Goal: Task Accomplishment & Management: Manage account settings

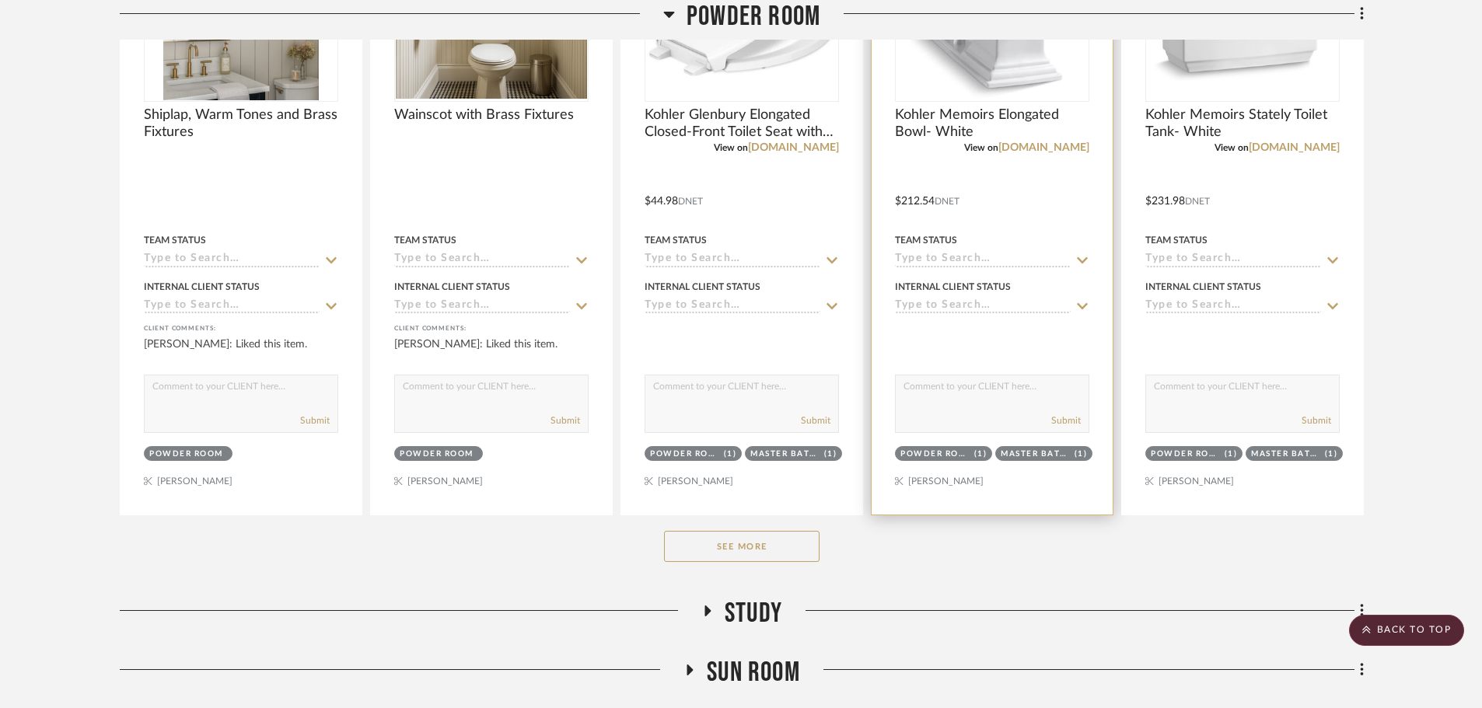
scroll to position [1322, 0]
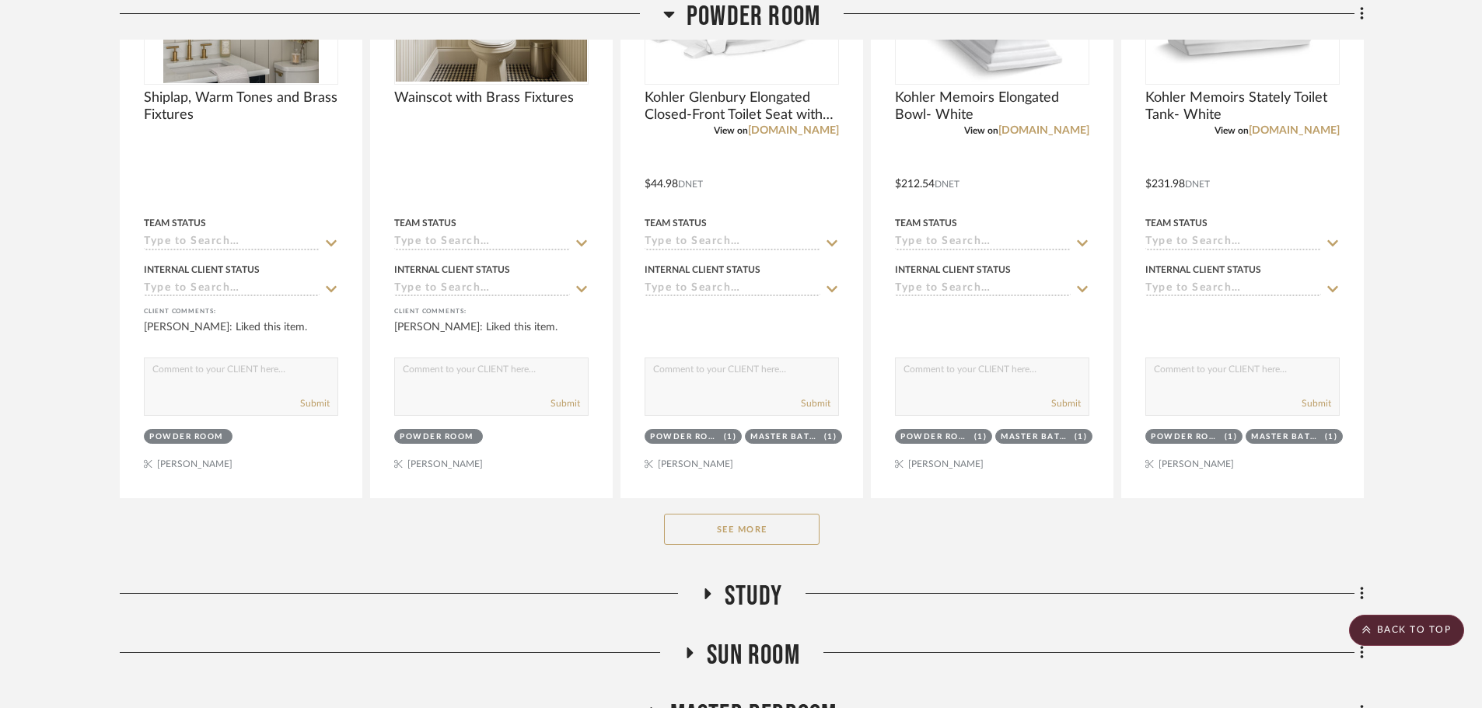
click at [762, 535] on button "See More" at bounding box center [742, 529] width 156 height 31
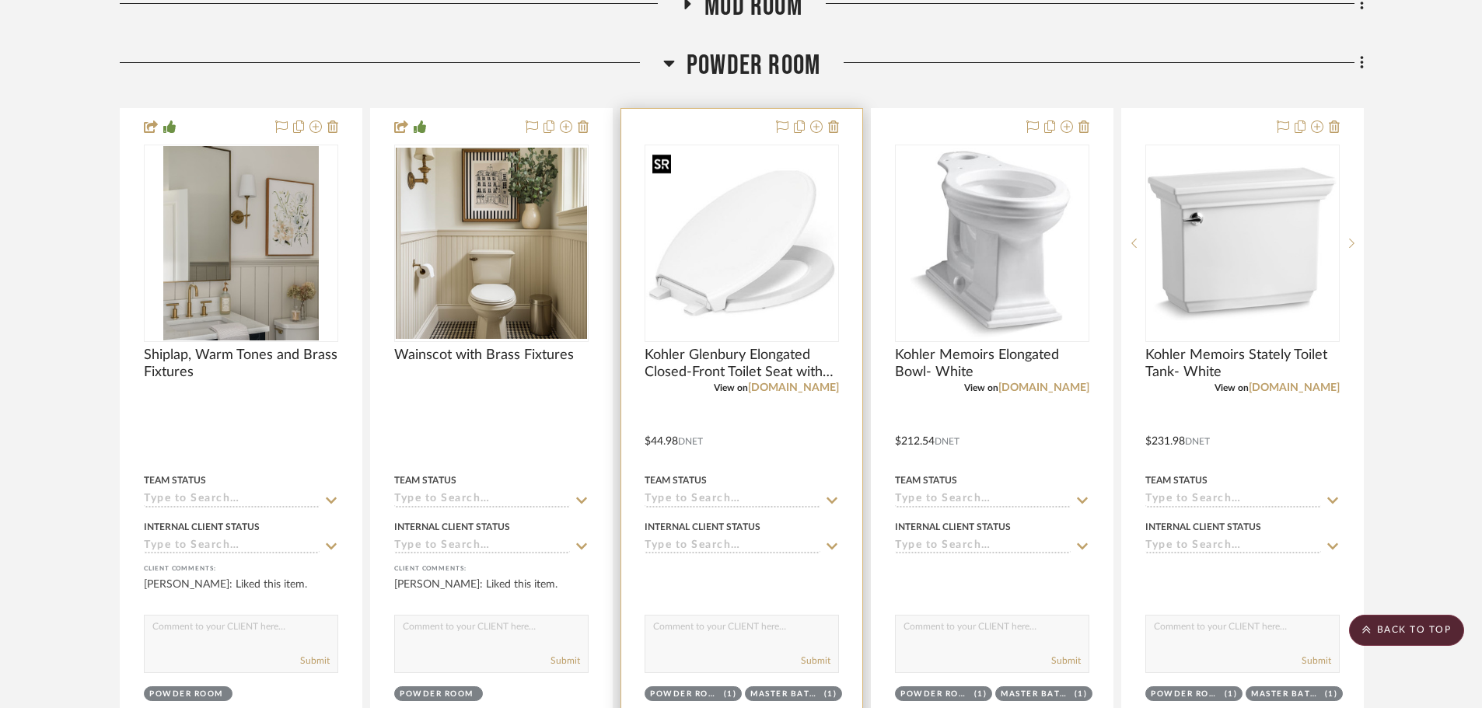
scroll to position [1011, 0]
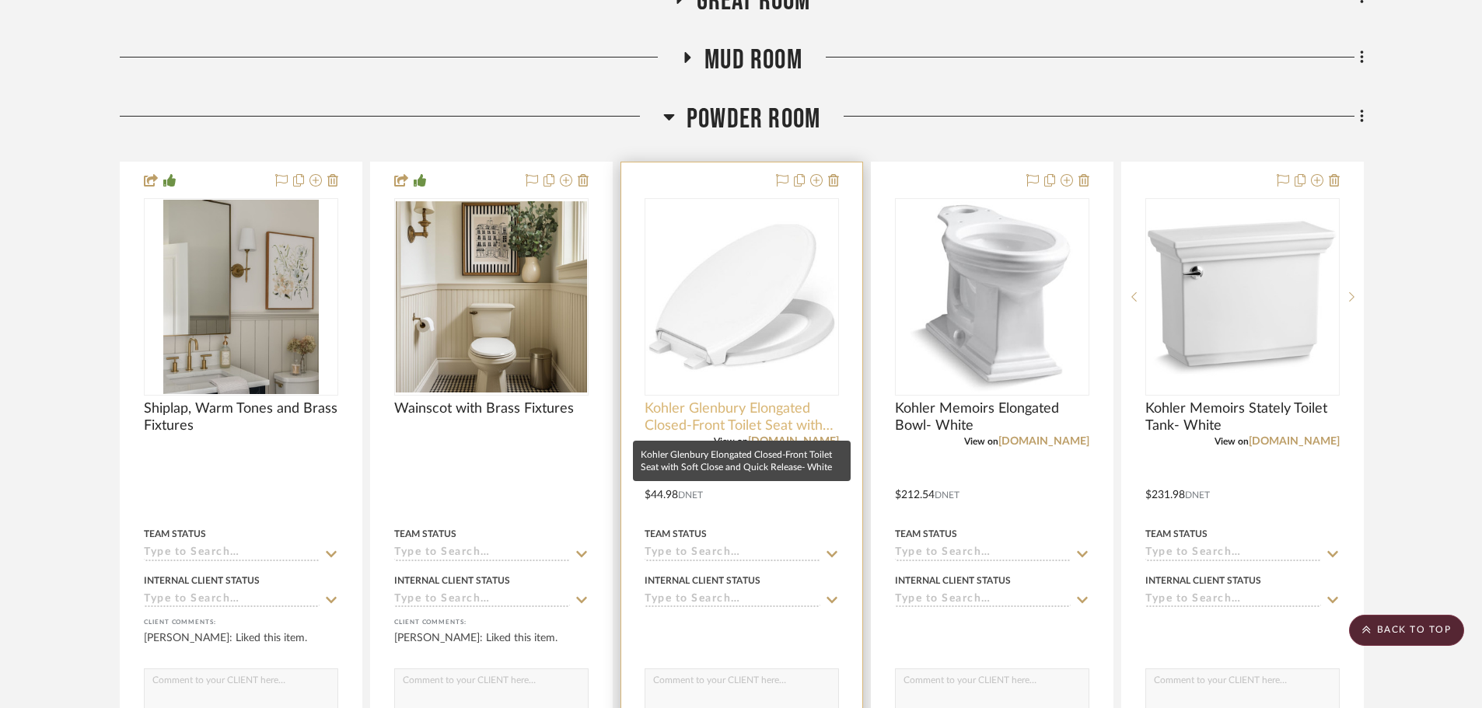
click at [780, 430] on span "Kohler Glenbury Elongated Closed-Front Toilet Seat with Soft Close and Quick Re…" at bounding box center [742, 417] width 194 height 34
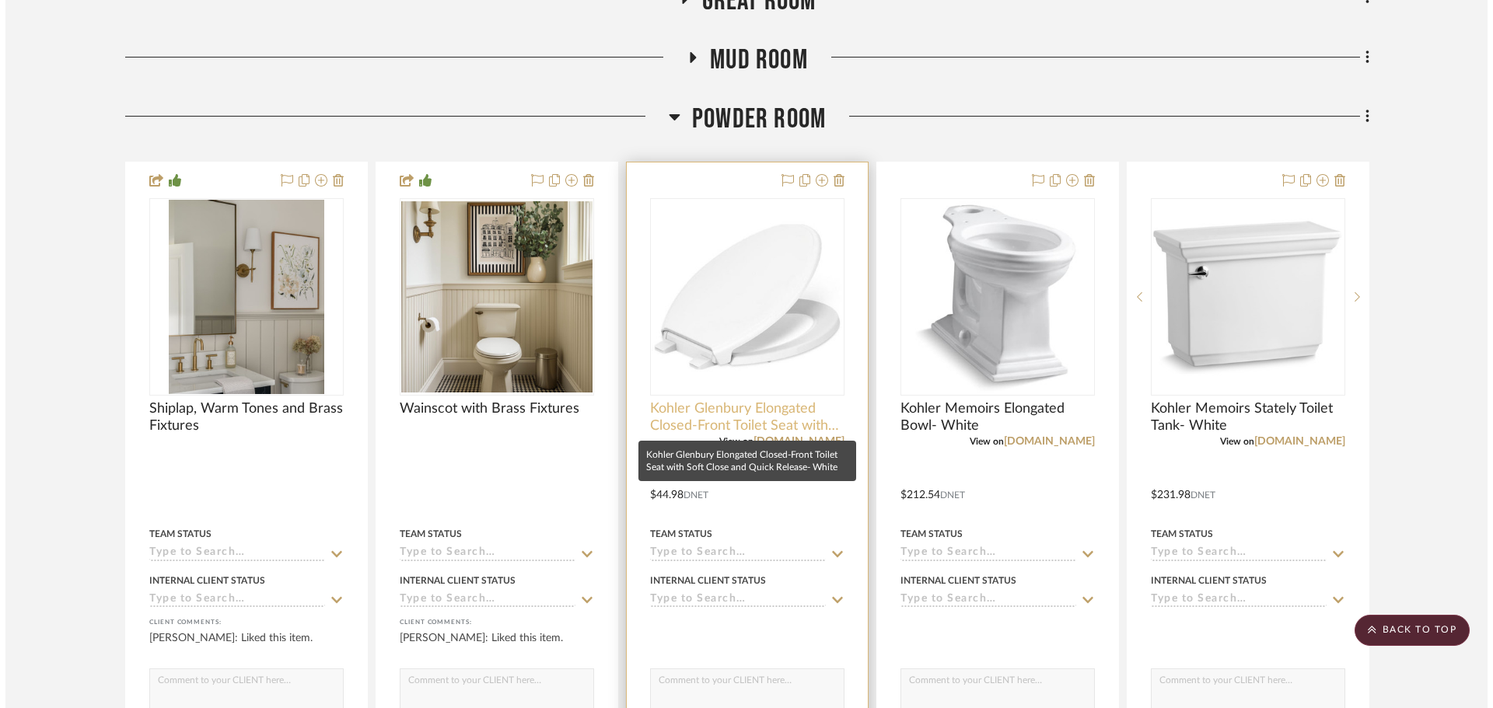
scroll to position [0, 0]
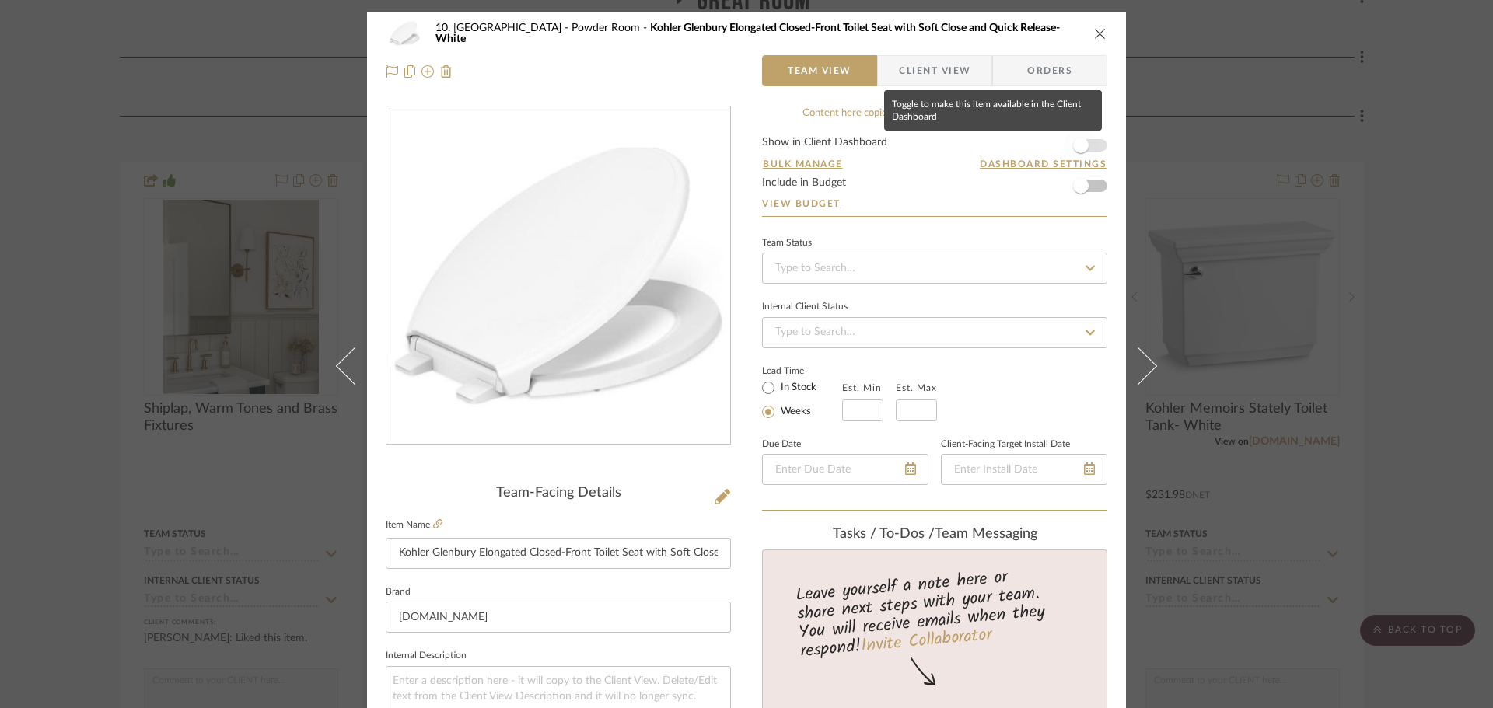
click at [1075, 140] on span "button" at bounding box center [1081, 146] width 16 height 16
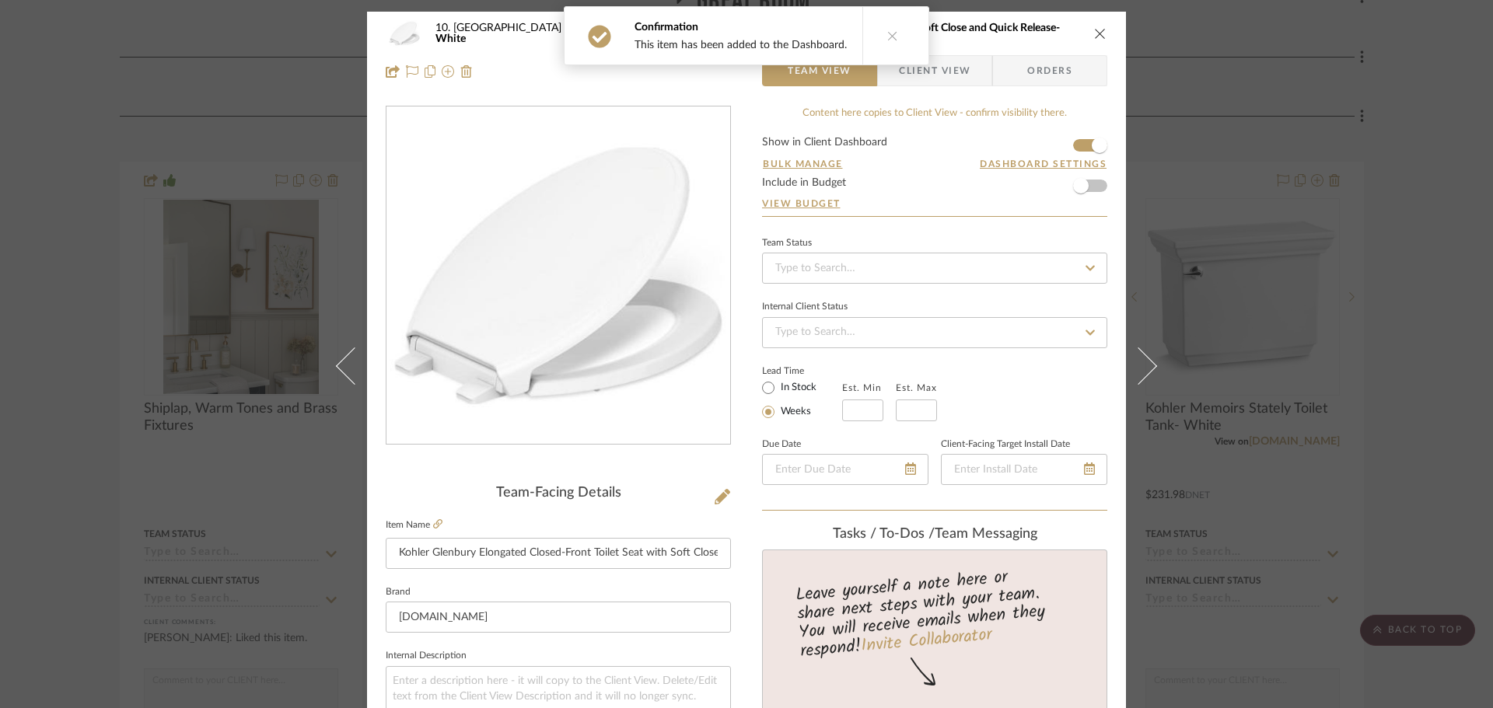
click at [946, 70] on span "Client View" at bounding box center [935, 70] width 72 height 31
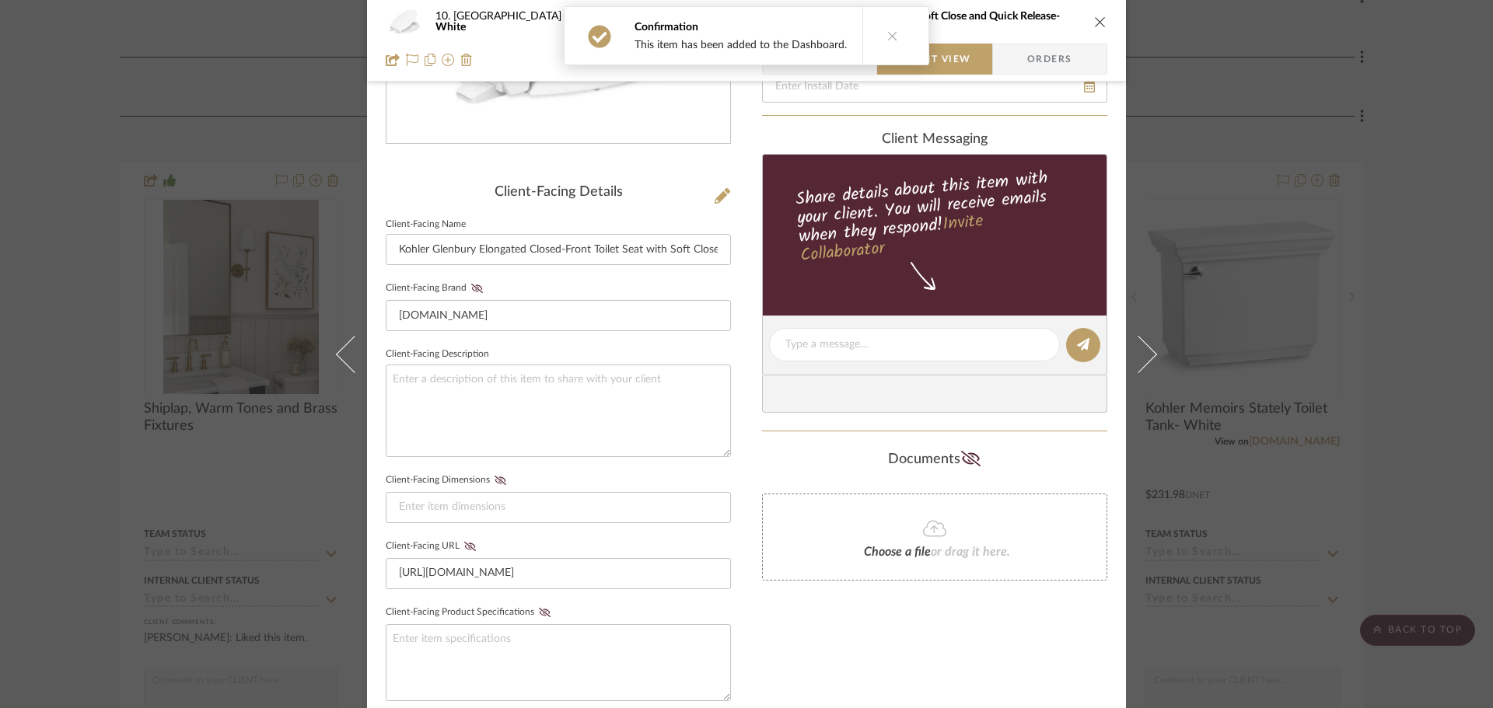
scroll to position [544, 0]
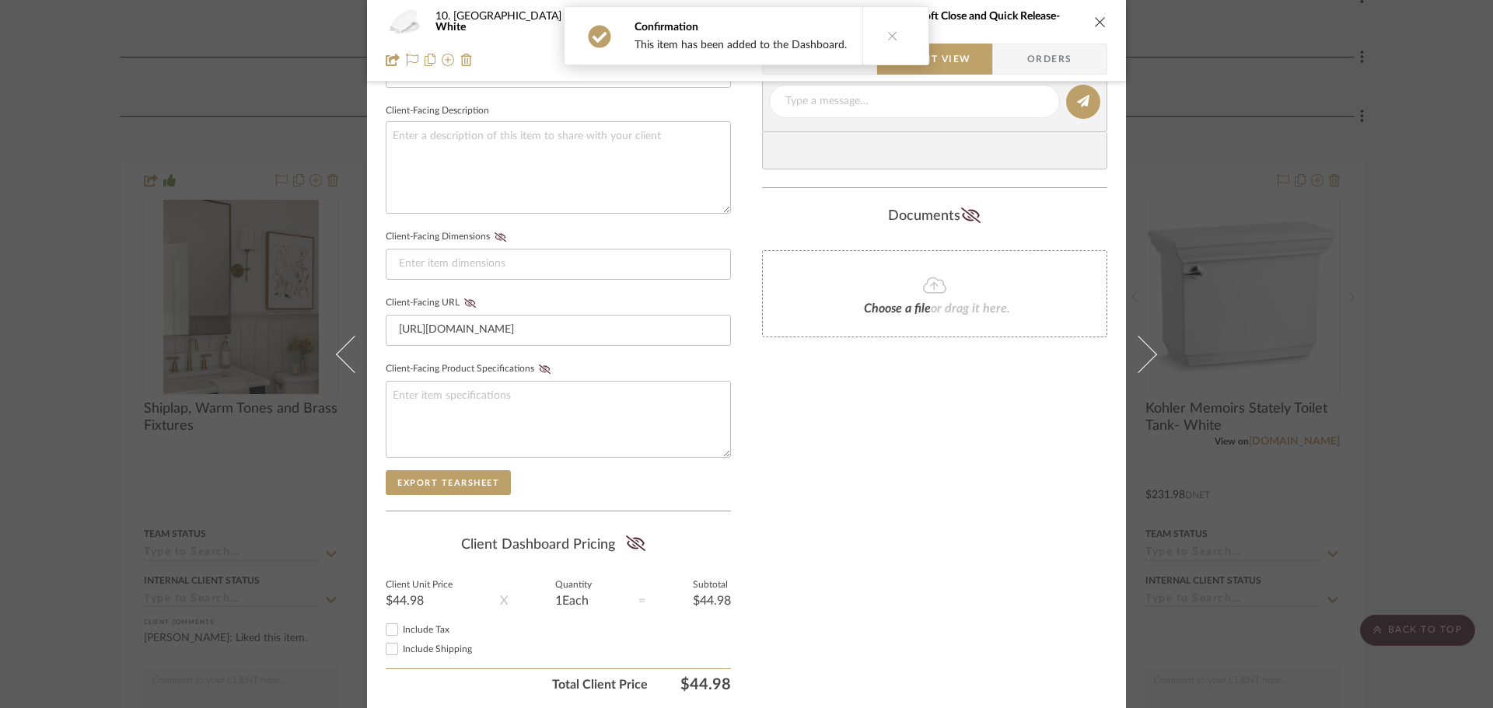
drag, startPoint x: 629, startPoint y: 536, endPoint x: 772, endPoint y: 509, distance: 145.7
click at [630, 536] on icon at bounding box center [635, 544] width 19 height 16
click at [891, 494] on div "Only content on this tab can share to Dashboard. Click eyeball icon to show or …" at bounding box center [934, 130] width 345 height 1138
click at [1380, 427] on div "10. Vignola Powder Room Kohler Glenbury Elongated Closed-Front Toilet Seat with…" at bounding box center [746, 354] width 1493 height 708
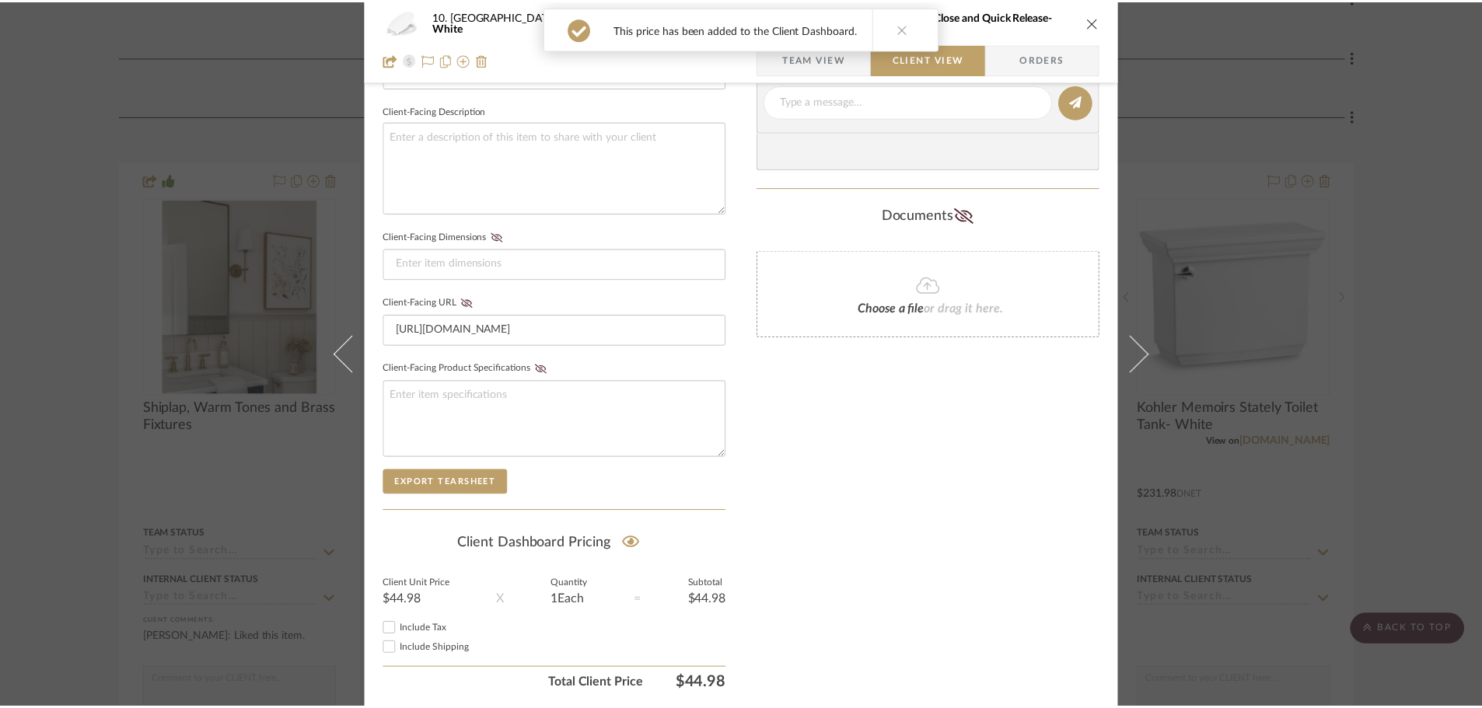
scroll to position [1011, 0]
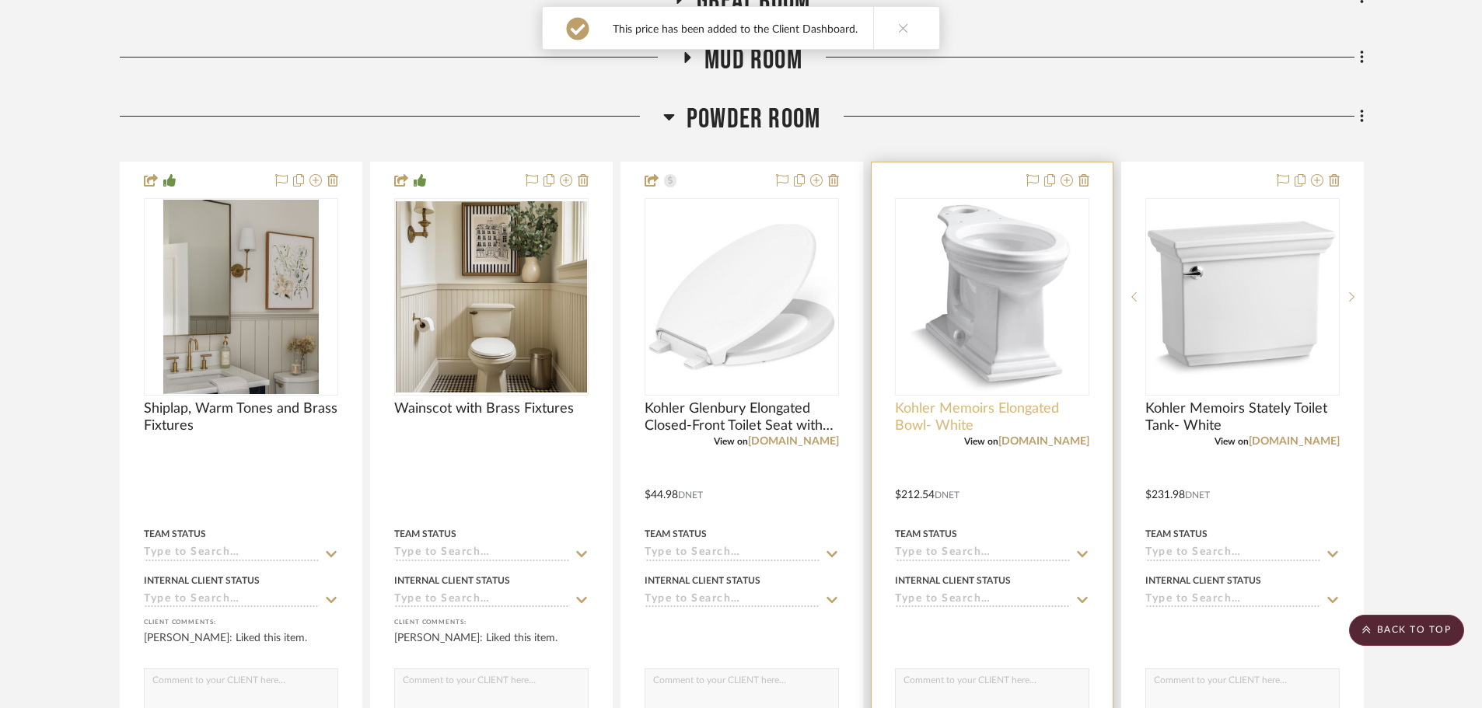
click at [971, 418] on span "Kohler Memoirs Elongated Bowl- White" at bounding box center [992, 417] width 194 height 34
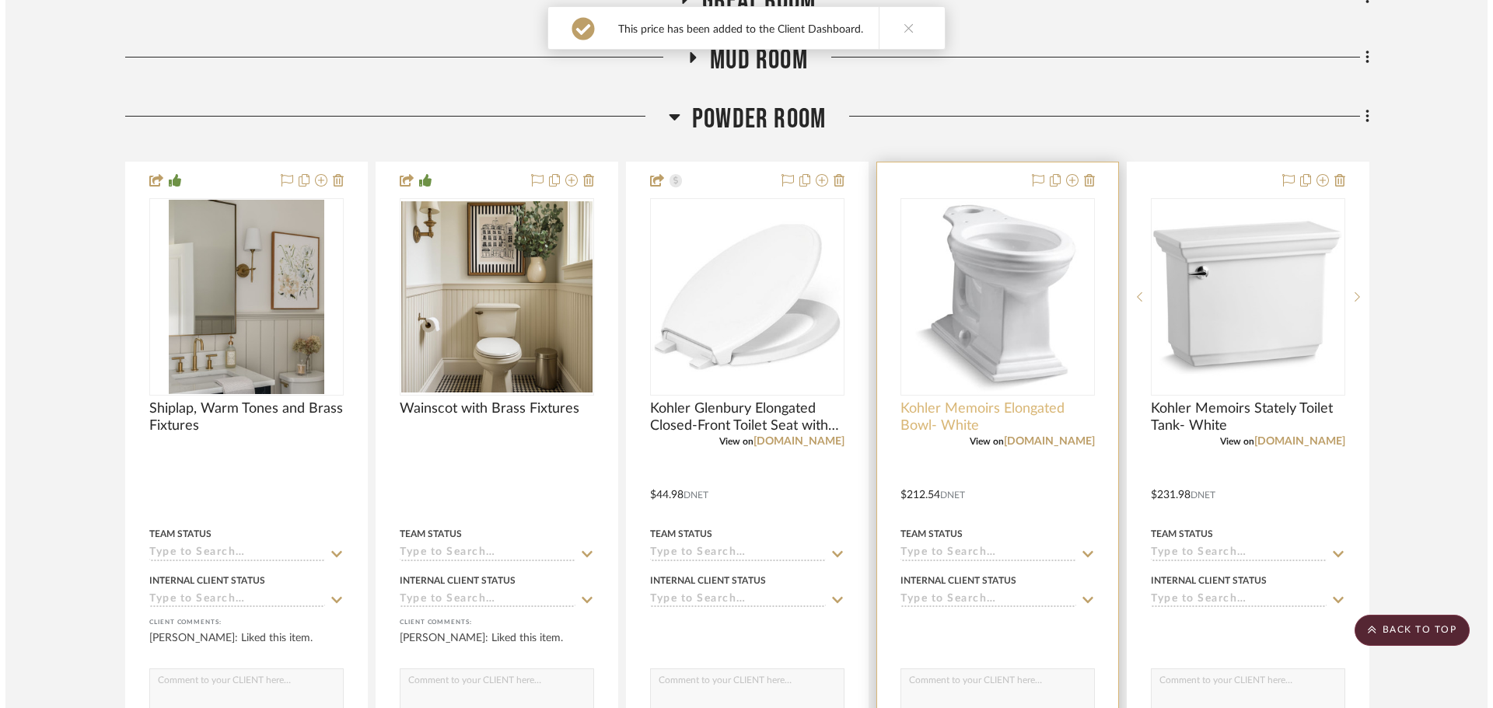
scroll to position [0, 0]
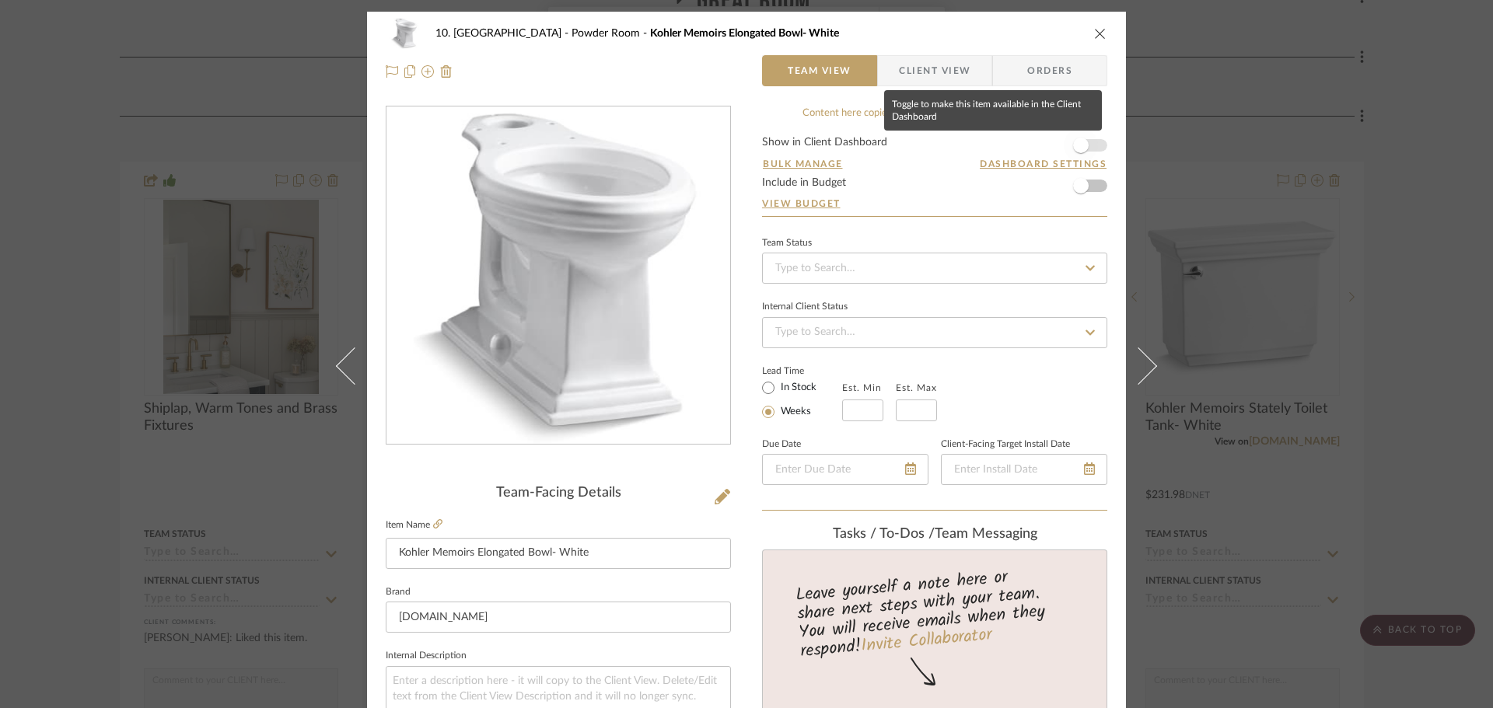
click at [1075, 135] on span "button" at bounding box center [1081, 145] width 34 height 34
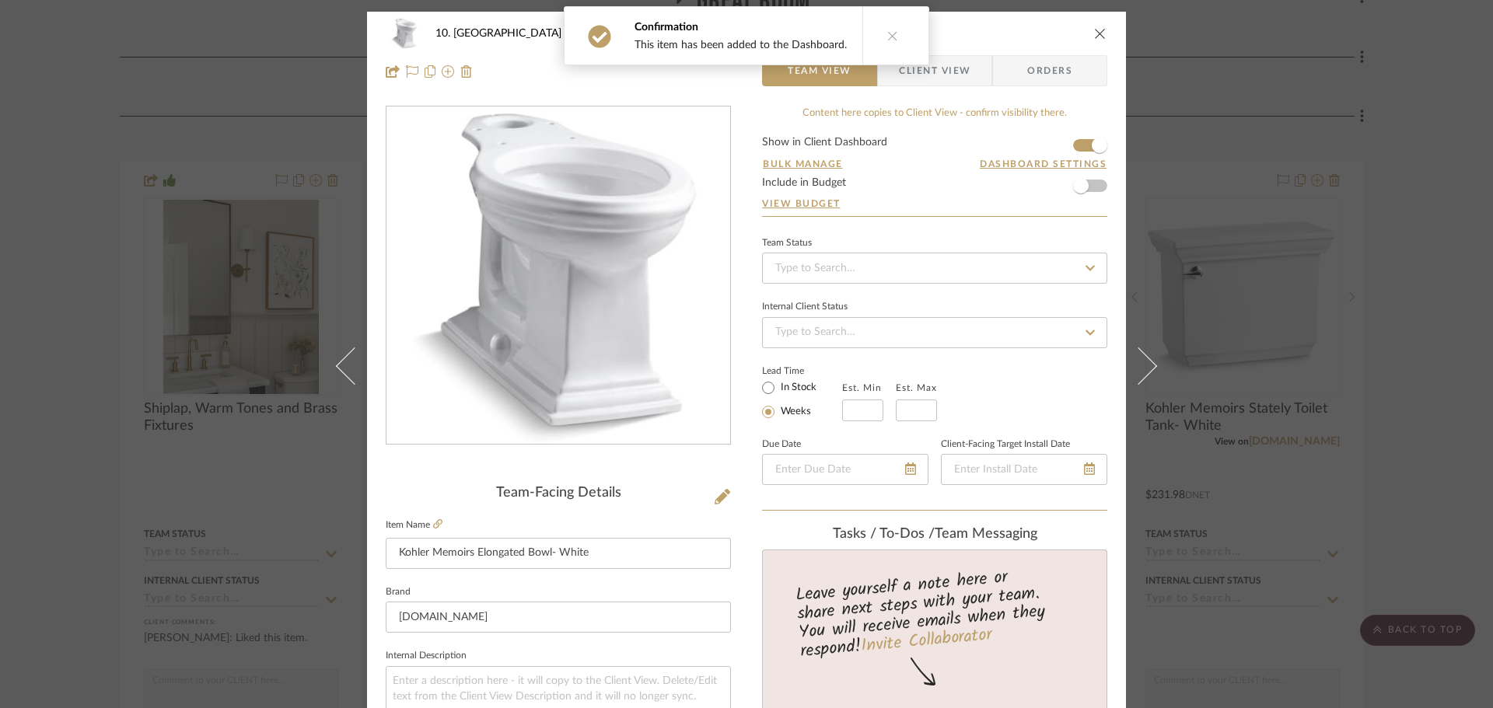
drag, startPoint x: 957, startPoint y: 86, endPoint x: 953, endPoint y: 79, distance: 8.4
click at [957, 82] on span "Client View" at bounding box center [935, 70] width 72 height 31
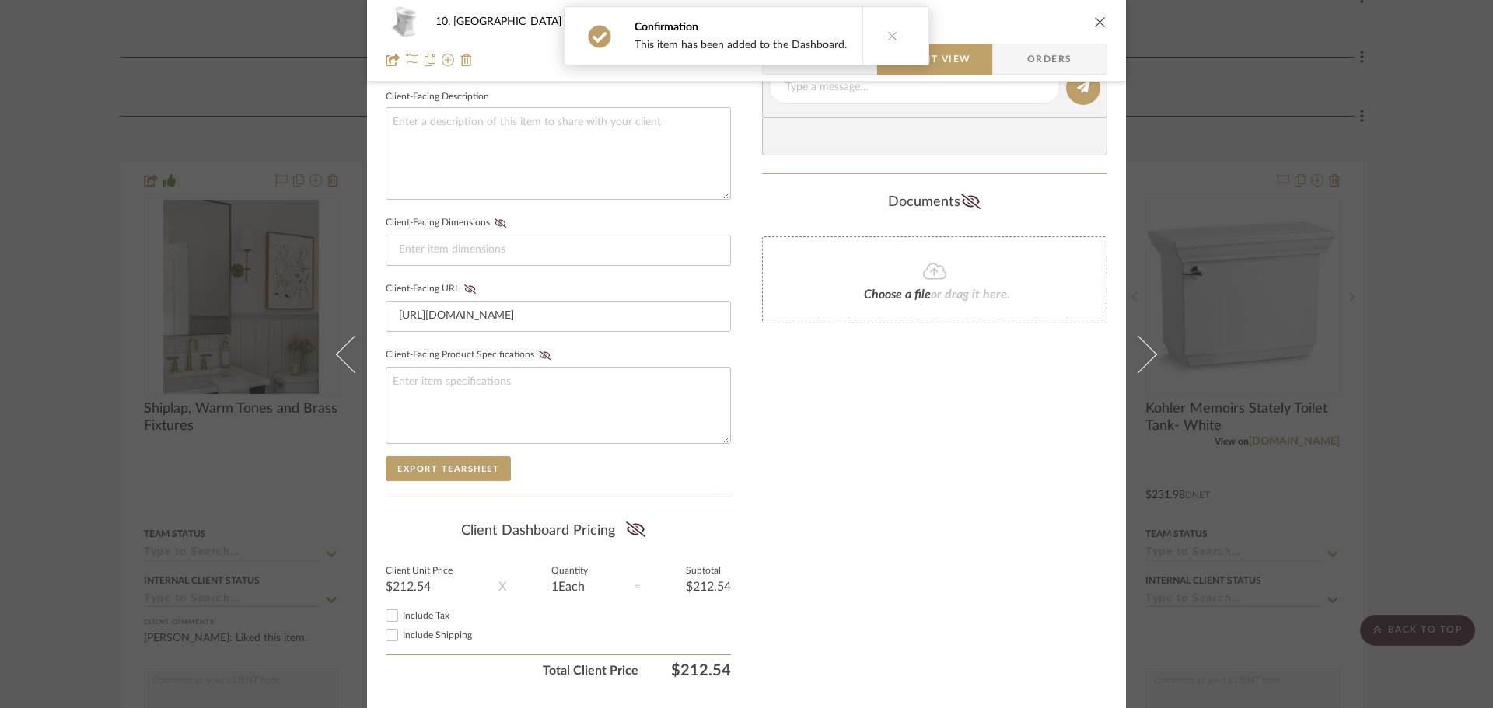
scroll to position [598, 0]
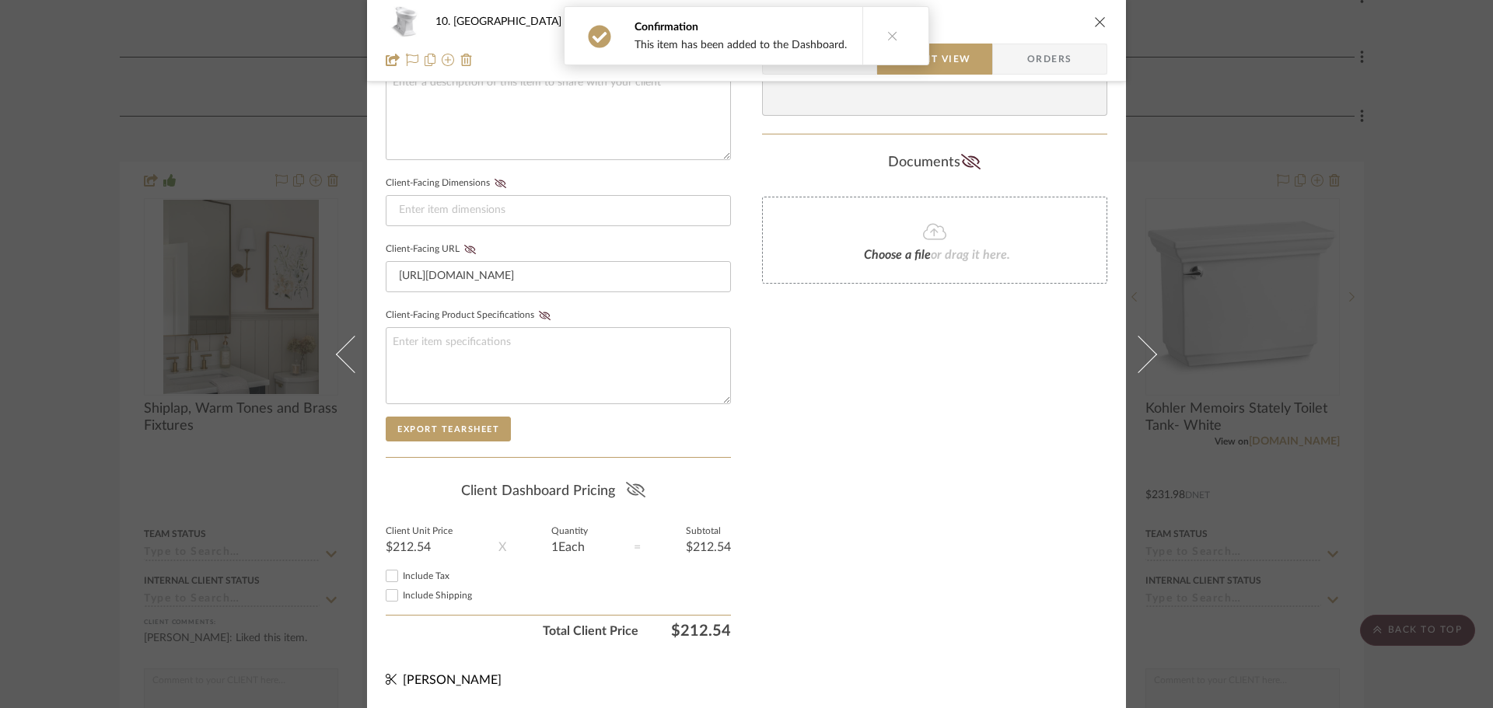
click at [628, 494] on icon at bounding box center [635, 490] width 19 height 16
drag, startPoint x: 820, startPoint y: 470, endPoint x: 936, endPoint y: 459, distance: 117.2
click at [820, 470] on div "Only content on this tab can share to Dashboard. Click eyeball icon to show or …" at bounding box center [934, 77] width 345 height 1138
click at [1376, 457] on div "10. Vignola Powder Room Kohler Memoirs Elongated Bowl- White Team View Client V…" at bounding box center [746, 354] width 1493 height 708
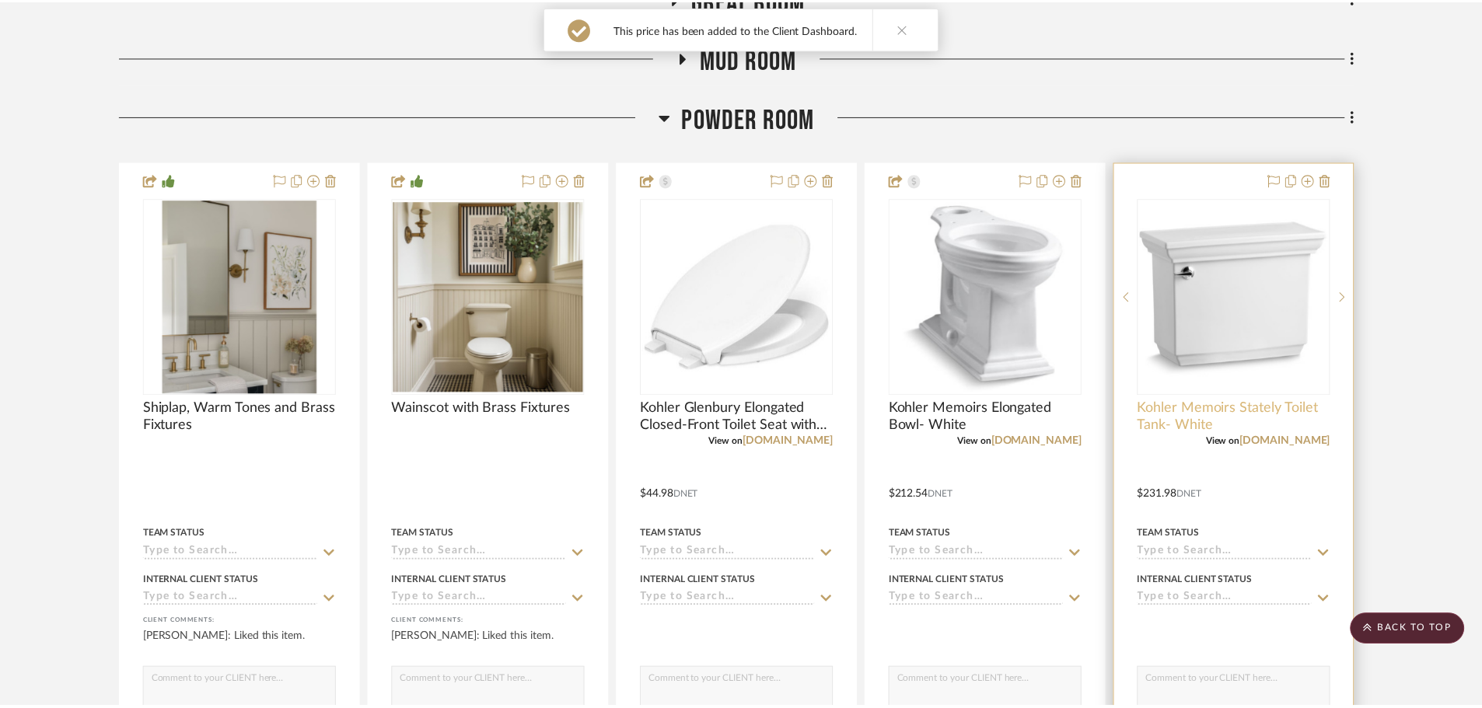
scroll to position [1011, 0]
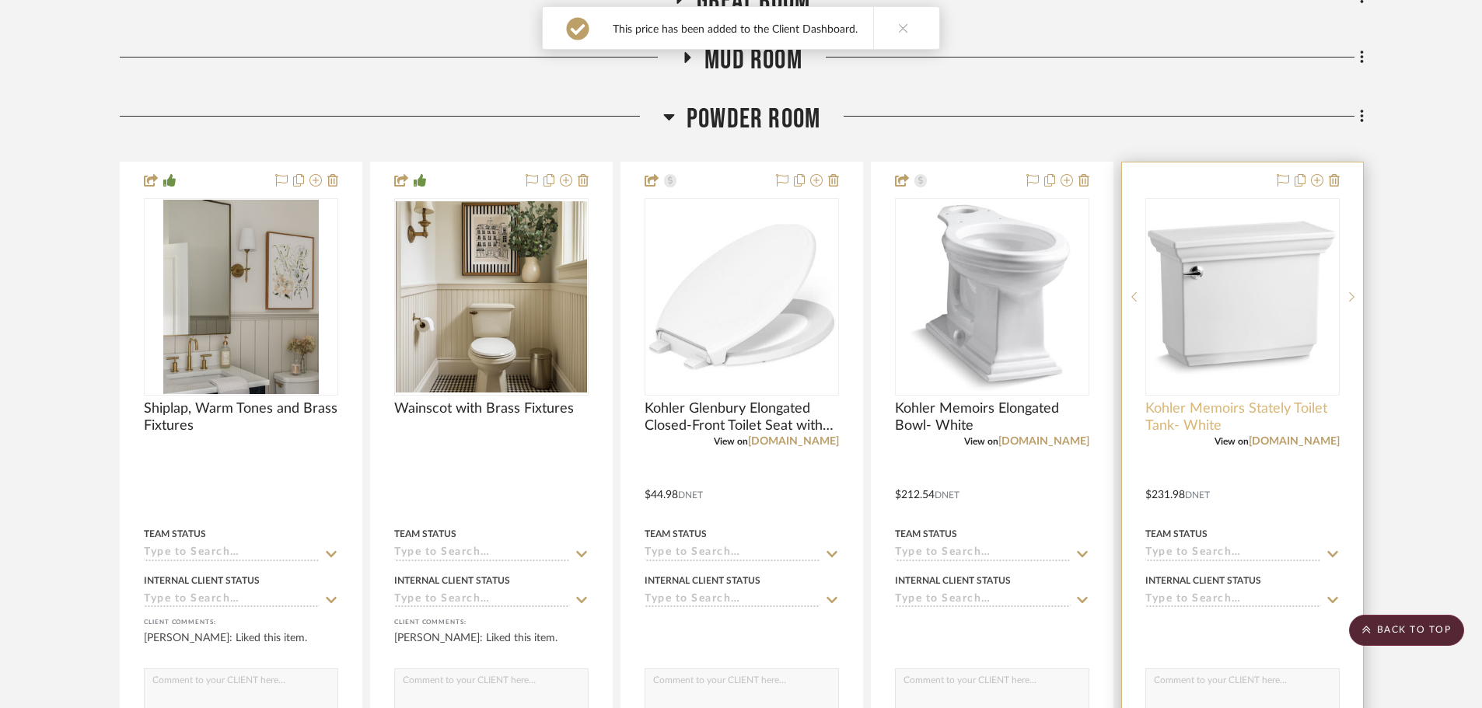
click at [1184, 423] on span "Kohler Memoirs Stately Toilet Tank- White" at bounding box center [1242, 417] width 194 height 34
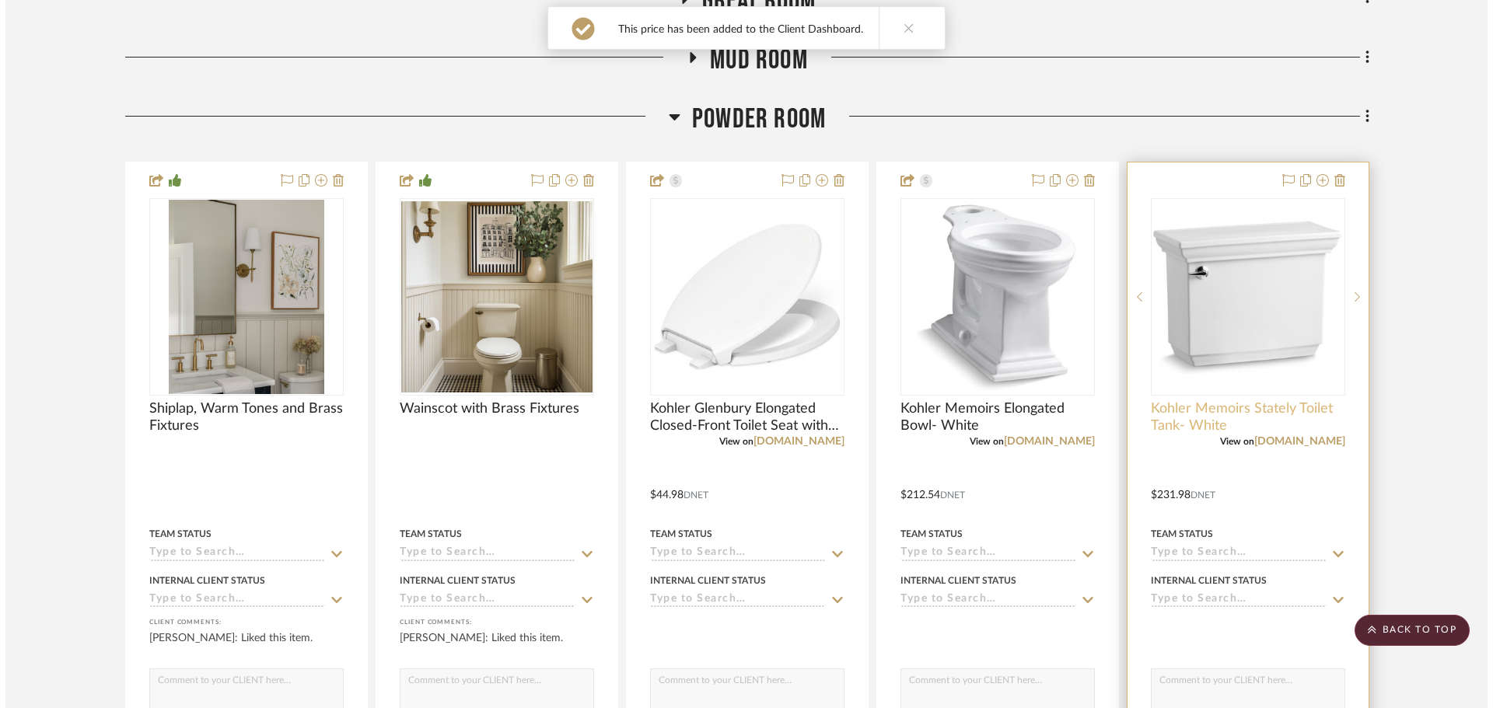
scroll to position [0, 0]
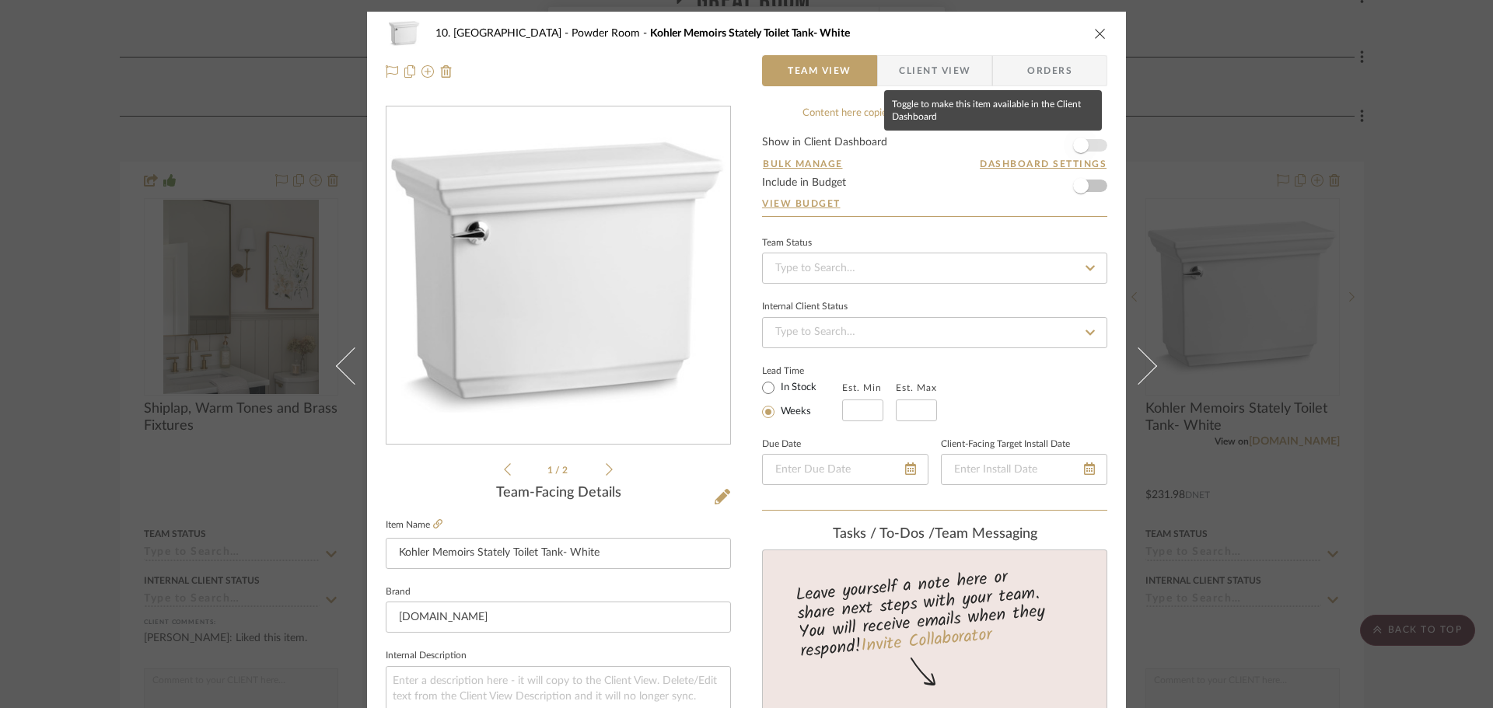
click at [1073, 141] on span "button" at bounding box center [1081, 146] width 16 height 16
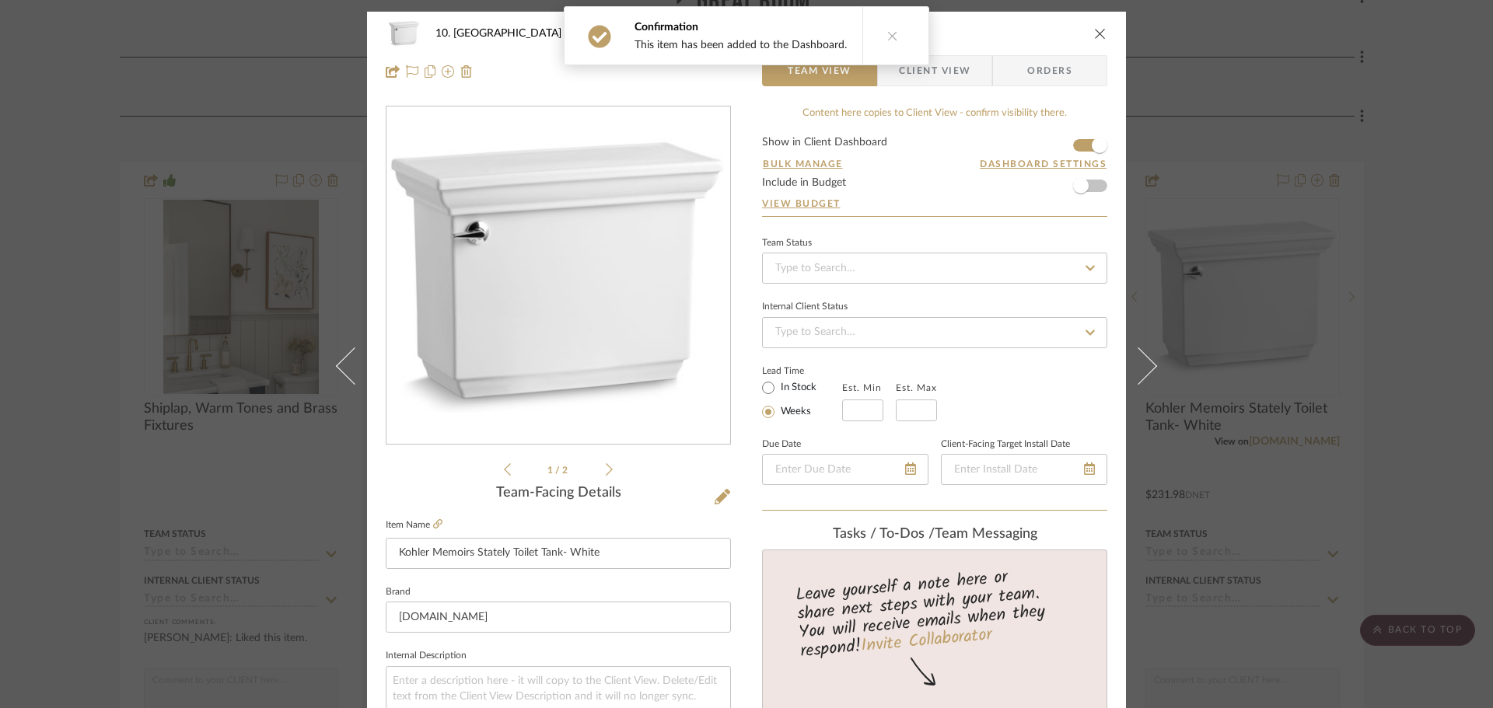
click at [920, 77] on span "Client View" at bounding box center [935, 70] width 72 height 31
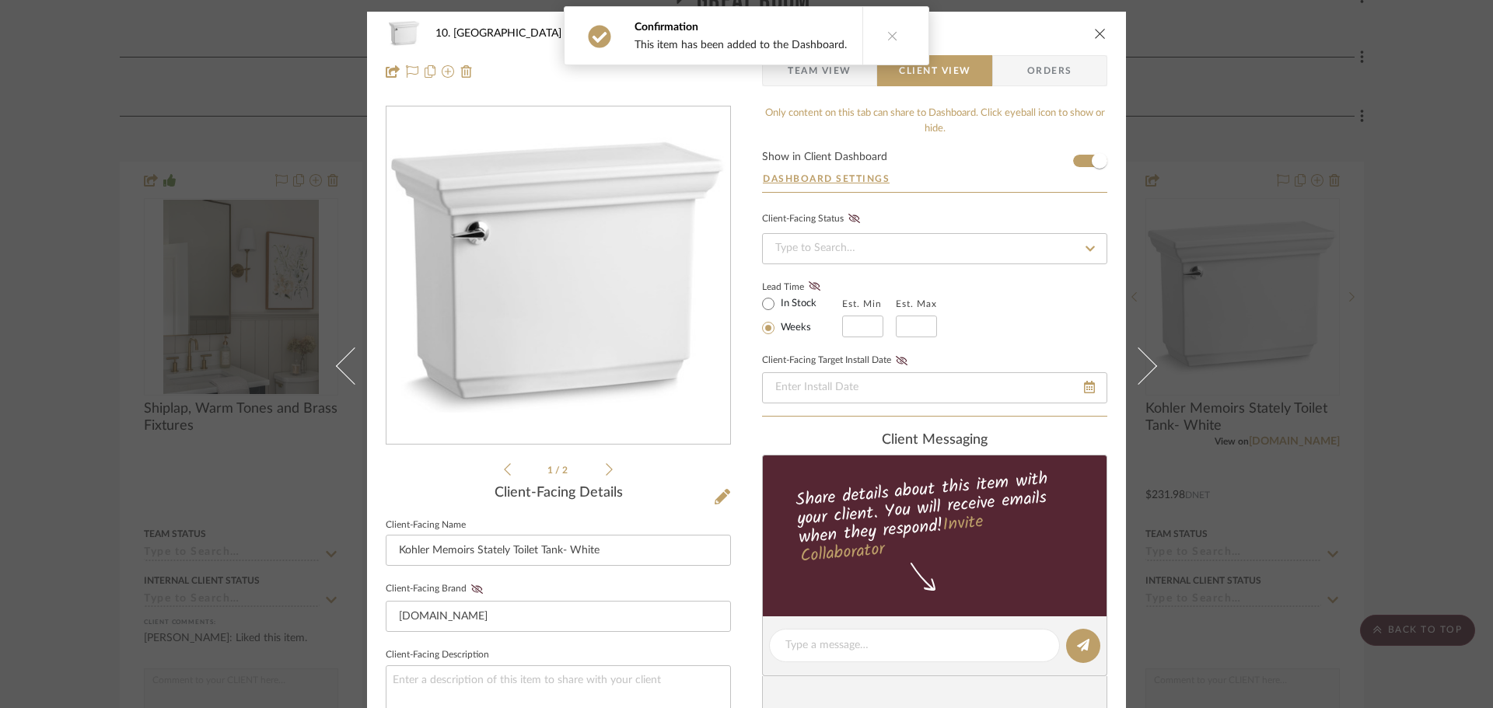
click at [1033, 33] on div "10. Vignola Powder Room Kohler Memoirs Stately Toilet Tank- White" at bounding box center [757, 33] width 645 height 11
click at [1425, 337] on div "10. Vignola Powder Room Kohler Memoirs Stately Toilet Tank- White Team View Cli…" at bounding box center [746, 354] width 1493 height 708
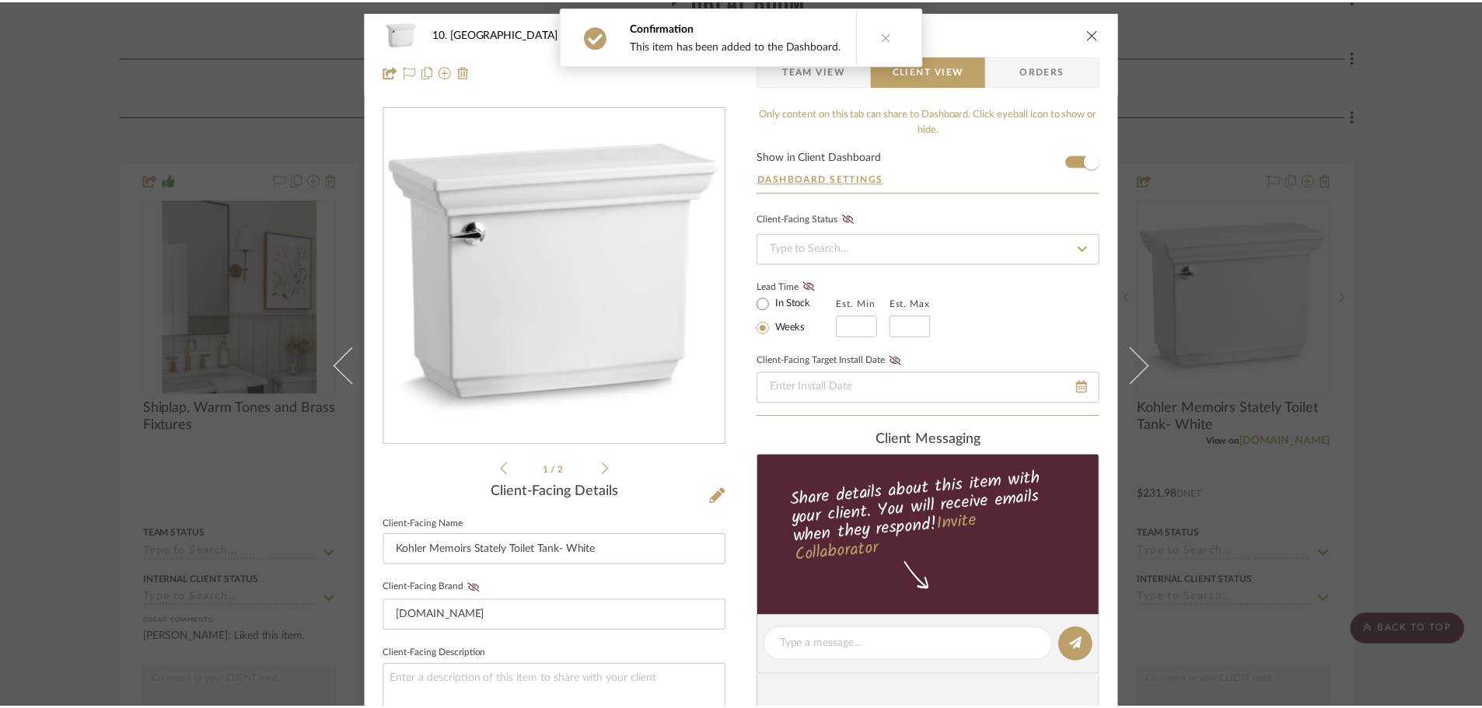
scroll to position [1011, 0]
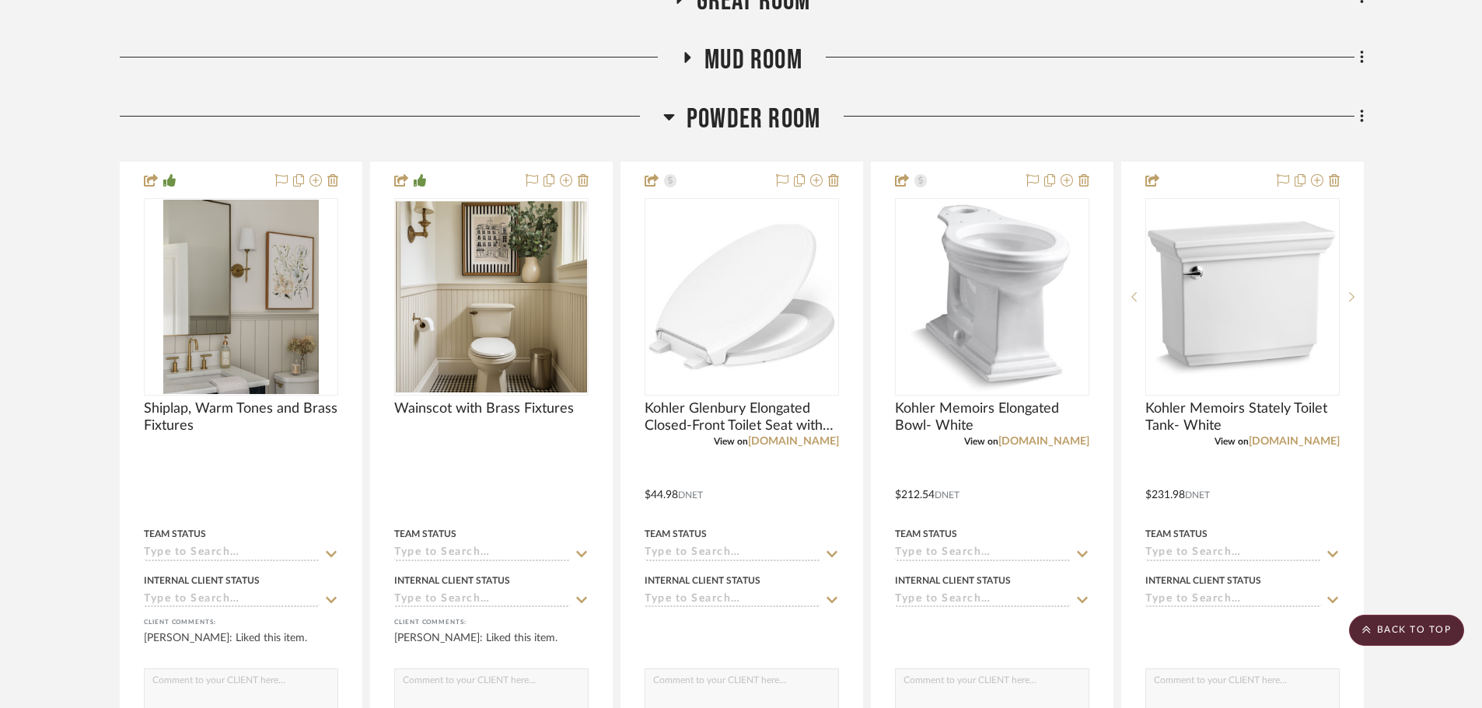
click at [768, 125] on span "Powder Room" at bounding box center [754, 119] width 134 height 33
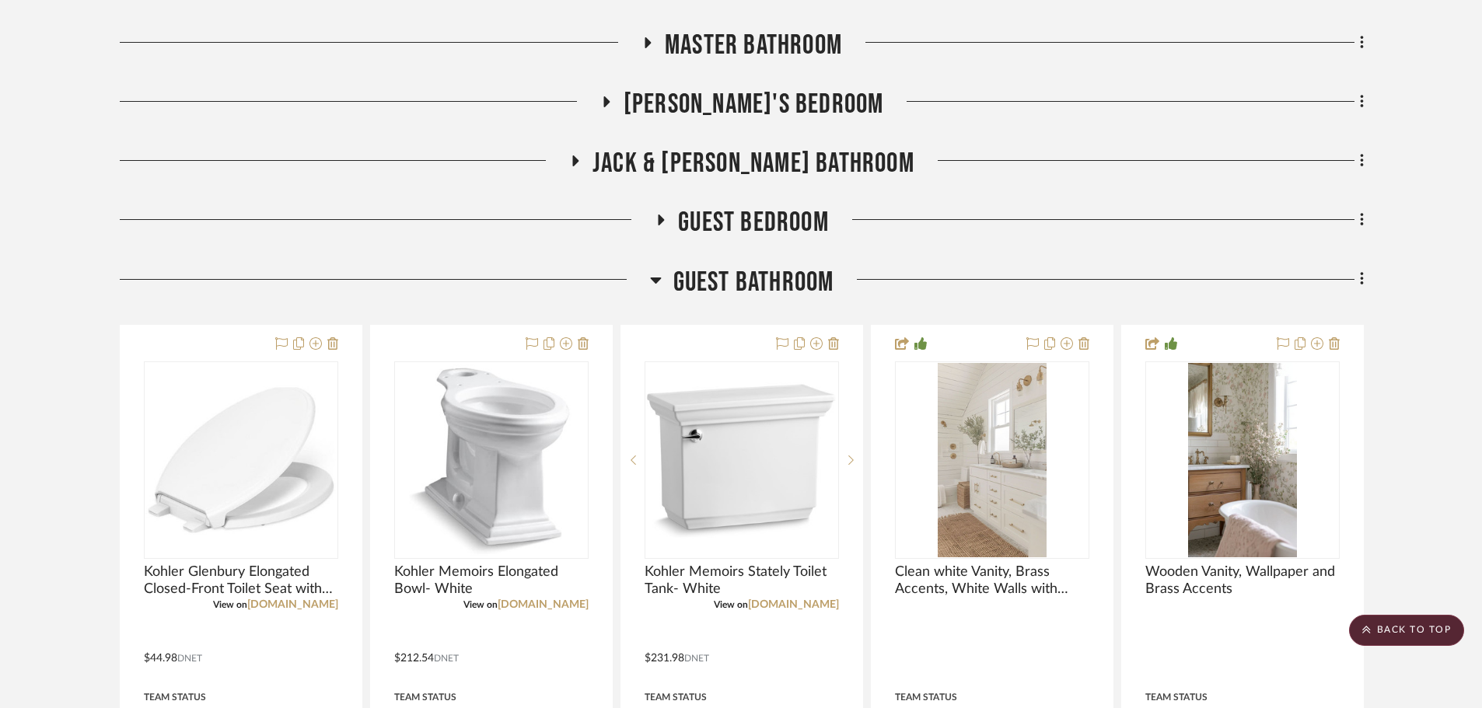
click at [727, 284] on span "Guest Bathroom" at bounding box center [753, 282] width 161 height 33
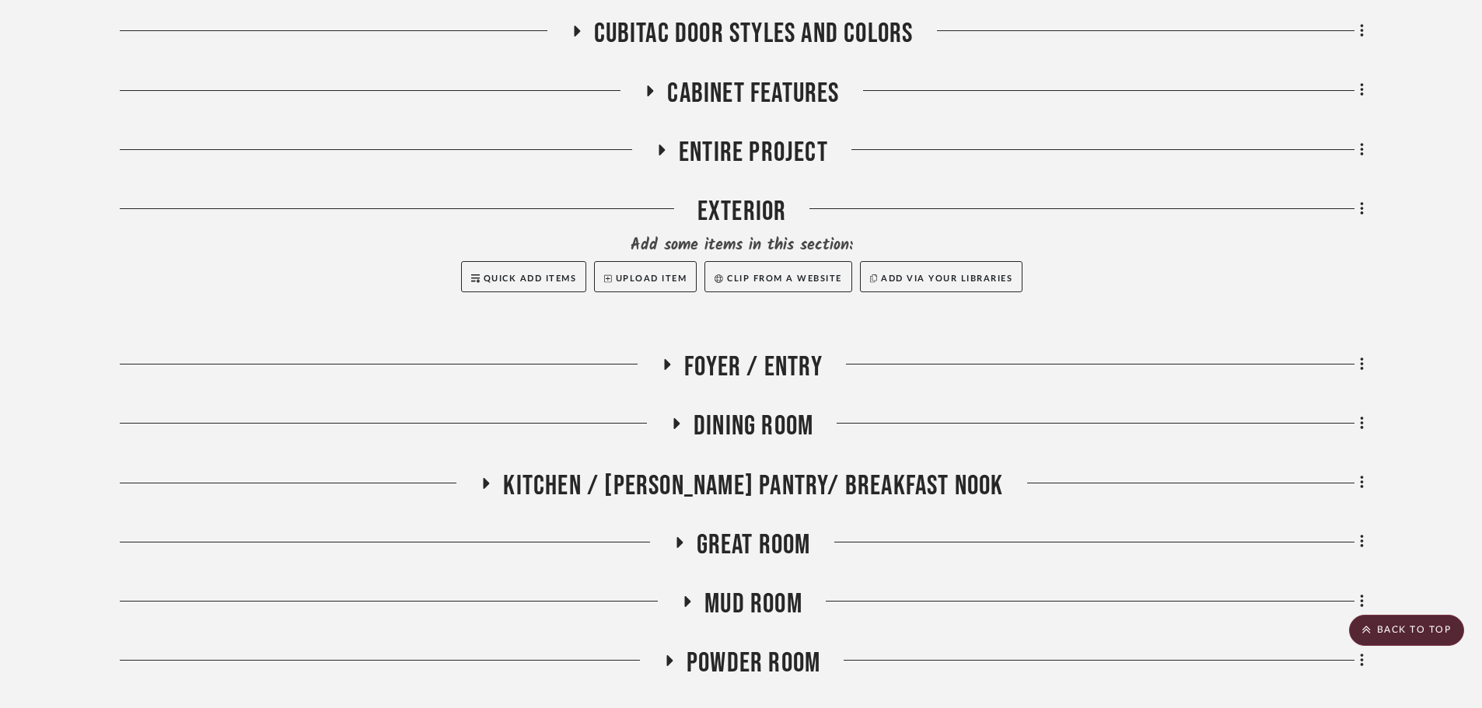
click at [789, 502] on div "Kitchen / [PERSON_NAME] Pantry/ Breakfast Nook" at bounding box center [742, 490] width 1244 height 40
click at [789, 498] on span "Kitchen / [PERSON_NAME] Pantry/ Breakfast Nook" at bounding box center [753, 486] width 500 height 33
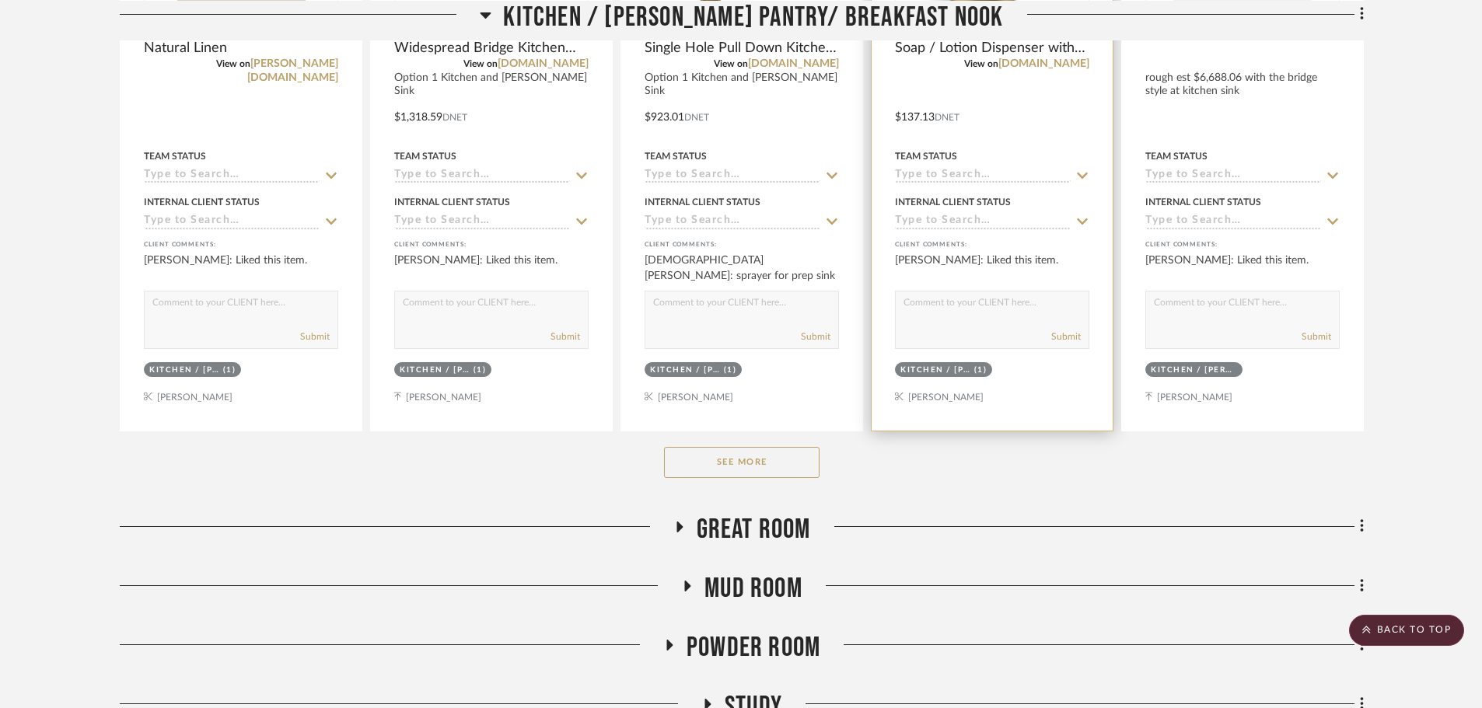
scroll to position [1244, 0]
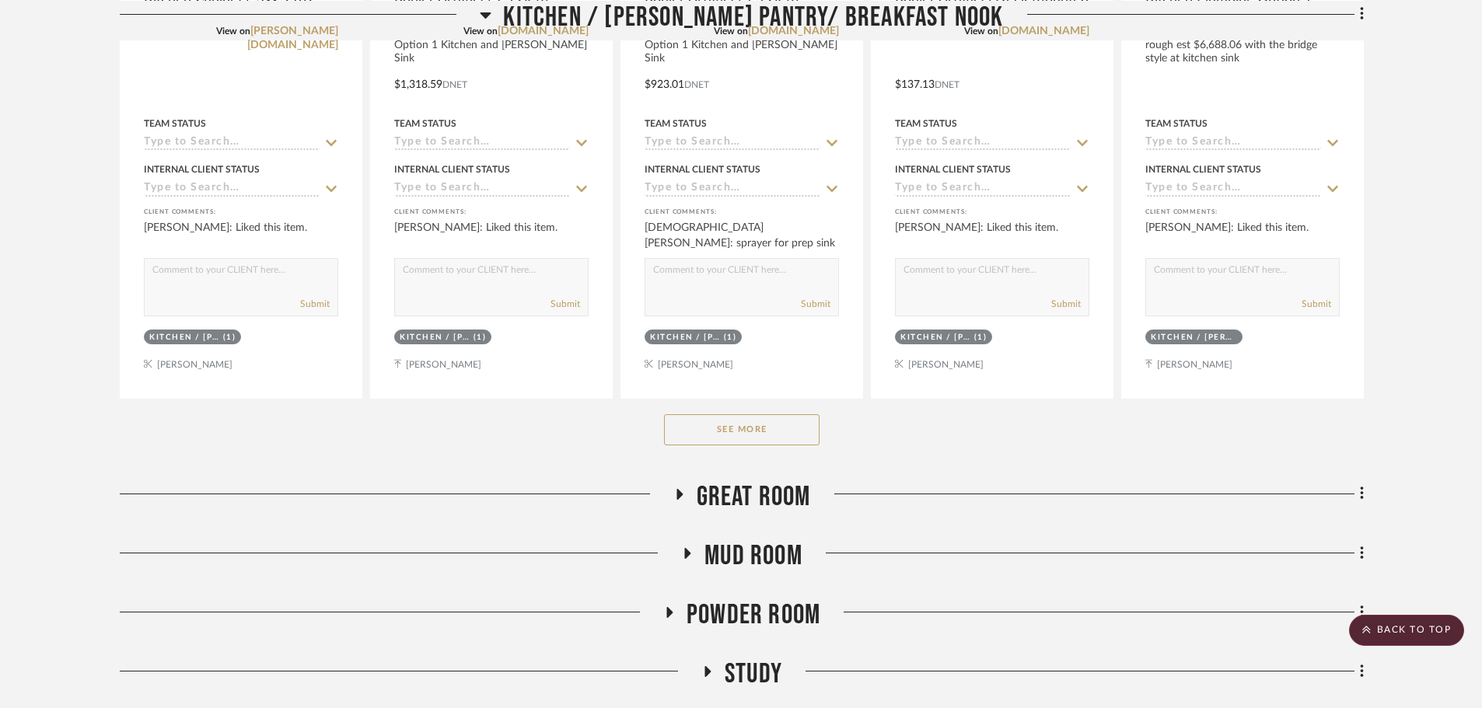
click at [748, 425] on button "See More" at bounding box center [742, 429] width 156 height 31
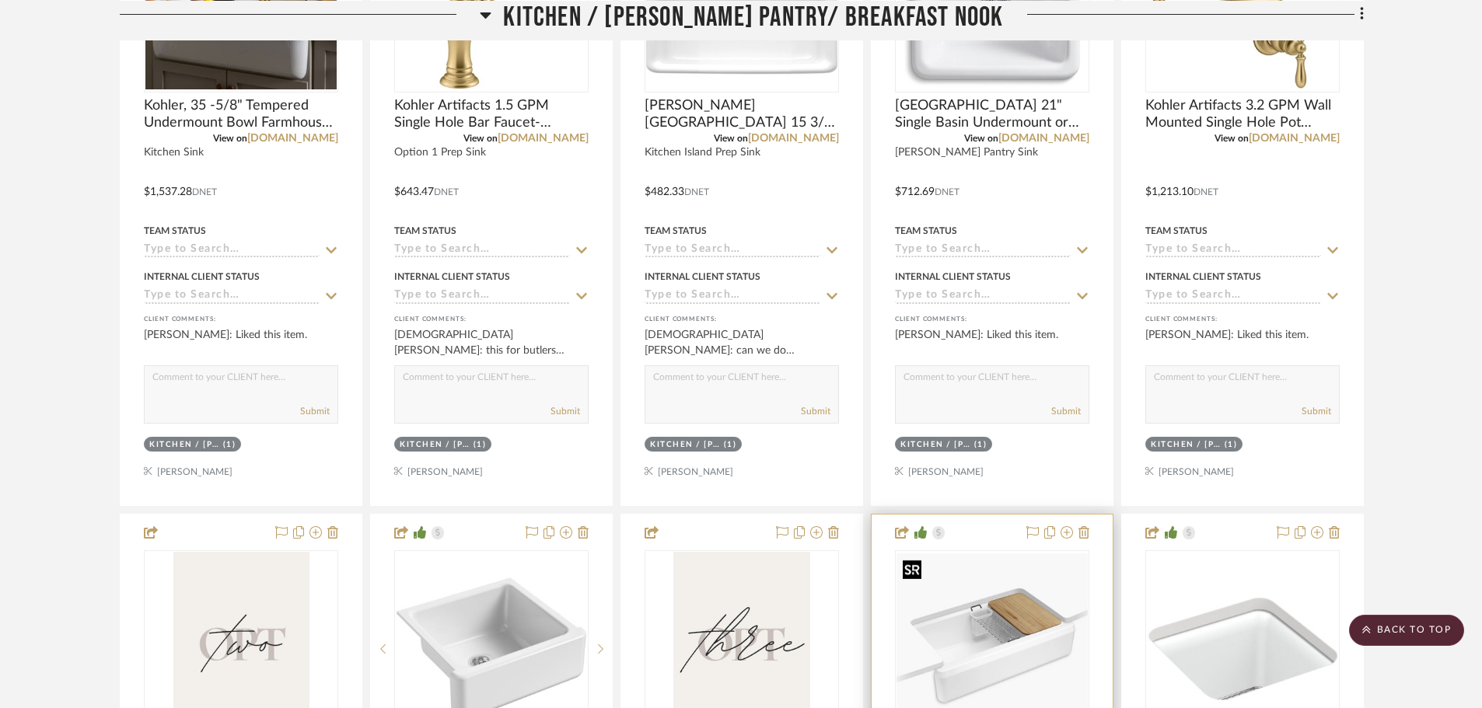
scroll to position [1789, 0]
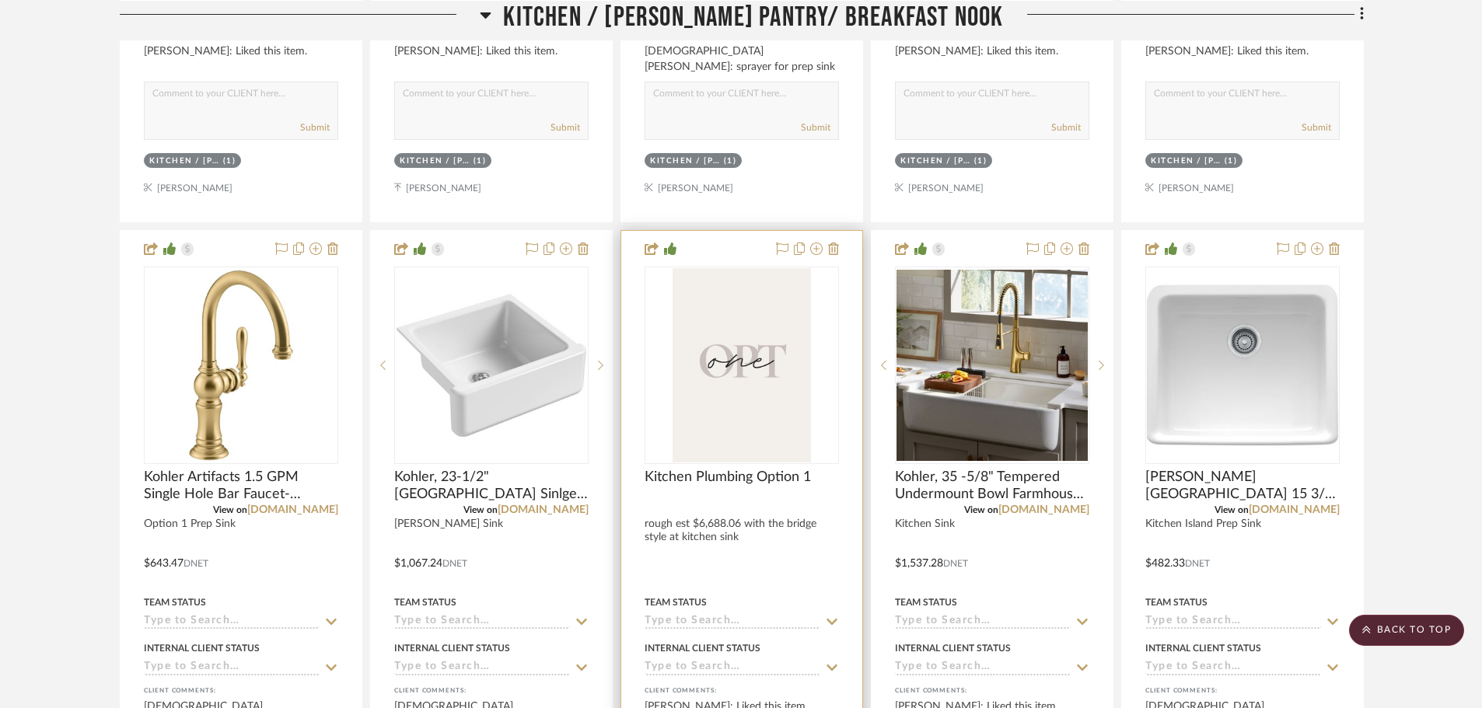
scroll to position [1478, 0]
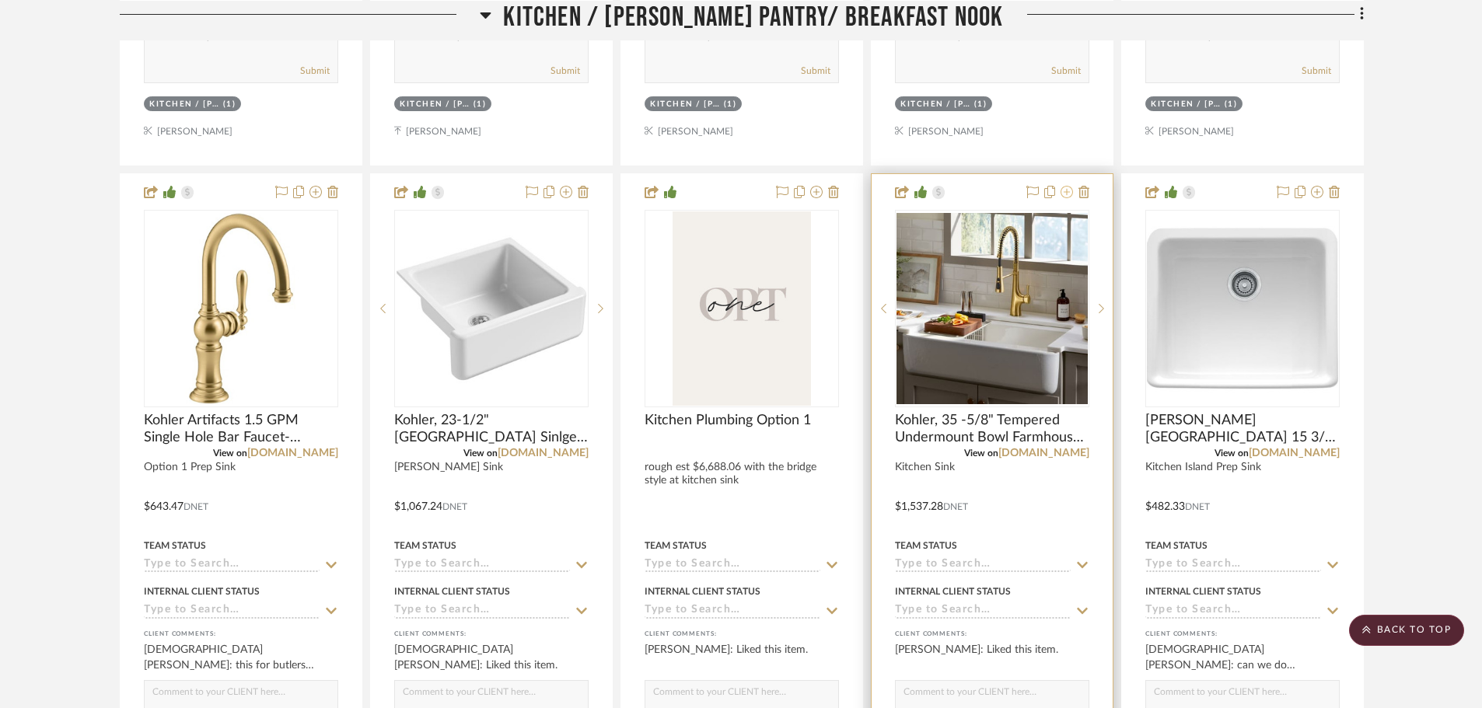
click at [1068, 194] on icon at bounding box center [1067, 192] width 12 height 12
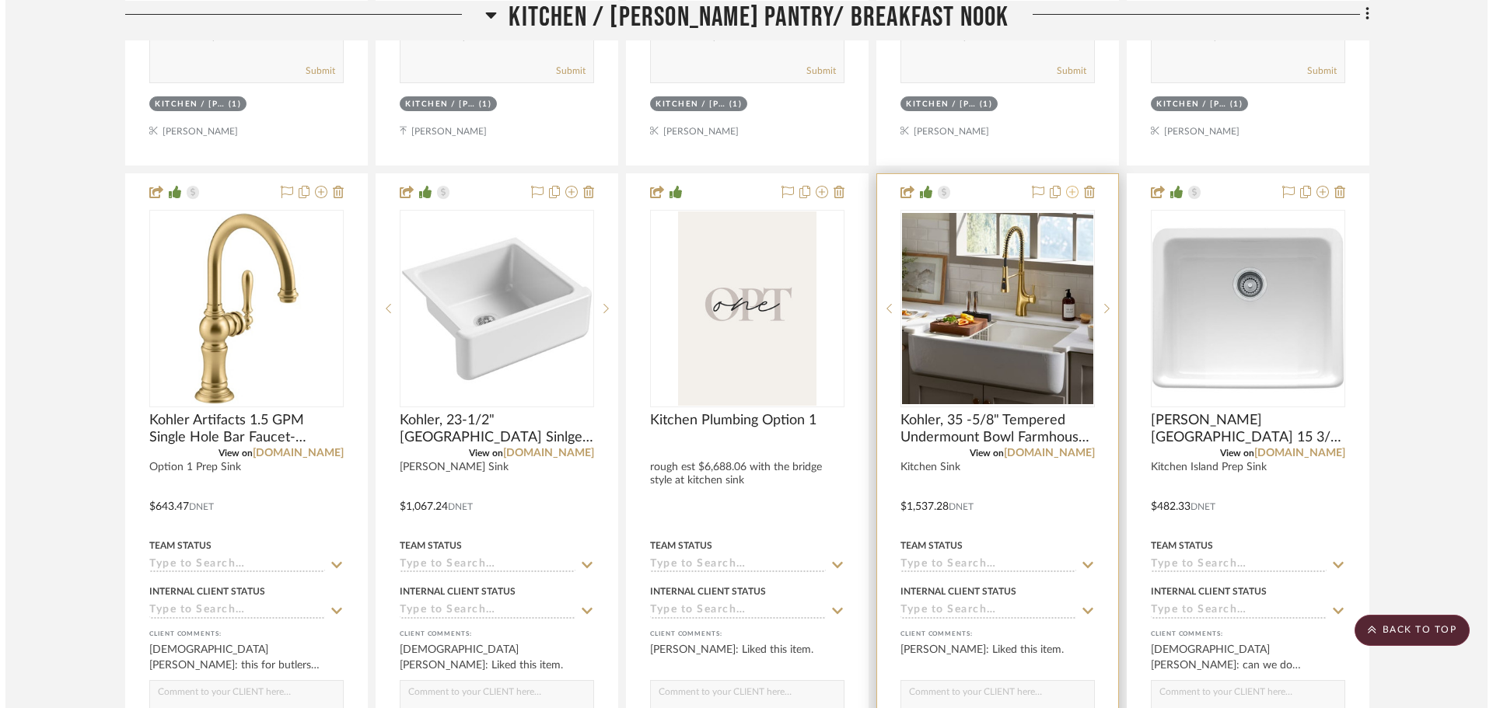
scroll to position [0, 0]
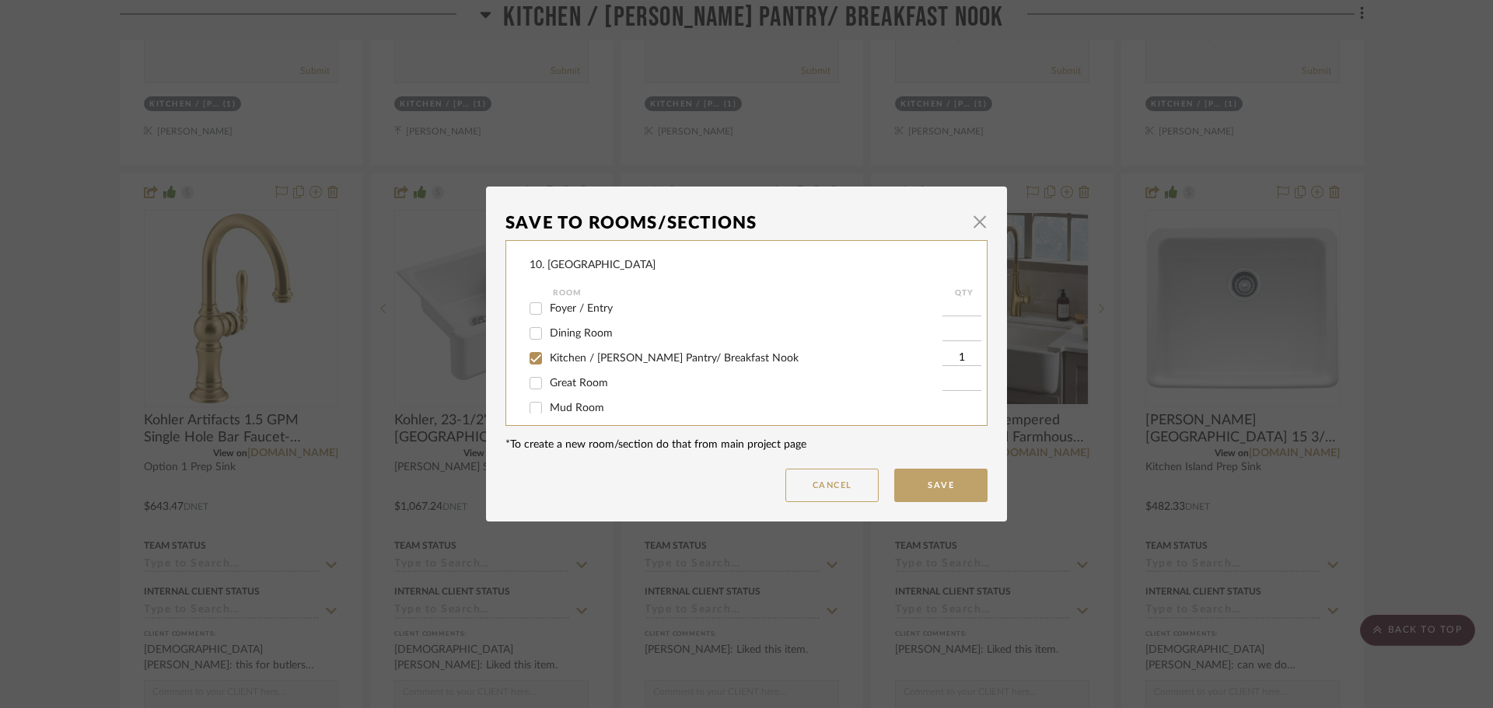
click at [569, 362] on span "Kitchen / [PERSON_NAME] Pantry/ Breakfast Nook" at bounding box center [674, 358] width 249 height 11
click at [548, 362] on input "Kitchen / [PERSON_NAME] Pantry/ Breakfast Nook" at bounding box center [535, 358] width 25 height 25
checkbox input "false"
click at [558, 348] on span "Will not use" at bounding box center [579, 347] width 58 height 11
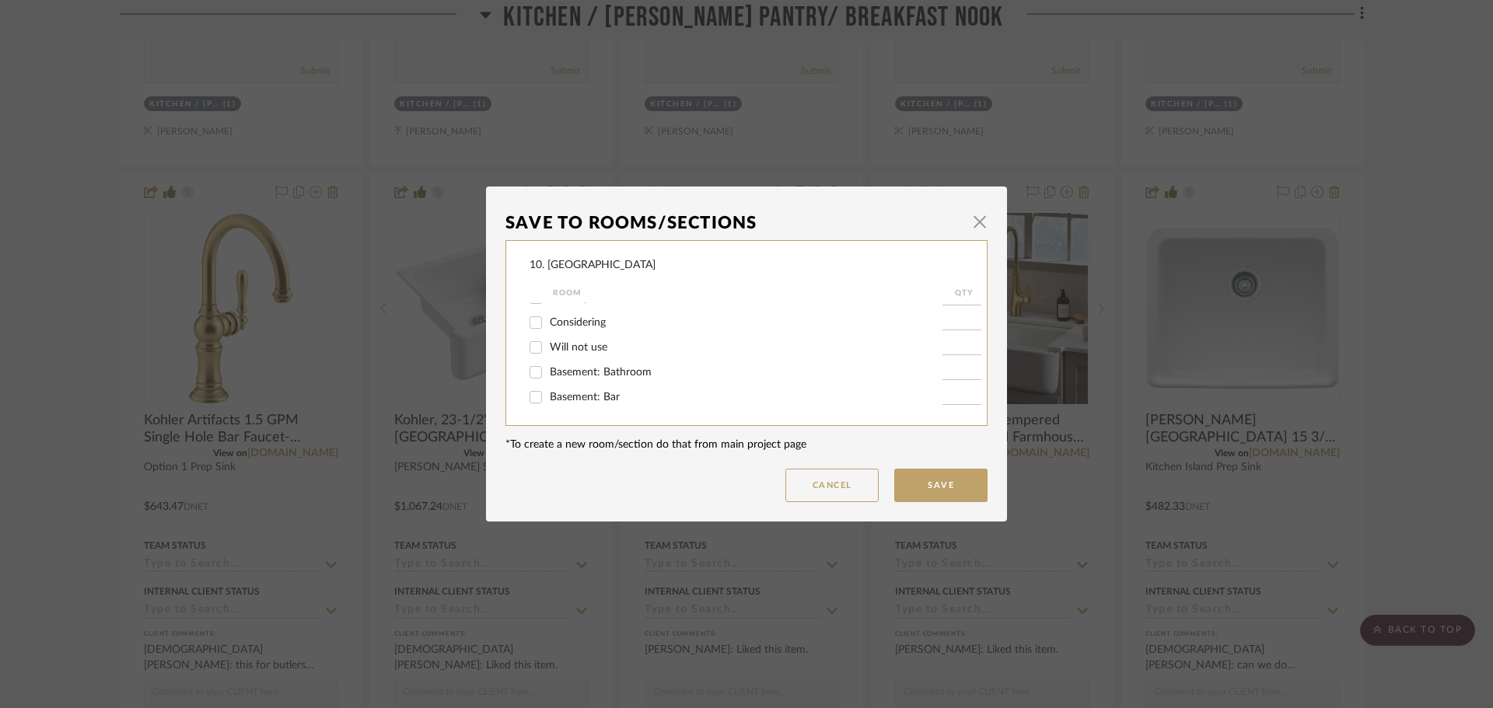
click at [548, 348] on input "Will not use" at bounding box center [535, 347] width 25 height 25
checkbox input "true"
type input "1"
click at [904, 493] on button "Save" at bounding box center [940, 485] width 93 height 33
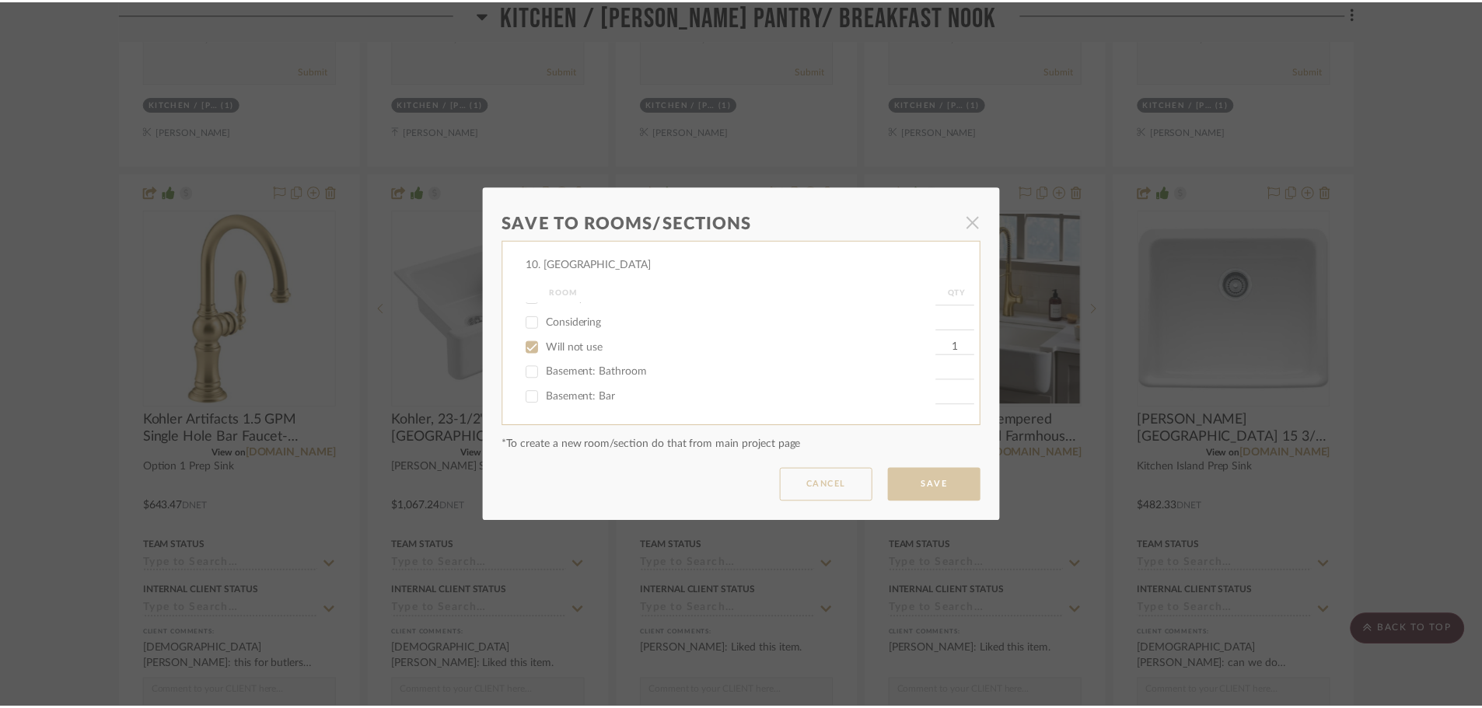
scroll to position [1478, 0]
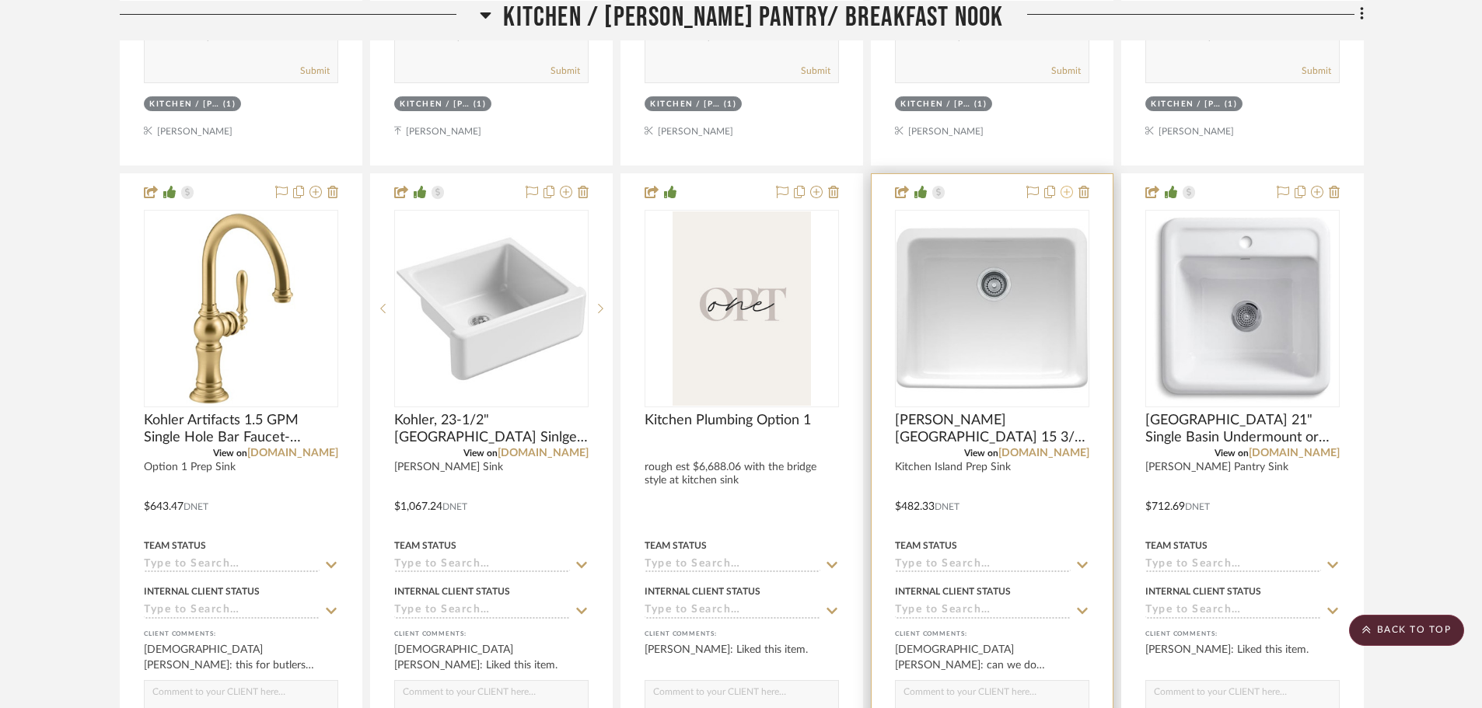
click at [1062, 193] on icon at bounding box center [1067, 192] width 12 height 12
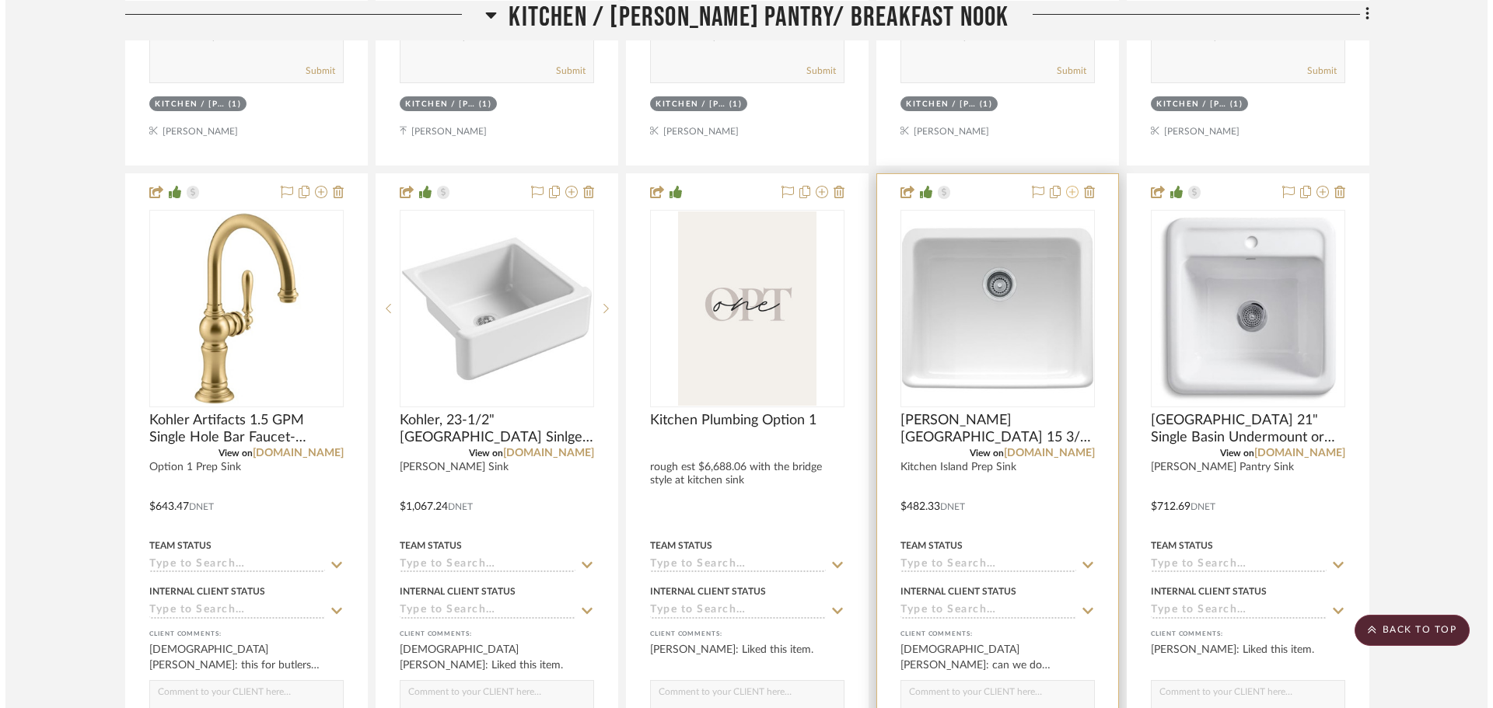
scroll to position [0, 0]
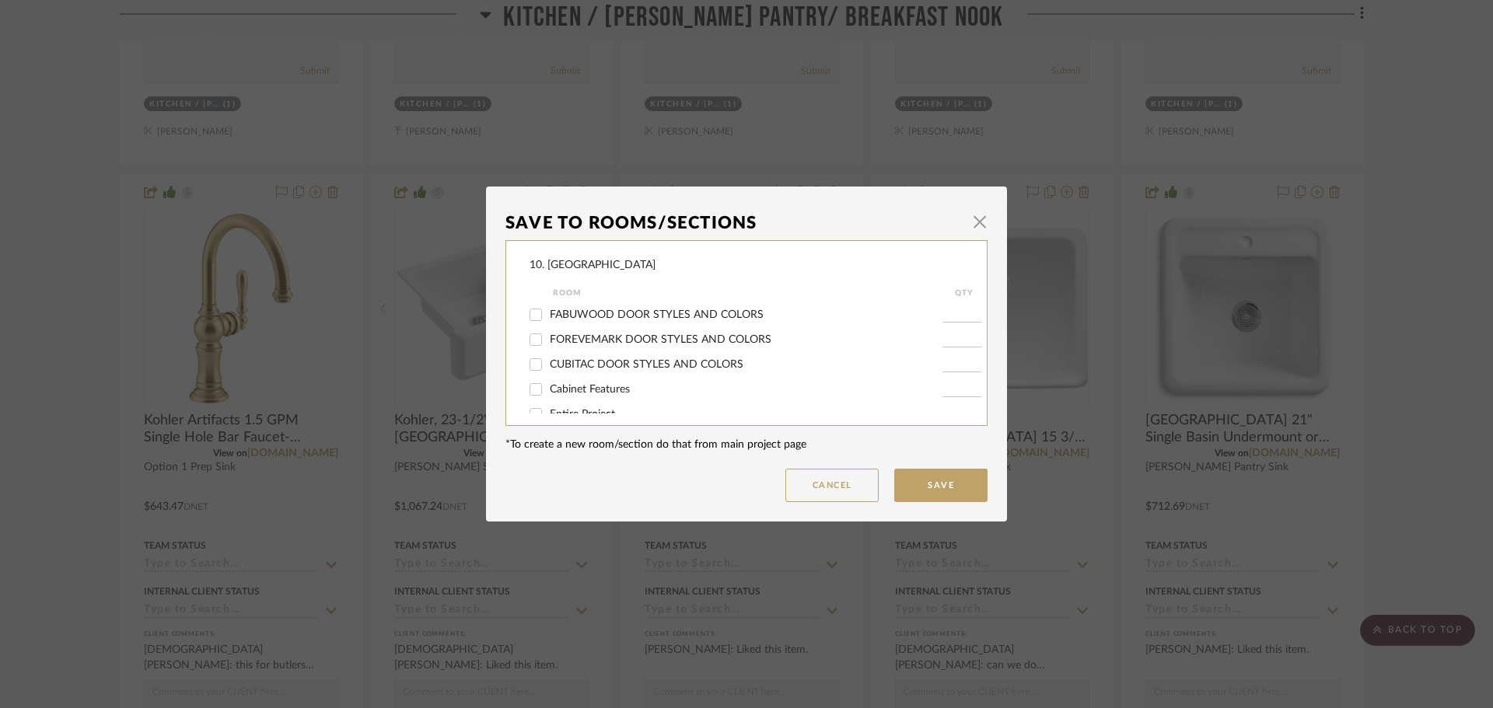
click at [1443, 227] on div "Save To Rooms/Sections × 10. Vignola Room QTY FABUWOOD DOOR STYLES AND COLORS F…" at bounding box center [746, 354] width 1493 height 708
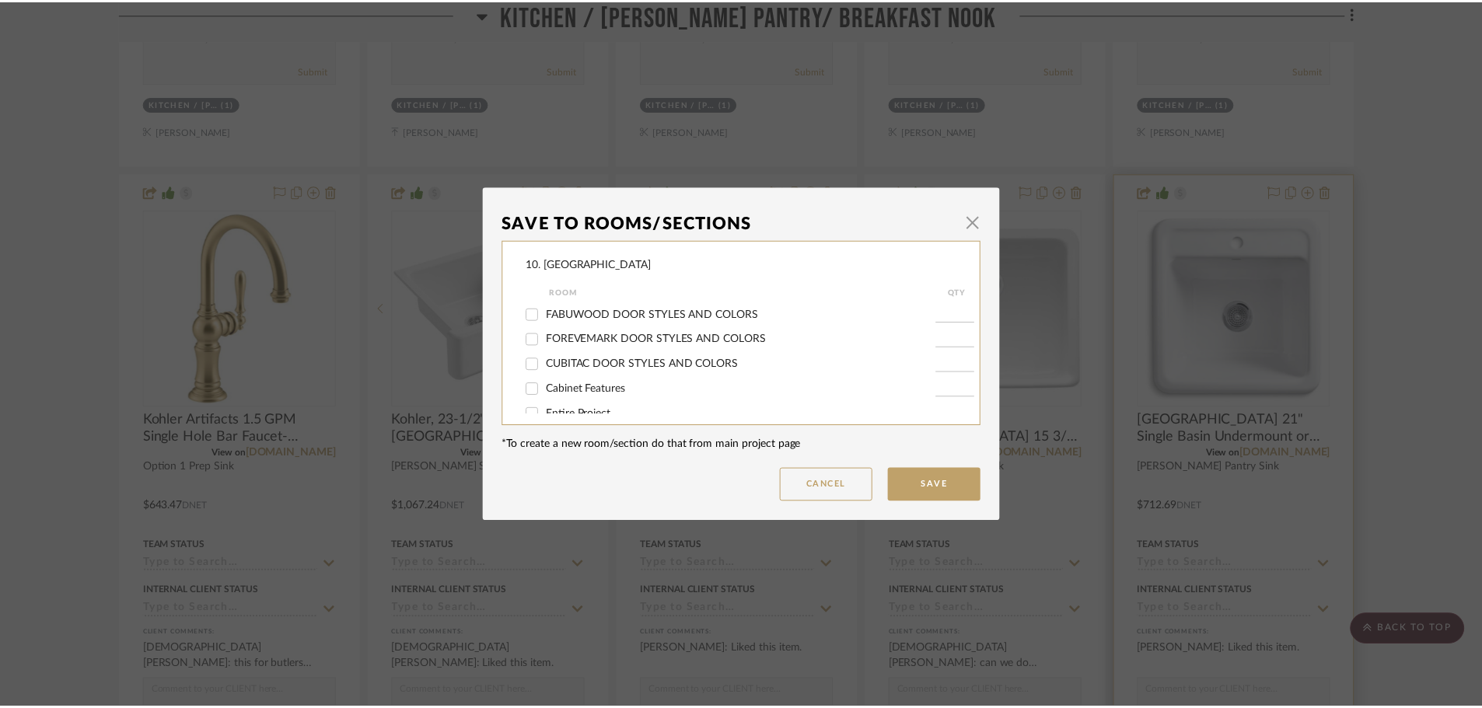
scroll to position [1478, 0]
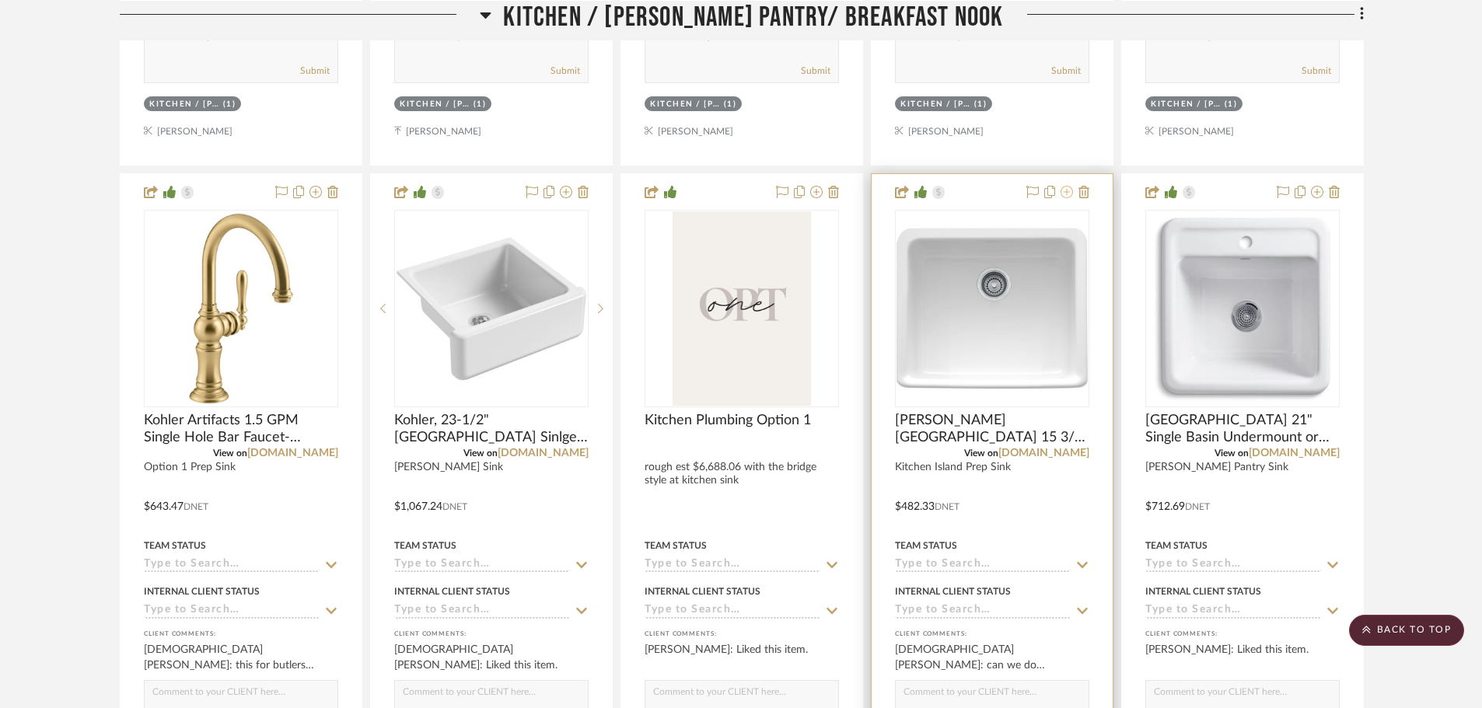
click at [1068, 198] on icon at bounding box center [1067, 192] width 12 height 12
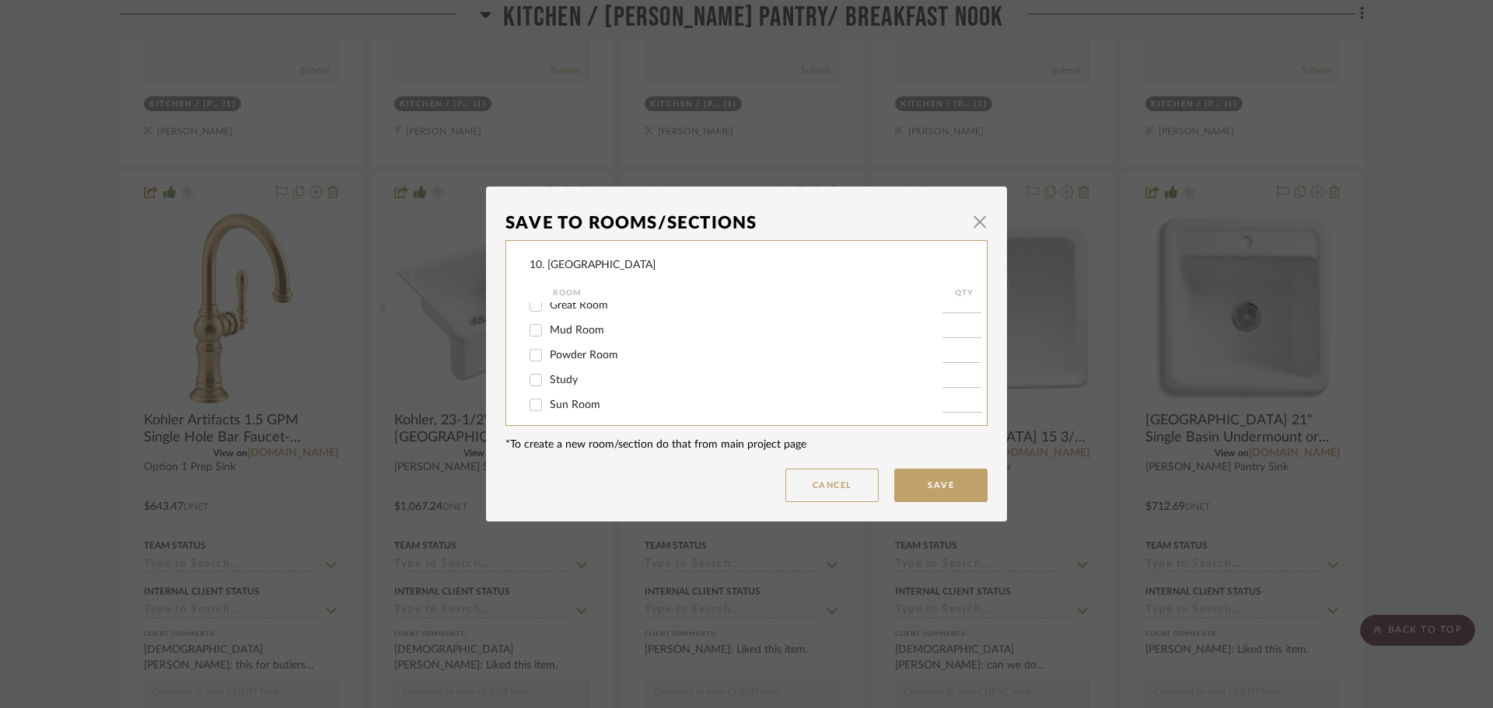
scroll to position [156, 0]
click at [563, 366] on div "Kitchen / [PERSON_NAME] Pantry/ Breakfast Nook" at bounding box center [736, 358] width 413 height 25
click at [563, 362] on span "Kitchen / [PERSON_NAME] Pantry/ Breakfast Nook" at bounding box center [674, 358] width 249 height 11
click at [548, 362] on input "Kitchen / [PERSON_NAME] Pantry/ Breakfast Nook" at bounding box center [535, 358] width 25 height 25
checkbox input "false"
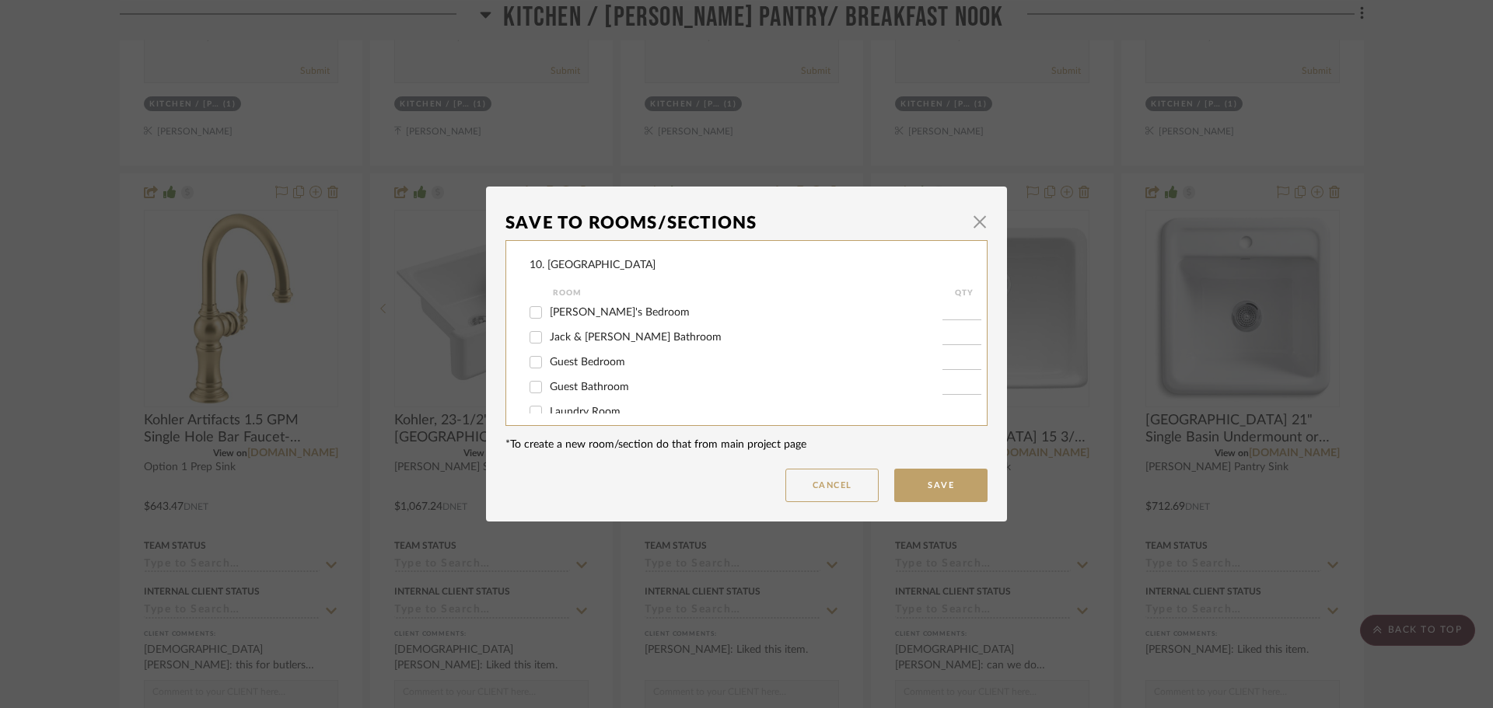
scroll to position [515, 0]
click at [559, 348] on span "Will not use" at bounding box center [579, 347] width 58 height 11
click at [548, 348] on input "Will not use" at bounding box center [535, 347] width 25 height 25
checkbox input "true"
type input "1"
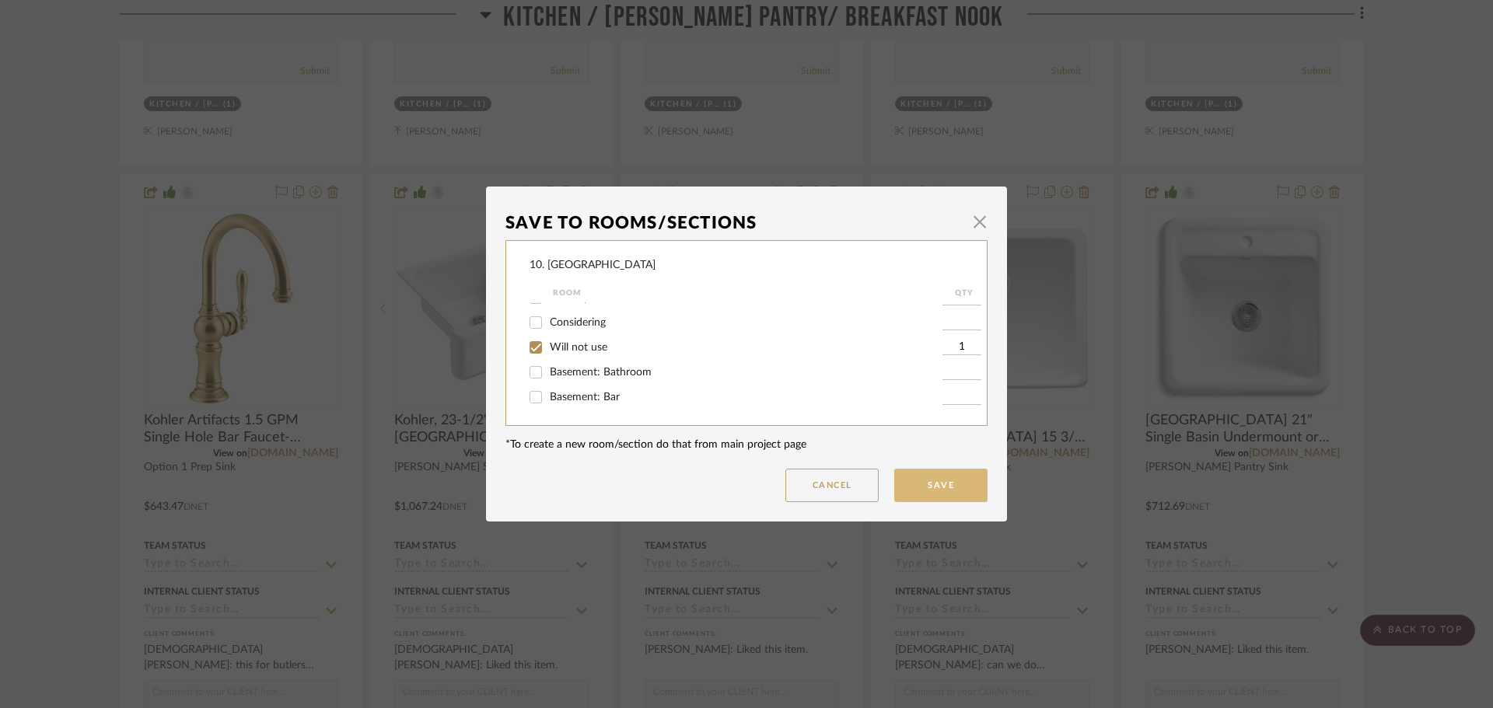
click at [908, 478] on button "Save" at bounding box center [940, 485] width 93 height 33
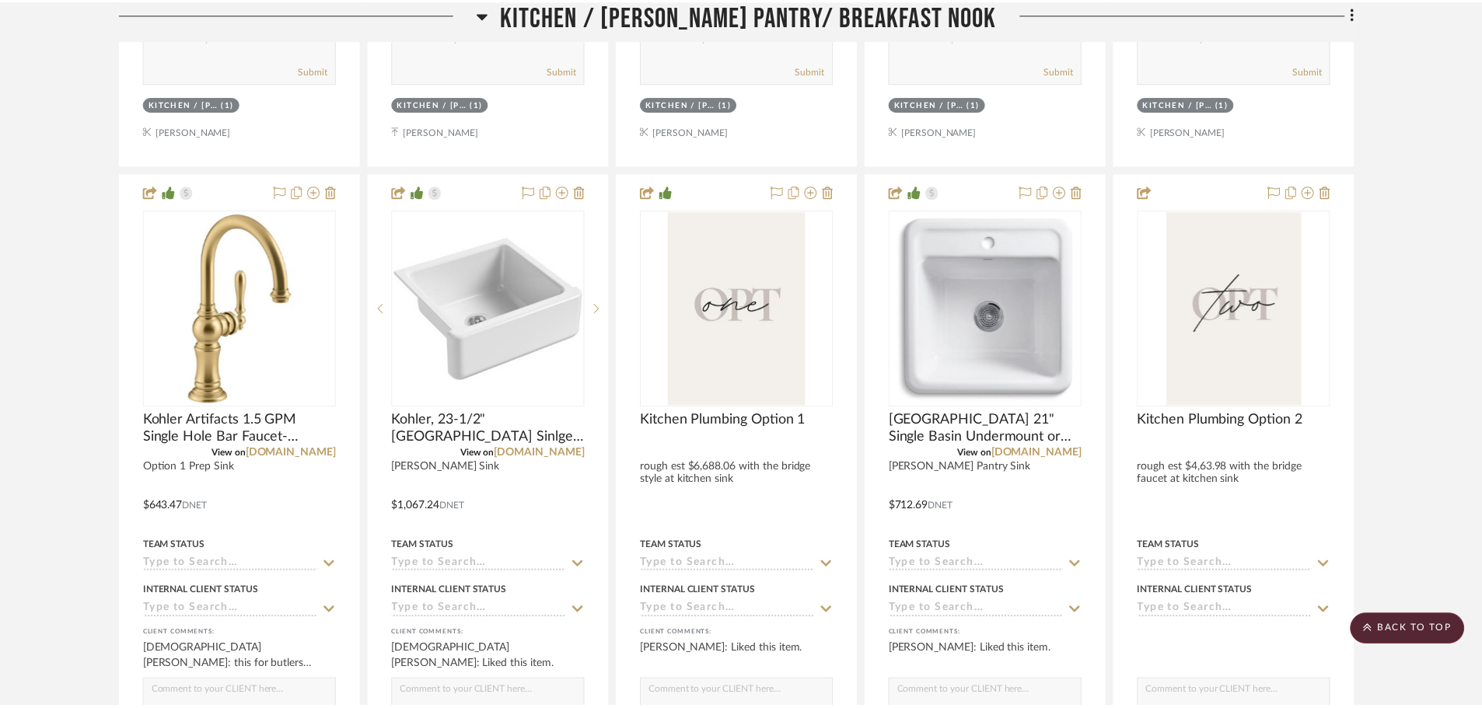
scroll to position [1478, 0]
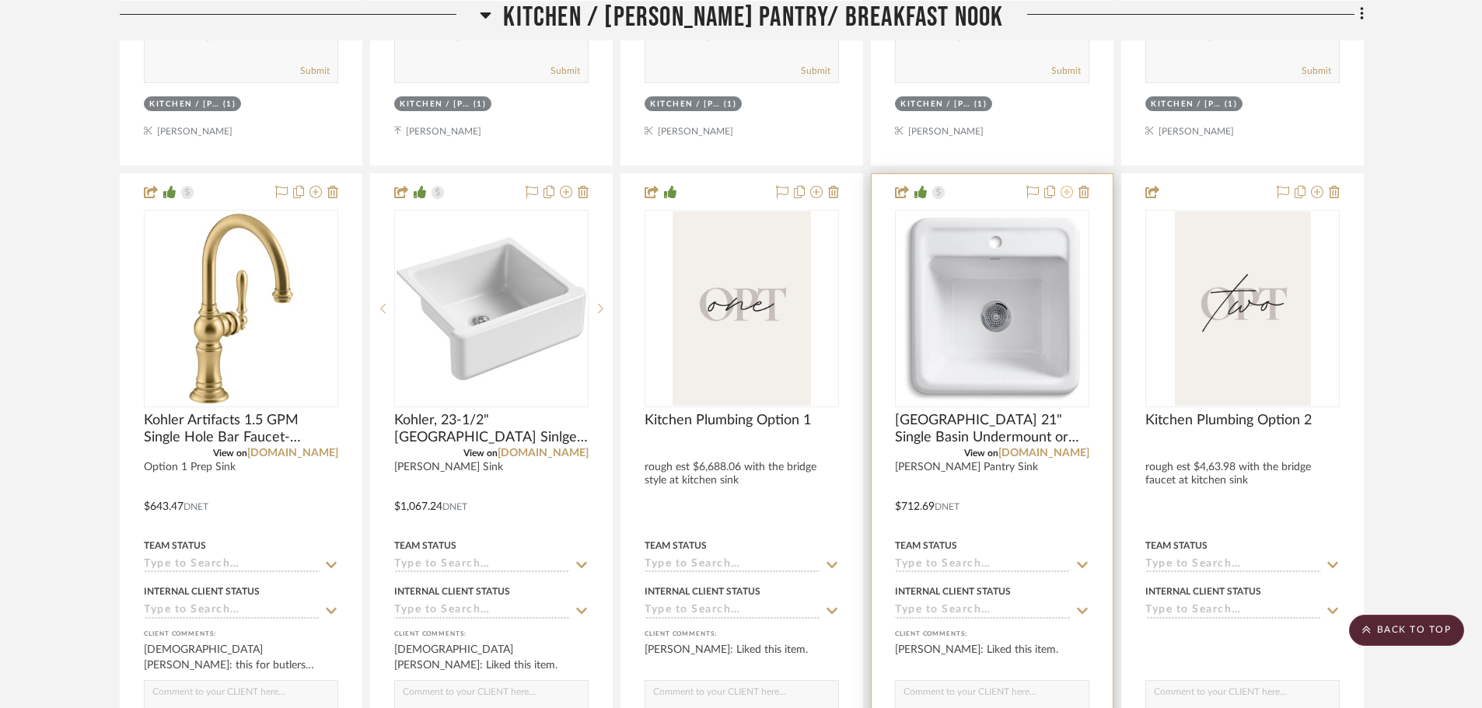
click at [1068, 193] on icon at bounding box center [1067, 192] width 12 height 12
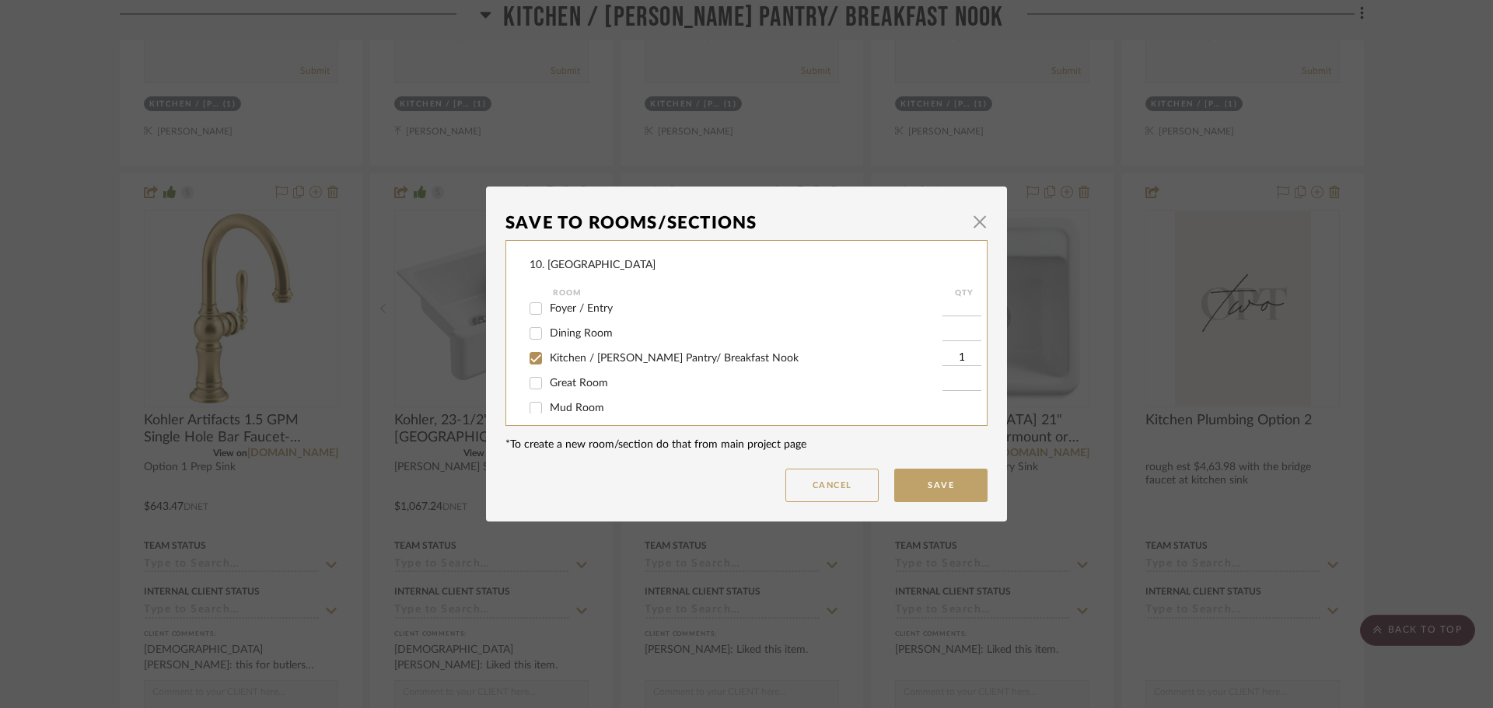
click at [575, 361] on span "Kitchen / [PERSON_NAME] Pantry/ Breakfast Nook" at bounding box center [674, 358] width 249 height 11
click at [548, 361] on input "Kitchen / [PERSON_NAME] Pantry/ Breakfast Nook" at bounding box center [535, 358] width 25 height 25
checkbox input "false"
click at [561, 347] on span "Will not use" at bounding box center [579, 347] width 58 height 11
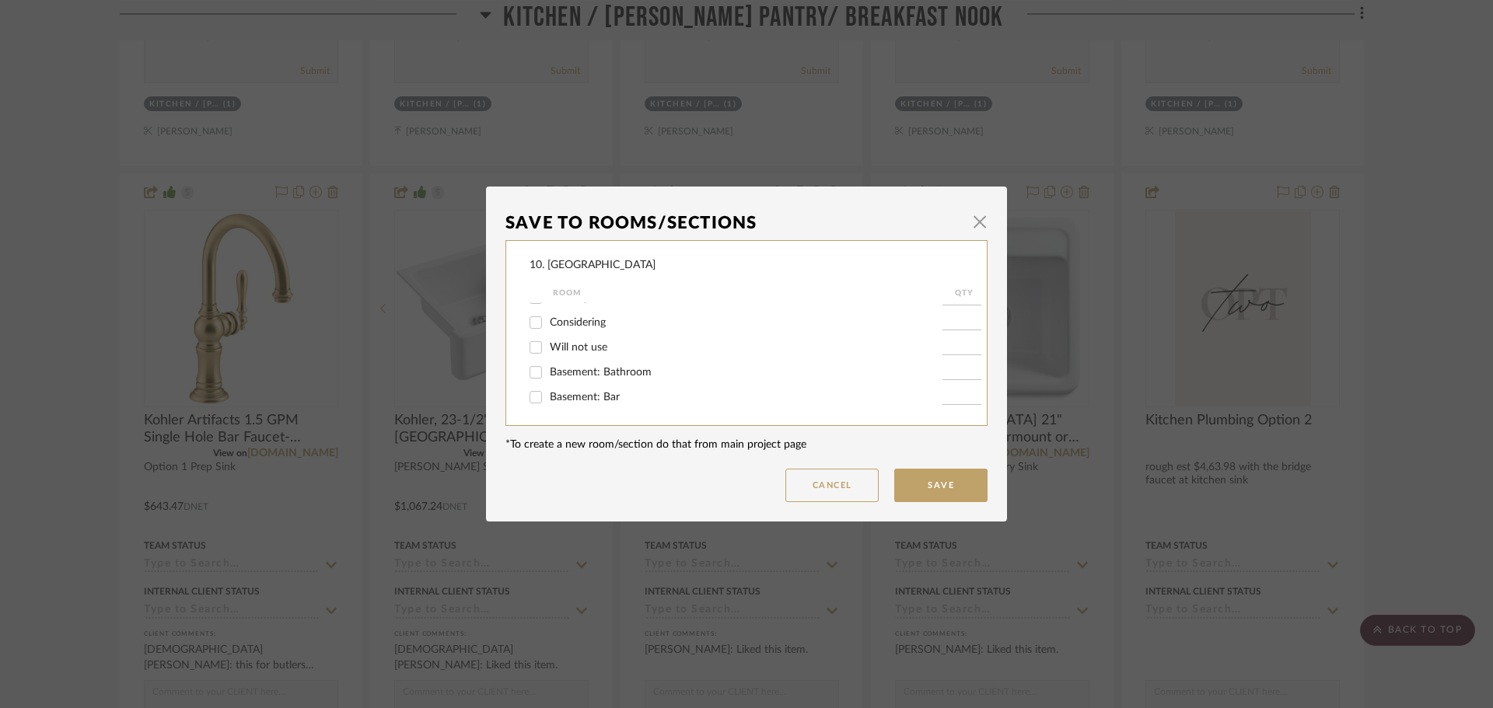
click at [548, 347] on input "Will not use" at bounding box center [535, 347] width 25 height 25
checkbox input "true"
type input "1"
click at [913, 484] on button "Save" at bounding box center [940, 485] width 93 height 33
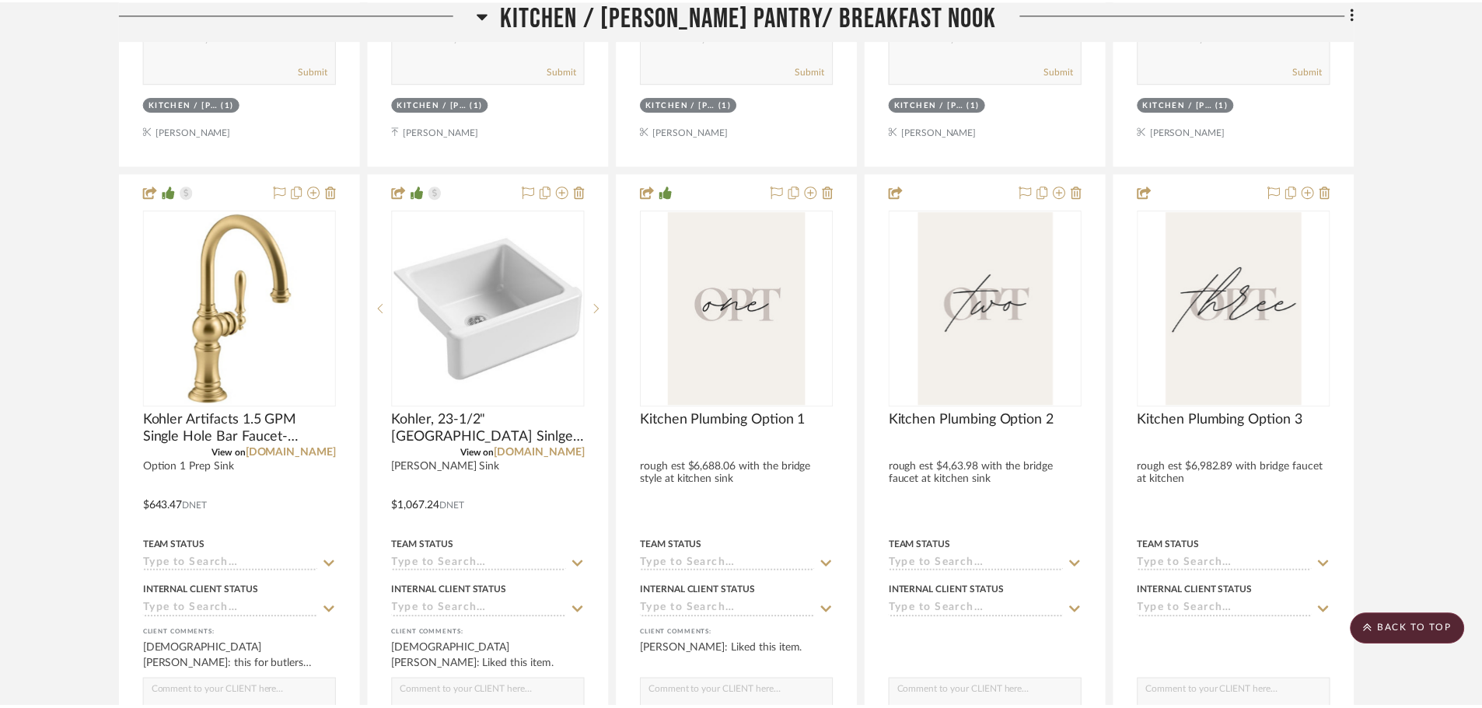
scroll to position [1478, 0]
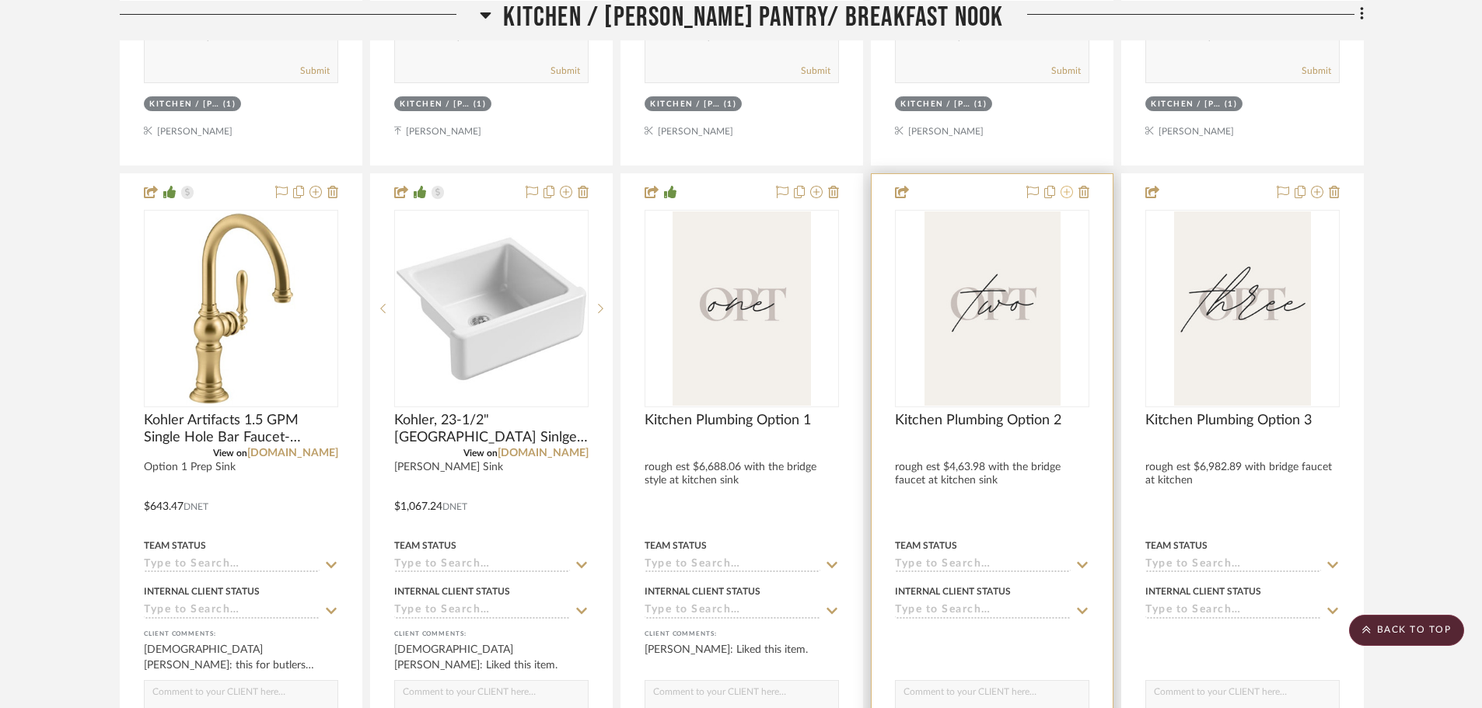
click at [1067, 197] on icon at bounding box center [1067, 192] width 12 height 12
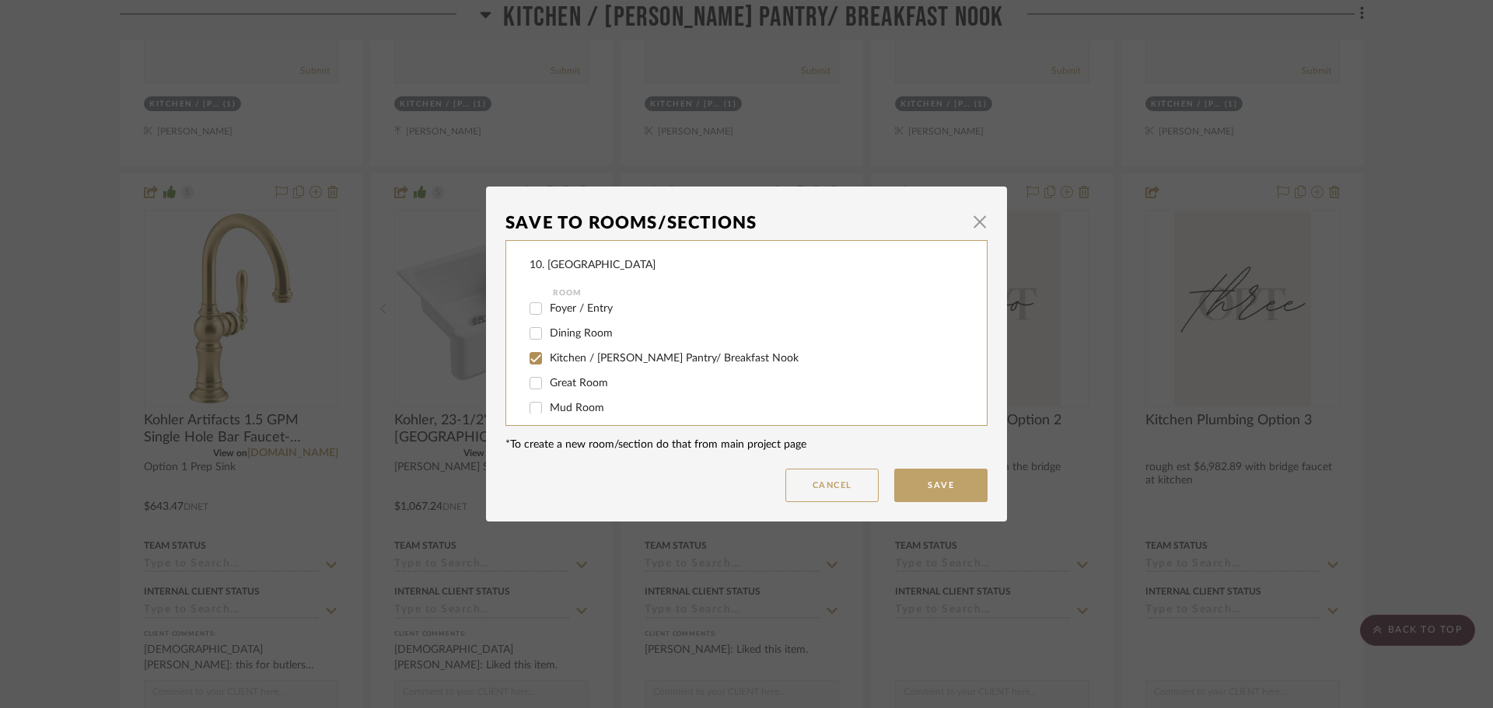
click at [582, 357] on span "Kitchen / [PERSON_NAME] Pantry/ Breakfast Nook" at bounding box center [674, 358] width 249 height 11
click at [548, 357] on input "Kitchen / [PERSON_NAME] Pantry/ Breakfast Nook" at bounding box center [535, 358] width 25 height 25
checkbox input "false"
click at [566, 356] on div "Will not use" at bounding box center [736, 347] width 413 height 25
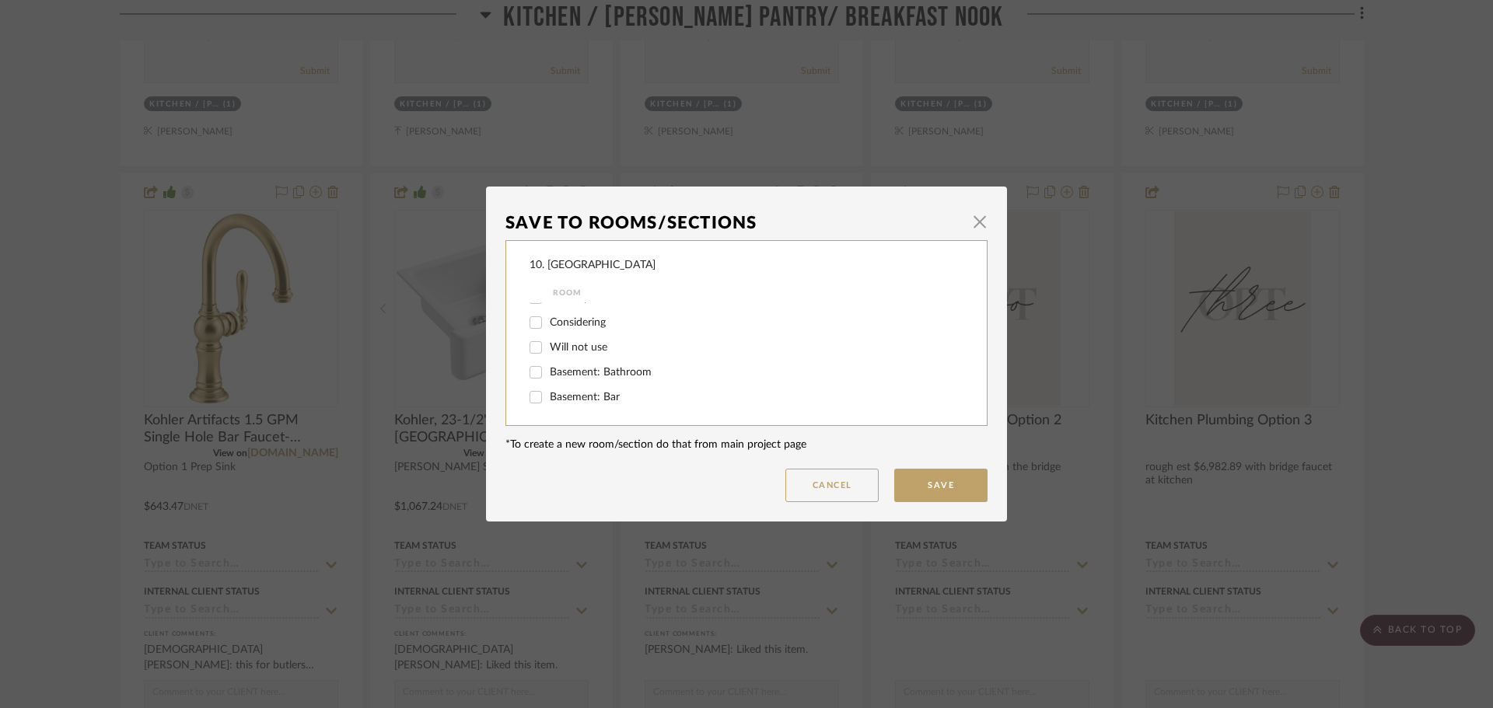
click at [563, 352] on span "Will not use" at bounding box center [579, 347] width 58 height 11
click at [548, 352] on input "Will not use" at bounding box center [535, 347] width 25 height 25
checkbox input "true"
click at [945, 479] on button "Save" at bounding box center [940, 485] width 93 height 33
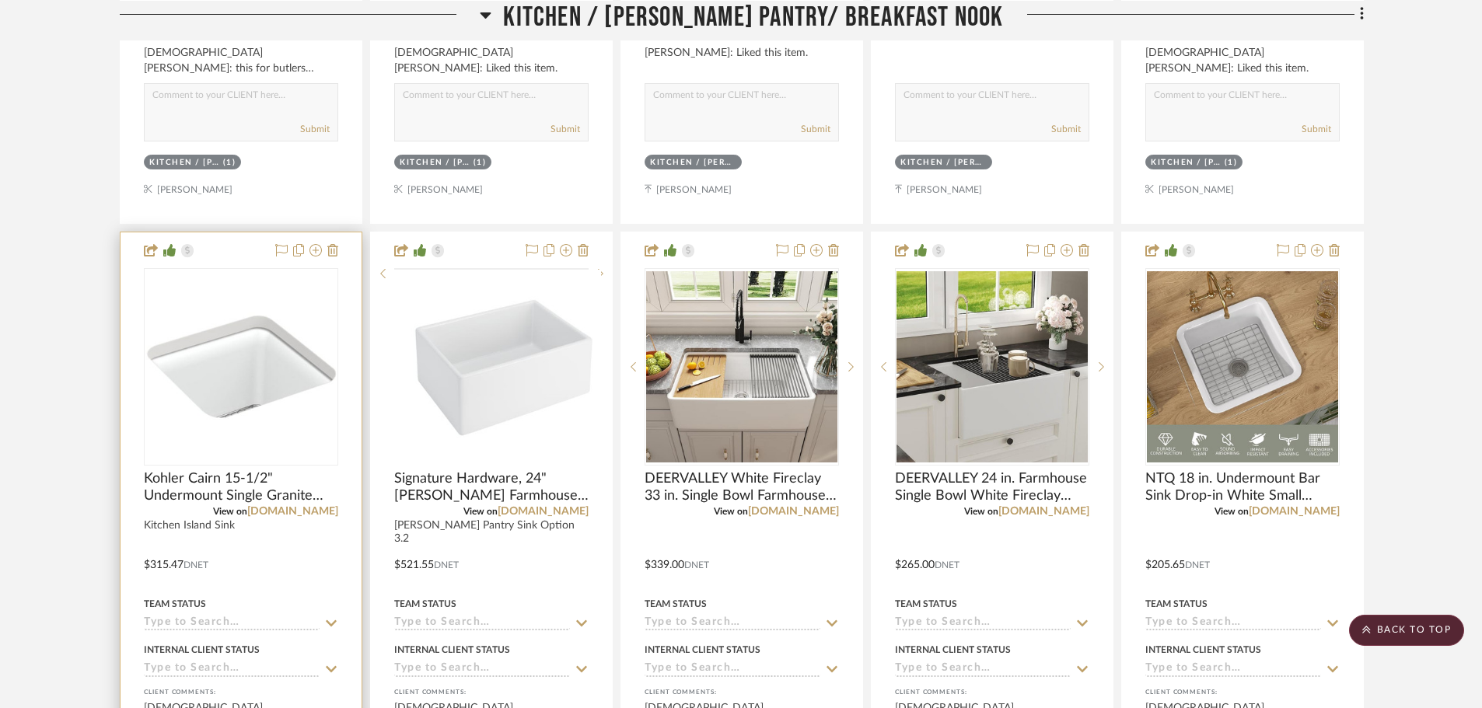
scroll to position [2100, 0]
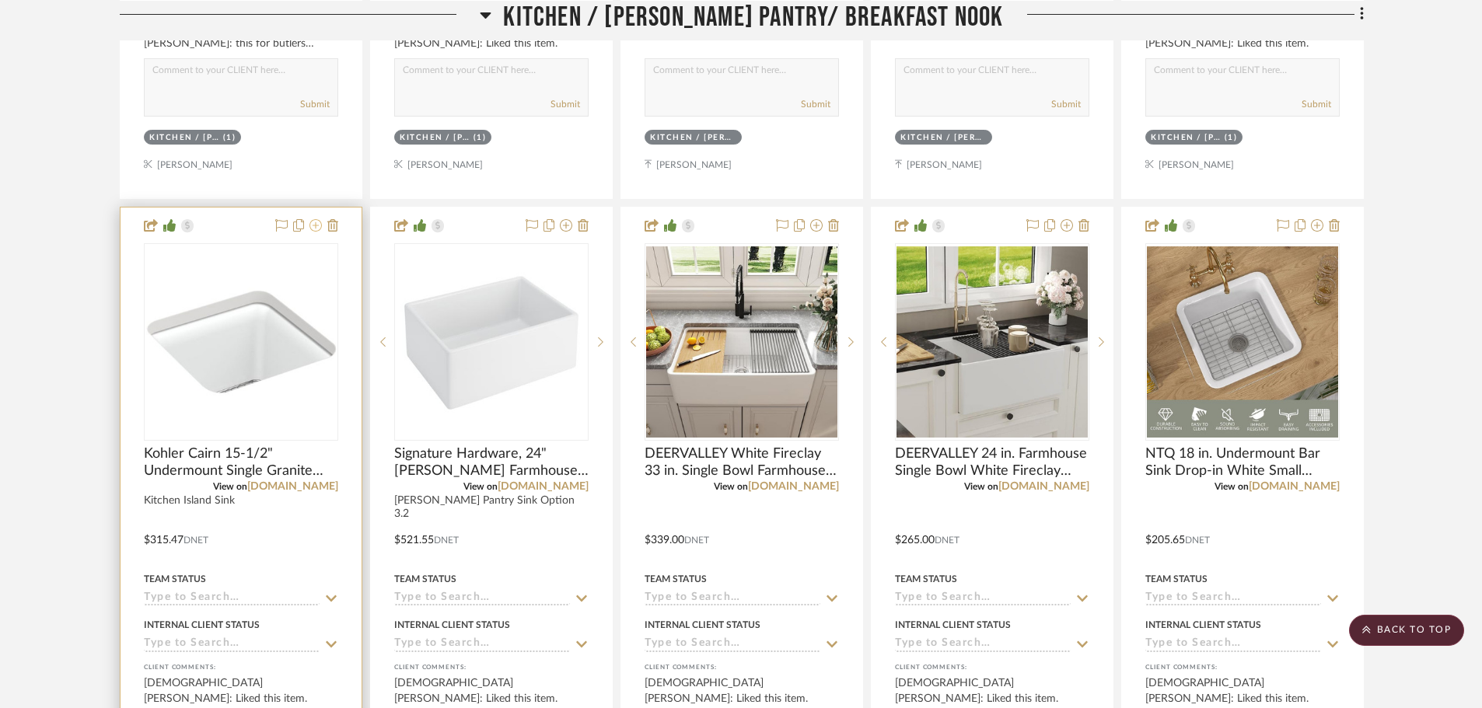
click at [319, 223] on icon at bounding box center [316, 225] width 12 height 12
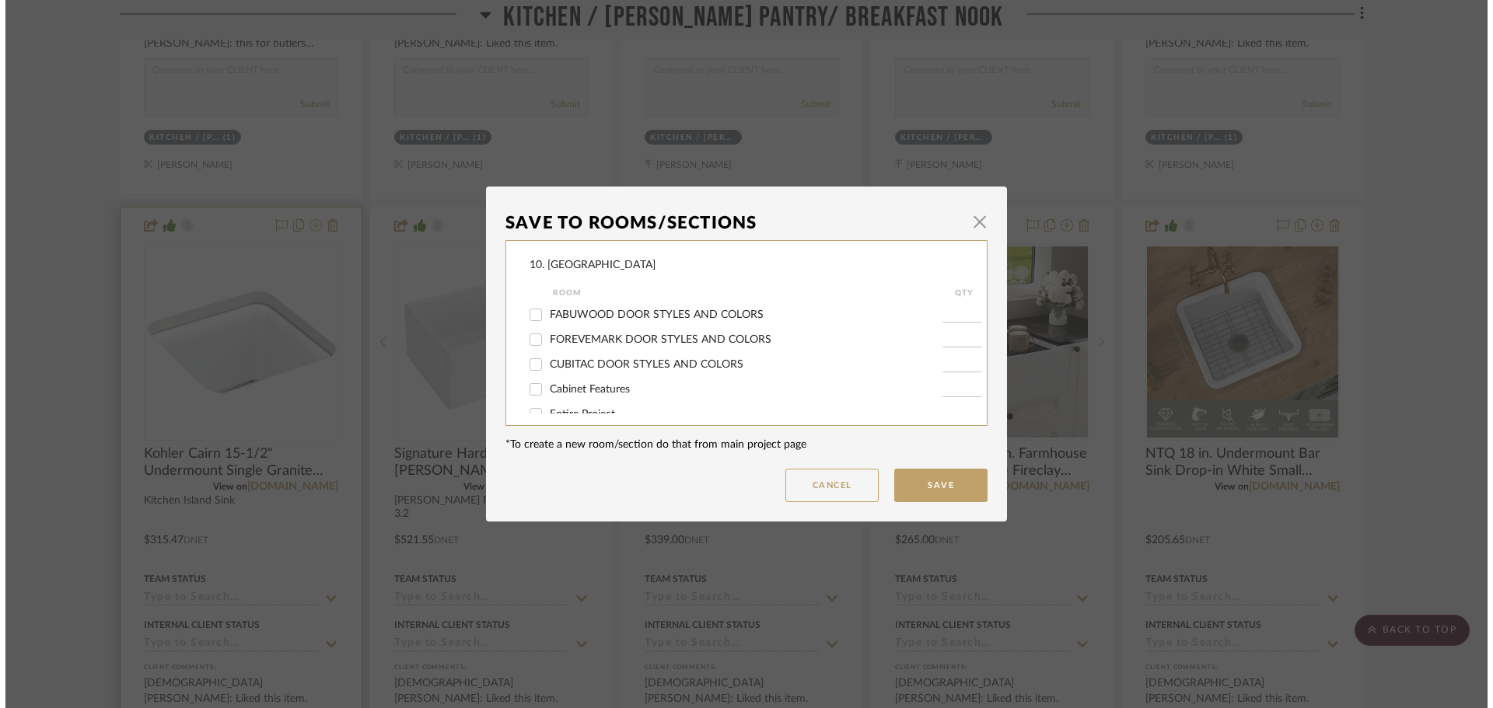
scroll to position [0, 0]
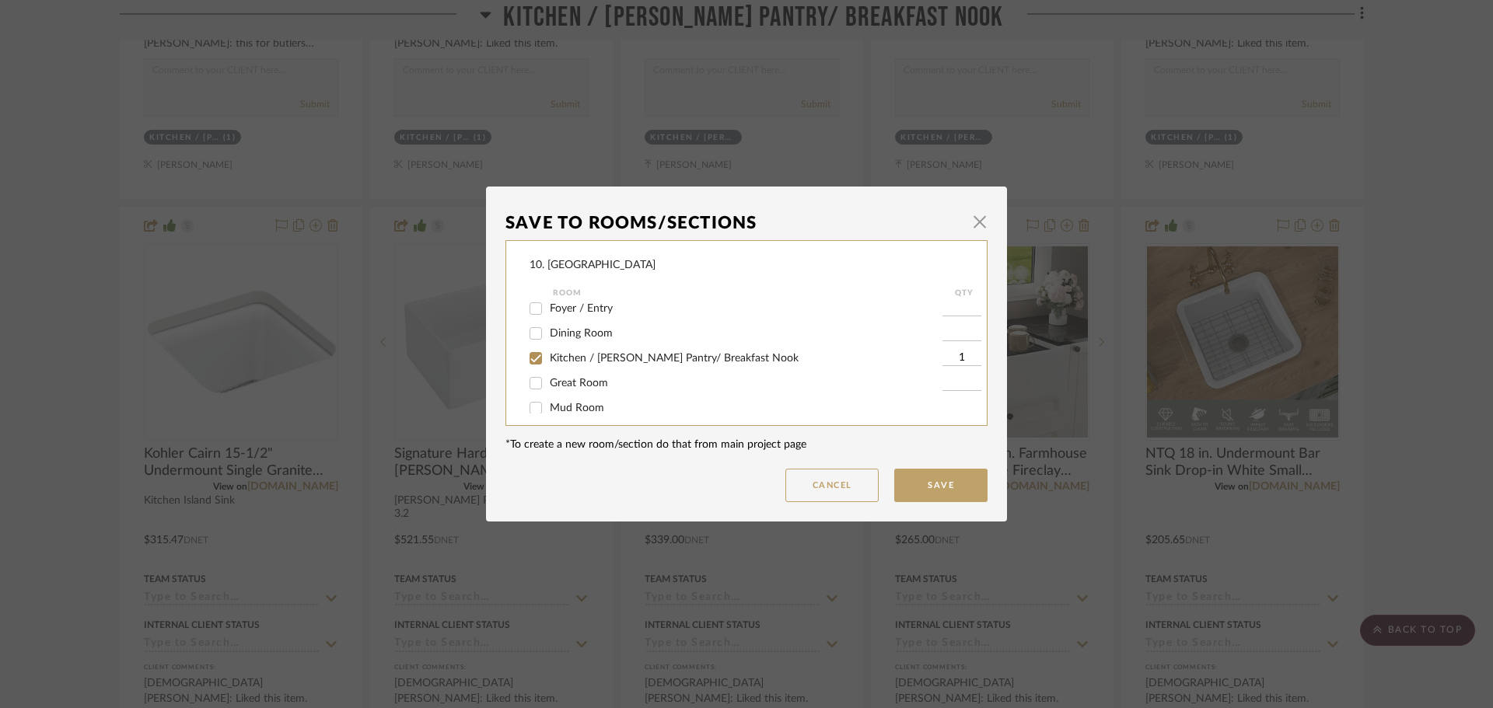
click at [570, 356] on span "Kitchen / [PERSON_NAME] Pantry/ Breakfast Nook" at bounding box center [674, 358] width 249 height 11
click at [548, 356] on input "Kitchen / [PERSON_NAME] Pantry/ Breakfast Nook" at bounding box center [535, 358] width 25 height 25
checkbox input "false"
click at [563, 344] on span "Will not use" at bounding box center [579, 347] width 58 height 11
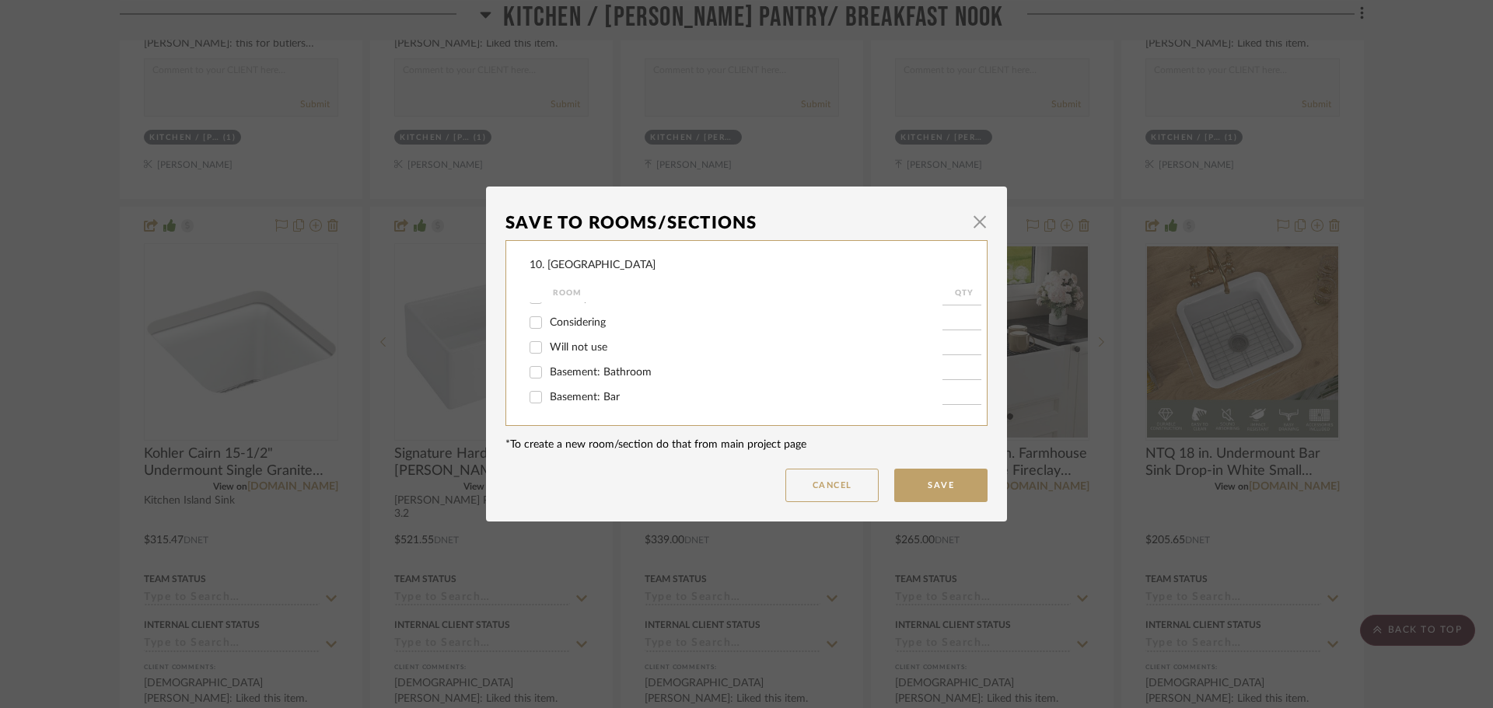
click at [548, 344] on input "Will not use" at bounding box center [535, 347] width 25 height 25
checkbox input "true"
type input "1"
click at [920, 475] on button "Save" at bounding box center [940, 485] width 93 height 33
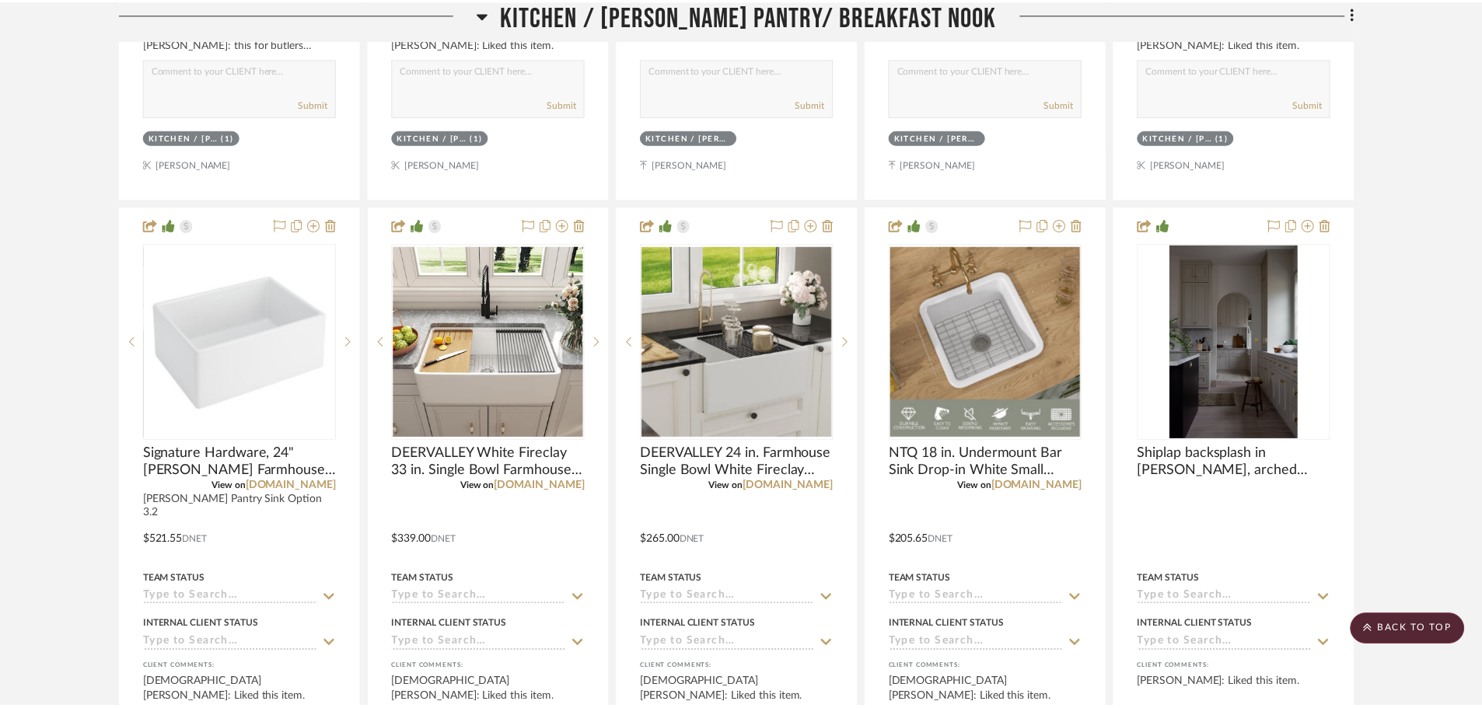
scroll to position [2100, 0]
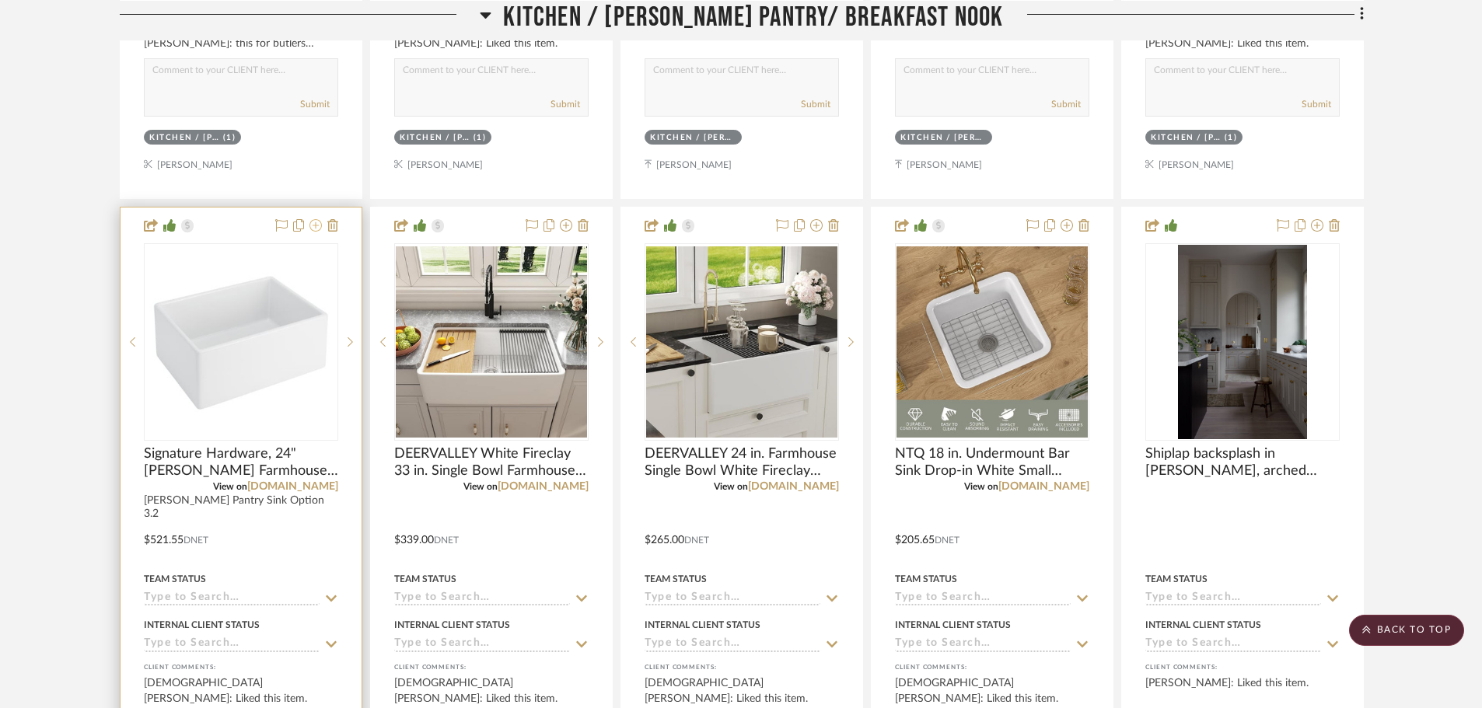
click at [313, 225] on icon at bounding box center [316, 225] width 12 height 12
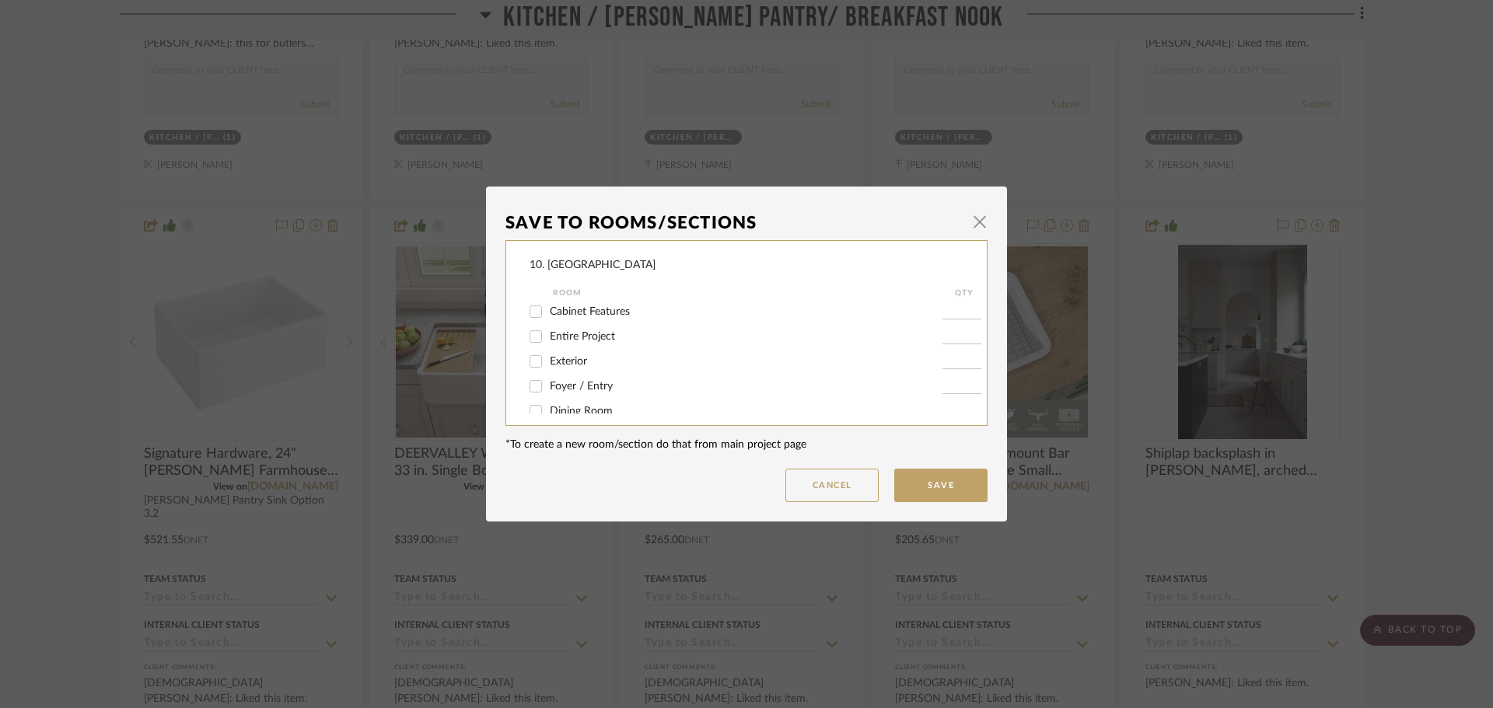
scroll to position [156, 0]
click at [581, 354] on span "Kitchen / [PERSON_NAME] Pantry/ Breakfast Nook" at bounding box center [674, 358] width 249 height 11
click at [548, 354] on input "Kitchen / [PERSON_NAME] Pantry/ Breakfast Nook" at bounding box center [535, 358] width 25 height 25
checkbox input "false"
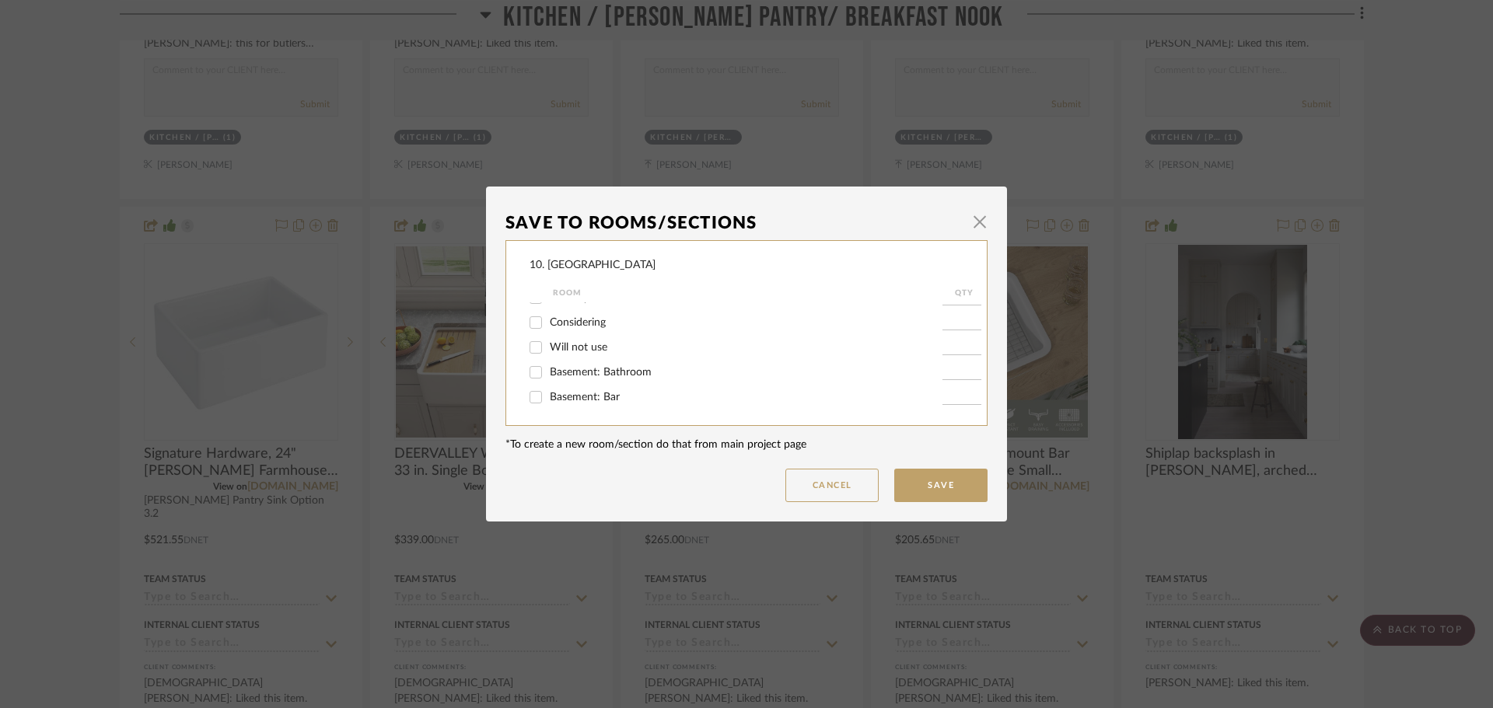
click at [568, 346] on span "Will not use" at bounding box center [579, 347] width 58 height 11
click at [548, 346] on input "Will not use" at bounding box center [535, 347] width 25 height 25
checkbox input "true"
type input "1"
click at [924, 481] on button "Save" at bounding box center [940, 485] width 93 height 33
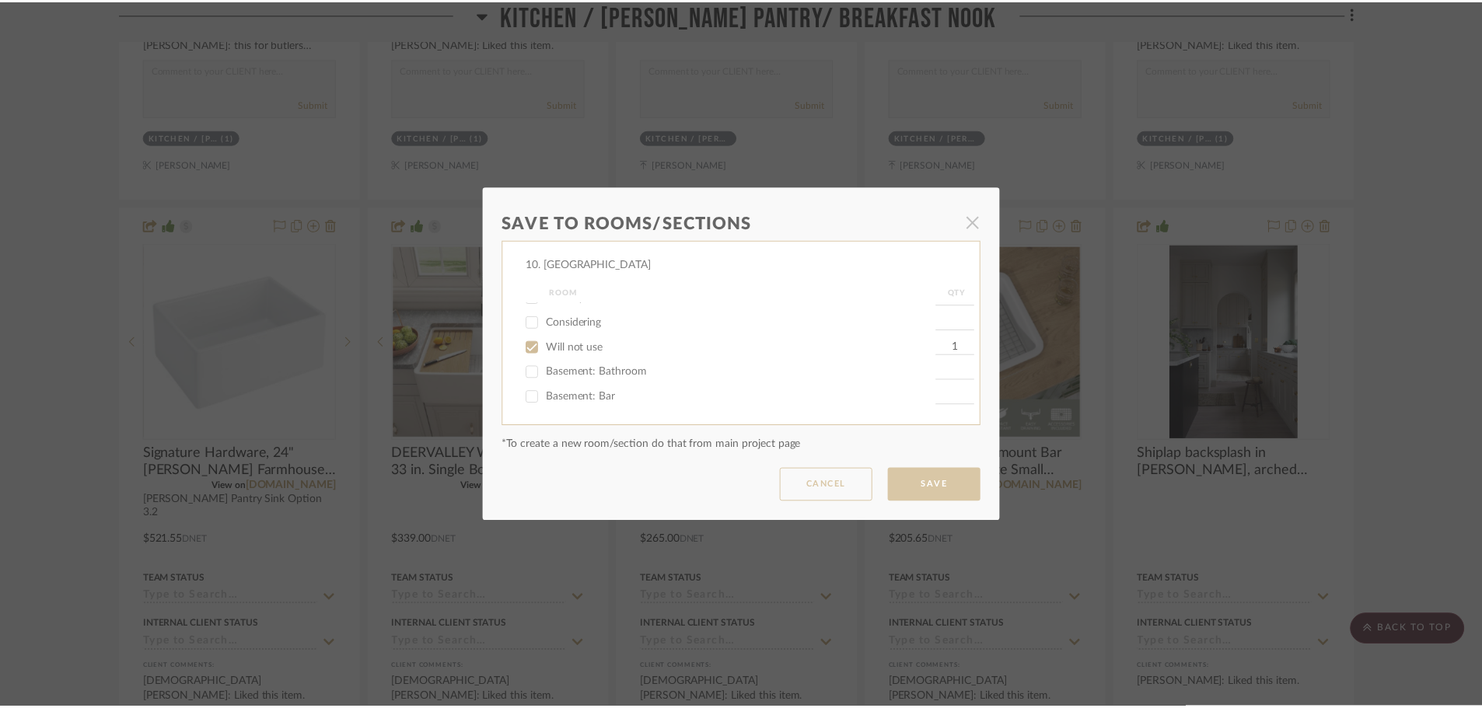
scroll to position [2100, 0]
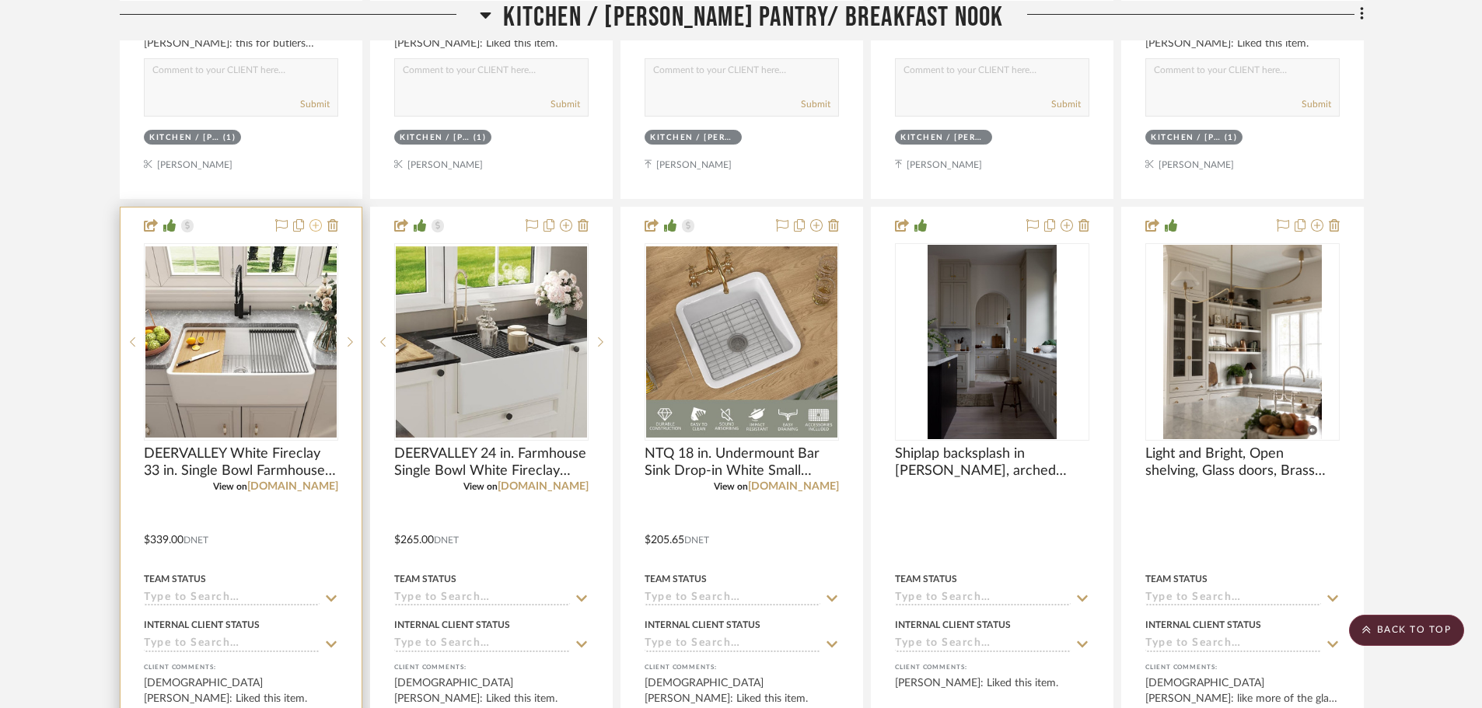
click at [315, 223] on icon at bounding box center [316, 225] width 12 height 12
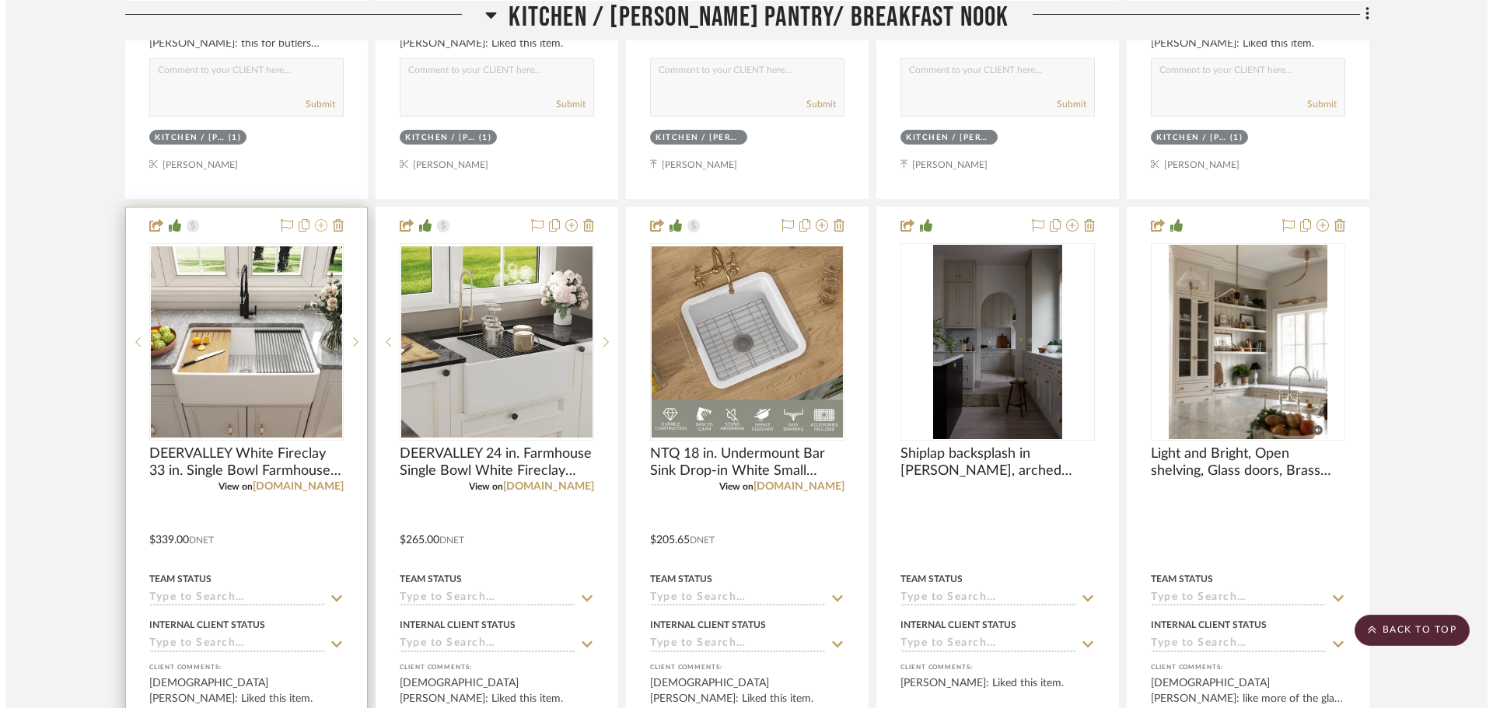
scroll to position [0, 0]
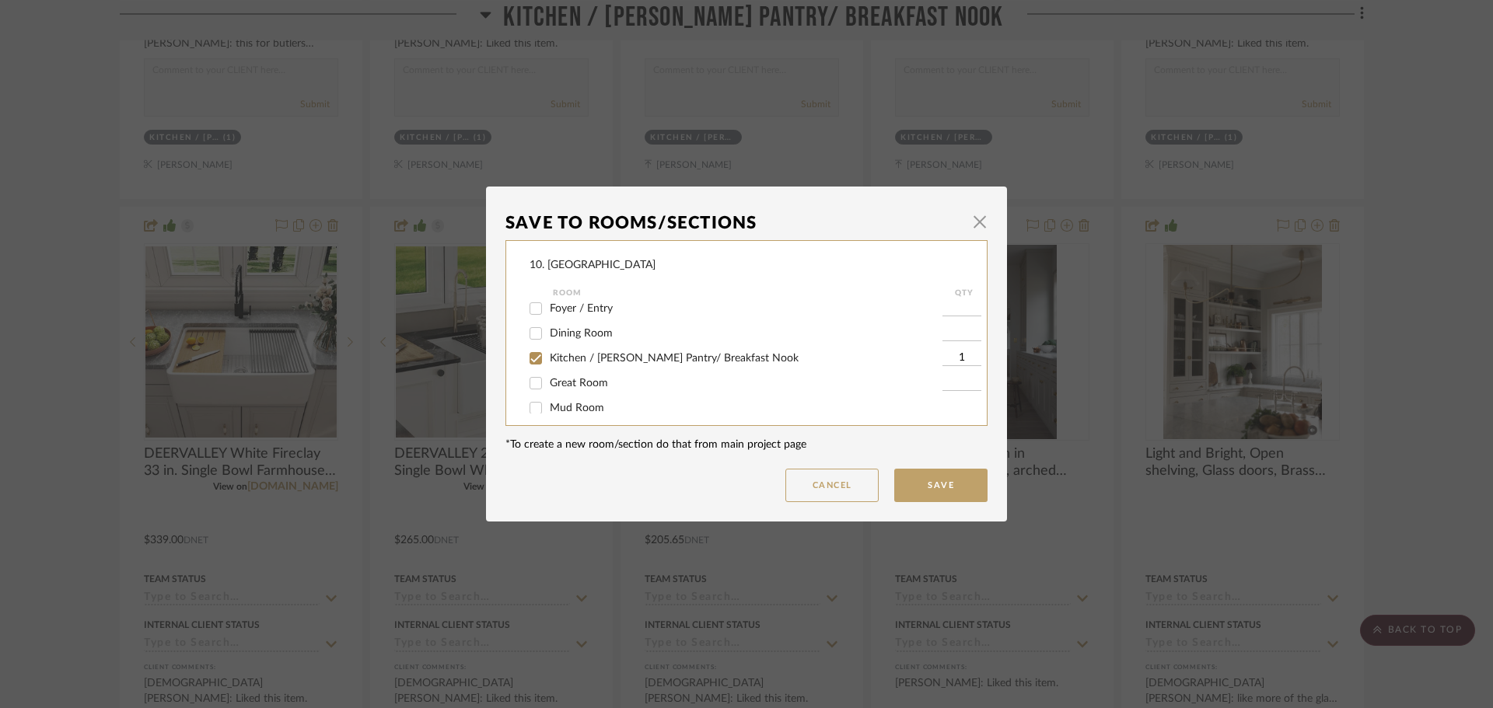
click at [585, 358] on span "Kitchen / [PERSON_NAME] Pantry/ Breakfast Nook" at bounding box center [674, 358] width 249 height 11
click at [548, 358] on input "Kitchen / [PERSON_NAME] Pantry/ Breakfast Nook" at bounding box center [535, 358] width 25 height 25
checkbox input "false"
click at [567, 347] on span "Will not use" at bounding box center [579, 347] width 58 height 11
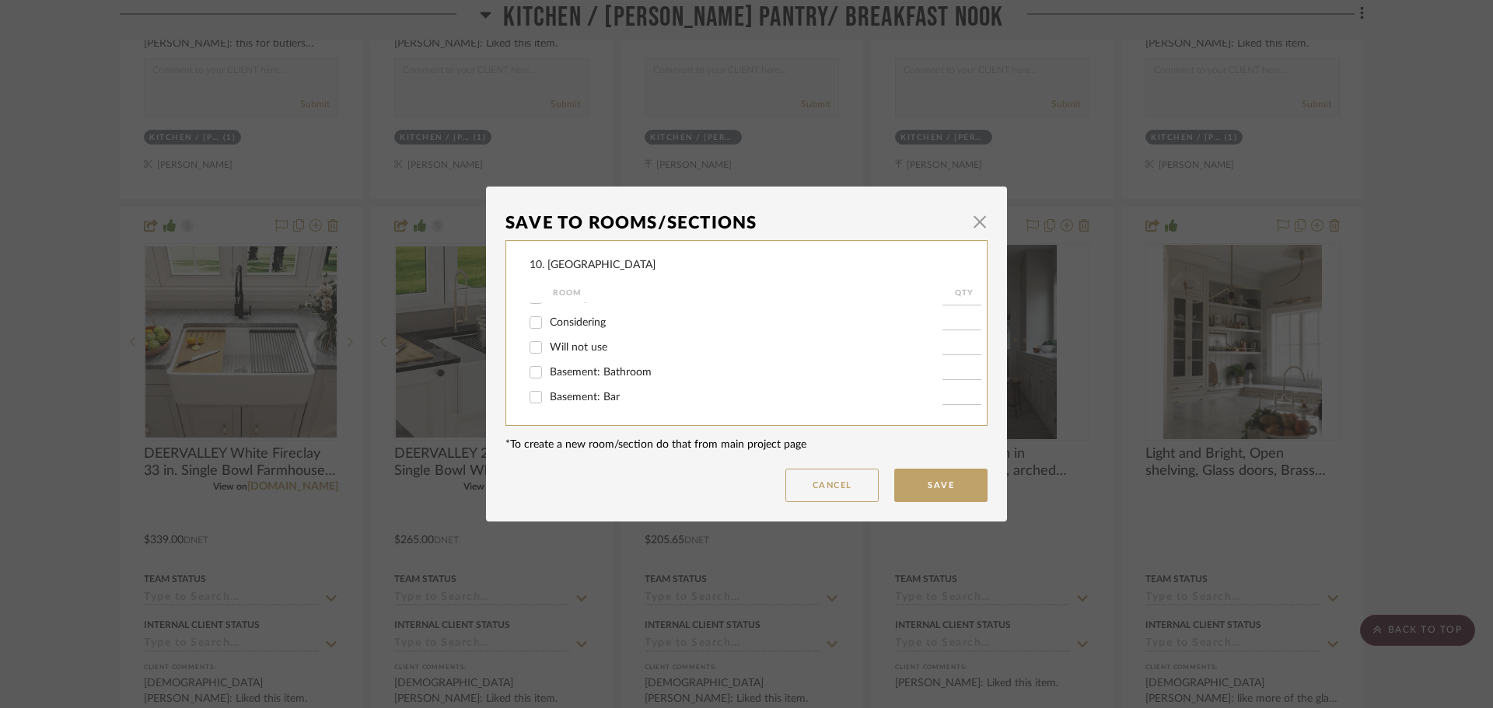
click at [548, 347] on input "Will not use" at bounding box center [535, 347] width 25 height 25
checkbox input "true"
type input "1"
click at [911, 490] on button "Save" at bounding box center [940, 485] width 93 height 33
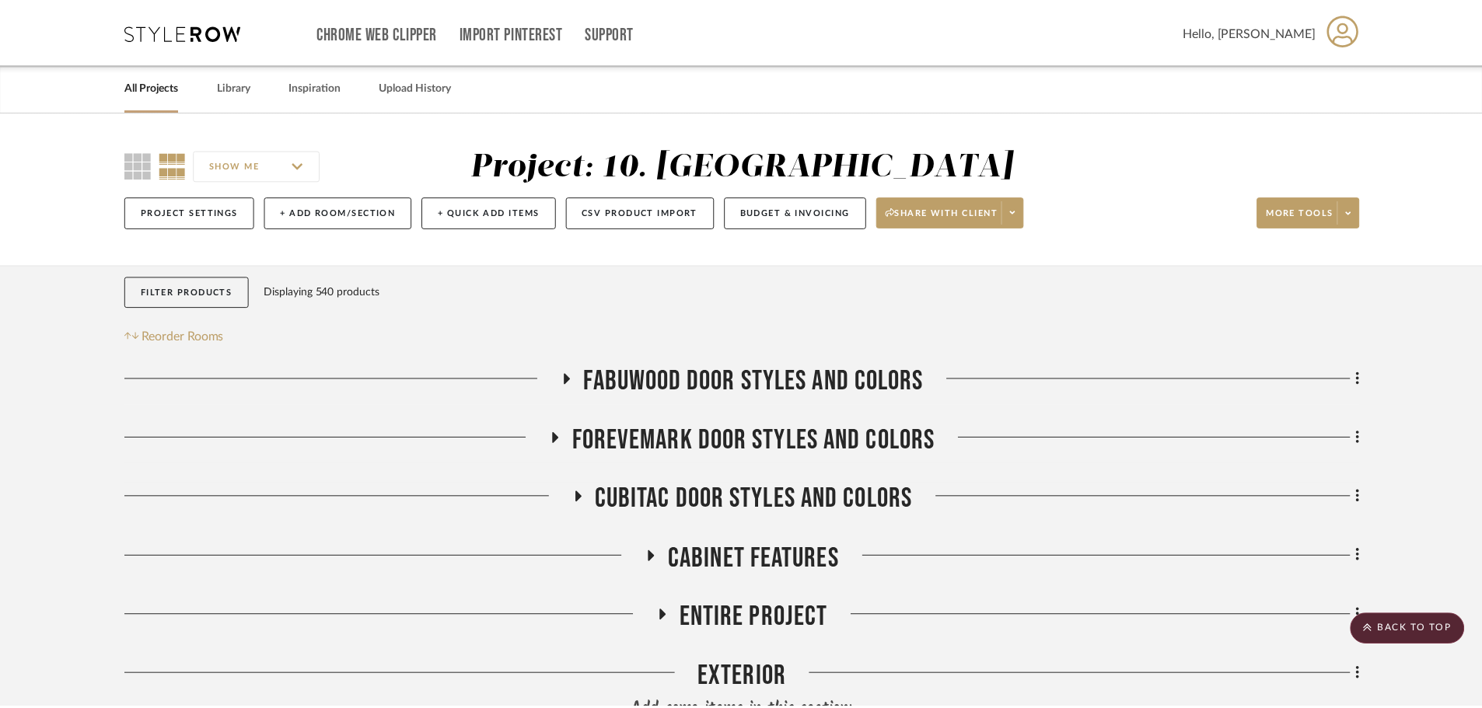
scroll to position [2100, 0]
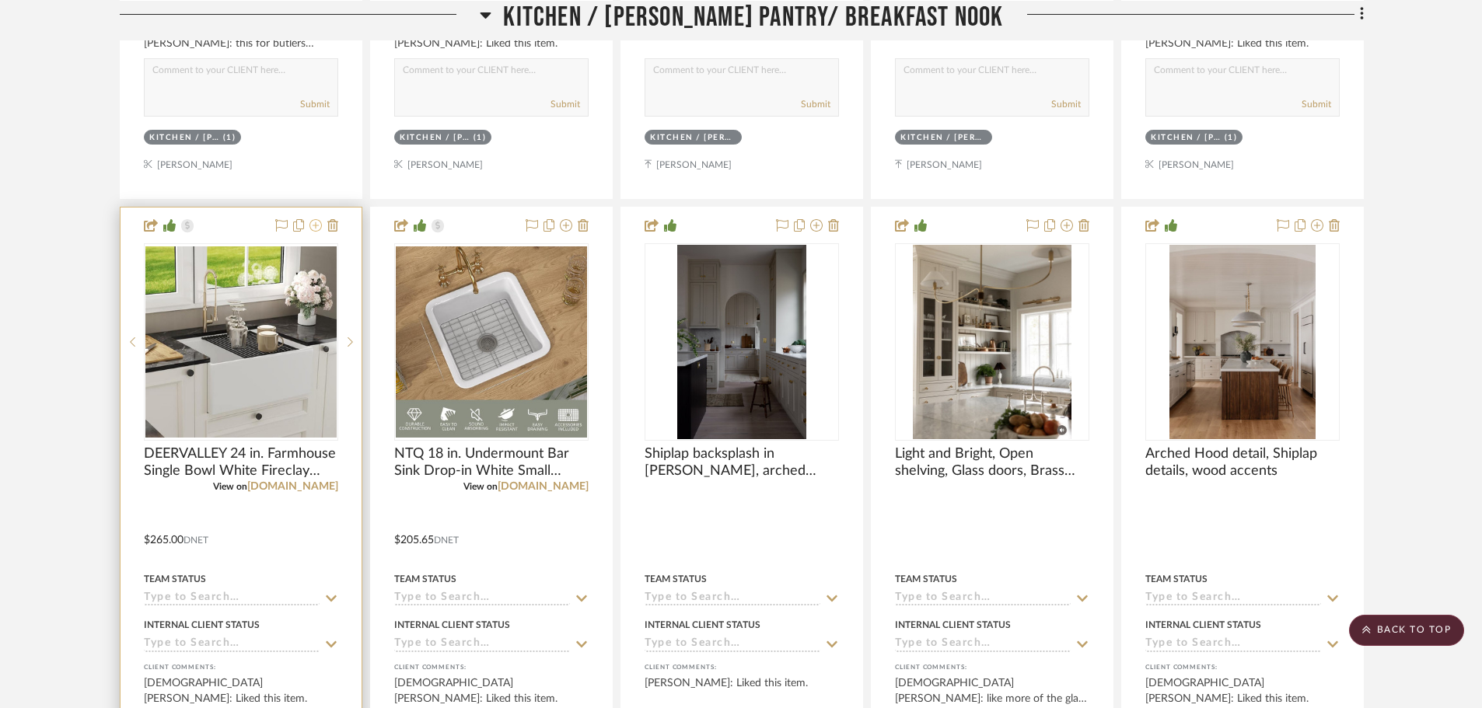
click at [318, 226] on icon at bounding box center [316, 225] width 12 height 12
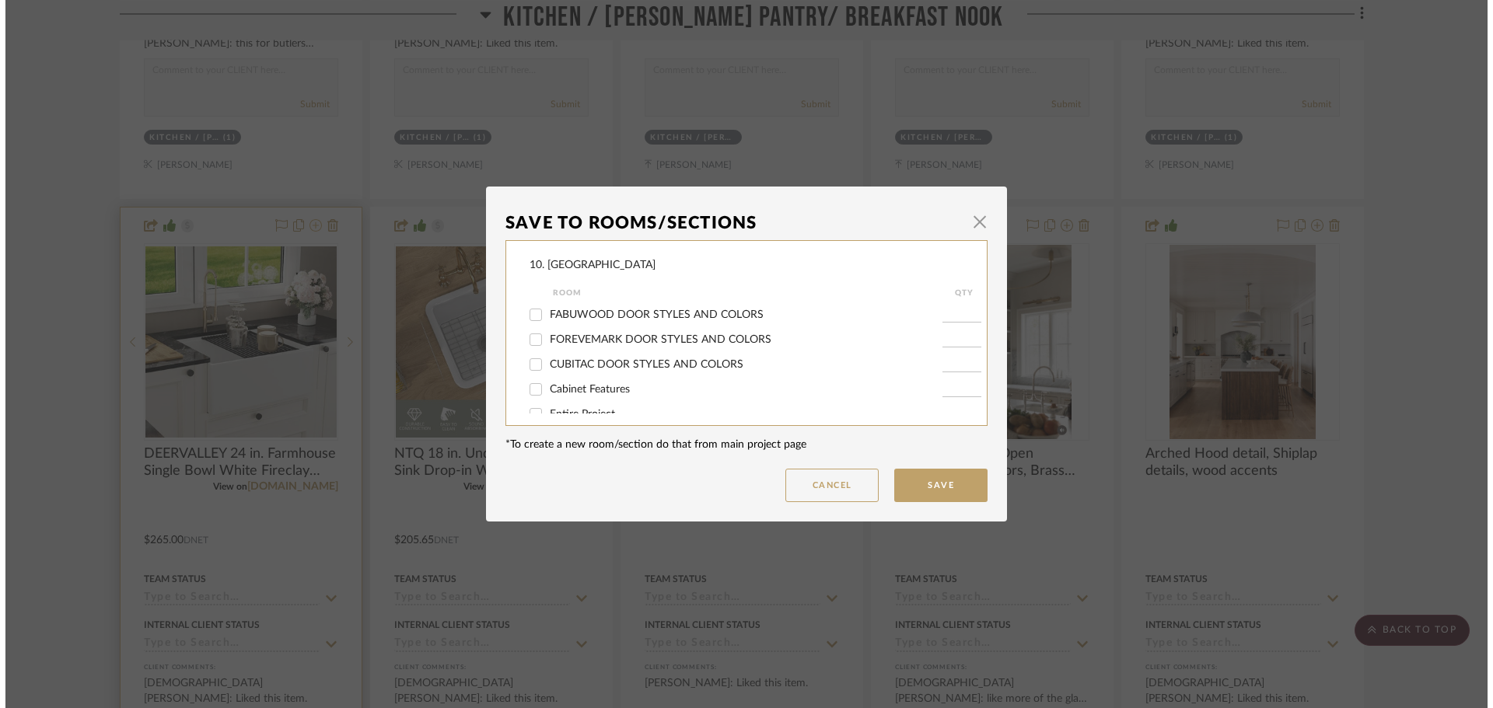
scroll to position [0, 0]
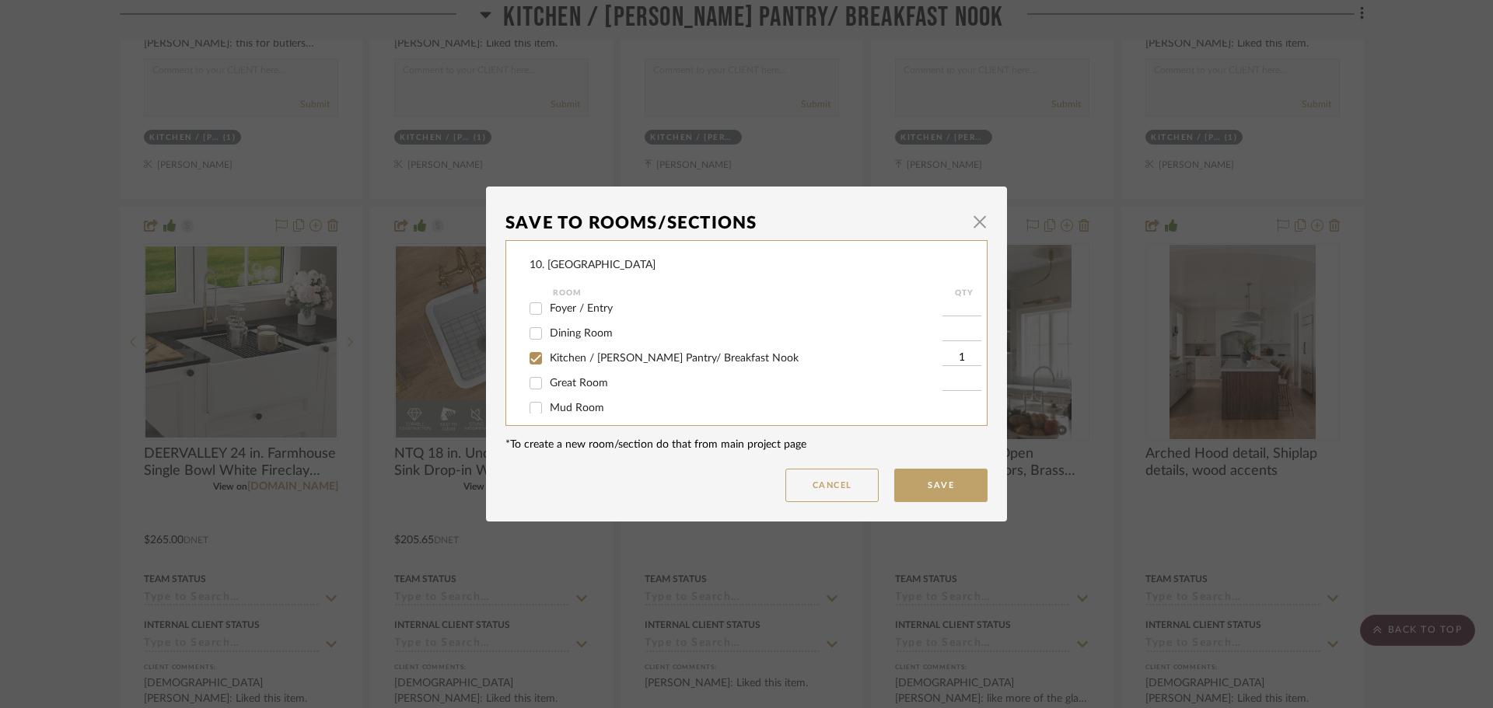
click at [557, 360] on span "Kitchen / [PERSON_NAME] Pantry/ Breakfast Nook" at bounding box center [674, 358] width 249 height 11
click at [548, 360] on input "Kitchen / [PERSON_NAME] Pantry/ Breakfast Nook" at bounding box center [535, 358] width 25 height 25
checkbox input "false"
click at [557, 350] on span "Will not use" at bounding box center [579, 347] width 58 height 11
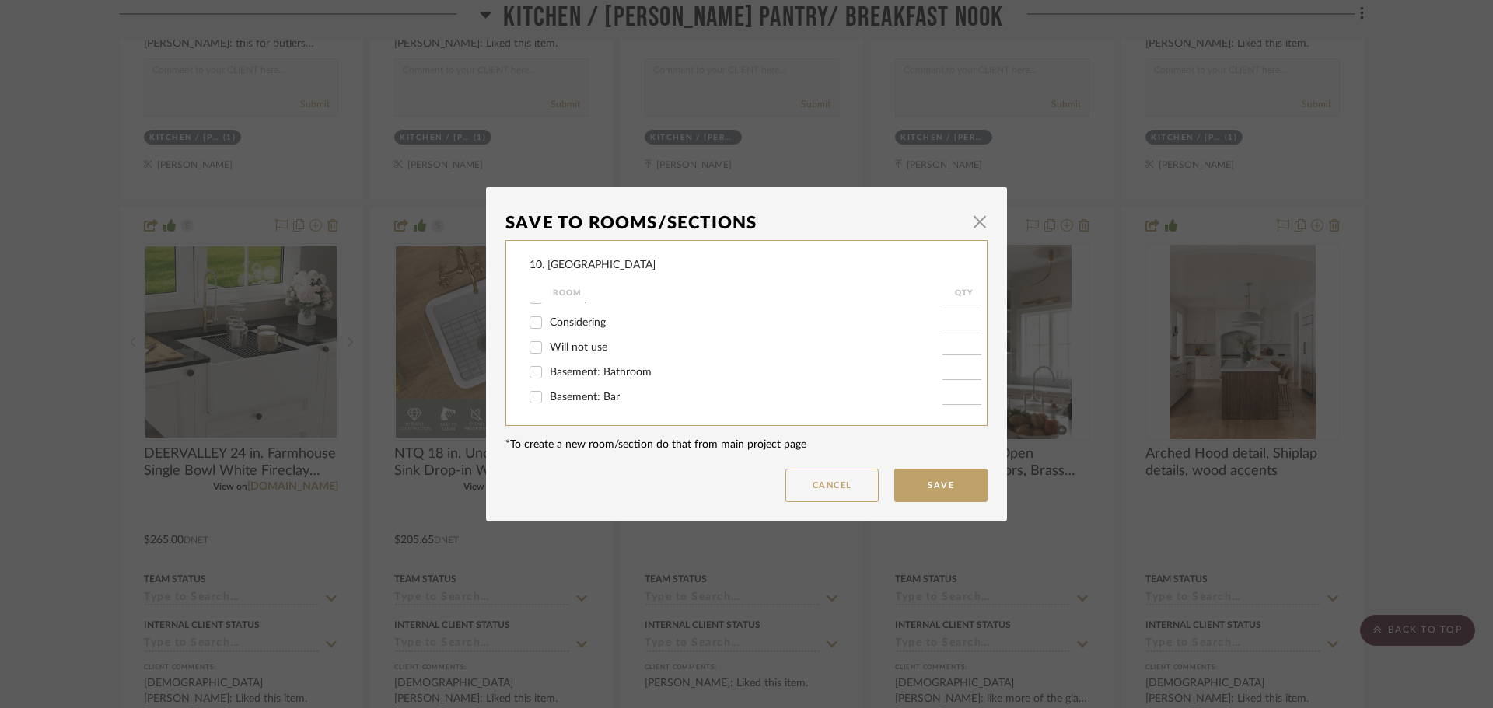
click at [548, 350] on input "Will not use" at bounding box center [535, 347] width 25 height 25
checkbox input "true"
type input "1"
click at [925, 487] on button "Save" at bounding box center [940, 485] width 93 height 33
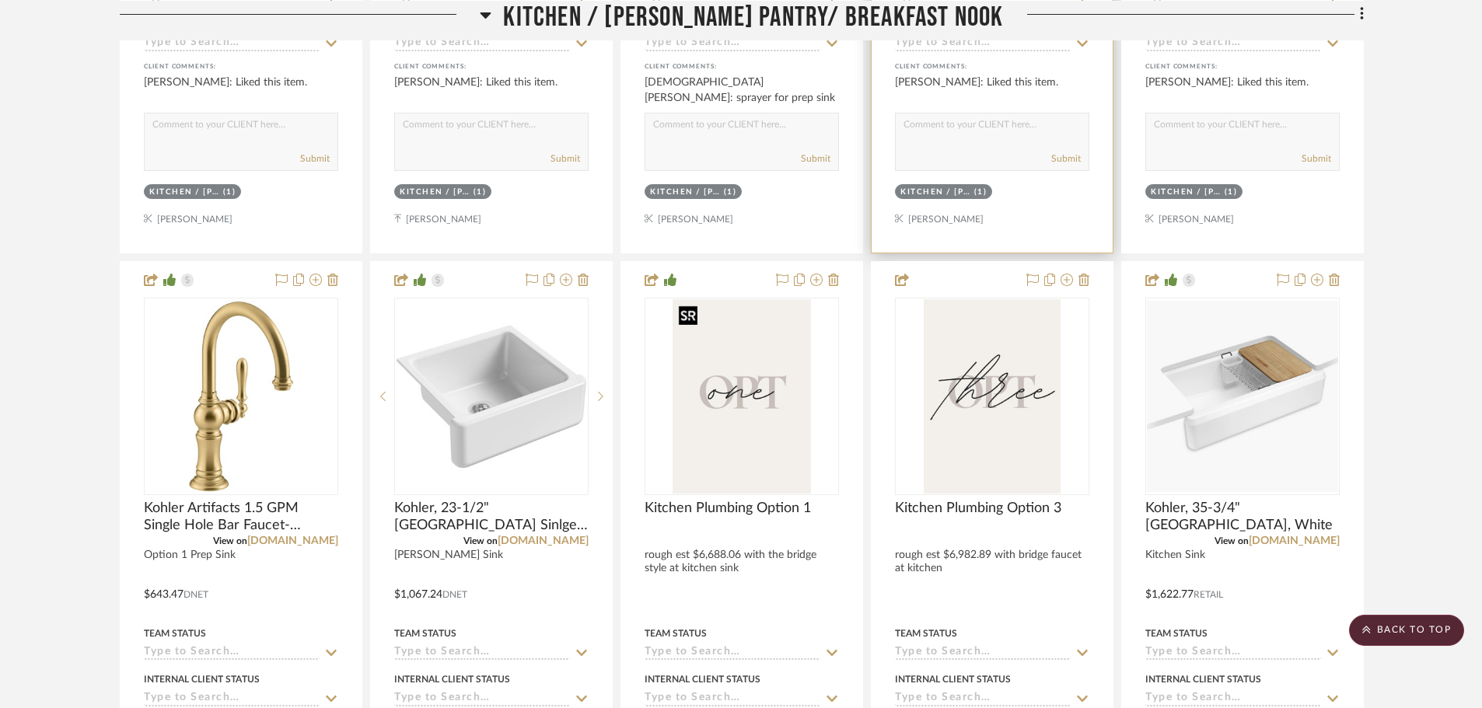
scroll to position [1322, 0]
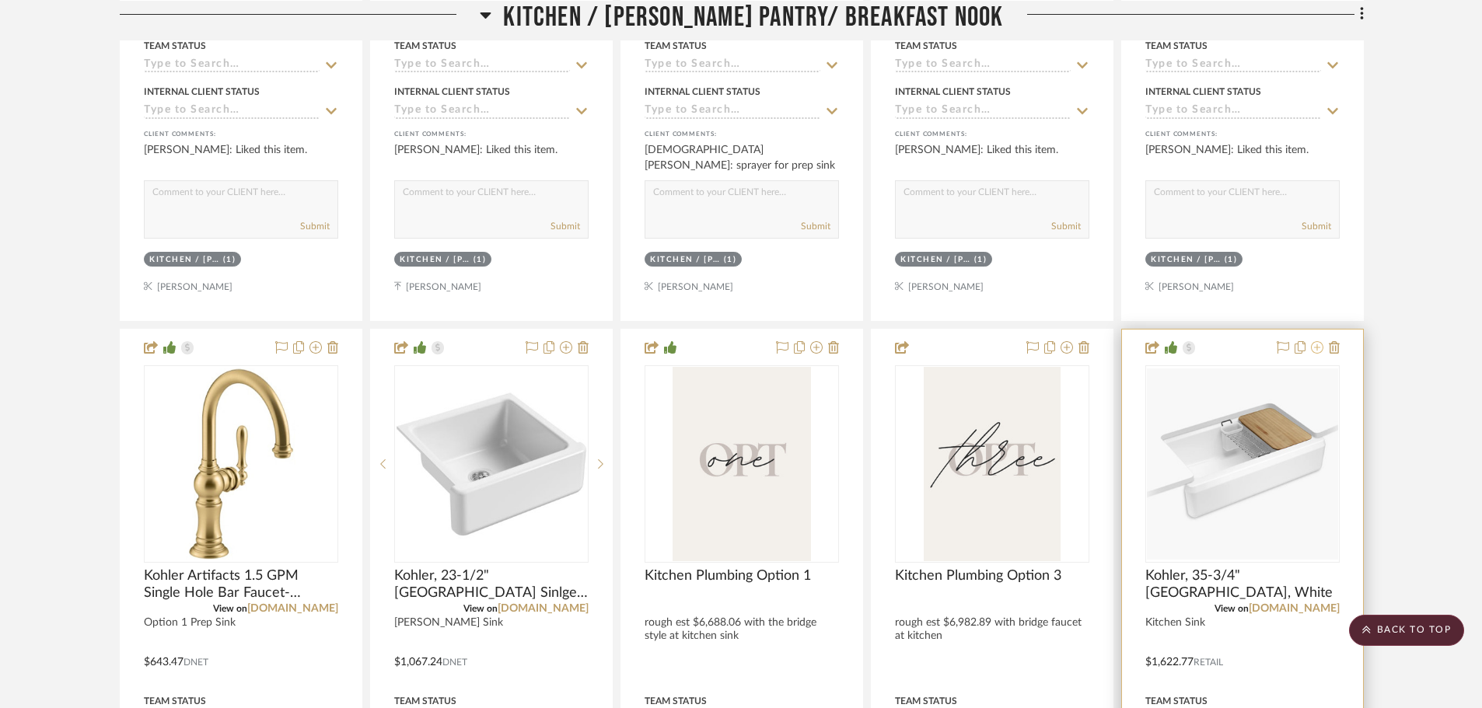
click at [1321, 351] on icon at bounding box center [1317, 347] width 12 height 12
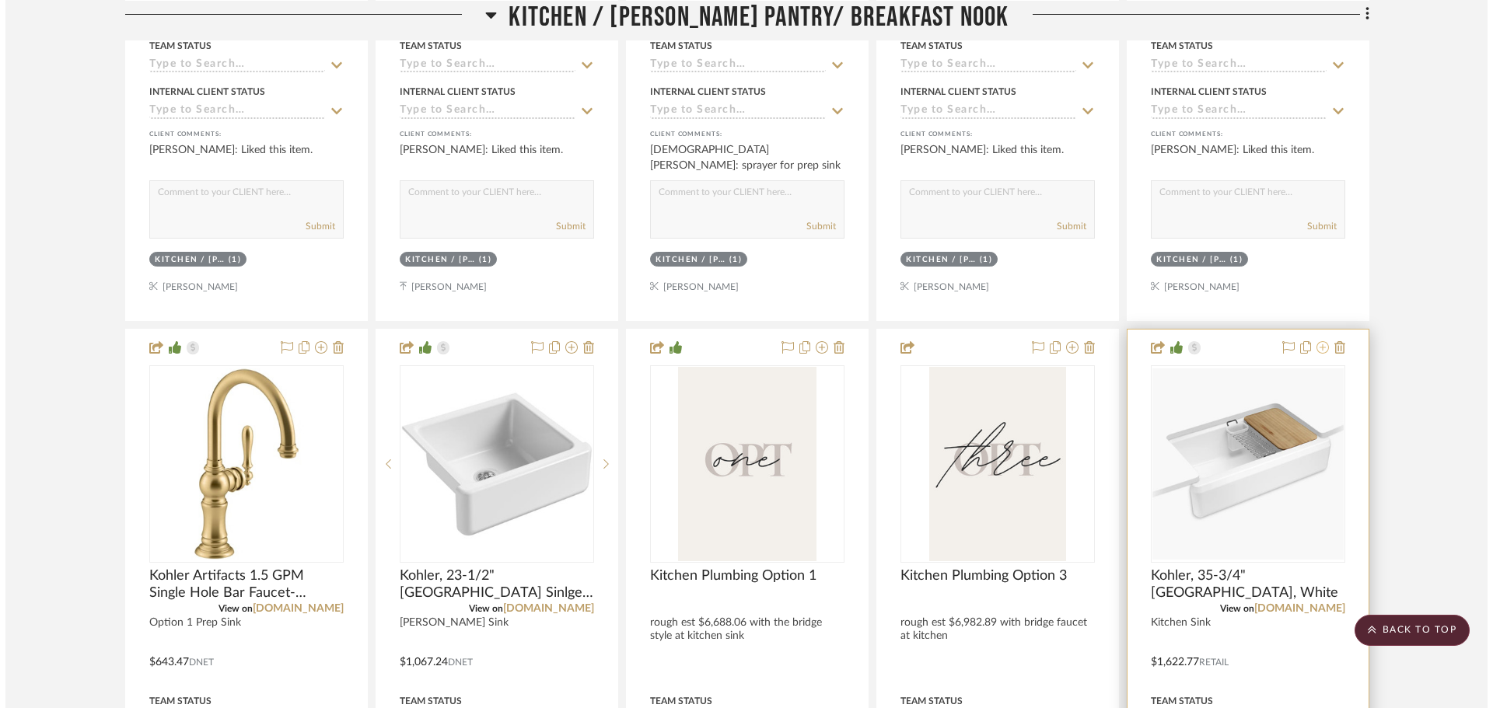
scroll to position [0, 0]
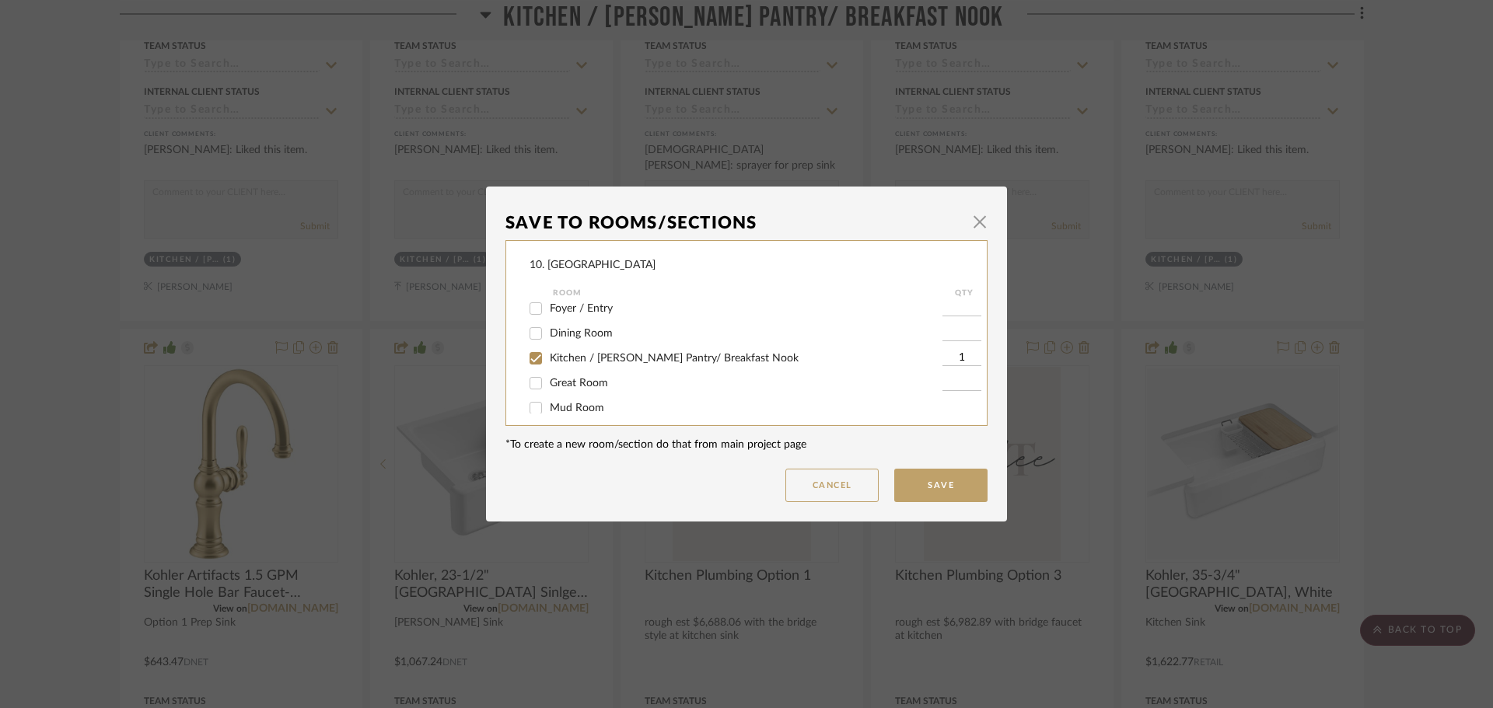
click at [577, 357] on span "Kitchen / [PERSON_NAME] Pantry/ Breakfast Nook" at bounding box center [674, 358] width 249 height 11
click at [548, 357] on input "Kitchen / [PERSON_NAME] Pantry/ Breakfast Nook" at bounding box center [535, 358] width 25 height 25
checkbox input "false"
click at [560, 354] on label "Will not use" at bounding box center [746, 347] width 393 height 13
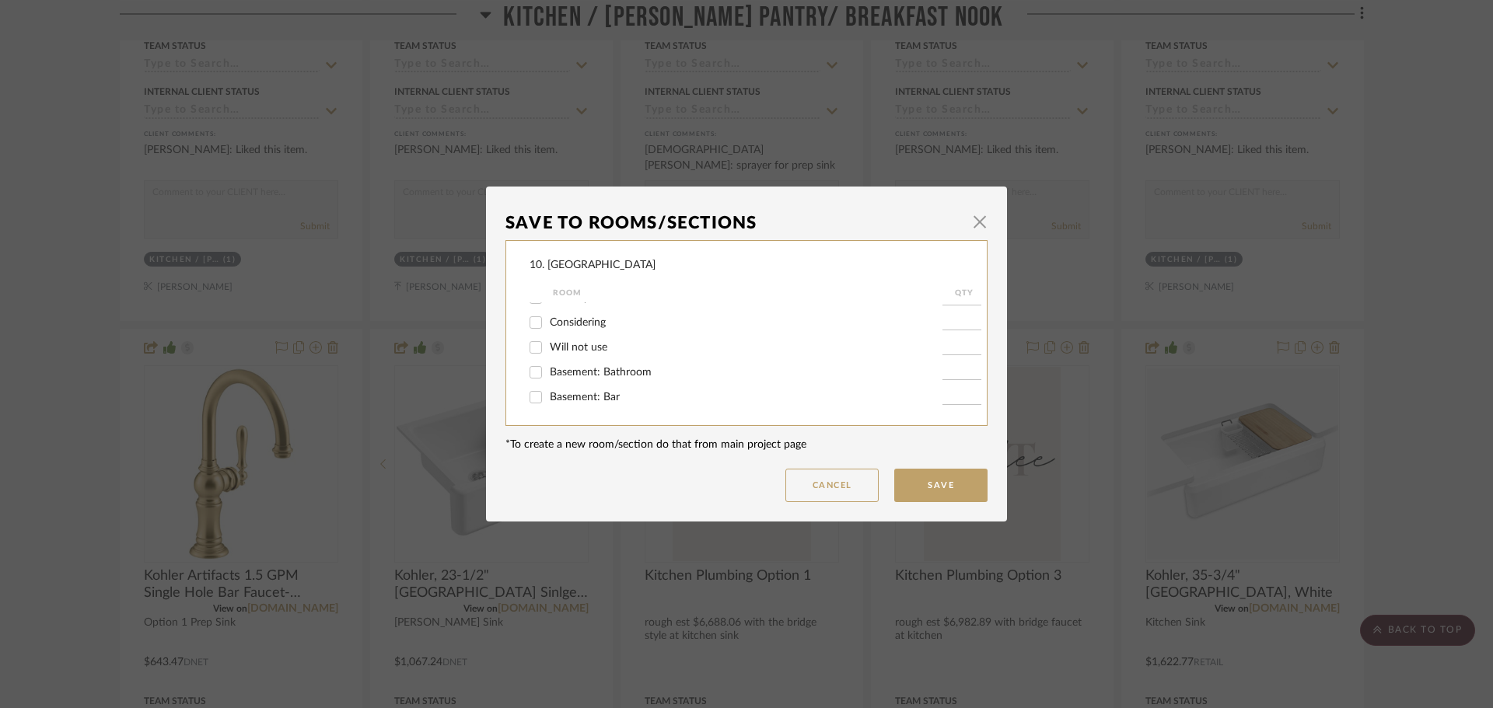
click at [548, 354] on input "Will not use" at bounding box center [535, 347] width 25 height 25
checkbox input "true"
type input "1"
click at [929, 473] on button "Save" at bounding box center [940, 485] width 93 height 33
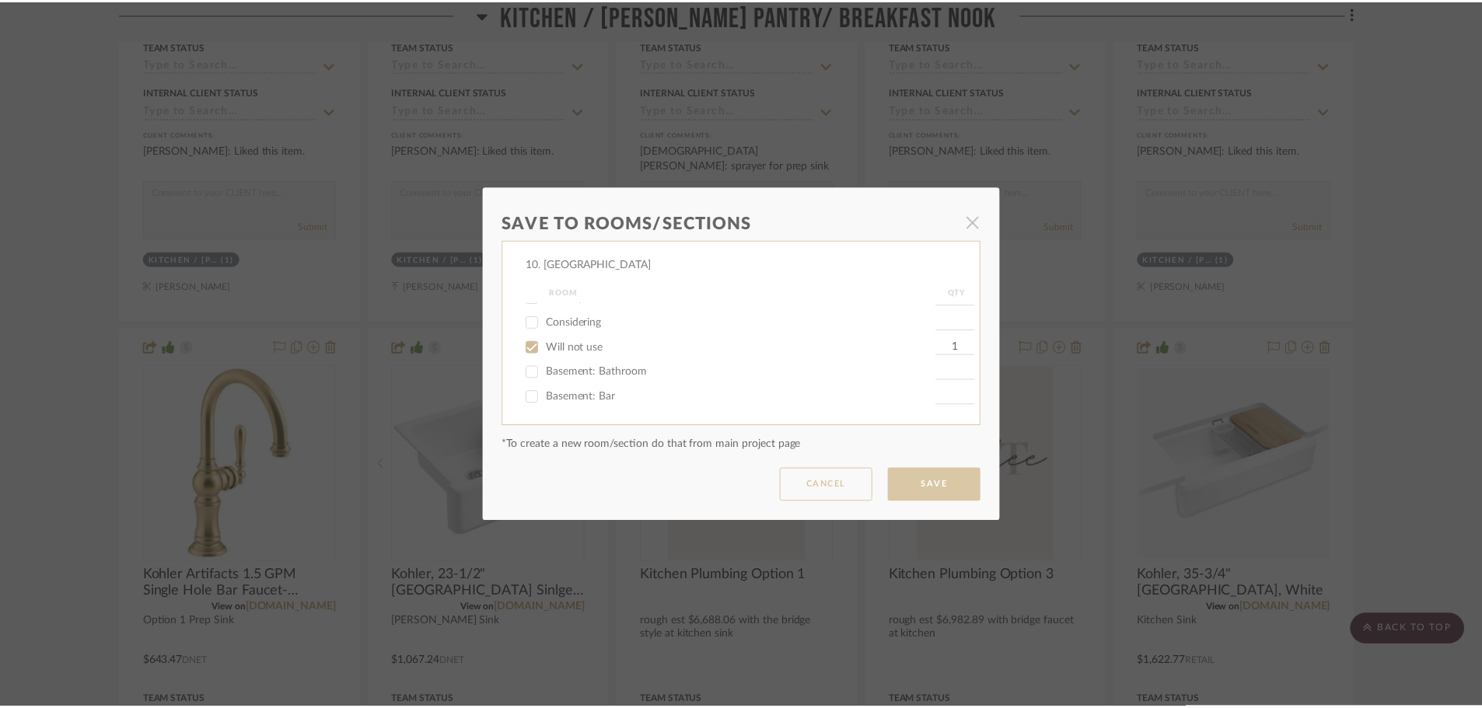
scroll to position [1322, 0]
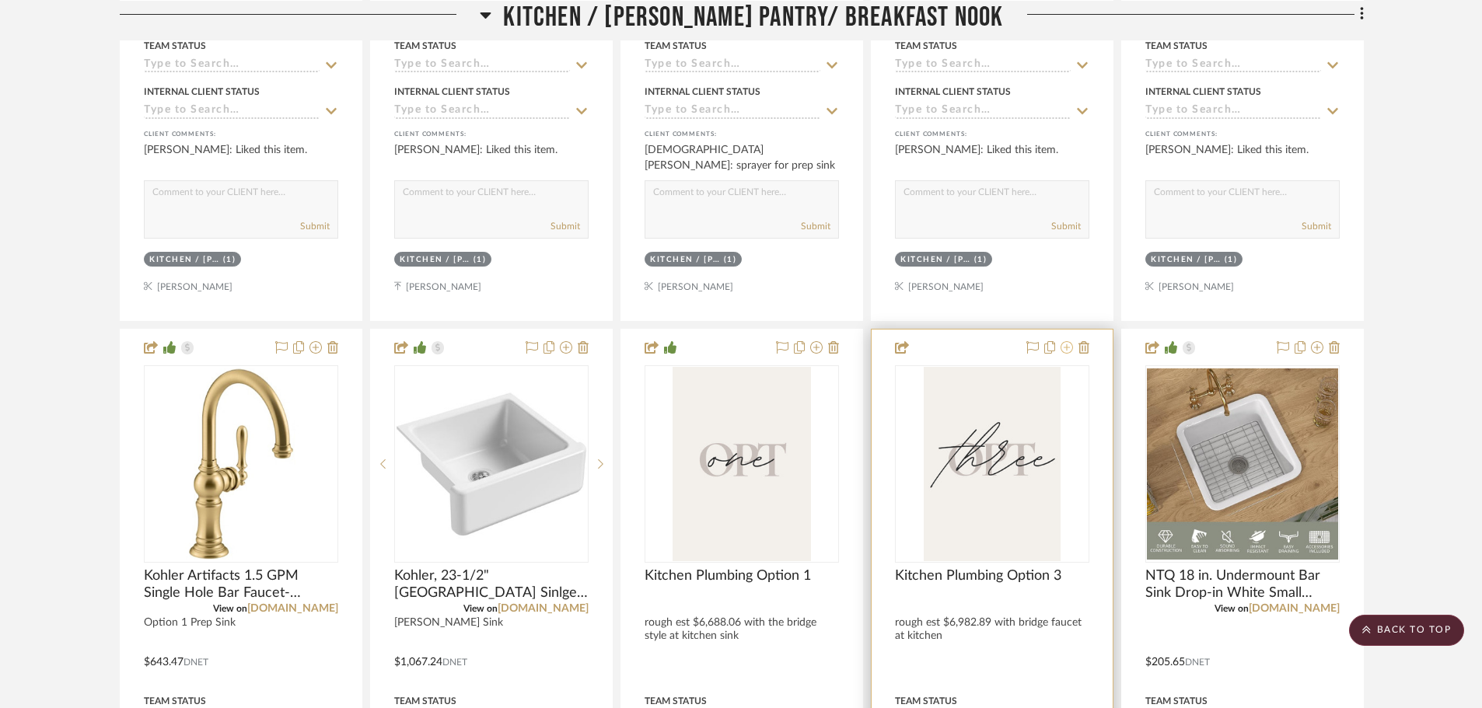
click at [1065, 349] on icon at bounding box center [1067, 347] width 12 height 12
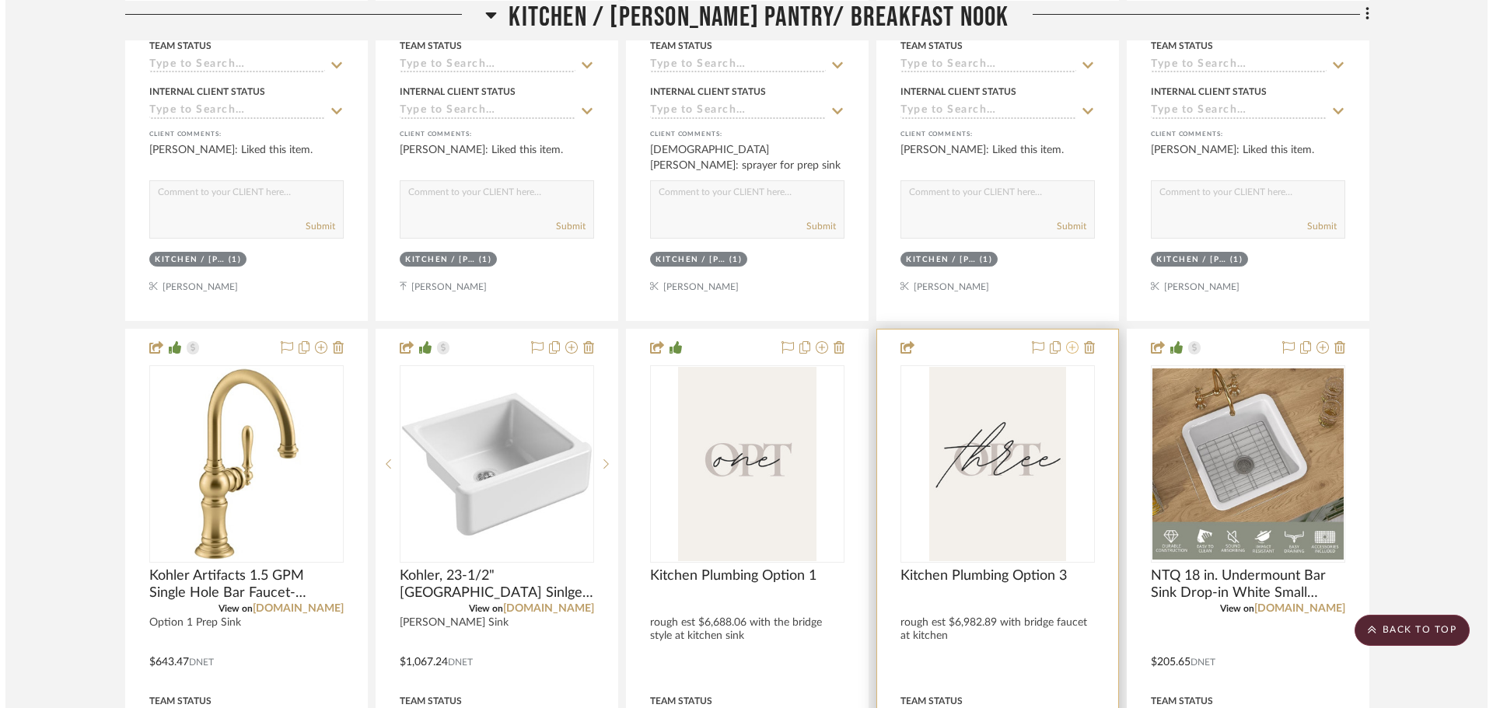
scroll to position [0, 0]
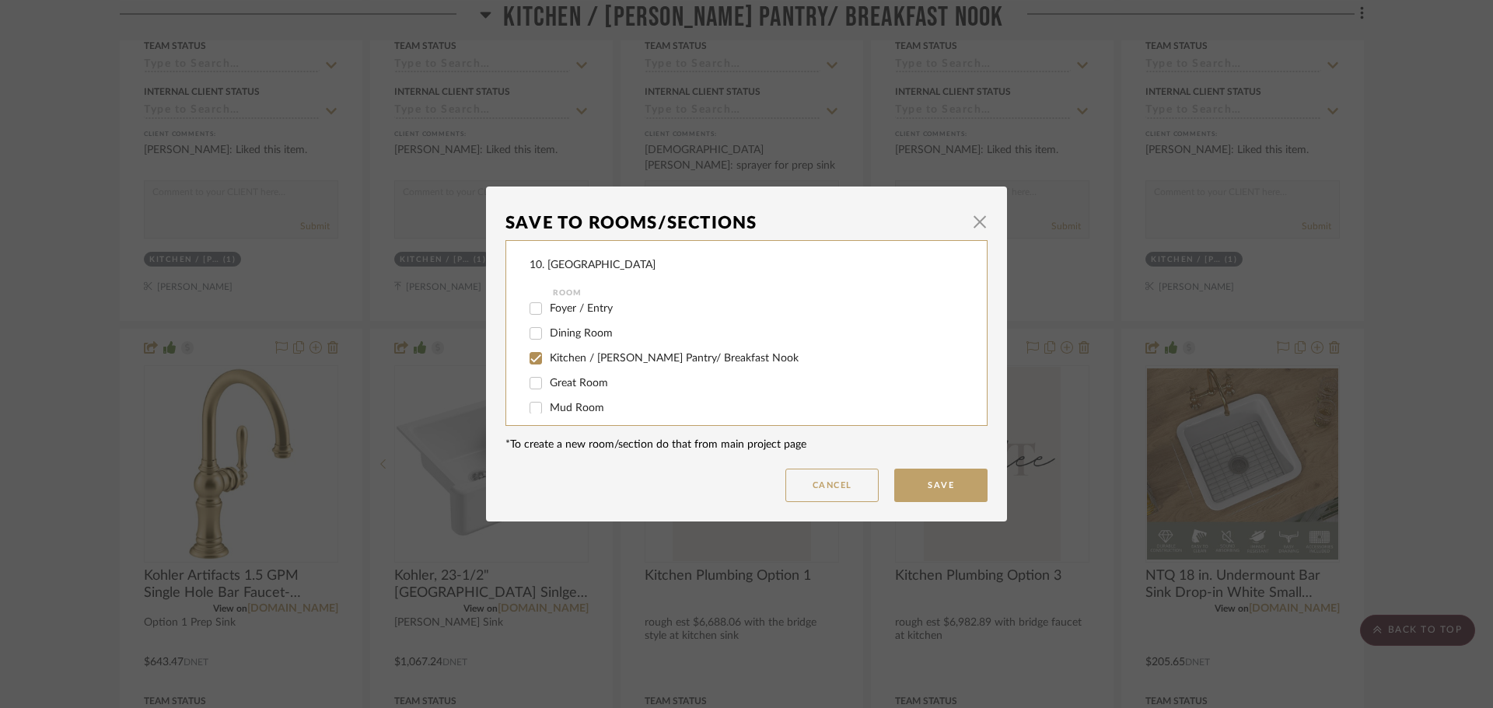
click at [556, 353] on span "Kitchen / [PERSON_NAME] Pantry/ Breakfast Nook" at bounding box center [674, 358] width 249 height 11
click at [548, 353] on input "Kitchen / [PERSON_NAME] Pantry/ Breakfast Nook" at bounding box center [535, 358] width 25 height 25
checkbox input "false"
click at [564, 354] on label "Will not use" at bounding box center [746, 347] width 393 height 13
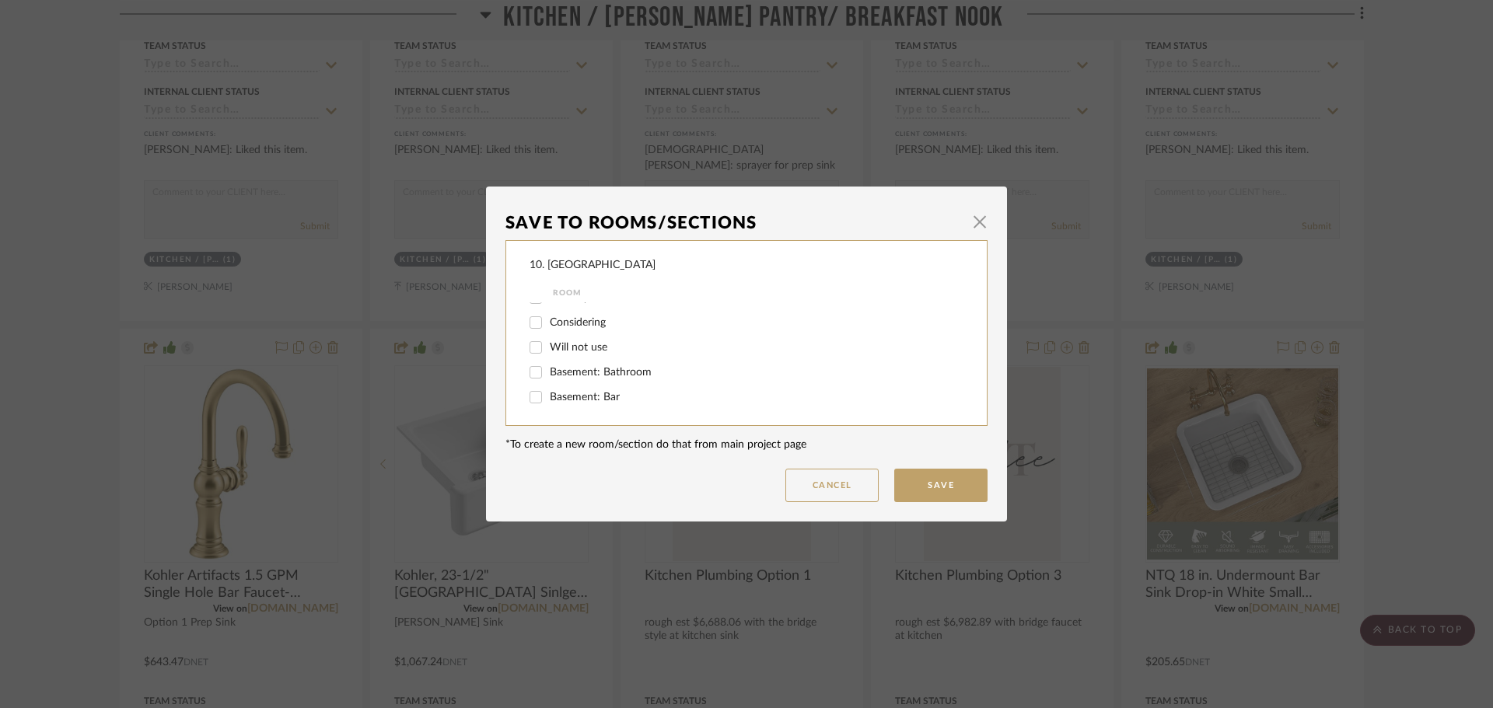
click at [548, 354] on input "Will not use" at bounding box center [535, 347] width 25 height 25
checkbox input "true"
click at [928, 497] on button "Save" at bounding box center [940, 485] width 93 height 33
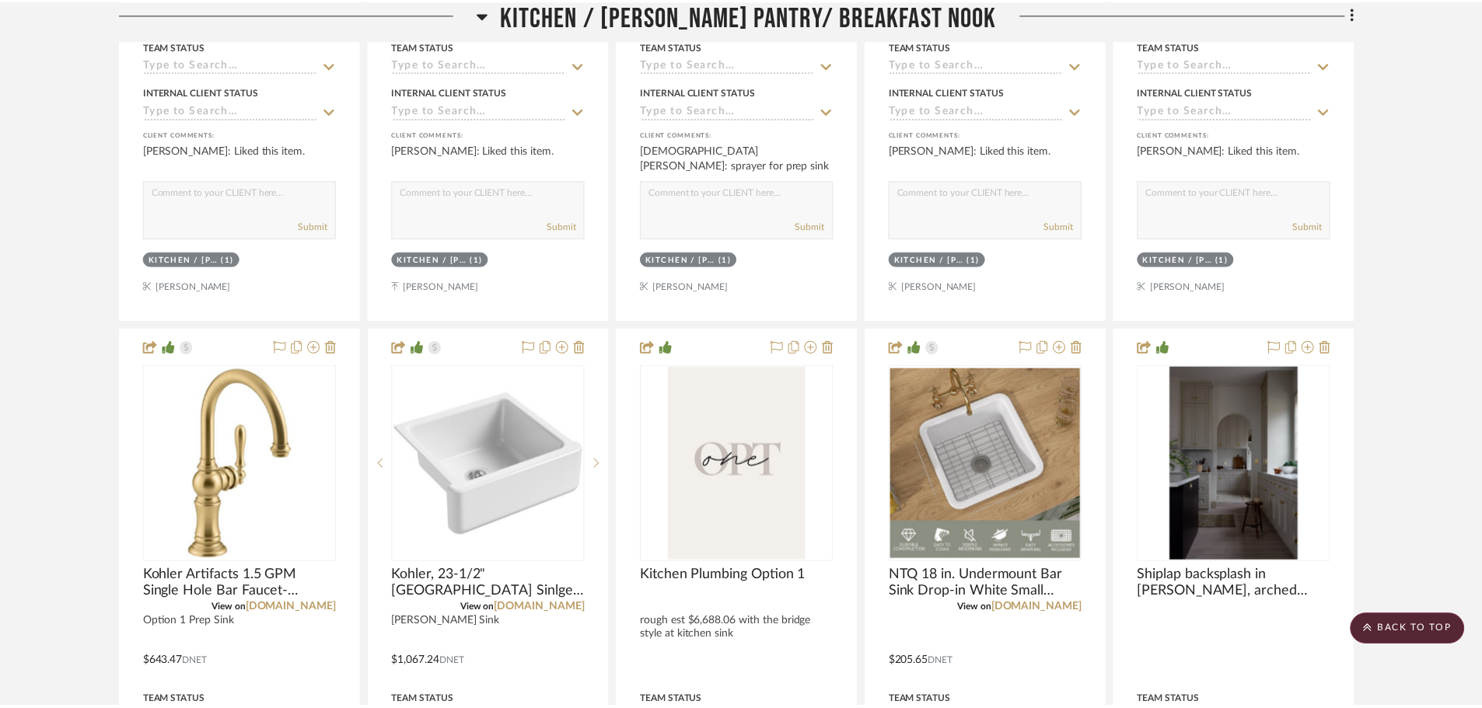
scroll to position [1322, 0]
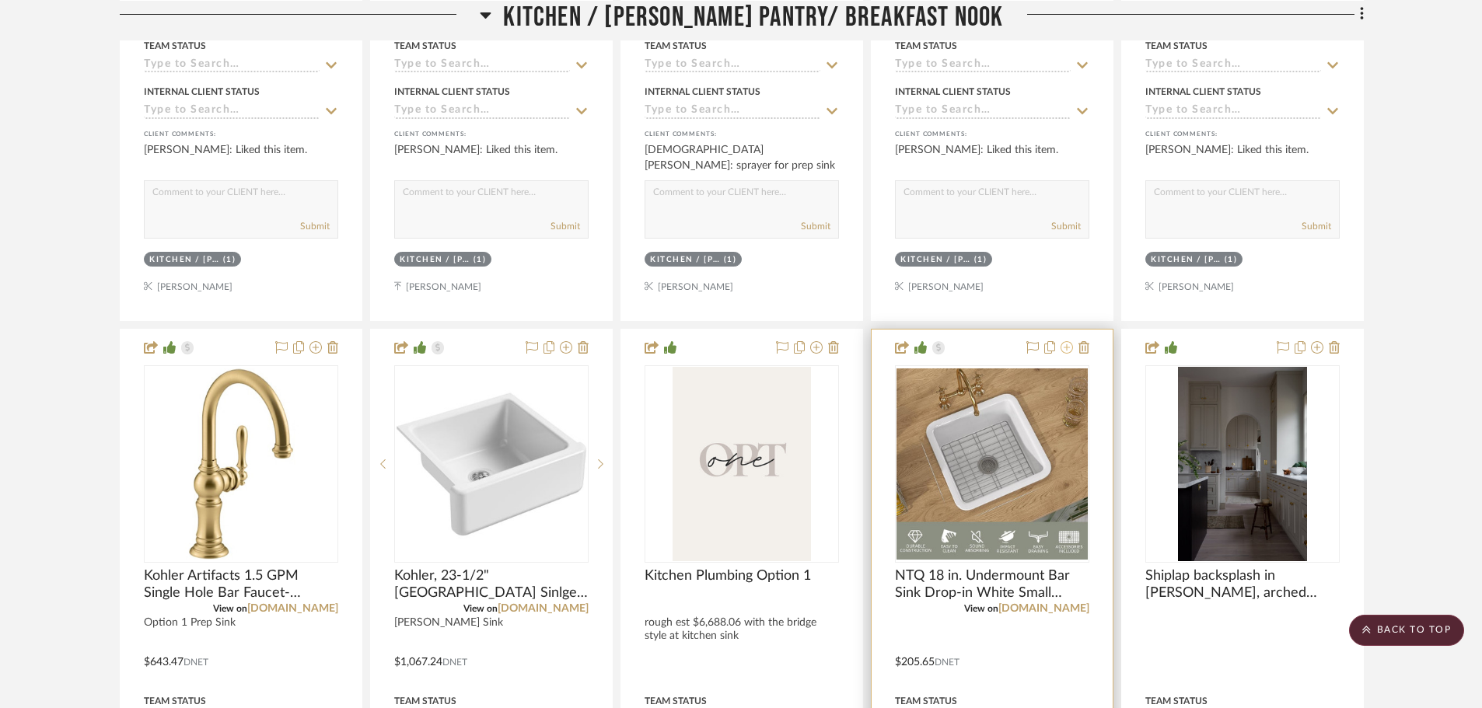
click at [1066, 347] on icon at bounding box center [1067, 347] width 12 height 12
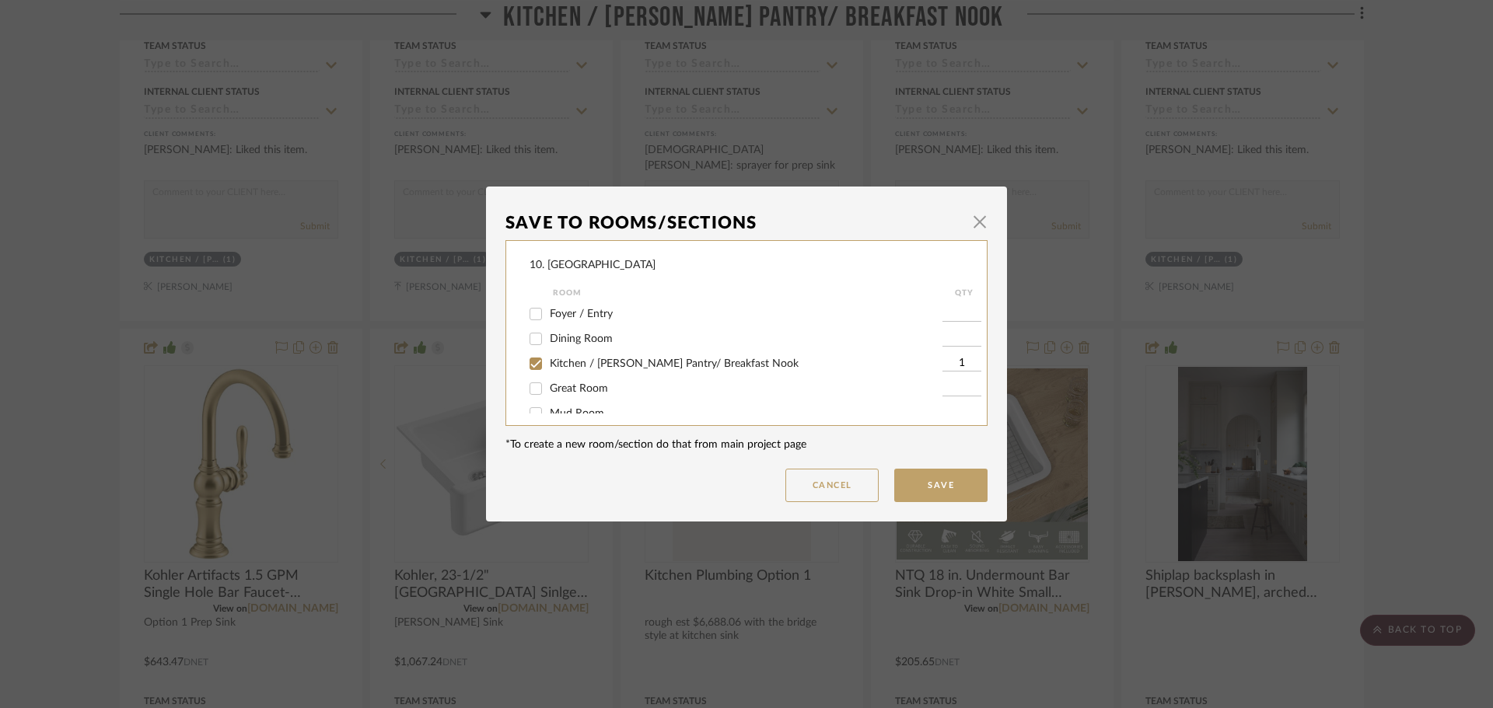
scroll to position [156, 0]
click at [586, 361] on span "Kitchen / [PERSON_NAME] Pantry/ Breakfast Nook" at bounding box center [674, 358] width 249 height 11
click at [550, 316] on label "Kitchen / [PERSON_NAME] Pantry/ Breakfast Nook" at bounding box center [746, 310] width 393 height 13
click at [547, 316] on input "Kitchen / [PERSON_NAME] Pantry/ Breakfast Nook" at bounding box center [535, 310] width 25 height 25
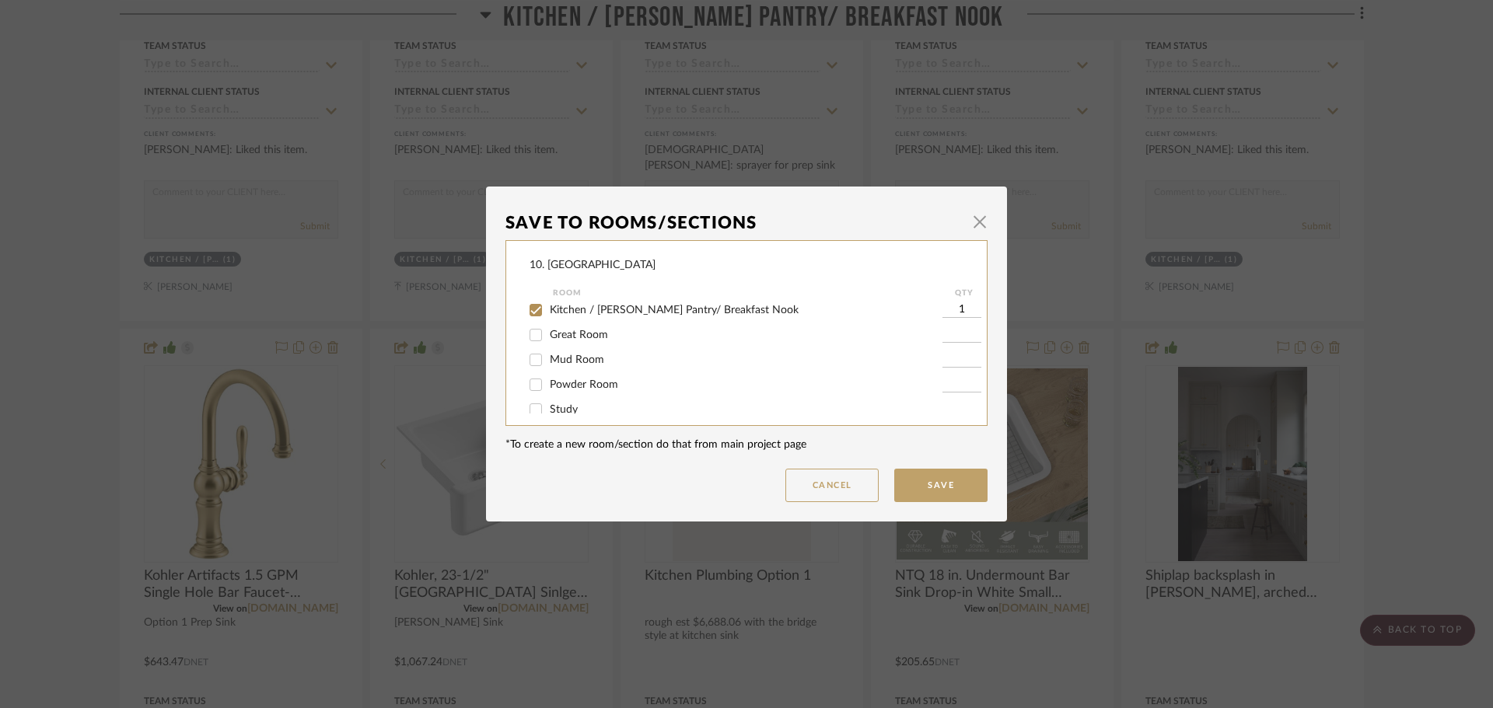
checkbox input "false"
click at [557, 348] on span "Will not use" at bounding box center [579, 347] width 58 height 11
click at [548, 348] on input "Will not use" at bounding box center [535, 347] width 25 height 25
checkbox input "true"
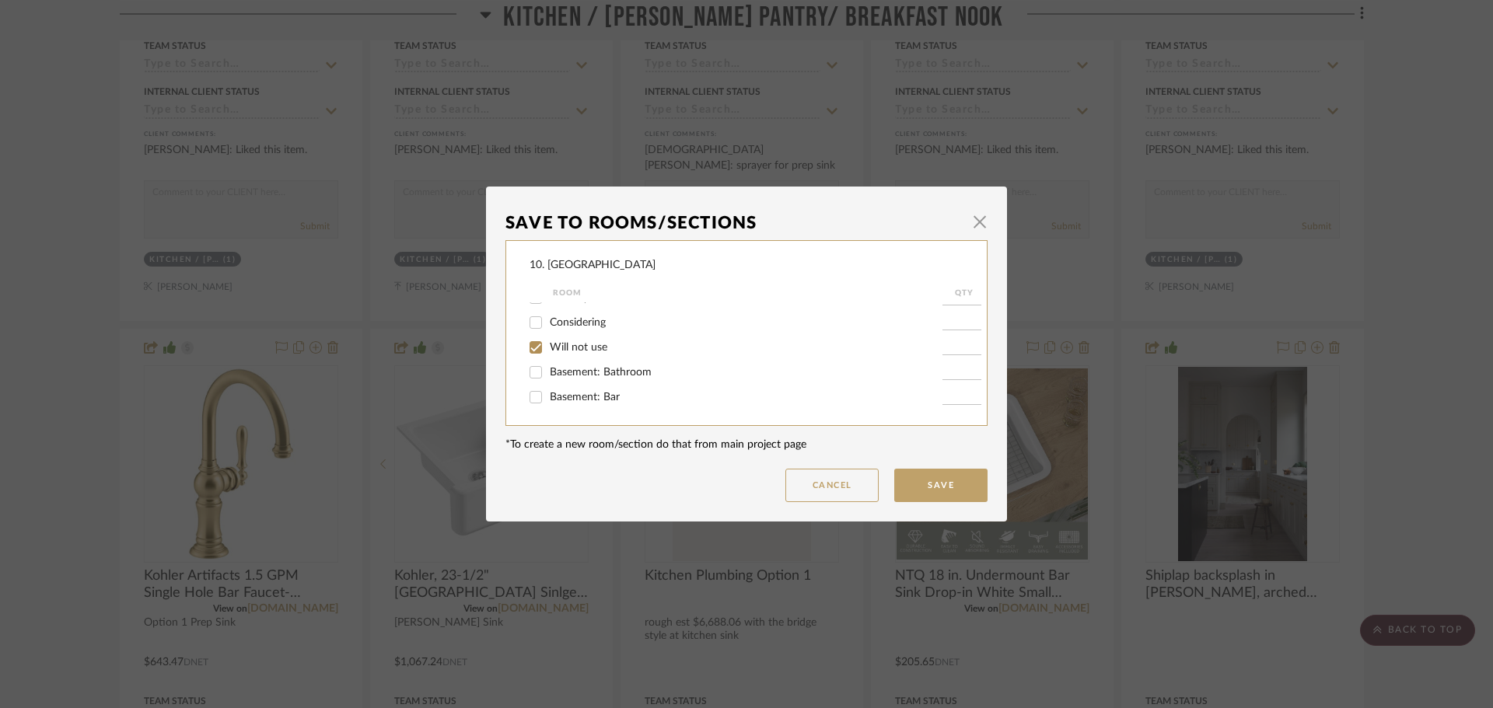
type input "1"
click at [906, 481] on button "Save" at bounding box center [940, 485] width 93 height 33
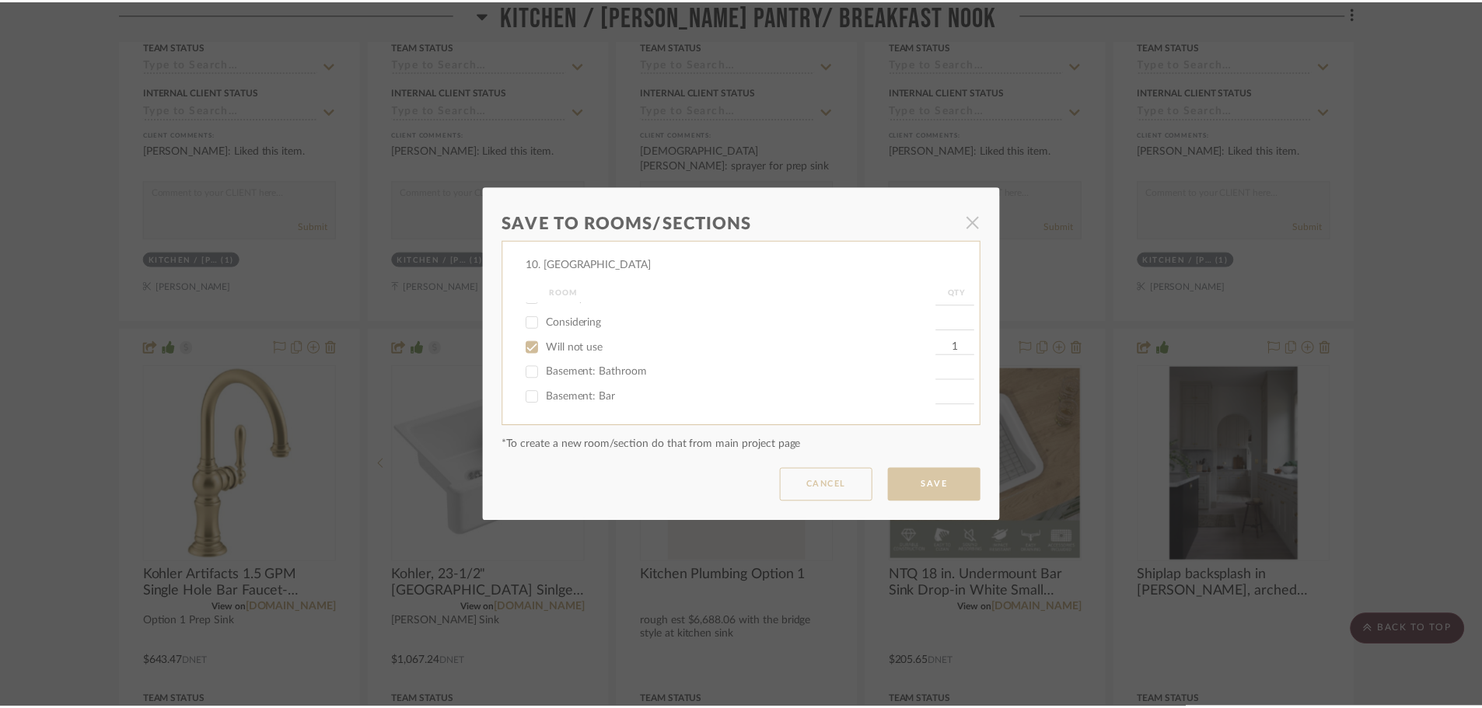
scroll to position [1322, 0]
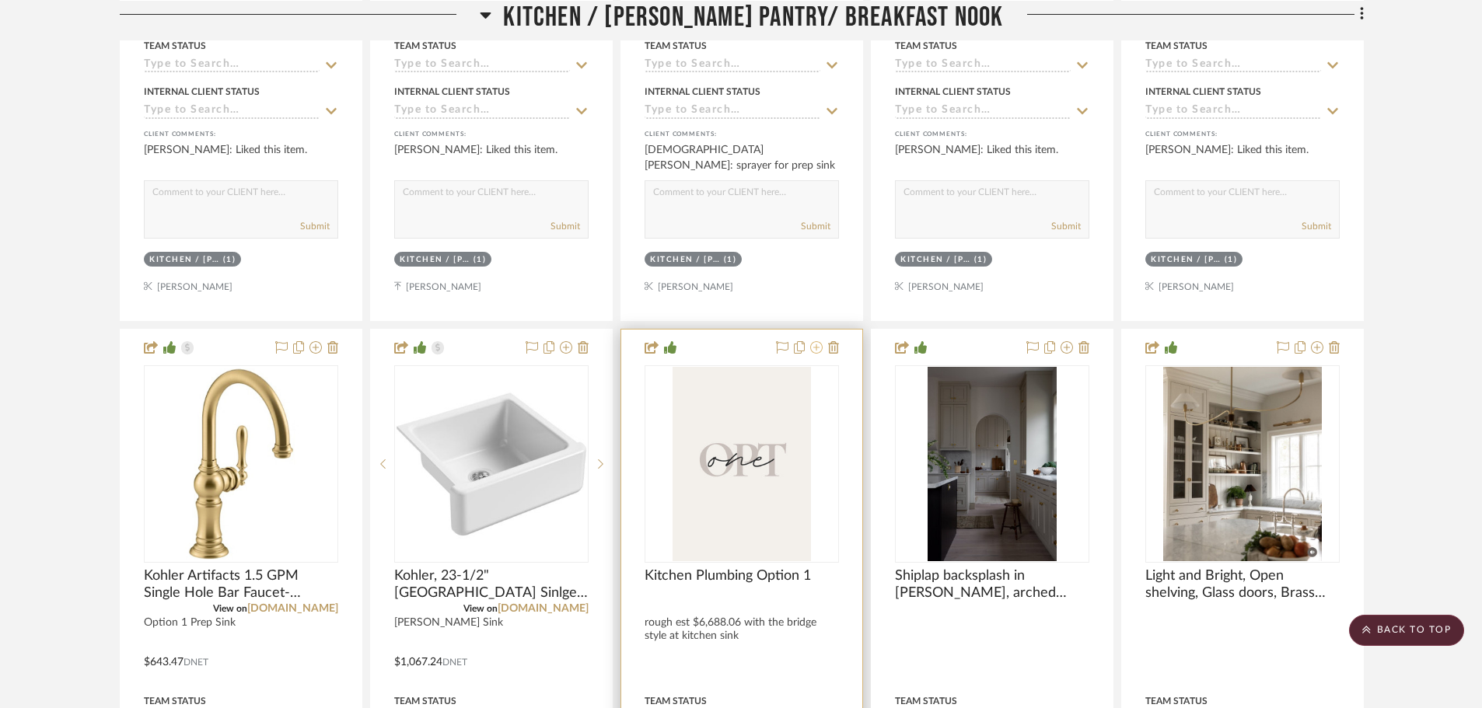
click at [813, 348] on icon at bounding box center [816, 347] width 12 height 12
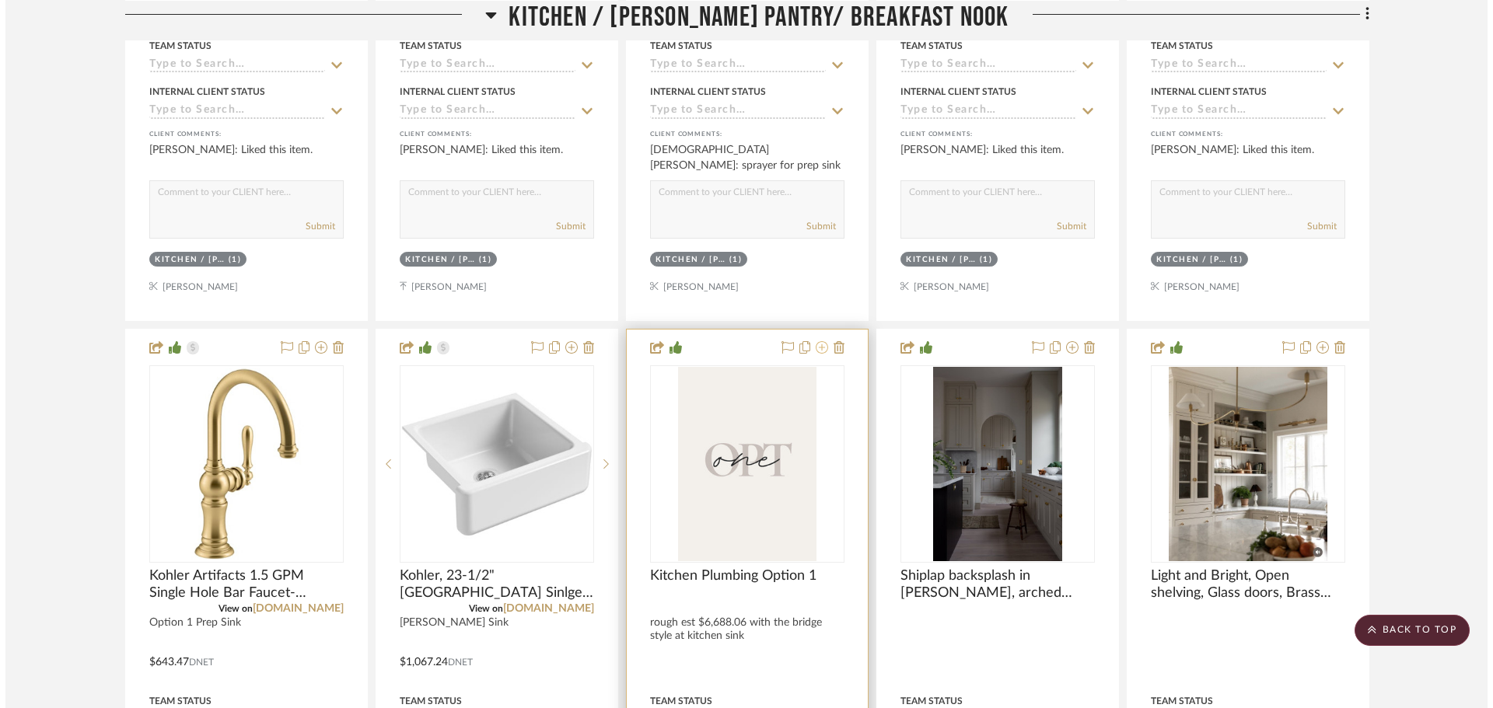
scroll to position [0, 0]
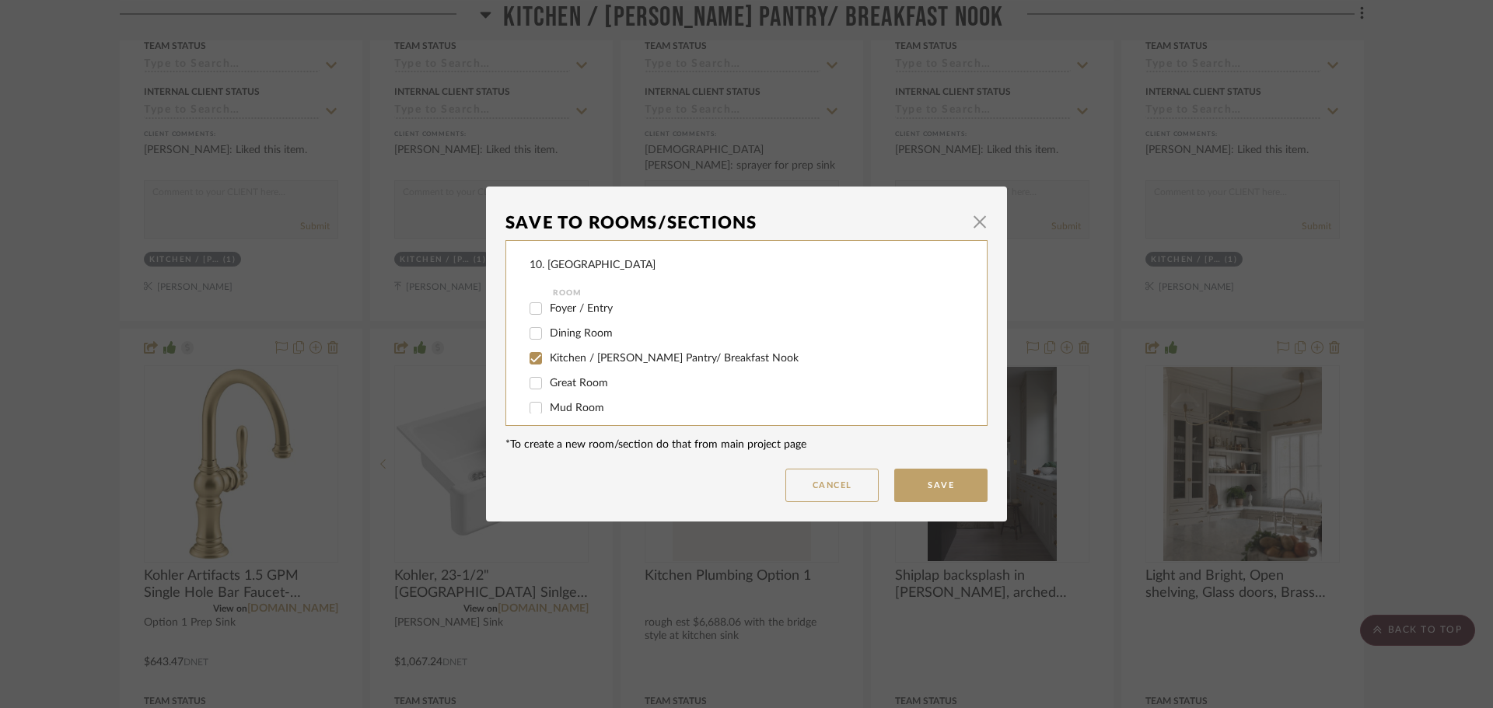
click at [584, 358] on span "Kitchen / [PERSON_NAME] Pantry/ Breakfast Nook" at bounding box center [674, 358] width 249 height 11
click at [548, 358] on input "Kitchen / [PERSON_NAME] Pantry/ Breakfast Nook" at bounding box center [535, 358] width 25 height 25
checkbox input "false"
click at [563, 342] on span "Will not use" at bounding box center [579, 347] width 58 height 11
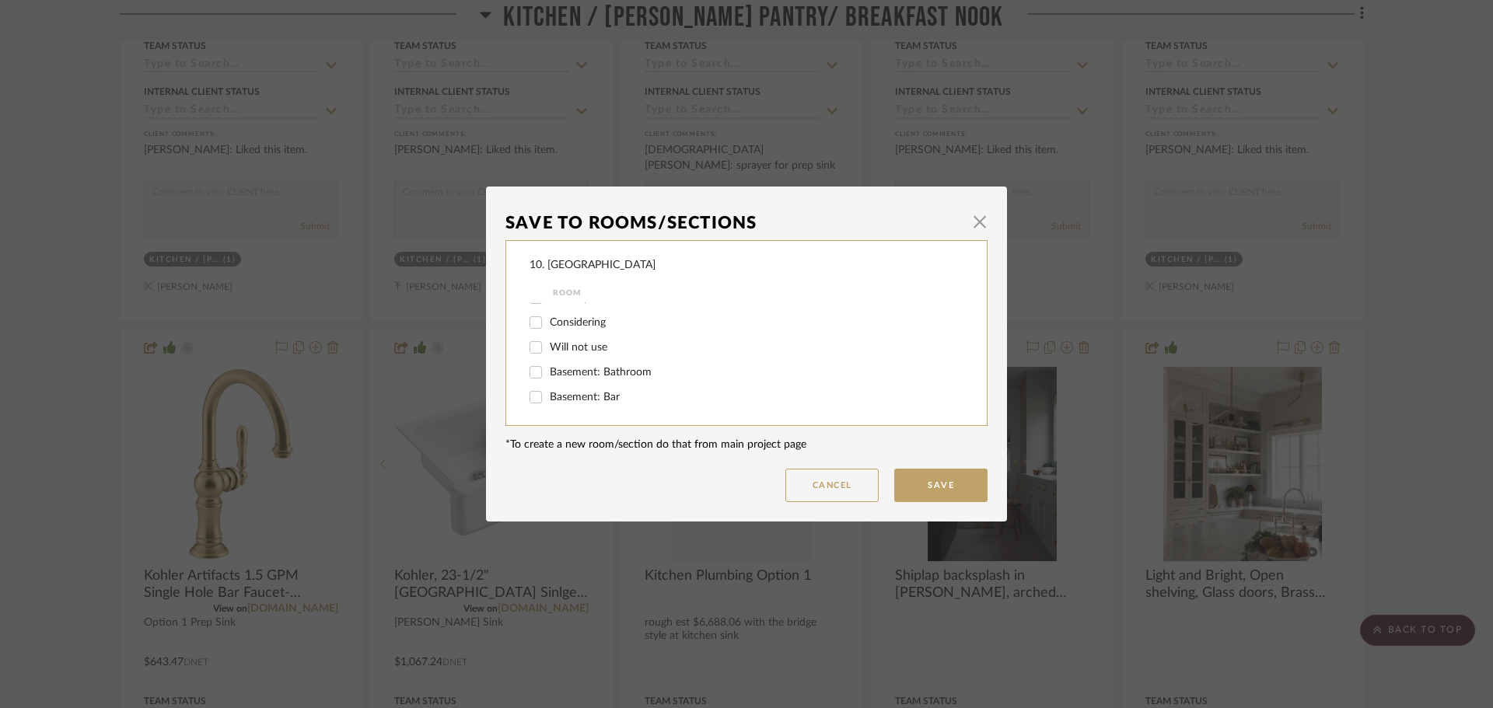
click at [548, 341] on input "Will not use" at bounding box center [535, 347] width 25 height 25
checkbox input "true"
click at [923, 477] on button "Save" at bounding box center [940, 485] width 93 height 33
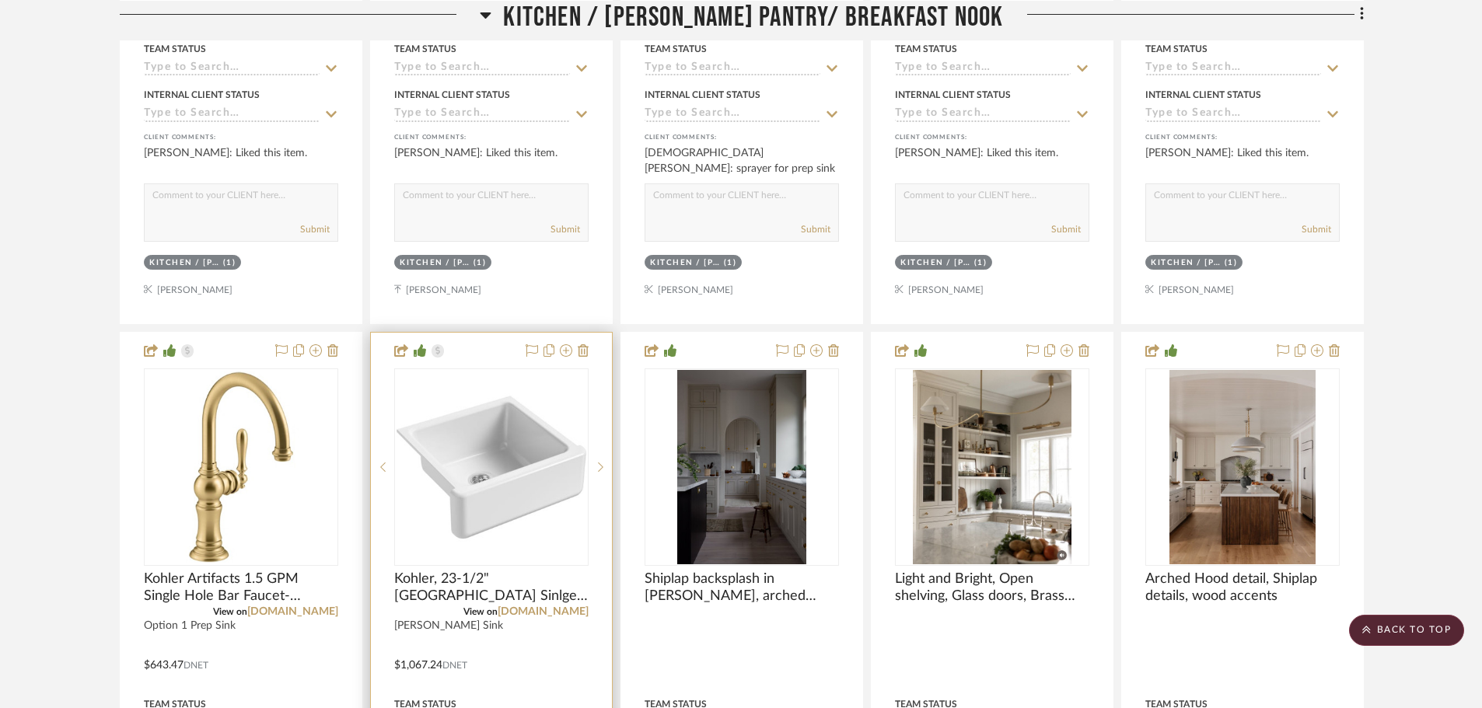
scroll to position [1322, 0]
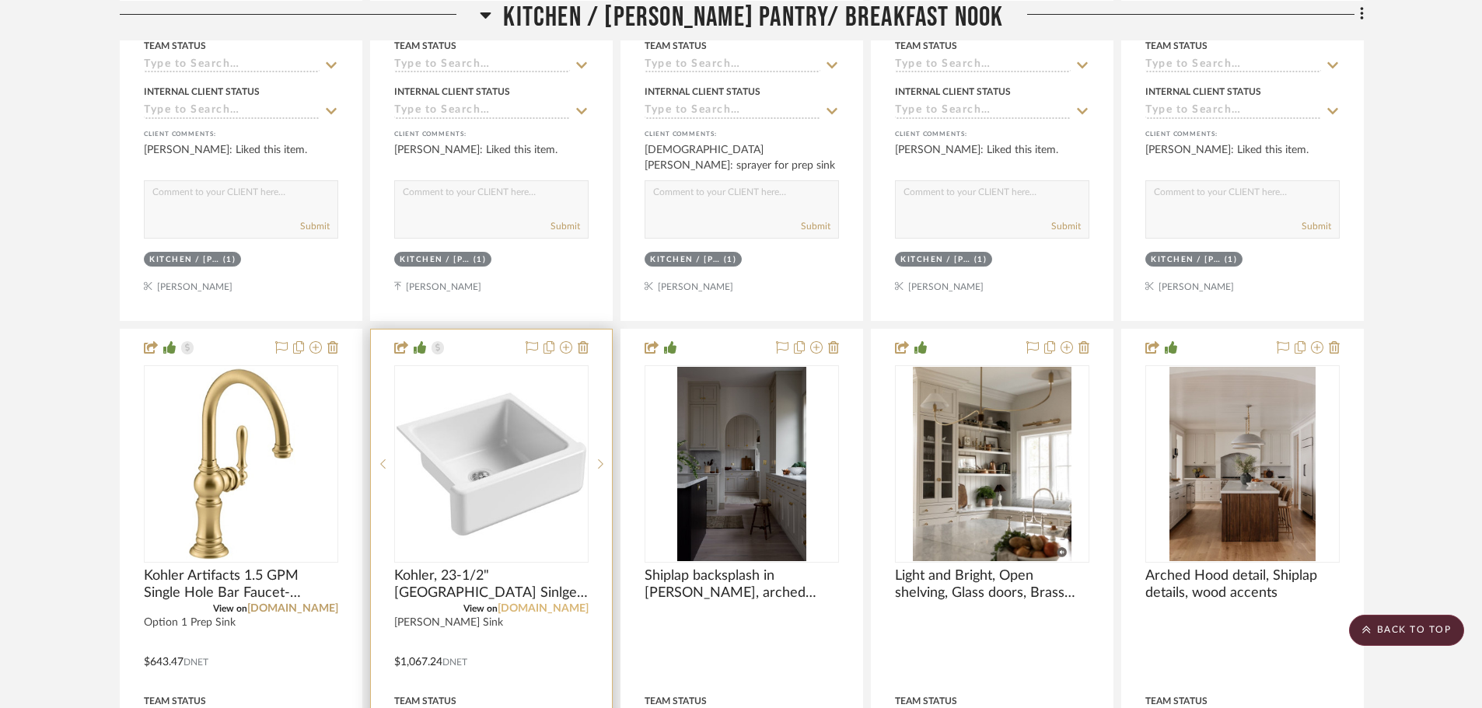
click at [562, 611] on link "[DOMAIN_NAME]" at bounding box center [543, 608] width 91 height 11
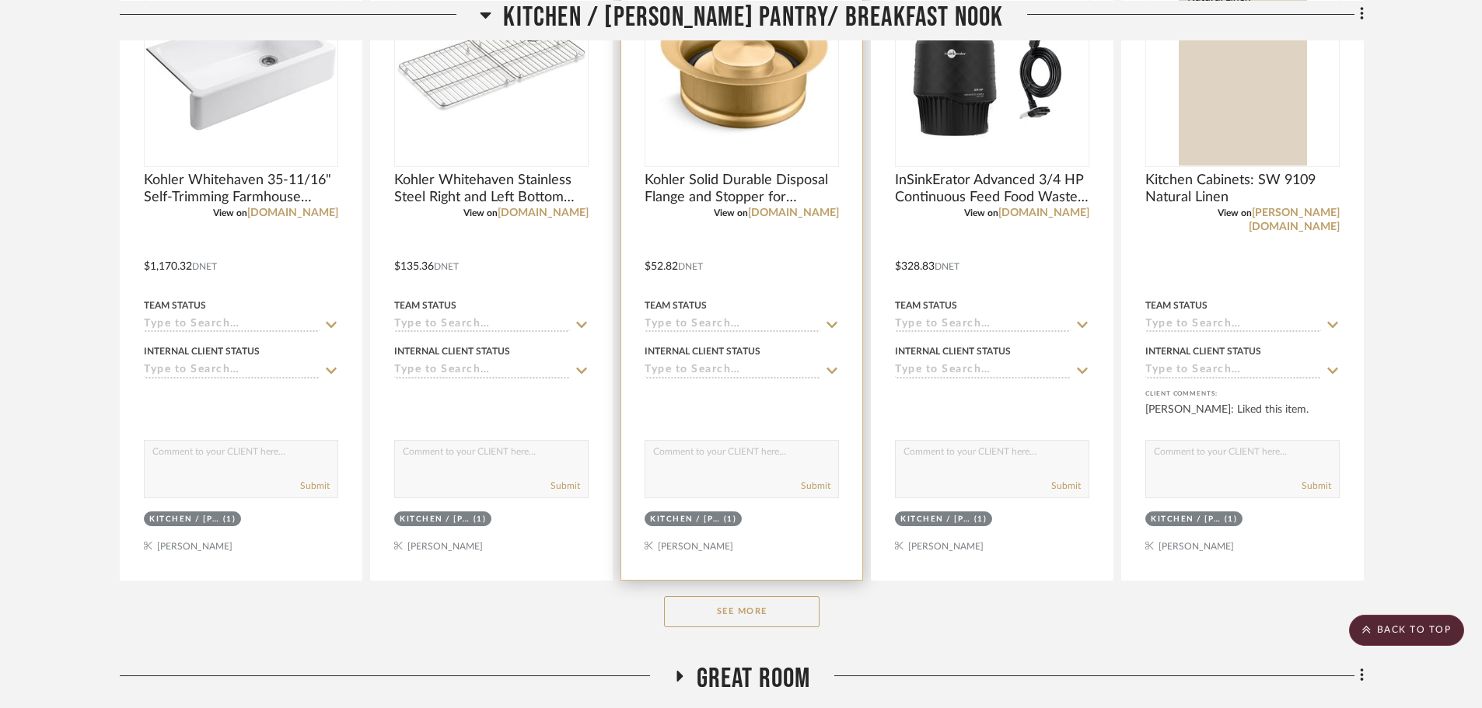
scroll to position [1089, 0]
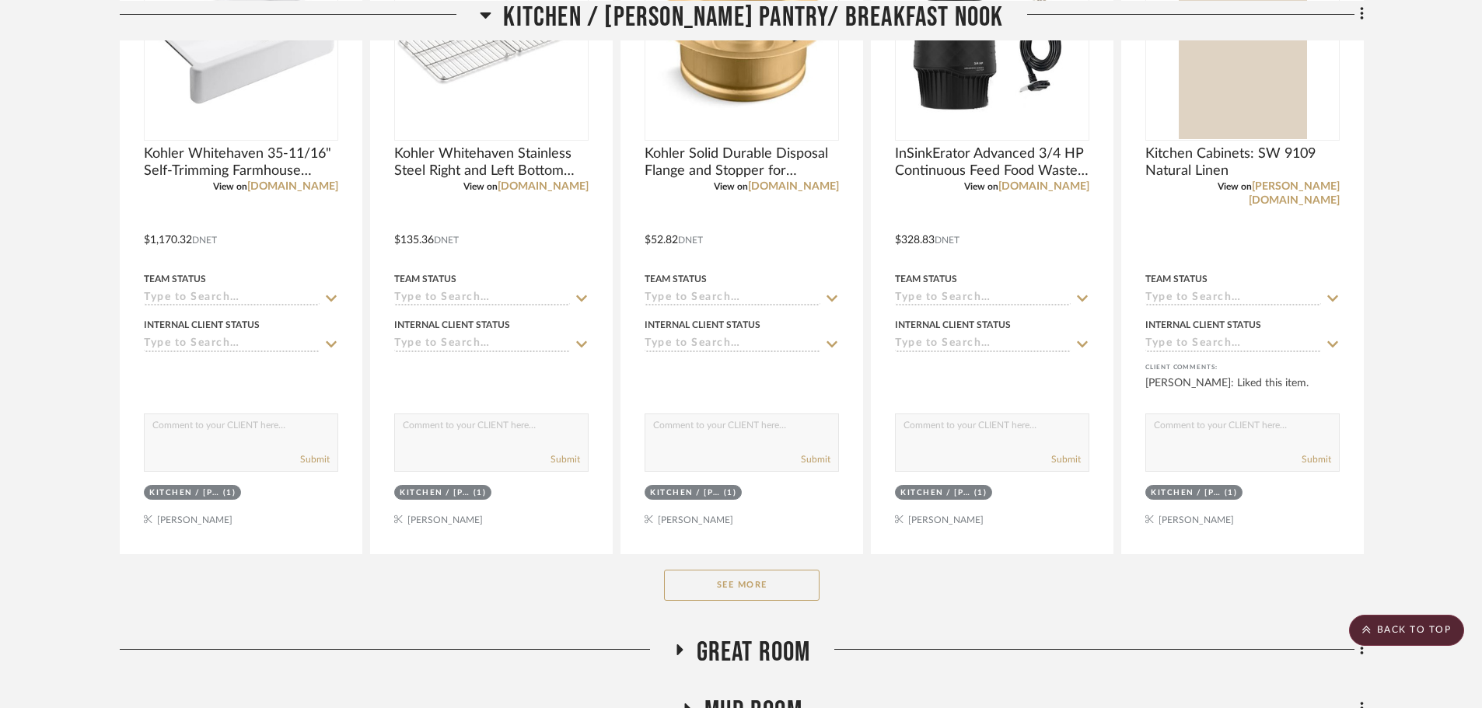
click at [719, 579] on button "See More" at bounding box center [742, 585] width 156 height 31
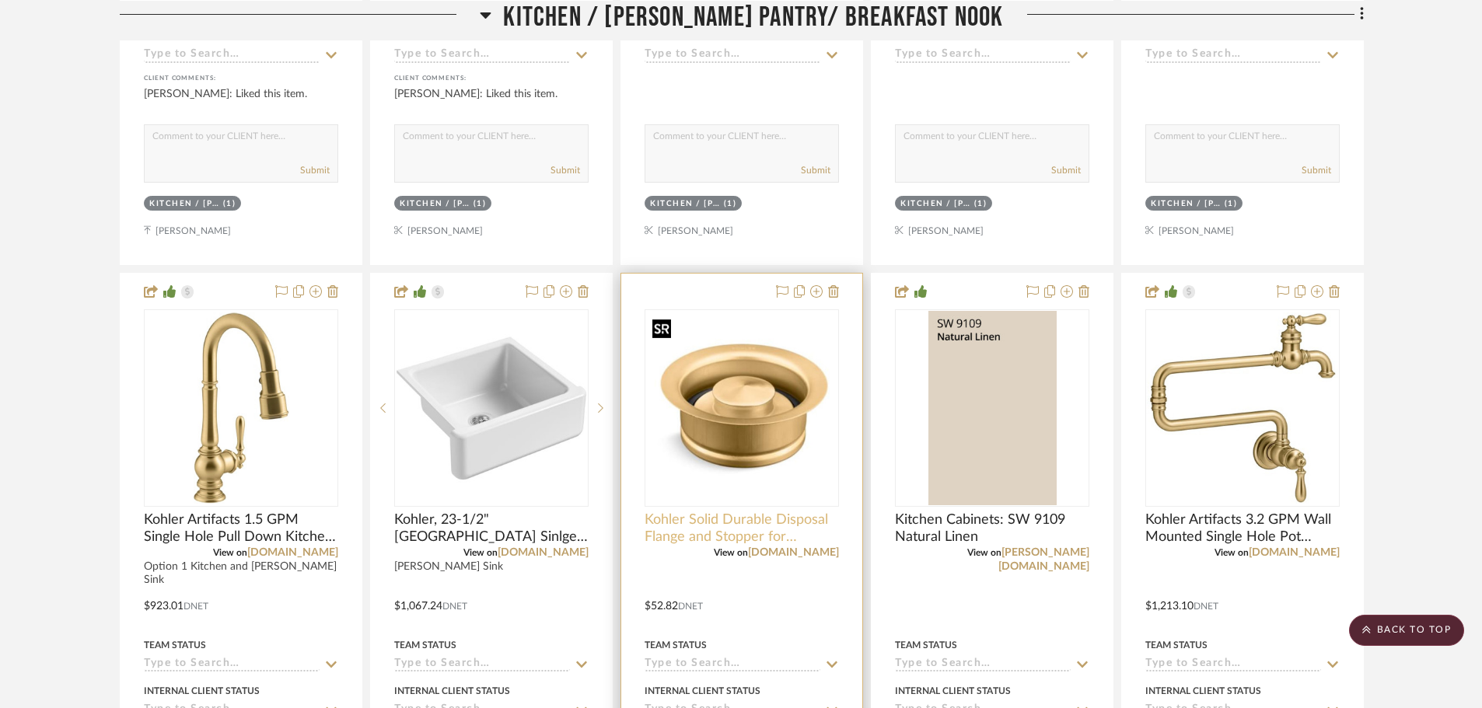
scroll to position [1384, 0]
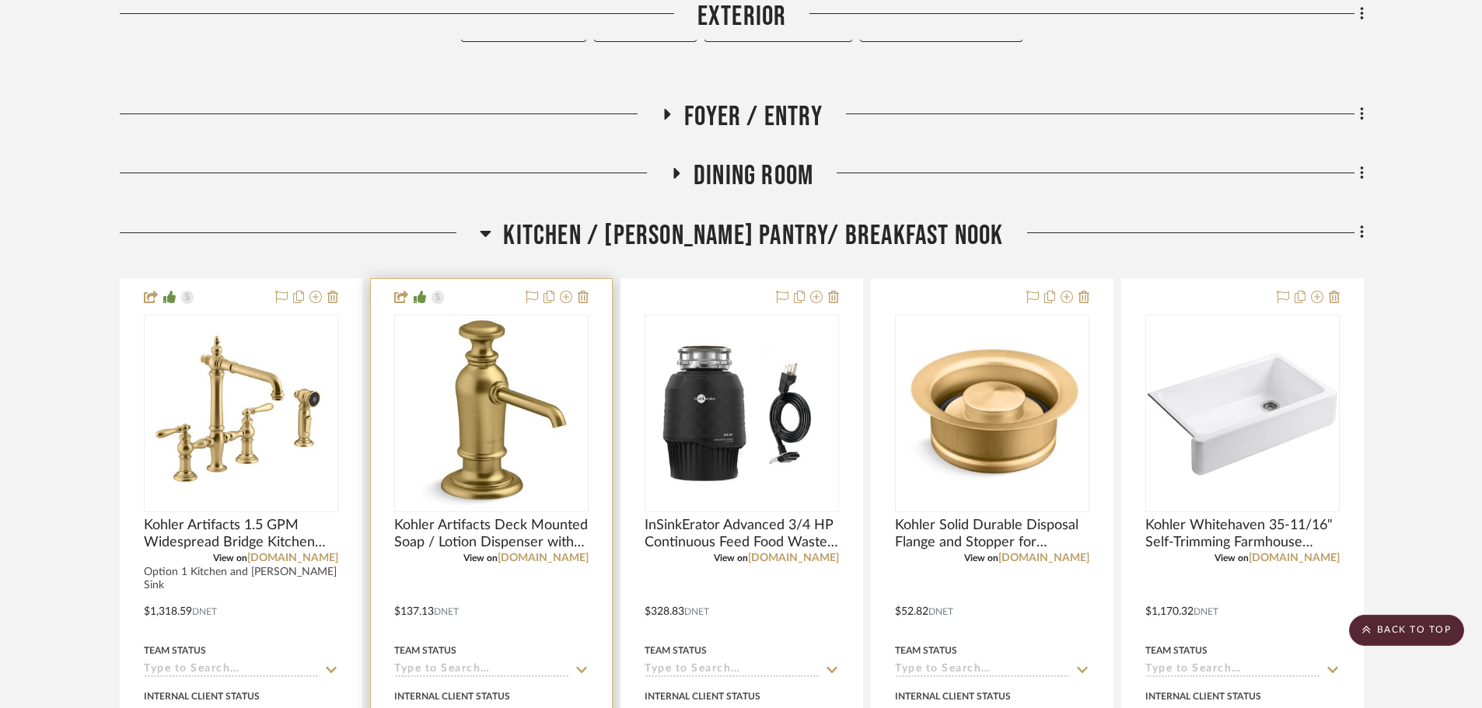
scroll to position [622, 0]
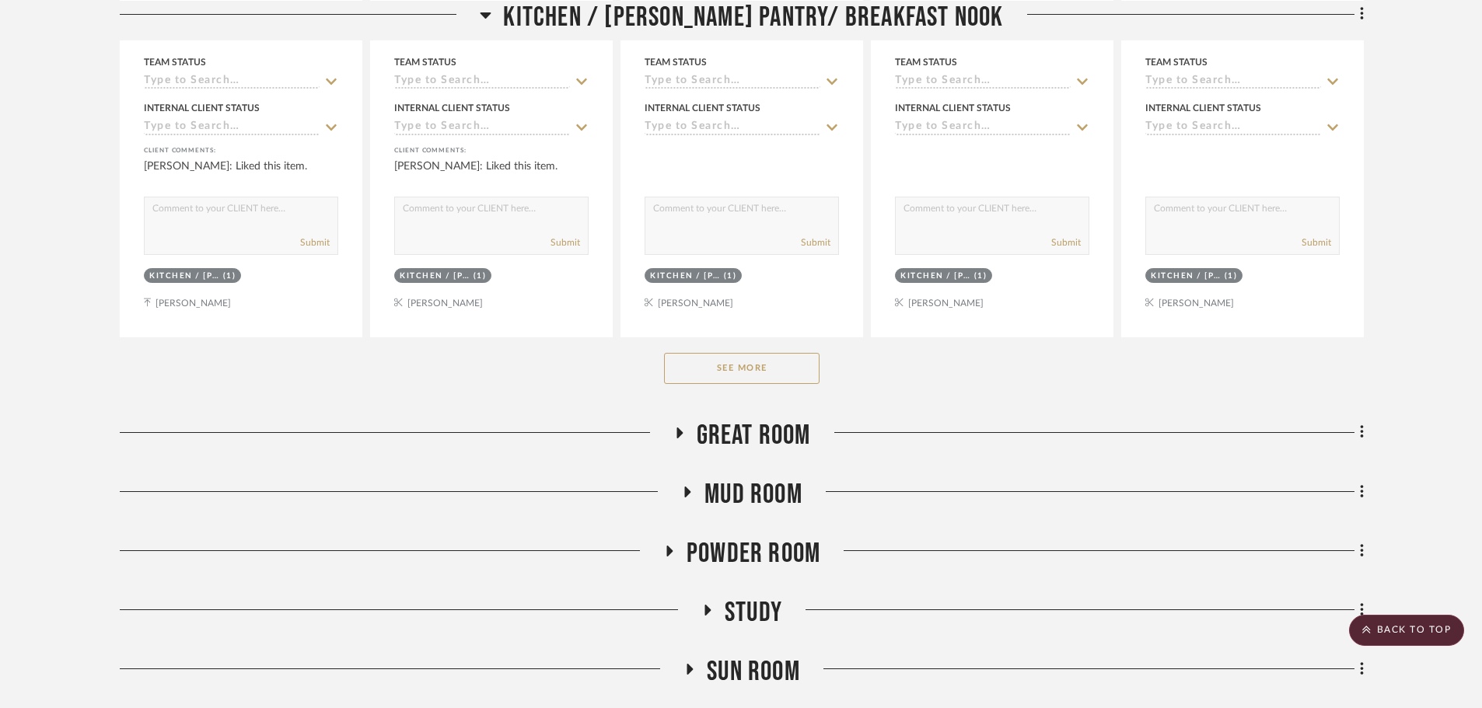
scroll to position [1322, 0]
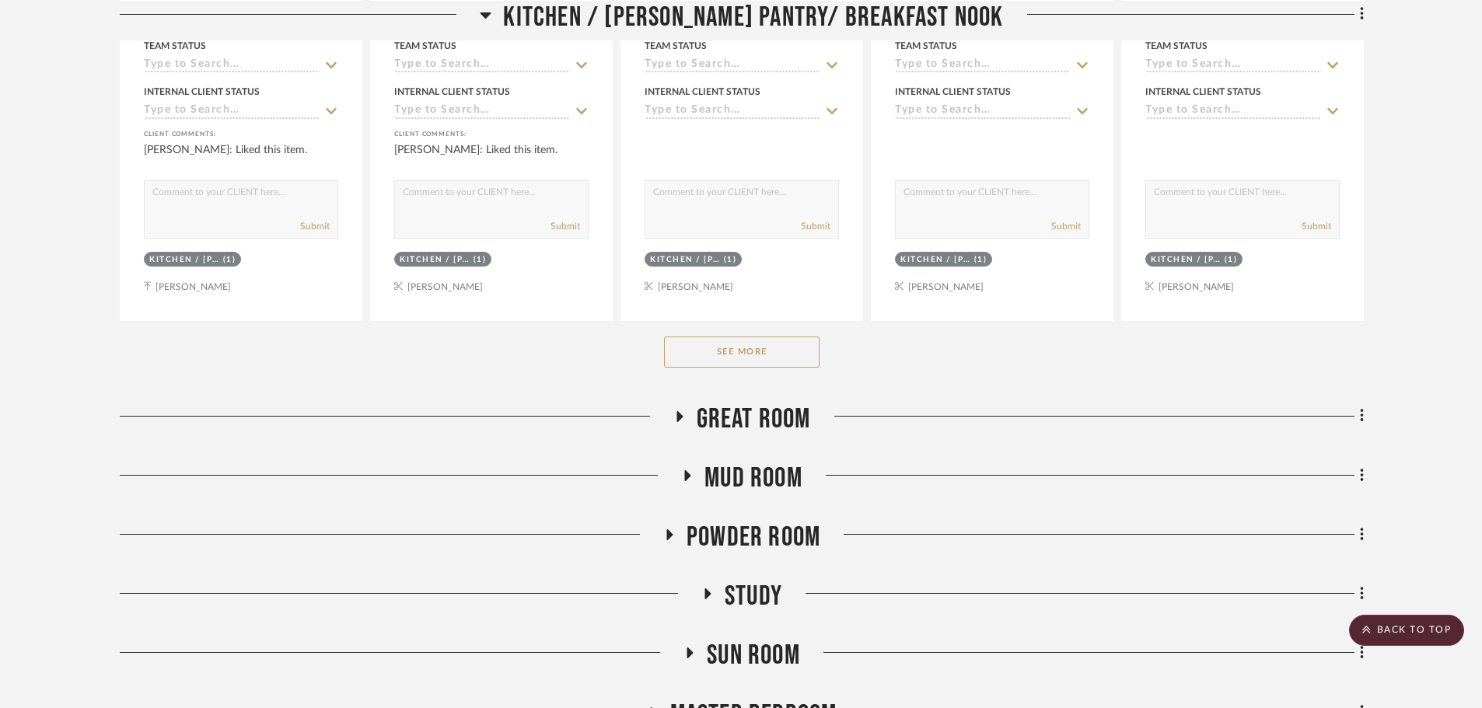
click at [721, 348] on button "See More" at bounding box center [742, 352] width 156 height 31
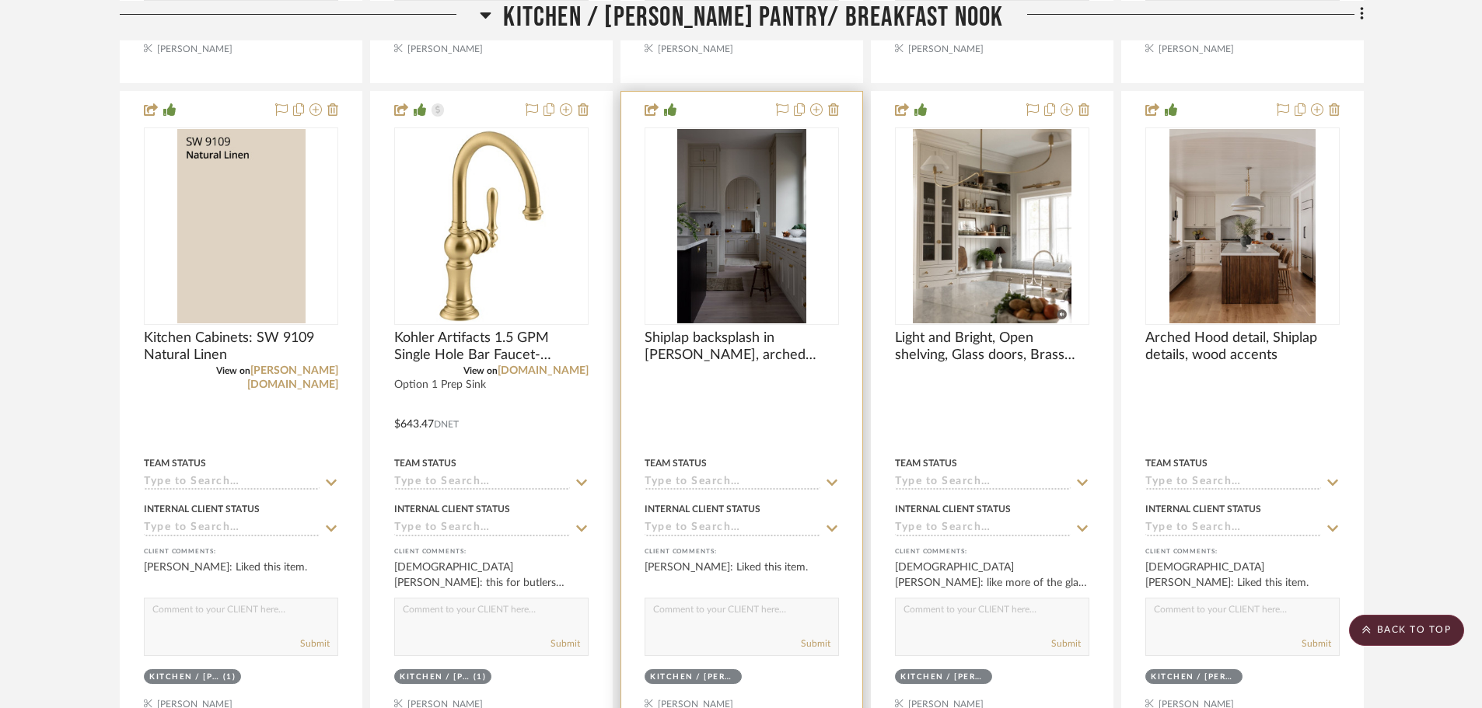
scroll to position [2271, 0]
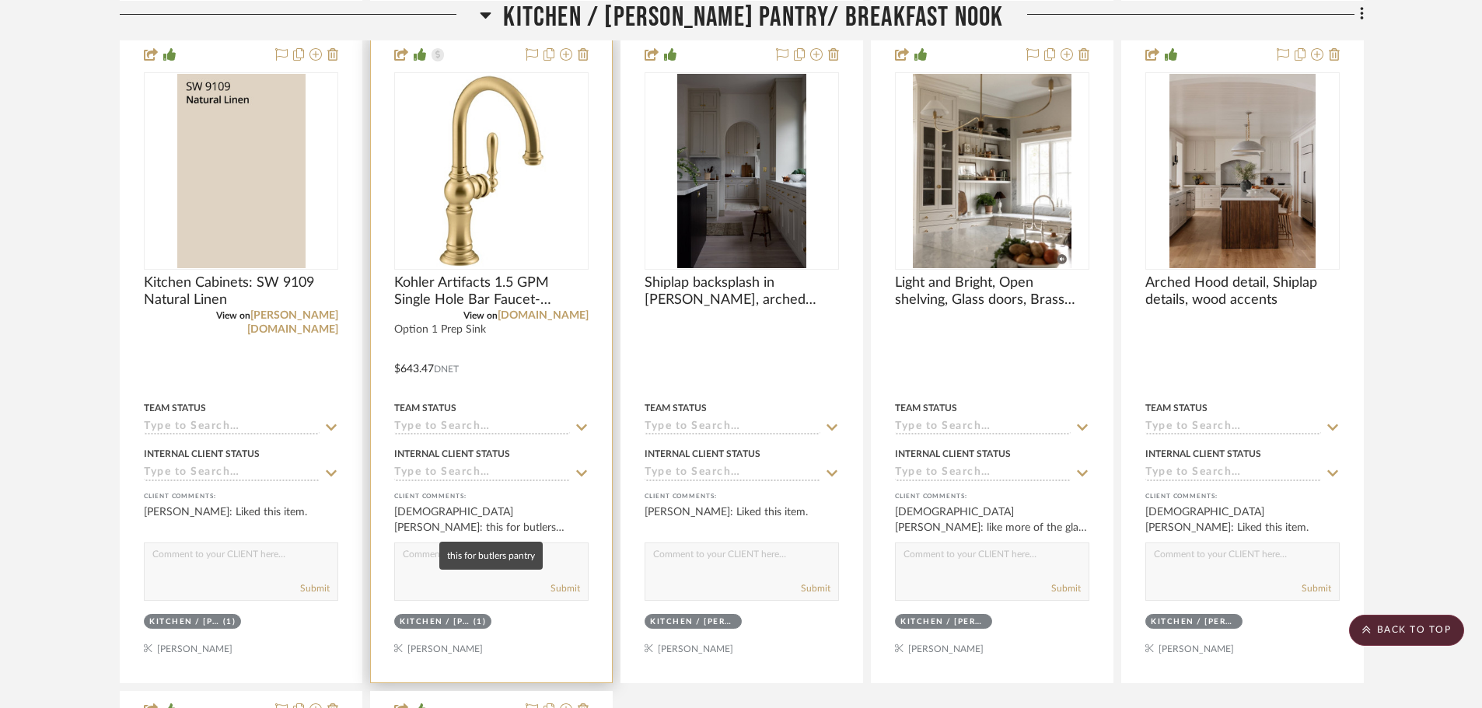
click at [476, 525] on div "Christiana Vignola: this for butlers pantry" at bounding box center [491, 520] width 194 height 31
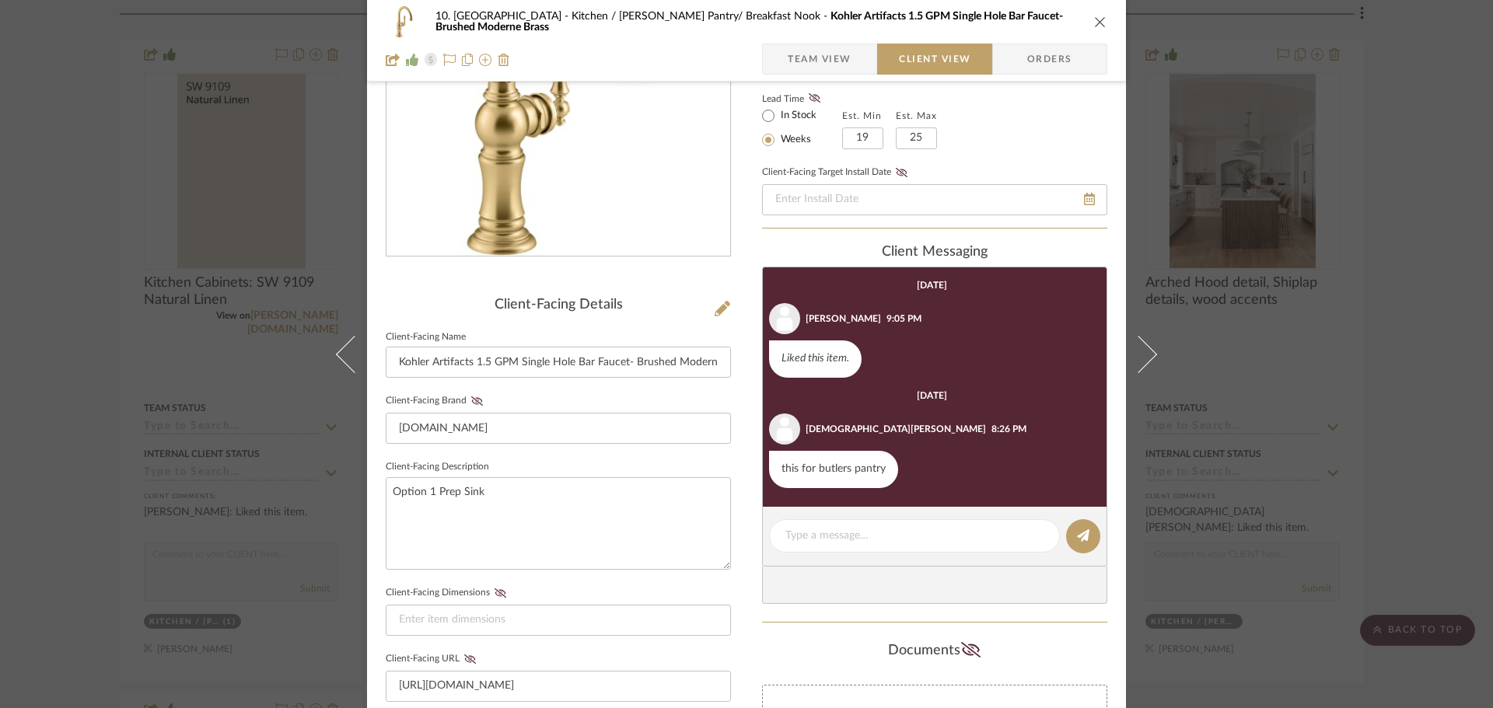
scroll to position [233, 0]
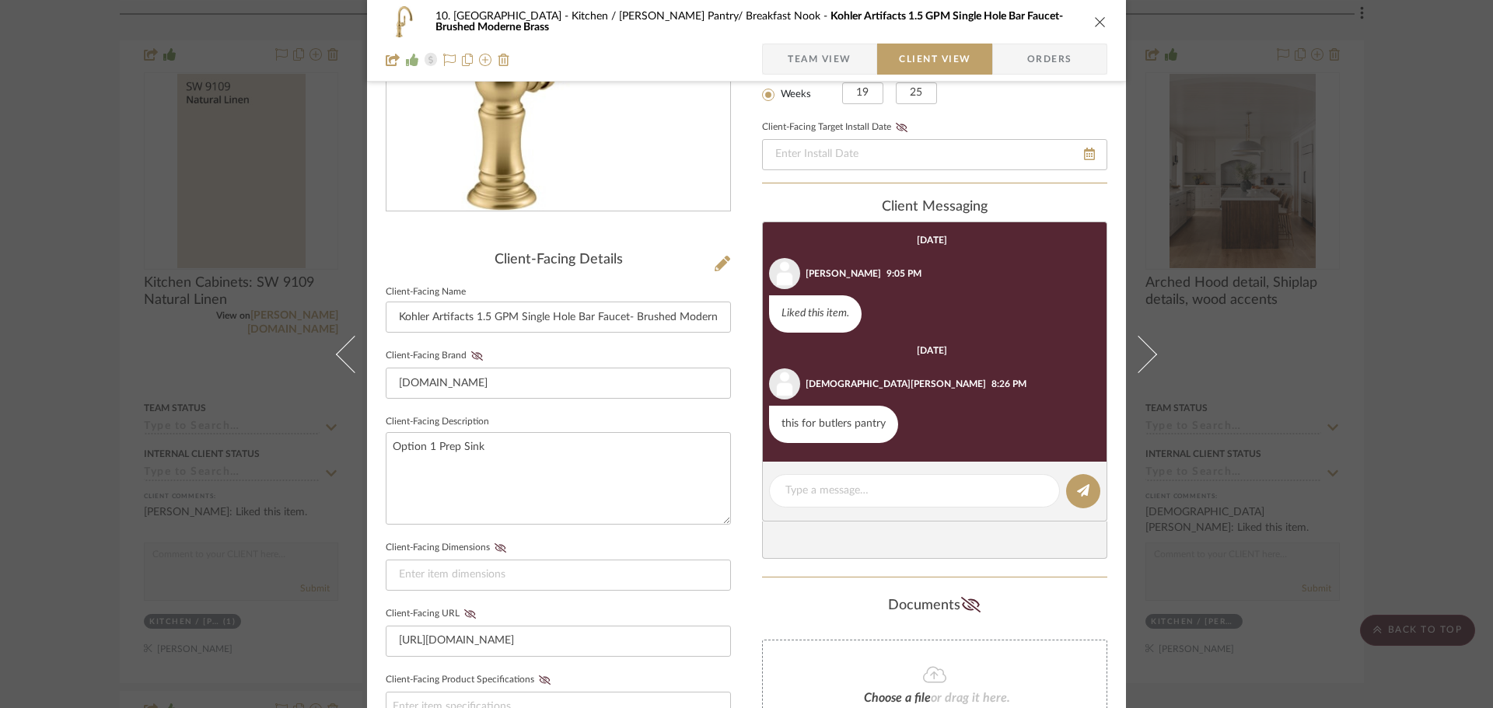
click at [1117, 428] on div "10. Vignola Kitchen / Butler's Pantry/ Breakfast Nook Kohler Artifacts 1.5 GPM …" at bounding box center [746, 425] width 759 height 1295
click at [1425, 425] on div "10. Vignola Kitchen / Butler's Pantry/ Breakfast Nook Kohler Artifacts 1.5 GPM …" at bounding box center [746, 354] width 1493 height 708
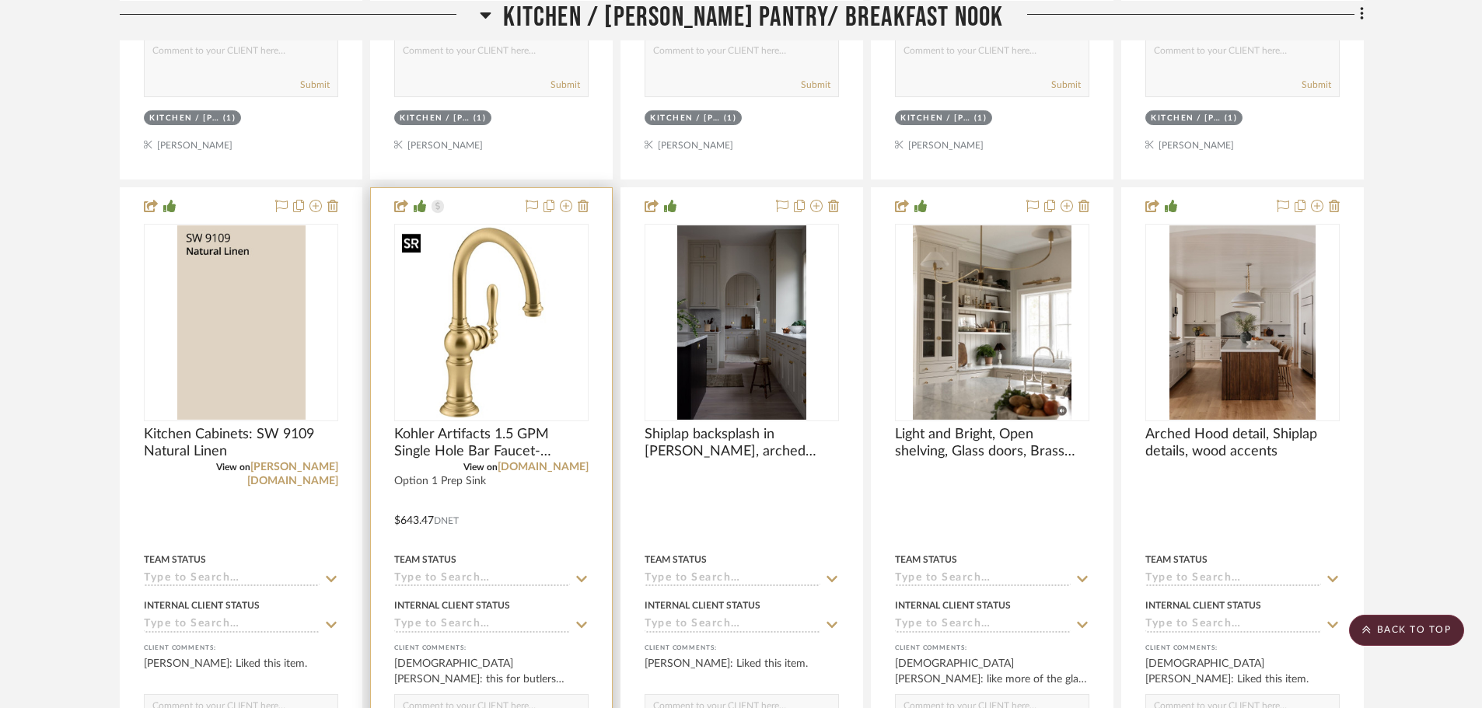
scroll to position [2115, 0]
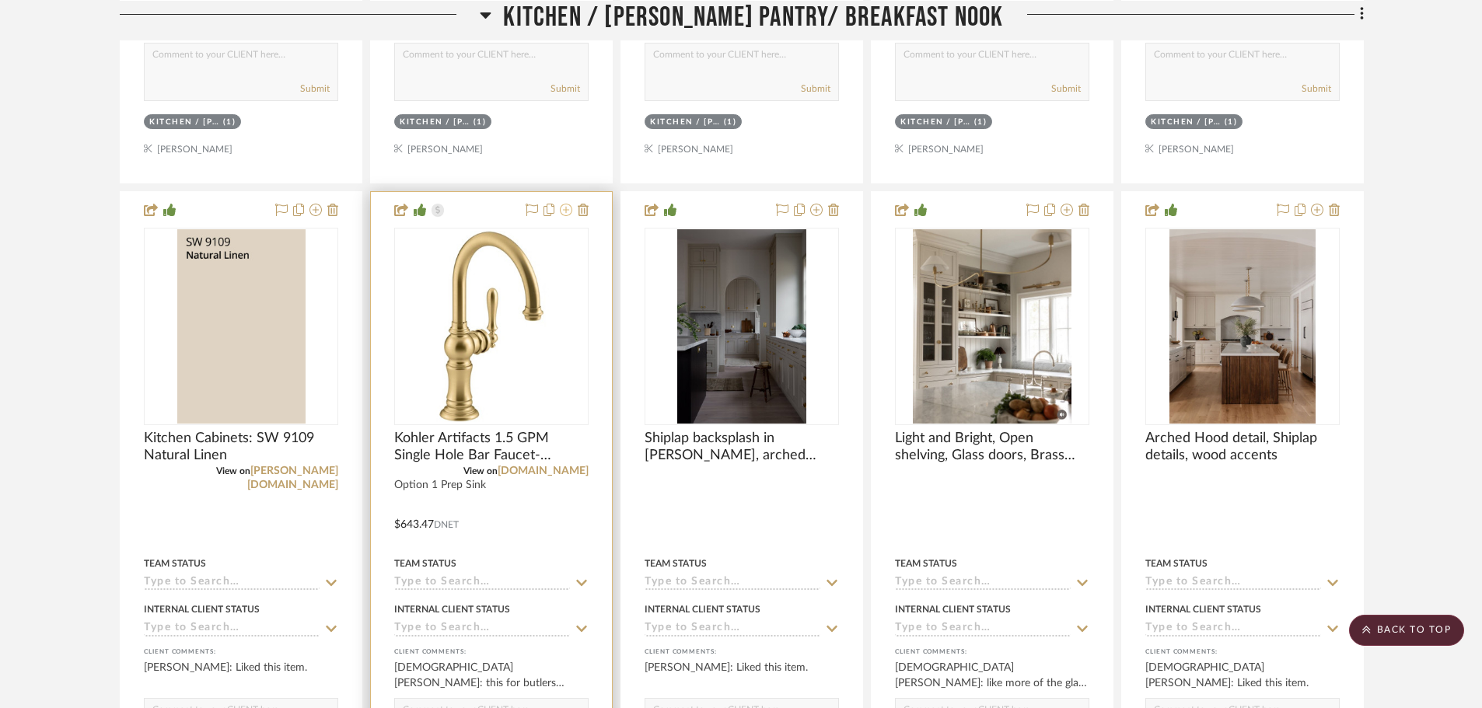
click at [568, 208] on icon at bounding box center [566, 210] width 12 height 12
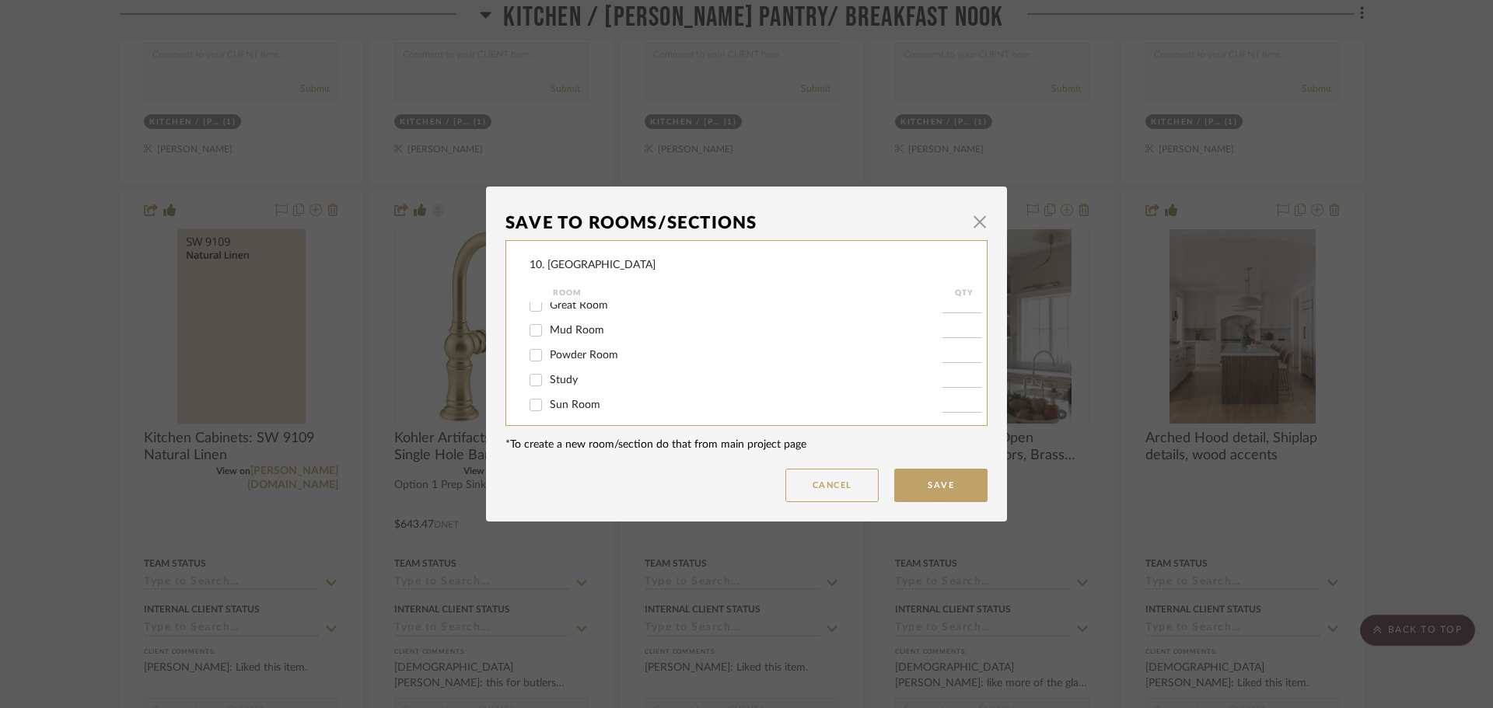
scroll to position [156, 0]
click at [567, 356] on span "Kitchen / [PERSON_NAME] Pantry/ Breakfast Nook" at bounding box center [674, 358] width 249 height 11
click at [548, 356] on input "Kitchen / [PERSON_NAME] Pantry/ Breakfast Nook" at bounding box center [535, 358] width 25 height 25
checkbox input "false"
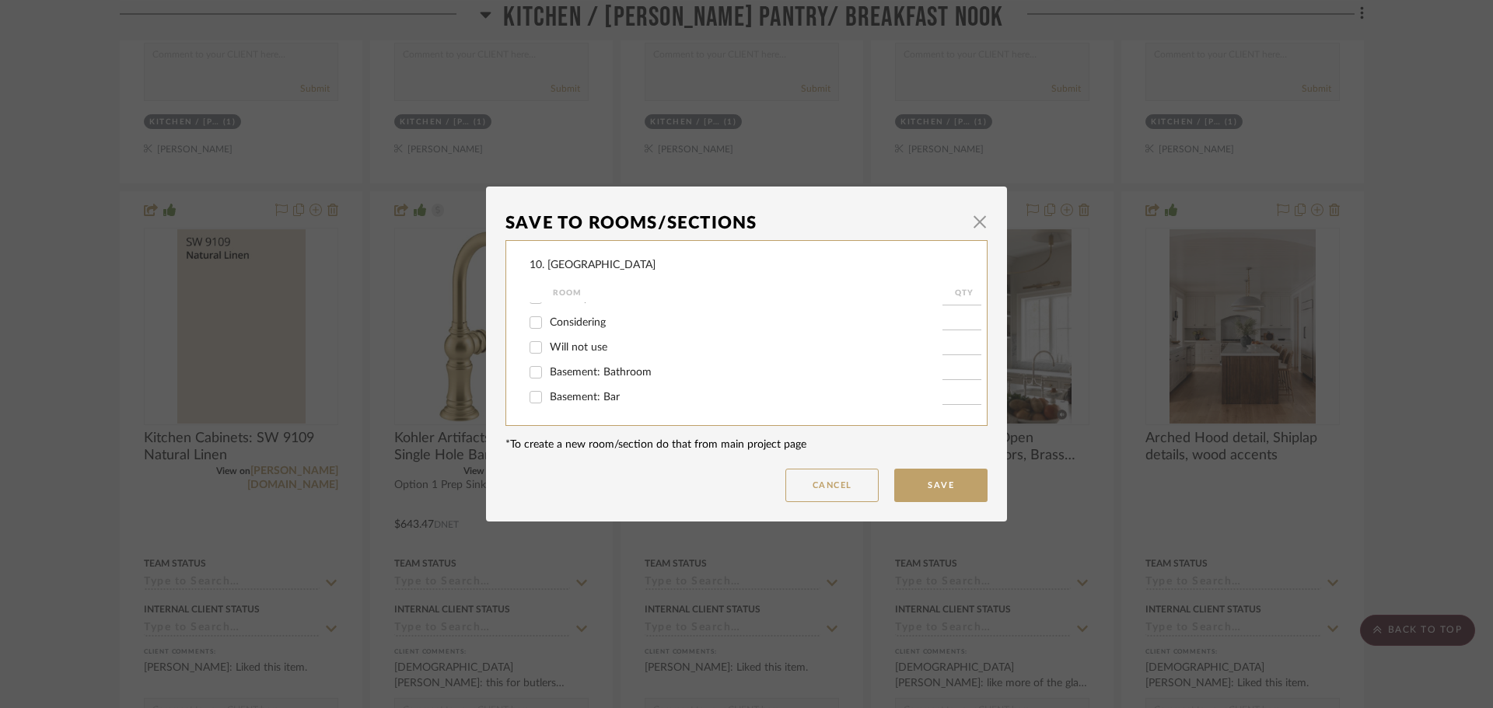
click at [562, 346] on span "Will not use" at bounding box center [579, 347] width 58 height 11
click at [548, 346] on input "Will not use" at bounding box center [535, 347] width 25 height 25
checkbox input "true"
type input "1"
click at [906, 486] on button "Save" at bounding box center [940, 485] width 93 height 33
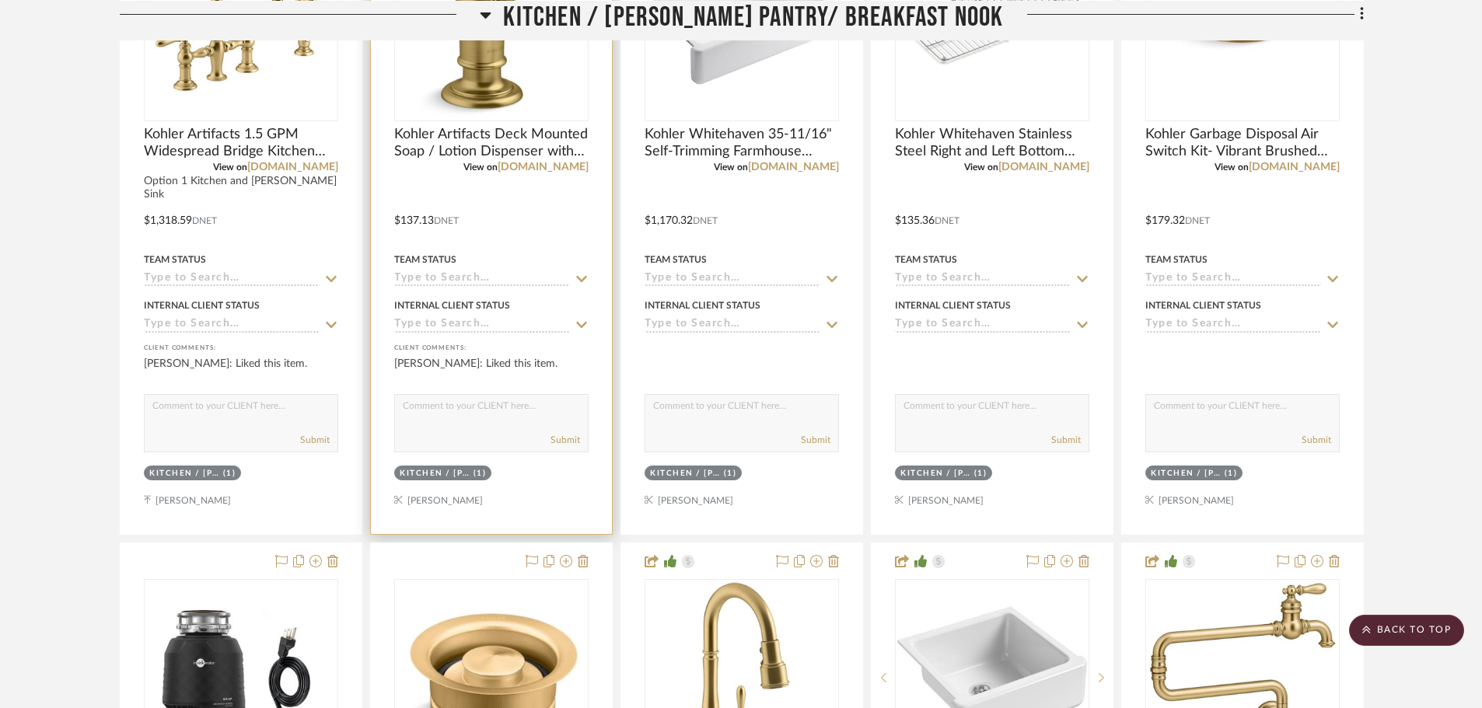
scroll to position [1290, 0]
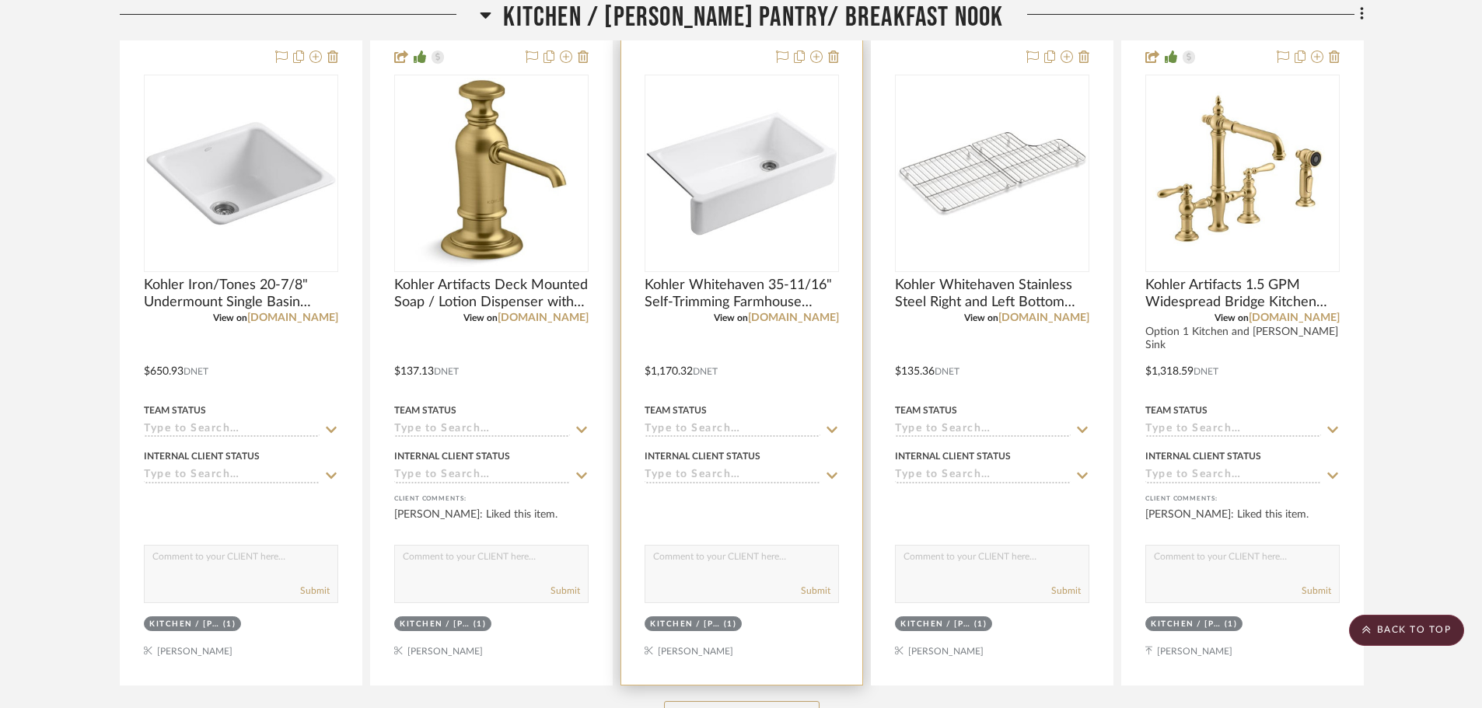
scroll to position [1011, 0]
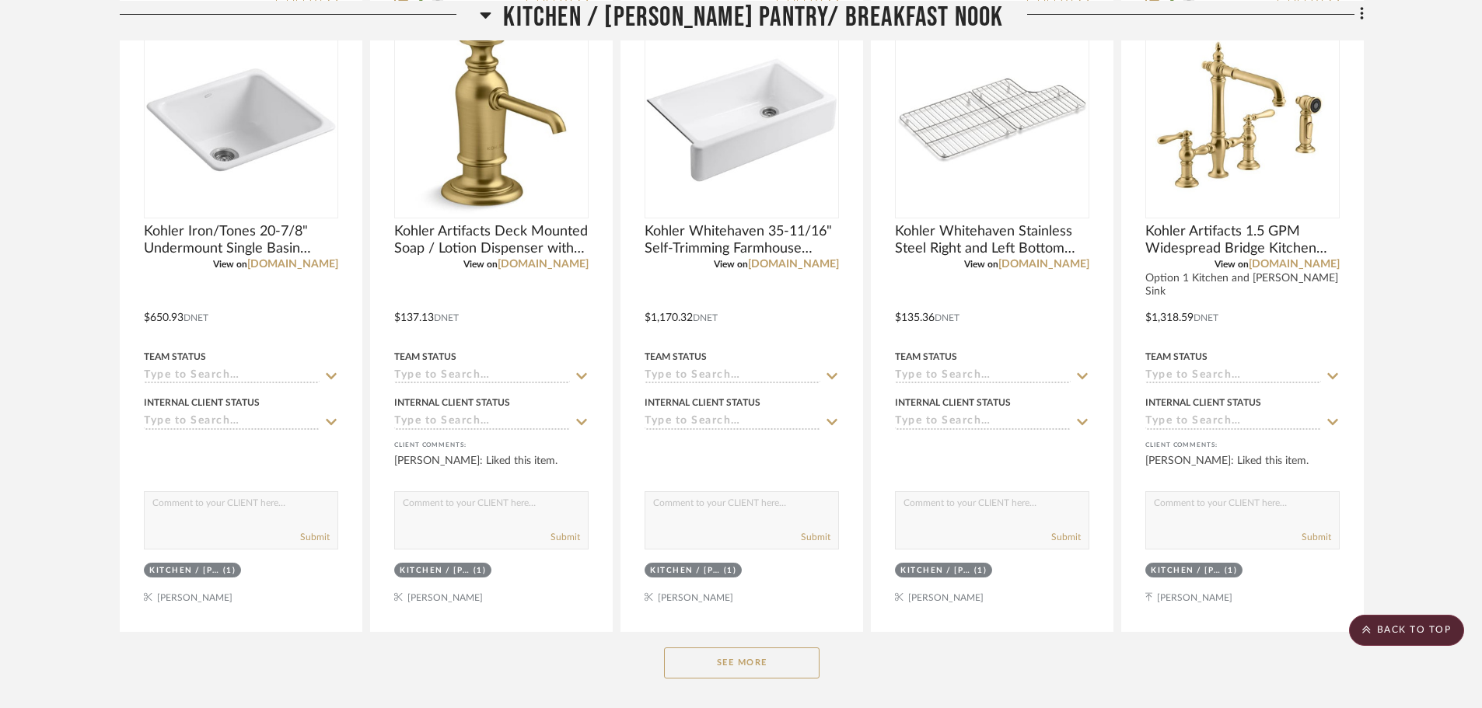
drag, startPoint x: 712, startPoint y: 657, endPoint x: 711, endPoint y: 649, distance: 7.8
click at [712, 659] on button "See More" at bounding box center [742, 663] width 156 height 31
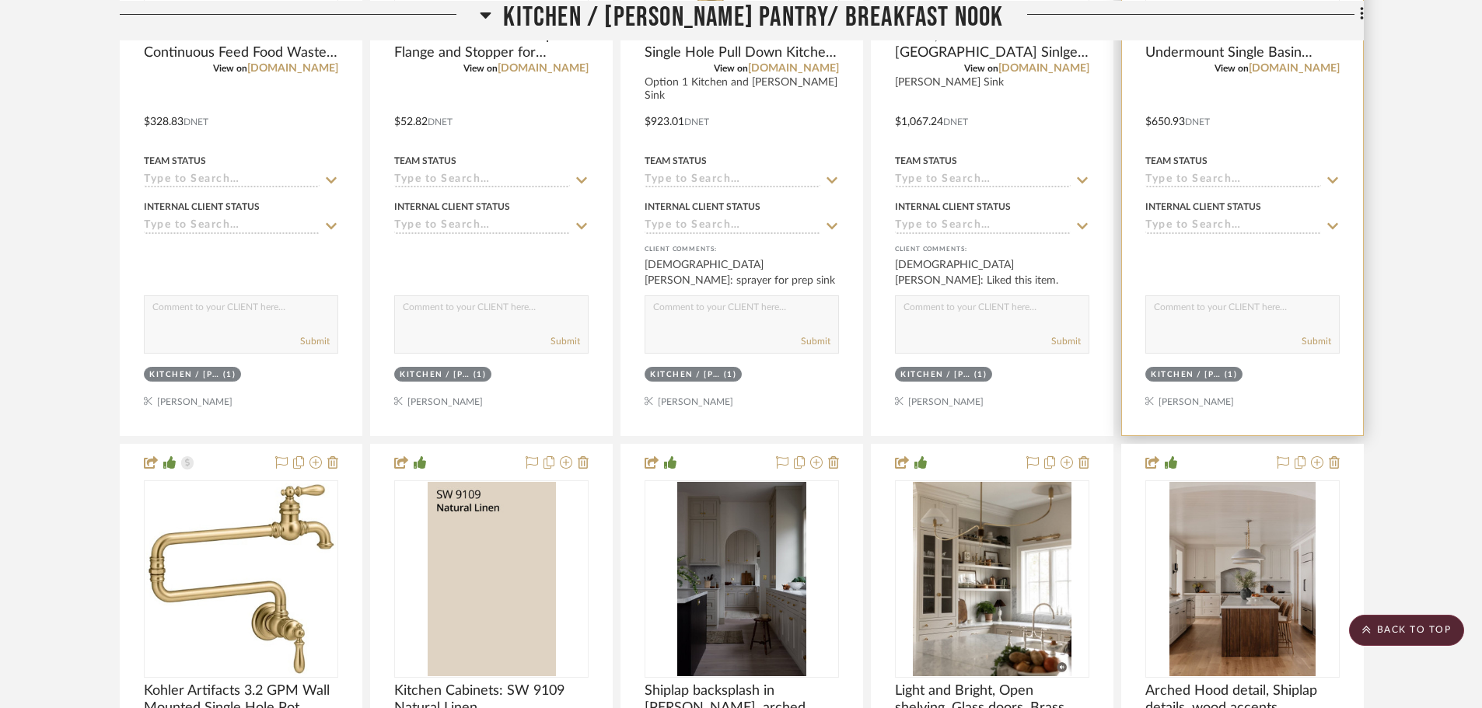
scroll to position [1555, 0]
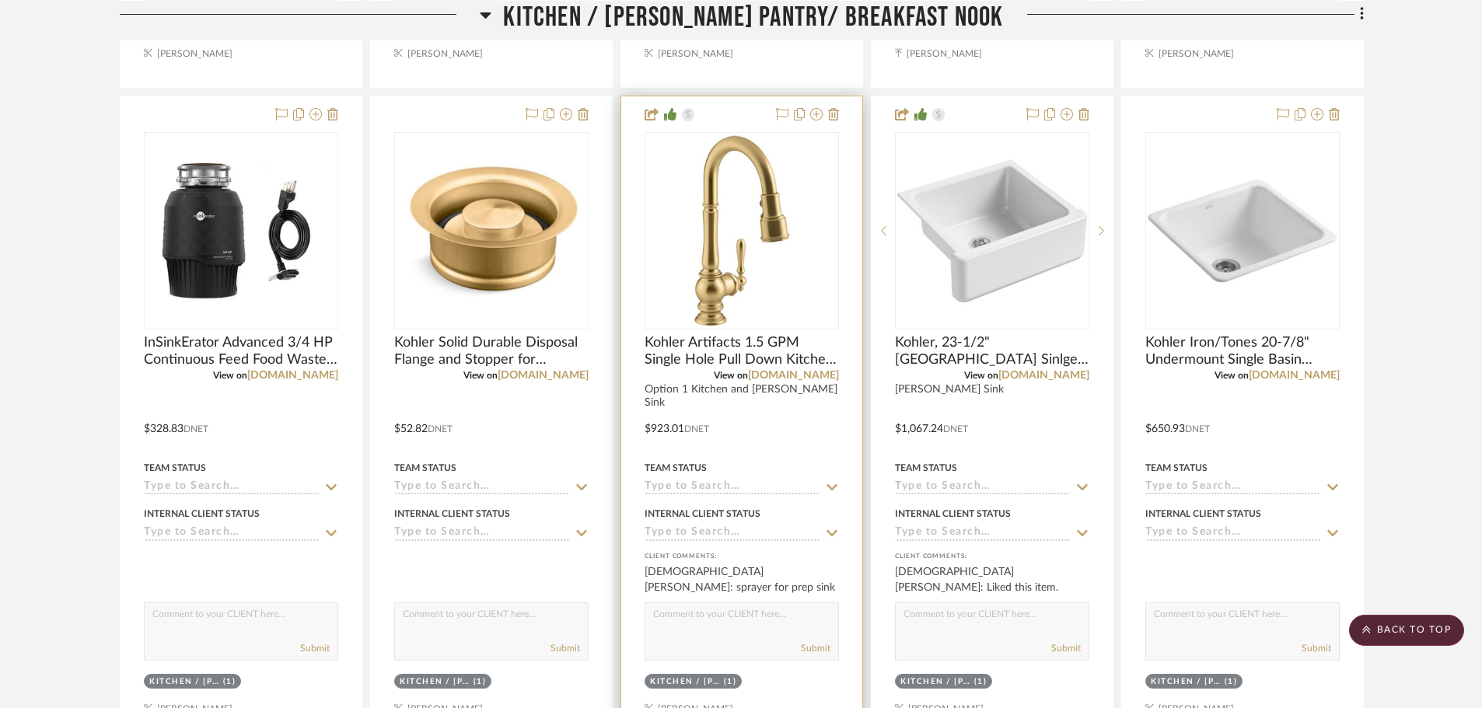
click at [698, 369] on div "View on build.com" at bounding box center [742, 376] width 194 height 14
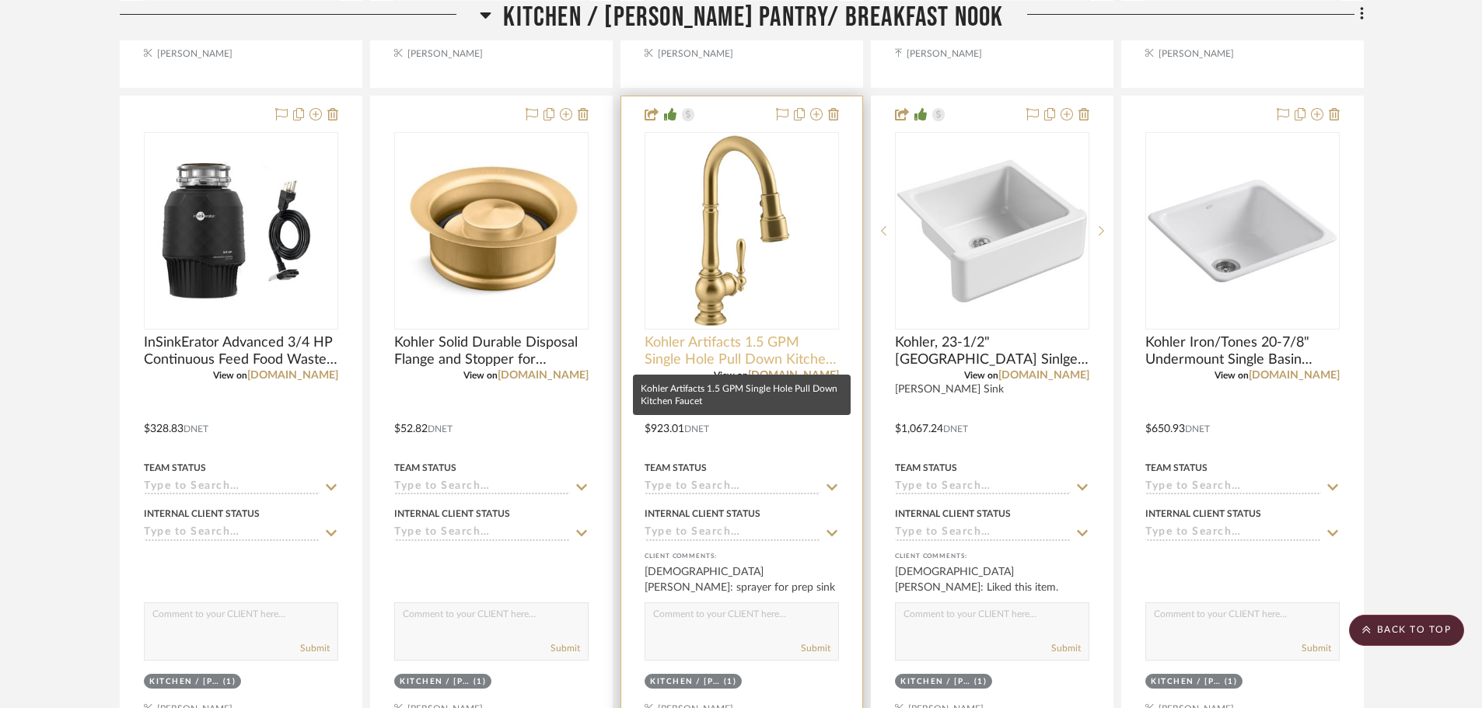
click at [697, 358] on span "Kohler Artifacts 1.5 GPM Single Hole Pull Down Kitchen Faucet" at bounding box center [742, 351] width 194 height 34
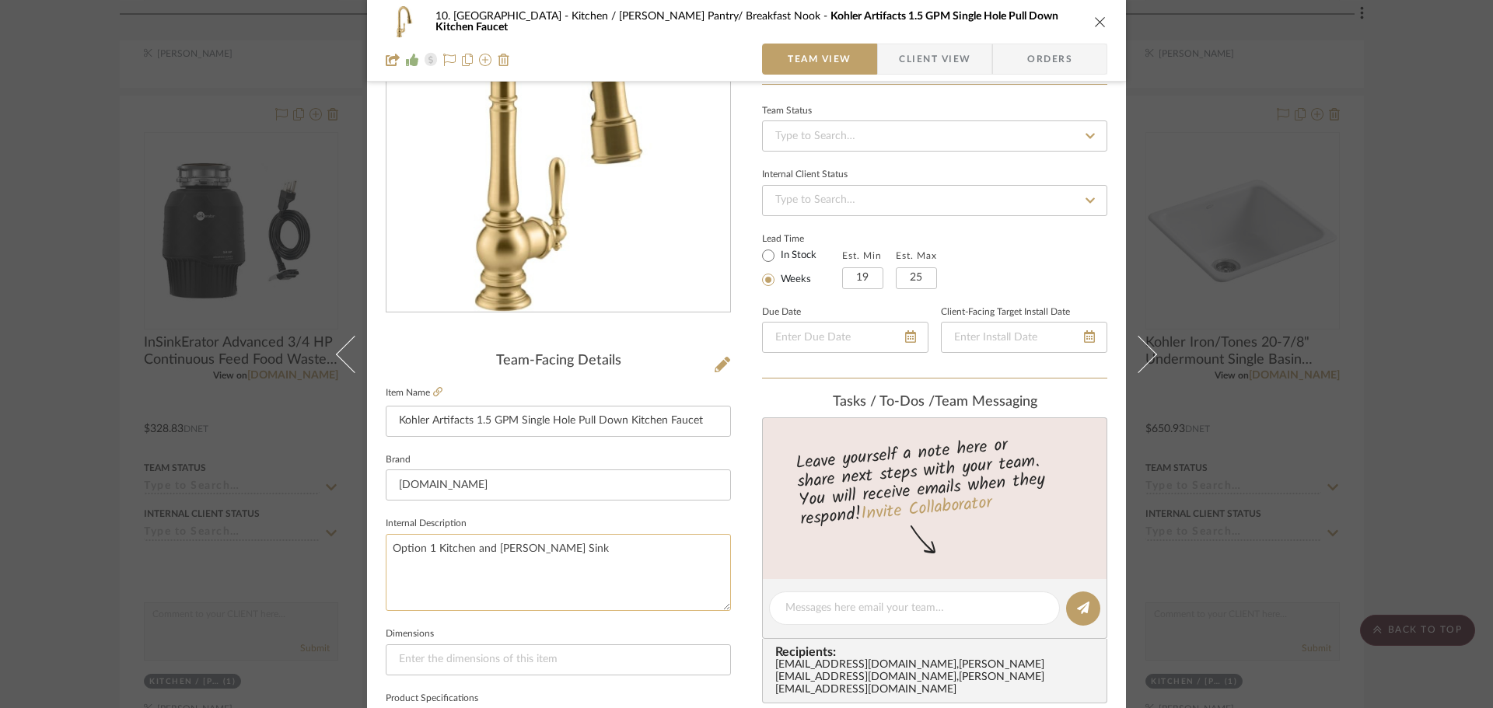
scroll to position [233, 0]
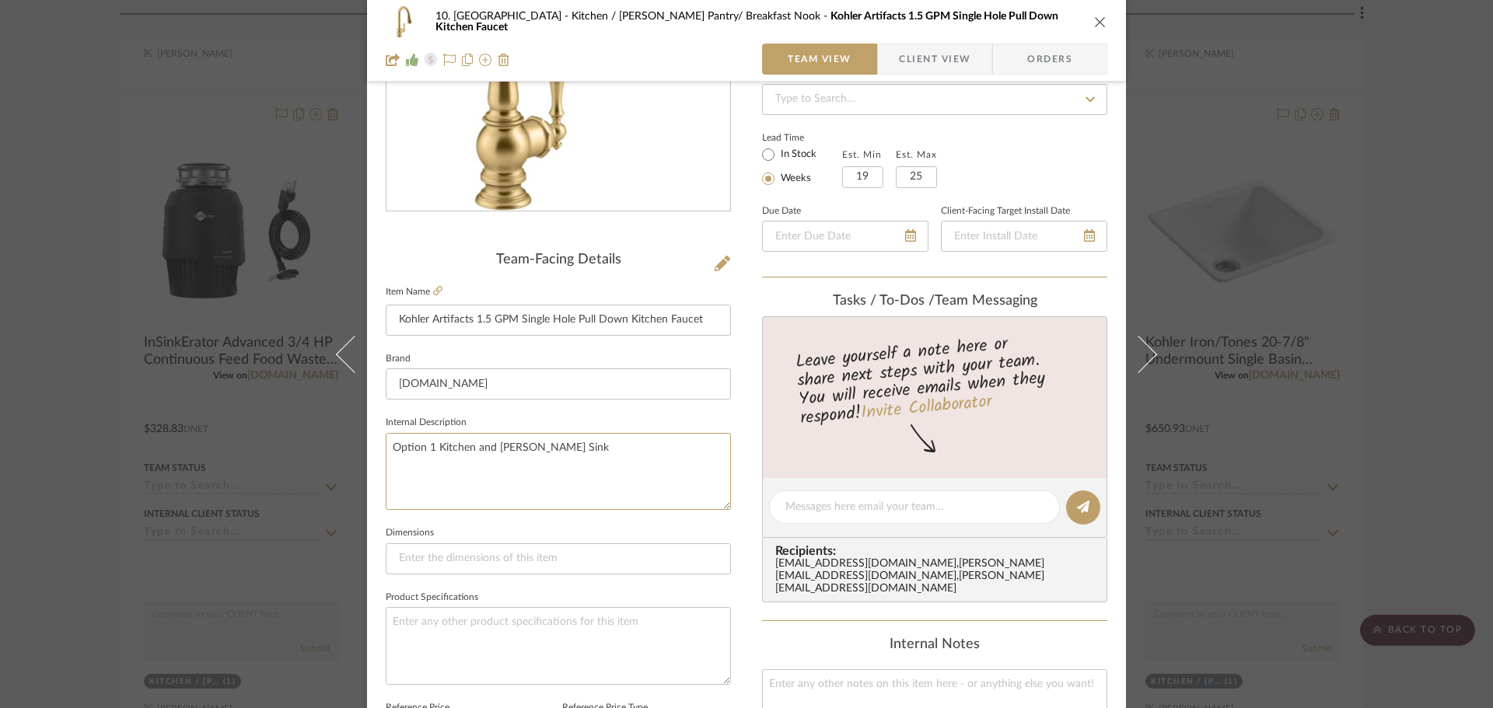
drag, startPoint x: 605, startPoint y: 457, endPoint x: 369, endPoint y: 454, distance: 236.4
click at [370, 454] on div "10. Vignola Kitchen / Butler's Pantry/ Breakfast Nook Kohler Artifacts 1.5 GPM …" at bounding box center [746, 496] width 759 height 1436
type textarea "@ Prep Sink and Butlers Sink"
click at [463, 526] on fieldset "Dimensions" at bounding box center [558, 549] width 345 height 52
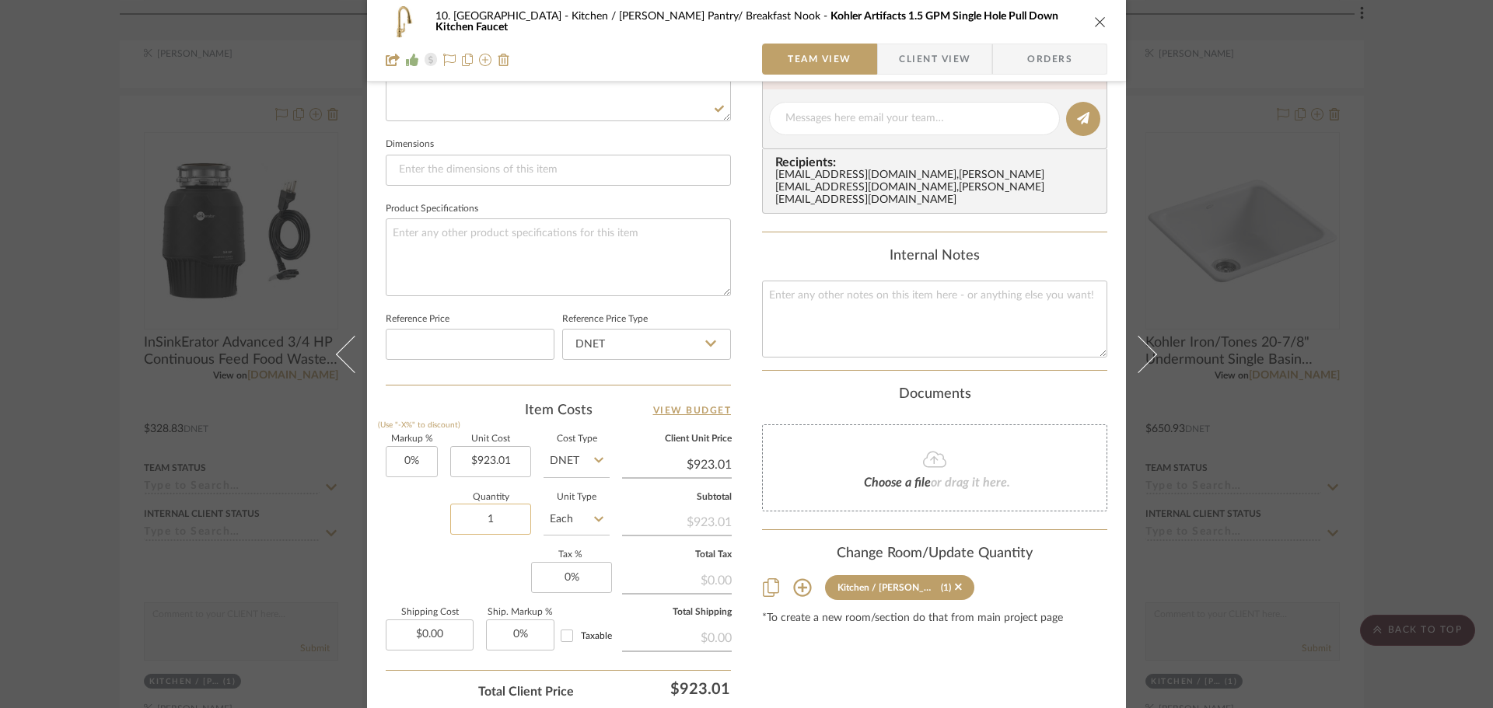
click at [498, 509] on input "1" at bounding box center [490, 519] width 81 height 31
type input "2"
click at [495, 554] on div "Markup % (Use "-X%" to discount) 0% Unit Cost $923.01 Cost Type DNET Client Uni…" at bounding box center [558, 548] width 345 height 227
click at [82, 505] on div "10. Vignola Kitchen / Butler's Pantry/ Breakfast Nook Kohler Artifacts 1.5 GPM …" at bounding box center [746, 354] width 1493 height 708
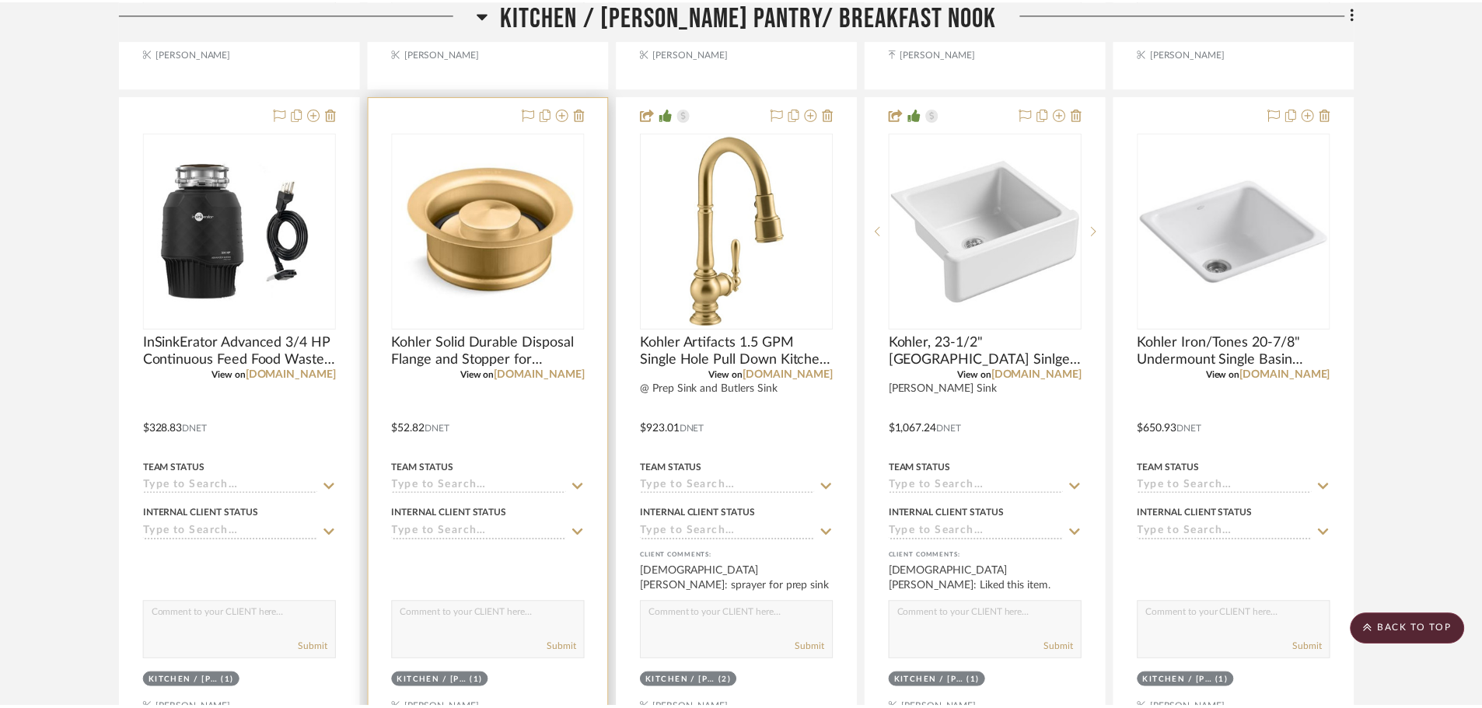
scroll to position [1555, 0]
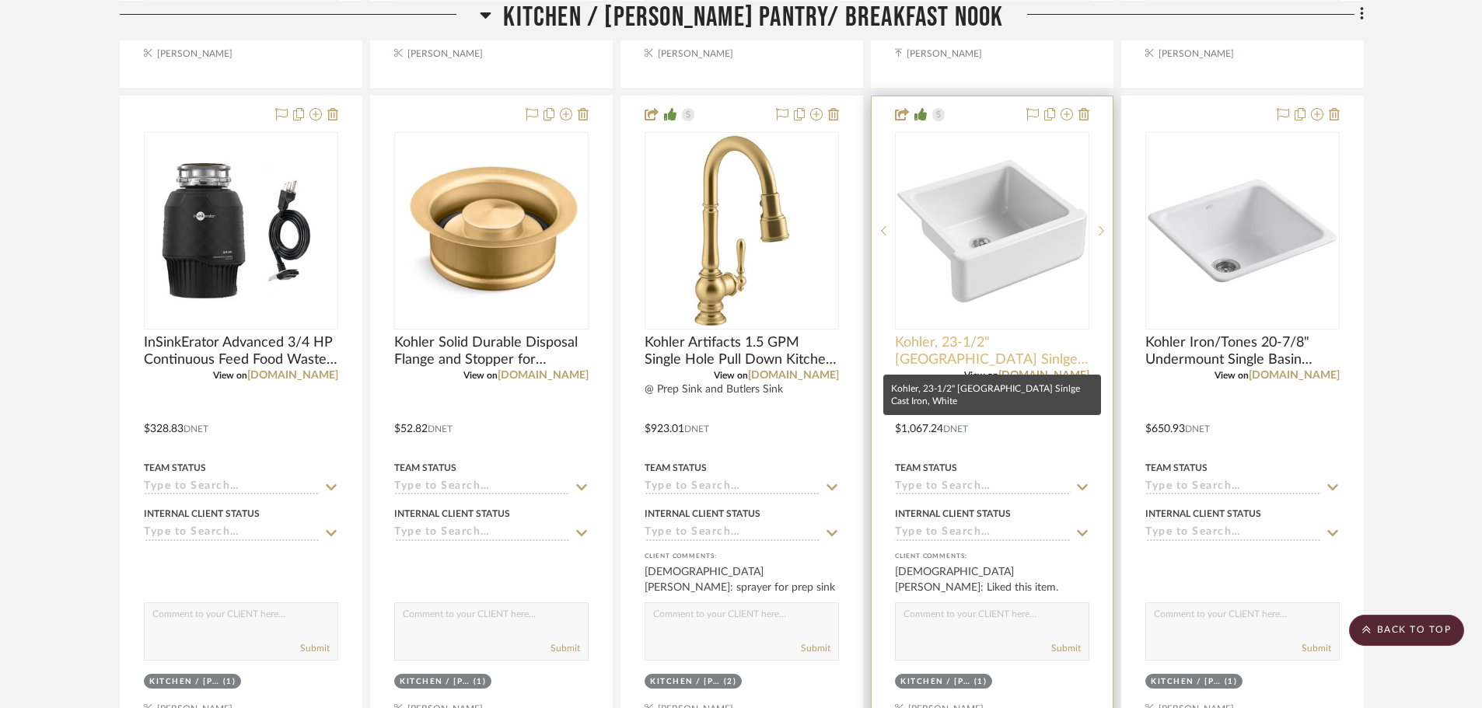
click at [932, 335] on span "Kohler, 23-1/2" [GEOGRAPHIC_DATA] Sinlge Cast Iron, White" at bounding box center [992, 351] width 194 height 34
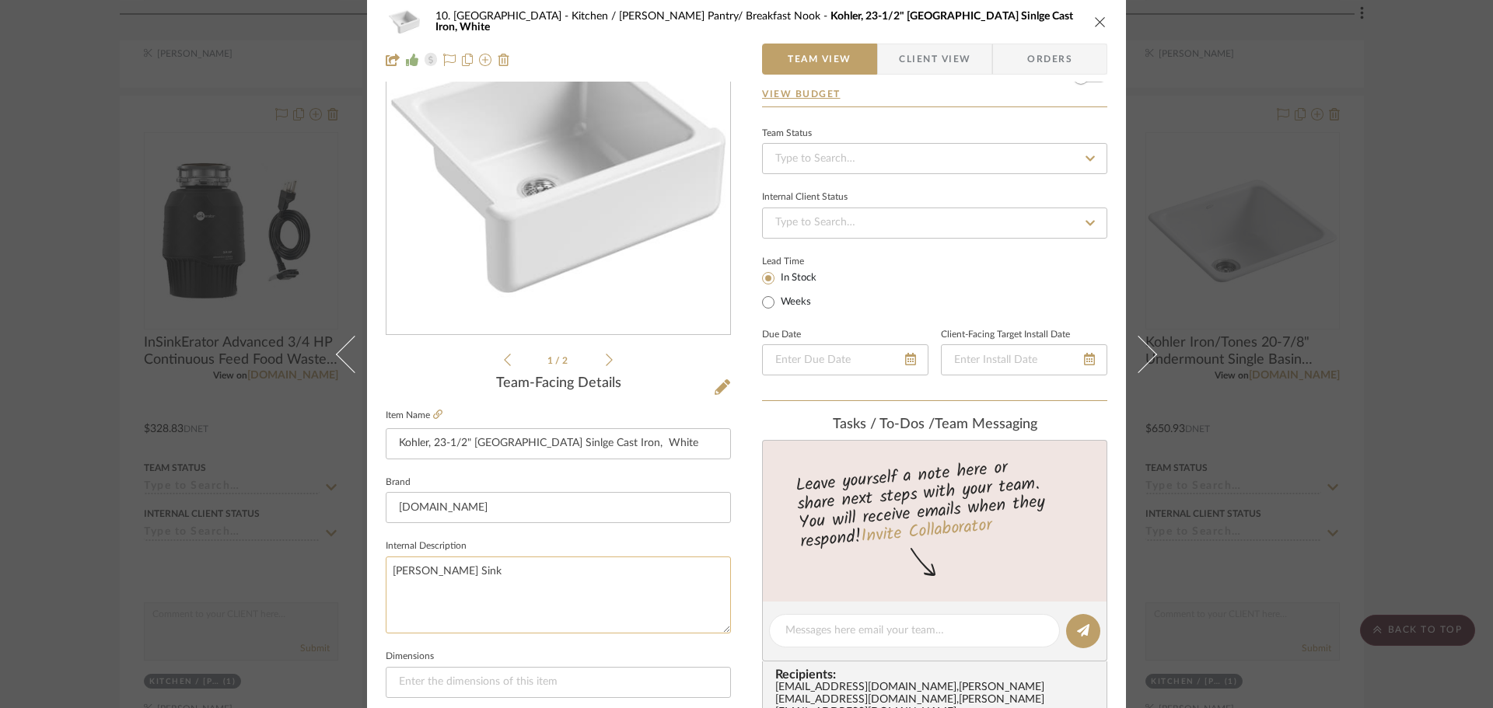
scroll to position [156, 0]
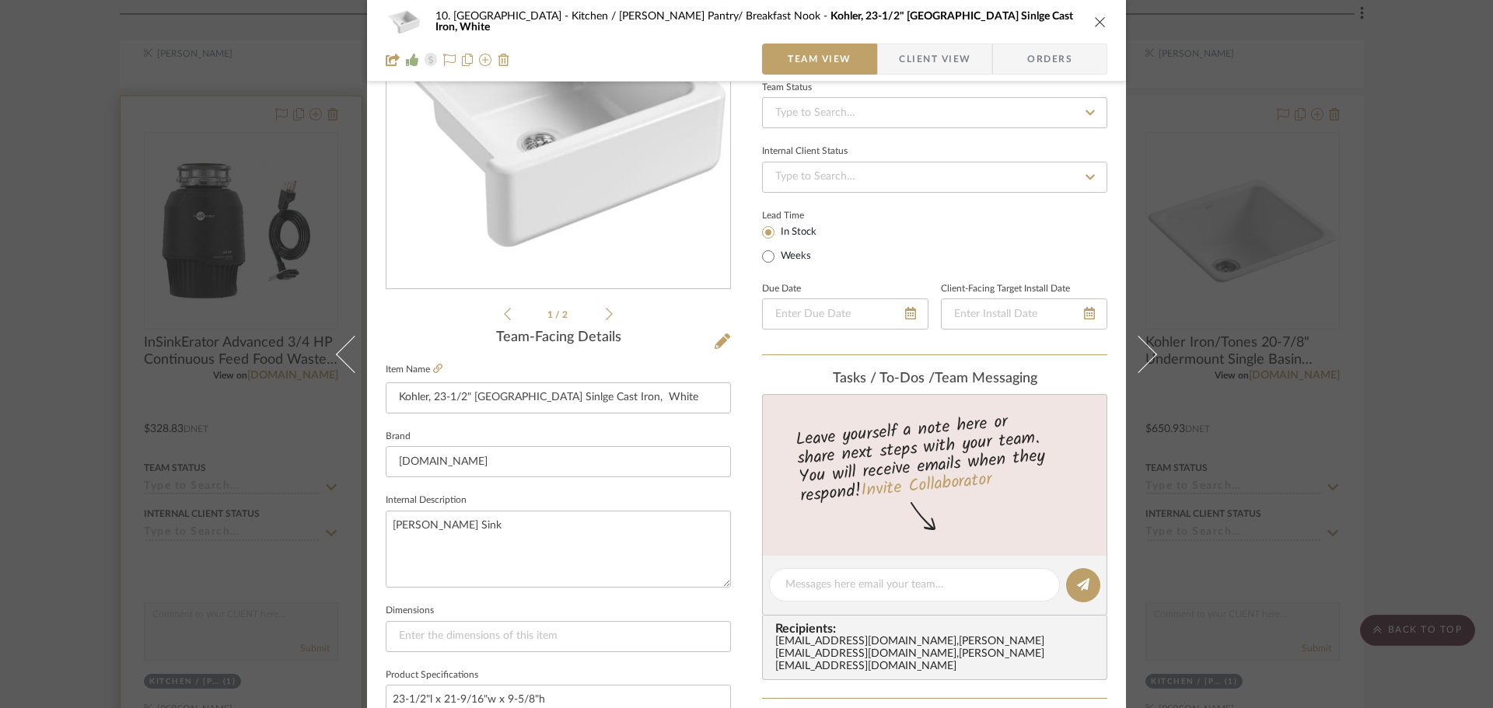
drag, startPoint x: 78, startPoint y: 538, endPoint x: 123, endPoint y: 528, distance: 46.2
click at [77, 538] on div "10. Vignola Kitchen / Butler's Pantry/ Breakfast Nook Kohler, 23-1/2" Whitehave…" at bounding box center [746, 354] width 1493 height 708
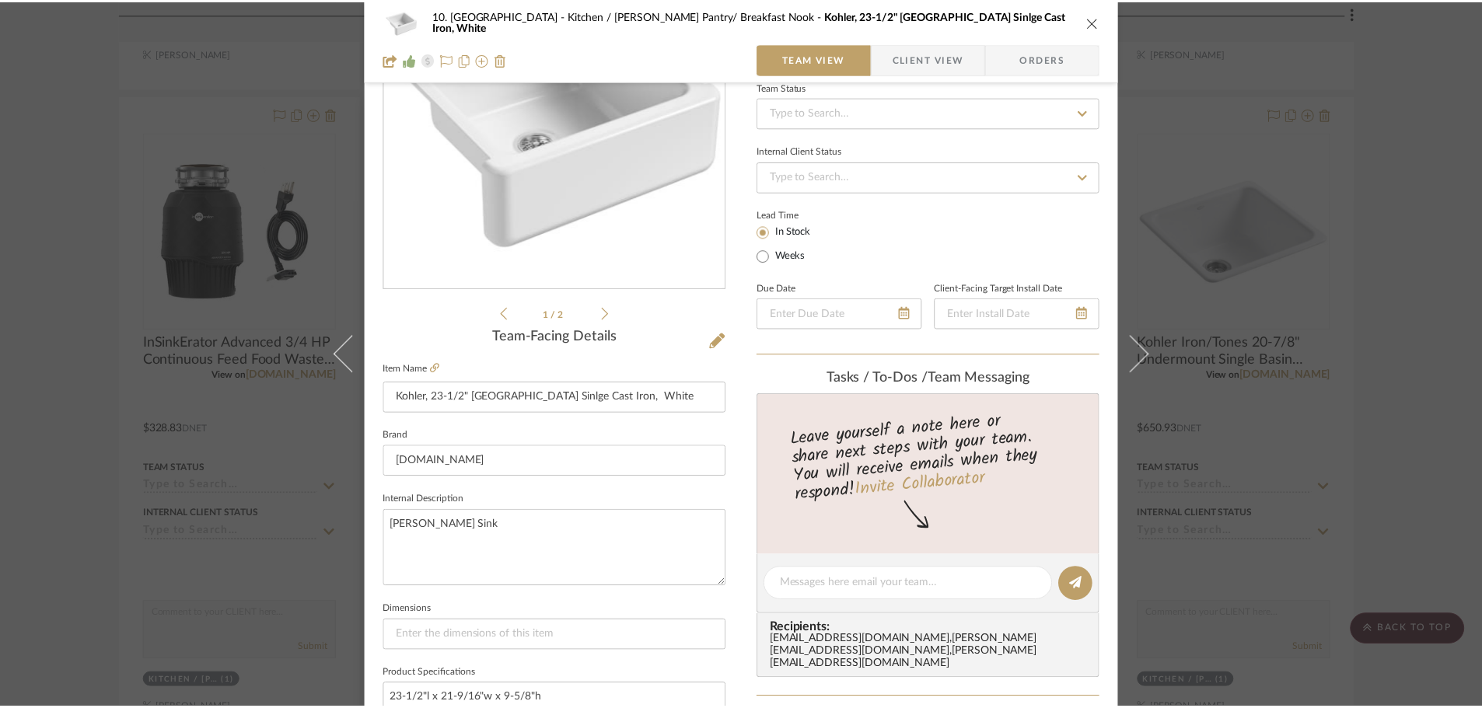
scroll to position [1555, 0]
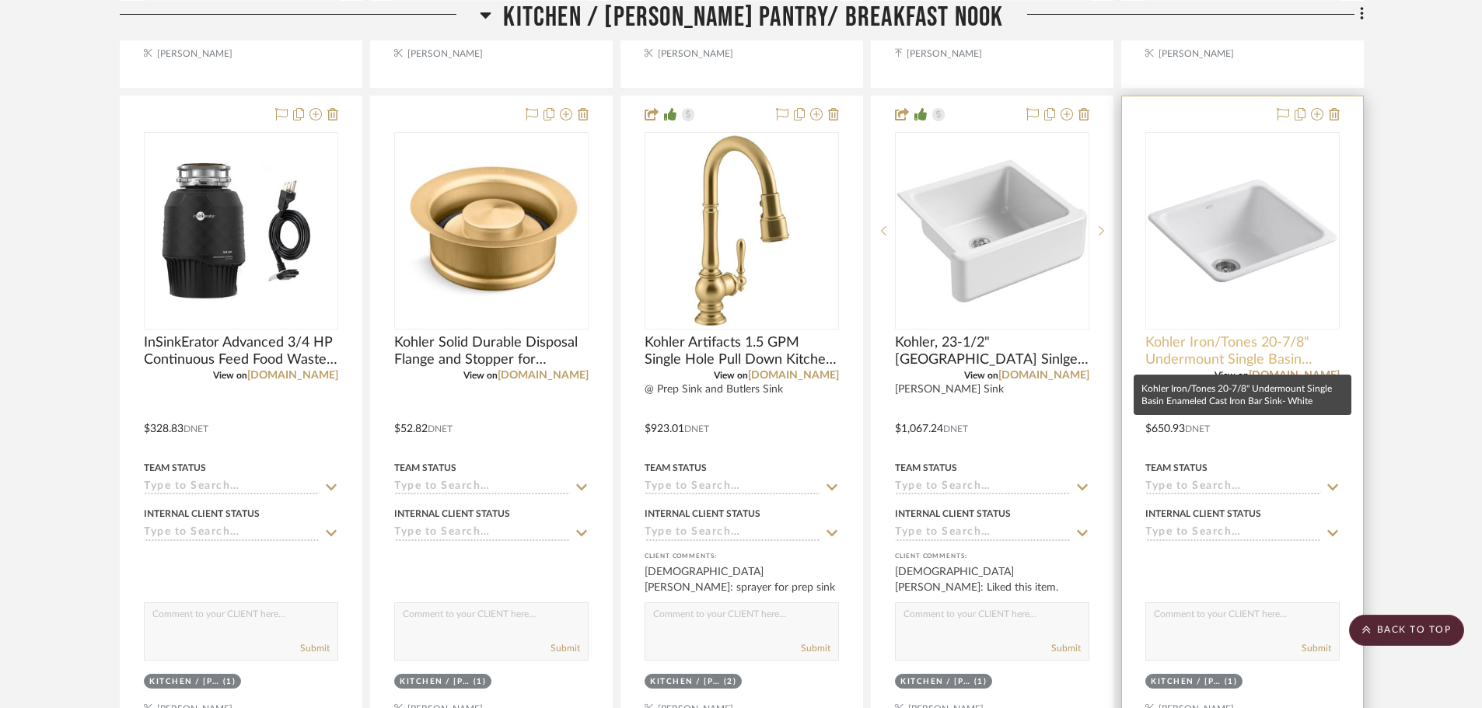
click at [1205, 351] on span "Kohler Iron/Tones 20-7/8" Undermount Single Basin Enameled Cast Iron Bar Sink- …" at bounding box center [1242, 351] width 194 height 34
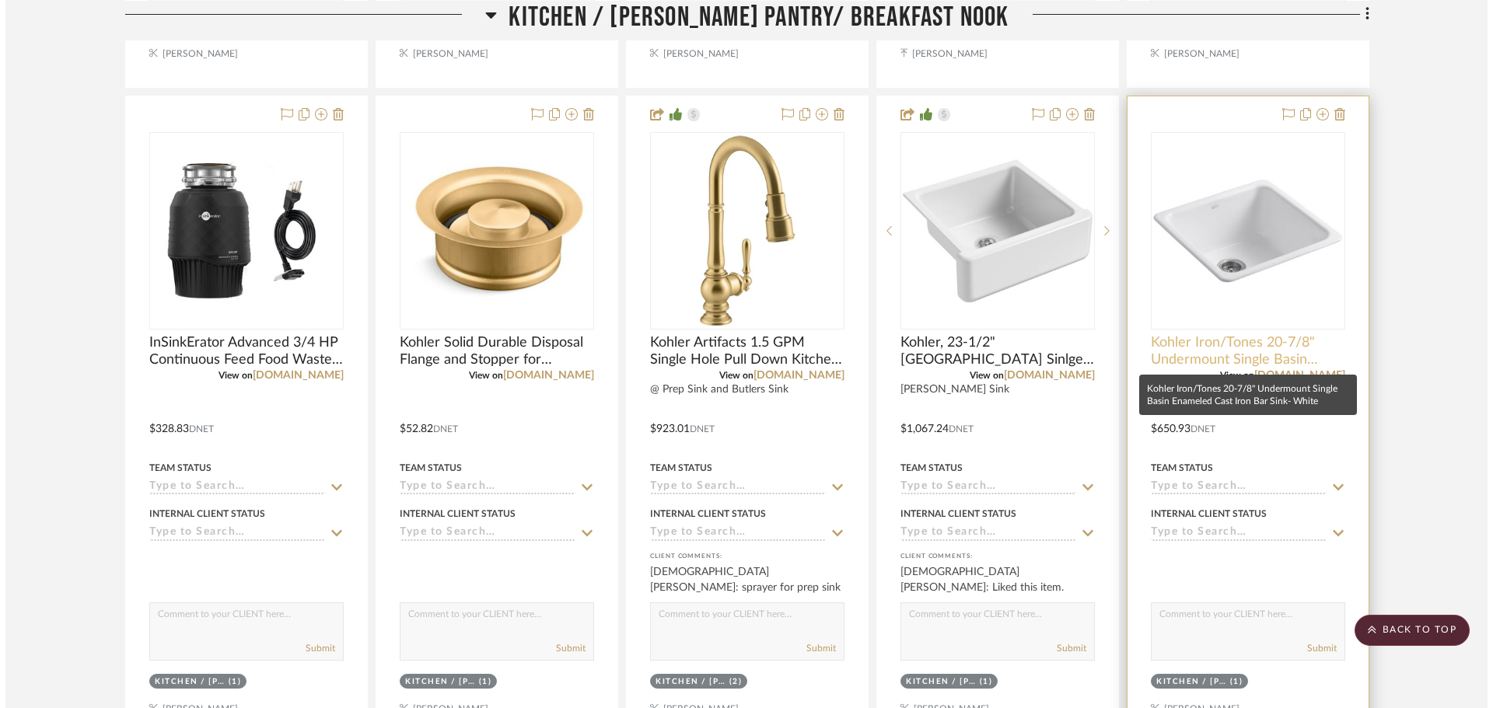
scroll to position [0, 0]
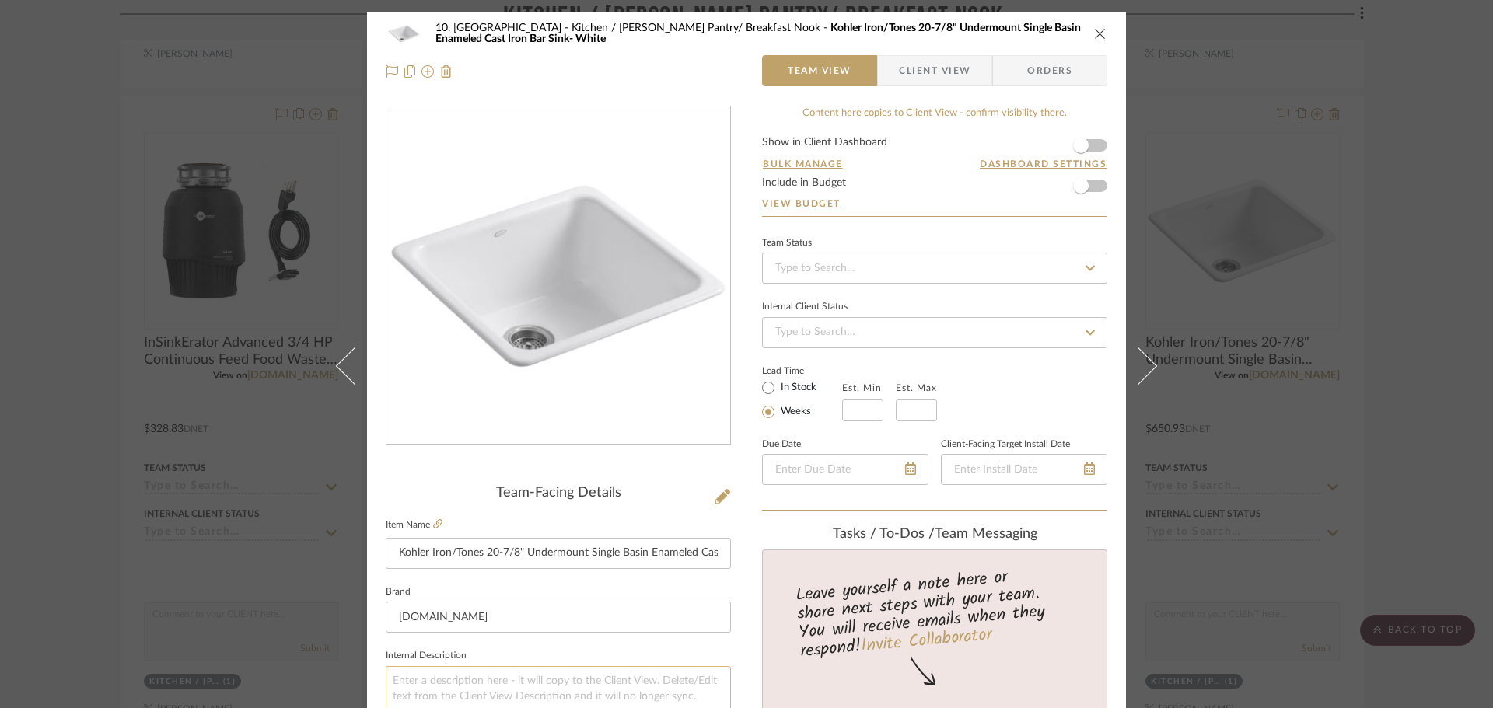
click at [490, 677] on textarea at bounding box center [558, 704] width 345 height 77
type textarea "Prep Sink"
click at [52, 573] on div "10. Vignola Kitchen / Butler's Pantry/ Breakfast Nook Kohler Iron/Tones 20-7/8"…" at bounding box center [746, 354] width 1493 height 708
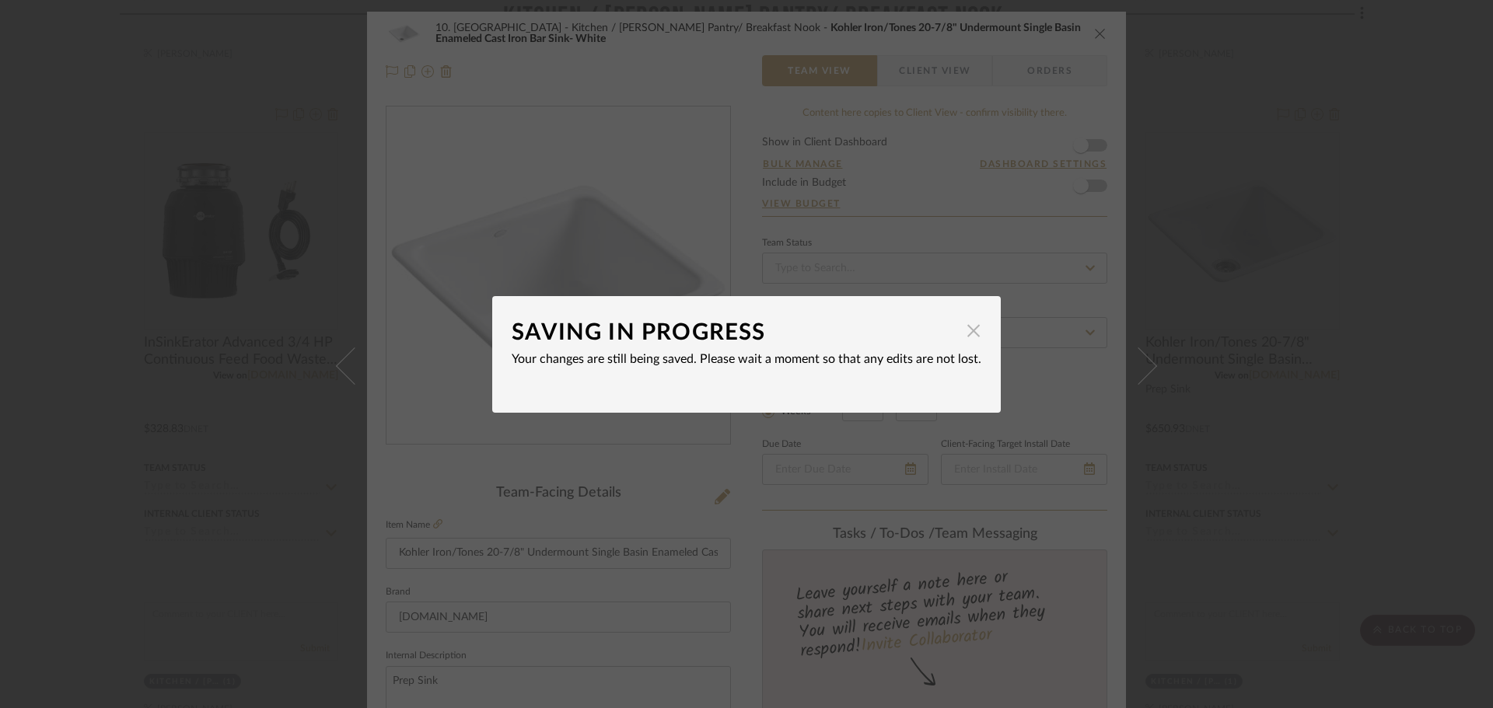
click at [968, 335] on span "button" at bounding box center [973, 331] width 31 height 31
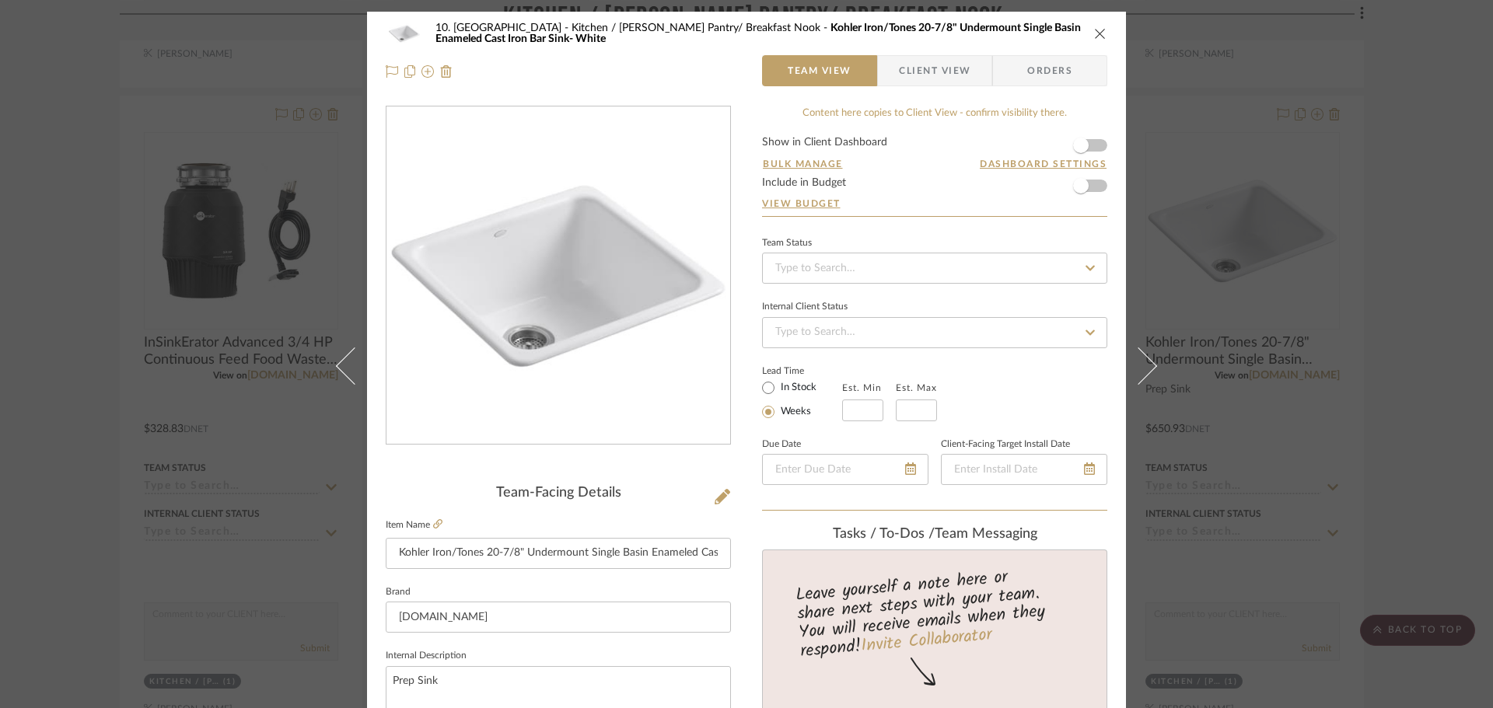
drag, startPoint x: 80, startPoint y: 469, endPoint x: 100, endPoint y: 432, distance: 41.4
click at [71, 469] on div "10. Vignola Kitchen / Butler's Pantry/ Breakfast Nook Kohler Iron/Tones 20-7/8"…" at bounding box center [746, 354] width 1493 height 708
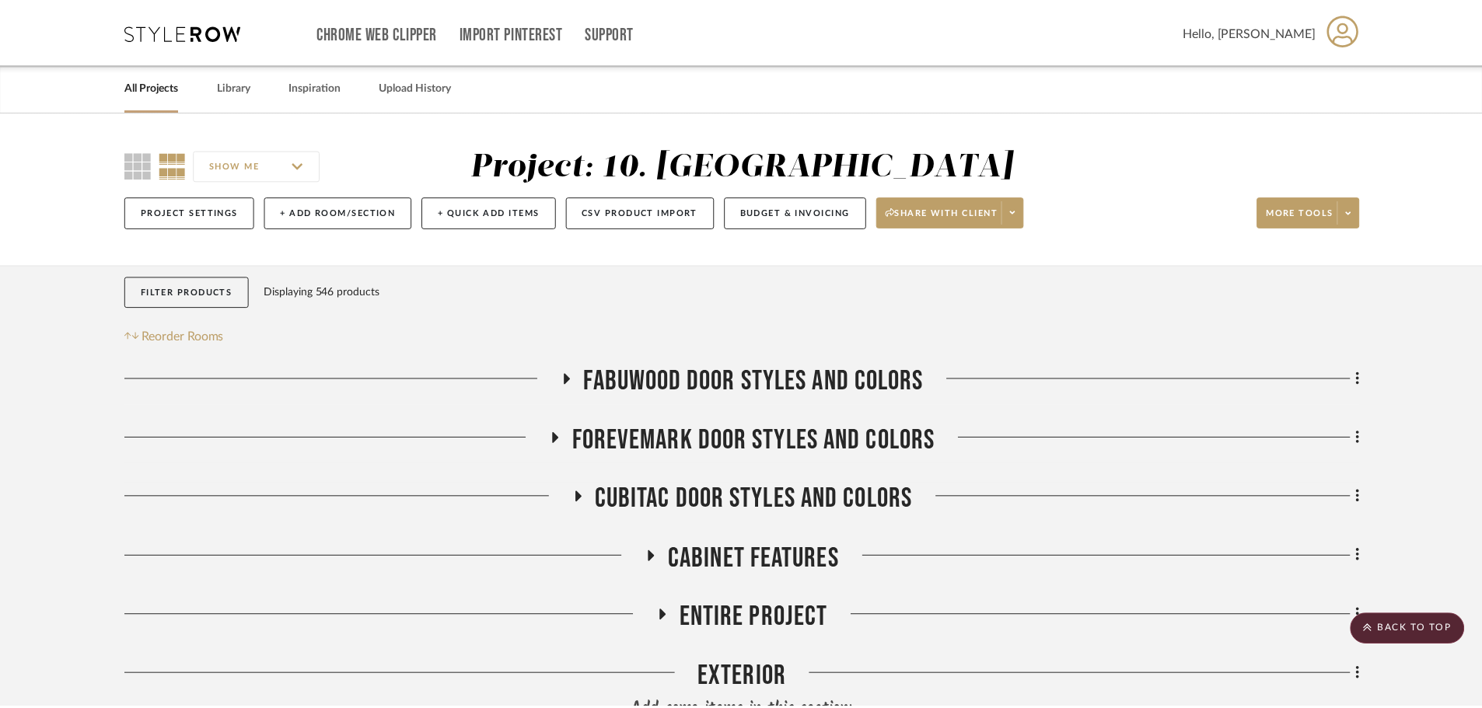
scroll to position [1555, 0]
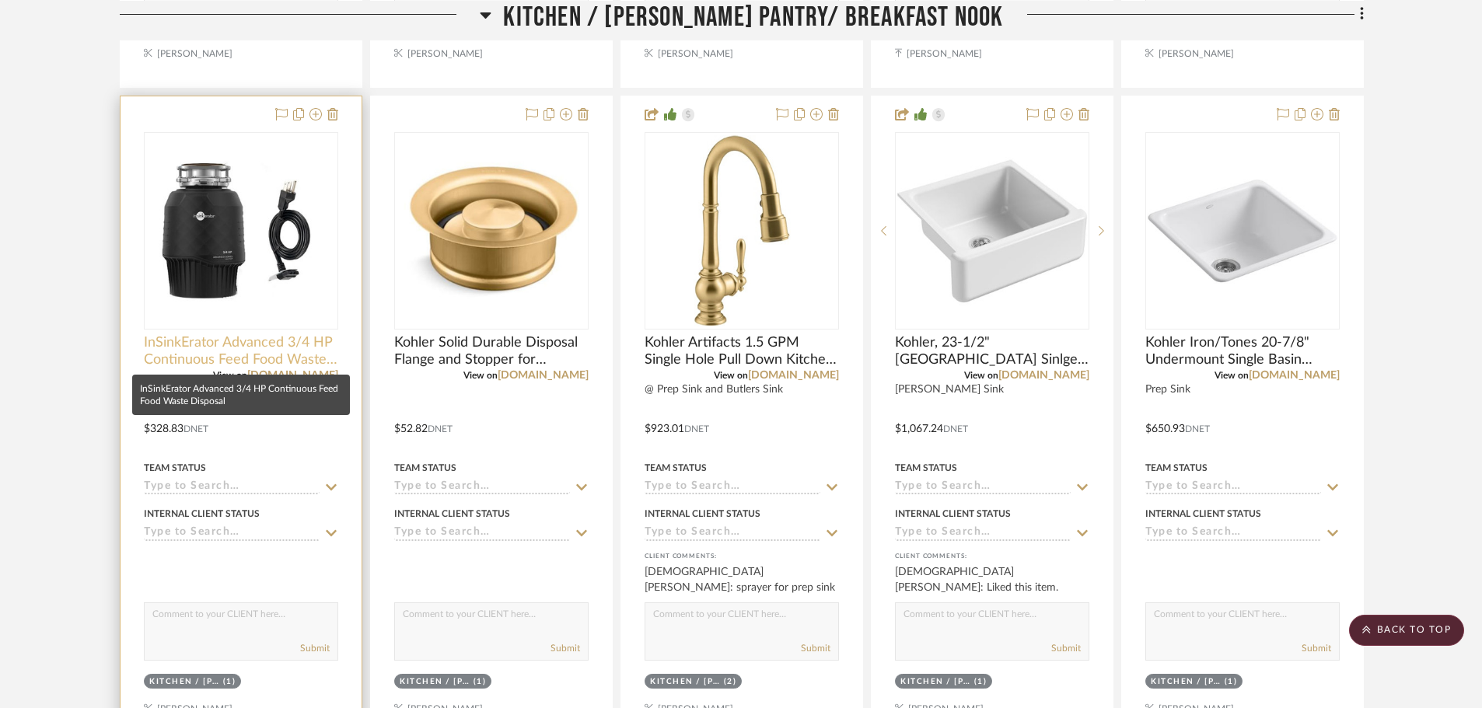
click at [194, 358] on span "InSinkErator Advanced 3/4 HP Continuous Feed Food Waste Disposal" at bounding box center [241, 351] width 194 height 34
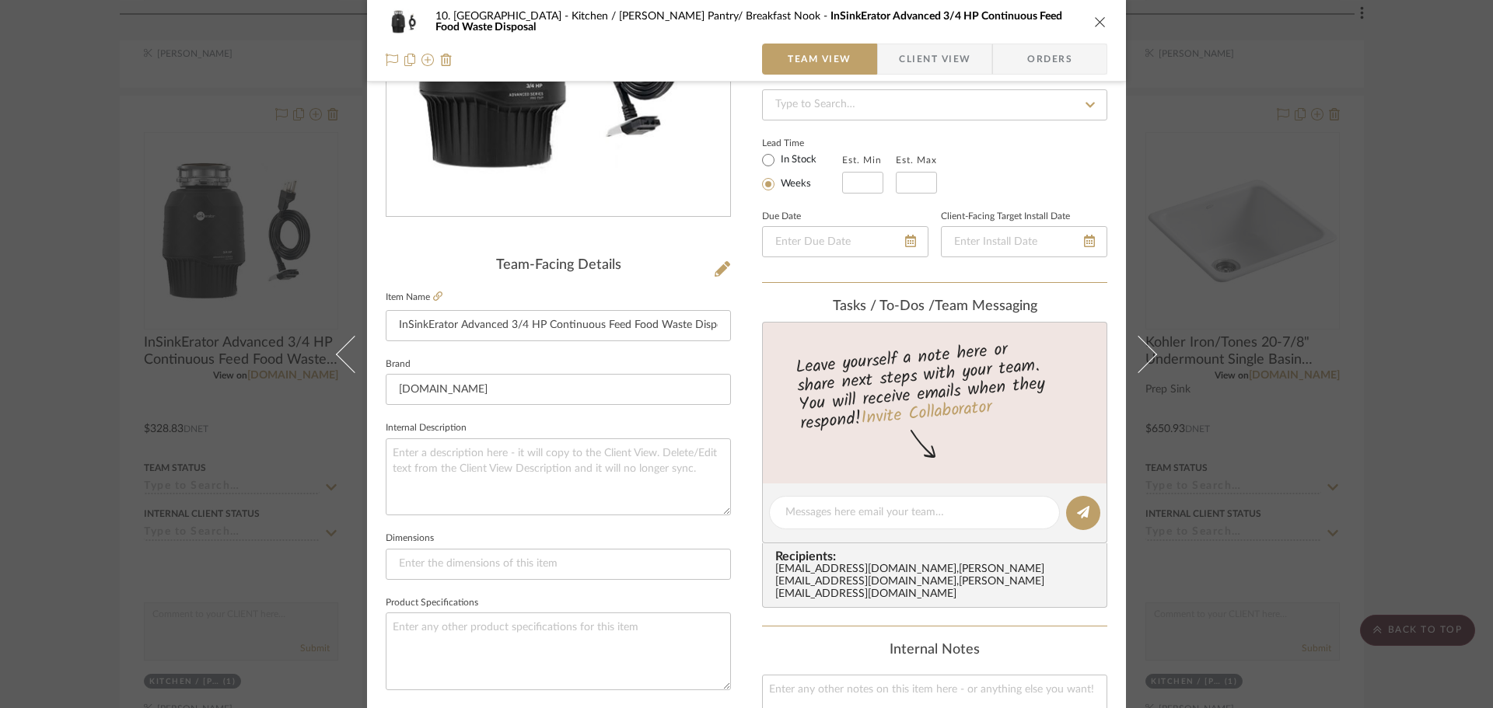
scroll to position [233, 0]
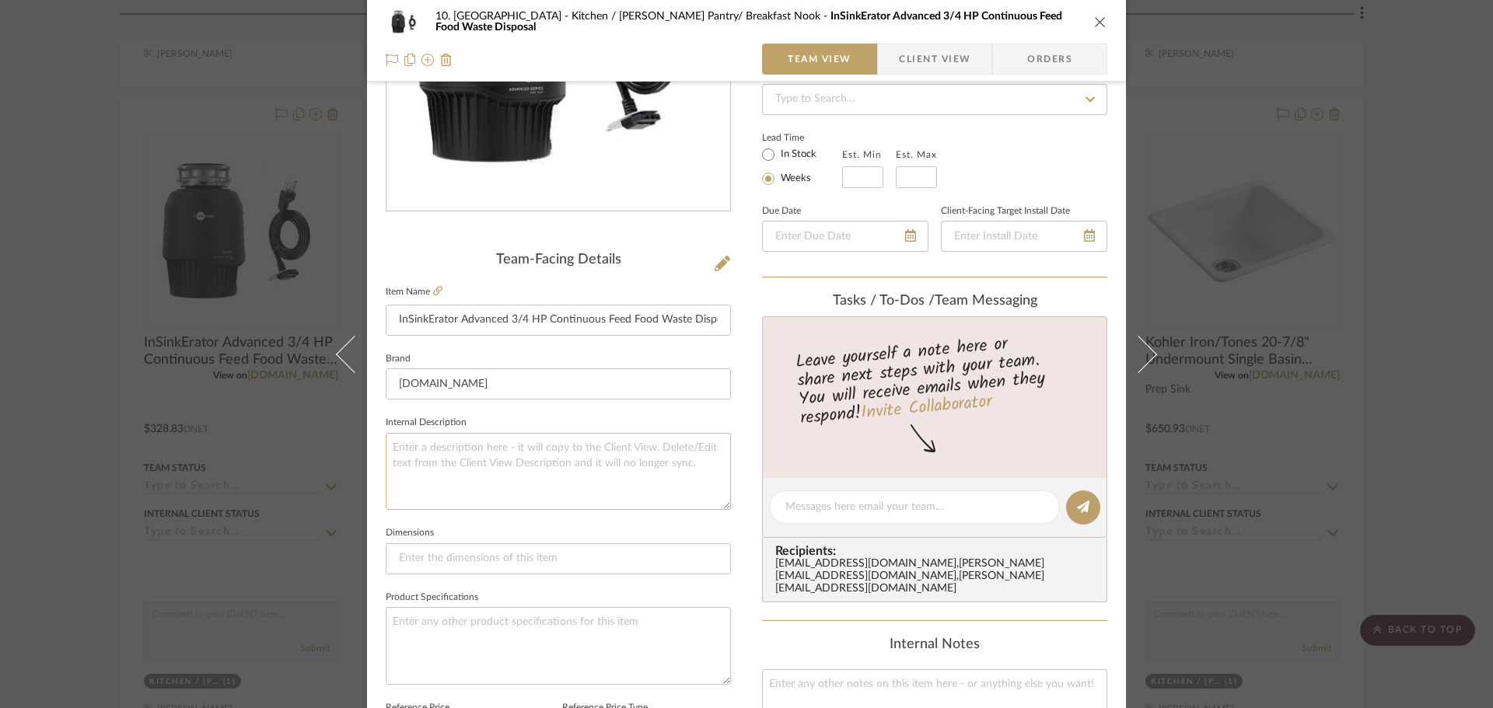
click at [511, 482] on textarea at bounding box center [558, 471] width 345 height 77
type textarea "@ Main & Prep Sink"
click at [526, 526] on fieldset "Dimensions" at bounding box center [558, 549] width 345 height 52
click at [53, 491] on div "10. Vignola Kitchen / Butler's Pantry/ Breakfast Nook InSinkErator Advanced 3/4…" at bounding box center [746, 354] width 1493 height 708
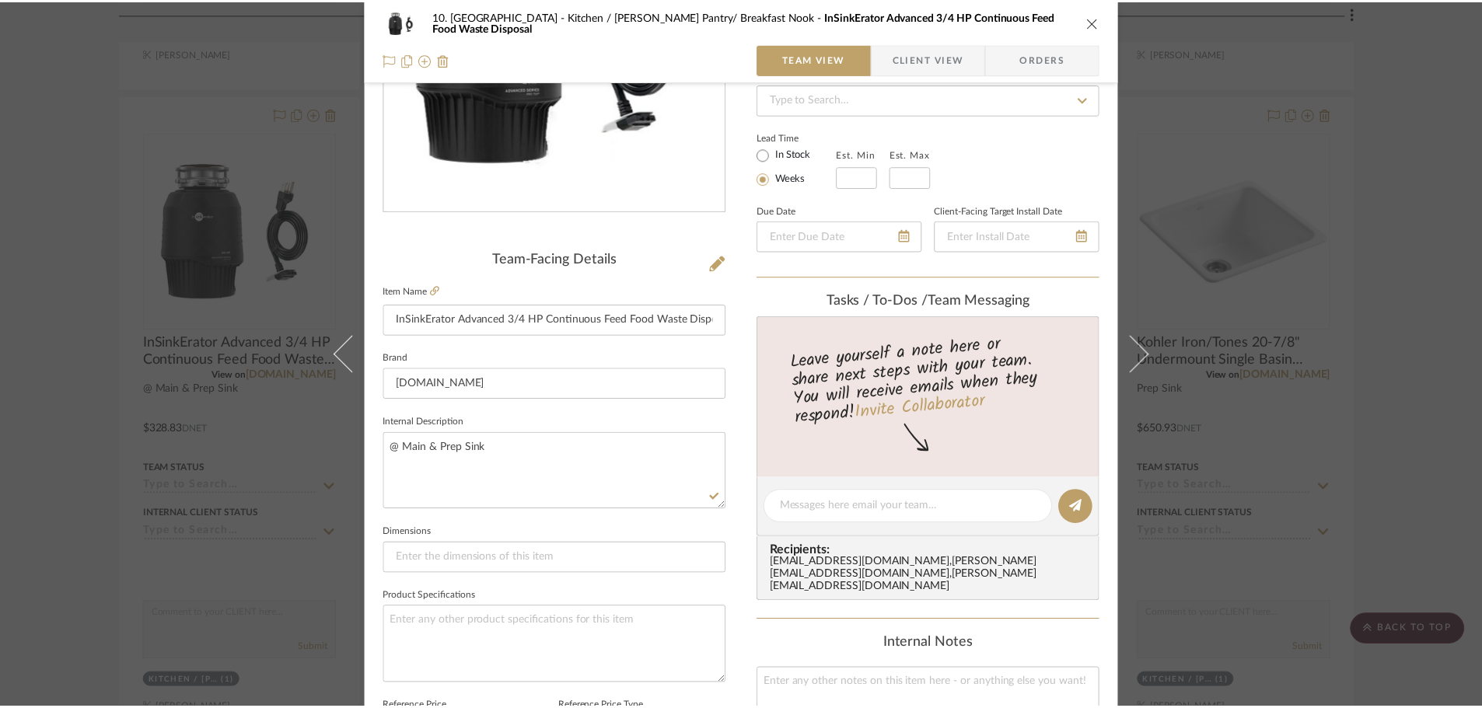
scroll to position [1555, 0]
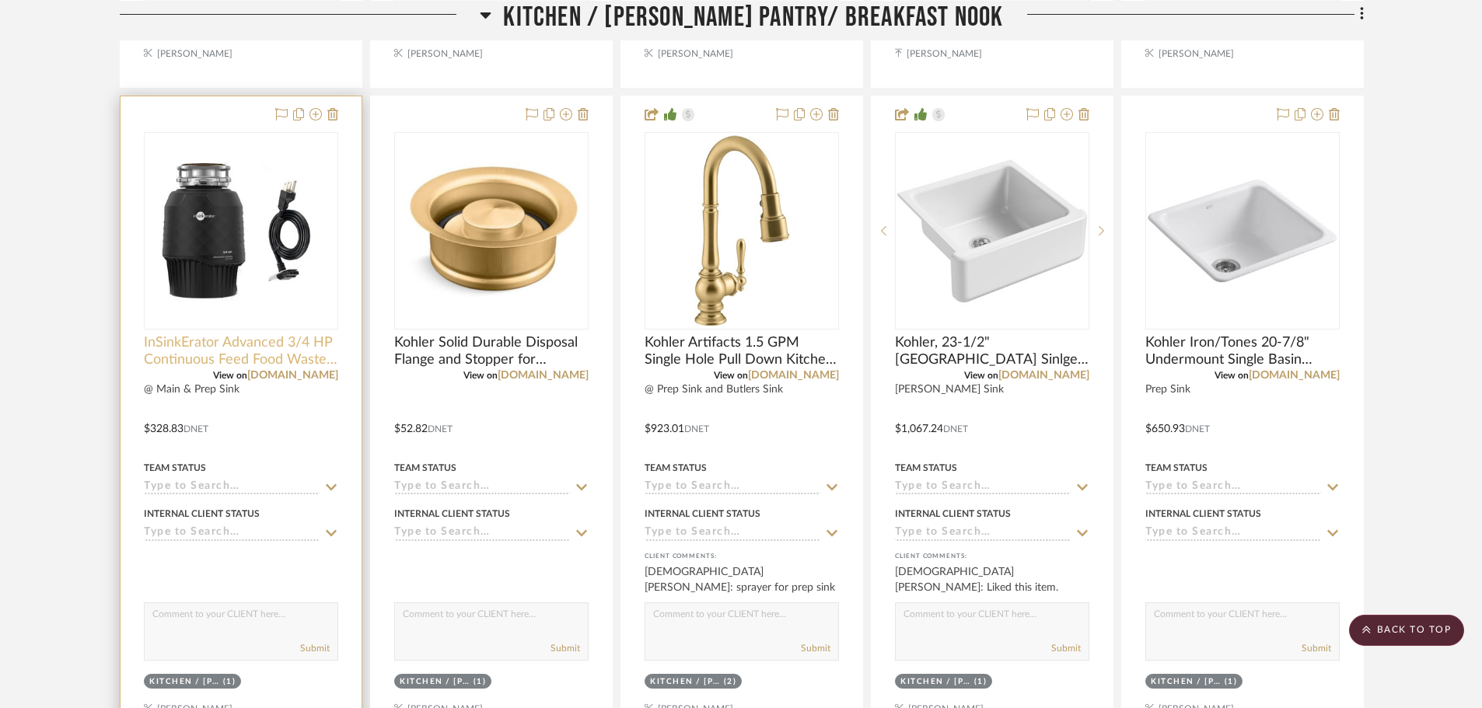
click at [201, 353] on span "InSinkErator Advanced 3/4 HP Continuous Feed Food Waste Disposal" at bounding box center [241, 351] width 194 height 34
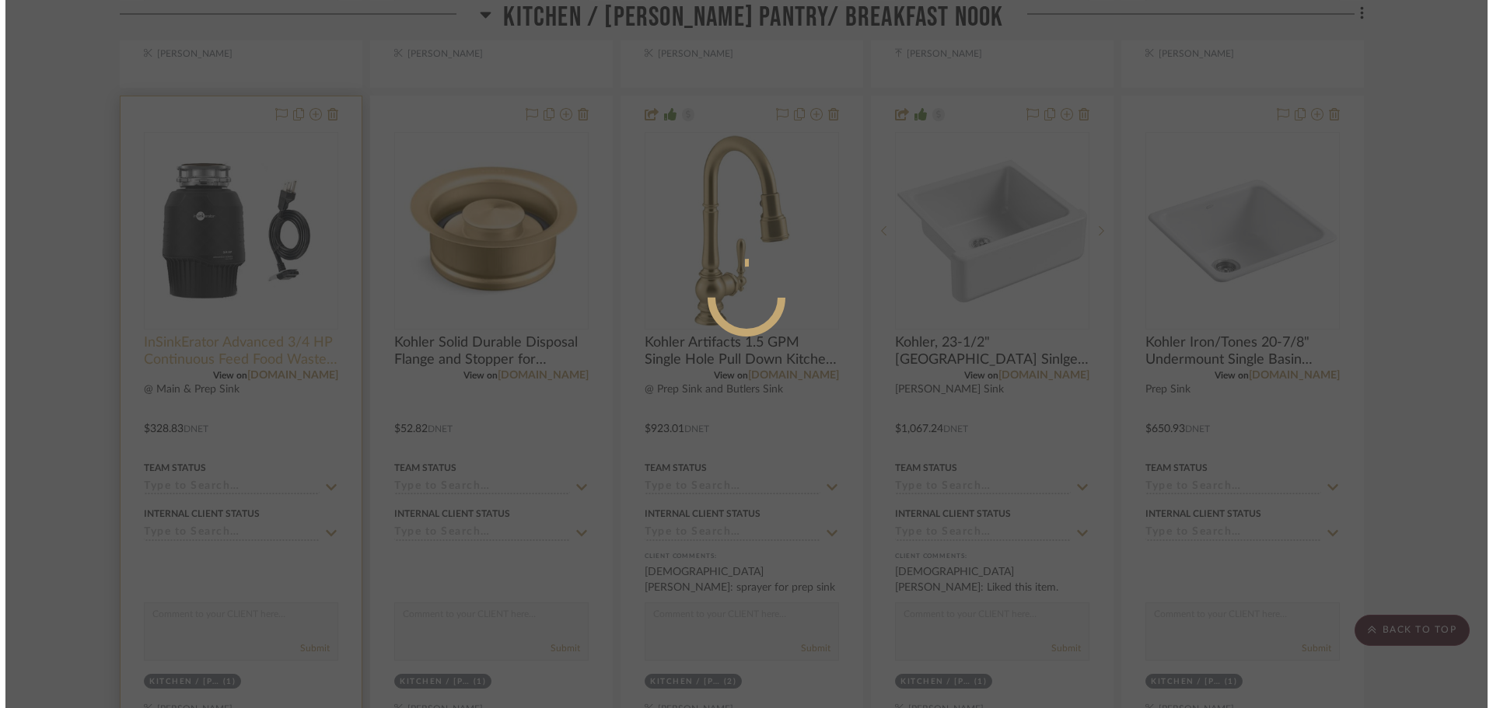
scroll to position [0, 0]
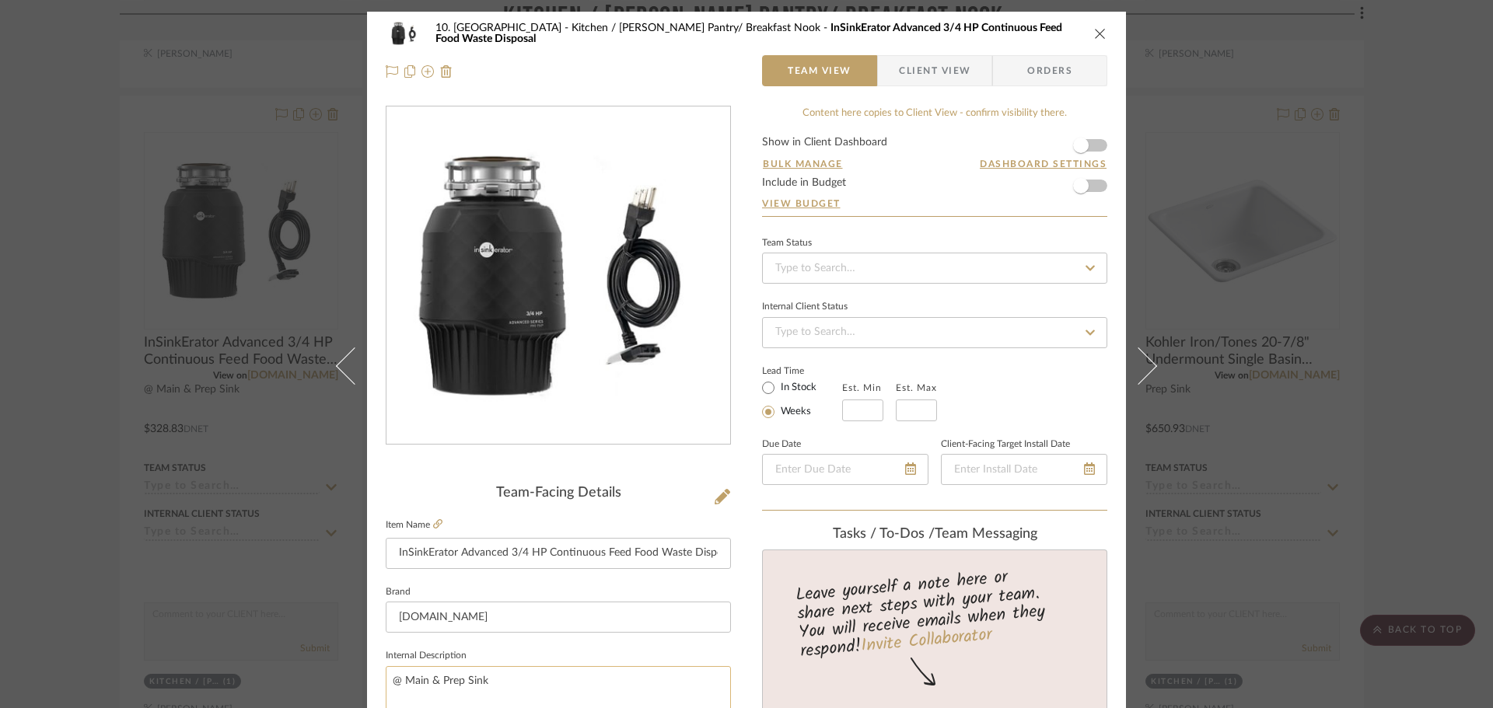
drag, startPoint x: 491, startPoint y: 671, endPoint x: 381, endPoint y: 673, distance: 109.7
click at [386, 673] on textarea "@ Main & Prep Sink" at bounding box center [558, 704] width 345 height 77
drag, startPoint x: 82, startPoint y: 580, endPoint x: 168, endPoint y: 559, distance: 88.8
click at [79, 580] on div "10. Vignola Kitchen / Butler's Pantry/ Breakfast Nook InSinkErator Advanced 3/4…" at bounding box center [746, 354] width 1493 height 708
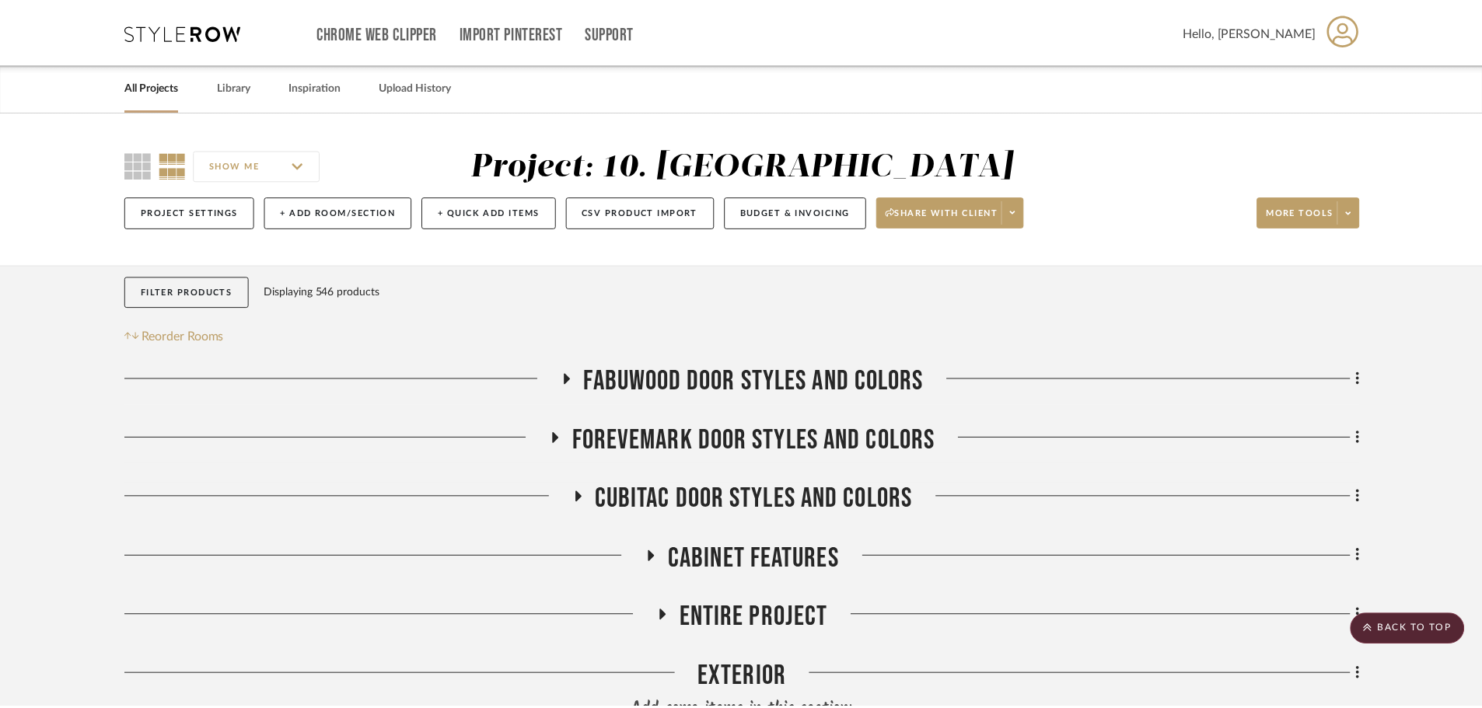
scroll to position [1555, 0]
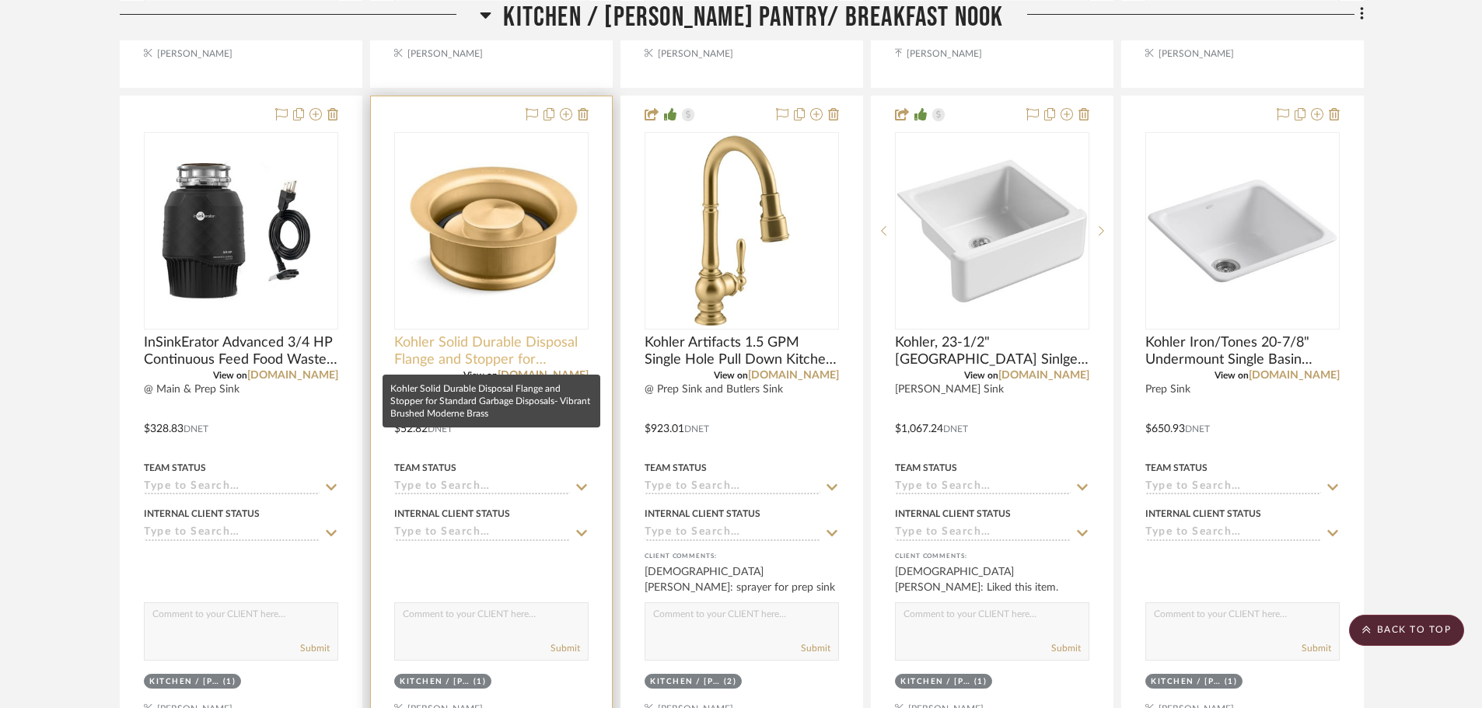
click at [472, 362] on span "Kohler Solid Durable Disposal Flange and Stopper for Standard Garbage Disposals…" at bounding box center [491, 351] width 194 height 34
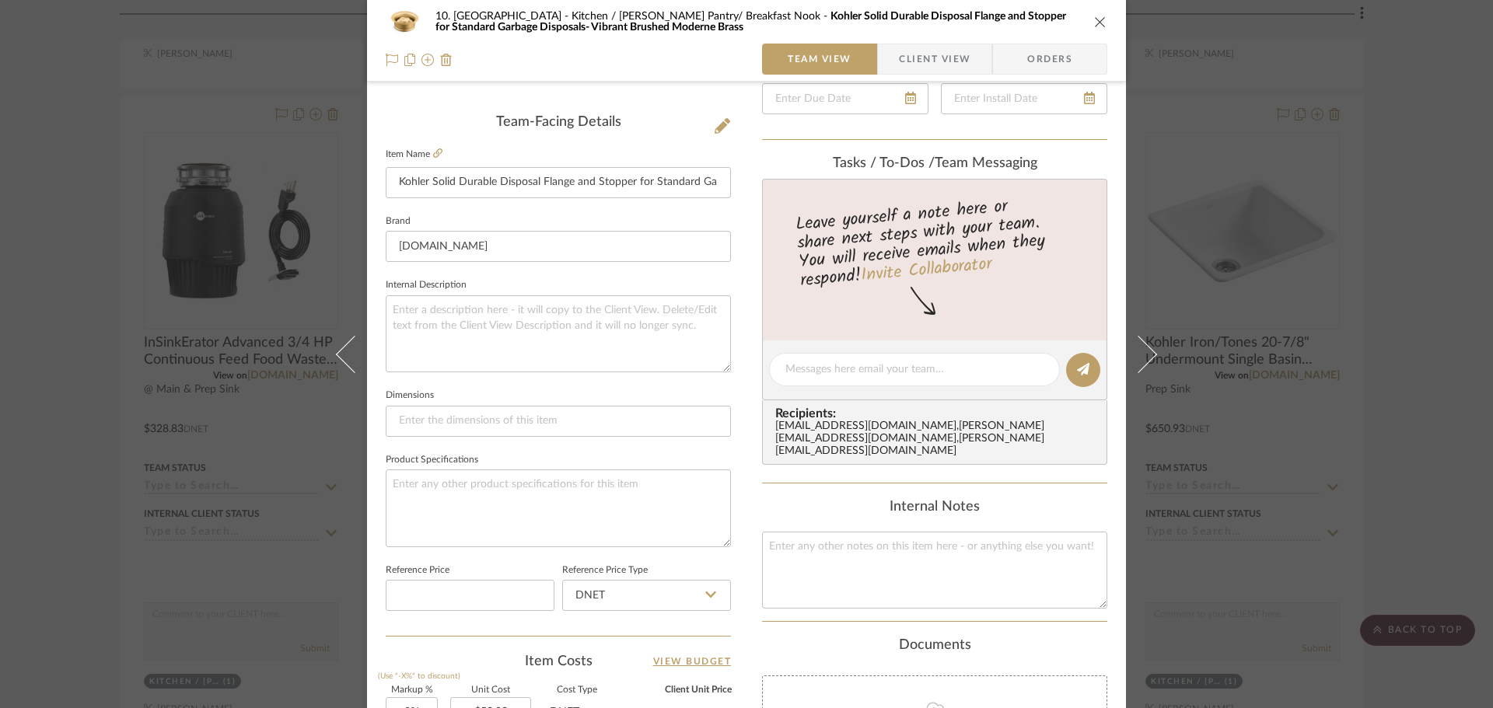
scroll to position [389, 0]
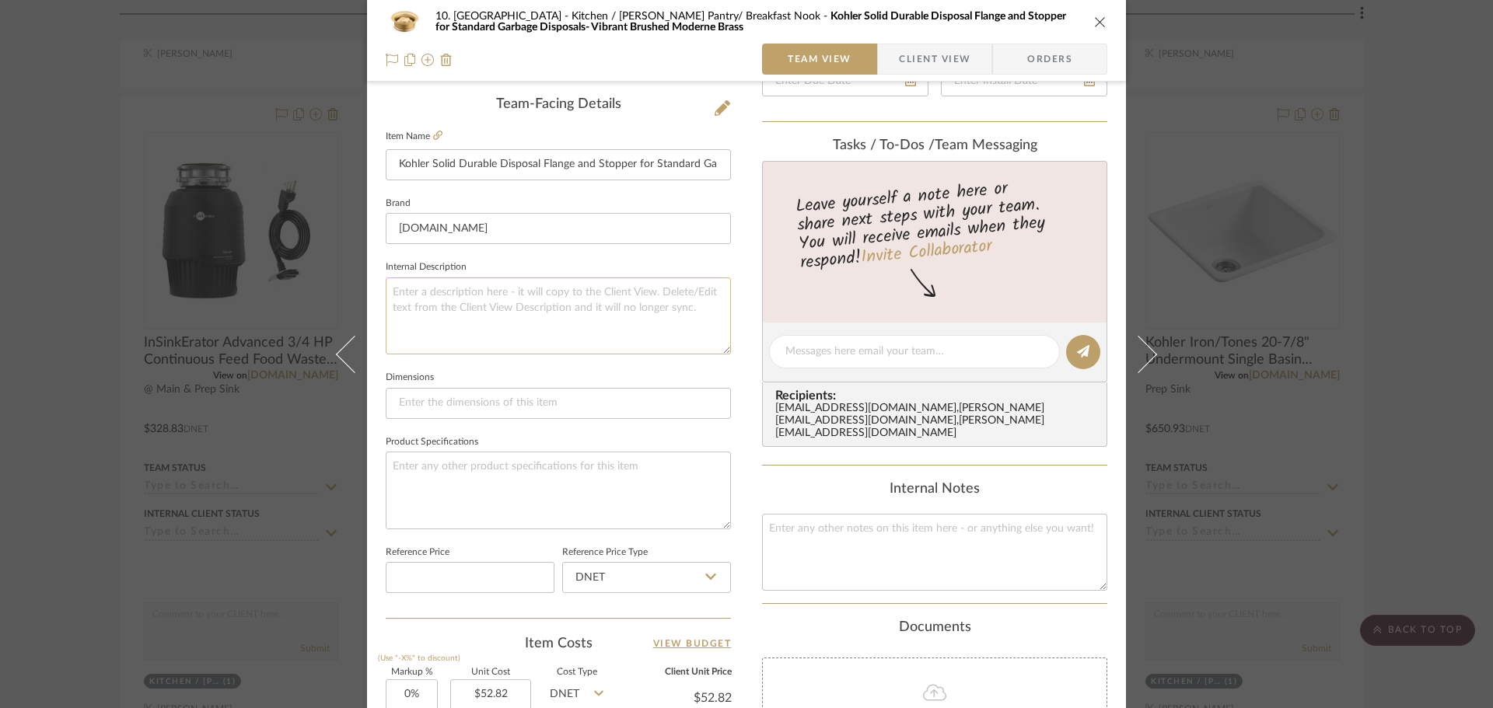
click at [477, 313] on textarea at bounding box center [558, 316] width 345 height 77
paste textarea "@ Main & Prep Sink"
type textarea "@ Main & Prep Sink"
click at [480, 369] on fieldset "Dimensions" at bounding box center [558, 393] width 345 height 52
click at [61, 425] on div "10. Vignola Kitchen / Butler's Pantry/ Breakfast Nook Kohler Solid Durable Disp…" at bounding box center [746, 354] width 1493 height 708
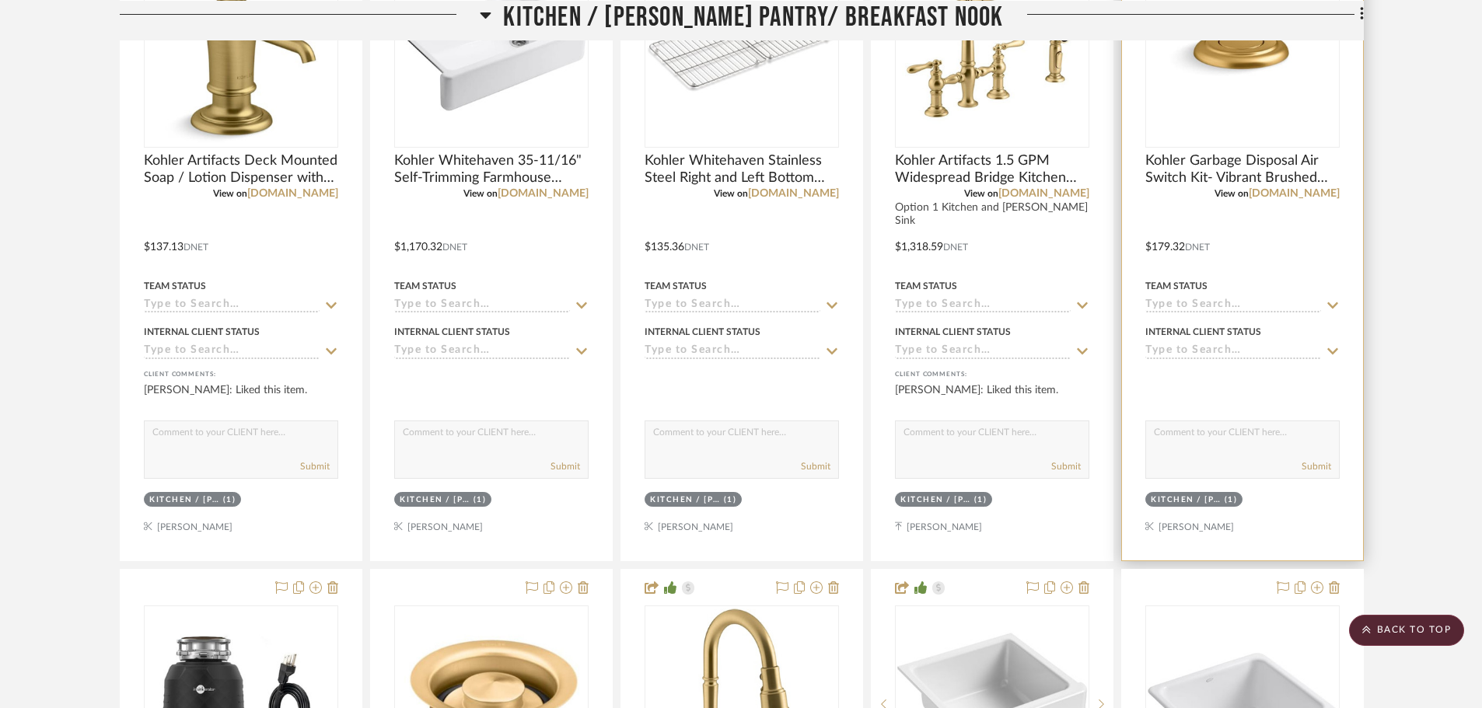
scroll to position [1011, 0]
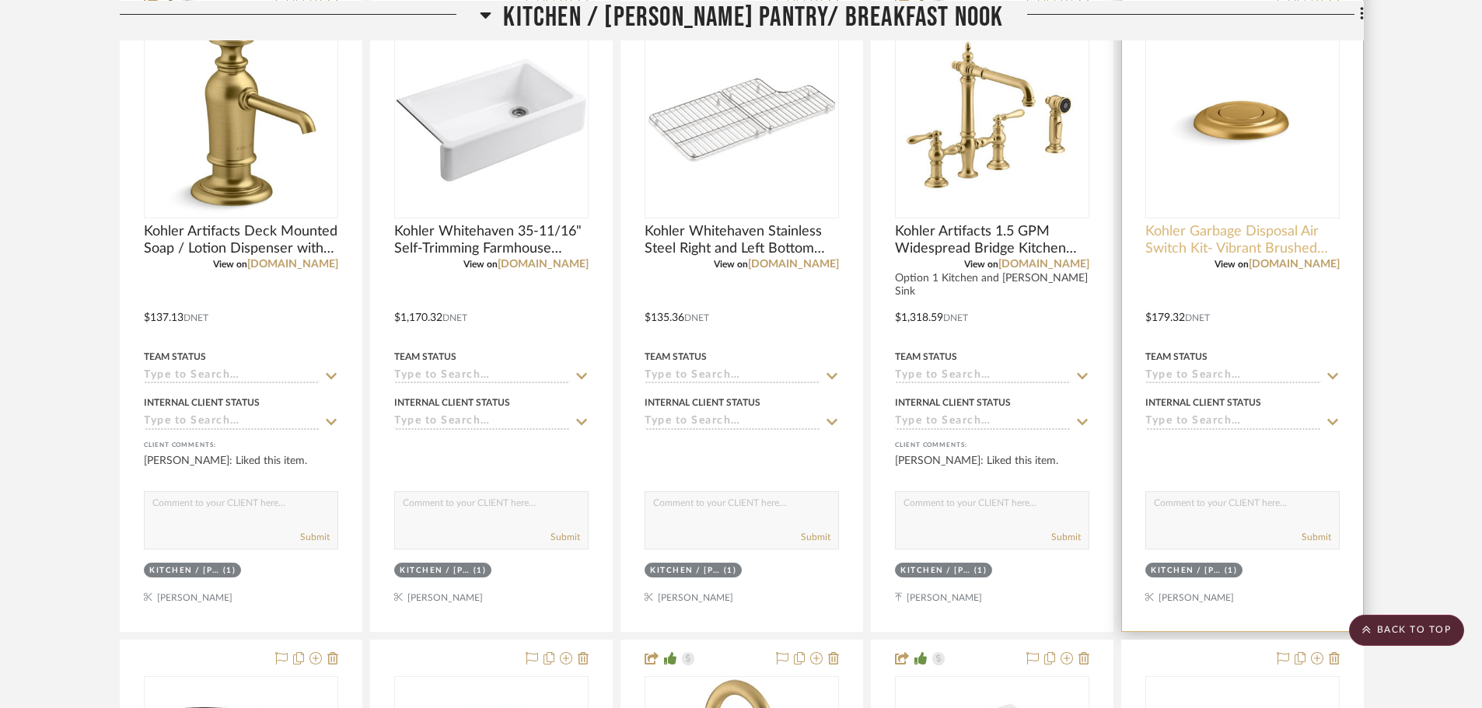
click at [1233, 256] on span "Kohler Garbage Disposal Air Switch Kit- Vibrant Brushed Moderne Brass" at bounding box center [1242, 240] width 194 height 34
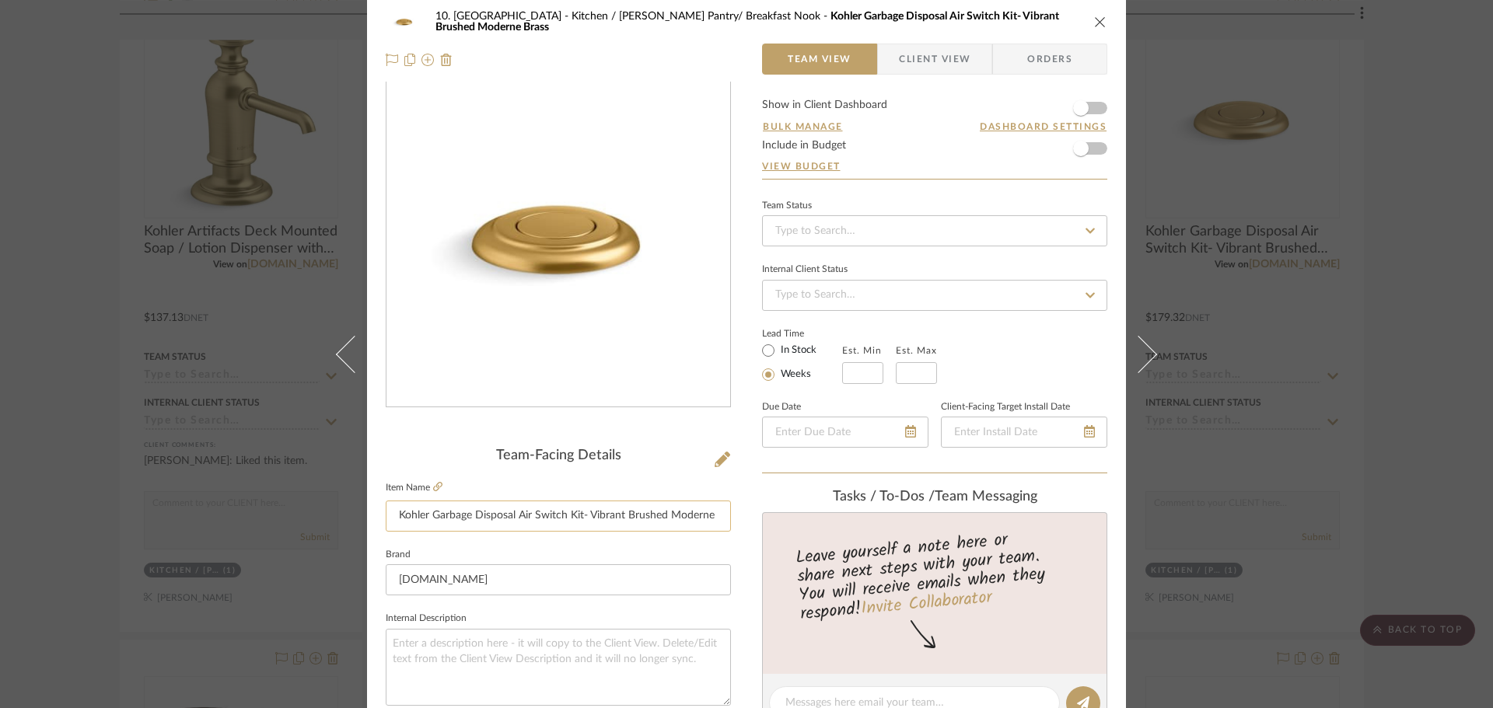
scroll to position [311, 0]
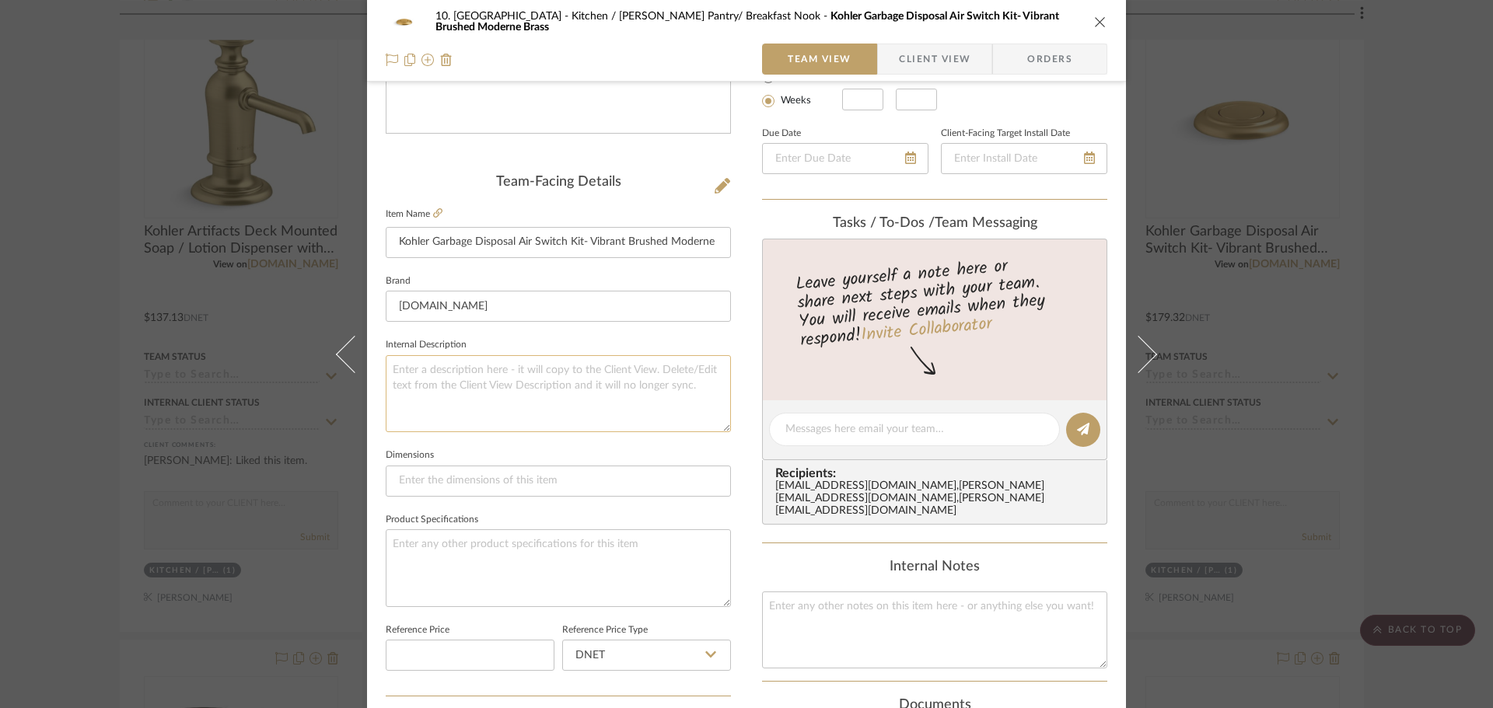
click at [510, 411] on textarea at bounding box center [558, 393] width 345 height 77
paste textarea "@ Main & Prep Sink"
type textarea "@ Main & Prep Sink"
click at [530, 459] on fieldset "Dimensions" at bounding box center [558, 471] width 345 height 52
click at [86, 467] on div "10. Vignola Kitchen / Butler's Pantry/ Breakfast Nook Kohler Garbage Disposal A…" at bounding box center [746, 354] width 1493 height 708
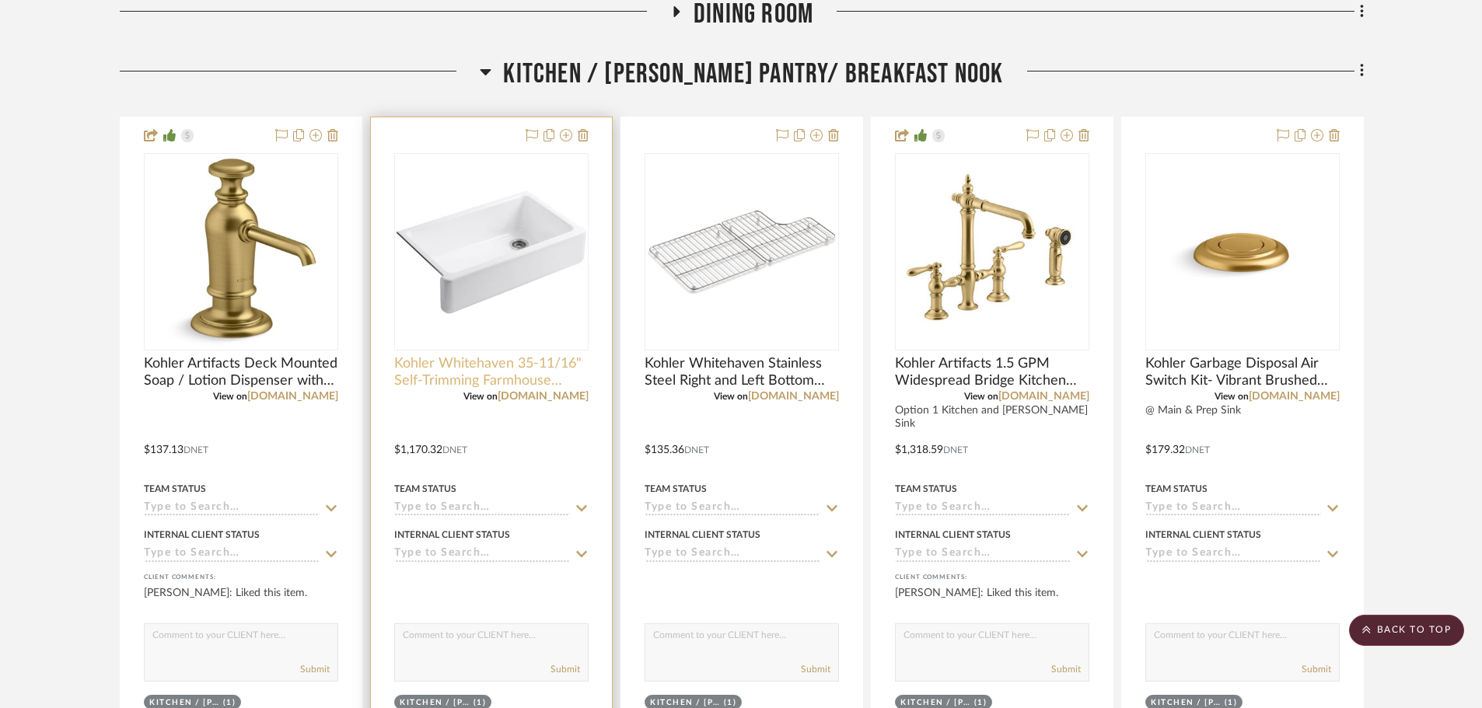
scroll to position [855, 0]
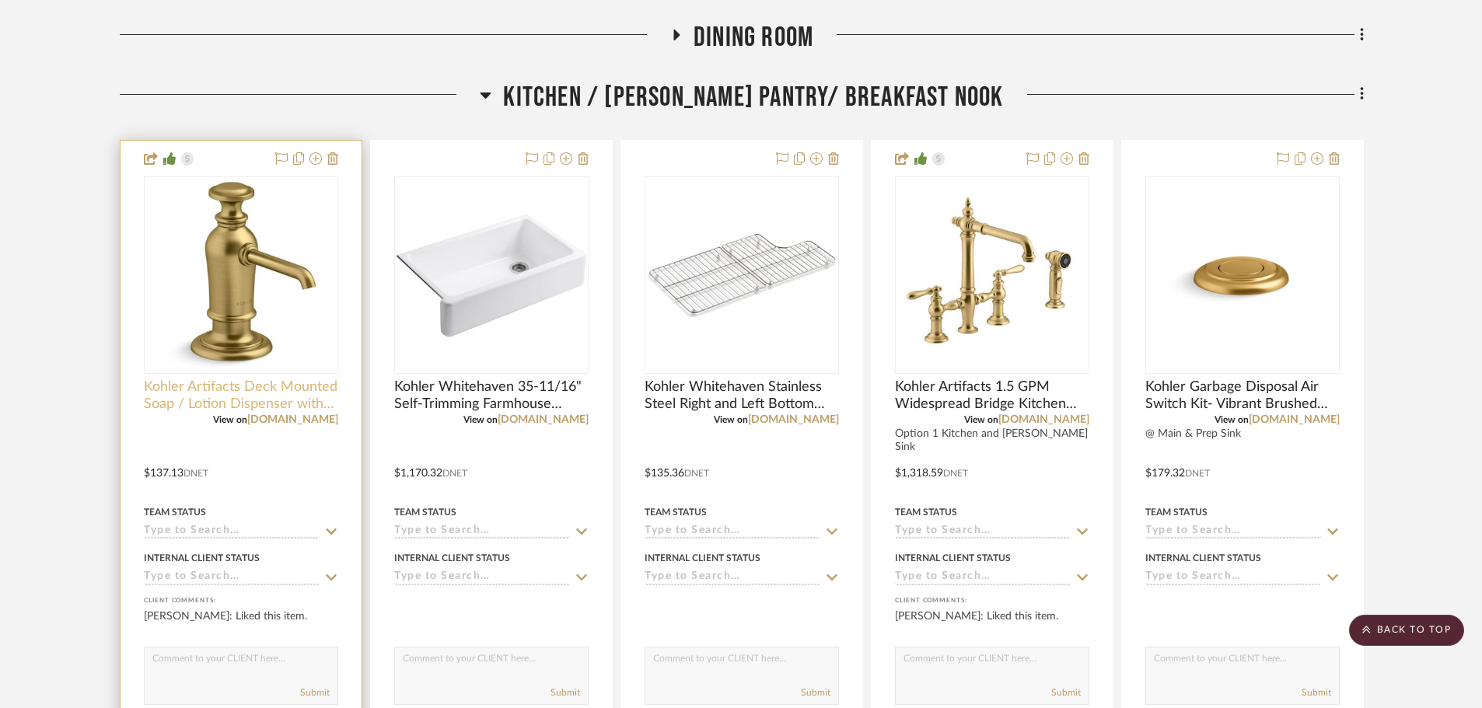
click at [276, 391] on span "Kohler Artifacts Deck Mounted Soap / Lotion Dispenser with 16 oz Capacity- Brass" at bounding box center [241, 396] width 194 height 34
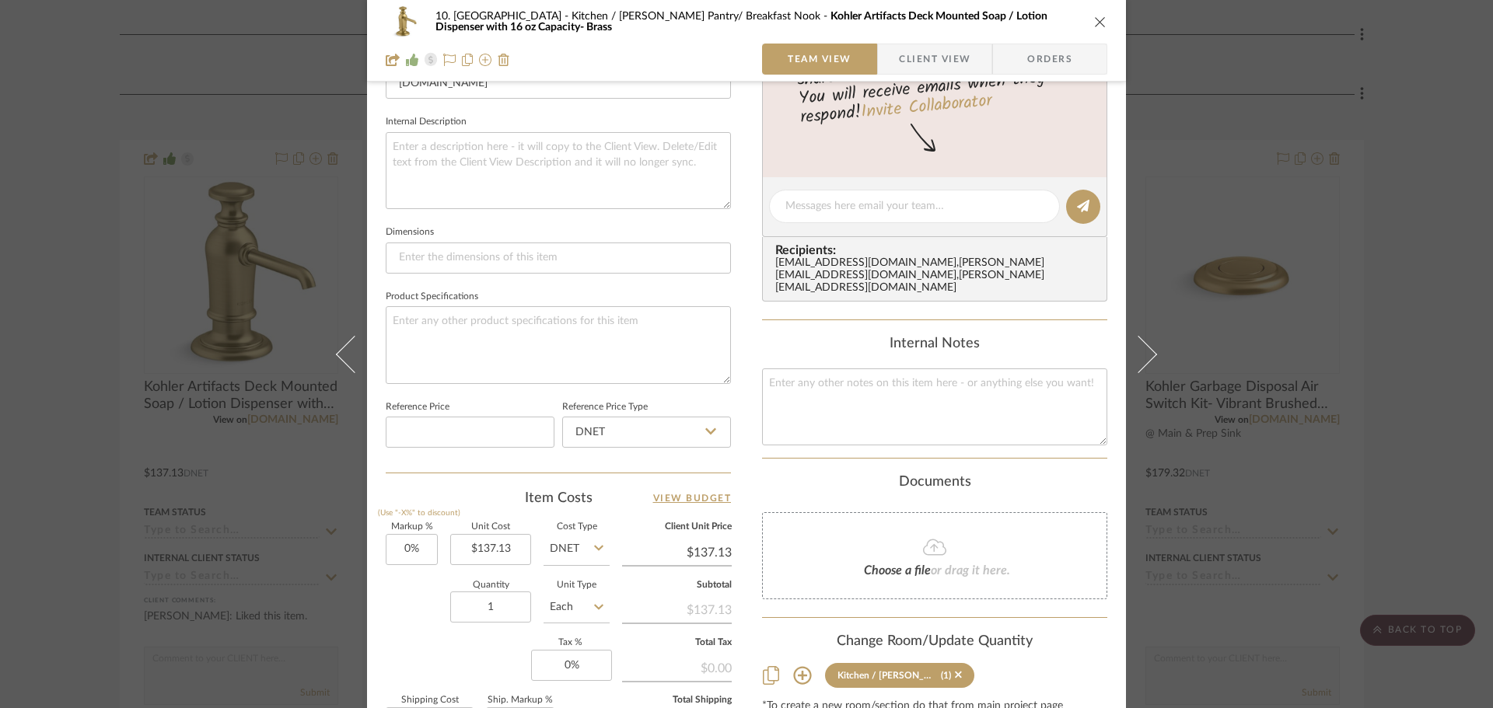
scroll to position [544, 0]
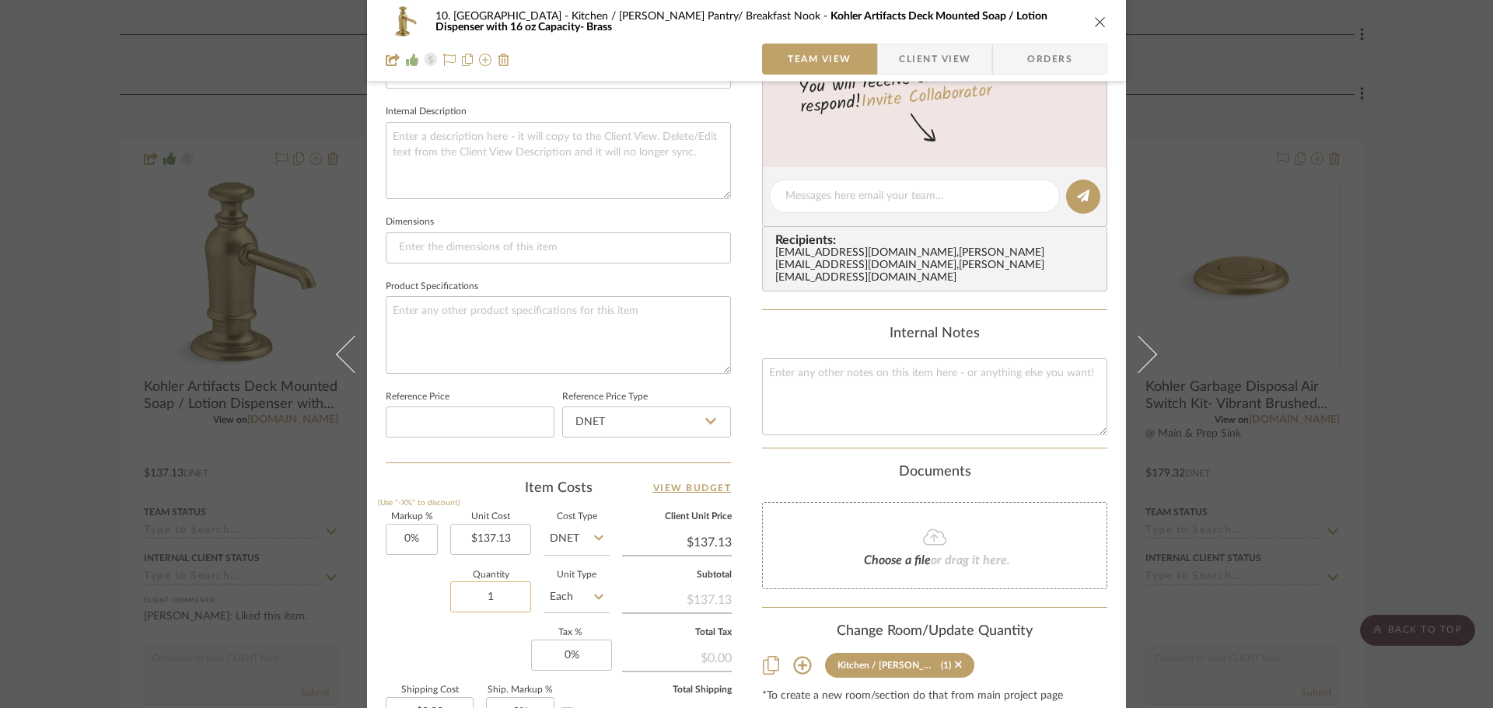
click at [484, 603] on input "1" at bounding box center [490, 597] width 81 height 31
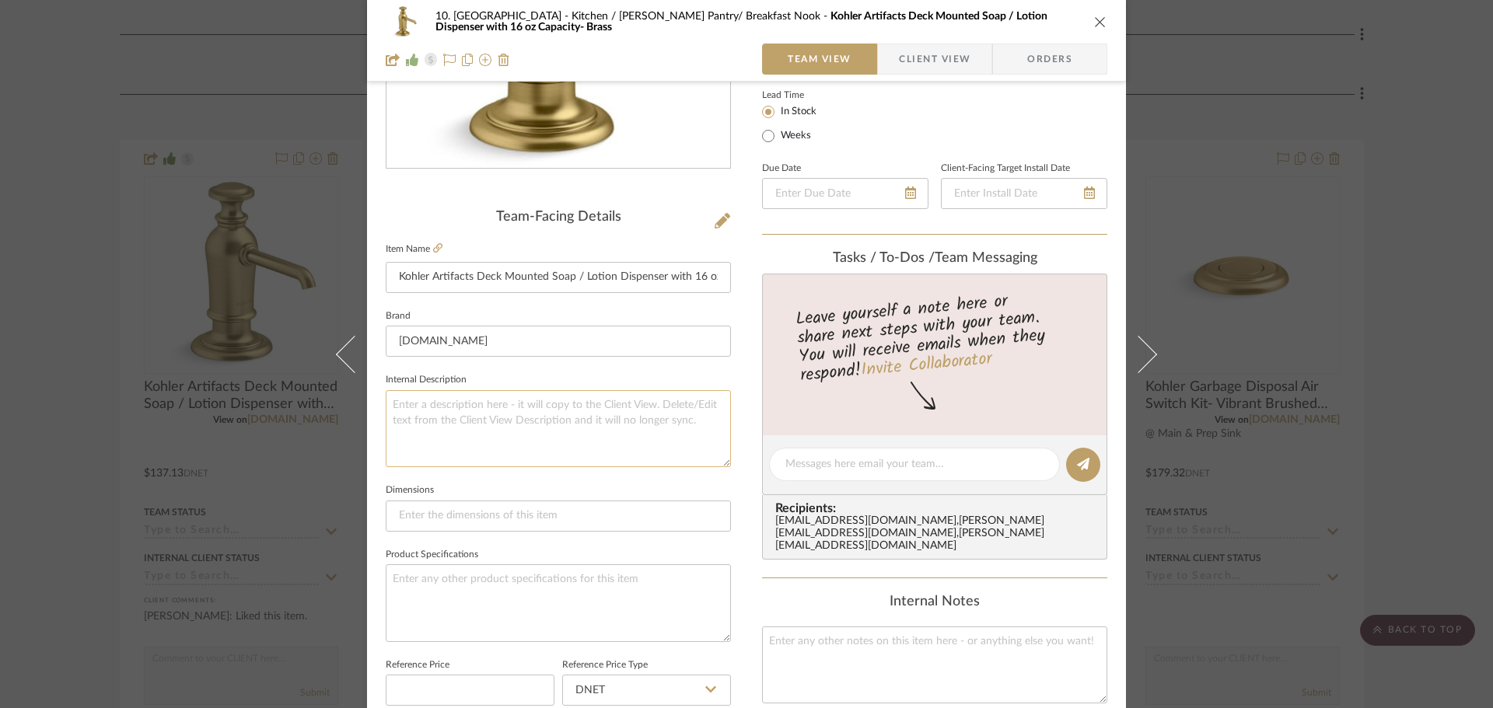
scroll to position [233, 0]
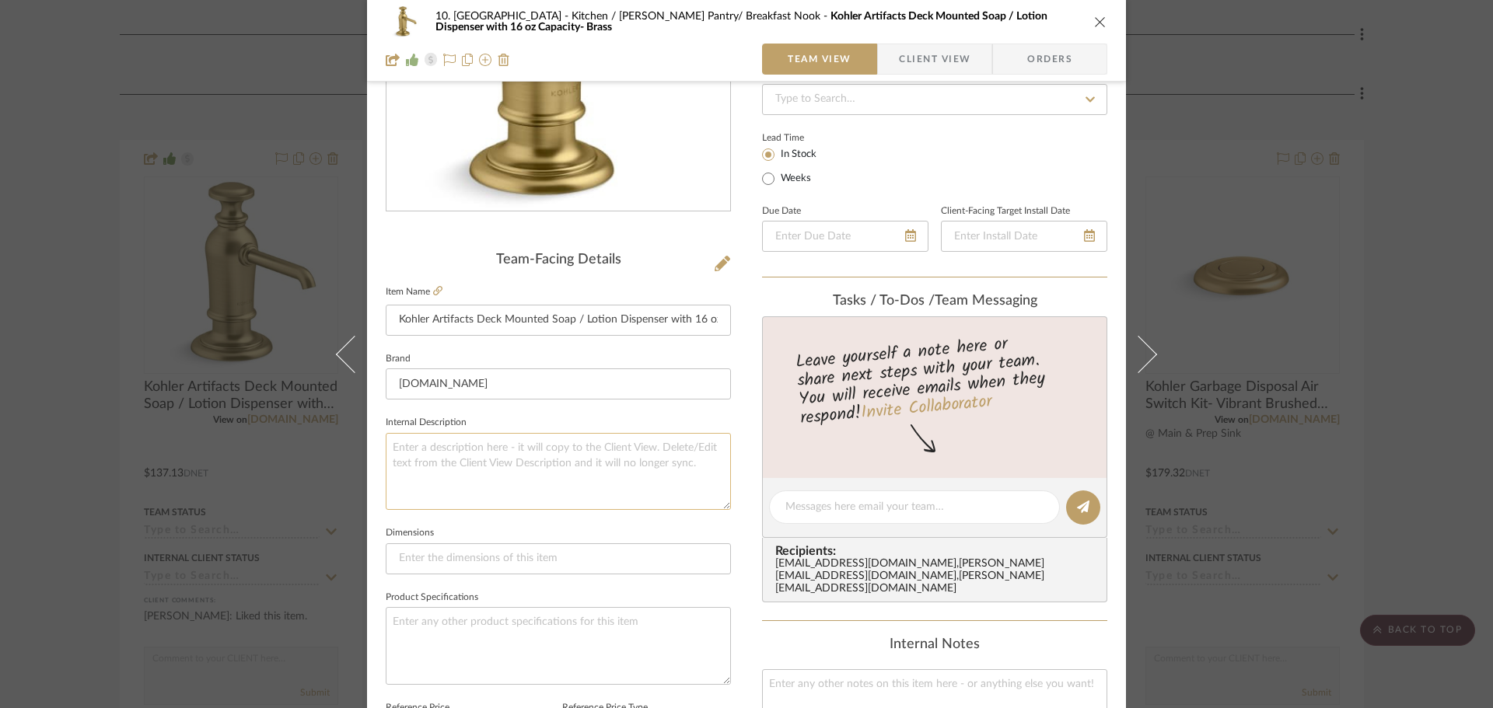
type input "2"
click at [494, 478] on textarea at bounding box center [558, 471] width 345 height 77
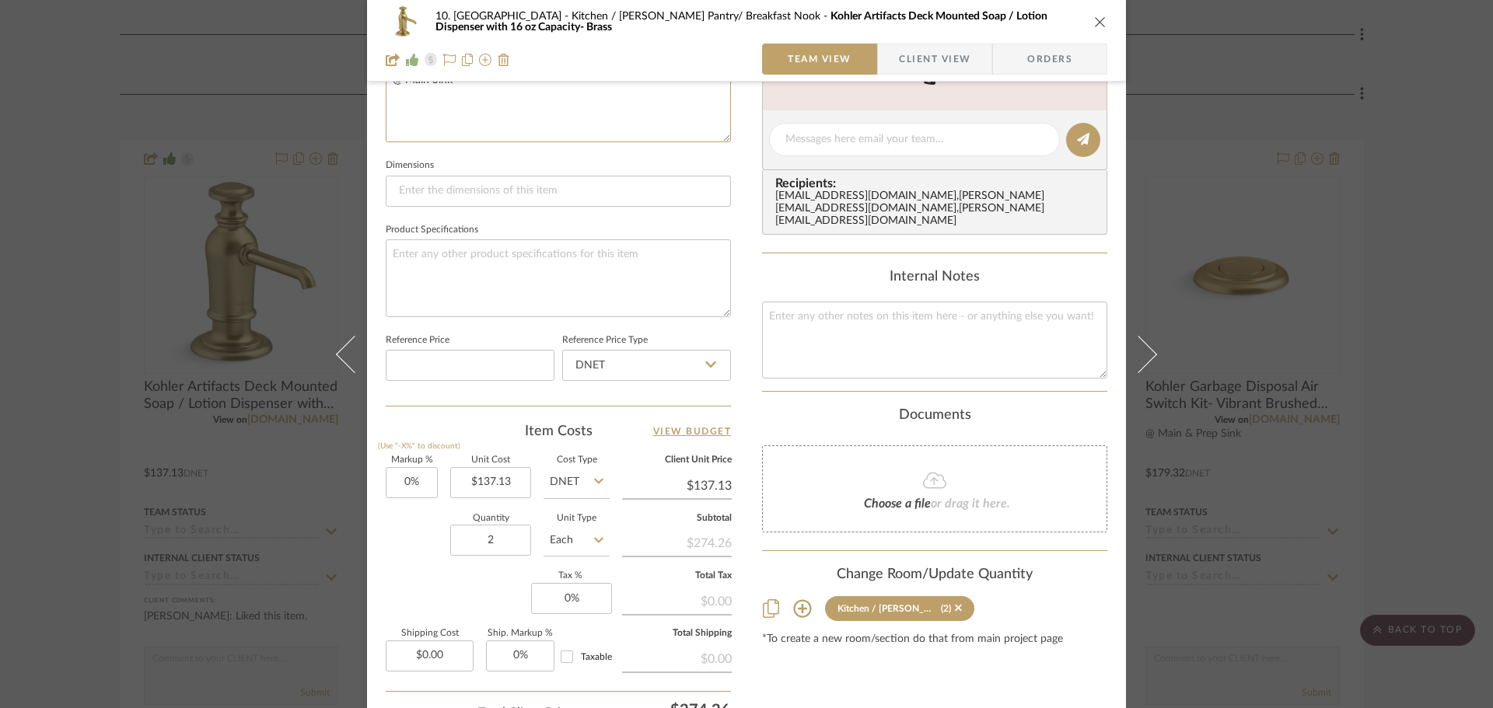
scroll to position [622, 0]
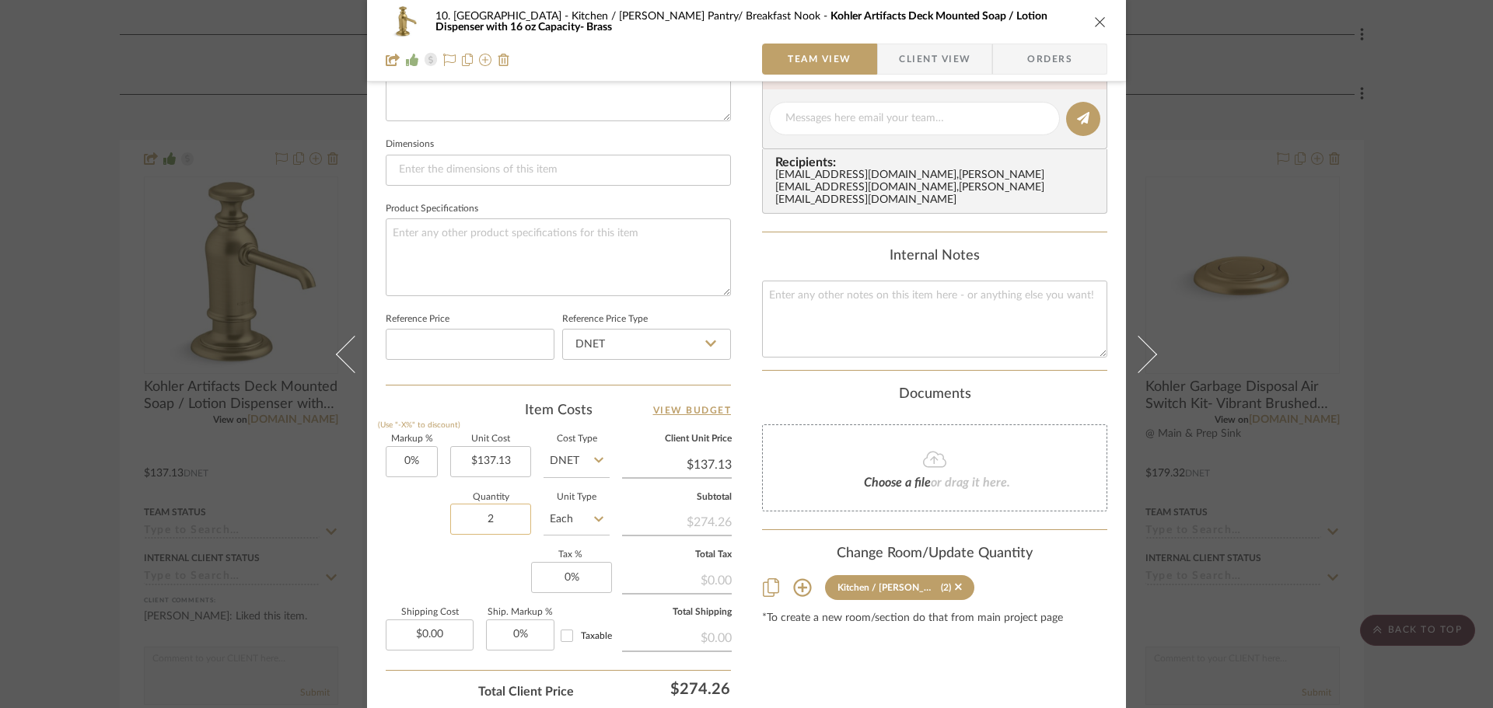
type textarea "@ Main Sink"
click at [506, 518] on input "2" at bounding box center [490, 519] width 81 height 31
type input "1"
click at [474, 577] on div "Markup % (Use "-X%" to discount) 0% Unit Cost $137.13 Cost Type DNET Client Uni…" at bounding box center [558, 548] width 345 height 227
click at [472, 577] on div "Markup % (Use "-X%" to discount) 0% Unit Cost $137.13 Cost Type DNET Client Uni…" at bounding box center [558, 548] width 345 height 227
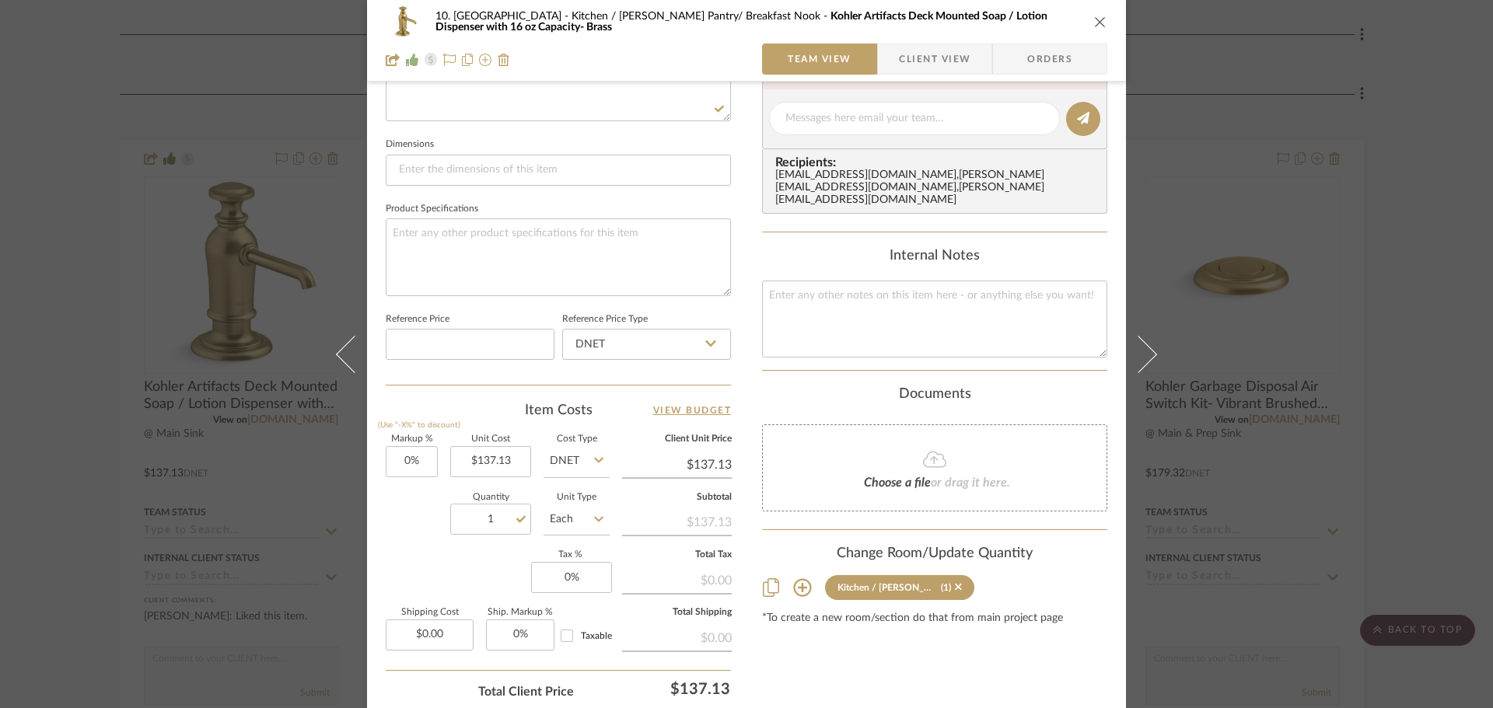
click at [72, 472] on div "10. Vignola Kitchen / Butler's Pantry/ Breakfast Nook Kohler Artifacts Deck Mou…" at bounding box center [746, 354] width 1493 height 708
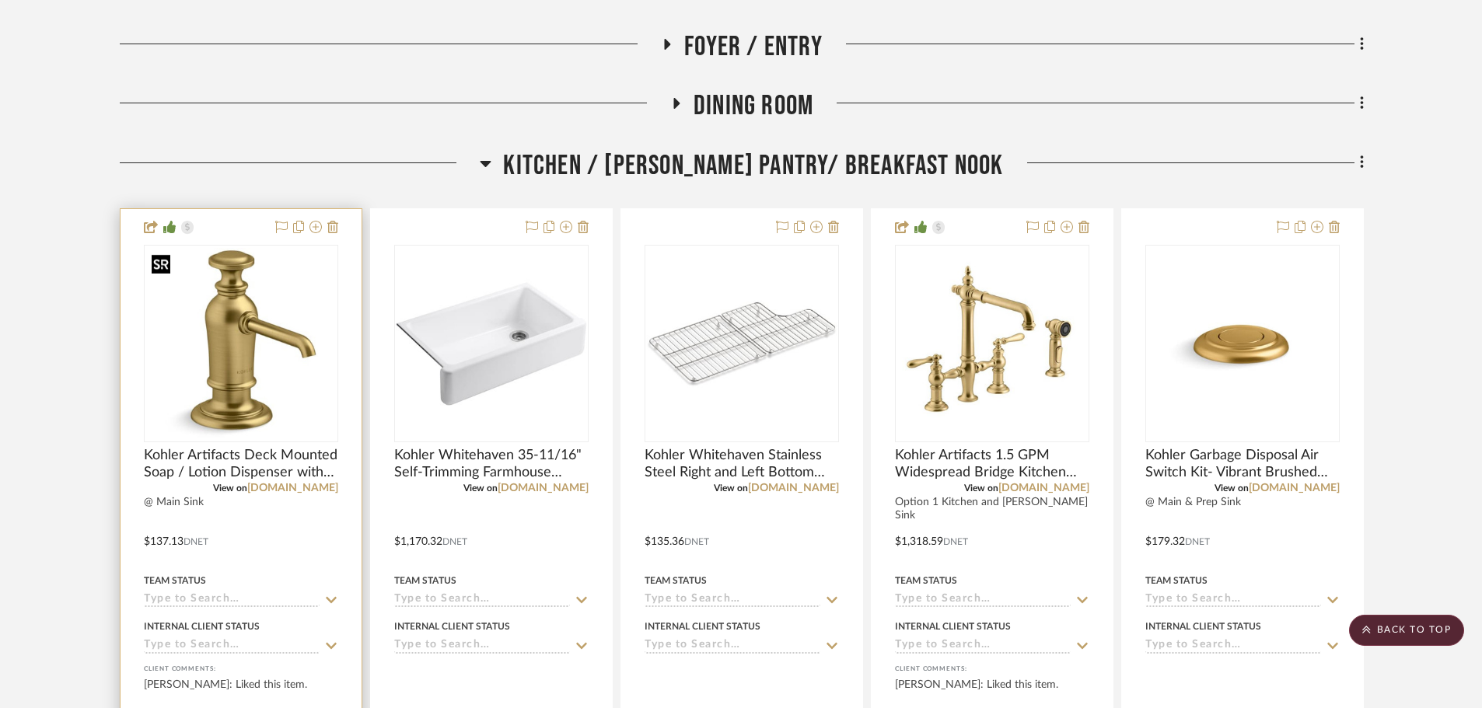
scroll to position [778, 0]
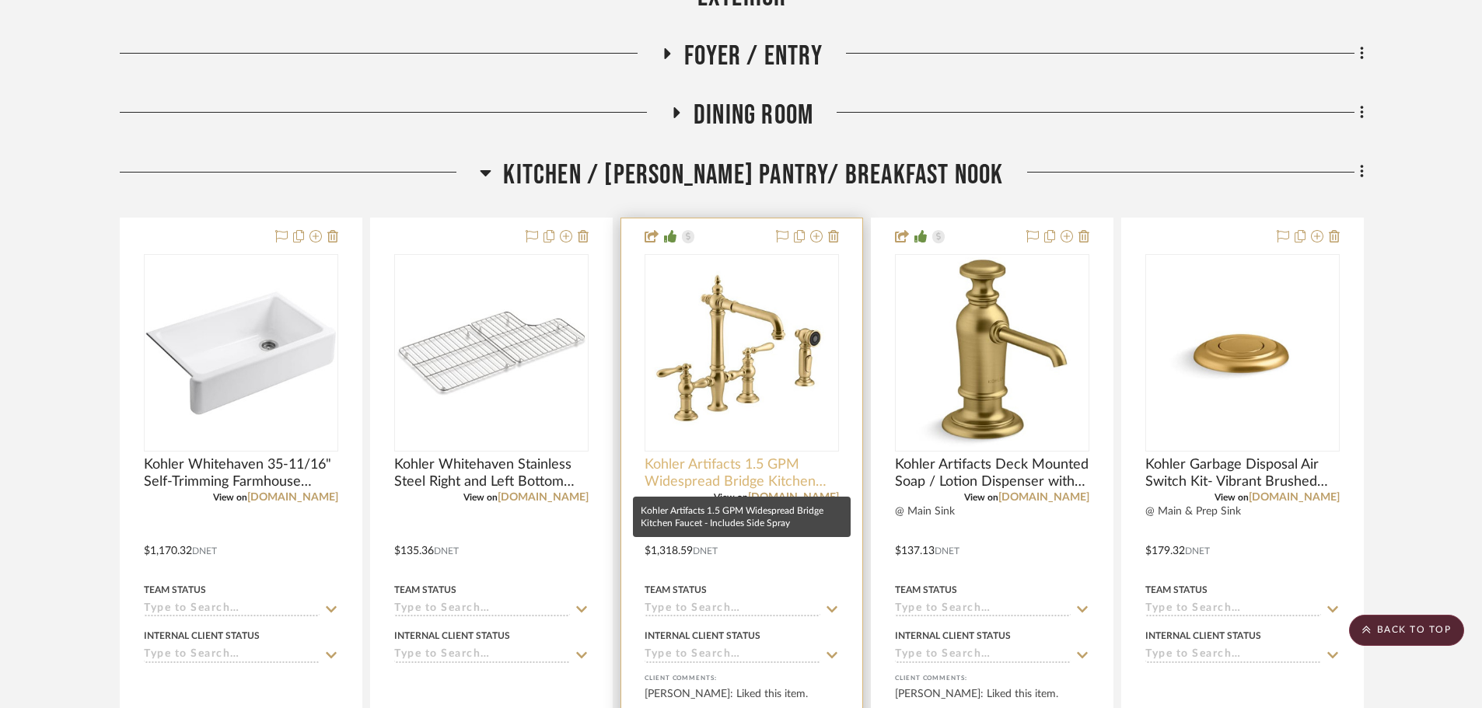
click at [679, 459] on span "Kohler Artifacts 1.5 GPM Widespread Bridge Kitchen Faucet - Includes Side Spray" at bounding box center [742, 473] width 194 height 34
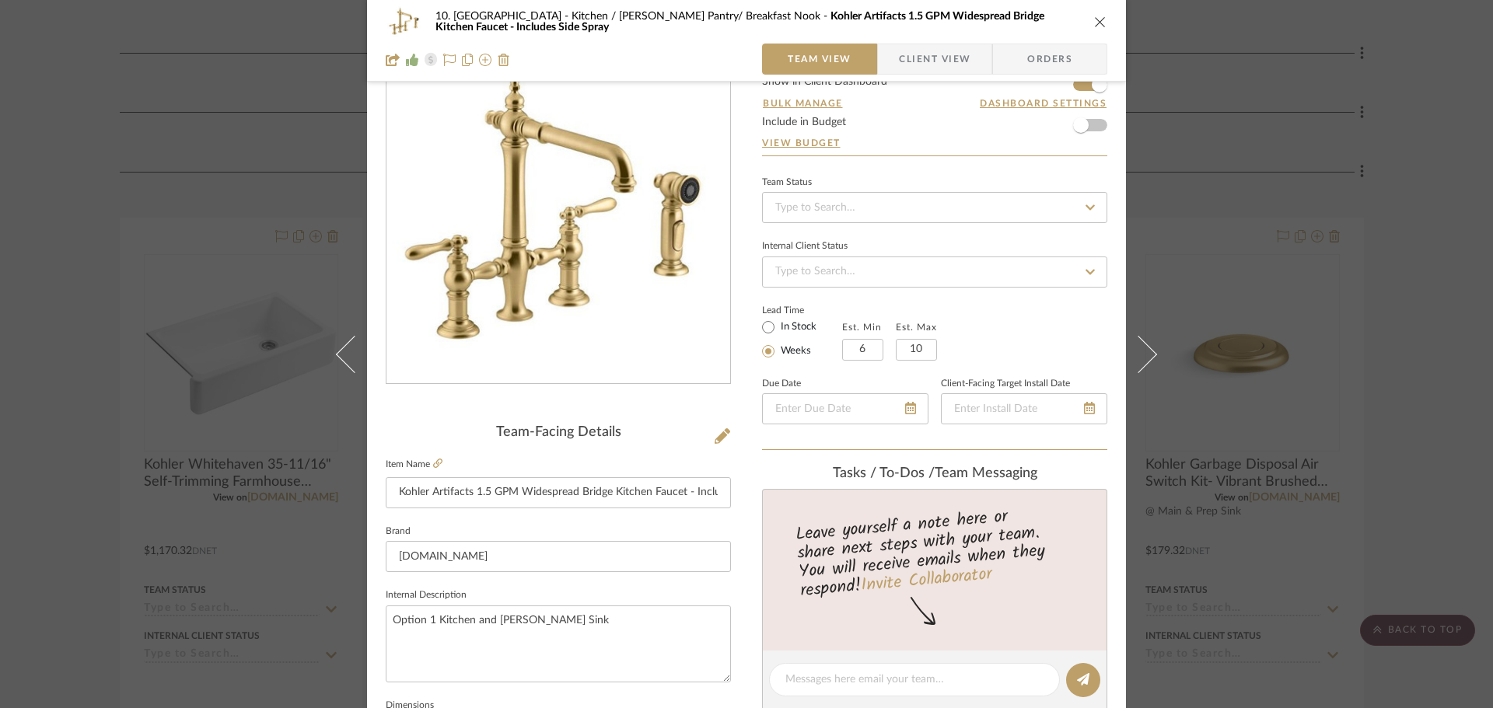
scroll to position [311, 0]
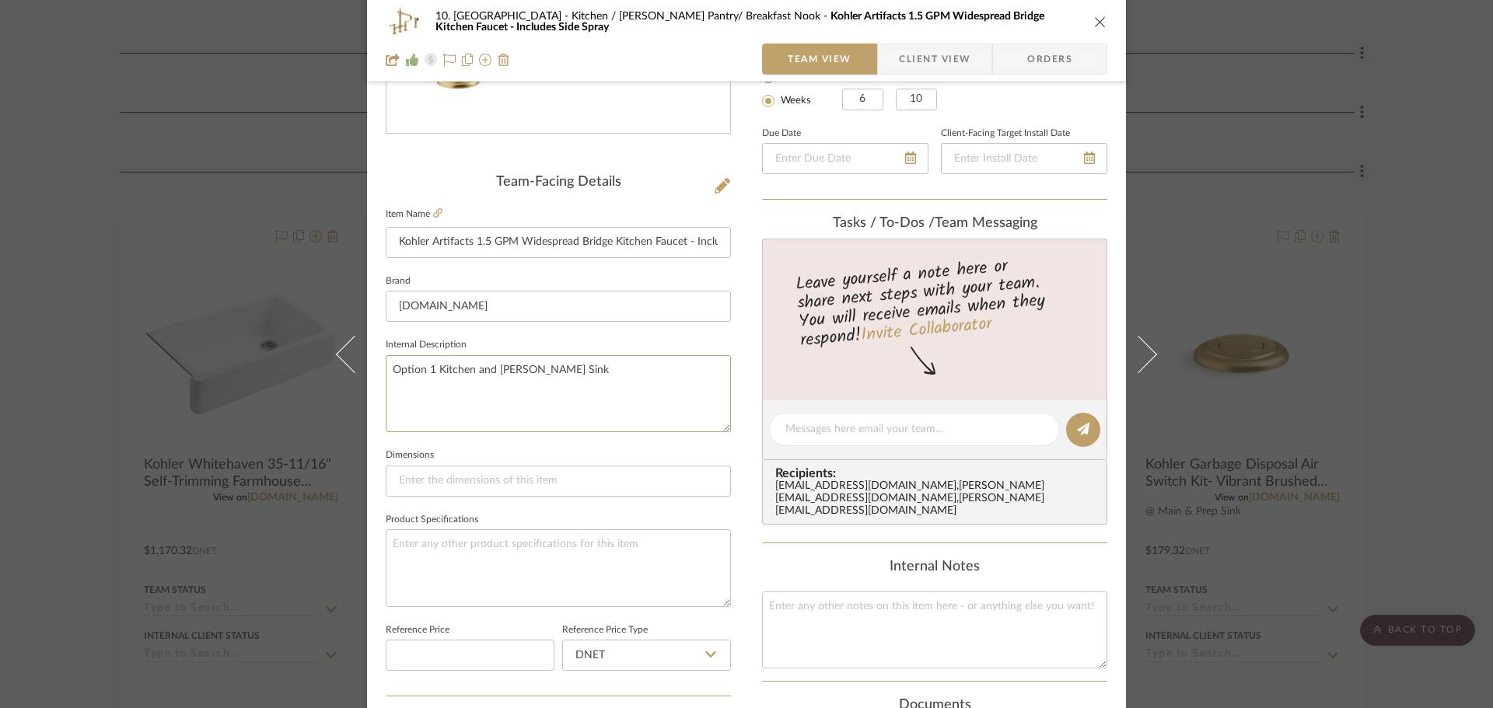
drag, startPoint x: 647, startPoint y: 380, endPoint x: 275, endPoint y: 392, distance: 372.7
click at [290, 389] on div "10. Vignola Kitchen / Butler's Pantry/ Breakfast Nook Kohler Artifacts 1.5 GPM …" at bounding box center [746, 354] width 1493 height 708
type textarea "@ Kitchen Sink"
click at [547, 455] on fieldset "Dimensions" at bounding box center [558, 471] width 345 height 52
click at [83, 470] on div "10. Vignola Kitchen / Butler's Pantry/ Breakfast Nook Kohler Artifacts 1.5 GPM …" at bounding box center [746, 354] width 1493 height 708
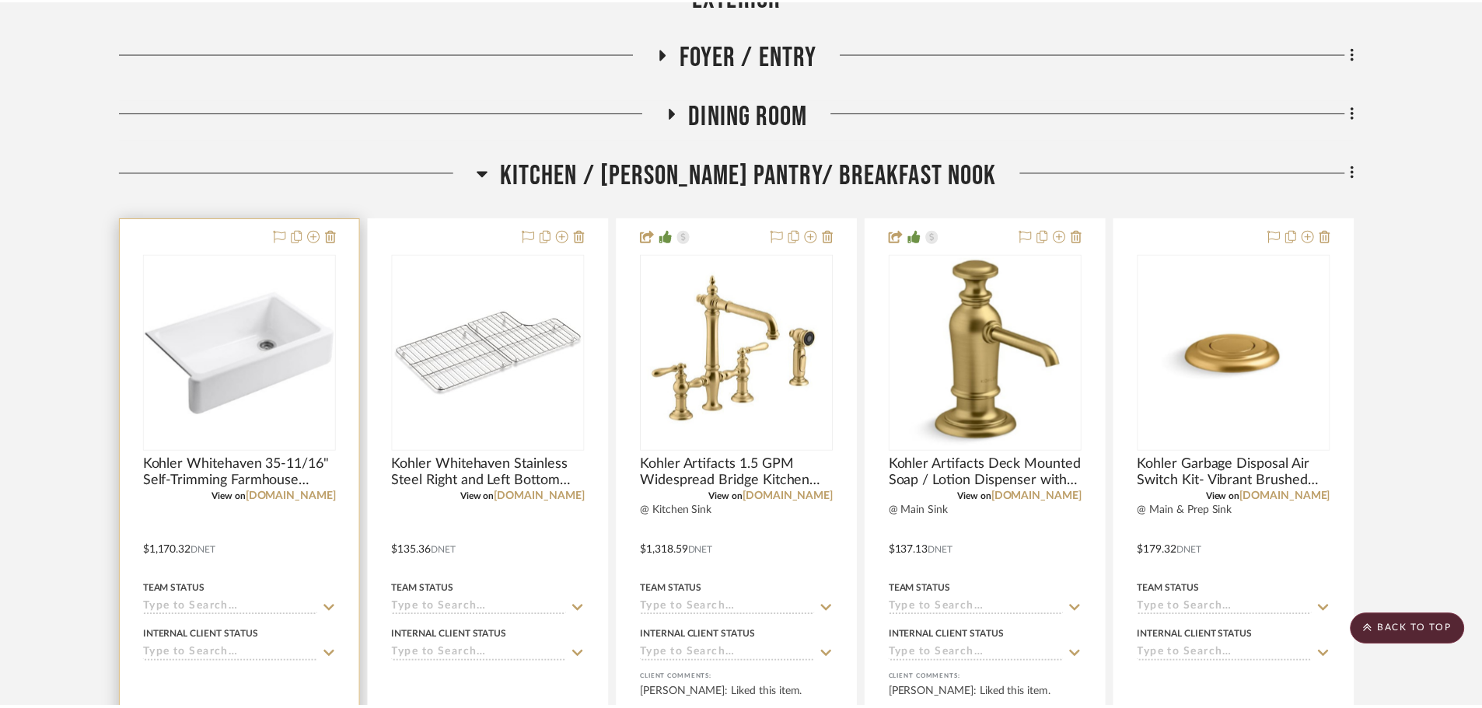
scroll to position [778, 0]
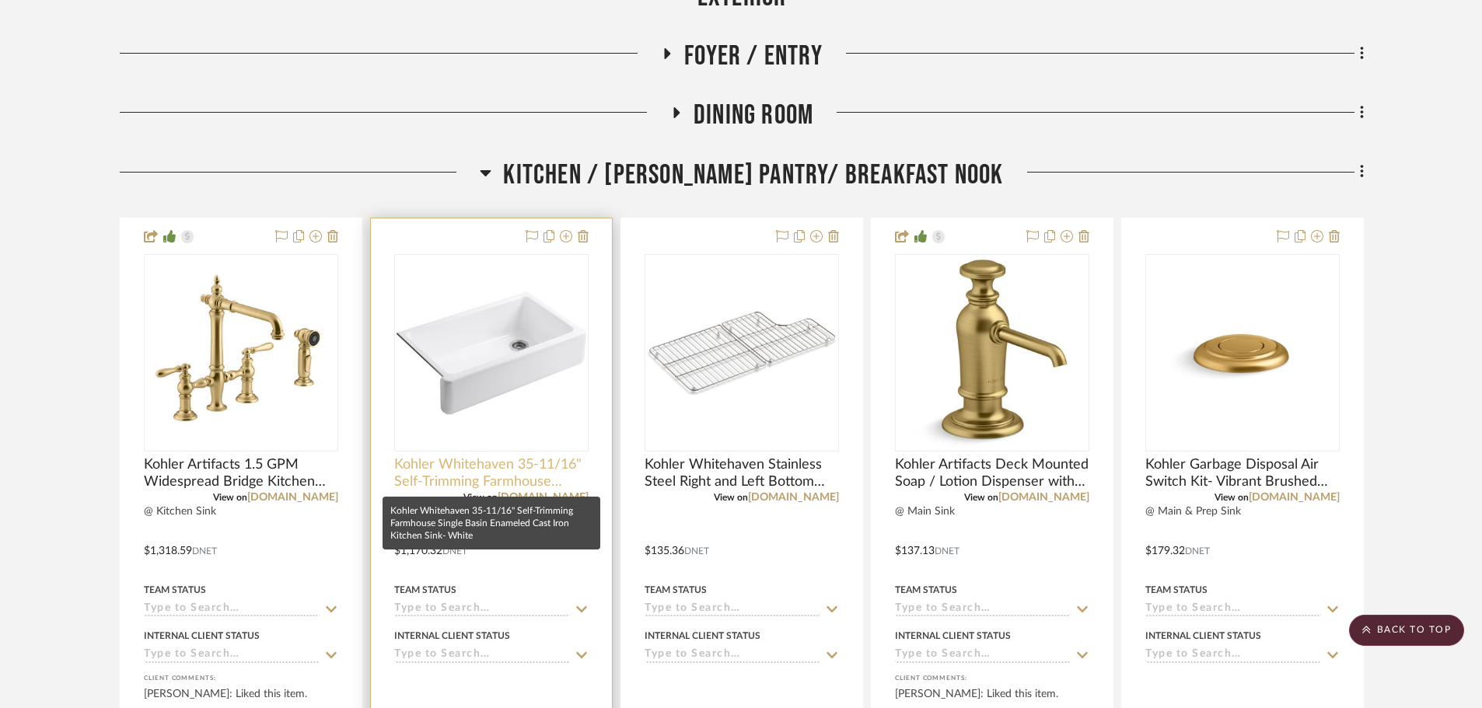
click at [441, 464] on span "Kohler Whitehaven 35-11/16" Self-Trimming Farmhouse Single Basin Enameled Cast …" at bounding box center [491, 473] width 194 height 34
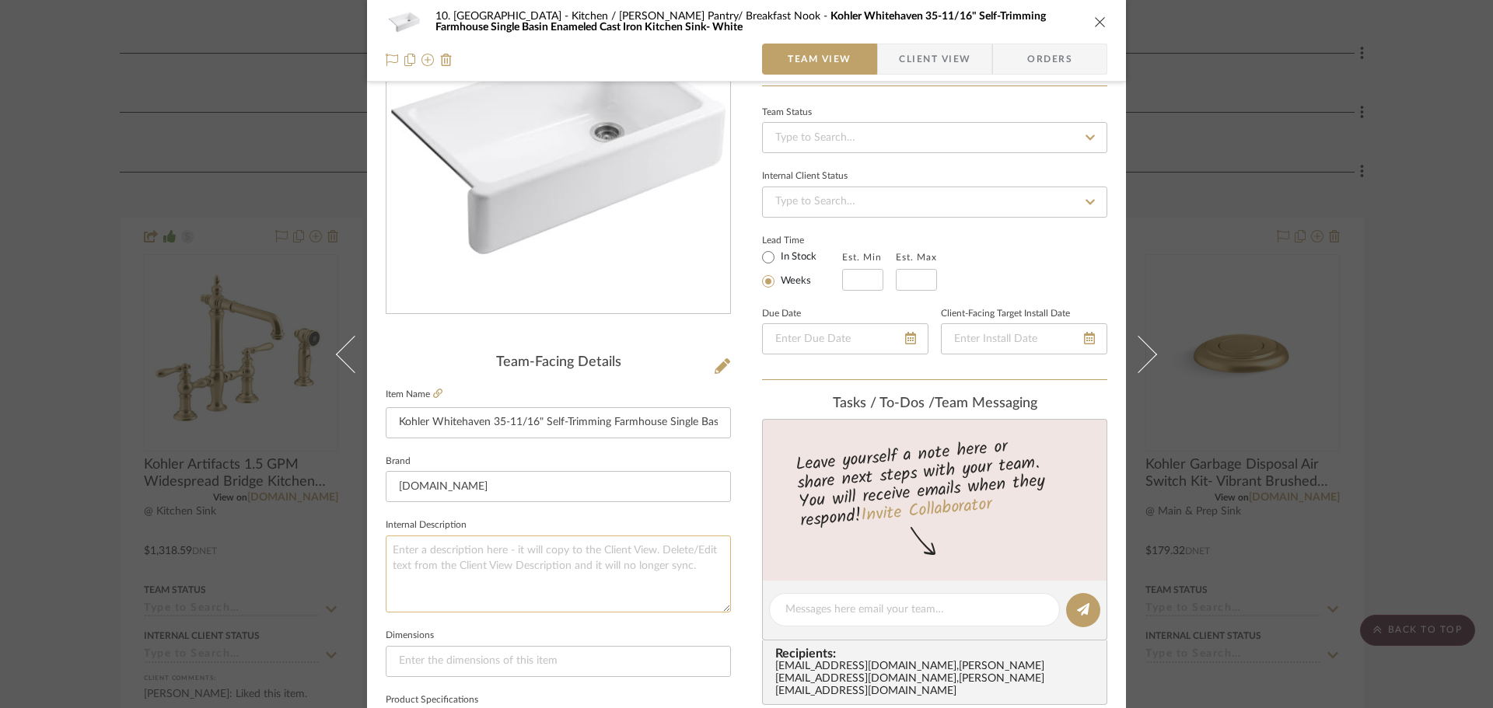
scroll to position [233, 0]
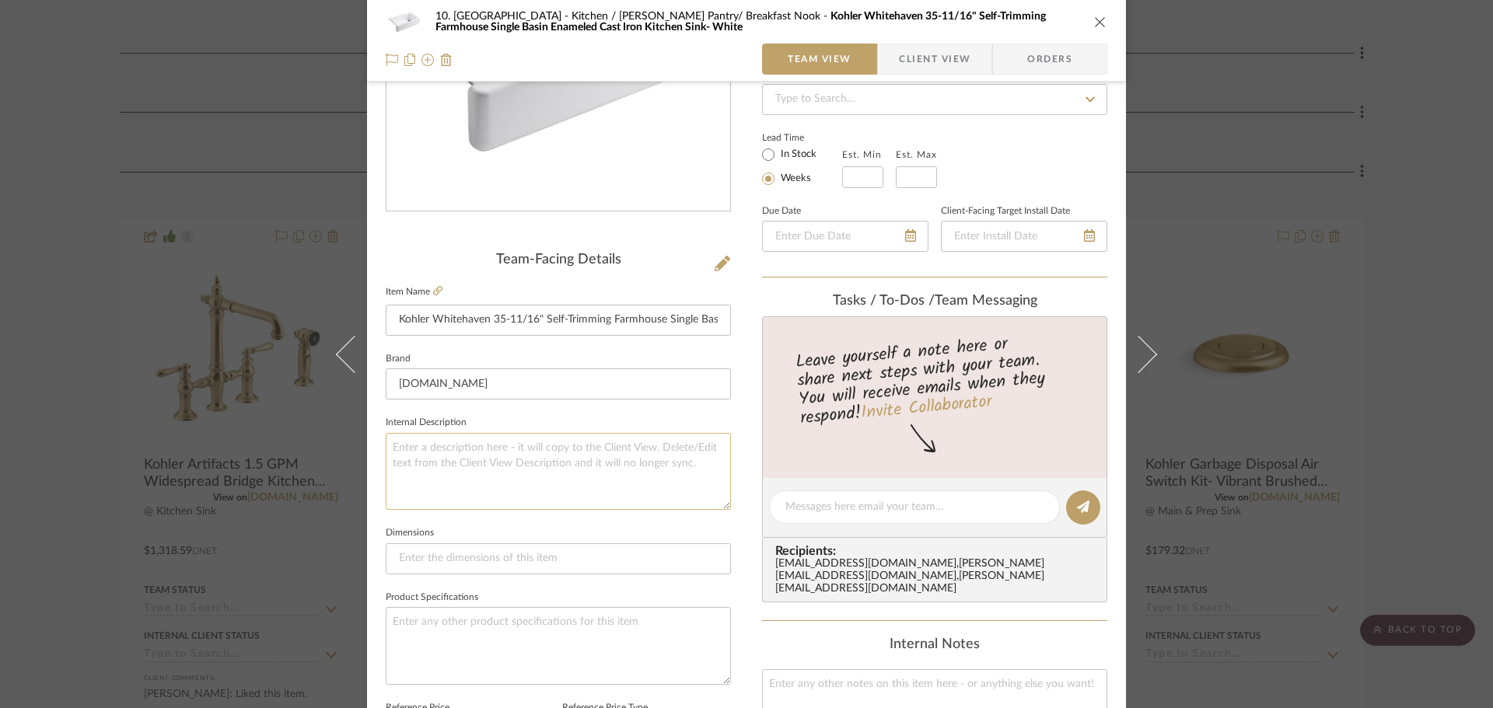
click at [502, 461] on textarea at bounding box center [558, 471] width 345 height 77
type textarea "Kitchen Sink"
click at [559, 534] on fieldset "Dimensions" at bounding box center [558, 549] width 345 height 52
click at [78, 530] on div "10. Vignola Kitchen / Butler's Pantry/ Breakfast Nook Kohler Whitehaven 35-11/1…" at bounding box center [746, 354] width 1493 height 708
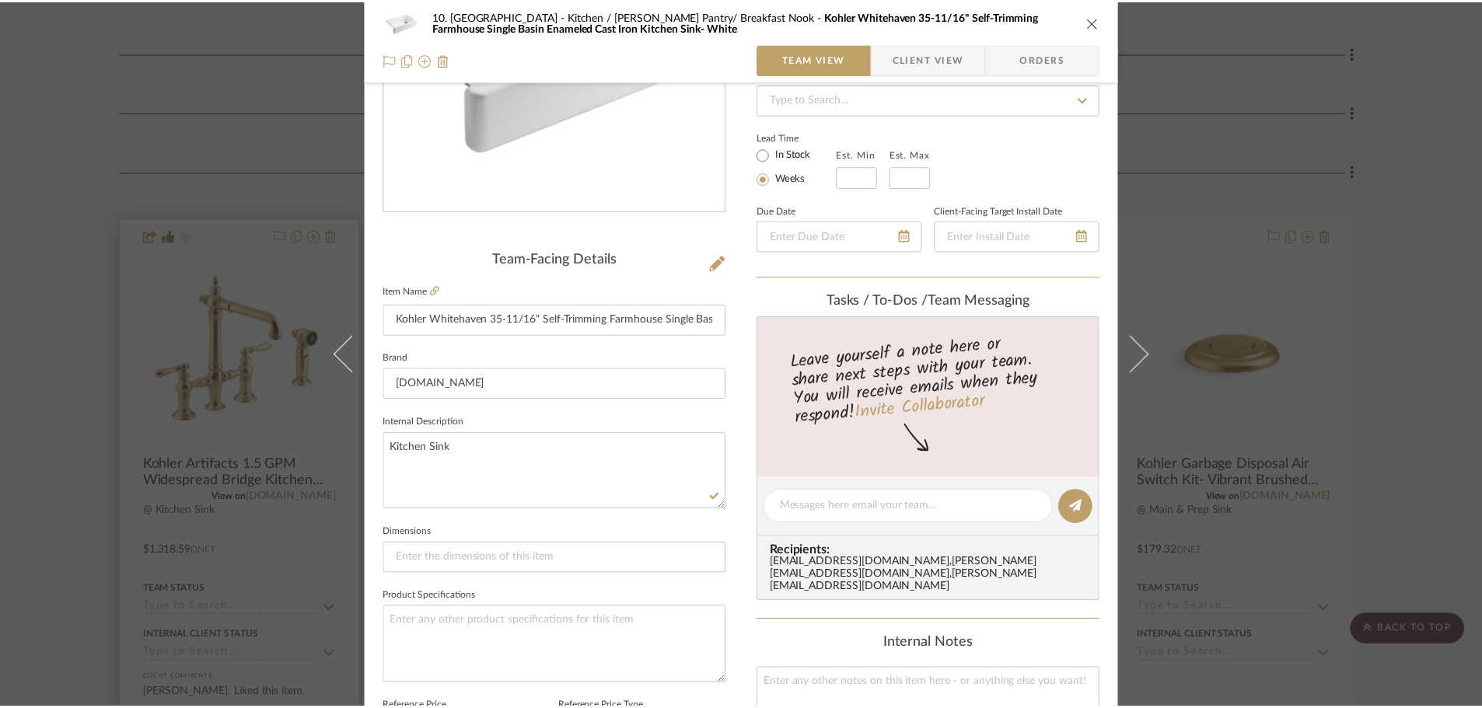
scroll to position [778, 0]
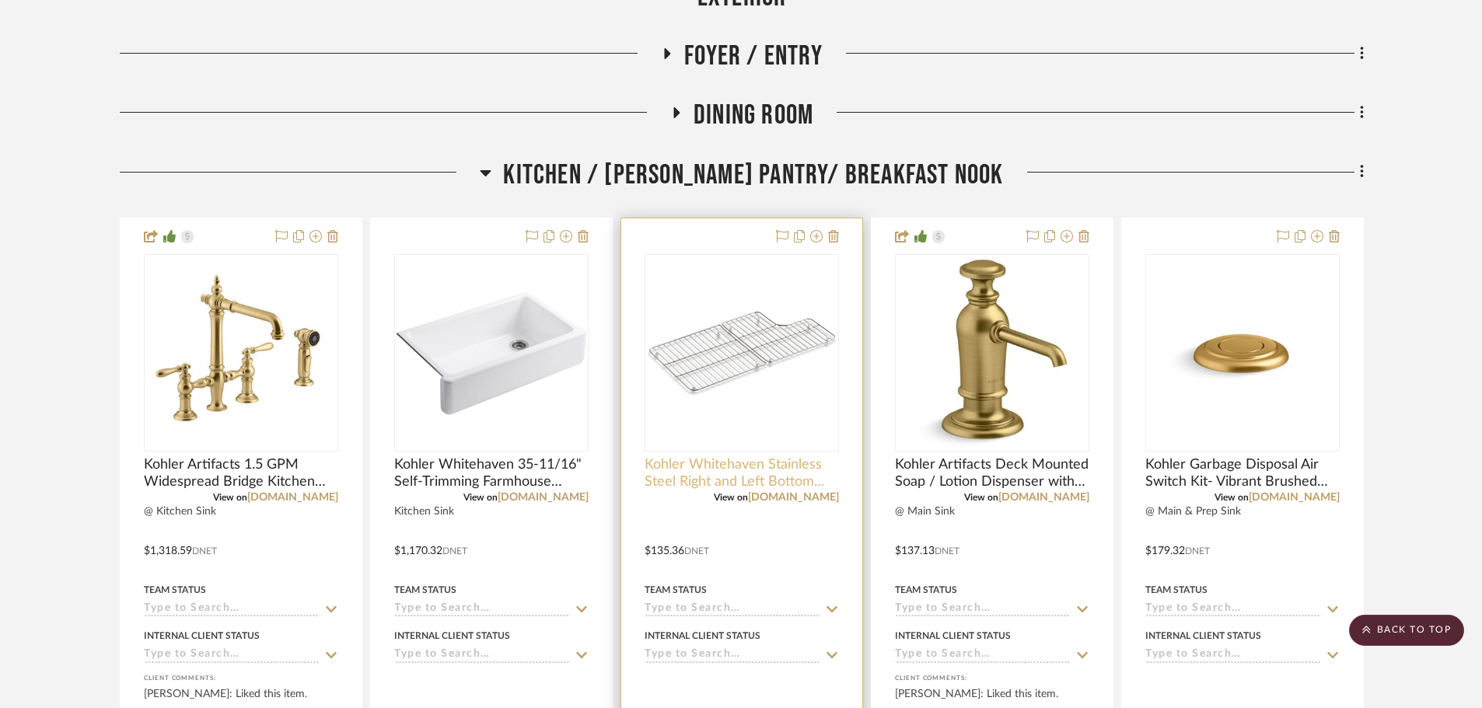
click at [668, 471] on span "Kohler Whitehaven Stainless Steel Right and Left Bottom Sink Racks with Hole fo…" at bounding box center [742, 473] width 194 height 34
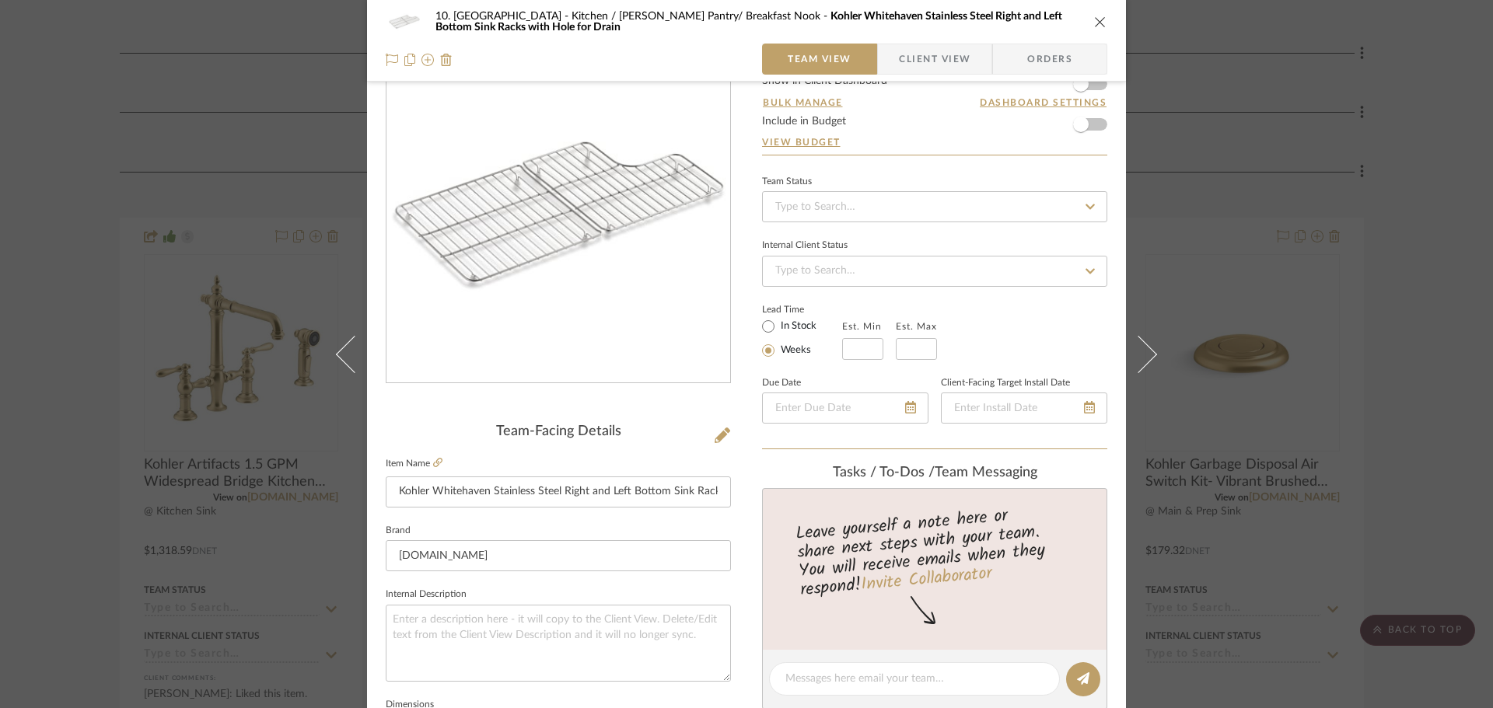
scroll to position [78, 0]
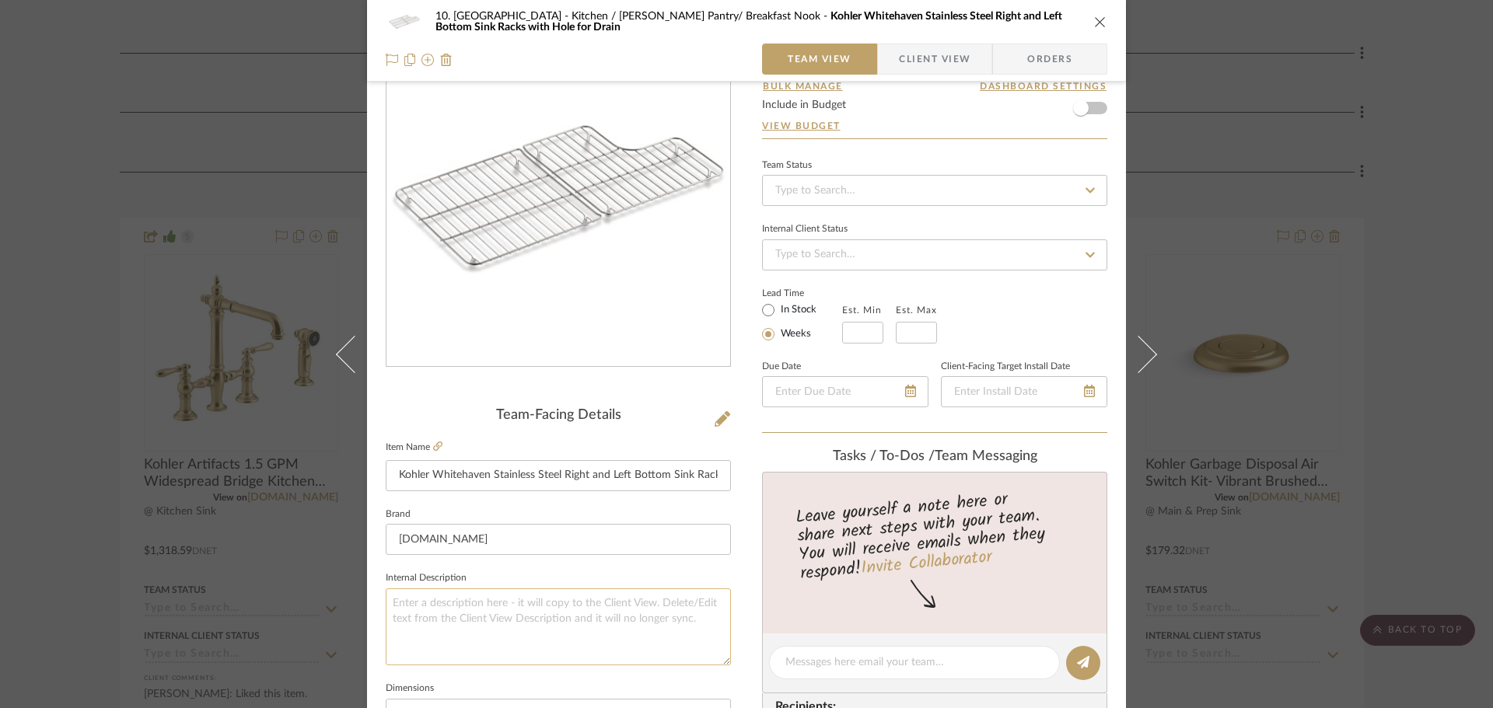
click at [510, 612] on textarea at bounding box center [558, 627] width 345 height 77
type textarea "@ Kitchen Sink"
click at [522, 576] on fieldset "Internal Description @ Kitchen Sink" at bounding box center [558, 617] width 345 height 98
click at [54, 563] on div "10. Vignola Kitchen / Butler's Pantry/ Breakfast Nook Kohler Whitehaven Stainle…" at bounding box center [746, 354] width 1493 height 708
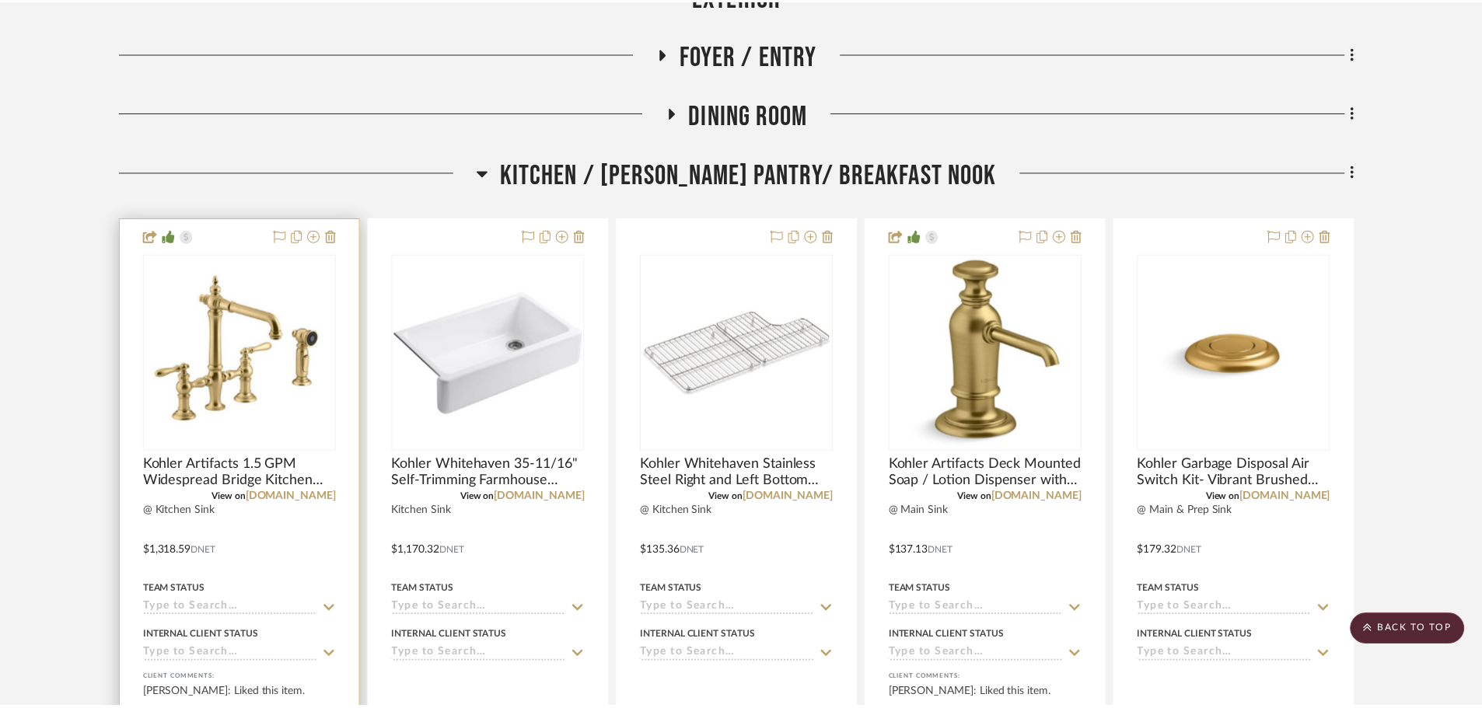
scroll to position [778, 0]
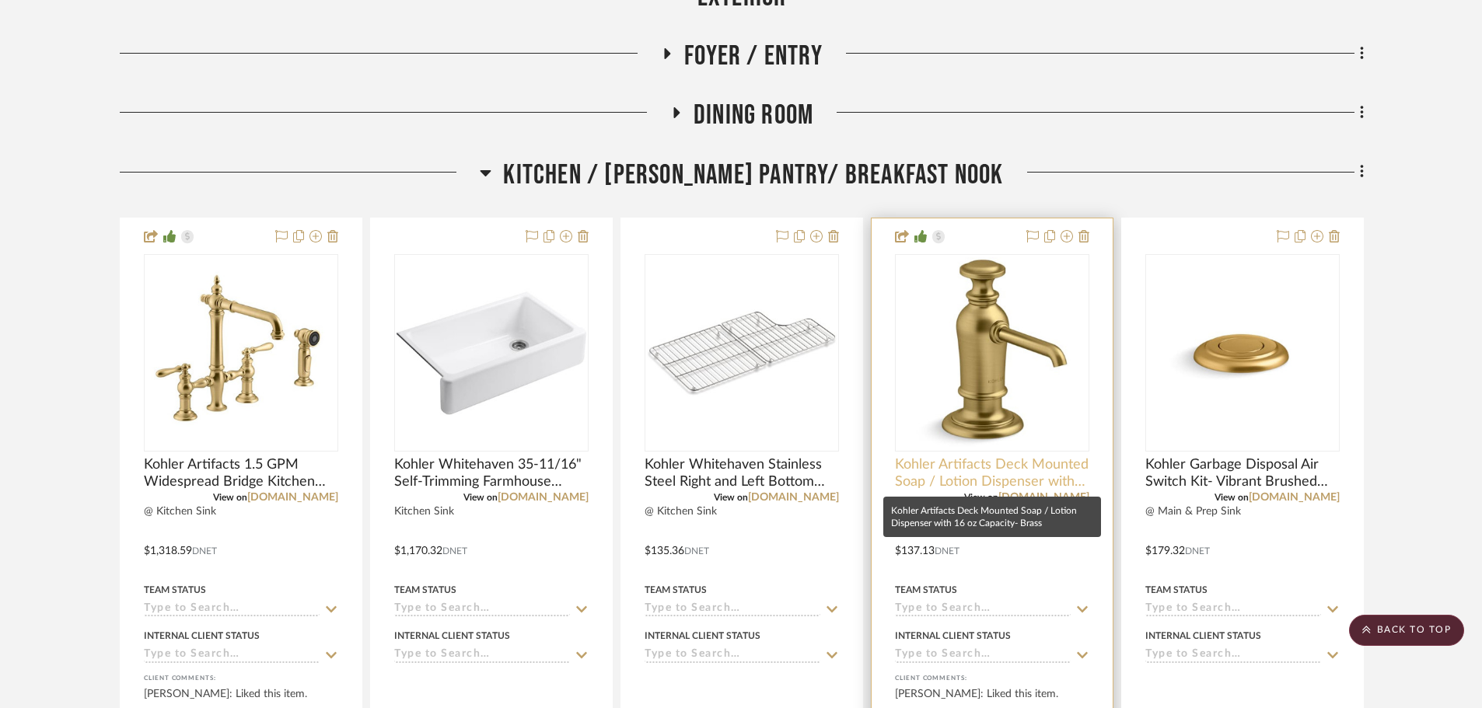
click at [948, 467] on span "Kohler Artifacts Deck Mounted Soap / Lotion Dispenser with 16 oz Capacity- Brass" at bounding box center [992, 473] width 194 height 34
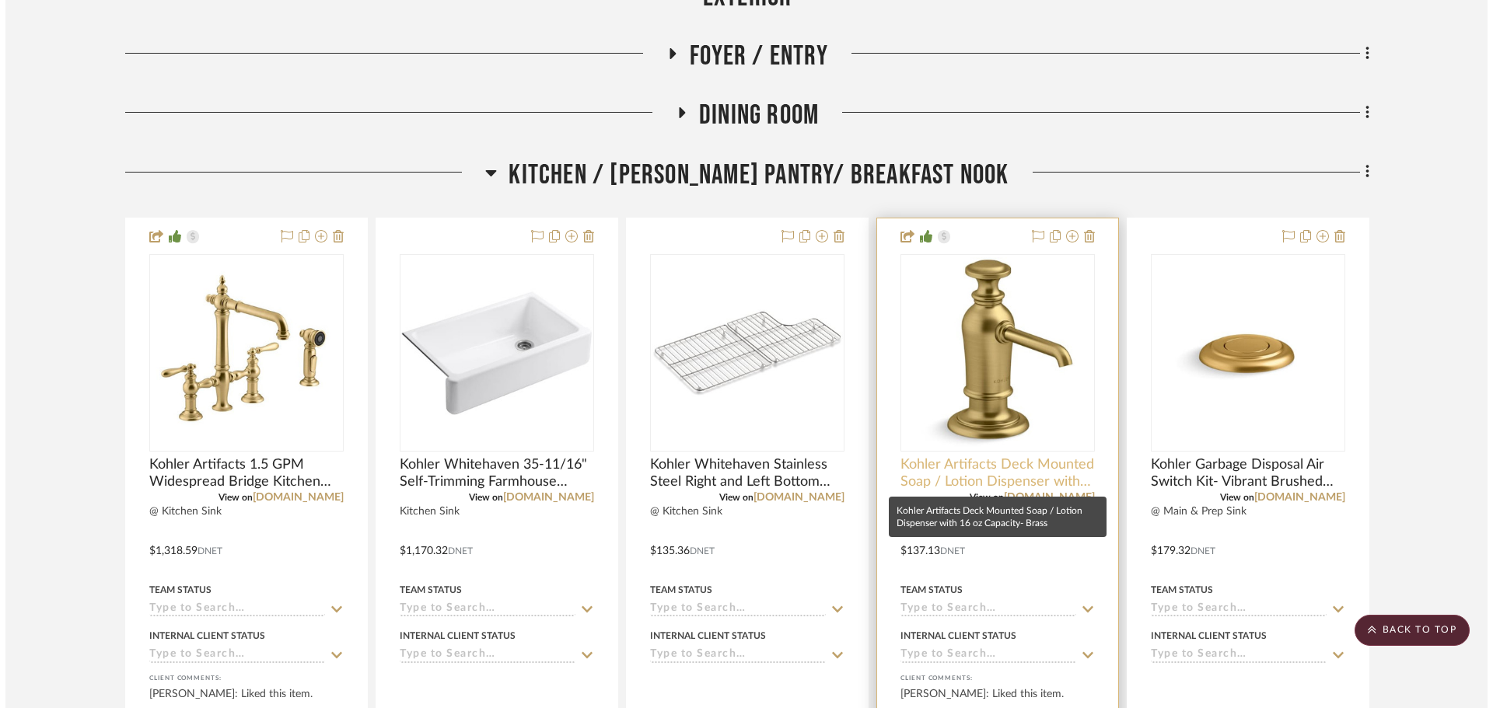
scroll to position [0, 0]
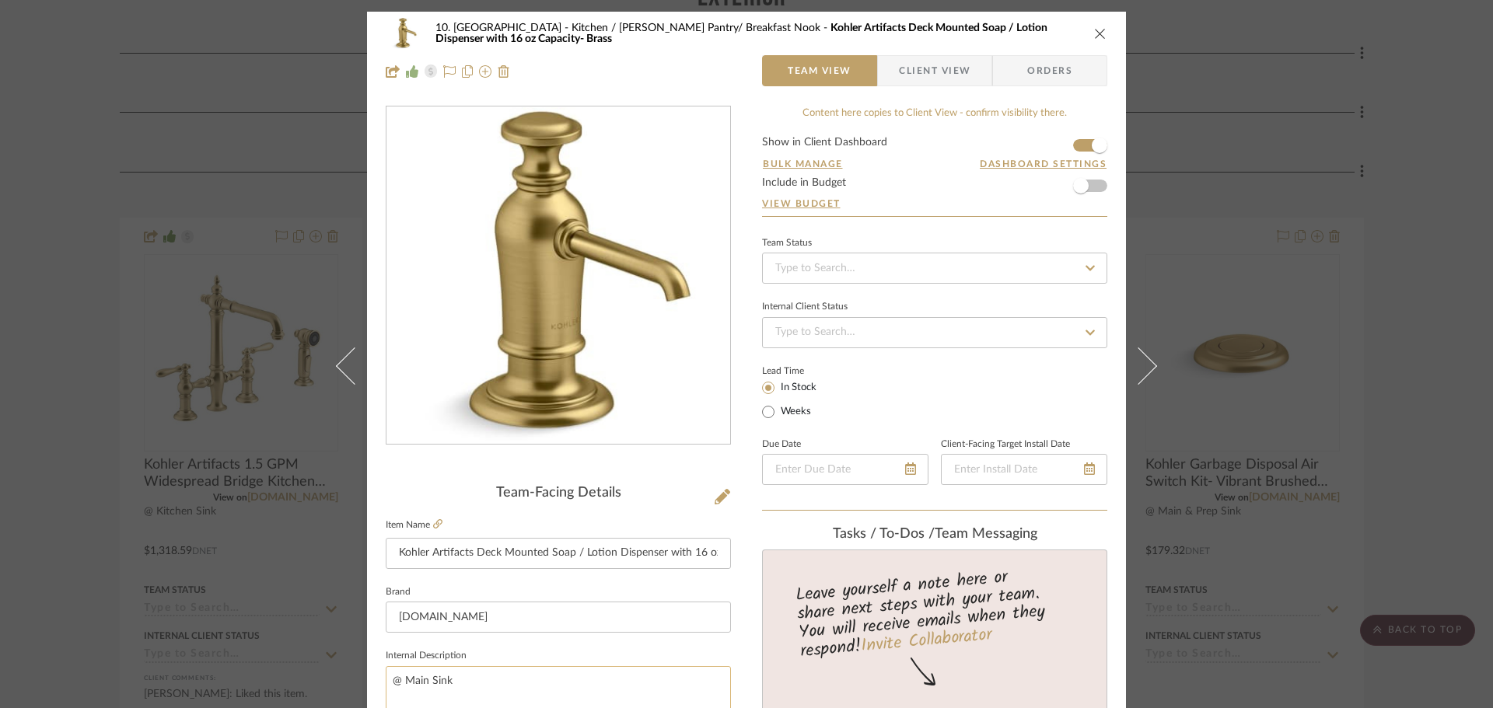
click at [424, 680] on textarea "@ Main Sink" at bounding box center [558, 704] width 345 height 77
type textarea "@ Kitchen Sink"
click at [495, 655] on fieldset "Internal Description @ Kitchen Sink" at bounding box center [558, 694] width 345 height 98
click at [84, 622] on div "10. Vignola Kitchen / Butler's Pantry/ Breakfast Nook Kohler Artifacts Deck Mou…" at bounding box center [746, 354] width 1493 height 708
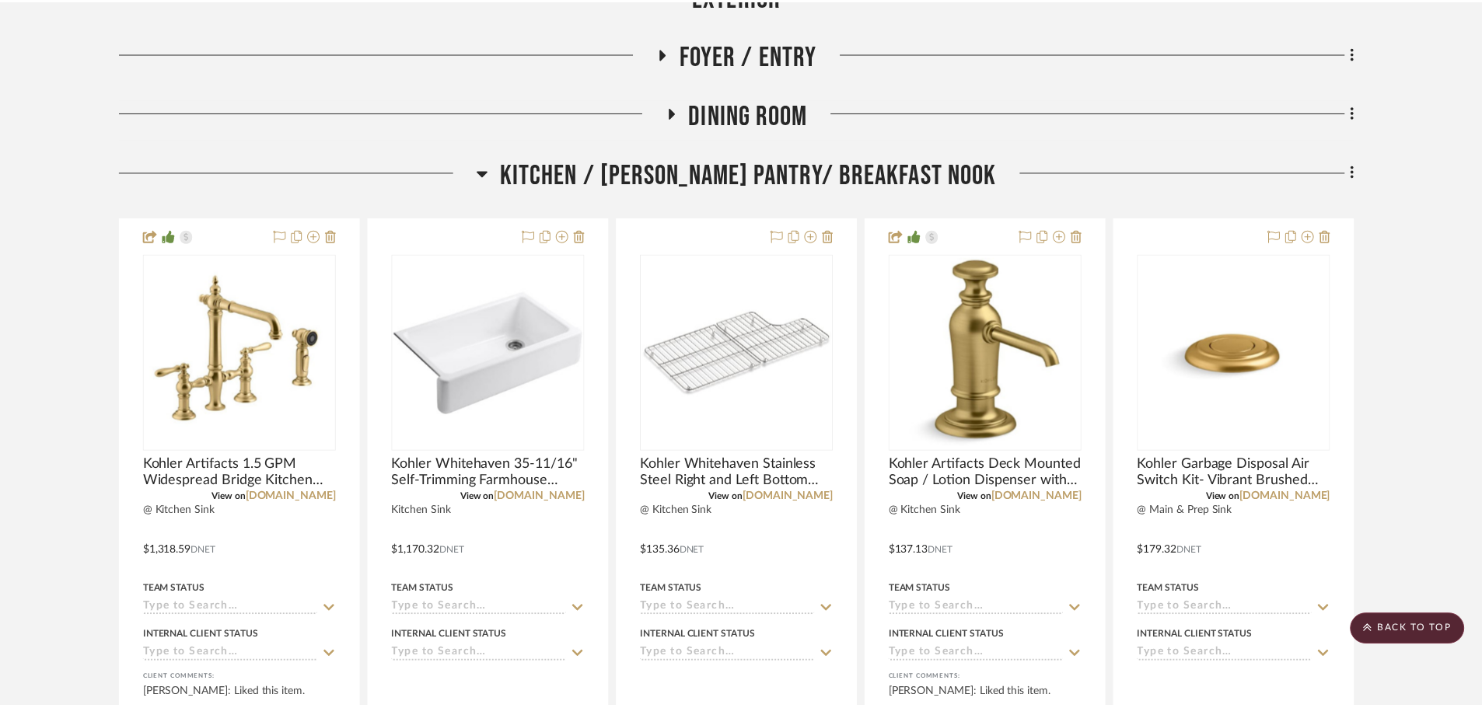
scroll to position [778, 0]
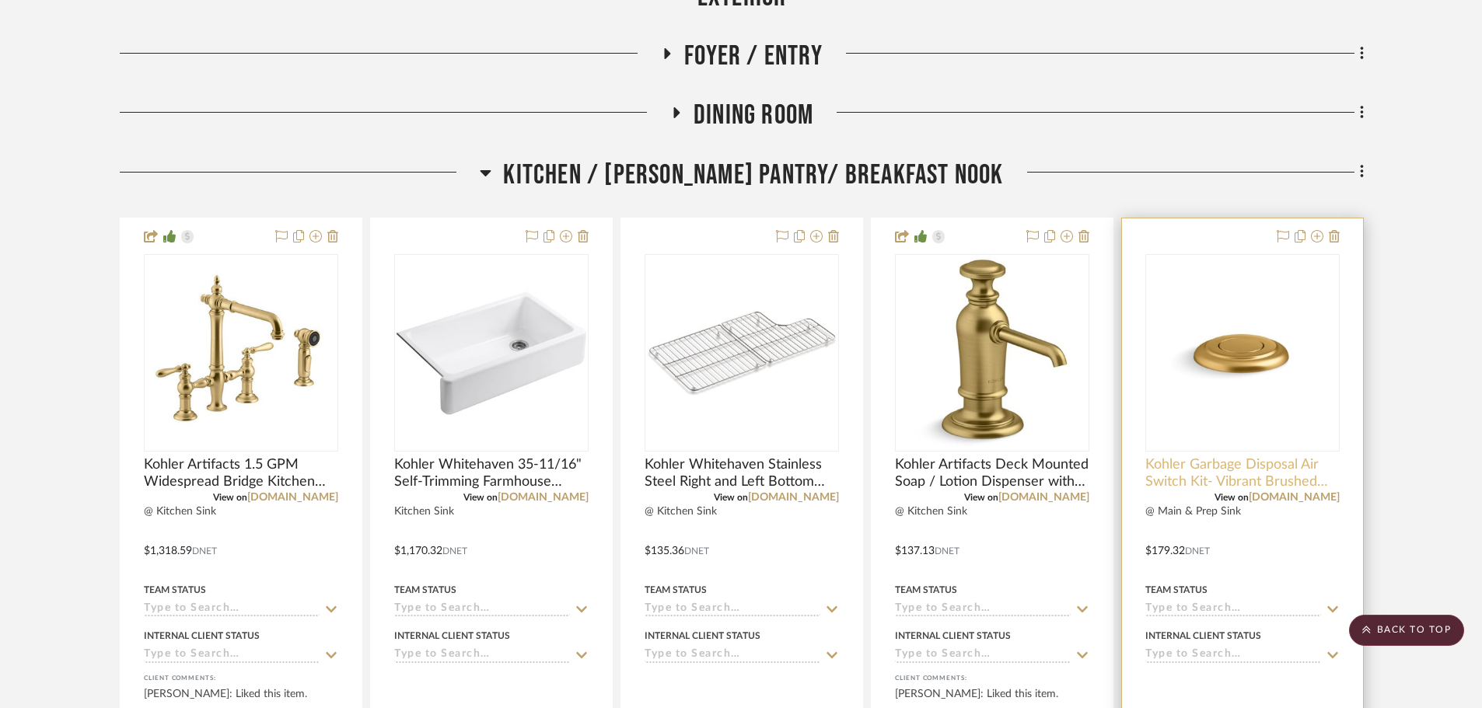
click at [1191, 485] on span "Kohler Garbage Disposal Air Switch Kit- Vibrant Brushed Moderne Brass" at bounding box center [1242, 473] width 194 height 34
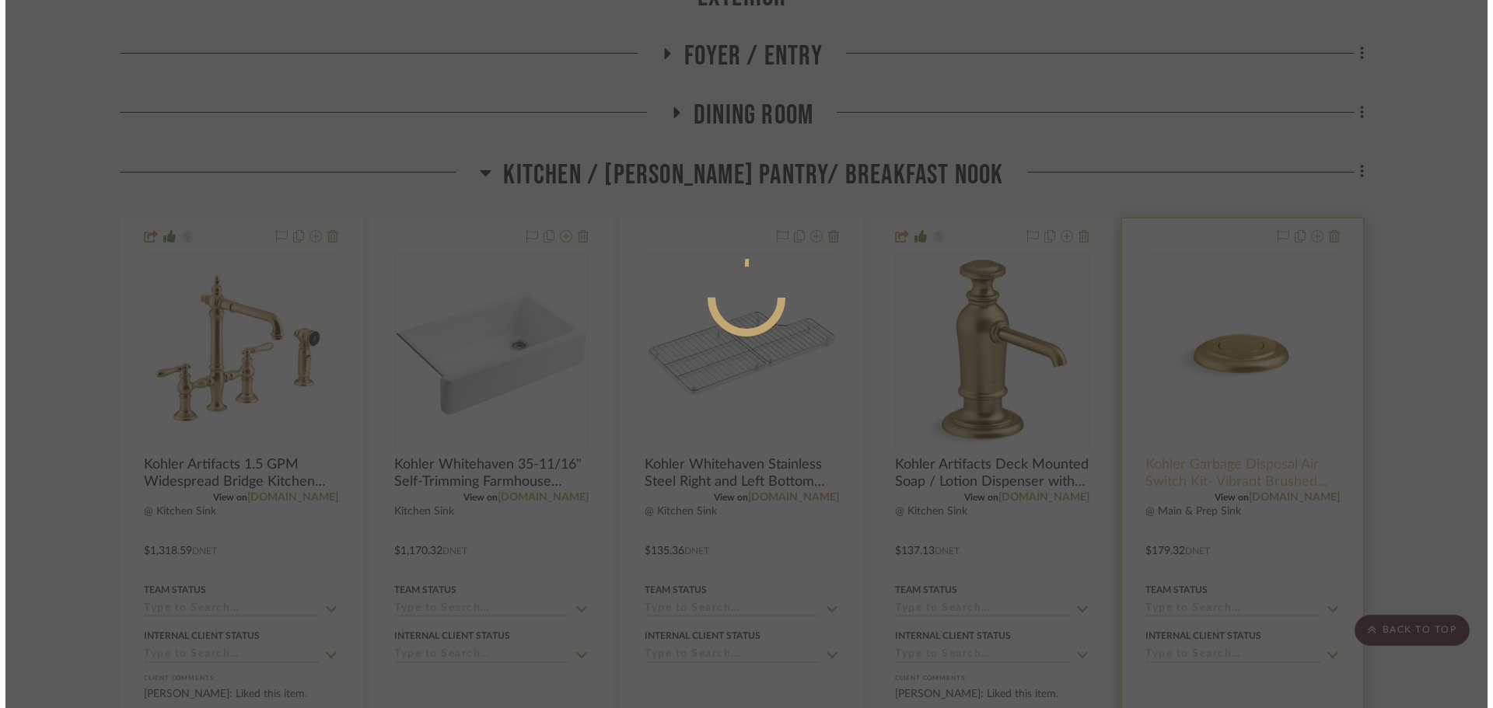
scroll to position [0, 0]
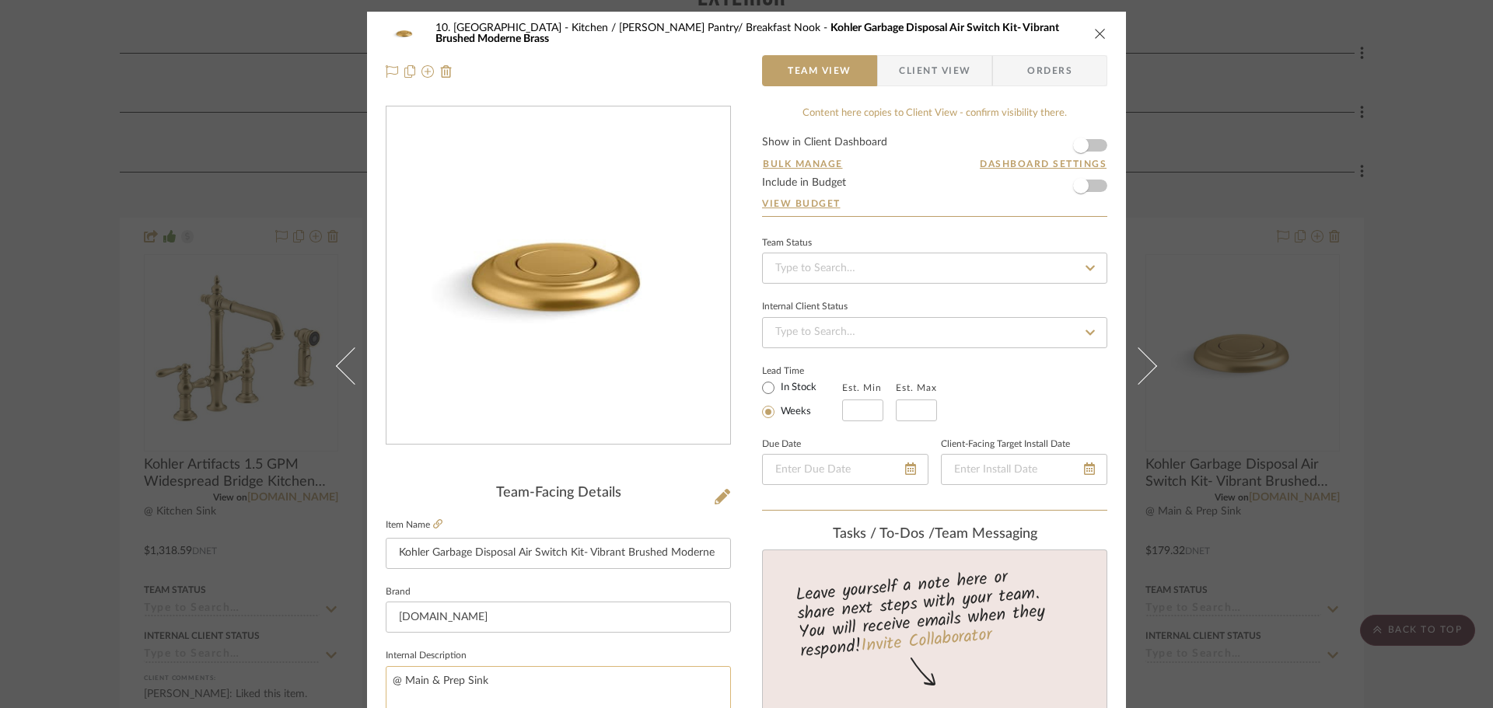
click at [421, 682] on textarea "@ Main & Prep Sink" at bounding box center [558, 704] width 345 height 77
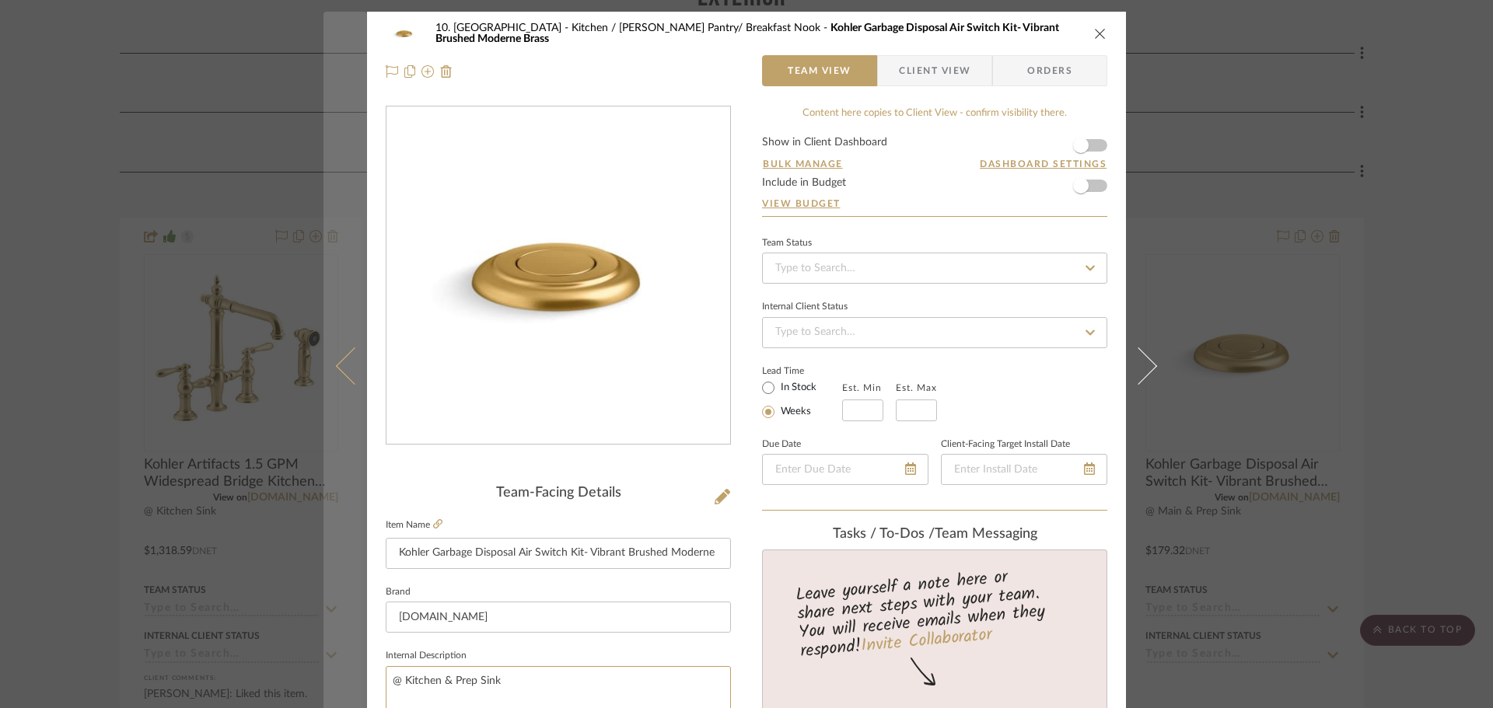
drag, startPoint x: 516, startPoint y: 679, endPoint x: 342, endPoint y: 681, distance: 173.4
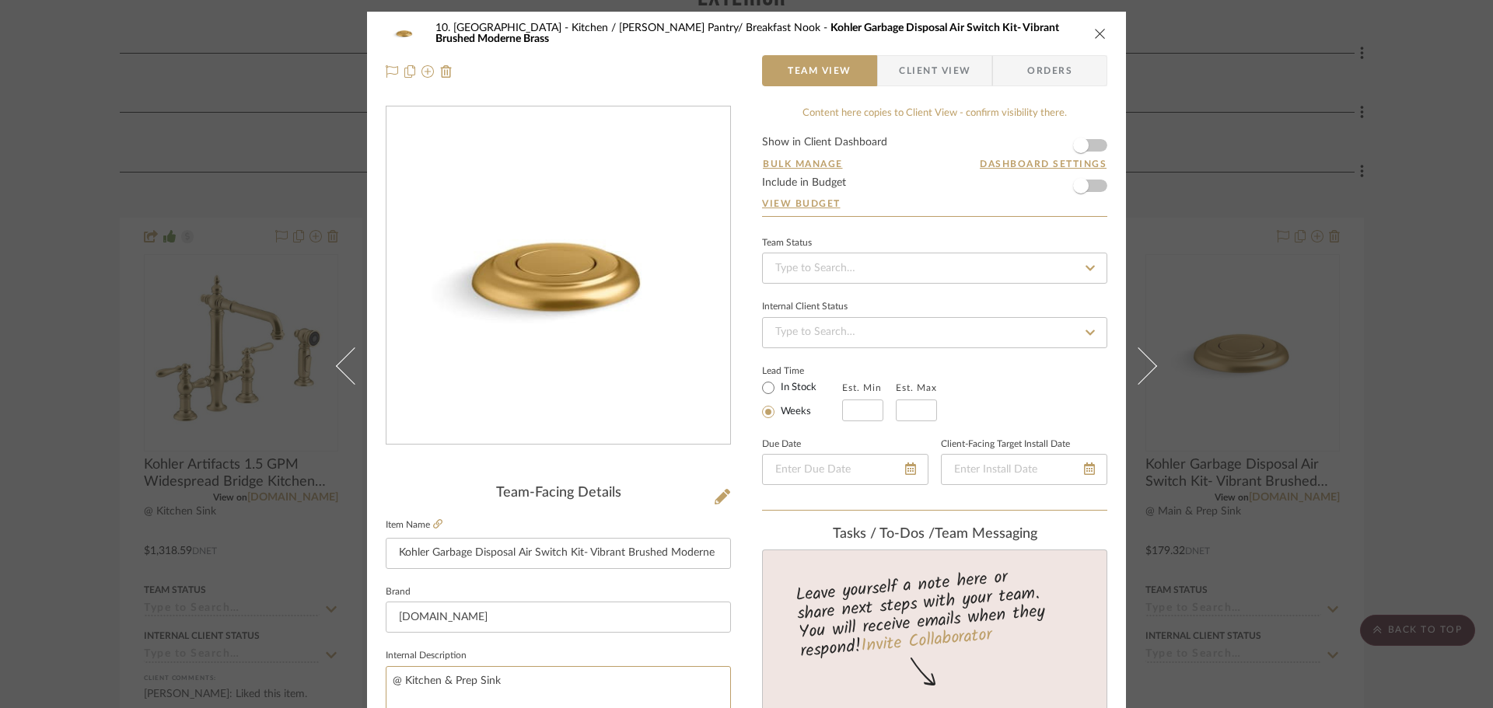
type textarea "@ Kitchen & Prep Sink"
click at [603, 658] on fieldset "Internal Description @ Kitchen & Prep Sink" at bounding box center [558, 694] width 345 height 98
click at [82, 593] on div "10. Vignola Kitchen / Butler's Pantry/ Breakfast Nook Kohler Garbage Disposal A…" at bounding box center [746, 354] width 1493 height 708
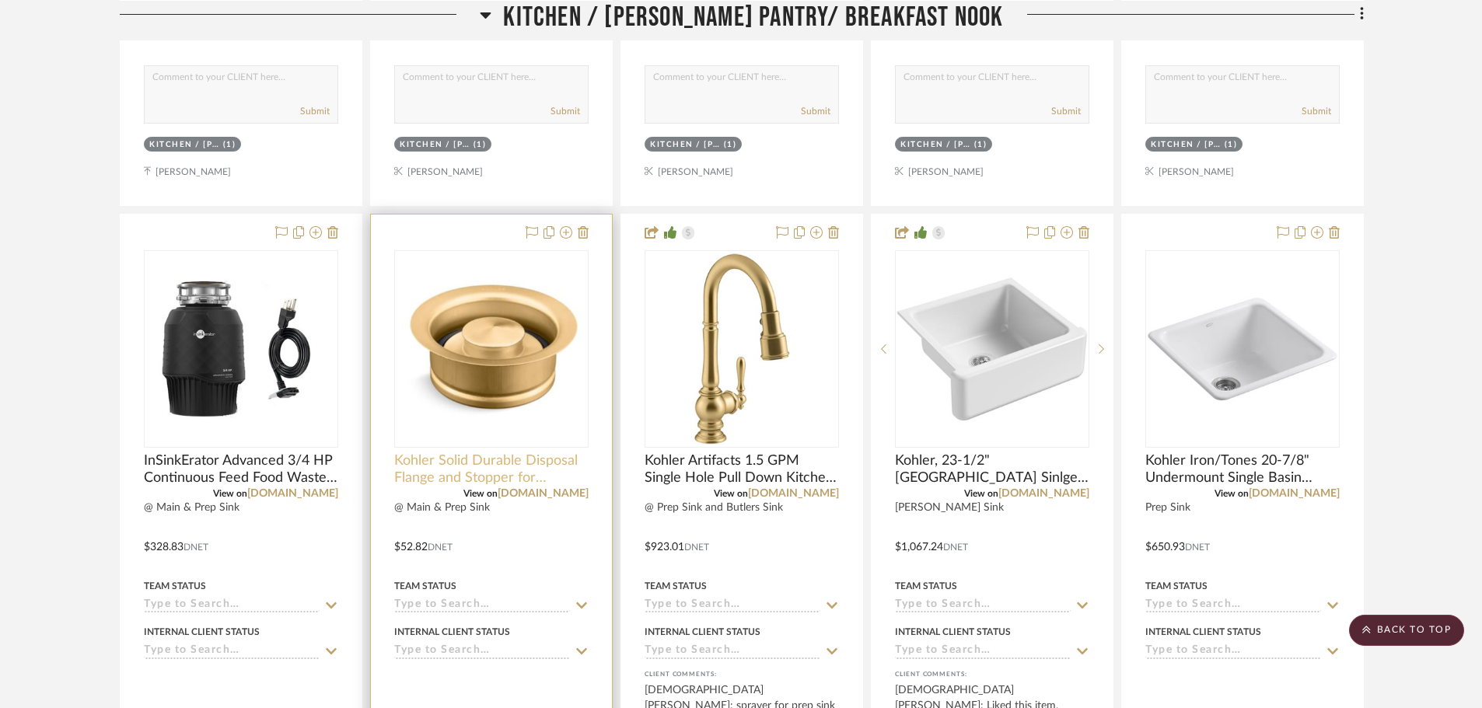
scroll to position [1478, 0]
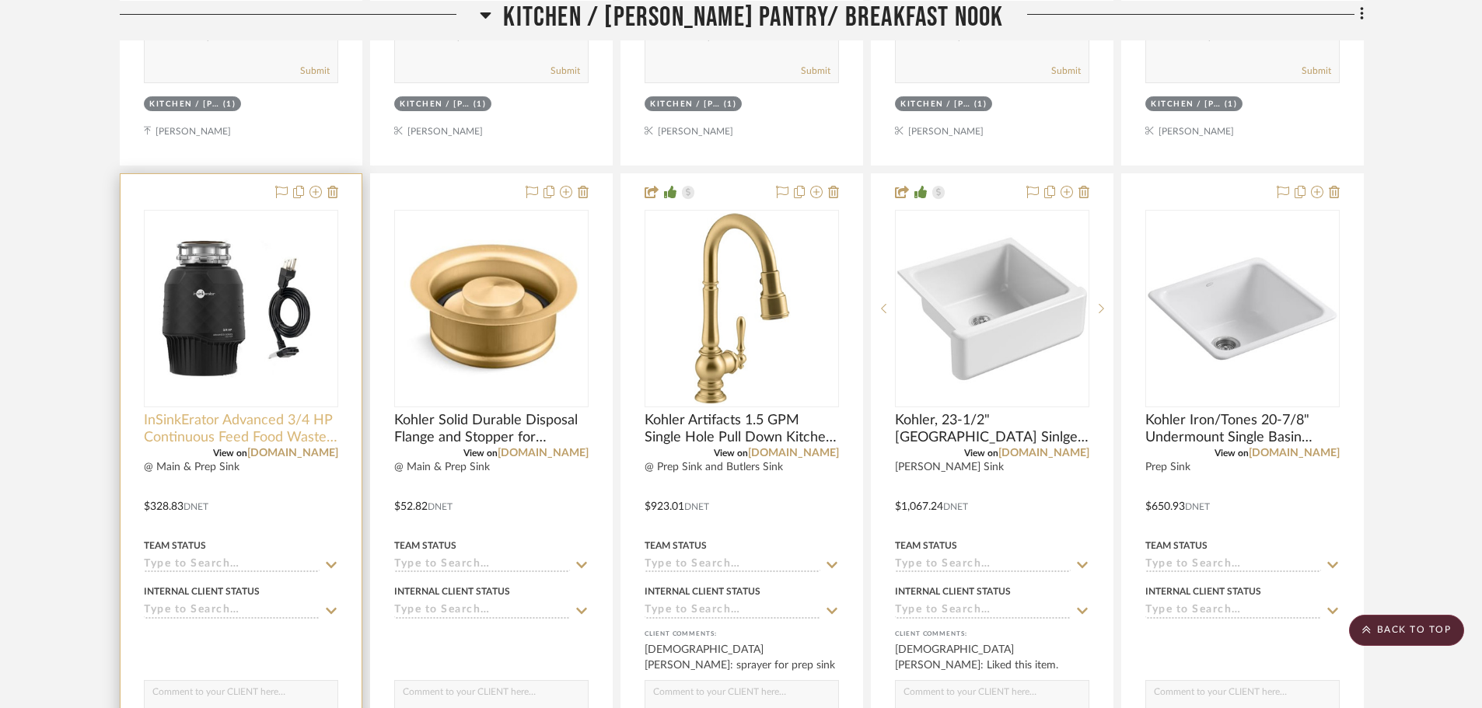
click at [318, 425] on span "InSinkErator Advanced 3/4 HP Continuous Feed Food Waste Disposal" at bounding box center [241, 429] width 194 height 34
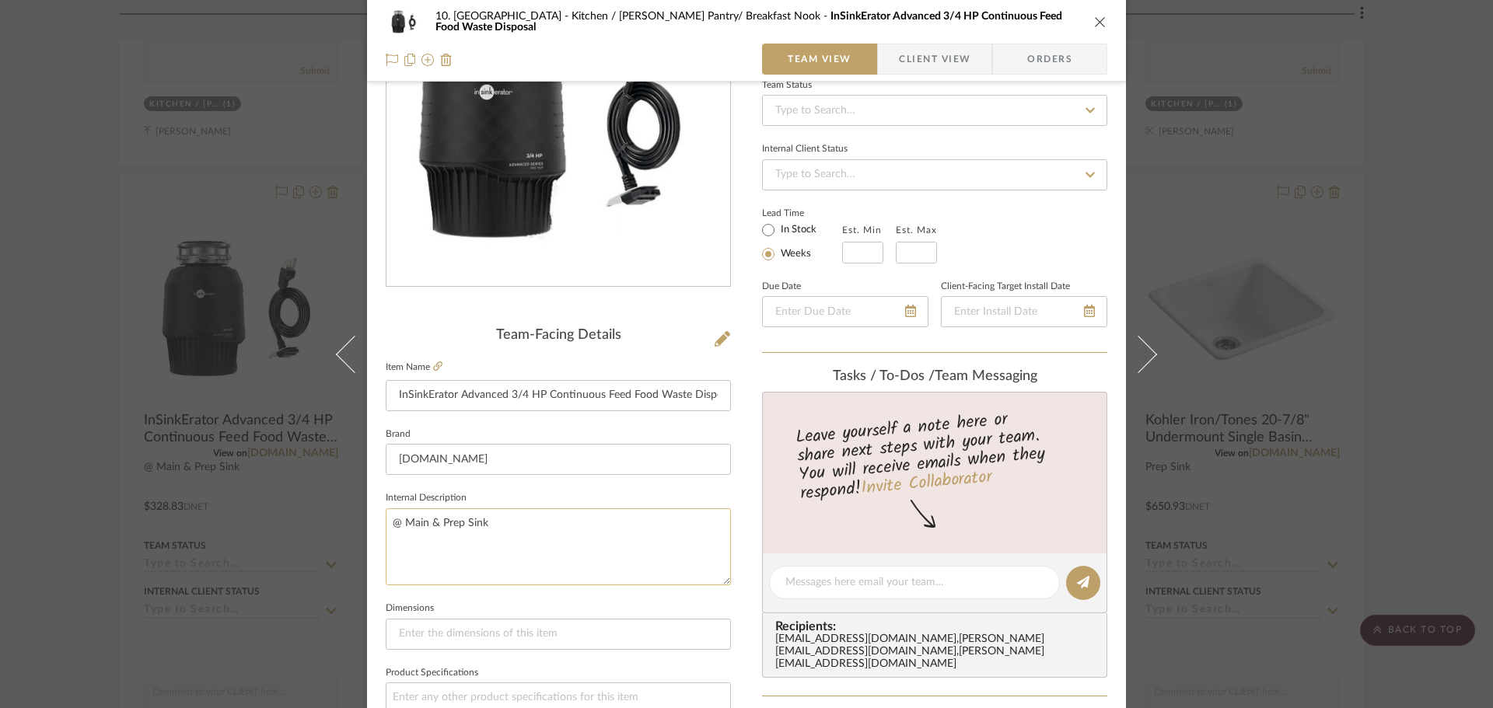
scroll to position [233, 0]
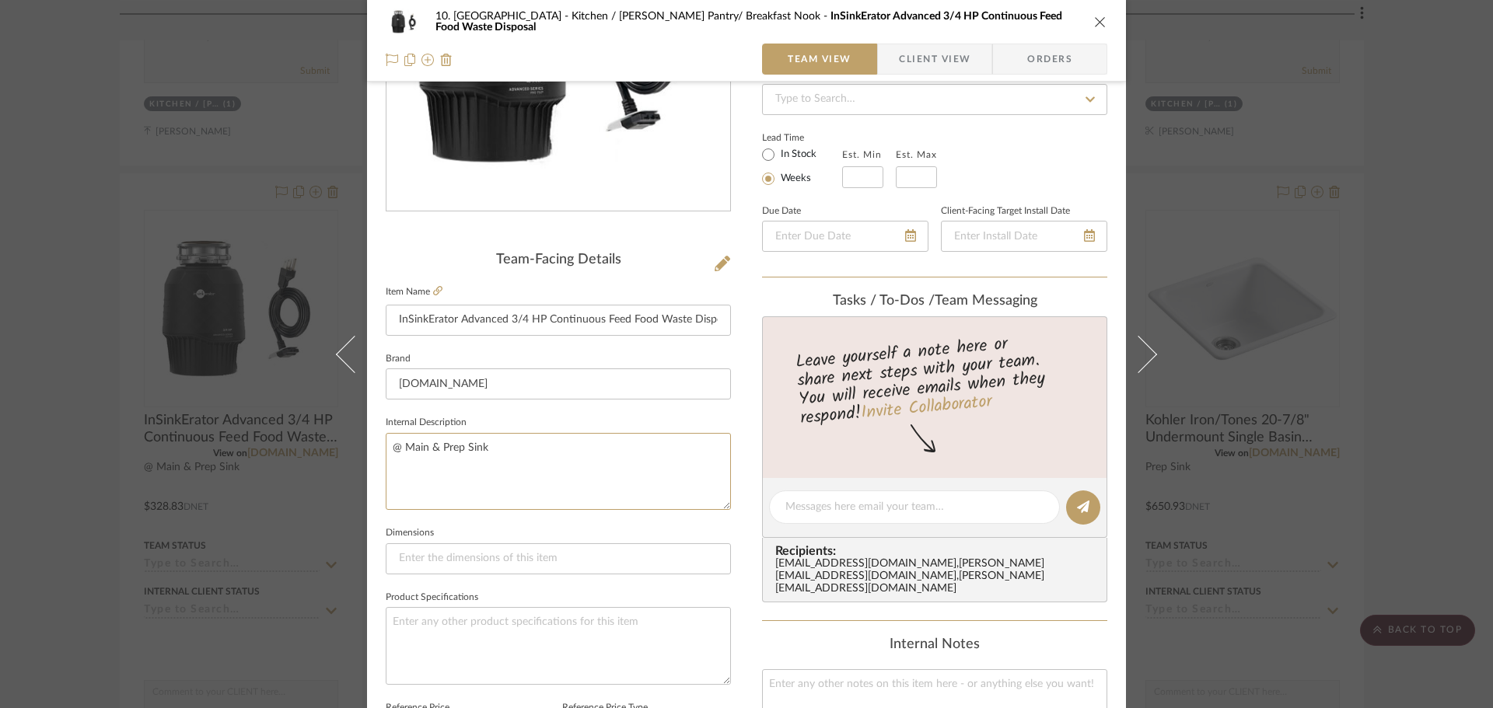
drag, startPoint x: 489, startPoint y: 450, endPoint x: 261, endPoint y: 449, distance: 228.6
click at [267, 449] on div "10. Vignola Kitchen / Butler's Pantry/ Breakfast Nook InSinkErator Advanced 3/4…" at bounding box center [746, 354] width 1493 height 708
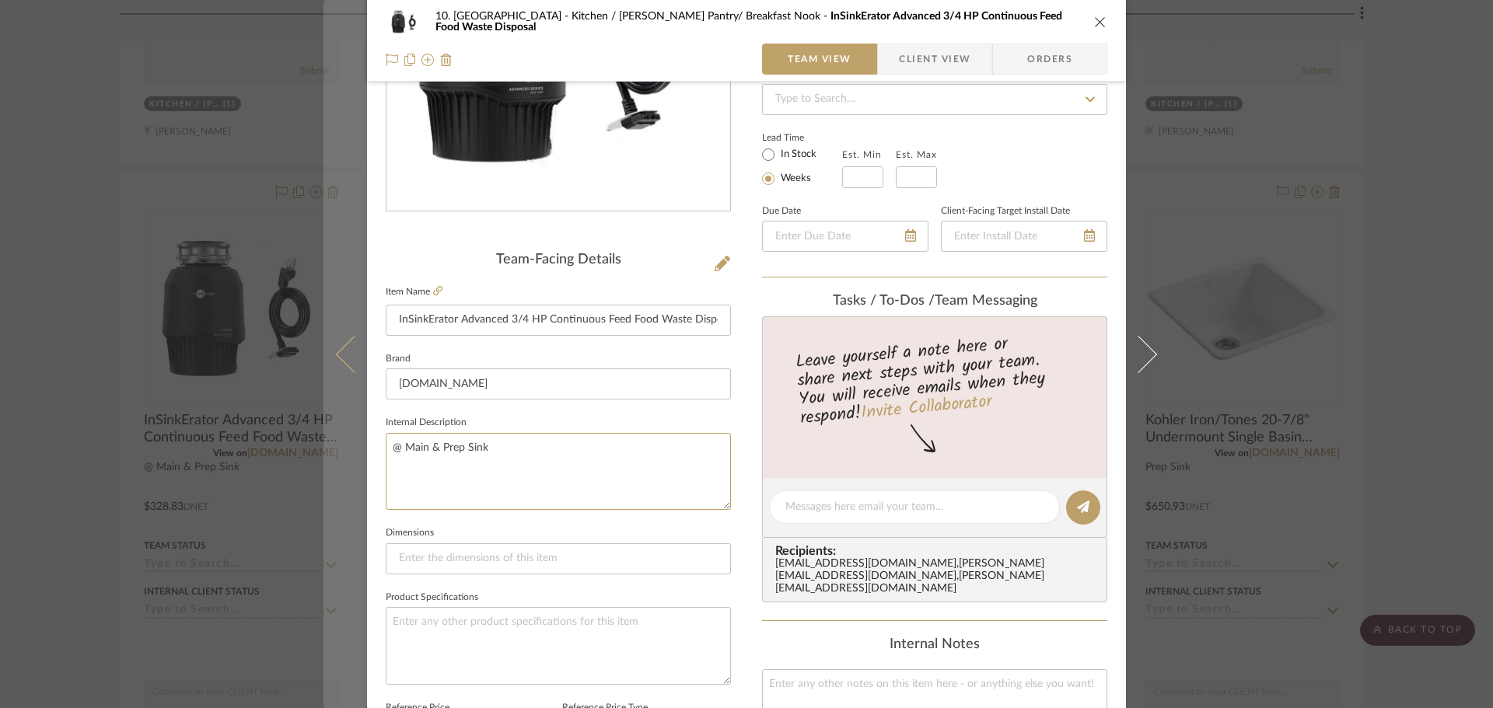
paste textarea "Kitche"
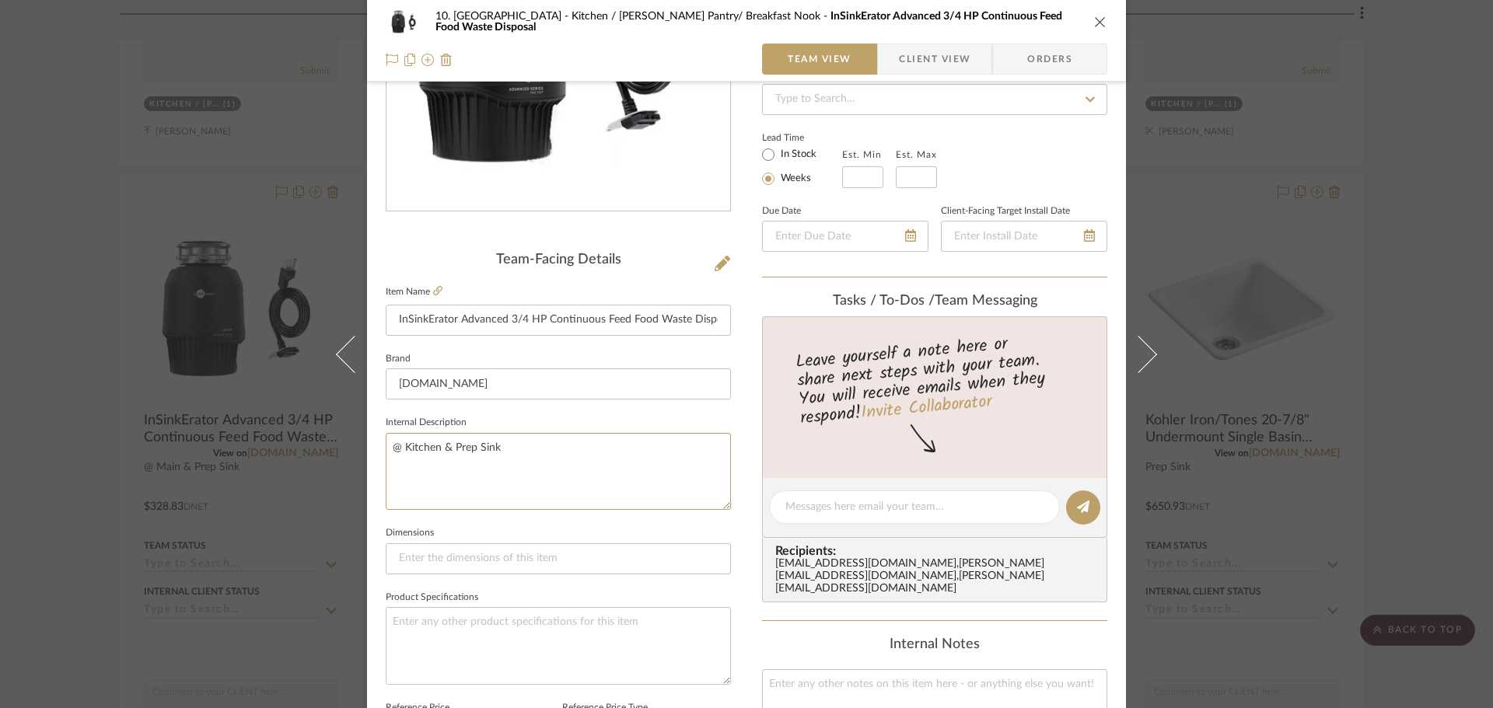
type textarea "@ Kitchen & Prep Sink"
click at [453, 520] on sr-form-field "Internal Description @ Kitchen & Prep Sink" at bounding box center [558, 467] width 345 height 110
click at [86, 498] on div "10. Vignola Kitchen / Butler's Pantry/ Breakfast Nook InSinkErator Advanced 3/4…" at bounding box center [746, 354] width 1493 height 708
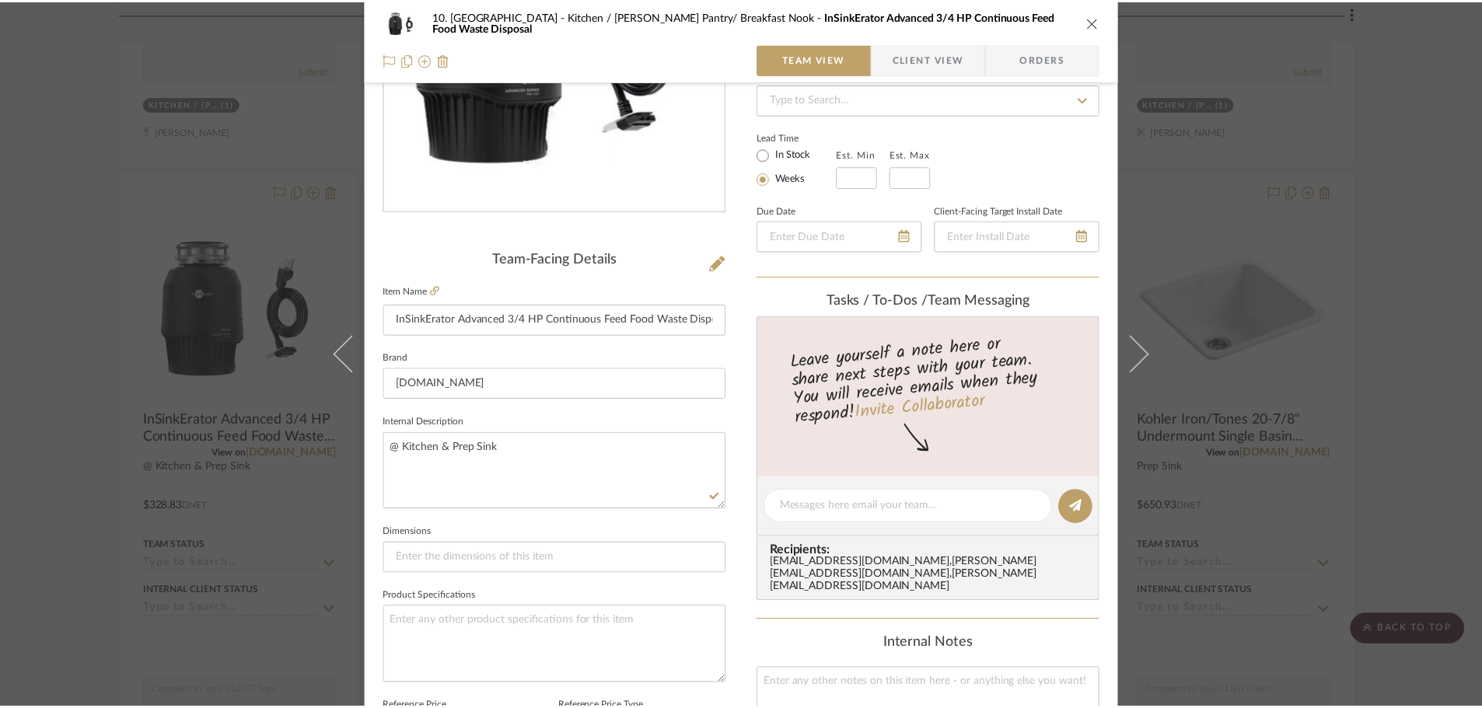
scroll to position [1478, 0]
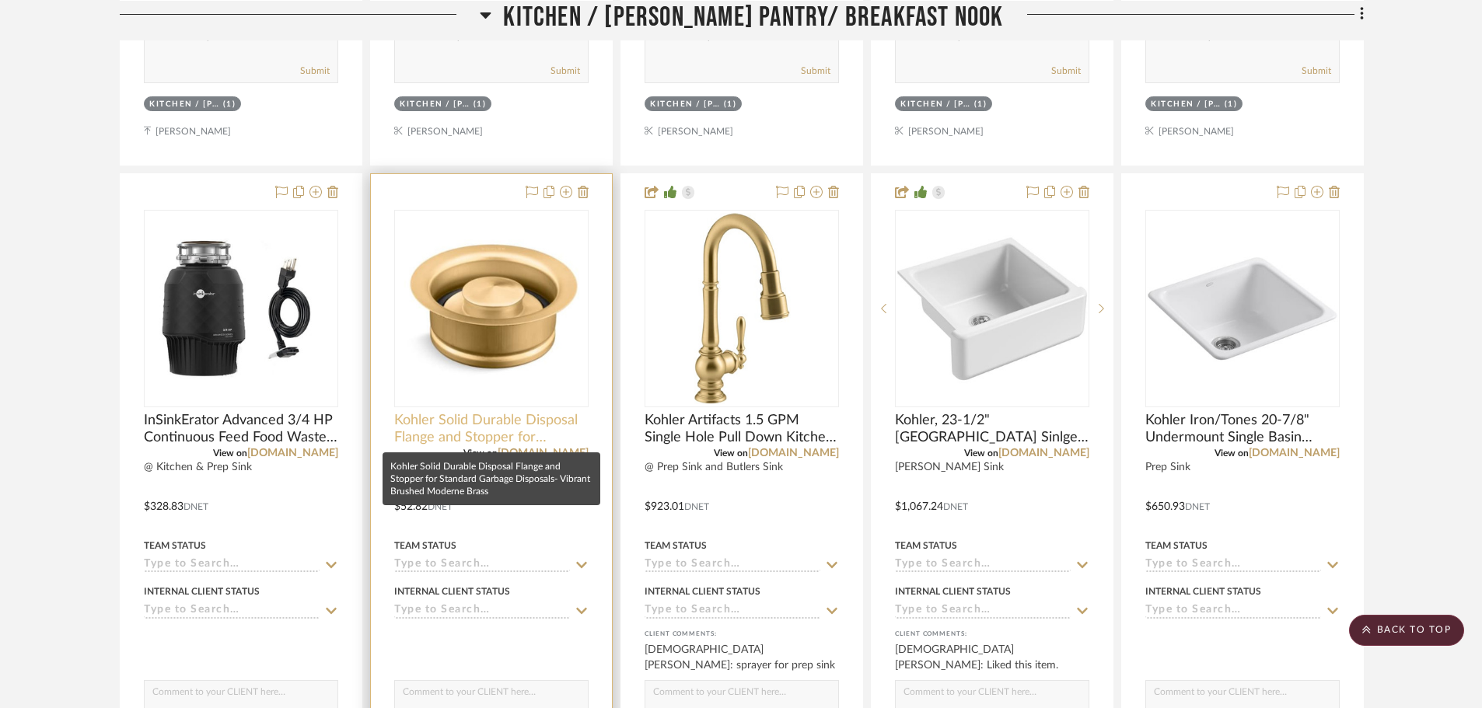
click at [518, 421] on span "Kohler Solid Durable Disposal Flange and Stopper for Standard Garbage Disposals…" at bounding box center [491, 429] width 194 height 34
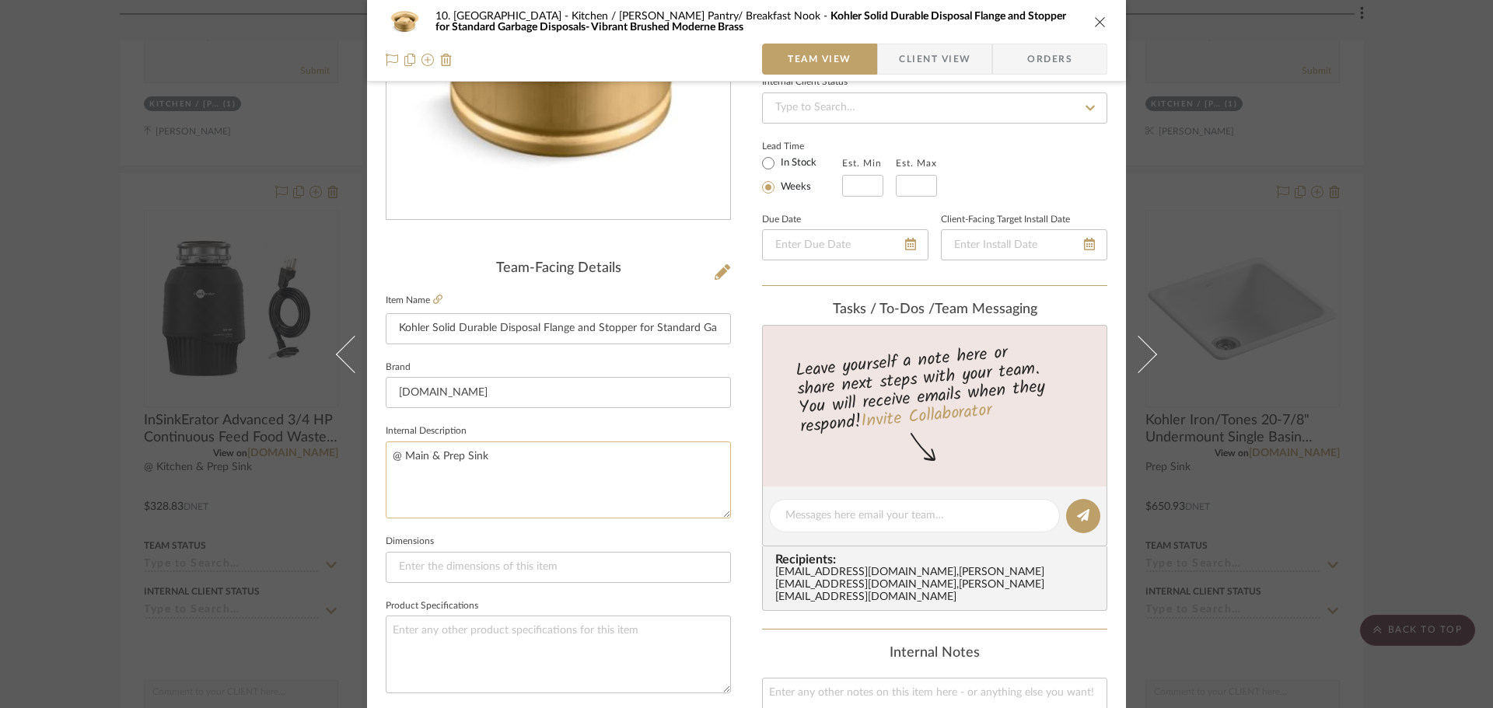
scroll to position [233, 0]
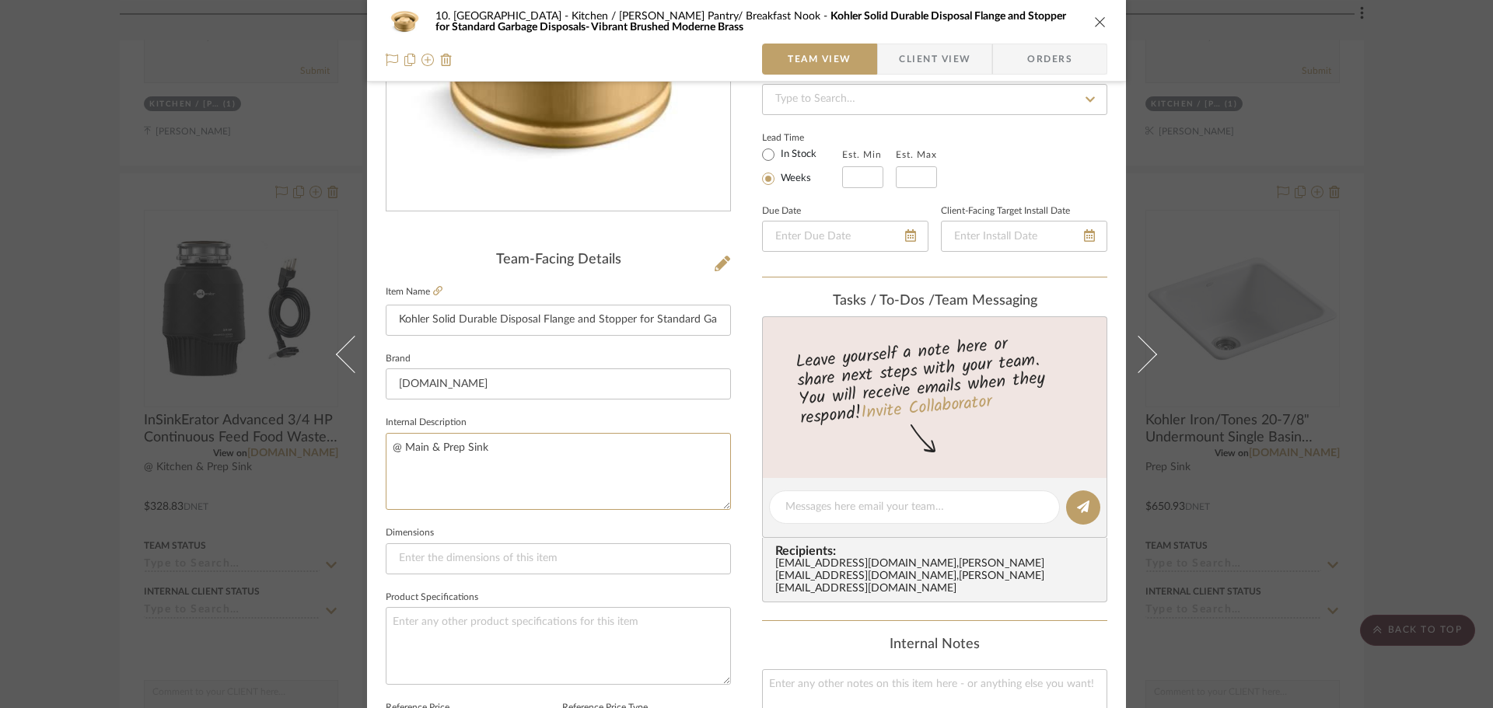
drag, startPoint x: 550, startPoint y: 452, endPoint x: 283, endPoint y: 452, distance: 266.7
click at [283, 452] on div "10. Vignola Kitchen / Butler's Pantry/ Breakfast Nook Kohler Solid Durable Disp…" at bounding box center [746, 354] width 1493 height 708
paste textarea "Kitche"
type textarea "@ Kitchen & Prep Sink"
click at [450, 513] on sr-form-field "Internal Description @ Kitchen & Prep Sink" at bounding box center [558, 467] width 345 height 110
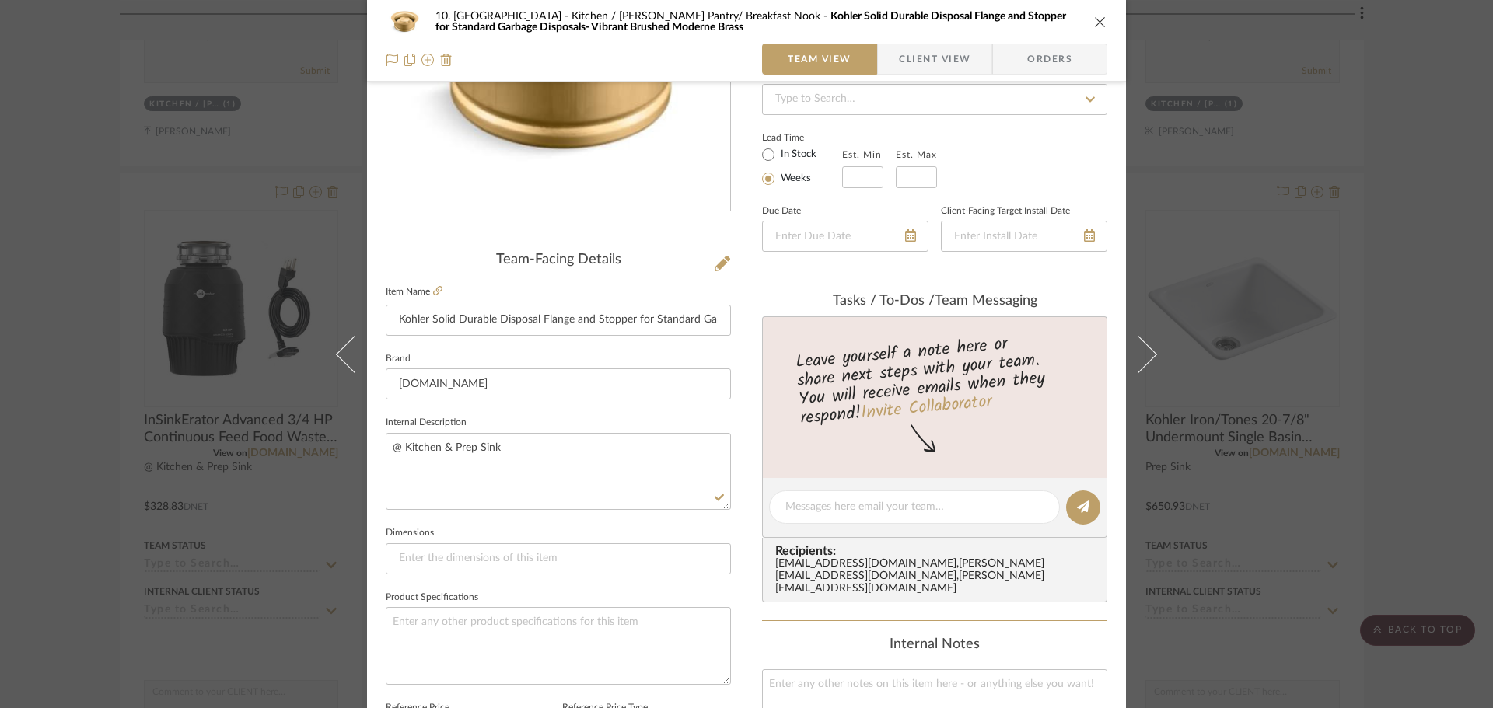
click at [131, 533] on div "10. Vignola Kitchen / Butler's Pantry/ Breakfast Nook Kohler Solid Durable Disp…" at bounding box center [746, 354] width 1493 height 708
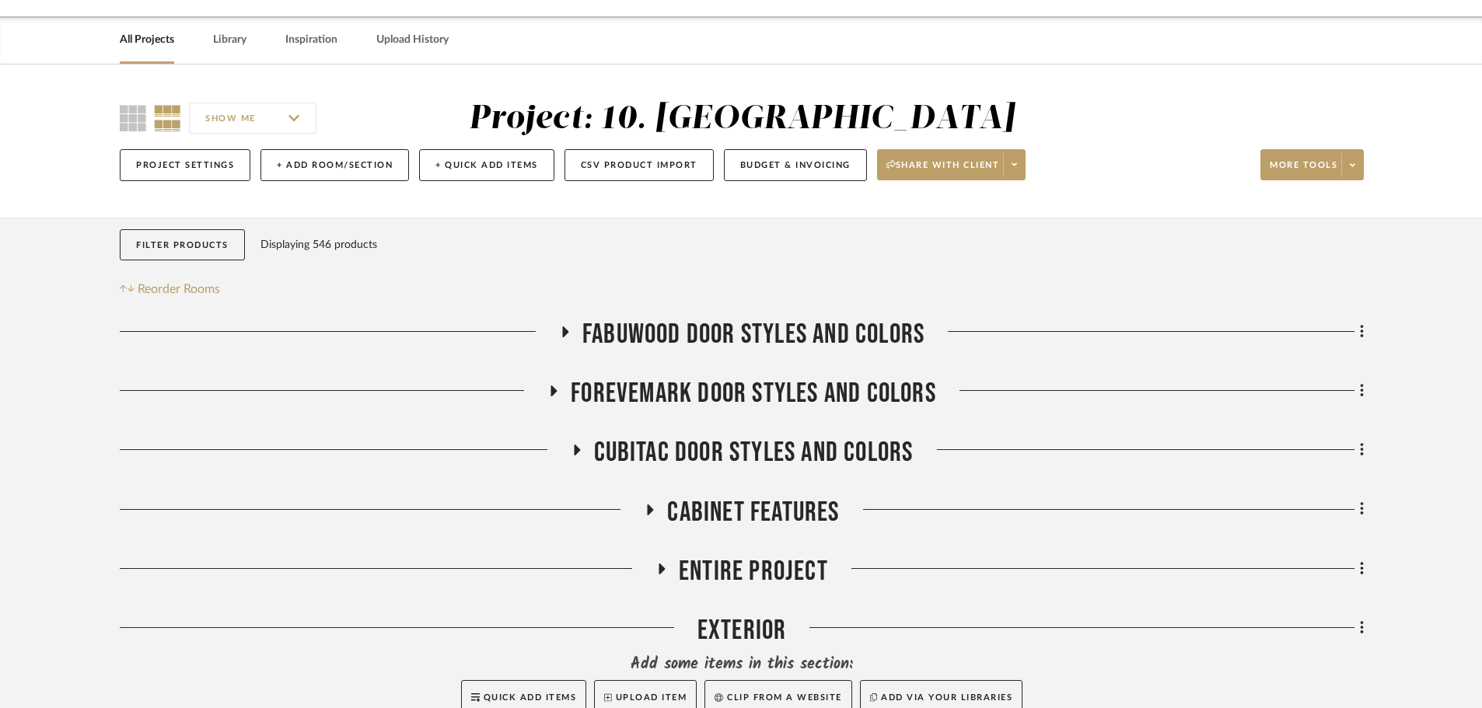
scroll to position [0, 0]
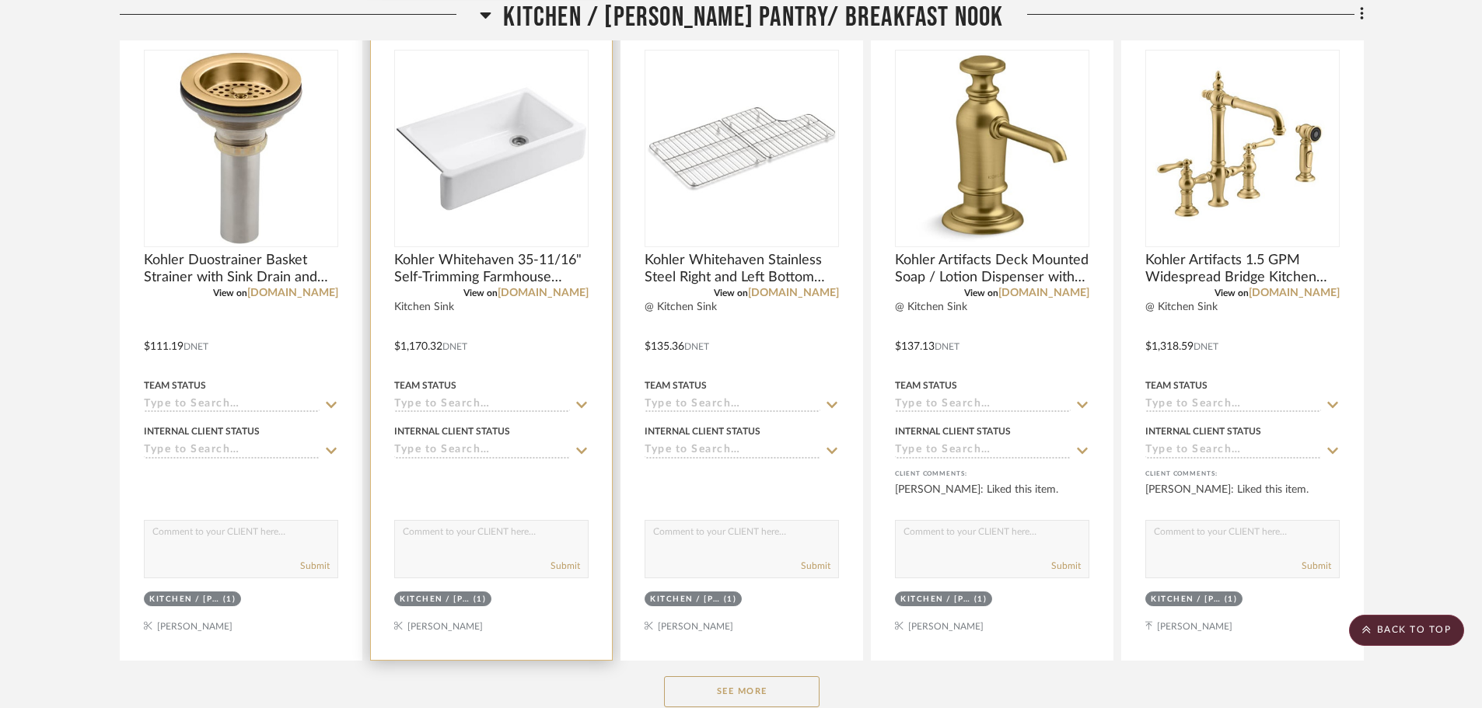
scroll to position [933, 0]
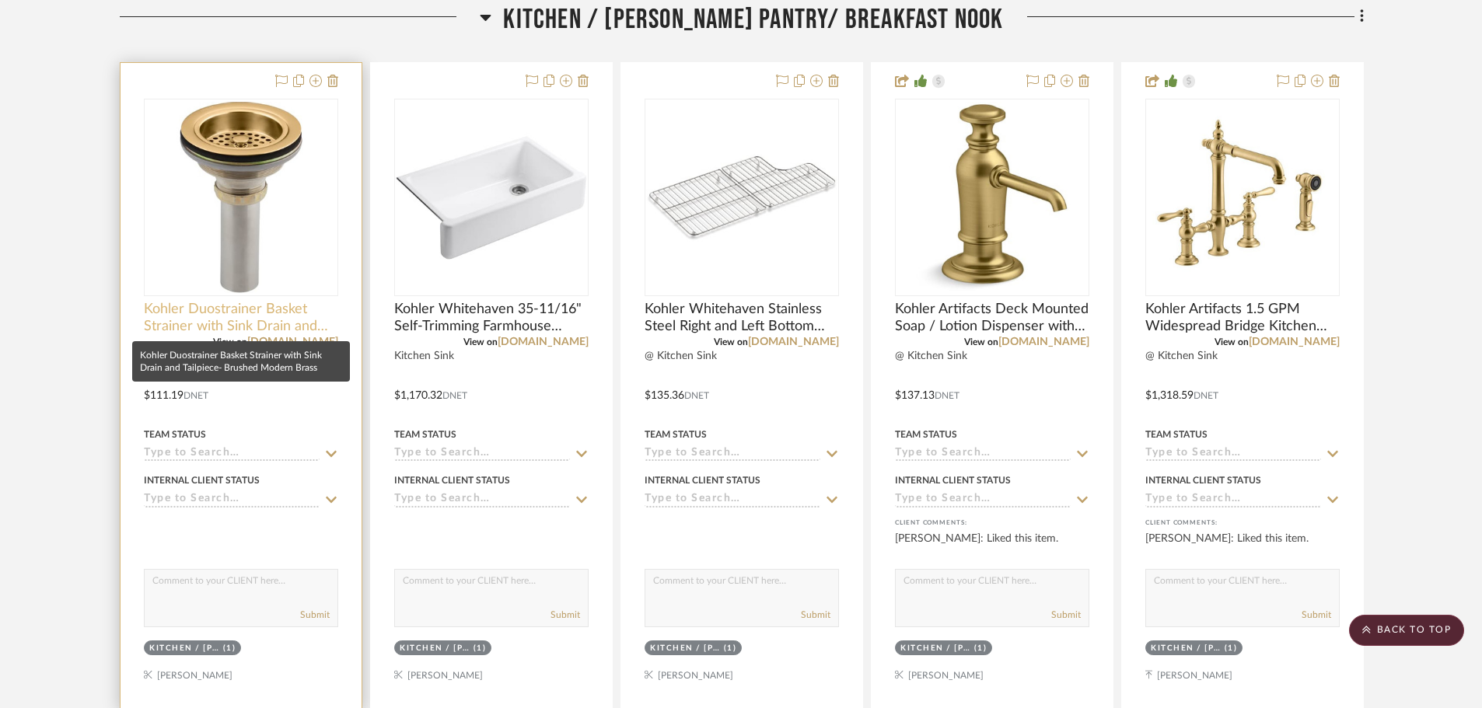
click at [291, 310] on span "Kohler Duostrainer Basket Strainer with Sink Drain and Tailpiece- Brushed Moder…" at bounding box center [241, 318] width 194 height 34
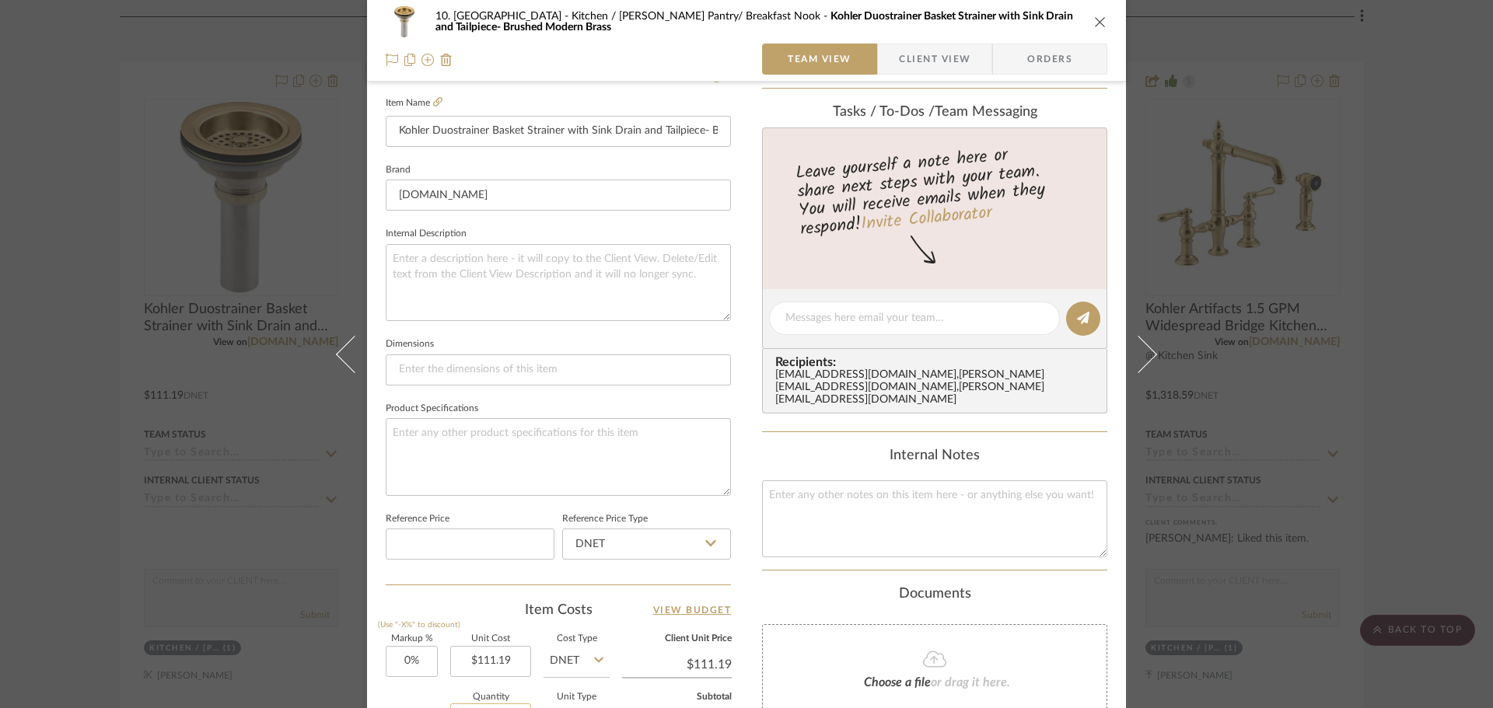
scroll to position [700, 0]
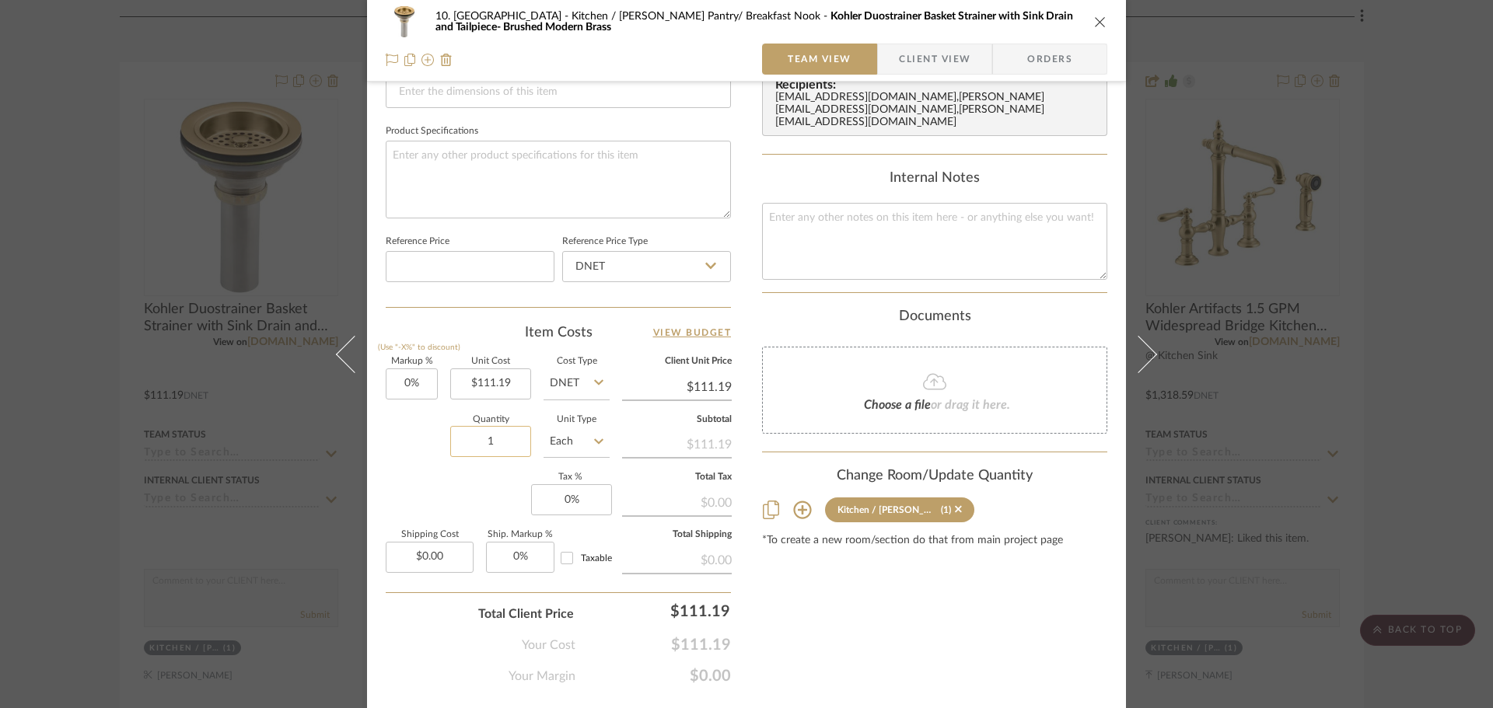
click at [493, 453] on input "1" at bounding box center [490, 441] width 81 height 31
type input "3"
click at [483, 494] on div "Markup % (Use "-X%" to discount) 0% Unit Cost $111.19 Cost Type DNET Client Uni…" at bounding box center [558, 471] width 345 height 227
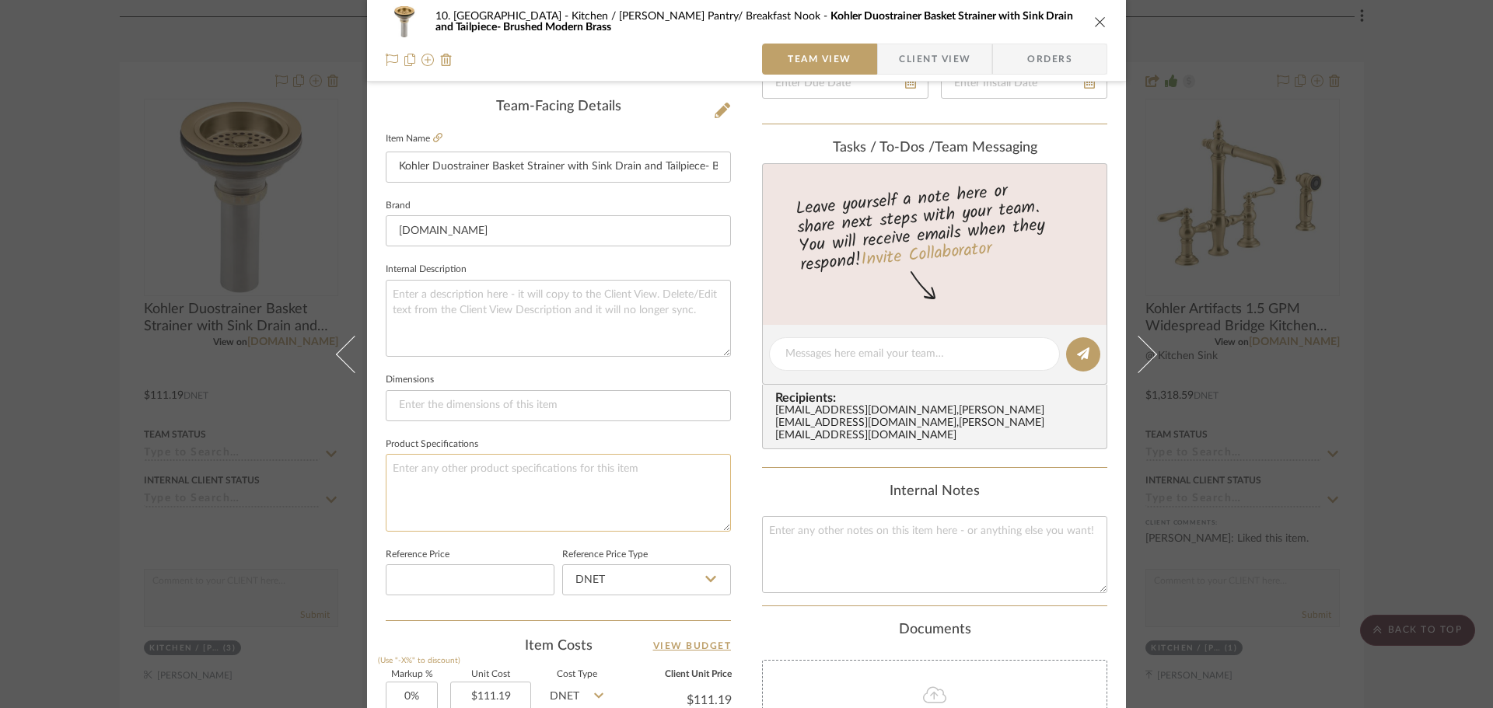
scroll to position [389, 0]
click at [512, 397] on input at bounding box center [558, 403] width 345 height 31
click at [504, 328] on textarea at bounding box center [558, 316] width 345 height 77
type textarea "@ all sinks"
click at [497, 364] on sr-form-field "Internal Description @ all sinks" at bounding box center [558, 312] width 345 height 110
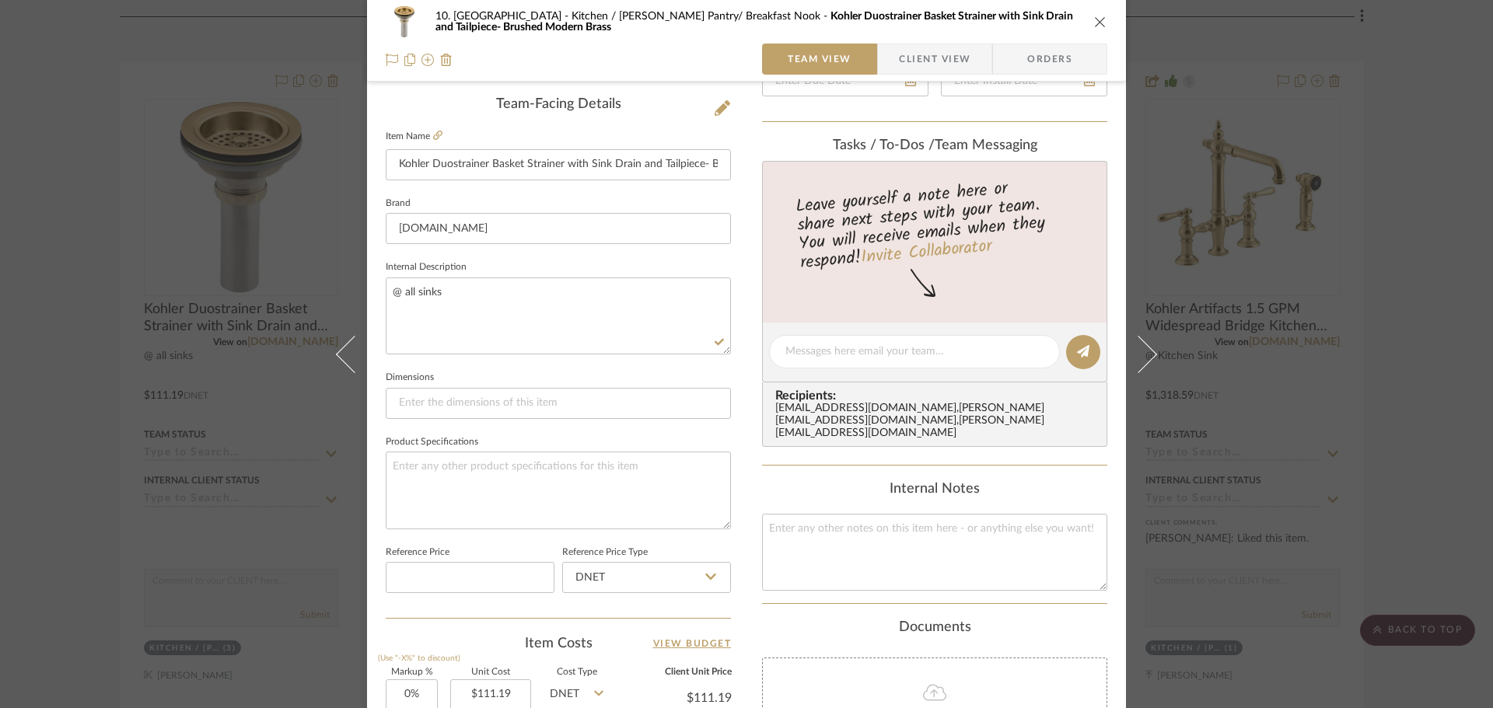
drag, startPoint x: 95, startPoint y: 347, endPoint x: 96, endPoint y: 338, distance: 8.6
click at [95, 348] on div "10. Vignola Kitchen / Butler's Pantry/ Breakfast Nook Kohler Duostrainer Basket…" at bounding box center [746, 354] width 1493 height 708
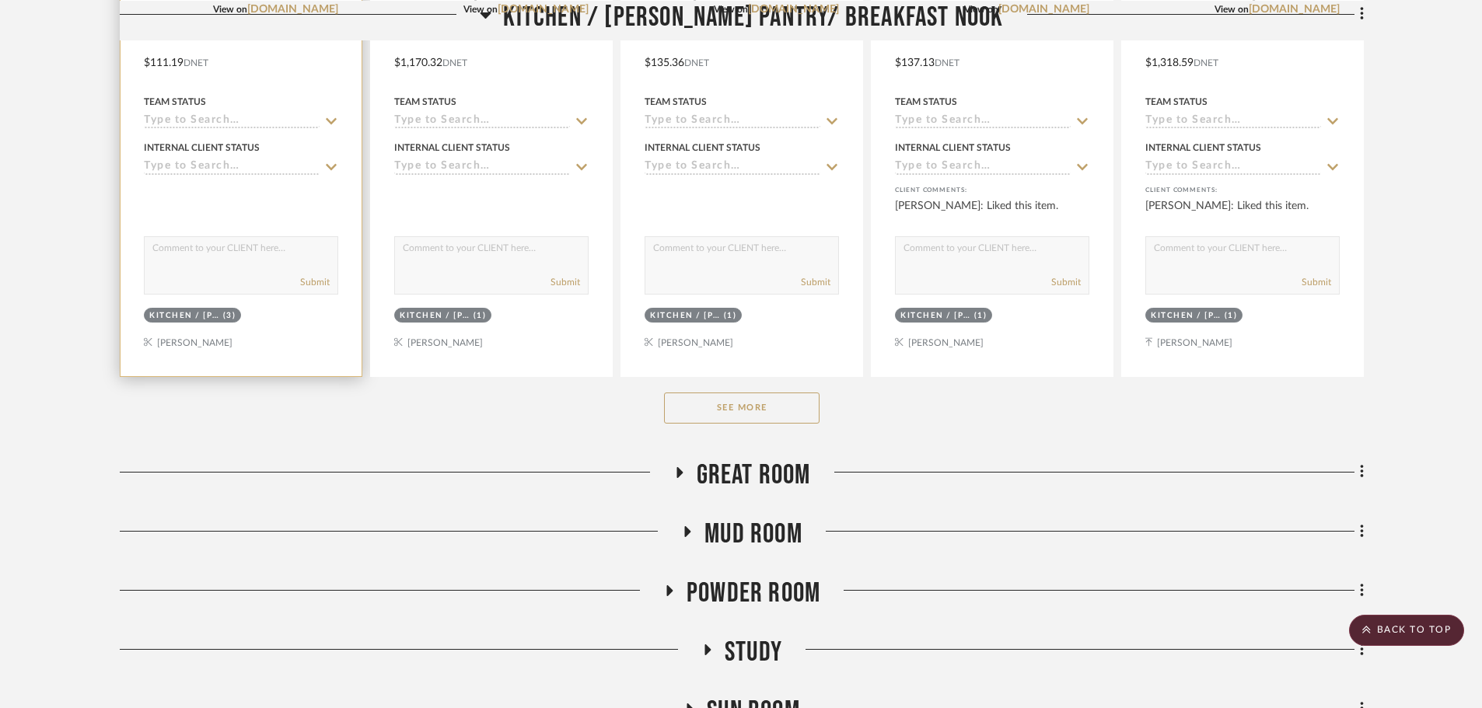
scroll to position [1322, 0]
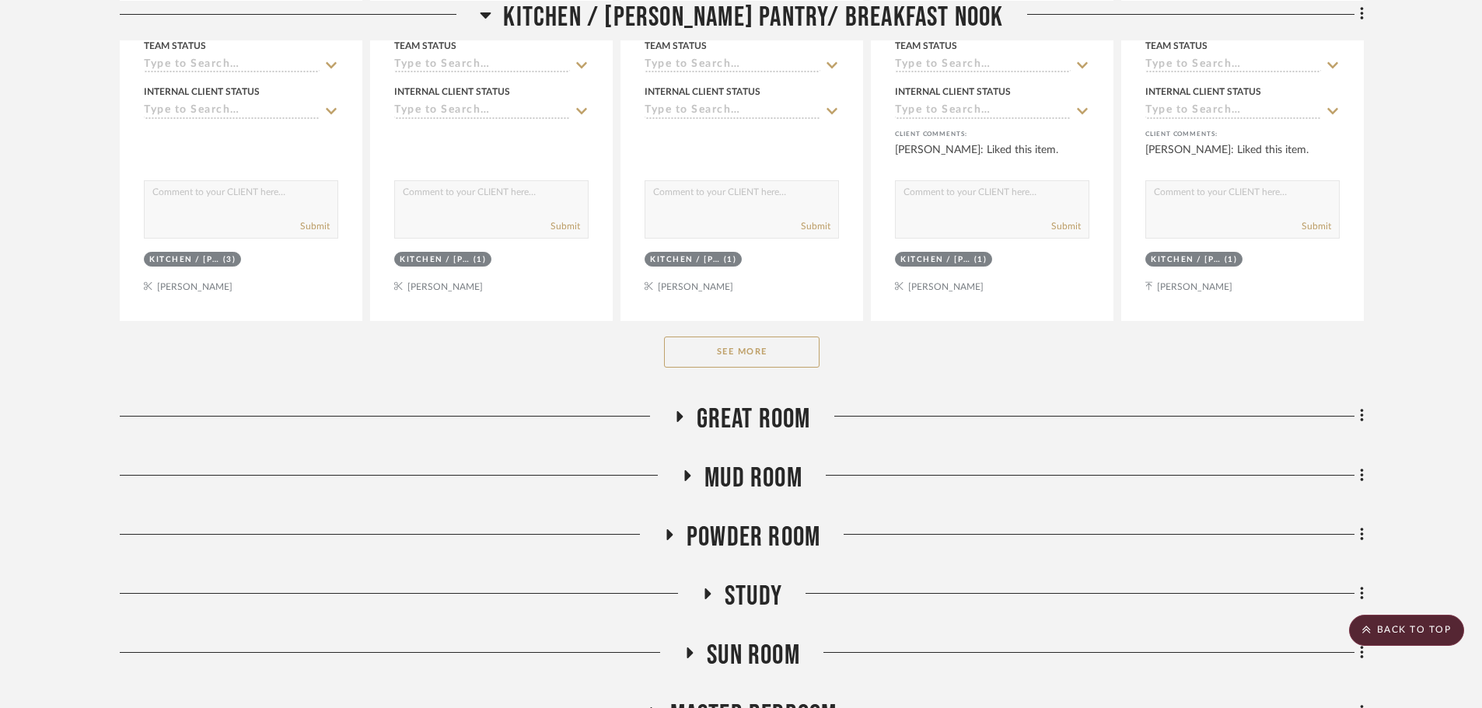
click at [731, 357] on button "See More" at bounding box center [742, 352] width 156 height 31
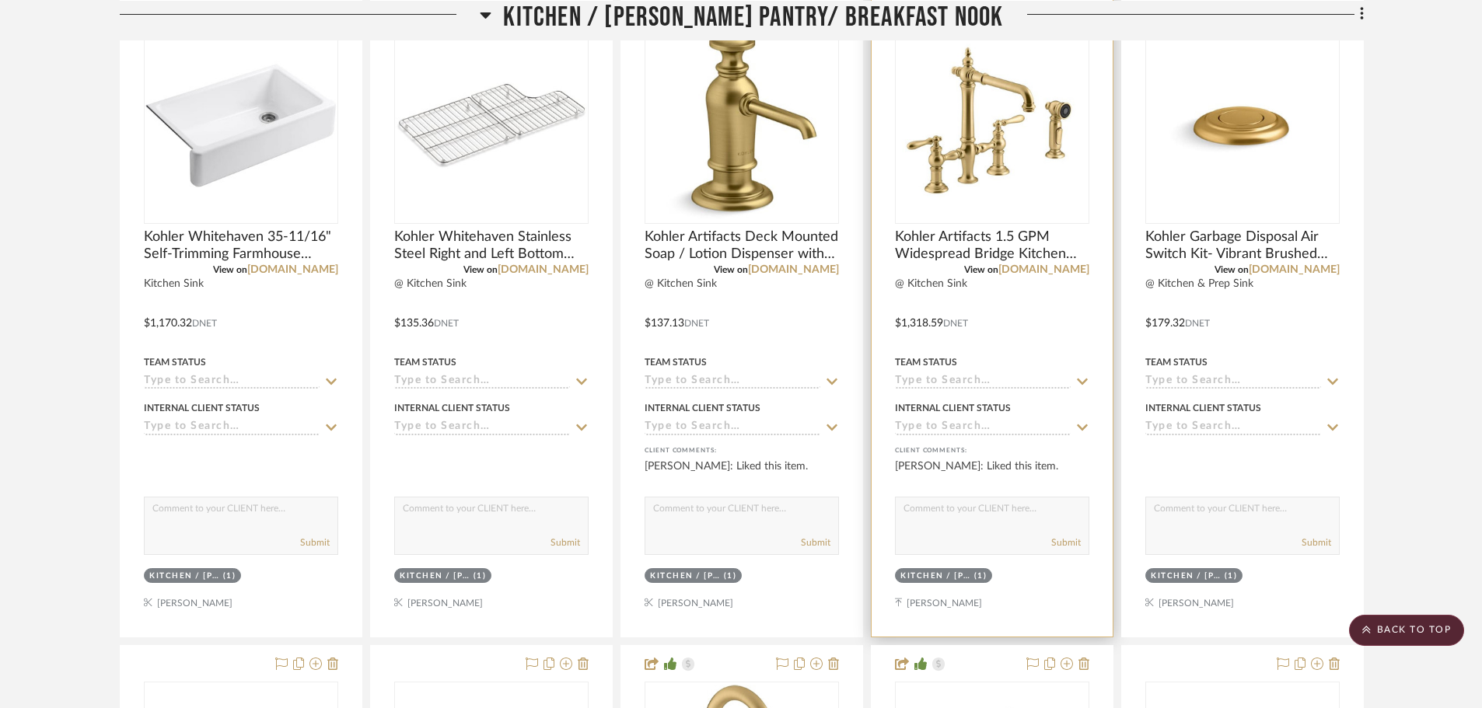
scroll to position [700, 0]
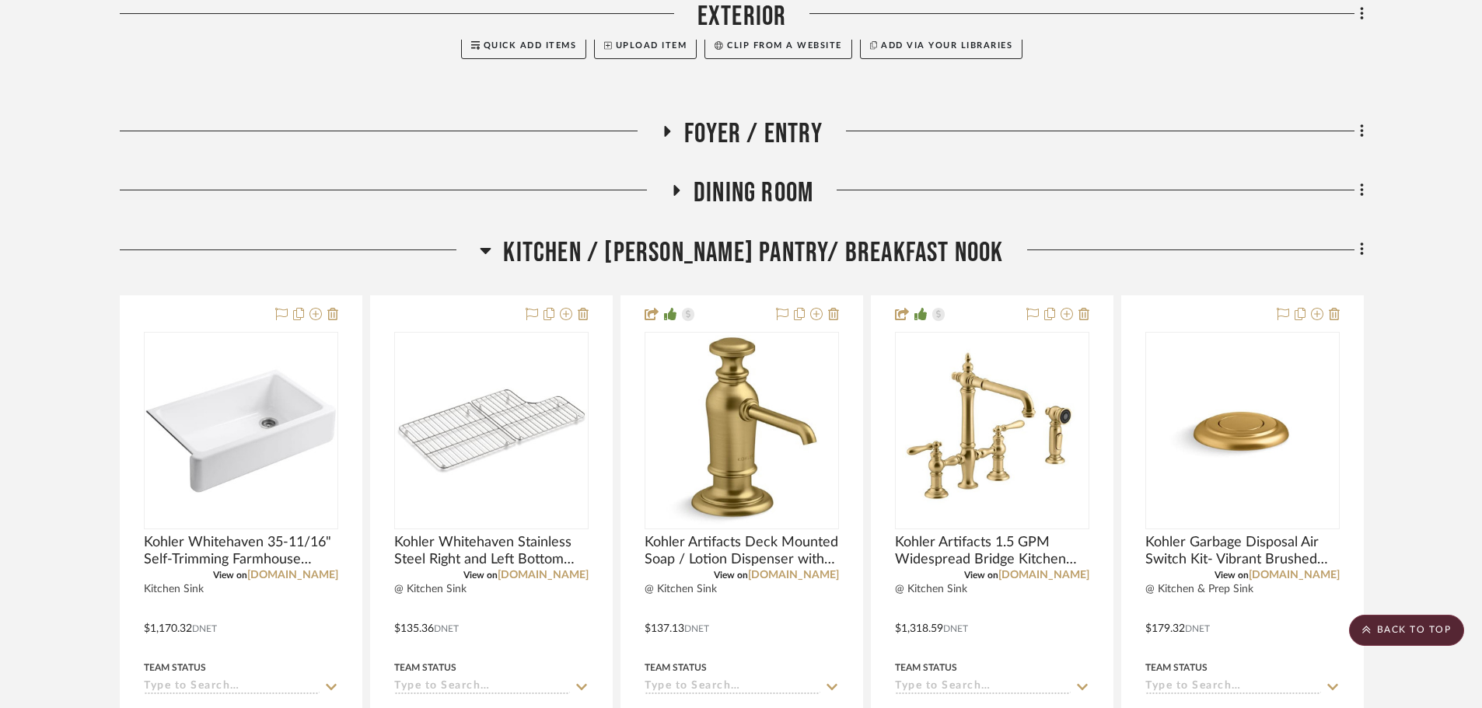
click at [765, 248] on span "Kitchen / [PERSON_NAME] Pantry/ Breakfast Nook" at bounding box center [753, 252] width 500 height 33
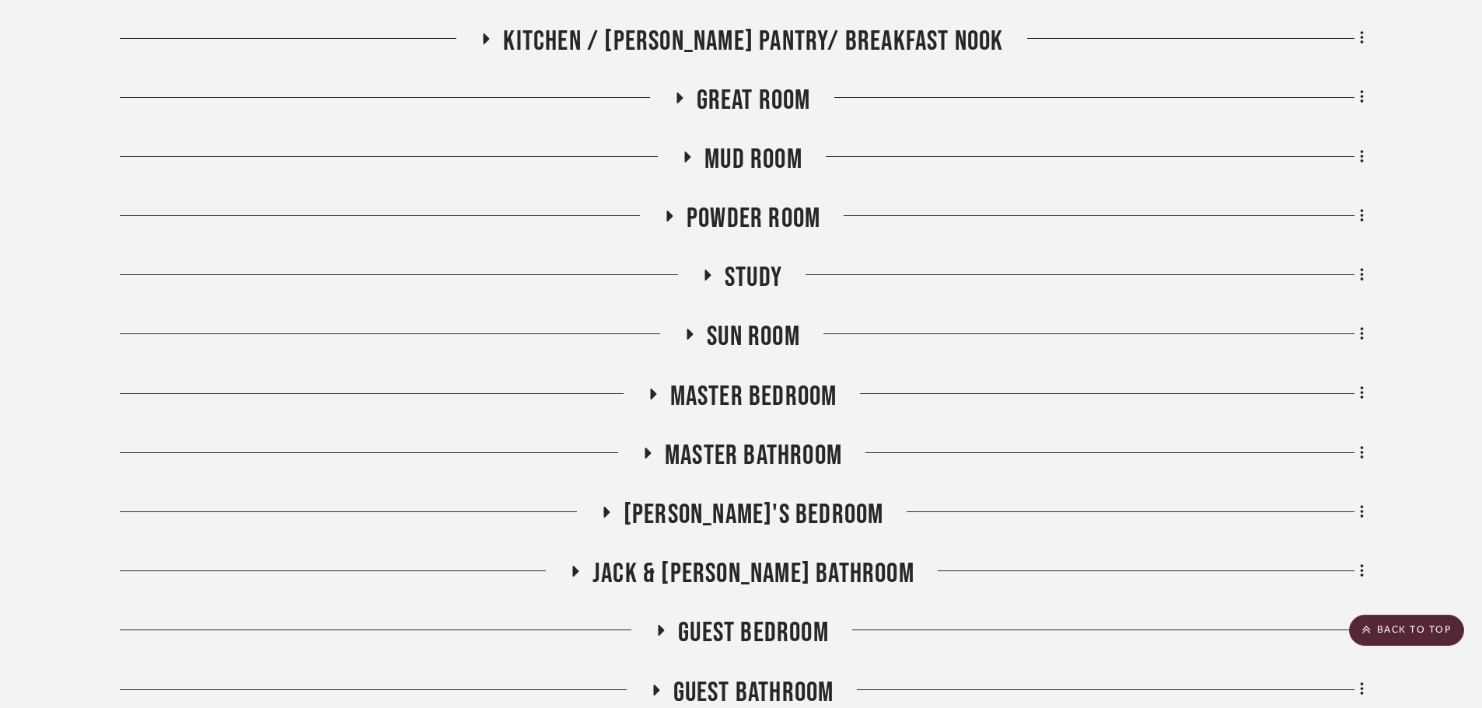
scroll to position [933, 0]
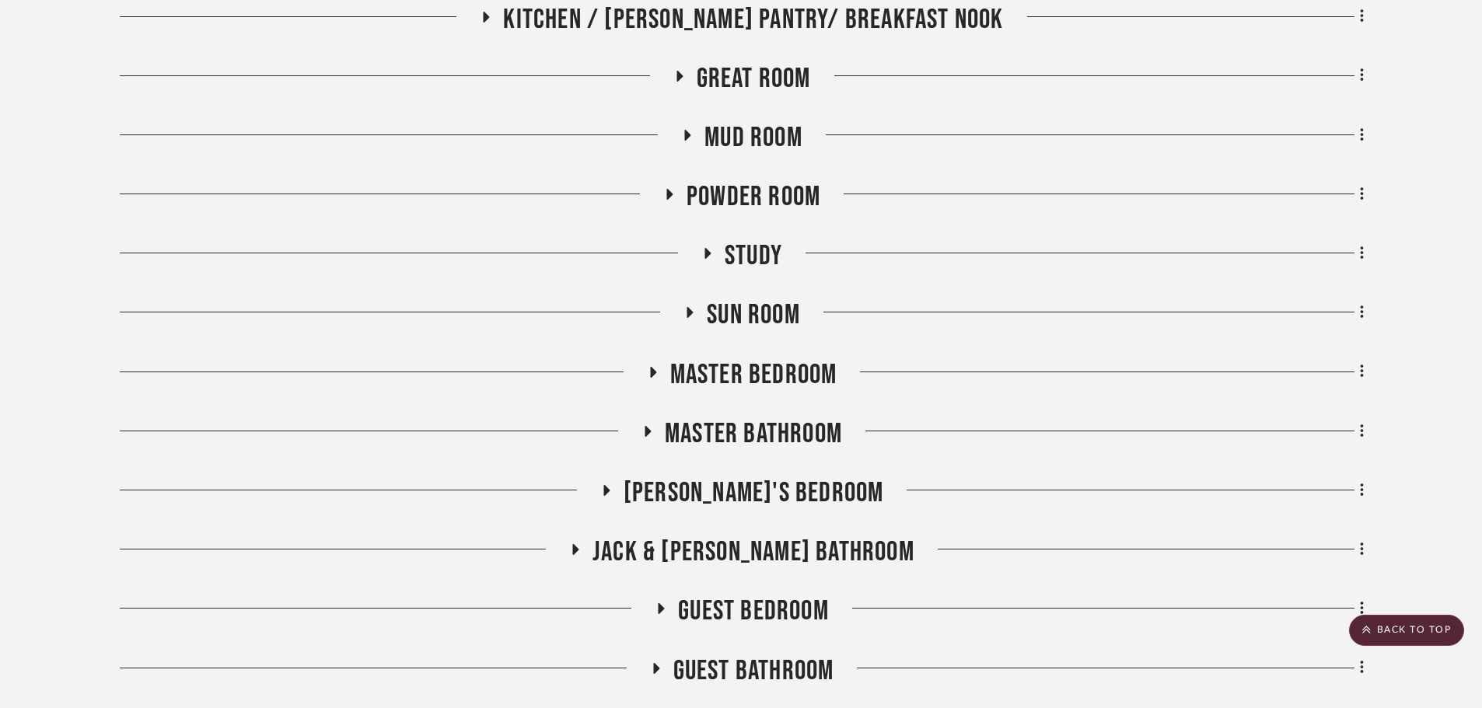
click at [789, 435] on span "Master Bathroom" at bounding box center [753, 434] width 177 height 33
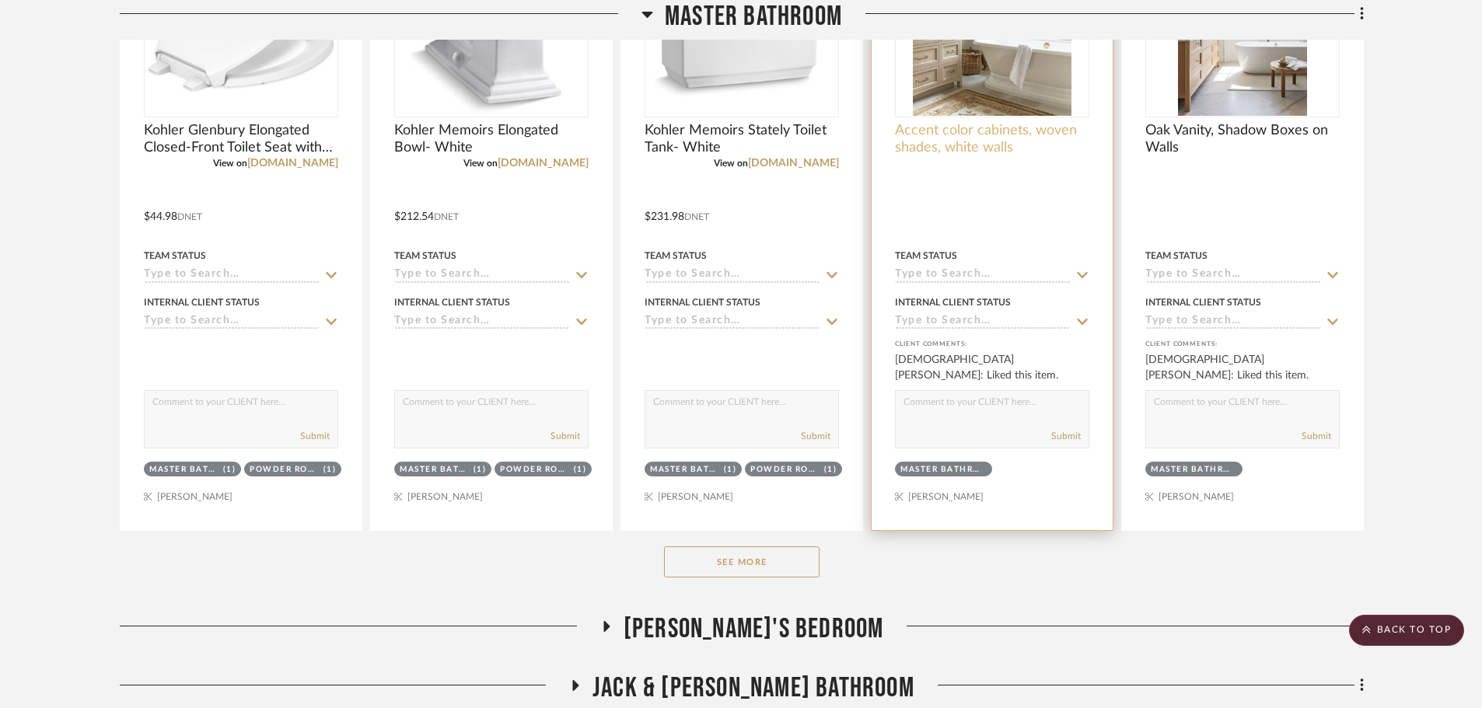
scroll to position [1555, 0]
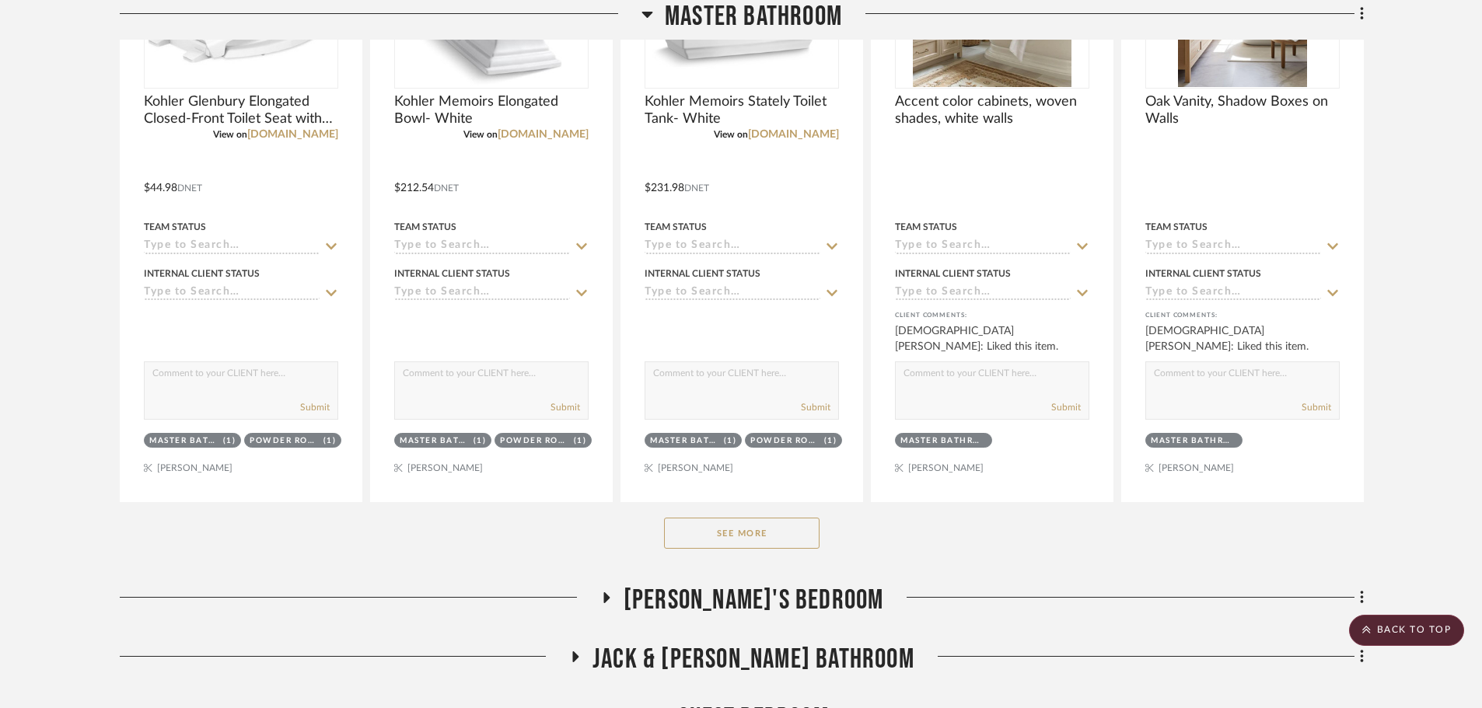
click at [747, 532] on button "See More" at bounding box center [742, 533] width 156 height 31
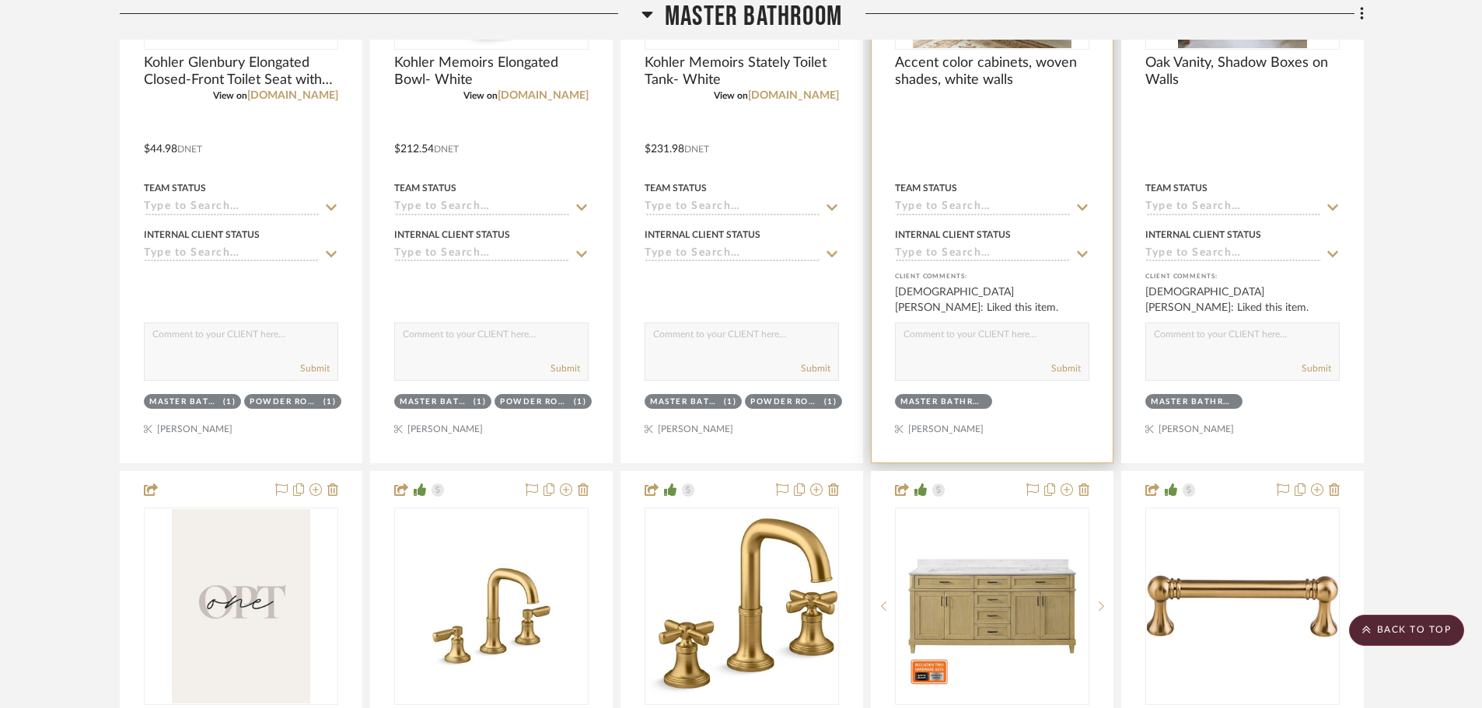
scroll to position [1789, 0]
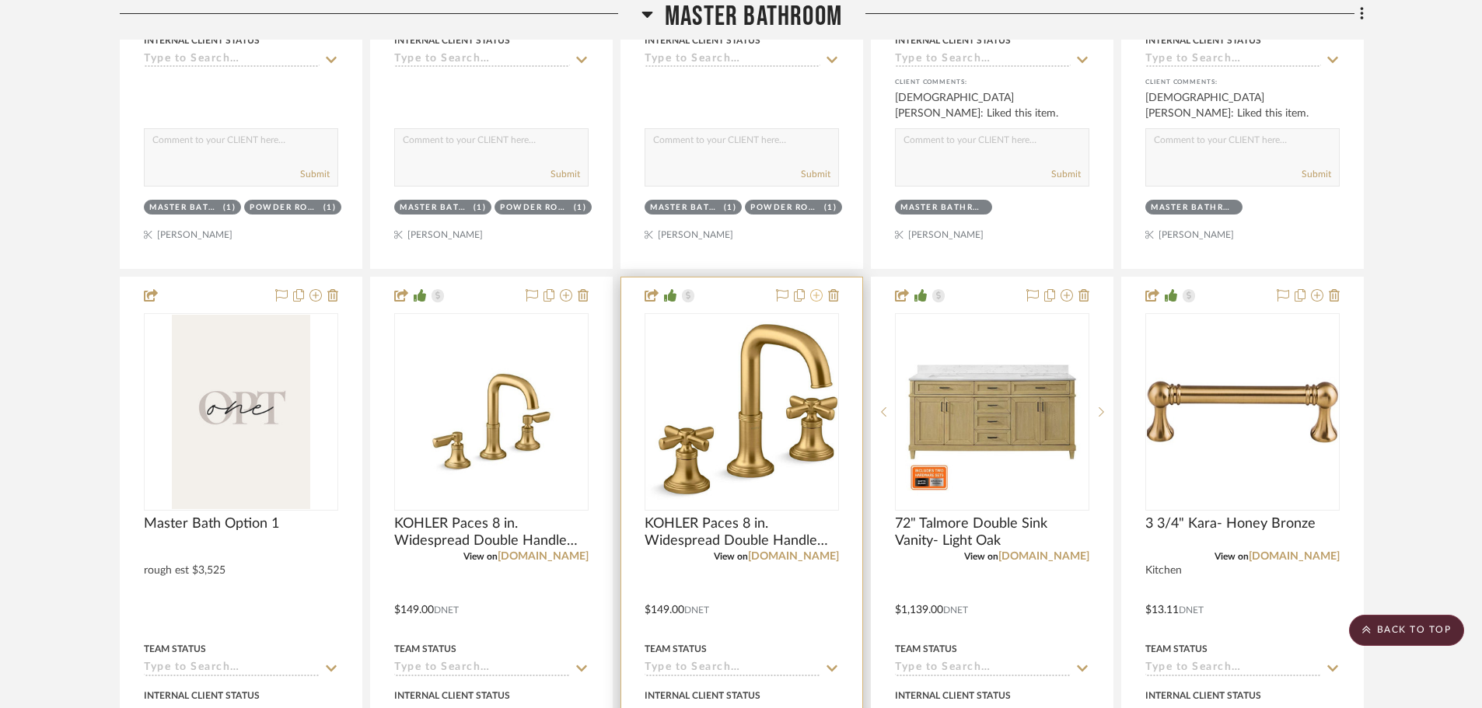
click at [813, 297] on icon at bounding box center [816, 295] width 12 height 12
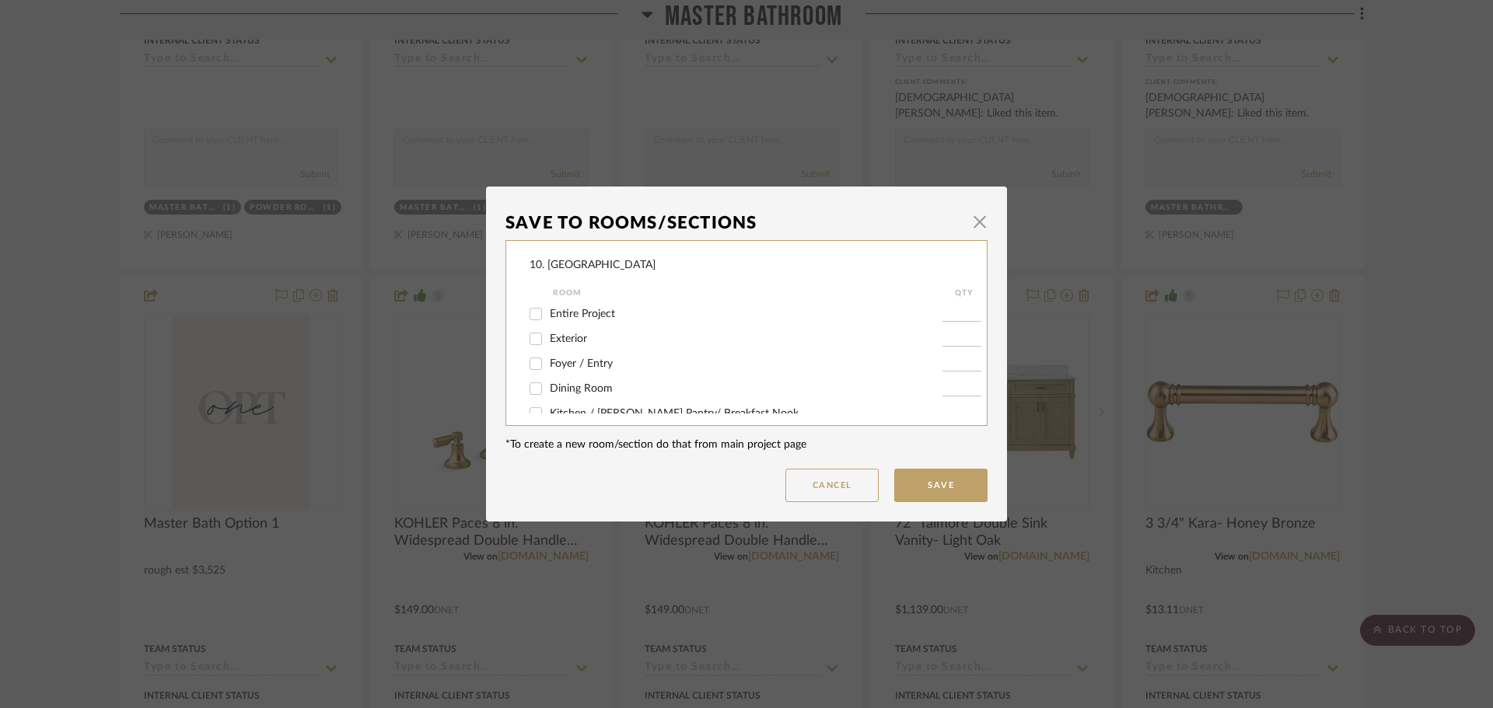
scroll to position [233, 0]
click at [561, 355] on span "Powder Room" at bounding box center [584, 355] width 68 height 11
click at [548, 355] on input "Powder Room" at bounding box center [535, 355] width 25 height 25
checkbox input "true"
type input "1"
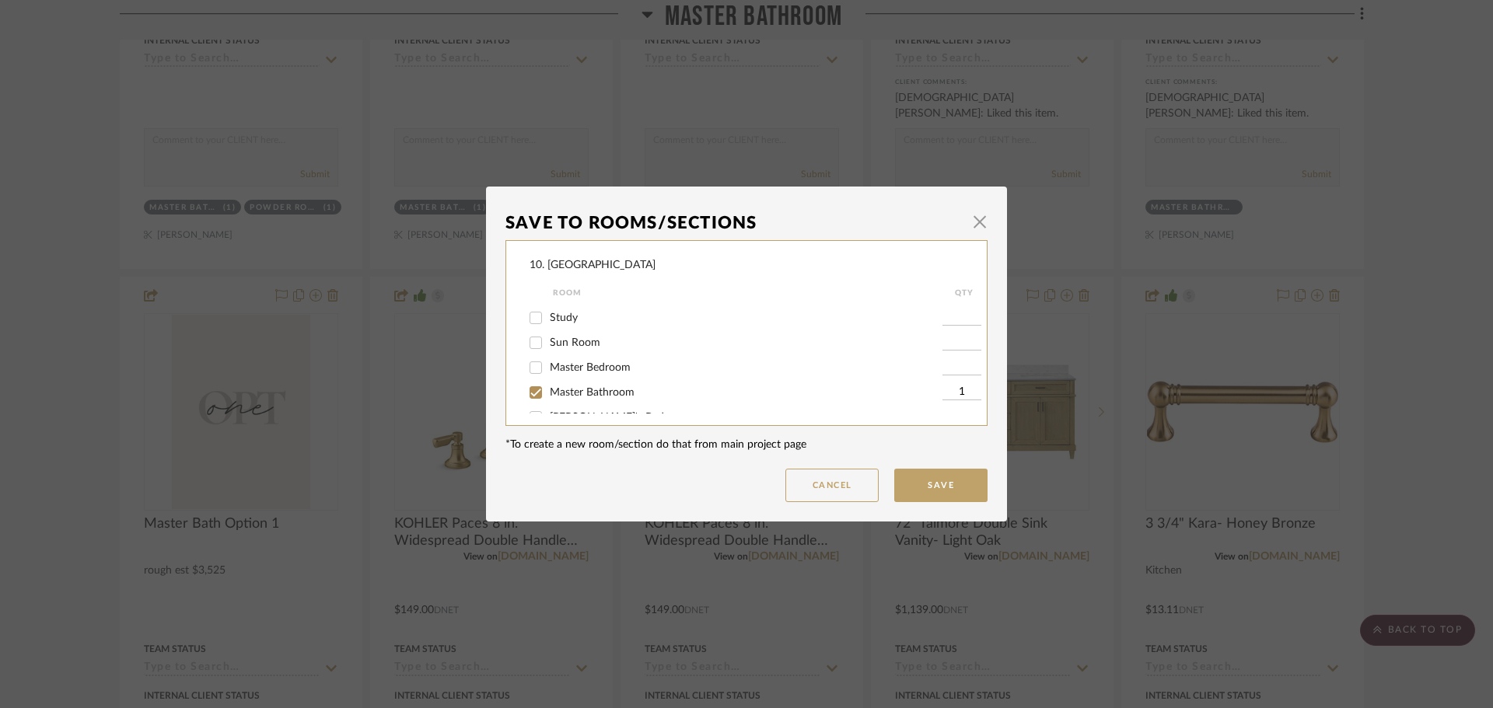
scroll to position [311, 0]
click at [558, 377] on span "Master Bathroom" at bounding box center [592, 377] width 85 height 11
click at [548, 377] on input "Master Bathroom" at bounding box center [535, 377] width 25 height 25
checkbox input "false"
click at [964, 503] on dialog-content "Save To Rooms/Sections × 10. Vignola Room QTY FABUWOOD DOOR STYLES AND COLORS F…" at bounding box center [746, 354] width 521 height 335
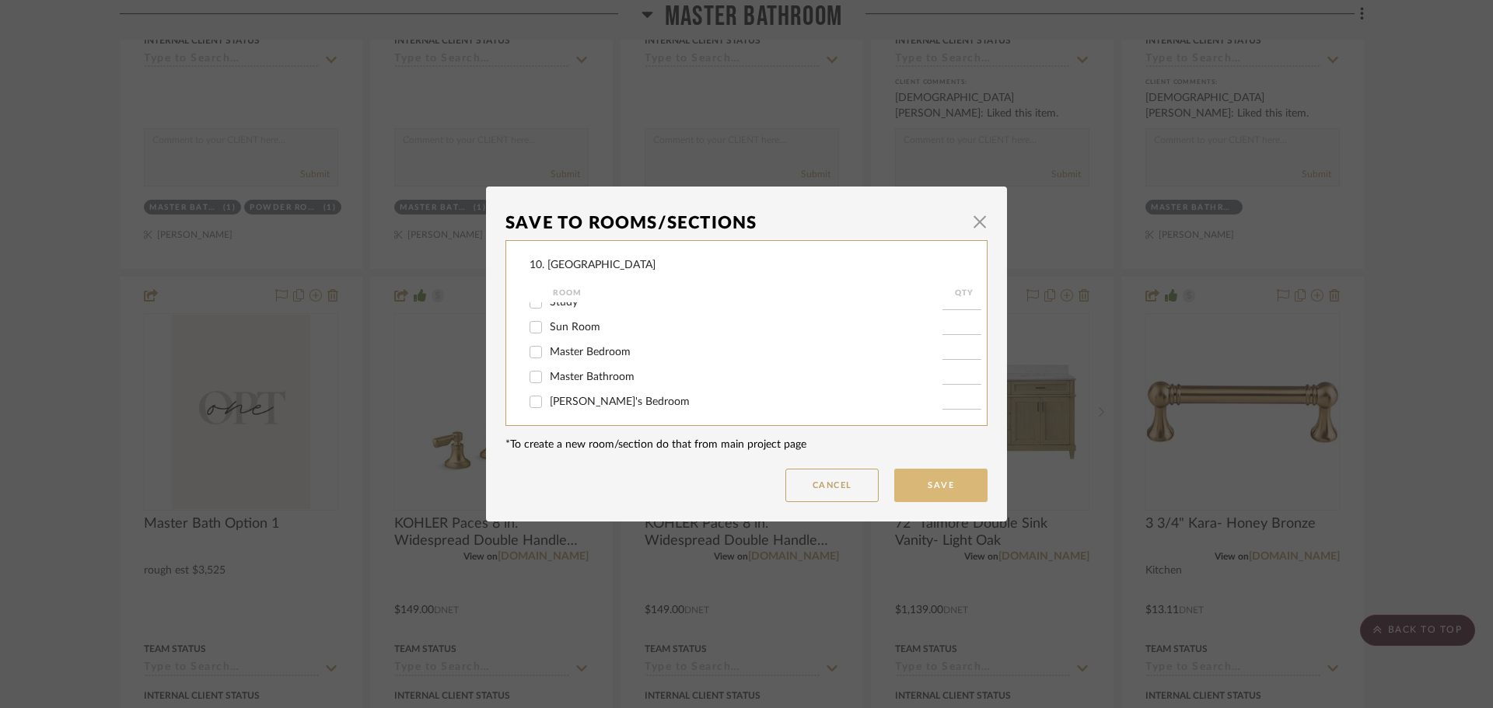
click at [957, 494] on button "Save" at bounding box center [940, 485] width 93 height 33
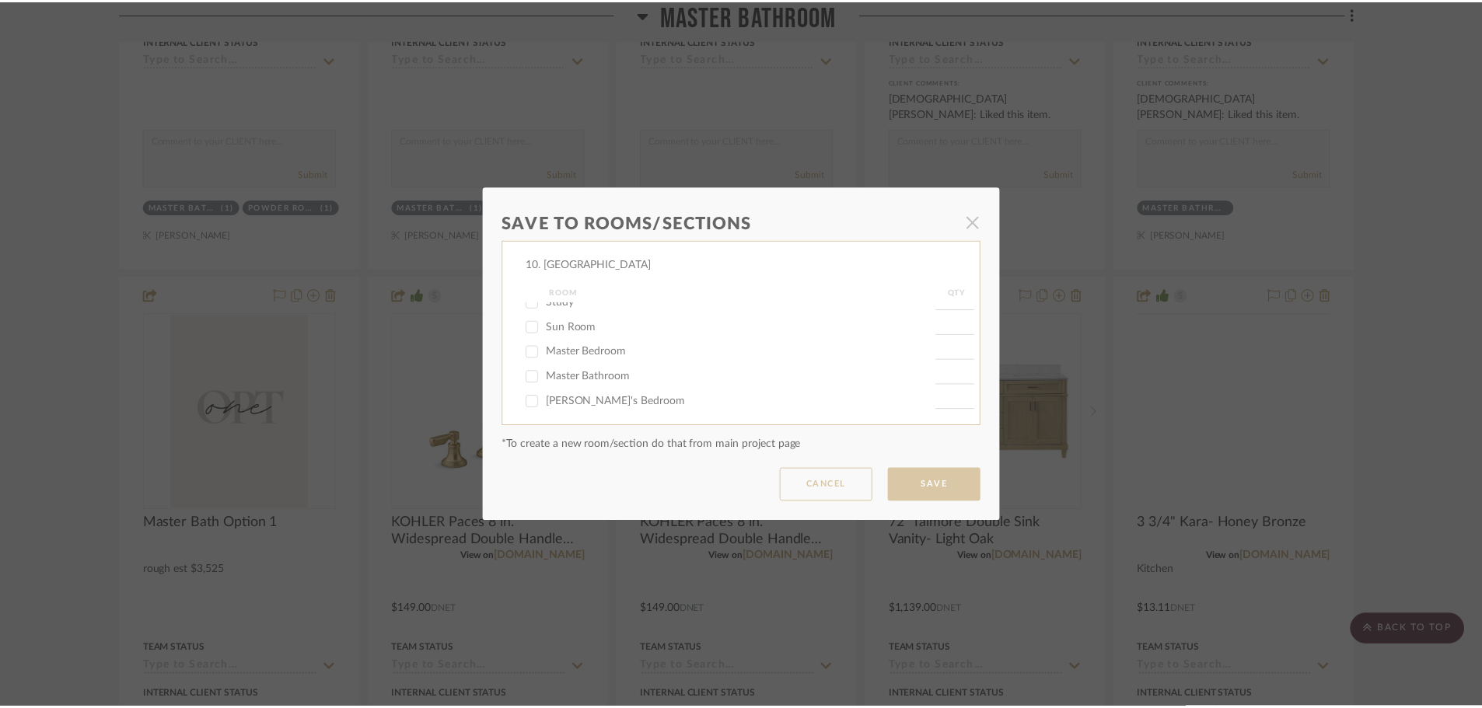
scroll to position [1789, 0]
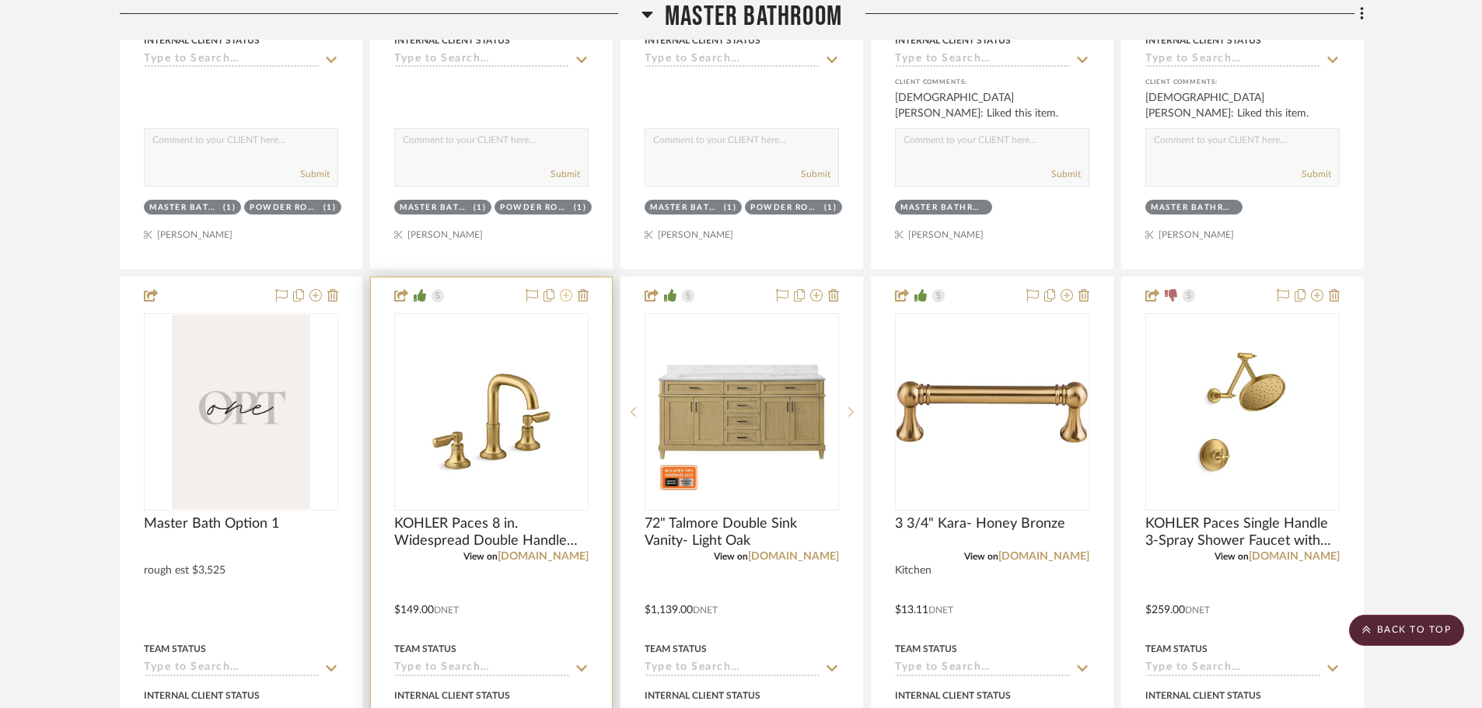
click at [569, 300] on icon at bounding box center [566, 295] width 12 height 12
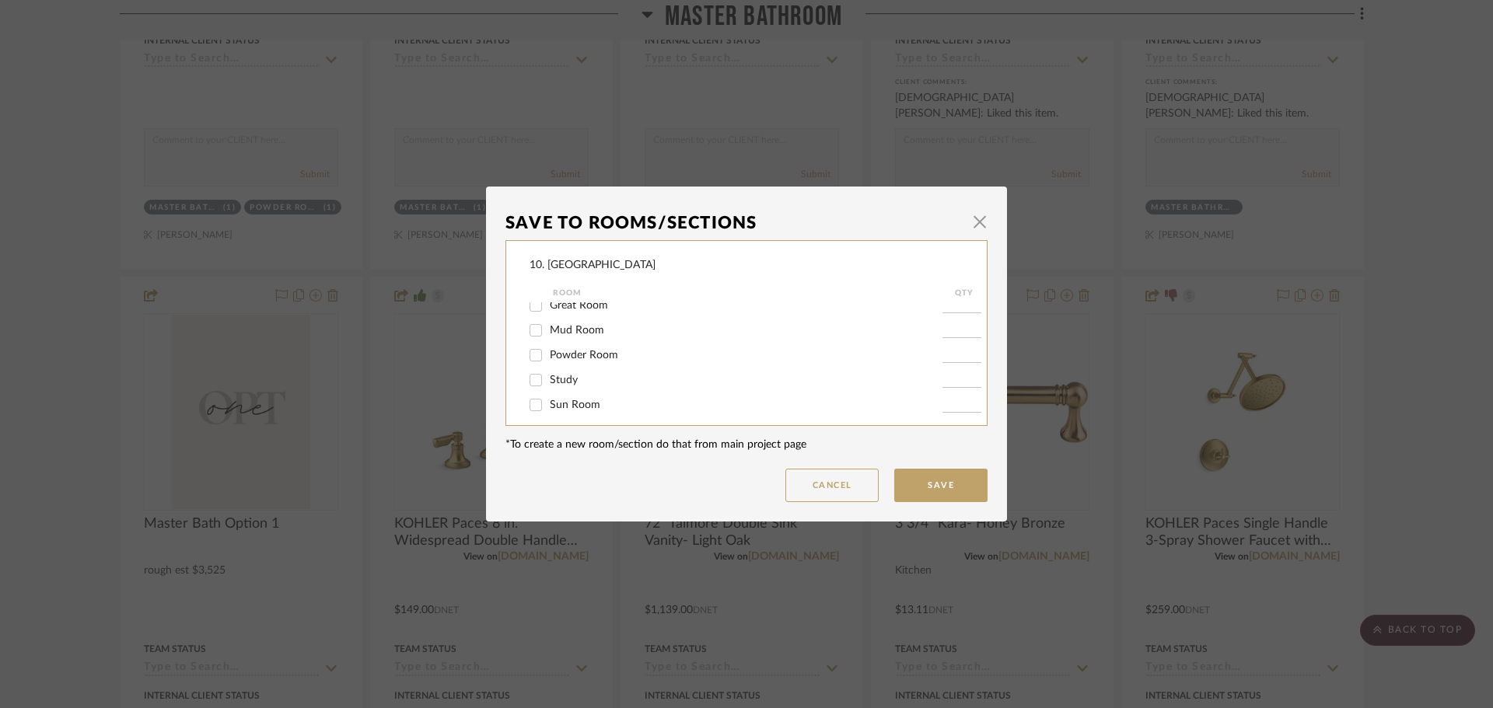
scroll to position [311, 0]
click at [561, 376] on span "Master Bathroom" at bounding box center [592, 377] width 85 height 11
click at [548, 376] on input "Master Bathroom" at bounding box center [535, 377] width 25 height 25
checkbox input "false"
click at [554, 355] on span "Guest Bathroom" at bounding box center [589, 350] width 79 height 11
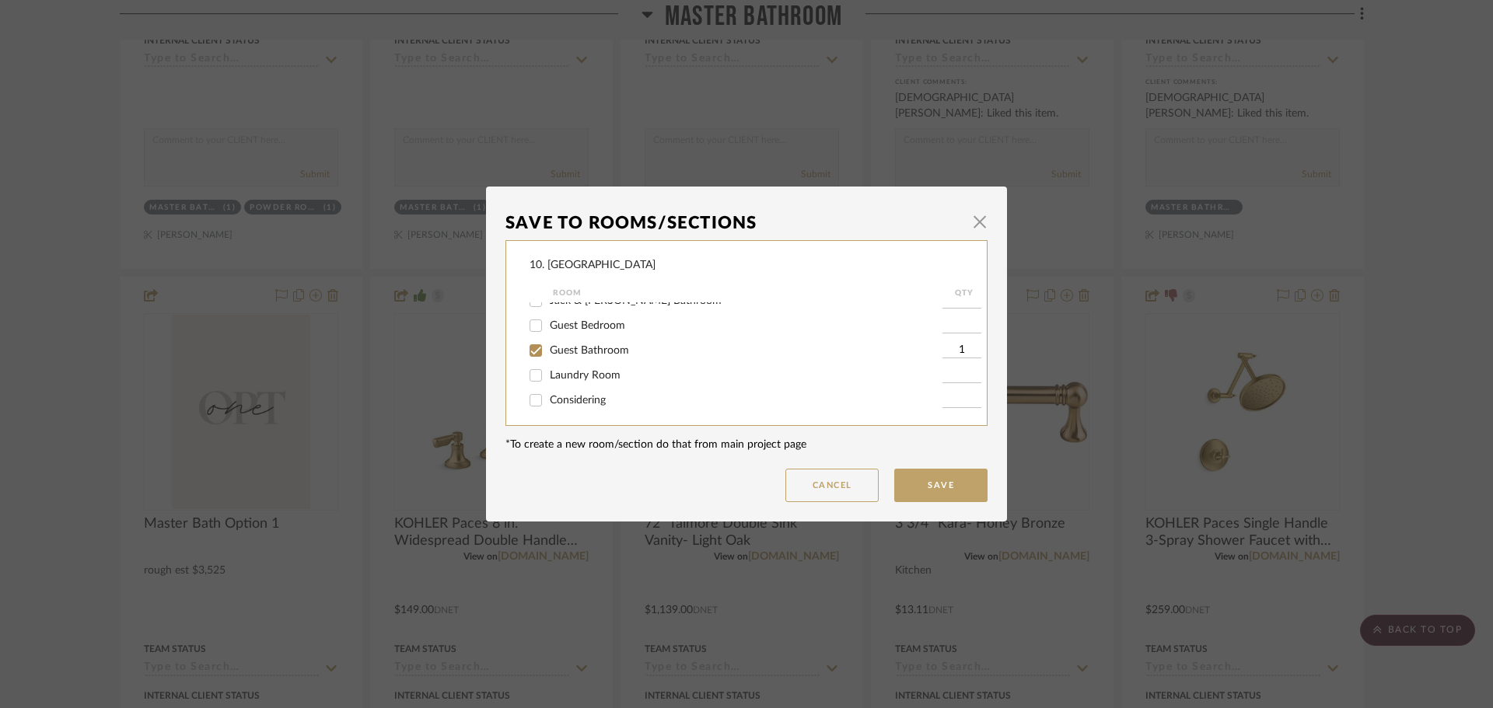
click at [548, 355] on input "Guest Bathroom" at bounding box center [535, 350] width 25 height 25
checkbox input "false"
click at [559, 349] on span "Will not use" at bounding box center [579, 347] width 58 height 11
click at [548, 349] on input "Will not use" at bounding box center [535, 347] width 25 height 25
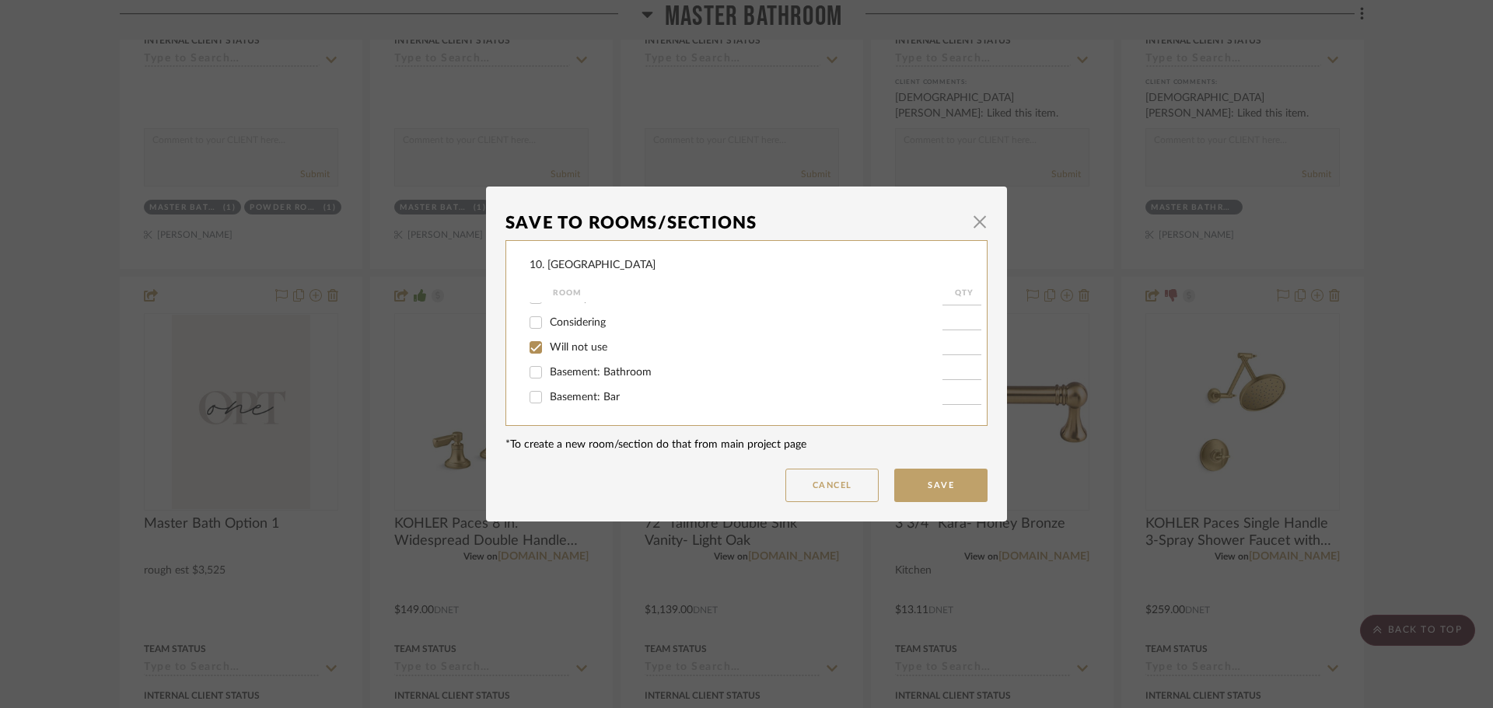
checkbox input "true"
type input "1"
click at [924, 493] on button "Save" at bounding box center [940, 485] width 93 height 33
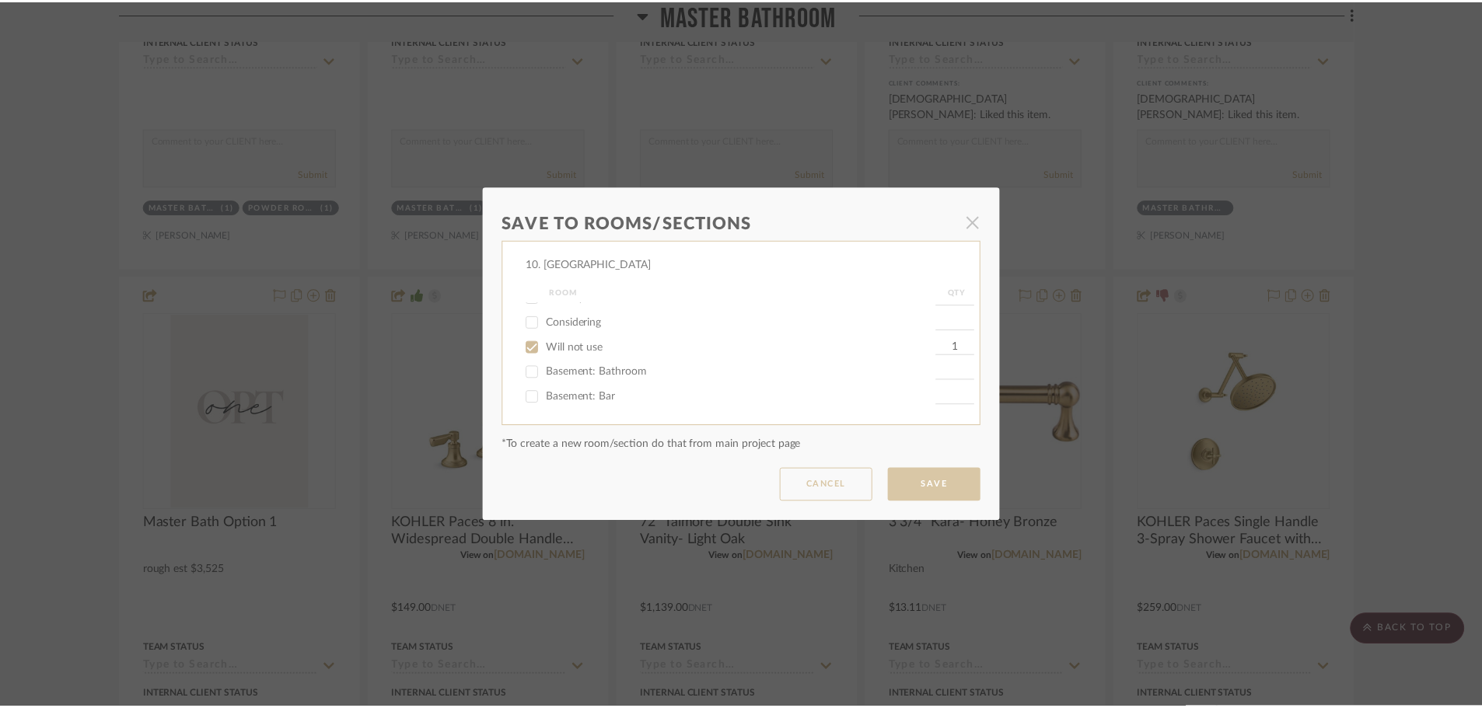
scroll to position [1789, 0]
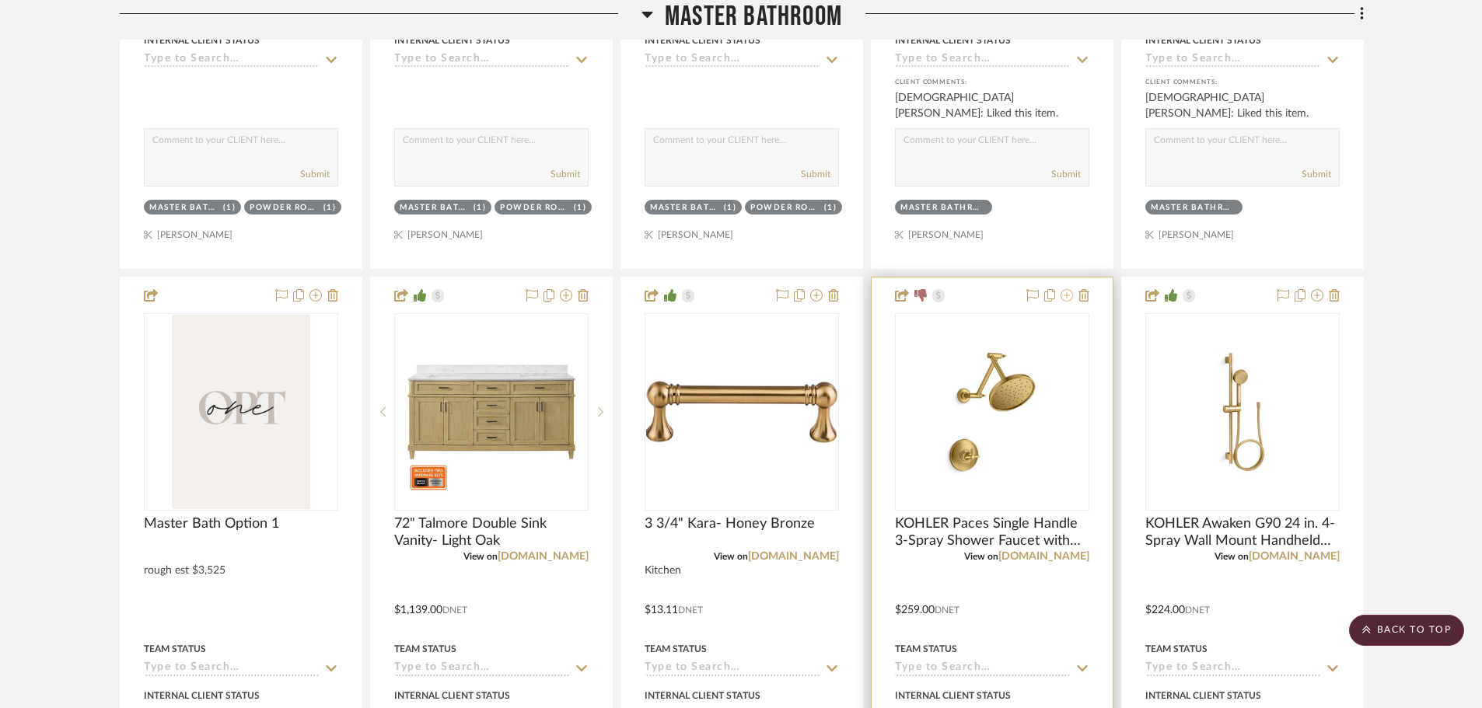
click at [1063, 295] on icon at bounding box center [1067, 295] width 12 height 12
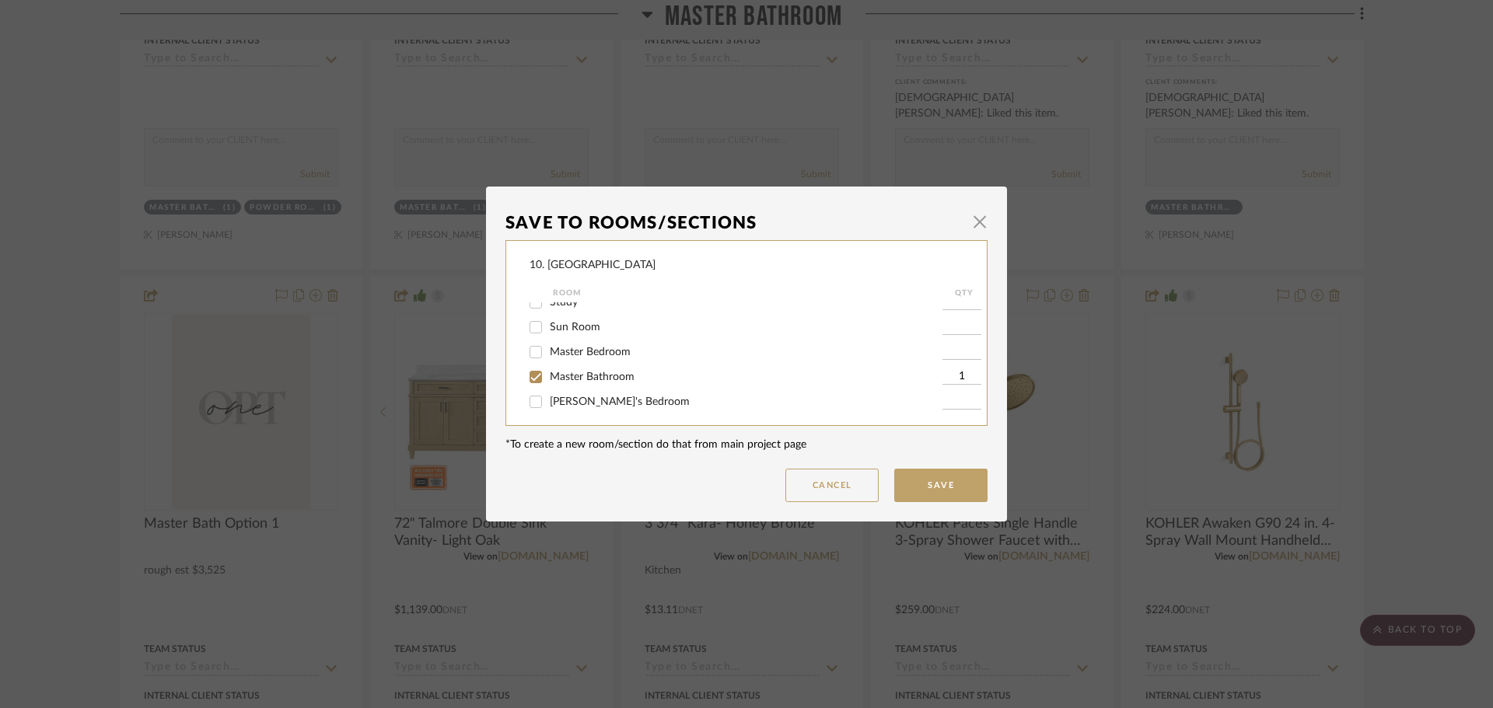
click at [550, 379] on span "Master Bathroom" at bounding box center [592, 377] width 85 height 11
click at [548, 379] on input "Master Bathroom" at bounding box center [535, 377] width 25 height 25
checkbox input "false"
click at [554, 349] on span "Will not use" at bounding box center [579, 347] width 58 height 11
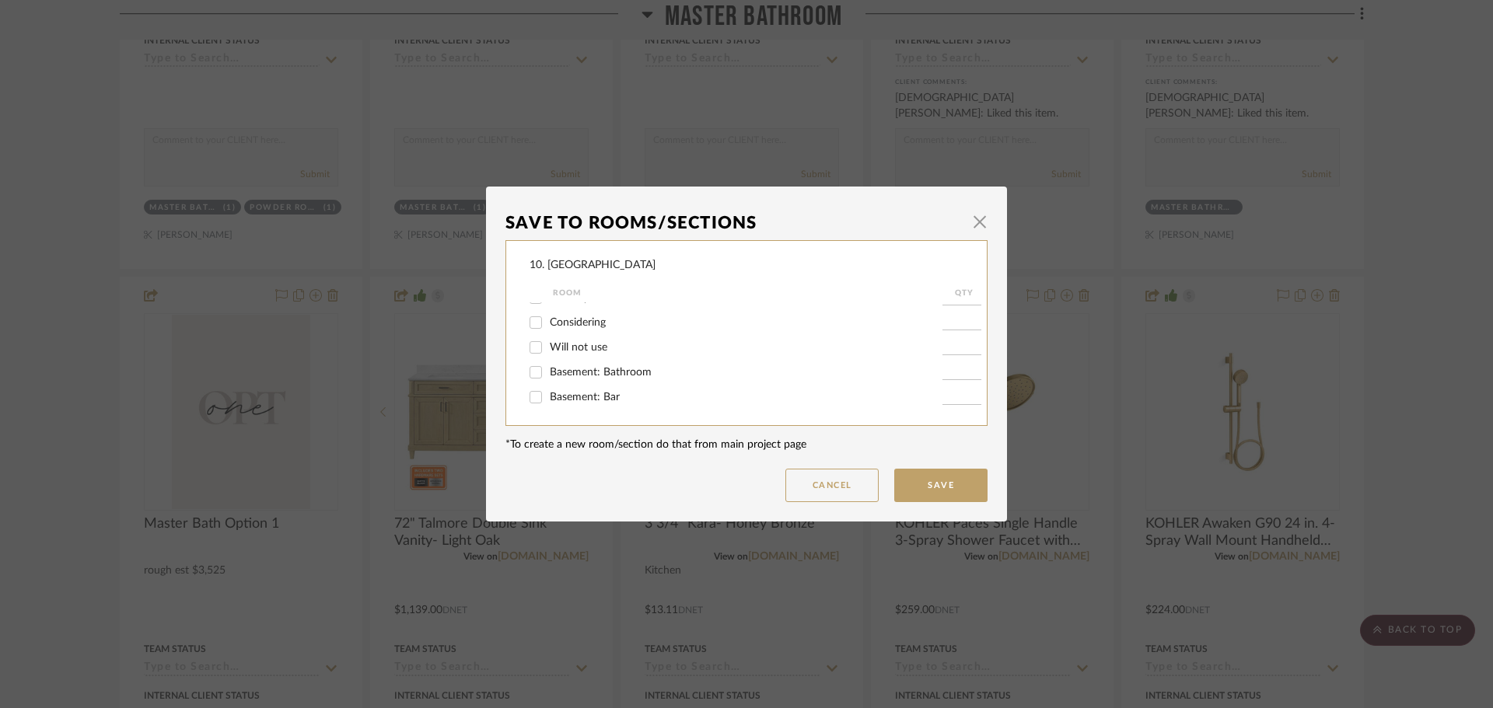
click at [548, 349] on input "Will not use" at bounding box center [535, 347] width 25 height 25
checkbox input "true"
type input "1"
click at [949, 484] on button "Save" at bounding box center [940, 485] width 93 height 33
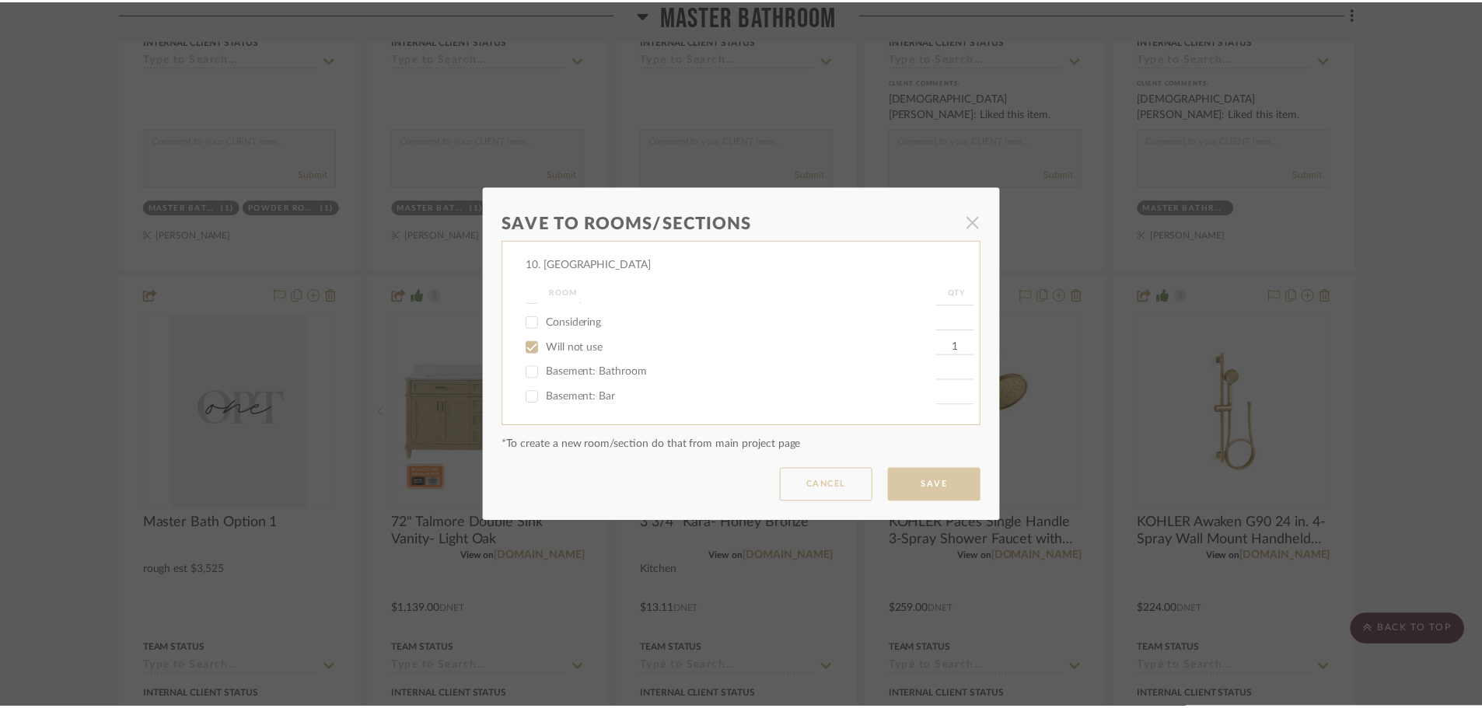
scroll to position [1789, 0]
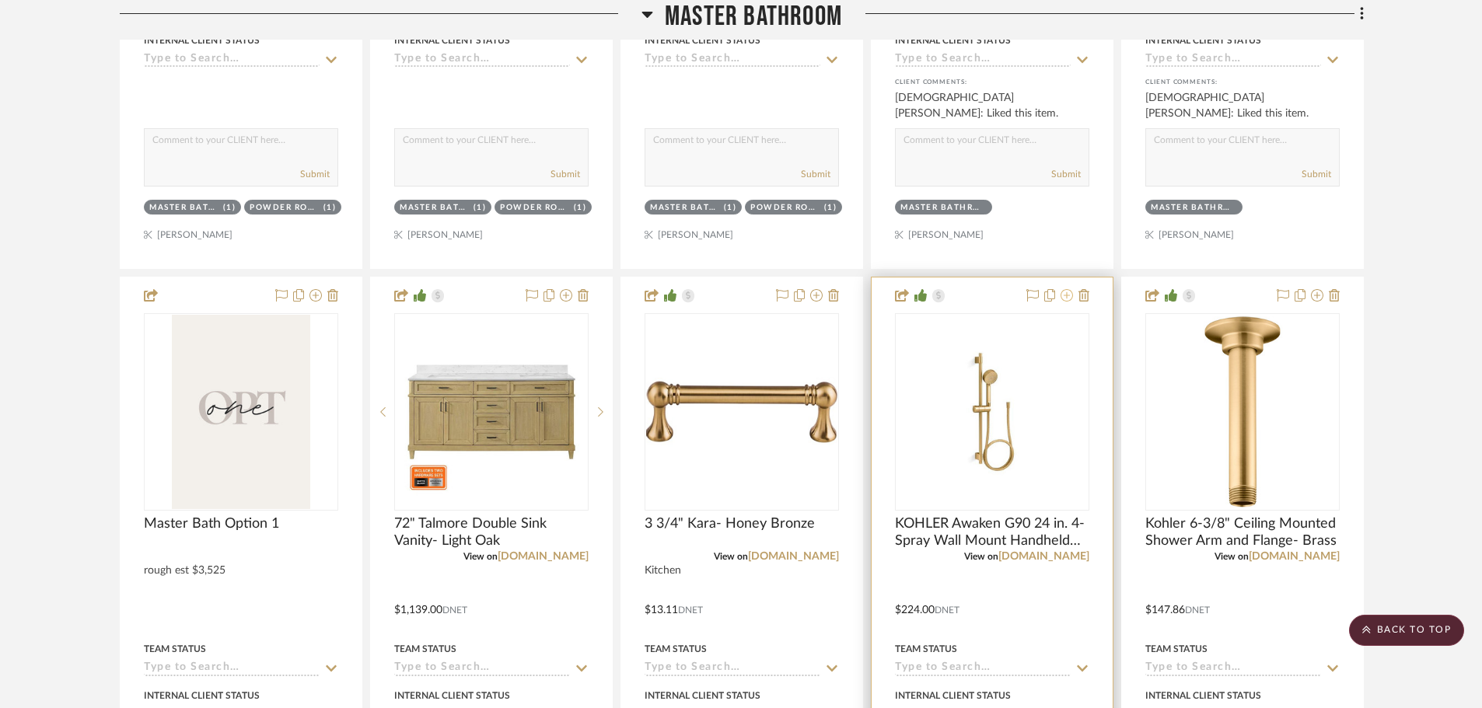
click at [1066, 297] on icon at bounding box center [1067, 295] width 12 height 12
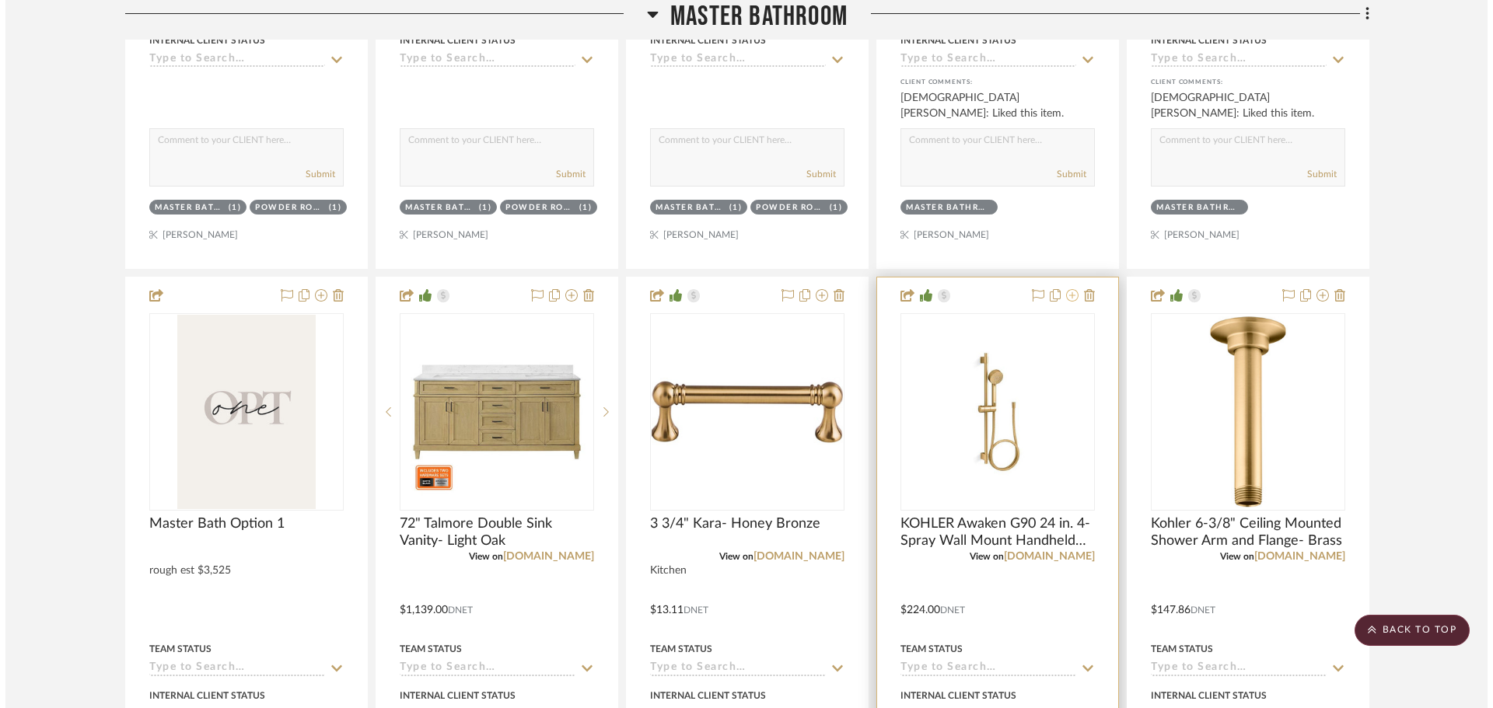
scroll to position [0, 0]
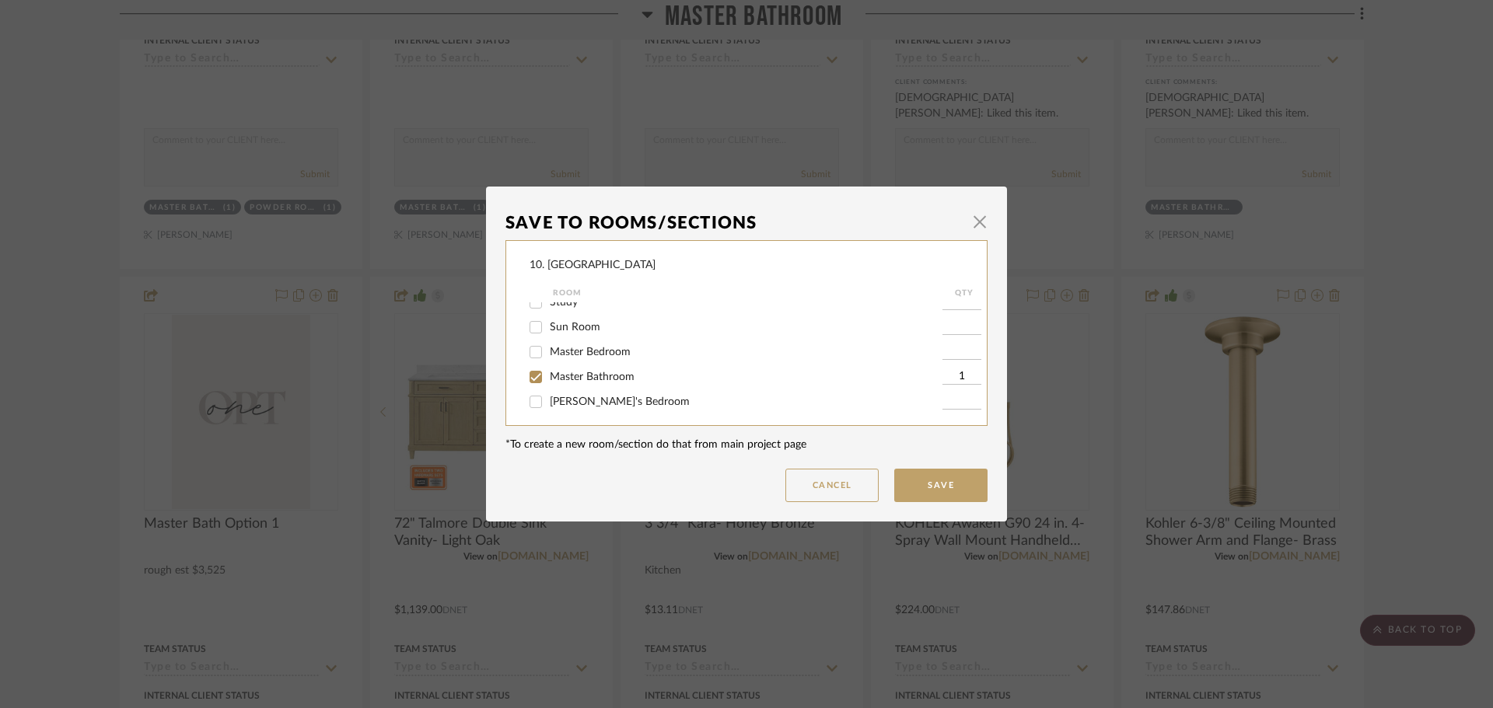
click at [554, 376] on span "Master Bathroom" at bounding box center [592, 377] width 85 height 11
click at [548, 376] on input "Master Bathroom" at bounding box center [535, 377] width 25 height 25
checkbox input "false"
click at [555, 351] on span "Jack & Jill Bathroom" at bounding box center [636, 349] width 172 height 11
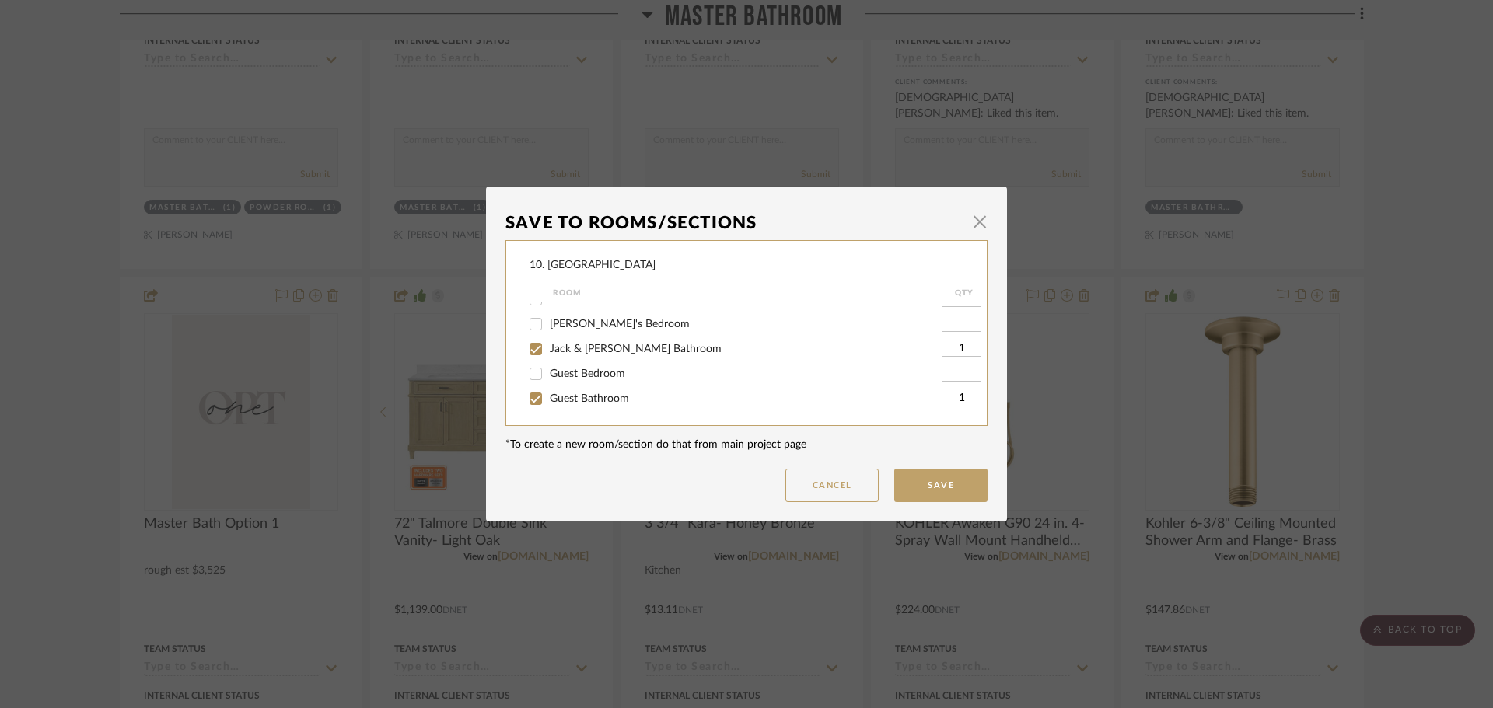
click at [548, 351] on input "Jack & Jill Bathroom" at bounding box center [535, 349] width 25 height 25
checkbox input "false"
click at [554, 398] on span "Guest Bathroom" at bounding box center [589, 398] width 79 height 11
click at [548, 398] on input "Guest Bathroom" at bounding box center [535, 398] width 25 height 25
checkbox input "false"
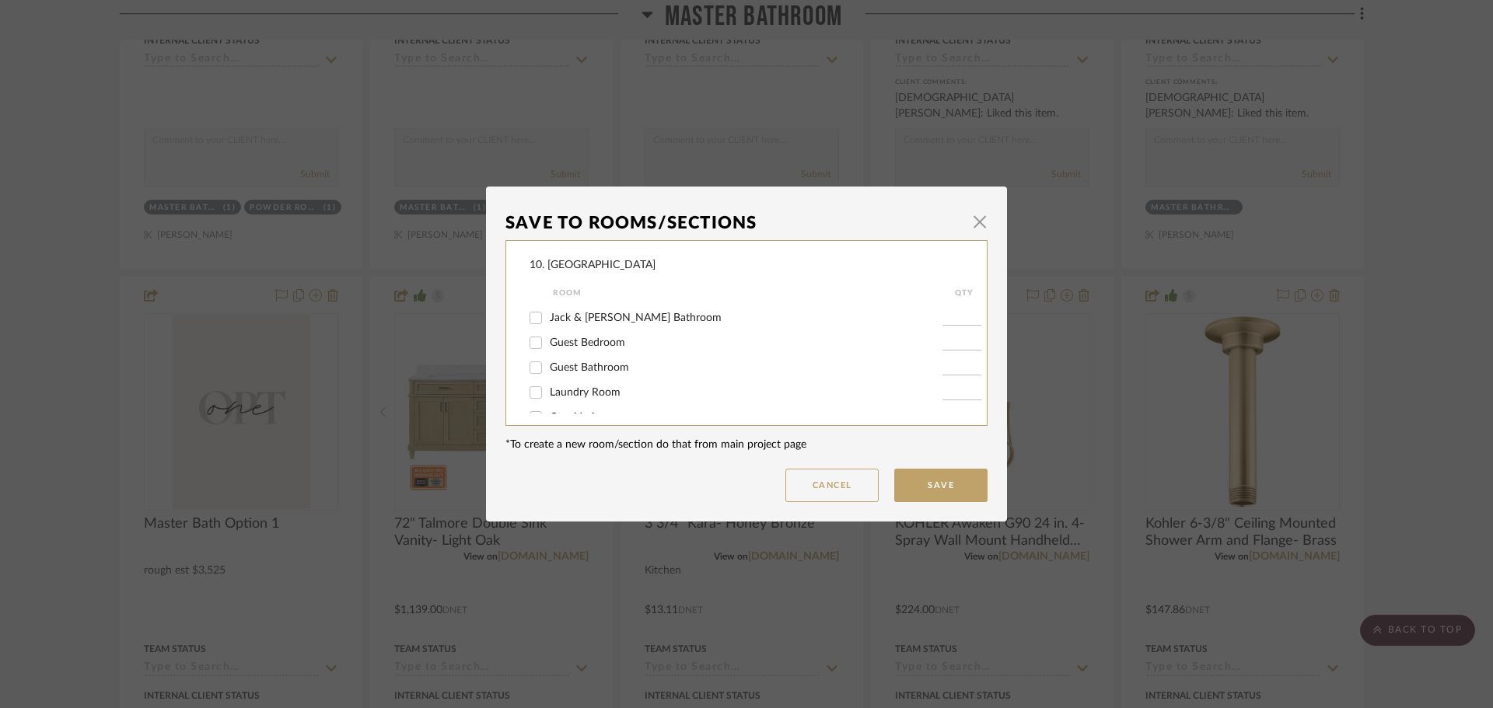
scroll to position [515, 0]
click at [556, 349] on span "Will not use" at bounding box center [579, 347] width 58 height 11
click at [548, 349] on input "Will not use" at bounding box center [535, 347] width 25 height 25
checkbox input "true"
type input "1"
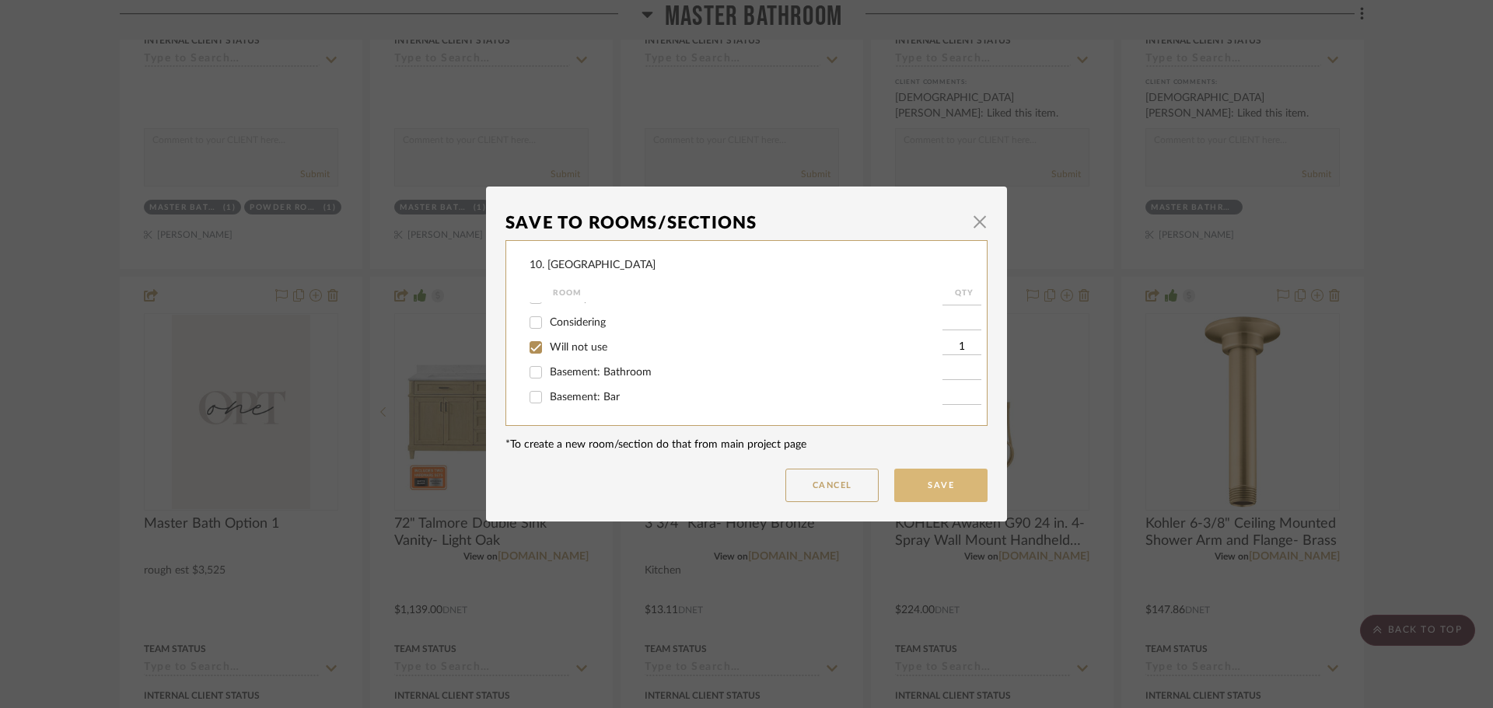
click at [939, 483] on button "Save" at bounding box center [940, 485] width 93 height 33
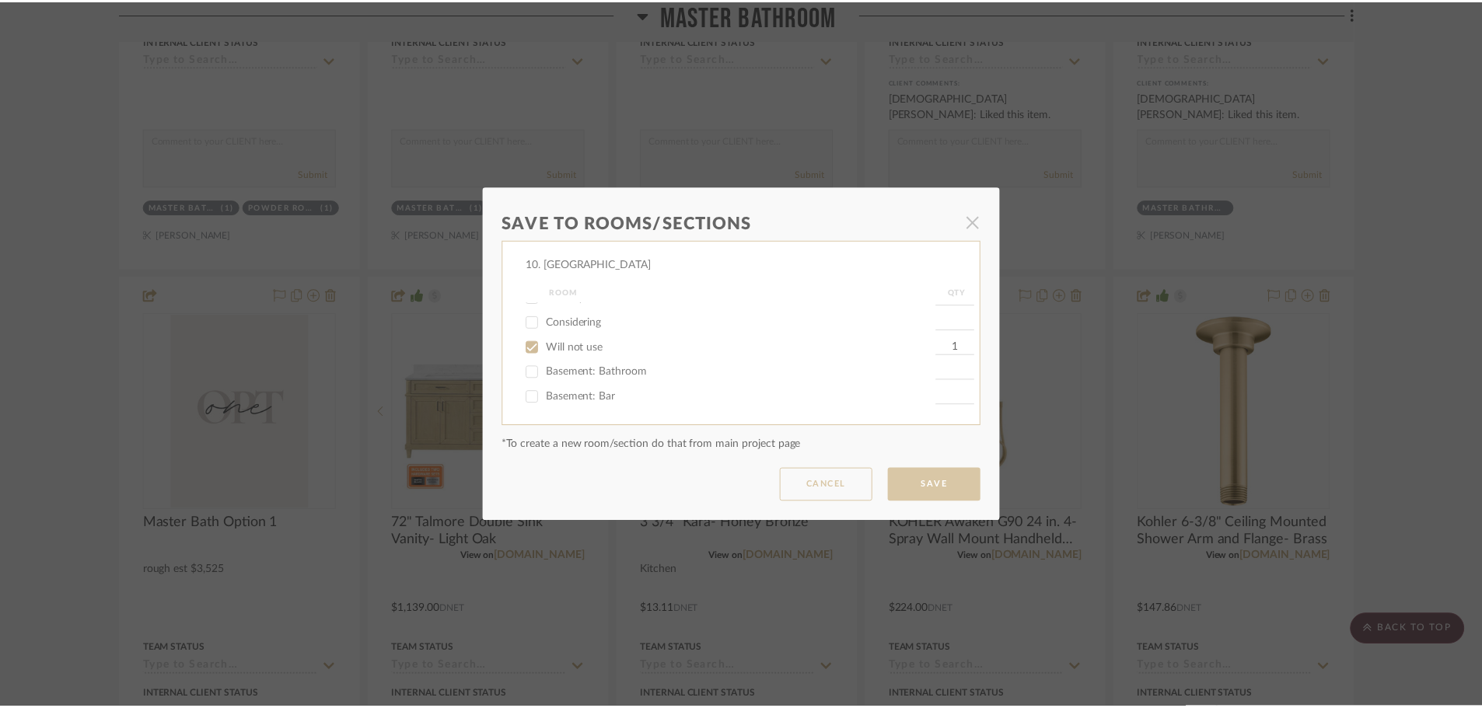
scroll to position [1789, 0]
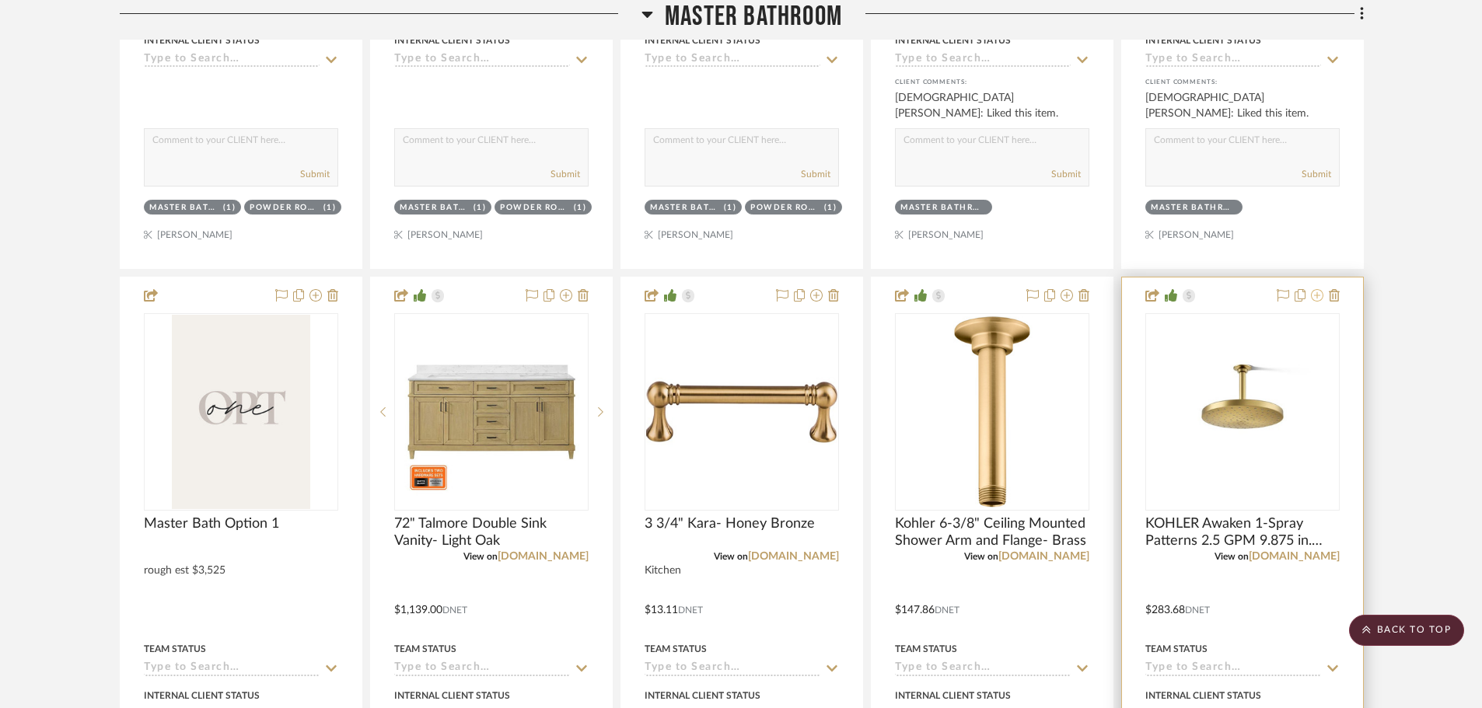
click at [1313, 296] on icon at bounding box center [1317, 295] width 12 height 12
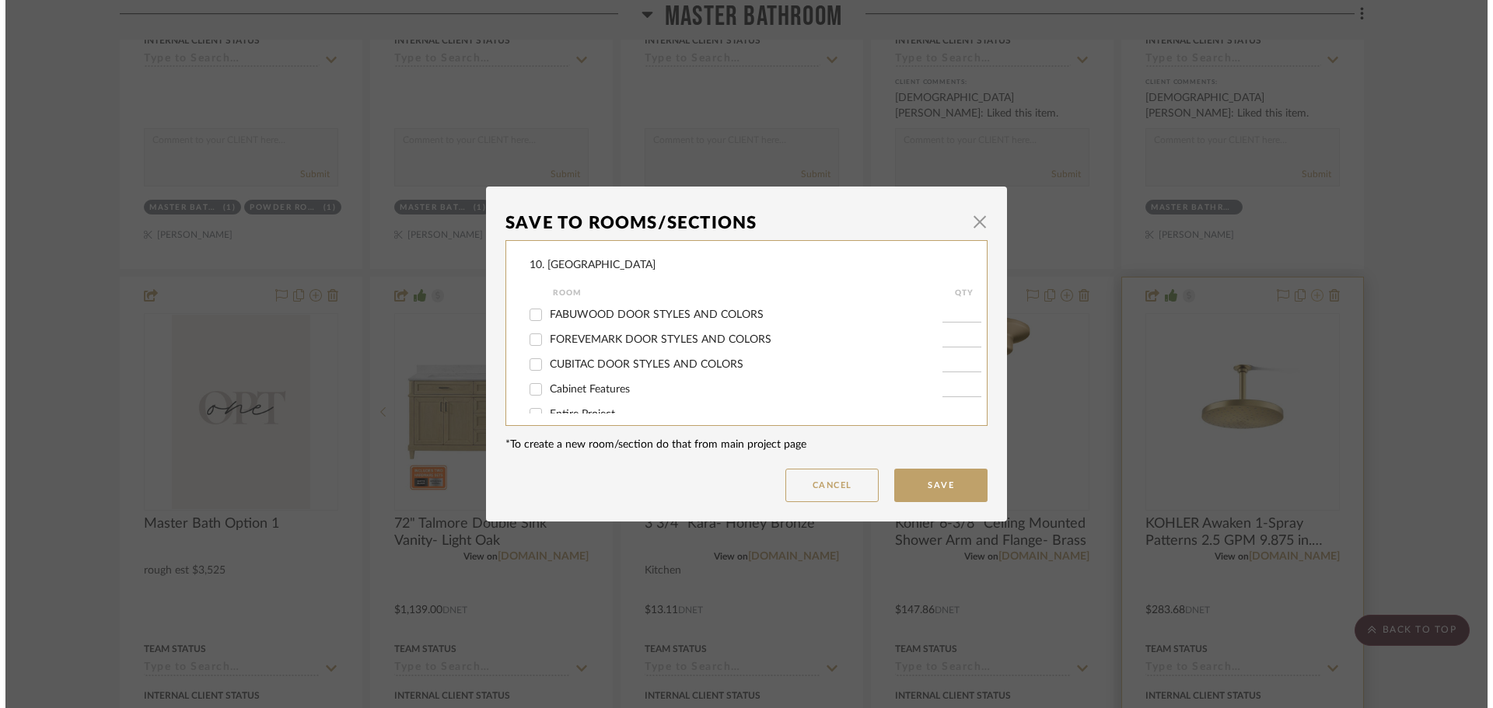
scroll to position [0, 0]
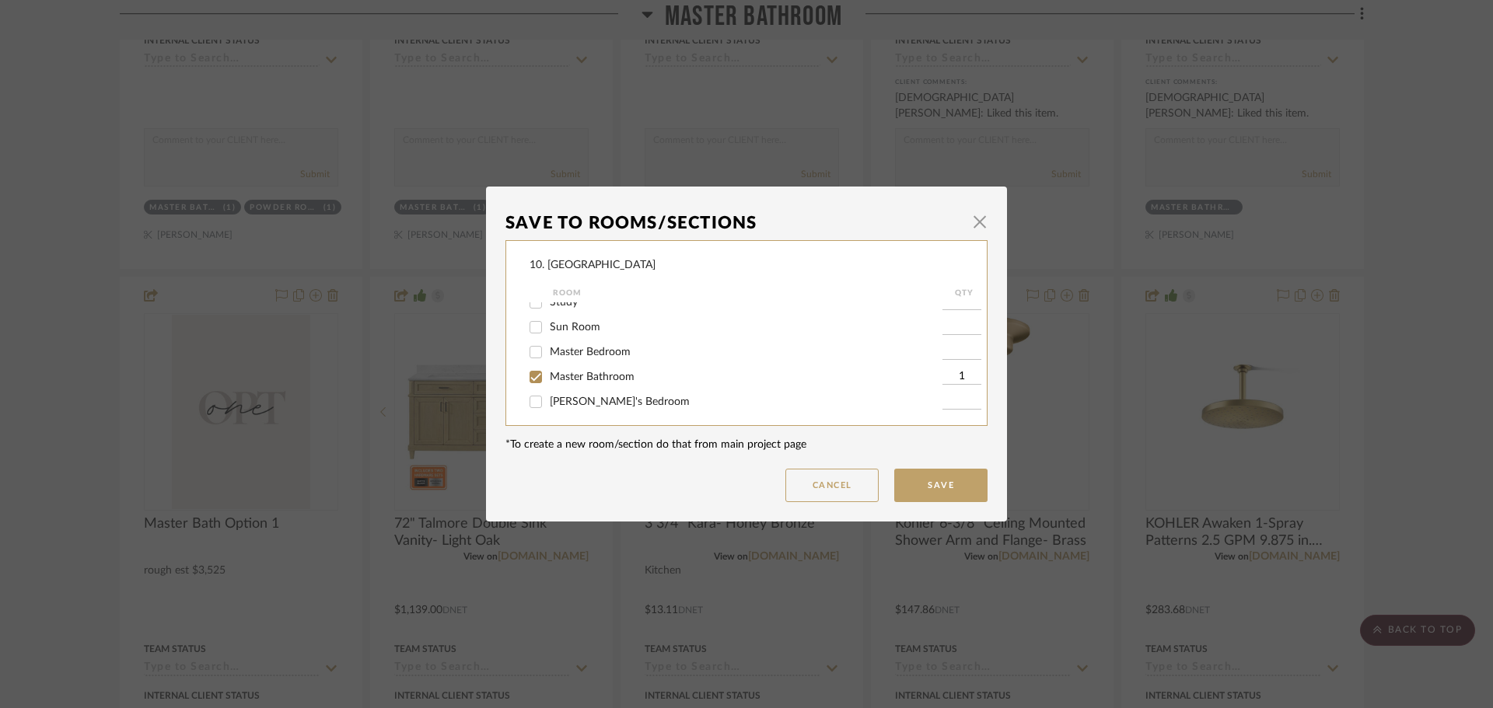
click at [565, 382] on span "Master Bathroom" at bounding box center [592, 377] width 85 height 11
click at [548, 382] on input "Master Bathroom" at bounding box center [535, 377] width 25 height 25
checkbox input "false"
click at [551, 347] on span "Will not use" at bounding box center [579, 347] width 58 height 11
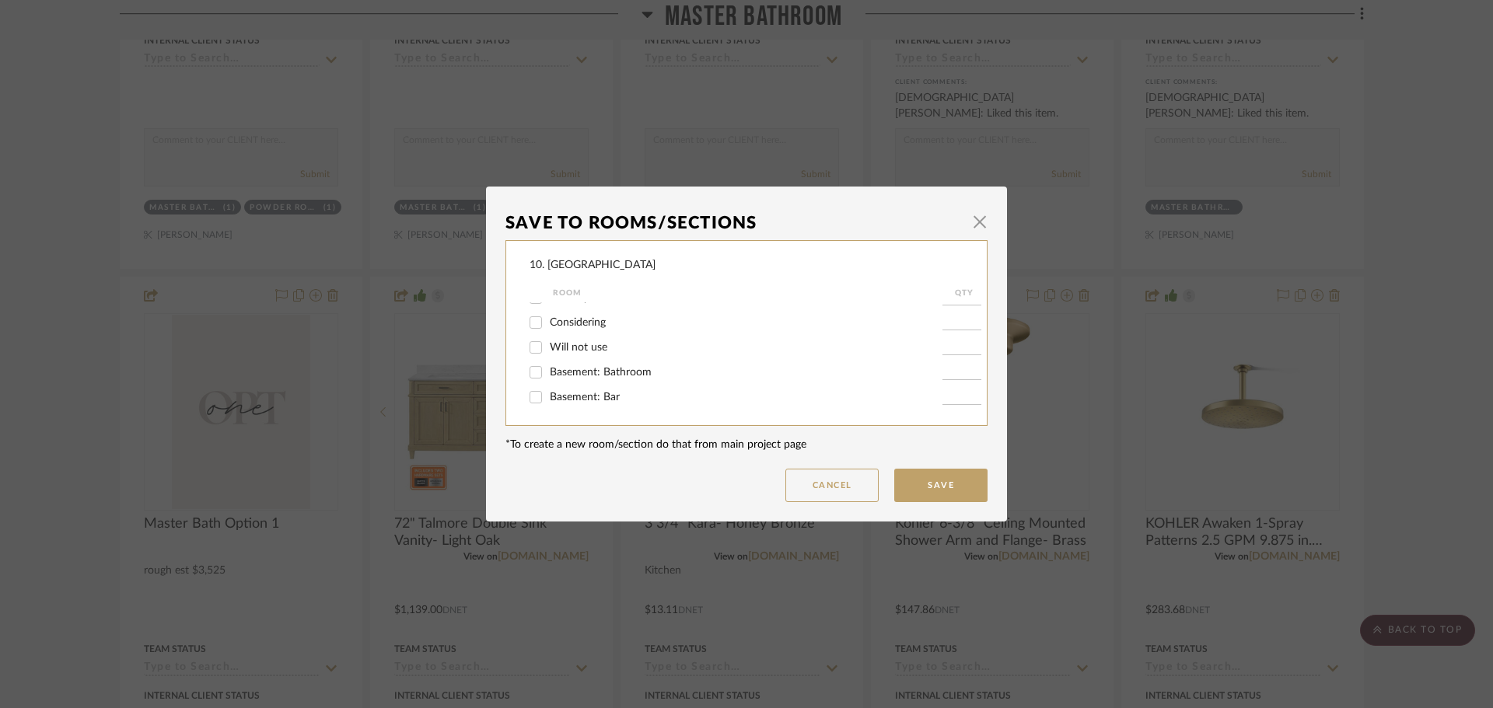
click at [548, 347] on input "Will not use" at bounding box center [535, 347] width 25 height 25
checkbox input "true"
type input "1"
click at [936, 491] on button "Save" at bounding box center [940, 485] width 93 height 33
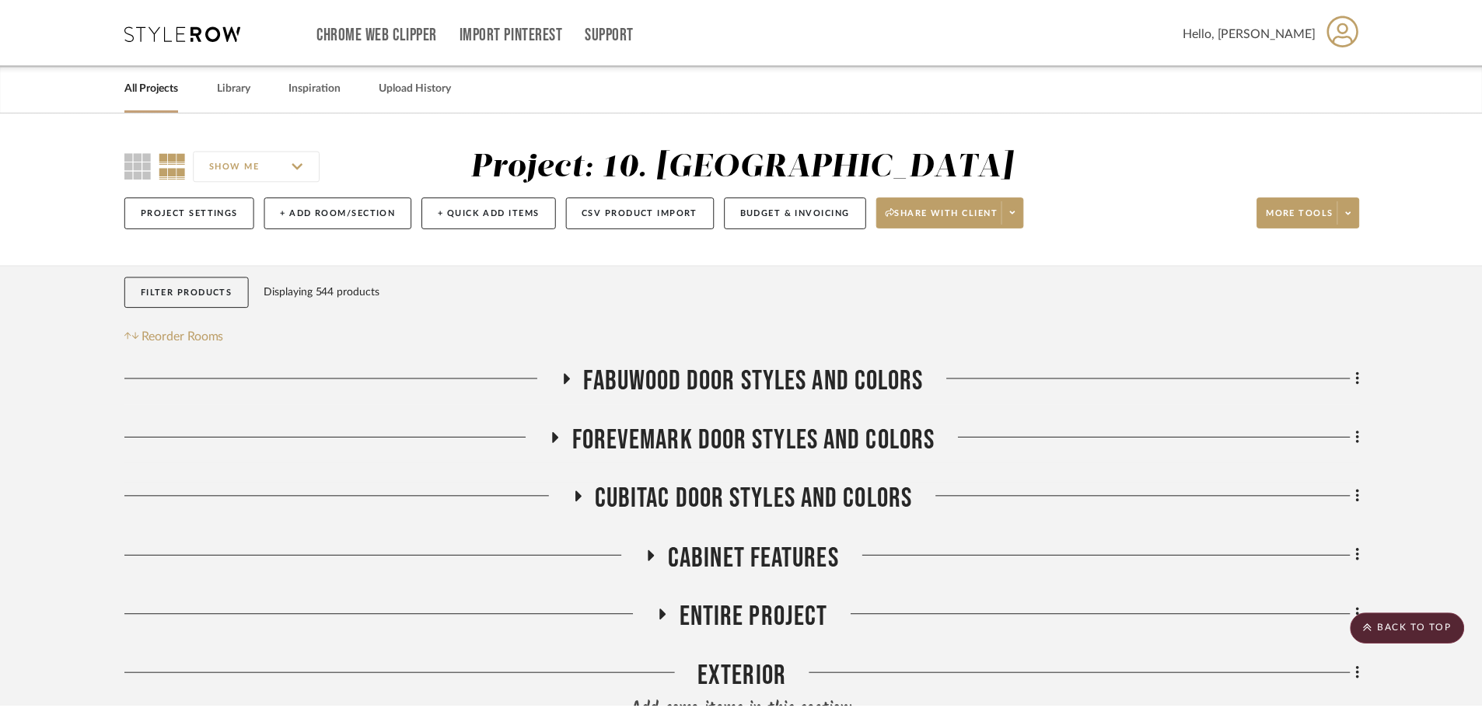
scroll to position [1789, 0]
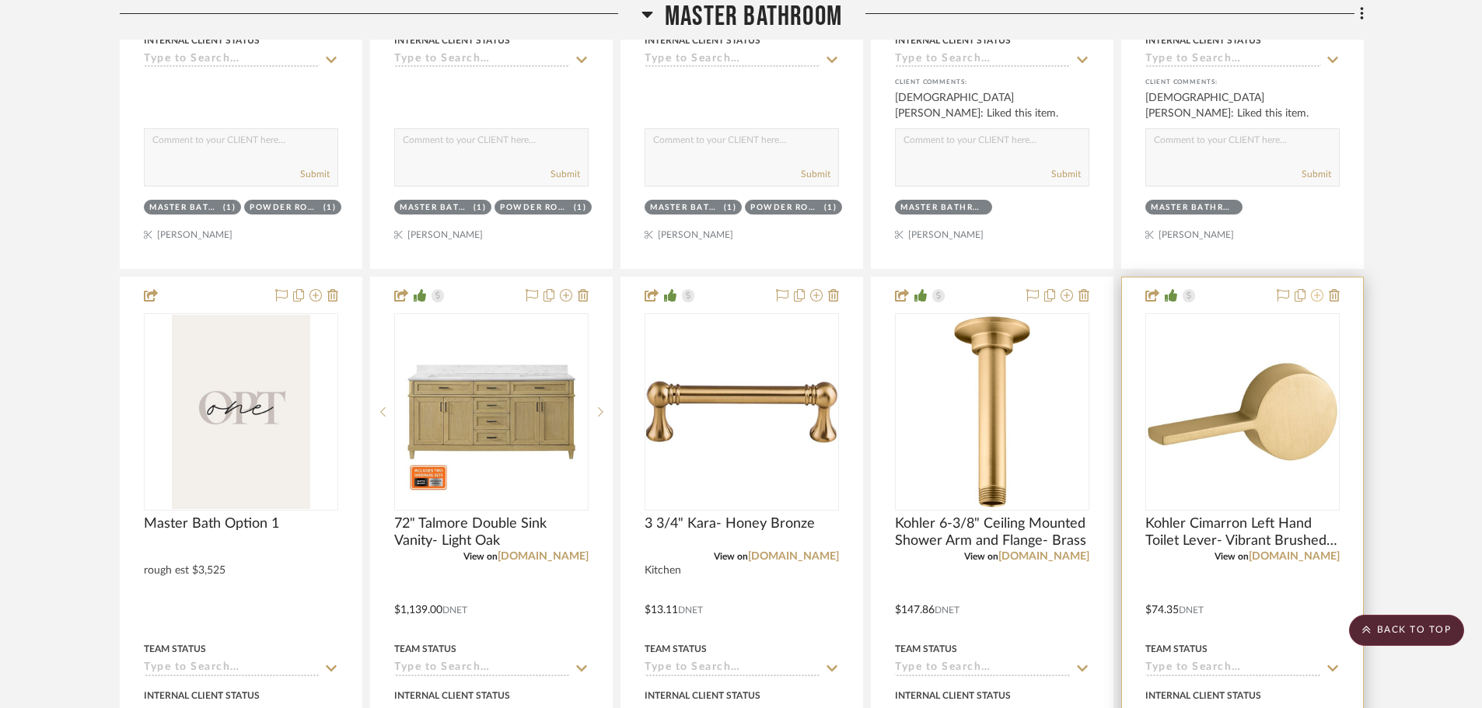
click at [1322, 299] on icon at bounding box center [1317, 295] width 12 height 12
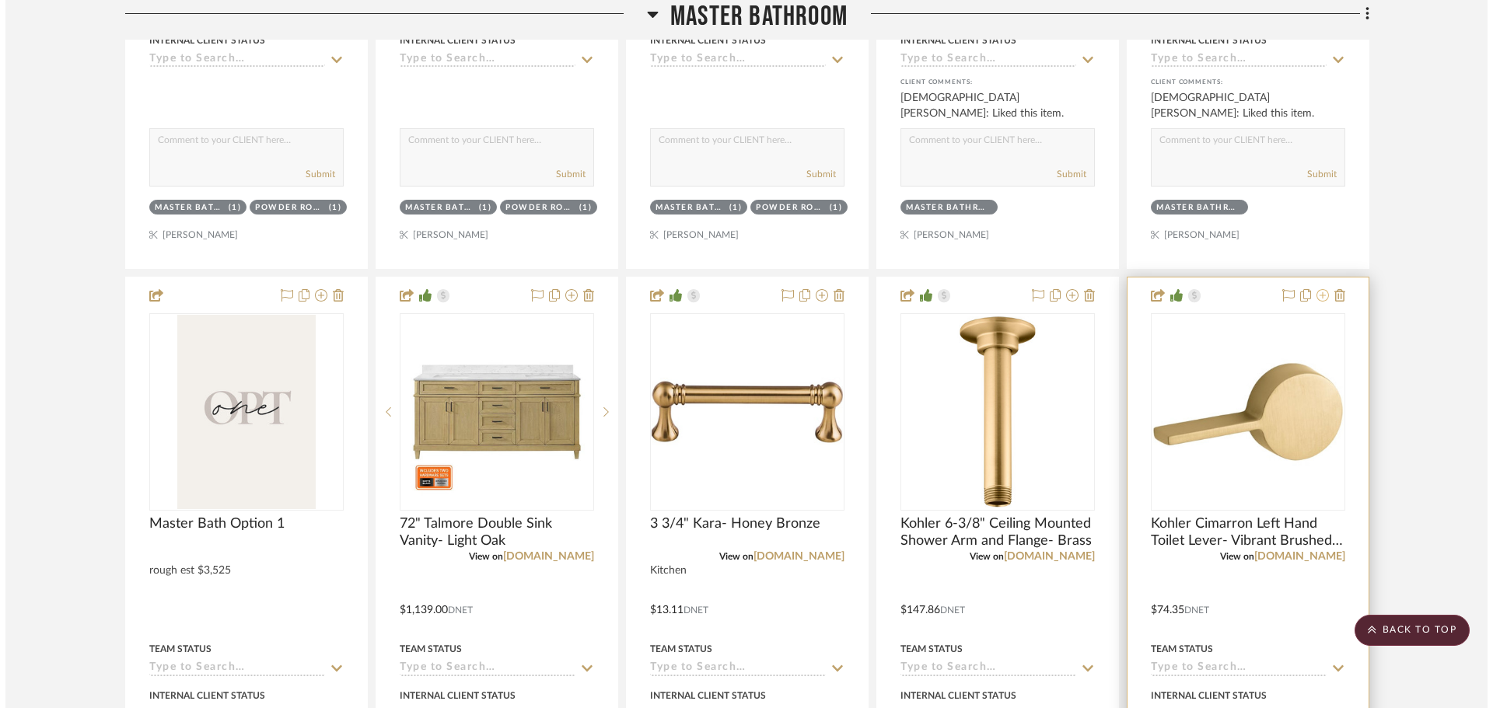
scroll to position [0, 0]
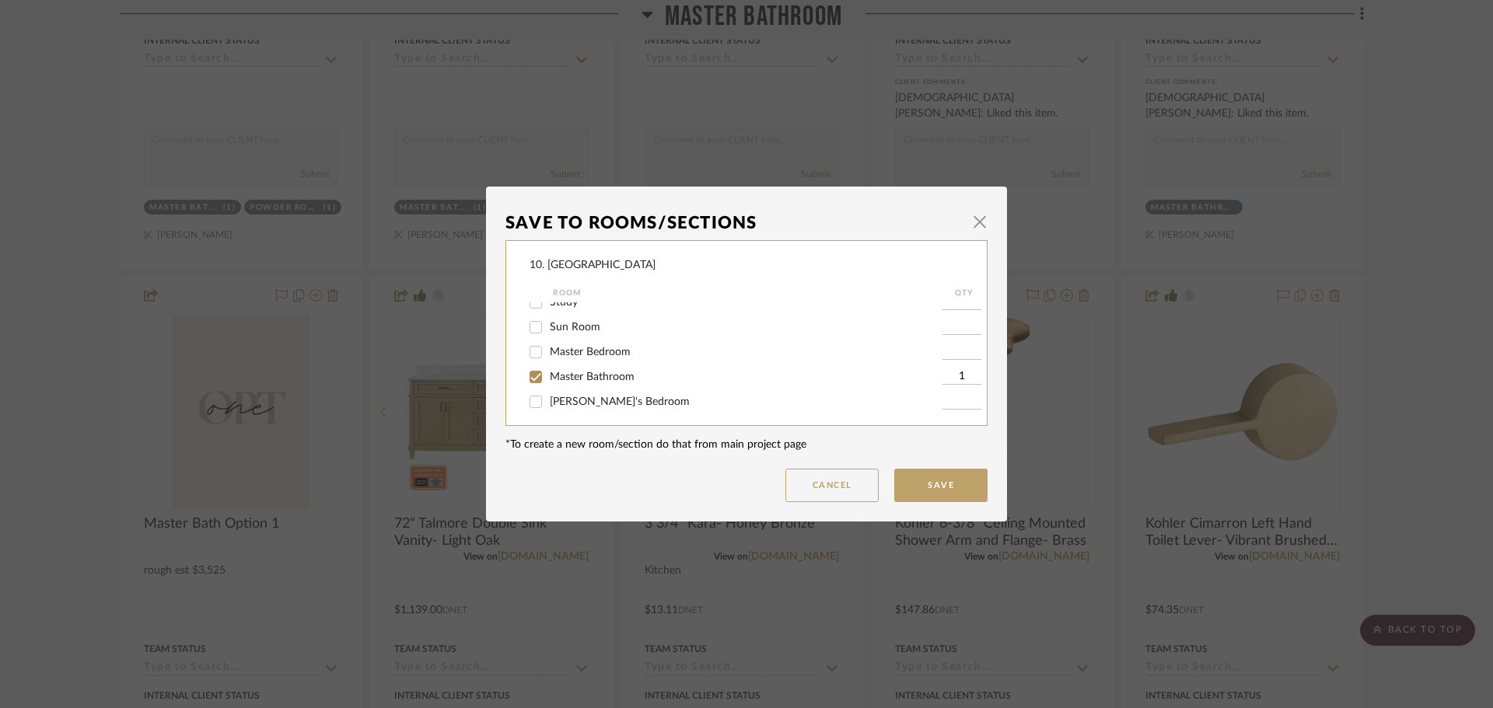
click at [558, 374] on span "Master Bathroom" at bounding box center [592, 377] width 85 height 11
click at [548, 374] on input "Master Bathroom" at bounding box center [535, 377] width 25 height 25
checkbox input "false"
click at [550, 378] on span "Jack & Jill Bathroom" at bounding box center [636, 378] width 172 height 11
click at [548, 378] on input "Jack & Jill Bathroom" at bounding box center [535, 378] width 25 height 25
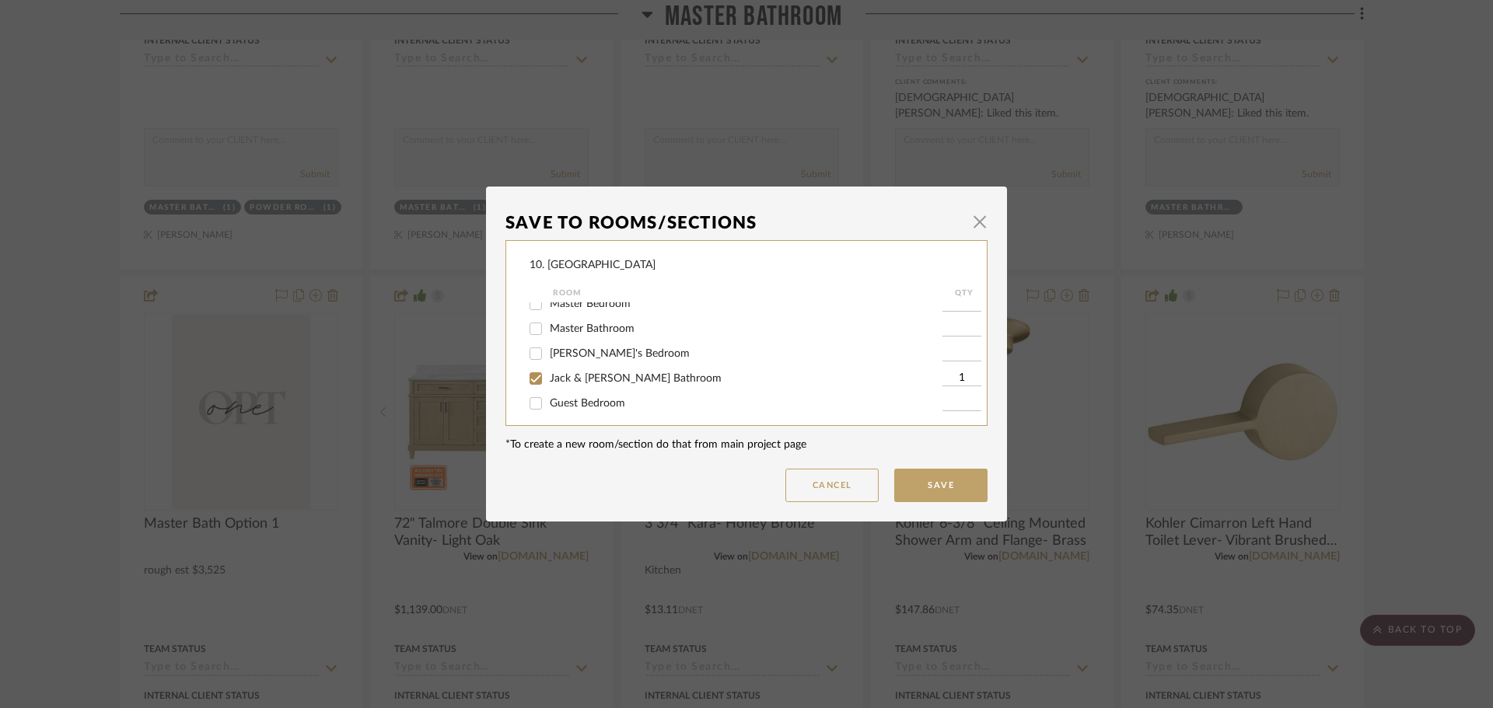
checkbox input "false"
click at [550, 345] on span "Will not use" at bounding box center [579, 347] width 58 height 11
click at [546, 345] on input "Will not use" at bounding box center [535, 347] width 25 height 25
checkbox input "true"
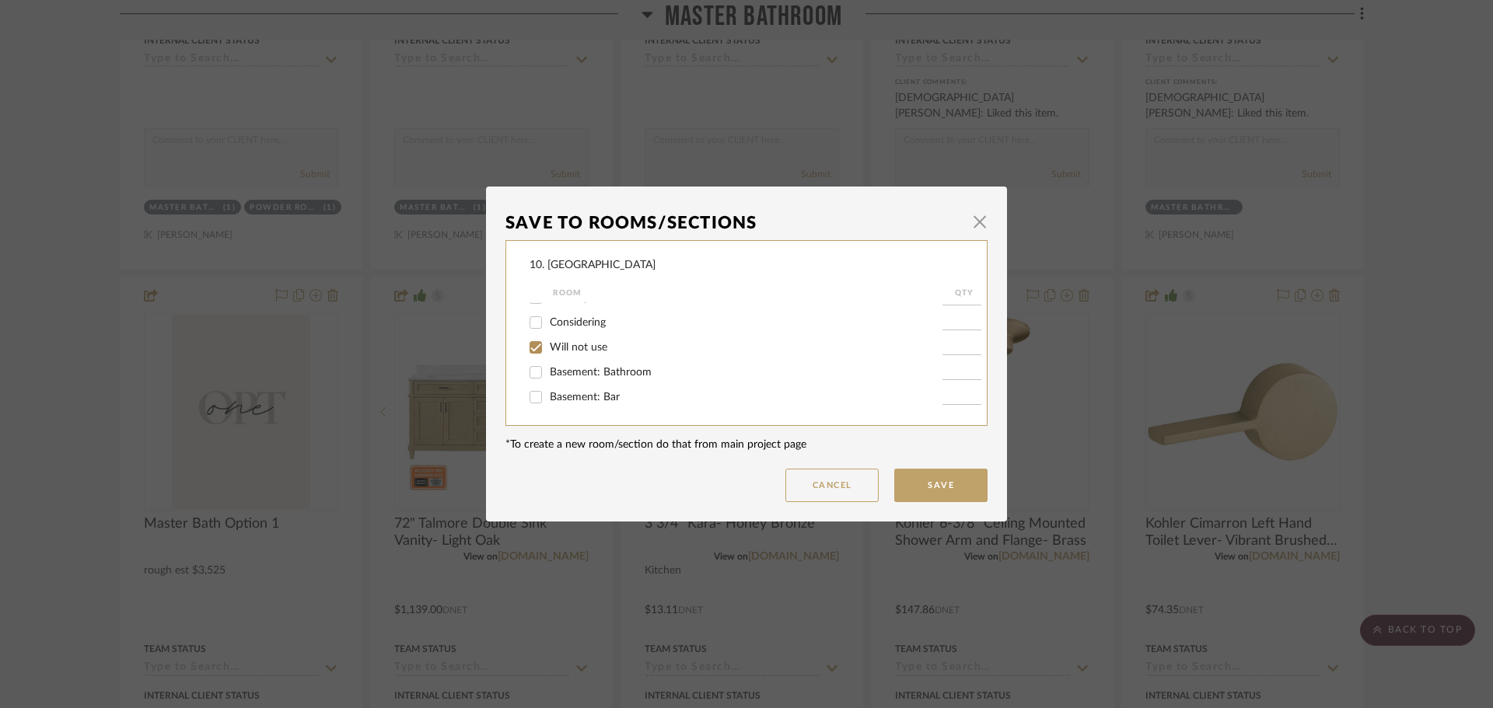
type input "1"
click at [920, 484] on button "Save" at bounding box center [940, 485] width 93 height 33
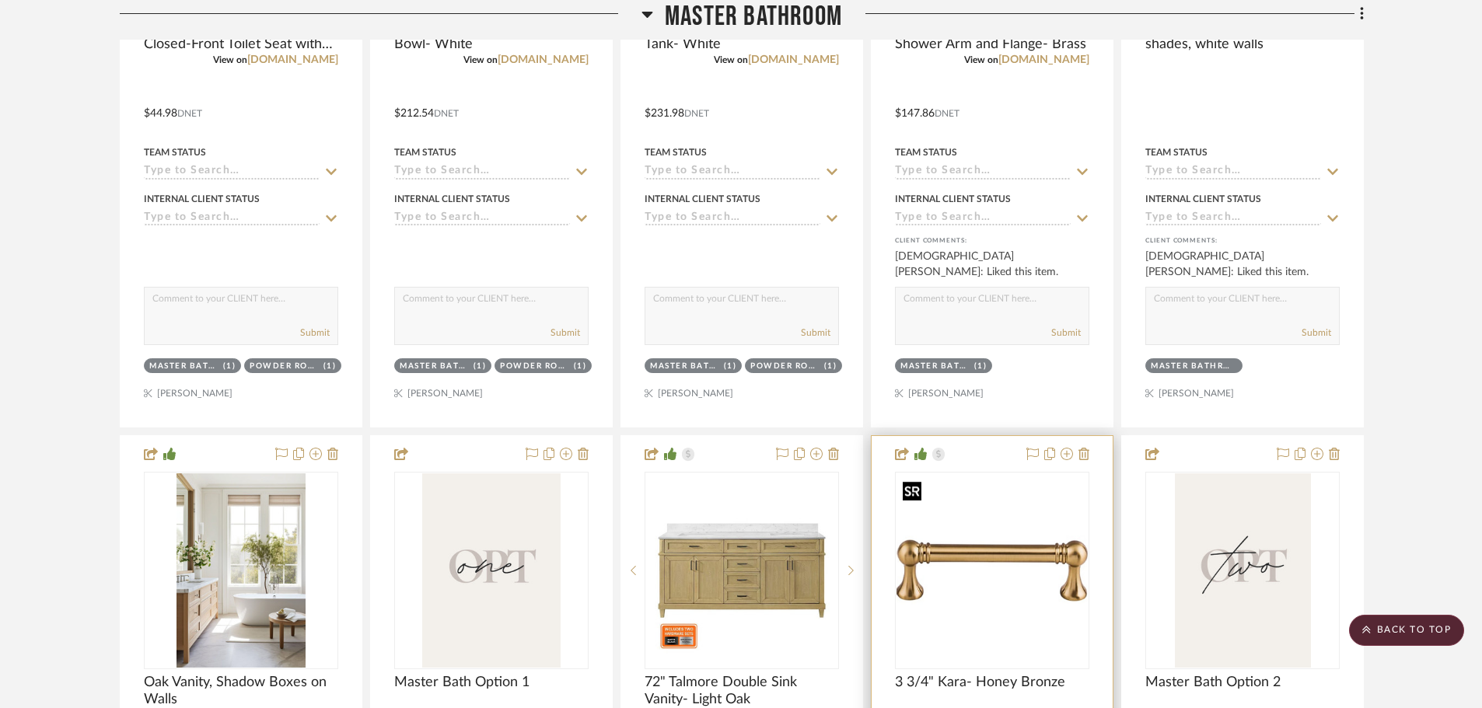
scroll to position [1804, 0]
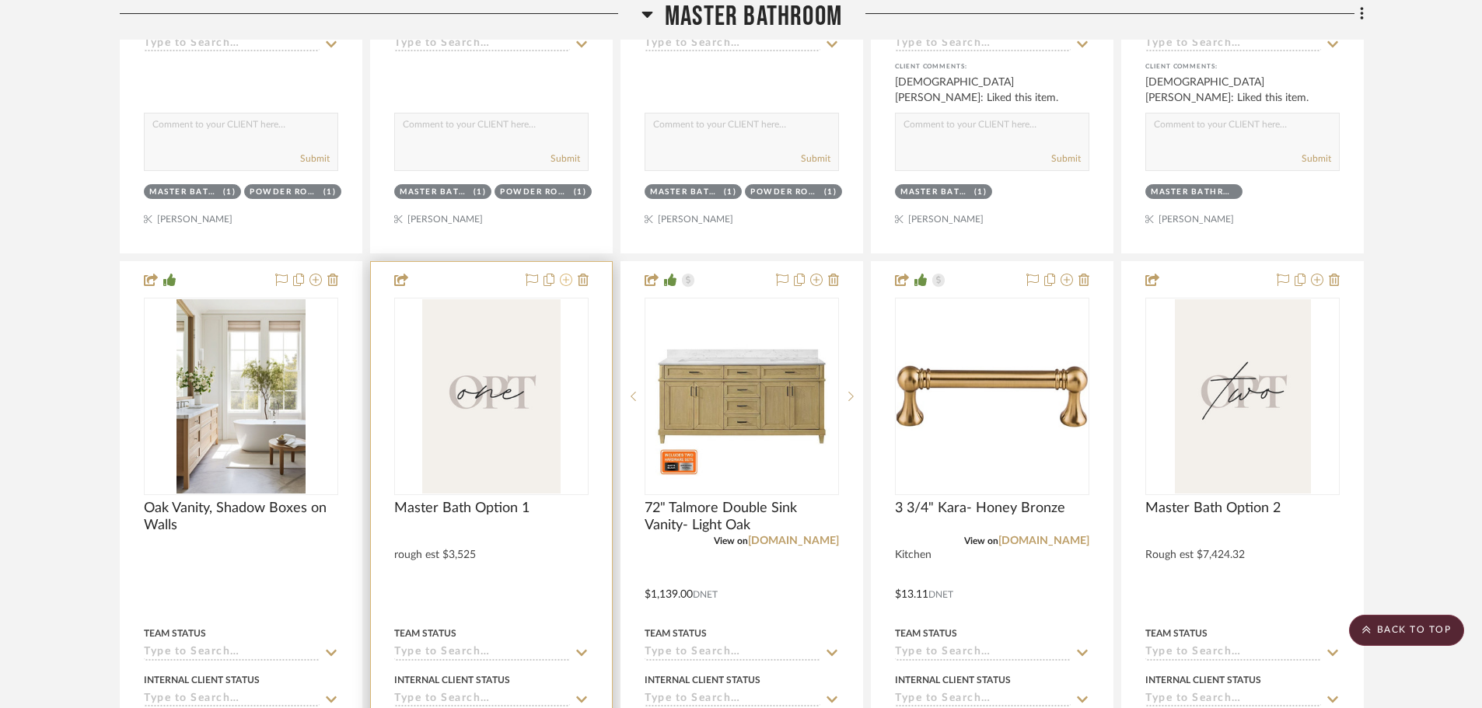
click at [563, 275] on icon at bounding box center [566, 280] width 12 height 12
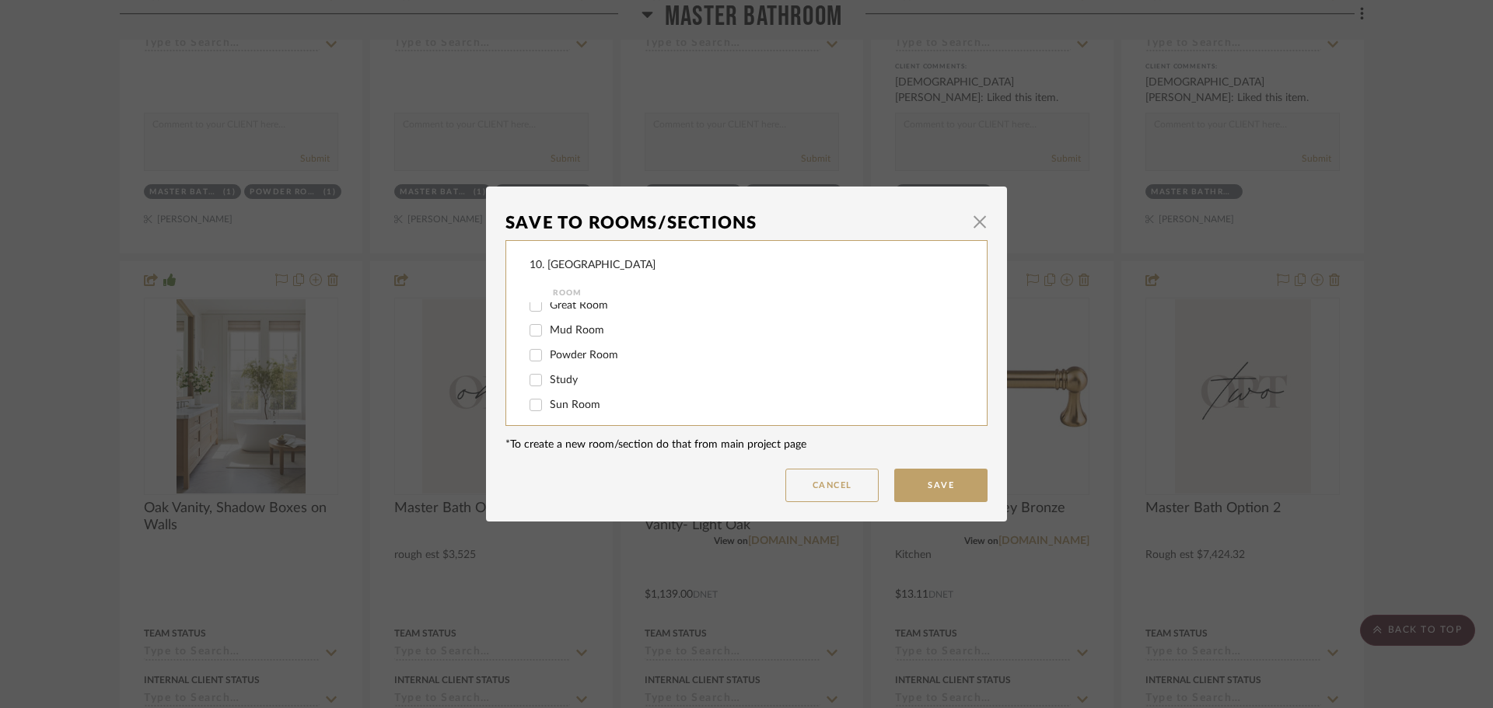
scroll to position [311, 0]
click at [553, 372] on span "Master Bathroom" at bounding box center [592, 377] width 85 height 11
click at [548, 372] on input "Master Bathroom" at bounding box center [535, 377] width 25 height 25
checkbox input "false"
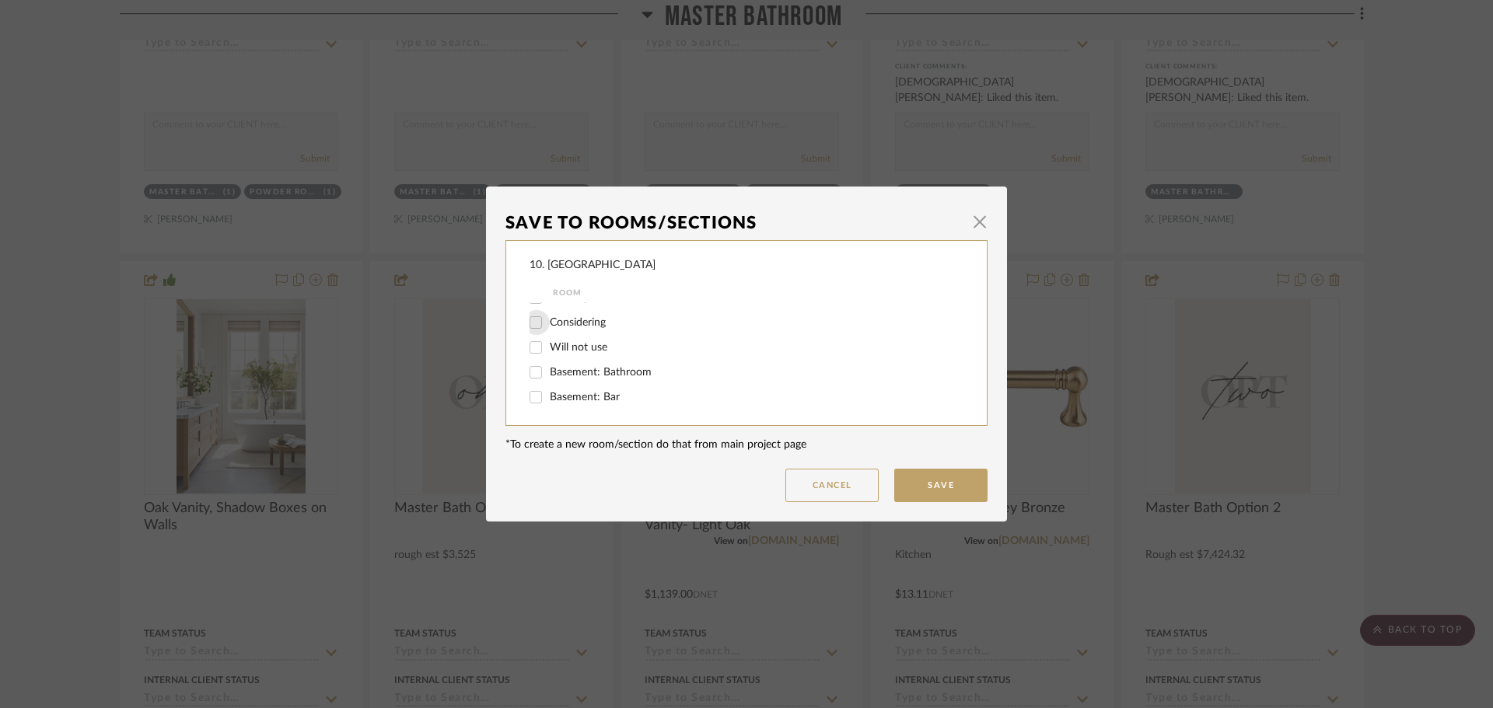
click at [541, 334] on input "Considering" at bounding box center [535, 322] width 25 height 25
click at [543, 327] on div at bounding box center [536, 322] width 25 height 25
checkbox input "false"
click at [543, 344] on div at bounding box center [536, 347] width 25 height 25
checkbox input "true"
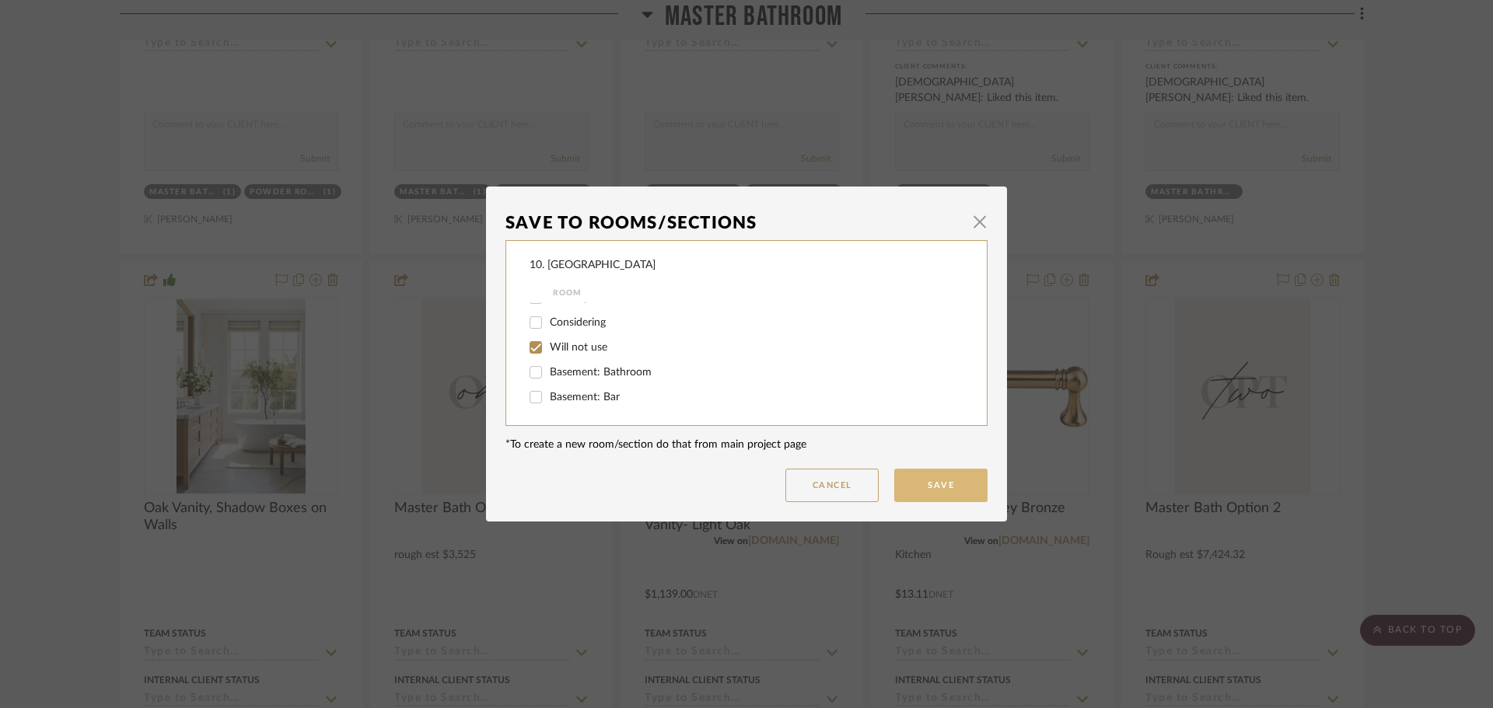
click at [936, 489] on button "Save" at bounding box center [940, 485] width 93 height 33
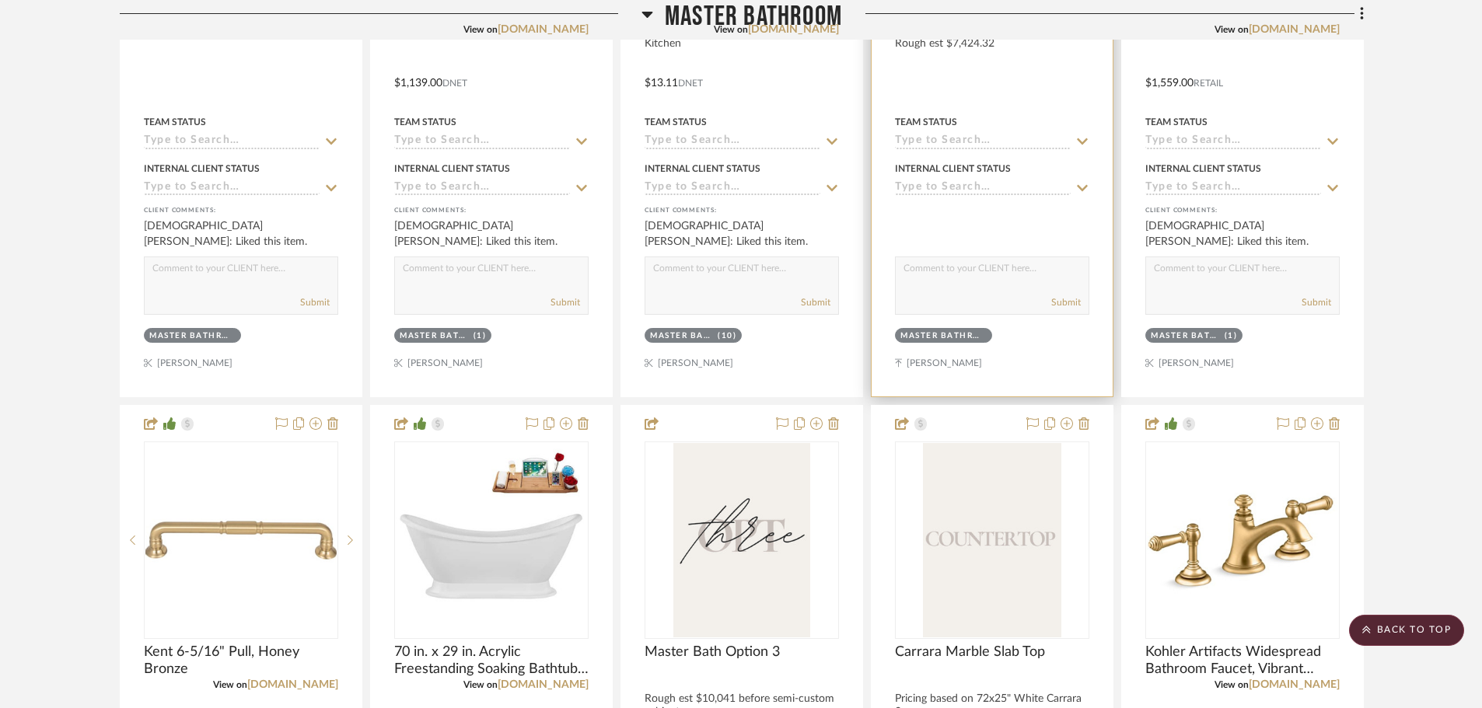
scroll to position [2426, 0]
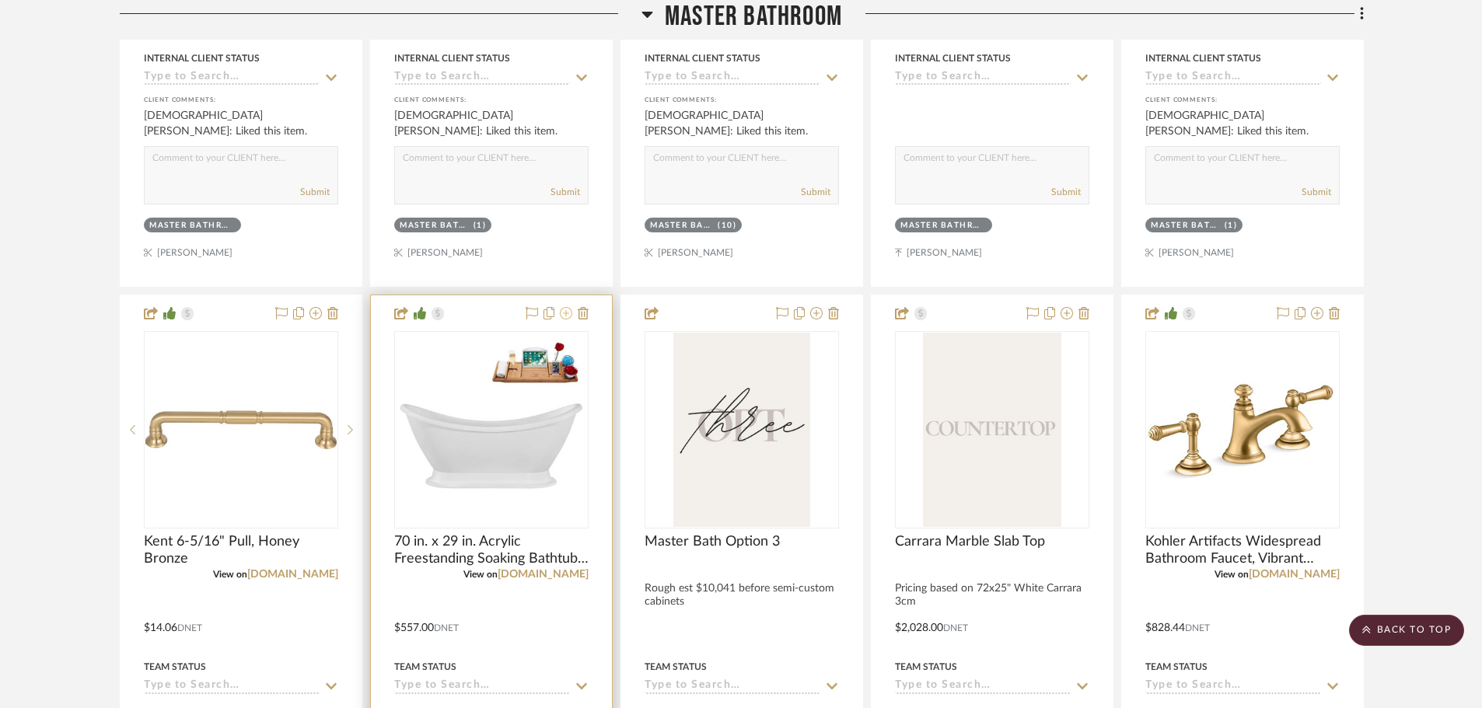
click at [566, 316] on icon at bounding box center [566, 313] width 12 height 12
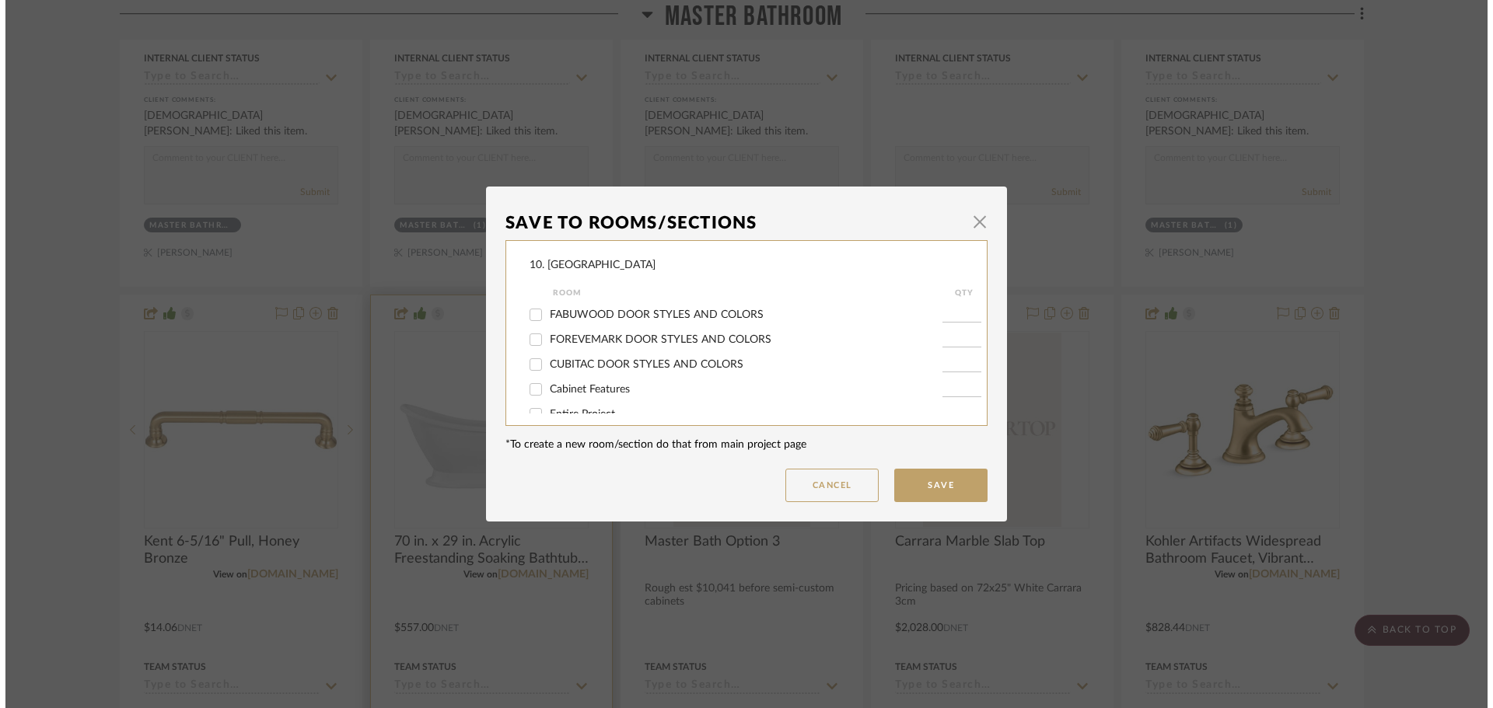
scroll to position [0, 0]
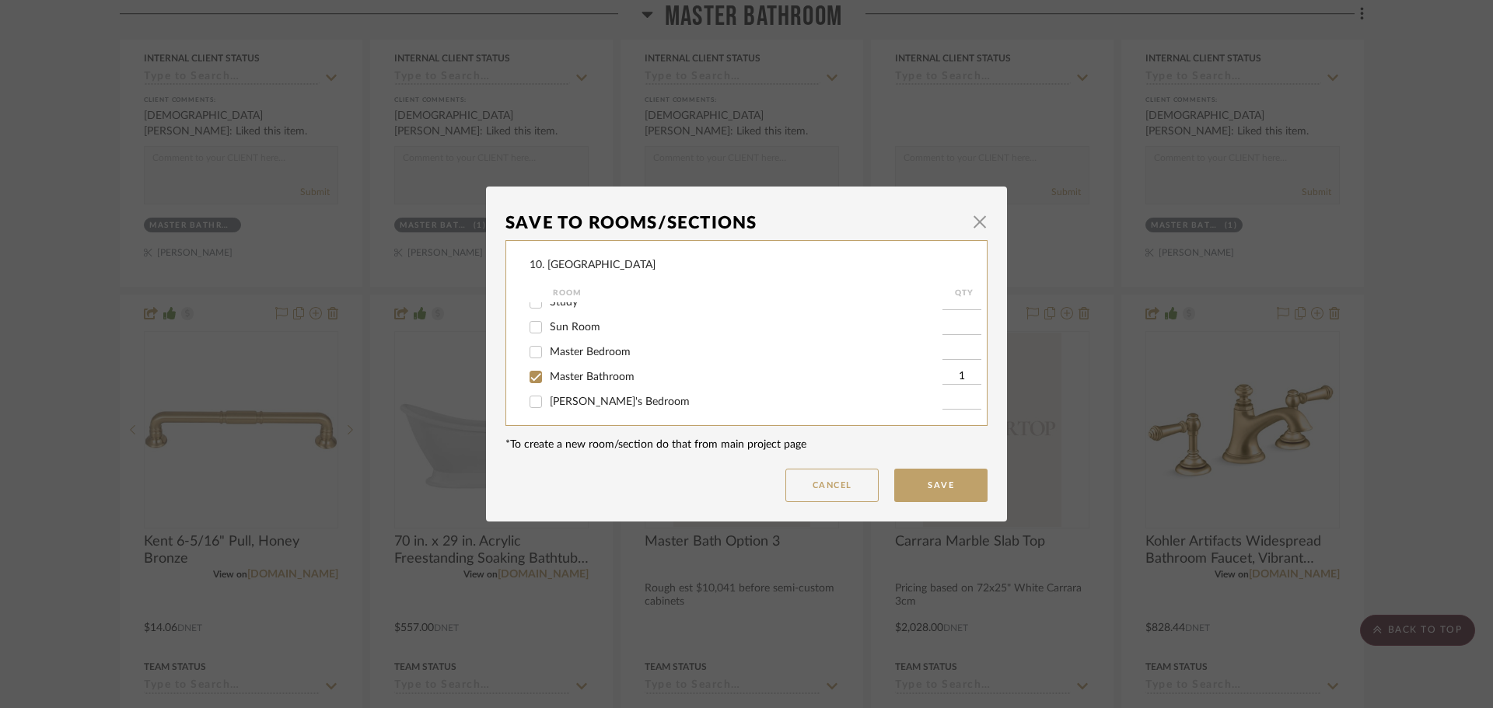
click at [595, 381] on span "Master Bathroom" at bounding box center [592, 377] width 85 height 11
click at [548, 381] on input "Master Bathroom" at bounding box center [535, 377] width 25 height 25
checkbox input "false"
click at [575, 351] on span "Will not use" at bounding box center [579, 347] width 58 height 11
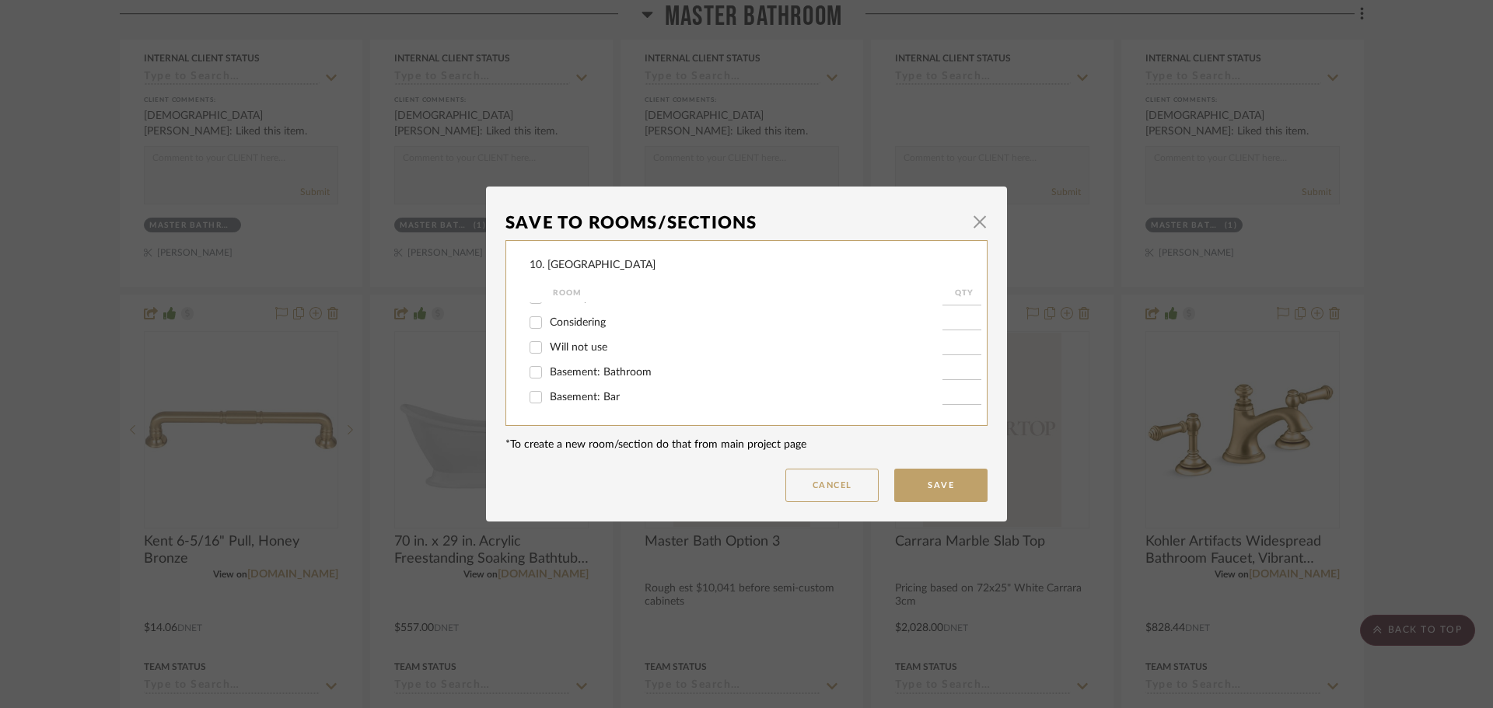
click at [548, 351] on input "Will not use" at bounding box center [535, 347] width 25 height 25
checkbox input "true"
type input "1"
click at [946, 488] on button "Save" at bounding box center [940, 485] width 93 height 33
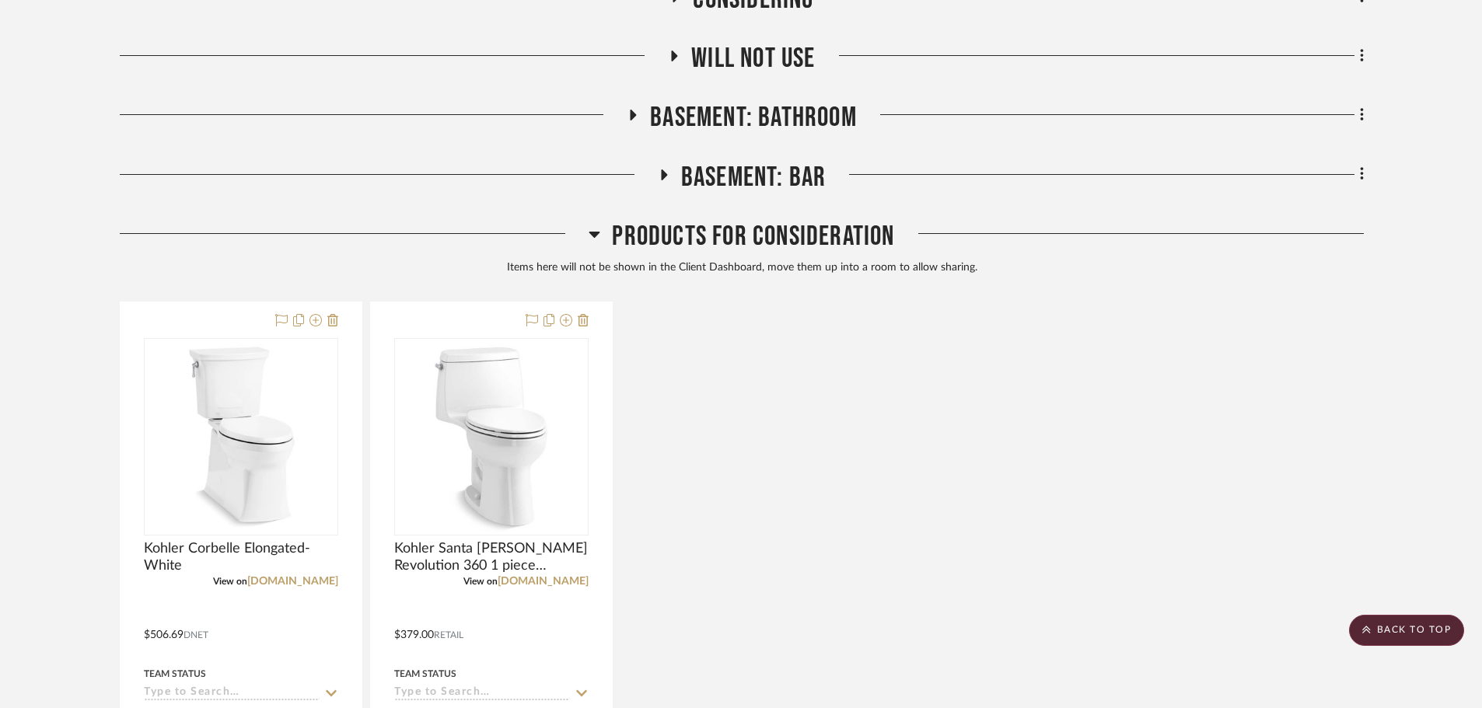
scroll to position [5727, 0]
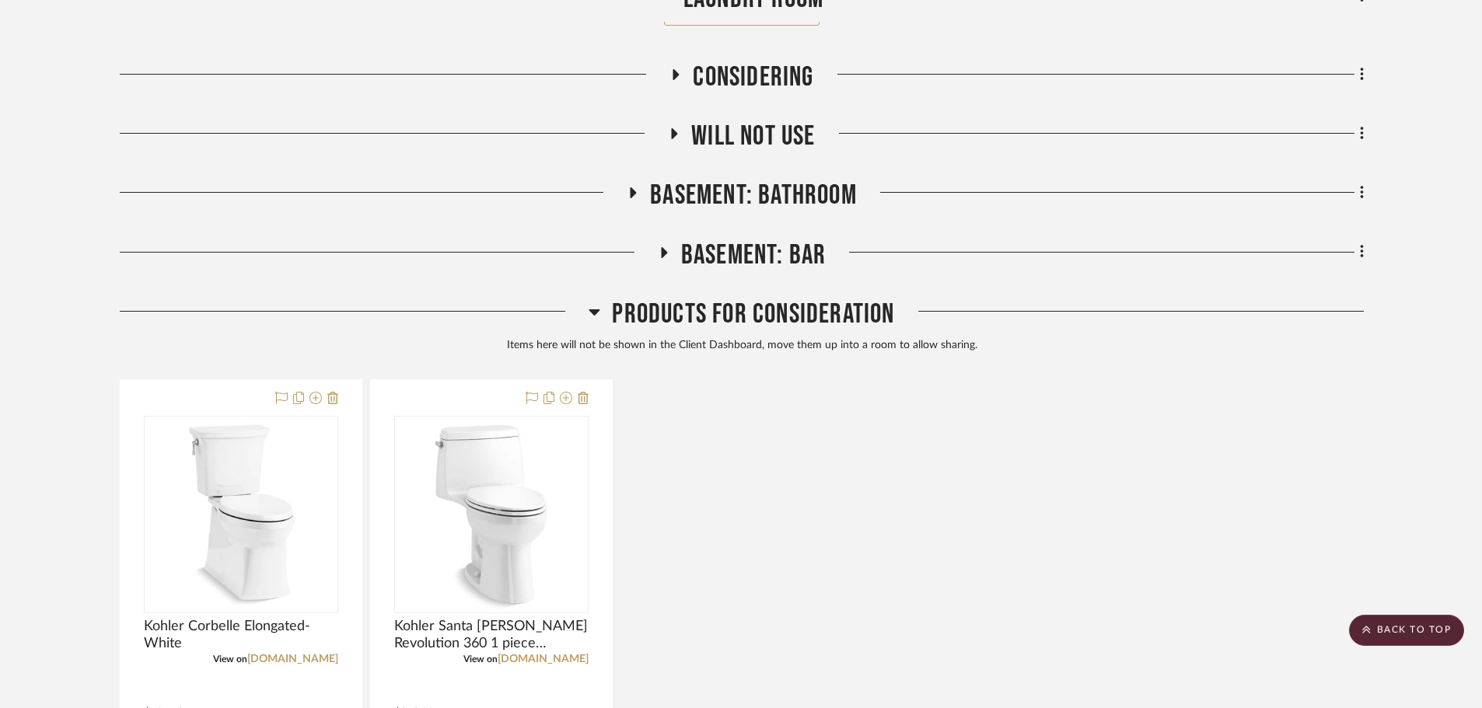
click at [805, 145] on span "Will not use" at bounding box center [753, 136] width 124 height 33
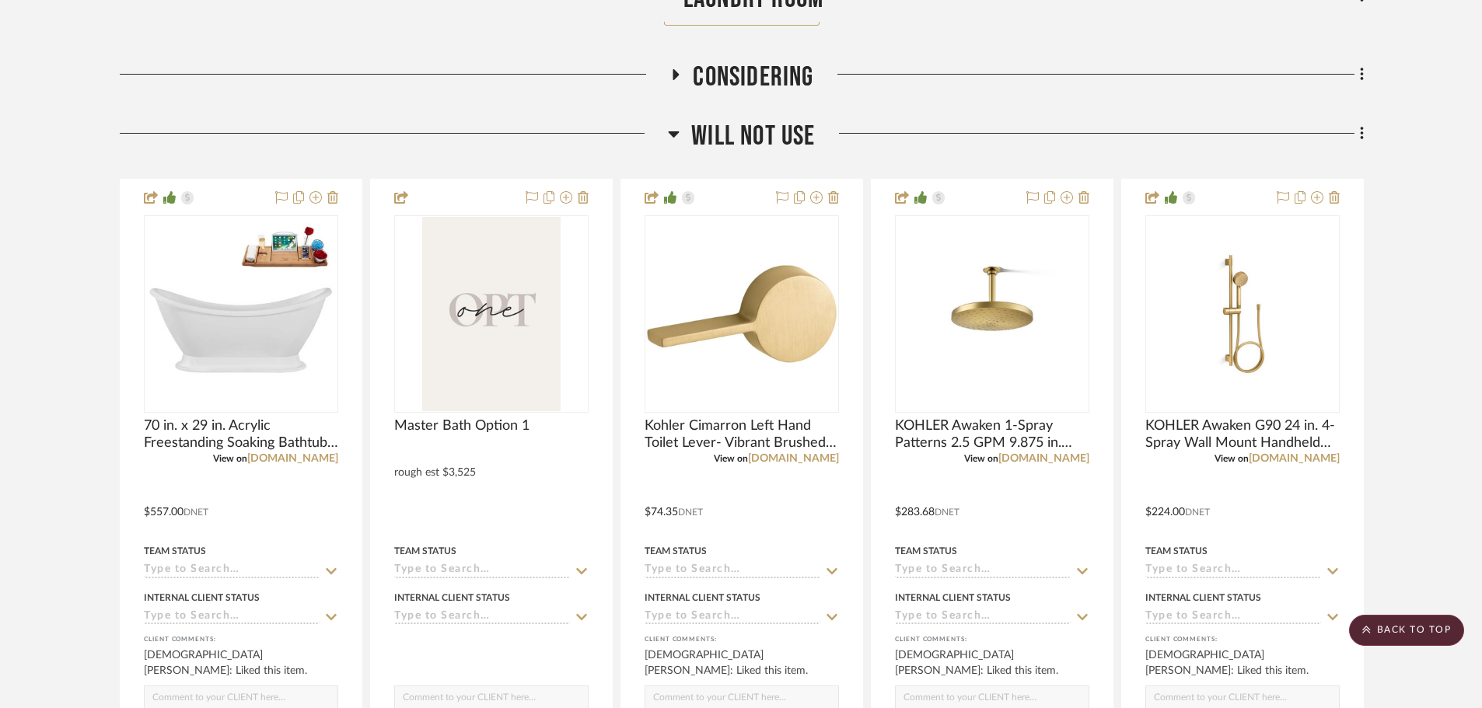
click at [790, 143] on span "Will not use" at bounding box center [753, 136] width 124 height 33
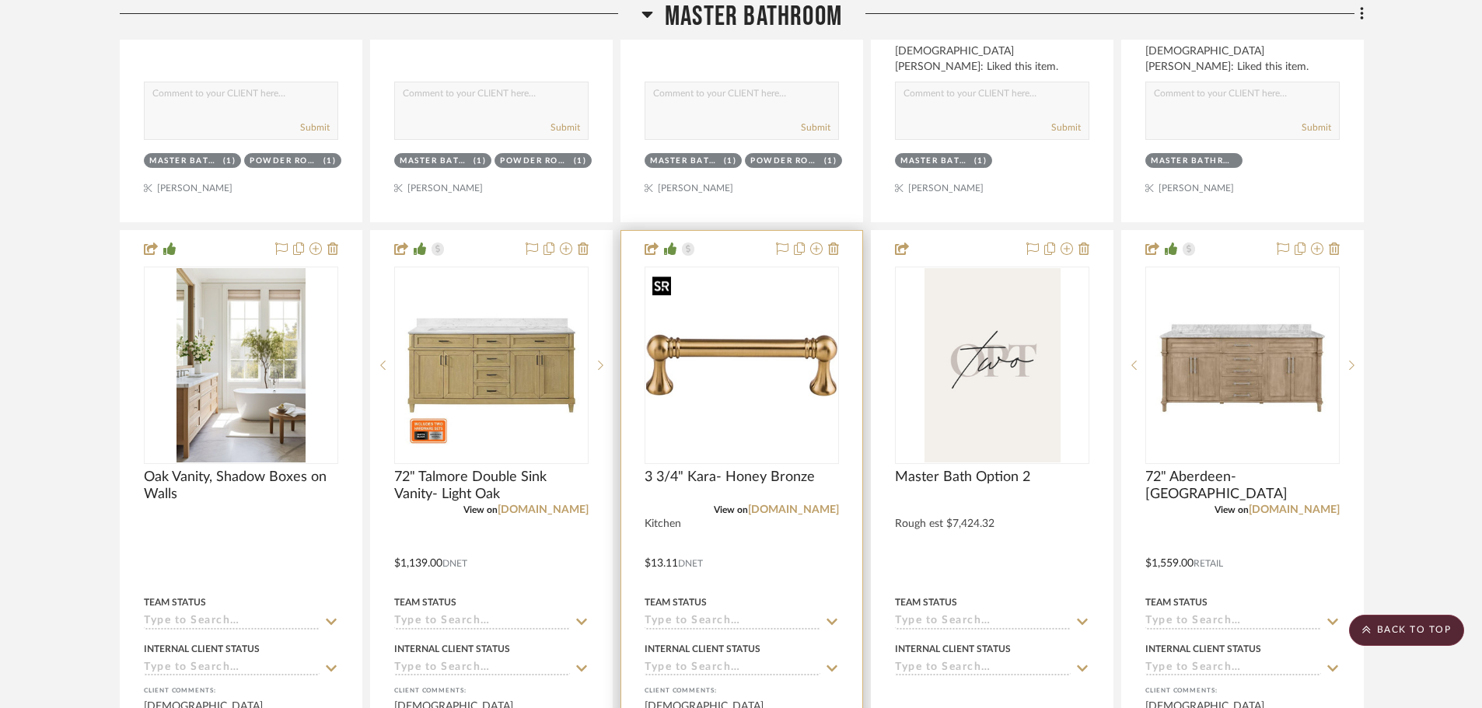
scroll to position [1838, 0]
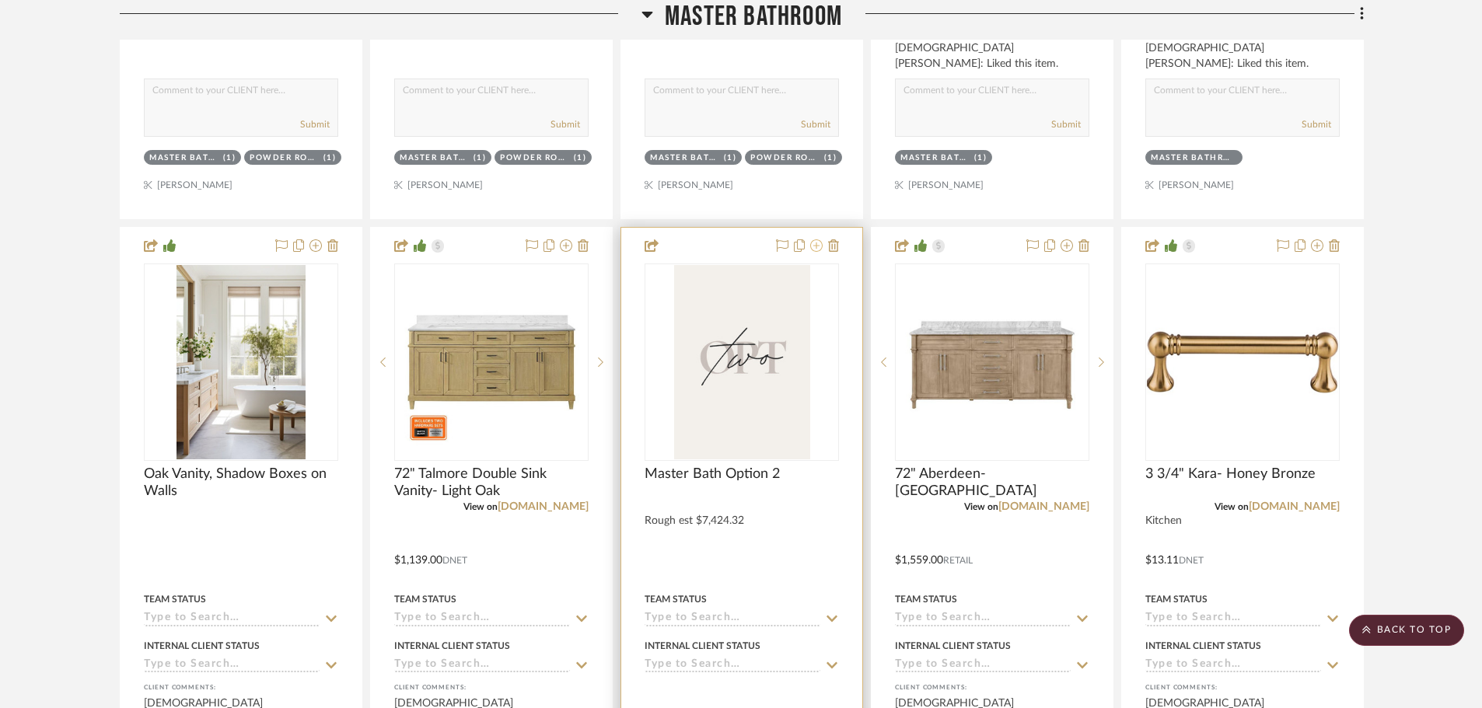
click at [820, 247] on icon at bounding box center [816, 246] width 12 height 12
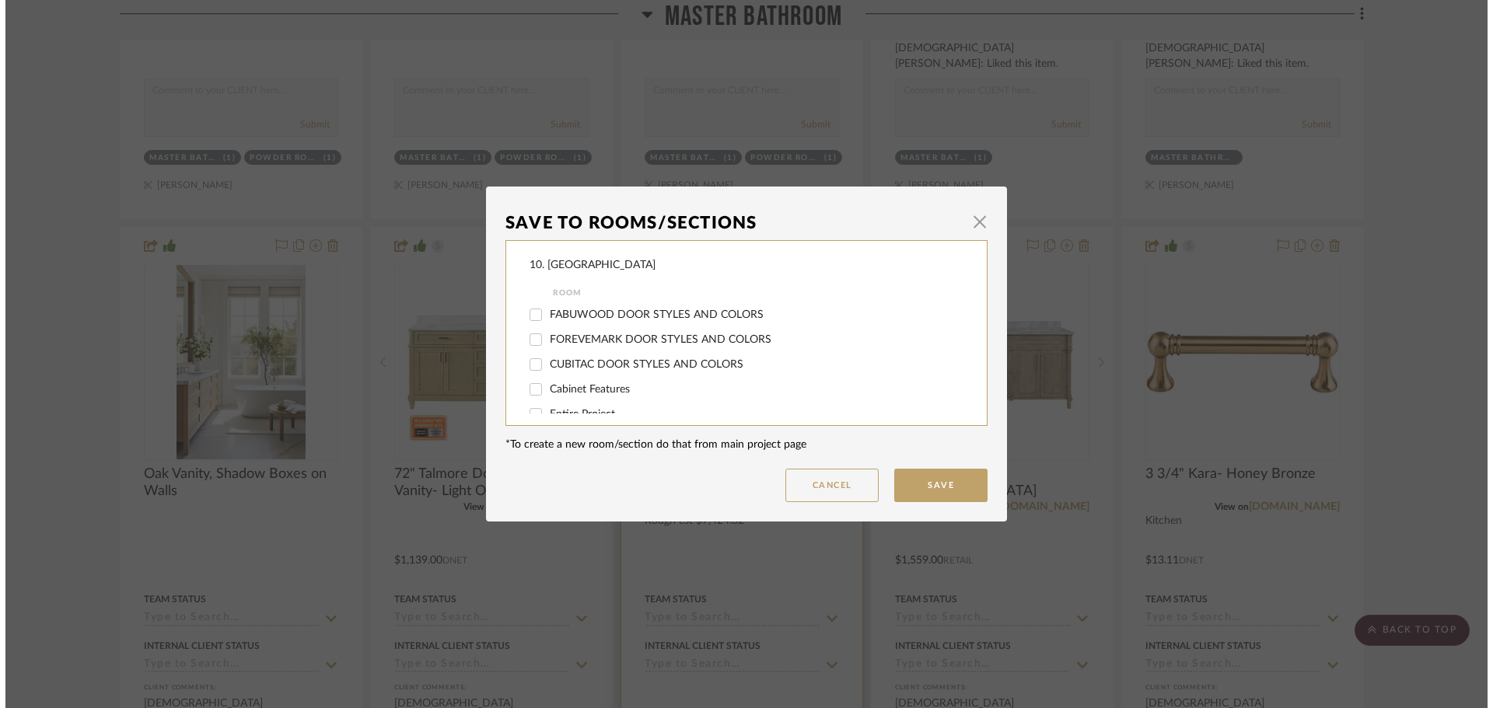
scroll to position [0, 0]
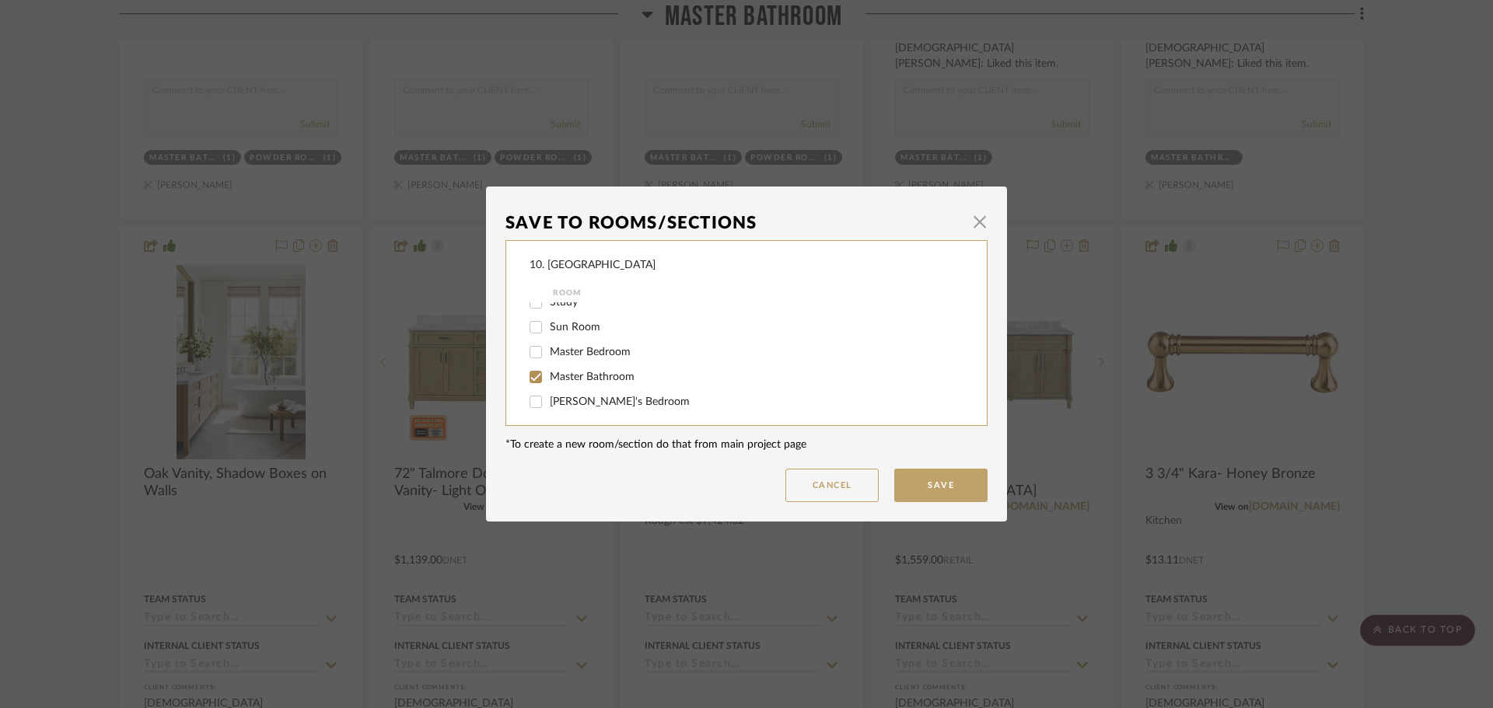
click at [553, 374] on span "Master Bathroom" at bounding box center [592, 377] width 85 height 11
click at [548, 374] on input "Master Bathroom" at bounding box center [535, 377] width 25 height 25
checkbox input "false"
click at [561, 341] on label "Will not use" at bounding box center [746, 347] width 393 height 13
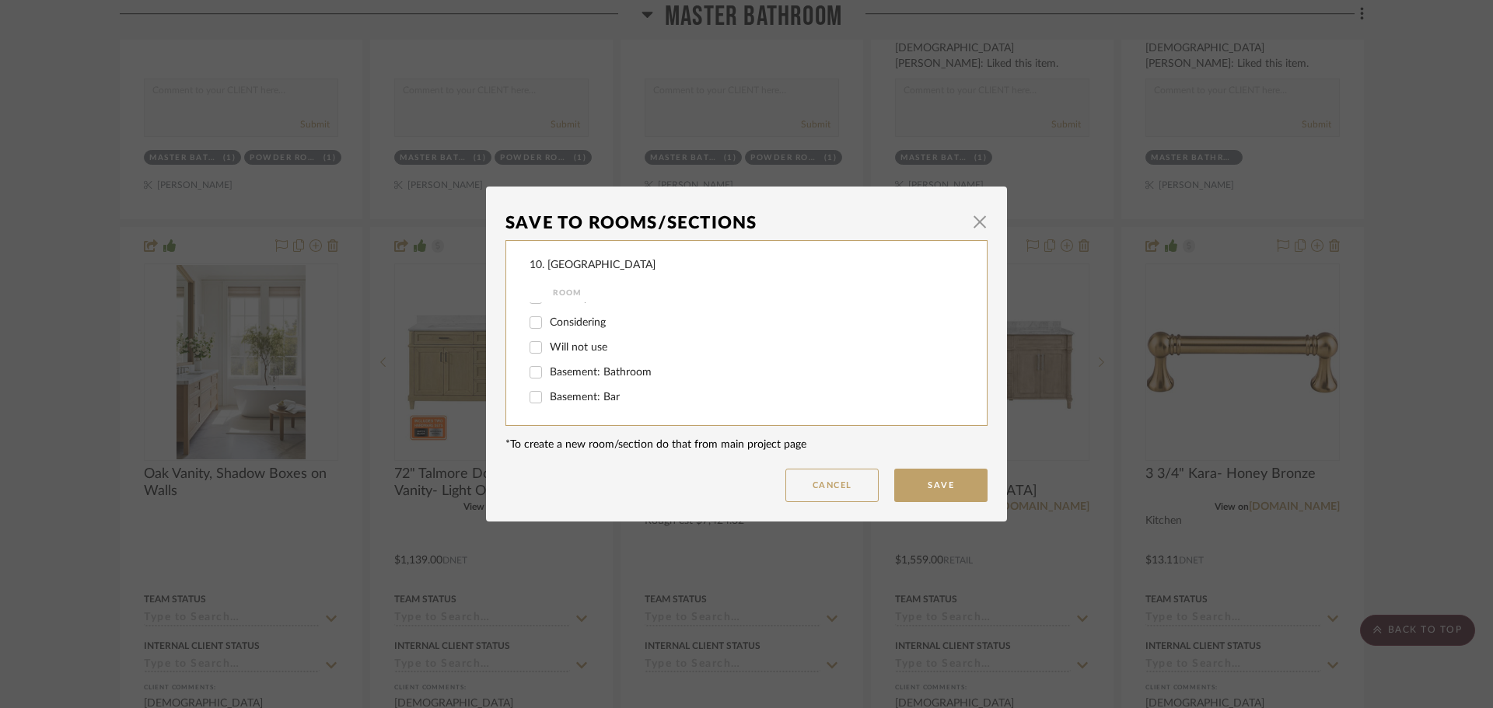
click at [548, 341] on input "Will not use" at bounding box center [535, 347] width 25 height 25
checkbox input "true"
click at [943, 498] on button "Save" at bounding box center [940, 485] width 93 height 33
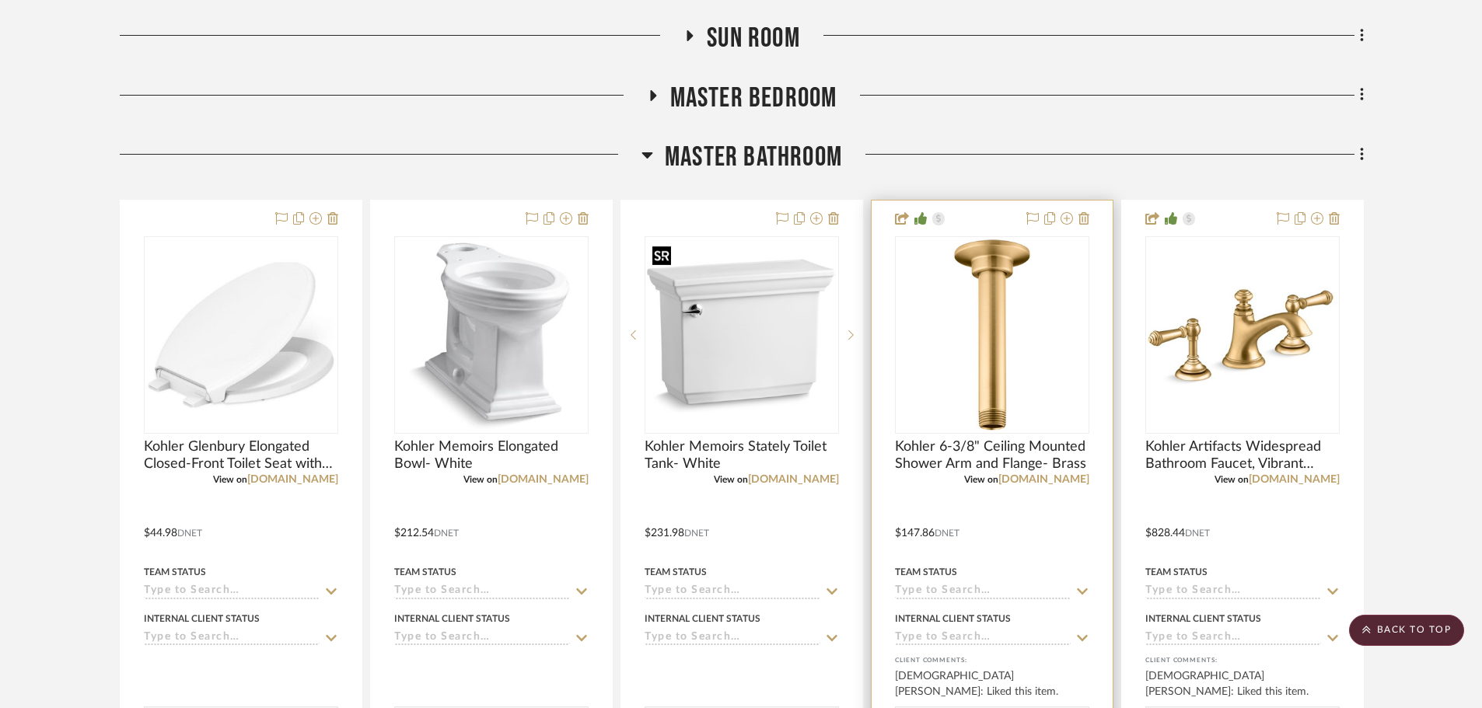
scroll to position [1216, 0]
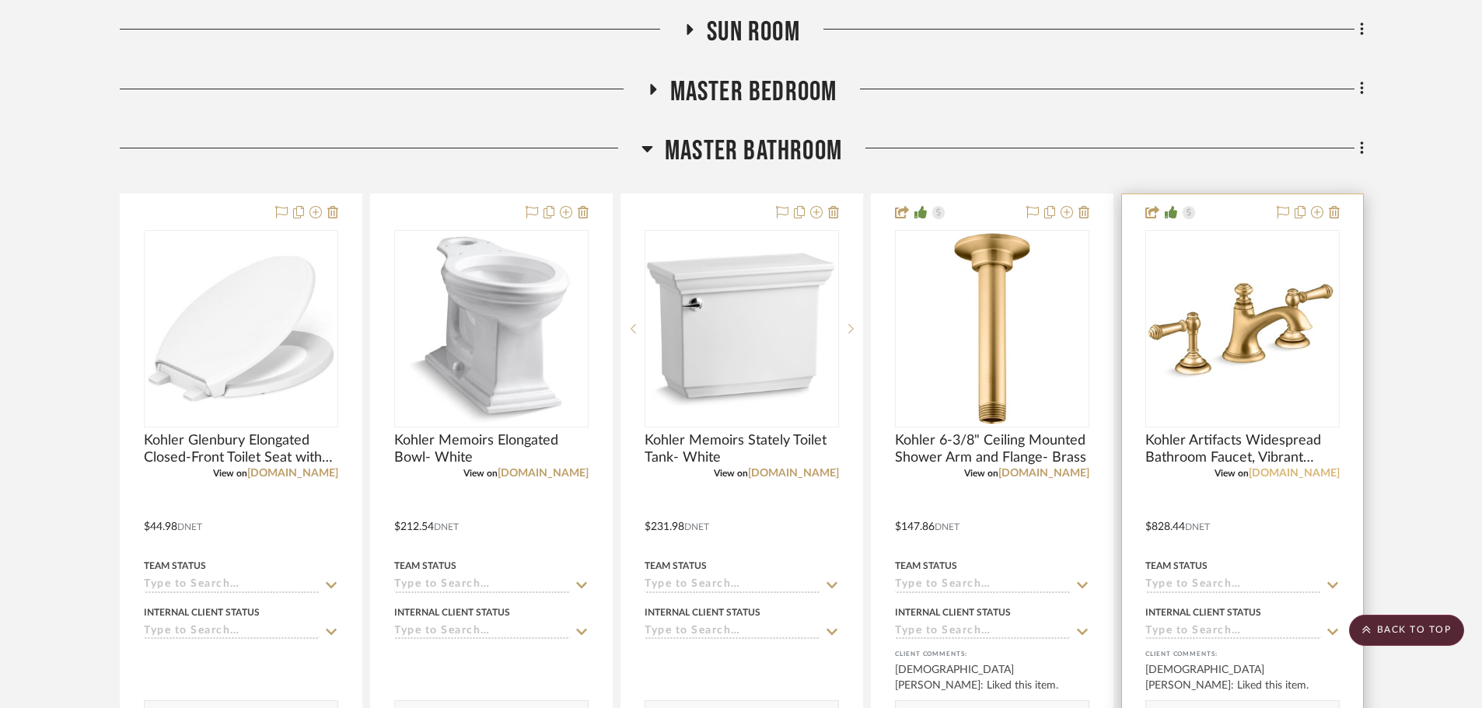
click at [1331, 474] on link "[DOMAIN_NAME]" at bounding box center [1294, 473] width 91 height 11
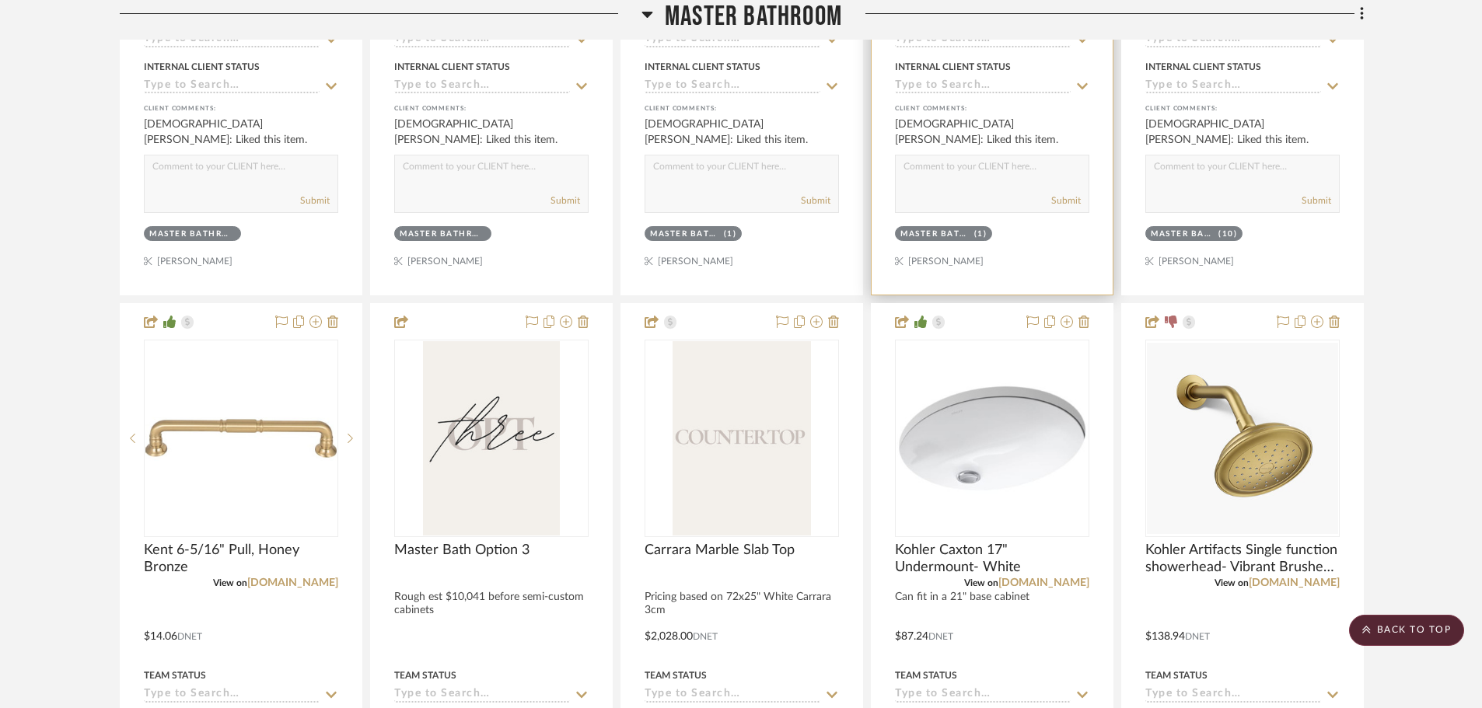
scroll to position [2460, 0]
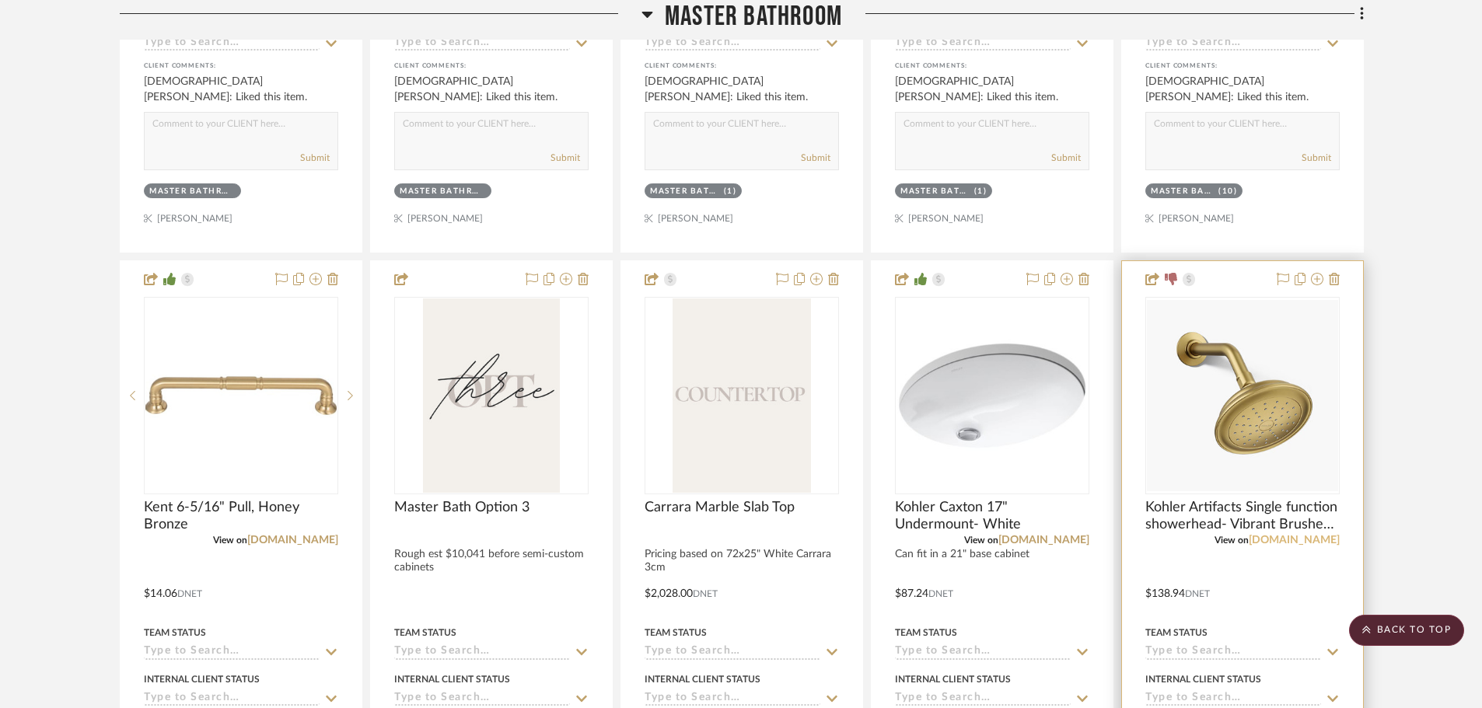
click at [1305, 541] on link "kohler.com" at bounding box center [1294, 540] width 91 height 11
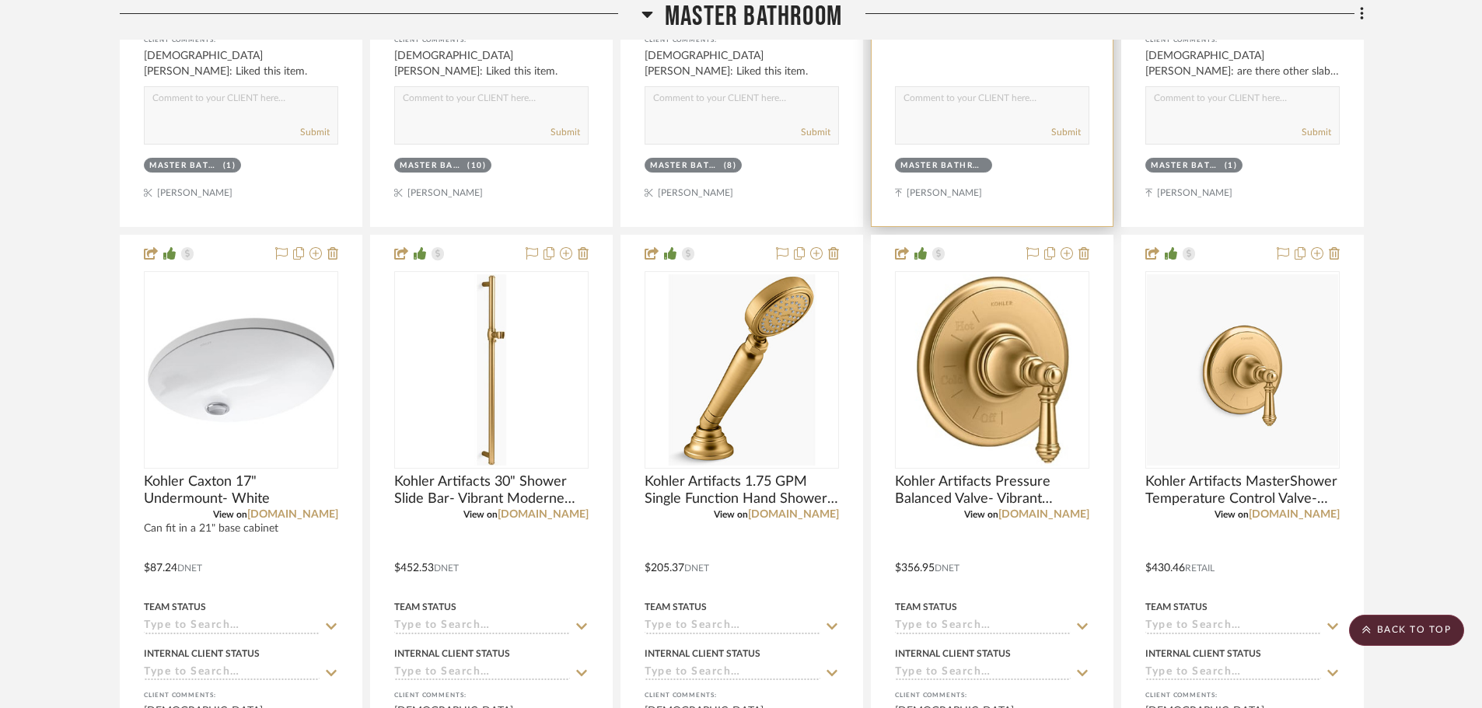
scroll to position [3261, 0]
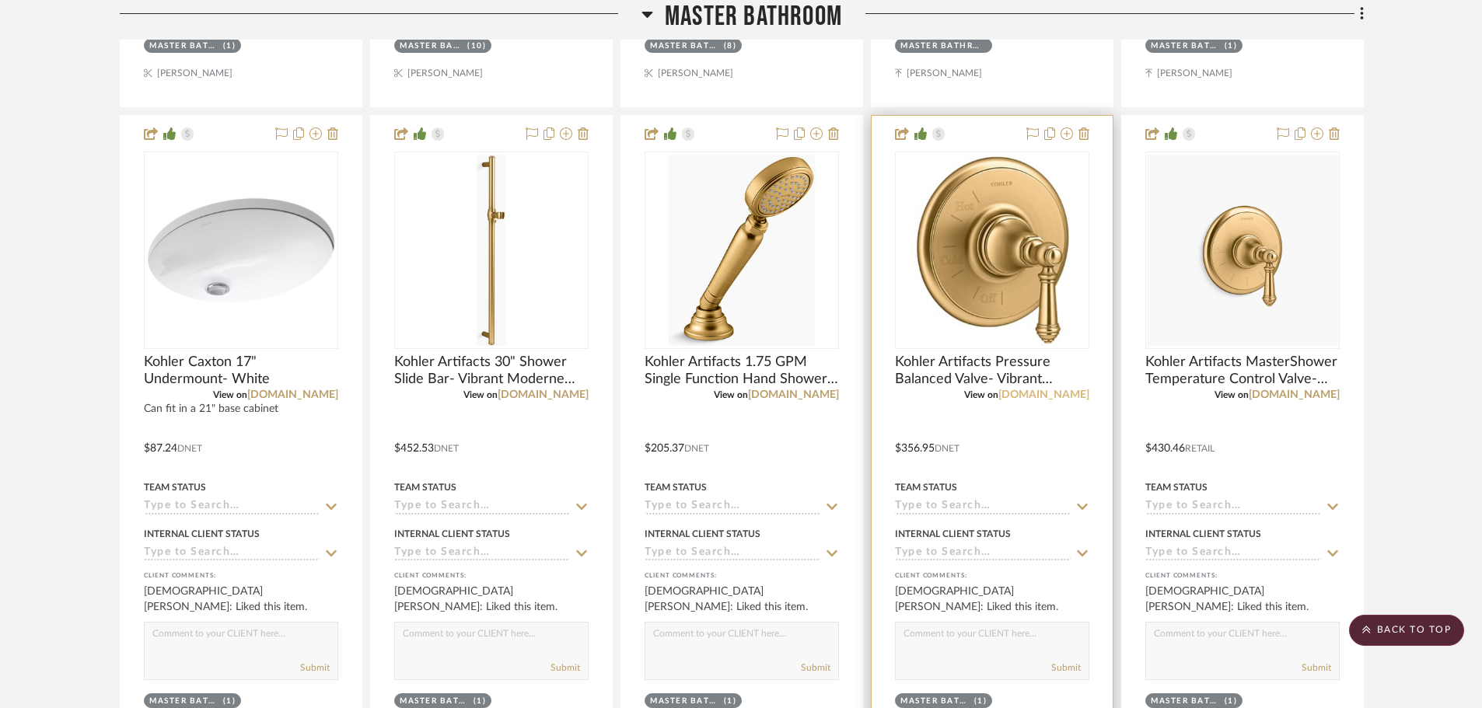
click at [1061, 398] on link "[DOMAIN_NAME]" at bounding box center [1043, 395] width 91 height 11
click at [1067, 135] on icon at bounding box center [1067, 134] width 12 height 12
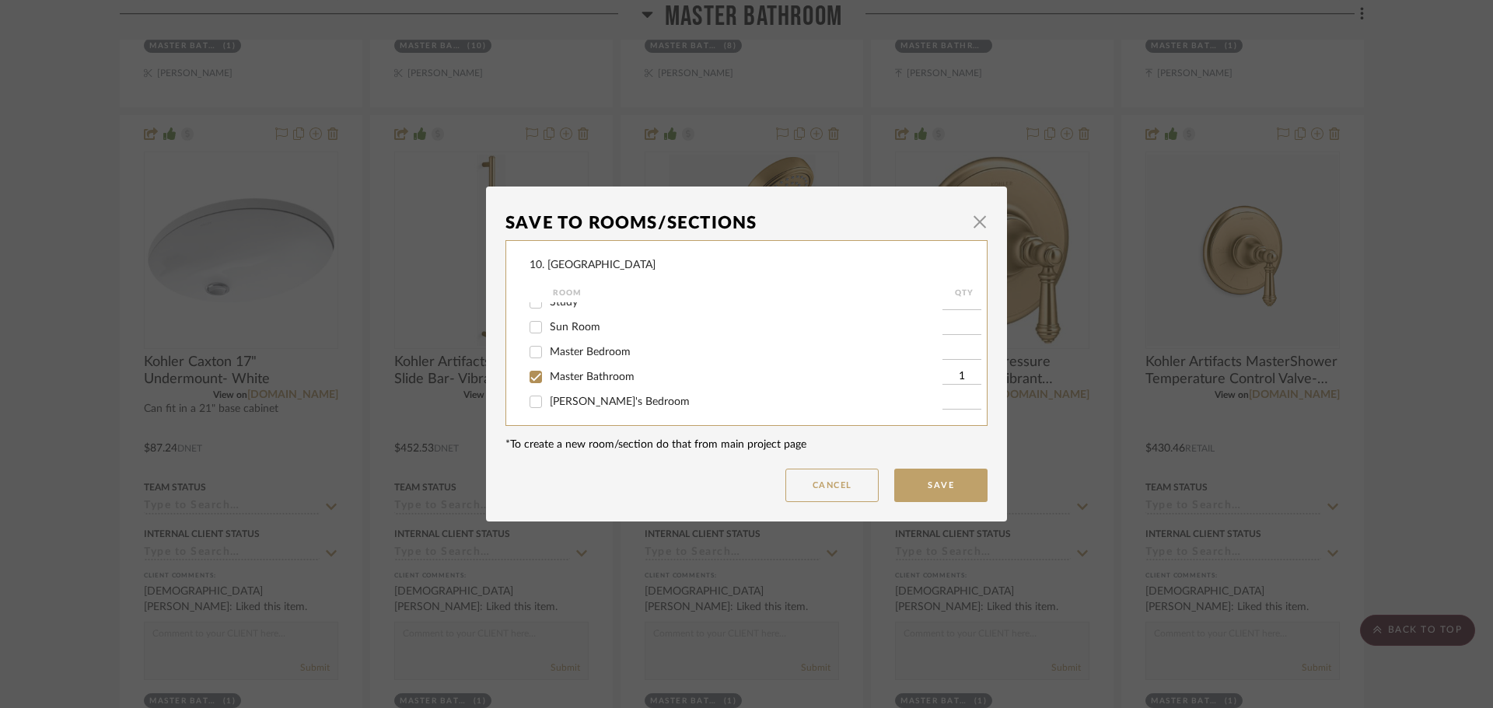
click at [575, 375] on span "Master Bathroom" at bounding box center [592, 377] width 85 height 11
click at [548, 375] on input "Master Bathroom" at bounding box center [535, 377] width 25 height 25
checkbox input "false"
click at [569, 348] on span "Will not use" at bounding box center [579, 347] width 58 height 11
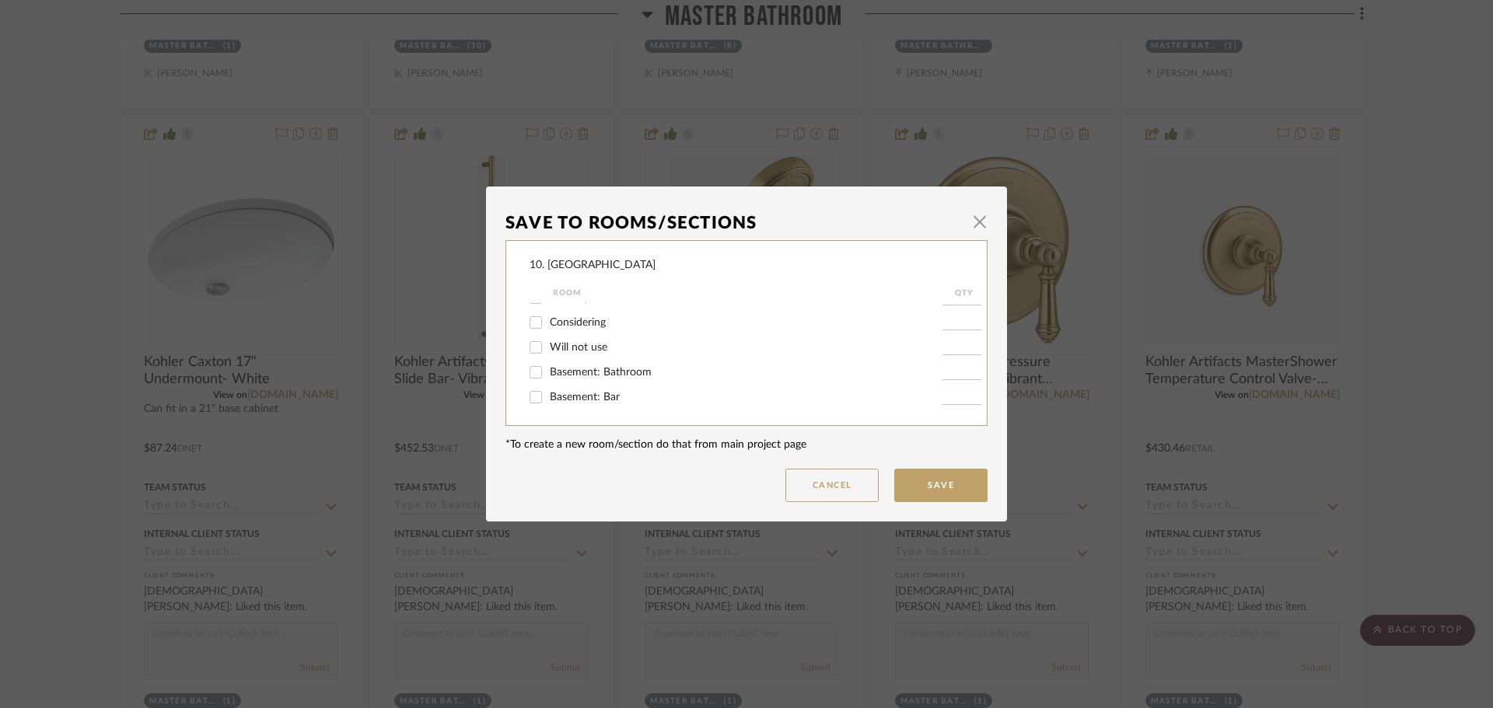
click at [548, 348] on input "Will not use" at bounding box center [535, 347] width 25 height 25
checkbox input "true"
type input "1"
click at [938, 475] on button "Save" at bounding box center [940, 485] width 93 height 33
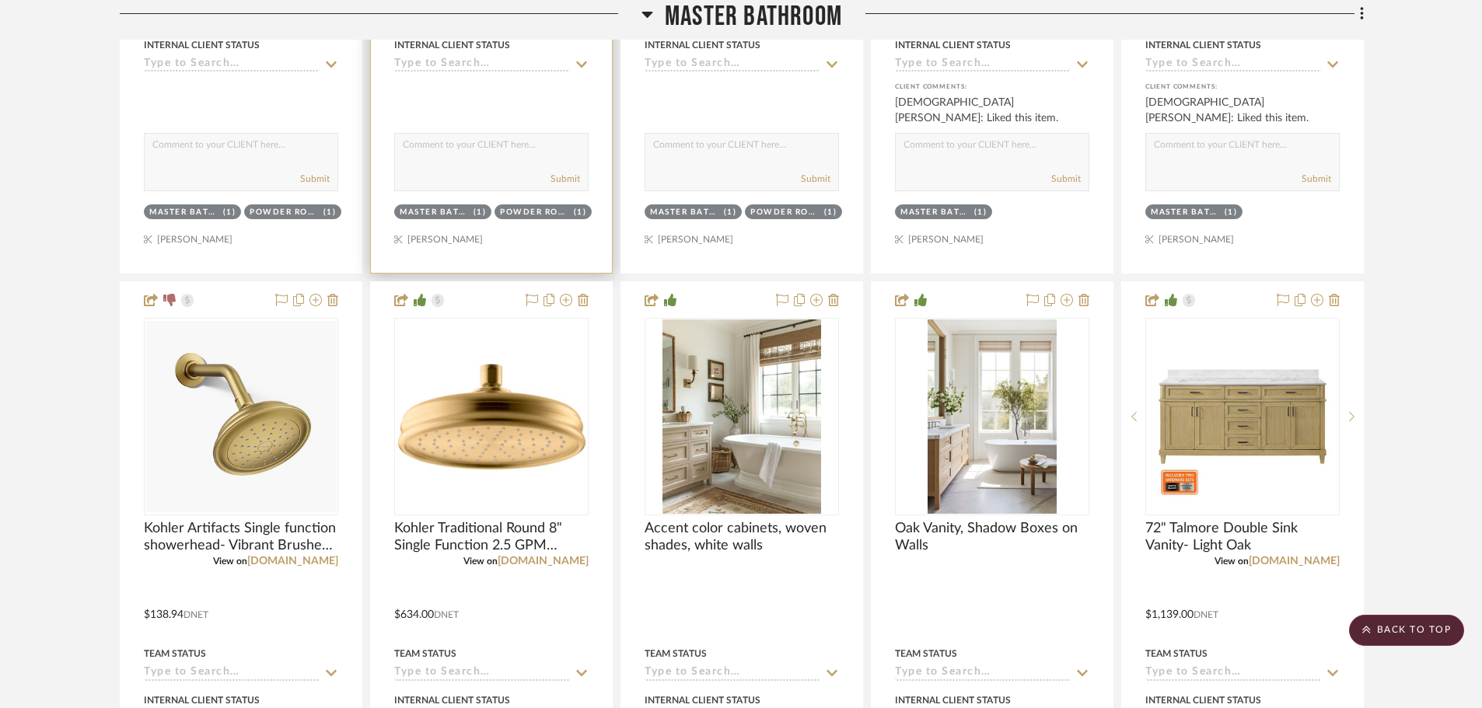
scroll to position [1551, 0]
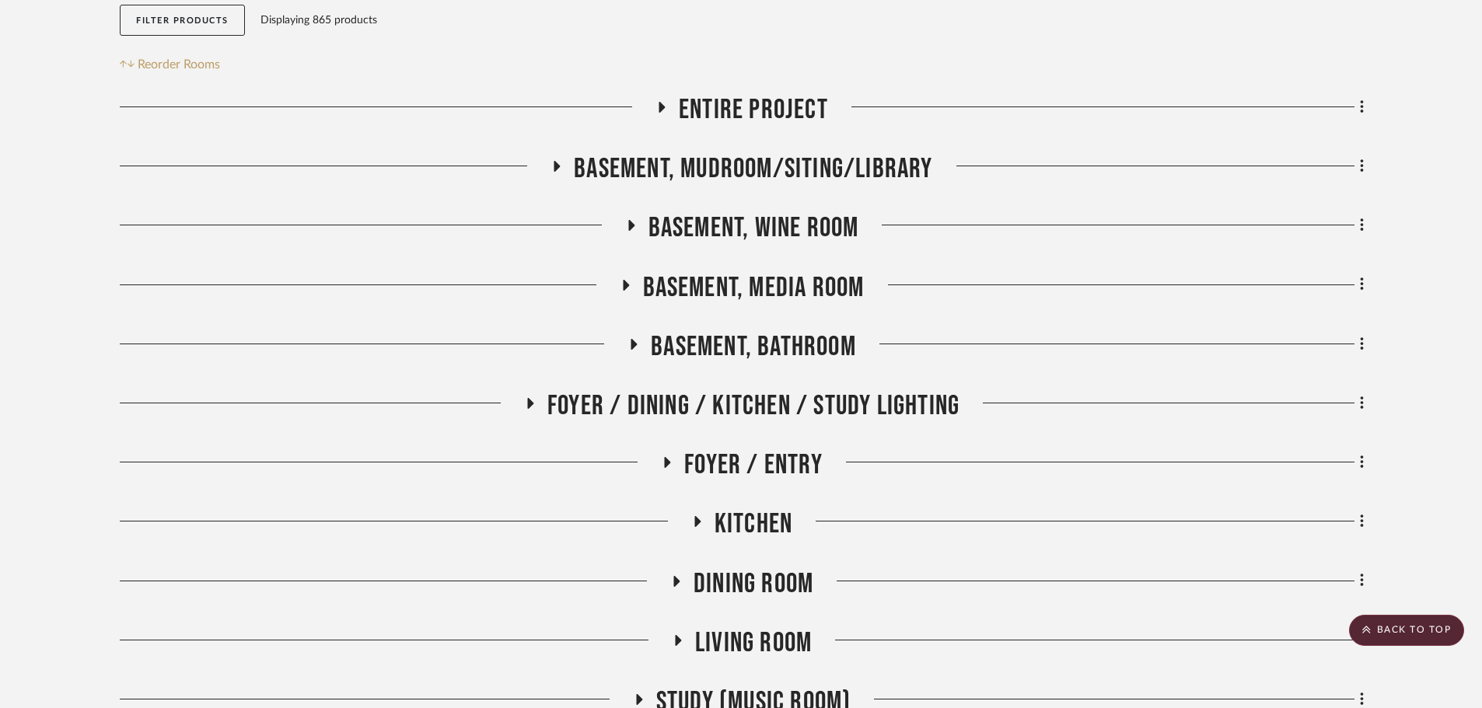
click at [778, 297] on span "Basement, Media Room" at bounding box center [754, 287] width 222 height 33
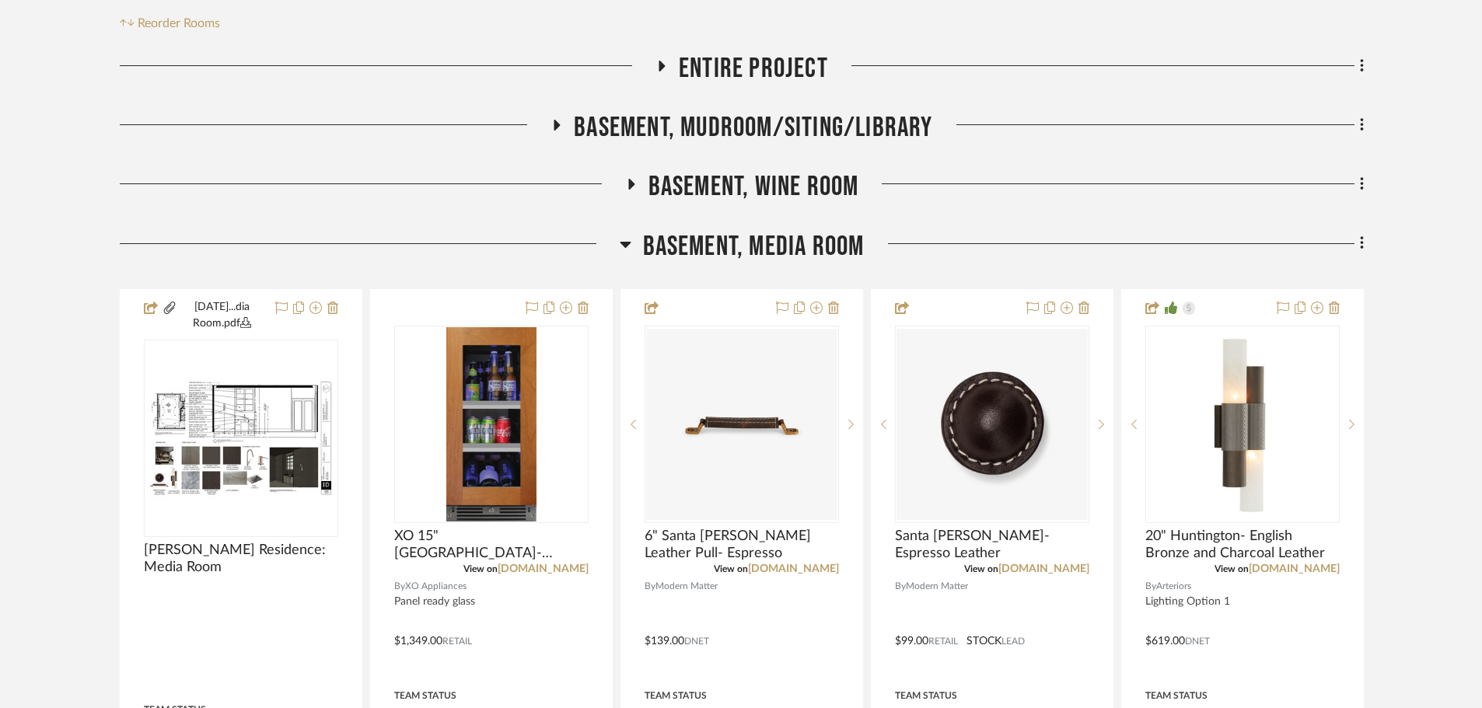
scroll to position [350, 0]
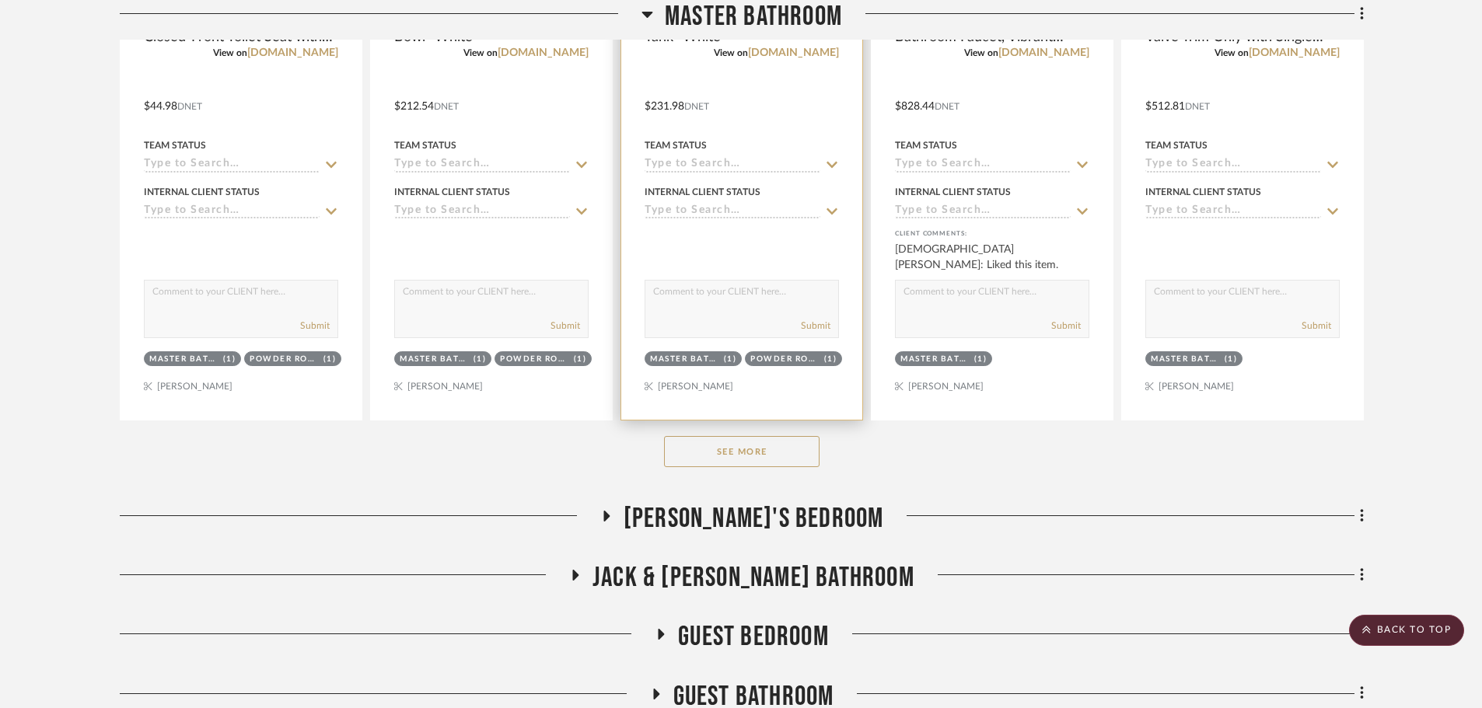
scroll to position [1689, 0]
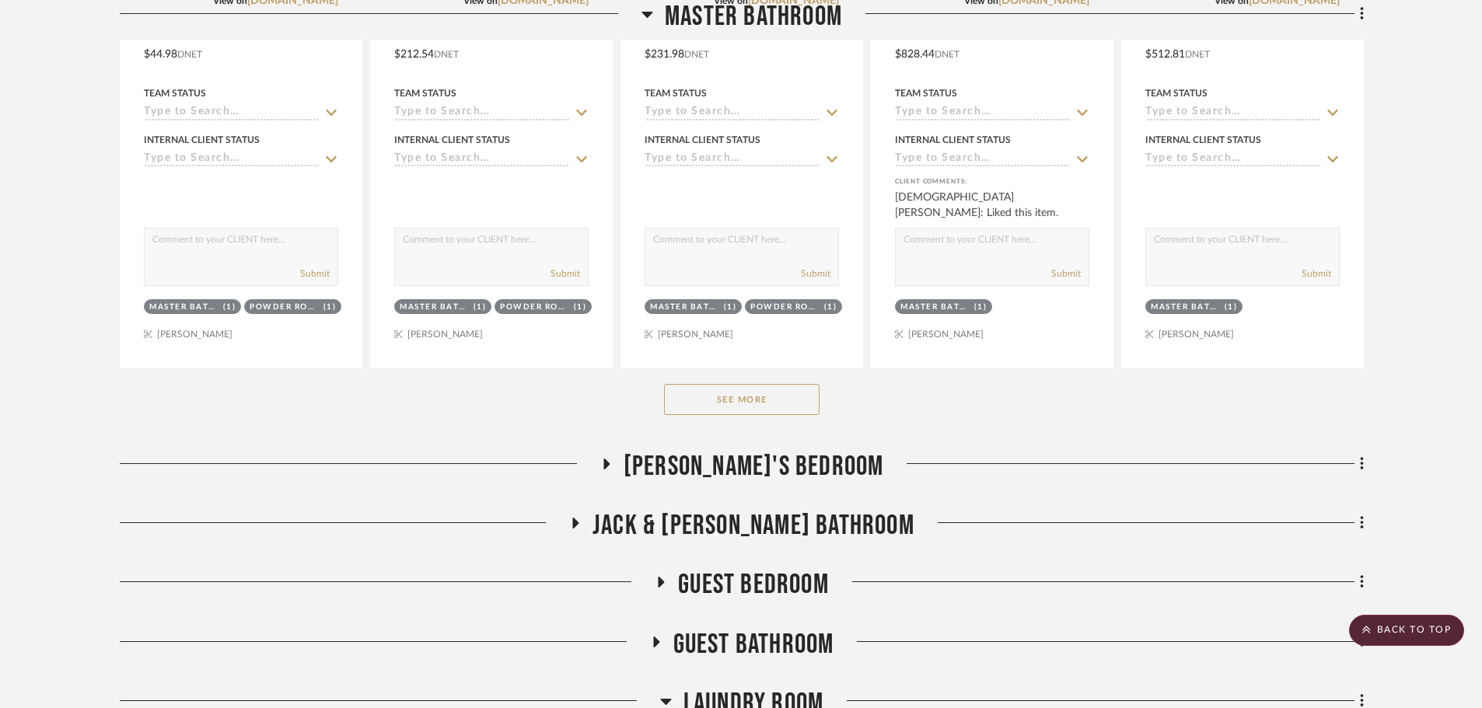
click at [711, 393] on button "See More" at bounding box center [742, 399] width 156 height 31
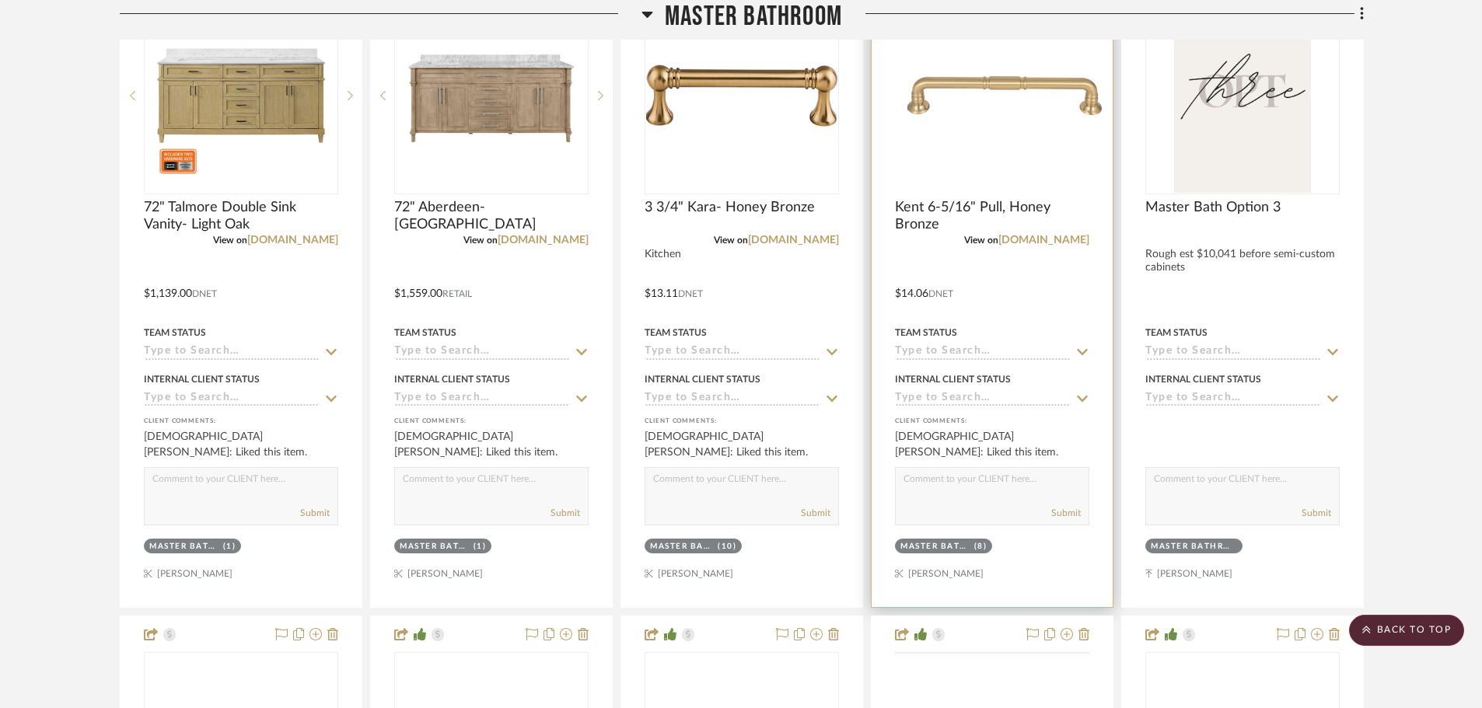
scroll to position [3089, 0]
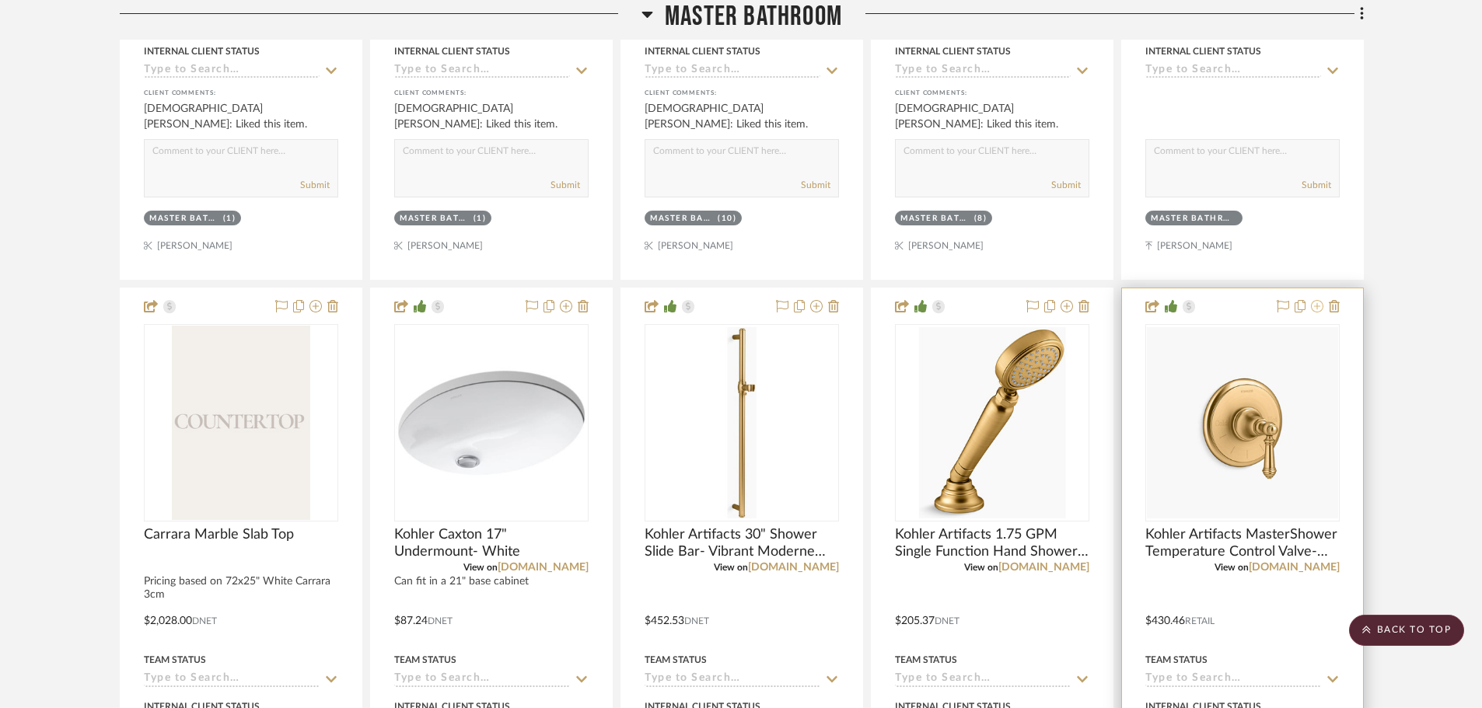
click at [1314, 304] on icon at bounding box center [1317, 306] width 12 height 12
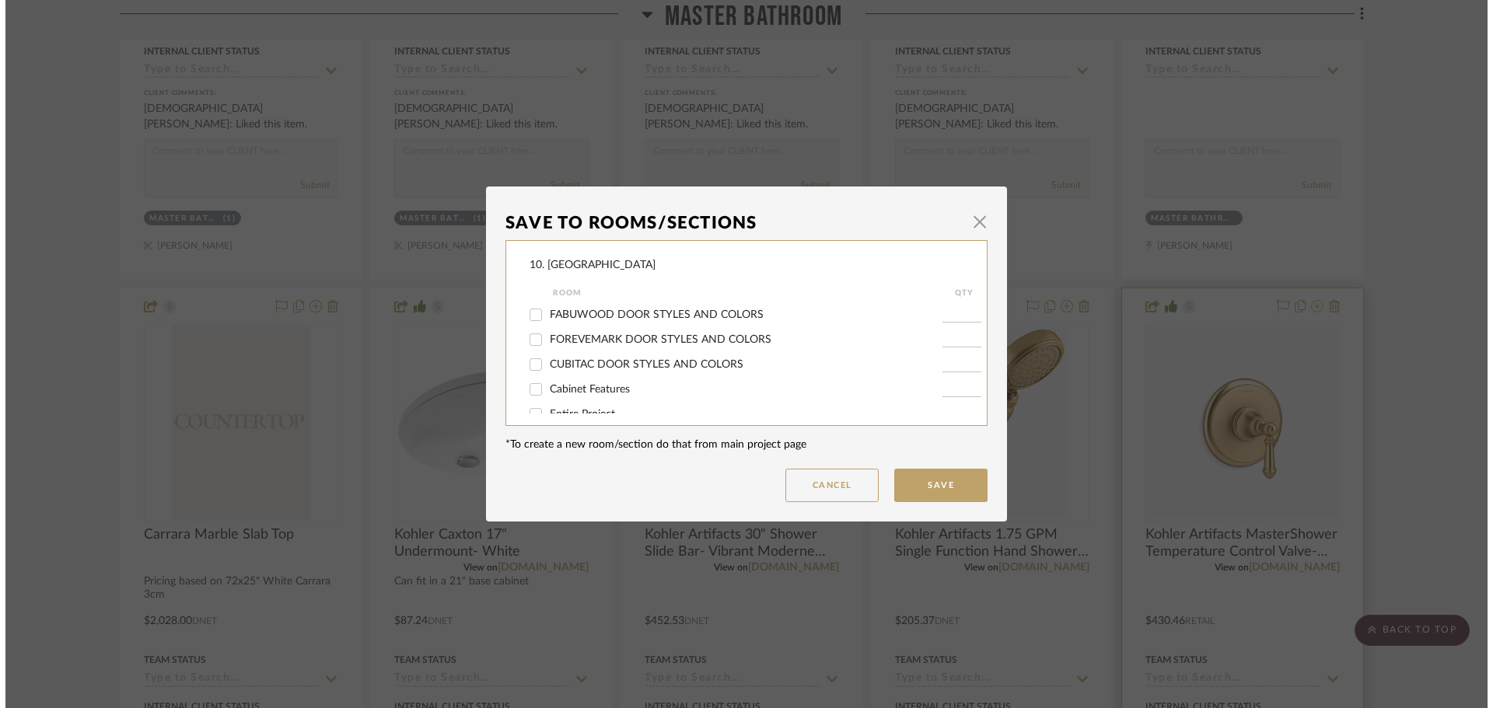
scroll to position [0, 0]
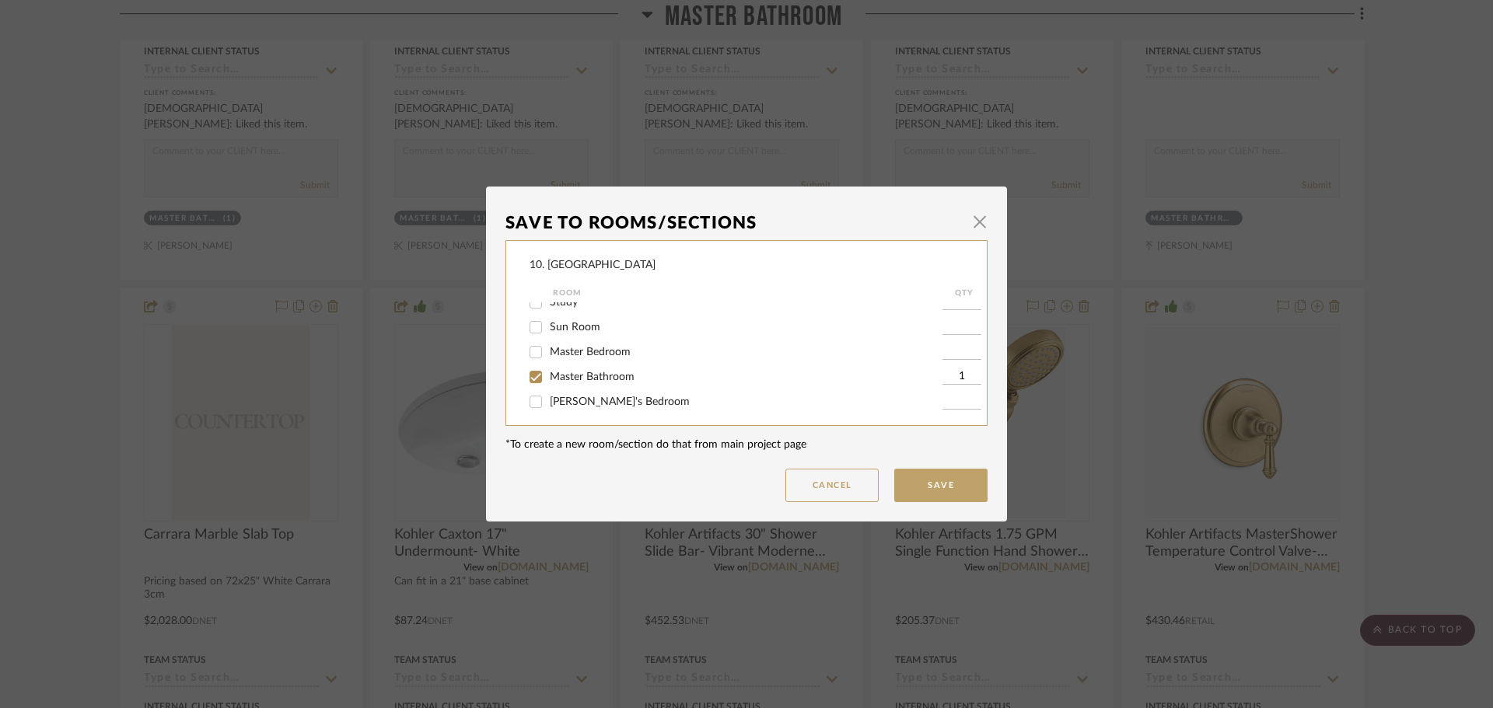
click at [554, 377] on span "Master Bathroom" at bounding box center [592, 377] width 85 height 11
click at [548, 377] on input "Master Bathroom" at bounding box center [535, 377] width 25 height 25
checkbox input "false"
click at [551, 347] on span "Will not use" at bounding box center [579, 347] width 58 height 11
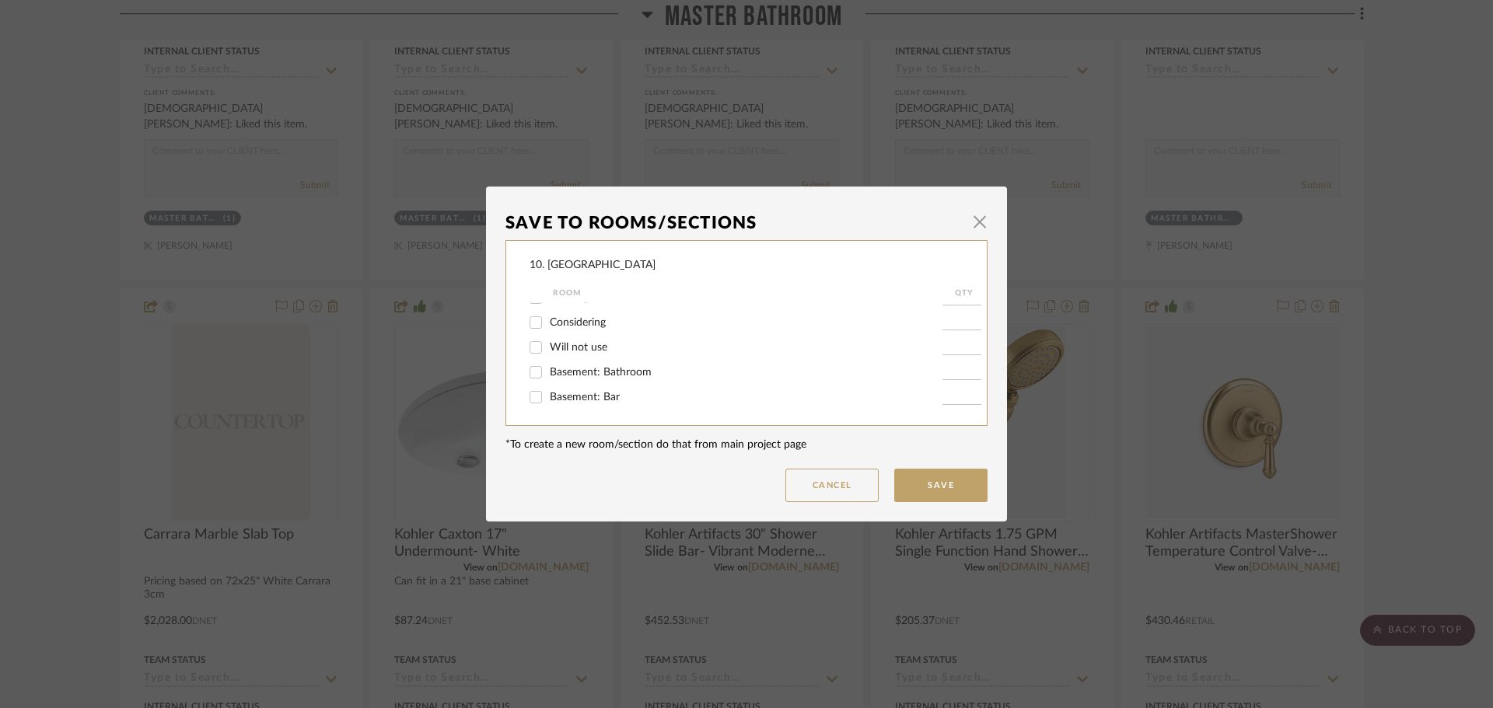
click at [548, 347] on input "Will not use" at bounding box center [535, 347] width 25 height 25
checkbox input "true"
type input "1"
click at [949, 488] on button "Save" at bounding box center [940, 485] width 93 height 33
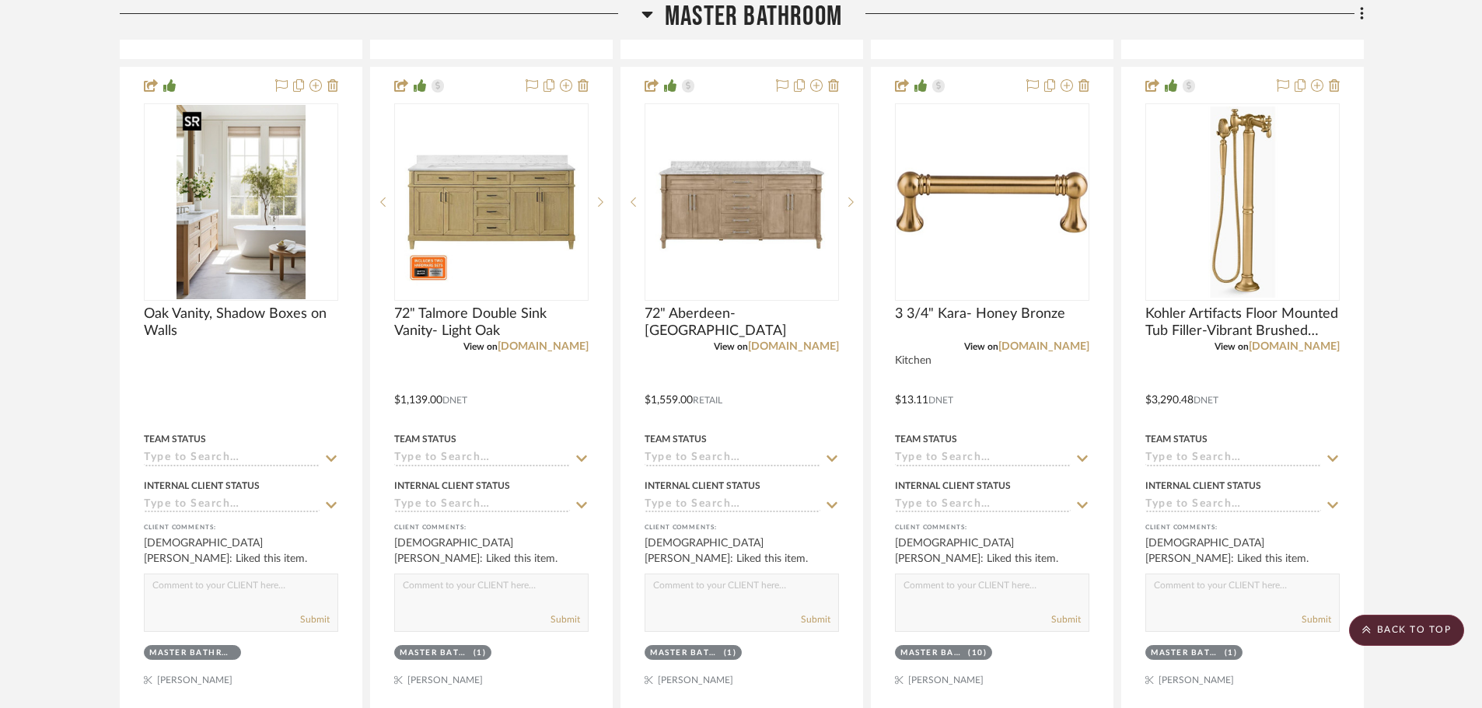
scroll to position [2327, 0]
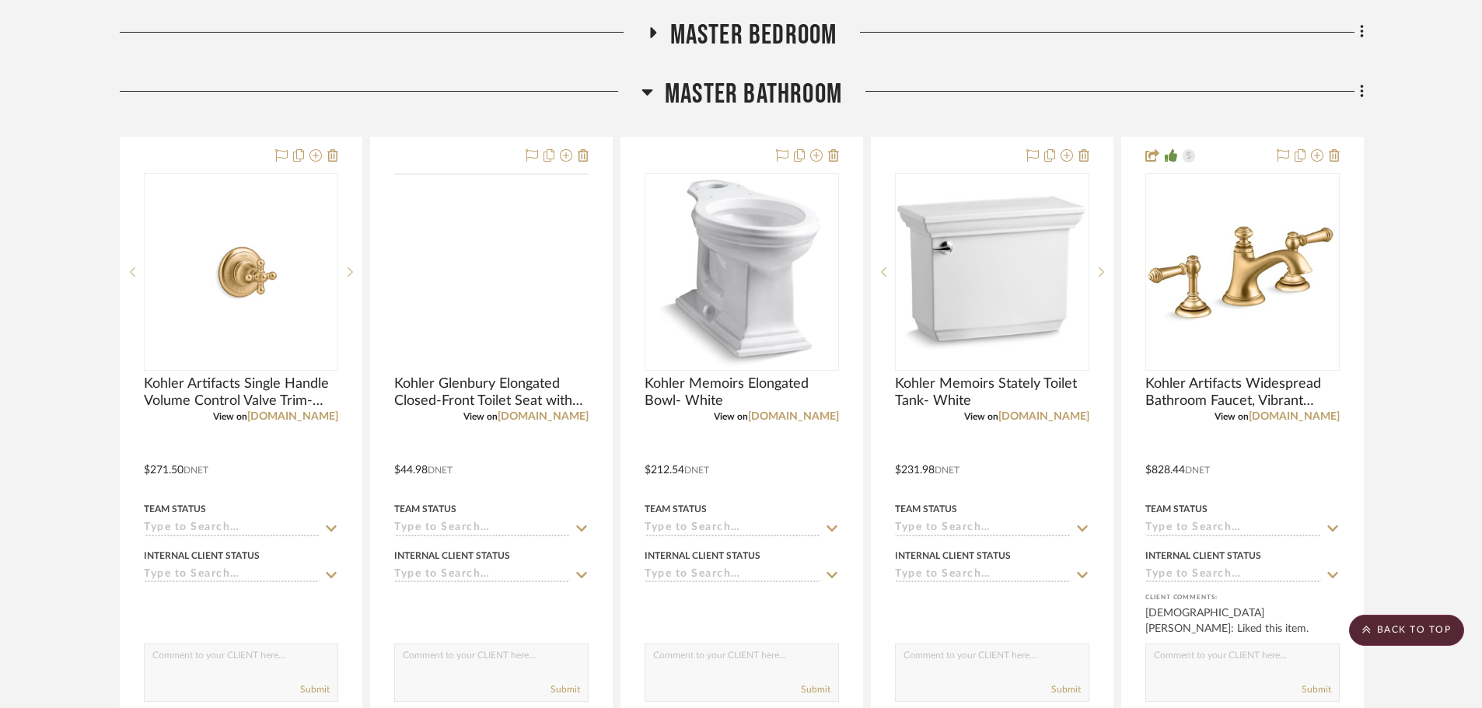
scroll to position [1322, 0]
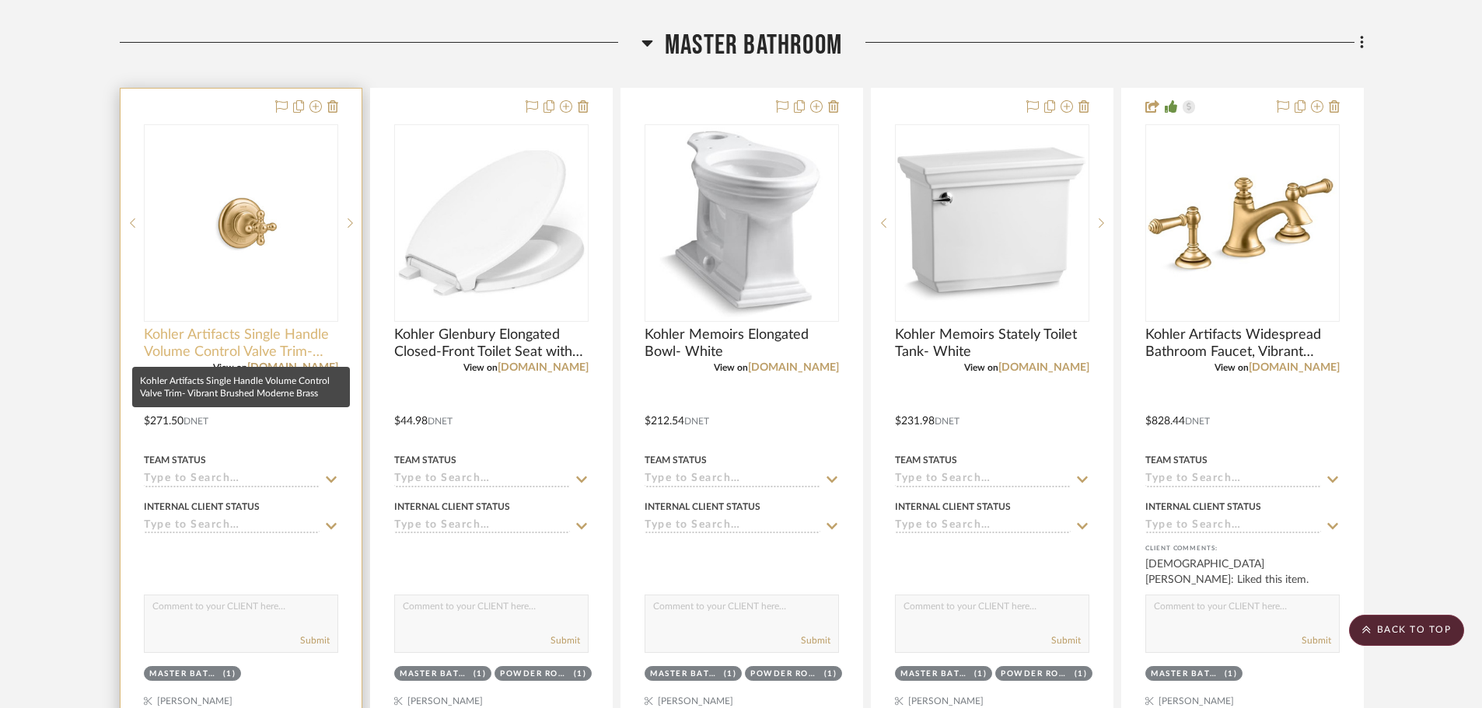
click at [243, 349] on span "Kohler Artifacts Single Handle Volume Control Valve Trim- Vibrant Brushed Moder…" at bounding box center [241, 344] width 194 height 34
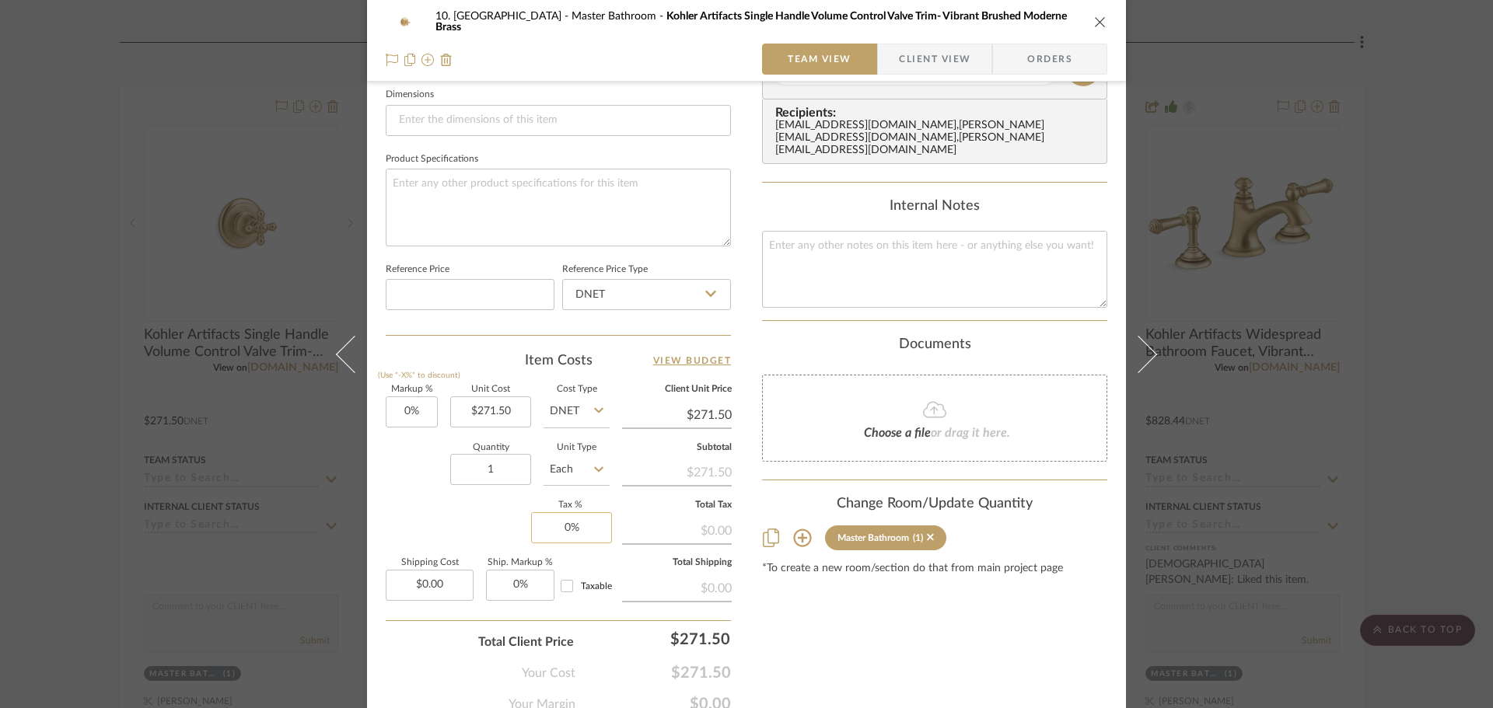
scroll to position [740, 0]
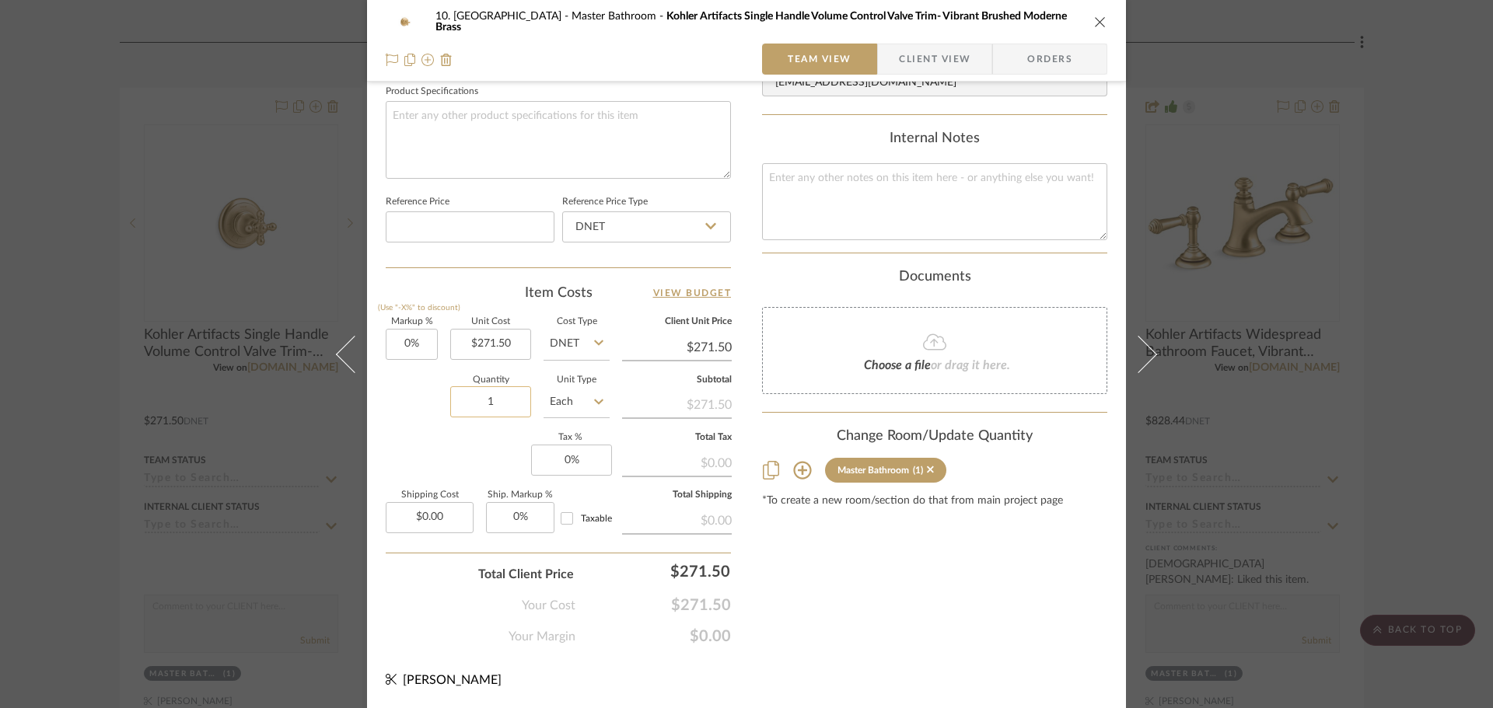
click at [492, 411] on input "1" at bounding box center [490, 401] width 81 height 31
type input "3"
click at [494, 468] on div "Markup % (Use "-X%" to discount) 0% Unit Cost $271.50 Cost Type DNET Client Uni…" at bounding box center [558, 431] width 345 height 227
click at [30, 428] on div "10. [PERSON_NAME] Master Bathroom Kohler Artifacts Single Handle Volume Control…" at bounding box center [746, 354] width 1493 height 708
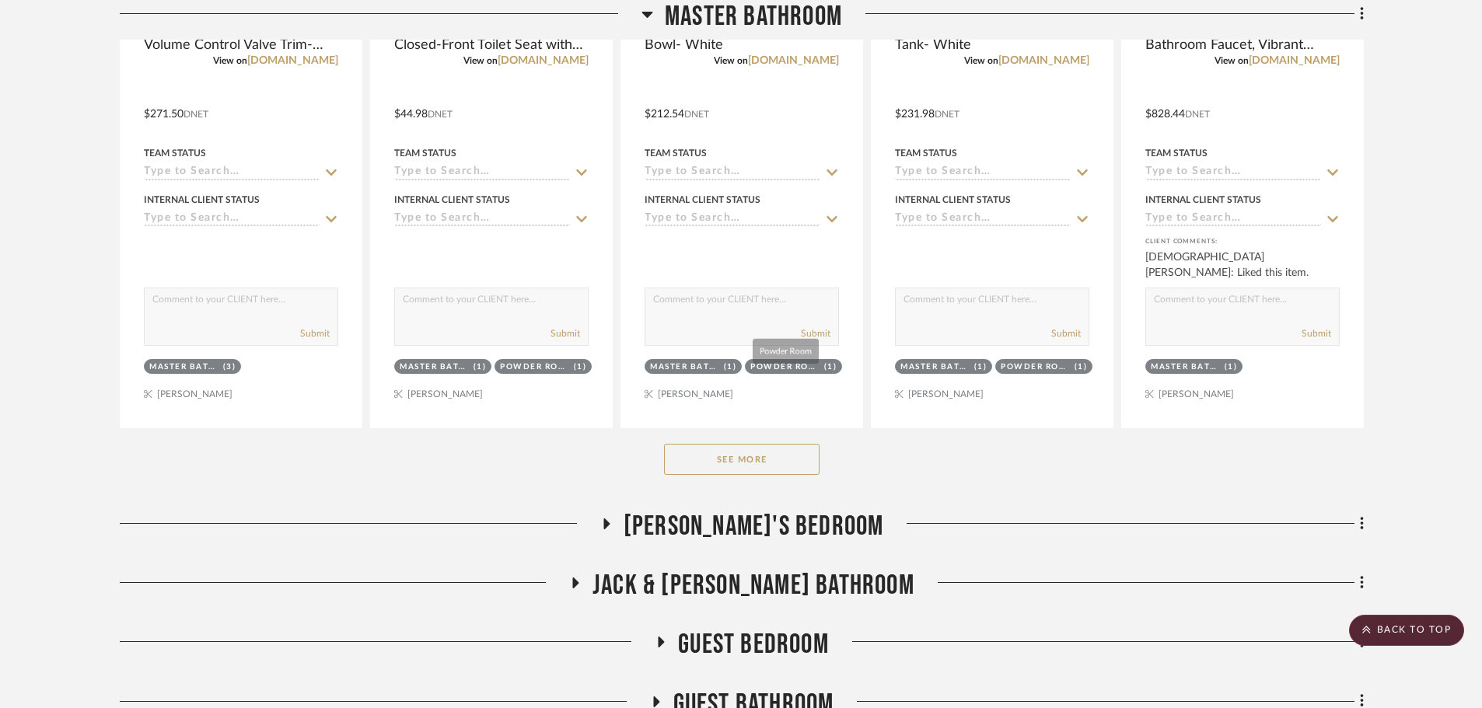
scroll to position [1633, 0]
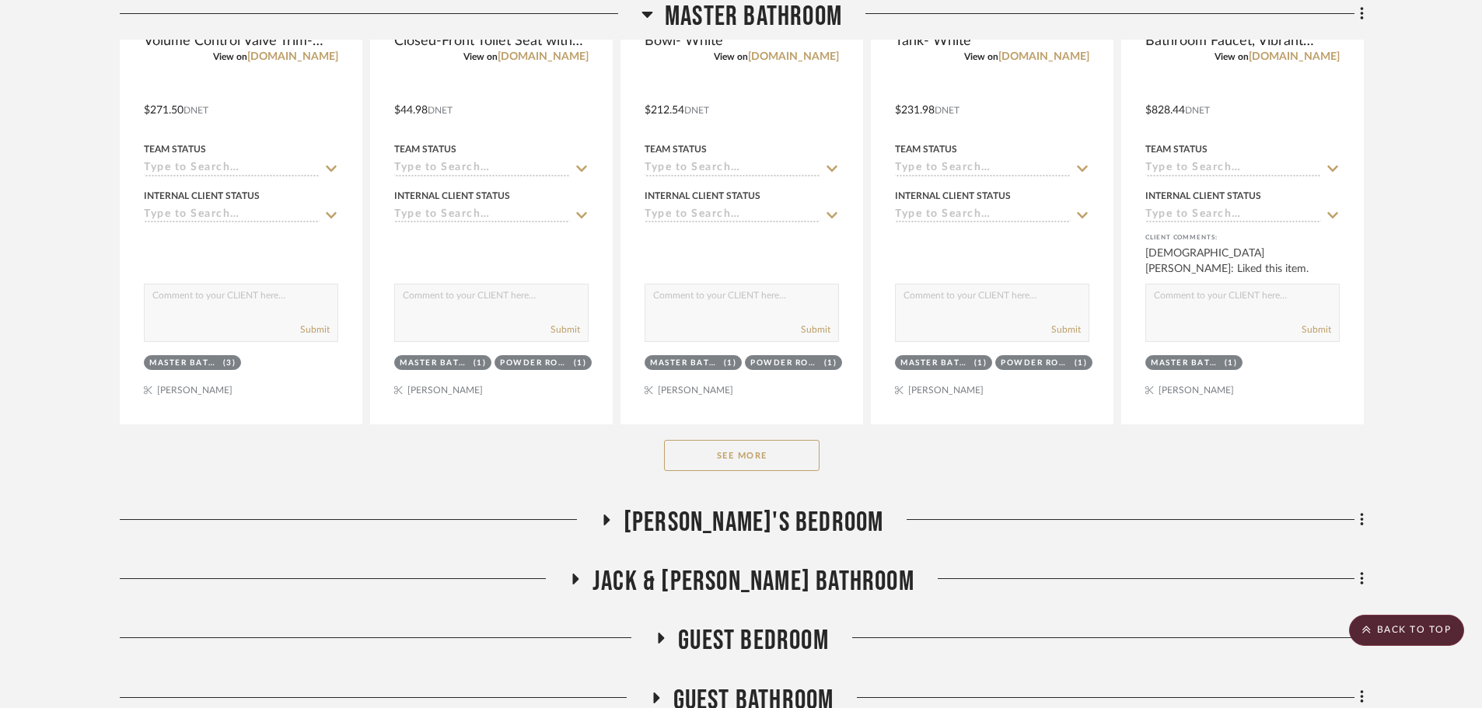
click at [766, 467] on button "See More" at bounding box center [742, 455] width 156 height 31
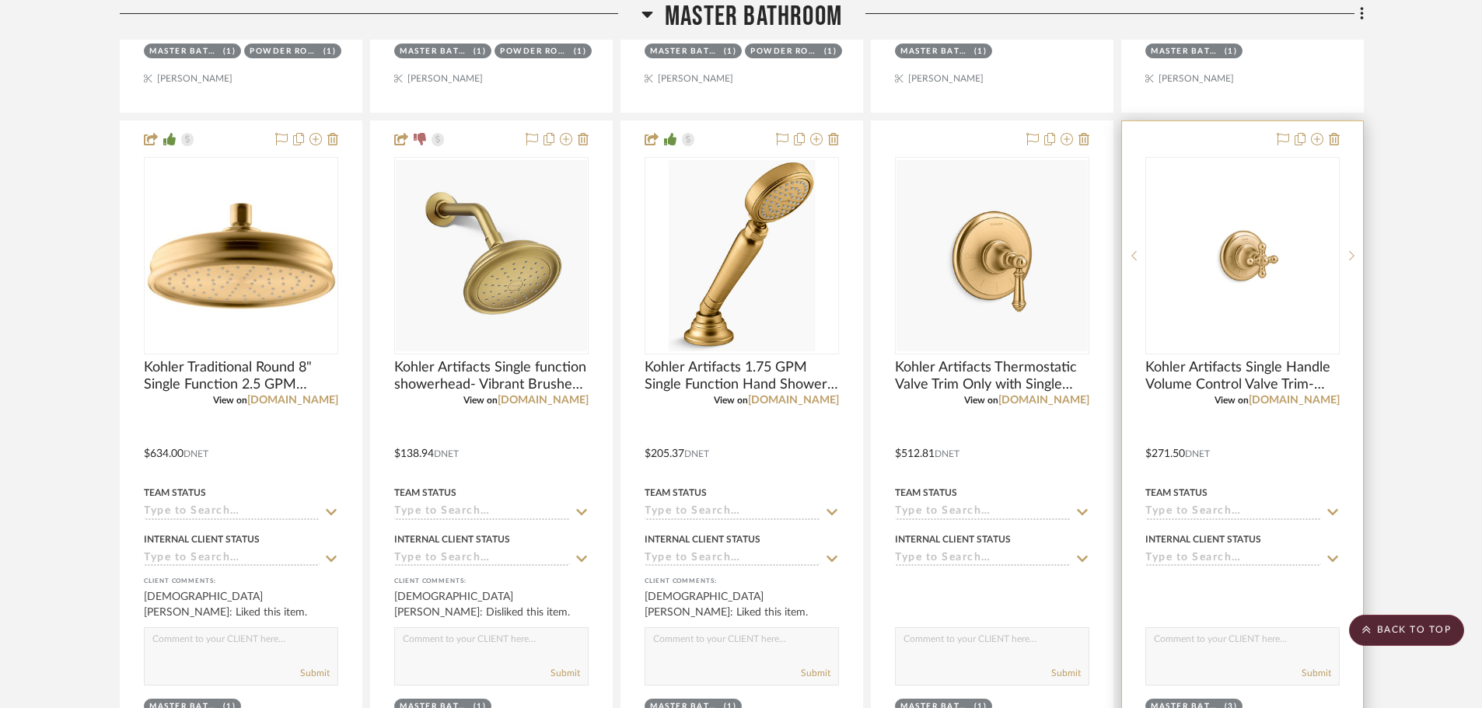
scroll to position [1944, 0]
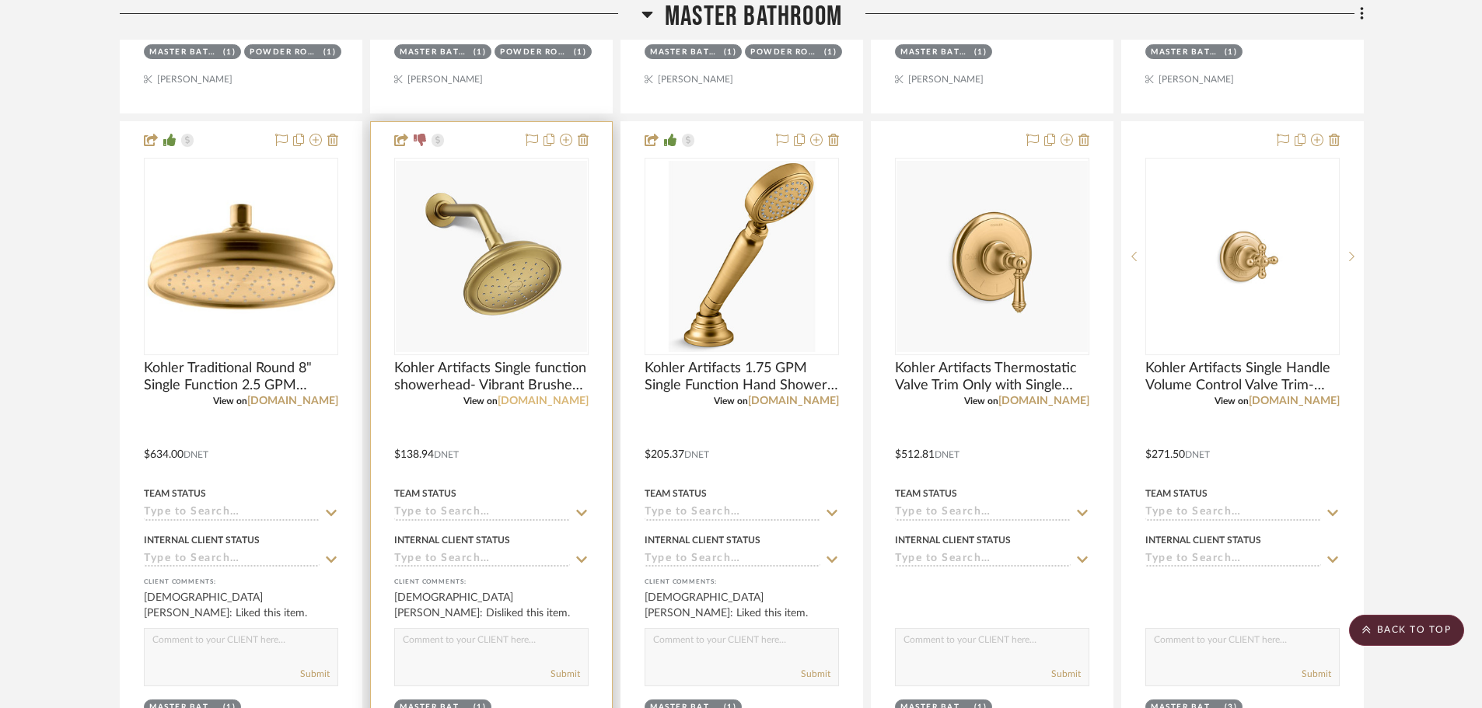
click at [567, 400] on link "[DOMAIN_NAME]" at bounding box center [543, 401] width 91 height 11
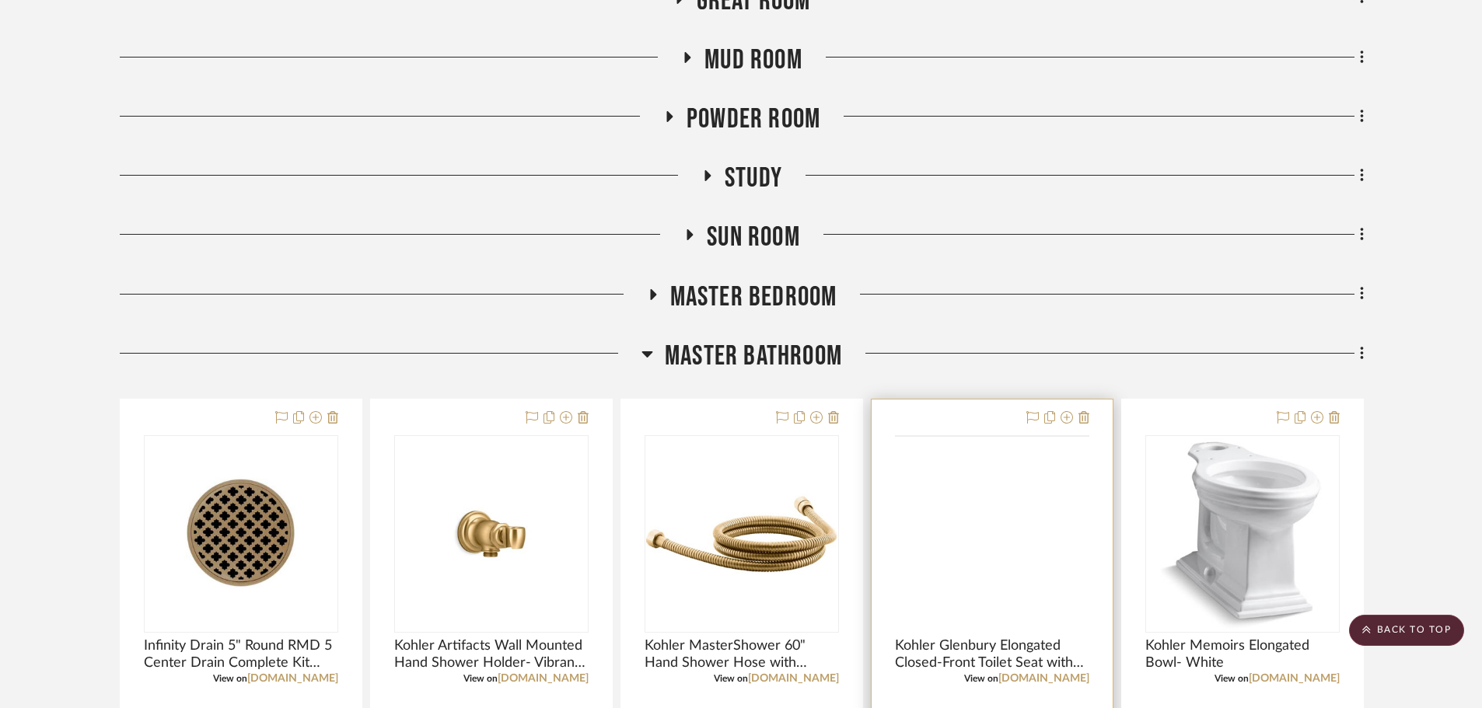
scroll to position [1478, 0]
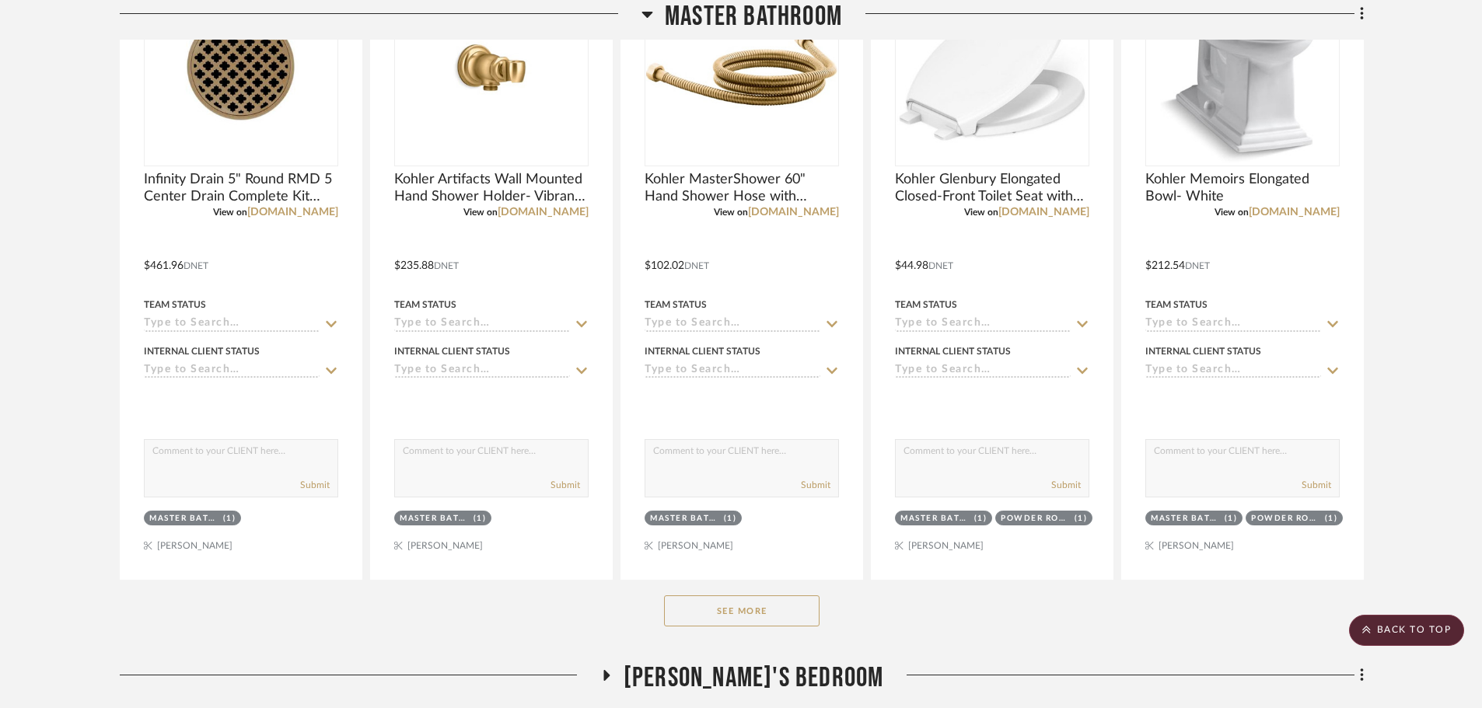
click at [746, 607] on button "See More" at bounding box center [742, 611] width 156 height 31
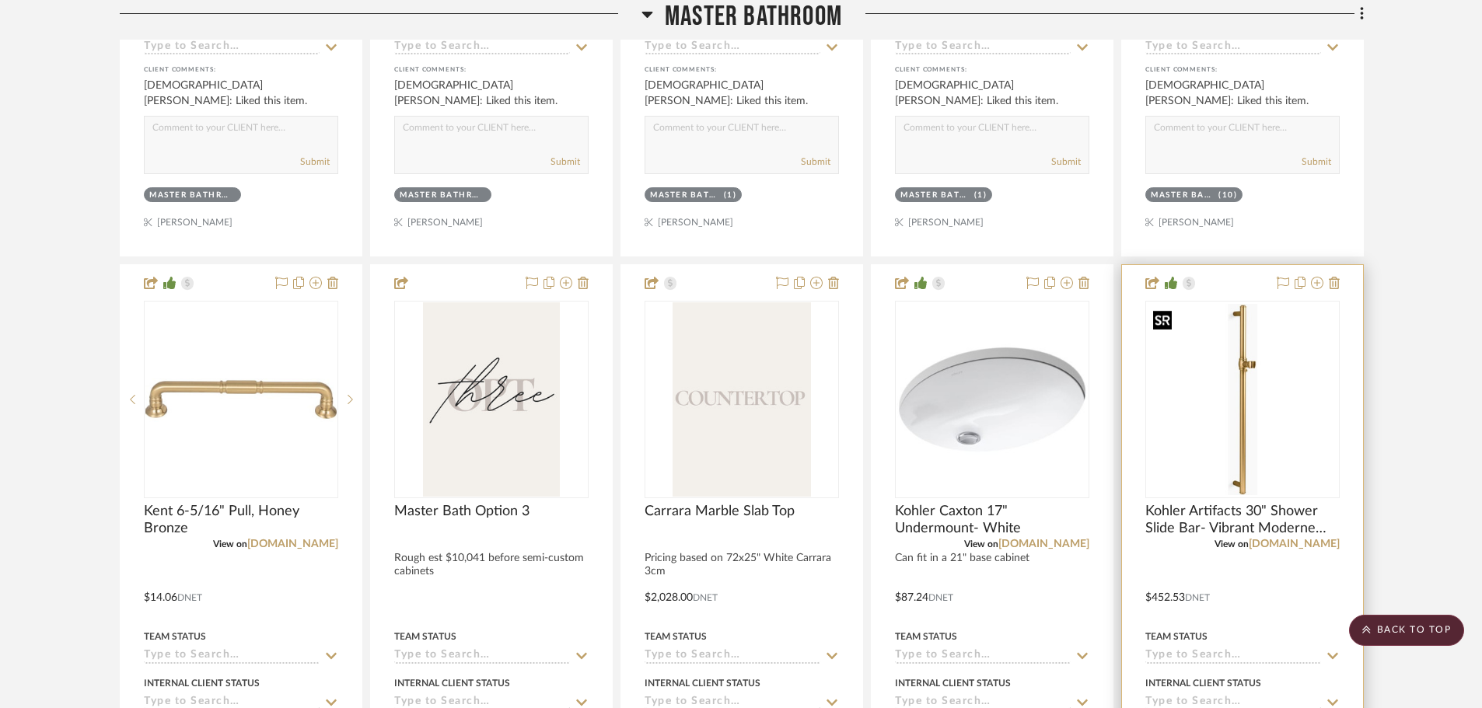
scroll to position [3660, 0]
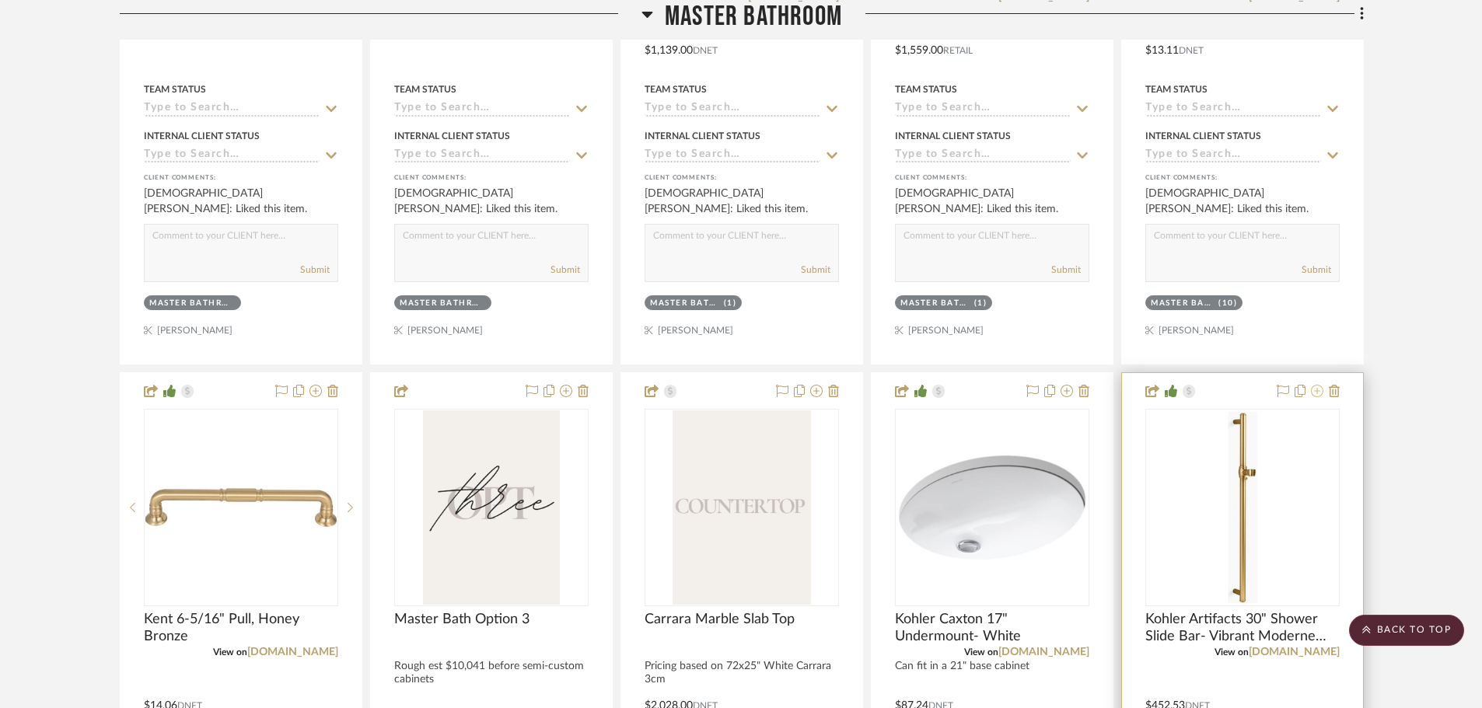
click at [1316, 390] on icon at bounding box center [1317, 391] width 12 height 12
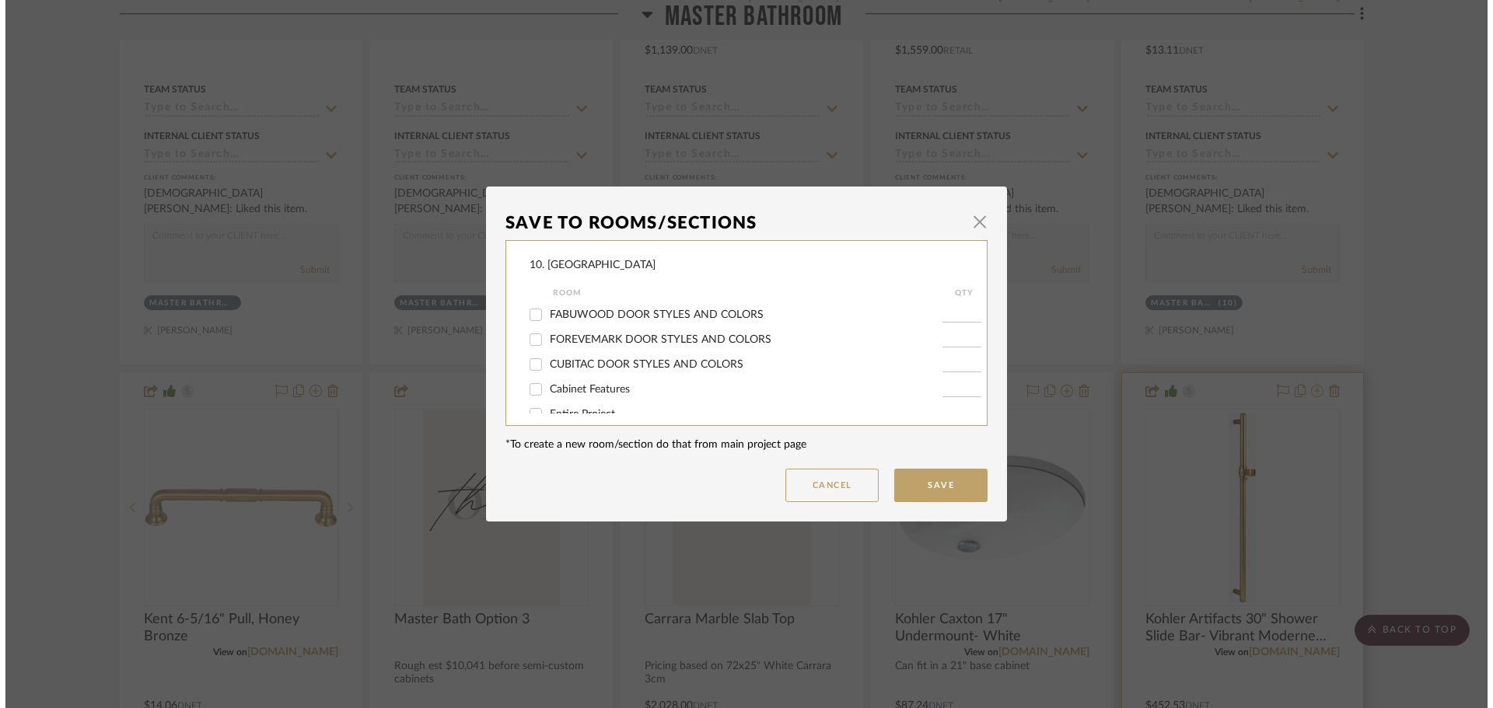
scroll to position [0, 0]
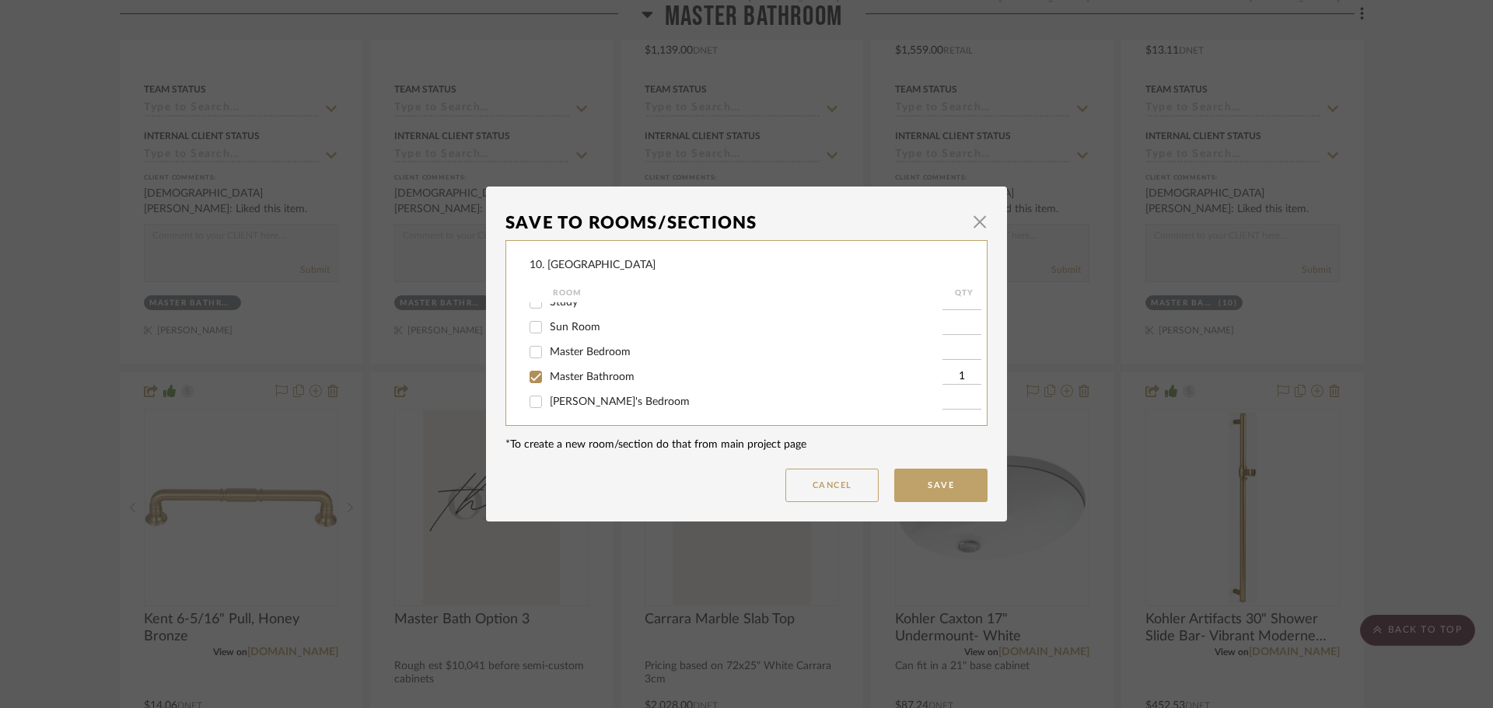
click at [558, 372] on span "Master Bathroom" at bounding box center [592, 377] width 85 height 11
click at [548, 371] on input "Master Bathroom" at bounding box center [535, 377] width 25 height 25
checkbox input "false"
click at [564, 344] on span "Will not use" at bounding box center [579, 347] width 58 height 11
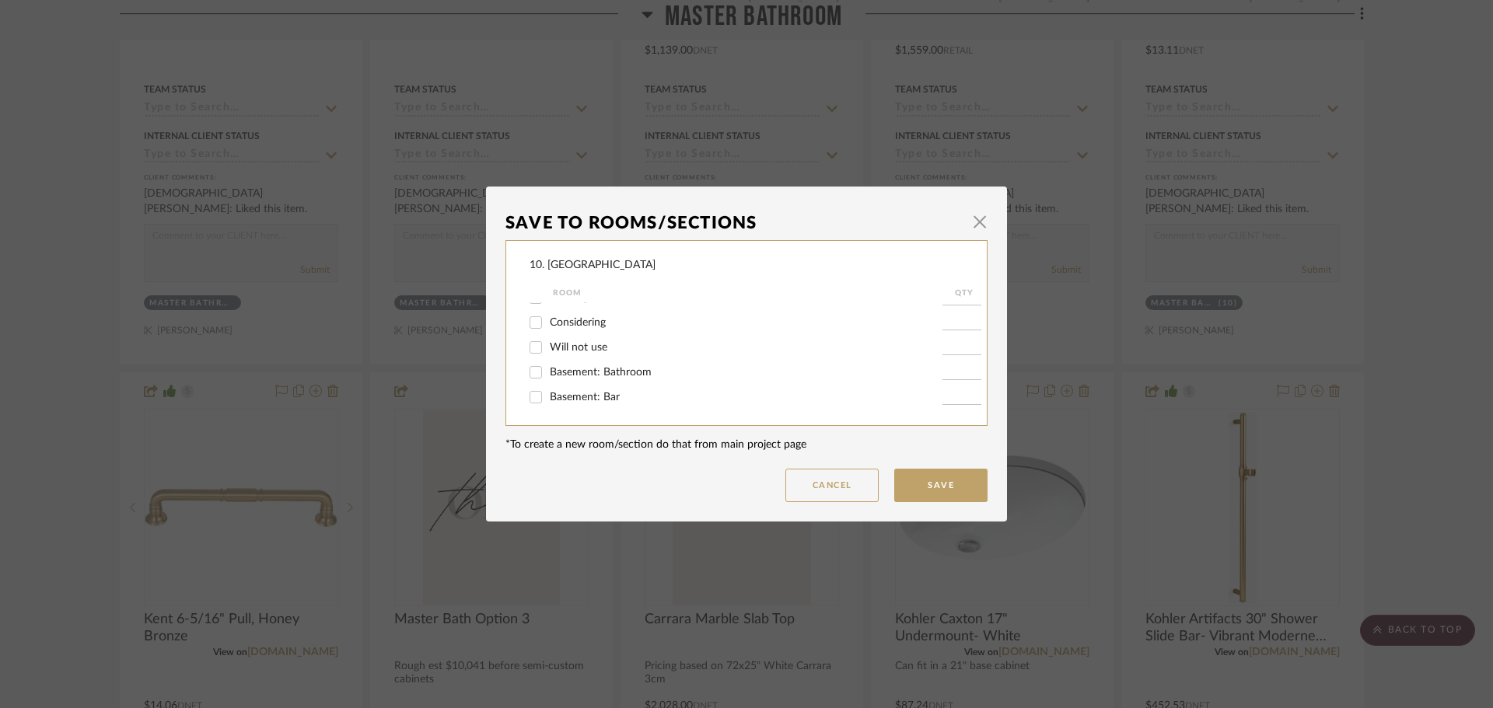
click at [548, 344] on input "Will not use" at bounding box center [535, 347] width 25 height 25
checkbox input "true"
type input "1"
click at [944, 488] on button "Save" at bounding box center [940, 485] width 93 height 33
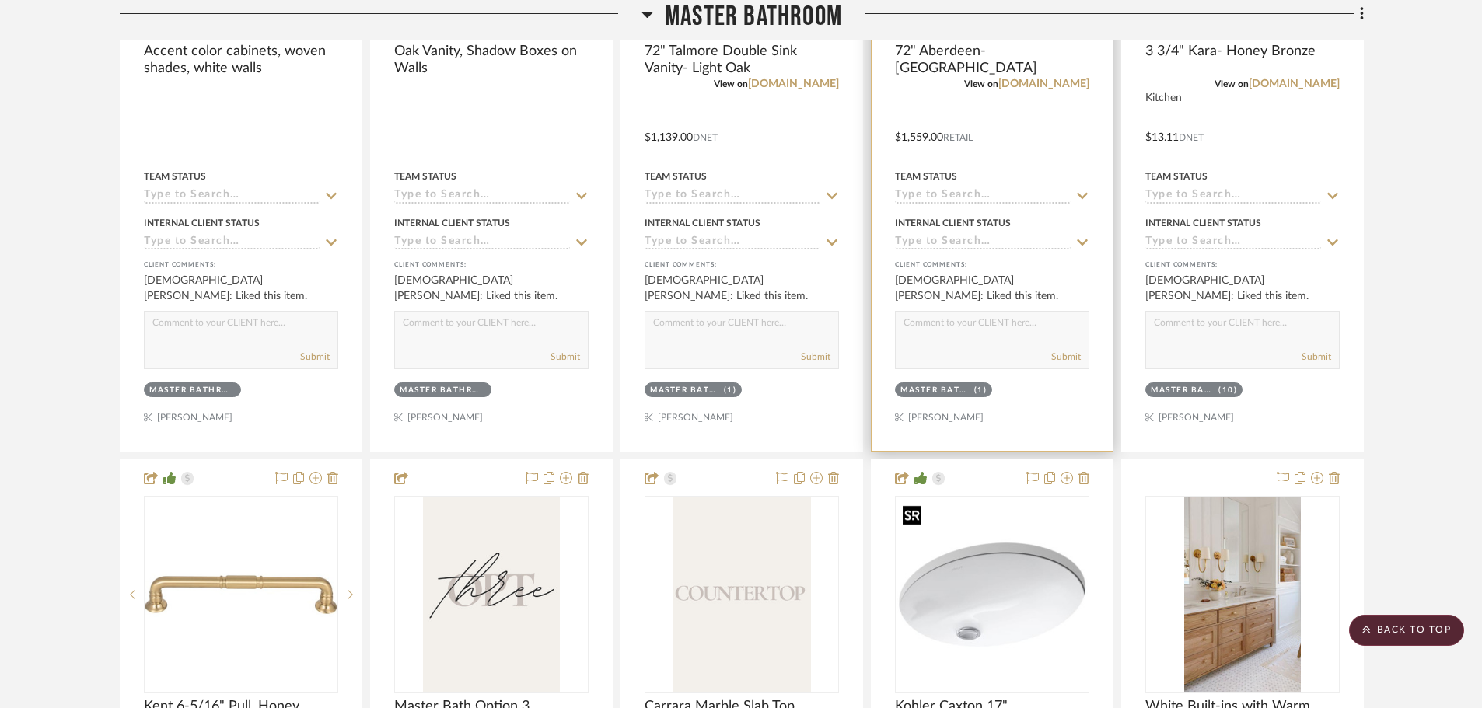
scroll to position [3271, 0]
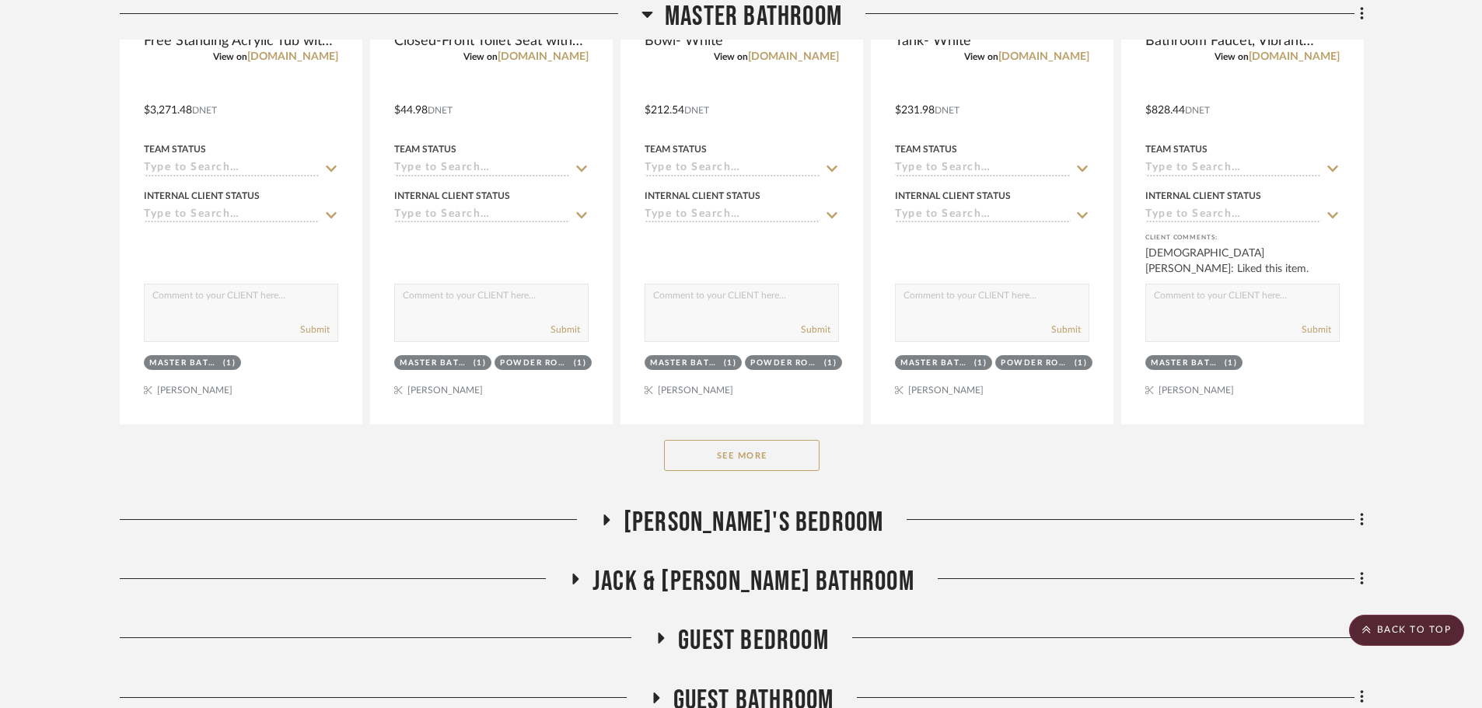
click at [762, 465] on button "See More" at bounding box center [742, 455] width 156 height 31
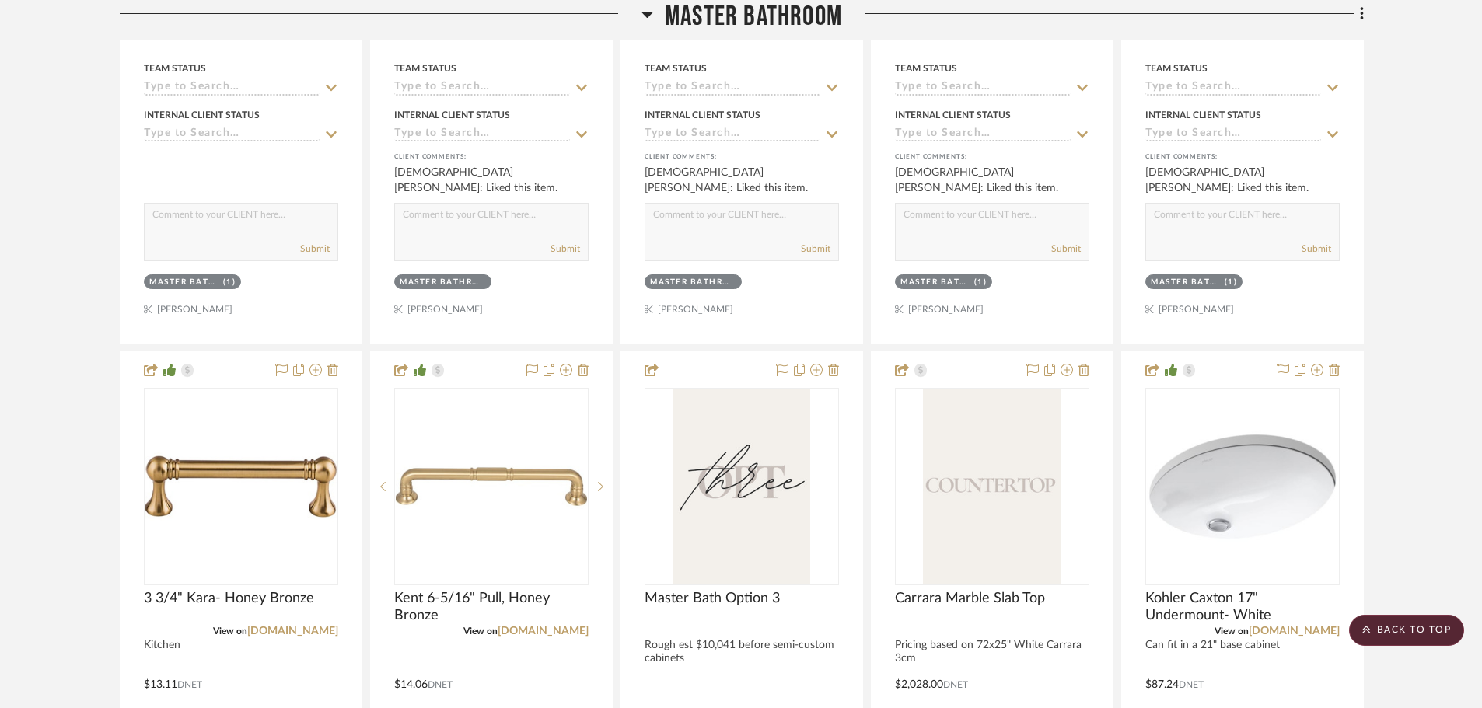
scroll to position [3733, 0]
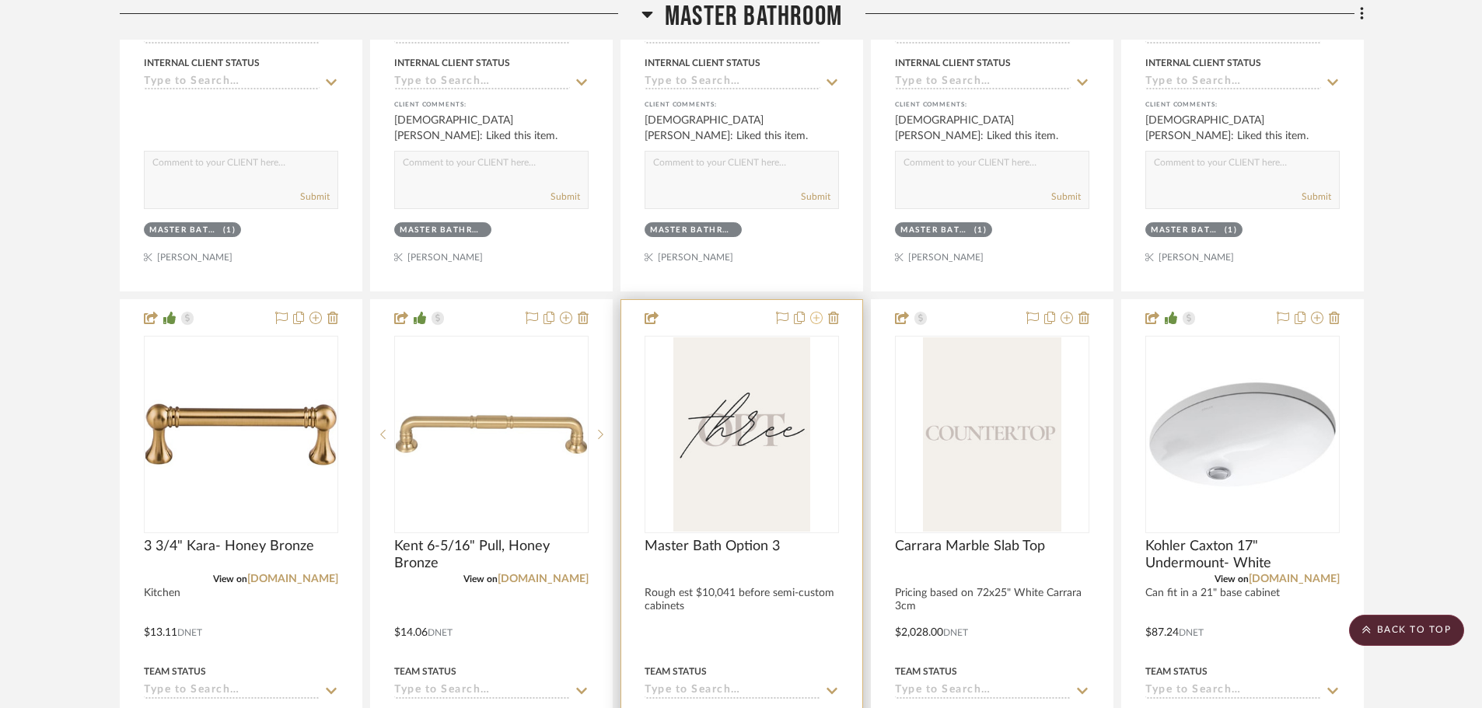
click at [817, 320] on icon at bounding box center [816, 318] width 12 height 12
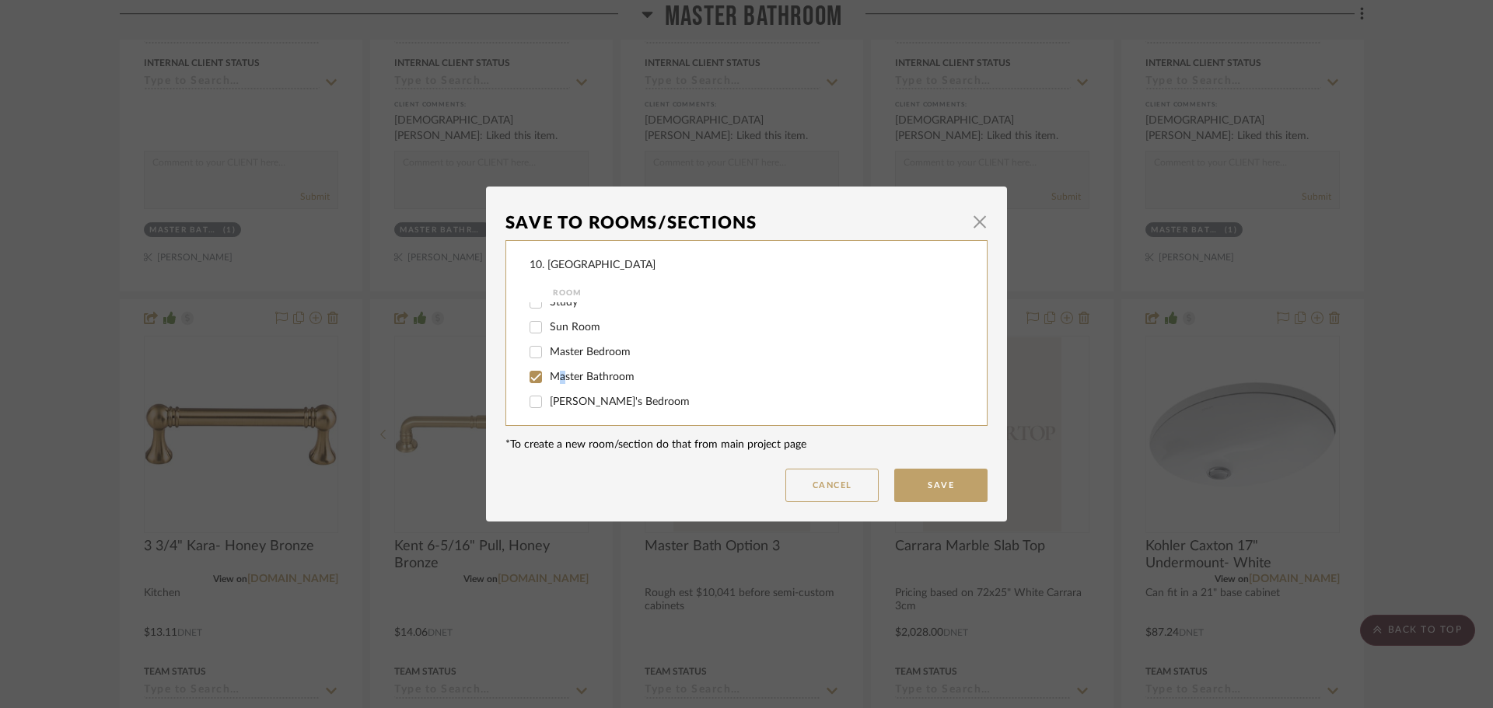
click at [557, 378] on span "Master Bathroom" at bounding box center [592, 377] width 85 height 11
click at [535, 404] on input "Master Bathroom" at bounding box center [535, 406] width 25 height 25
checkbox input "false"
click at [542, 352] on input "Will not use" at bounding box center [535, 347] width 25 height 25
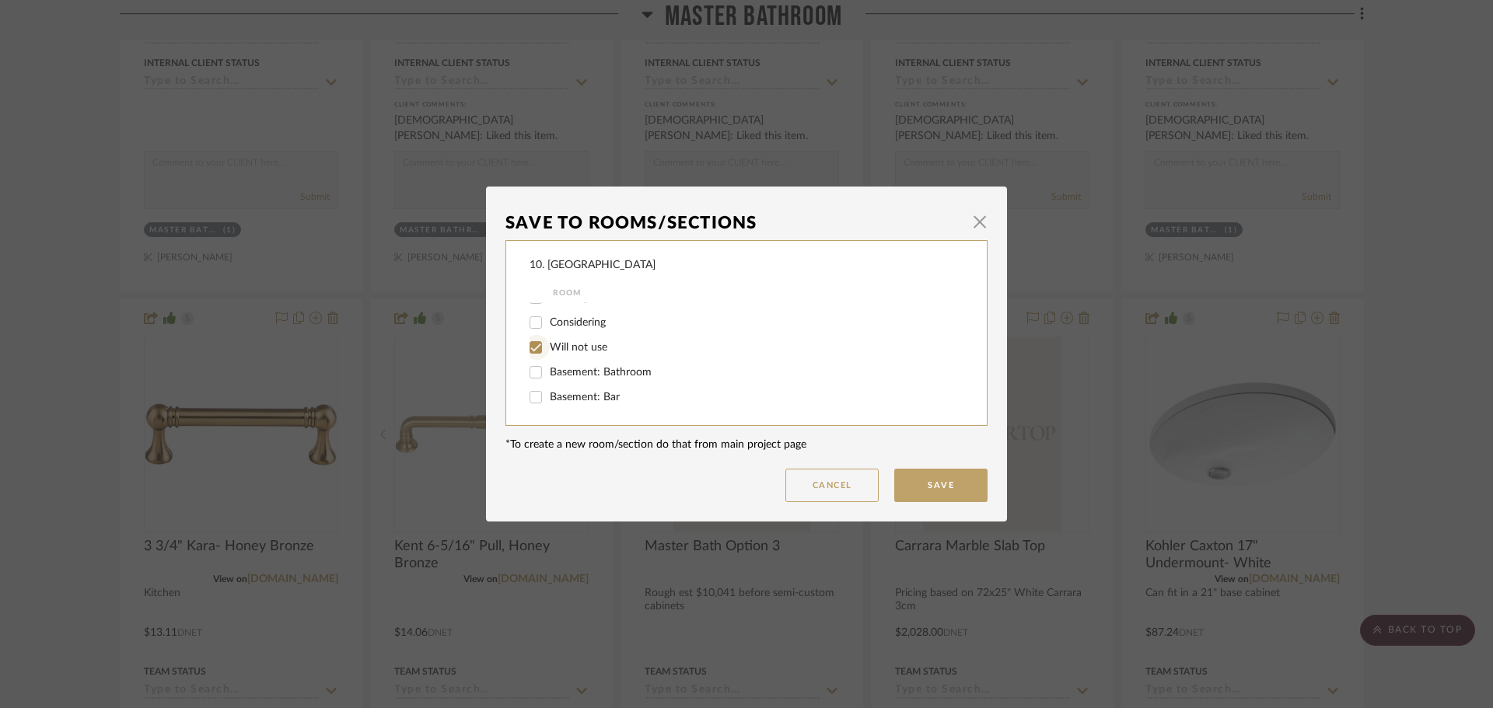
checkbox input "true"
click at [960, 484] on button "Save" at bounding box center [940, 485] width 93 height 33
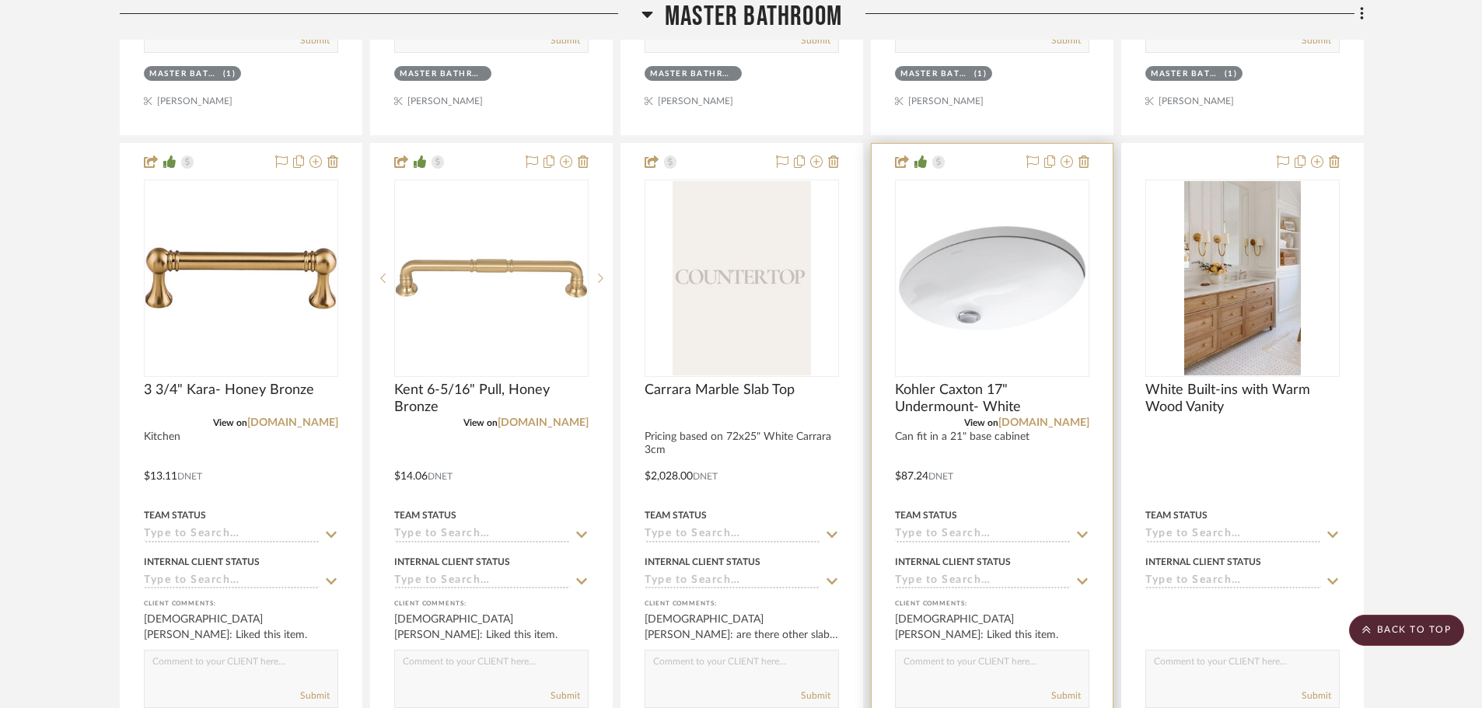
scroll to position [3888, 0]
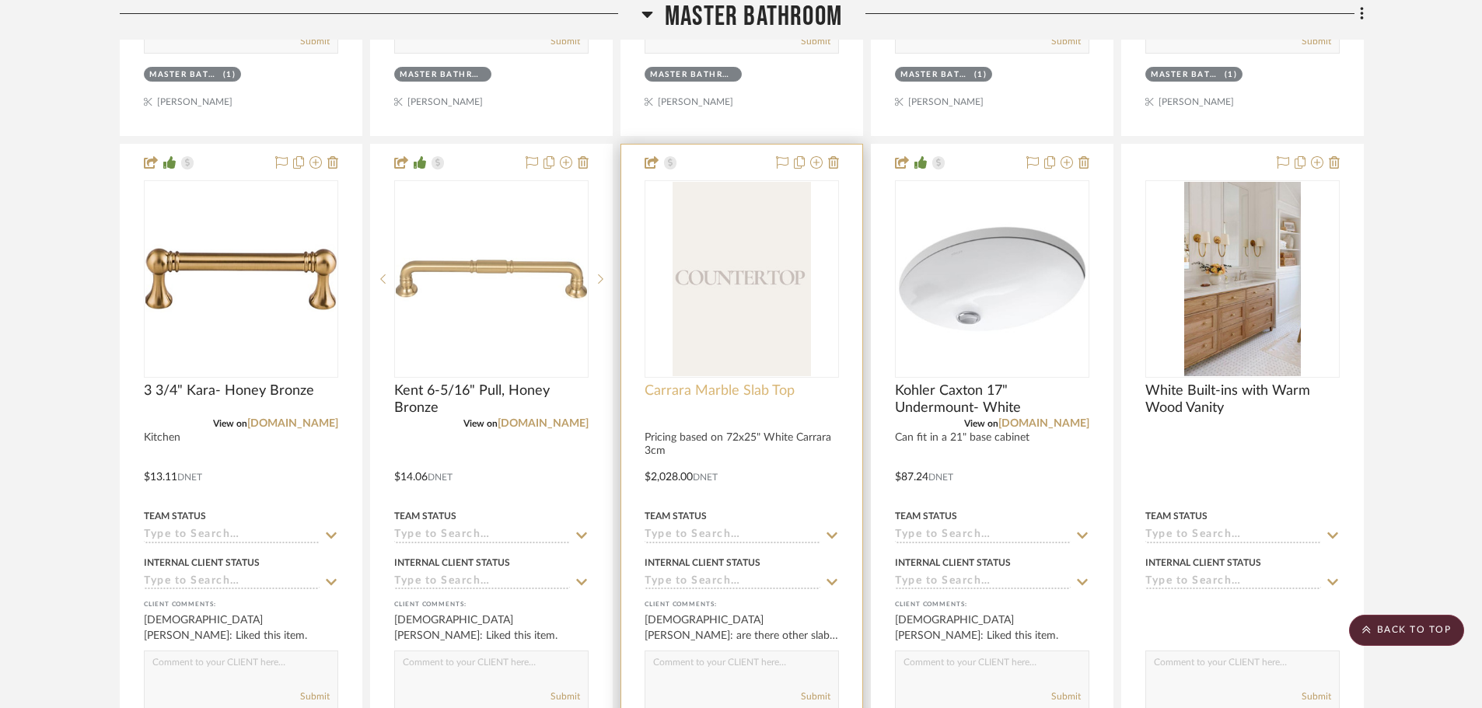
click at [735, 397] on span "Carrara Marble Slab Top" at bounding box center [720, 391] width 150 height 17
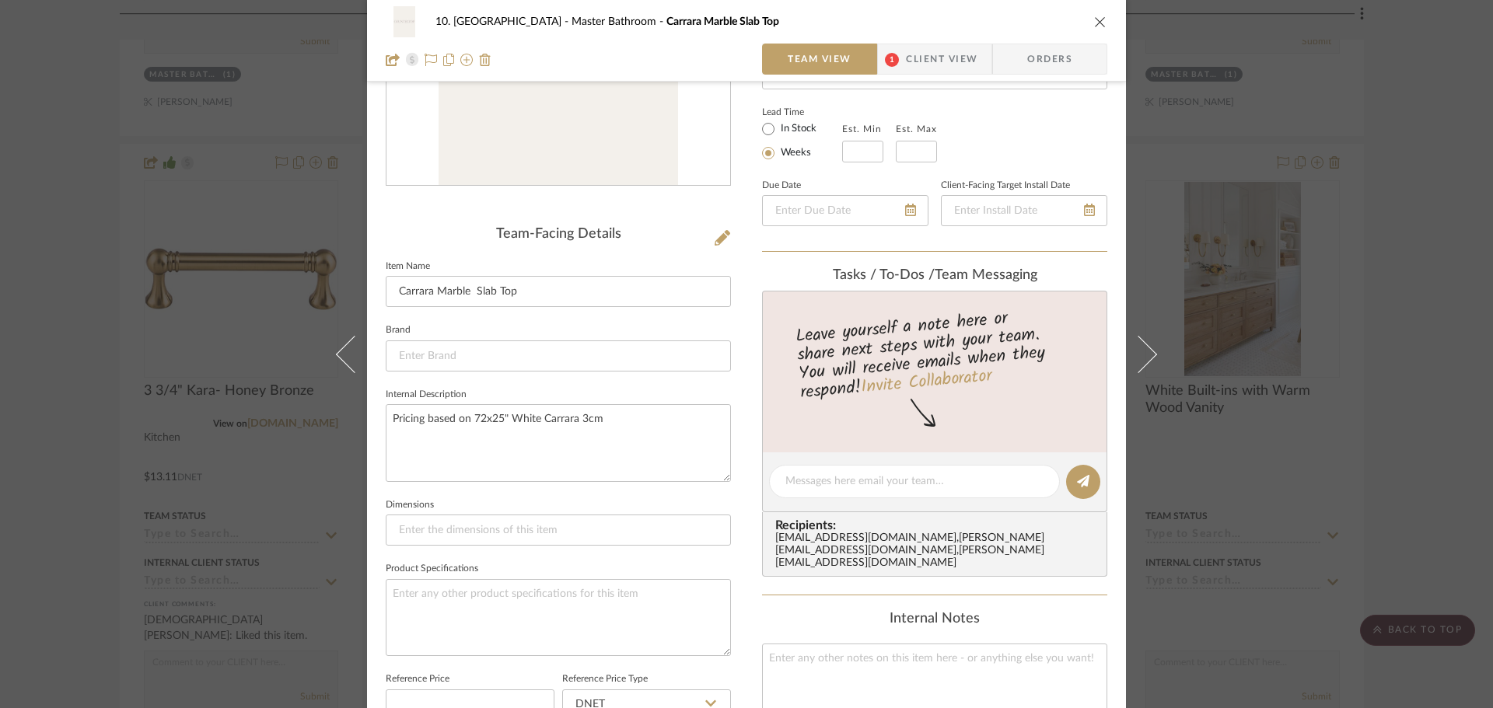
scroll to position [0, 0]
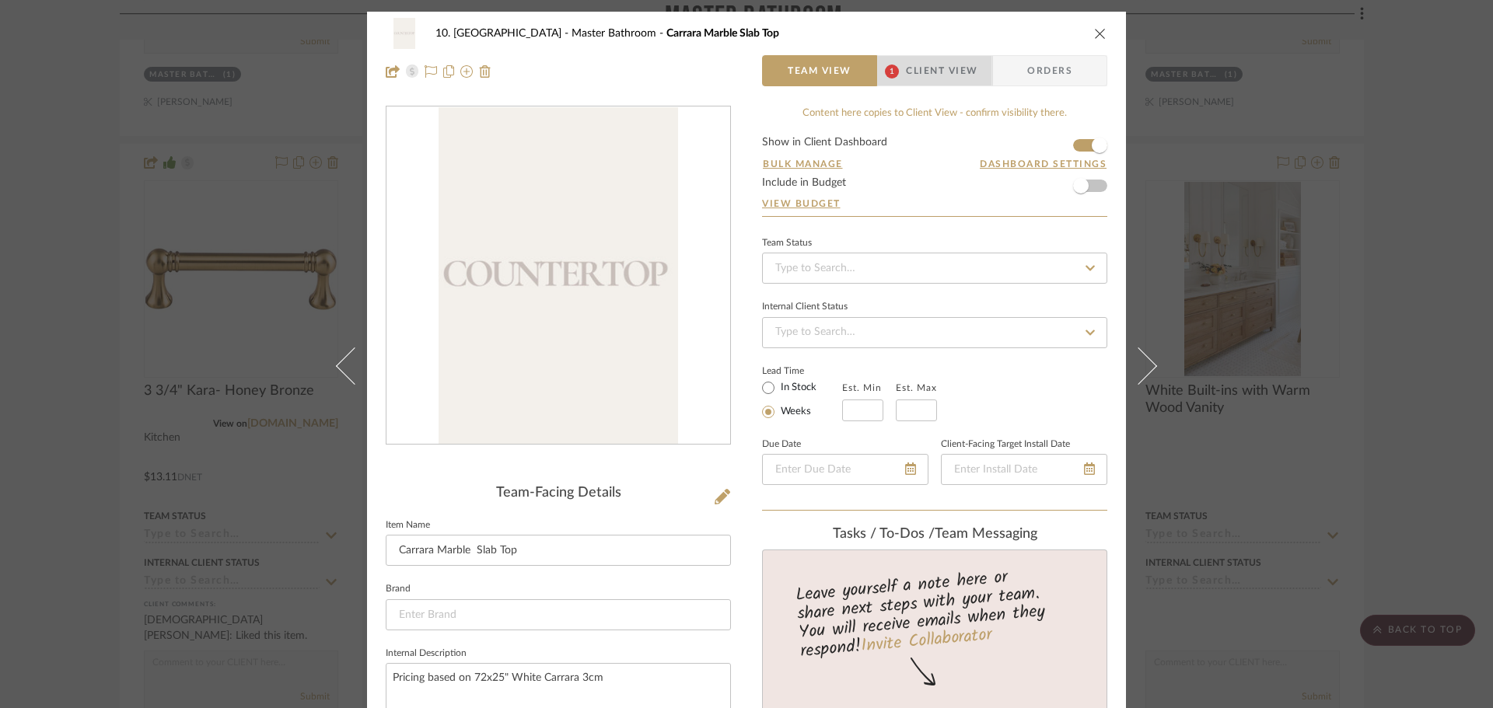
click at [894, 60] on span "1" at bounding box center [892, 70] width 28 height 31
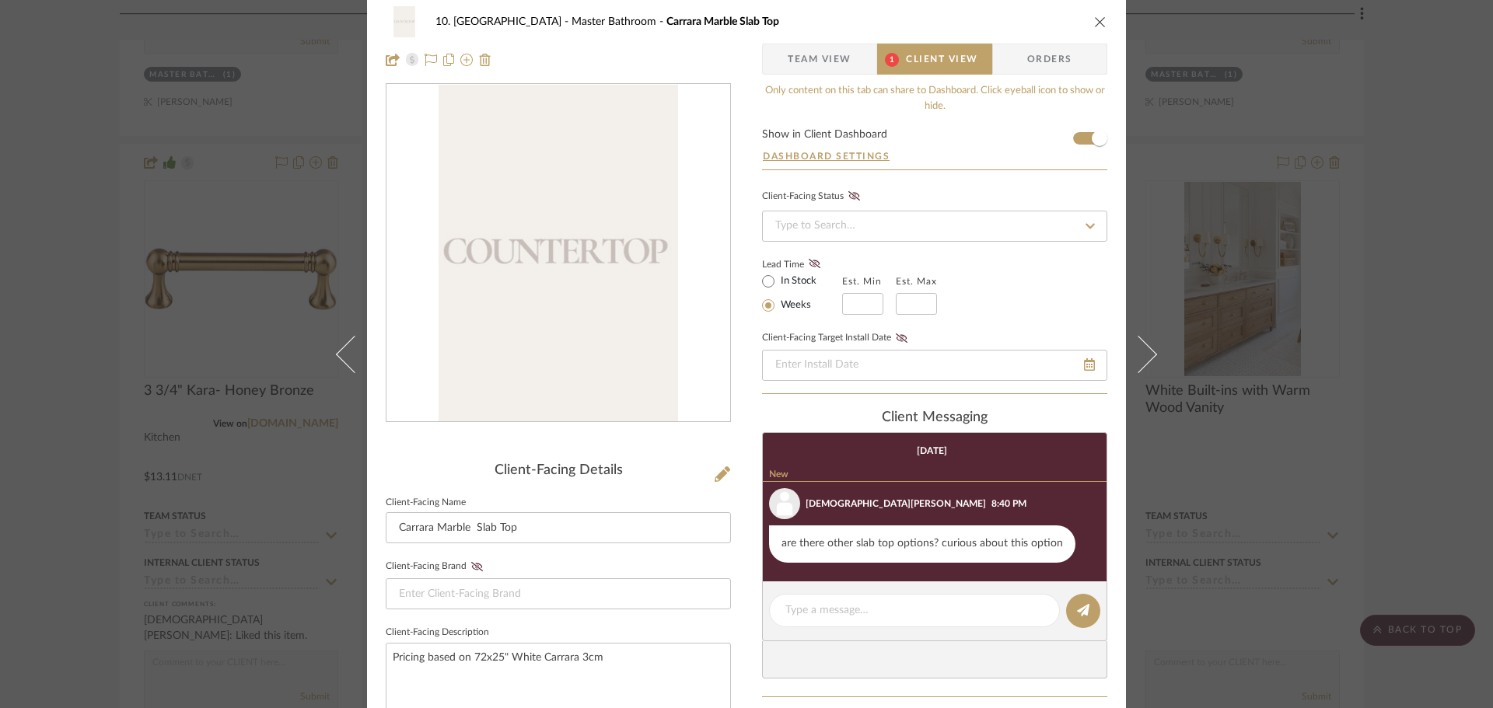
scroll to position [78, 0]
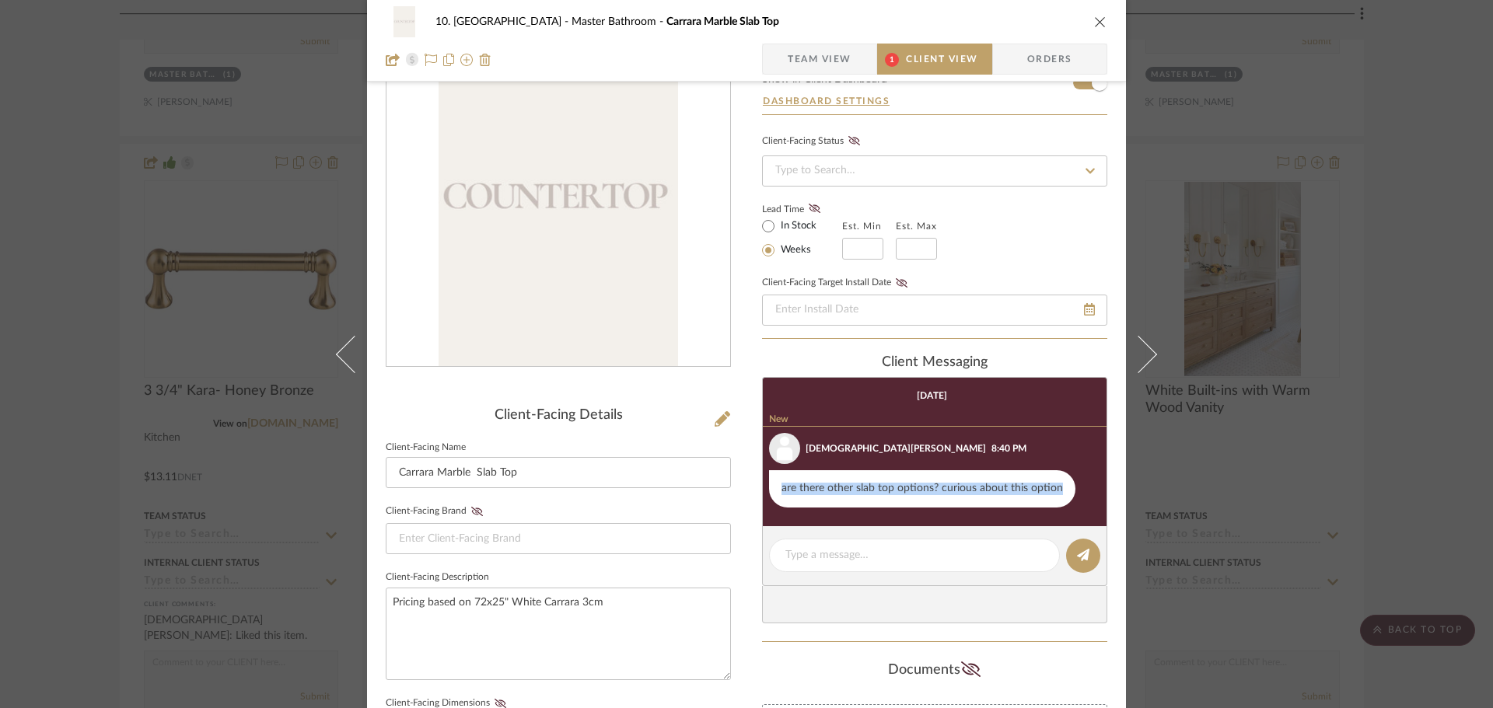
drag, startPoint x: 776, startPoint y: 488, endPoint x: 1059, endPoint y: 487, distance: 283.1
click at [1059, 487] on div "are there other slab top options? curious about this option" at bounding box center [922, 488] width 306 height 37
copy div "are there other slab top options? curious about this option"
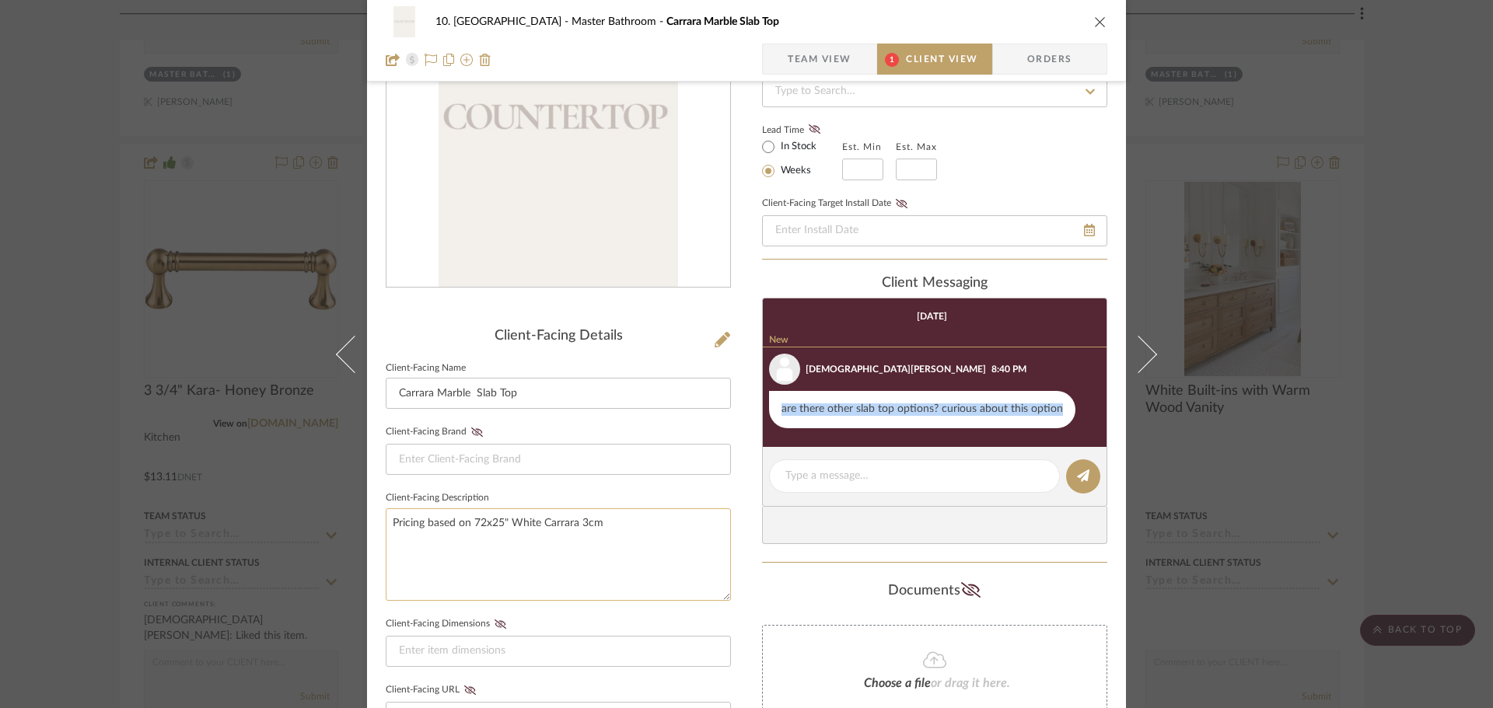
scroll to position [233, 0]
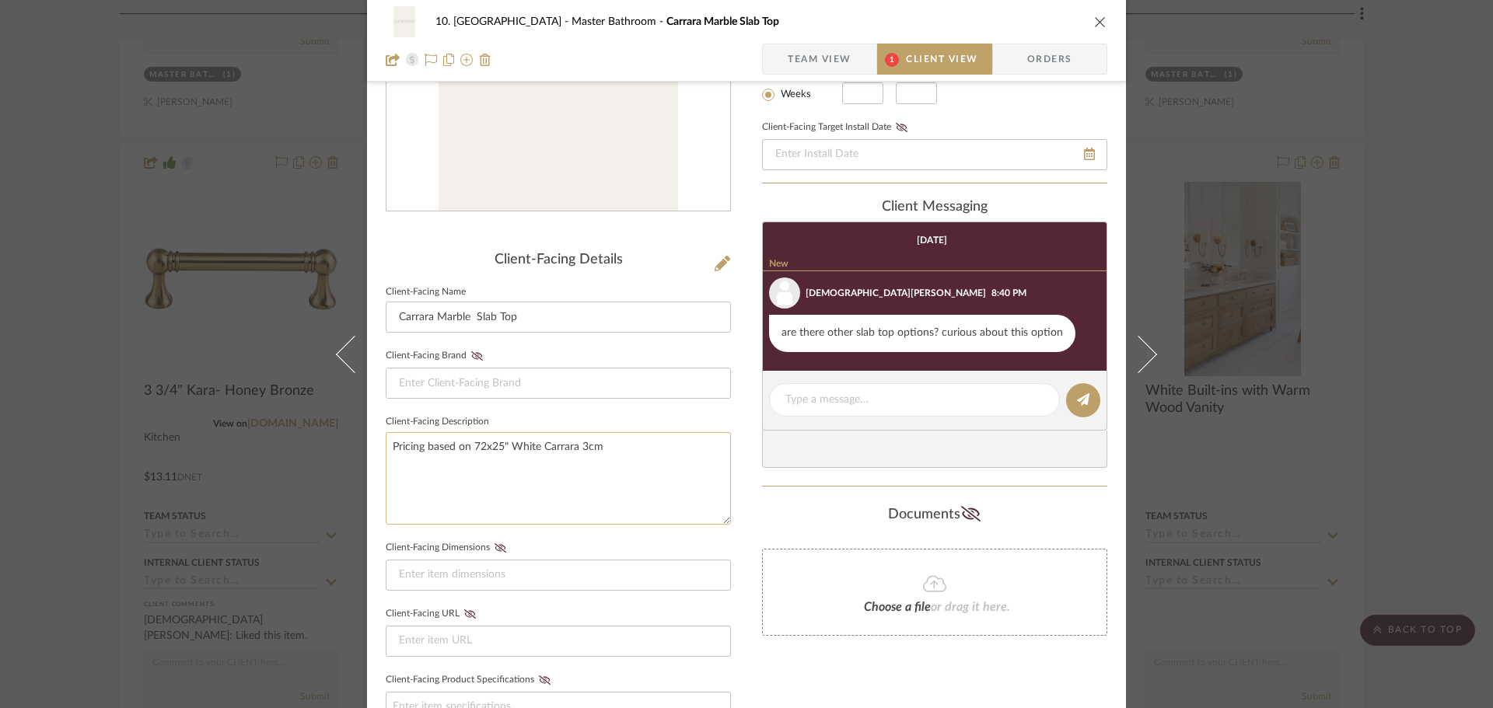
click at [646, 463] on textarea "Pricing based on 72x25" White Carrara 3cm" at bounding box center [558, 478] width 345 height 93
paste textarea "are there other slab top options? curious about this option"
type textarea "Pricing based on 72x25" White Carrara 3cm; are there other slab top options? cu…"
click at [692, 544] on fieldset "Client-Facing Dimensions" at bounding box center [558, 564] width 345 height 54
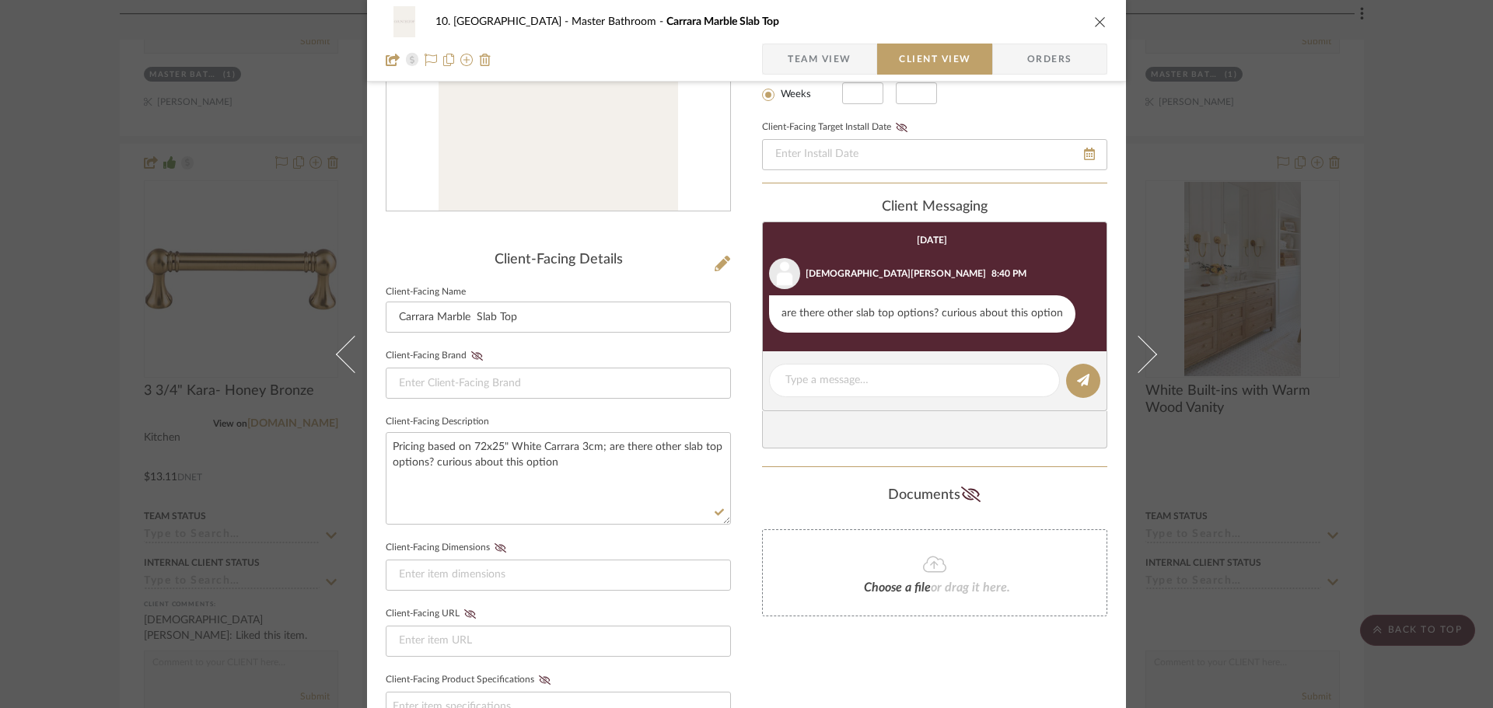
click at [1411, 484] on div "10. [PERSON_NAME] Master Bathroom Carrara Marble Slab Top Team View Client View…" at bounding box center [746, 354] width 1493 height 708
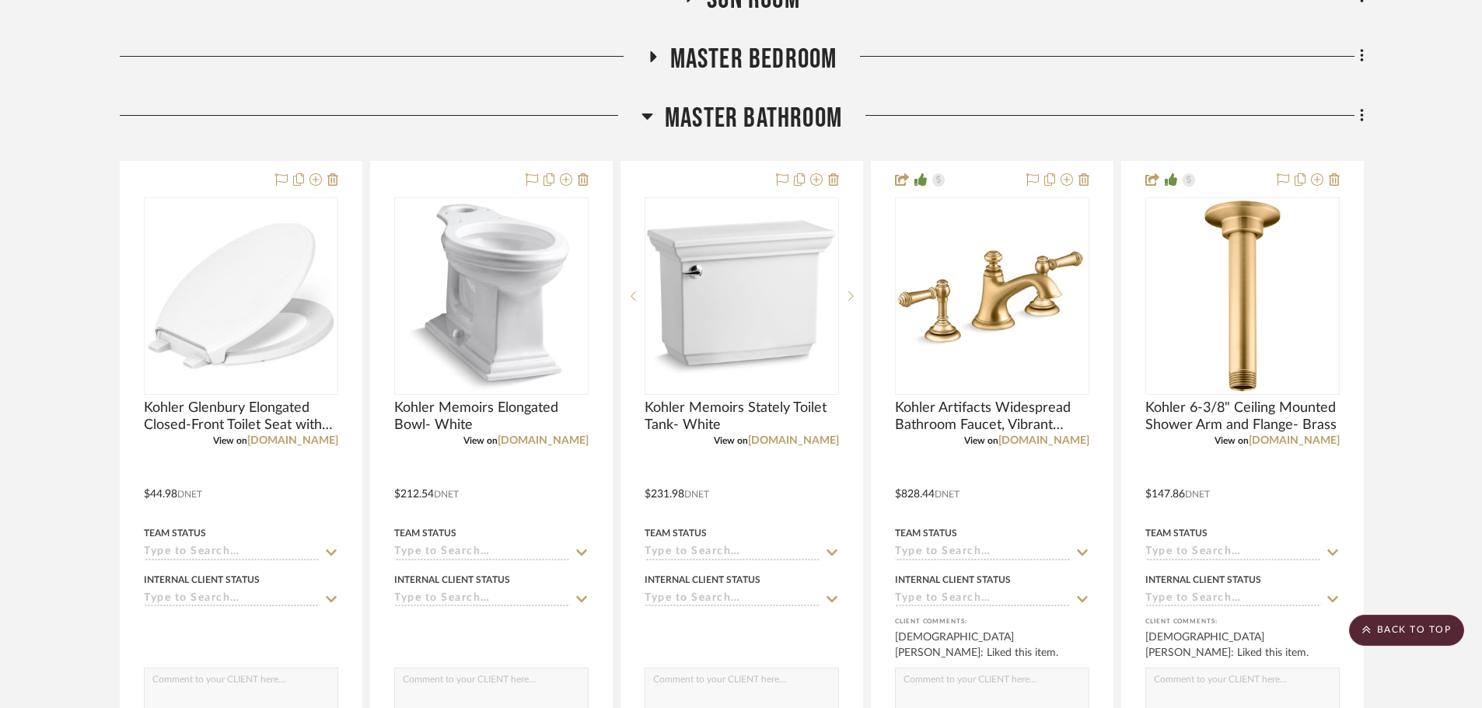
scroll to position [1166, 0]
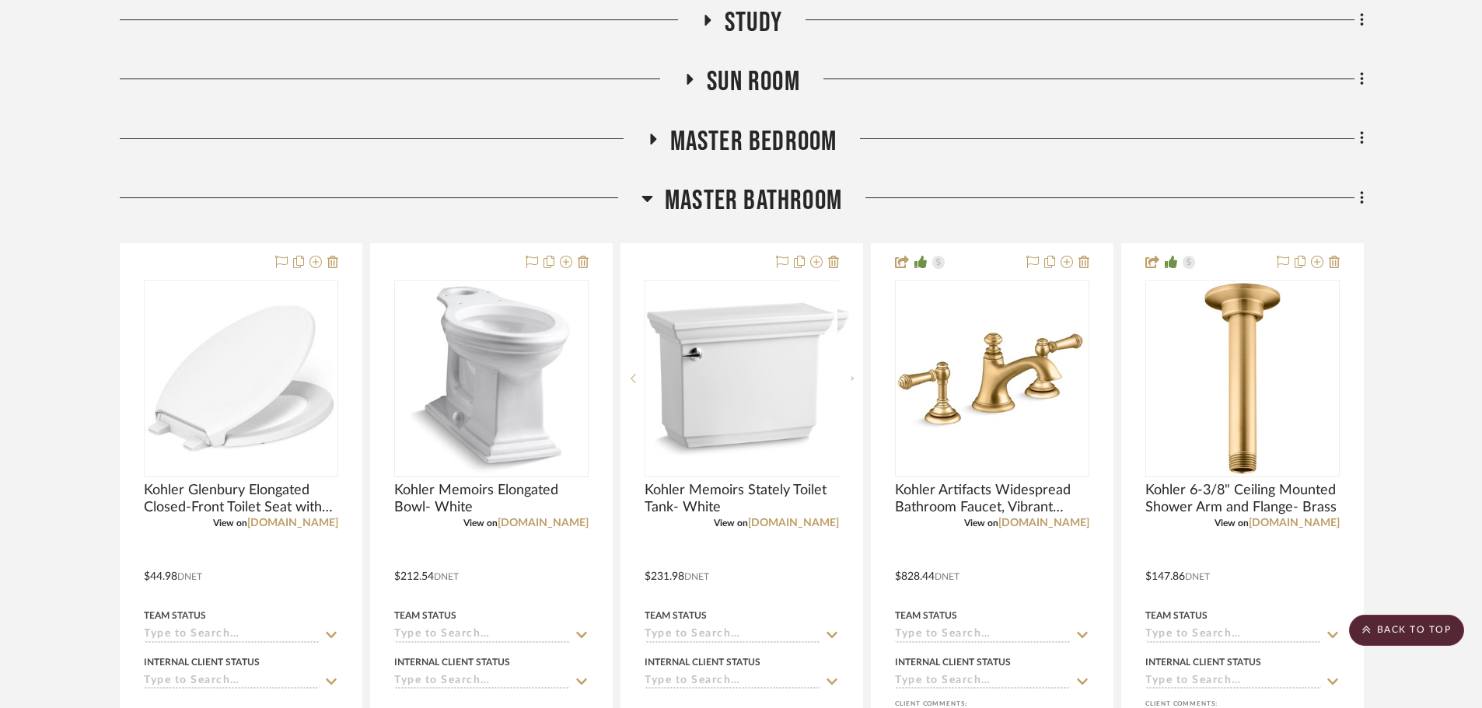
click at [754, 199] on span "Master Bathroom" at bounding box center [753, 200] width 177 height 33
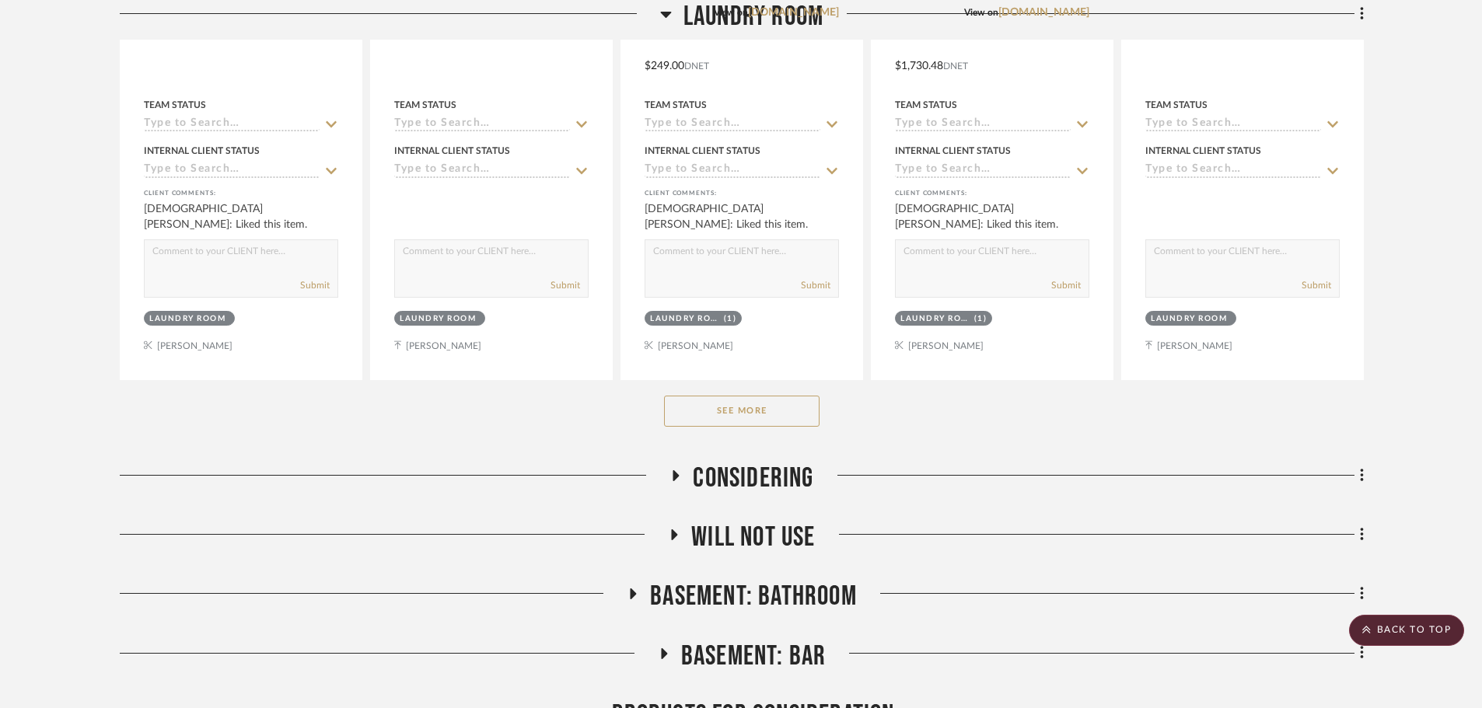
scroll to position [2100, 0]
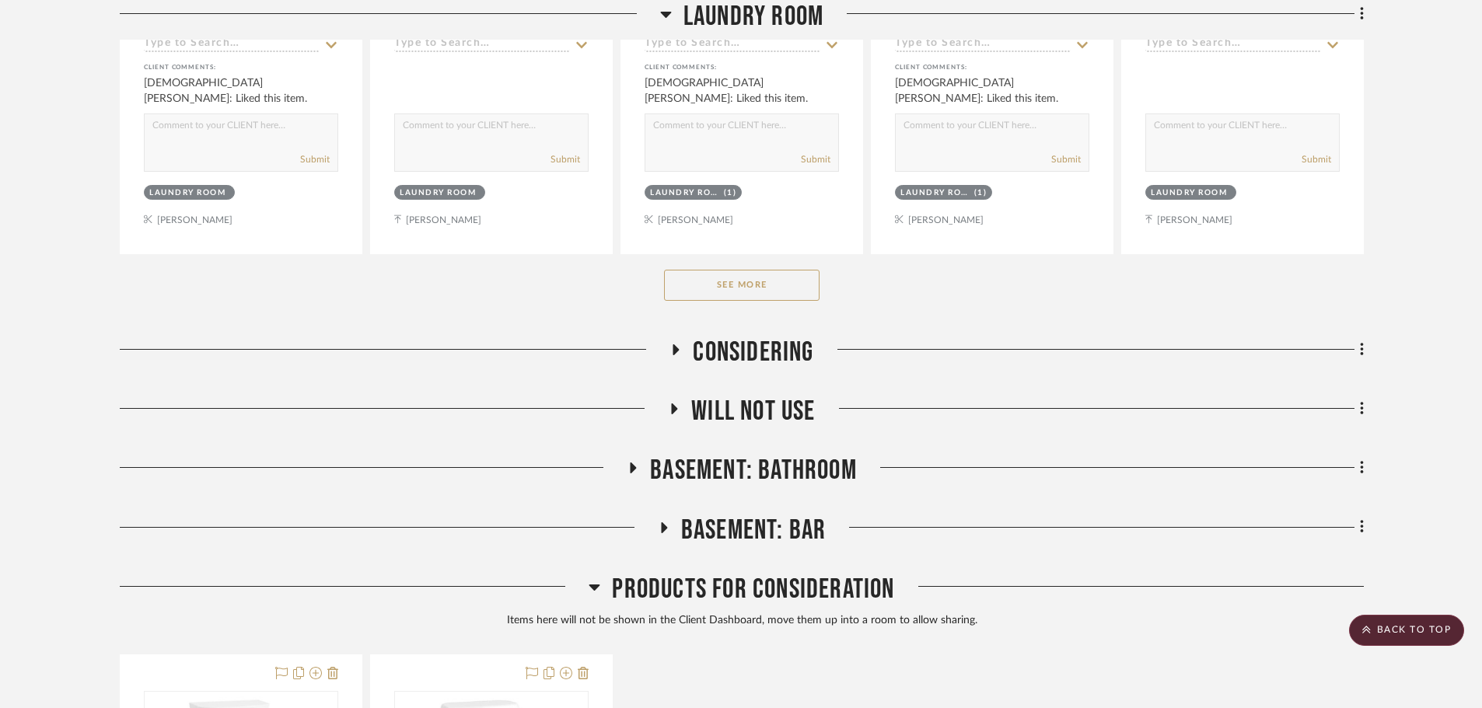
click at [755, 277] on button "See More" at bounding box center [742, 285] width 156 height 31
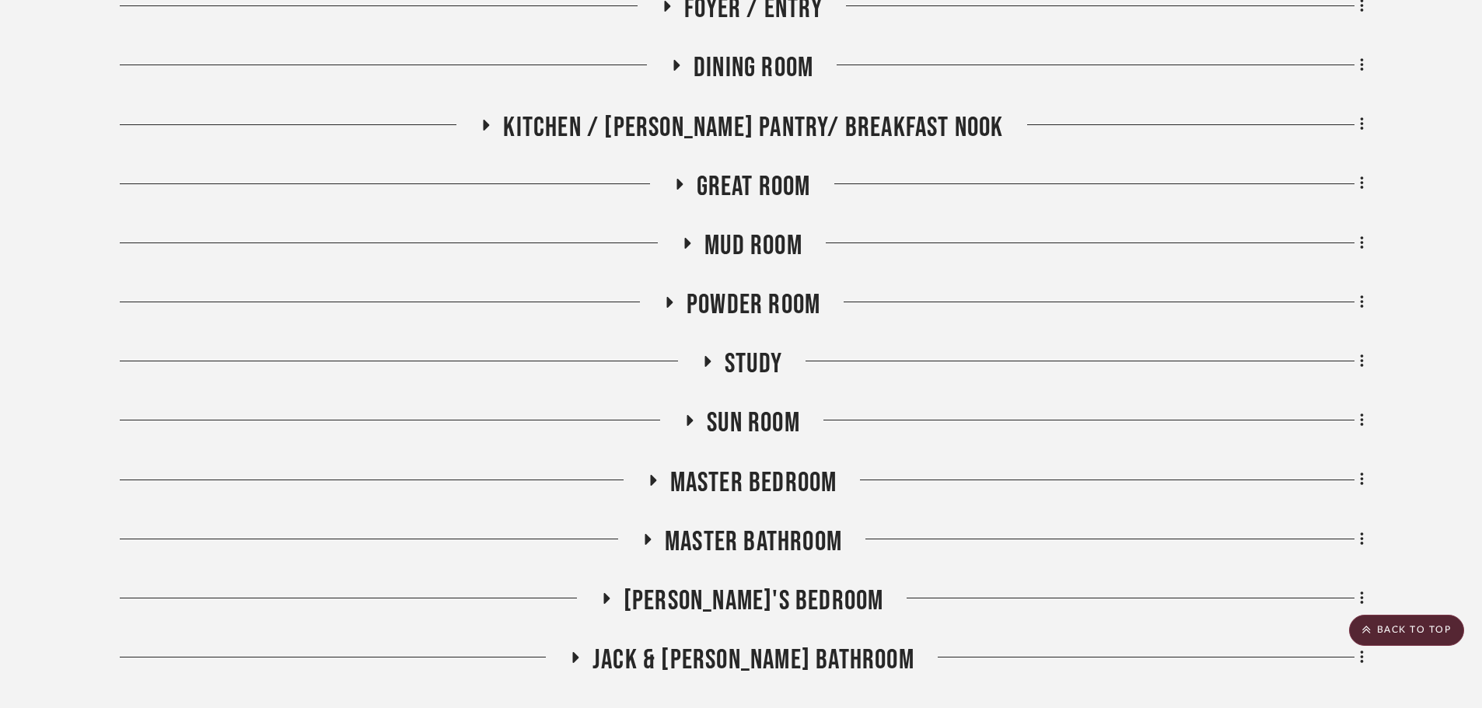
scroll to position [1089, 0]
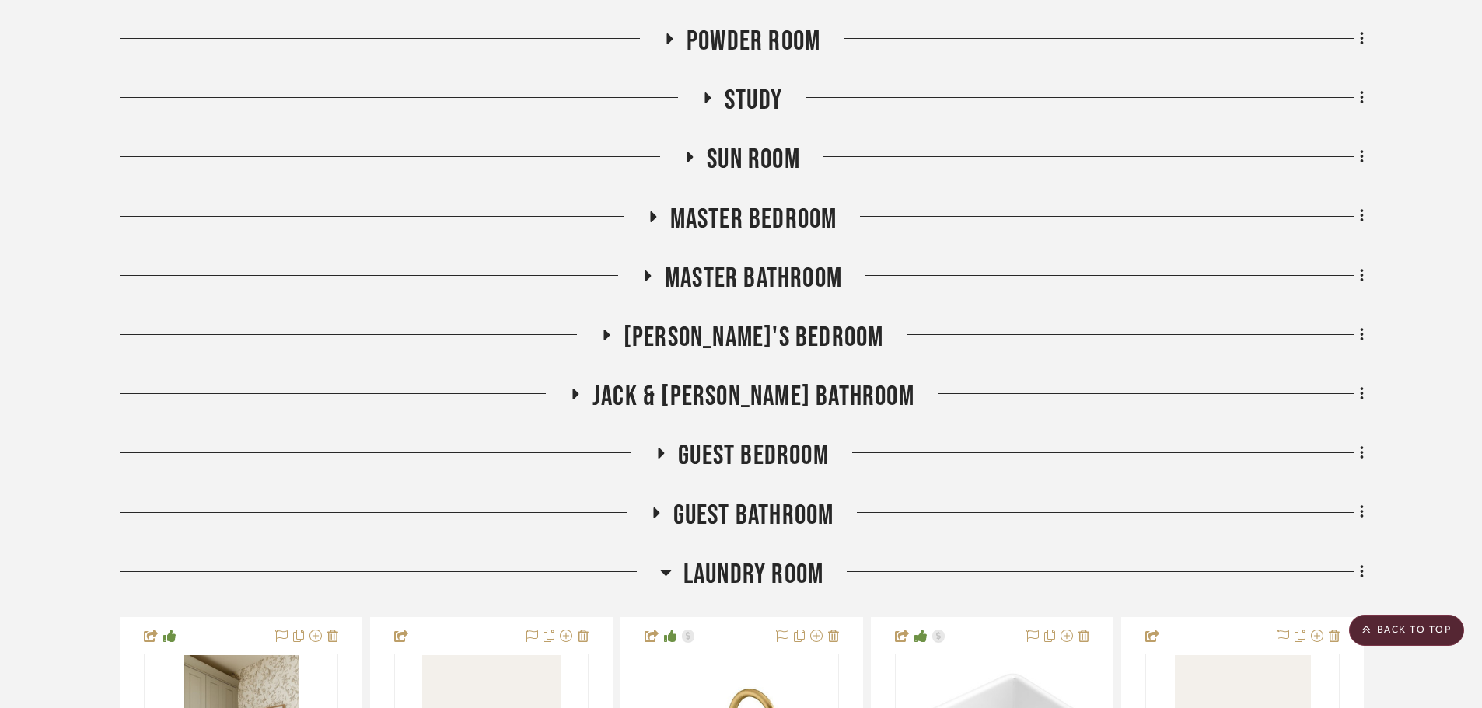
click at [794, 448] on span "Guest Bedroom" at bounding box center [753, 455] width 151 height 33
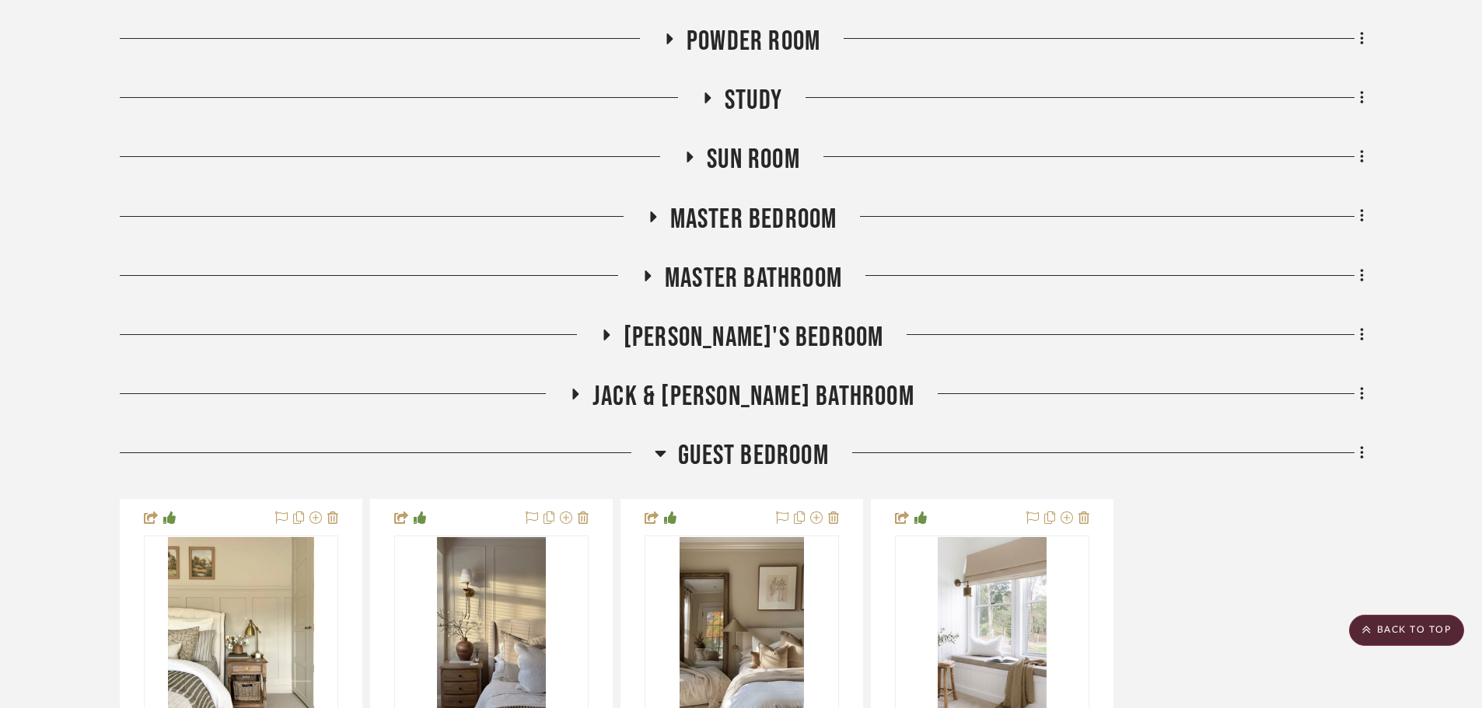
click at [782, 450] on span "Guest Bedroom" at bounding box center [753, 455] width 151 height 33
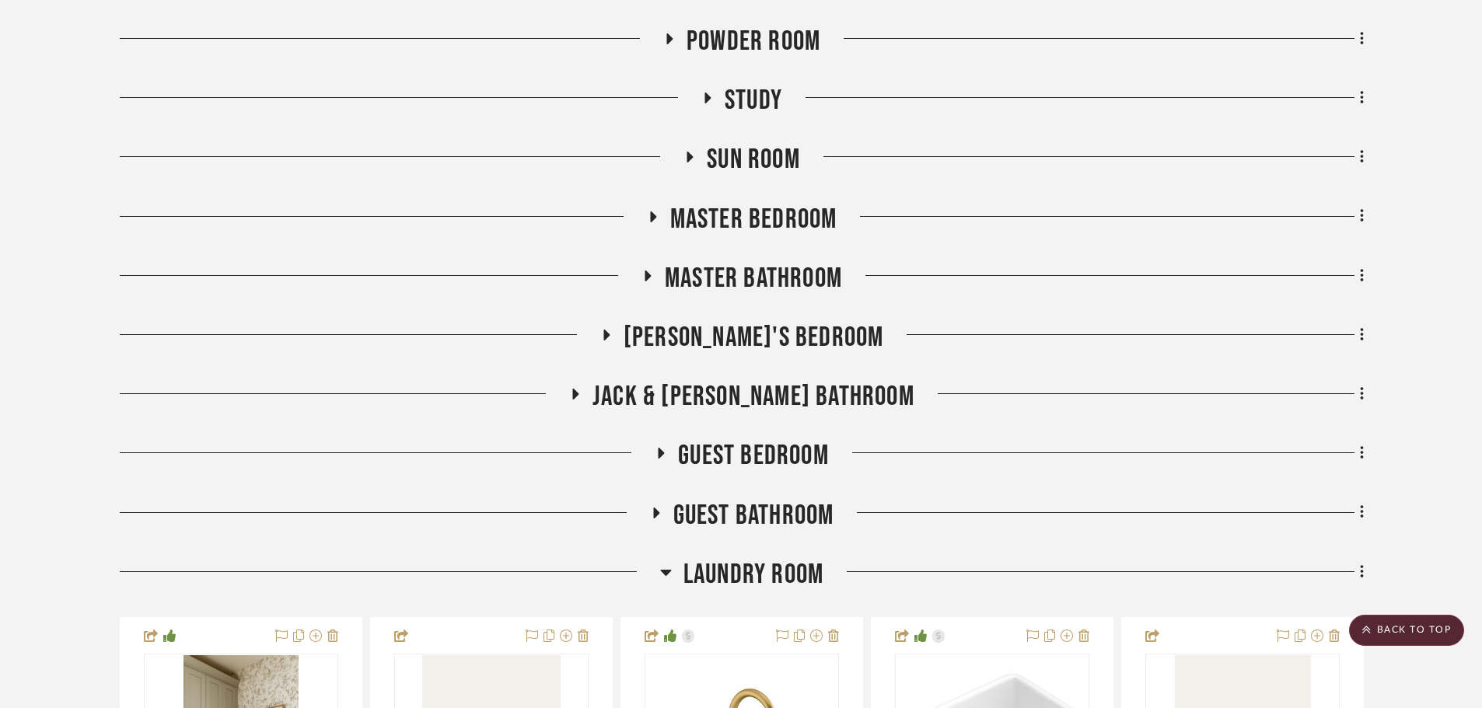
click at [766, 505] on span "Guest Bathroom" at bounding box center [753, 515] width 161 height 33
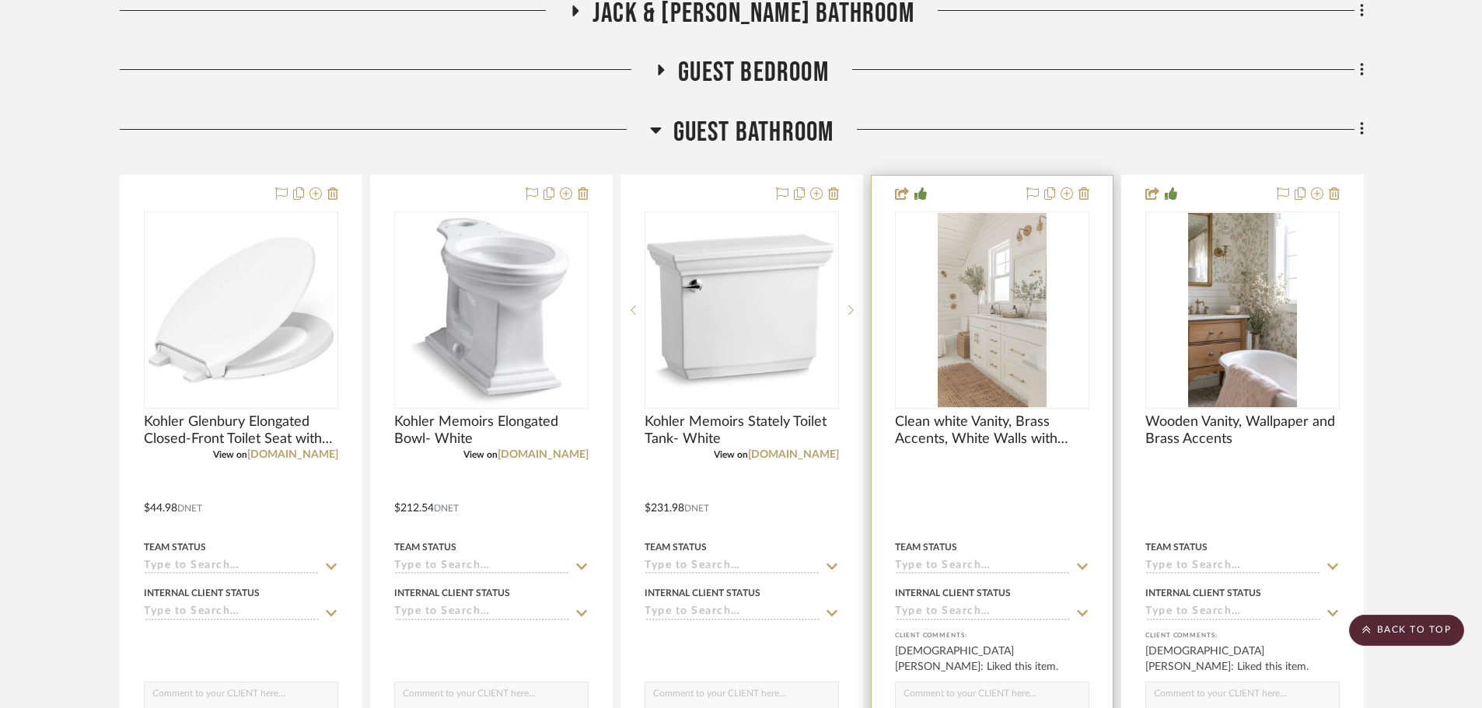
scroll to position [1944, 0]
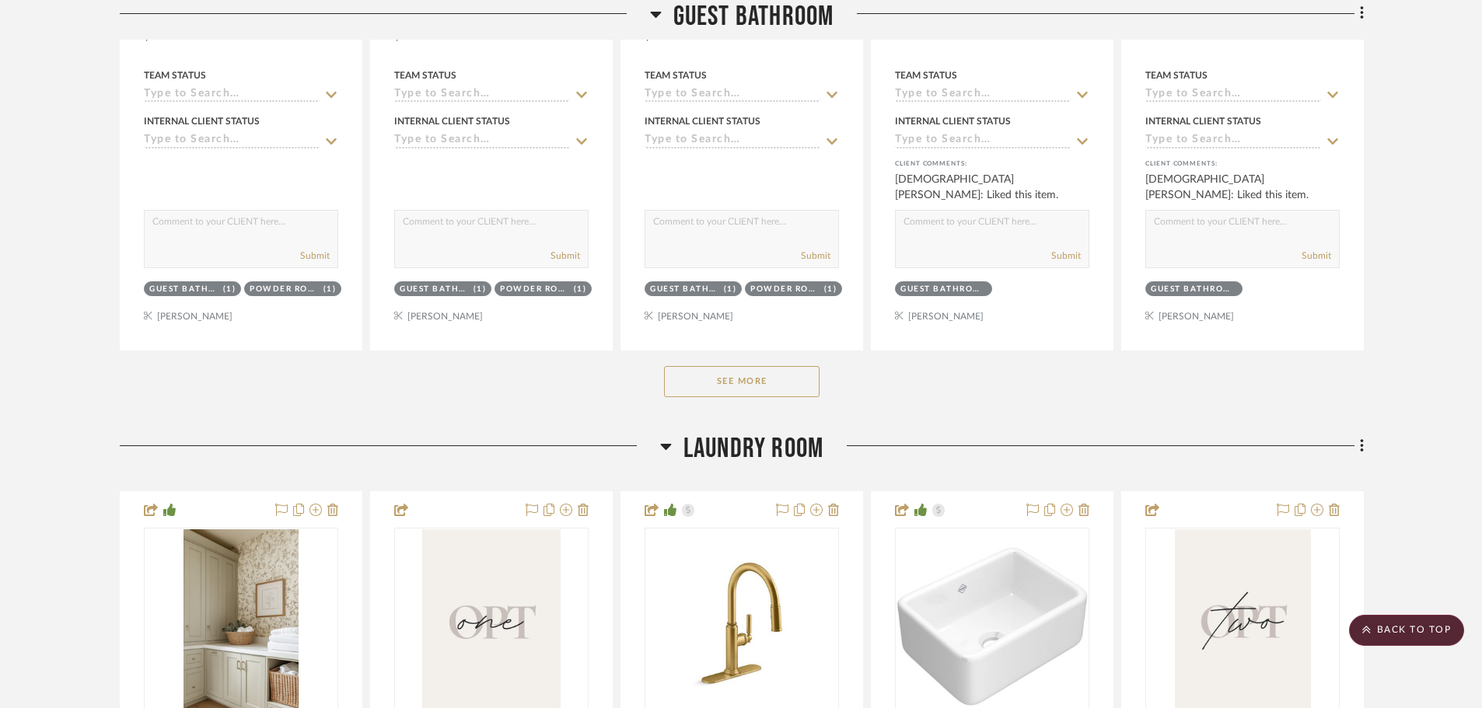
click at [779, 373] on button "See More" at bounding box center [742, 381] width 156 height 31
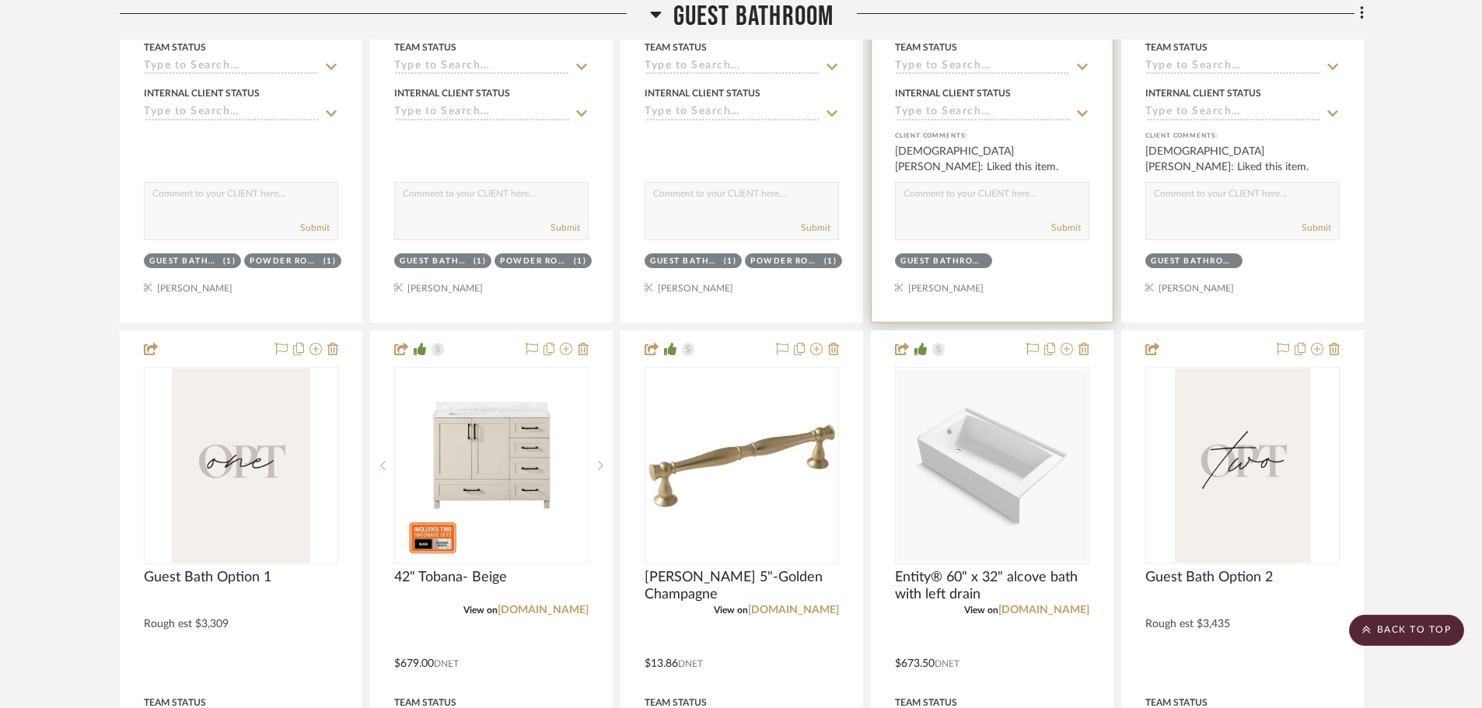
scroll to position [2022, 0]
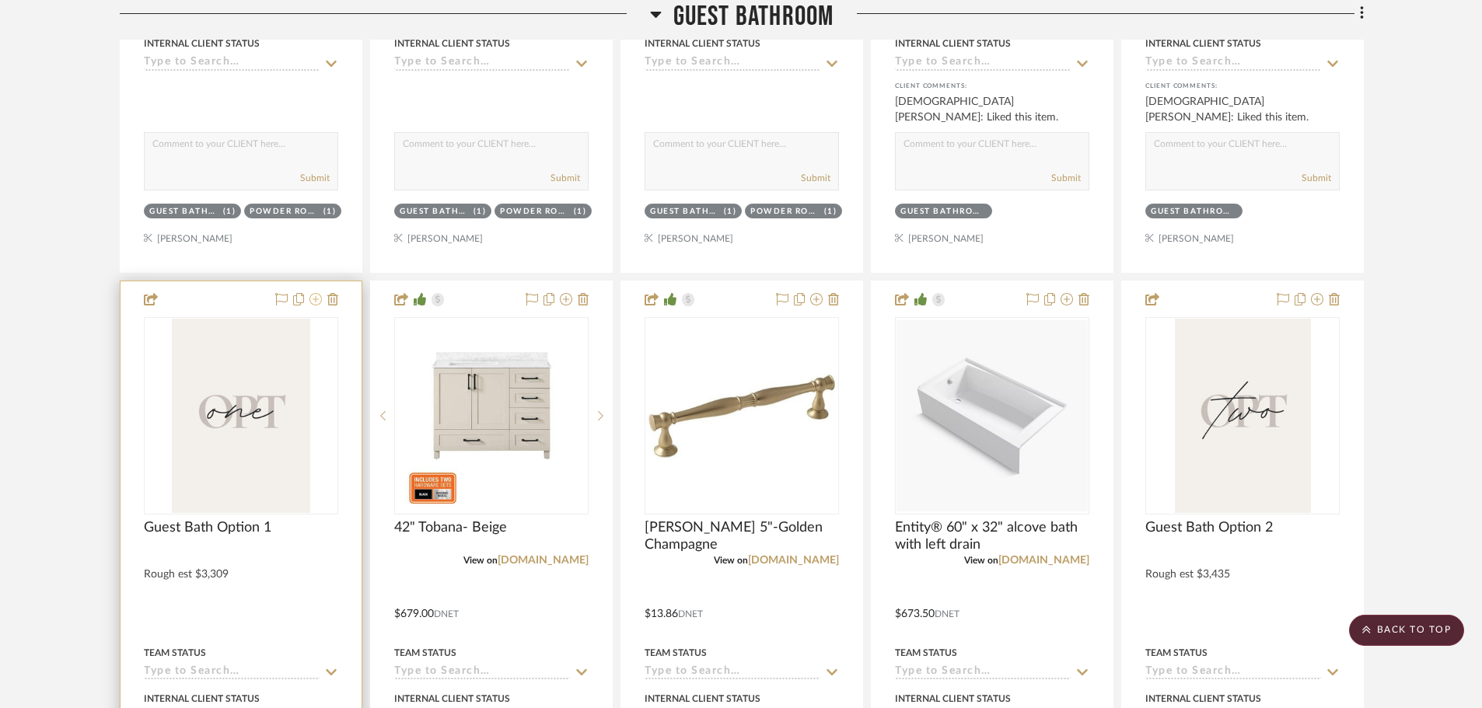
click at [314, 304] on icon at bounding box center [316, 299] width 12 height 12
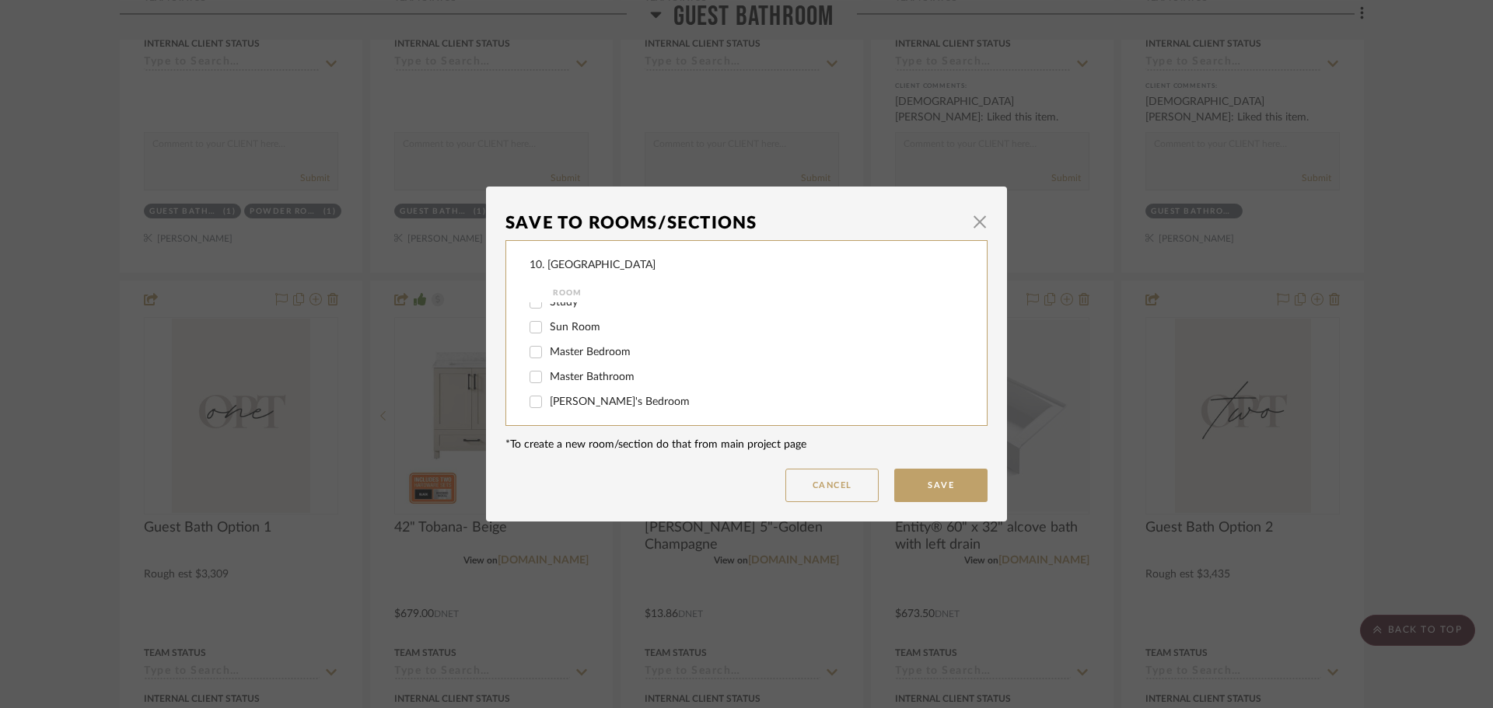
scroll to position [389, 0]
click at [573, 398] on span "Guest Bathroom" at bounding box center [589, 398] width 79 height 11
click at [548, 398] on input "Guest Bathroom" at bounding box center [535, 398] width 25 height 25
checkbox input "false"
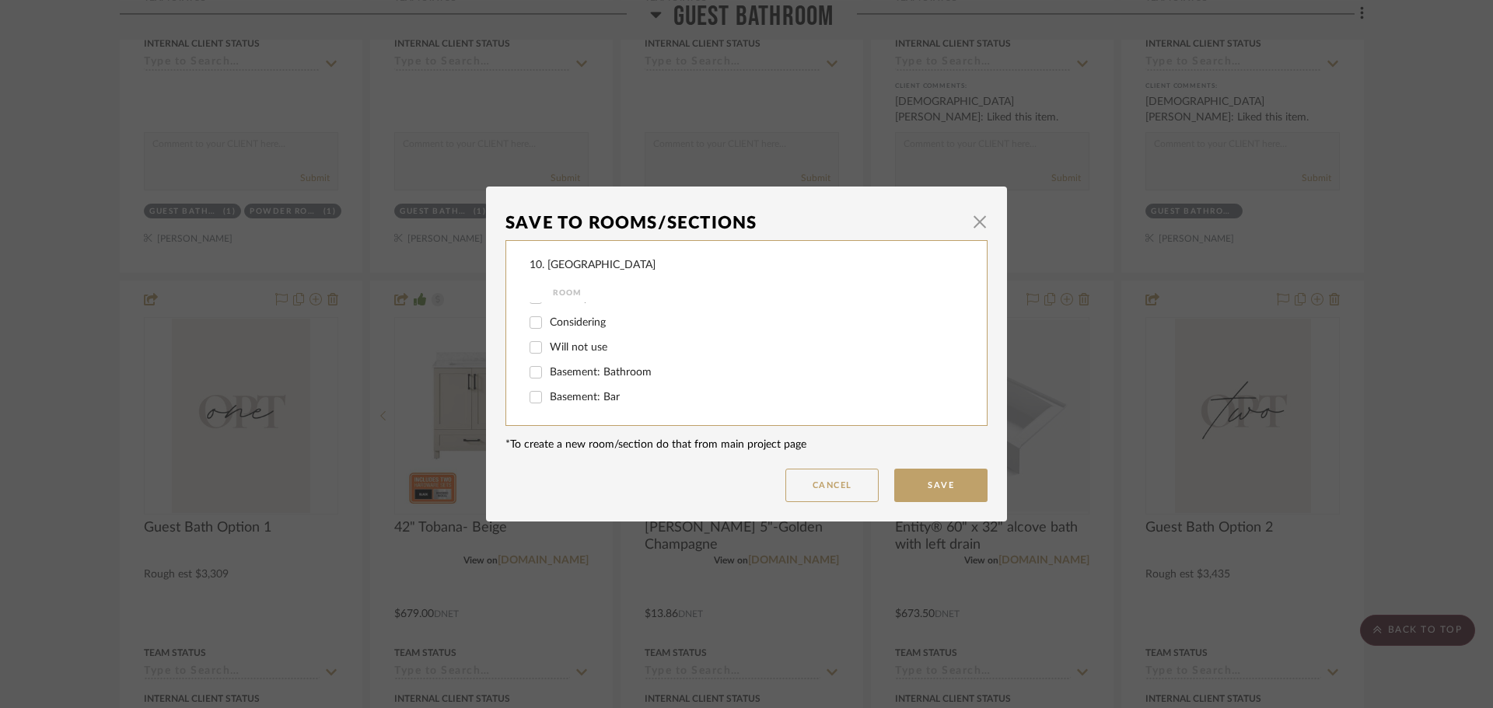
click at [576, 354] on label "Will not use" at bounding box center [746, 347] width 393 height 13
click at [548, 354] on input "Will not use" at bounding box center [535, 347] width 25 height 25
checkbox input "true"
click at [929, 475] on button "Save" at bounding box center [940, 485] width 93 height 33
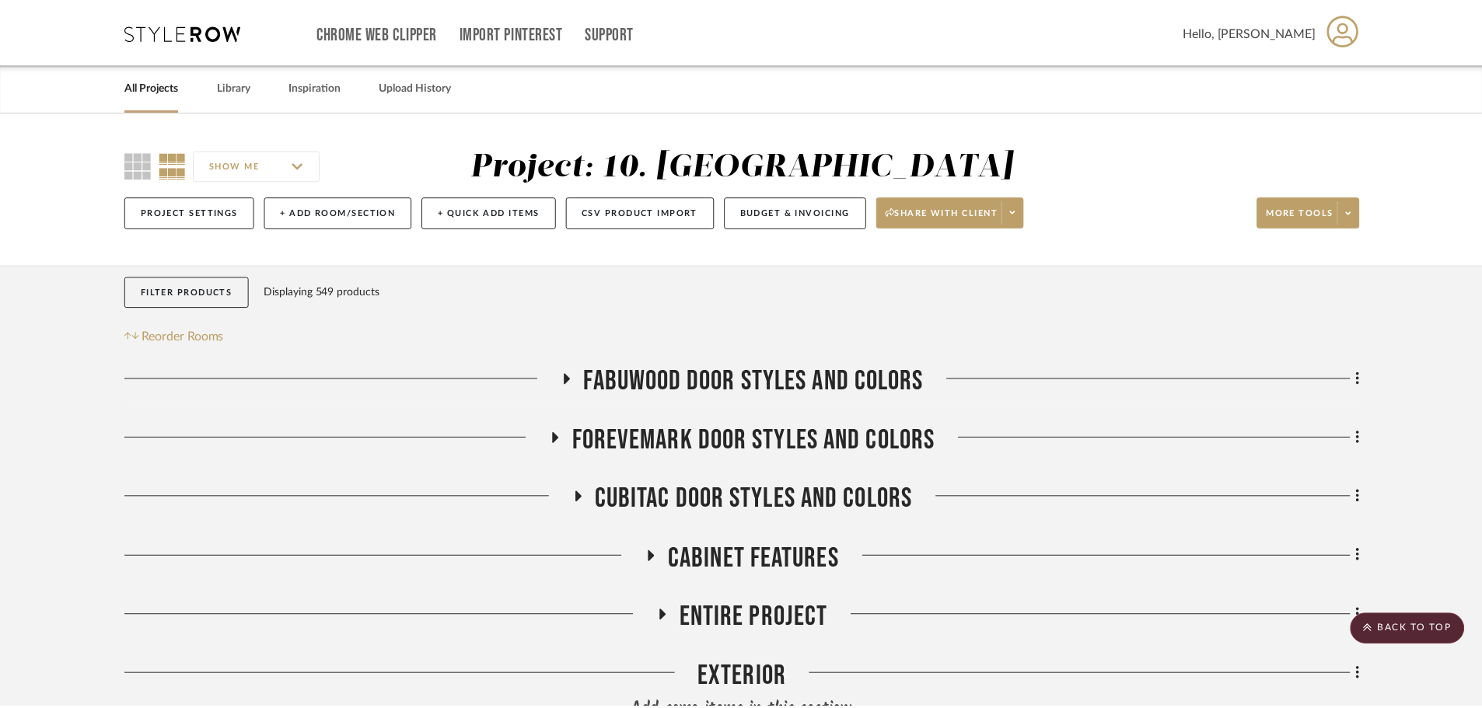
scroll to position [2022, 0]
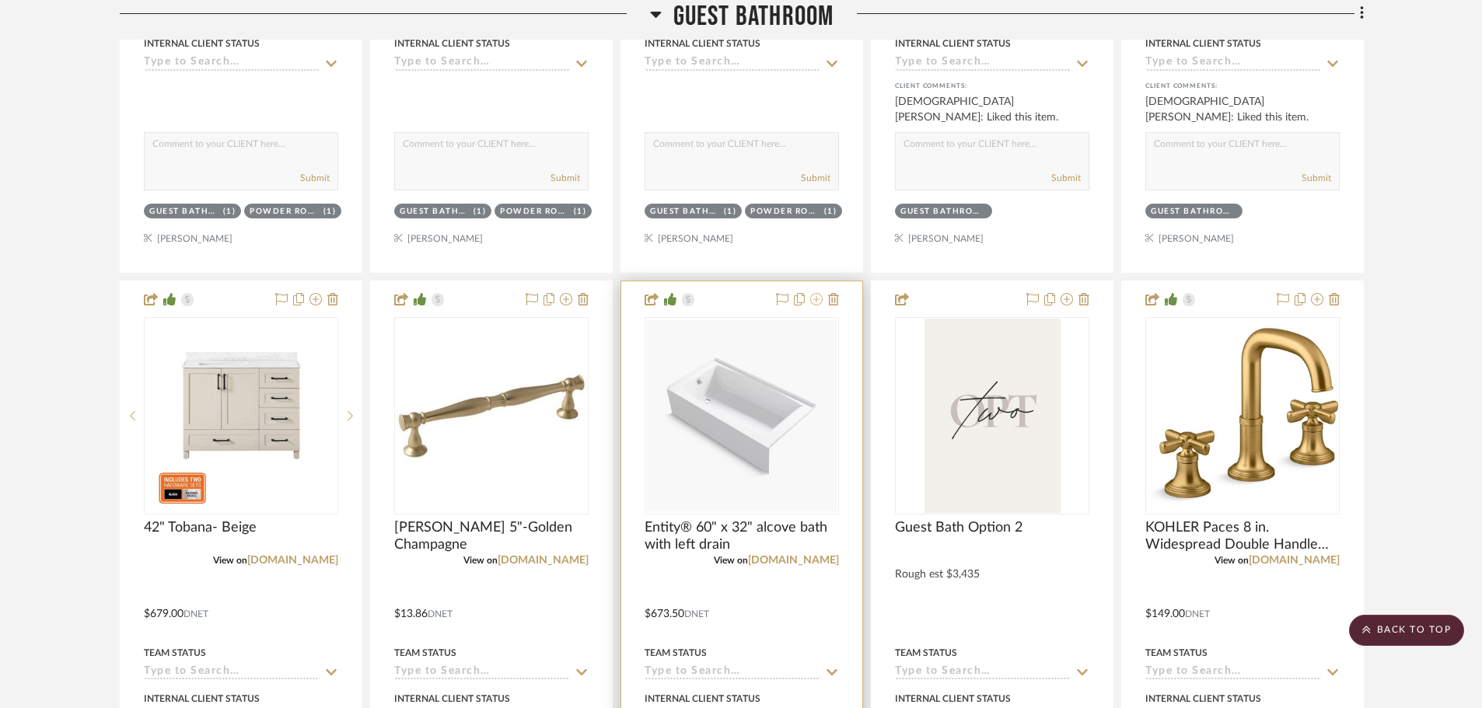
click at [819, 304] on icon at bounding box center [816, 299] width 12 height 12
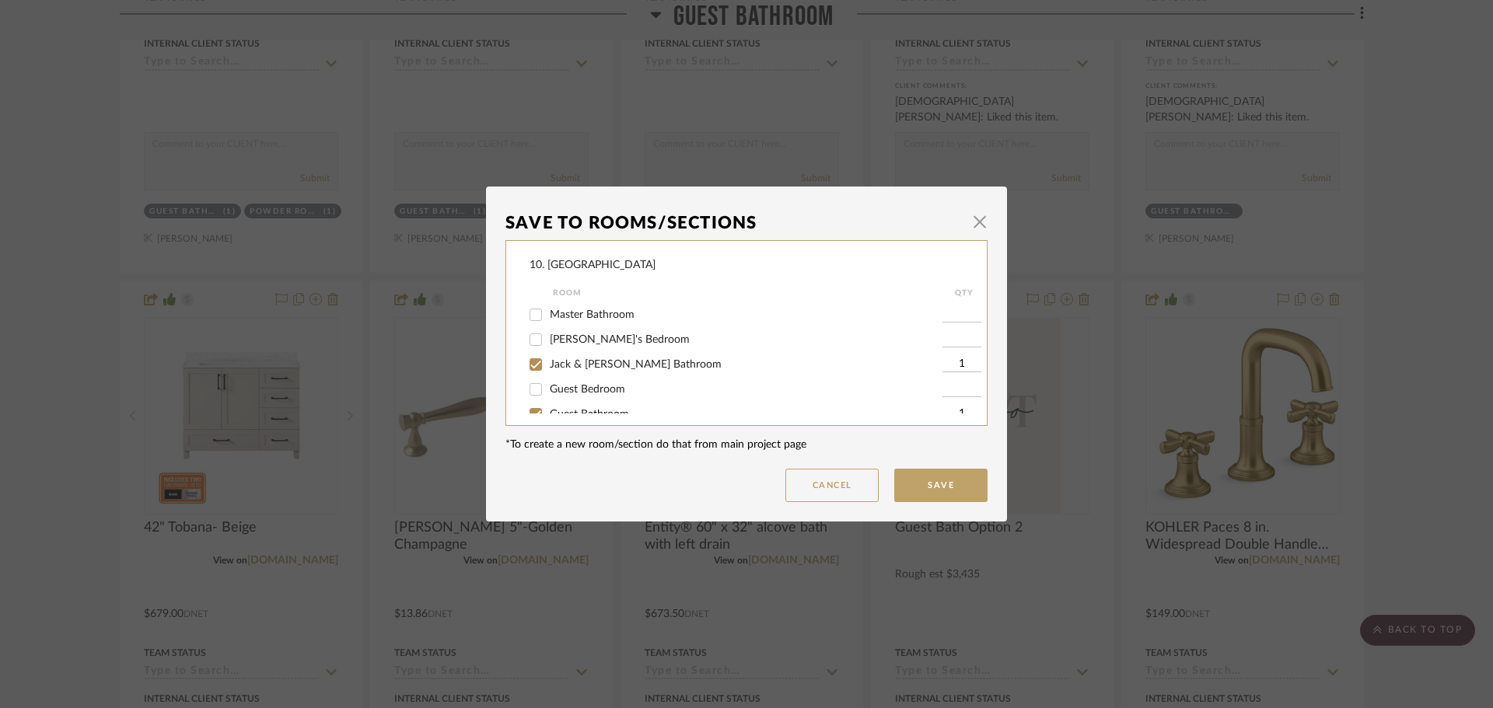
scroll to position [389, 0]
click at [567, 348] on span "Jack & [PERSON_NAME] Bathroom" at bounding box center [636, 349] width 172 height 11
click at [548, 348] on input "Jack & [PERSON_NAME] Bathroom" at bounding box center [535, 349] width 25 height 25
checkbox input "false"
click at [542, 404] on input "Guest Bathroom" at bounding box center [535, 398] width 25 height 25
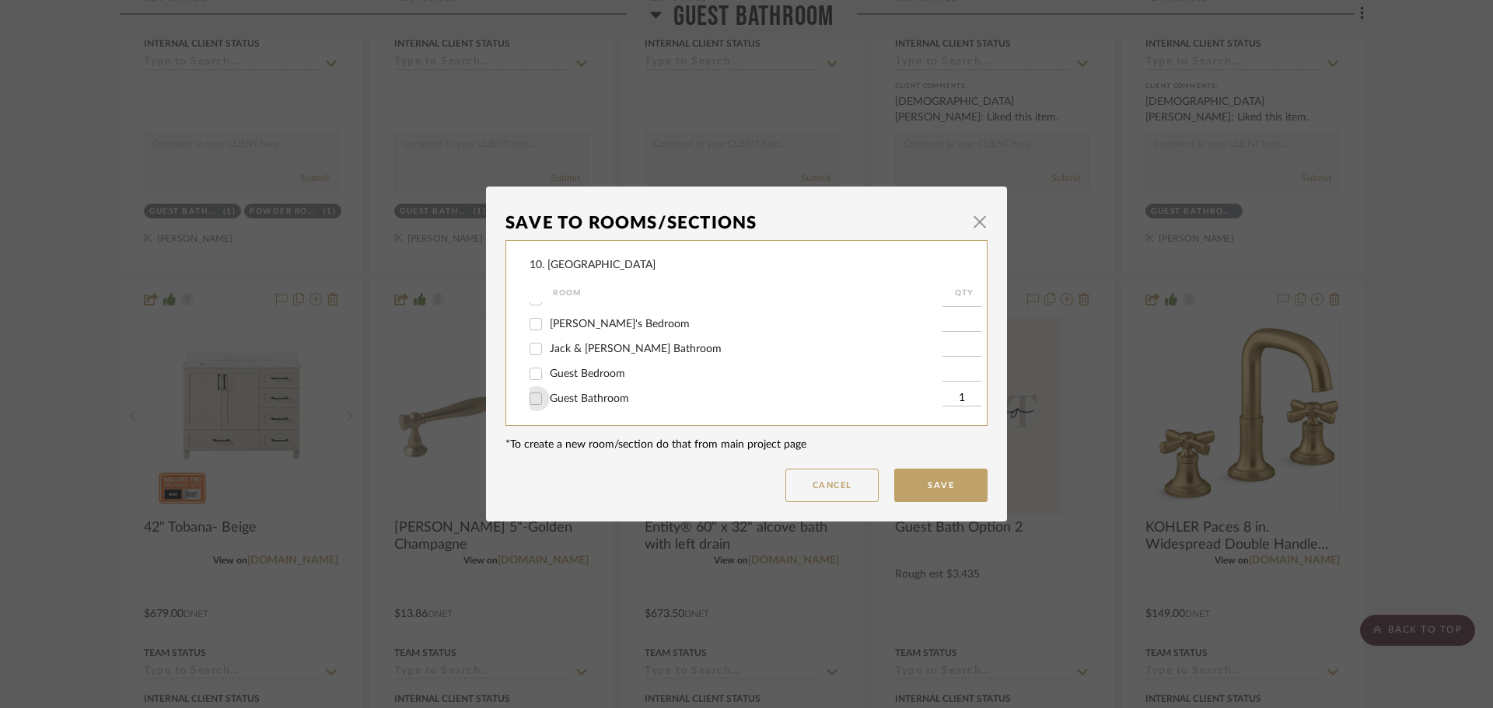
checkbox input "false"
click at [575, 351] on span "Will not use" at bounding box center [579, 347] width 58 height 11
click at [548, 351] on input "Will not use" at bounding box center [535, 347] width 25 height 25
checkbox input "true"
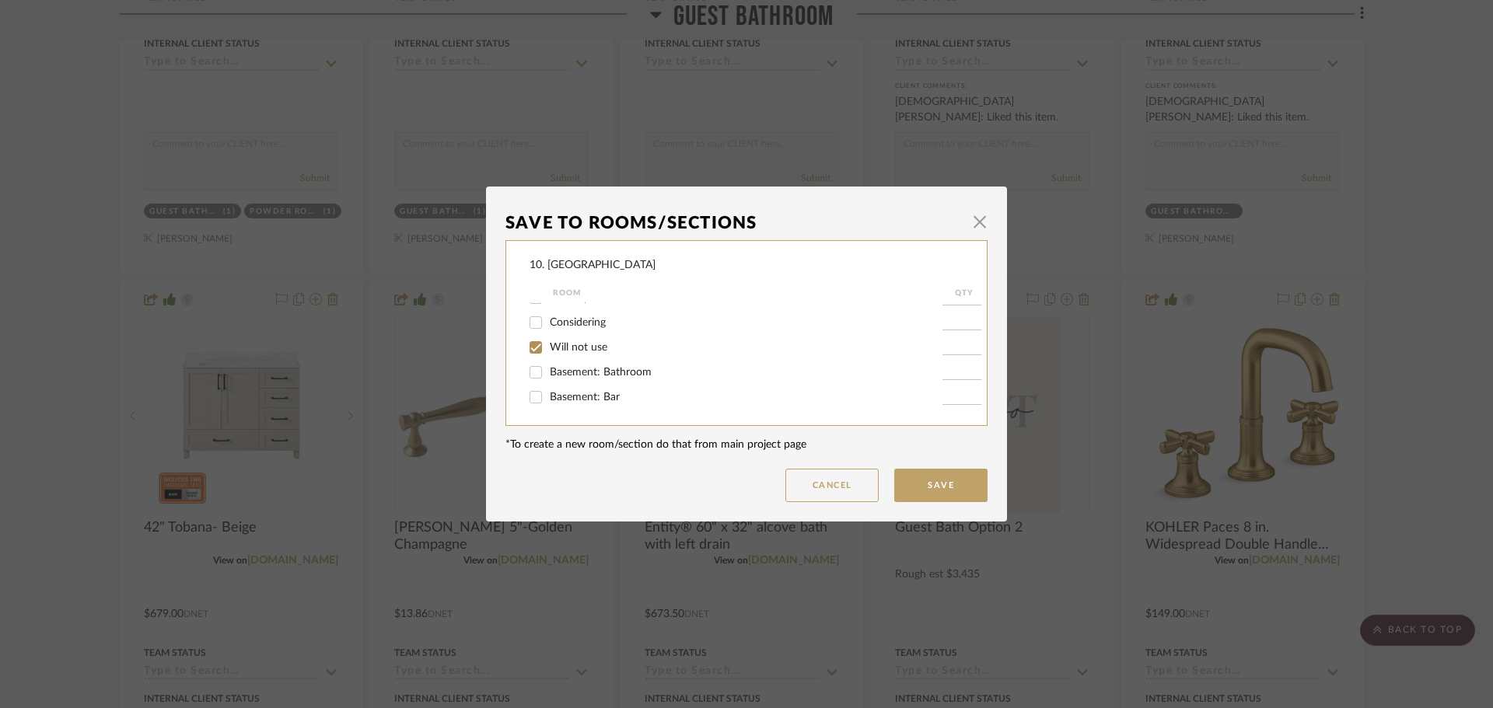
type input "1"
click at [933, 492] on button "Save" at bounding box center [940, 485] width 93 height 33
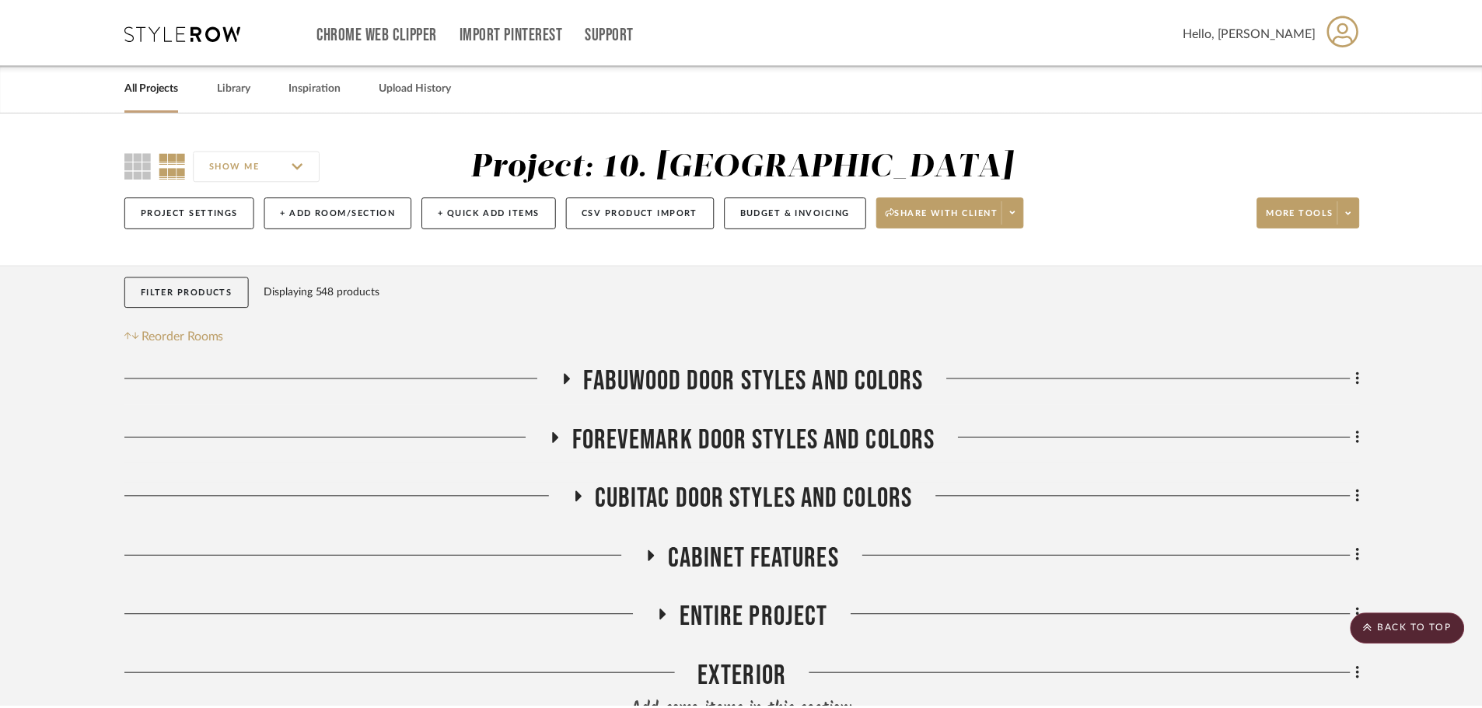
scroll to position [2022, 0]
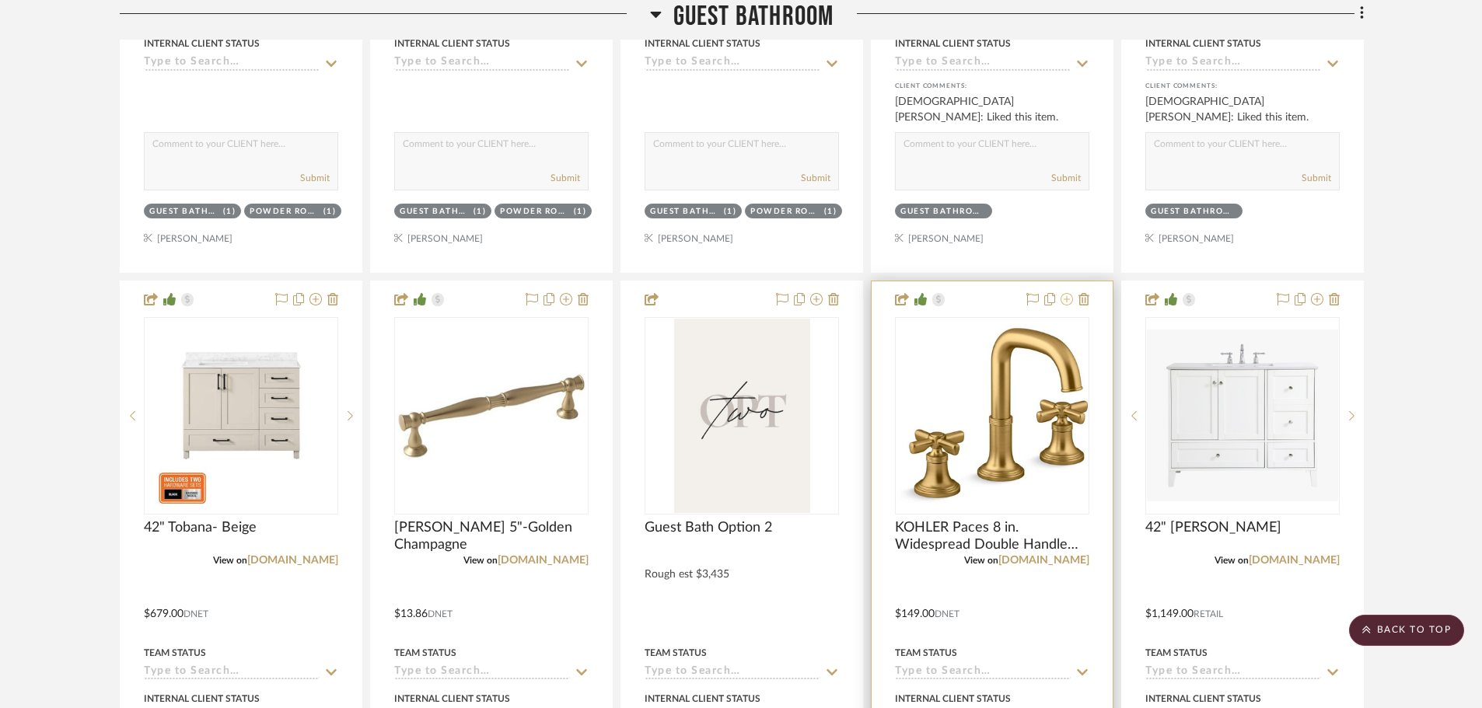
click at [1068, 306] on fa-icon at bounding box center [1067, 300] width 12 height 12
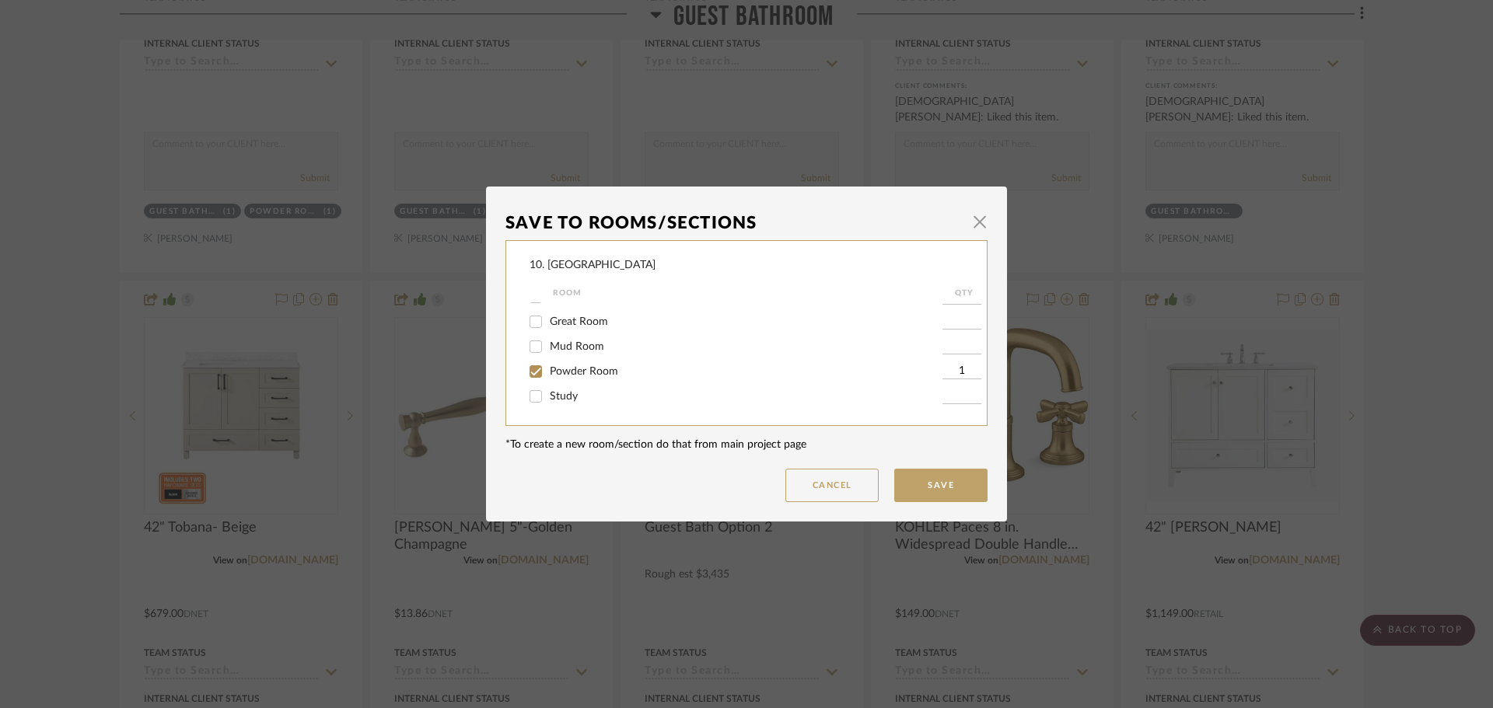
scroll to position [233, 0]
click at [564, 354] on span "Powder Room" at bounding box center [584, 355] width 68 height 11
click at [548, 354] on input "Powder Room" at bounding box center [535, 355] width 25 height 25
checkbox input "false"
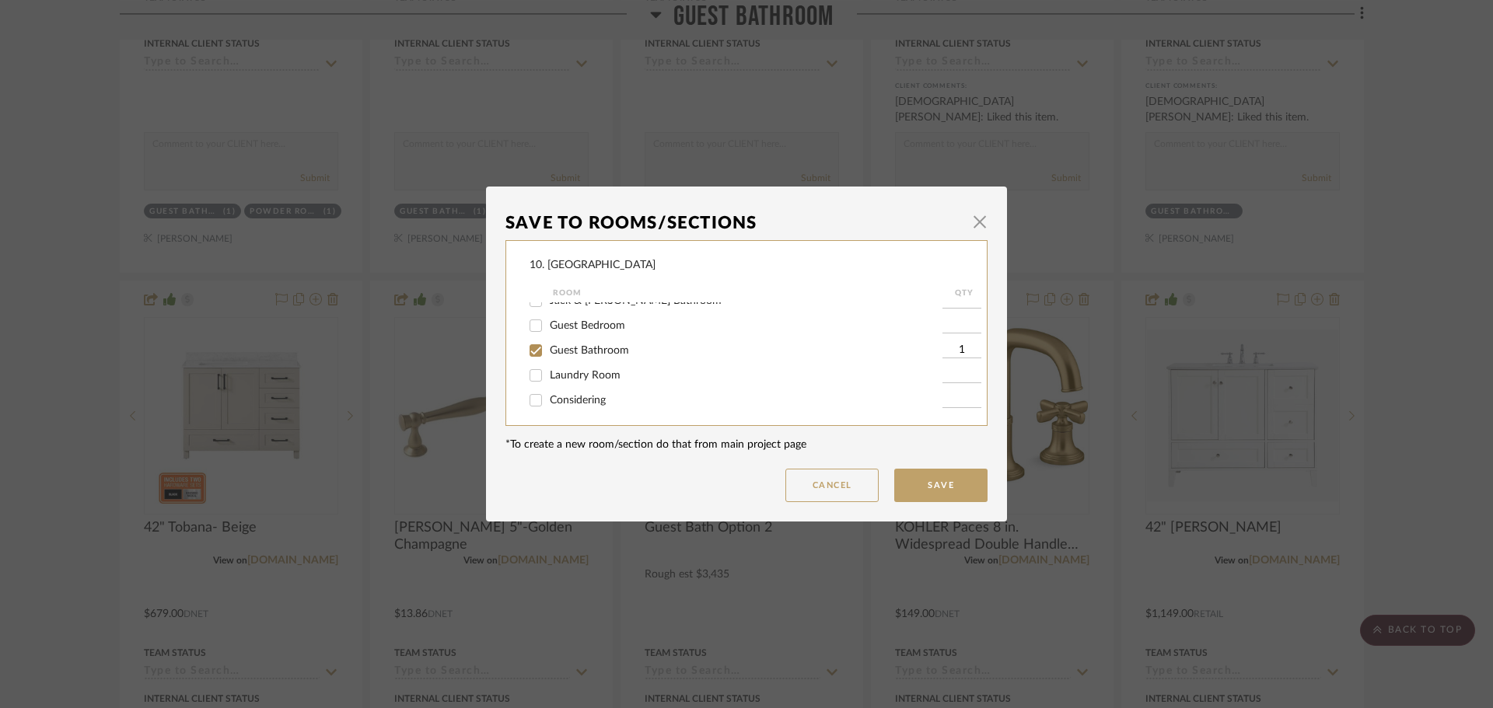
click at [575, 354] on span "Guest Bathroom" at bounding box center [589, 350] width 79 height 11
click at [548, 354] on input "Guest Bathroom" at bounding box center [535, 350] width 25 height 25
checkbox input "false"
click at [553, 348] on span "Will not use" at bounding box center [579, 347] width 58 height 11
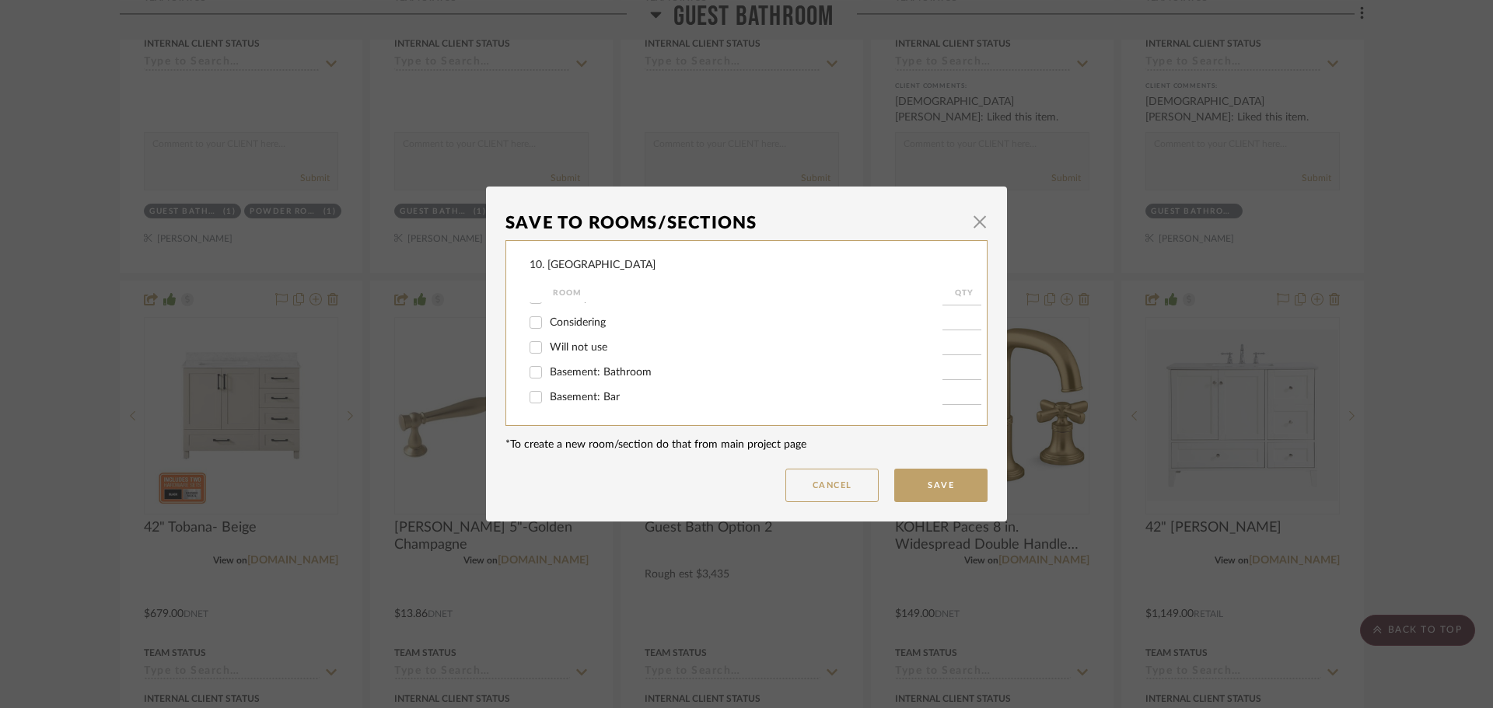
click at [548, 348] on input "Will not use" at bounding box center [535, 347] width 25 height 25
checkbox input "true"
type input "1"
click at [948, 478] on button "Save" at bounding box center [940, 485] width 93 height 33
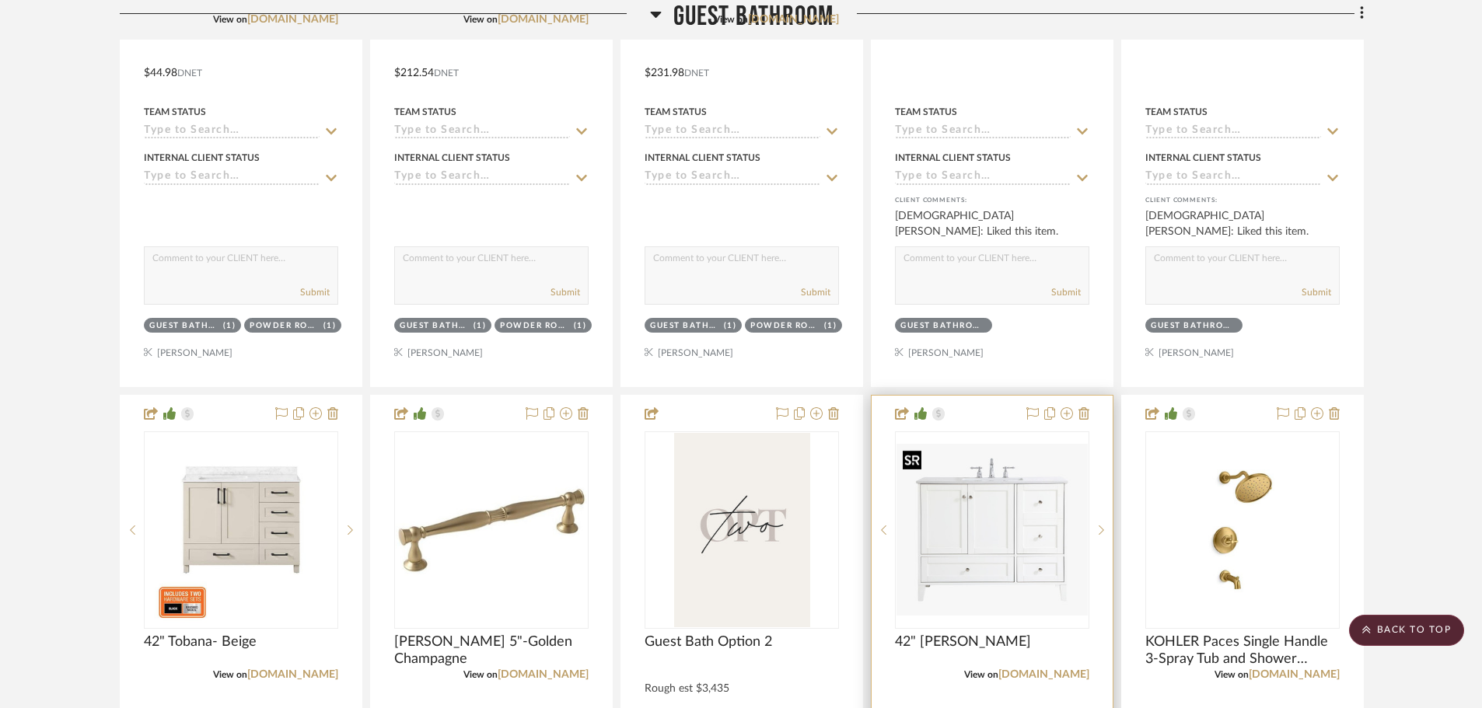
scroll to position [1944, 0]
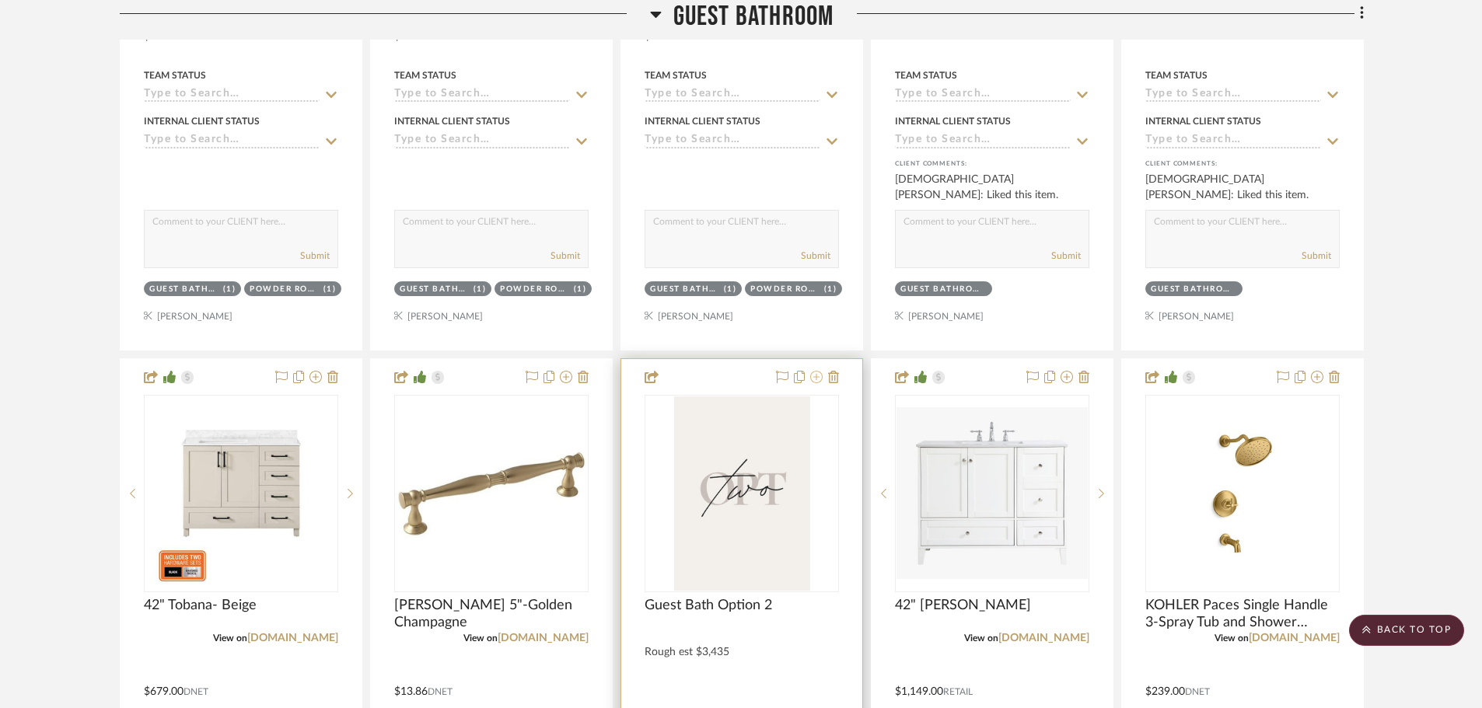
click at [816, 383] on icon at bounding box center [816, 377] width 12 height 12
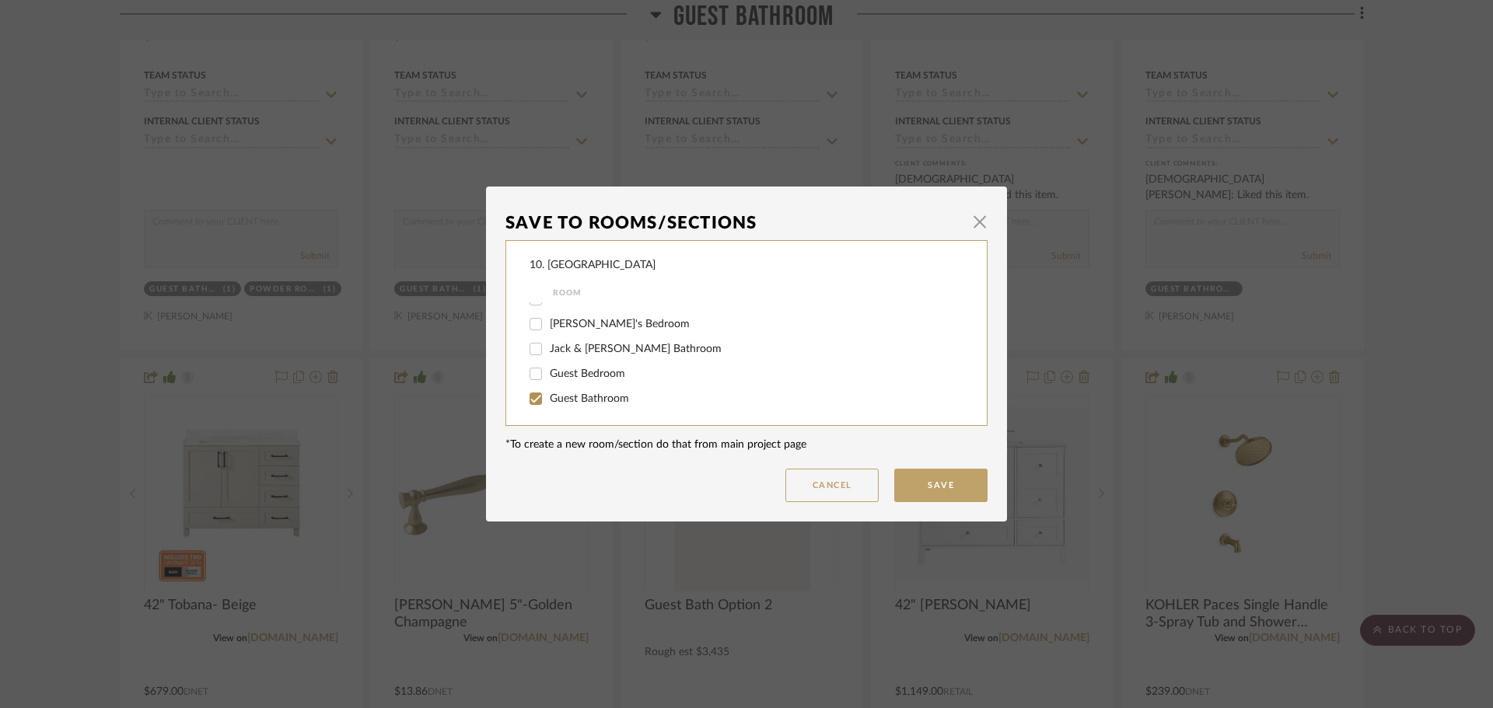
click at [550, 402] on span "Guest Bathroom" at bounding box center [589, 398] width 79 height 11
click at [548, 402] on input "Guest Bathroom" at bounding box center [535, 398] width 25 height 25
checkbox input "false"
click at [567, 350] on span "Will not use" at bounding box center [579, 347] width 58 height 11
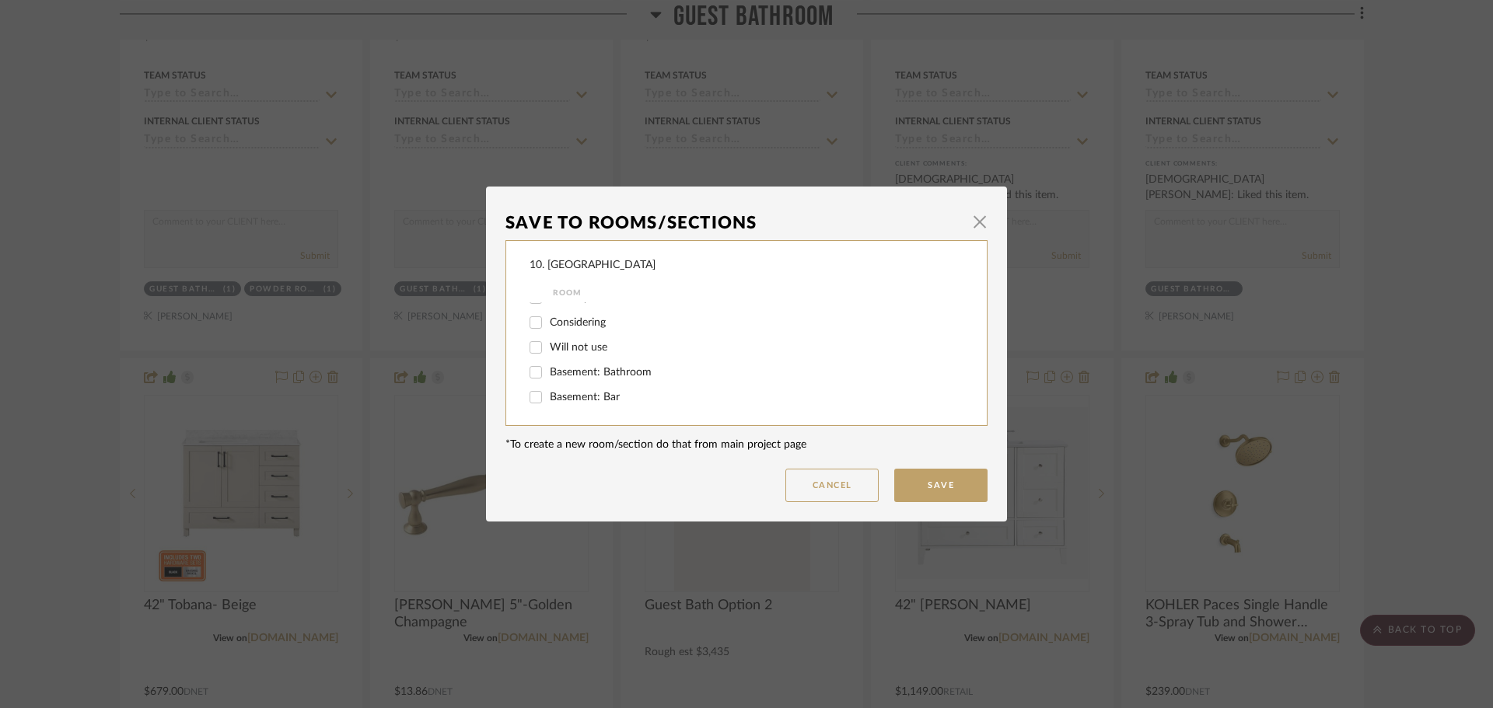
click at [548, 350] on input "Will not use" at bounding box center [535, 347] width 25 height 25
checkbox input "true"
click at [933, 481] on button "Save" at bounding box center [940, 485] width 93 height 33
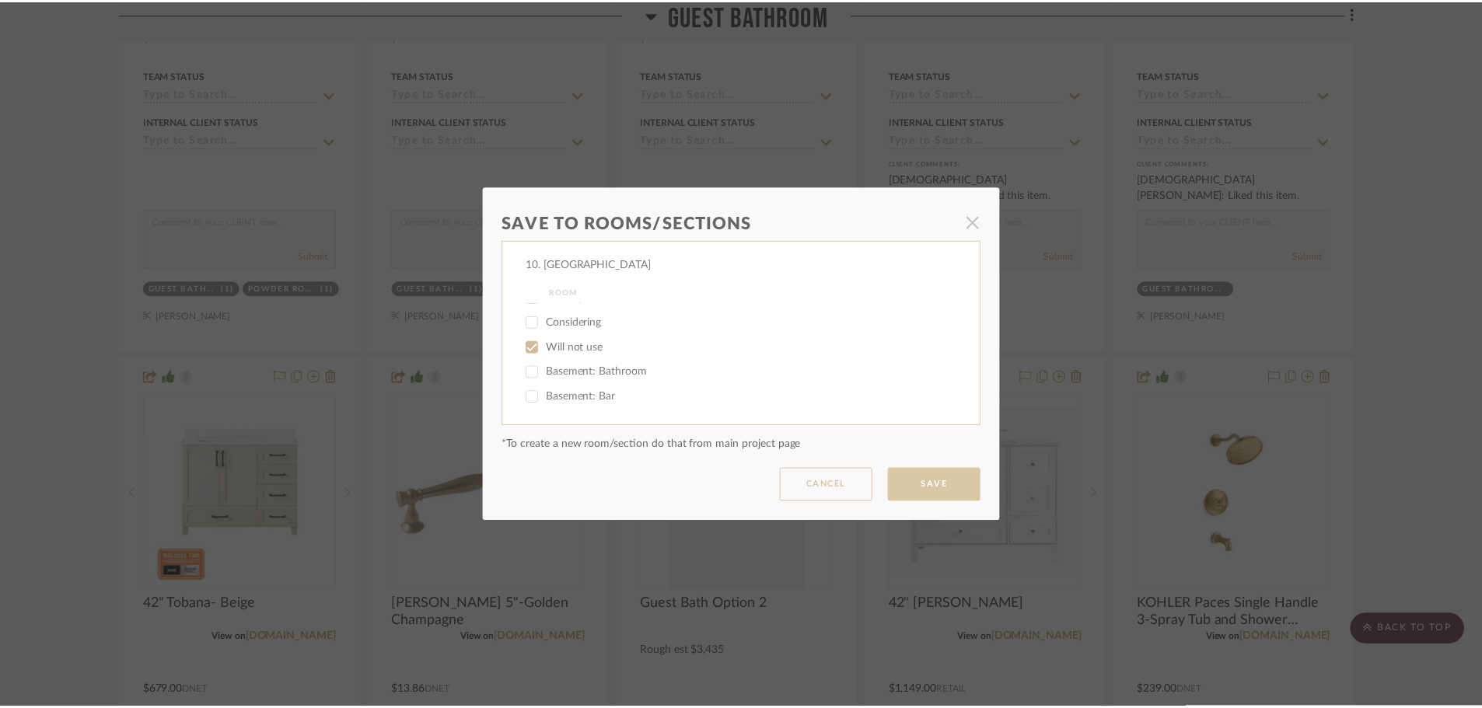
scroll to position [1944, 0]
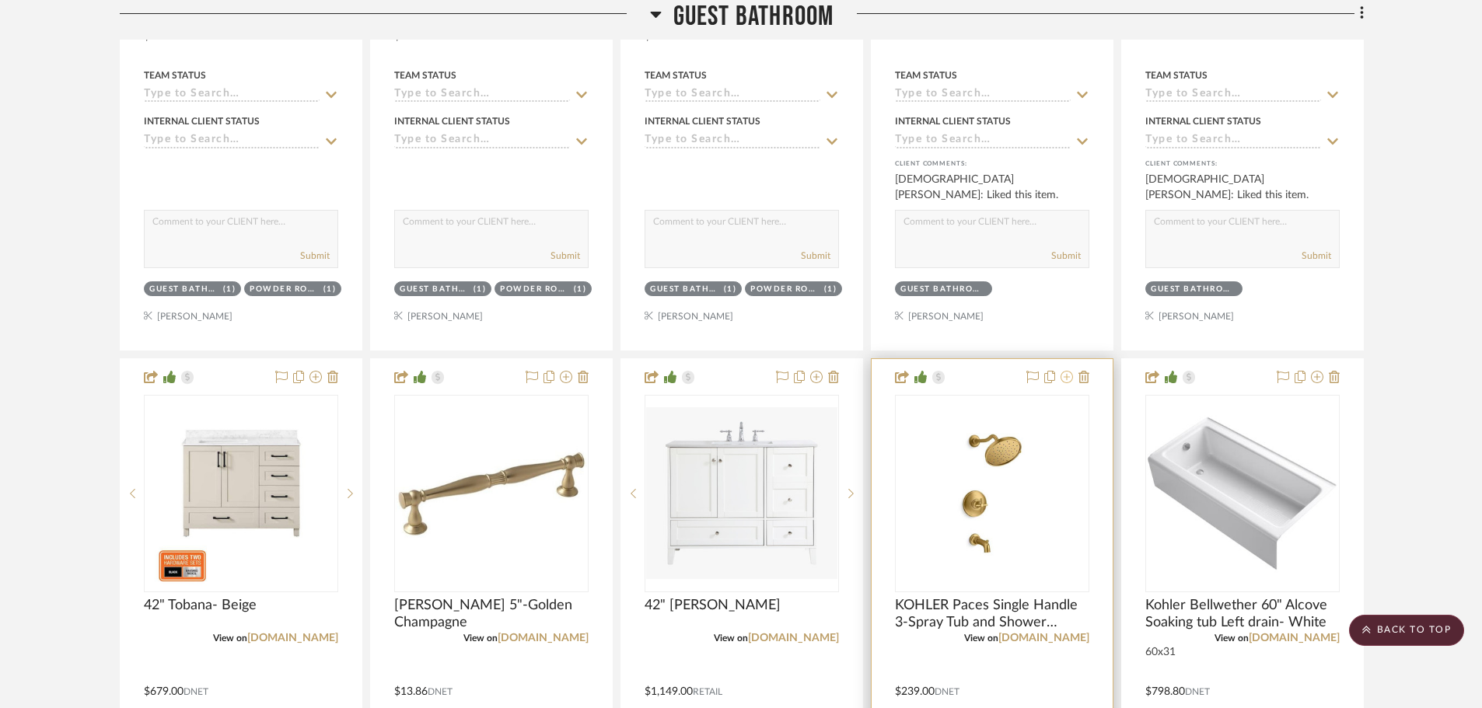
click at [1065, 377] on icon at bounding box center [1067, 377] width 12 height 12
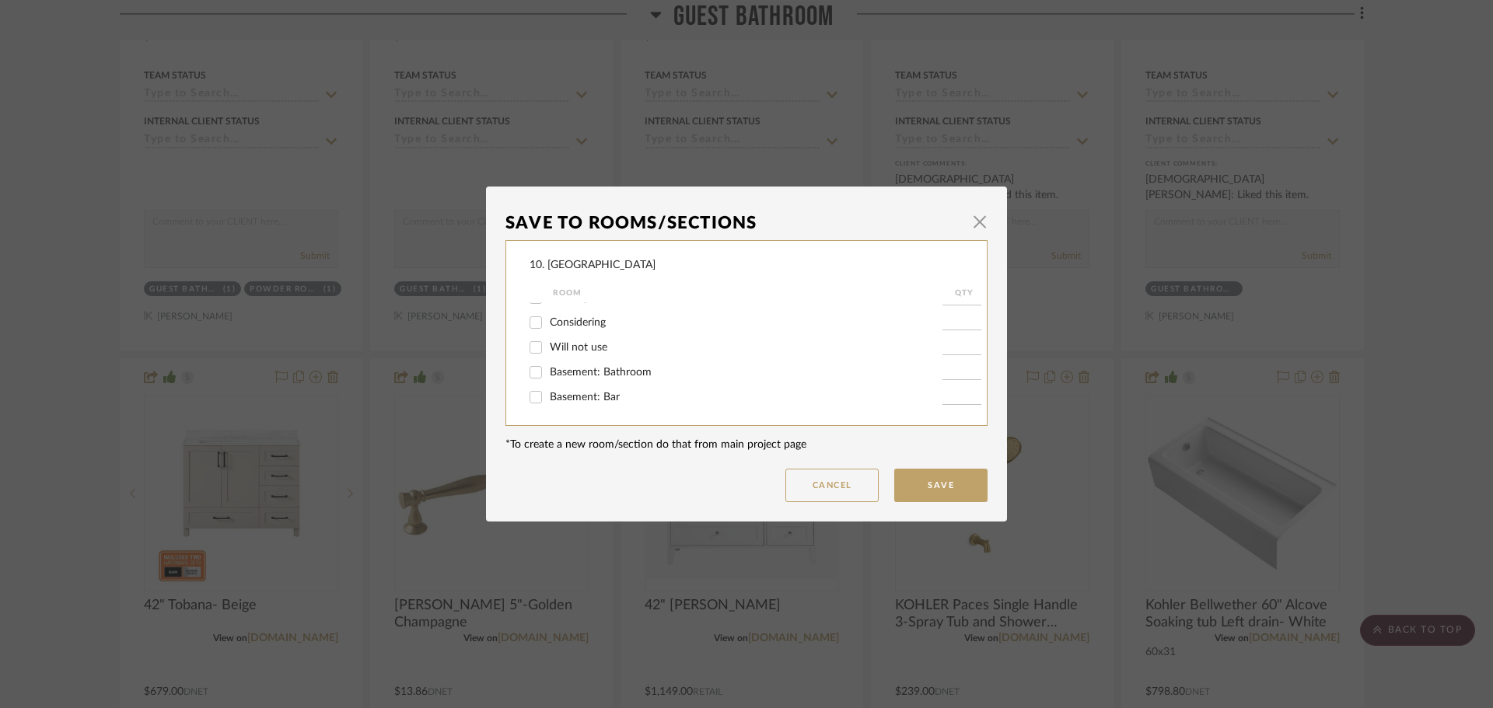
scroll to position [437, 0]
click at [567, 355] on span "Guest Bathroom" at bounding box center [589, 350] width 79 height 11
click at [548, 355] on input "Guest Bathroom" at bounding box center [535, 350] width 25 height 25
checkbox input "false"
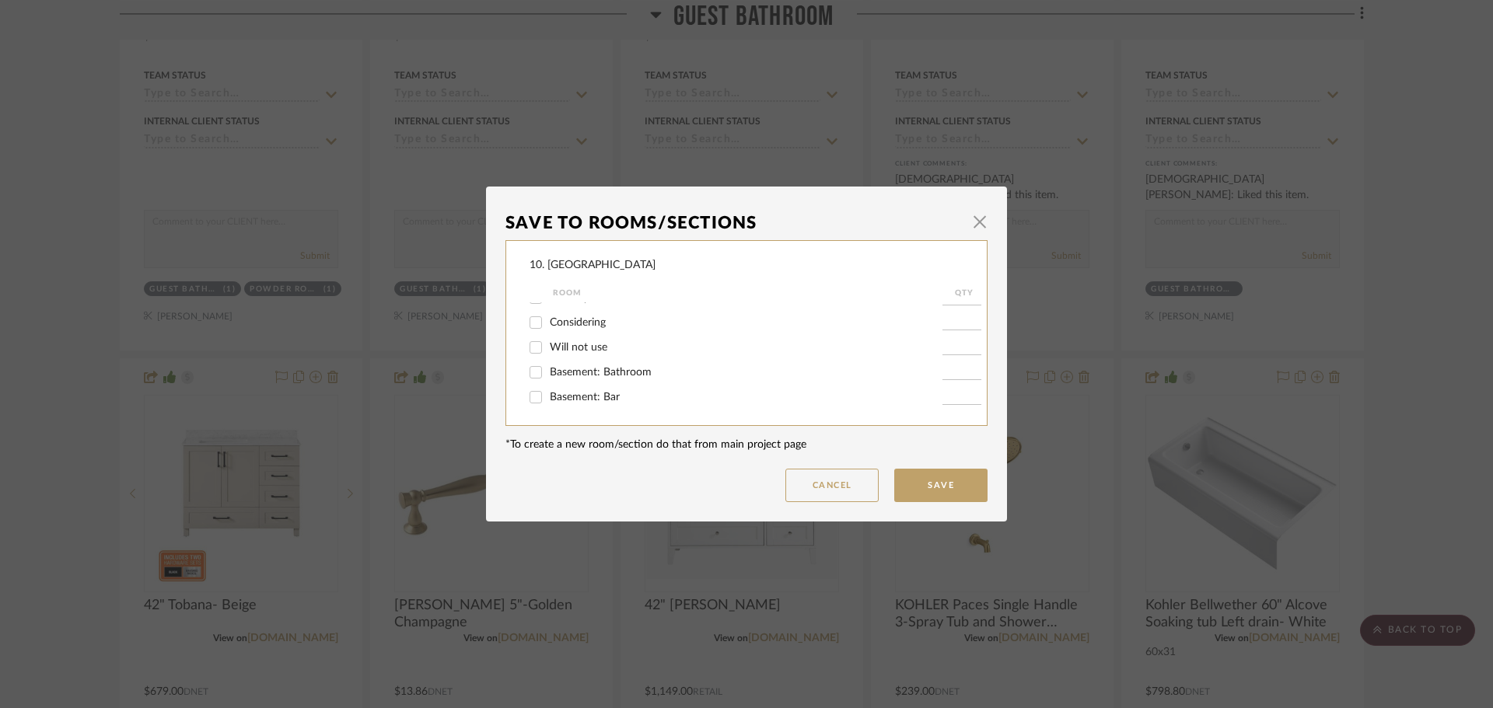
click at [551, 351] on span "Will not use" at bounding box center [579, 347] width 58 height 11
click at [548, 351] on input "Will not use" at bounding box center [535, 347] width 25 height 25
checkbox input "true"
type input "1"
click at [920, 491] on button "Save" at bounding box center [940, 485] width 93 height 33
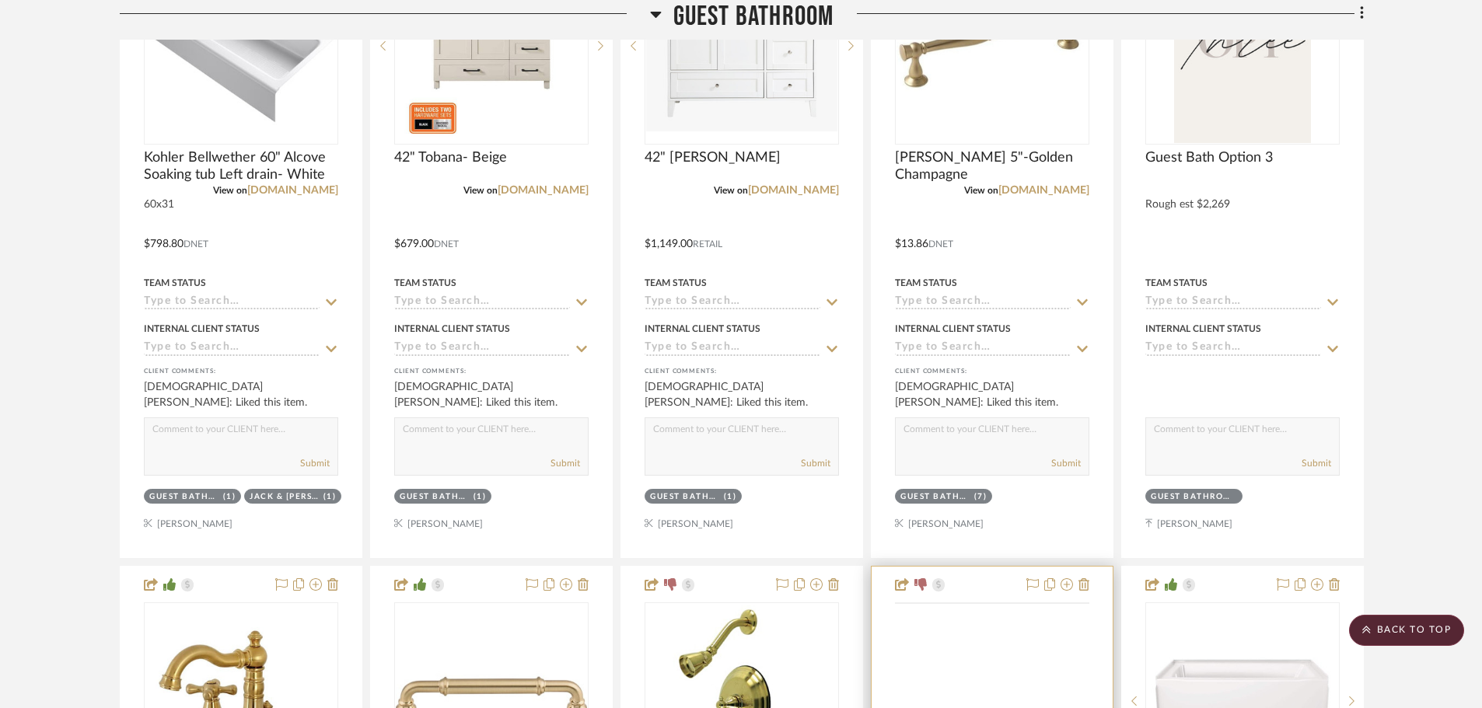
scroll to position [2644, 0]
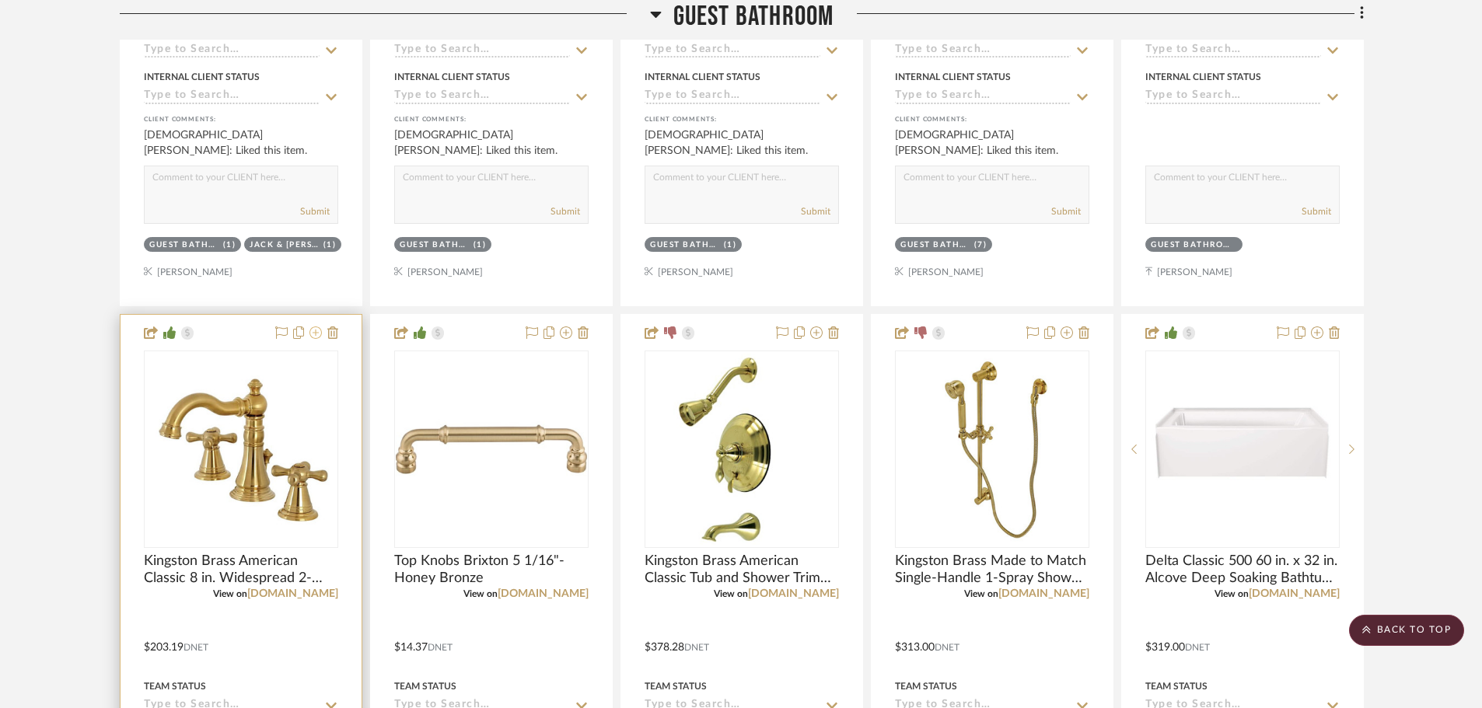
click at [316, 336] on icon at bounding box center [316, 333] width 12 height 12
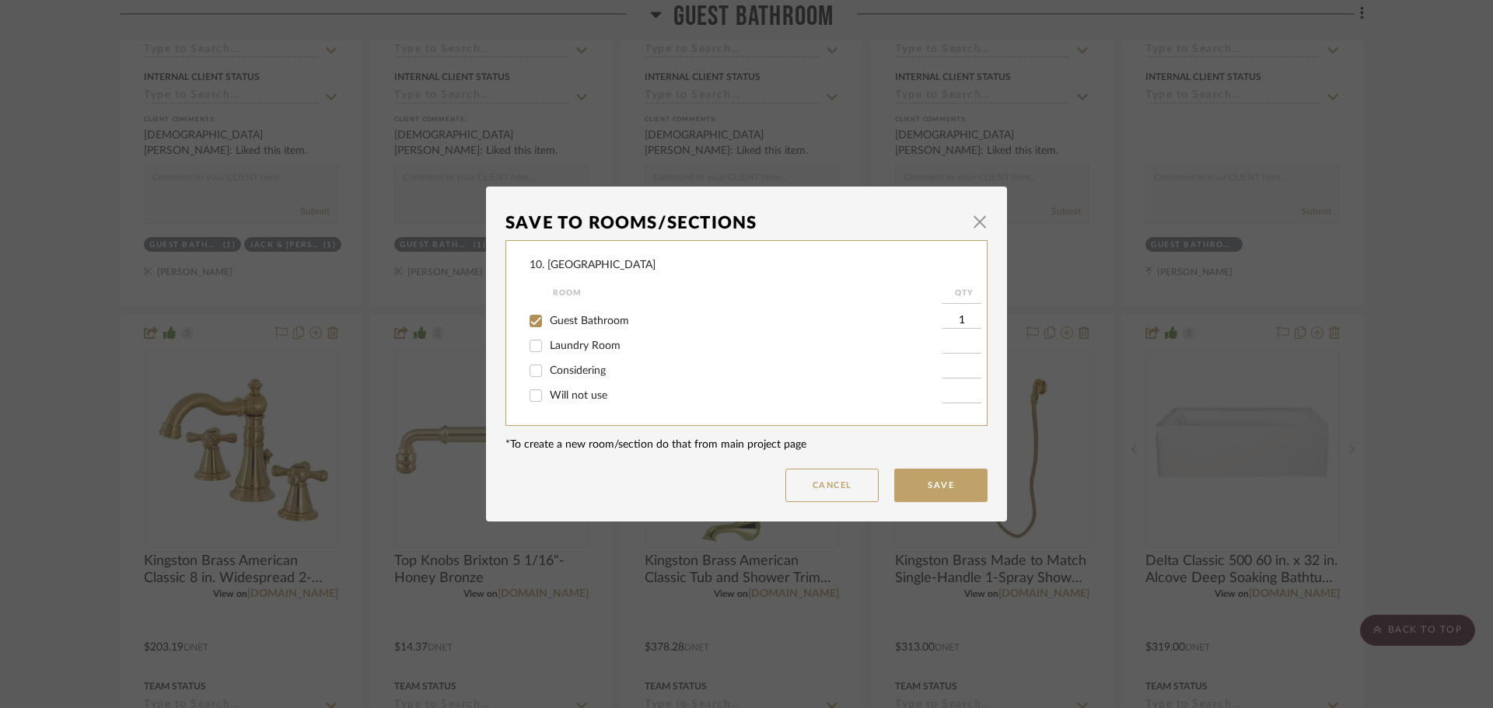
click at [550, 324] on span "Guest Bathroom" at bounding box center [589, 321] width 79 height 11
click at [547, 324] on input "Guest Bathroom" at bounding box center [535, 321] width 25 height 25
checkbox input "false"
click at [532, 348] on input "Will not use" at bounding box center [535, 347] width 25 height 25
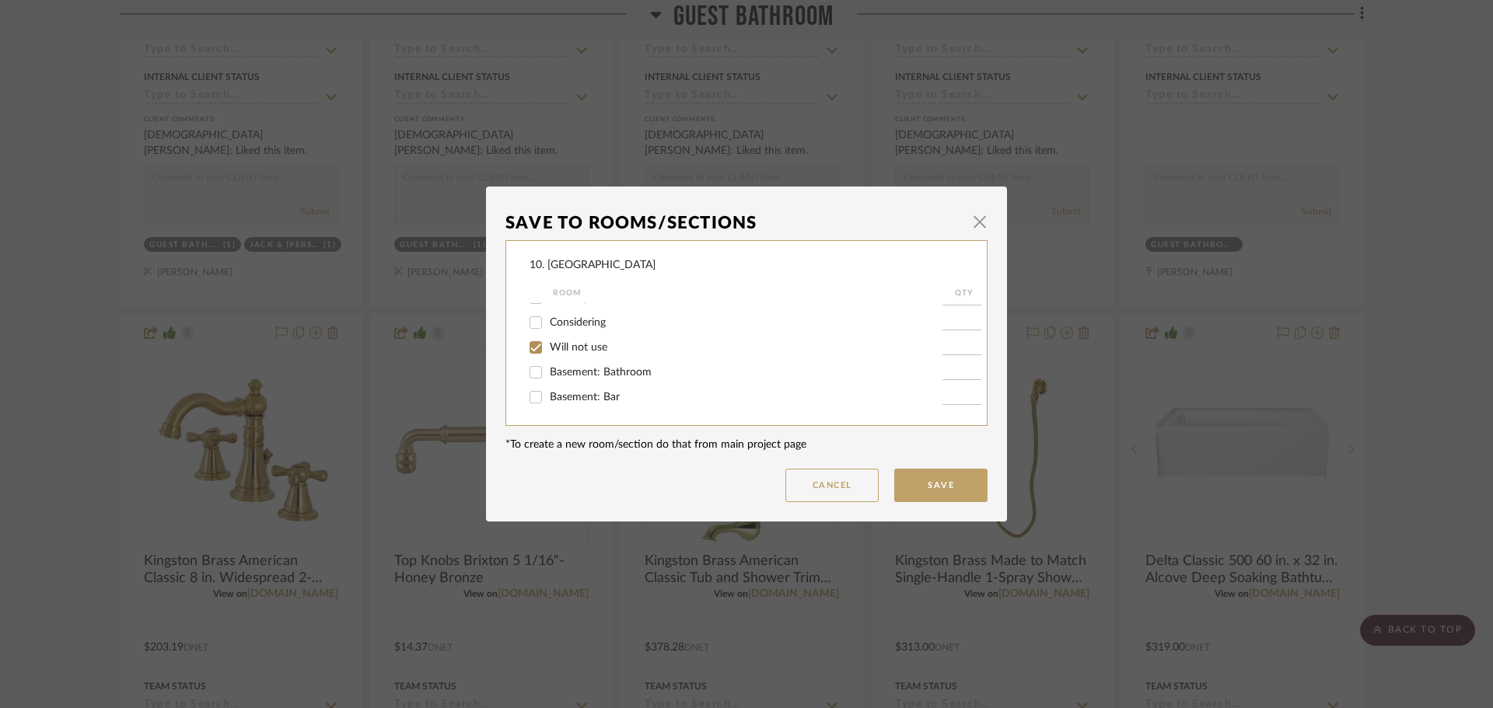
checkbox input "true"
type input "1"
click at [909, 495] on button "Save" at bounding box center [940, 485] width 93 height 33
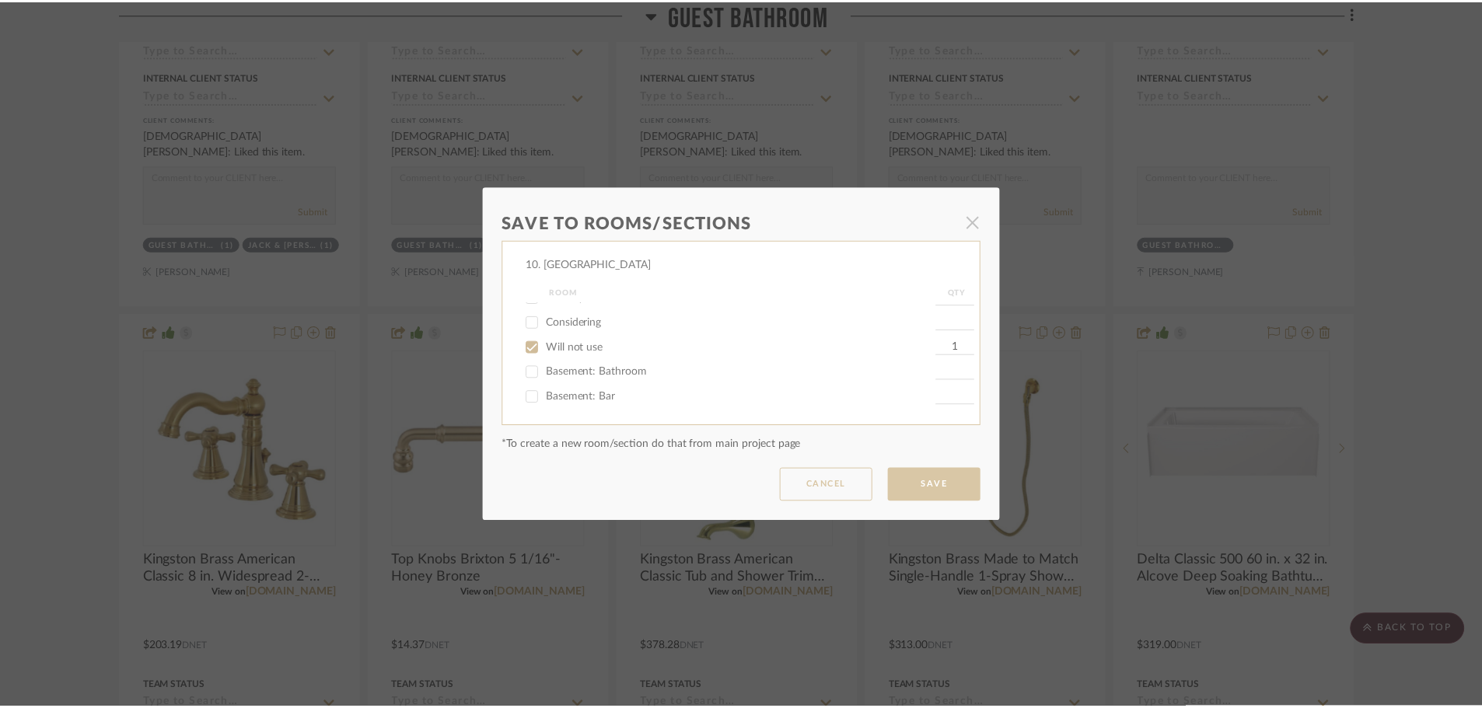
scroll to position [2644, 0]
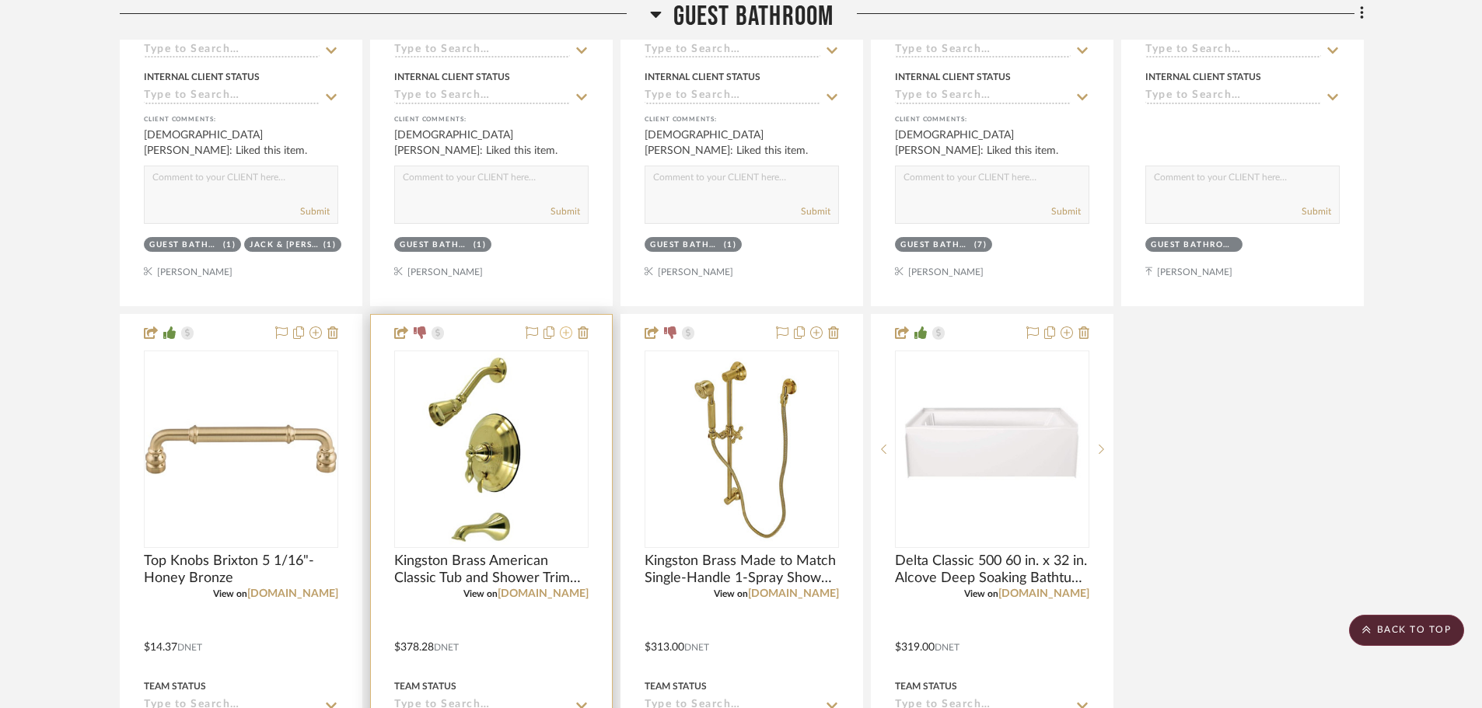
click at [566, 340] on button at bounding box center [566, 333] width 12 height 19
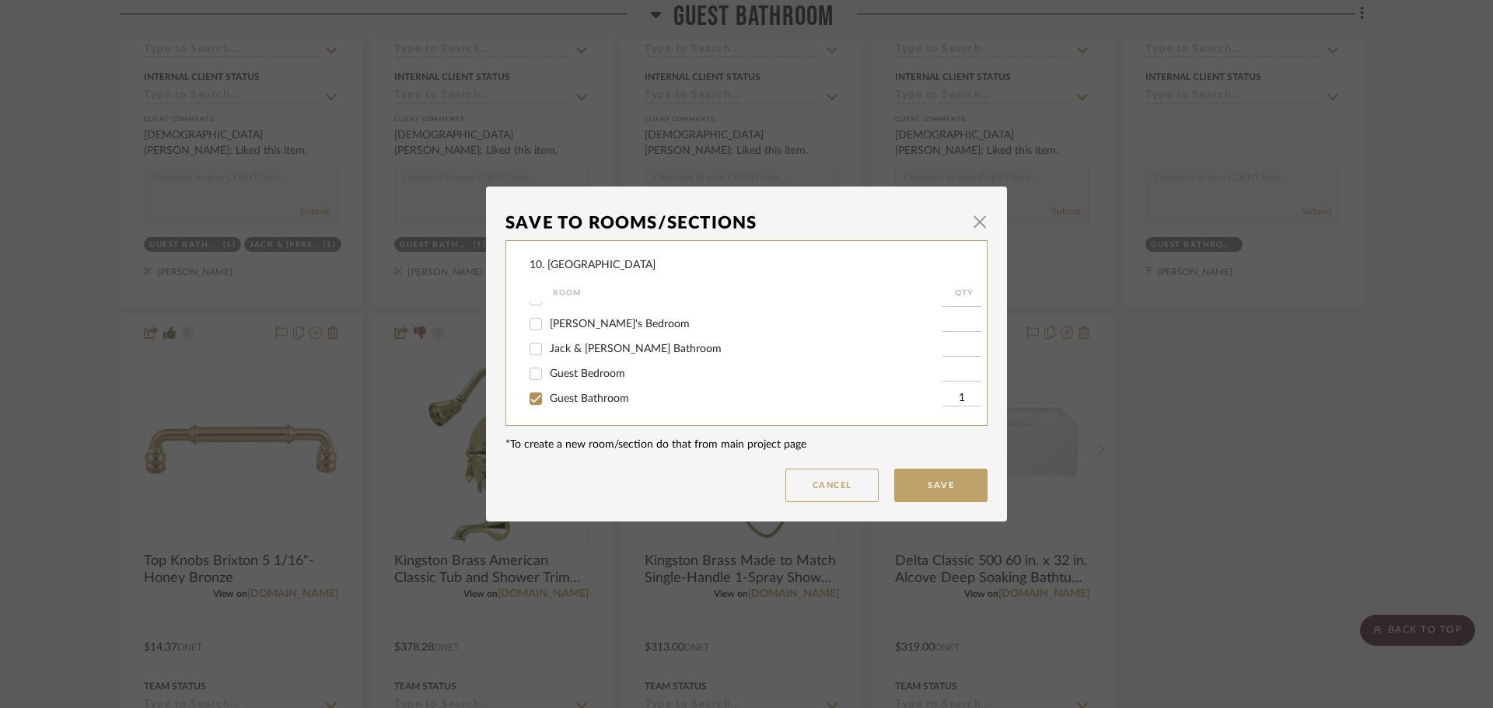
scroll to position [467, 0]
click at [567, 329] on div "Guest Bathroom" at bounding box center [736, 321] width 413 height 25
click at [567, 325] on span "Guest Bathroom" at bounding box center [589, 321] width 79 height 11
click at [548, 325] on input "Guest Bathroom" at bounding box center [535, 321] width 25 height 25
checkbox input "false"
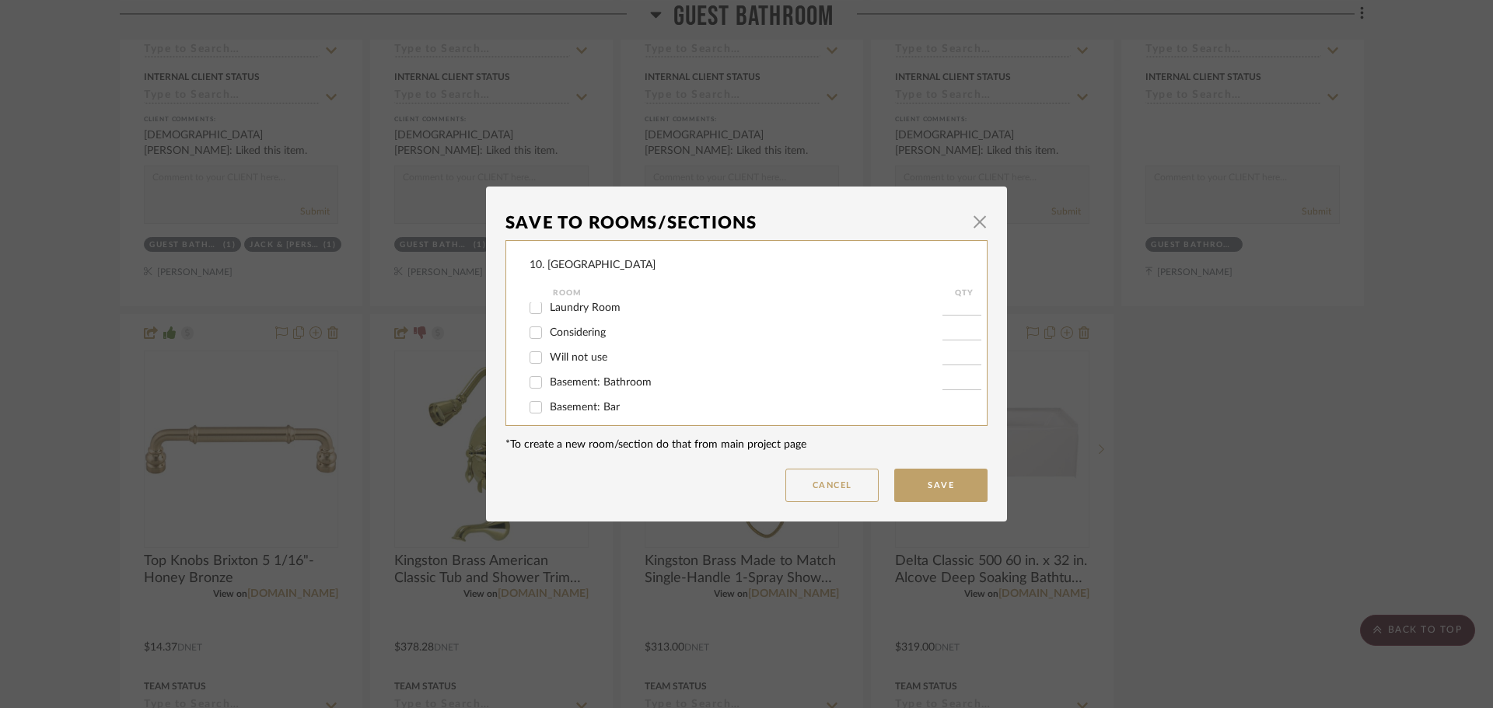
scroll to position [515, 0]
click at [586, 353] on label "Will not use" at bounding box center [746, 347] width 393 height 13
click at [548, 353] on input "Will not use" at bounding box center [535, 347] width 25 height 25
checkbox input "true"
type input "1"
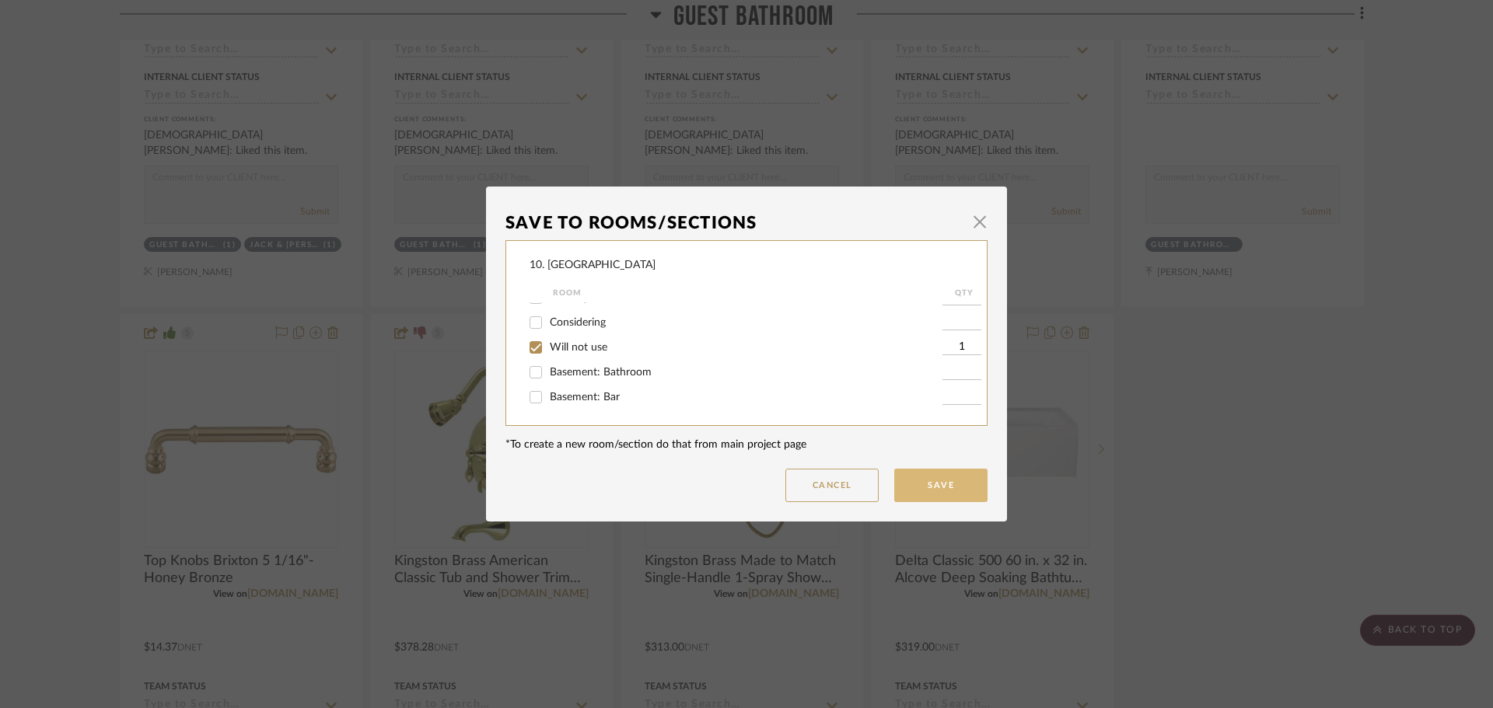
click at [958, 482] on button "Save" at bounding box center [940, 485] width 93 height 33
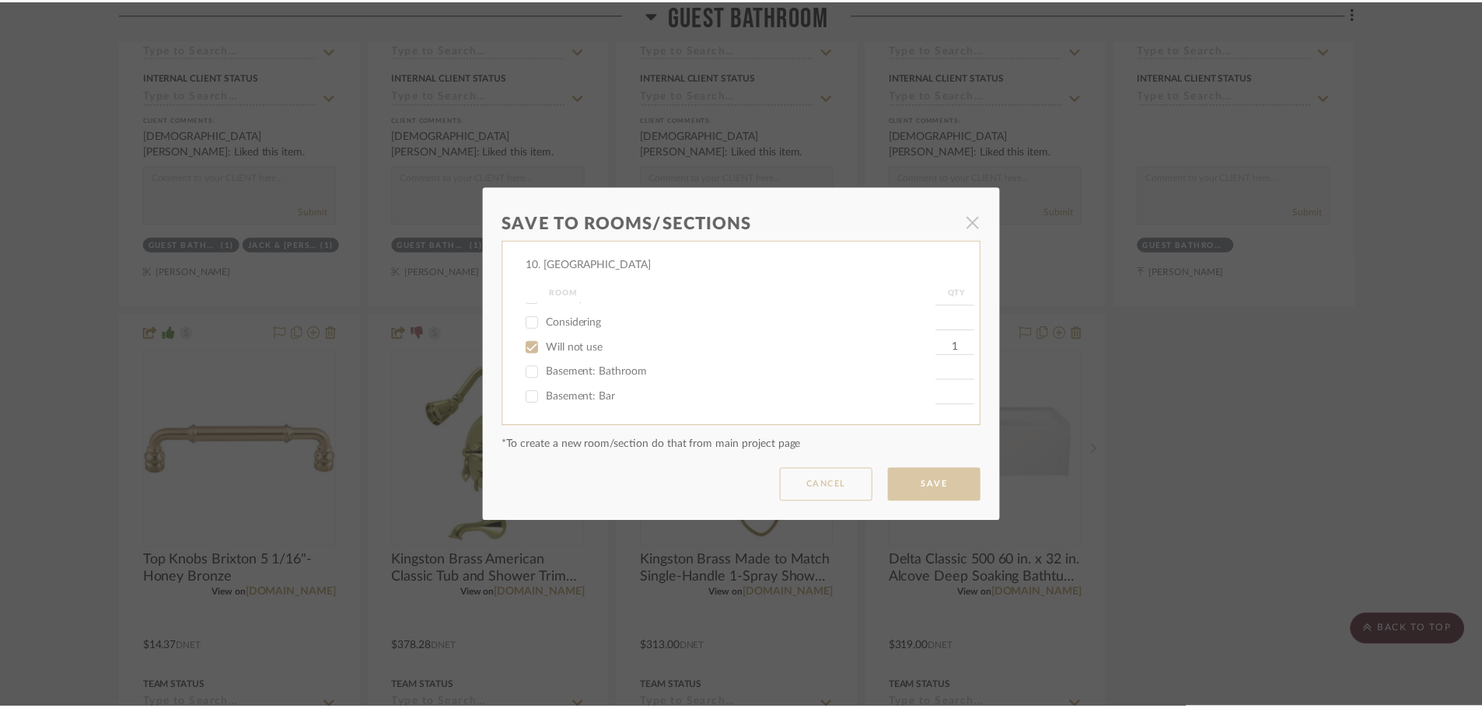
scroll to position [2644, 0]
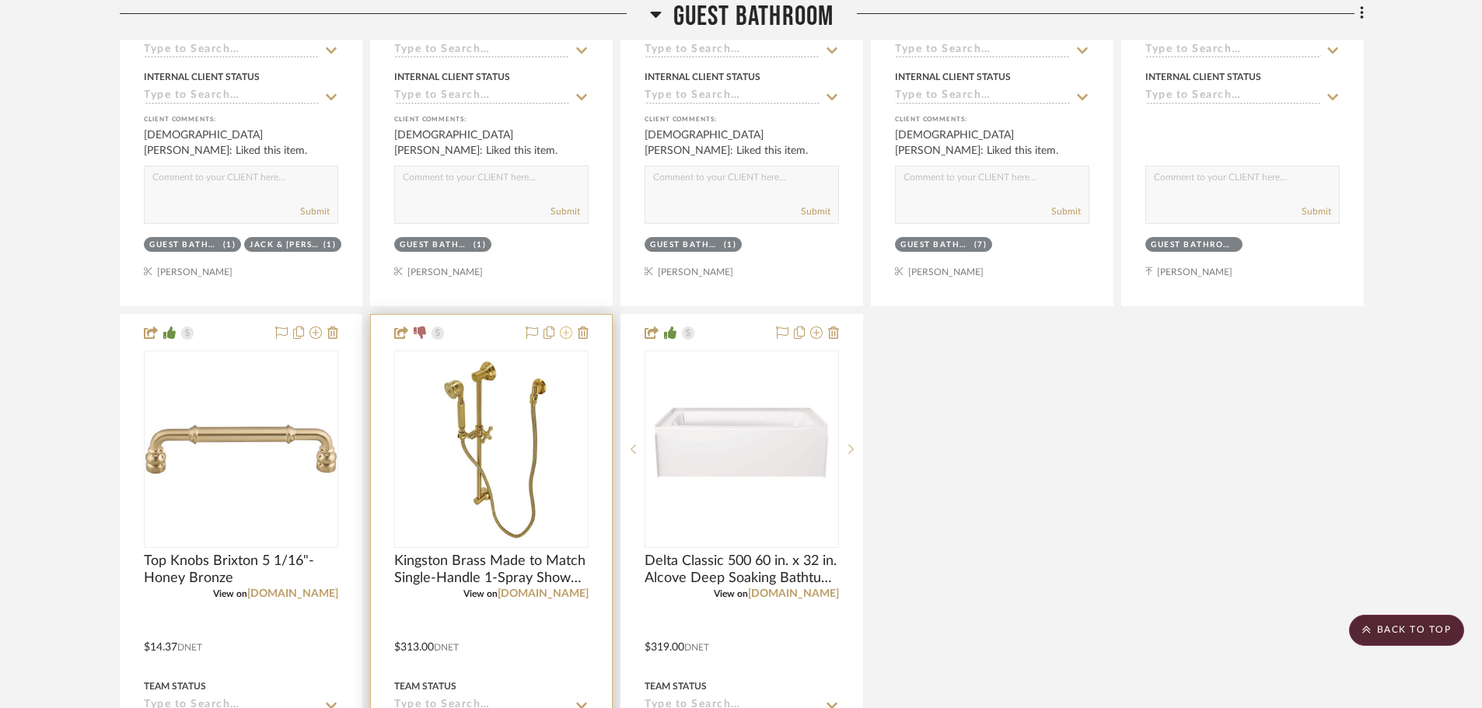
click at [562, 340] on button at bounding box center [566, 333] width 12 height 19
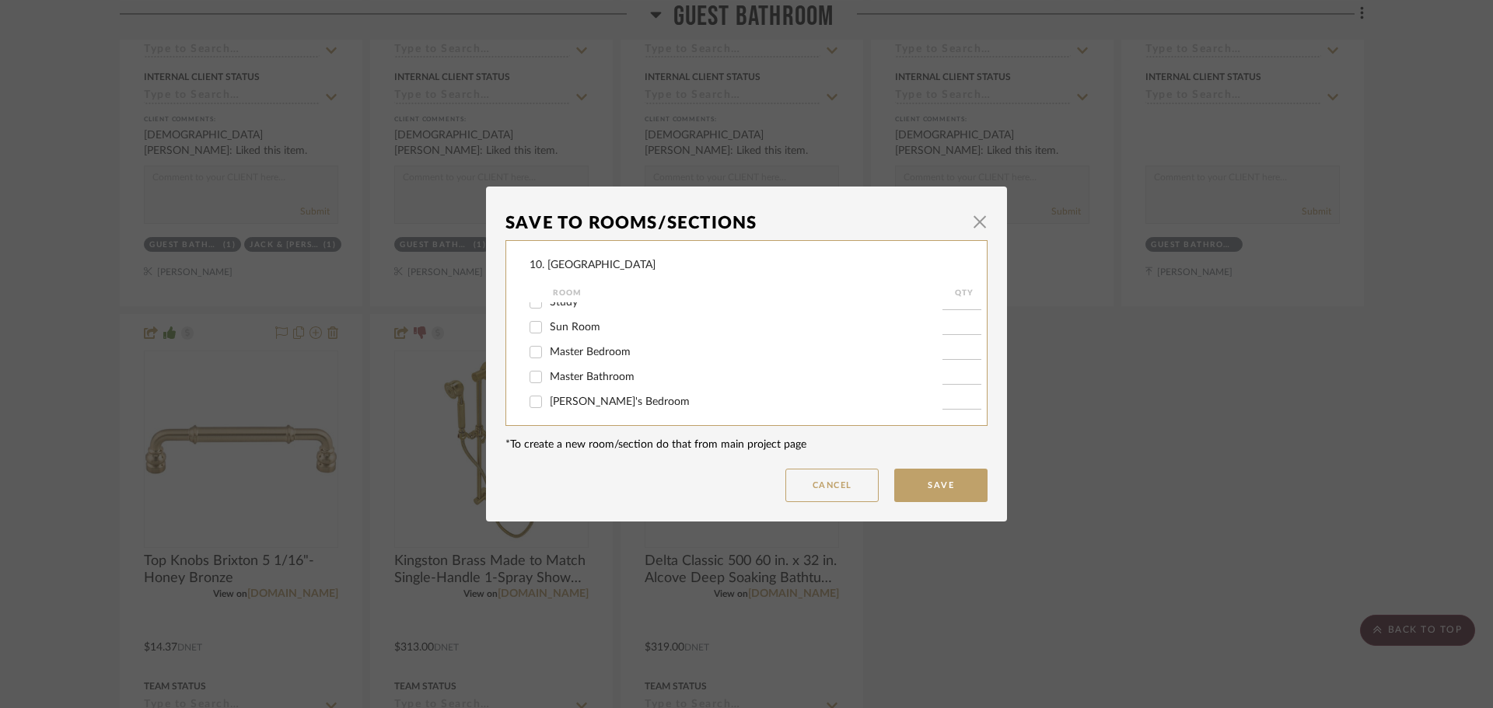
scroll to position [389, 0]
click at [577, 400] on span "Guest Bathroom" at bounding box center [589, 398] width 79 height 11
click at [548, 400] on input "Guest Bathroom" at bounding box center [535, 398] width 25 height 25
checkbox input "false"
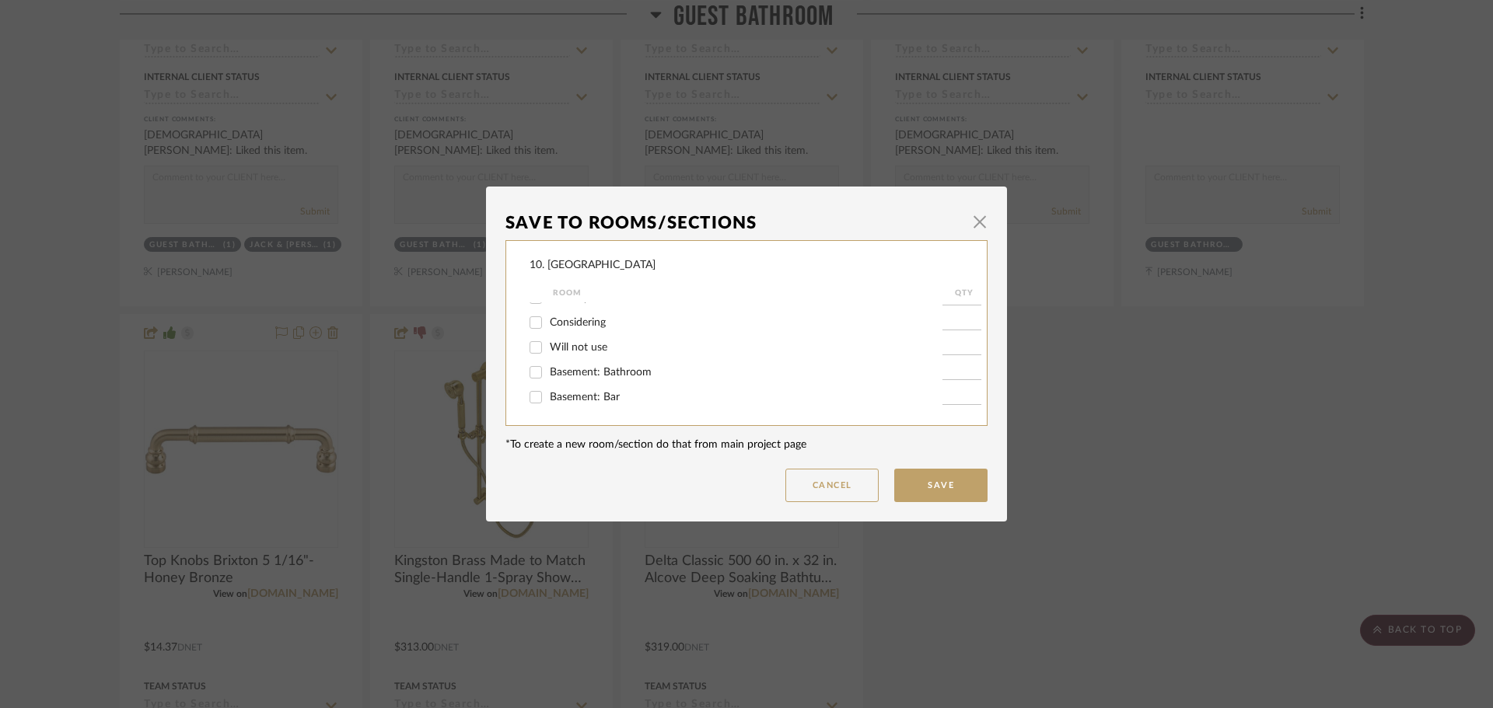
click at [569, 343] on span "Will not use" at bounding box center [579, 347] width 58 height 11
click at [548, 343] on input "Will not use" at bounding box center [535, 347] width 25 height 25
checkbox input "true"
type input "1"
click at [919, 481] on button "Save" at bounding box center [940, 485] width 93 height 33
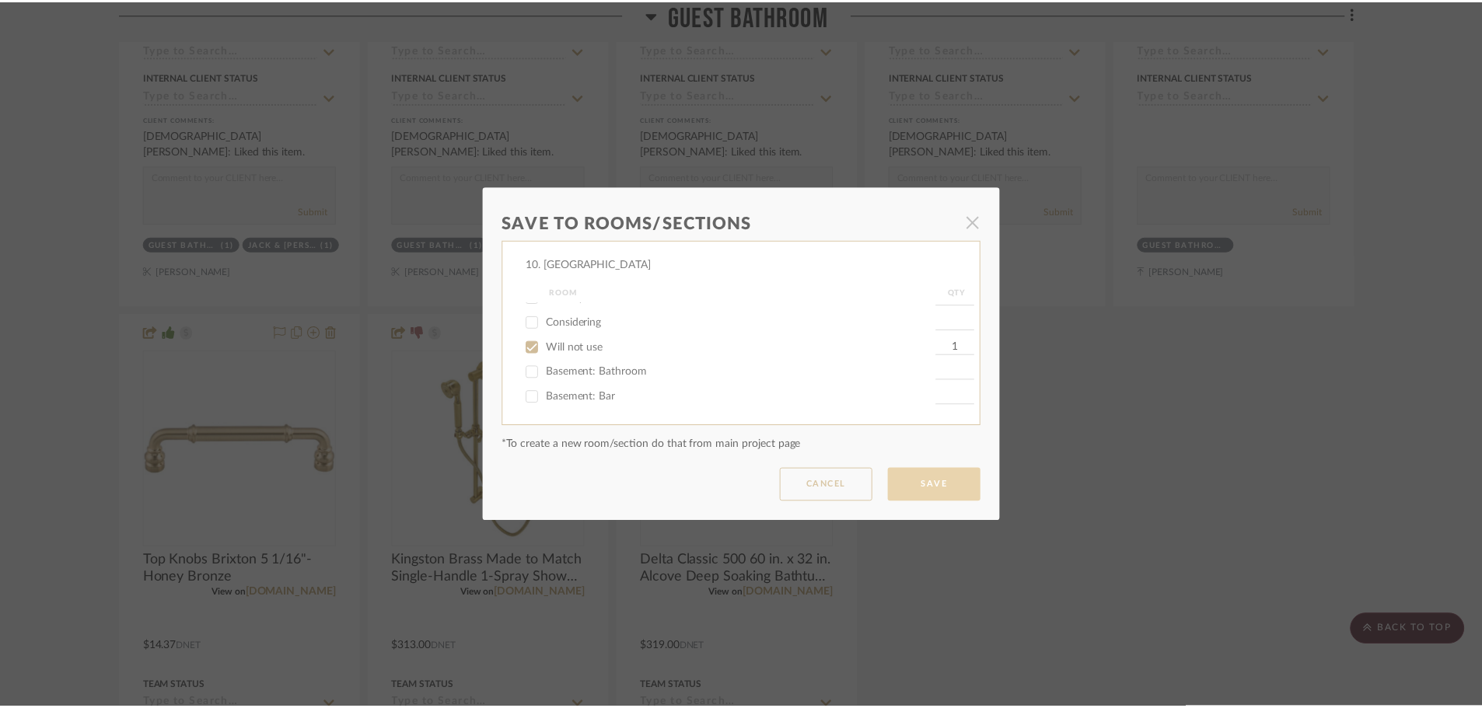
scroll to position [2644, 0]
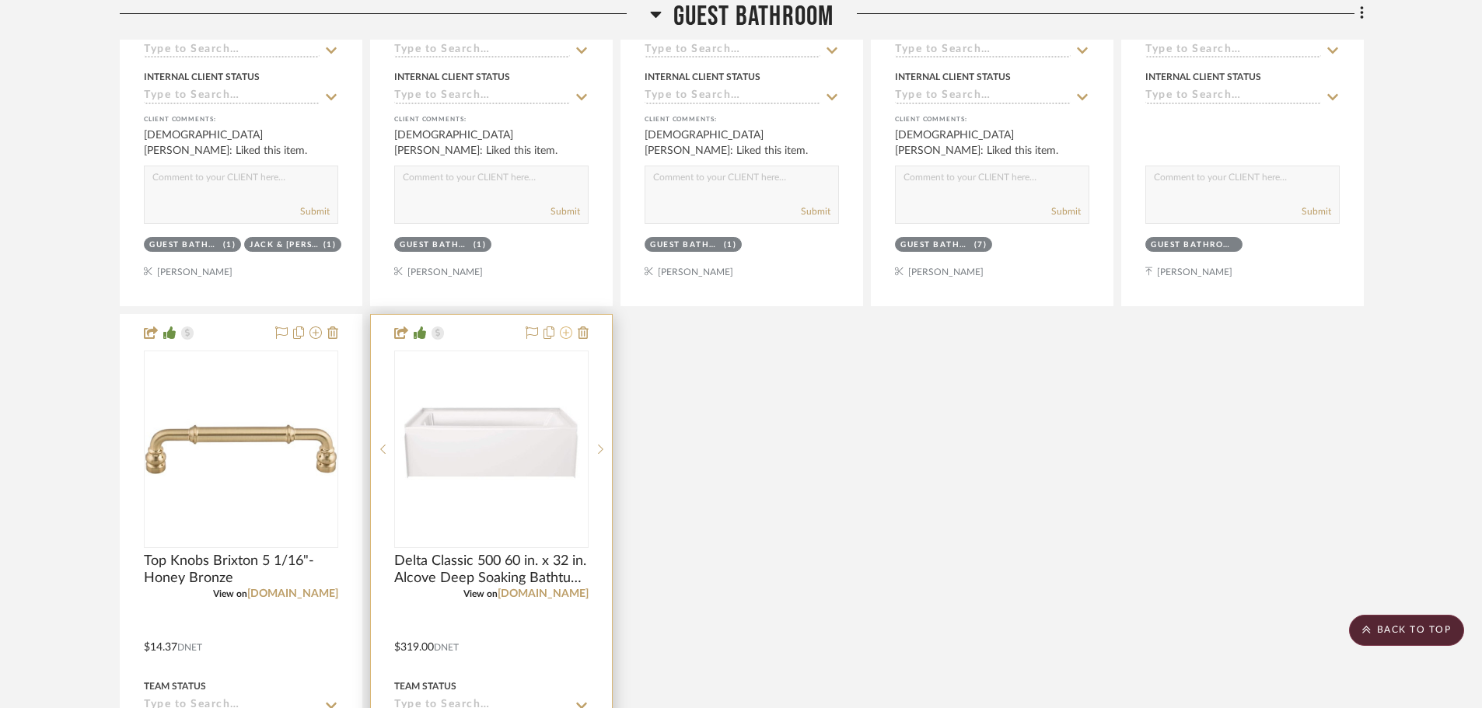
click at [568, 335] on icon at bounding box center [566, 333] width 12 height 12
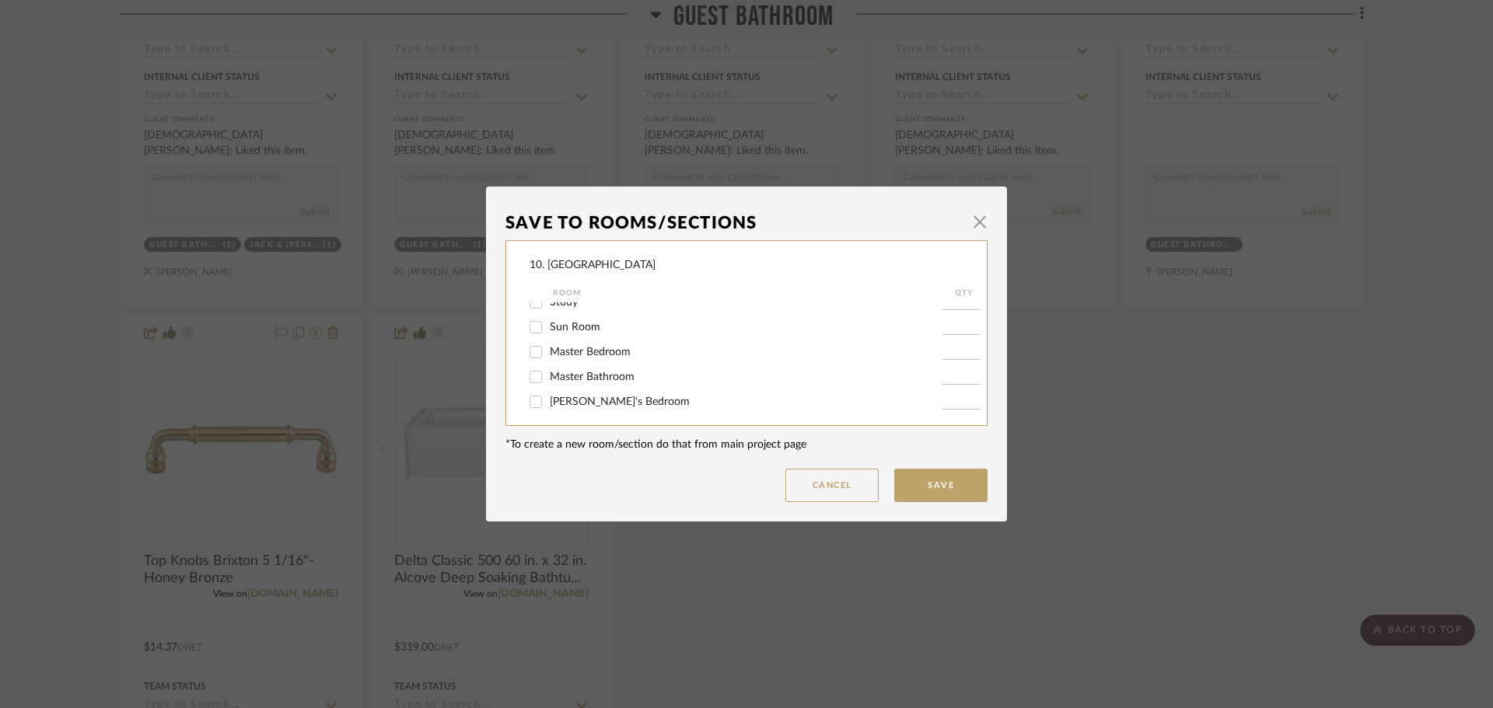
scroll to position [389, 0]
click at [562, 355] on label "Jack & [PERSON_NAME] Bathroom" at bounding box center [746, 349] width 393 height 13
click at [548, 355] on input "Jack & [PERSON_NAME] Bathroom" at bounding box center [535, 349] width 25 height 25
checkbox input "false"
click at [568, 397] on span "Guest Bathroom" at bounding box center [589, 398] width 79 height 11
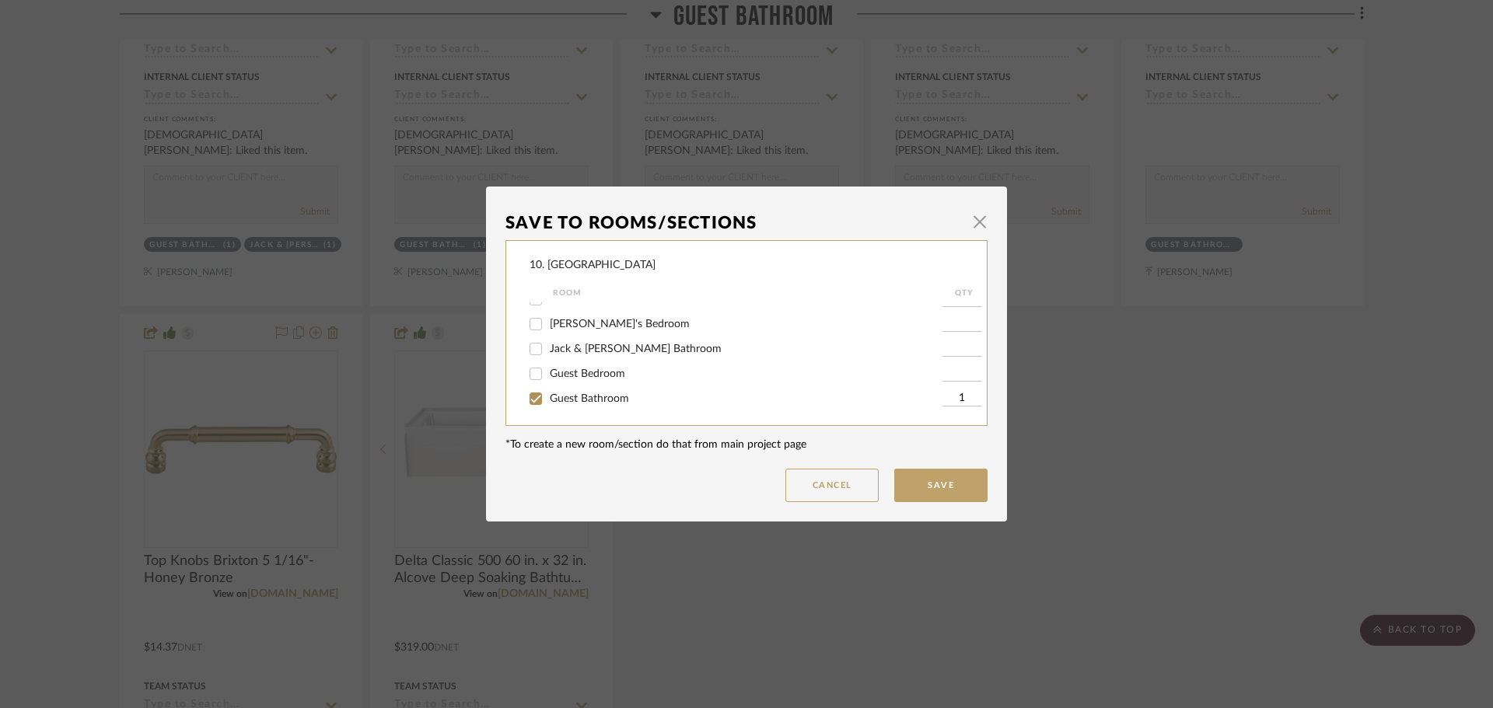
click at [548, 397] on input "Guest Bathroom" at bounding box center [535, 398] width 25 height 25
checkbox input "false"
click at [565, 352] on span "Will not use" at bounding box center [579, 347] width 58 height 11
click at [548, 352] on input "Will not use" at bounding box center [535, 347] width 25 height 25
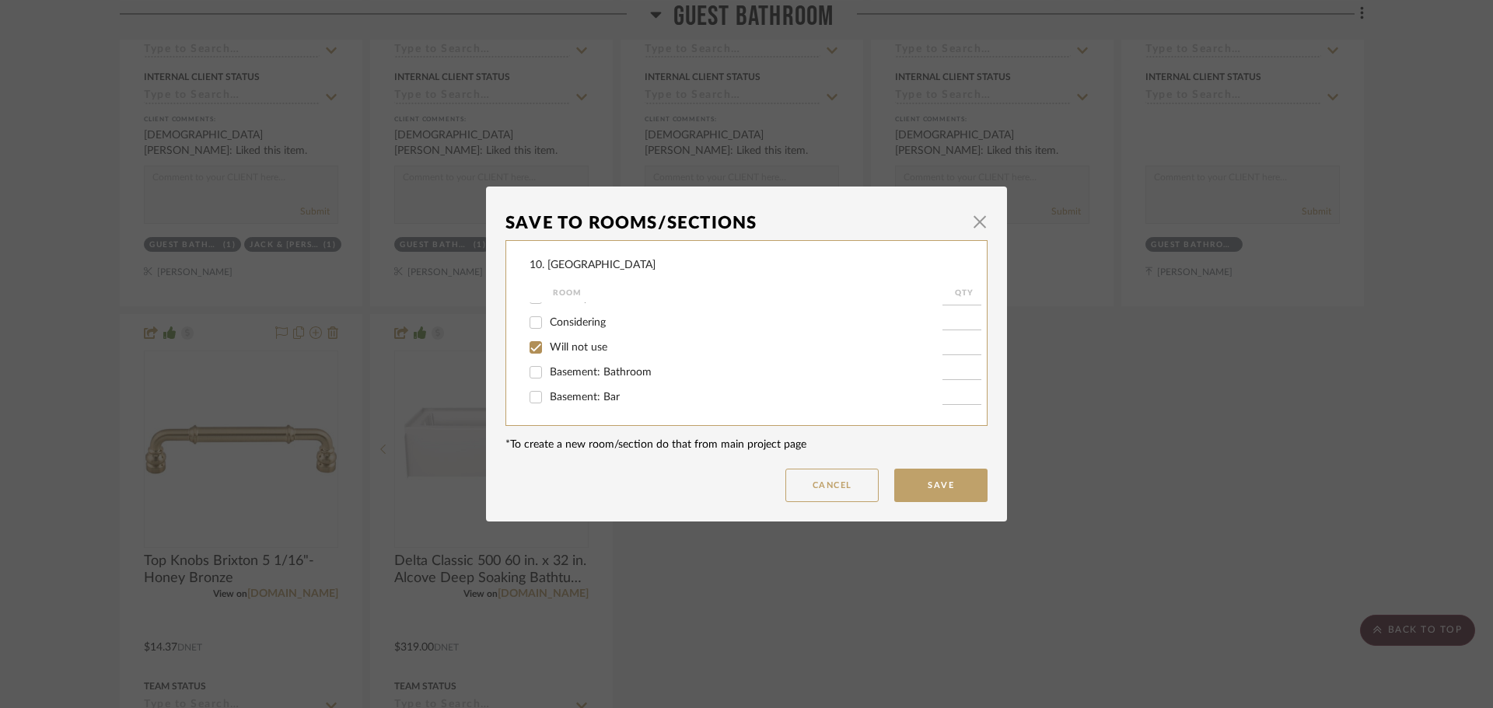
checkbox input "true"
type input "1"
click at [942, 480] on button "Save" at bounding box center [940, 485] width 93 height 33
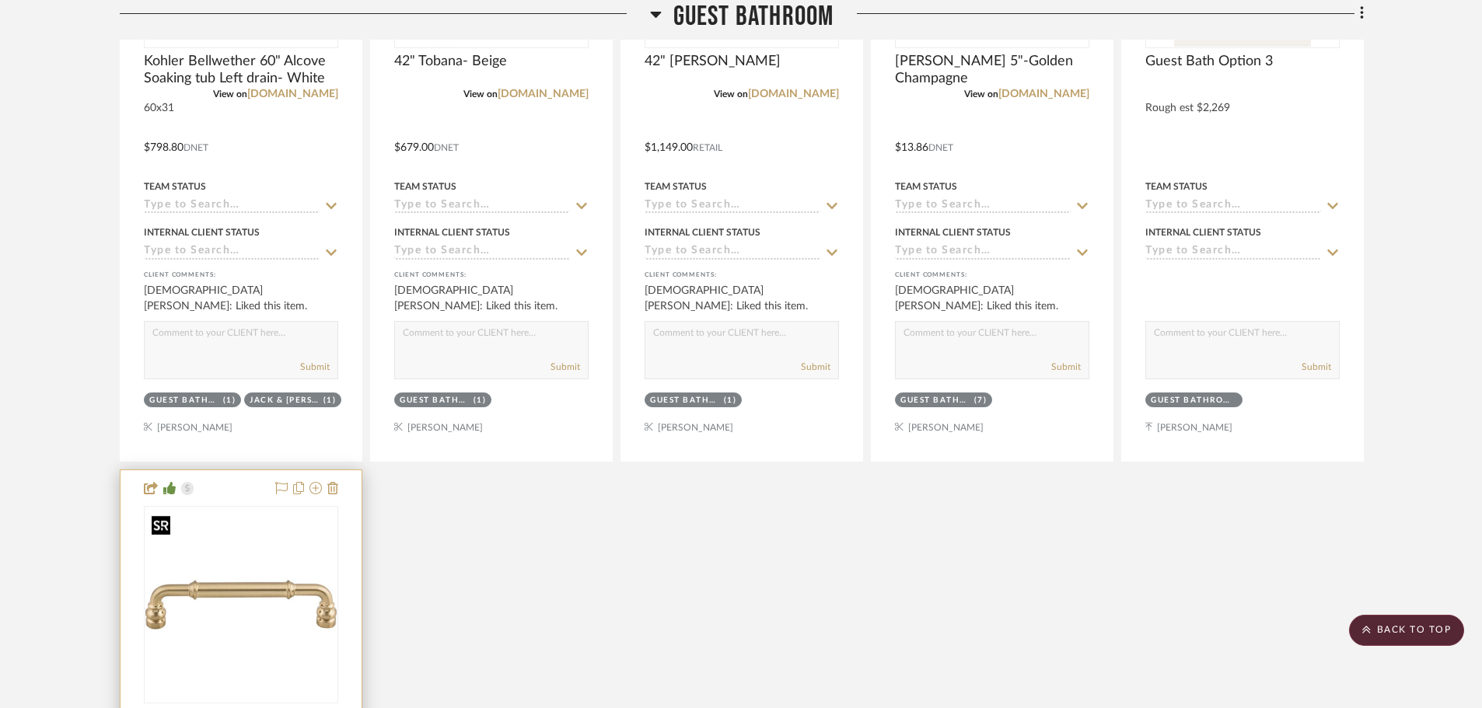
scroll to position [2496, 0]
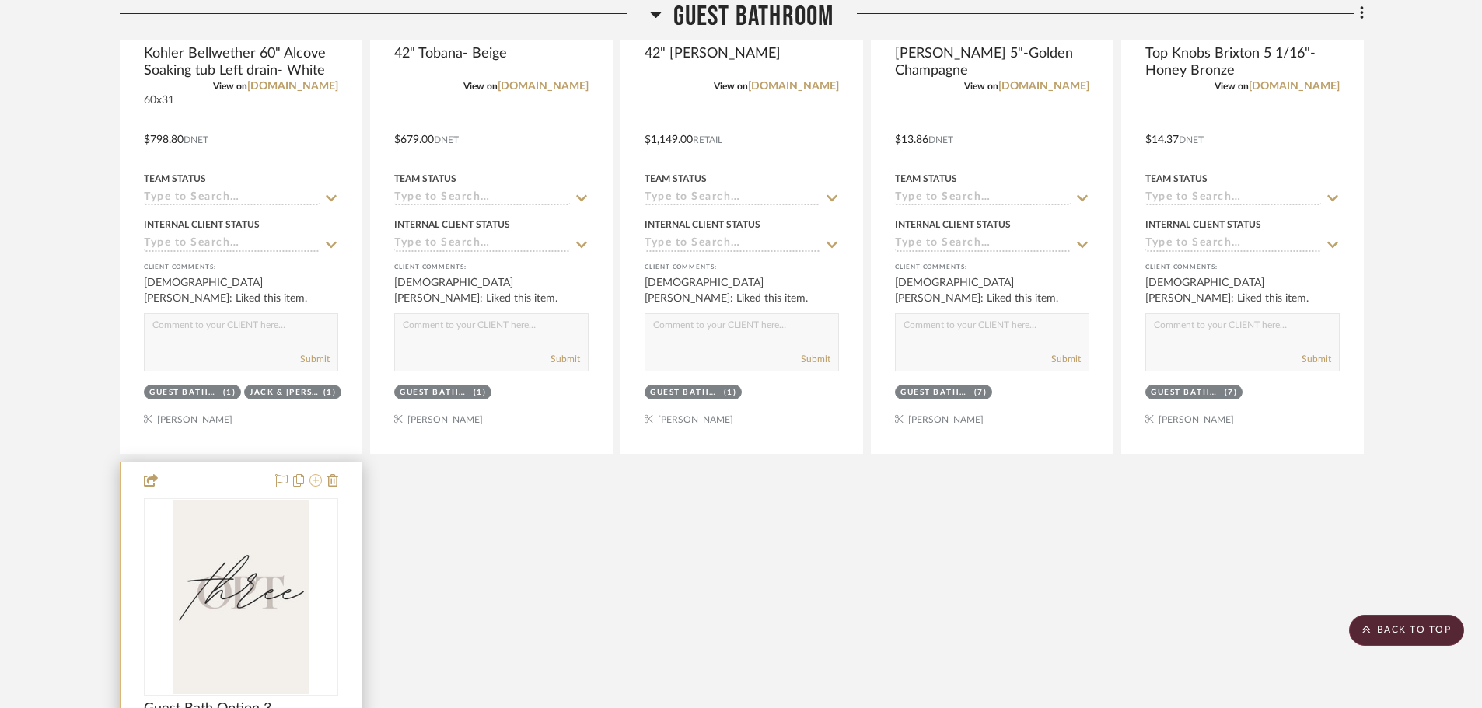
click at [318, 487] on fa-icon at bounding box center [316, 481] width 12 height 12
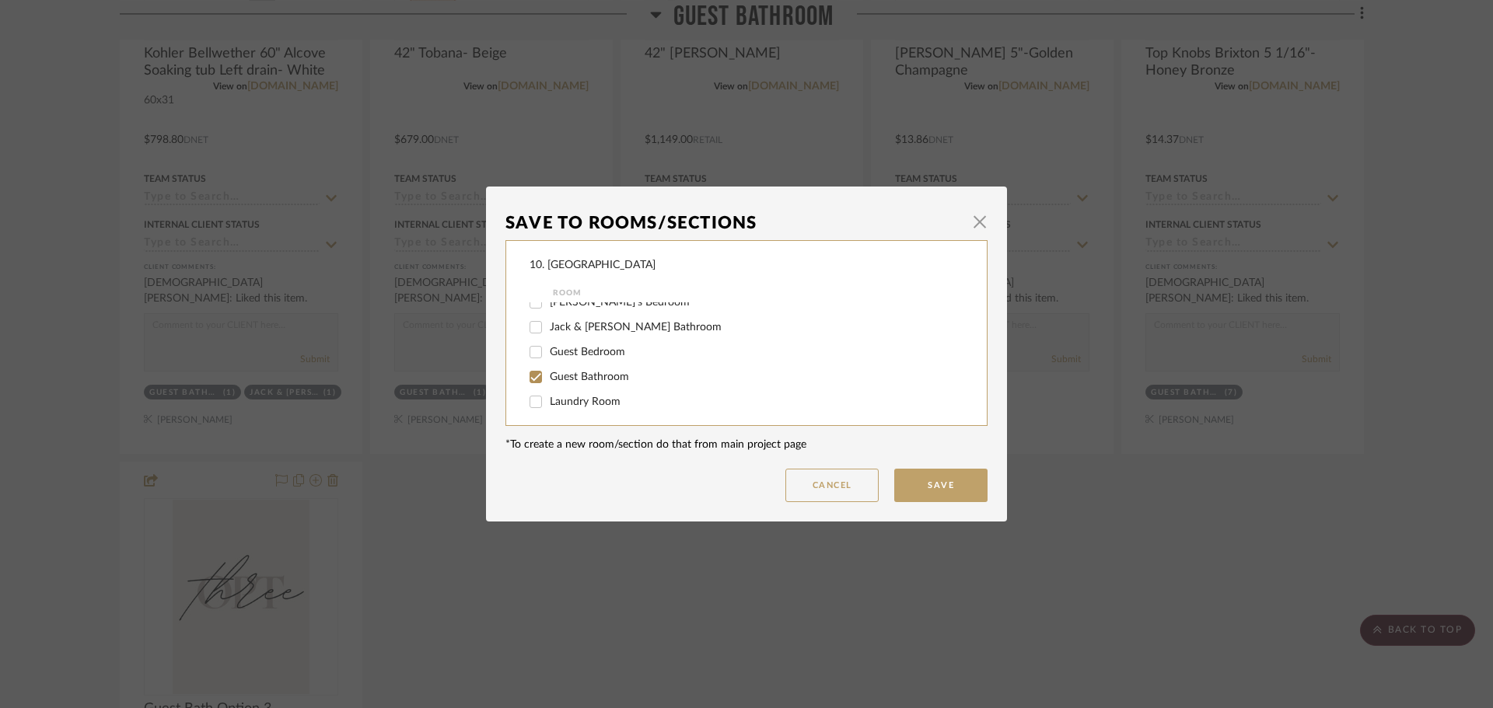
scroll to position [467, 0]
click at [571, 322] on span "Guest Bathroom" at bounding box center [589, 321] width 79 height 11
click at [548, 322] on input "Guest Bathroom" at bounding box center [535, 321] width 25 height 25
checkbox input "false"
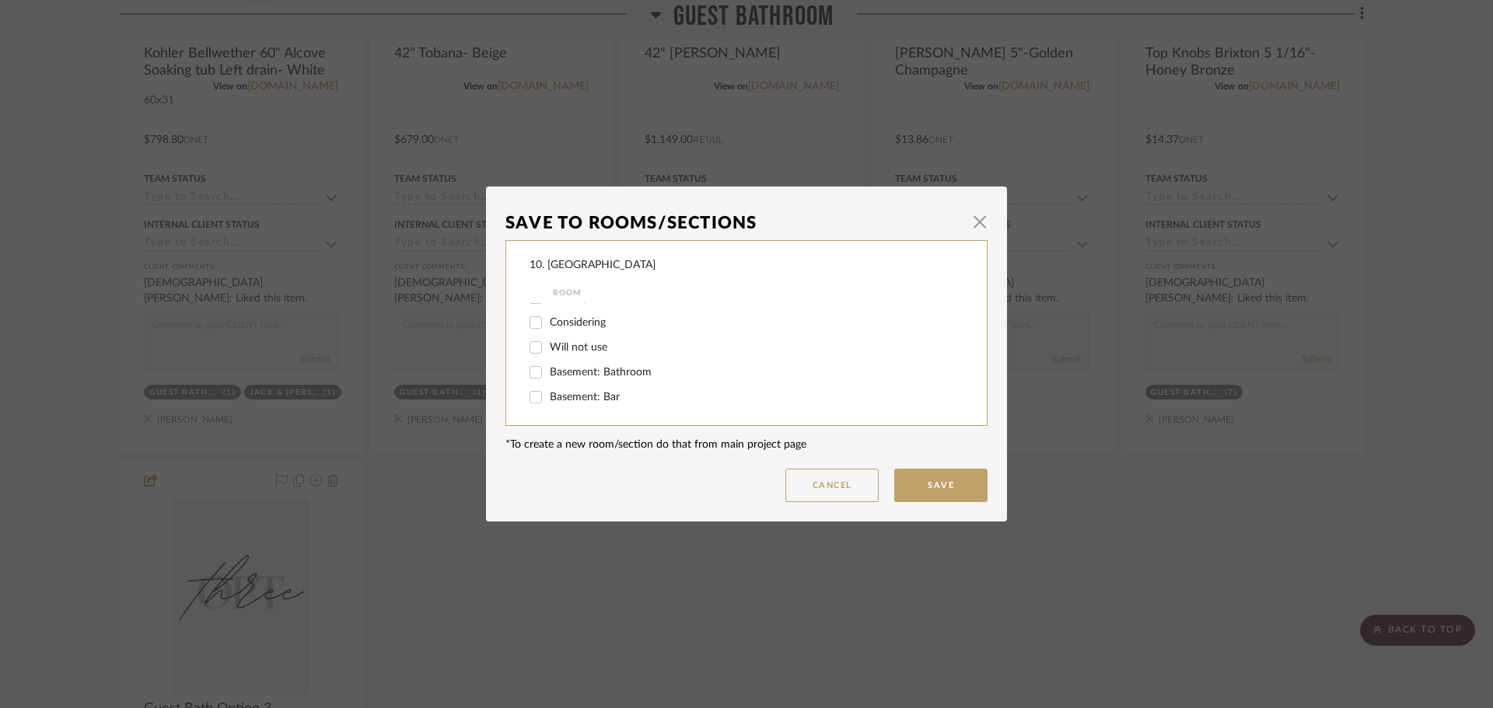
click at [565, 351] on span "Will not use" at bounding box center [579, 347] width 58 height 11
click at [548, 351] on input "Will not use" at bounding box center [535, 347] width 25 height 25
checkbox input "true"
click at [944, 493] on button "Save" at bounding box center [940, 485] width 93 height 33
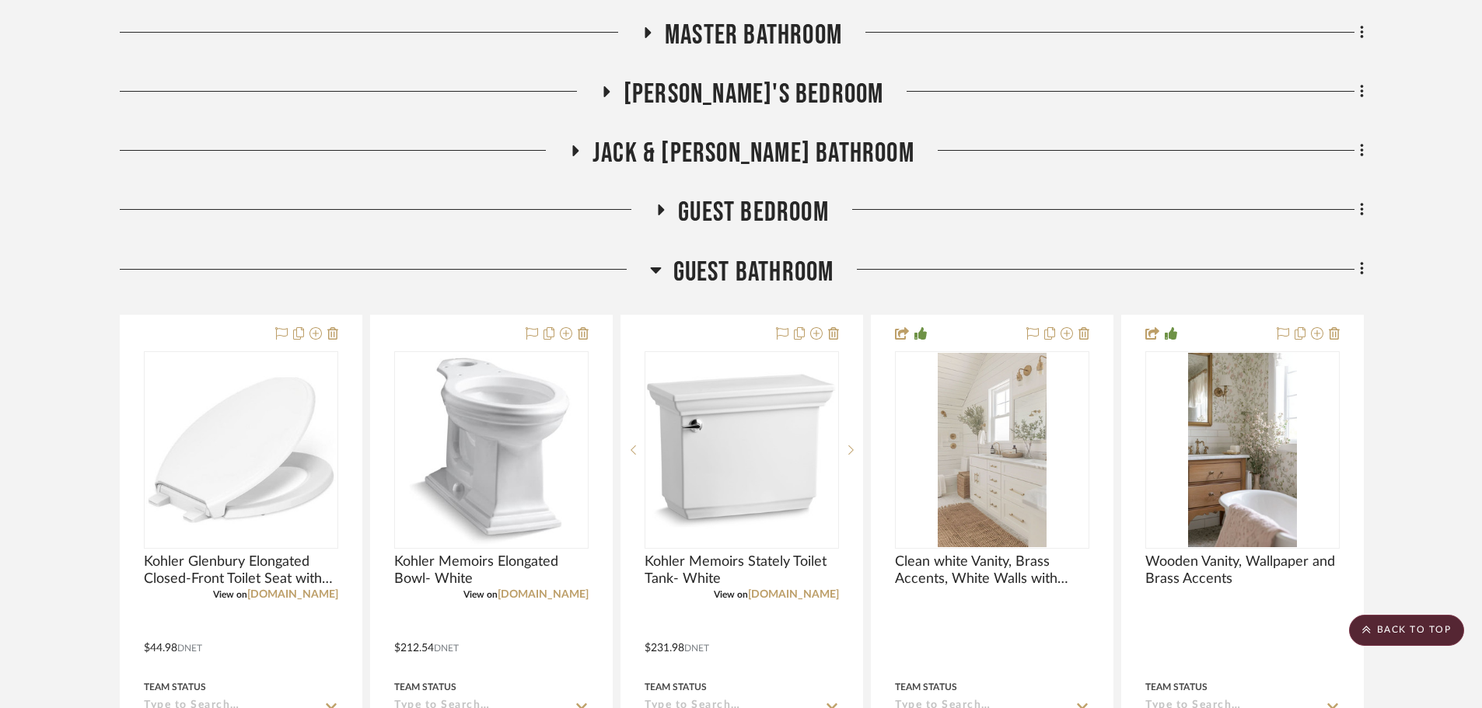
scroll to position [1252, 0]
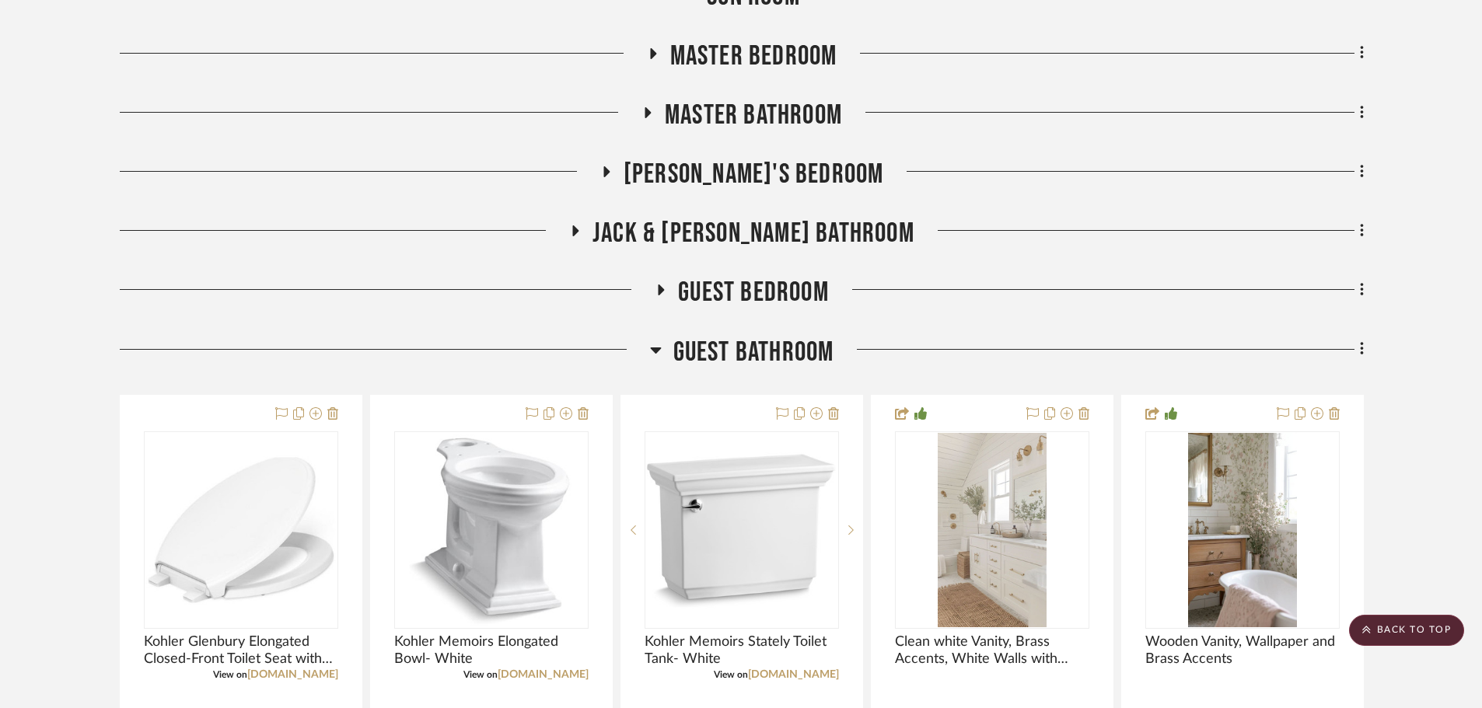
click at [780, 121] on span "Master Bathroom" at bounding box center [753, 115] width 177 height 33
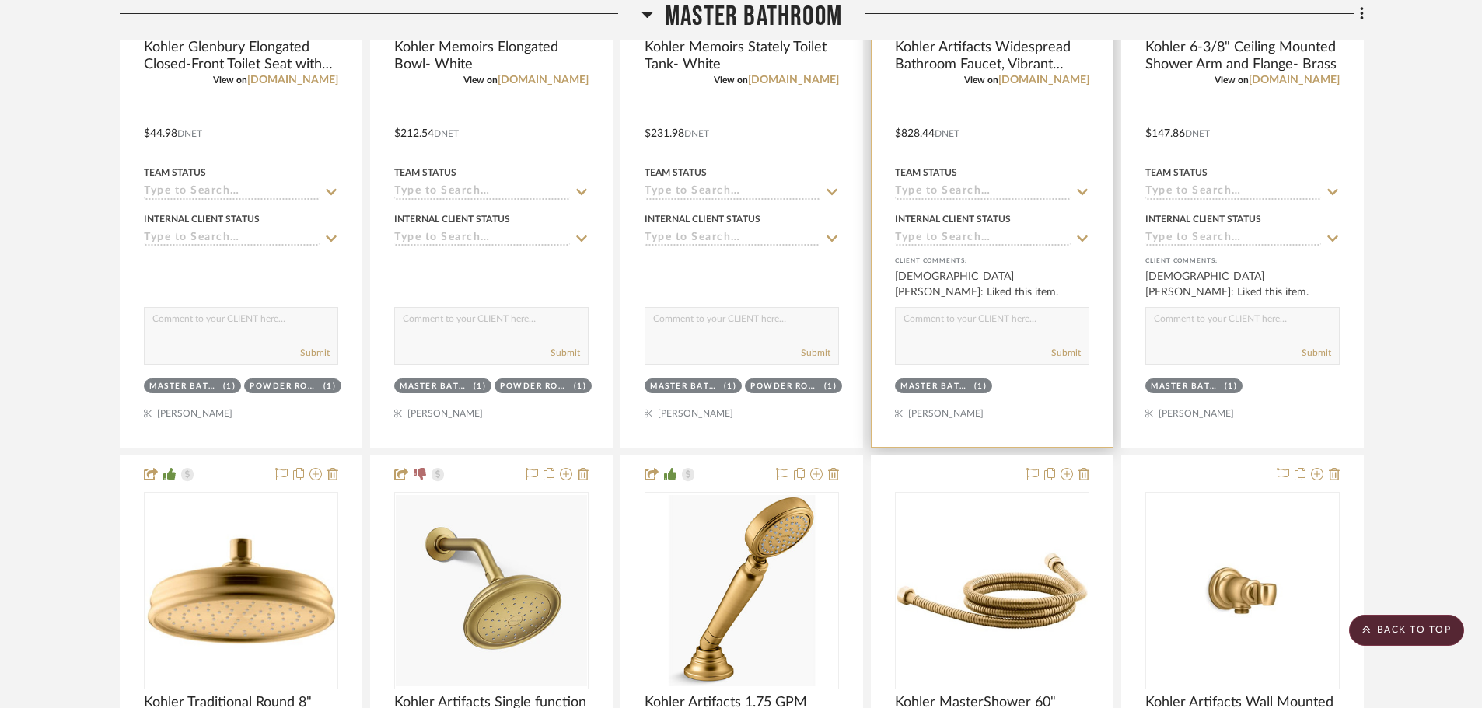
scroll to position [1719, 0]
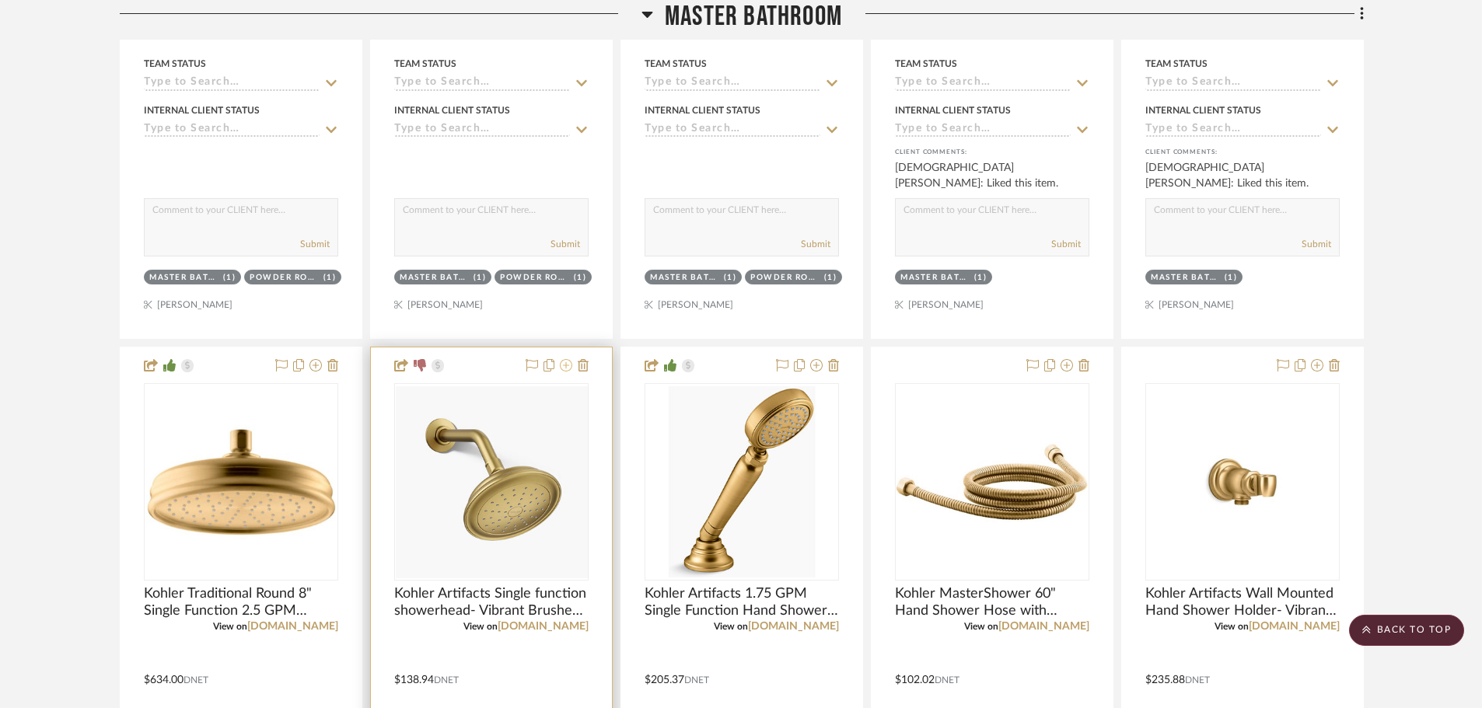
click at [570, 371] on icon at bounding box center [566, 365] width 12 height 12
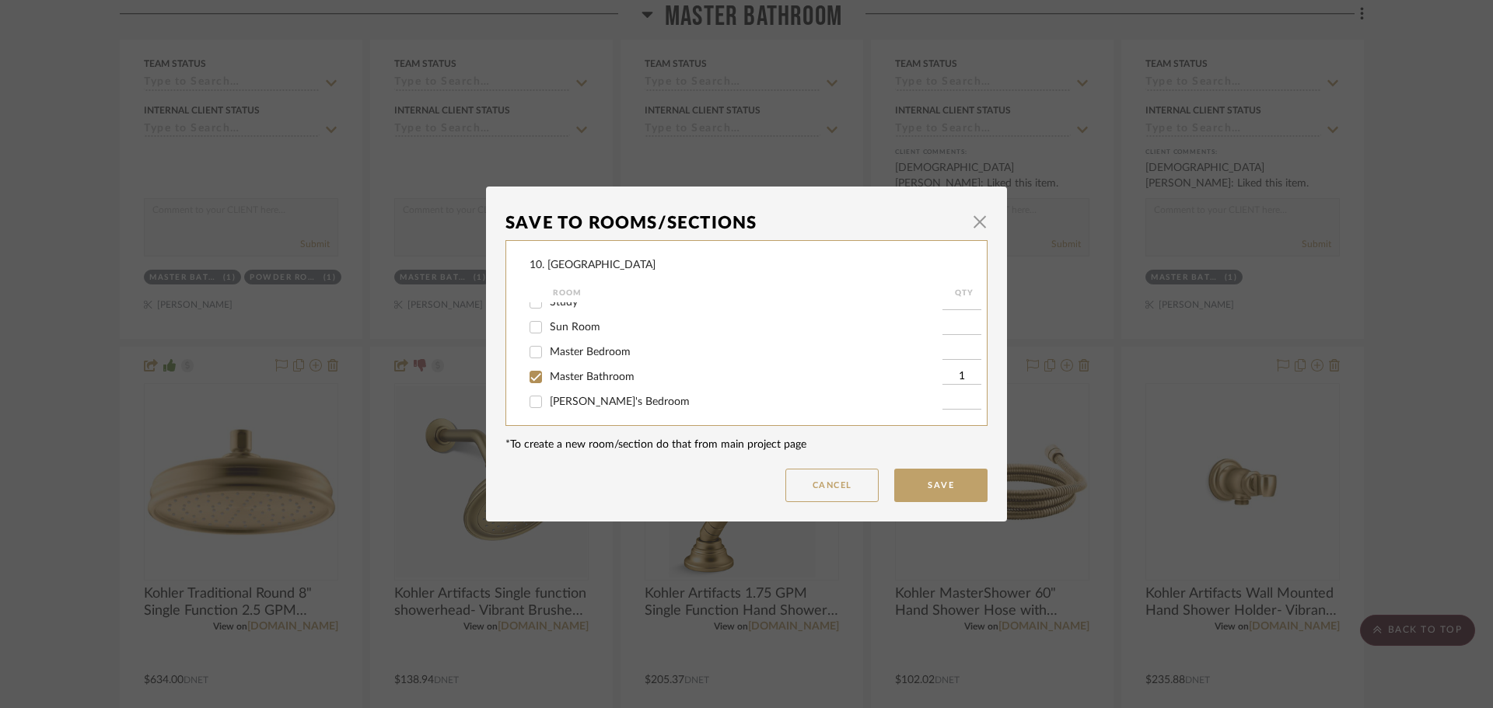
scroll to position [389, 0]
click at [577, 325] on span "[PERSON_NAME]'s Bedroom" at bounding box center [620, 324] width 140 height 11
click at [548, 325] on input "[PERSON_NAME]'s Bedroom" at bounding box center [535, 324] width 25 height 25
checkbox input "true"
type input "1"
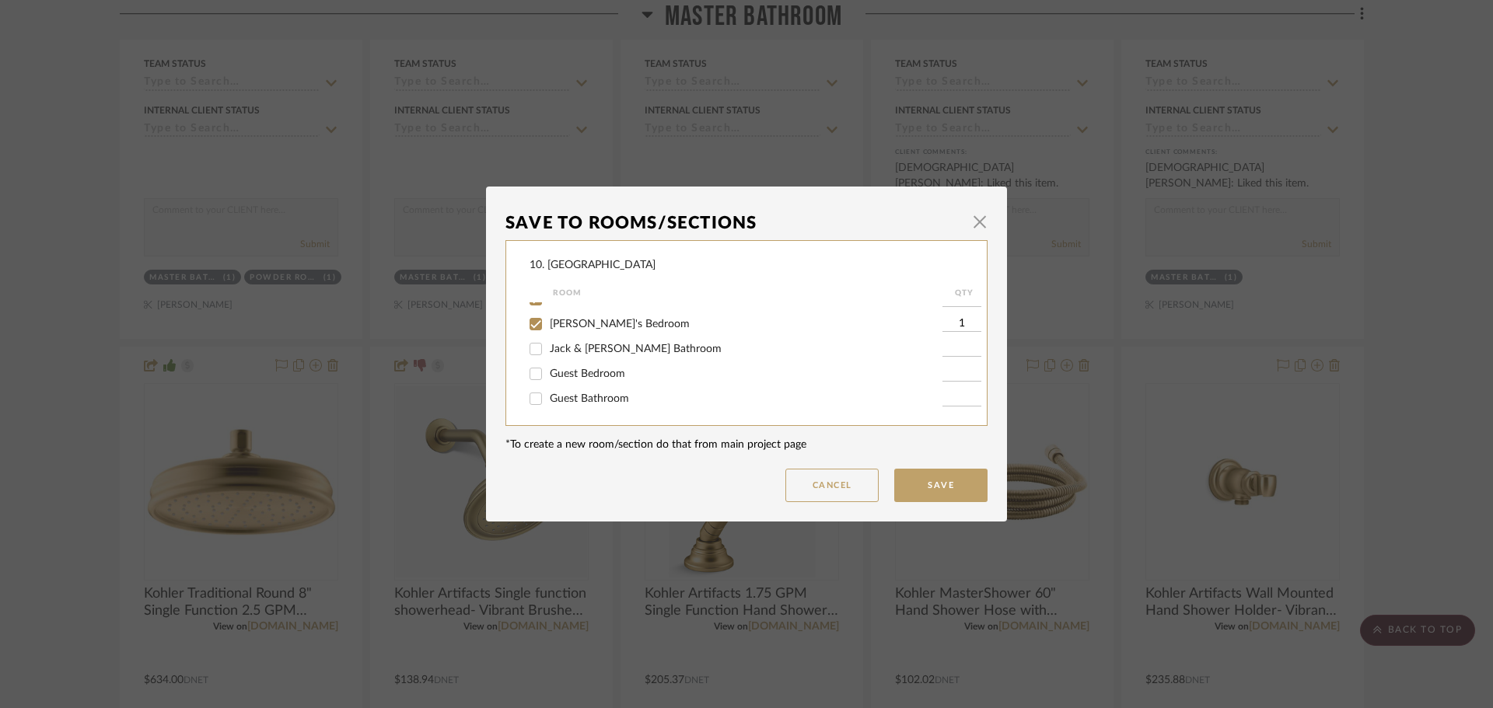
click at [568, 351] on span "Jack & [PERSON_NAME] Bathroom" at bounding box center [636, 349] width 172 height 11
click at [548, 351] on input "Jack & [PERSON_NAME] Bathroom" at bounding box center [535, 349] width 25 height 25
checkbox input "true"
type input "1"
click at [936, 484] on button "Save" at bounding box center [940, 485] width 93 height 33
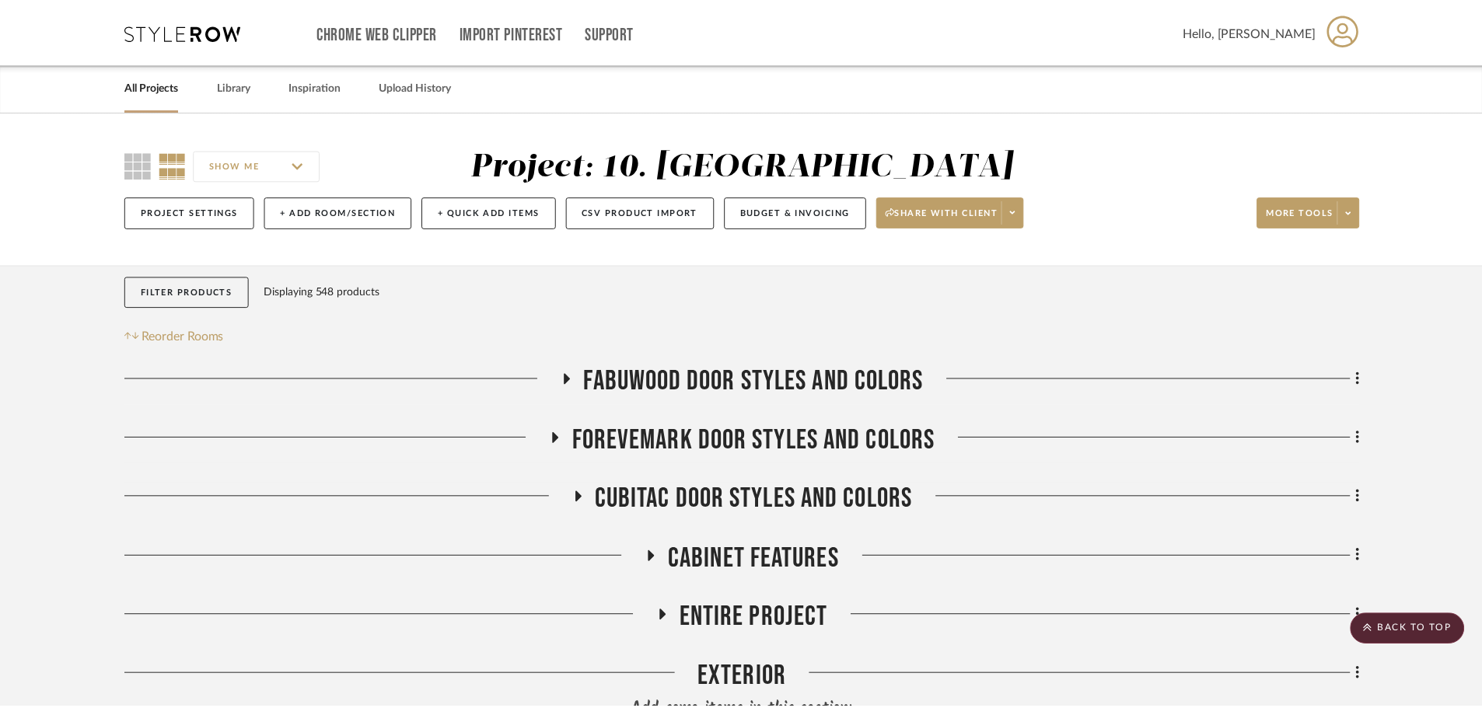
scroll to position [1719, 0]
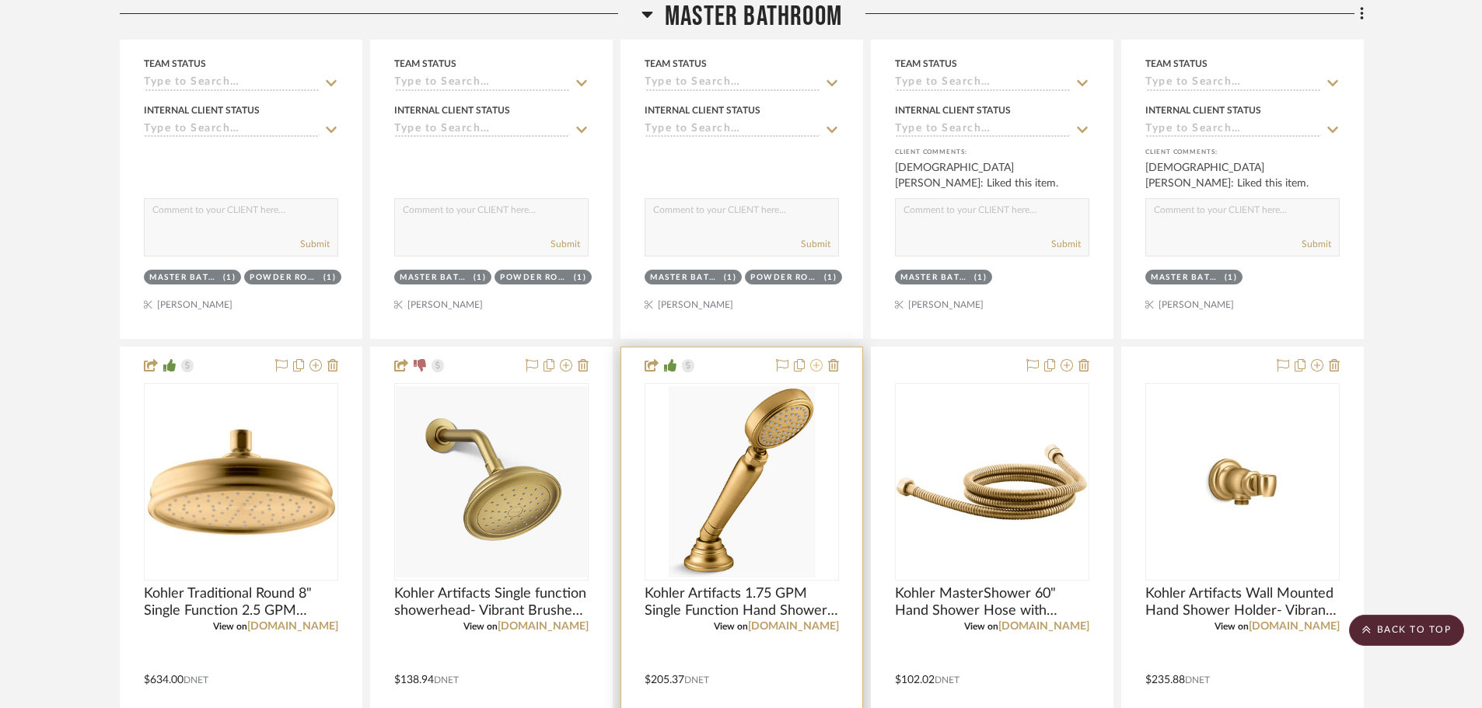
click at [818, 369] on icon at bounding box center [816, 365] width 12 height 12
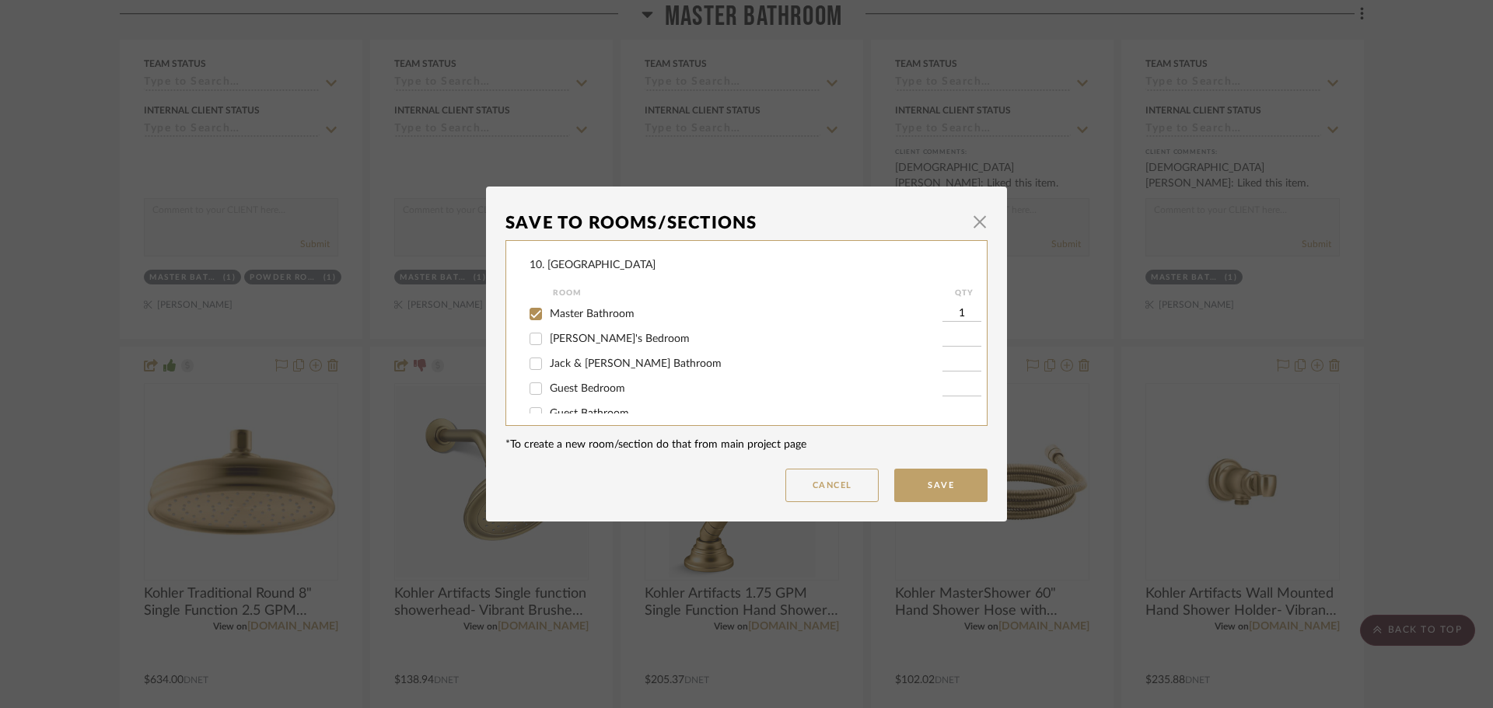
scroll to position [389, 0]
click at [581, 351] on span "Jack & [PERSON_NAME] Bathroom" at bounding box center [636, 349] width 172 height 11
click at [548, 351] on input "Jack & [PERSON_NAME] Bathroom" at bounding box center [535, 349] width 25 height 25
checkbox input "true"
type input "1"
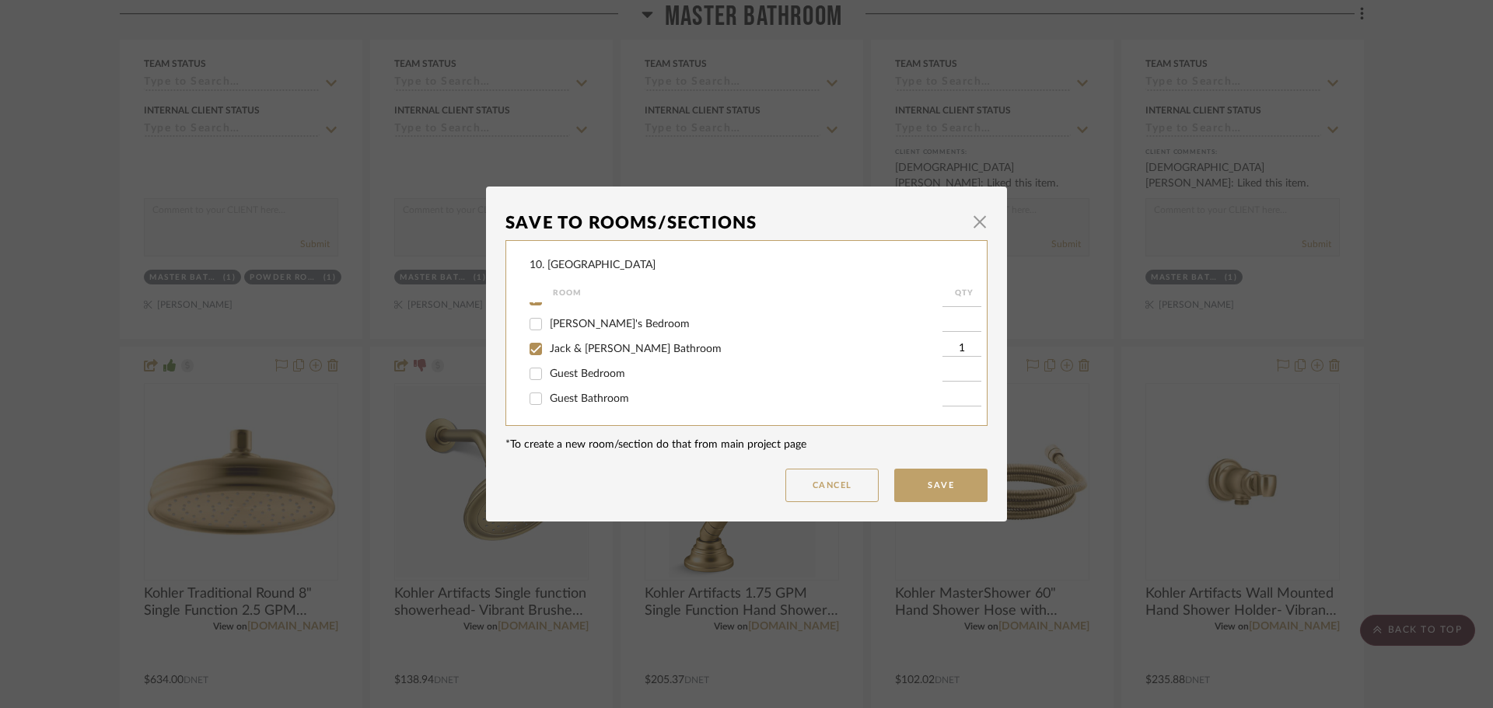
click at [573, 397] on span "Guest Bathroom" at bounding box center [589, 398] width 79 height 11
click at [548, 397] on input "Guest Bathroom" at bounding box center [535, 398] width 25 height 25
checkbox input "true"
type input "1"
click at [943, 483] on button "Save" at bounding box center [940, 485] width 93 height 33
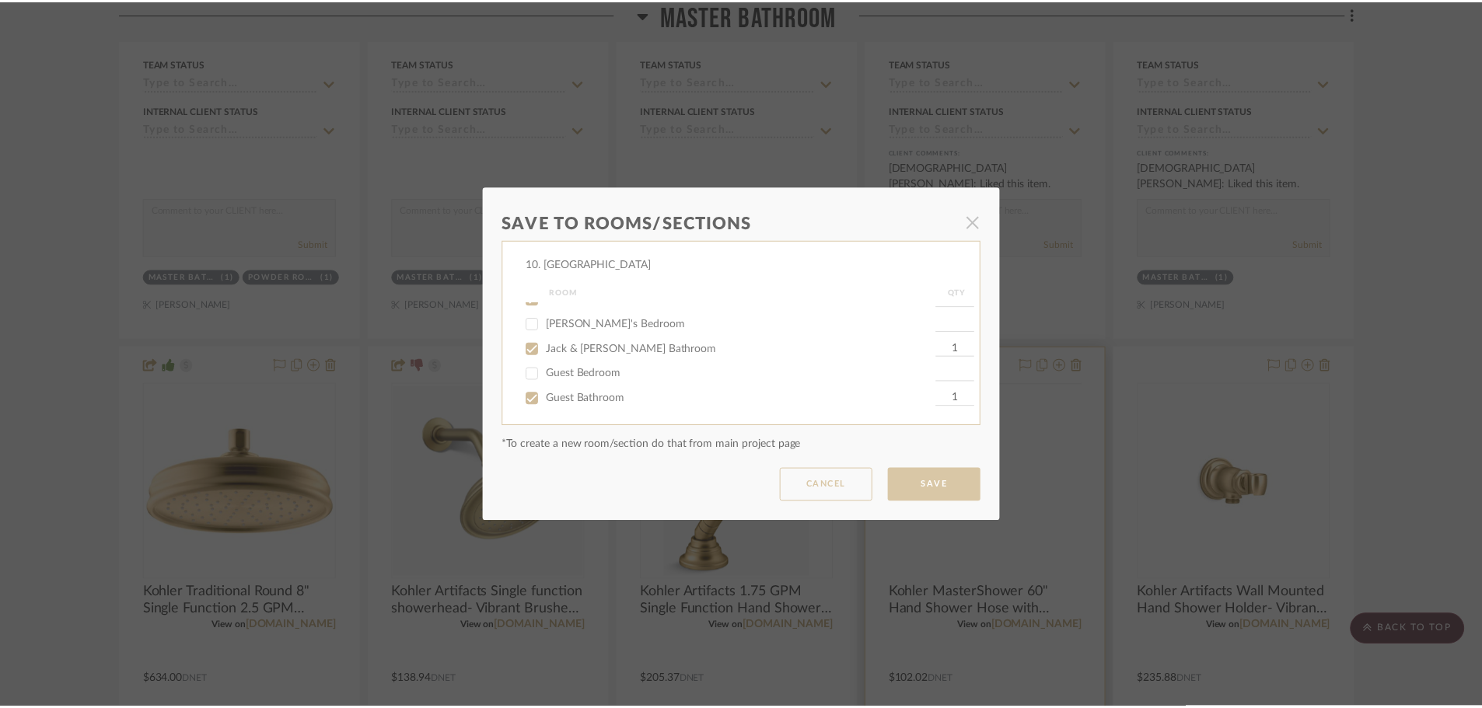
scroll to position [1719, 0]
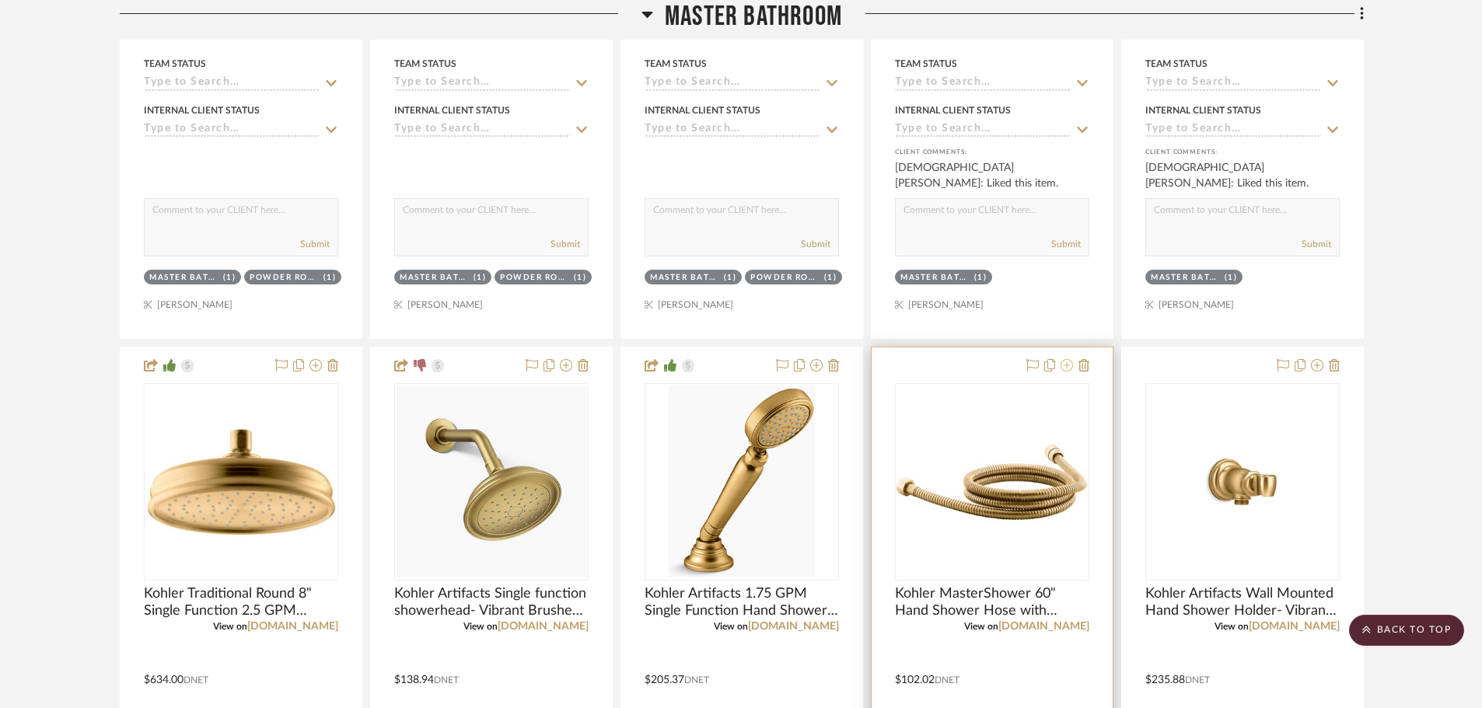
click at [1066, 371] on icon at bounding box center [1067, 365] width 12 height 12
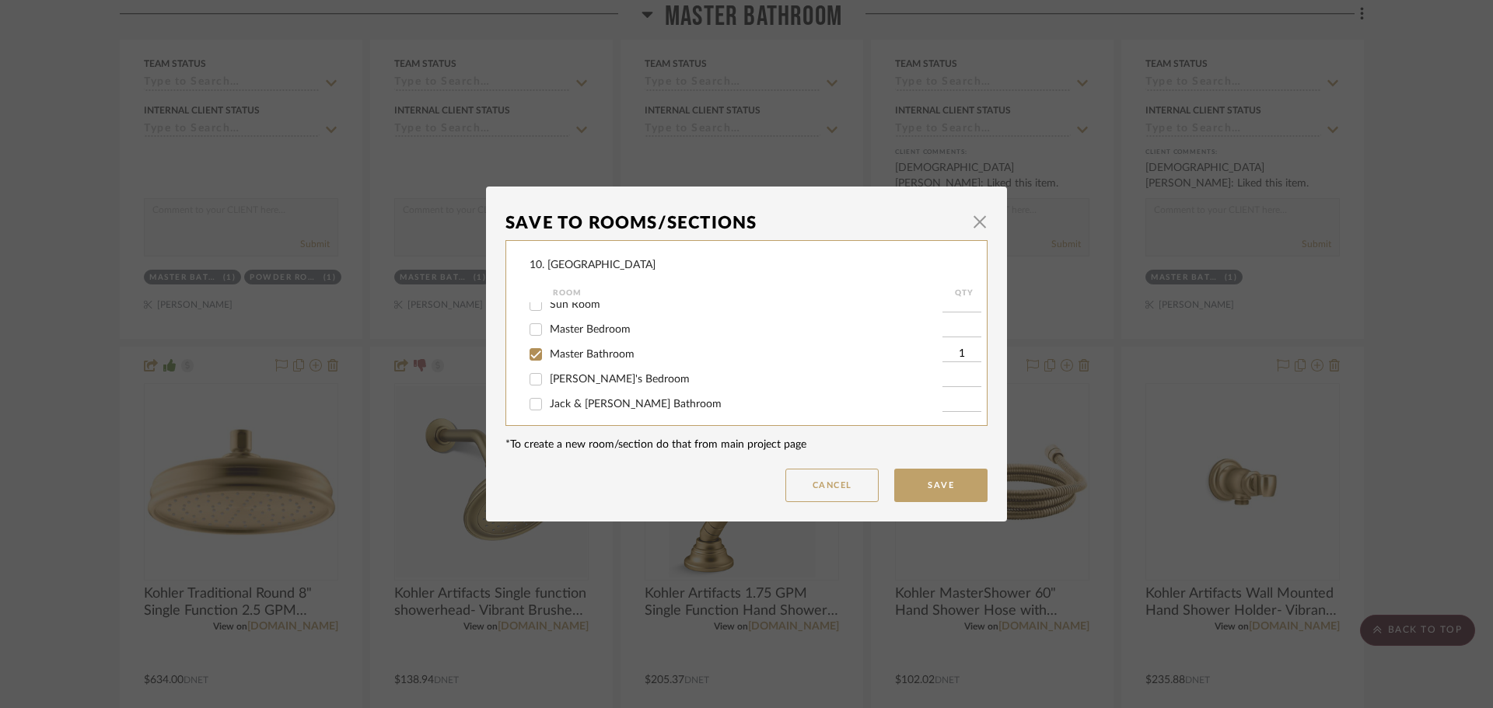
scroll to position [389, 0]
click at [565, 348] on span "Jack & [PERSON_NAME] Bathroom" at bounding box center [636, 349] width 172 height 11
click at [548, 348] on input "Jack & [PERSON_NAME] Bathroom" at bounding box center [535, 349] width 25 height 25
checkbox input "true"
type input "1"
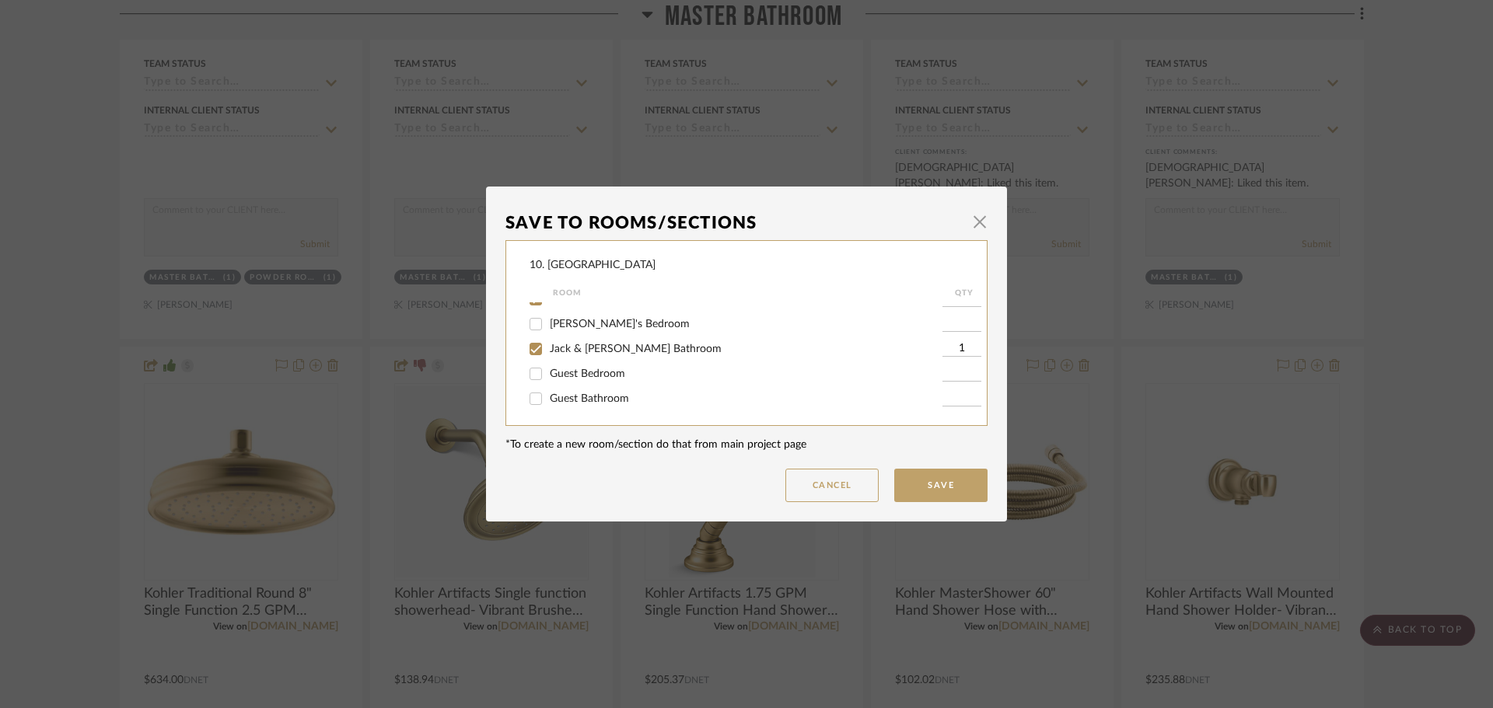
click at [565, 397] on span "Guest Bathroom" at bounding box center [589, 398] width 79 height 11
click at [548, 397] on input "Guest Bathroom" at bounding box center [535, 398] width 25 height 25
checkbox input "true"
type input "1"
click at [935, 490] on button "Save" at bounding box center [940, 485] width 93 height 33
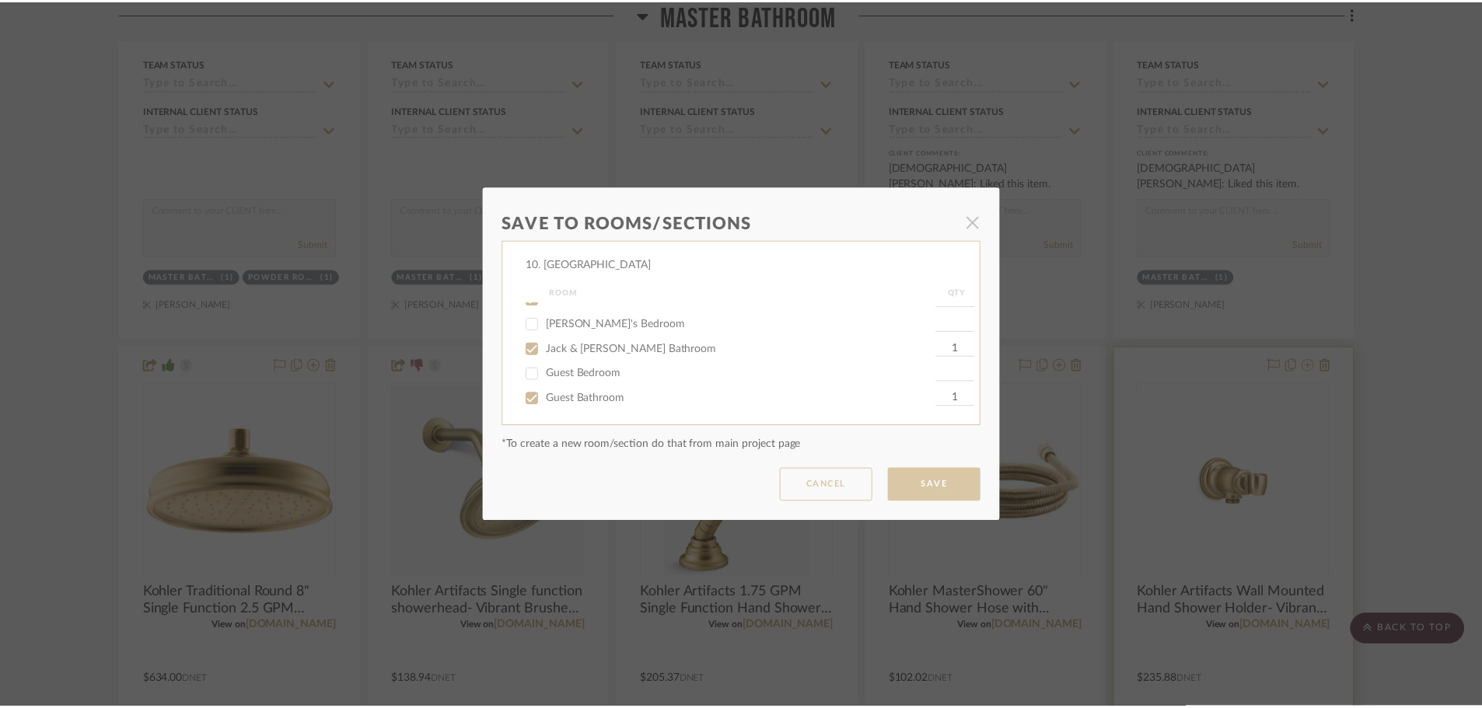
scroll to position [1719, 0]
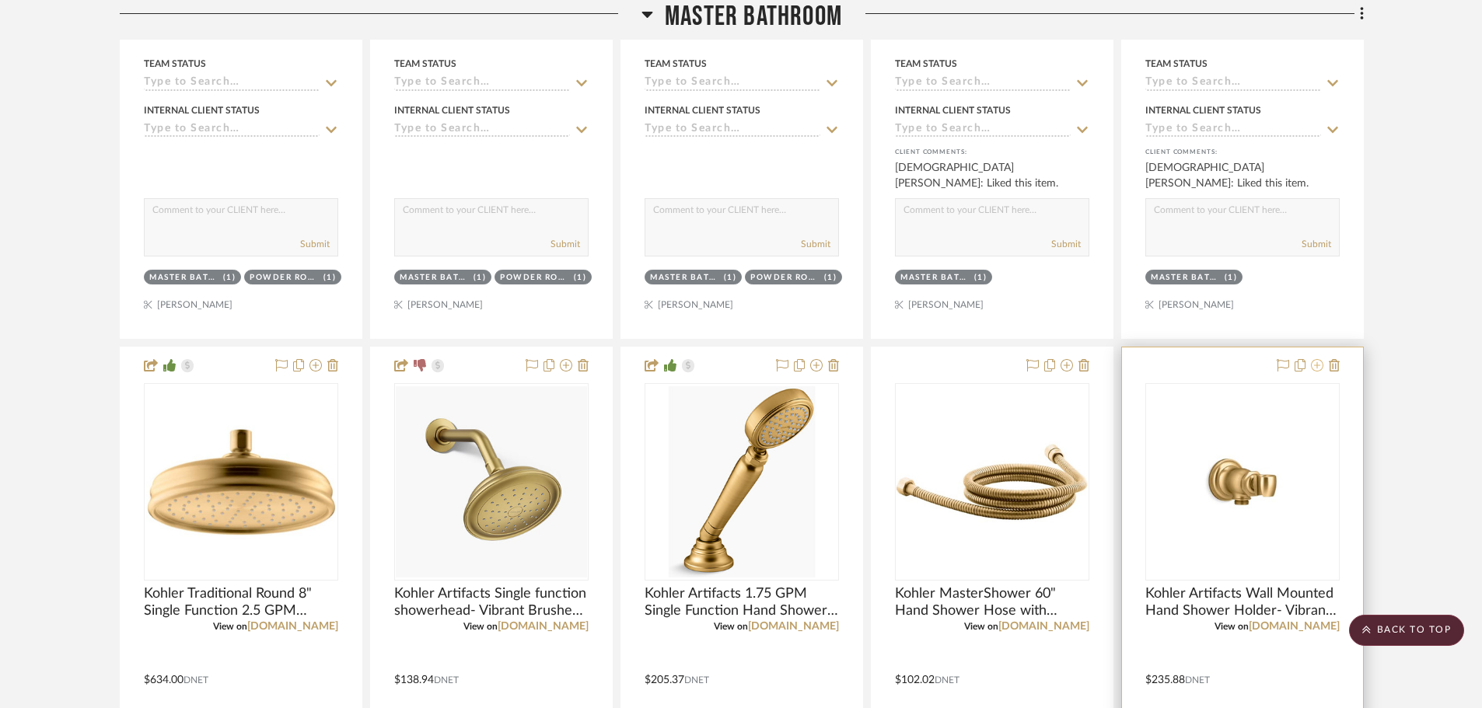
click at [1315, 365] on icon at bounding box center [1317, 365] width 12 height 12
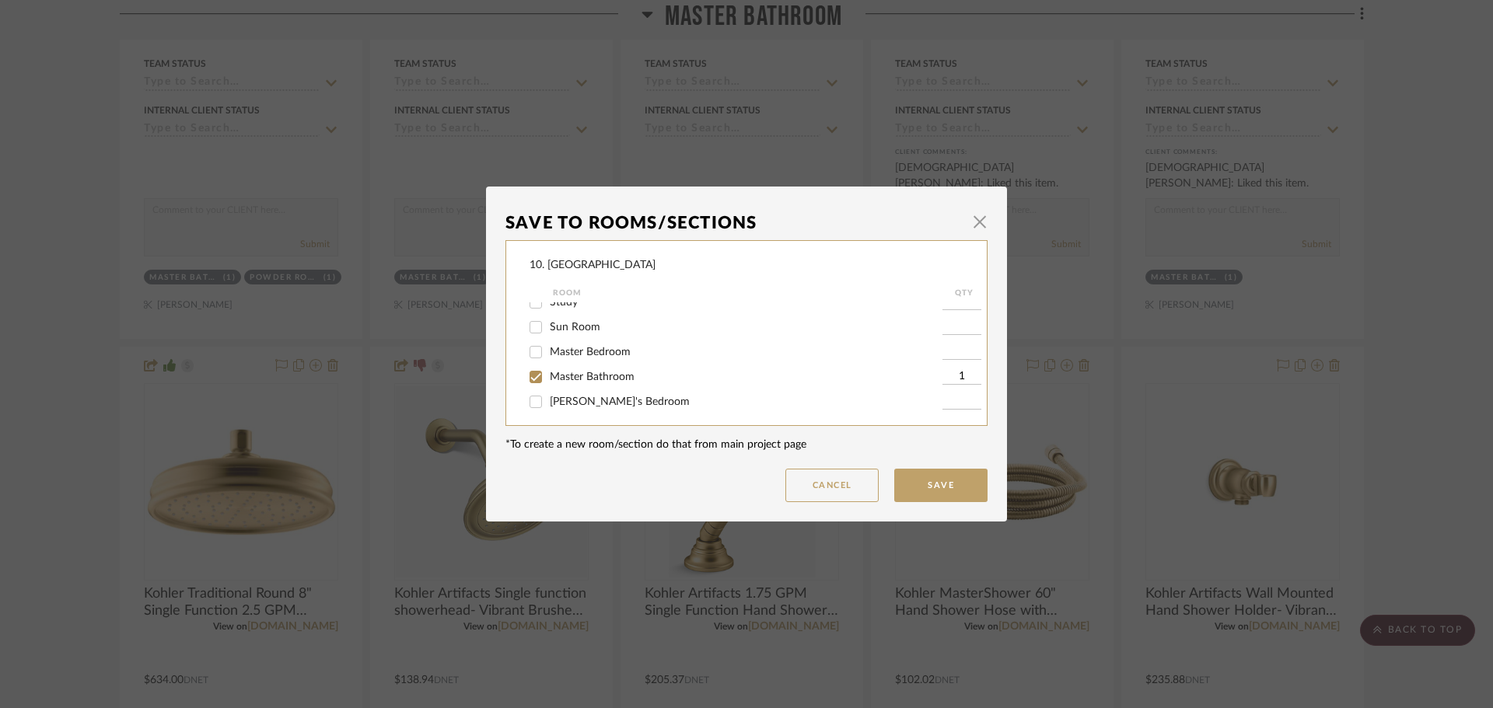
scroll to position [389, 0]
click at [583, 351] on span "Jack & [PERSON_NAME] Bathroom" at bounding box center [636, 349] width 172 height 11
click at [548, 351] on input "Jack & [PERSON_NAME] Bathroom" at bounding box center [535, 349] width 25 height 25
checkbox input "true"
type input "1"
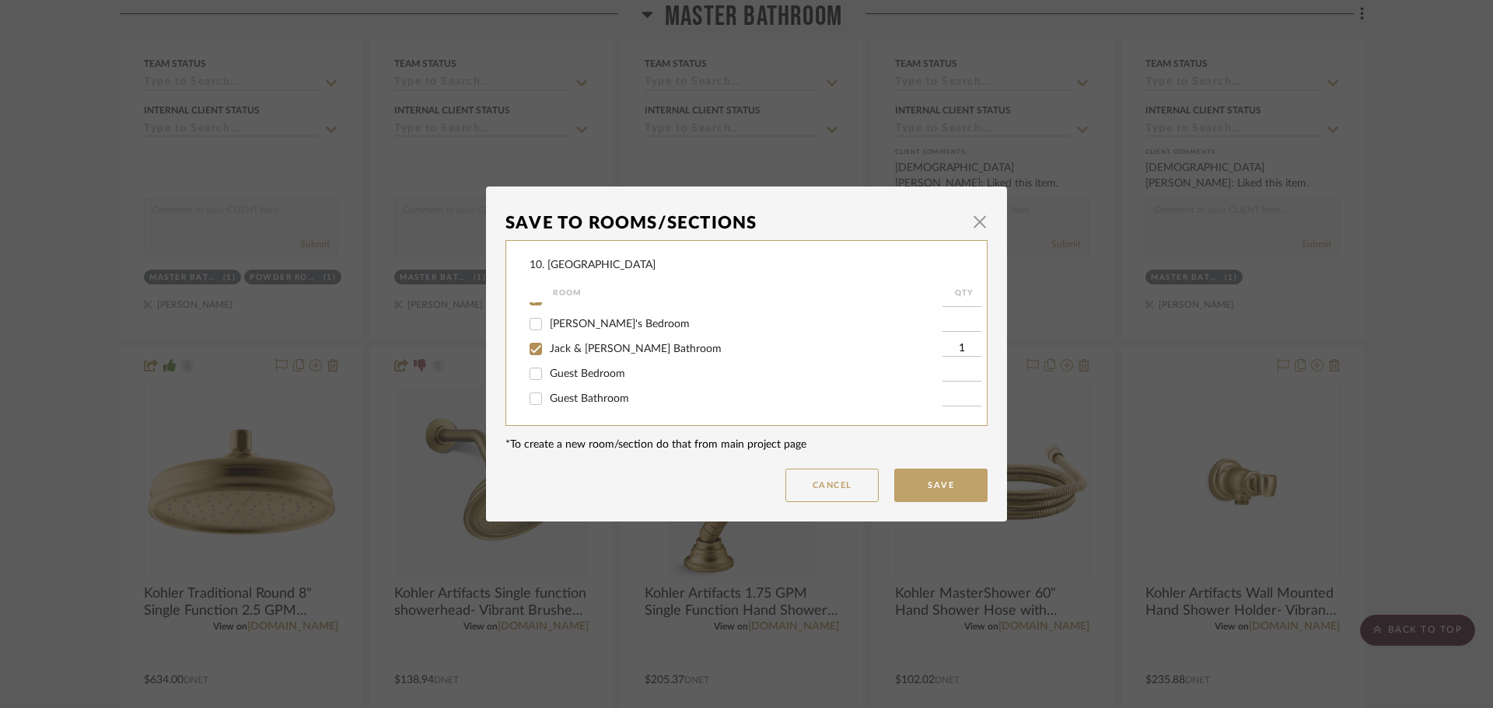
click at [575, 404] on label "Guest Bathroom" at bounding box center [746, 399] width 393 height 13
click at [548, 404] on input "Guest Bathroom" at bounding box center [535, 398] width 25 height 25
checkbox input "true"
type input "1"
click at [932, 497] on button "Save" at bounding box center [940, 485] width 93 height 33
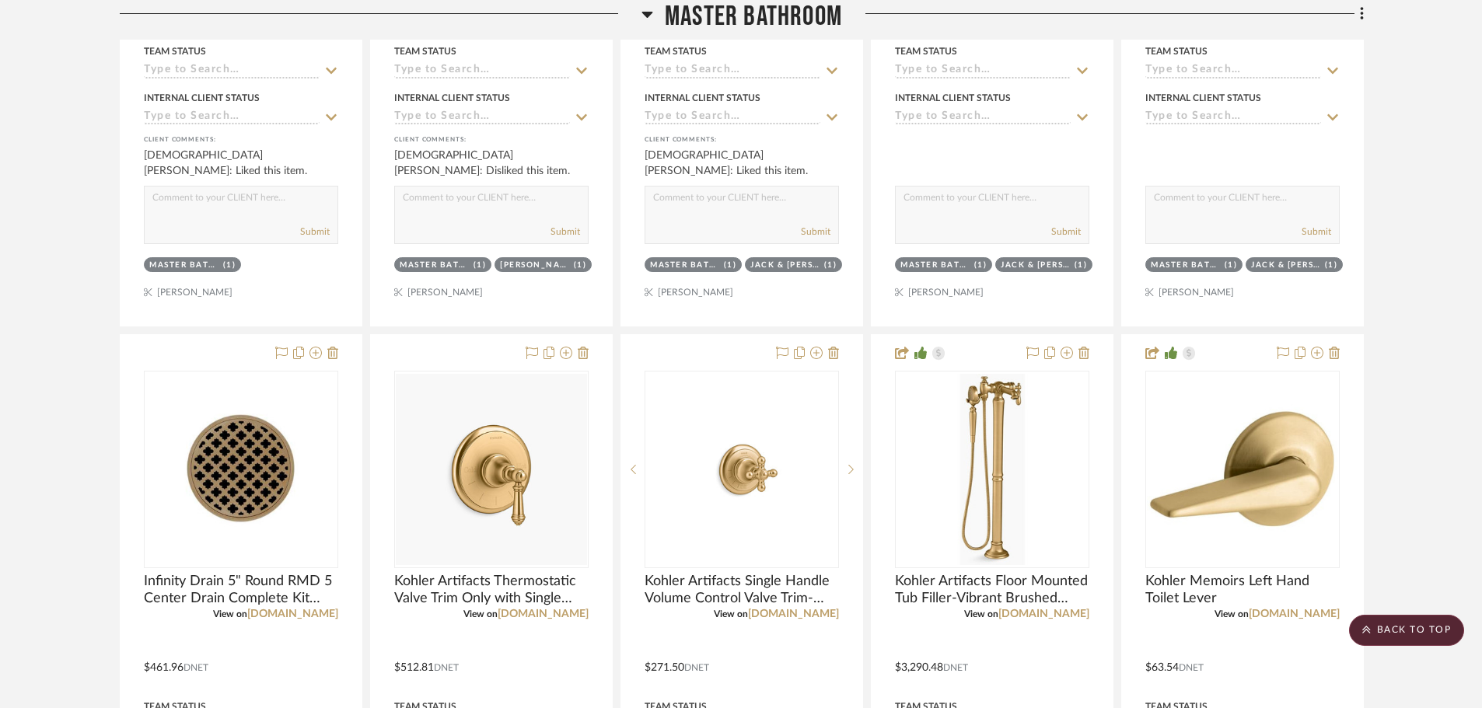
scroll to position [2496, 0]
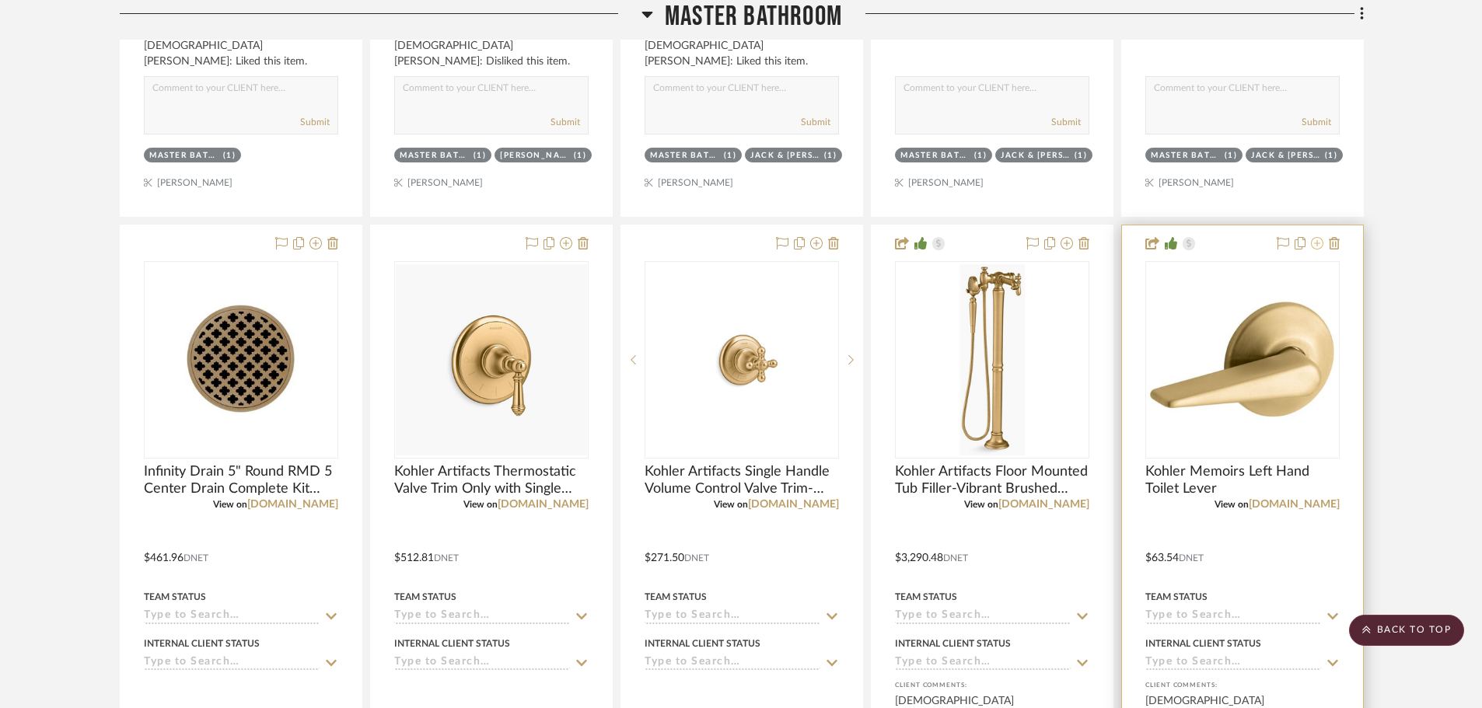
click at [1318, 245] on icon at bounding box center [1317, 243] width 12 height 12
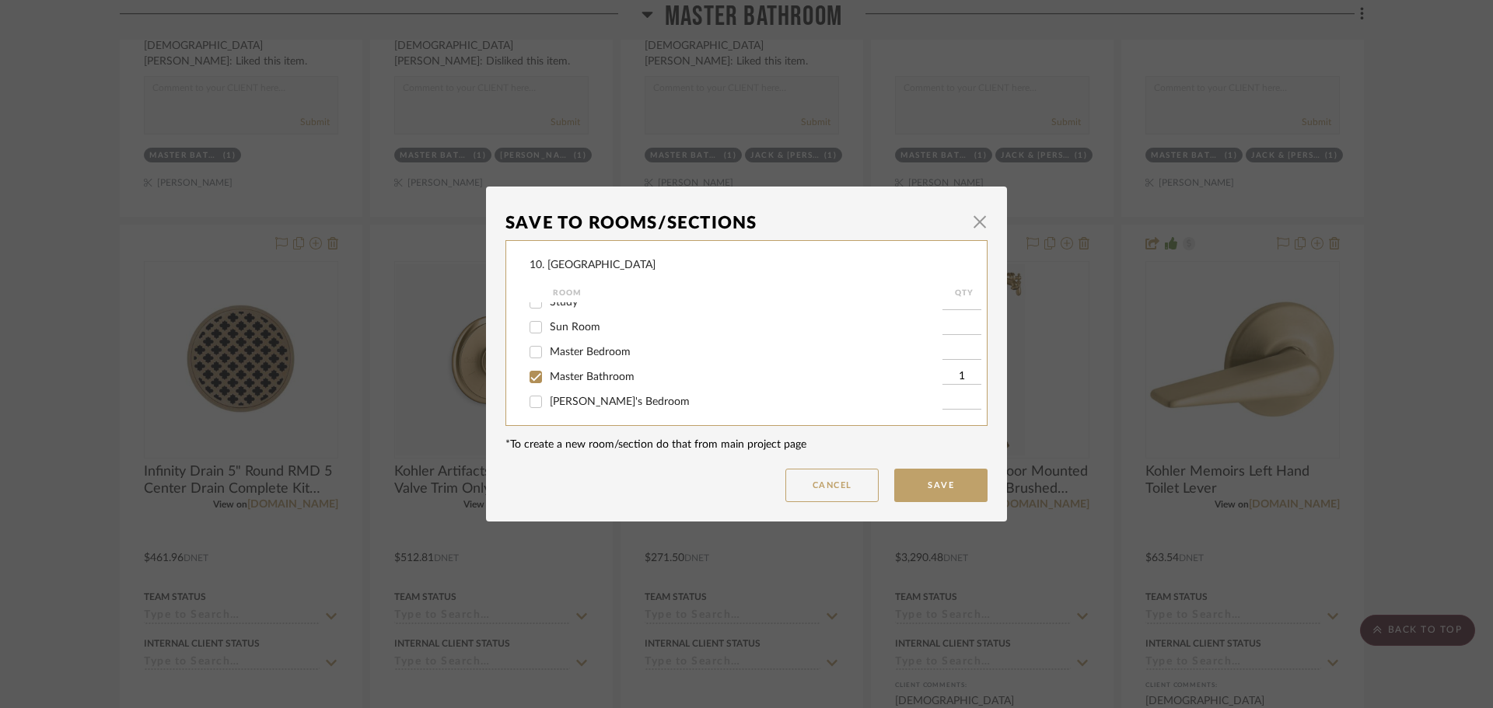
scroll to position [389, 0]
click at [570, 352] on span "Jack & [PERSON_NAME] Bathroom" at bounding box center [636, 349] width 172 height 11
click at [548, 352] on input "Jack & [PERSON_NAME] Bathroom" at bounding box center [535, 349] width 25 height 25
checkbox input "true"
type input "1"
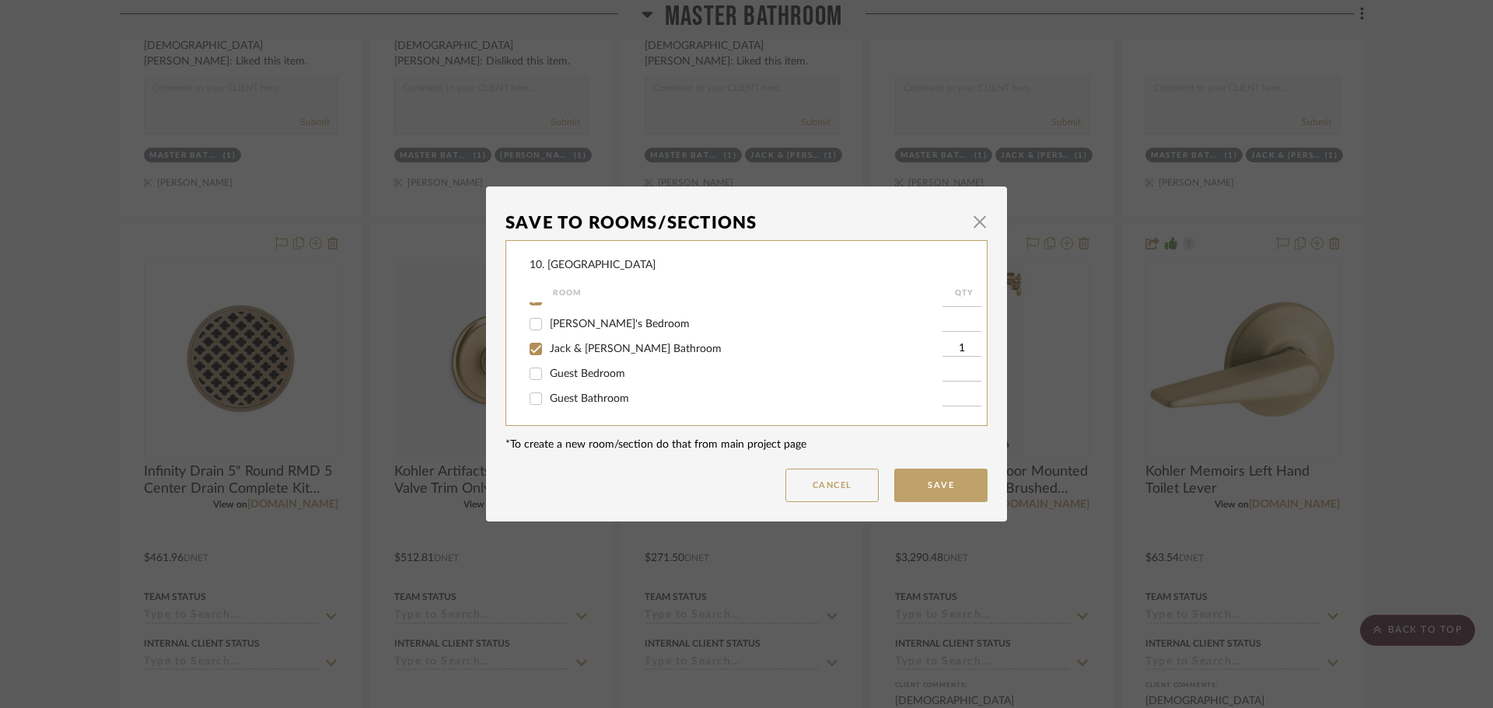
click at [567, 397] on span "Guest Bathroom" at bounding box center [589, 398] width 79 height 11
click at [548, 397] on input "Guest Bathroom" at bounding box center [535, 398] width 25 height 25
checkbox input "true"
type input "1"
click at [929, 494] on button "Save" at bounding box center [940, 485] width 93 height 33
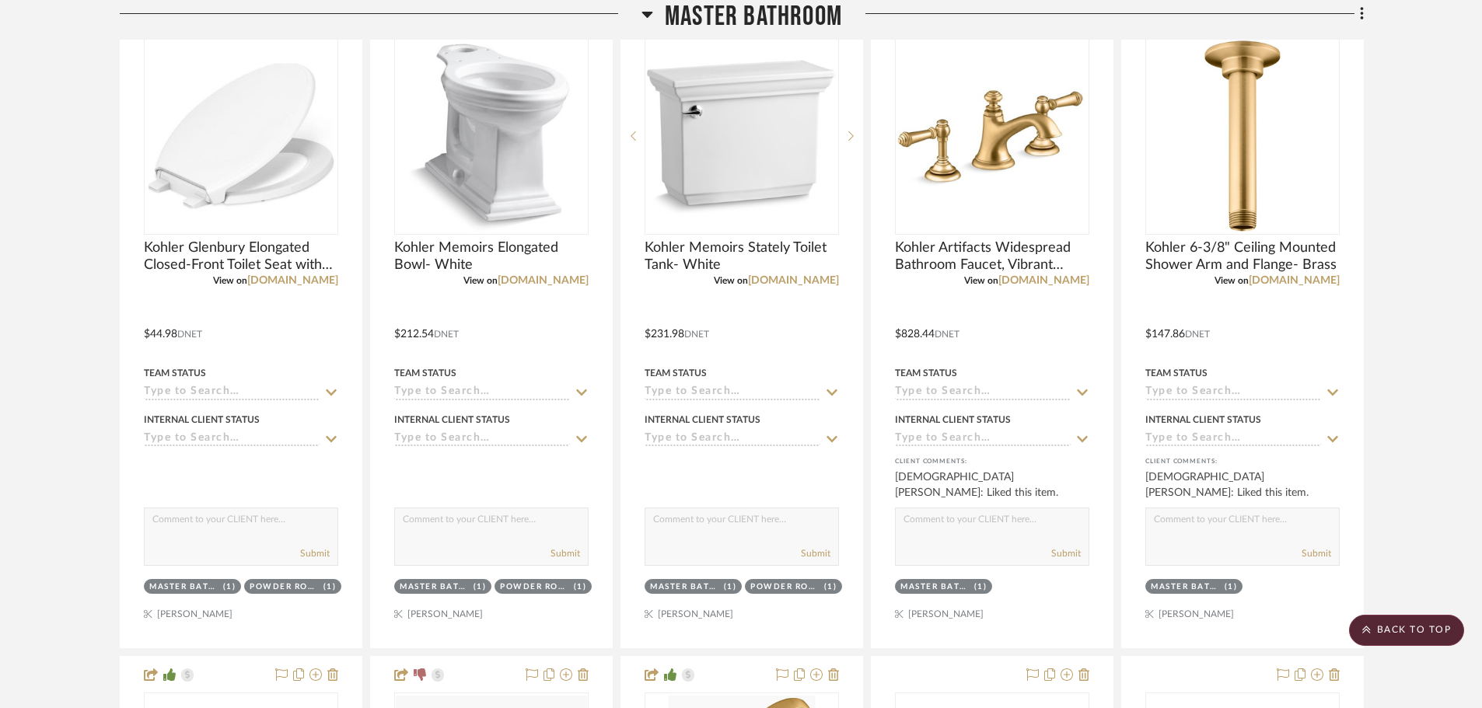
scroll to position [1252, 0]
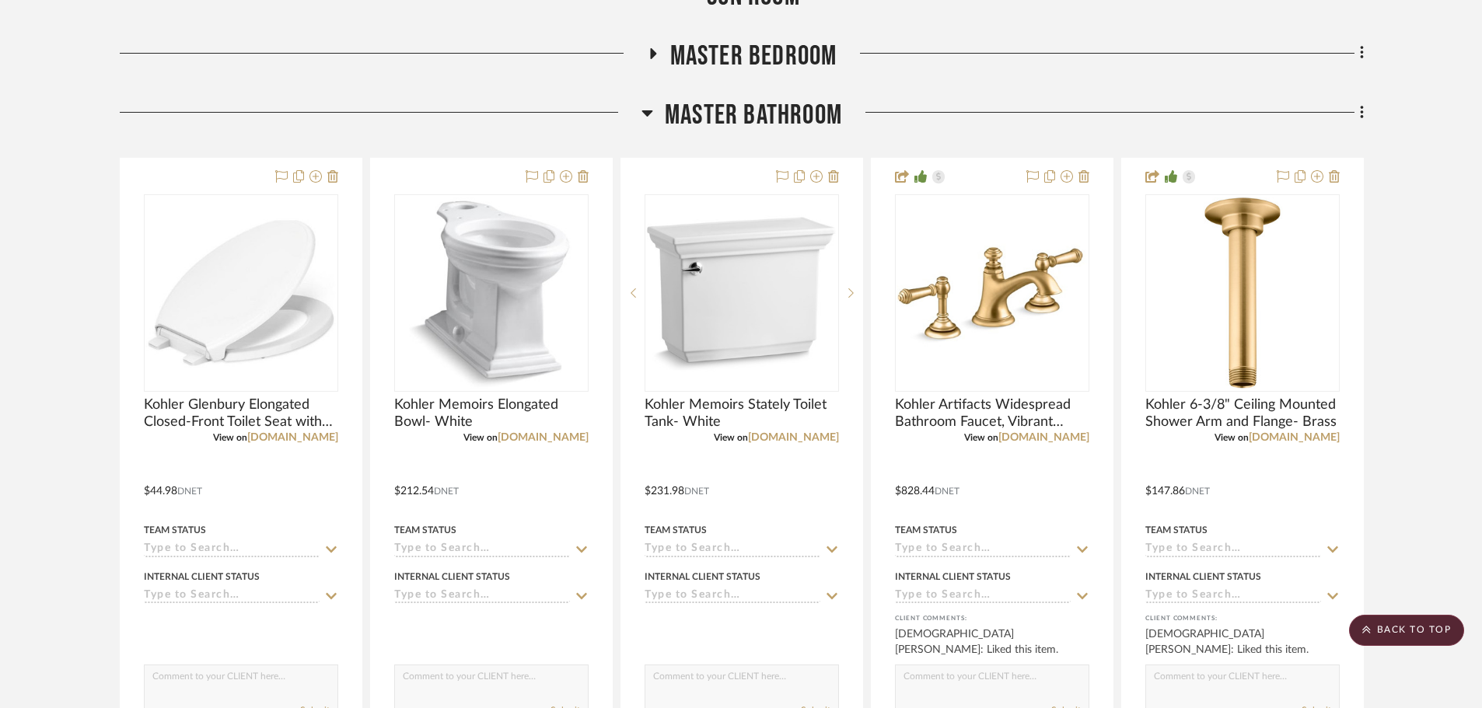
click at [702, 115] on span "Master Bathroom" at bounding box center [753, 115] width 177 height 33
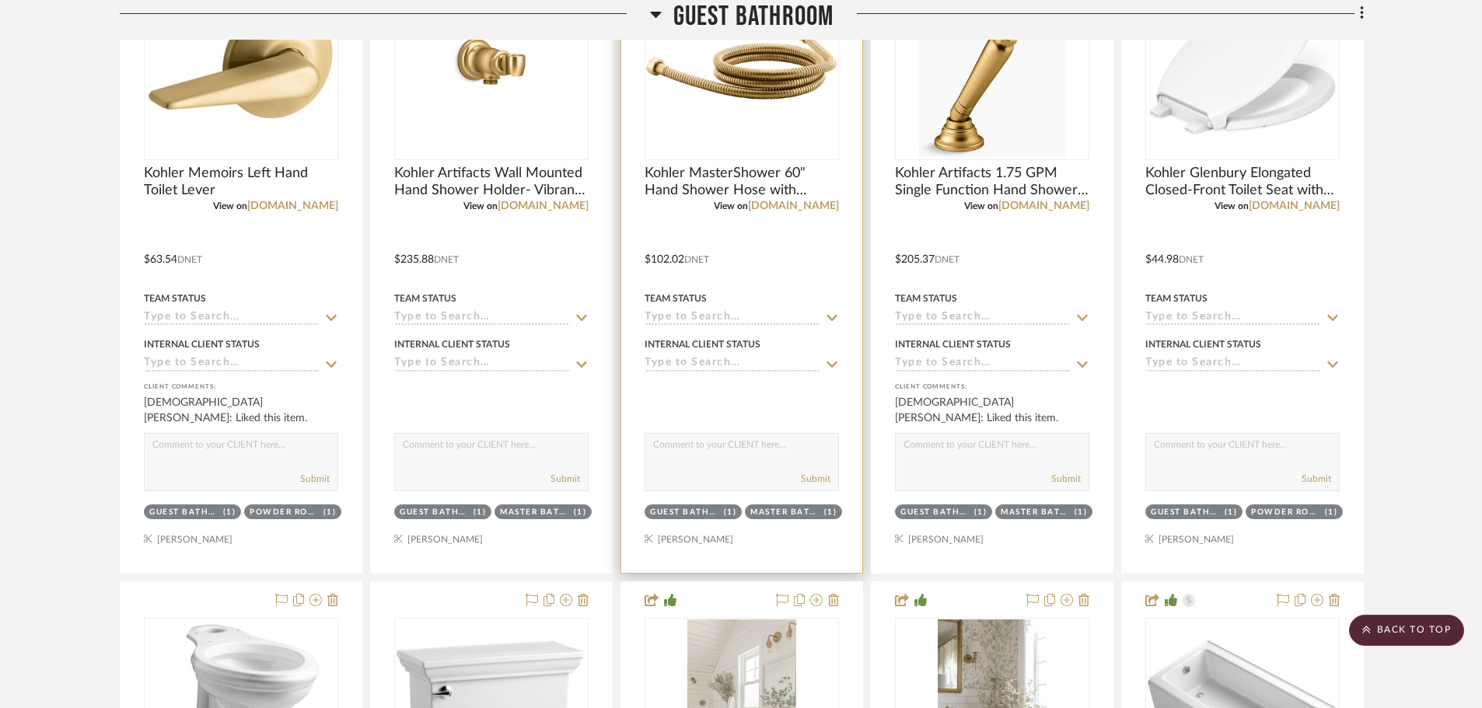
scroll to position [1719, 0]
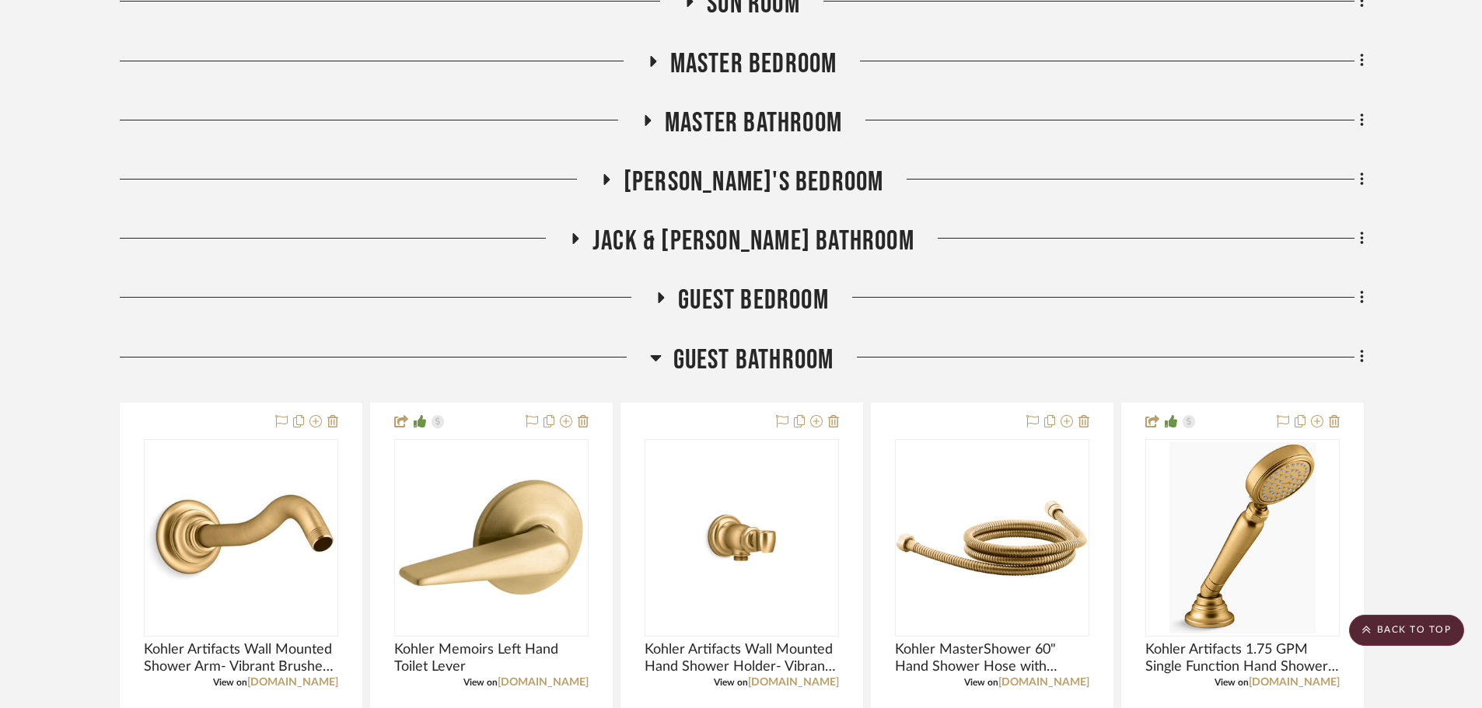
scroll to position [1711, 0]
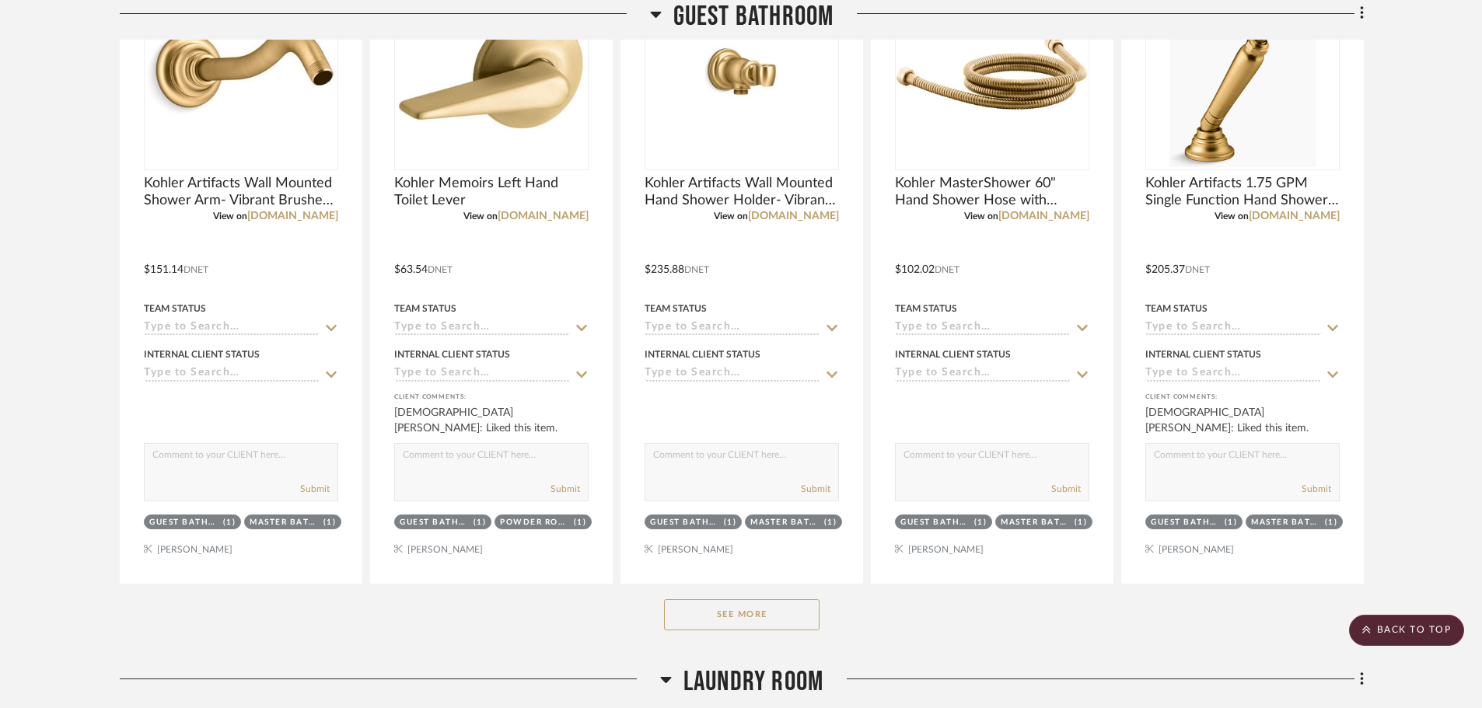
click at [822, 599] on div "See More" at bounding box center [742, 615] width 1244 height 62
click at [792, 614] on button "See More" at bounding box center [742, 615] width 156 height 31
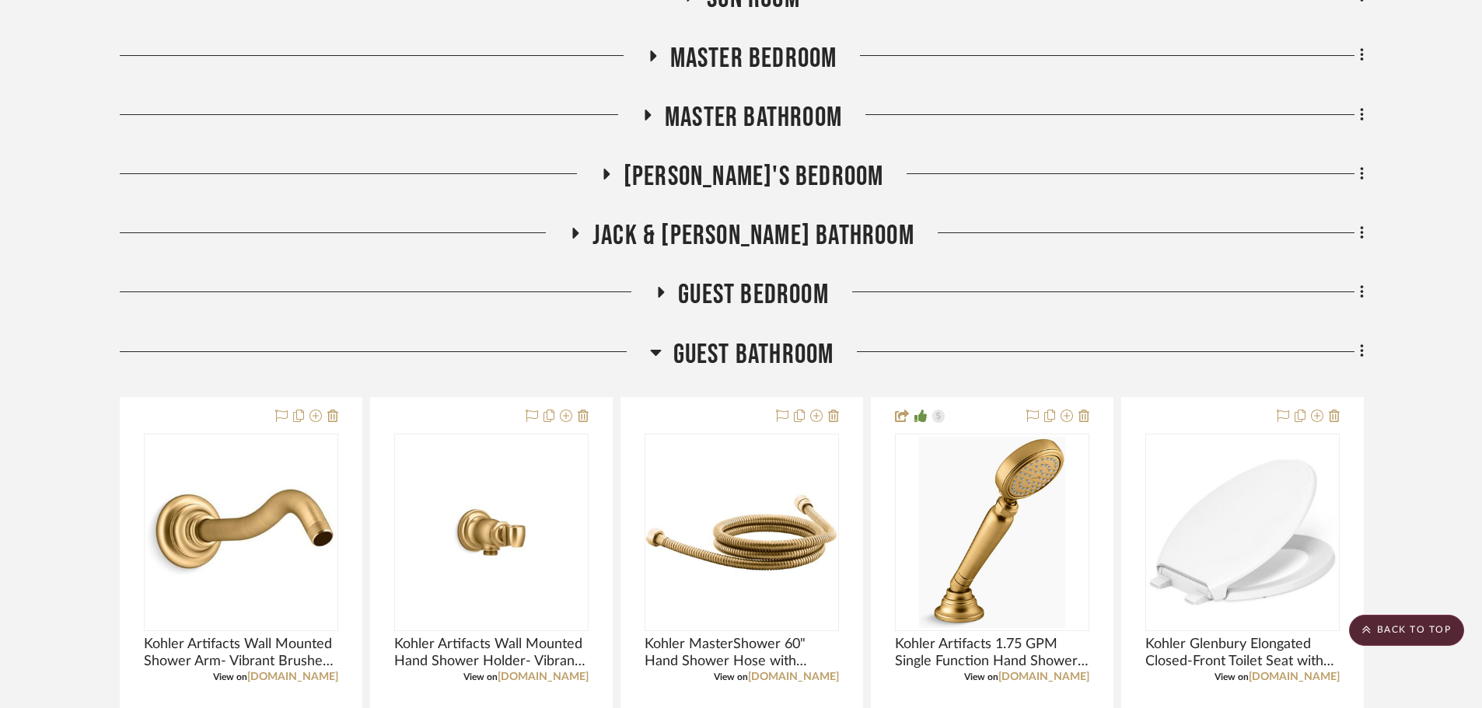
scroll to position [1244, 0]
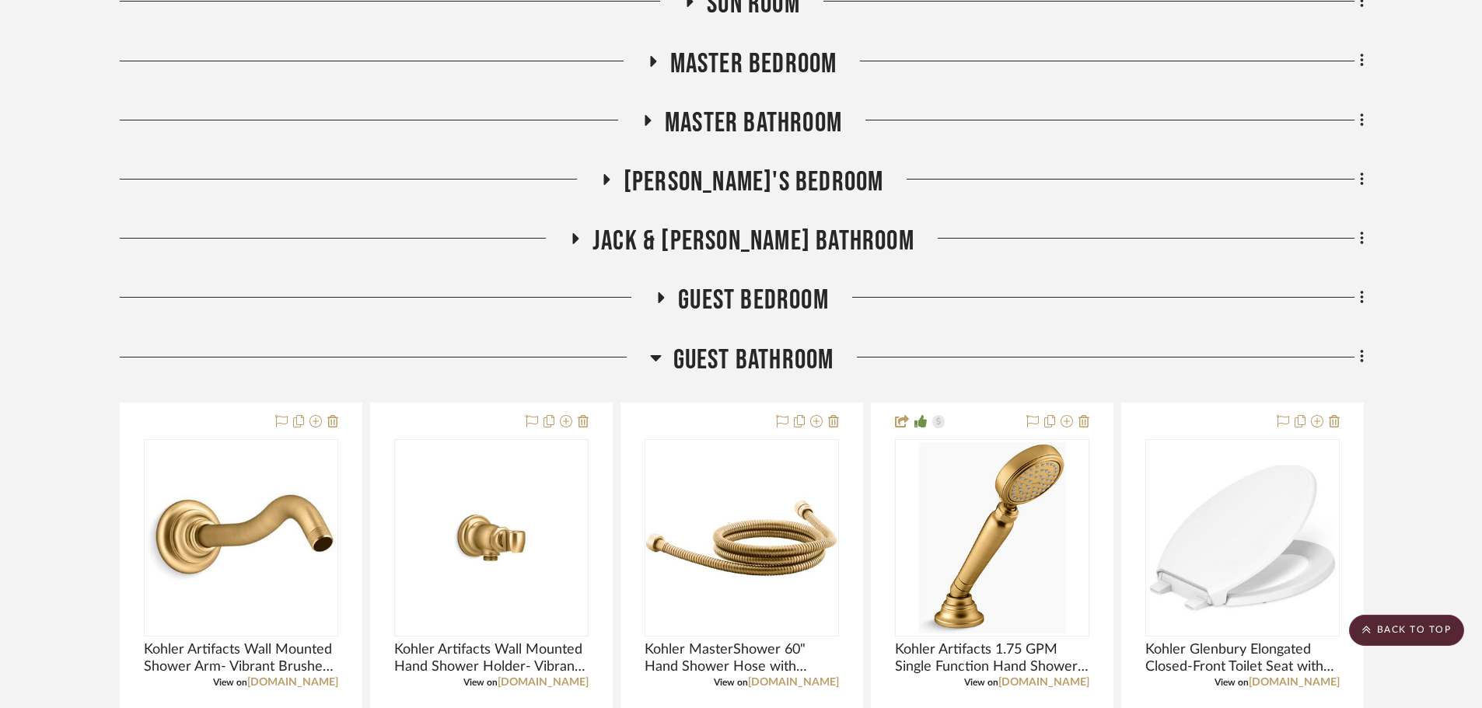
click at [747, 117] on span "Master Bathroom" at bounding box center [753, 123] width 177 height 33
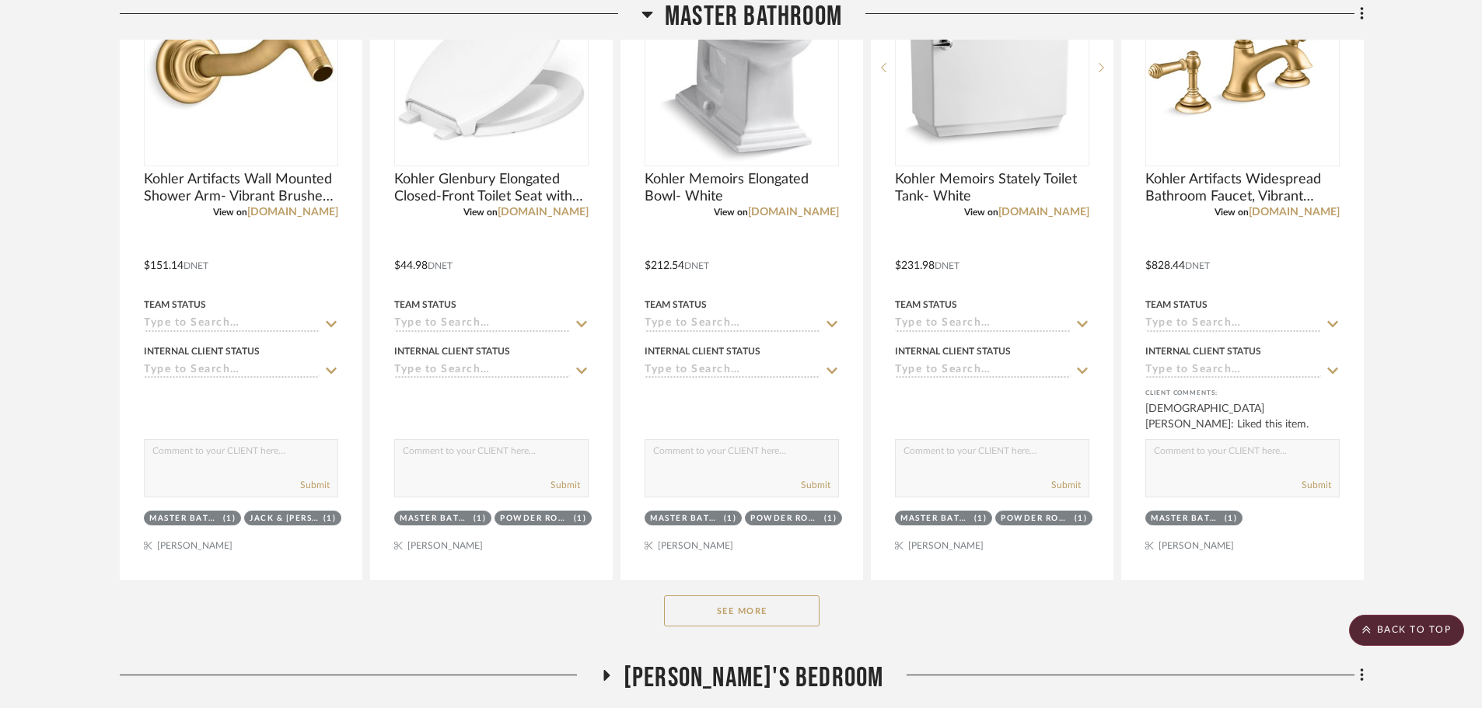
click at [761, 611] on button "See More" at bounding box center [742, 611] width 156 height 31
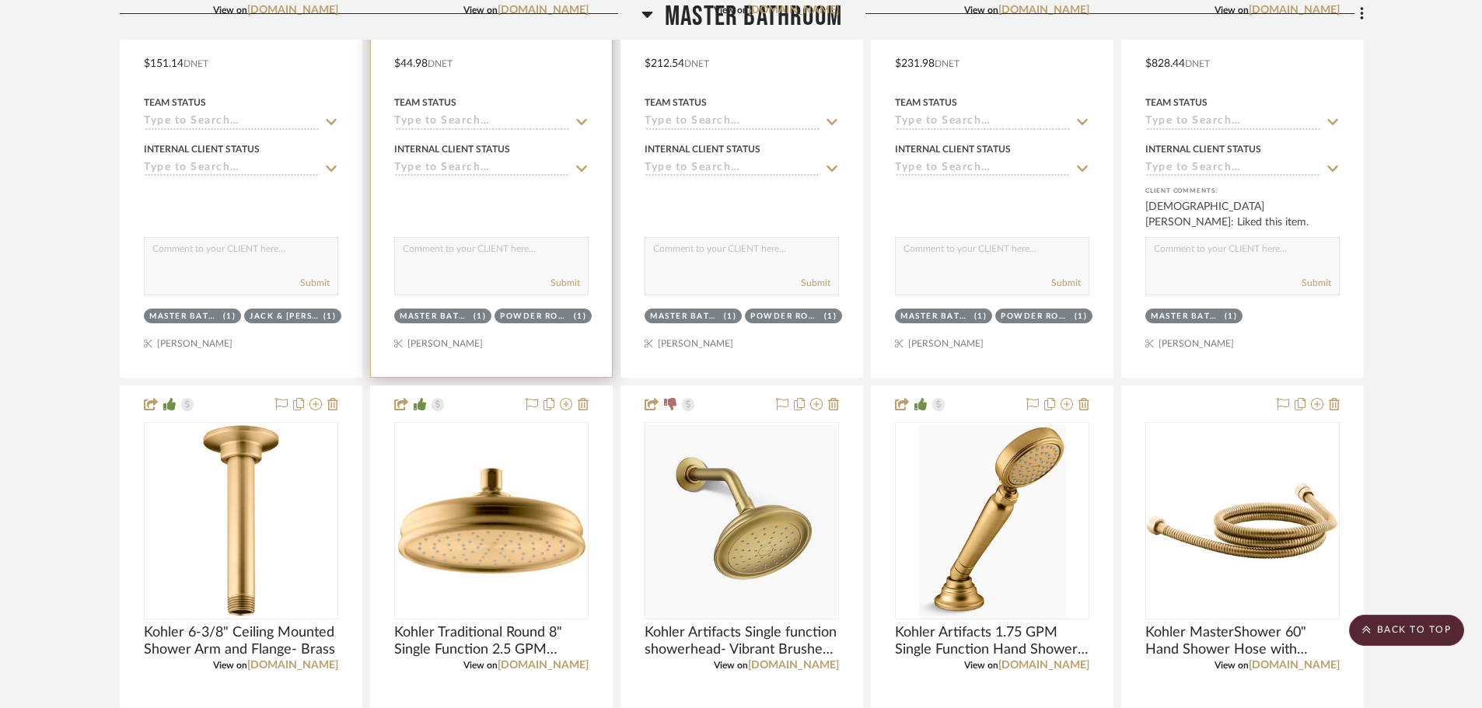
scroll to position [1711, 0]
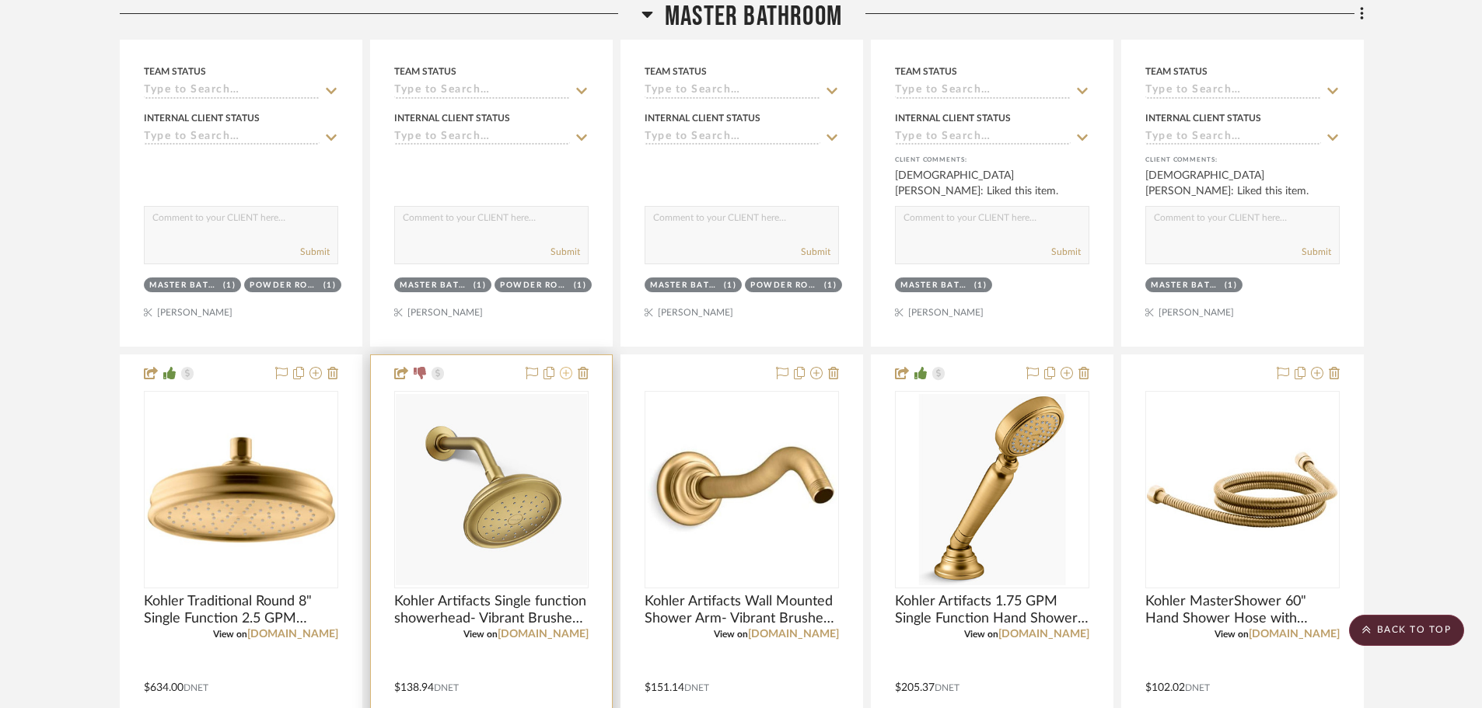
click at [572, 375] on icon at bounding box center [566, 373] width 12 height 12
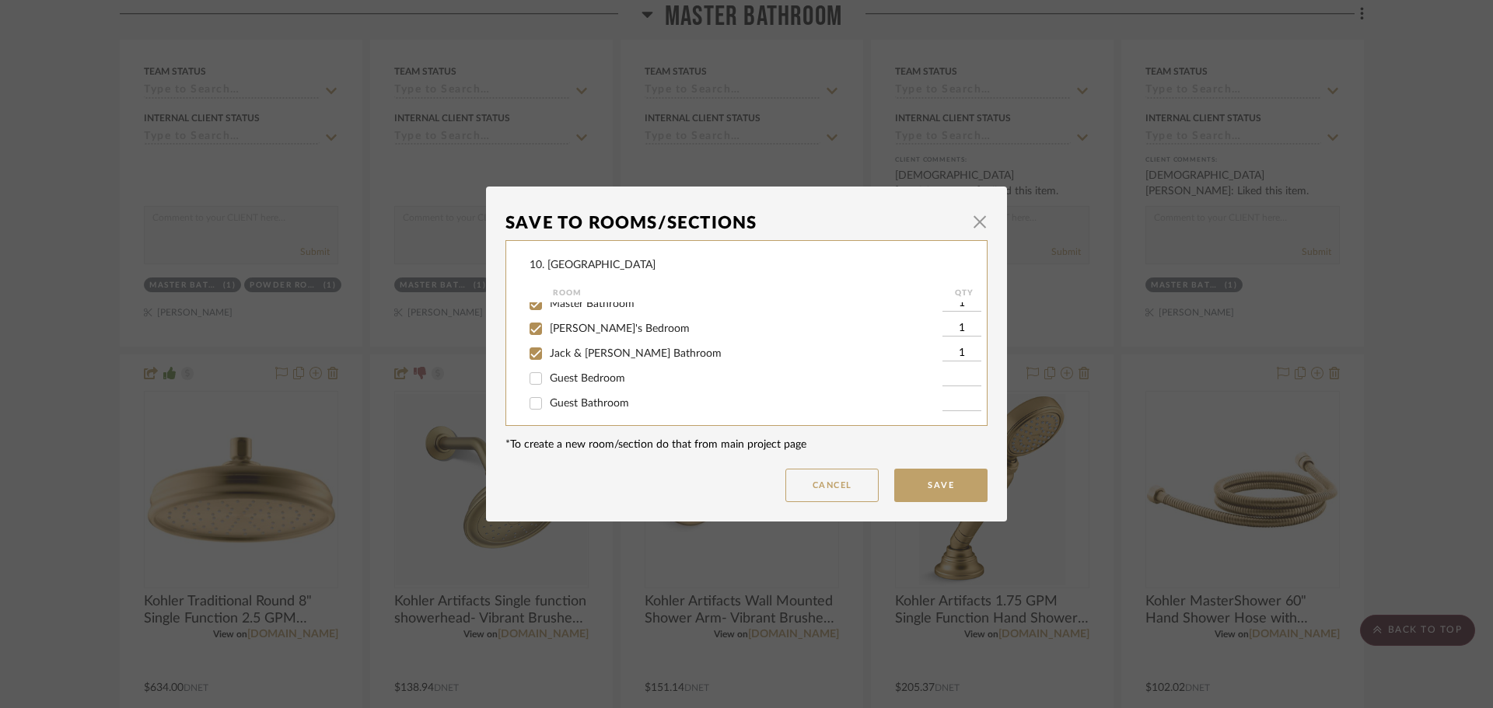
scroll to position [467, 0]
click at [814, 480] on button "Cancel" at bounding box center [831, 485] width 93 height 33
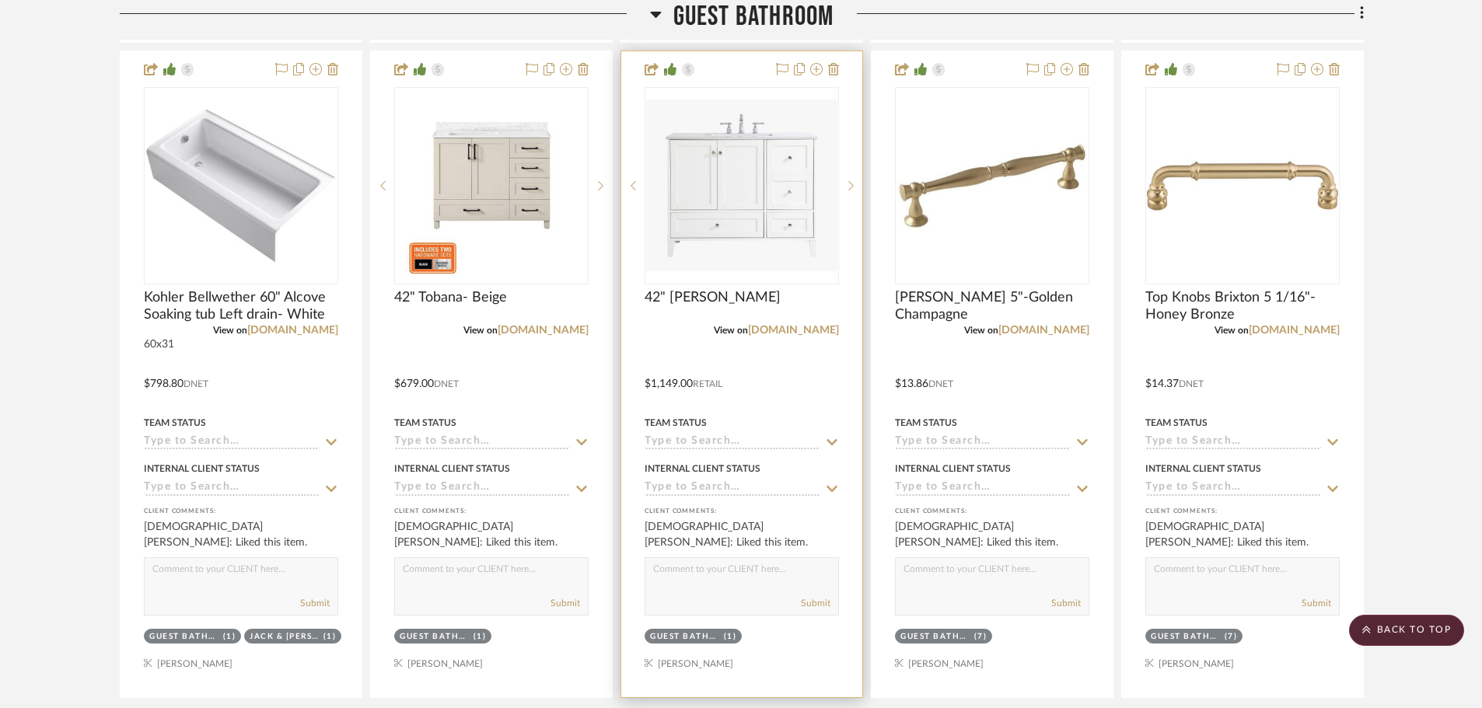
scroll to position [6688, 0]
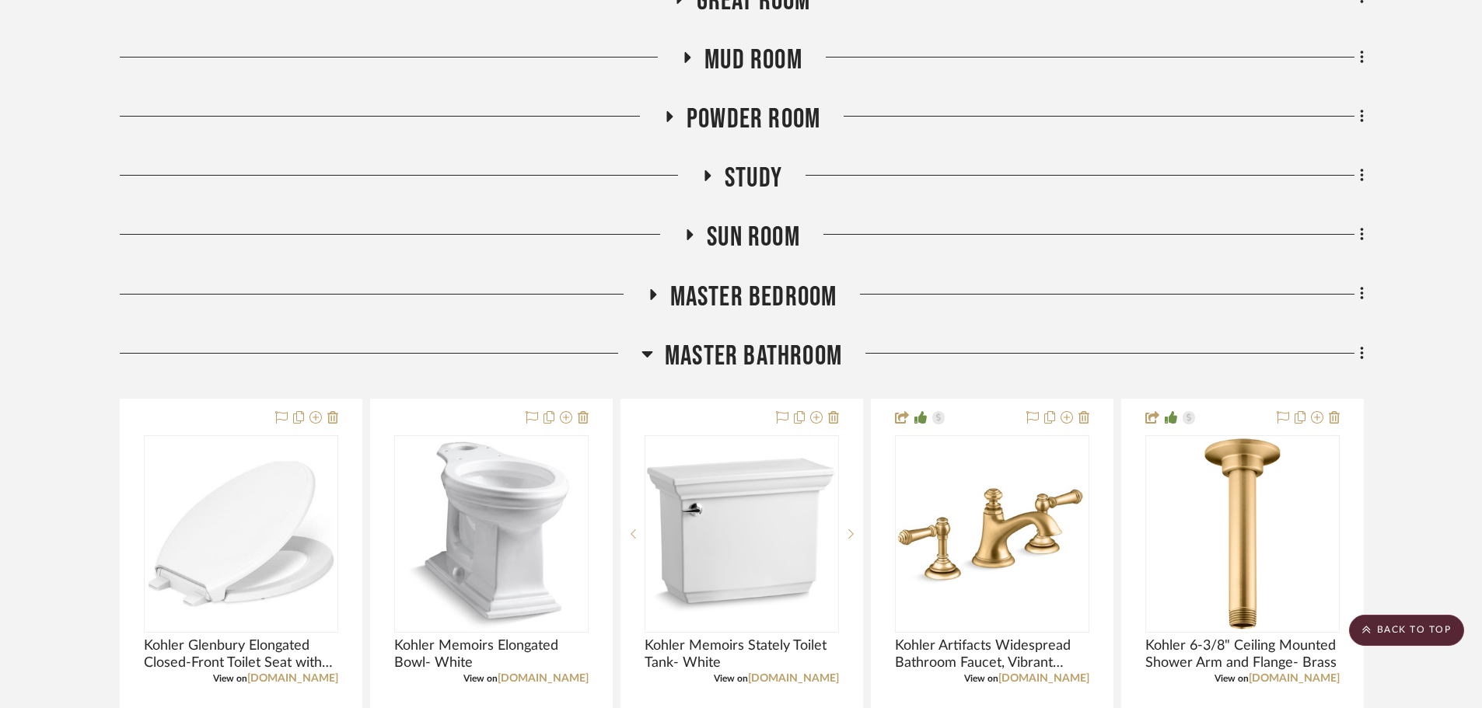
click at [727, 368] on span "Master Bathroom" at bounding box center [753, 356] width 177 height 33
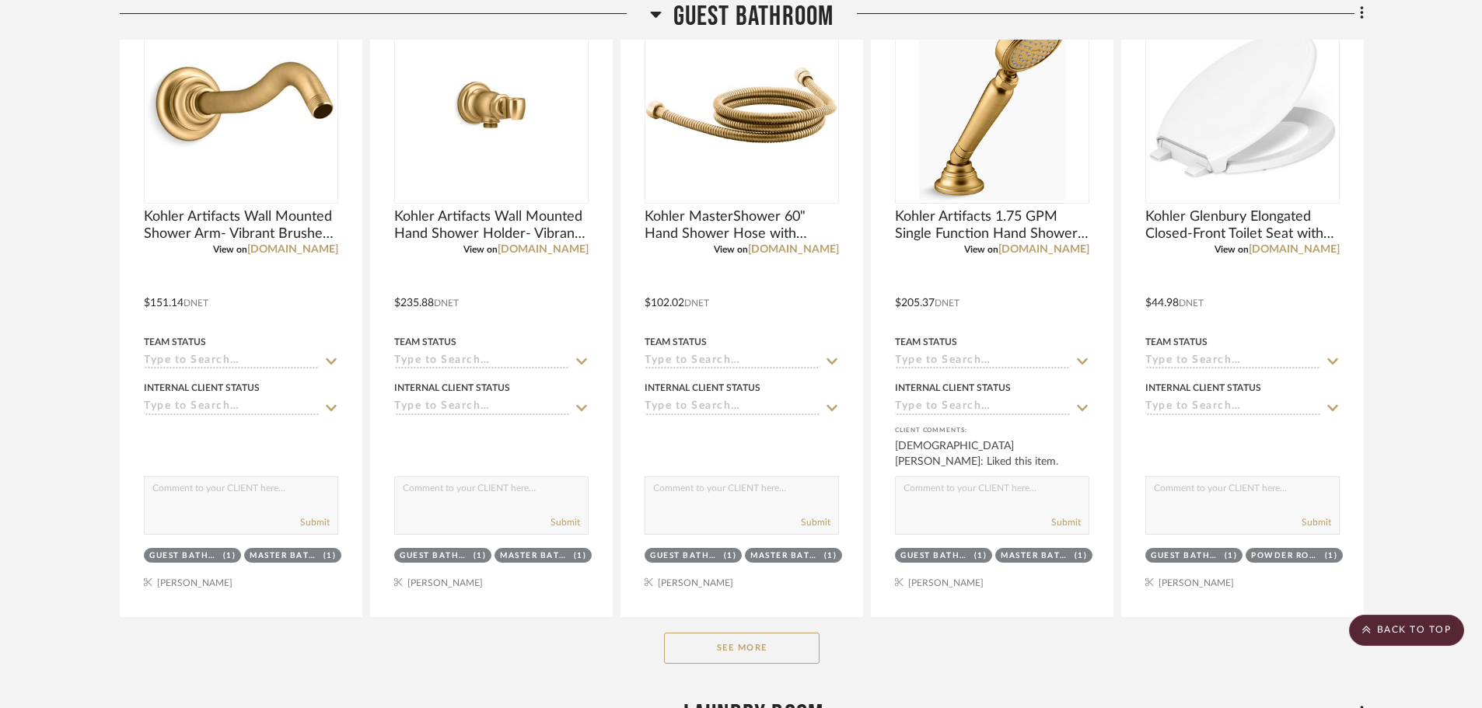
scroll to position [1944, 0]
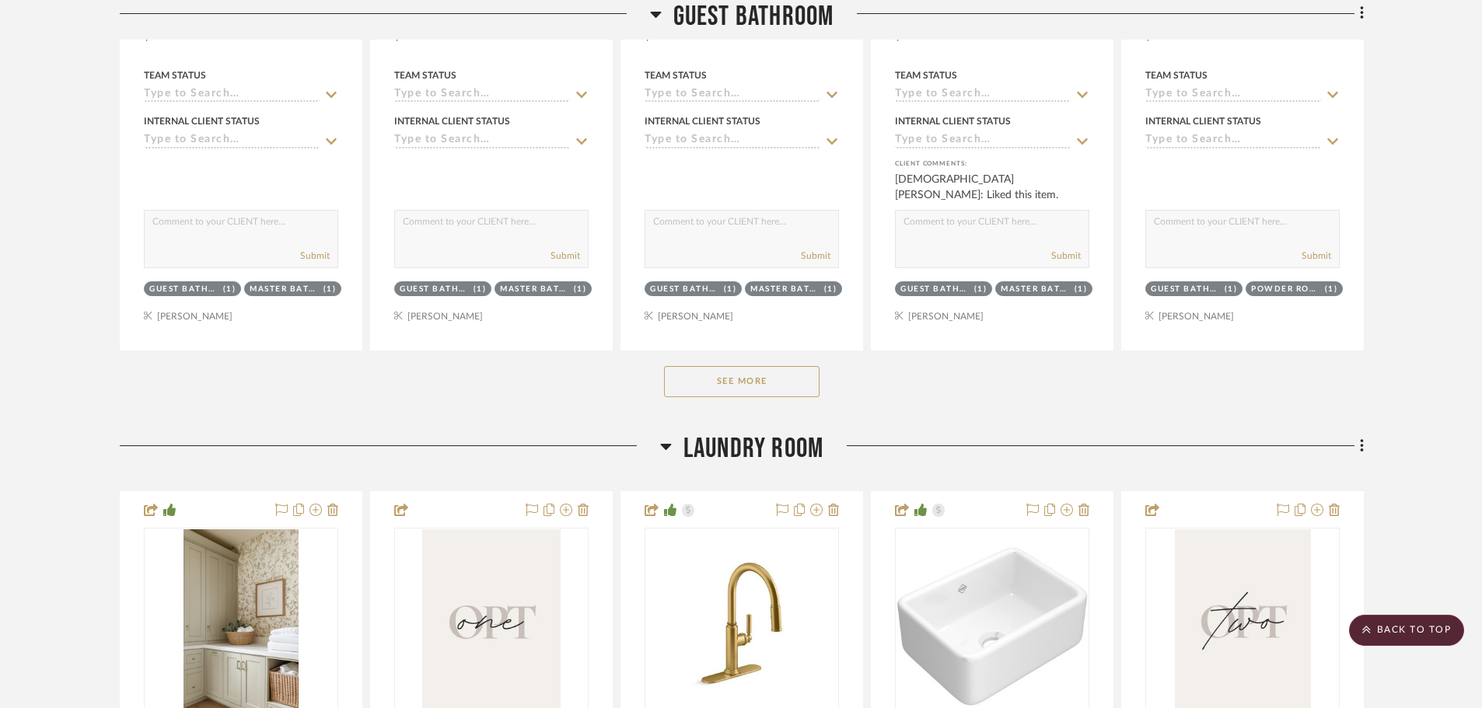
click at [758, 379] on button "See More" at bounding box center [742, 381] width 156 height 31
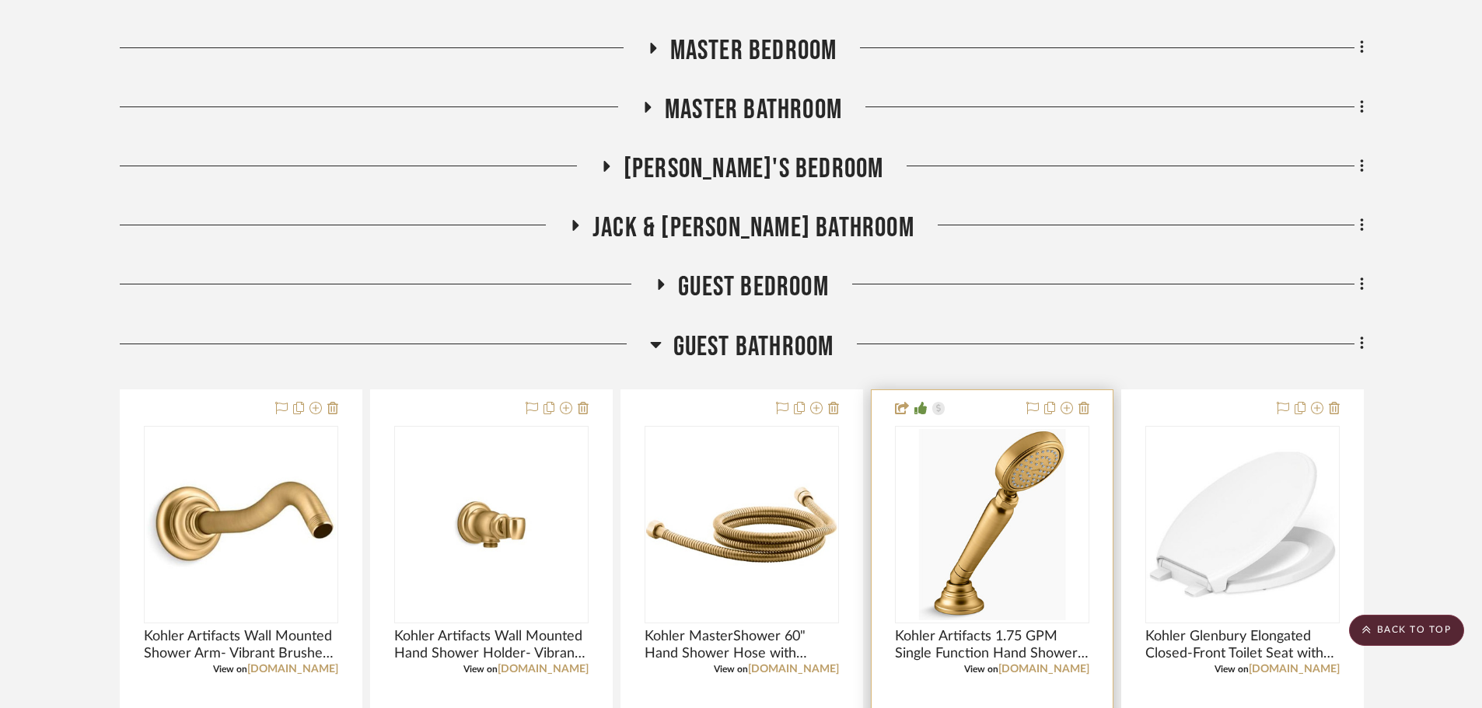
scroll to position [1244, 0]
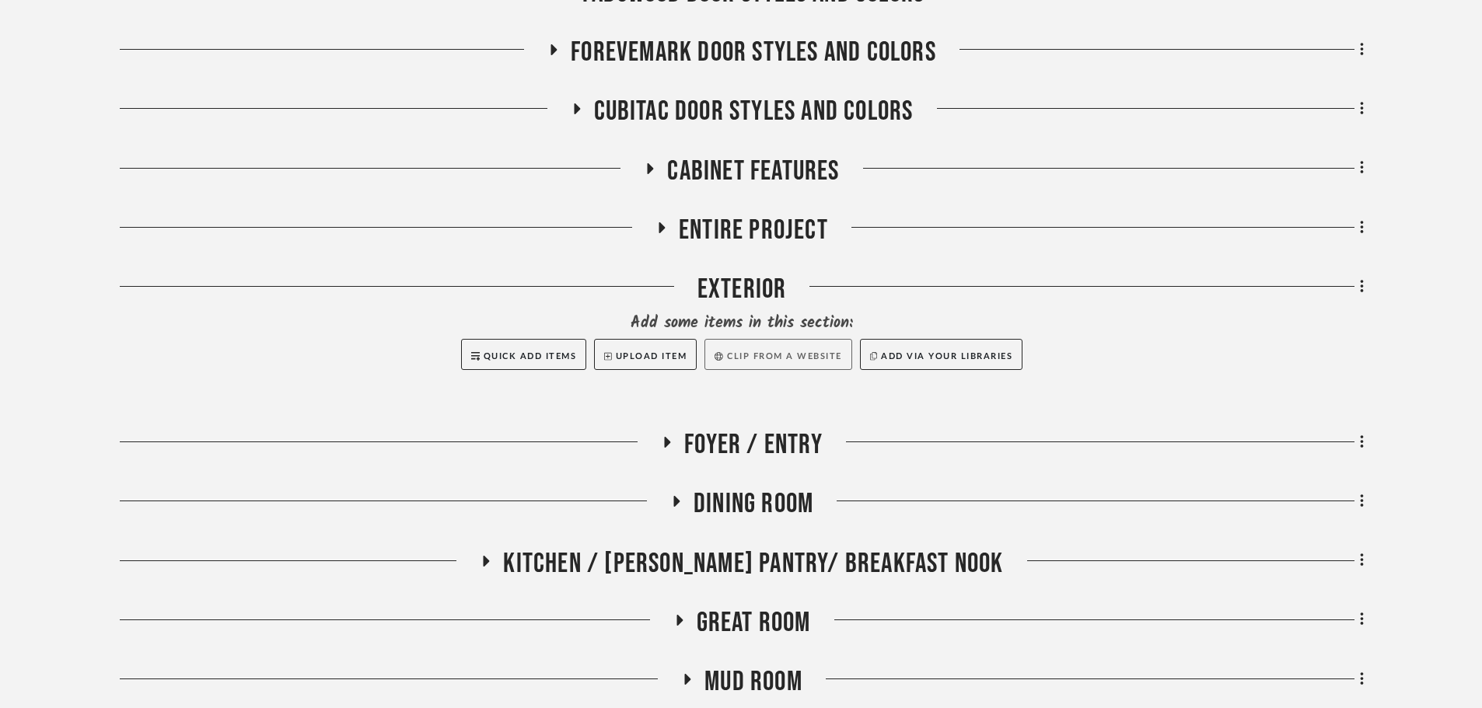
scroll to position [855, 0]
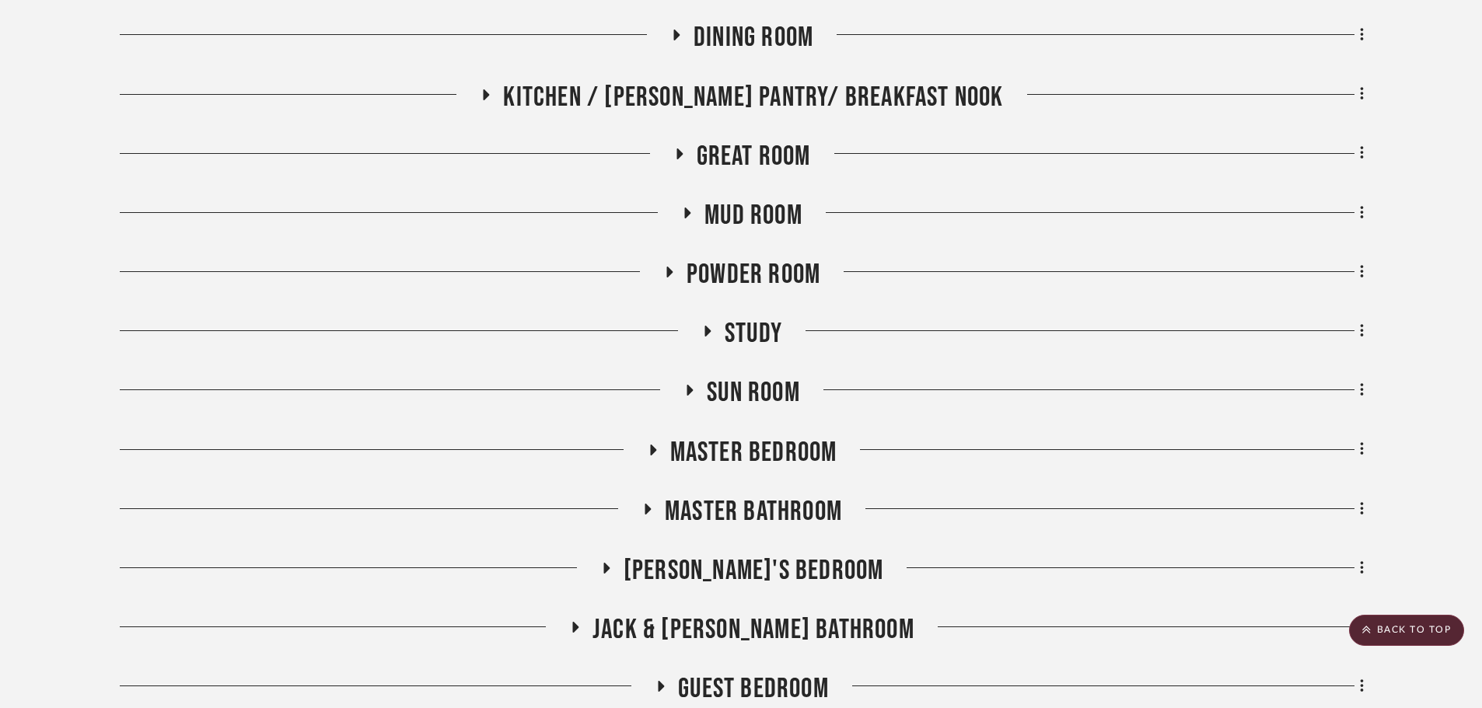
click at [779, 505] on span "Master Bathroom" at bounding box center [753, 511] width 177 height 33
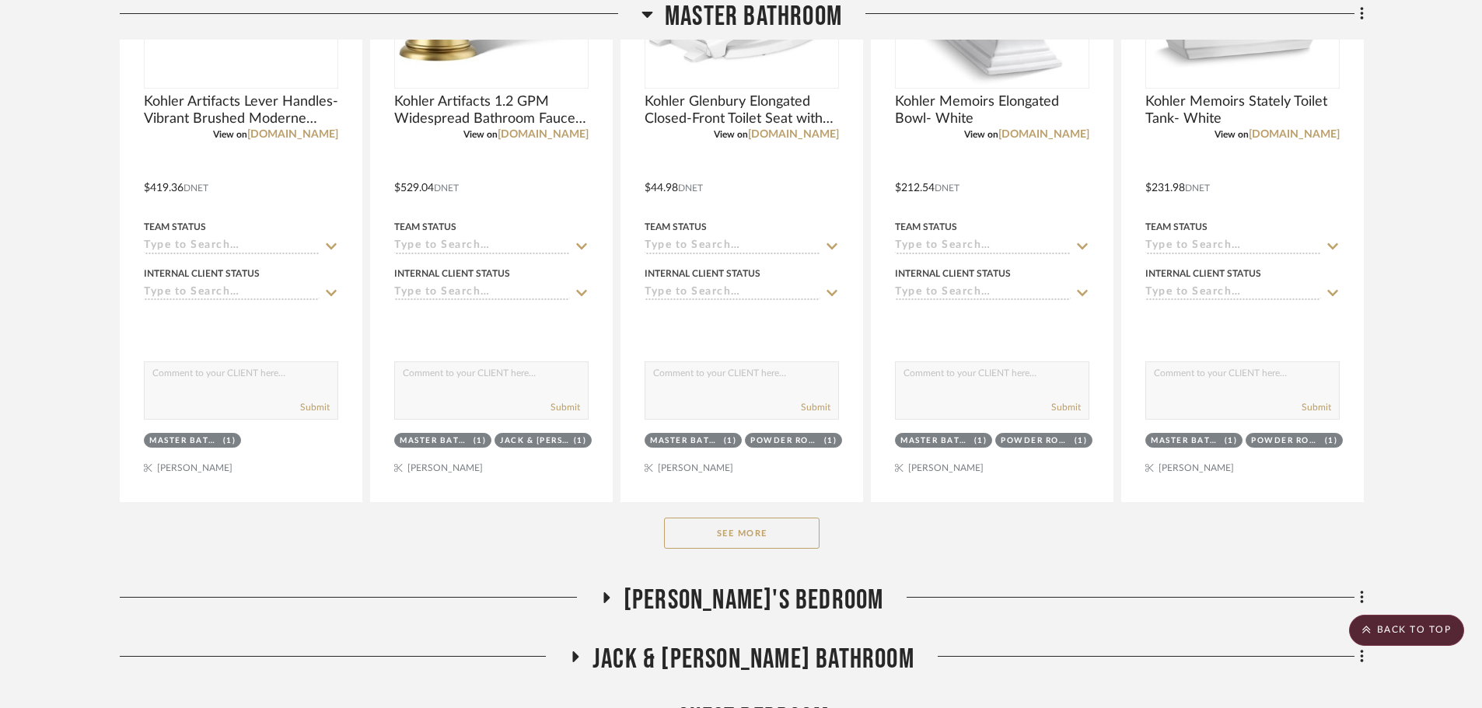
click at [748, 536] on button "See More" at bounding box center [742, 533] width 156 height 31
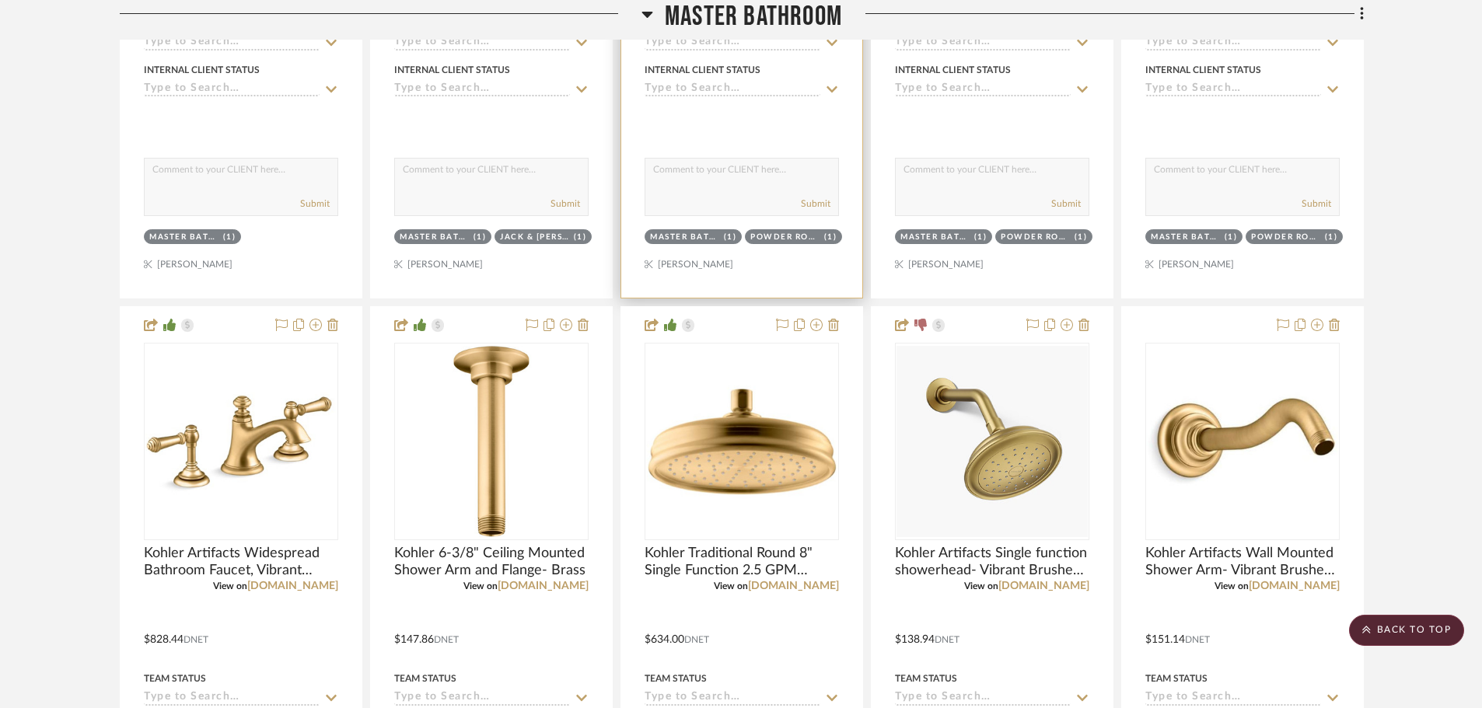
scroll to position [1789, 0]
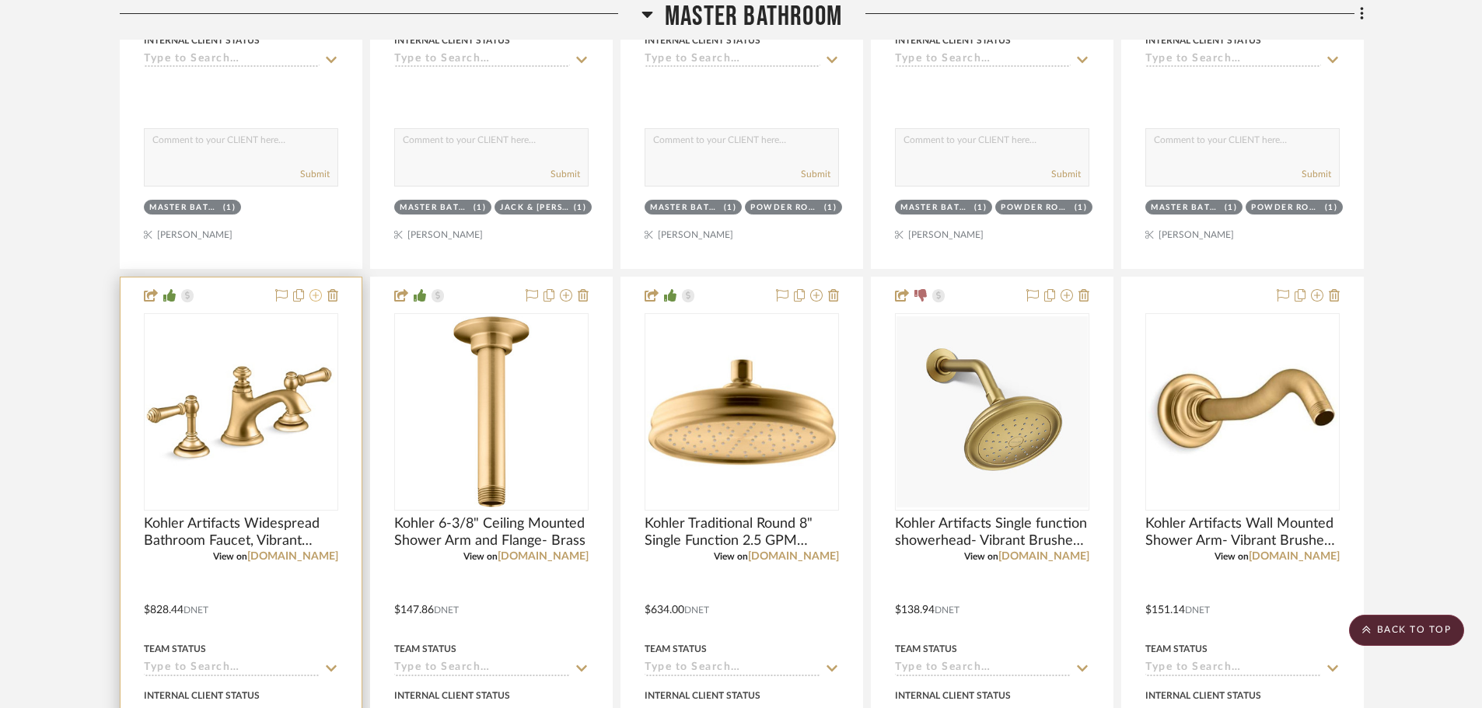
click at [311, 300] on icon at bounding box center [316, 295] width 12 height 12
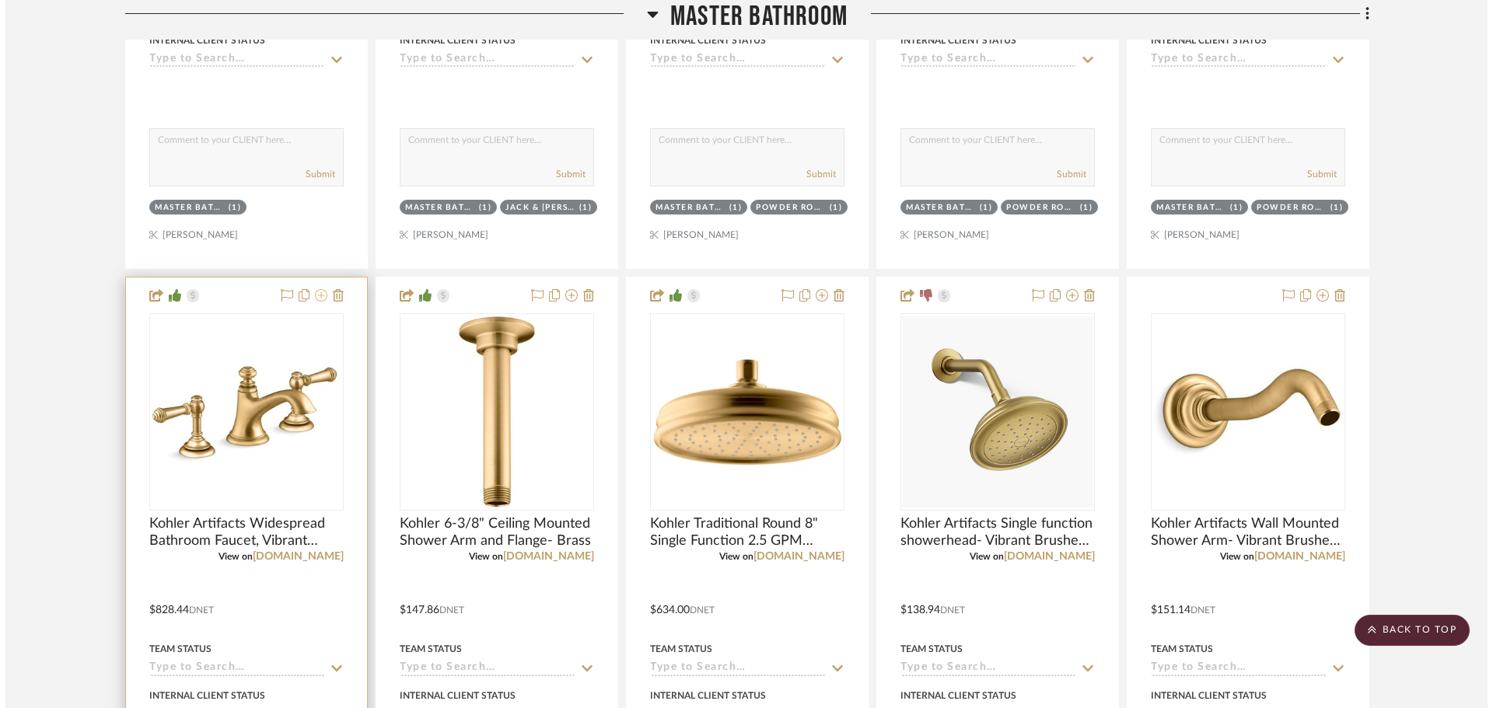
scroll to position [0, 0]
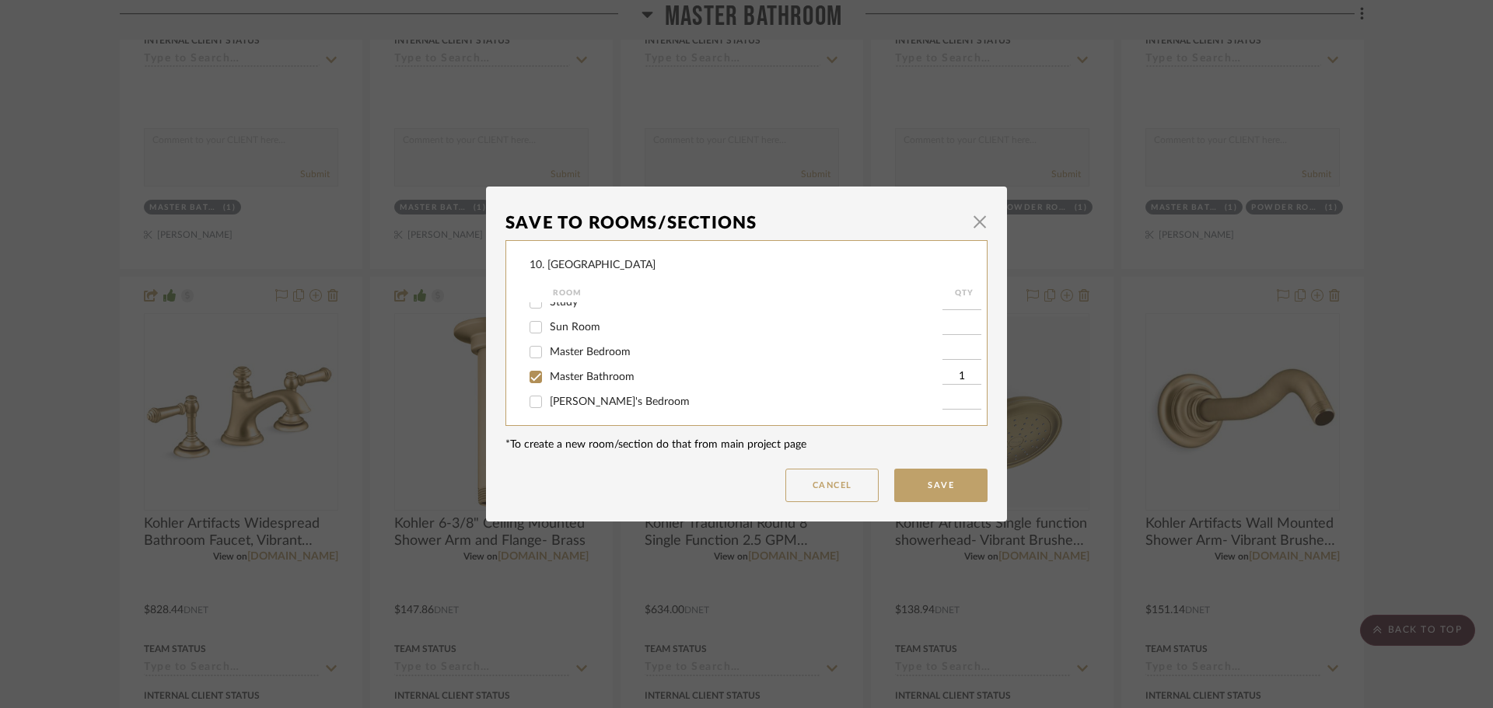
click at [582, 379] on span "Master Bathroom" at bounding box center [592, 377] width 85 height 11
click at [548, 379] on input "Master Bathroom" at bounding box center [535, 377] width 25 height 25
checkbox input "false"
click at [565, 352] on span "Will not use" at bounding box center [579, 347] width 58 height 11
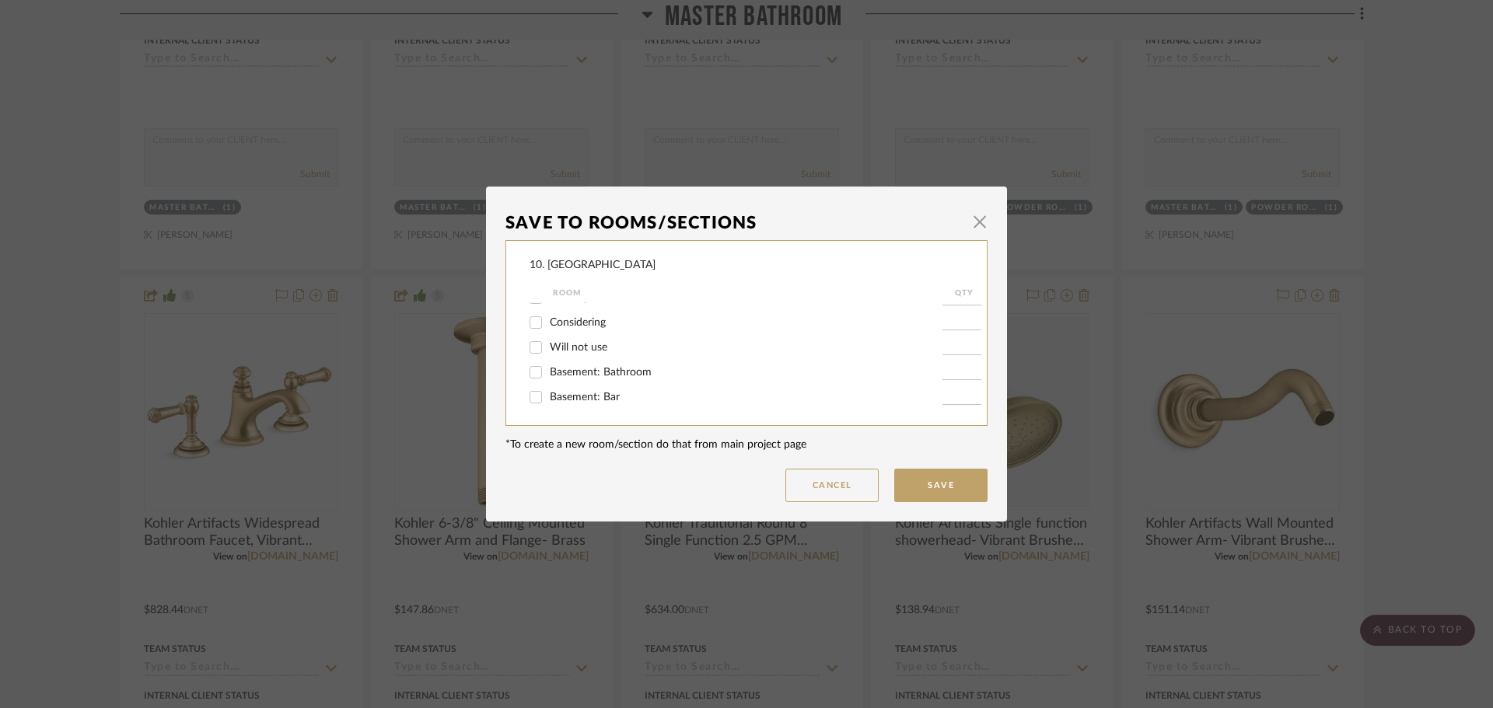
click at [548, 352] on input "Will not use" at bounding box center [535, 347] width 25 height 25
checkbox input "true"
type input "1"
click at [908, 479] on button "Save" at bounding box center [940, 485] width 93 height 33
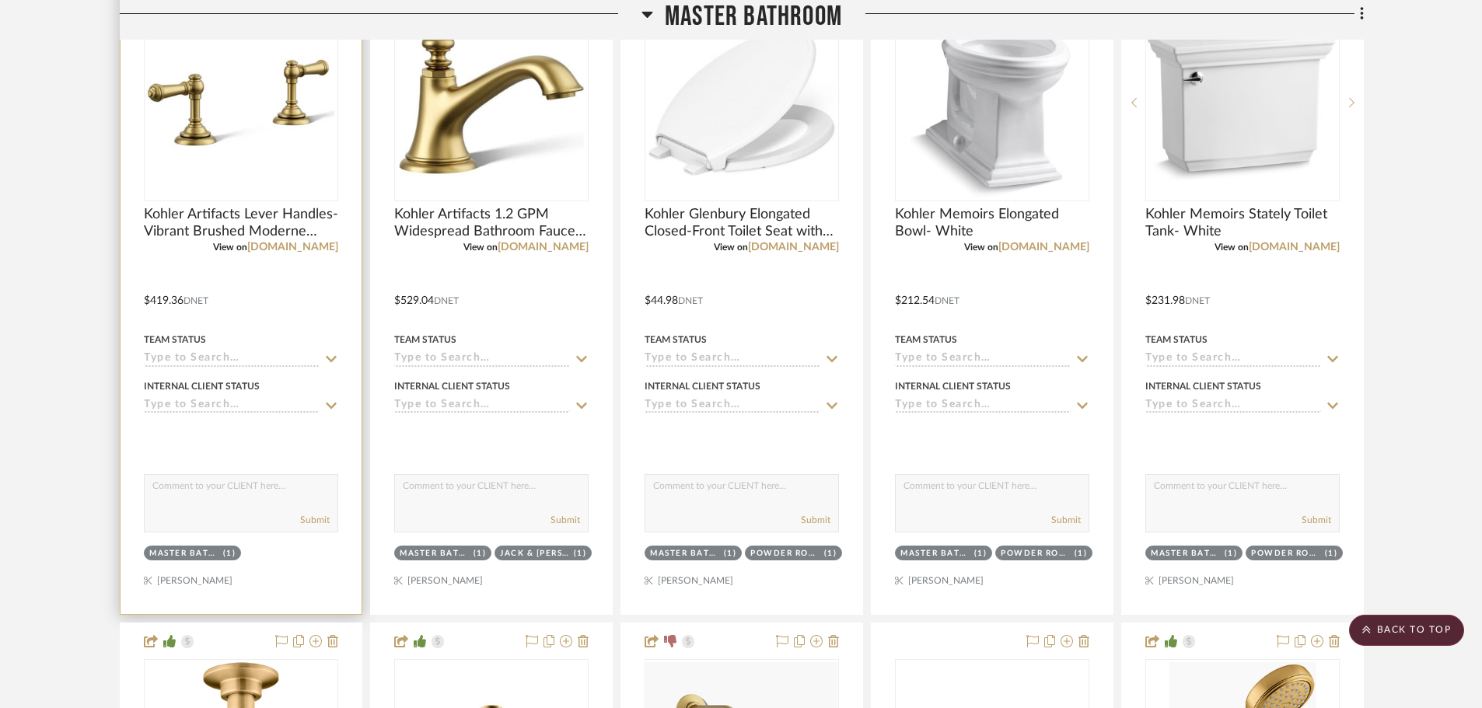
scroll to position [1244, 0]
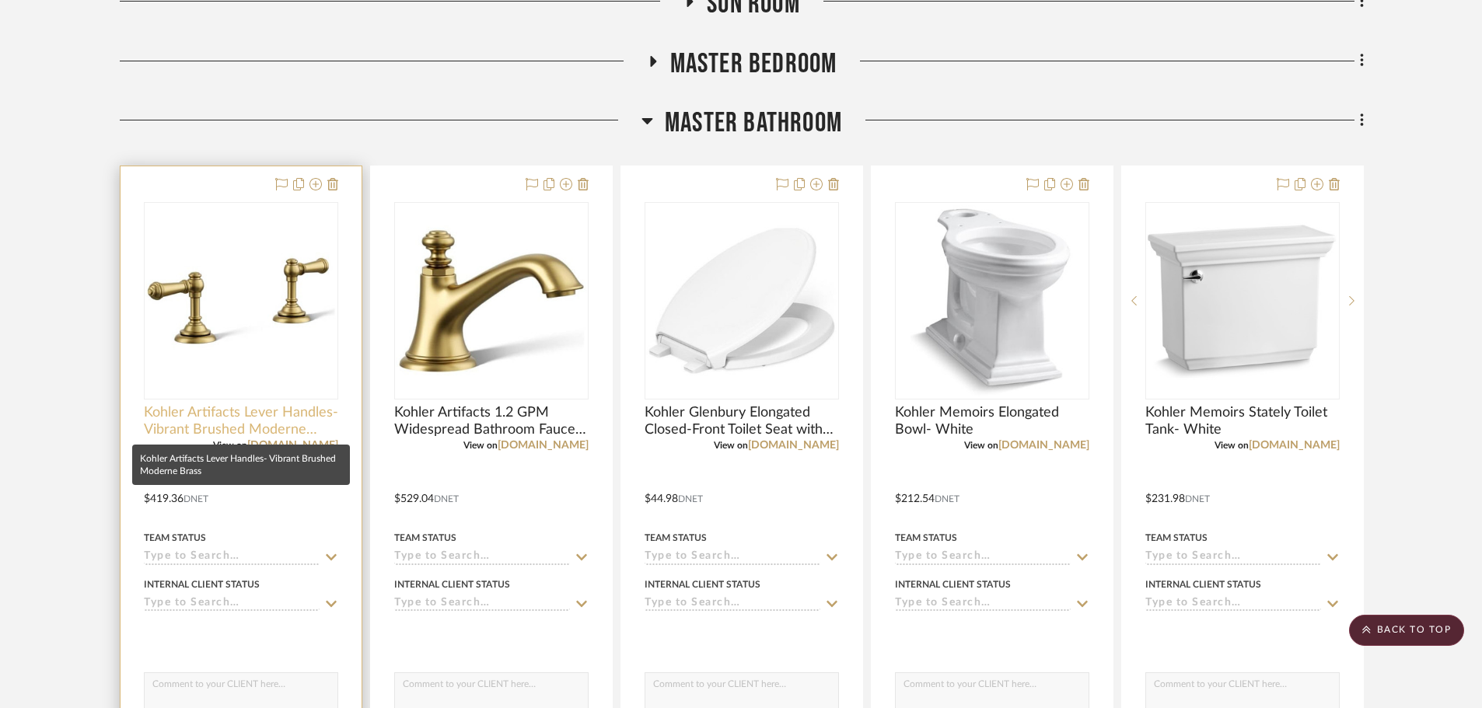
click at [268, 428] on span "Kohler Artifacts Lever Handles- Vibrant Brushed Moderne Brass" at bounding box center [241, 421] width 194 height 34
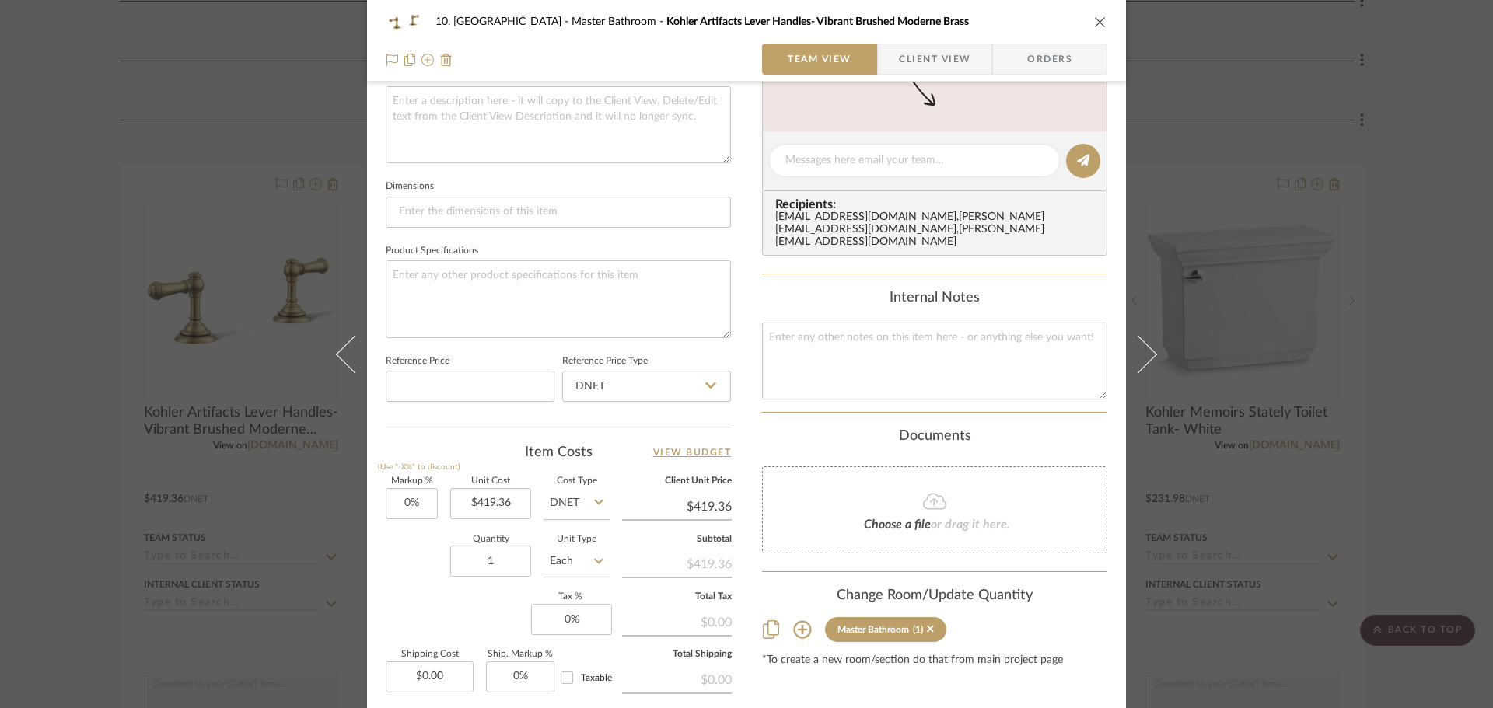
scroll to position [622, 0]
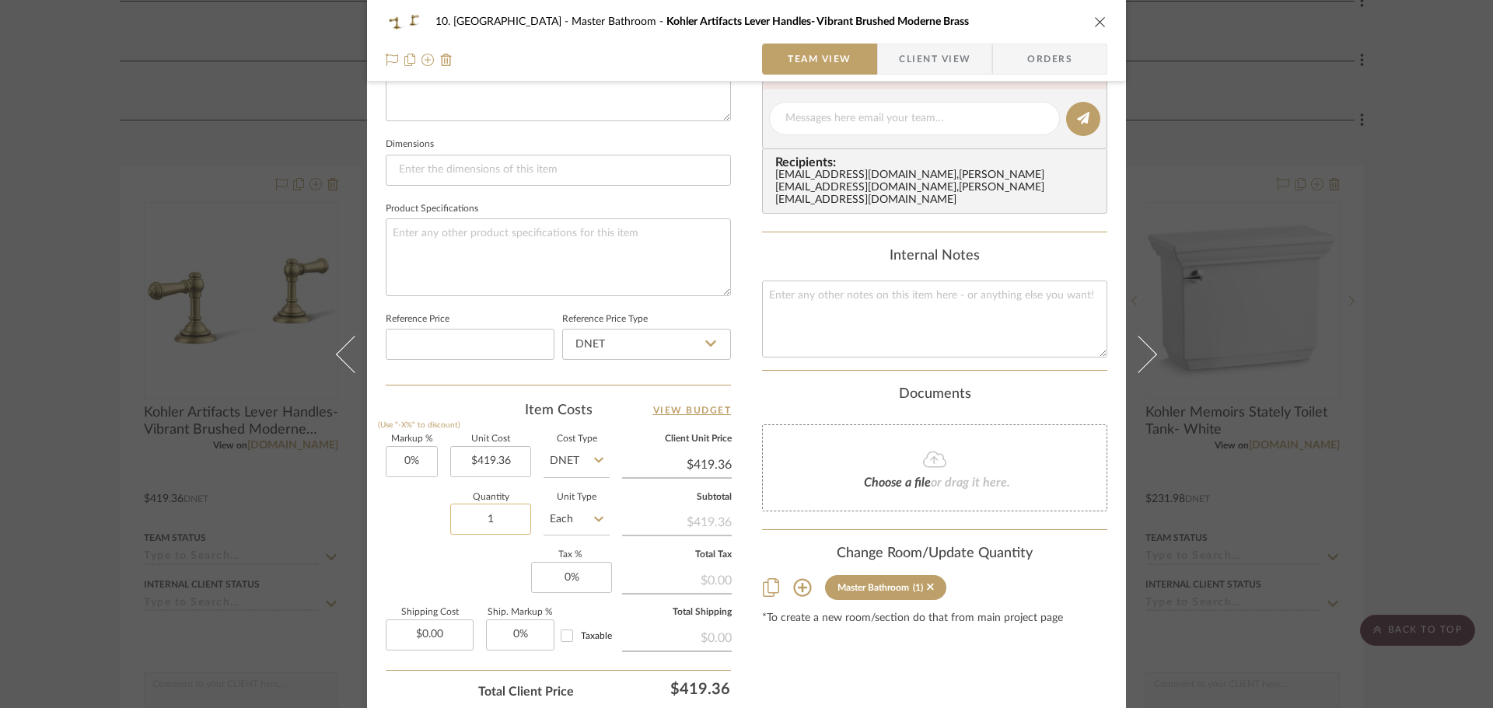
click at [495, 530] on input "1" at bounding box center [490, 519] width 81 height 31
type input "2"
click at [503, 559] on div "Markup % (Use "-X%" to discount) 0% Unit Cost $419.36 Cost Type DNET Client Uni…" at bounding box center [558, 548] width 345 height 227
drag, startPoint x: 76, startPoint y: 529, endPoint x: 94, endPoint y: 524, distance: 18.5
click at [72, 529] on div "10. [PERSON_NAME] Master Bathroom Kohler Artifacts Lever Handles- Vibrant Brush…" at bounding box center [746, 354] width 1493 height 708
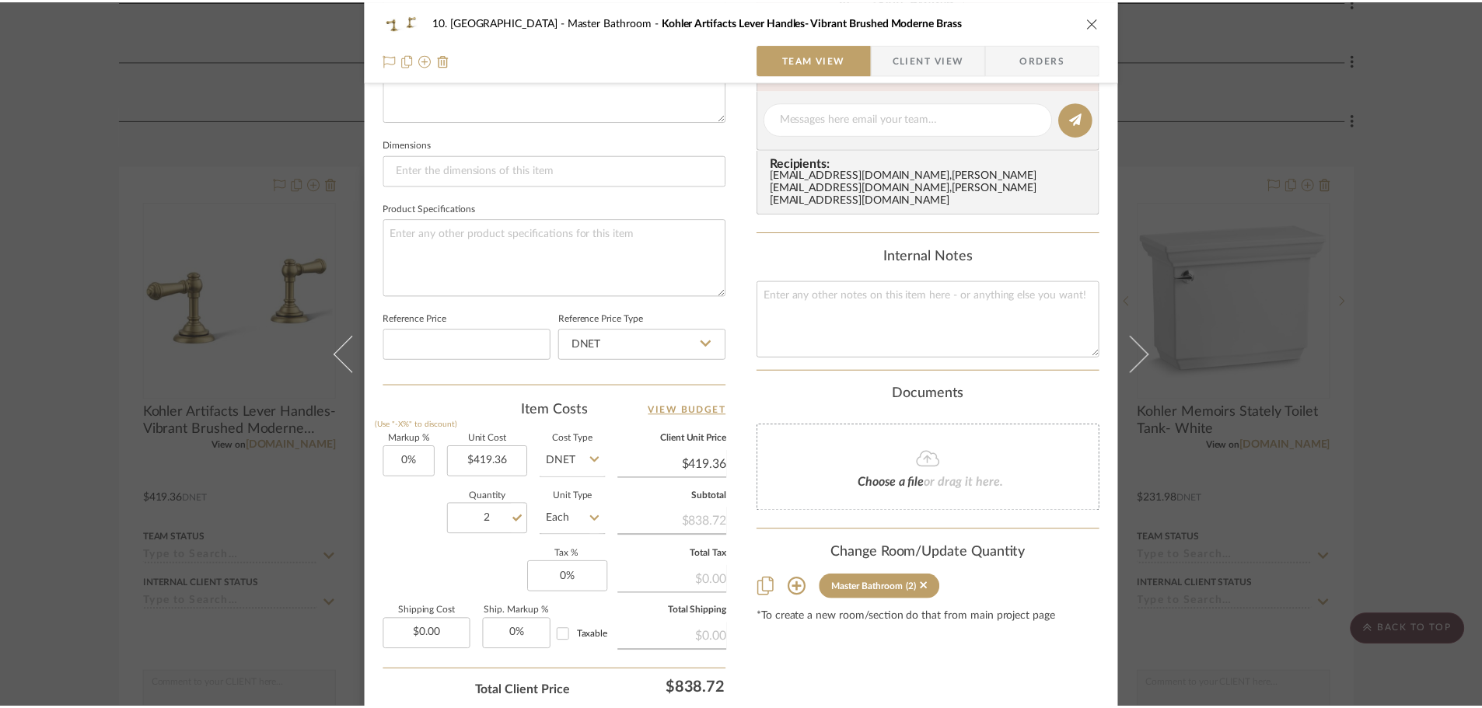
scroll to position [1244, 0]
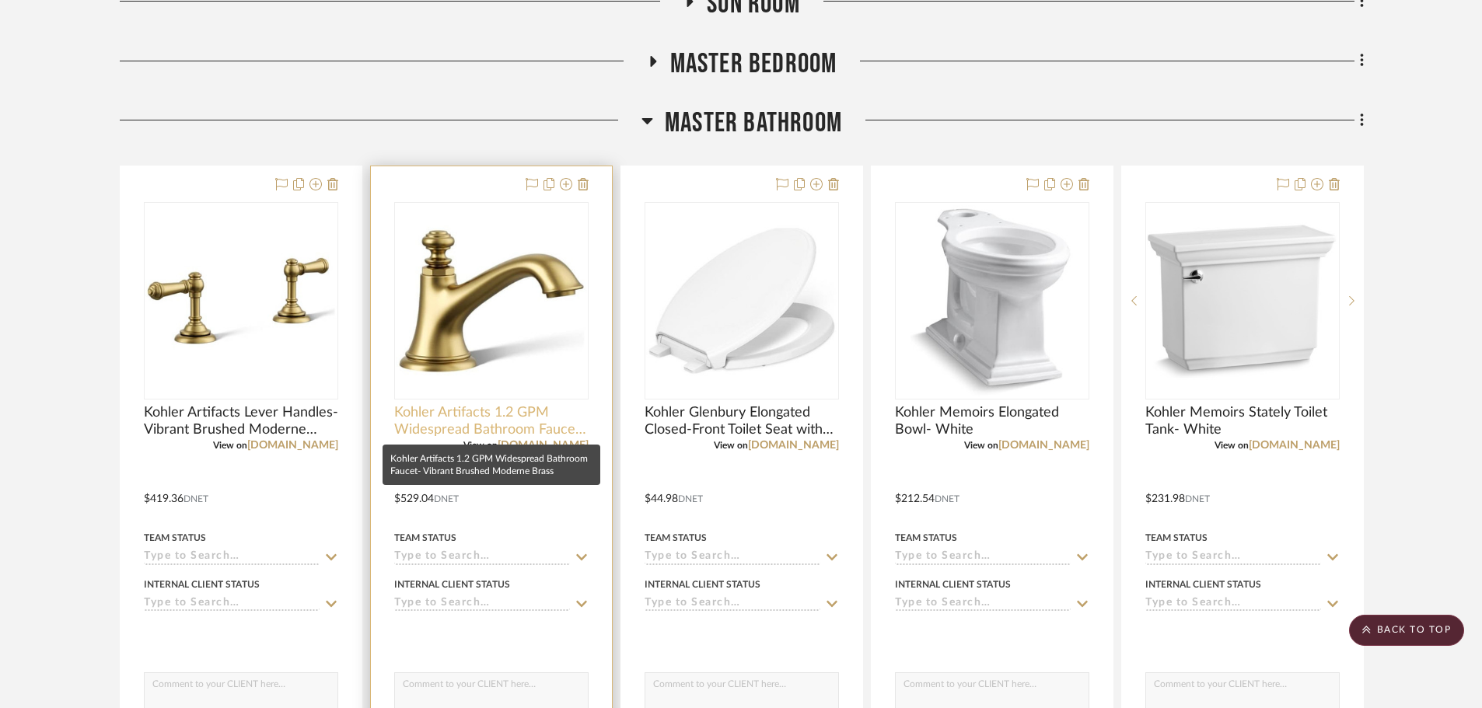
click at [500, 418] on span "Kohler Artifacts 1.2 GPM Widespread Bathroom Faucet- Vibrant Brushed Moderne Br…" at bounding box center [491, 421] width 194 height 34
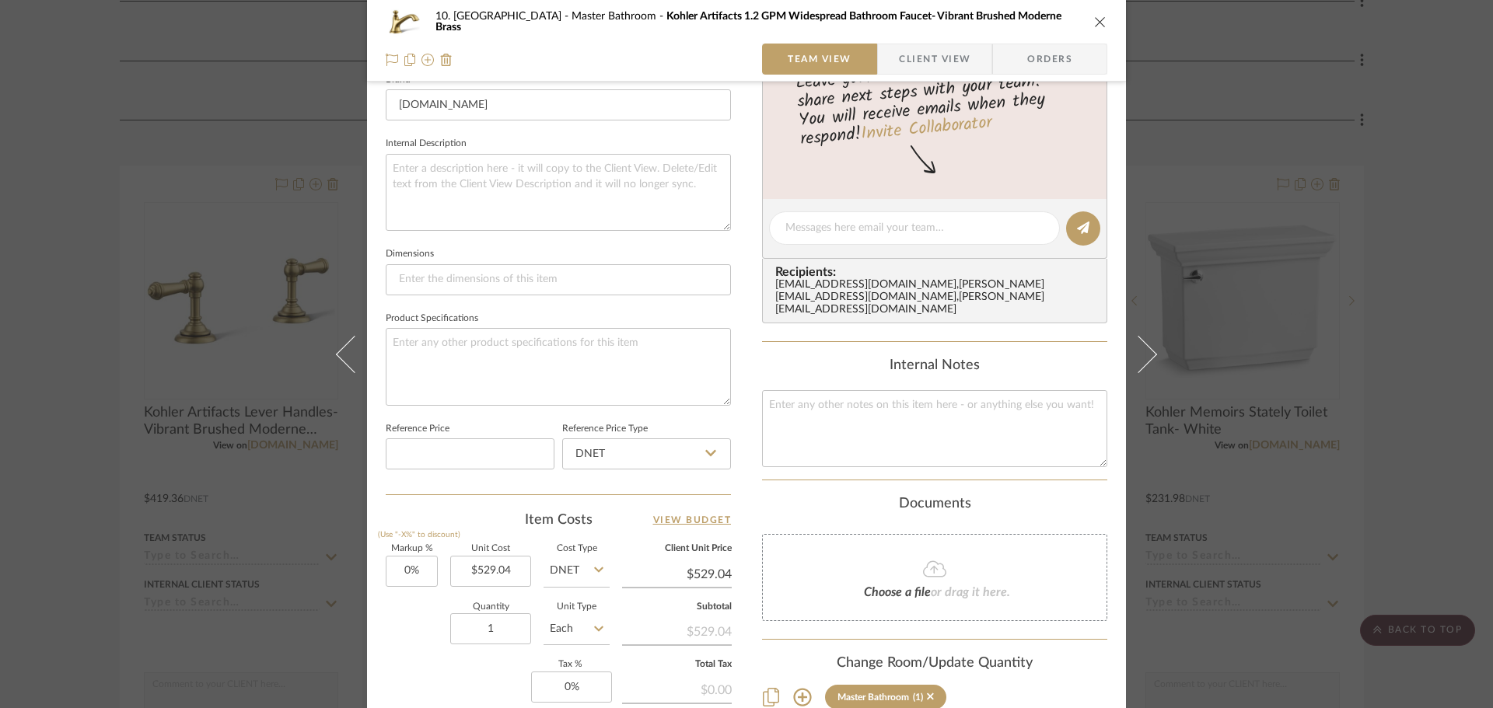
scroll to position [740, 0]
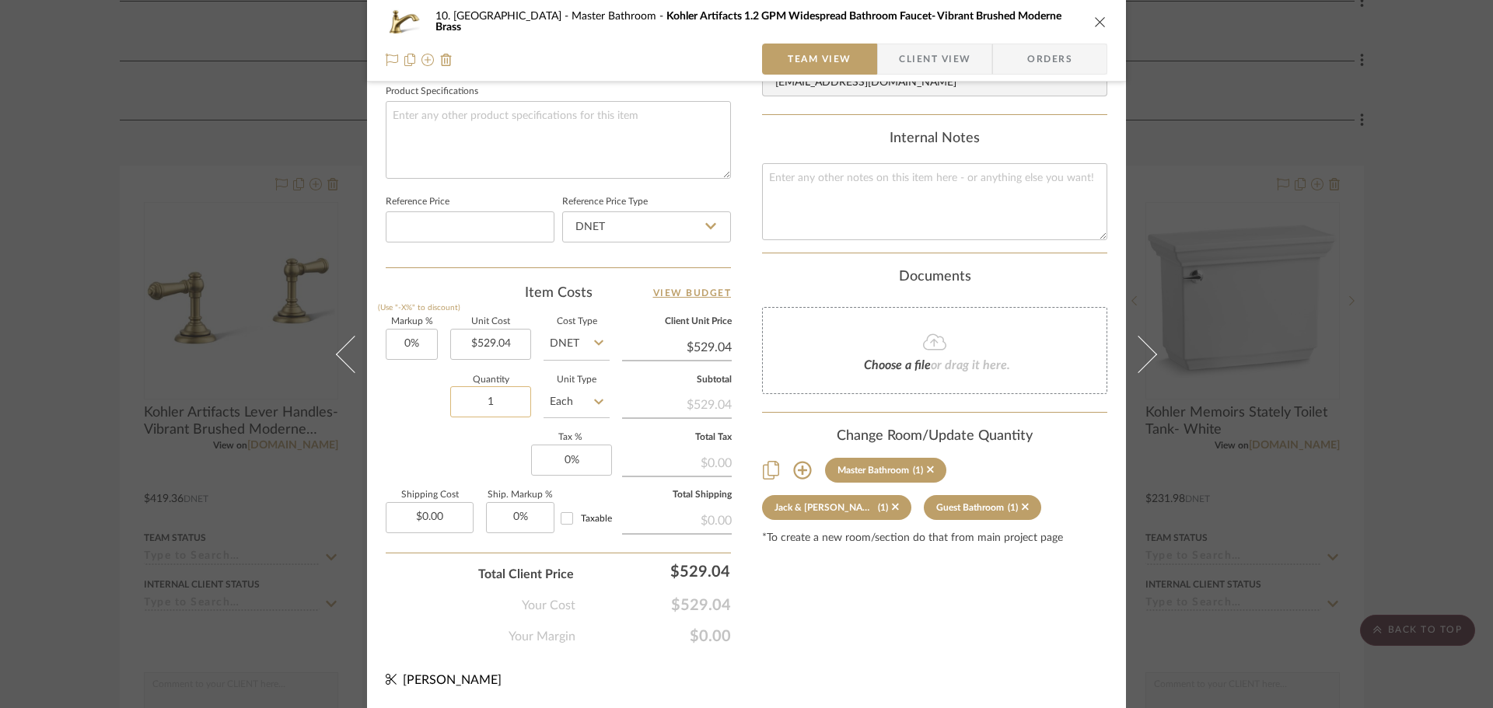
click at [488, 404] on input "1" at bounding box center [490, 401] width 81 height 31
type input "2"
click at [502, 449] on div "Markup % (Use "-X%" to discount) 0% Unit Cost $529.04 Cost Type DNET Client Uni…" at bounding box center [558, 431] width 345 height 227
click at [82, 455] on div "10. [PERSON_NAME] Master Bathroom Kohler Artifacts 1.2 GPM Widespread Bathroom …" at bounding box center [746, 354] width 1493 height 708
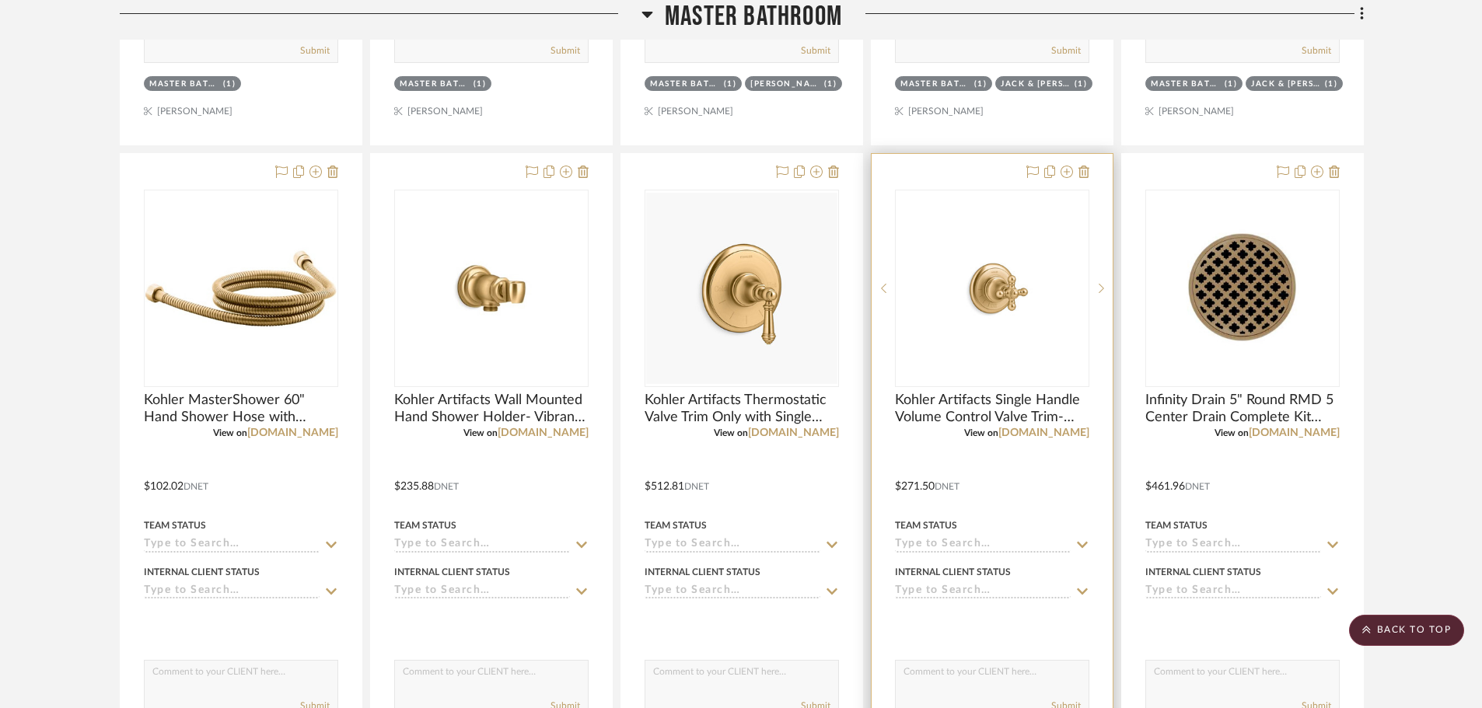
scroll to position [2644, 0]
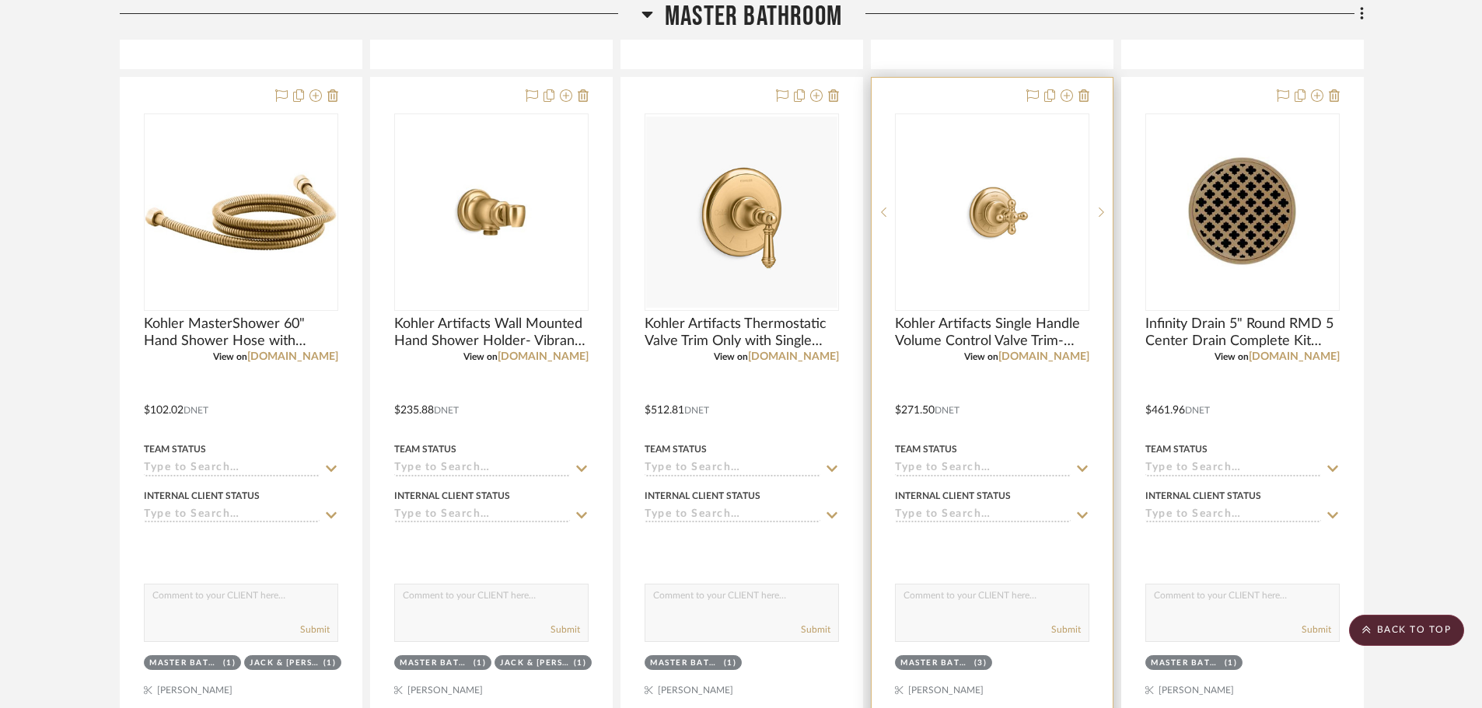
click at [967, 354] on div "View on [DOMAIN_NAME]" at bounding box center [992, 357] width 194 height 14
click at [967, 346] on span "Kohler Artifacts Single Handle Volume Control Valve Trim- Vibrant Brushed Moder…" at bounding box center [992, 333] width 194 height 34
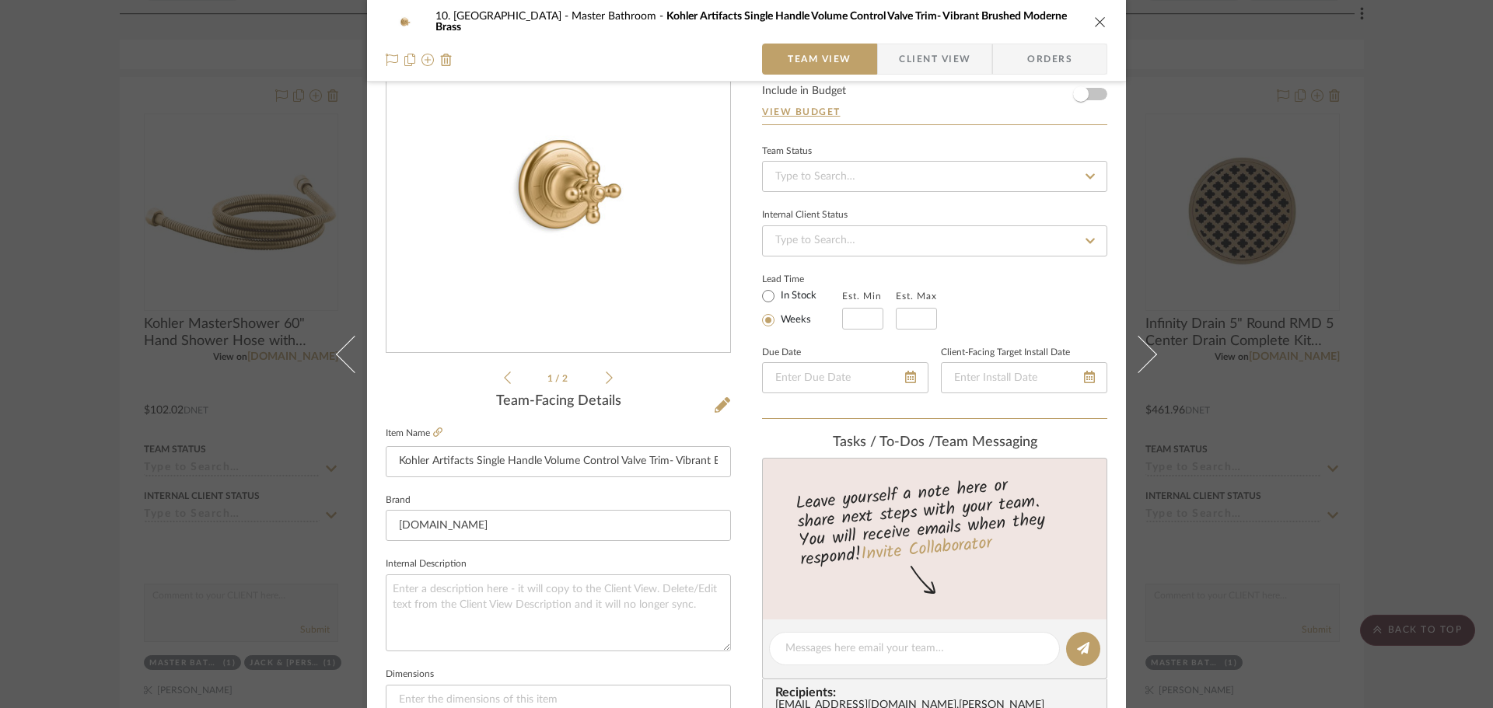
scroll to position [467, 0]
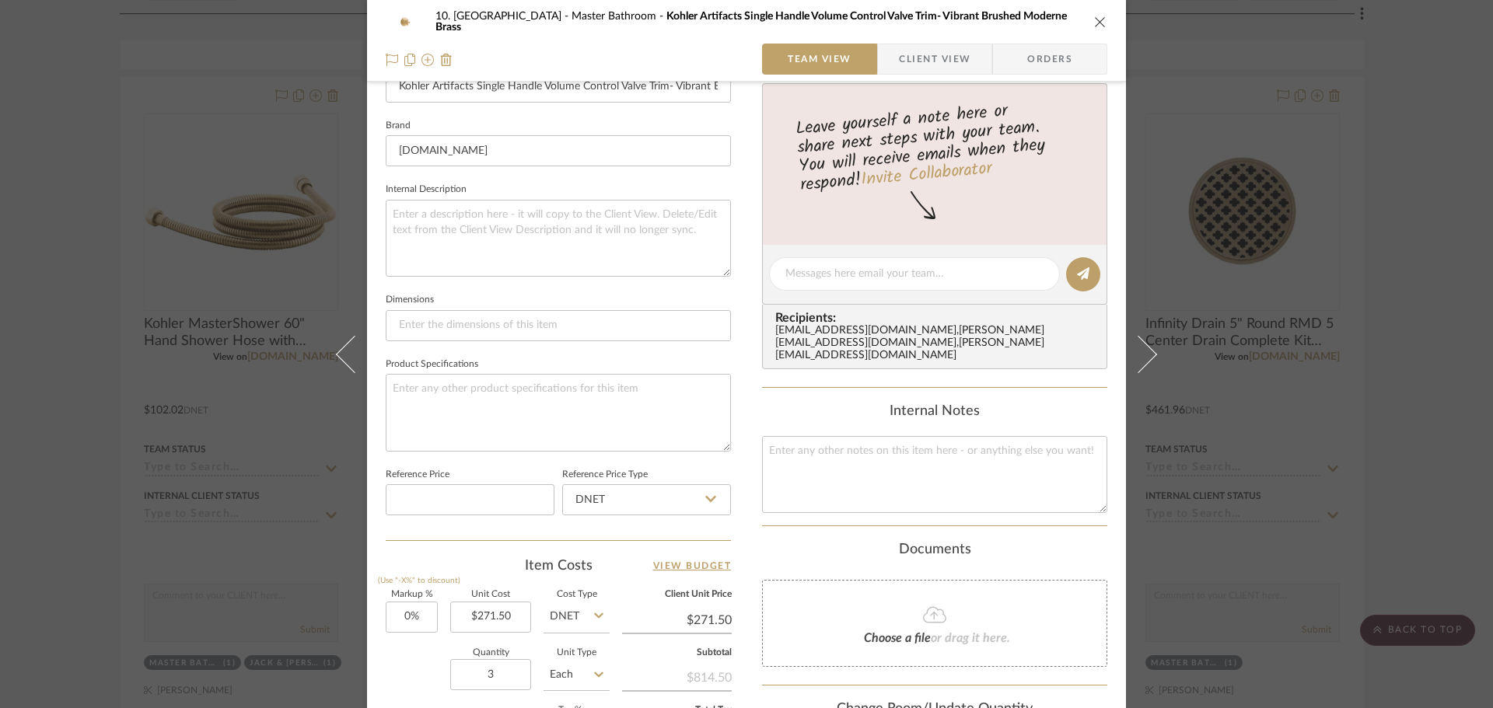
click at [57, 481] on div "10. [PERSON_NAME] Master Bathroom Kohler Artifacts Single Handle Volume Control…" at bounding box center [746, 354] width 1493 height 708
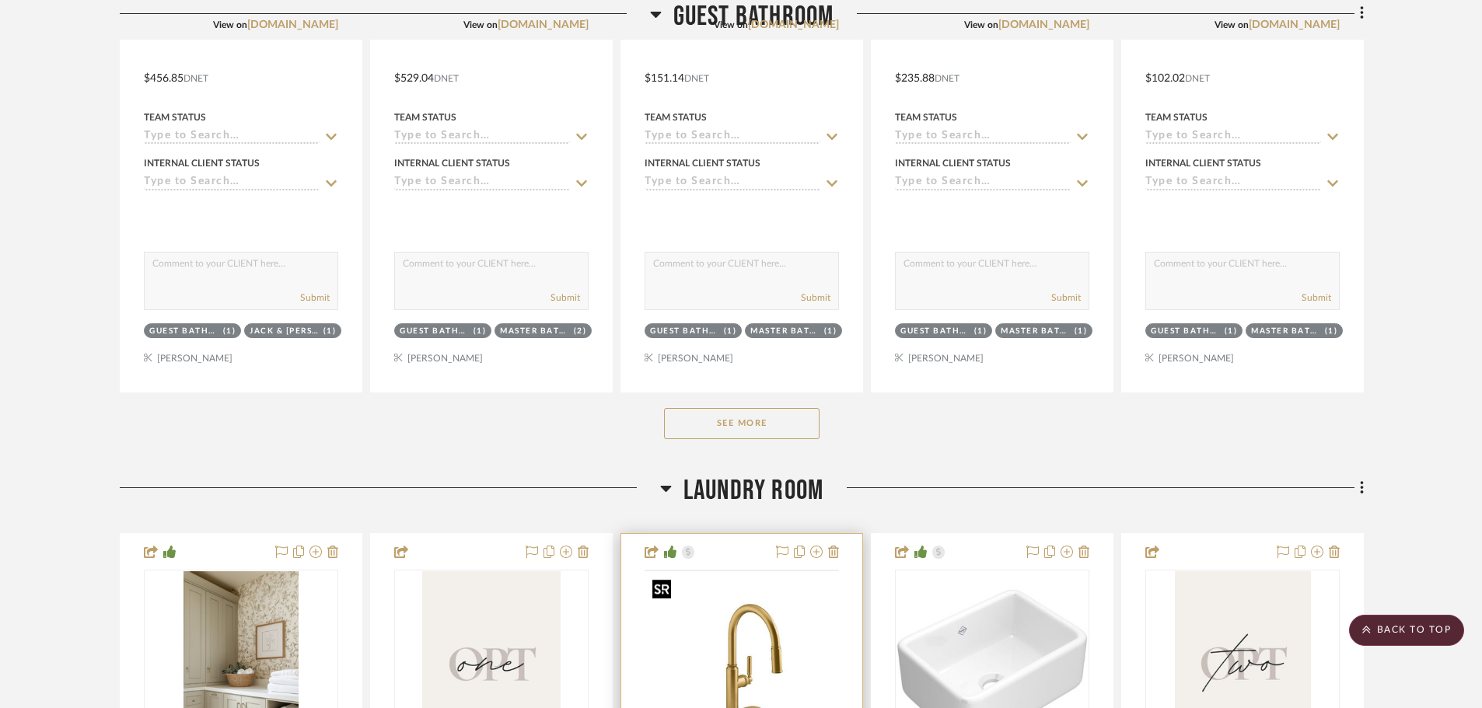
scroll to position [5910, 0]
click at [770, 430] on button "See More" at bounding box center [742, 422] width 156 height 31
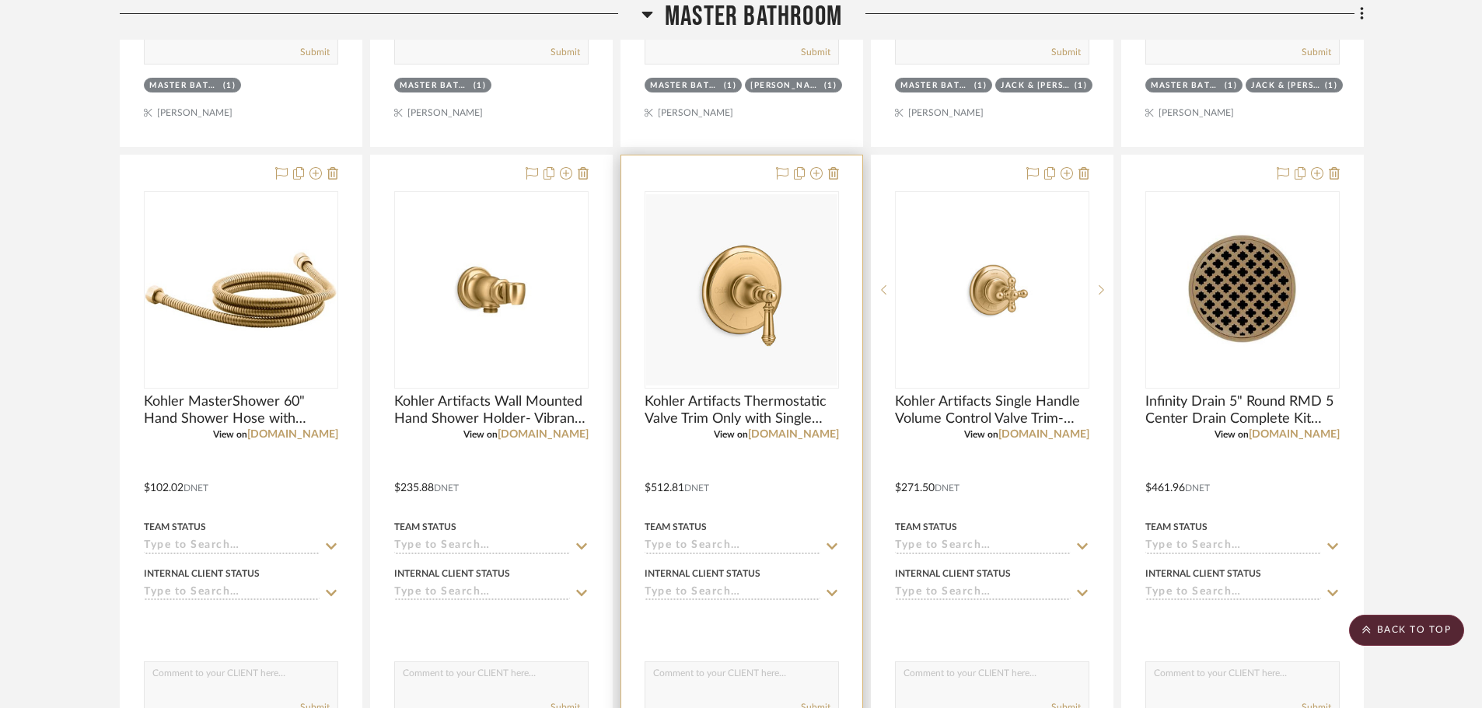
scroll to position [2022, 0]
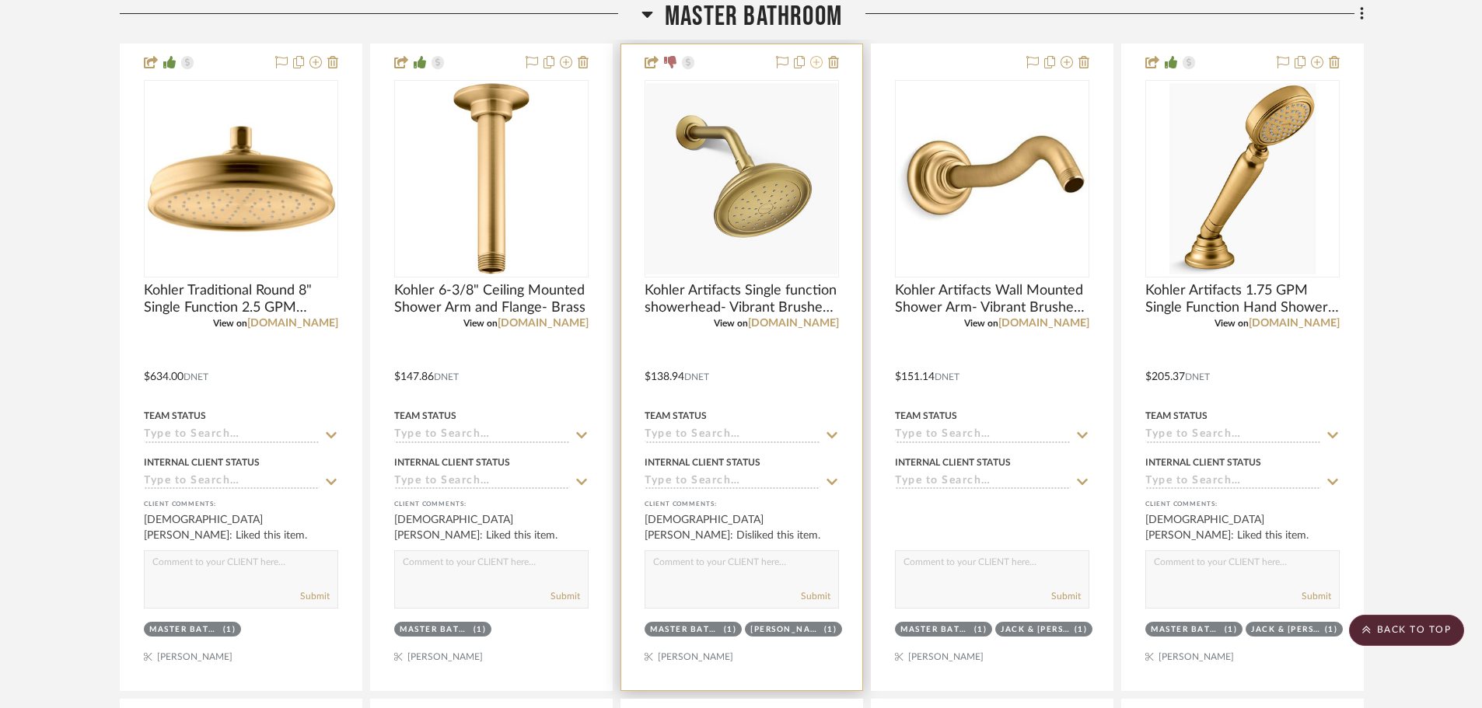
click at [817, 66] on icon at bounding box center [816, 62] width 12 height 12
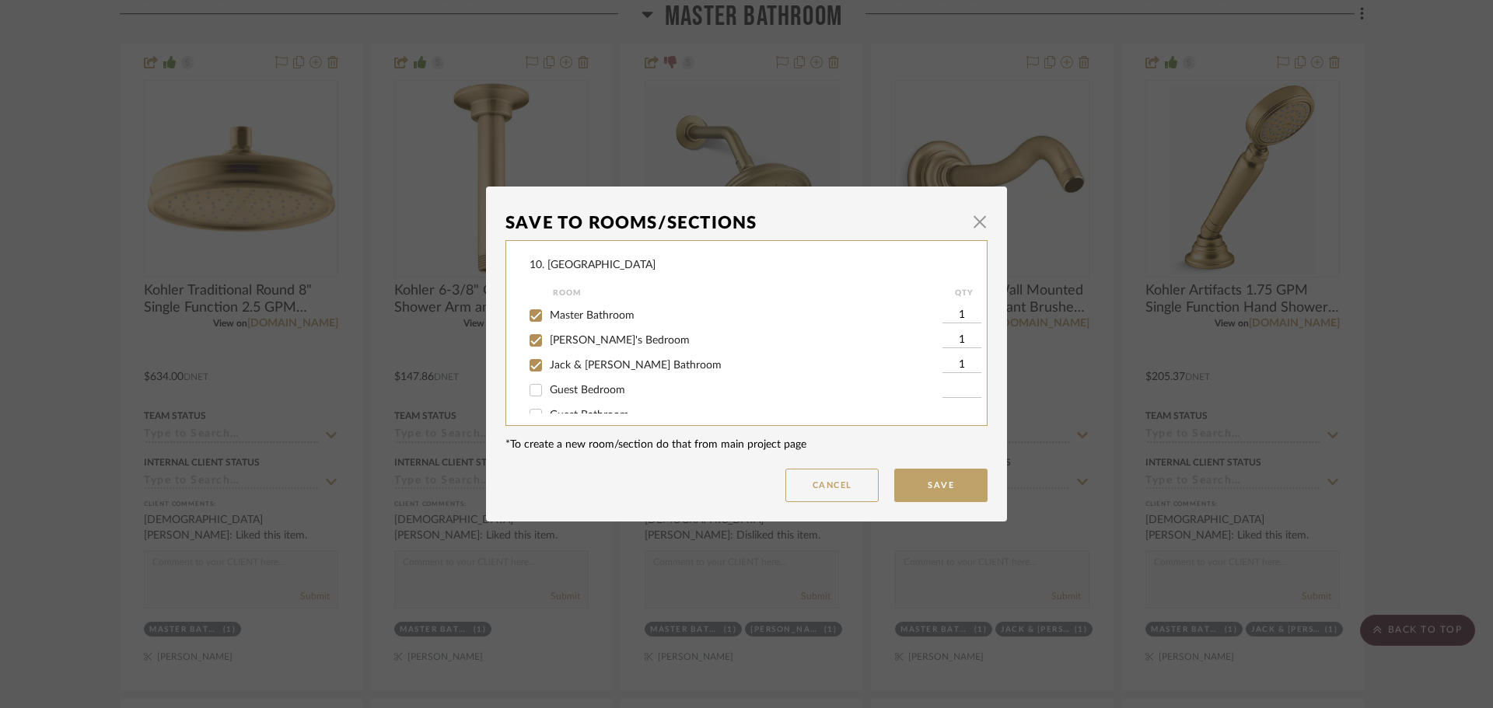
scroll to position [389, 0]
click at [600, 332] on div "[PERSON_NAME]'s Bedroom" at bounding box center [736, 324] width 413 height 25
click at [596, 323] on span "[PERSON_NAME]'s Bedroom" at bounding box center [620, 324] width 140 height 11
click at [548, 323] on input "[PERSON_NAME]'s Bedroom" at bounding box center [535, 324] width 25 height 25
checkbox input "false"
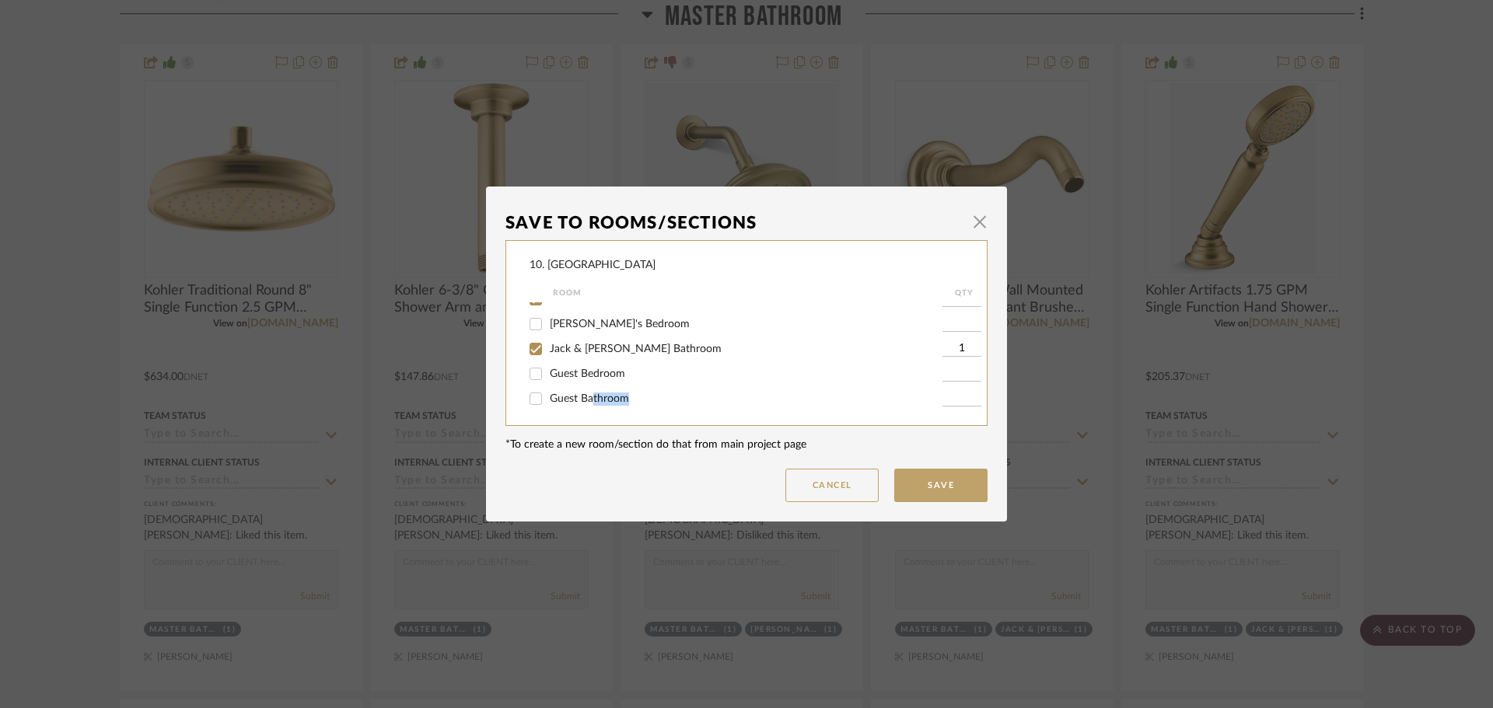
click at [585, 400] on div "FABUWOOD DOOR STYLES AND COLORS FOREVEMARK DOOR STYLES AND COLORS CUBITAC DOOR …" at bounding box center [758, 225] width 456 height 622
click at [582, 354] on span "Guest Bathroom" at bounding box center [589, 354] width 79 height 11
click at [548, 354] on input "Guest Bathroom" at bounding box center [535, 354] width 25 height 25
checkbox input "true"
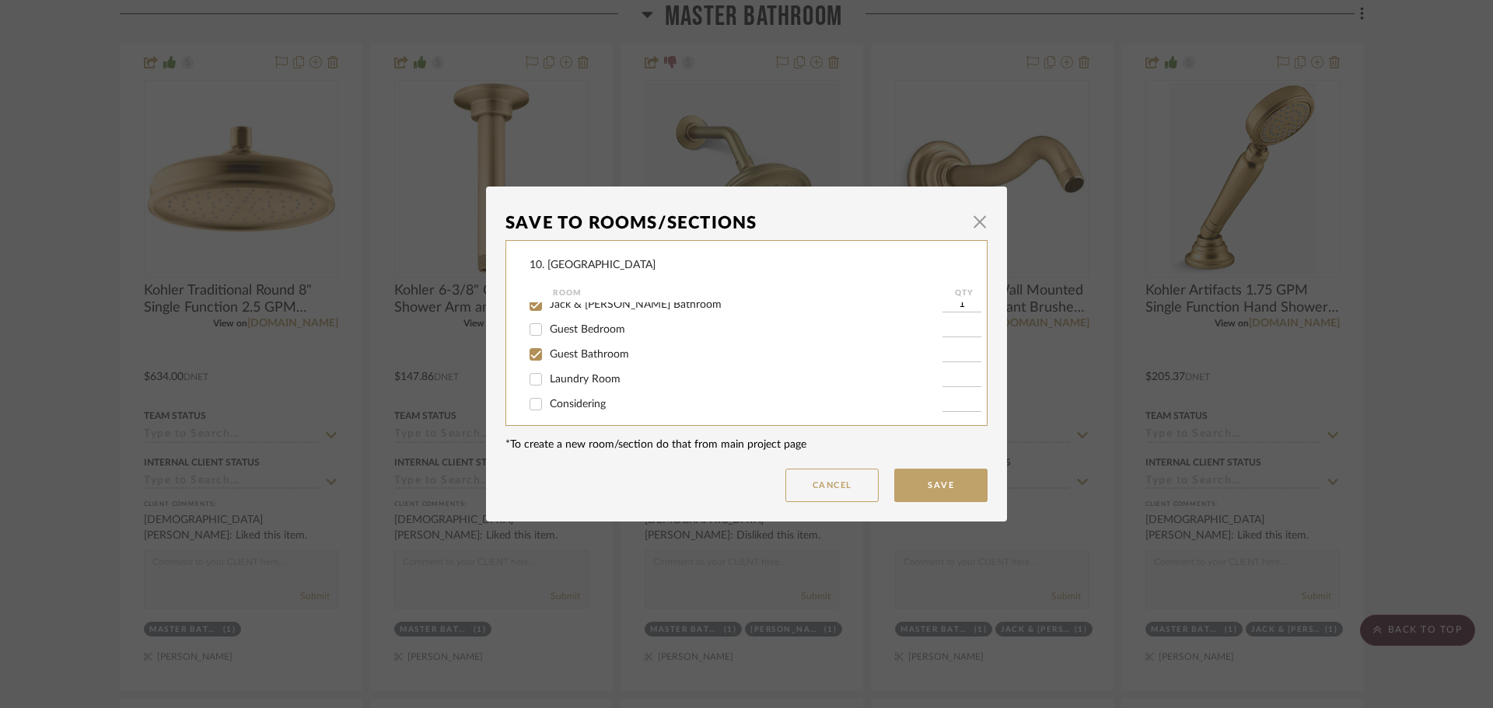
type input "1"
click at [947, 494] on button "Save" at bounding box center [940, 485] width 93 height 33
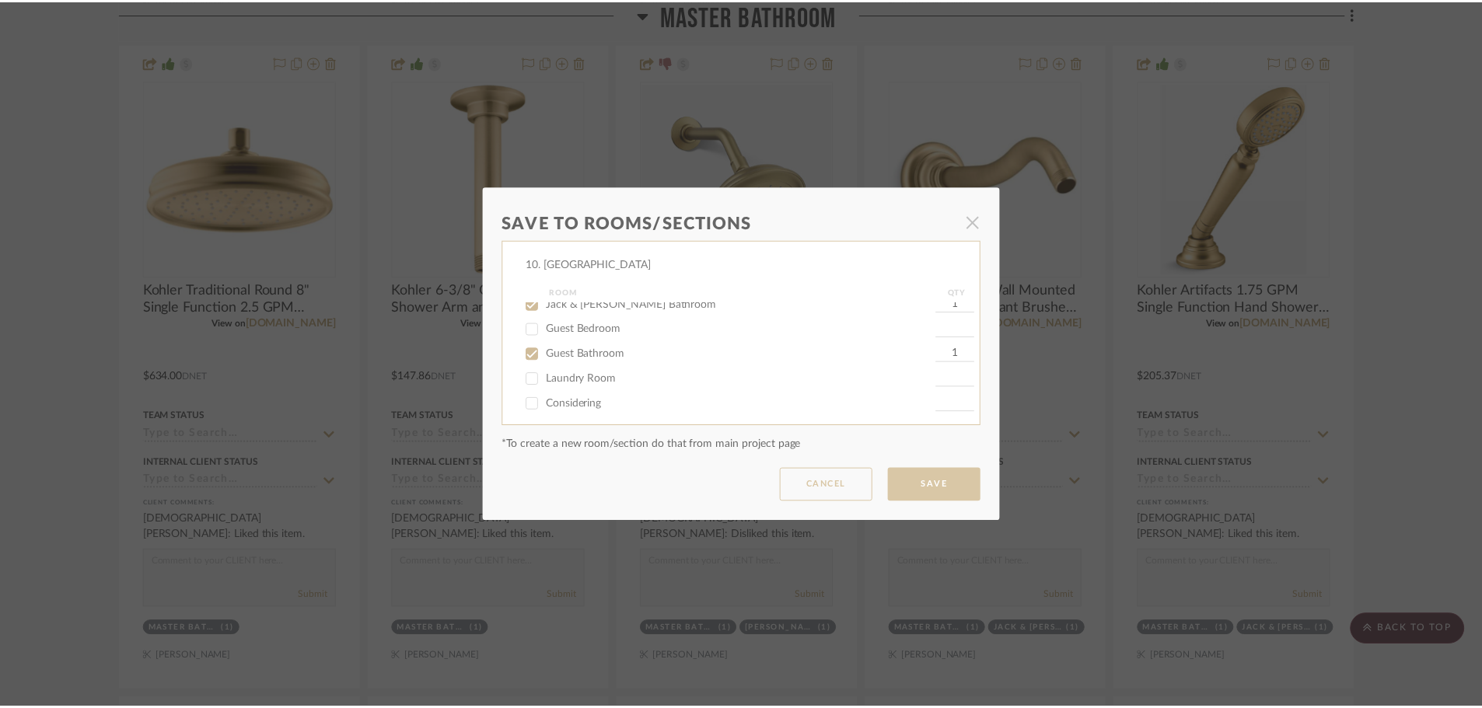
scroll to position [2022, 0]
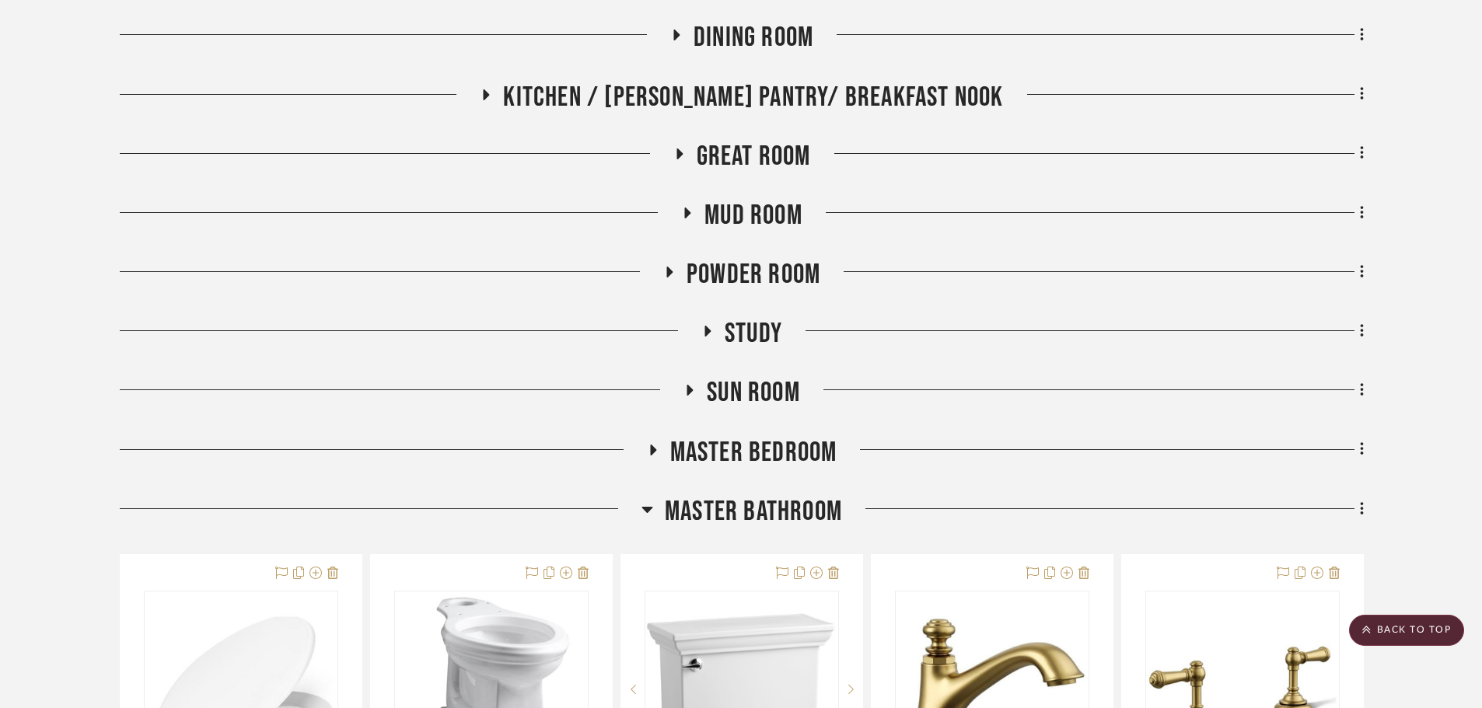
click at [722, 526] on span "Master Bathroom" at bounding box center [753, 511] width 177 height 33
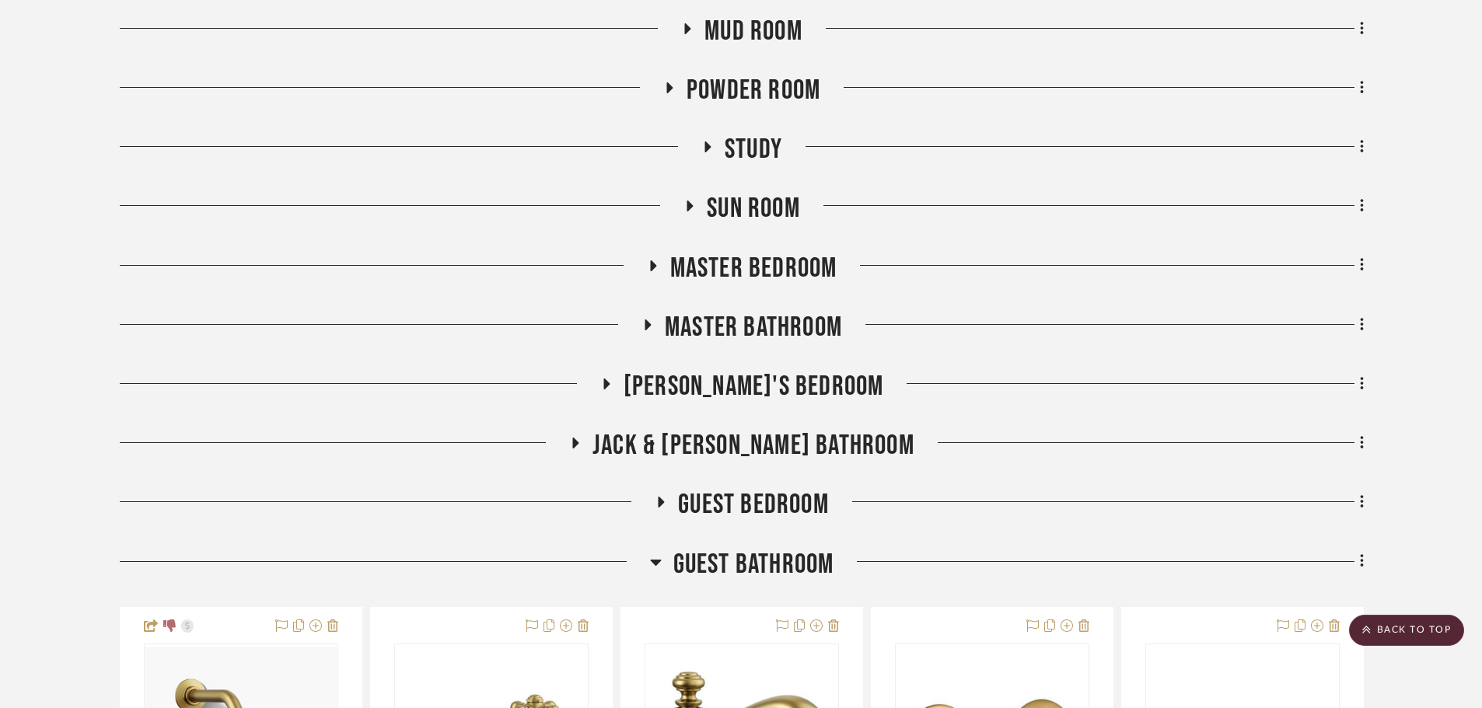
scroll to position [1089, 0]
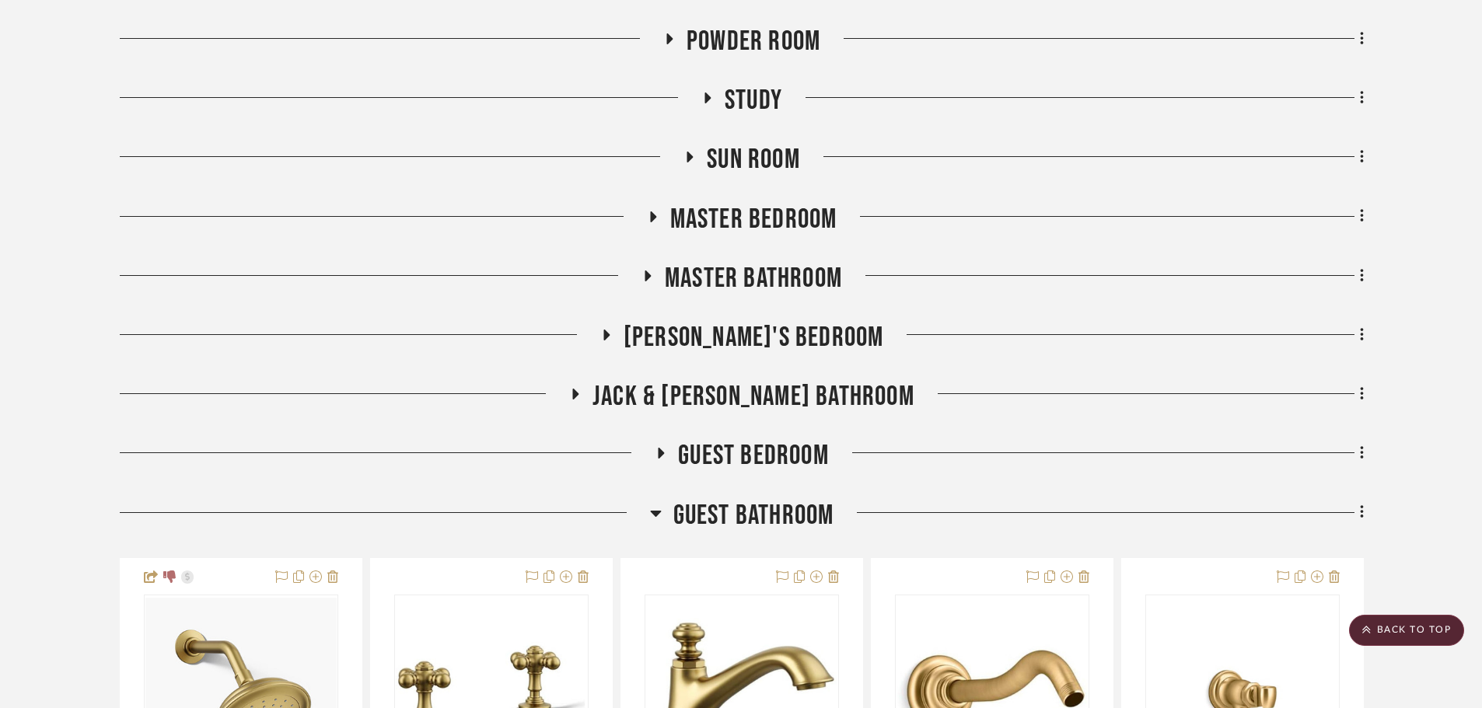
click at [730, 393] on span "Jack & [PERSON_NAME] Bathroom" at bounding box center [754, 396] width 322 height 33
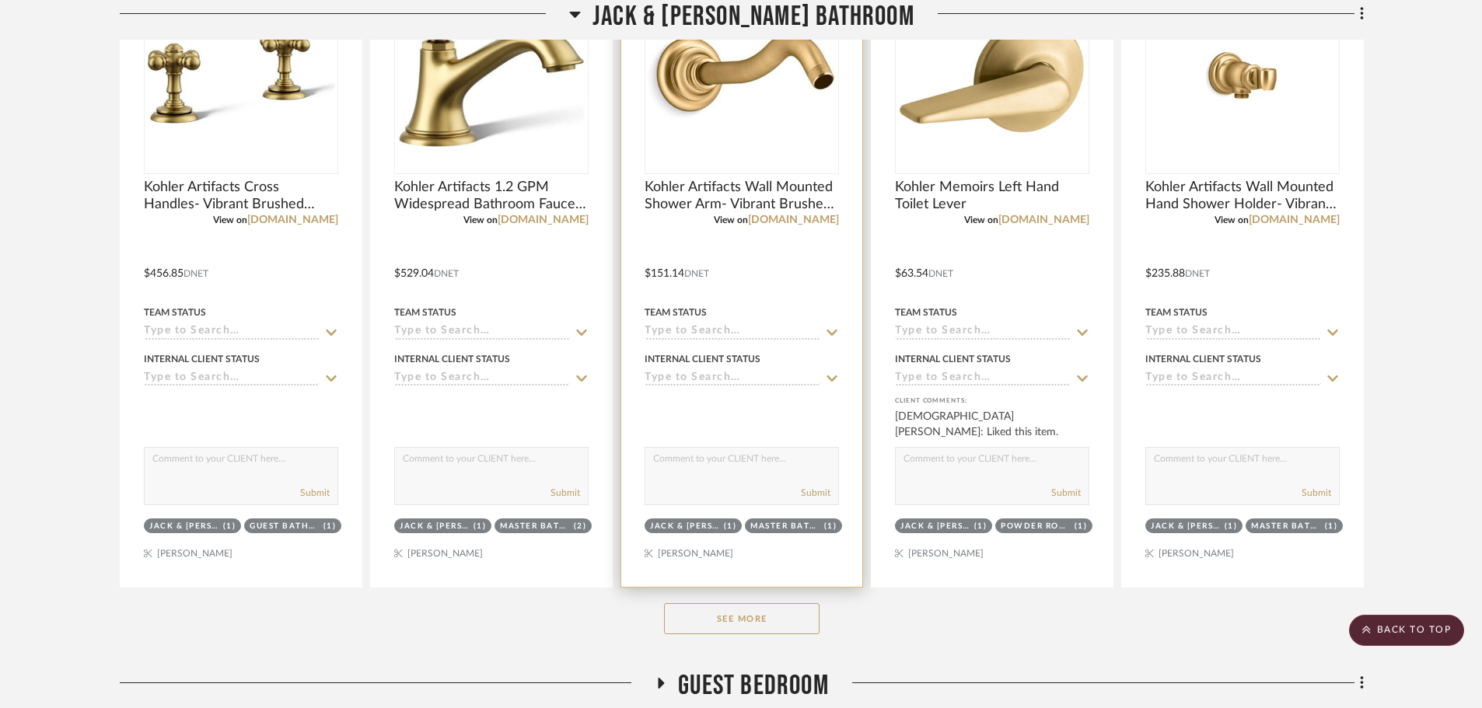
scroll to position [1633, 0]
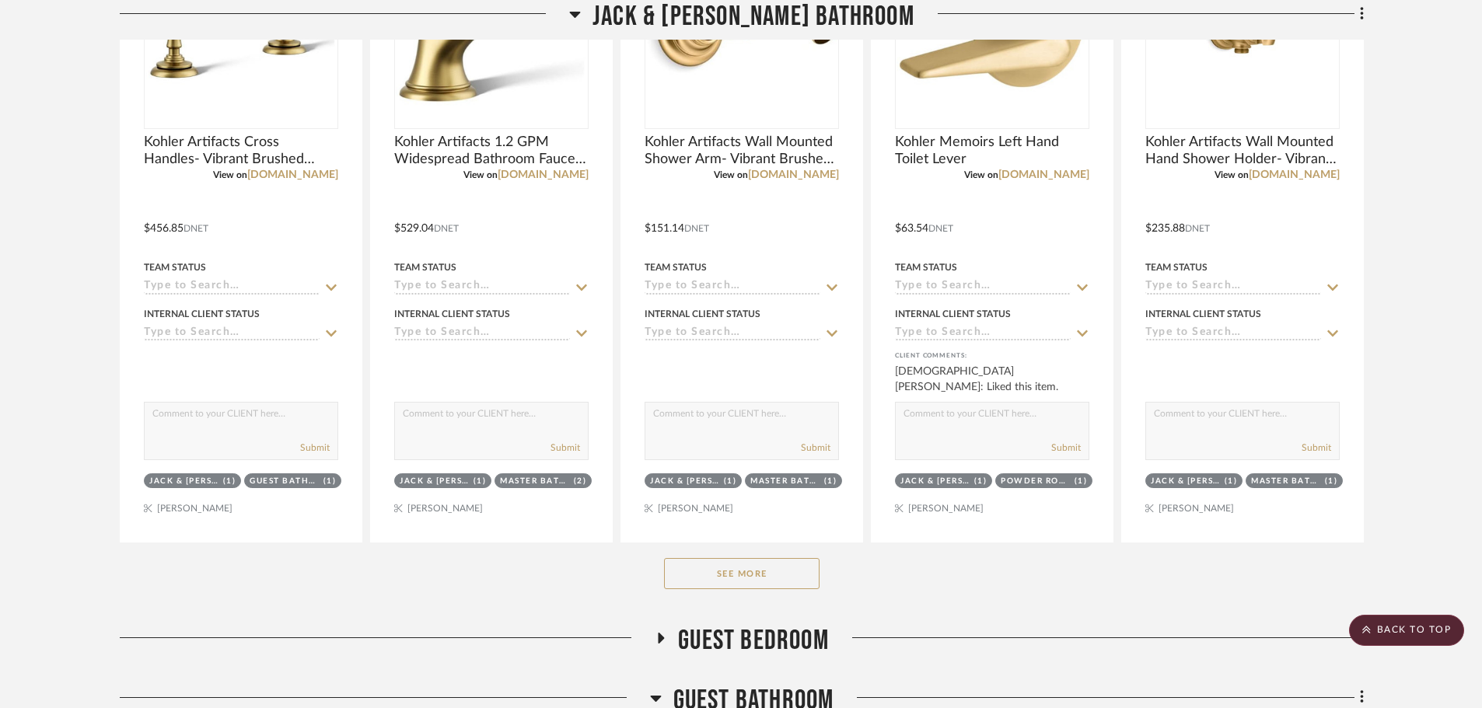
click at [712, 561] on button "See More" at bounding box center [742, 573] width 156 height 31
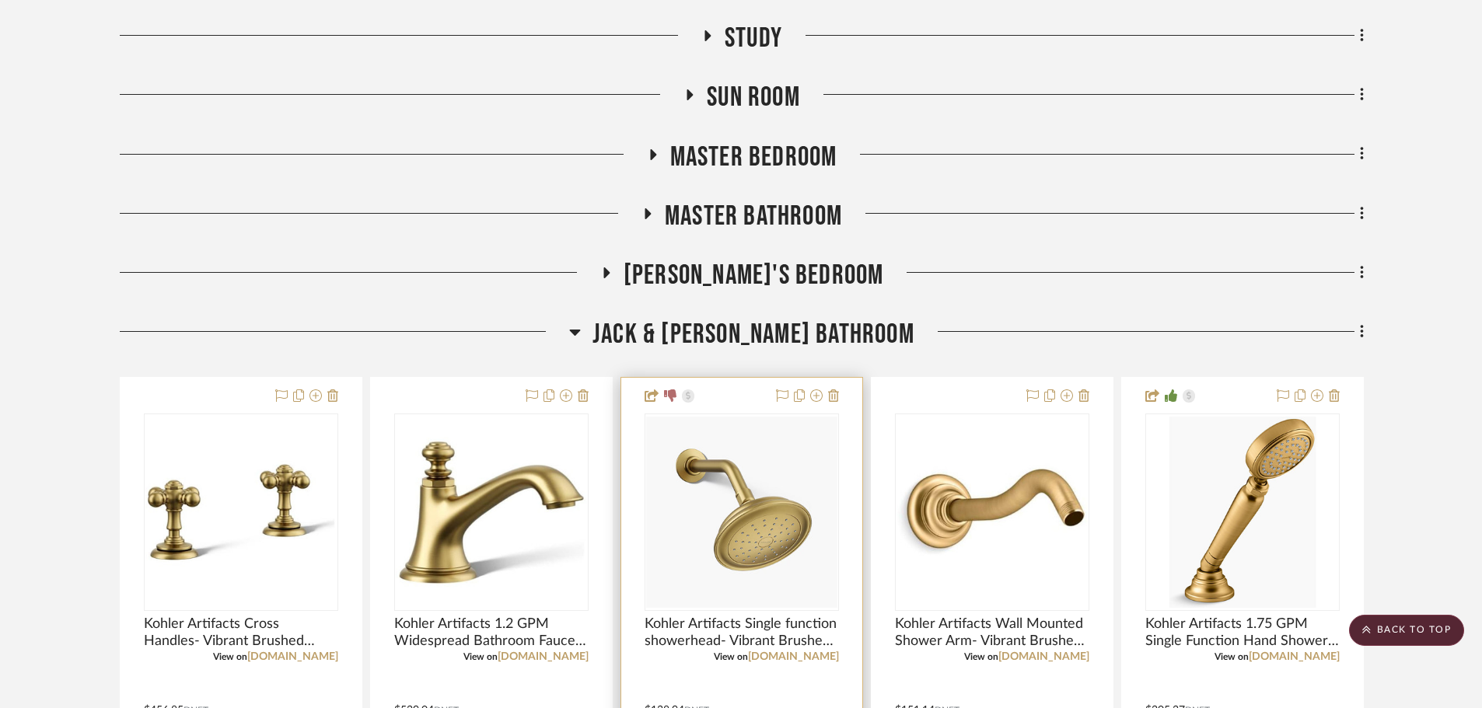
scroll to position [1166, 0]
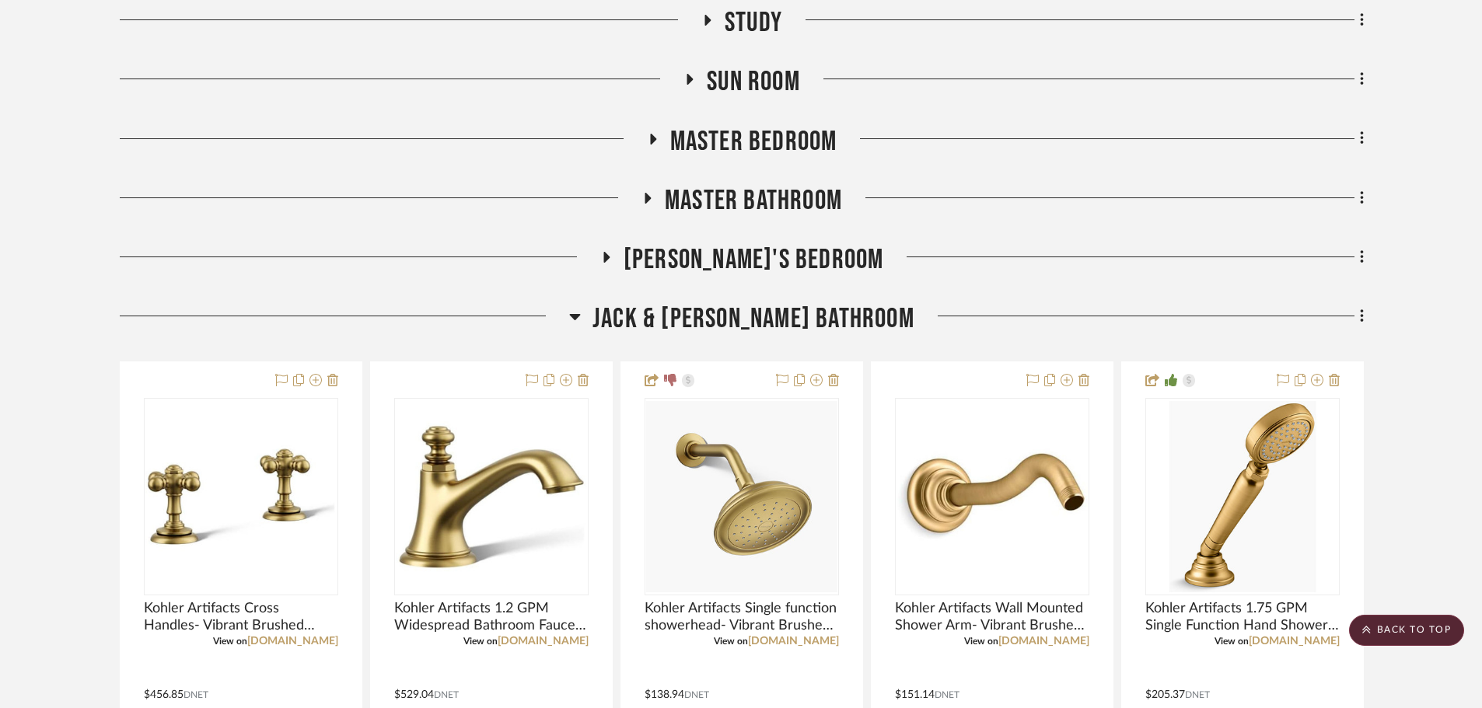
click at [736, 309] on span "Jack & [PERSON_NAME] Bathroom" at bounding box center [754, 319] width 322 height 33
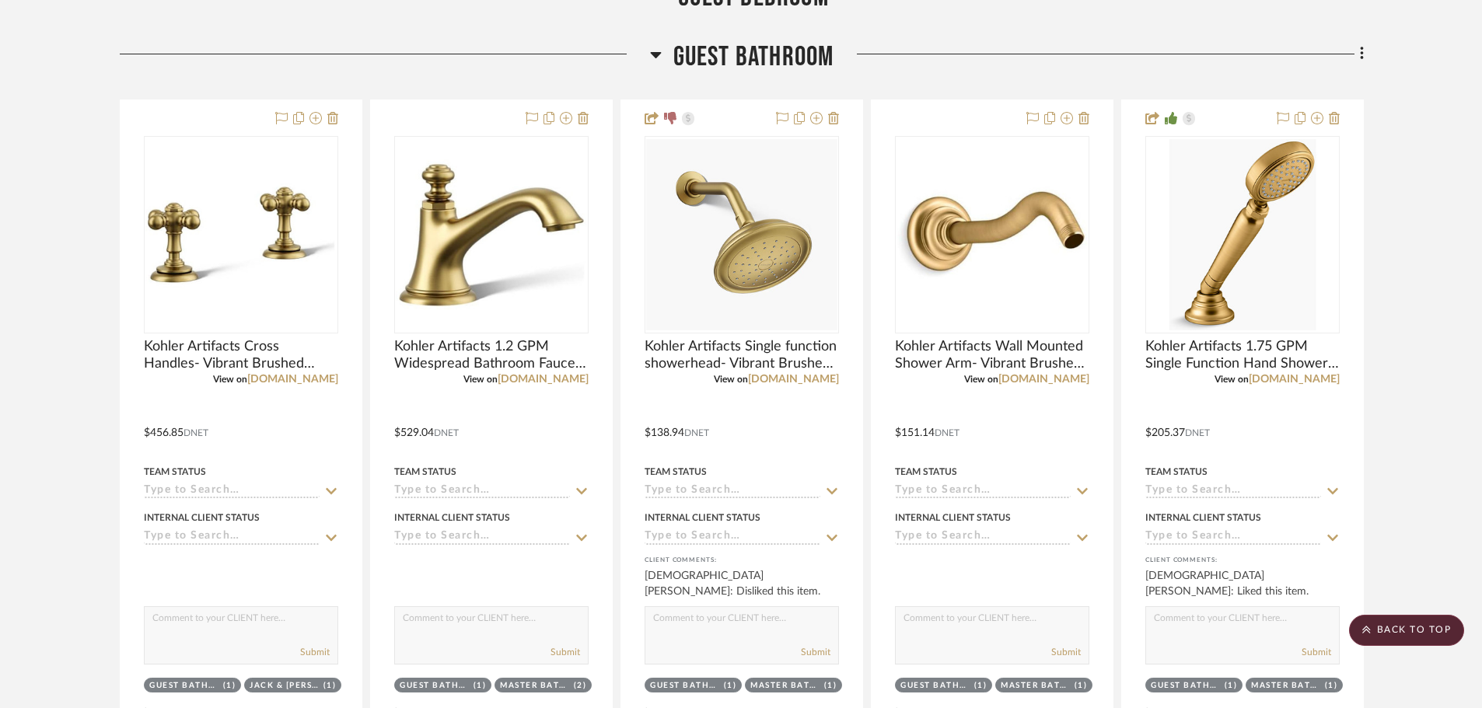
scroll to position [1888, 0]
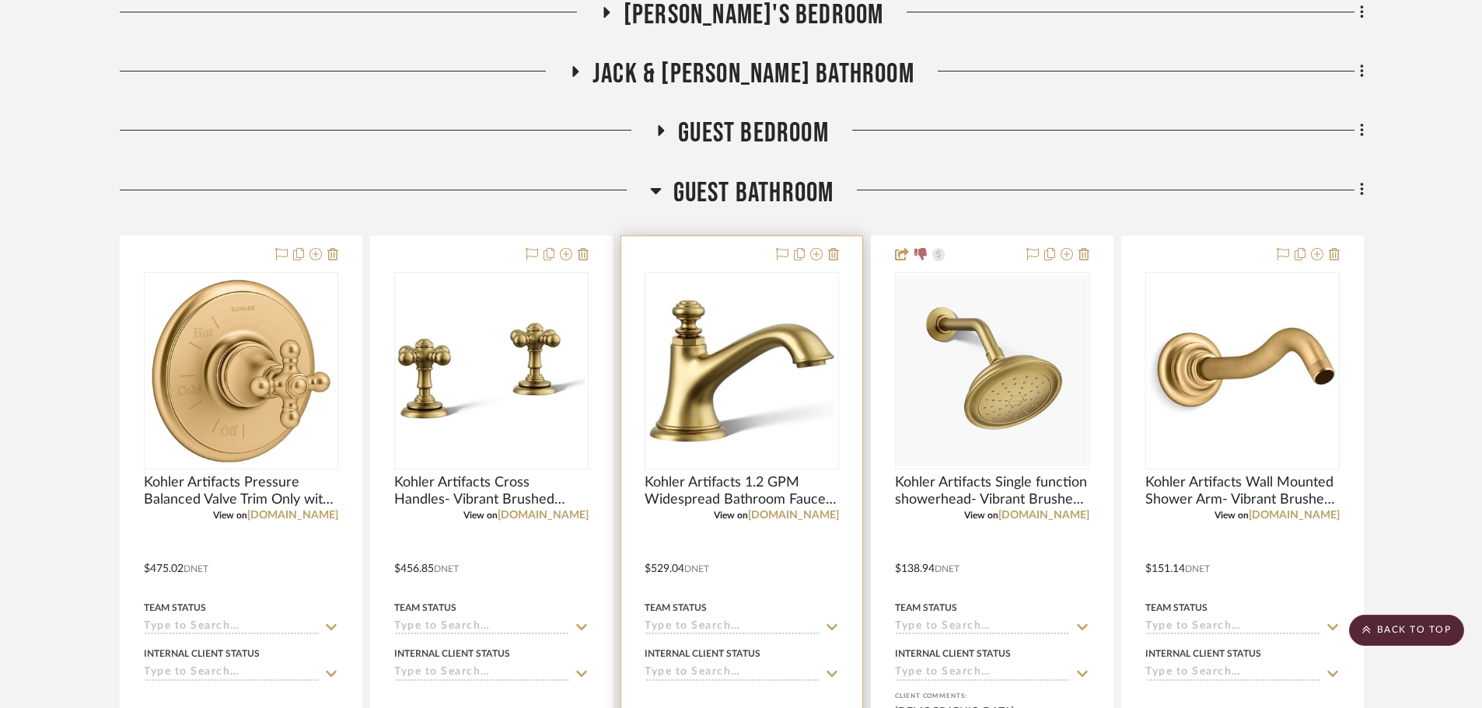
scroll to position [1711, 0]
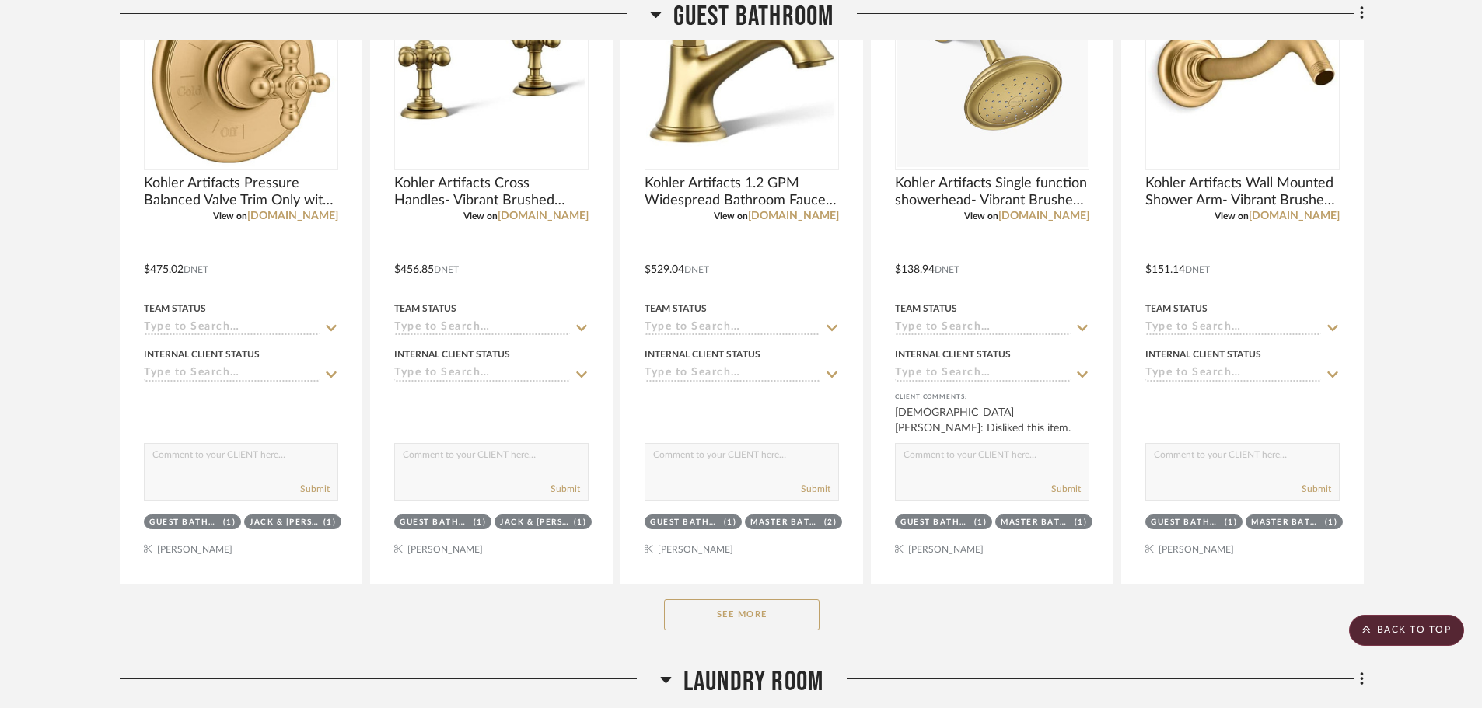
click at [720, 606] on button "See More" at bounding box center [742, 615] width 156 height 31
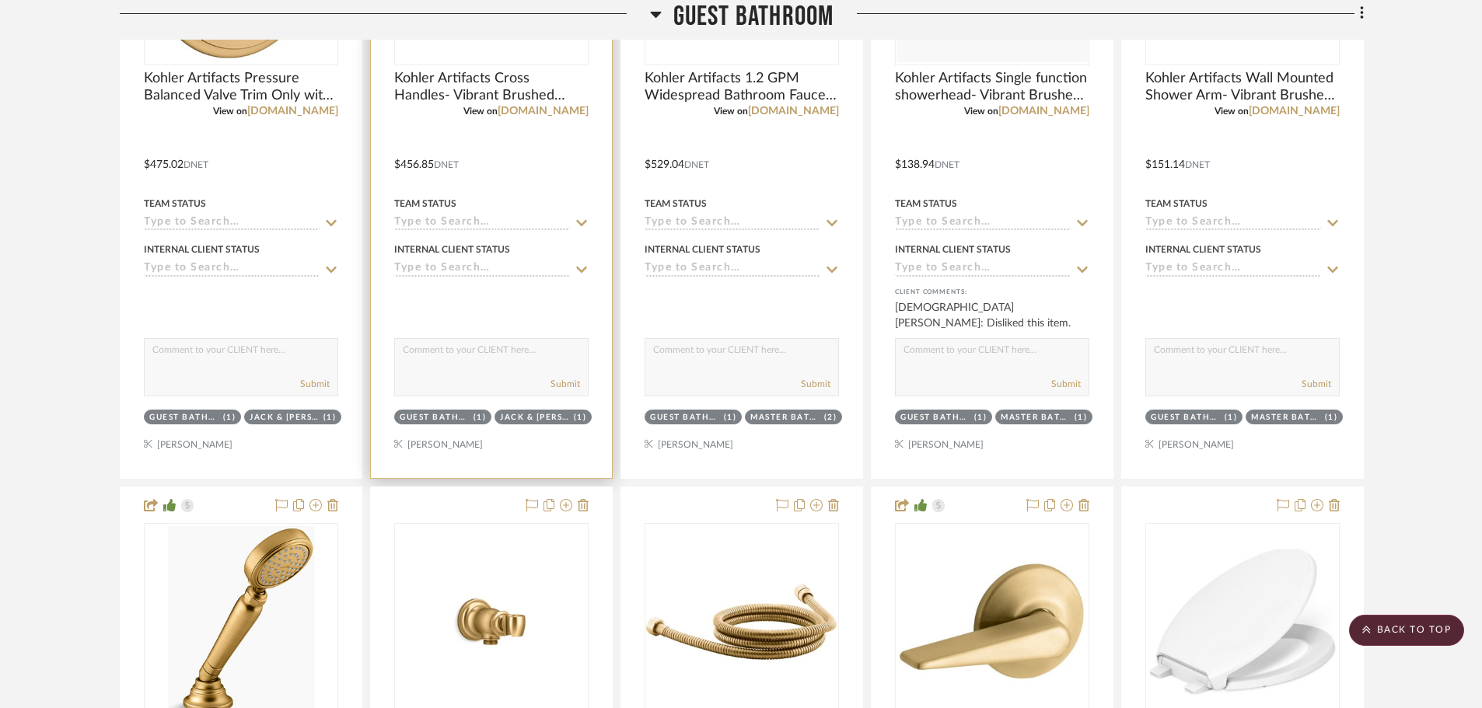
scroll to position [1866, 0]
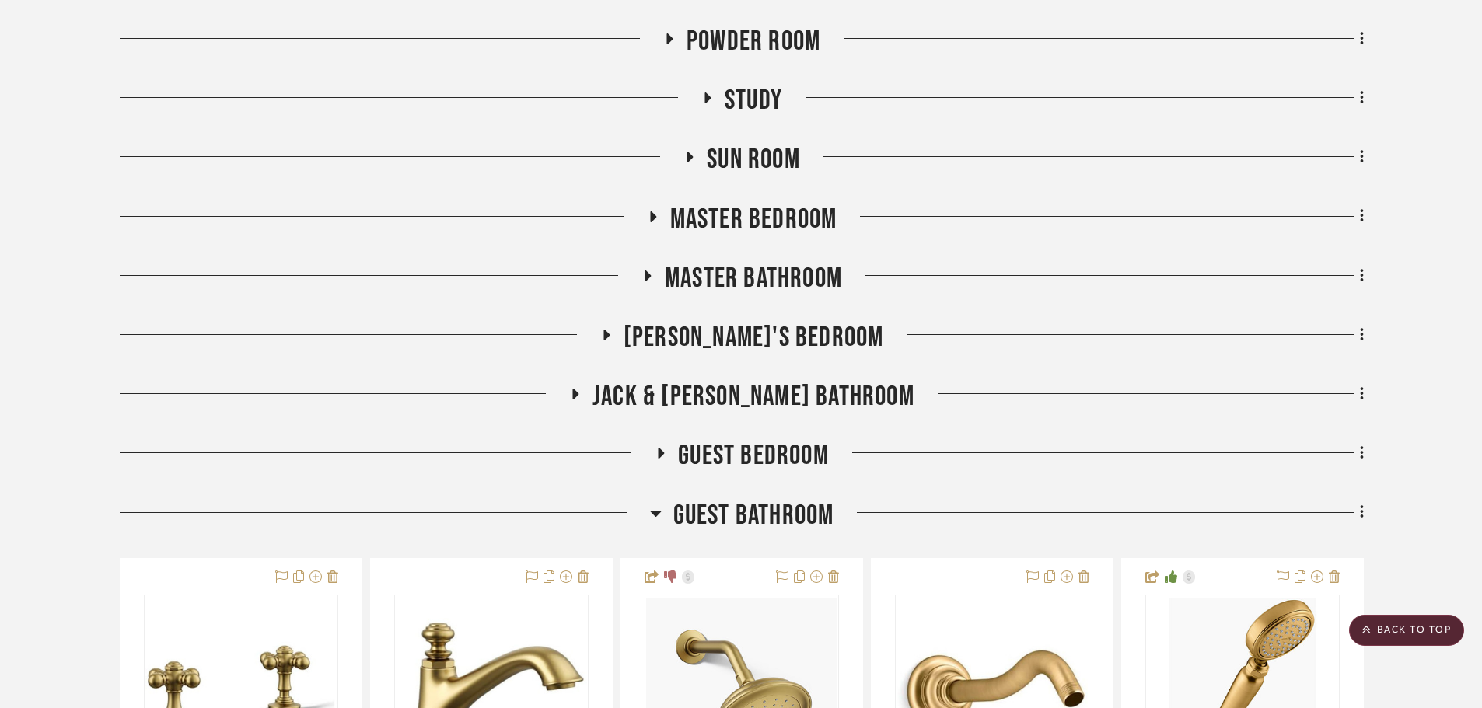
click at [749, 397] on span "Jack & [PERSON_NAME] Bathroom" at bounding box center [754, 396] width 322 height 33
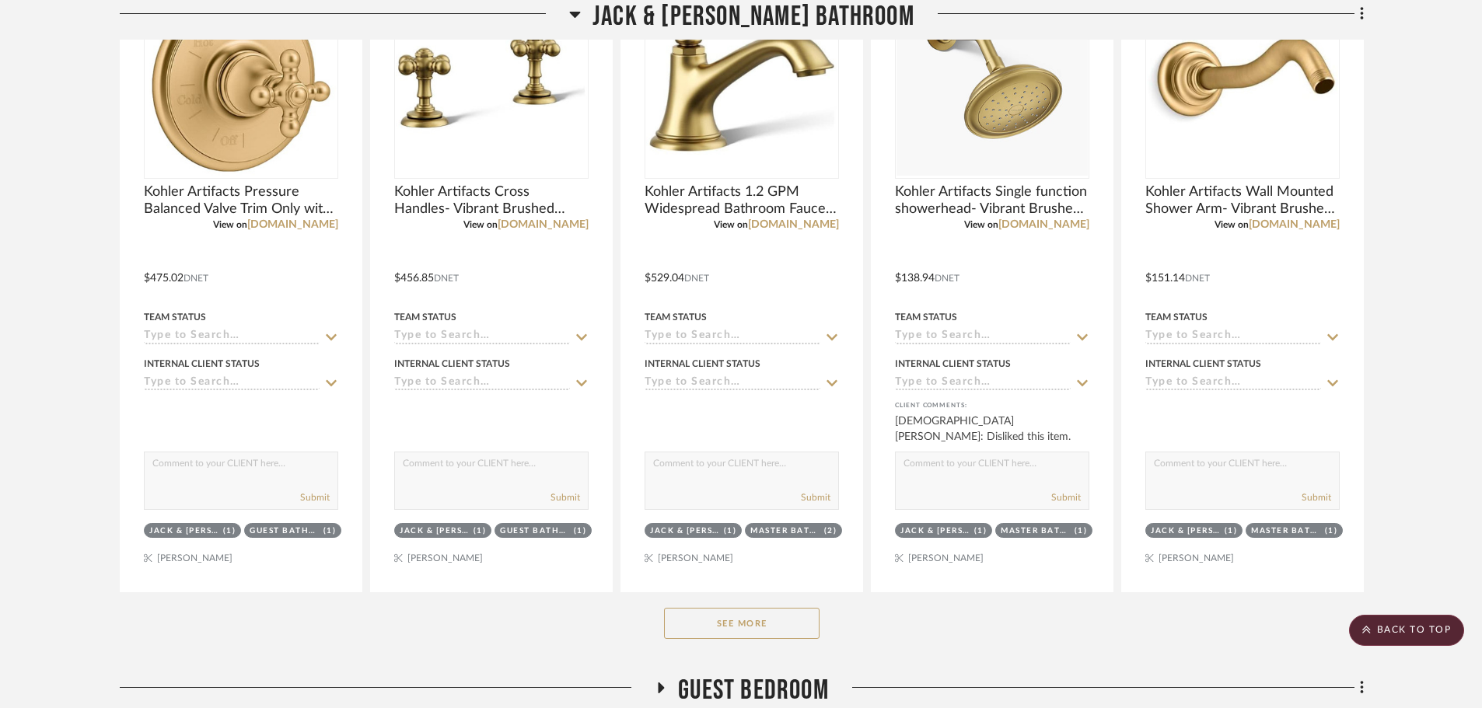
scroll to position [1944, 0]
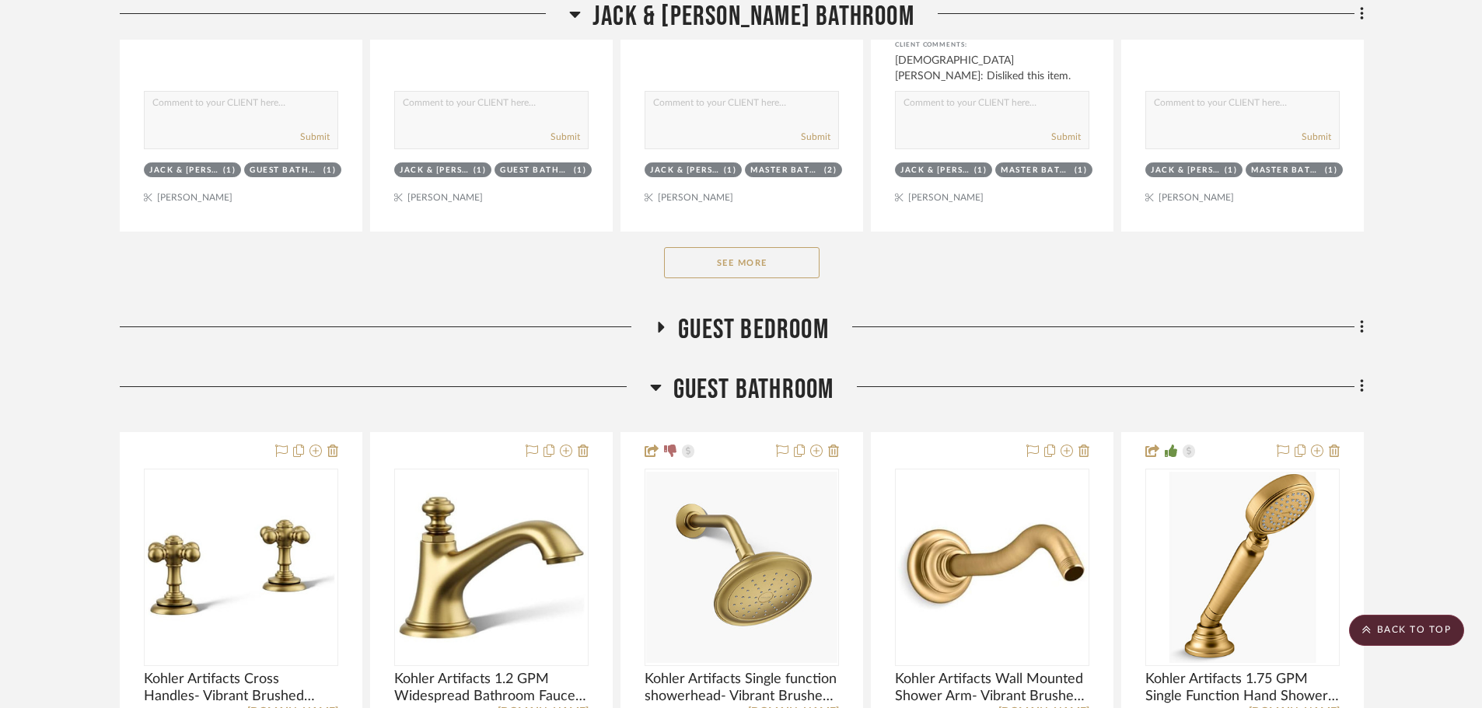
click at [750, 268] on button "See More" at bounding box center [742, 262] width 156 height 31
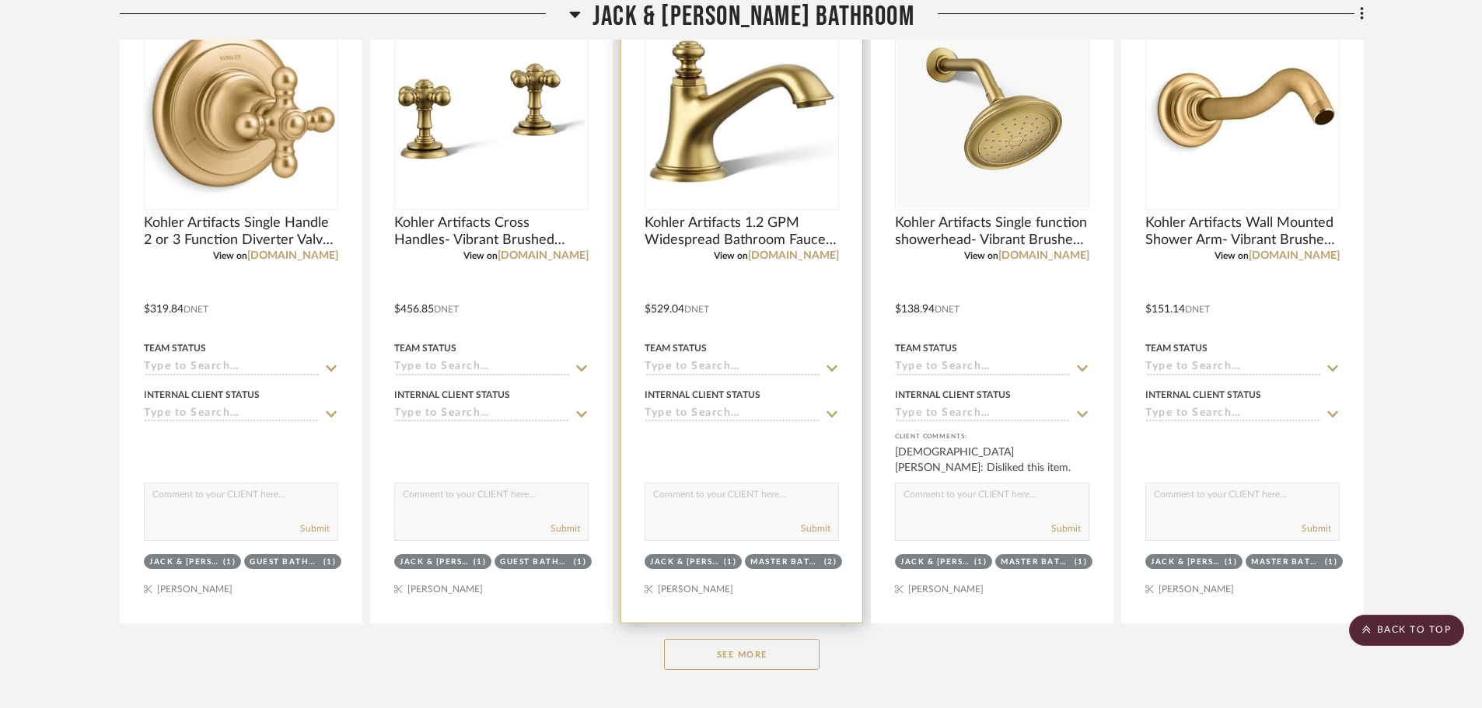
scroll to position [1555, 0]
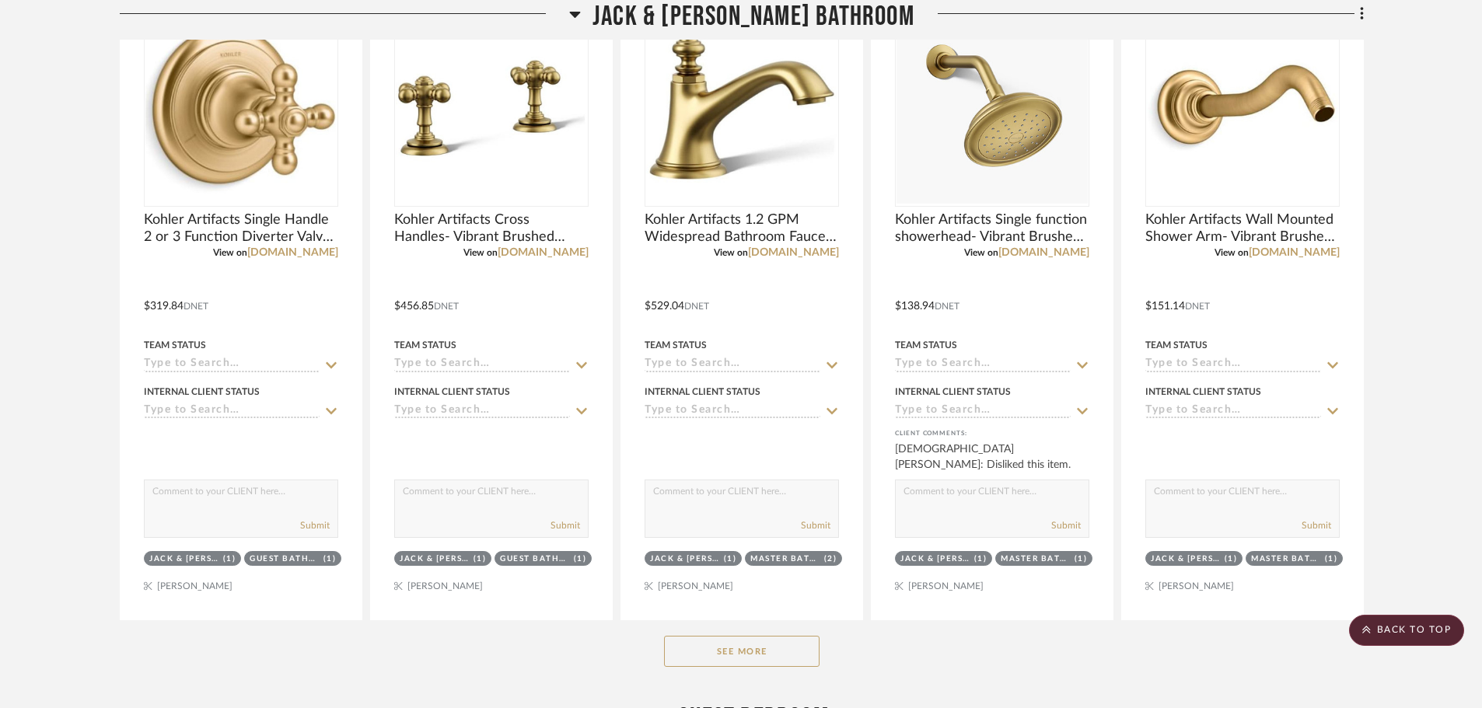
click at [719, 651] on button "See More" at bounding box center [742, 651] width 156 height 31
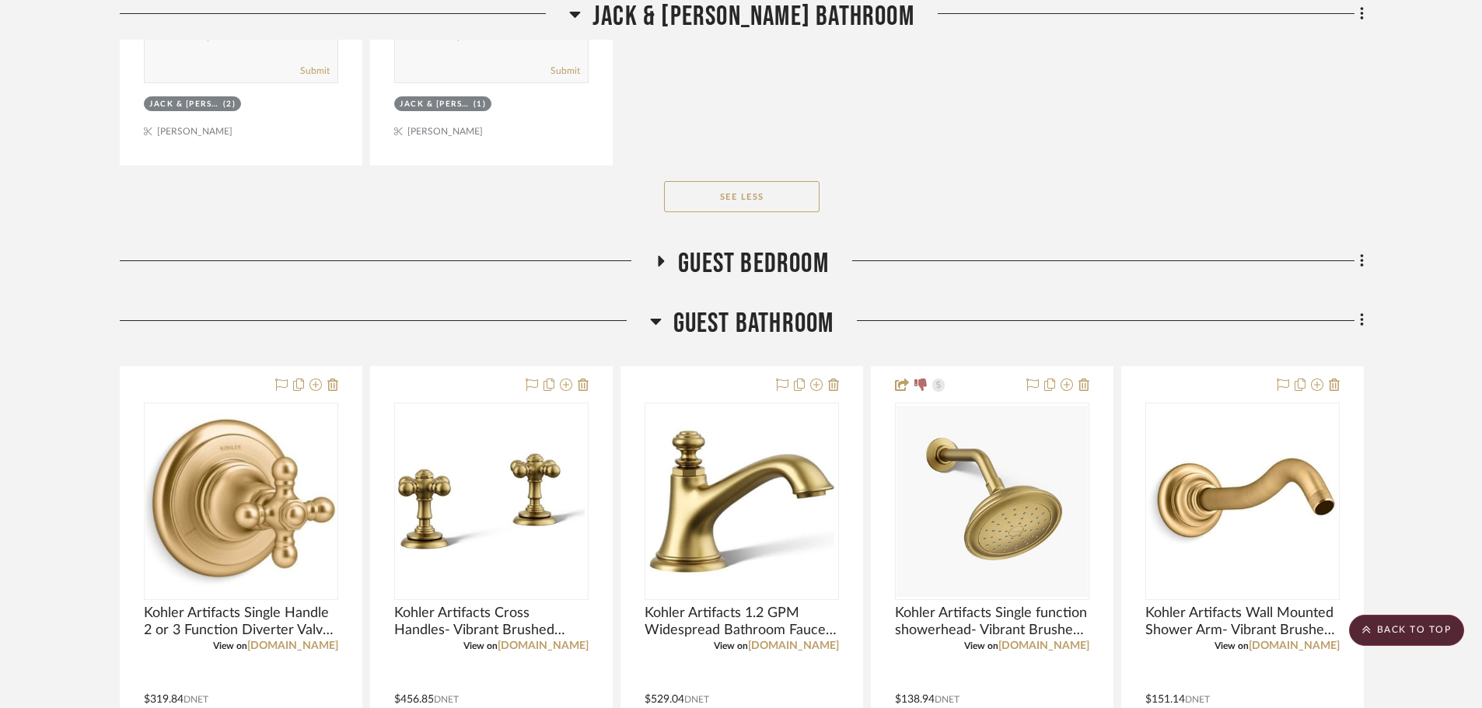
scroll to position [5832, 0]
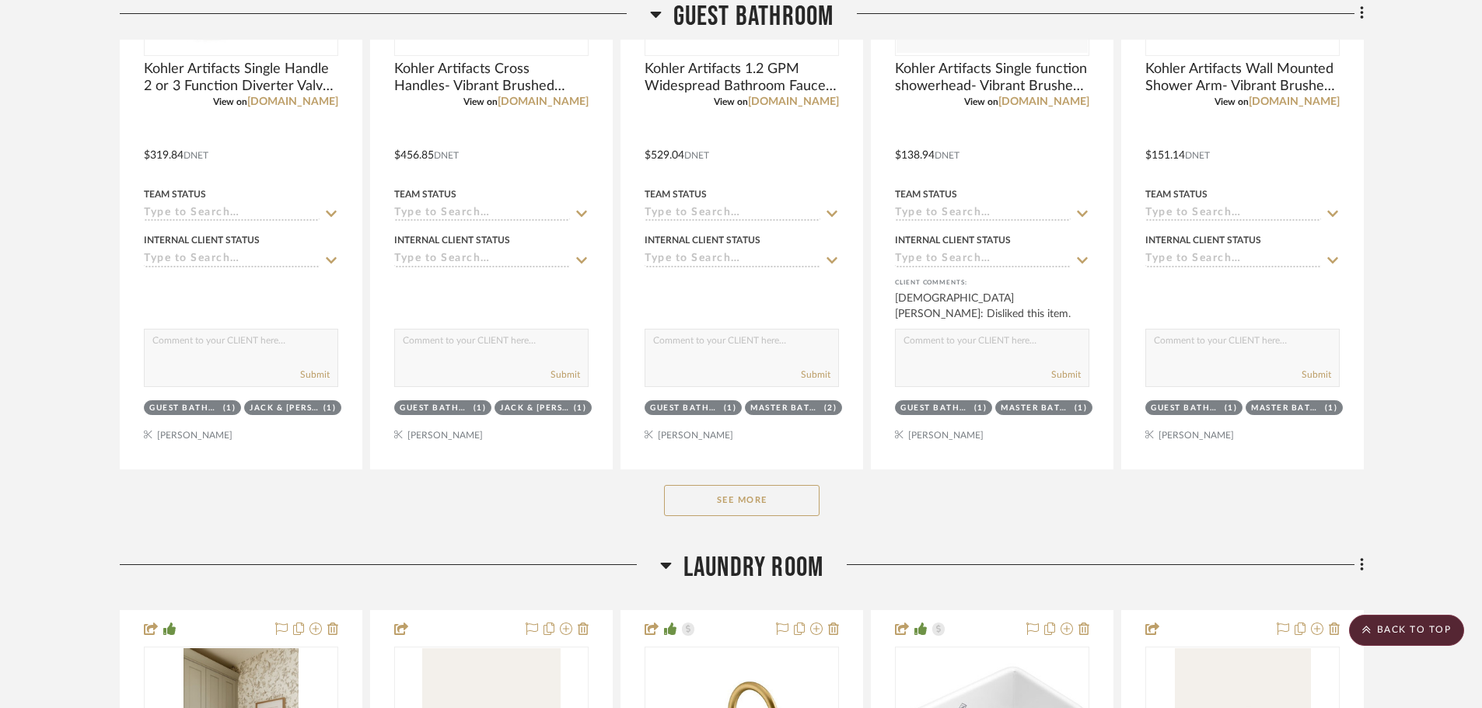
click at [673, 497] on button "See More" at bounding box center [742, 500] width 156 height 31
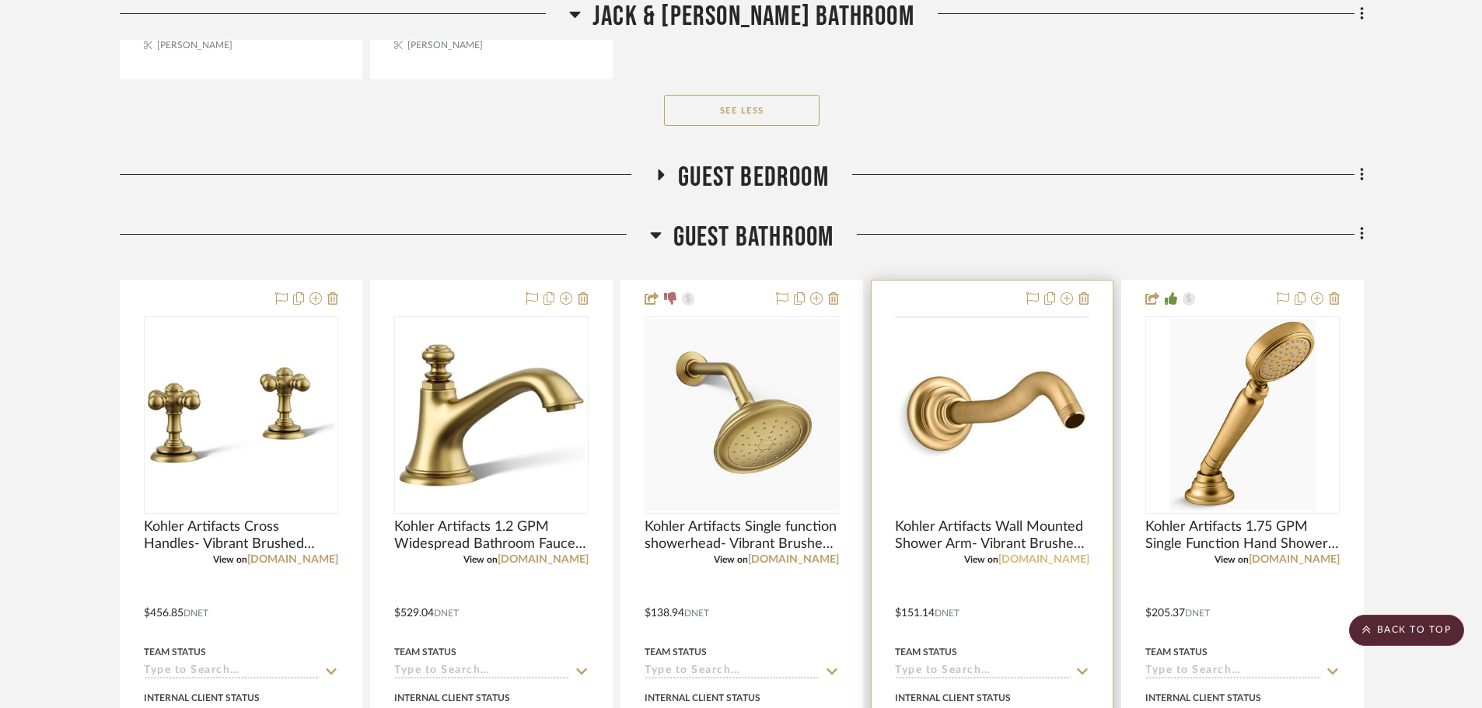
scroll to position [5140, 0]
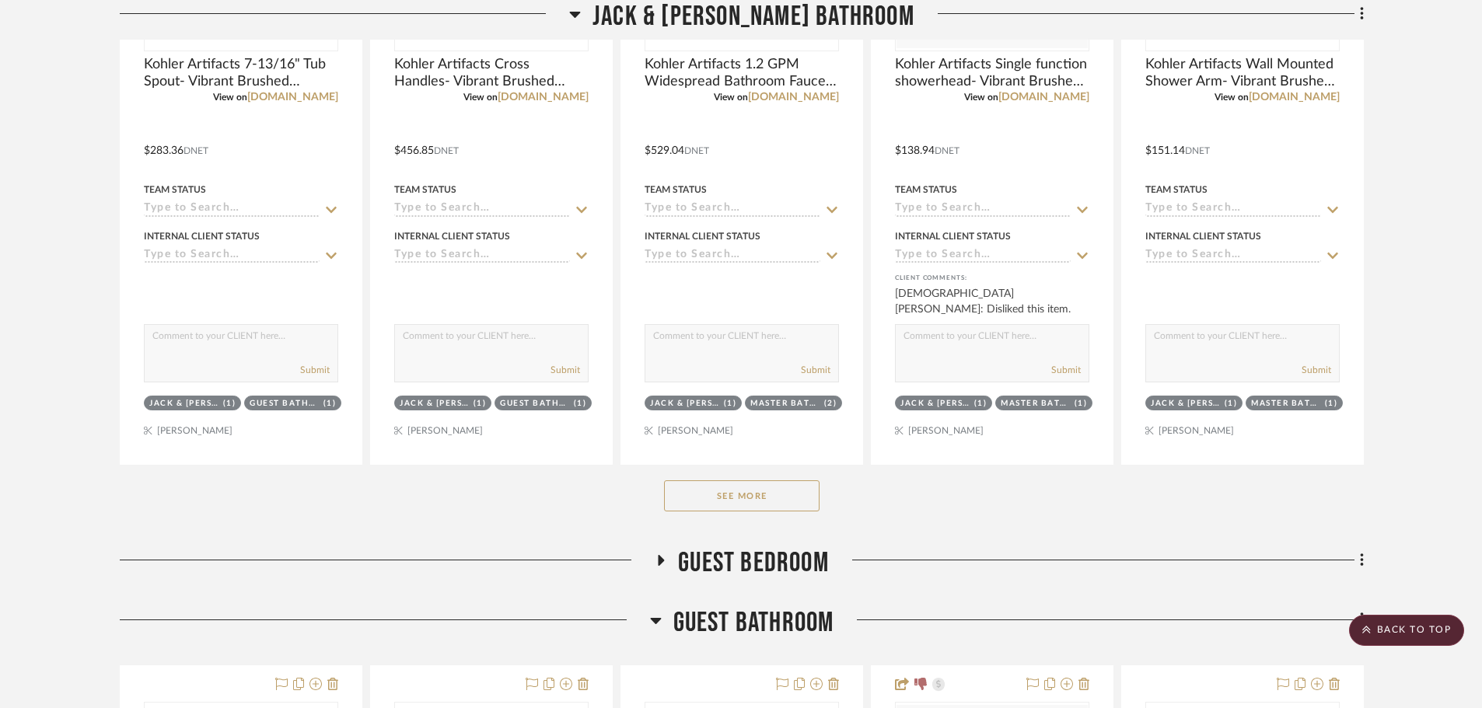
drag, startPoint x: 722, startPoint y: 502, endPoint x: 711, endPoint y: 495, distance: 13.6
click at [722, 502] on button "See More" at bounding box center [742, 496] width 156 height 31
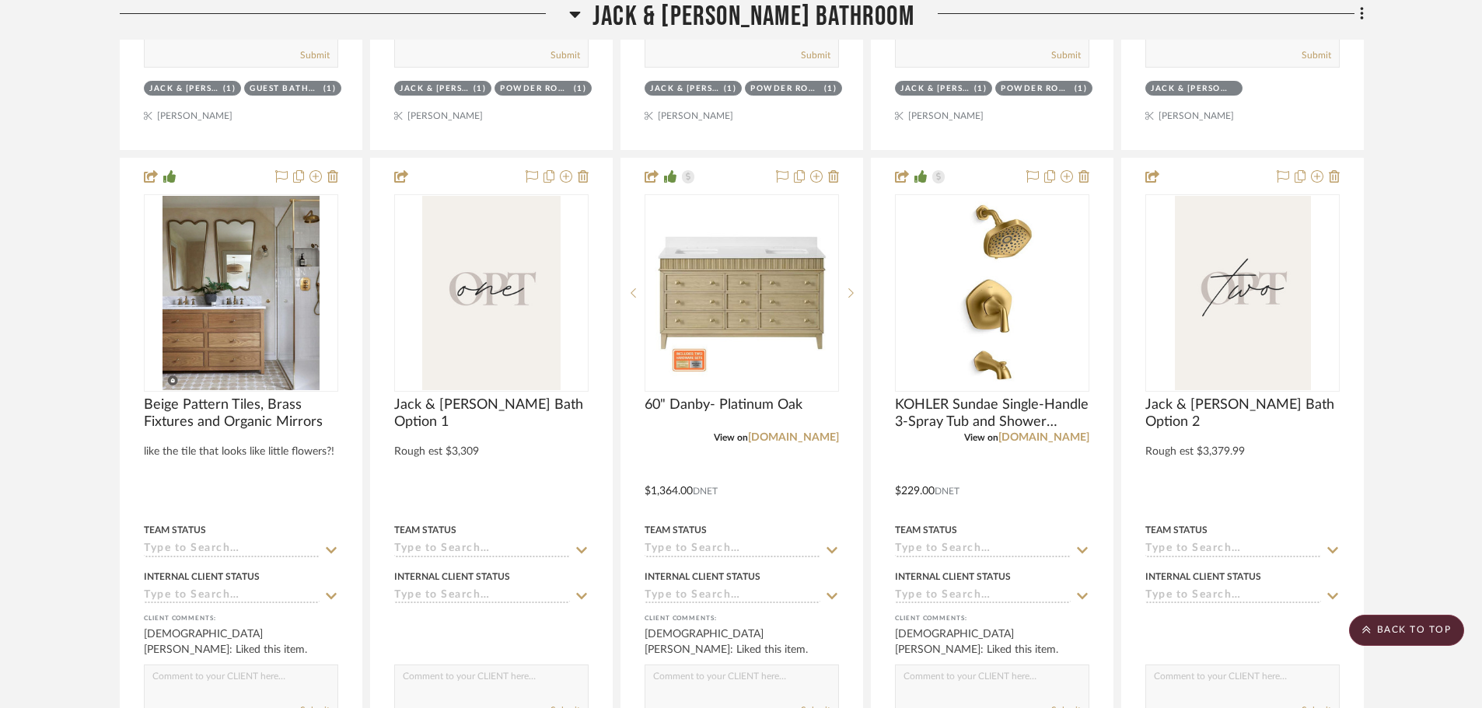
scroll to position [3344, 0]
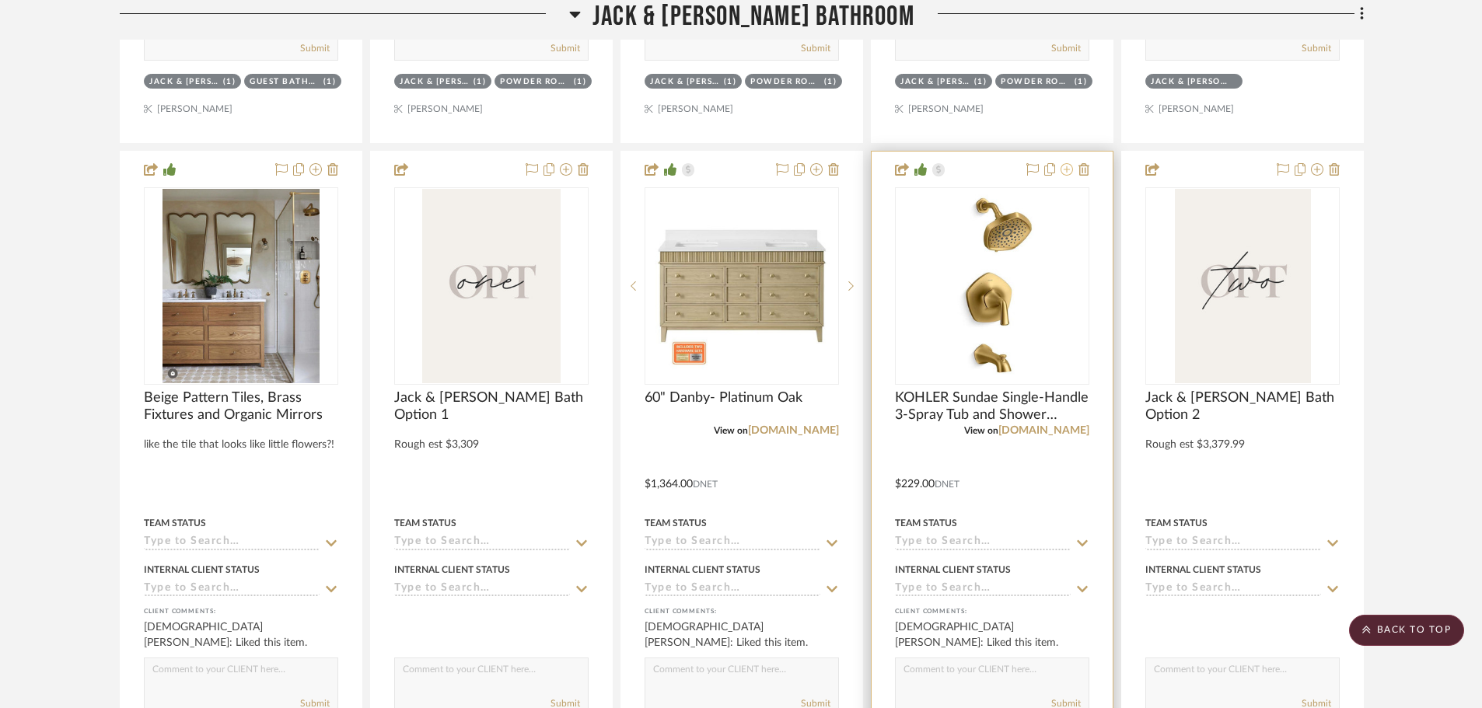
click at [1069, 173] on icon at bounding box center [1067, 169] width 12 height 12
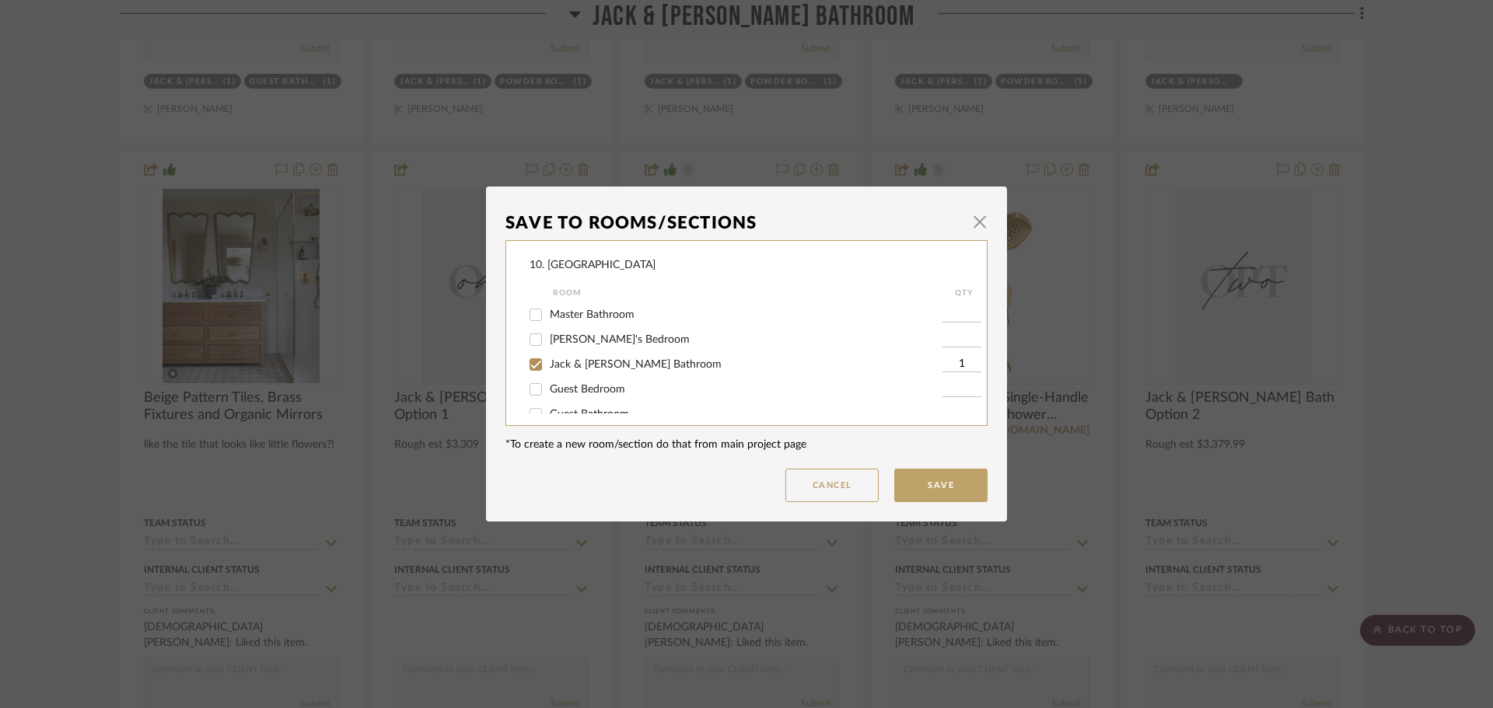
scroll to position [389, 0]
click at [583, 352] on span "Jack & [PERSON_NAME] Bathroom" at bounding box center [636, 349] width 172 height 11
click at [548, 352] on input "Jack & [PERSON_NAME] Bathroom" at bounding box center [535, 349] width 25 height 25
checkbox input "false"
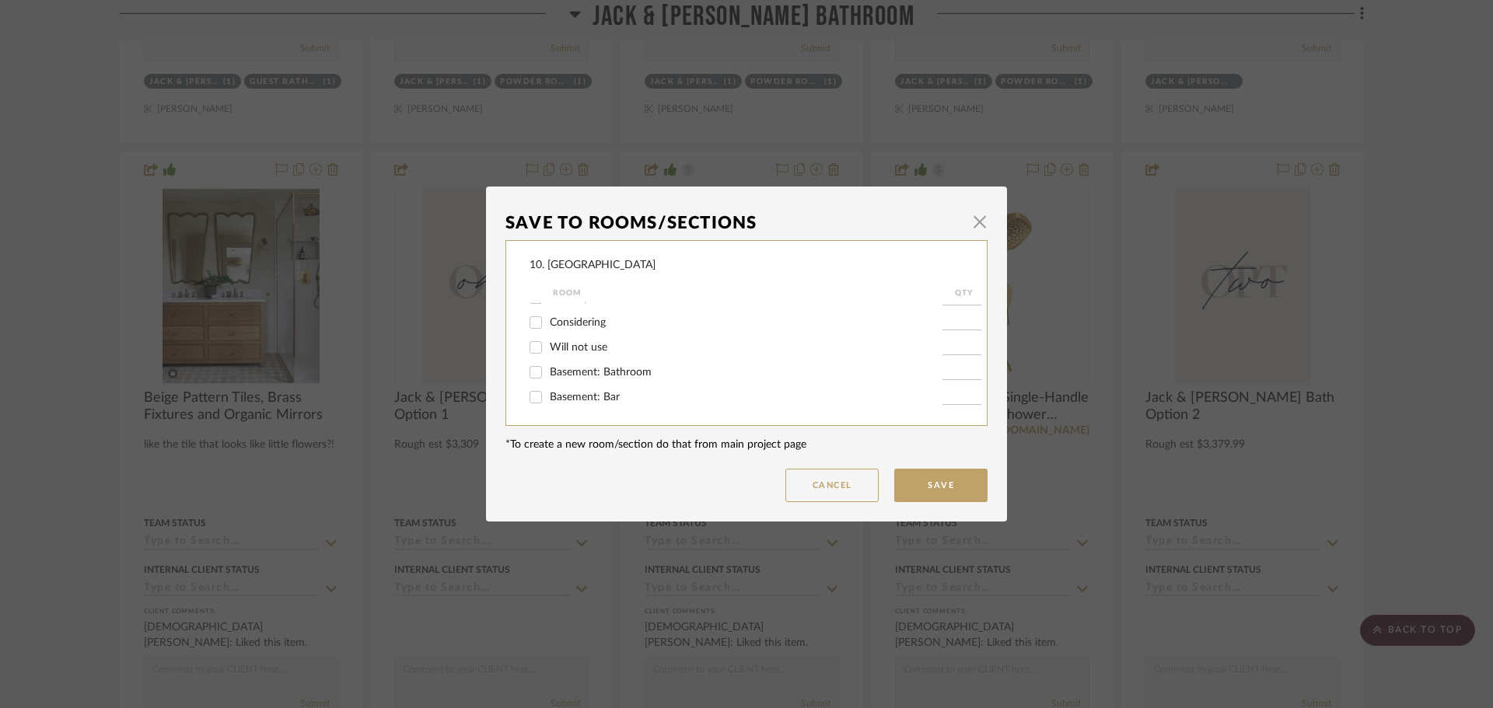
click at [563, 348] on span "Will not use" at bounding box center [579, 347] width 58 height 11
click at [548, 348] on input "Will not use" at bounding box center [535, 347] width 25 height 25
checkbox input "true"
type input "1"
click at [934, 486] on button "Save" at bounding box center [940, 485] width 93 height 33
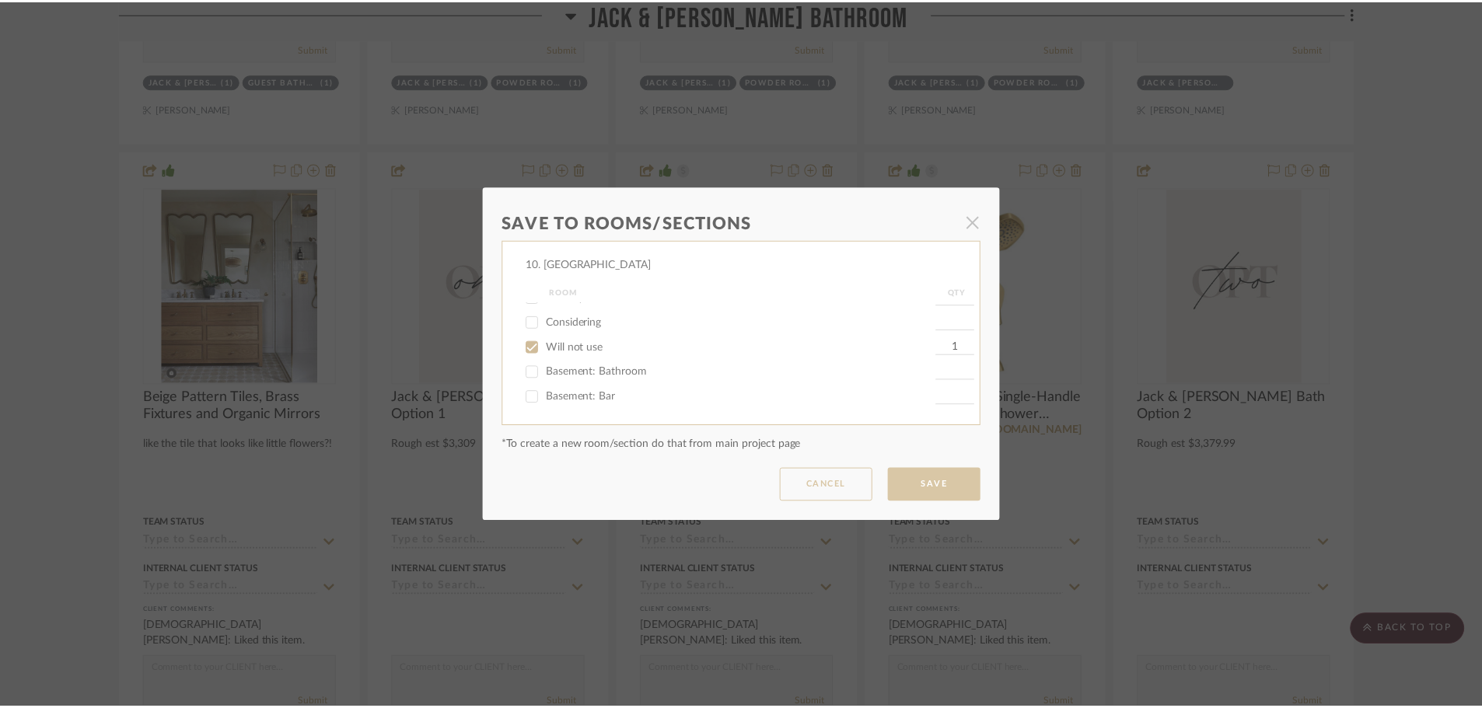
scroll to position [3344, 0]
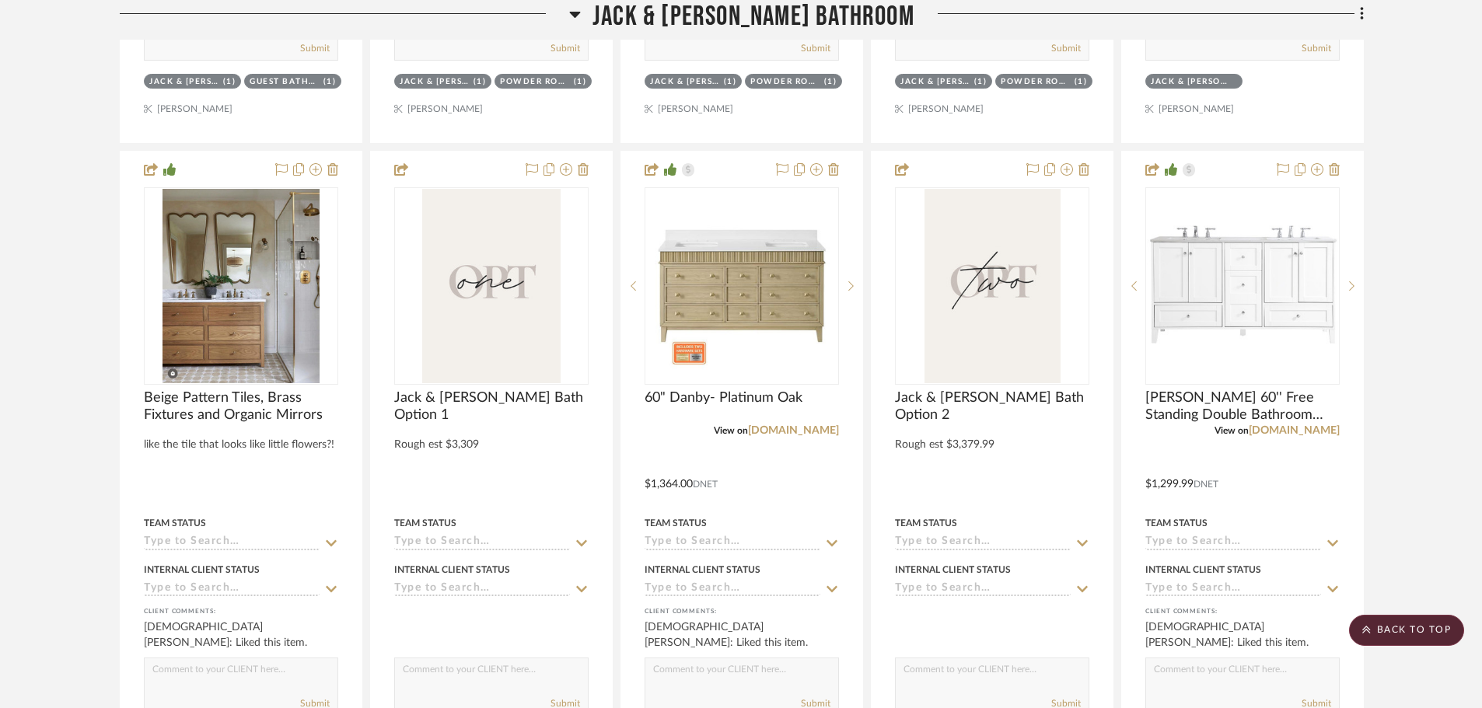
click at [564, 170] on icon at bounding box center [566, 169] width 12 height 12
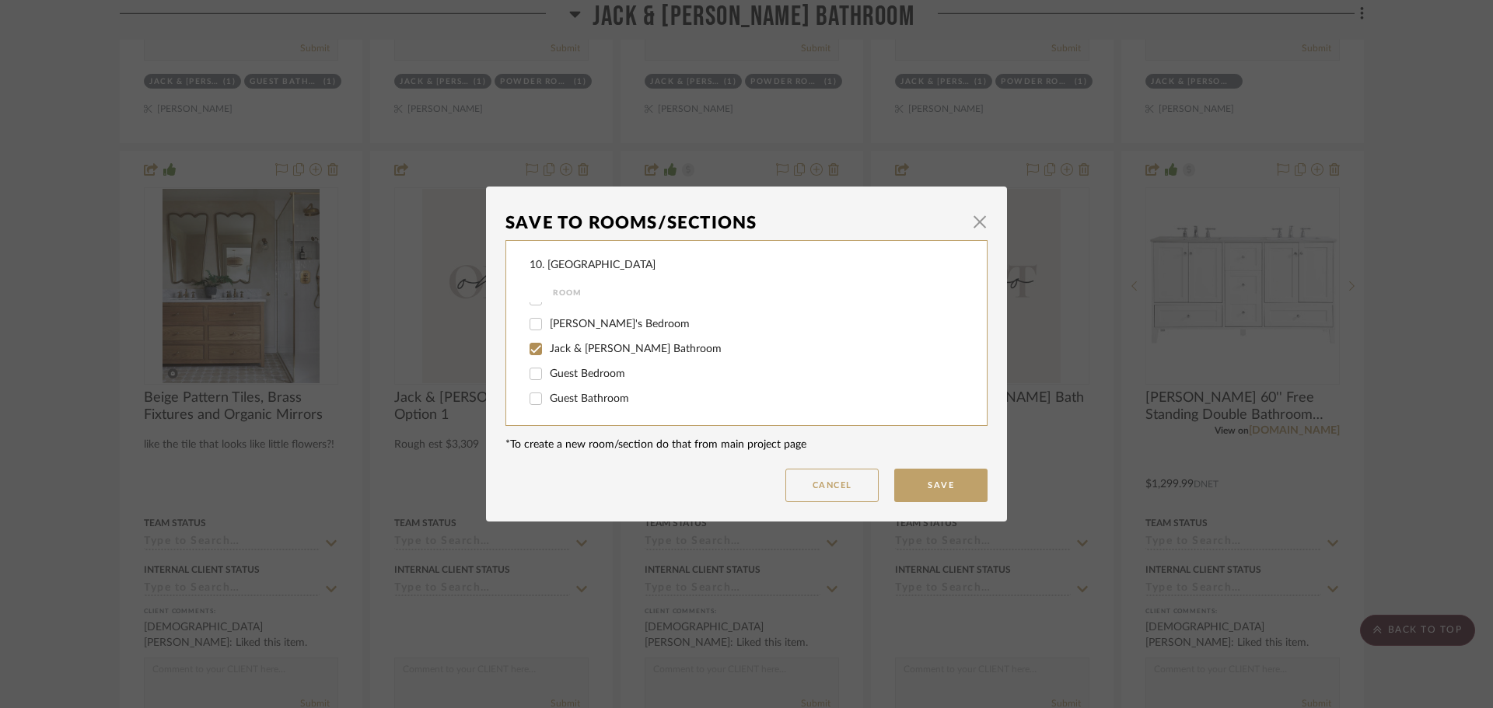
click at [568, 350] on span "Jack & [PERSON_NAME] Bathroom" at bounding box center [636, 349] width 172 height 11
click at [548, 350] on input "Jack & [PERSON_NAME] Bathroom" at bounding box center [535, 349] width 25 height 25
checkbox input "false"
click at [544, 345] on div at bounding box center [536, 347] width 26 height 25
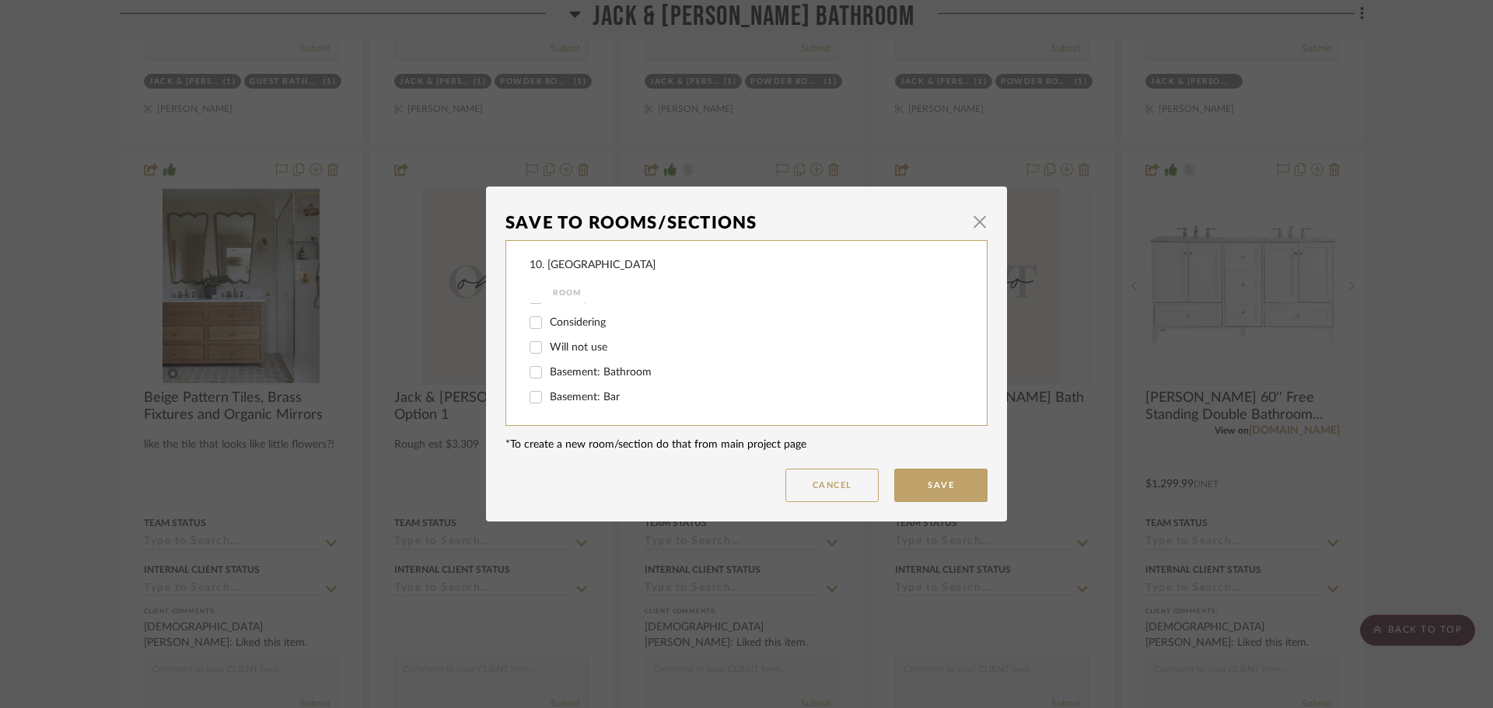
click at [531, 351] on input "Will not use" at bounding box center [535, 347] width 25 height 25
checkbox input "true"
click at [950, 491] on button "Save" at bounding box center [940, 485] width 93 height 33
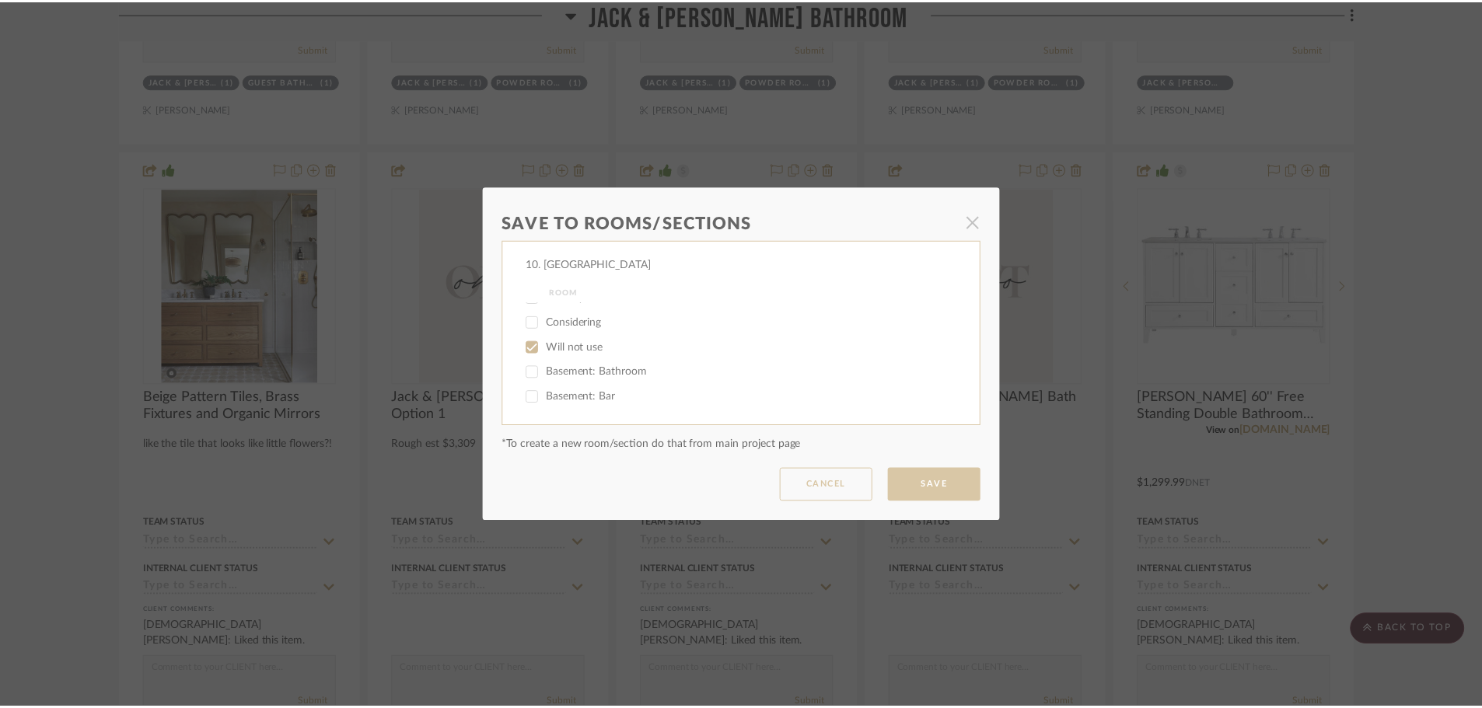
scroll to position [3344, 0]
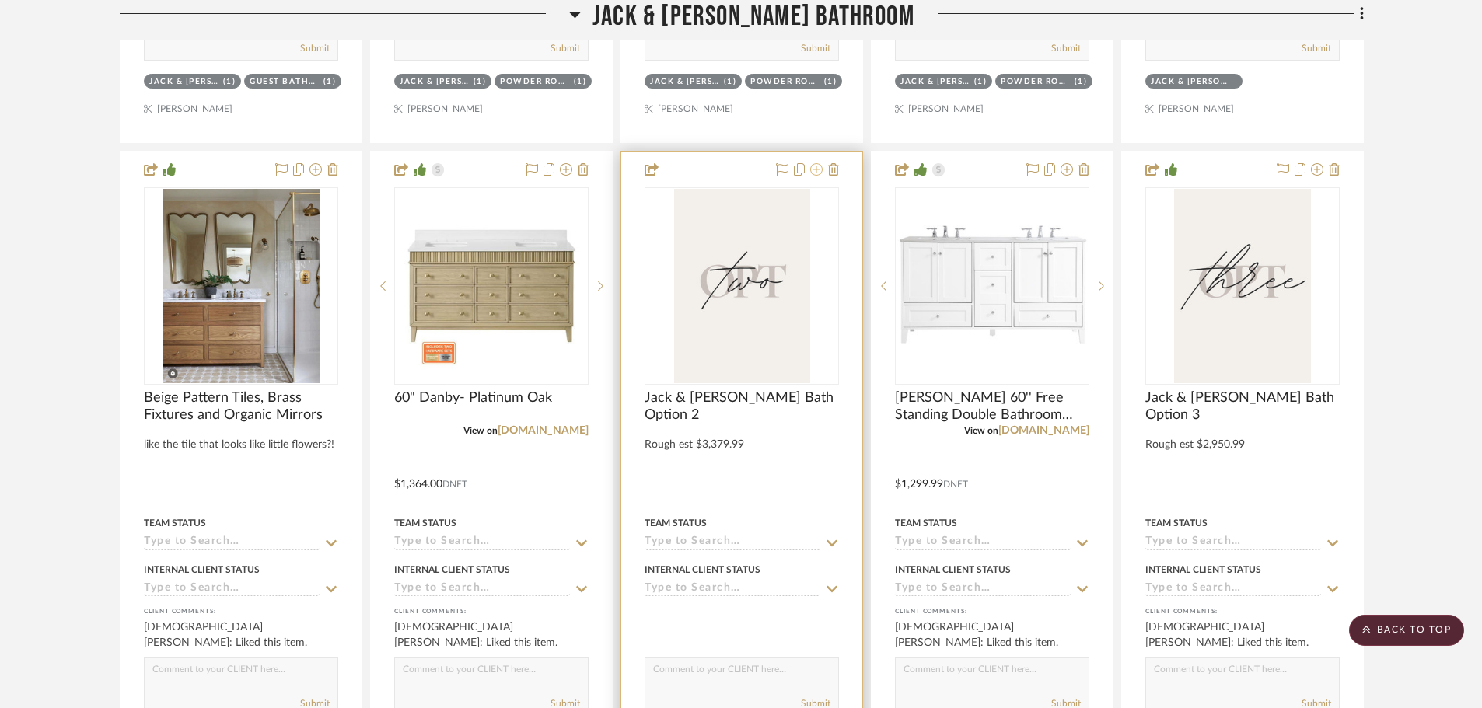
click at [814, 173] on icon at bounding box center [816, 169] width 12 height 12
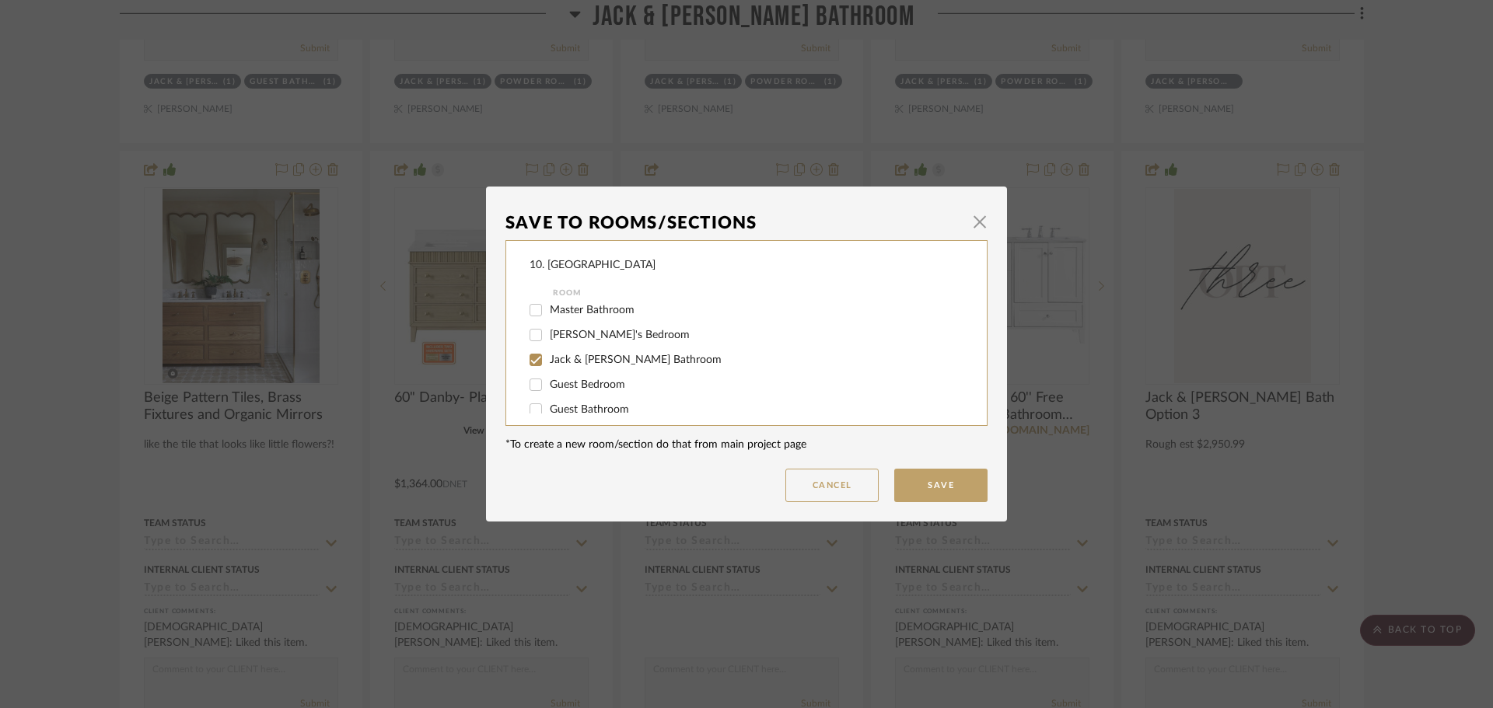
scroll to position [389, 0]
click at [577, 350] on span "Jack & Jill Bathroom" at bounding box center [636, 349] width 172 height 11
click at [548, 350] on input "Jack & Jill Bathroom" at bounding box center [535, 349] width 25 height 25
checkbox input "false"
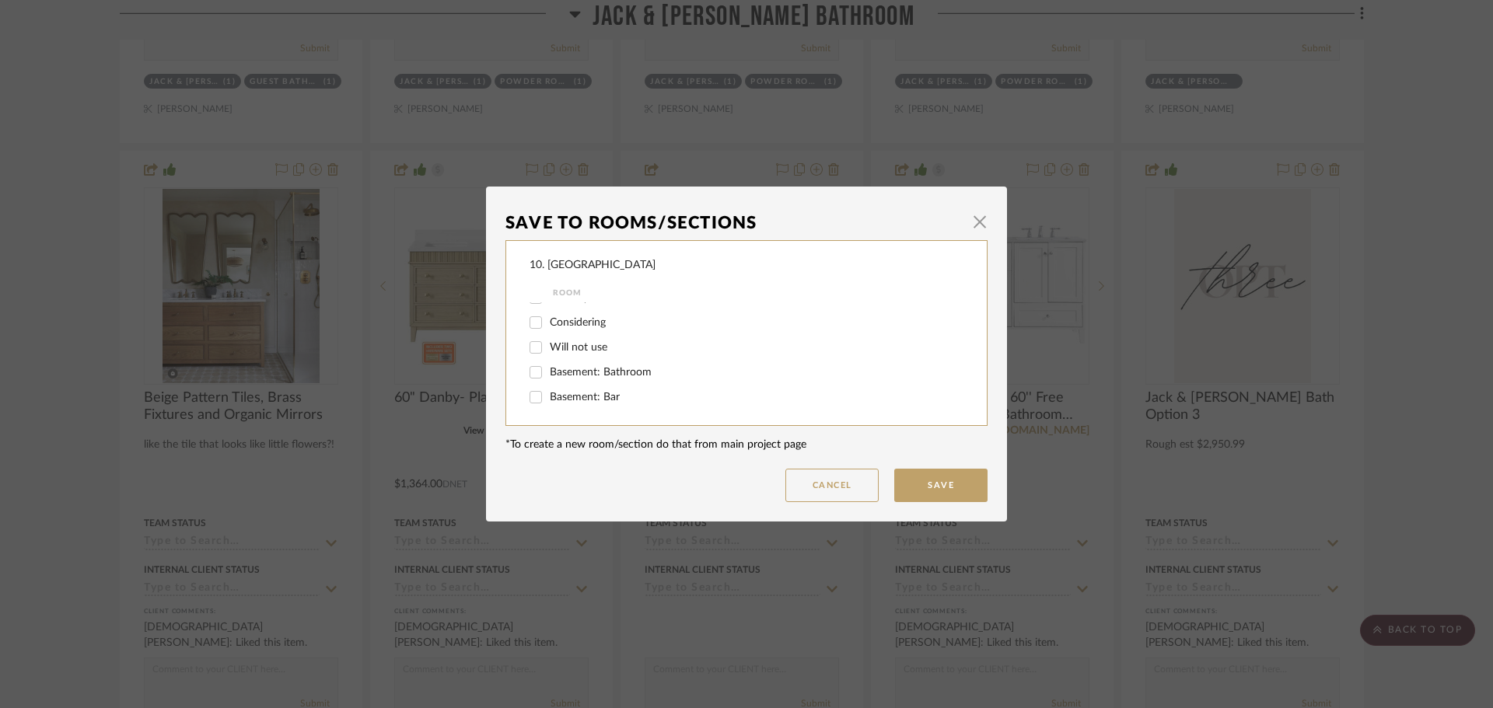
click at [563, 342] on span "Will not use" at bounding box center [579, 347] width 58 height 11
click at [548, 342] on input "Will not use" at bounding box center [535, 347] width 25 height 25
checkbox input "true"
click at [932, 484] on button "Save" at bounding box center [940, 485] width 93 height 33
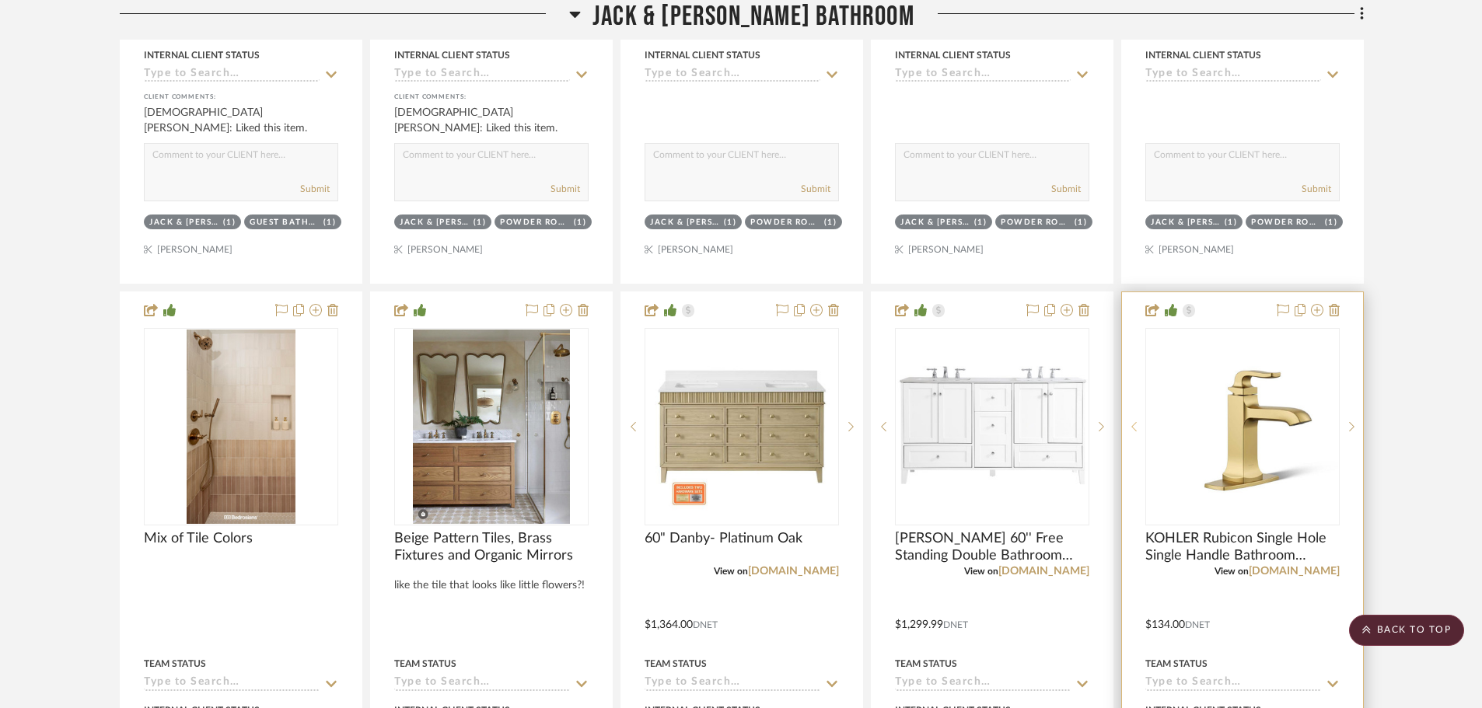
scroll to position [3212, 0]
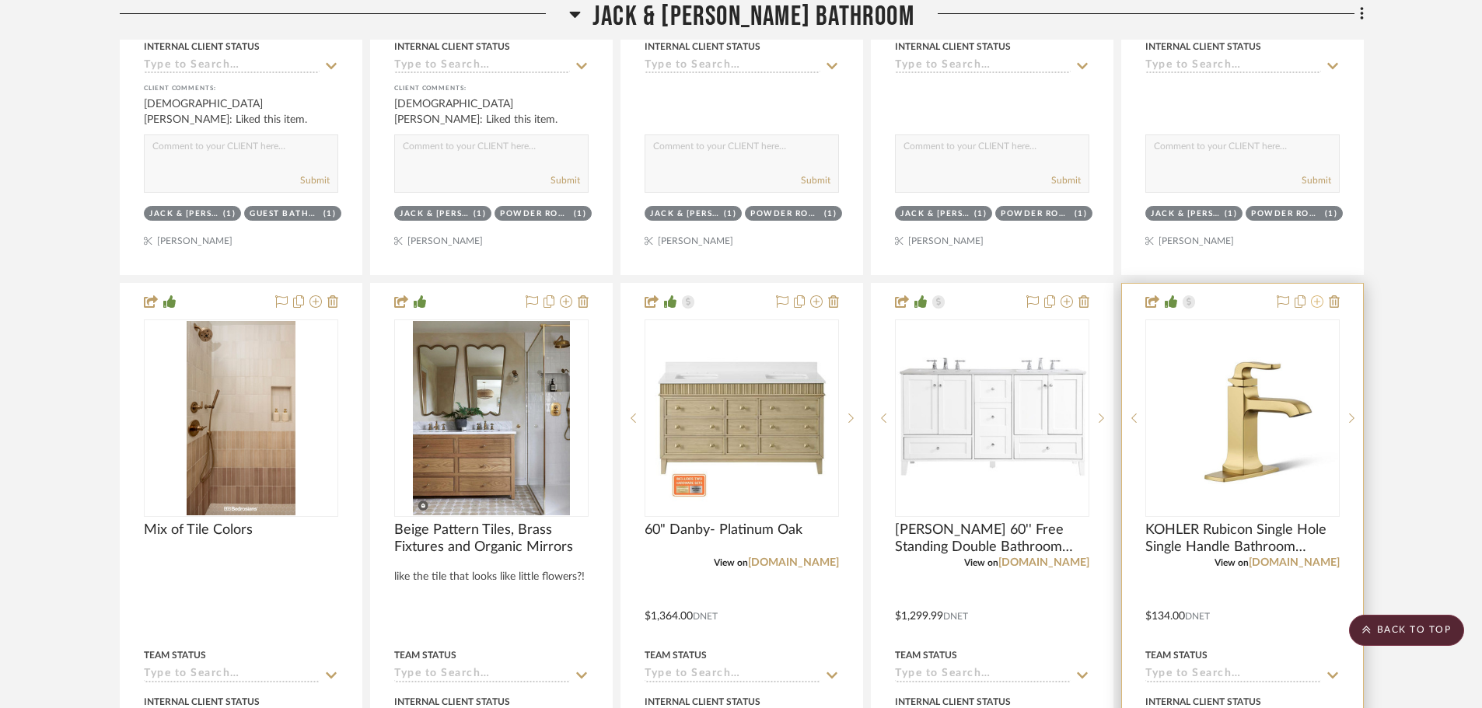
click at [1314, 306] on icon at bounding box center [1317, 302] width 12 height 12
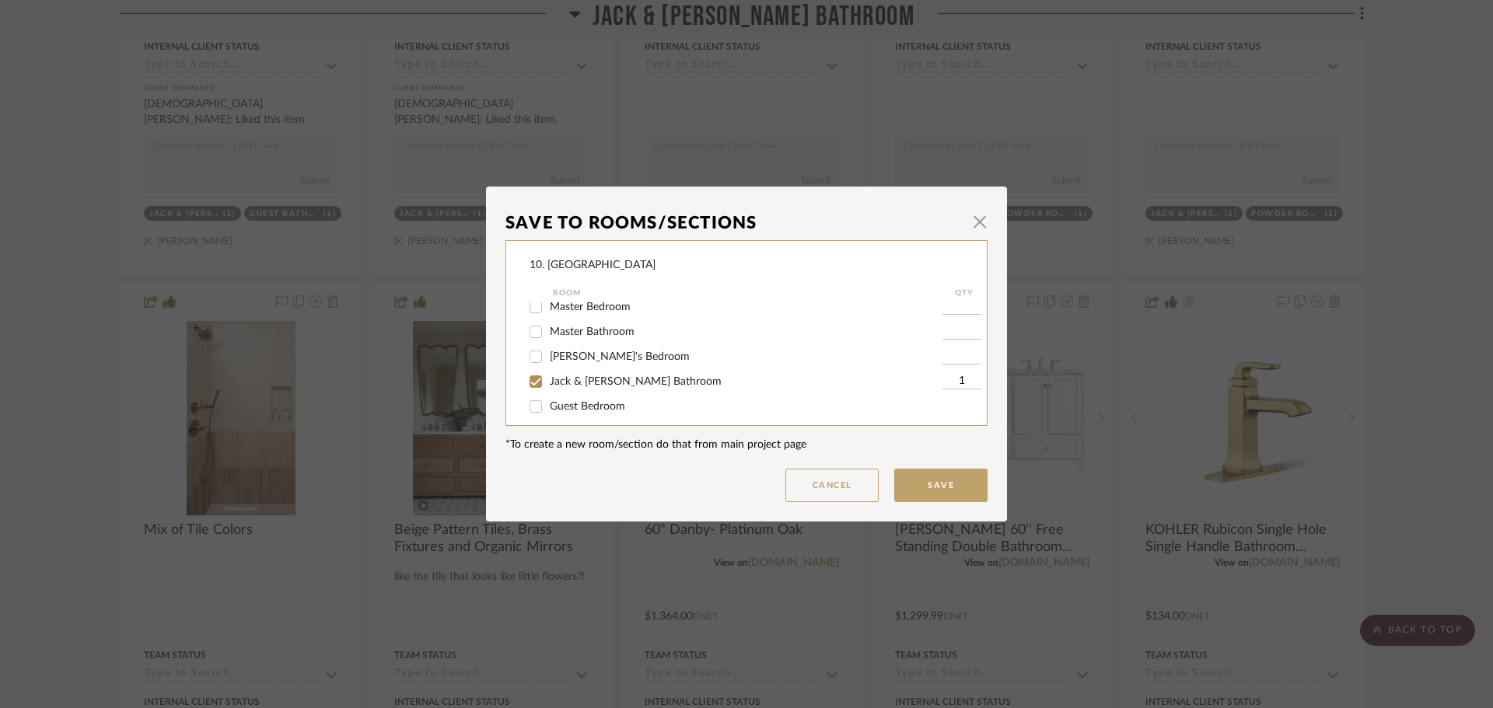
scroll to position [389, 0]
click at [569, 350] on span "Jack & Jill Bathroom" at bounding box center [636, 349] width 172 height 11
click at [548, 350] on input "Jack & Jill Bathroom" at bounding box center [535, 349] width 25 height 25
checkbox input "false"
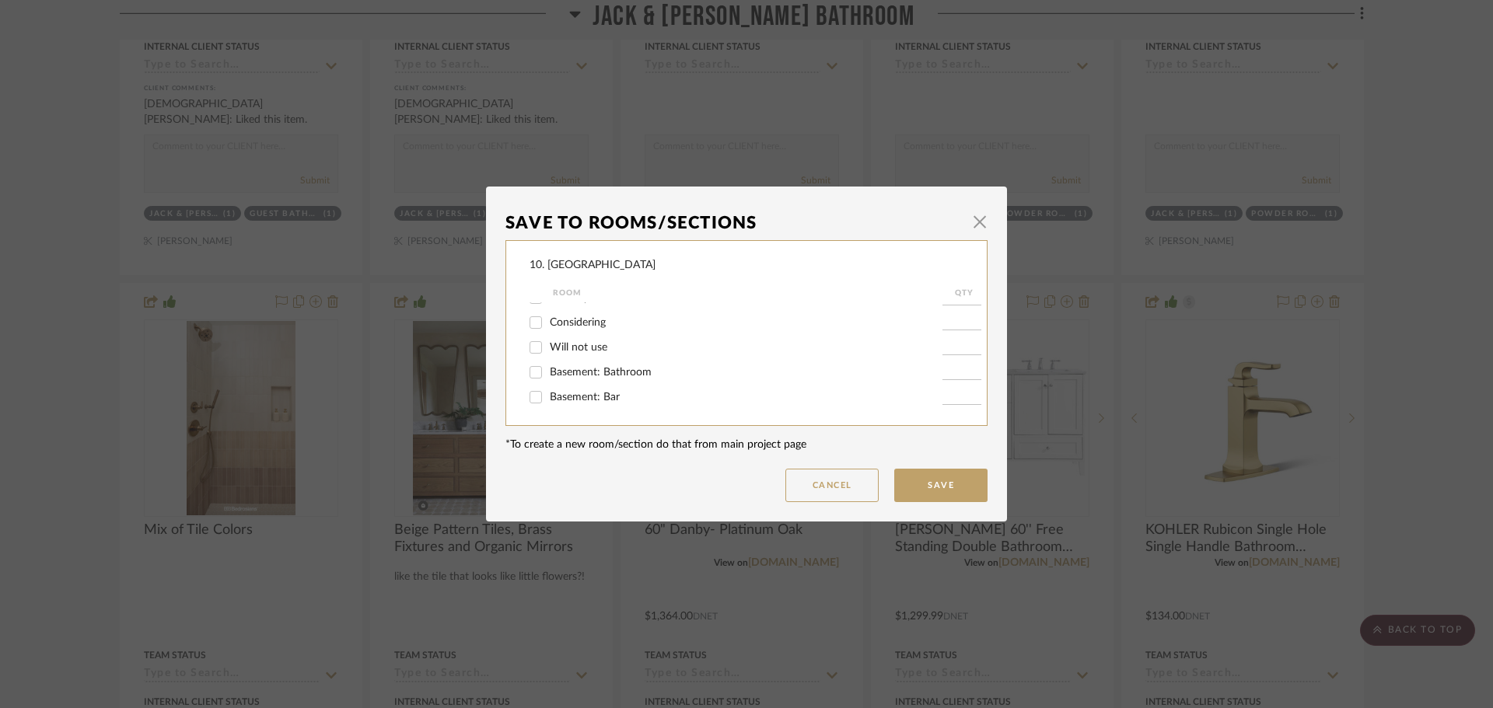
click at [552, 344] on span "Will not use" at bounding box center [579, 347] width 58 height 11
click at [548, 344] on input "Will not use" at bounding box center [535, 347] width 25 height 25
checkbox input "true"
type input "1"
click at [936, 495] on button "Save" at bounding box center [940, 485] width 93 height 33
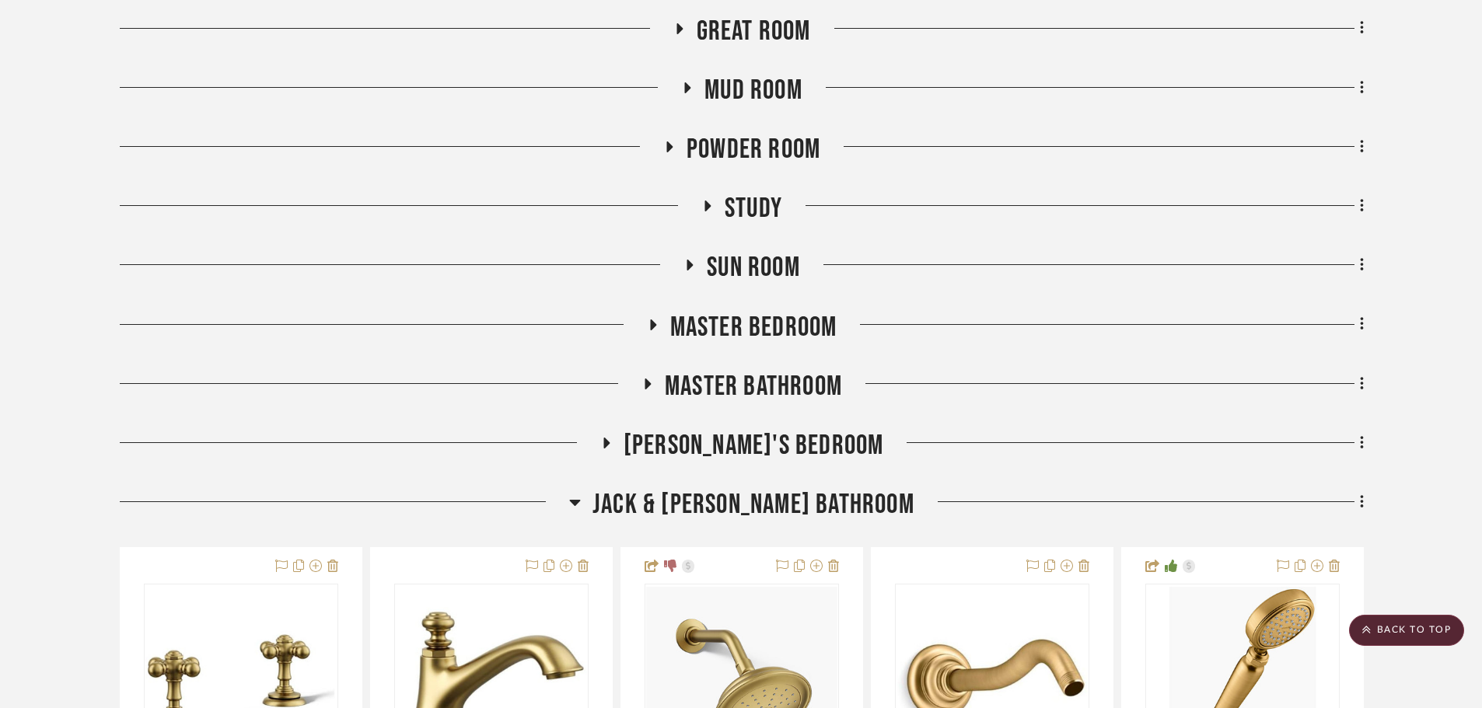
scroll to position [957, 0]
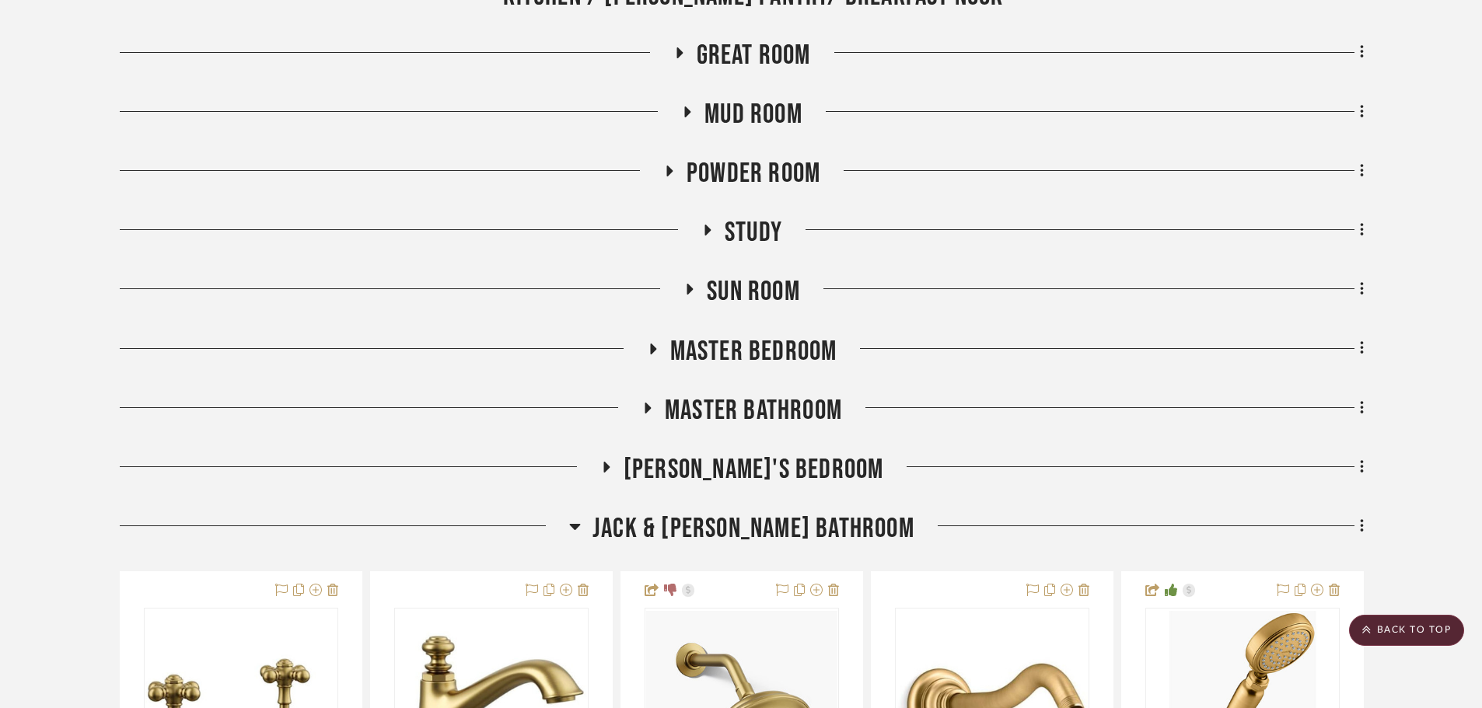
click at [736, 524] on span "Jack & Jill Bathroom" at bounding box center [754, 528] width 322 height 33
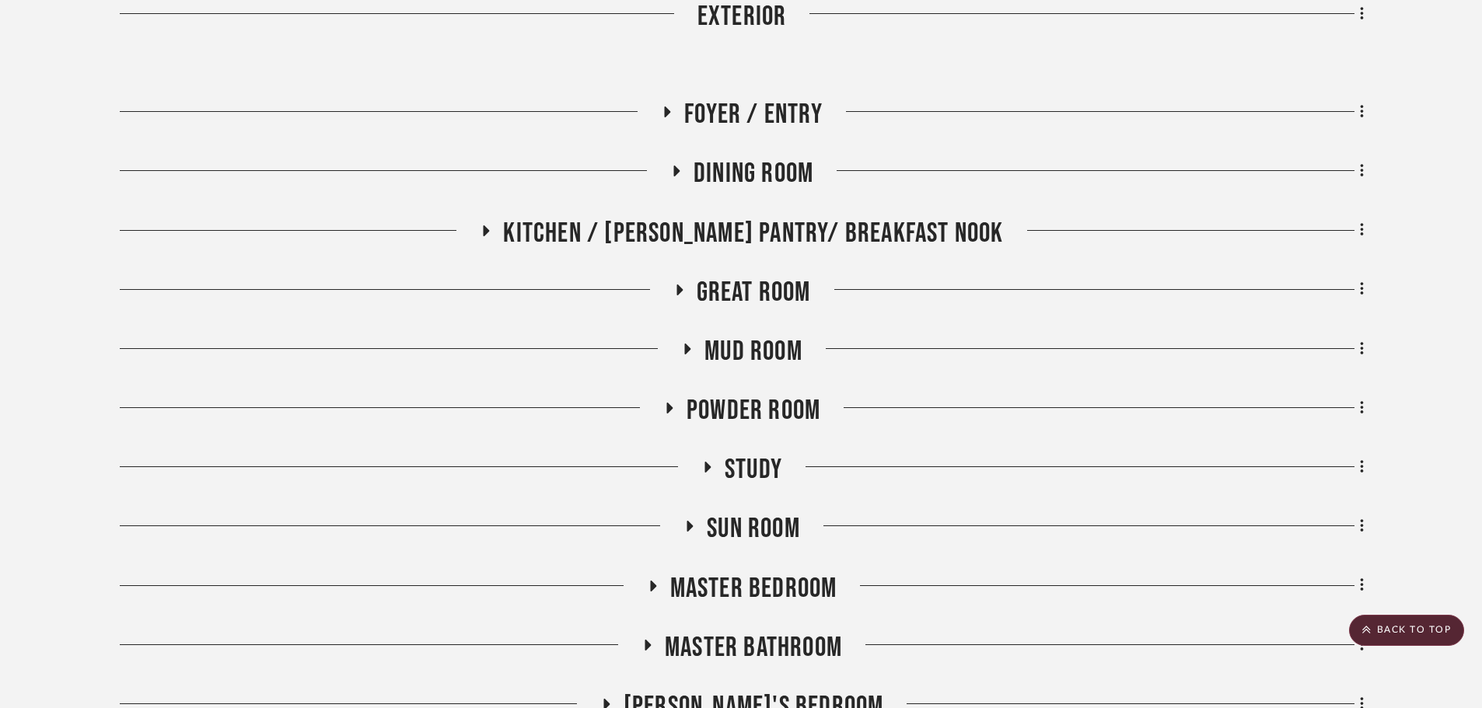
scroll to position [645, 0]
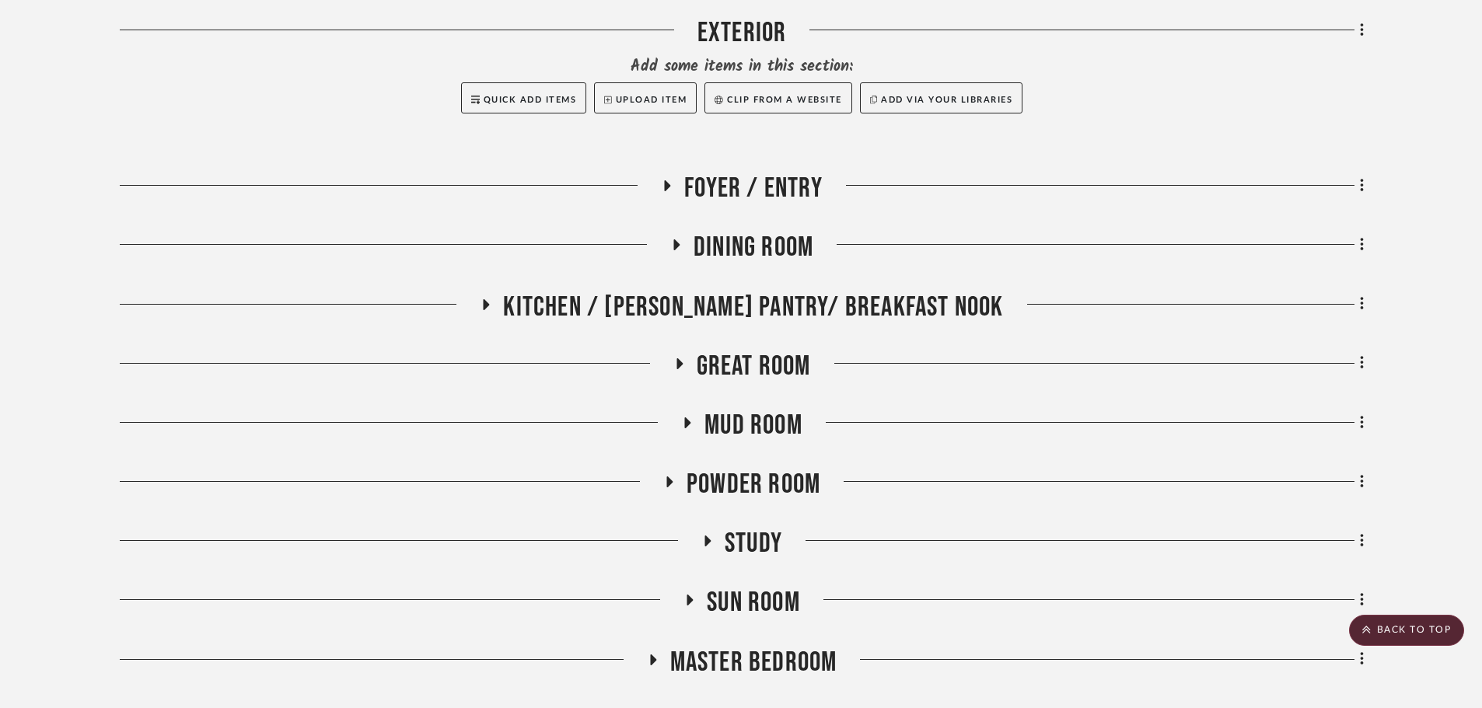
click at [754, 311] on span "Kitchen / Butler's Pantry/ Breakfast Nook" at bounding box center [753, 307] width 500 height 33
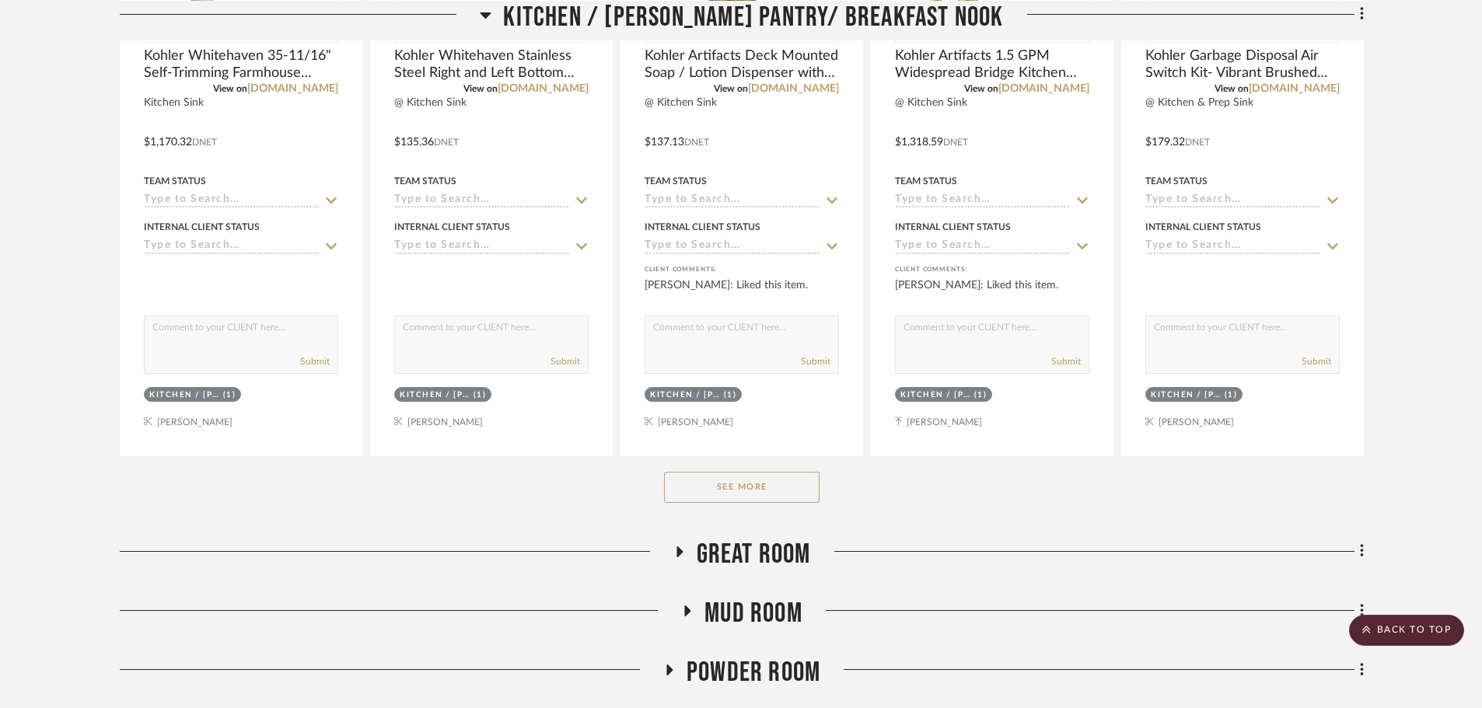
scroll to position [1190, 0]
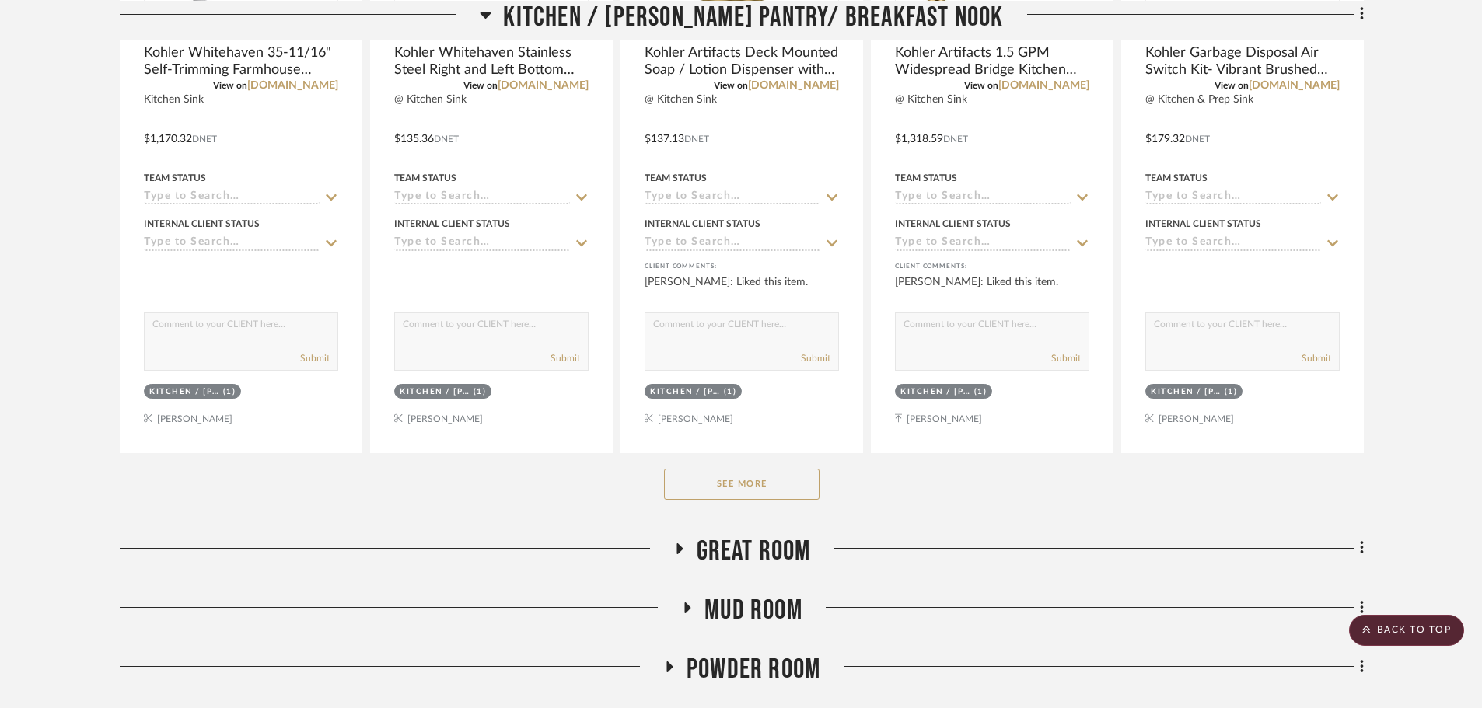
click at [767, 502] on div "See More" at bounding box center [742, 484] width 1244 height 62
click at [803, 469] on button "See More" at bounding box center [742, 484] width 156 height 31
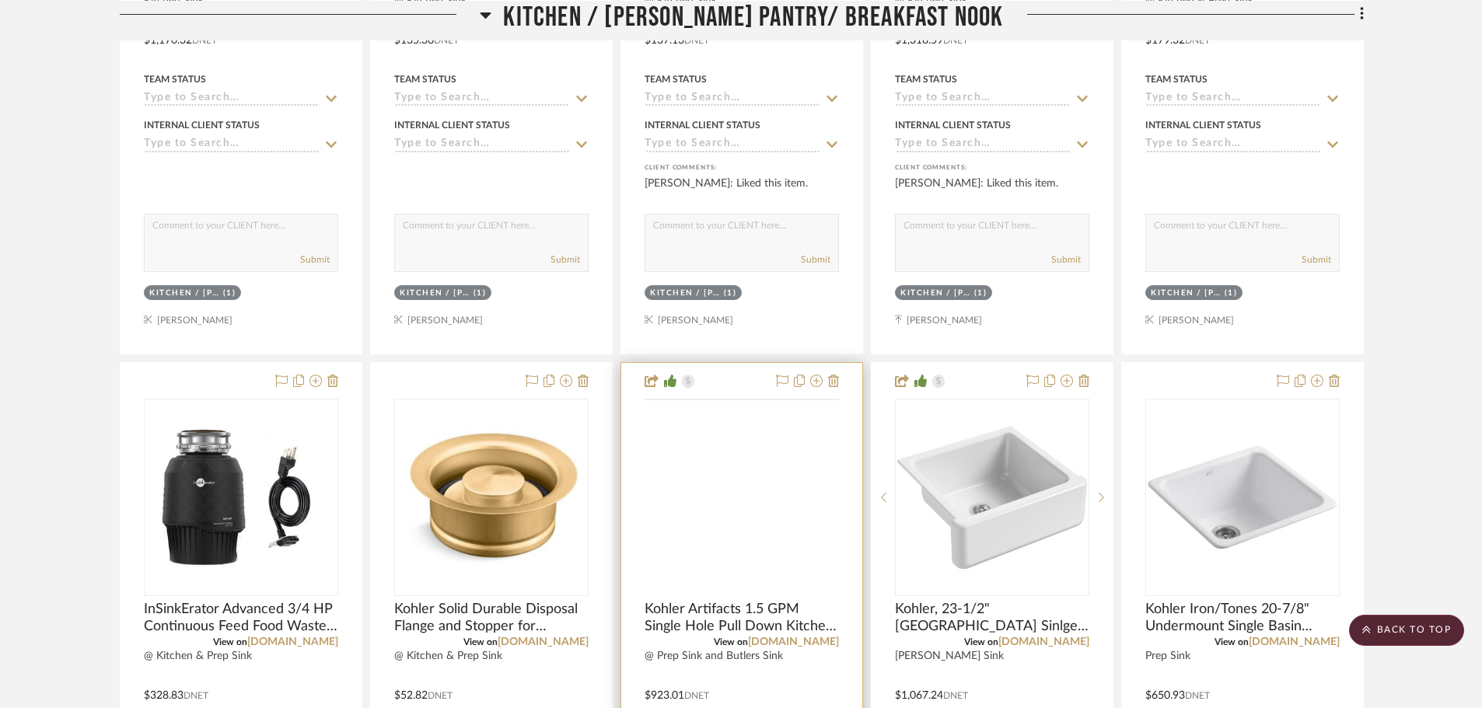
scroll to position [1579, 0]
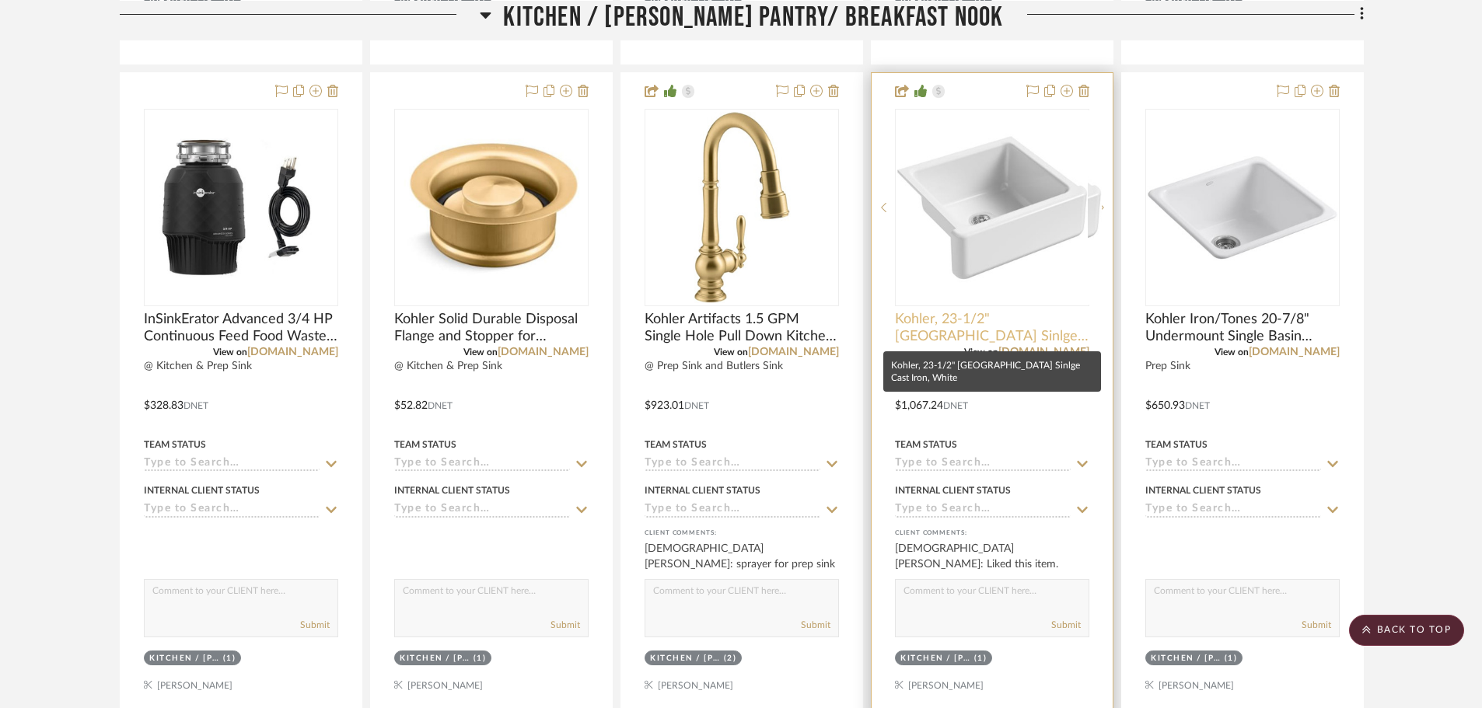
click at [997, 319] on span "Kohler, 23-1/2" Whitehaven Farmhouse Sinlge Cast Iron, White" at bounding box center [992, 328] width 194 height 34
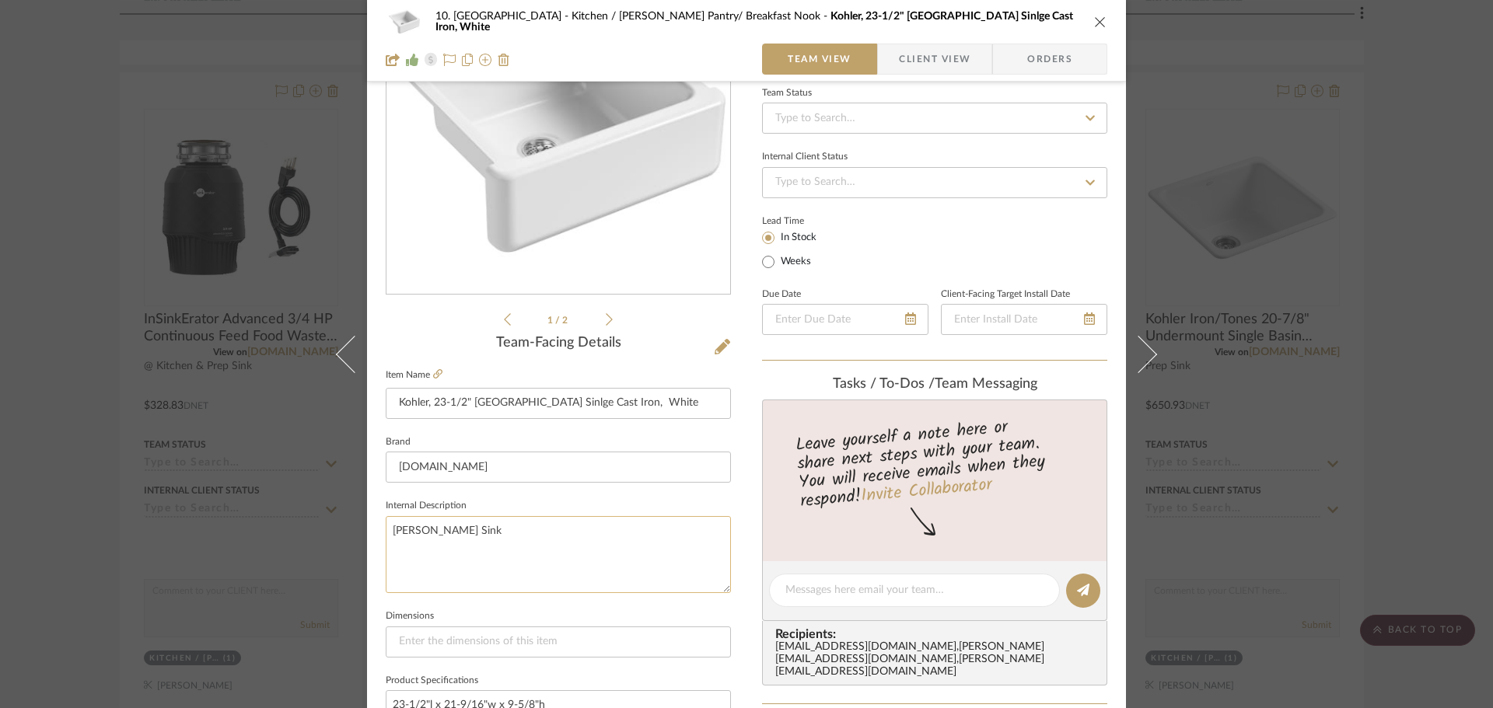
scroll to position [156, 0]
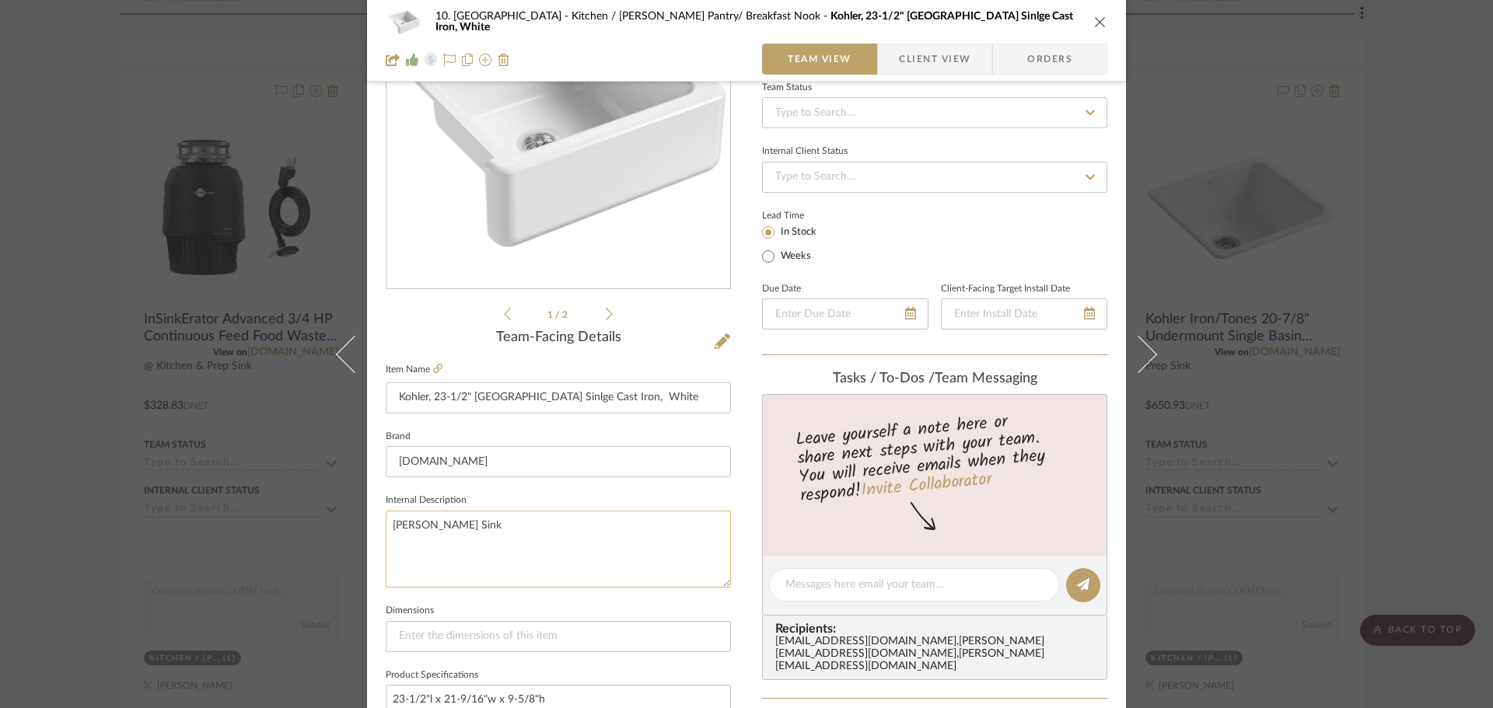
drag, startPoint x: 537, startPoint y: 537, endPoint x: 396, endPoint y: 537, distance: 141.5
click at [396, 537] on textarea "Butler's Sink" at bounding box center [558, 549] width 345 height 77
click at [615, 543] on textarea "Butler's Sink" at bounding box center [558, 549] width 345 height 77
type textarea "Butler's Sink & Laundry Sink"
click at [601, 598] on sr-form-field "Internal Description Butler's Sink & Laundry Sink" at bounding box center [558, 545] width 345 height 110
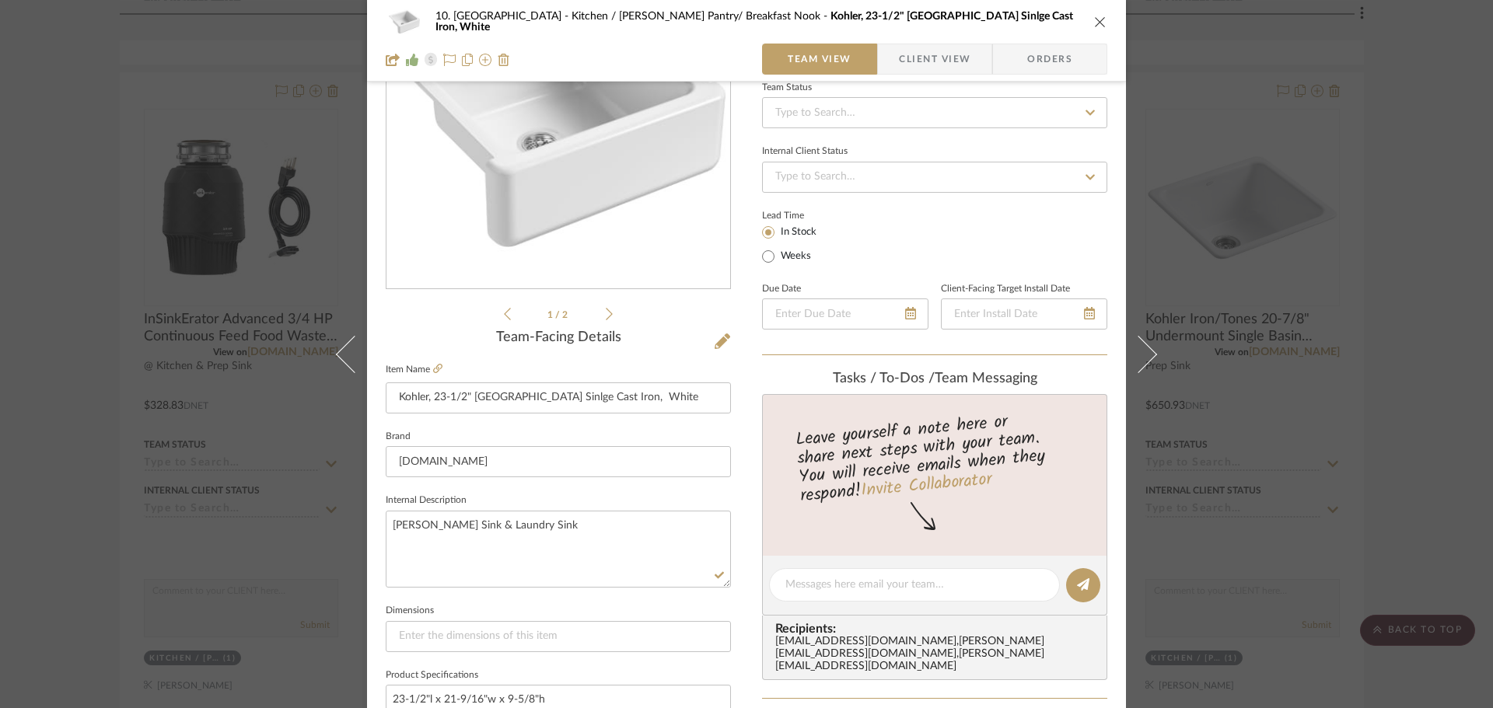
click at [1429, 561] on div "10. Vignola Kitchen / Butler's Pantry/ Breakfast Nook Kohler, 23-1/2" Whitehave…" at bounding box center [746, 354] width 1493 height 708
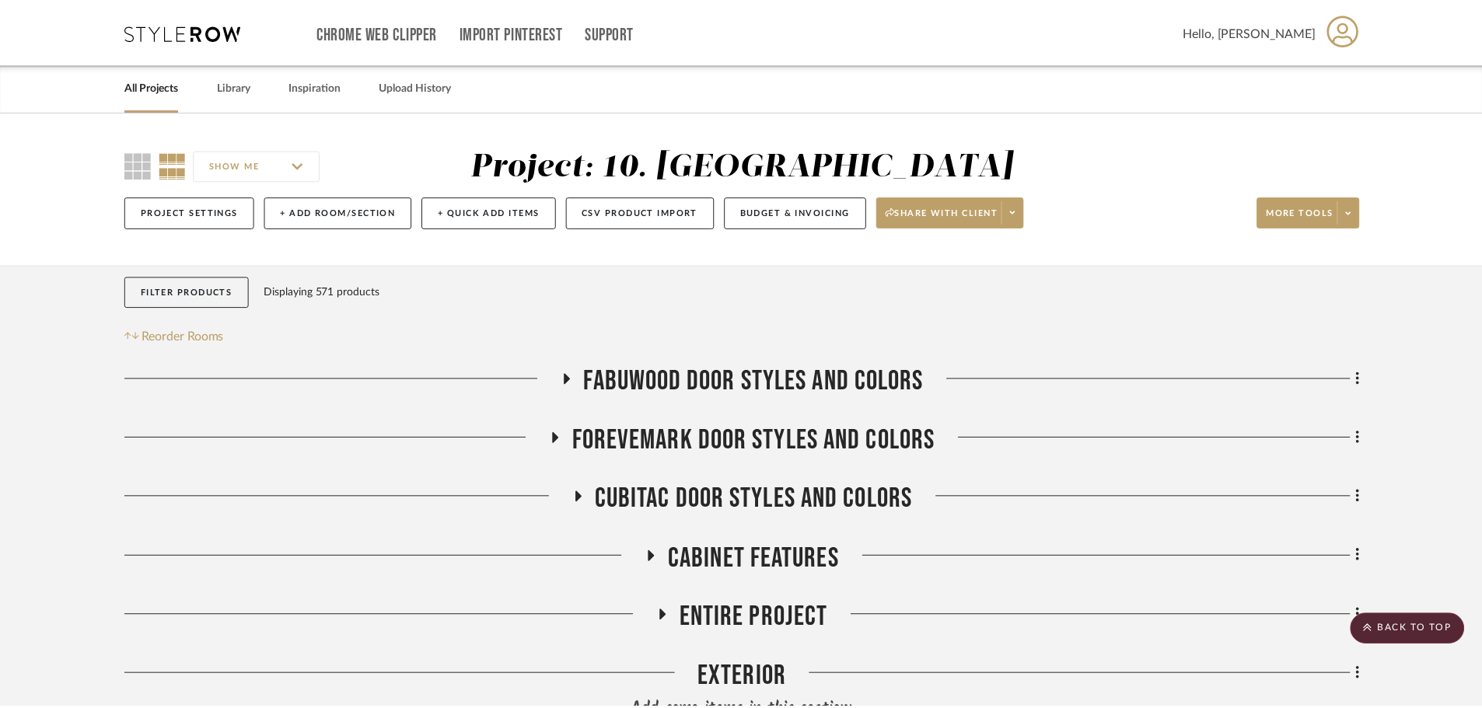
scroll to position [1579, 0]
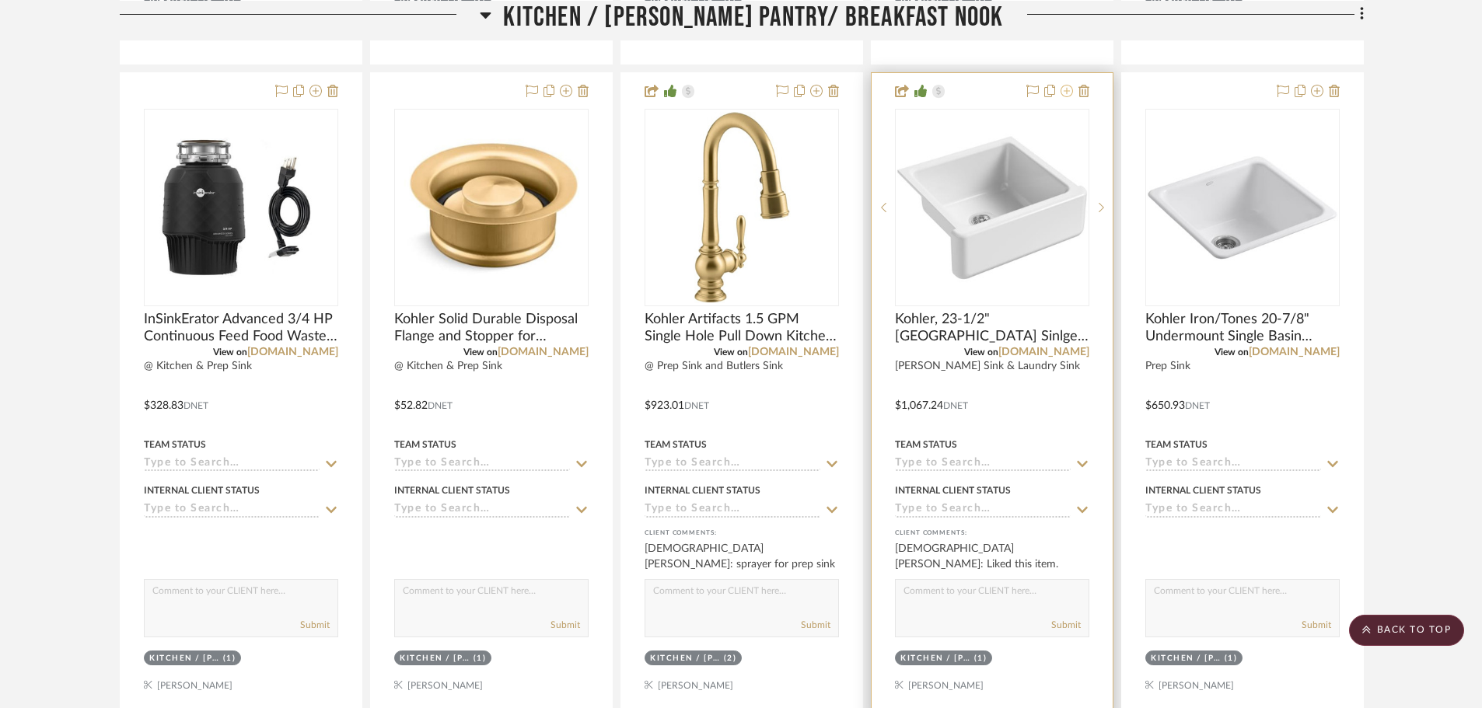
click at [1065, 88] on icon at bounding box center [1067, 91] width 12 height 12
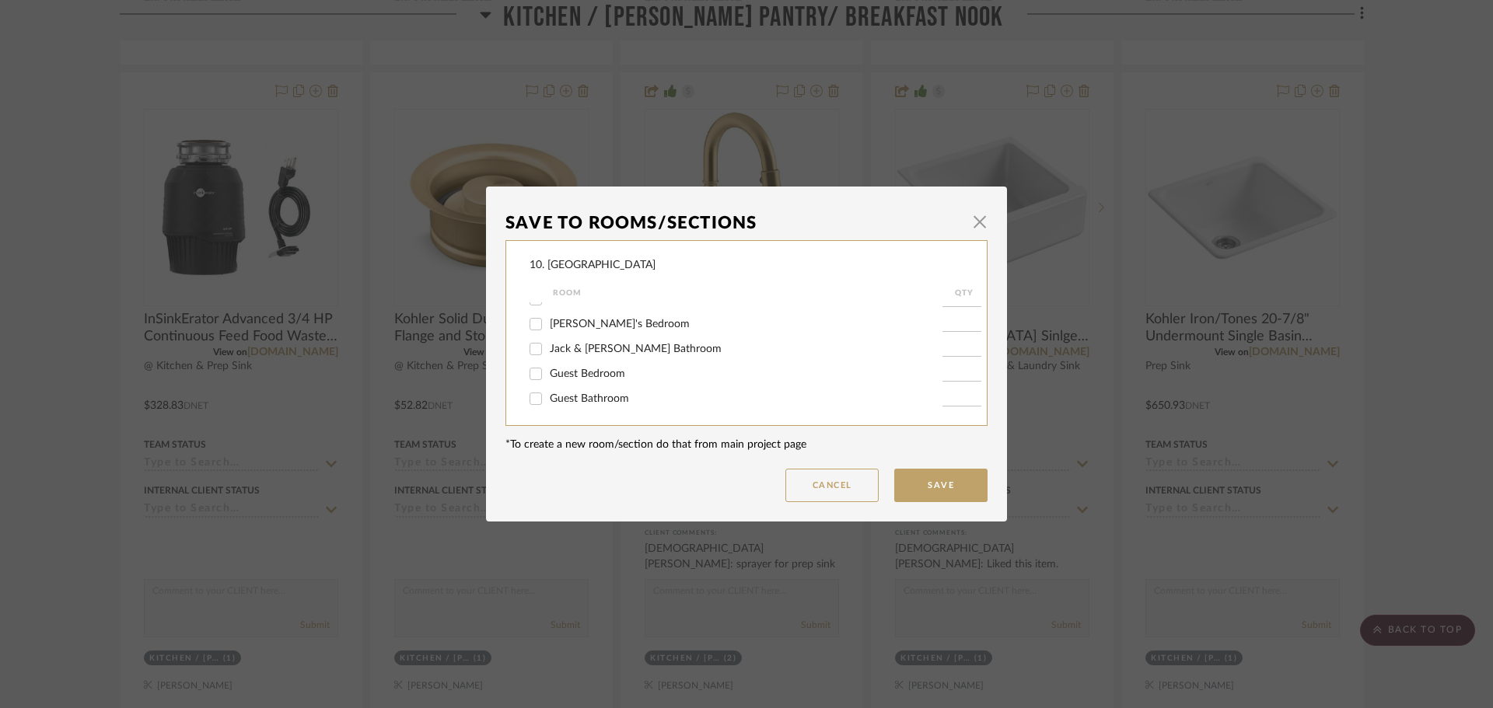
scroll to position [467, 0]
click at [552, 351] on label "Laundry Room" at bounding box center [746, 346] width 393 height 13
click at [548, 351] on input "Laundry Room" at bounding box center [535, 346] width 25 height 25
checkbox input "true"
type input "1"
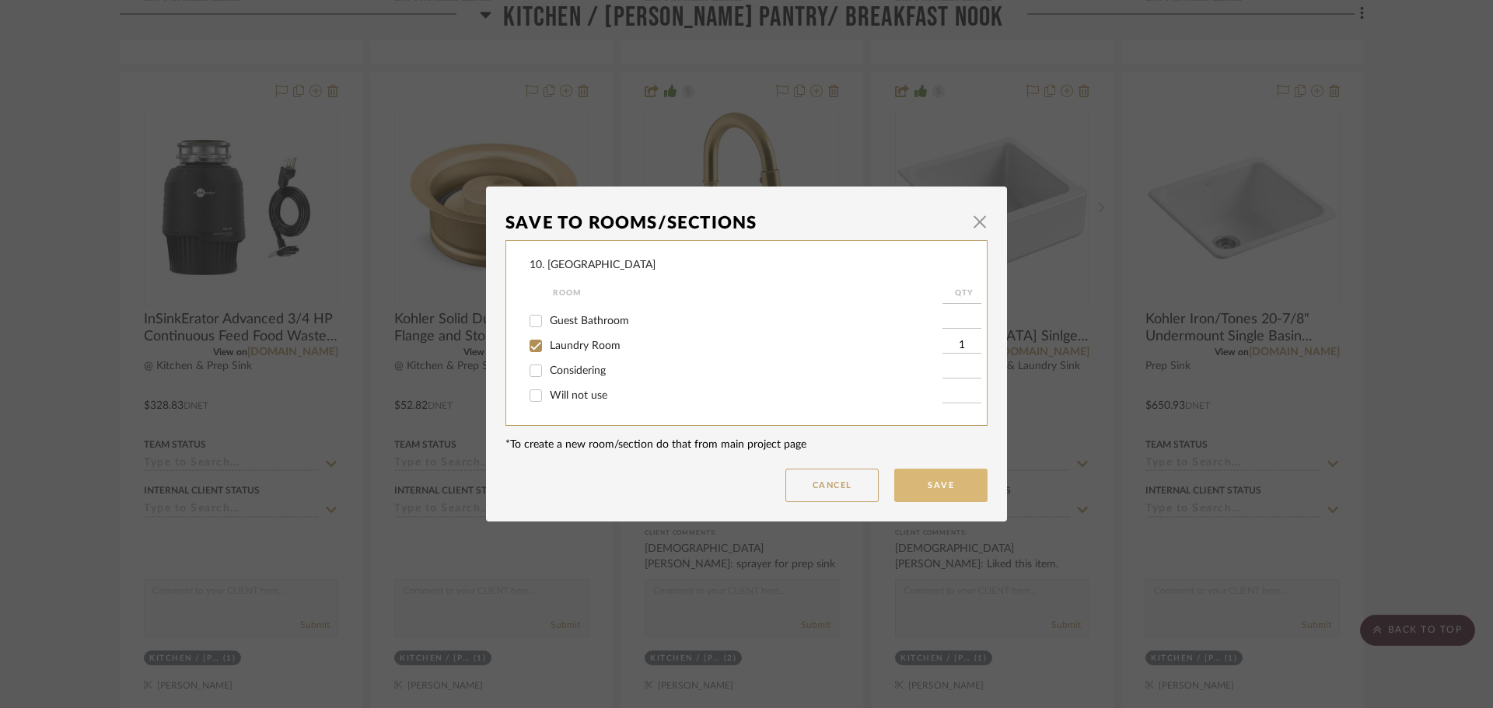
click at [935, 501] on button "Save" at bounding box center [940, 485] width 93 height 33
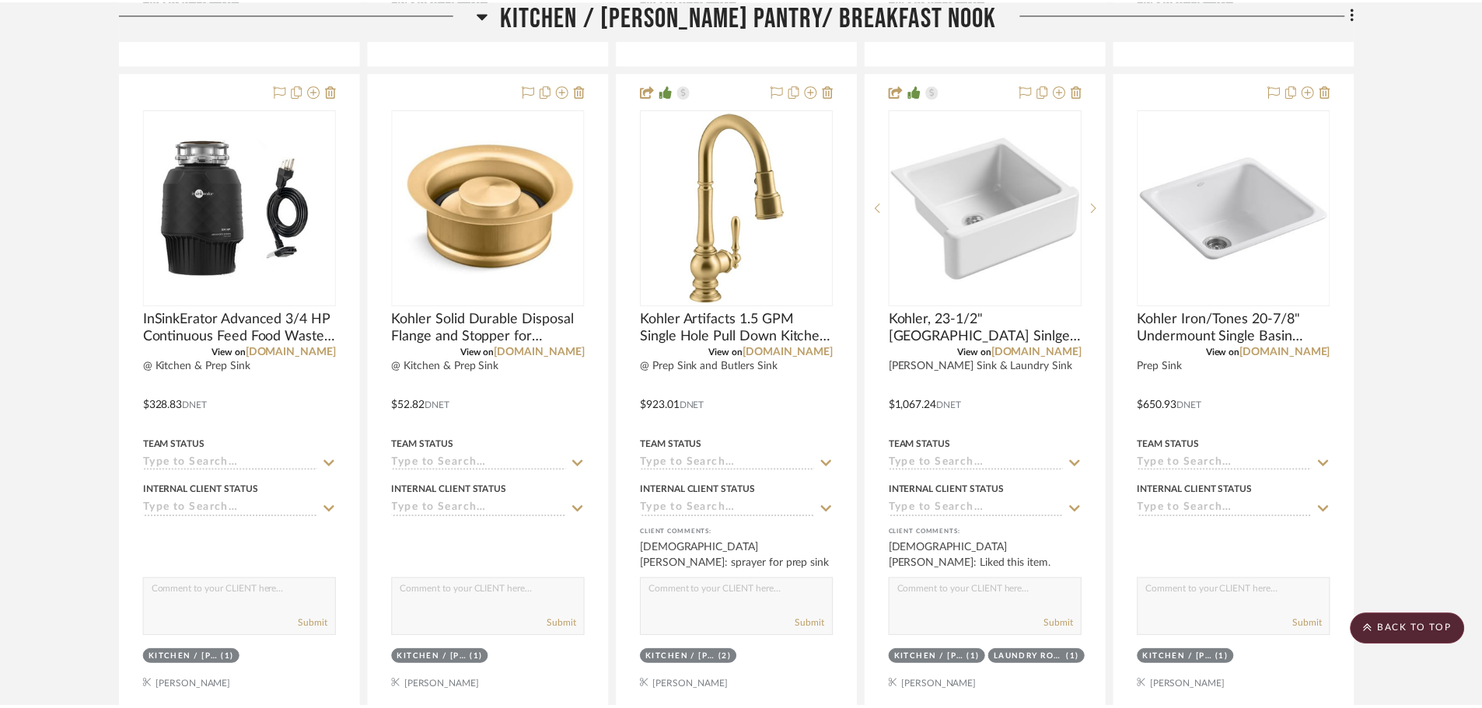
scroll to position [1579, 0]
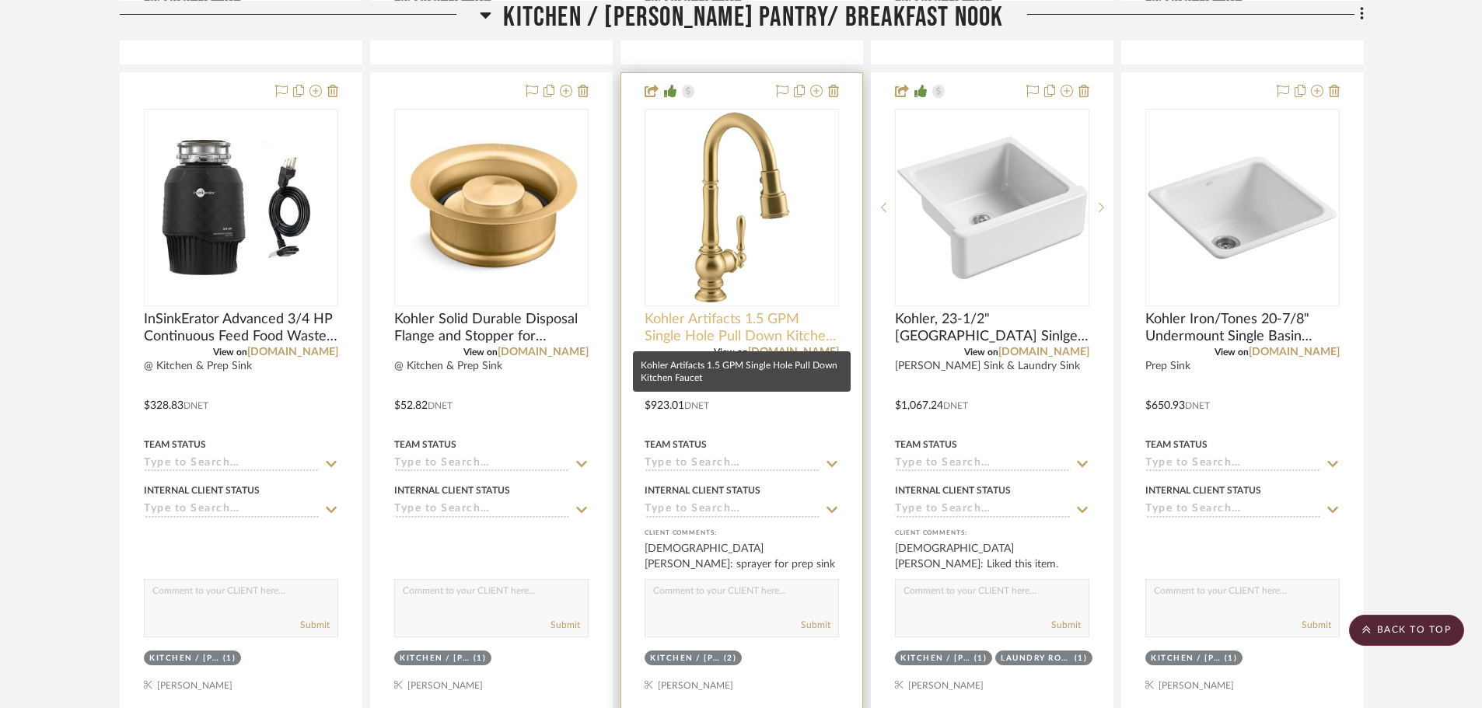
click at [749, 326] on span "Kohler Artifacts 1.5 GPM Single Hole Pull Down Kitchen Faucet" at bounding box center [742, 328] width 194 height 34
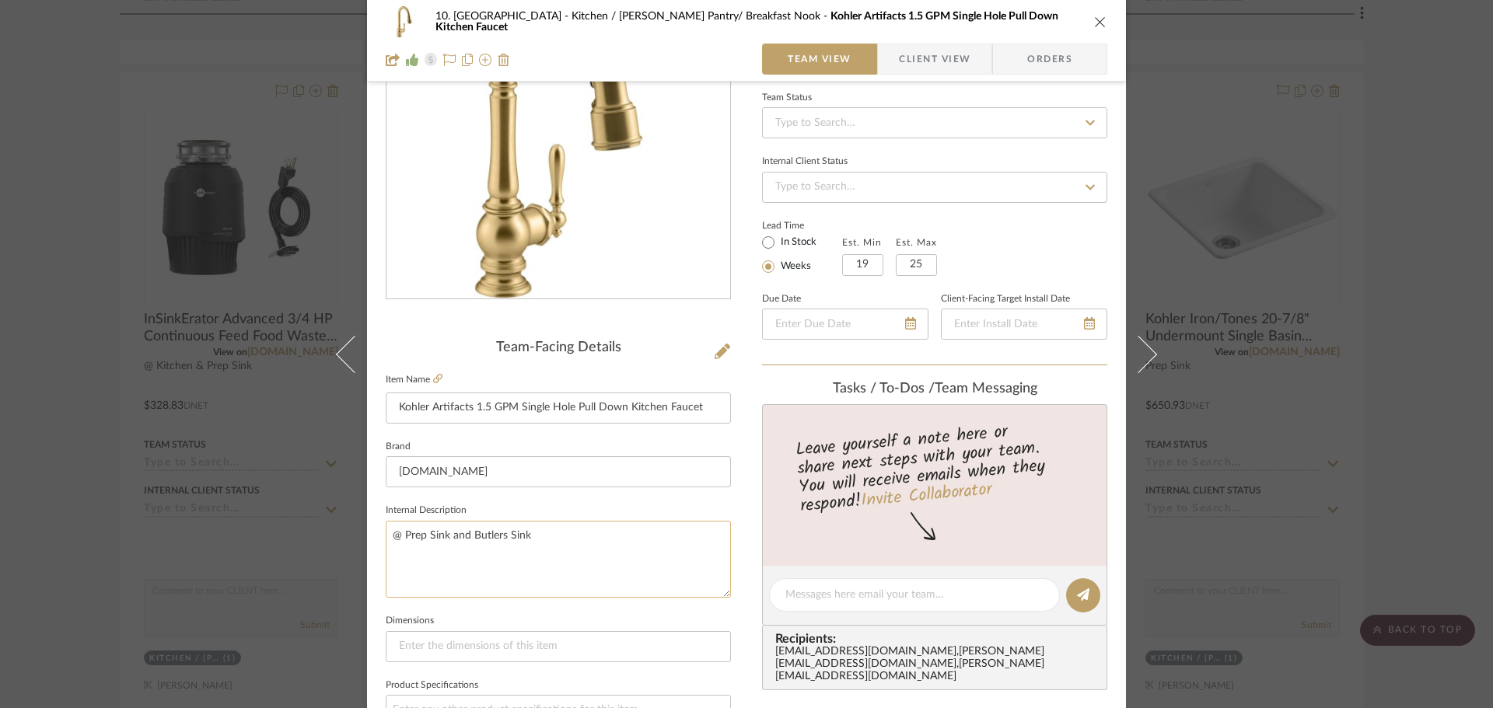
scroll to position [156, 0]
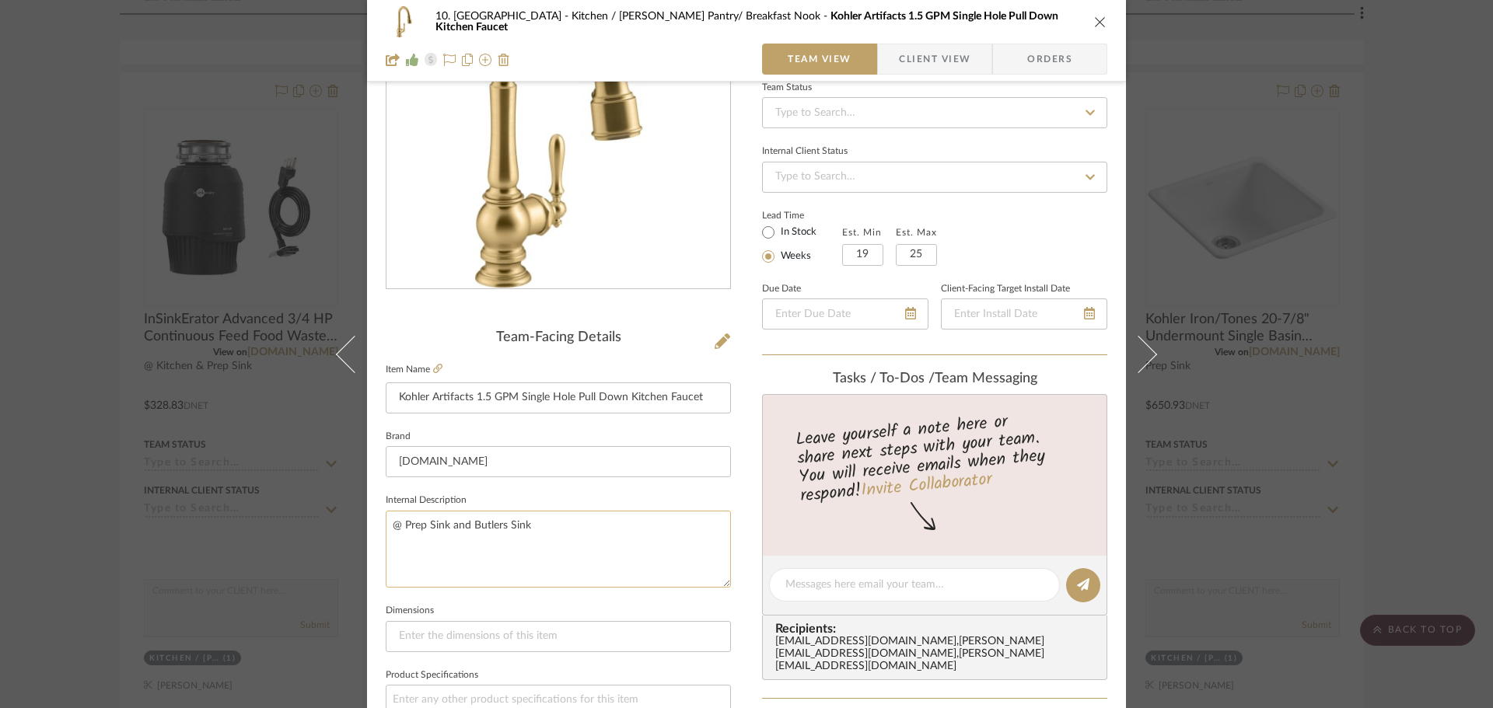
click at [569, 516] on textarea "@ Prep Sink and Butlers Sink" at bounding box center [558, 549] width 345 height 77
type textarea "@ Prep Sink and Butlers Sink and Laundry Sink"
click at [603, 608] on fieldset "Dimensions" at bounding box center [558, 626] width 345 height 52
click at [100, 580] on div "10. Vignola Kitchen / Butler's Pantry/ Breakfast Nook Kohler Artifacts 1.5 GPM …" at bounding box center [746, 354] width 1493 height 708
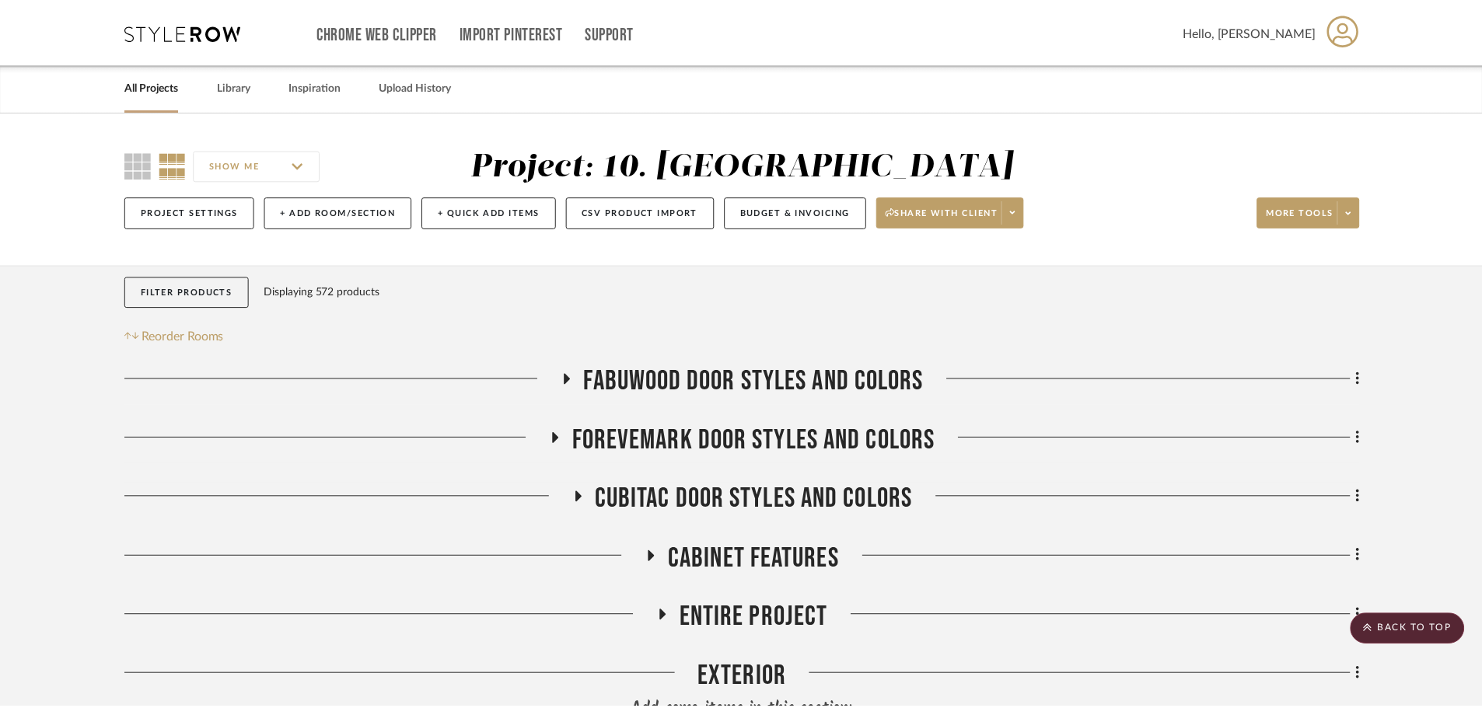
scroll to position [1579, 0]
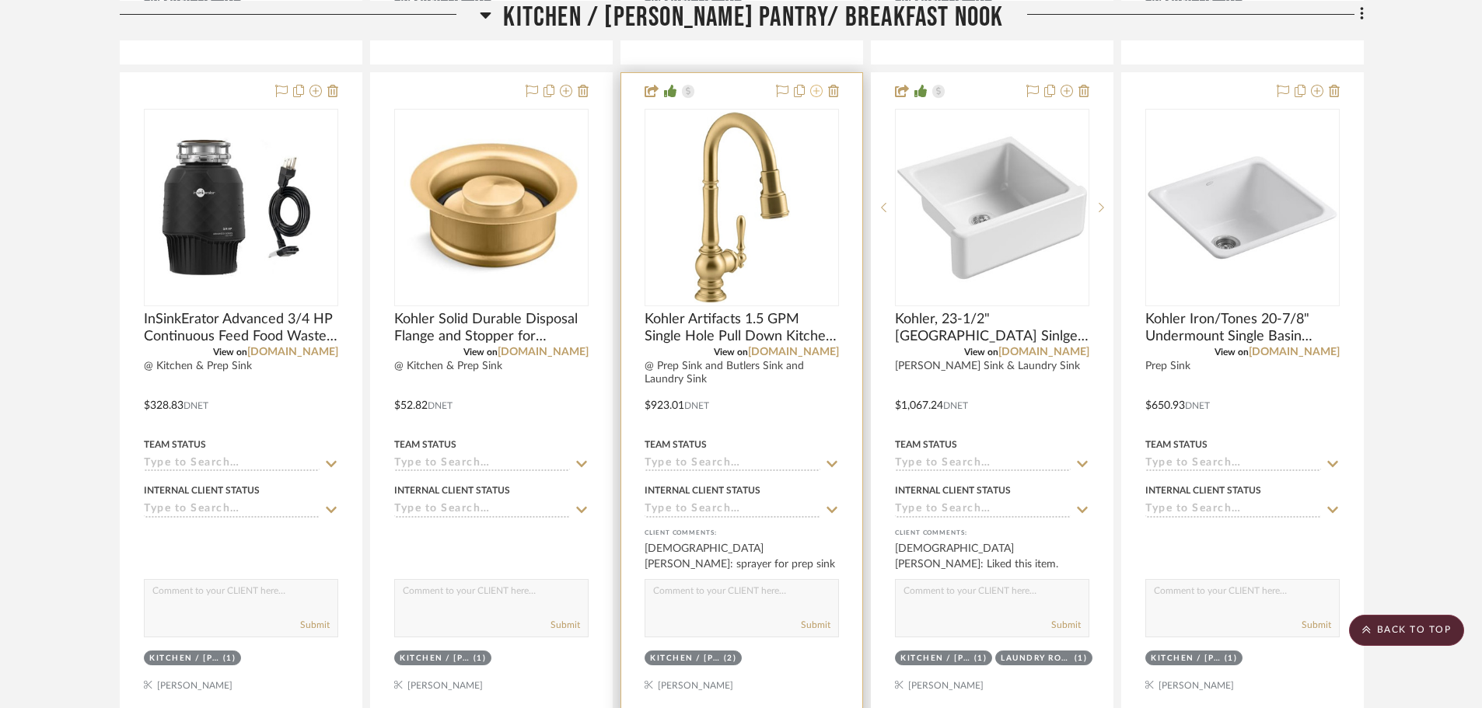
click at [813, 94] on icon at bounding box center [816, 91] width 12 height 12
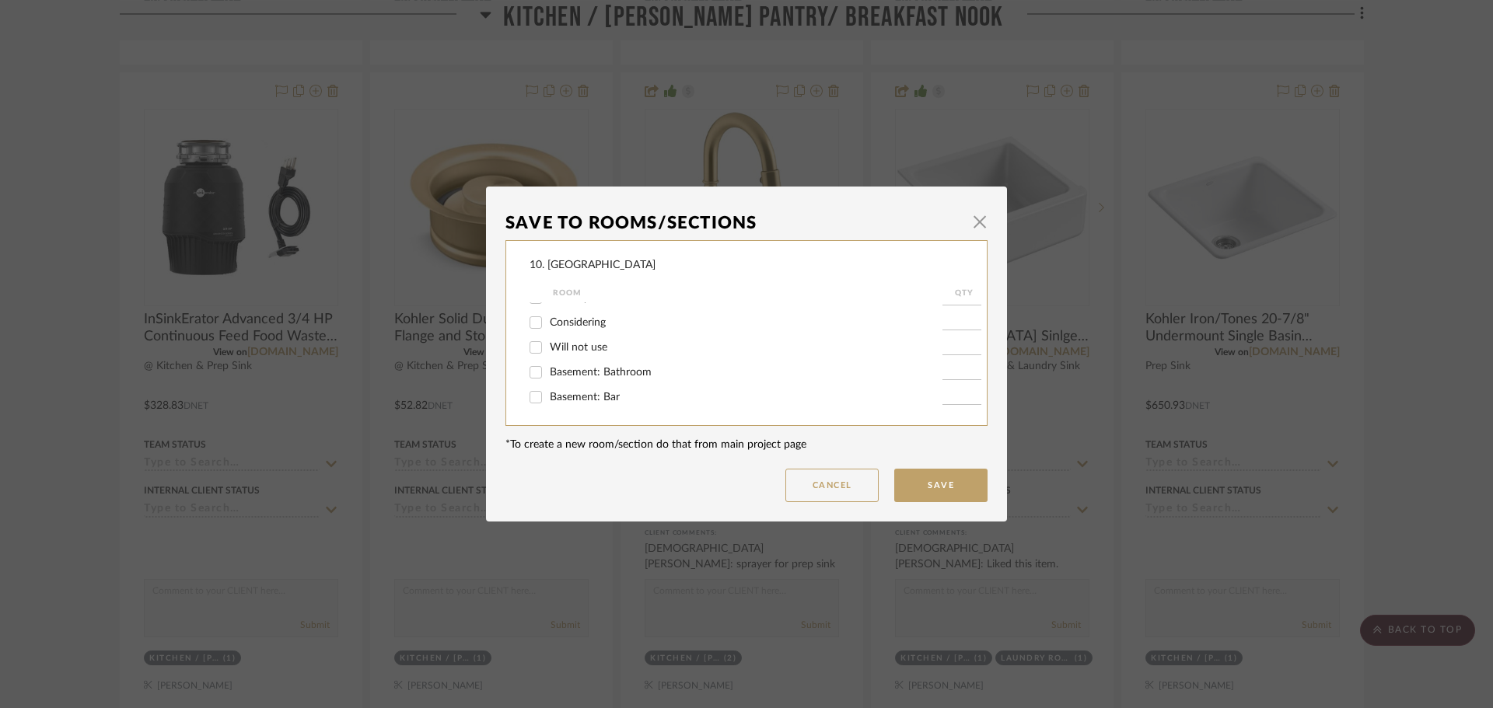
scroll to position [437, 0]
click at [574, 385] on div "Laundry Room" at bounding box center [736, 375] width 413 height 25
click at [570, 374] on span "Laundry Room" at bounding box center [585, 375] width 71 height 11
click at [548, 374] on input "Laundry Room" at bounding box center [535, 375] width 25 height 25
checkbox input "true"
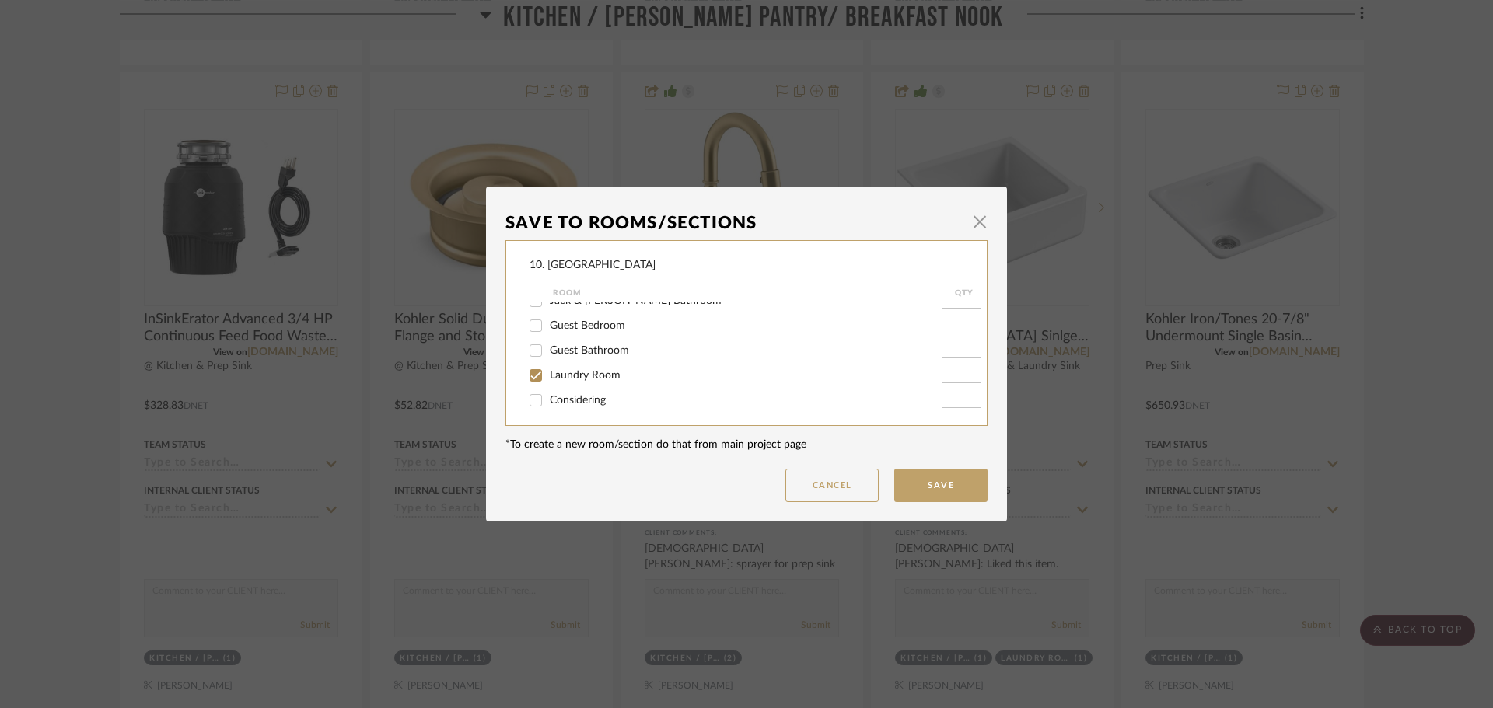
type input "1"
click at [960, 494] on button "Save" at bounding box center [940, 485] width 93 height 33
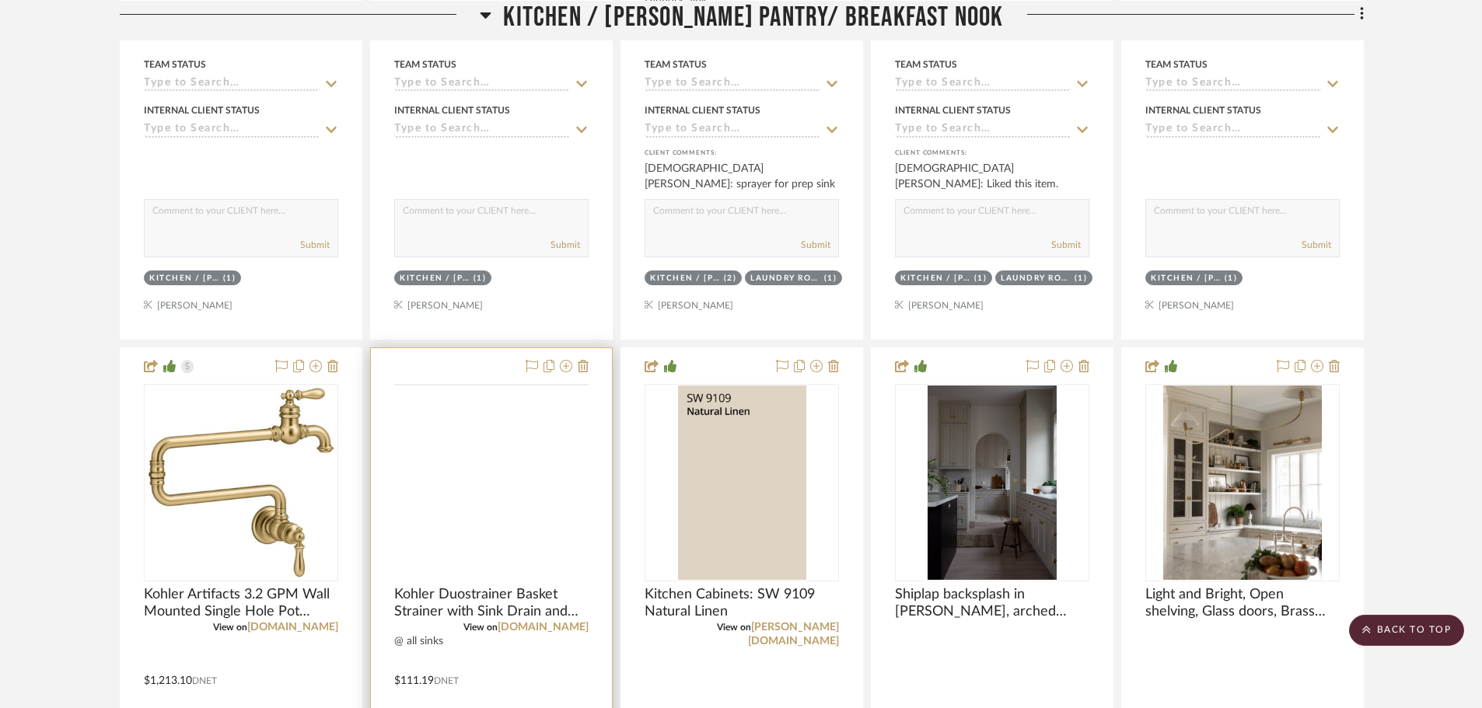
scroll to position [1967, 0]
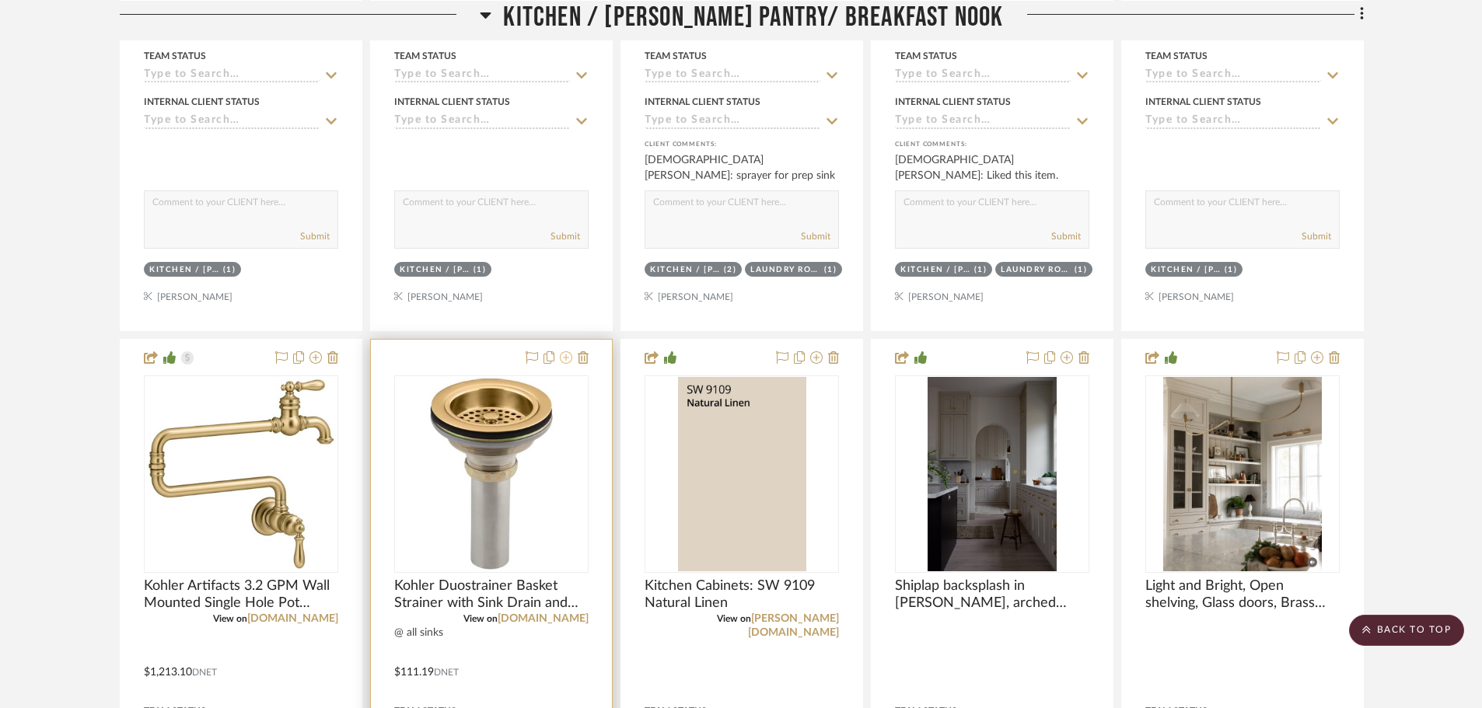
click at [567, 362] on icon at bounding box center [566, 357] width 12 height 12
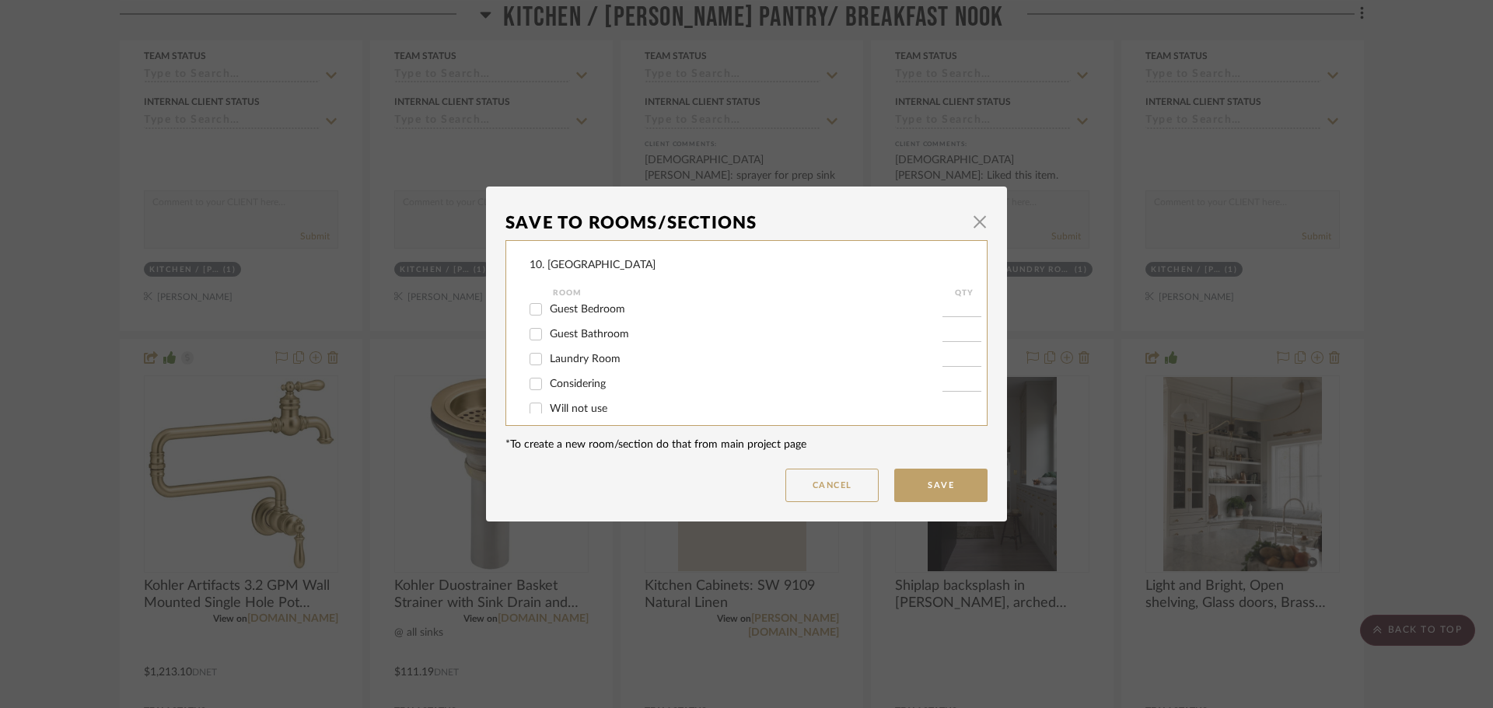
scroll to position [437, 0]
click at [555, 376] on span "Laundry Room" at bounding box center [585, 375] width 71 height 11
click at [548, 376] on input "Laundry Room" at bounding box center [535, 375] width 25 height 25
checkbox input "true"
type input "1"
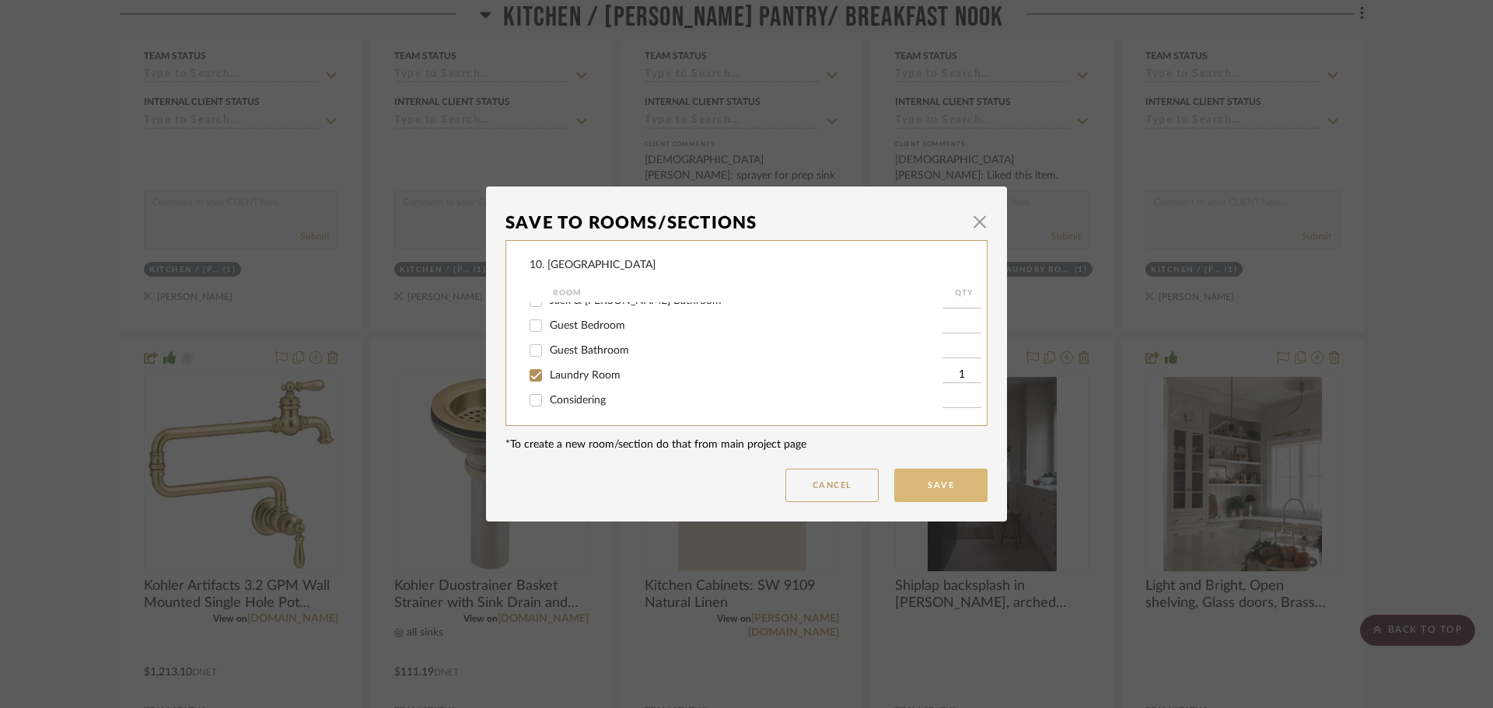
click at [922, 476] on button "Save" at bounding box center [940, 485] width 93 height 33
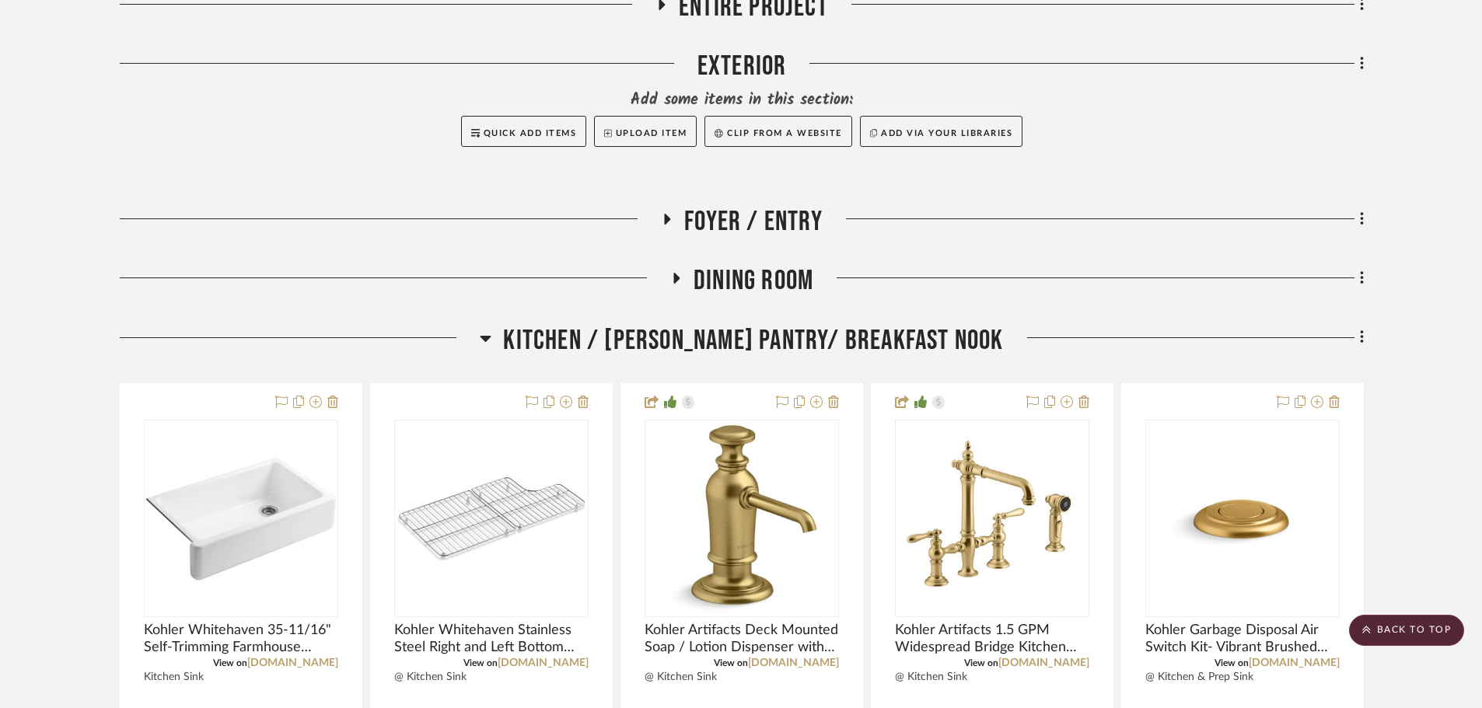
scroll to position [490, 0]
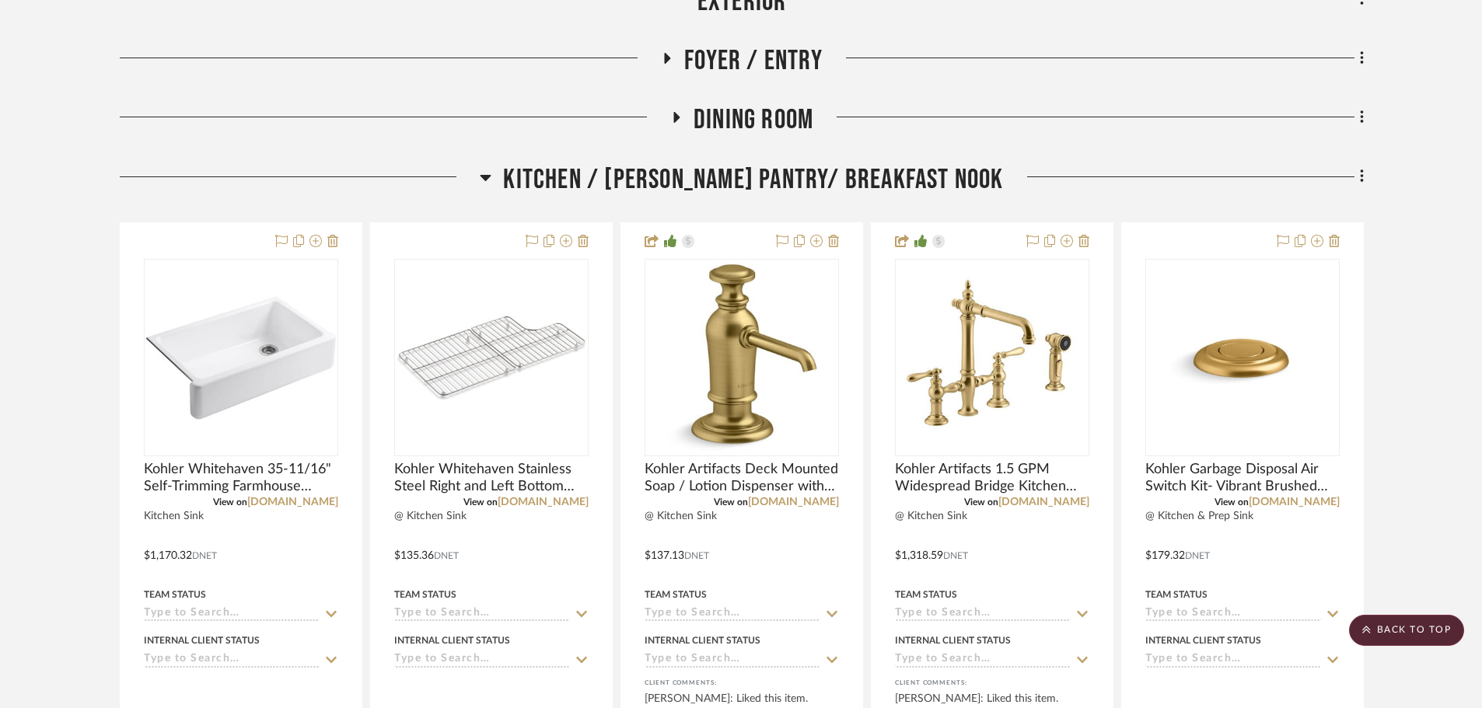
scroll to position [778, 0]
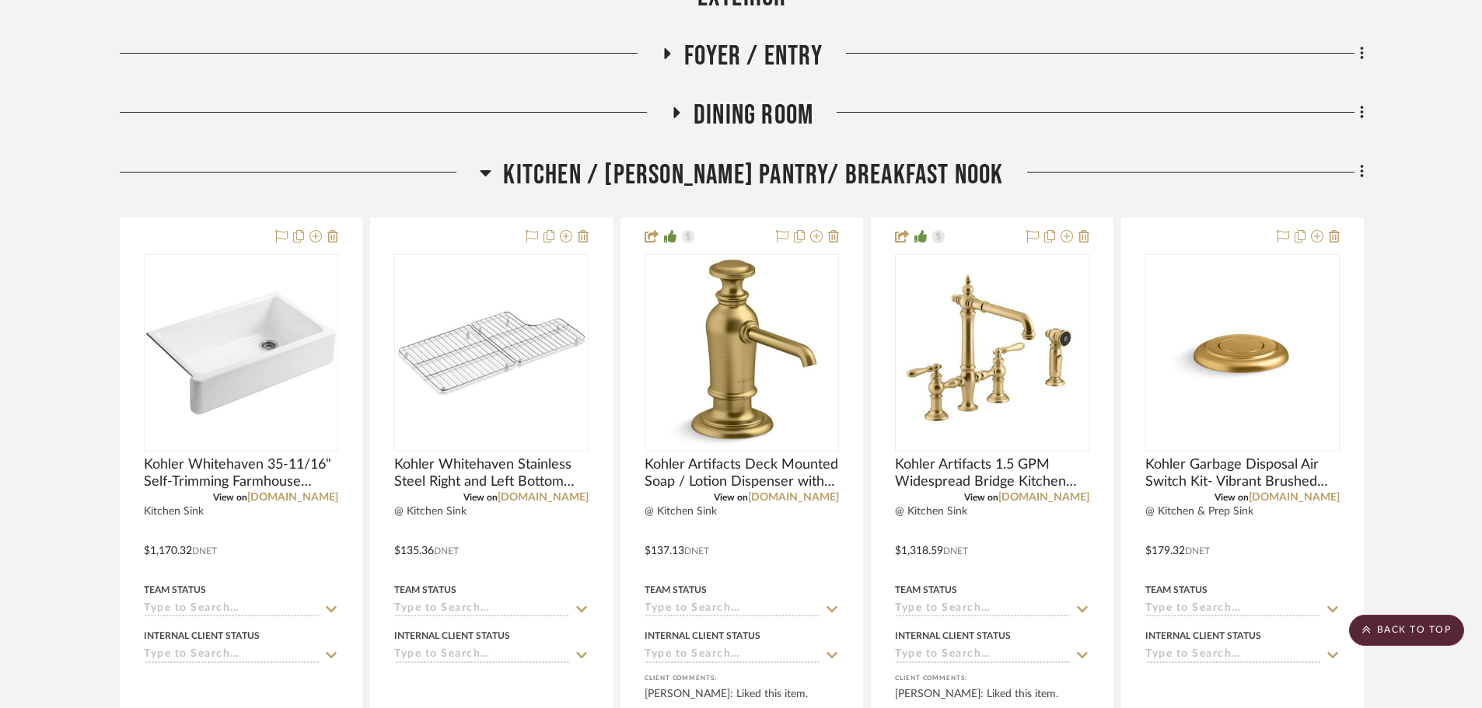
click at [1363, 173] on icon at bounding box center [1361, 172] width 3 height 13
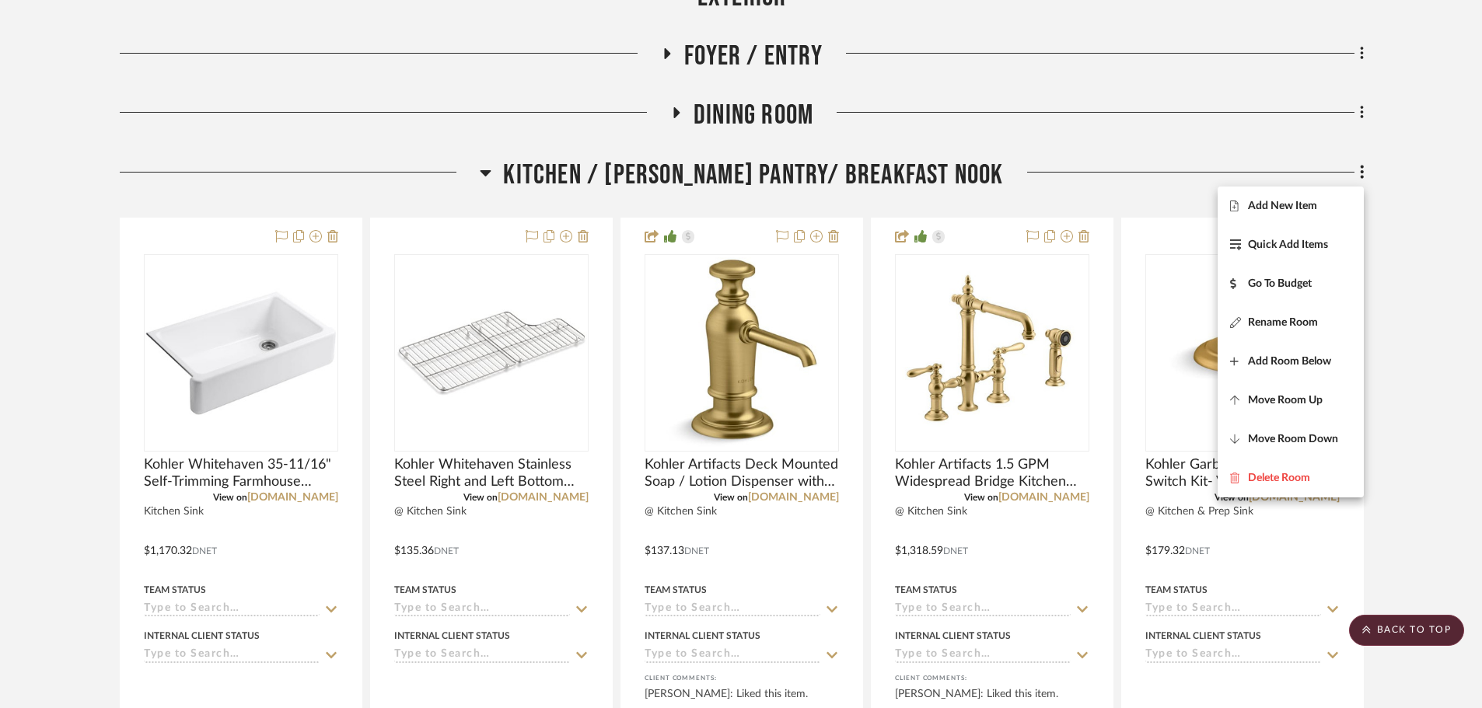
click at [1453, 285] on div at bounding box center [741, 354] width 1482 height 708
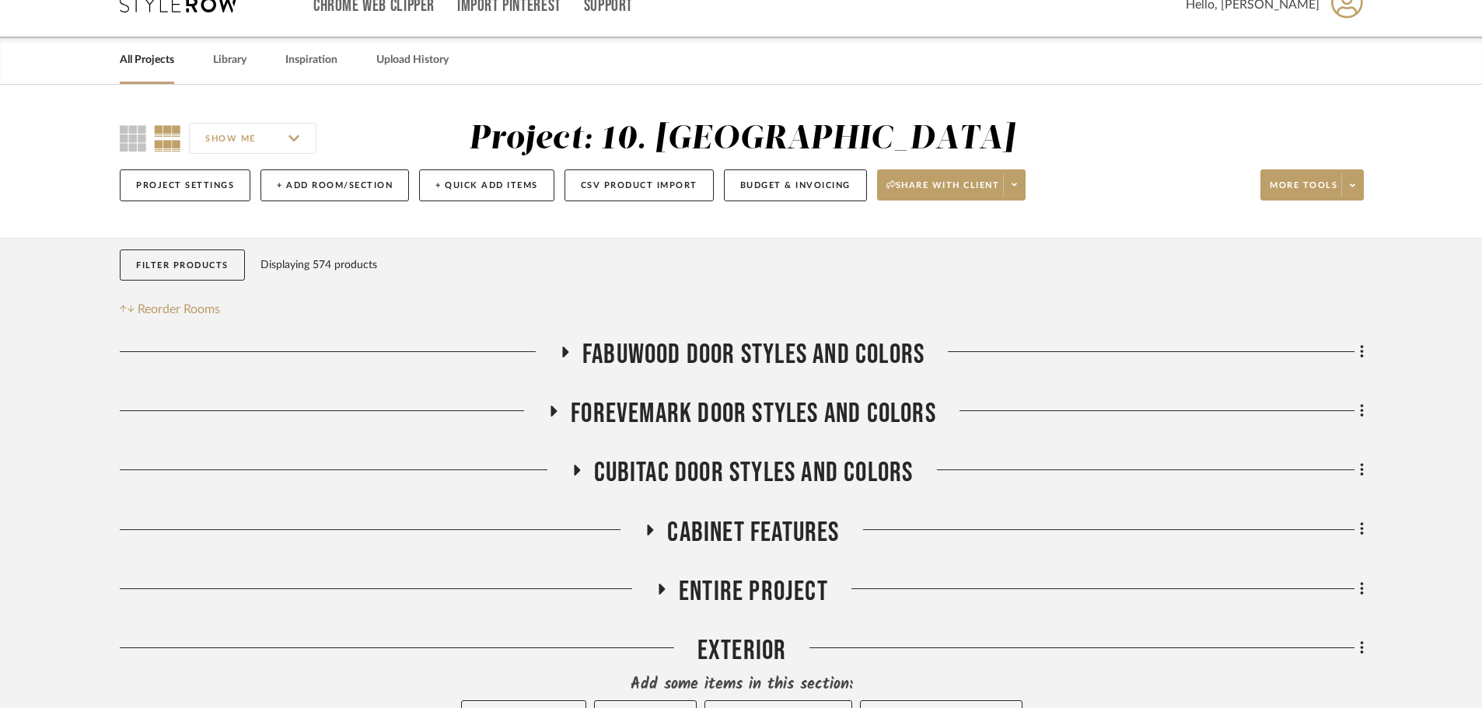
scroll to position [0, 0]
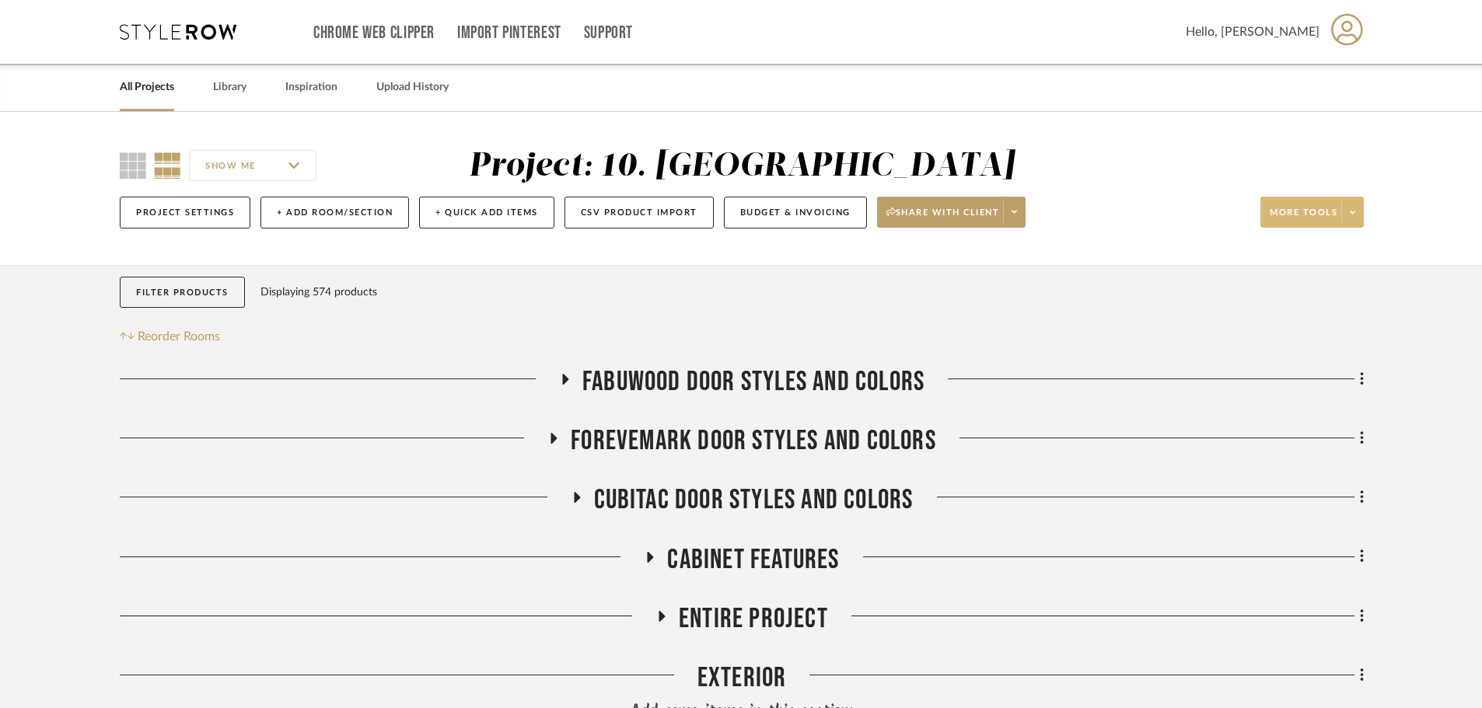
click at [1352, 215] on icon at bounding box center [1352, 212] width 5 height 9
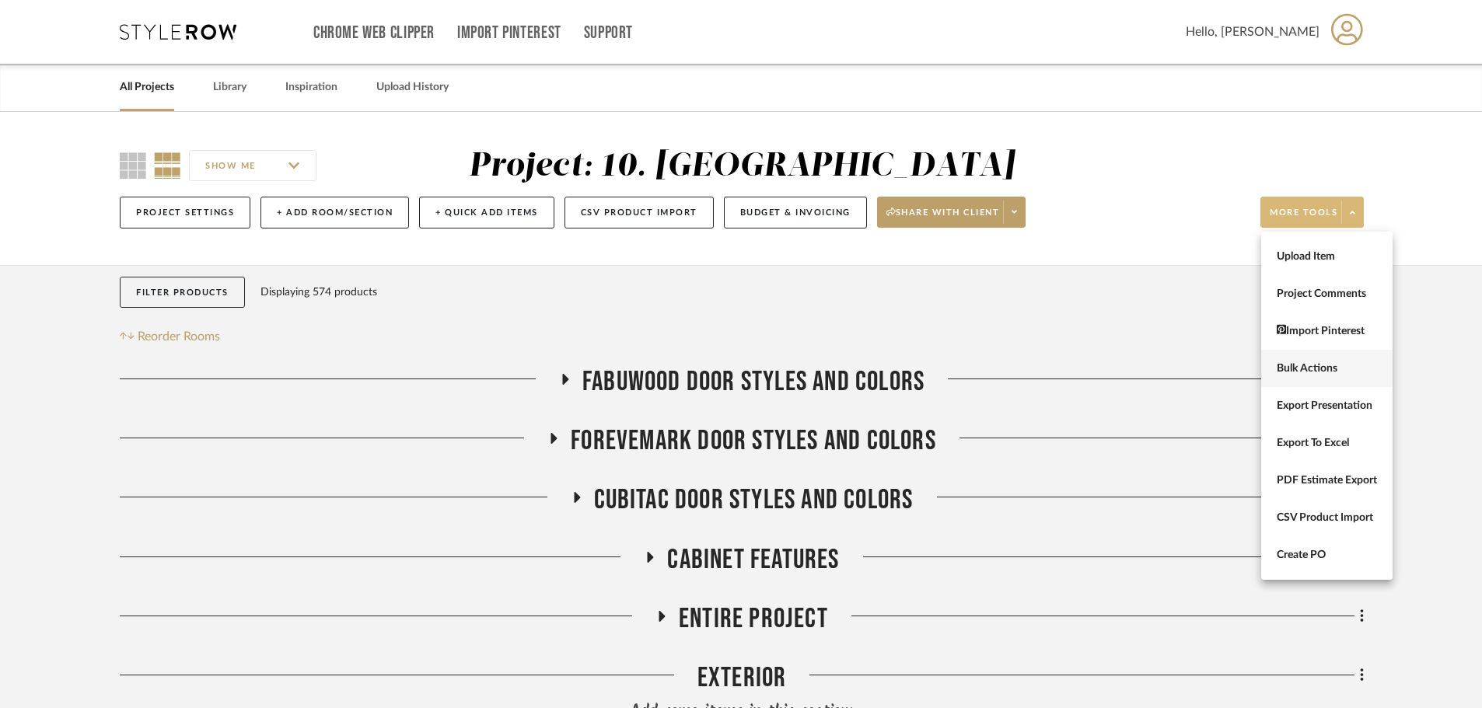
click at [1336, 363] on span "Bulk Actions" at bounding box center [1327, 368] width 100 height 13
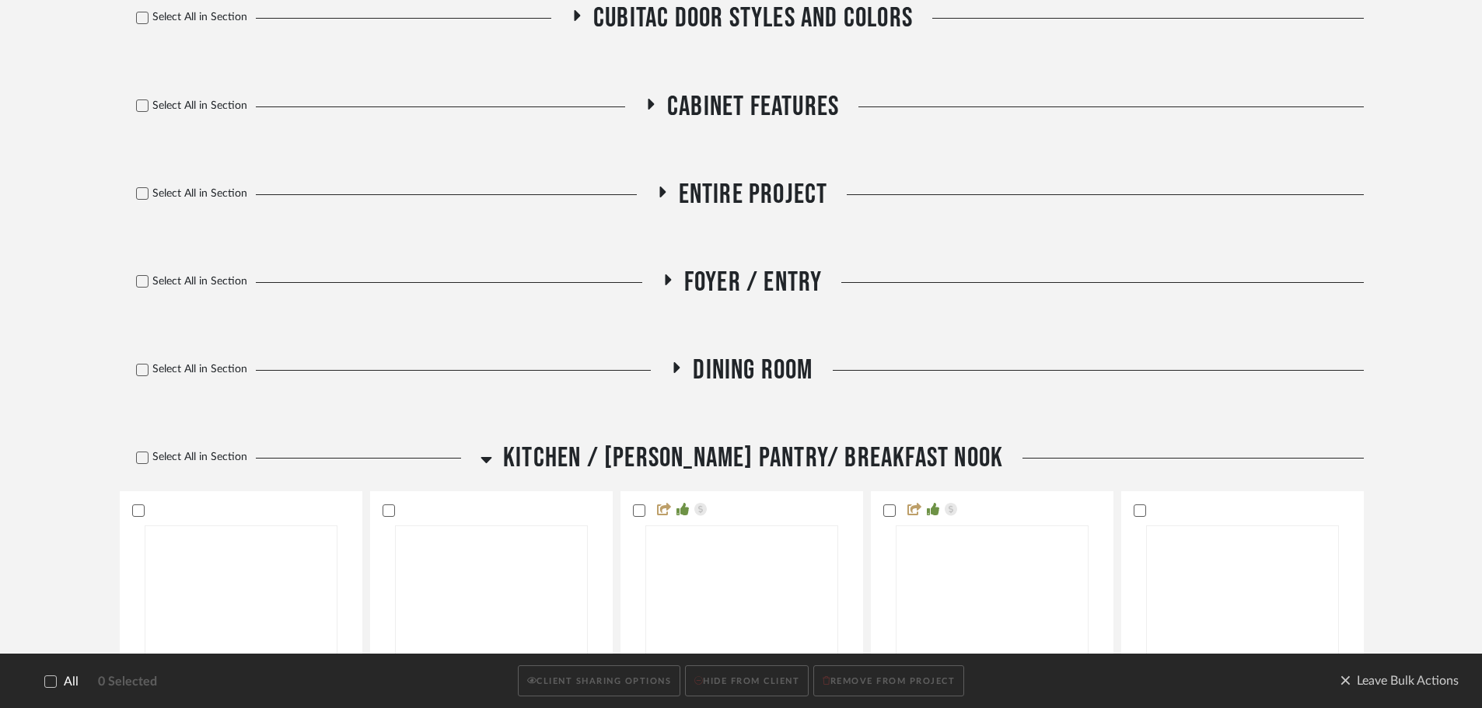
scroll to position [700, 0]
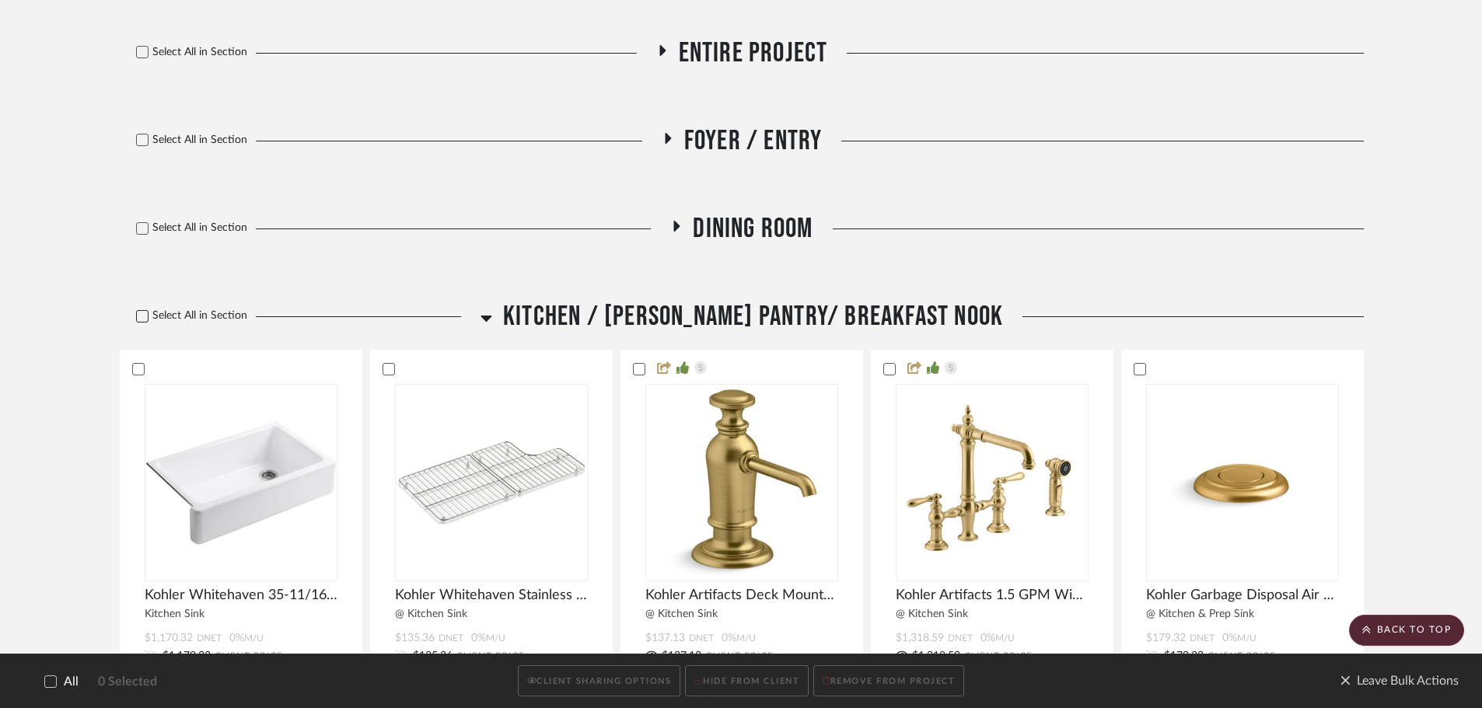
click at [143, 313] on icon at bounding box center [142, 316] width 11 height 11
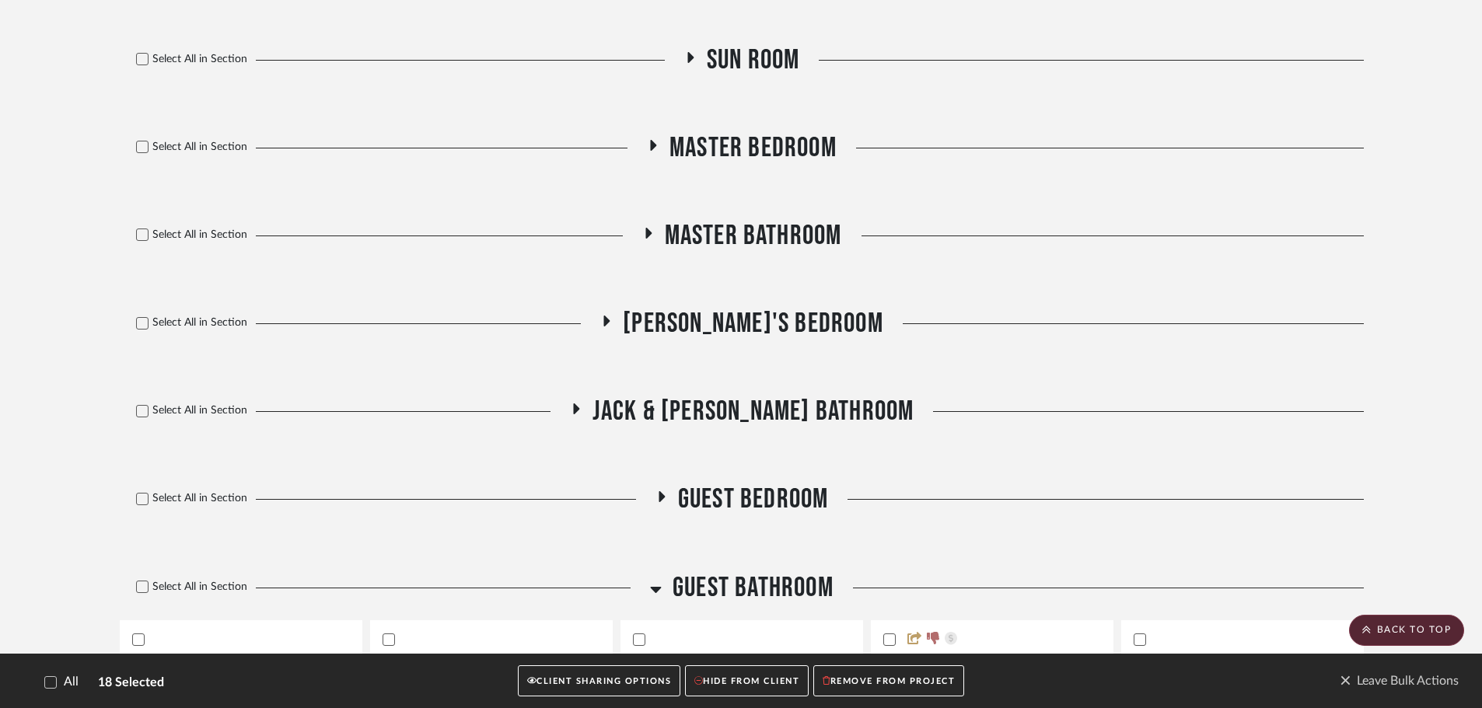
scroll to position [3188, 0]
click at [142, 235] on icon at bounding box center [143, 235] width 10 height 8
click at [658, 230] on h3 "Master Bathroom" at bounding box center [742, 235] width 200 height 33
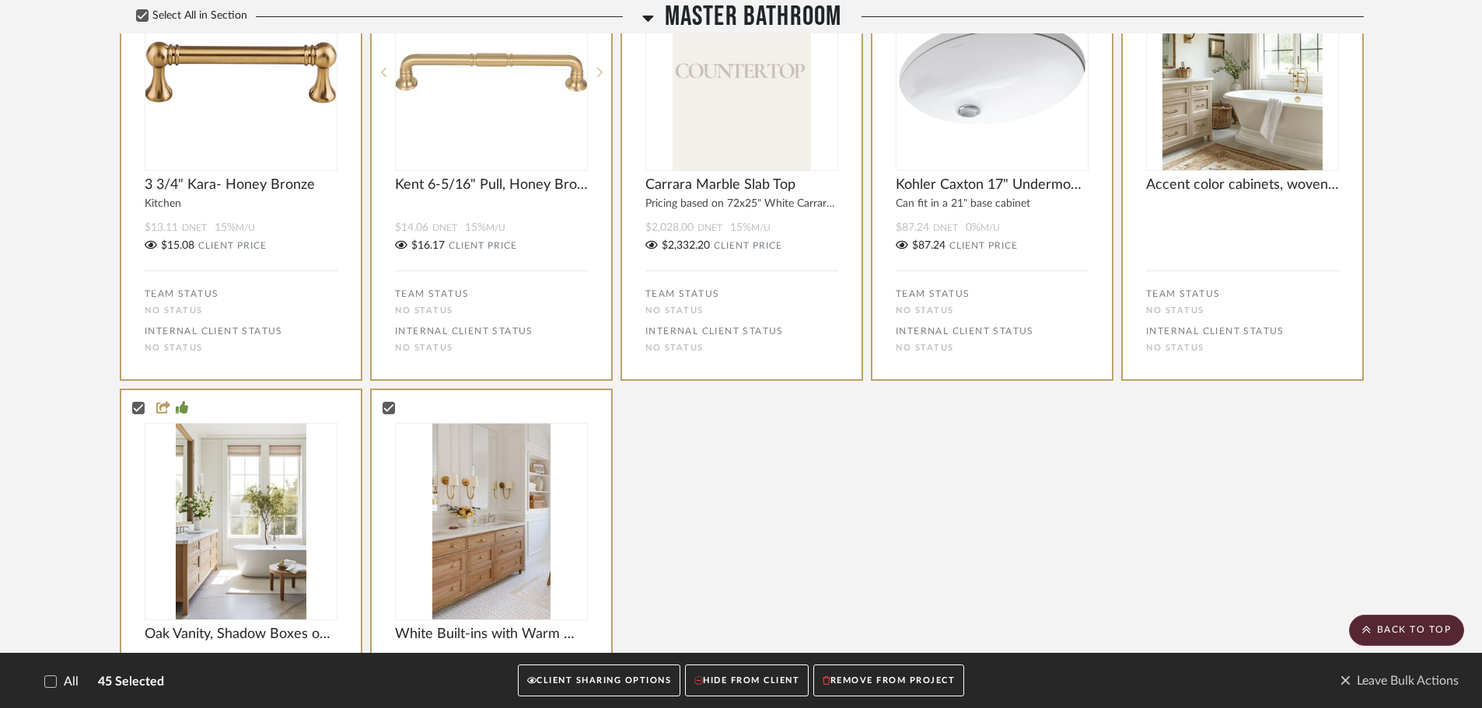
scroll to position [5366, 0]
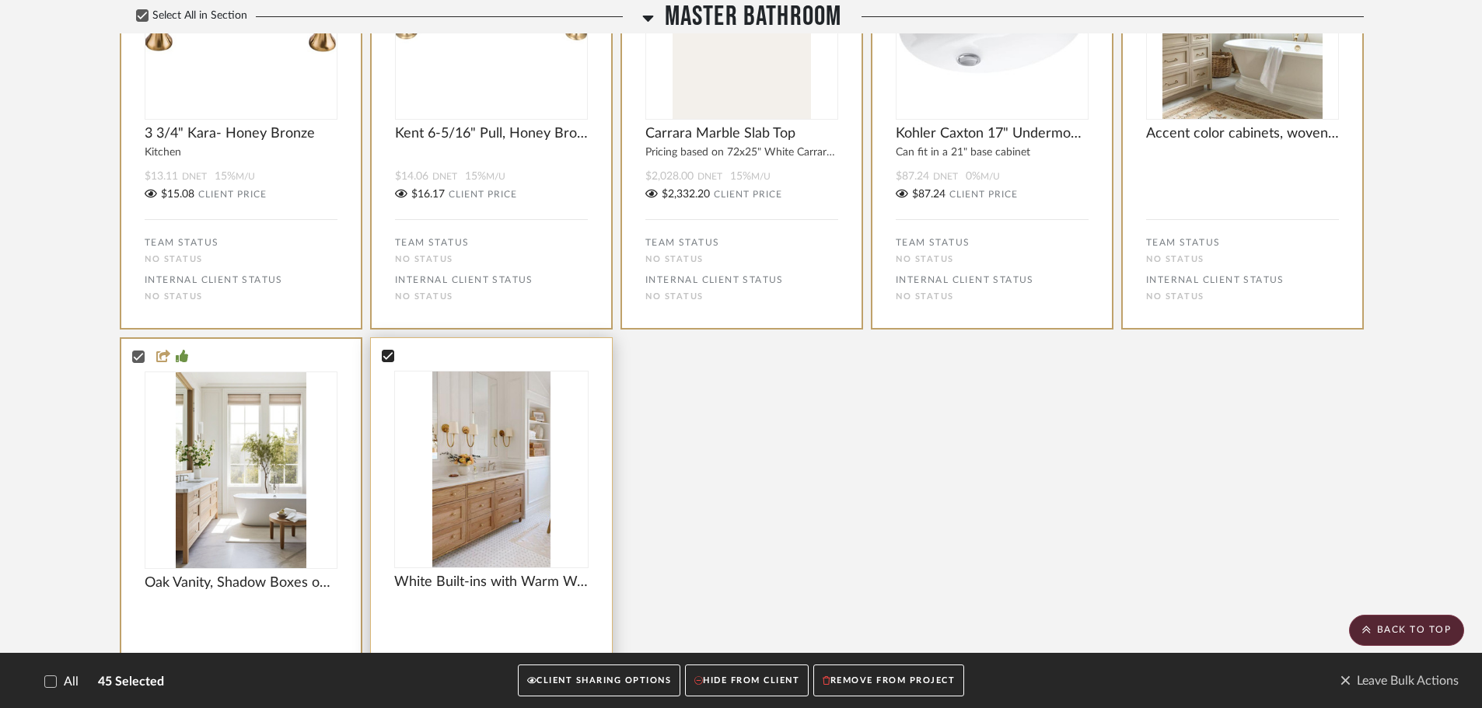
click at [391, 358] on icon at bounding box center [388, 356] width 11 height 11
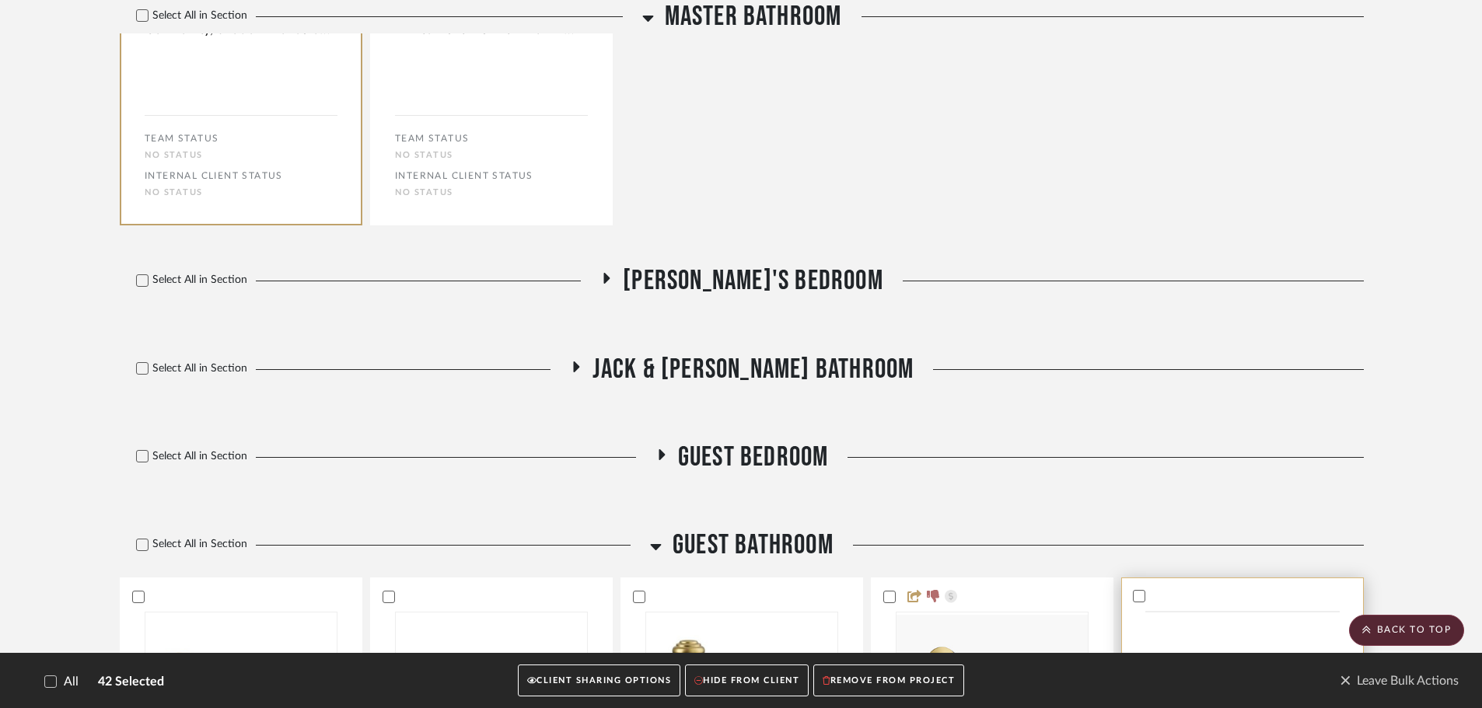
scroll to position [6066, 0]
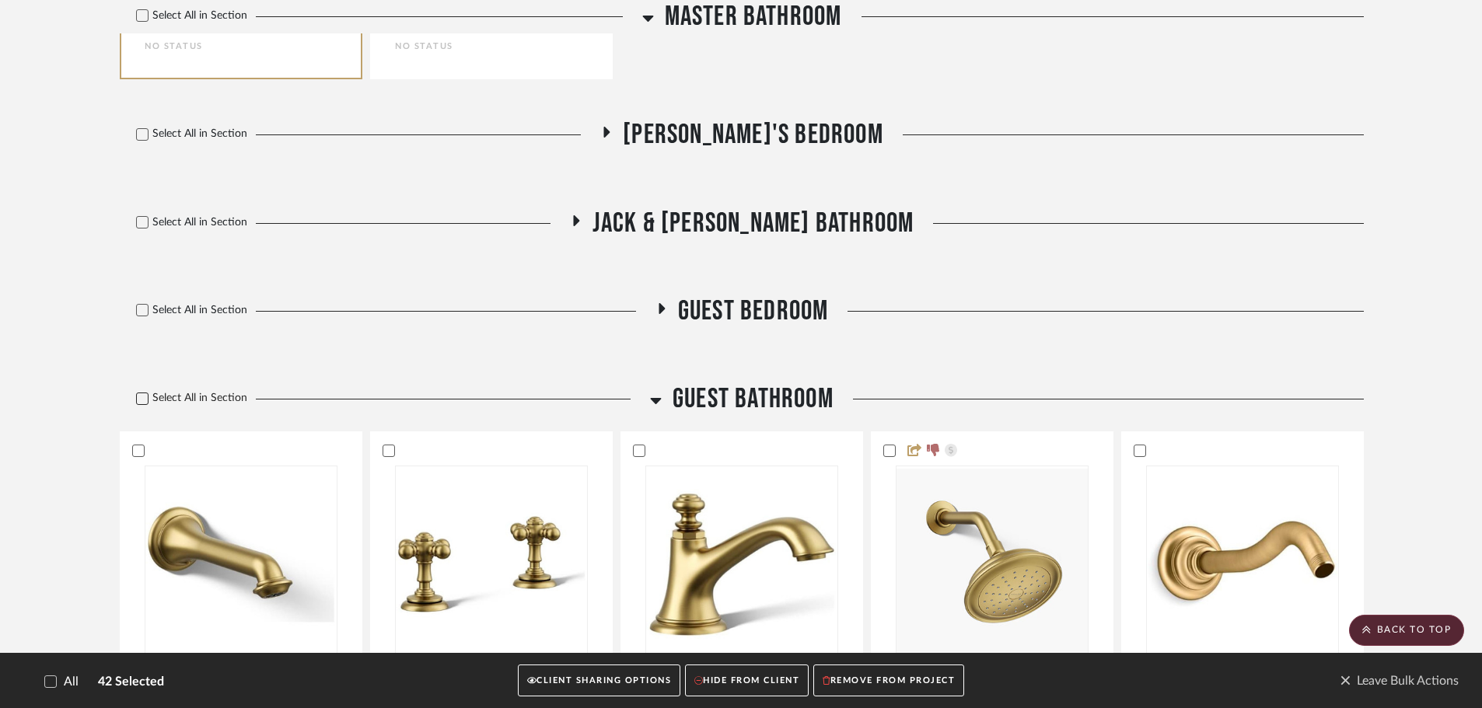
click at [145, 397] on icon at bounding box center [143, 399] width 10 height 8
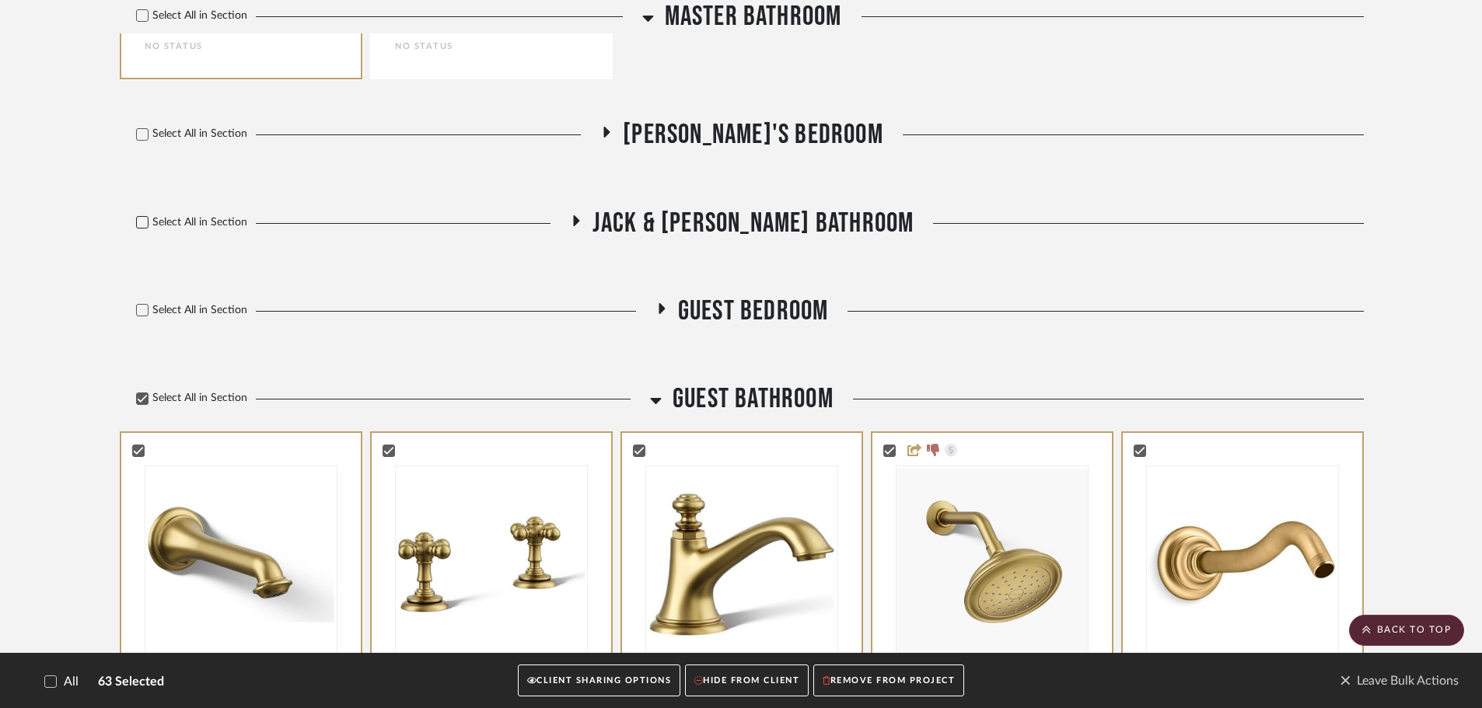
click at [147, 224] on icon at bounding box center [142, 222] width 11 height 11
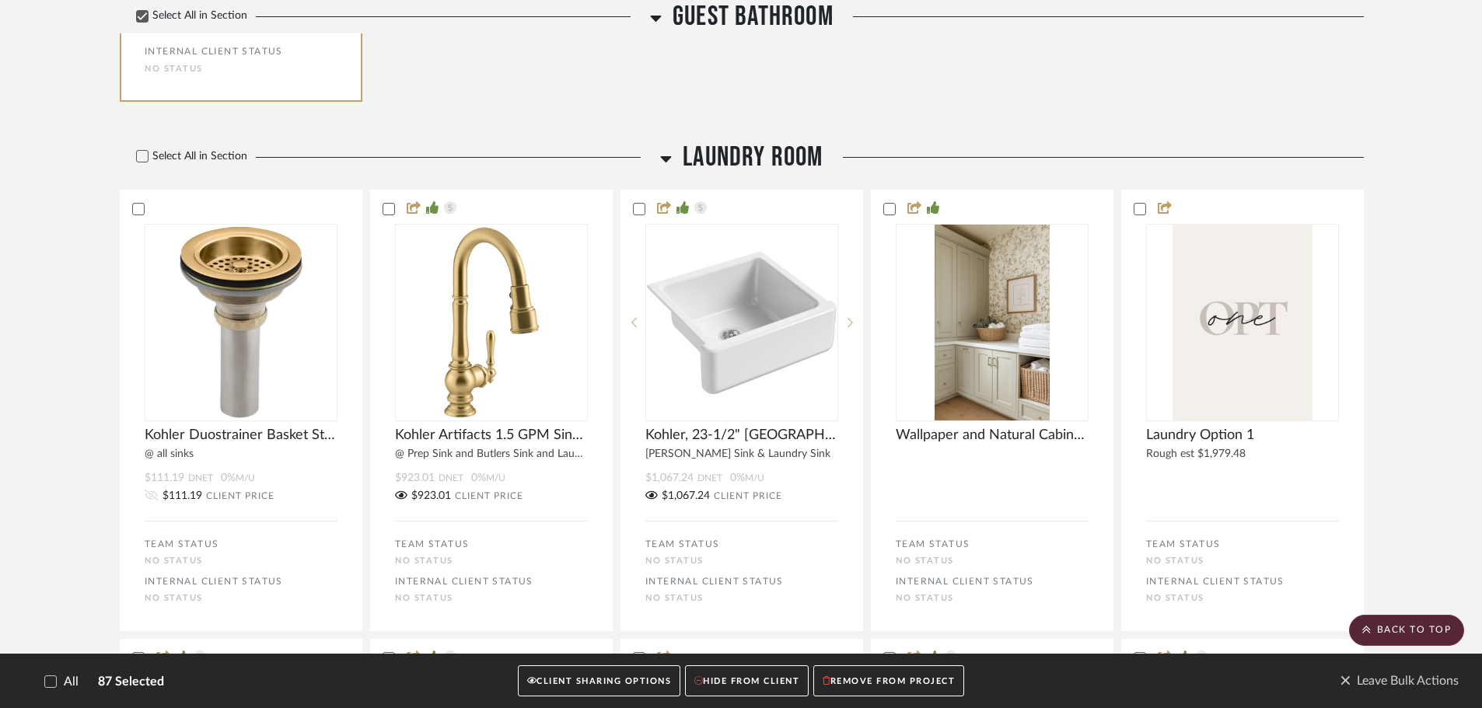
scroll to position [8633, 0]
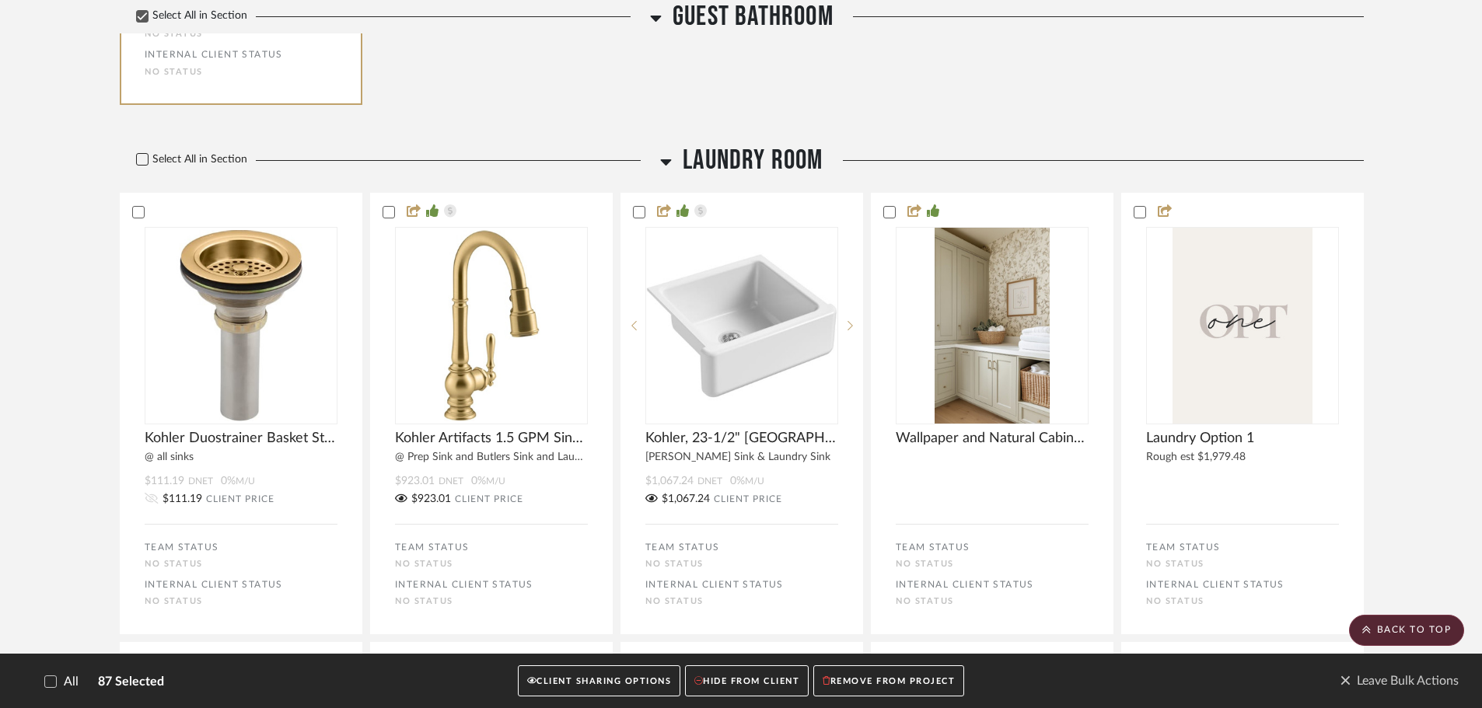
click at [143, 155] on icon at bounding box center [142, 159] width 11 height 11
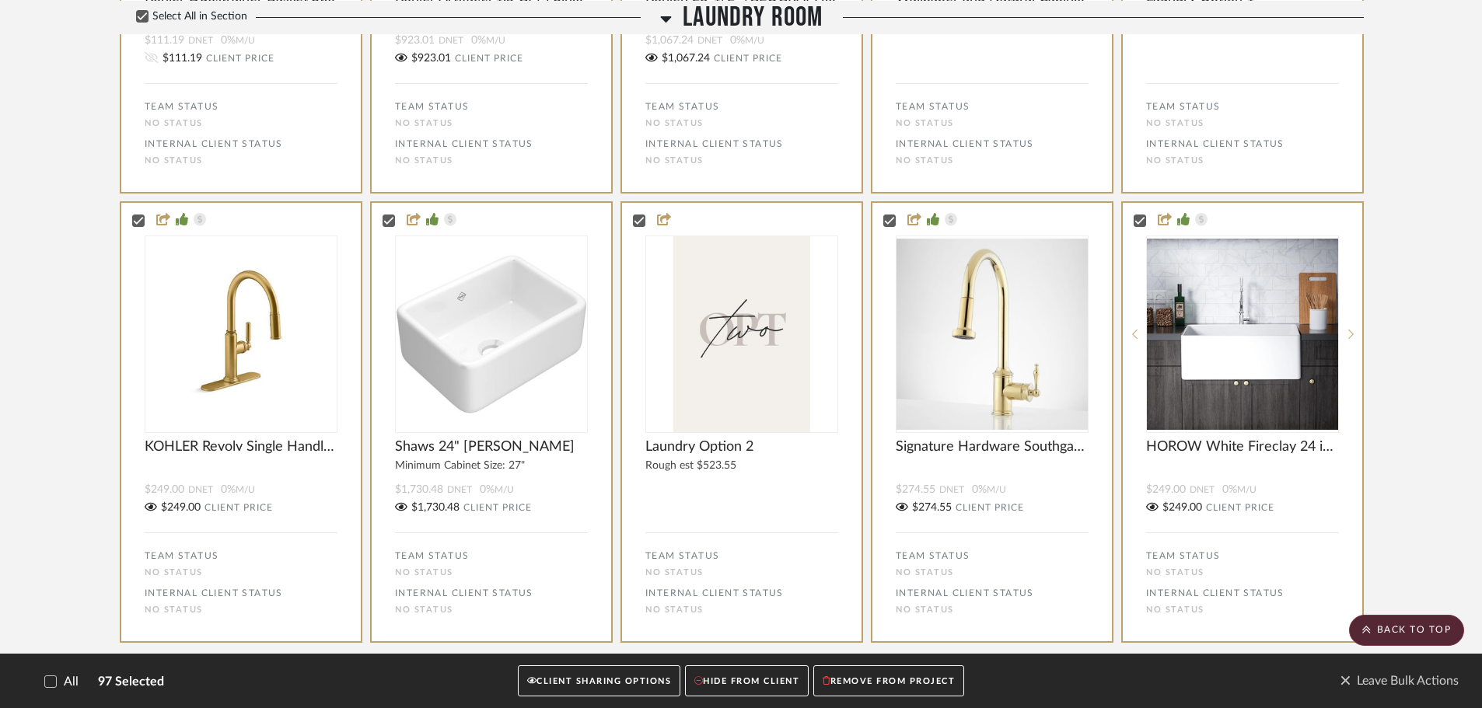
scroll to position [9099, 0]
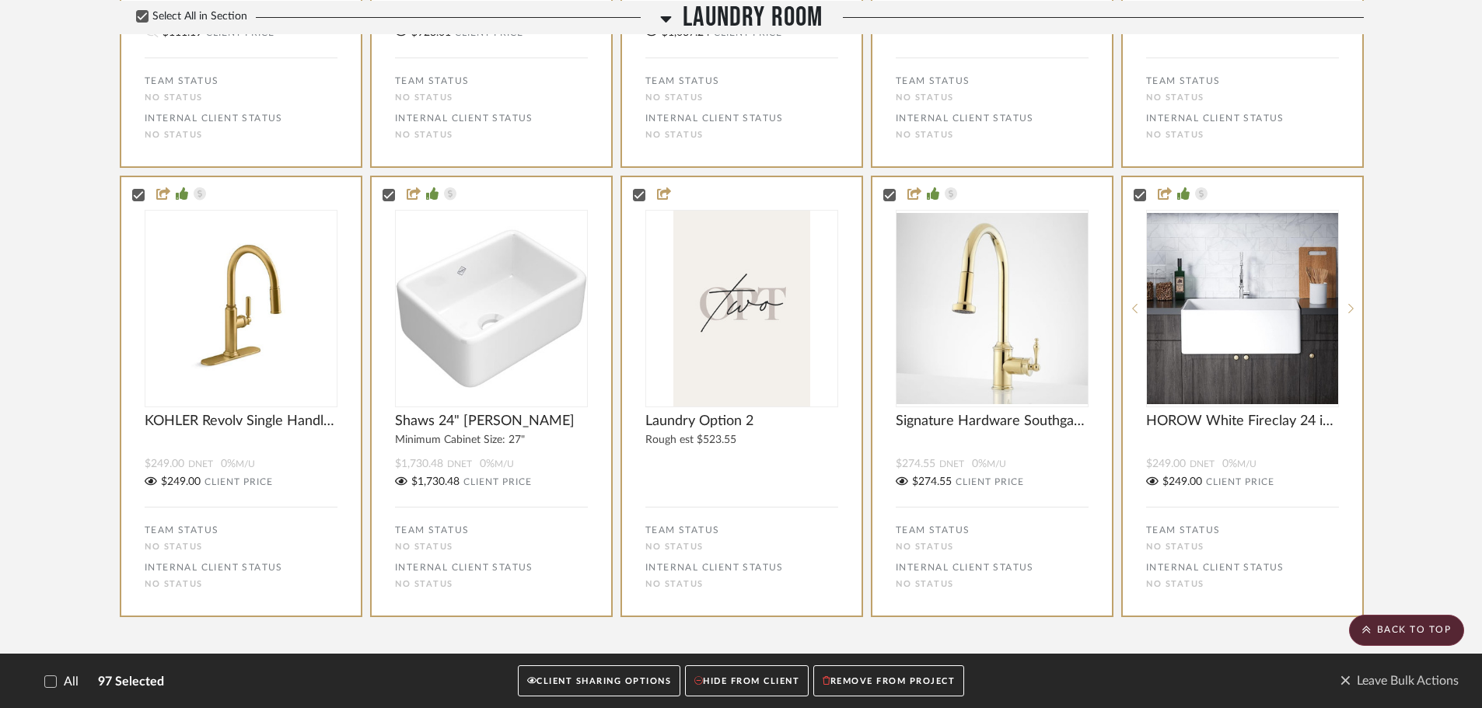
click at [554, 689] on button "CLIENT SHARING OPTIONS" at bounding box center [599, 682] width 163 height 32
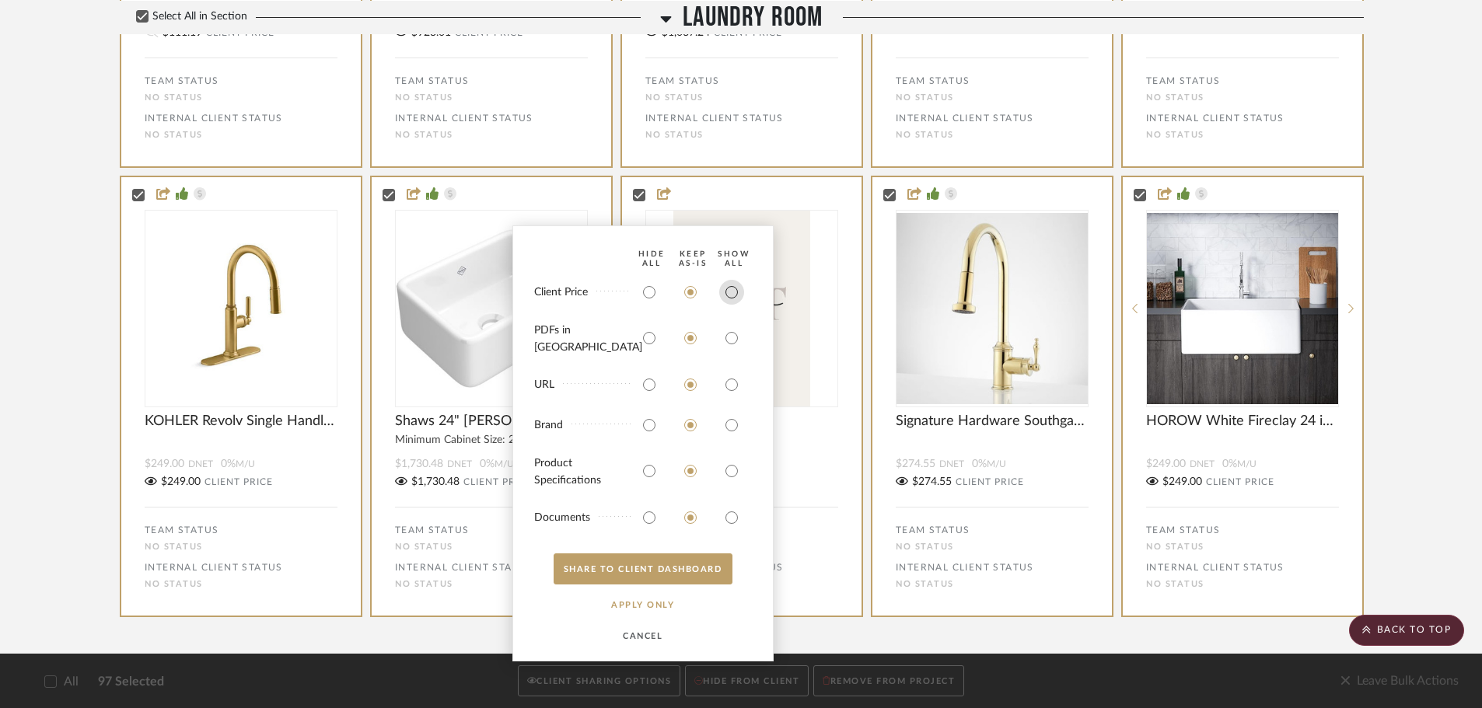
click at [730, 302] on input "radio" at bounding box center [731, 292] width 25 height 25
radio input "true"
click at [733, 342] on input "radio" at bounding box center [731, 338] width 25 height 25
radio input "true"
click at [662, 580] on button "SHARE TO CLIENT Dashboard" at bounding box center [643, 569] width 179 height 31
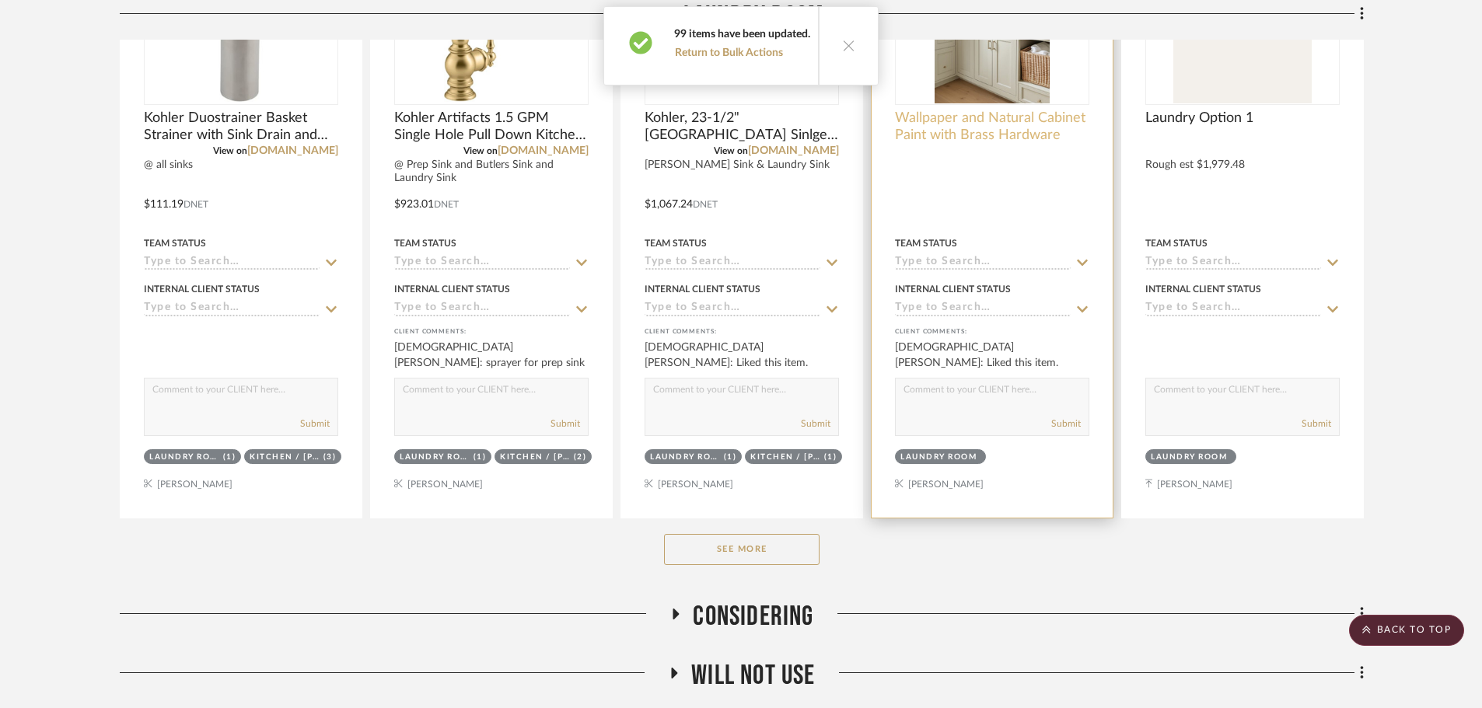
scroll to position [3913, 0]
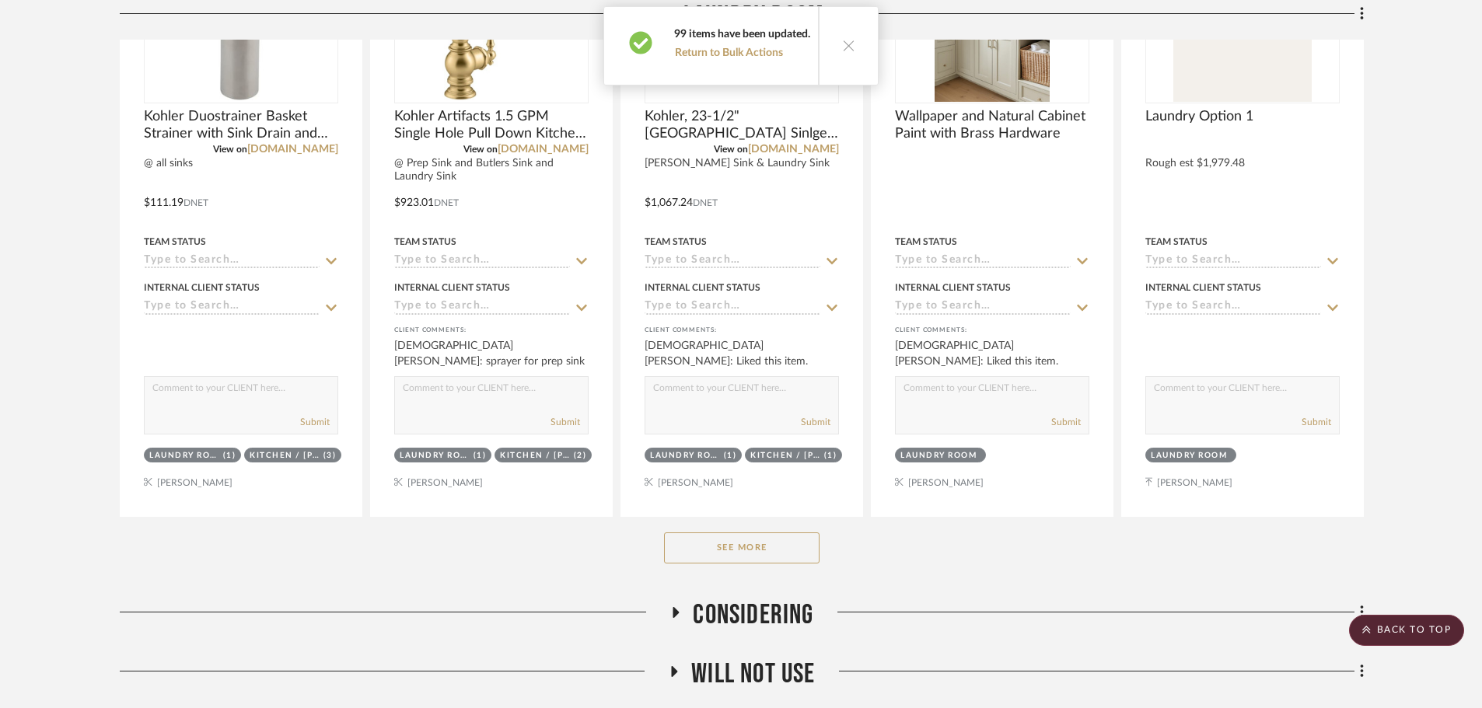
click at [779, 661] on span "Will not use" at bounding box center [753, 674] width 124 height 33
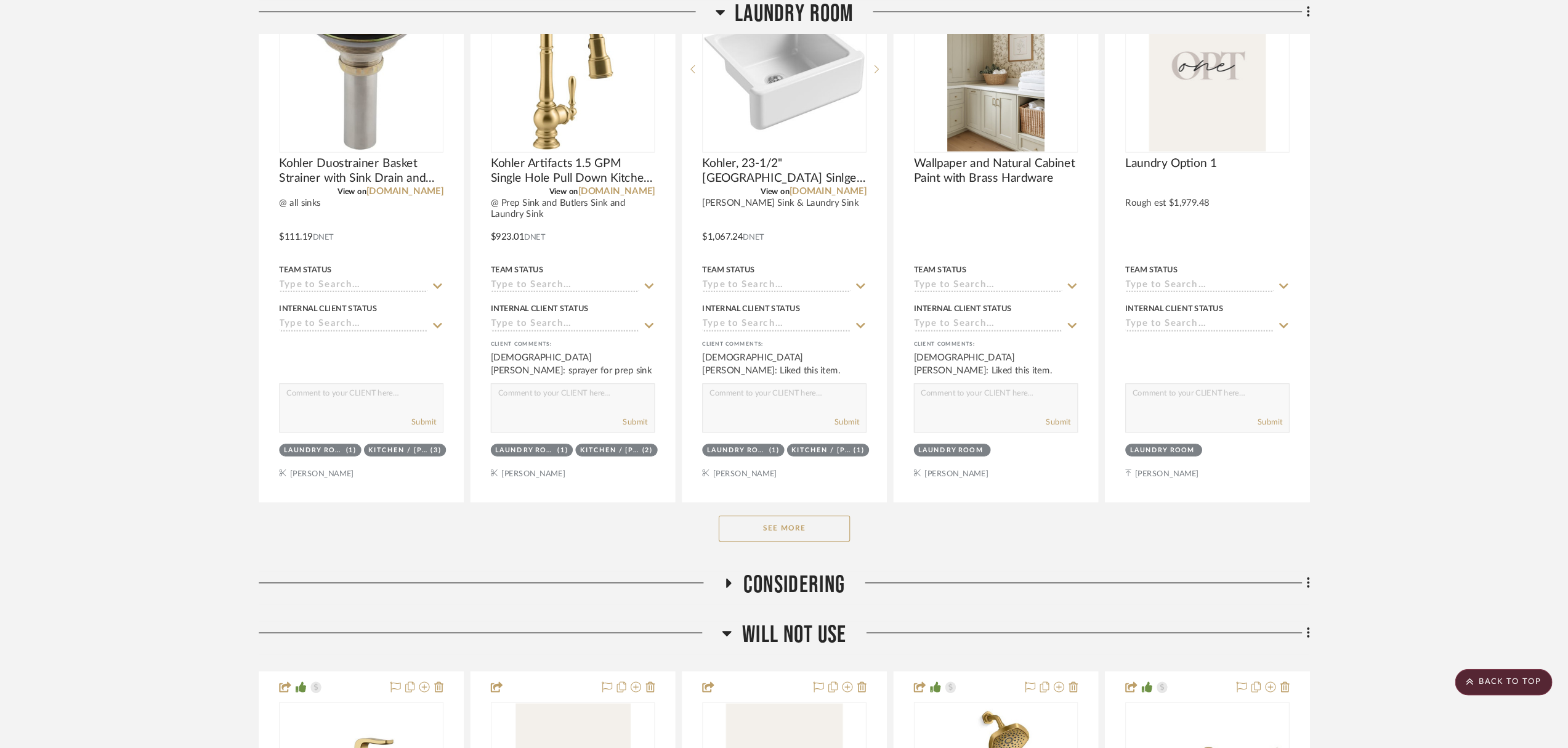
scroll to position [3127, 0]
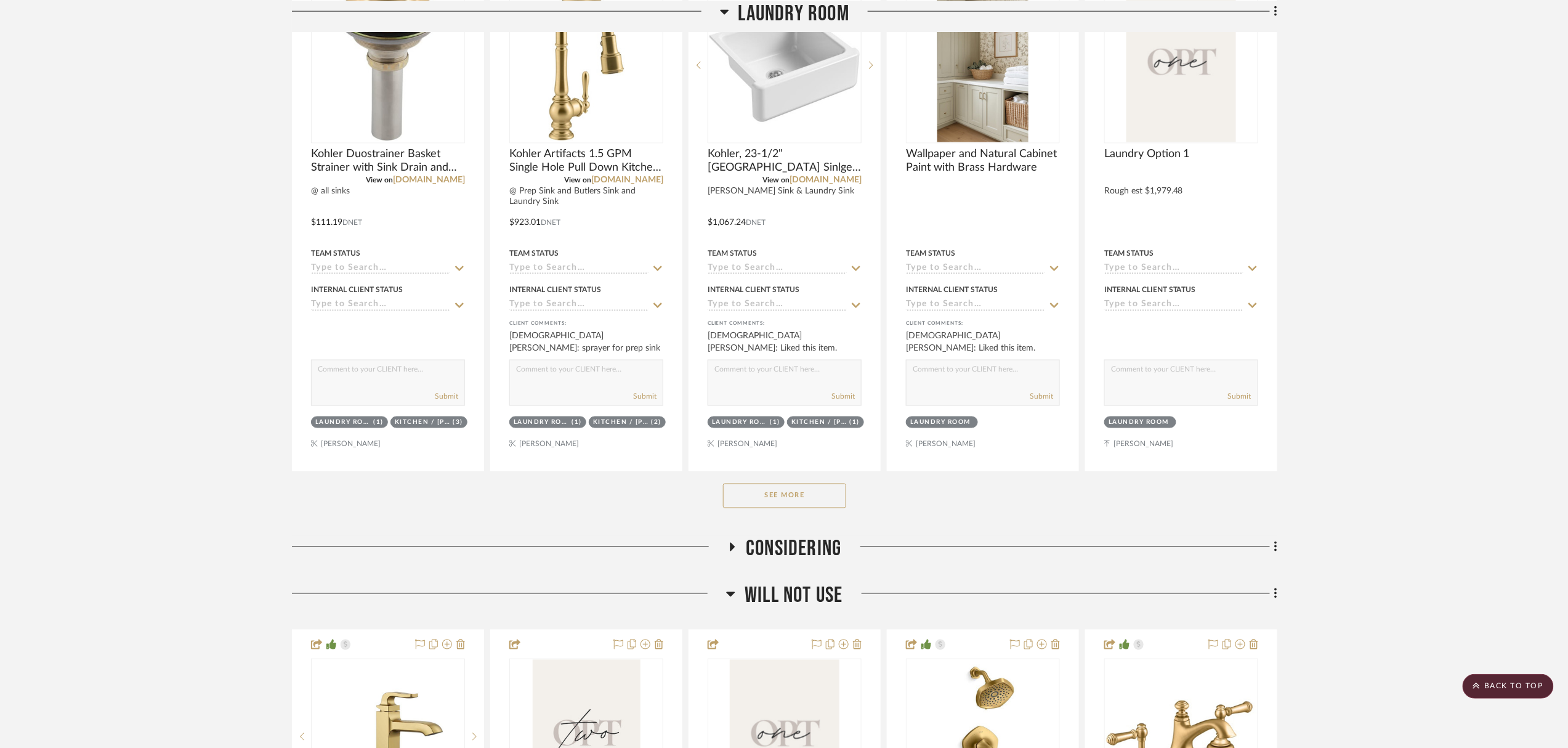
drag, startPoint x: 1178, startPoint y: 0, endPoint x: 190, endPoint y: 387, distance: 1061.1
click at [796, 494] on button "See More" at bounding box center [785, 495] width 124 height 25
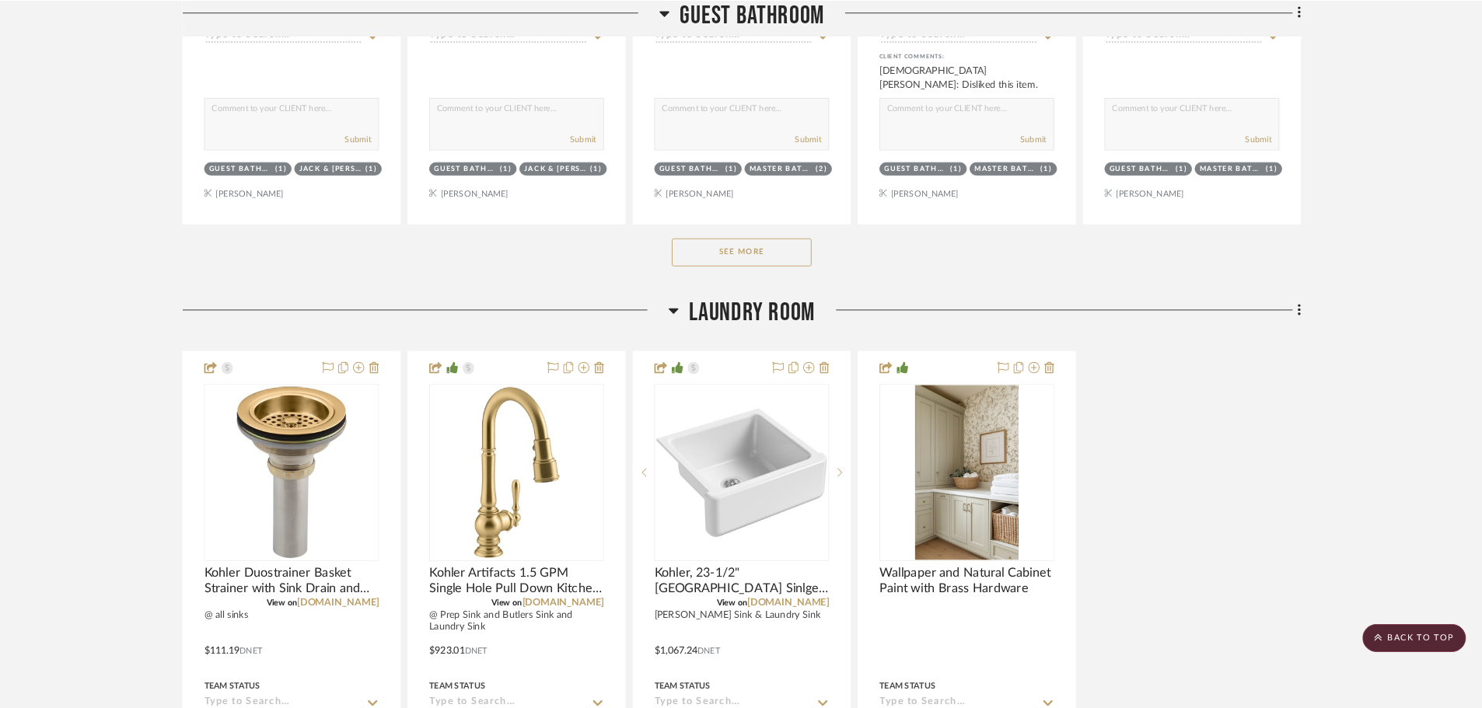
scroll to position [3506, 0]
drag, startPoint x: 1981, startPoint y: 54, endPoint x: 1418, endPoint y: 706, distance: 861.8
click at [1418, 706] on div "Kohler Duostrainer Basket Strainer with Sink Drain and Tailpiece- Brushed Moder…" at bounding box center [825, 714] width 1244 height 648
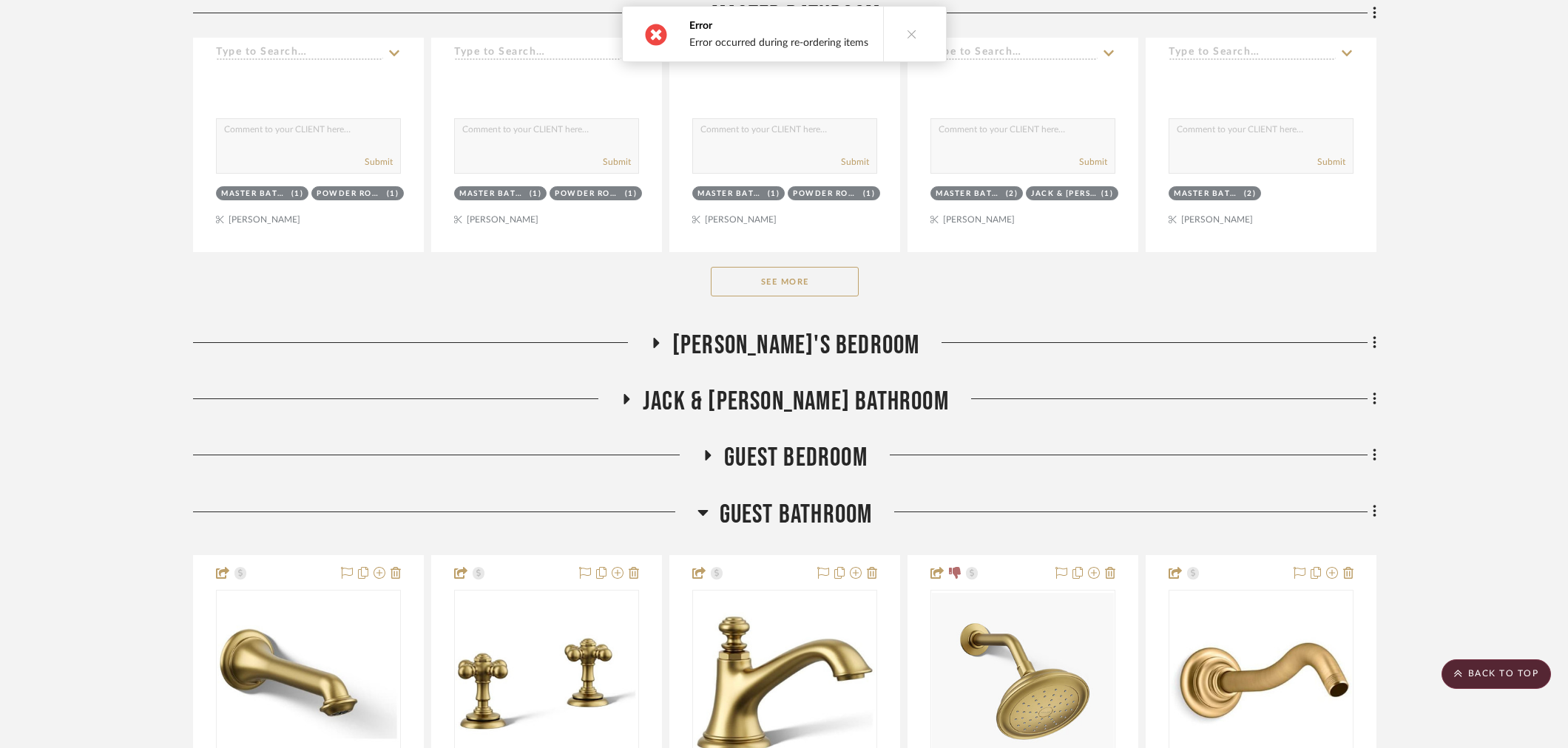
scroll to position [2510, 0]
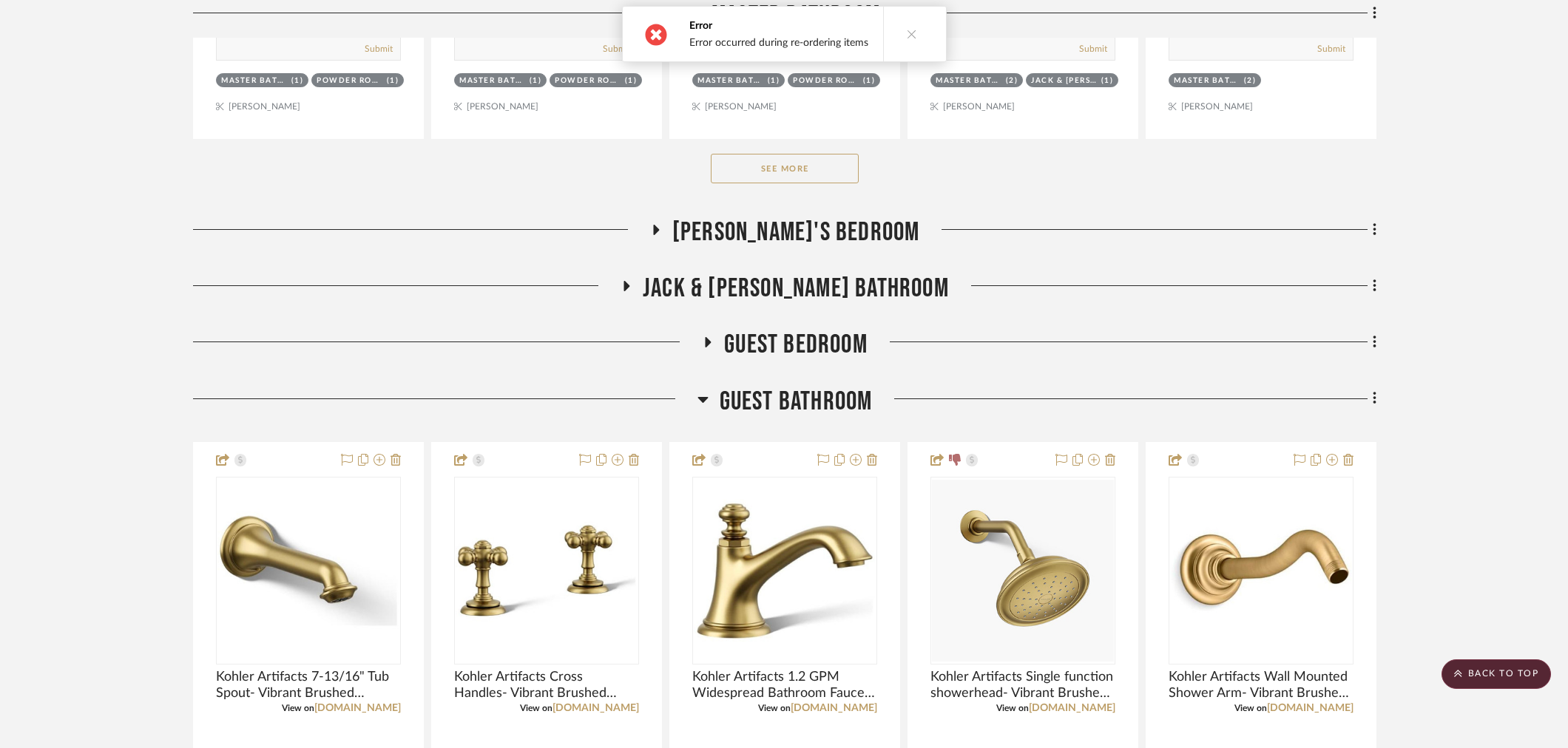
click at [794, 168] on button "See More" at bounding box center [784, 168] width 148 height 29
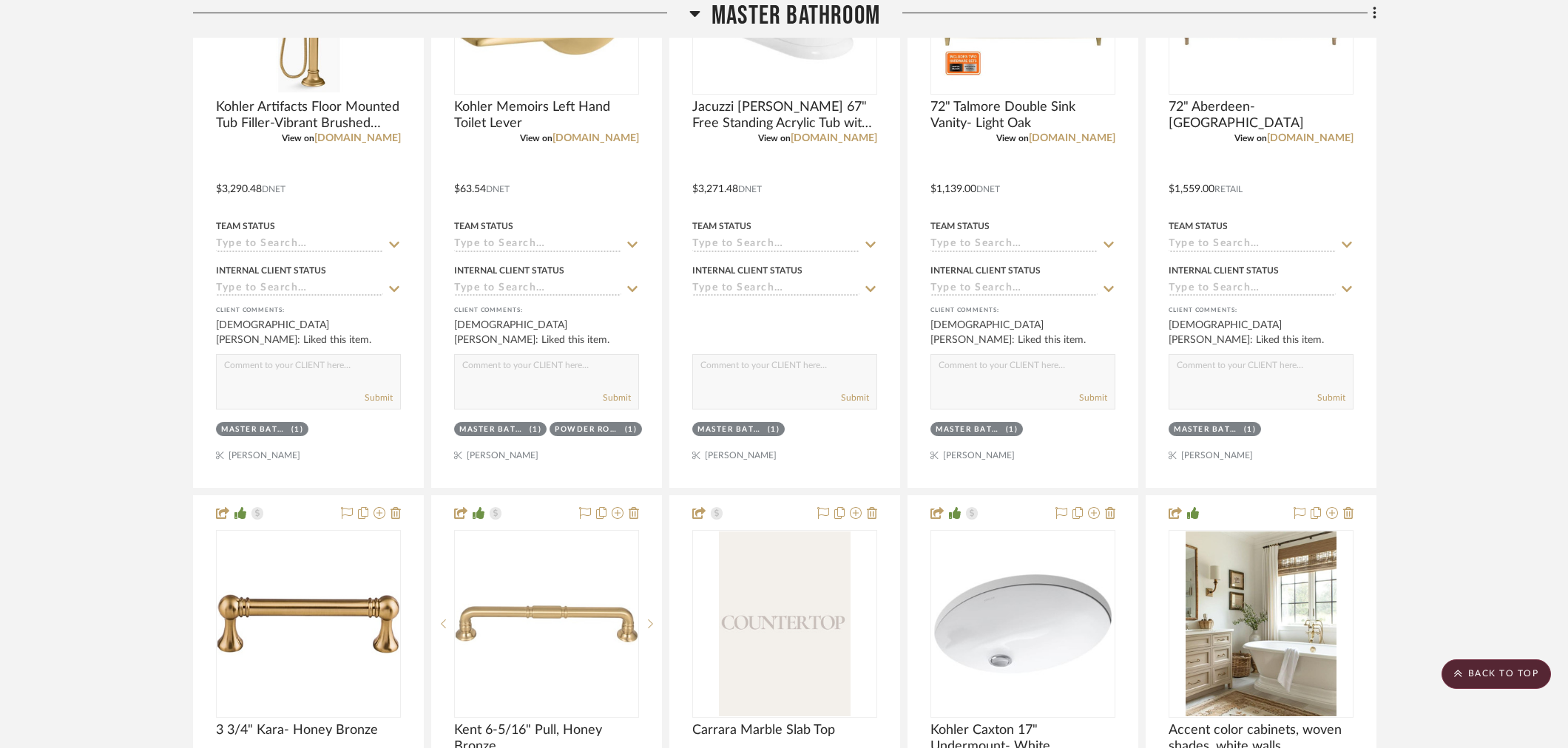
scroll to position [3988, 0]
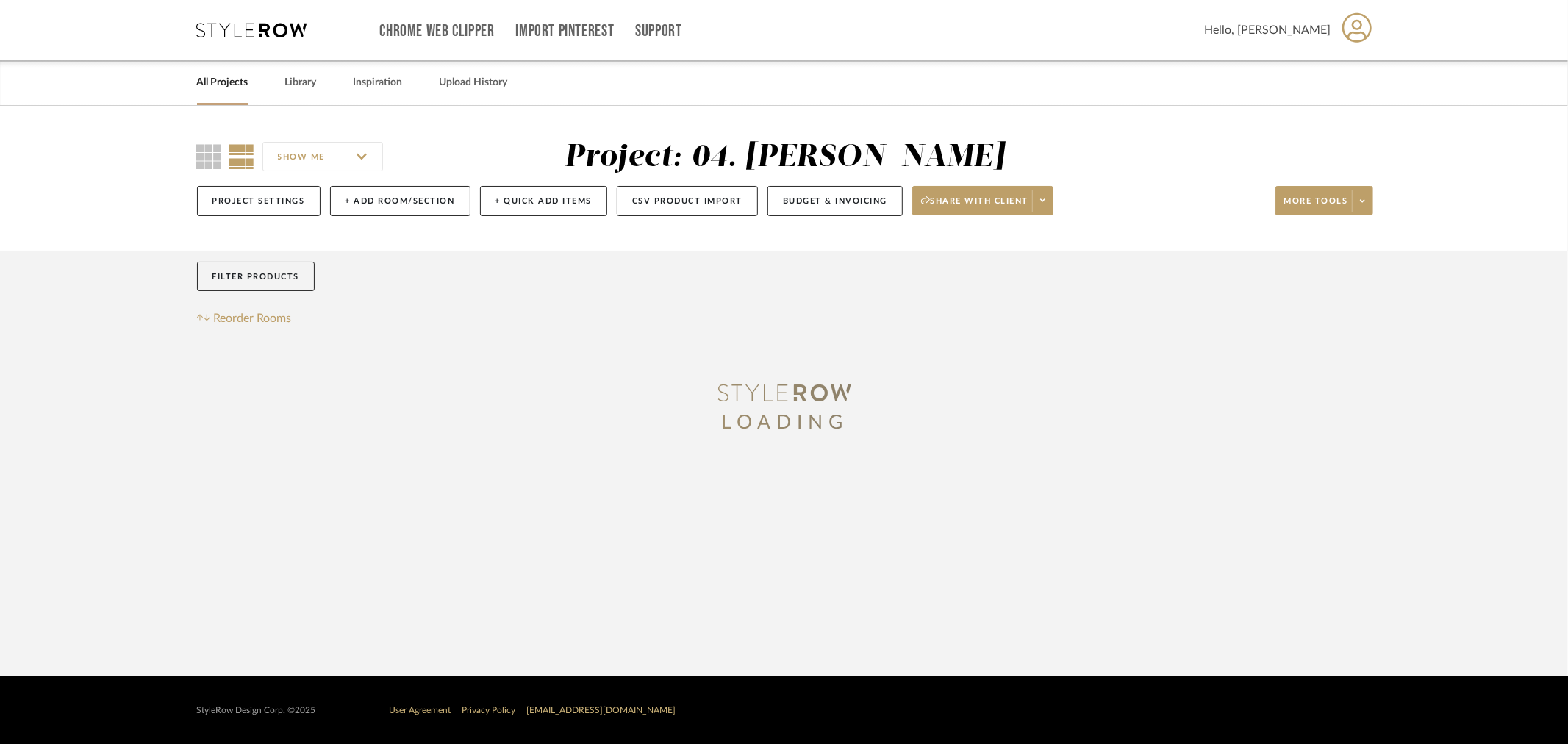
click at [230, 84] on link "All Projects" at bounding box center [222, 82] width 51 height 20
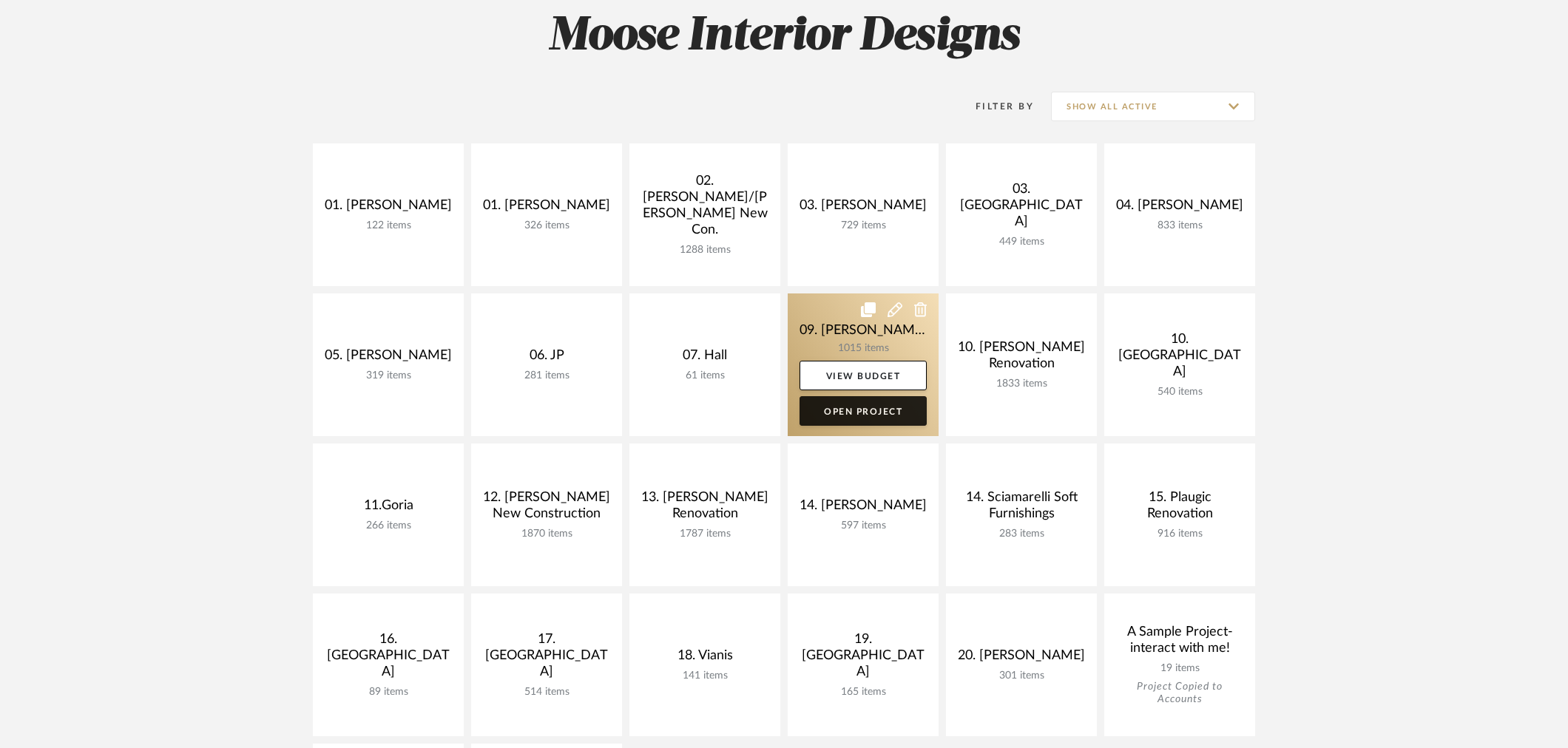
scroll to position [328, 0]
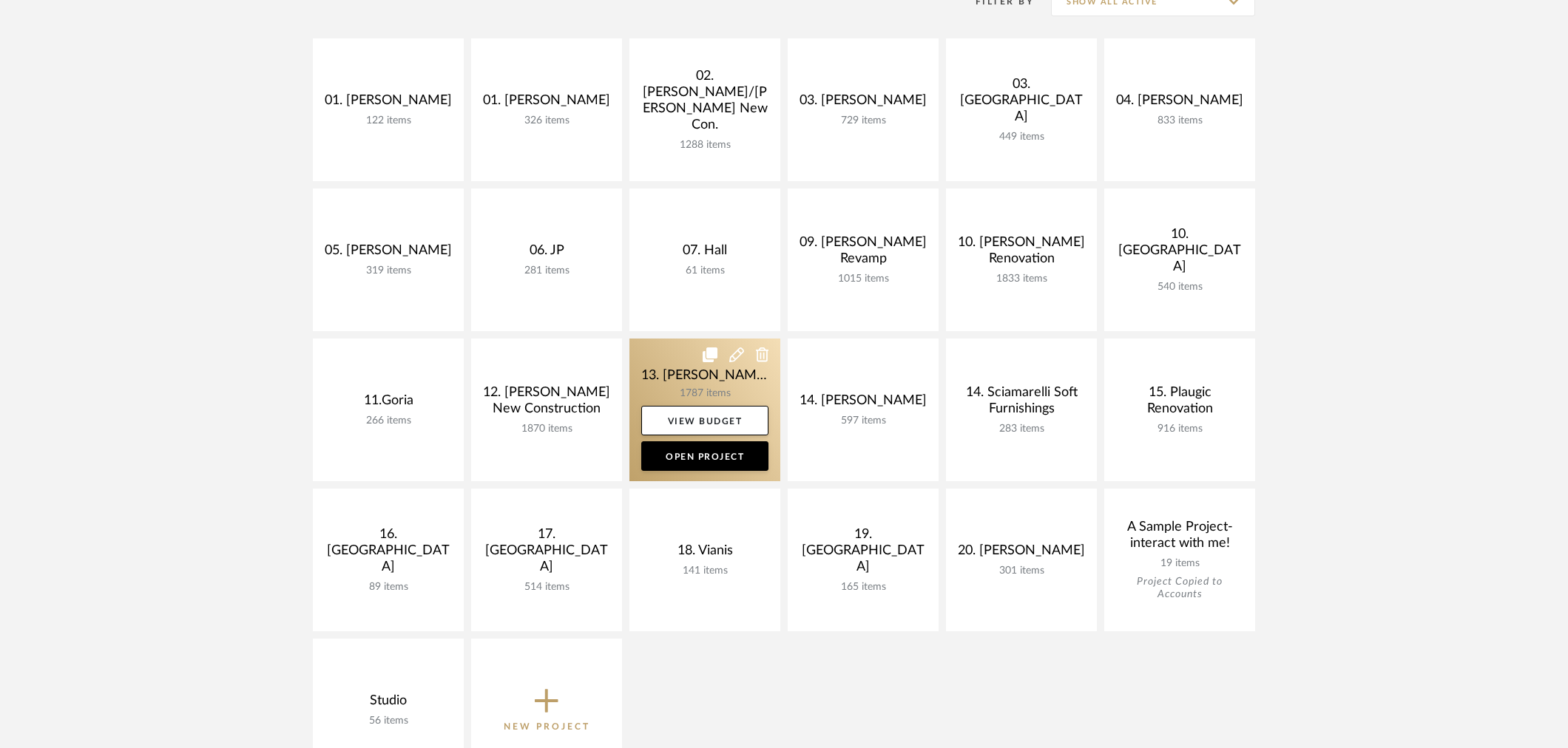
click at [703, 378] on link at bounding box center [705, 410] width 151 height 143
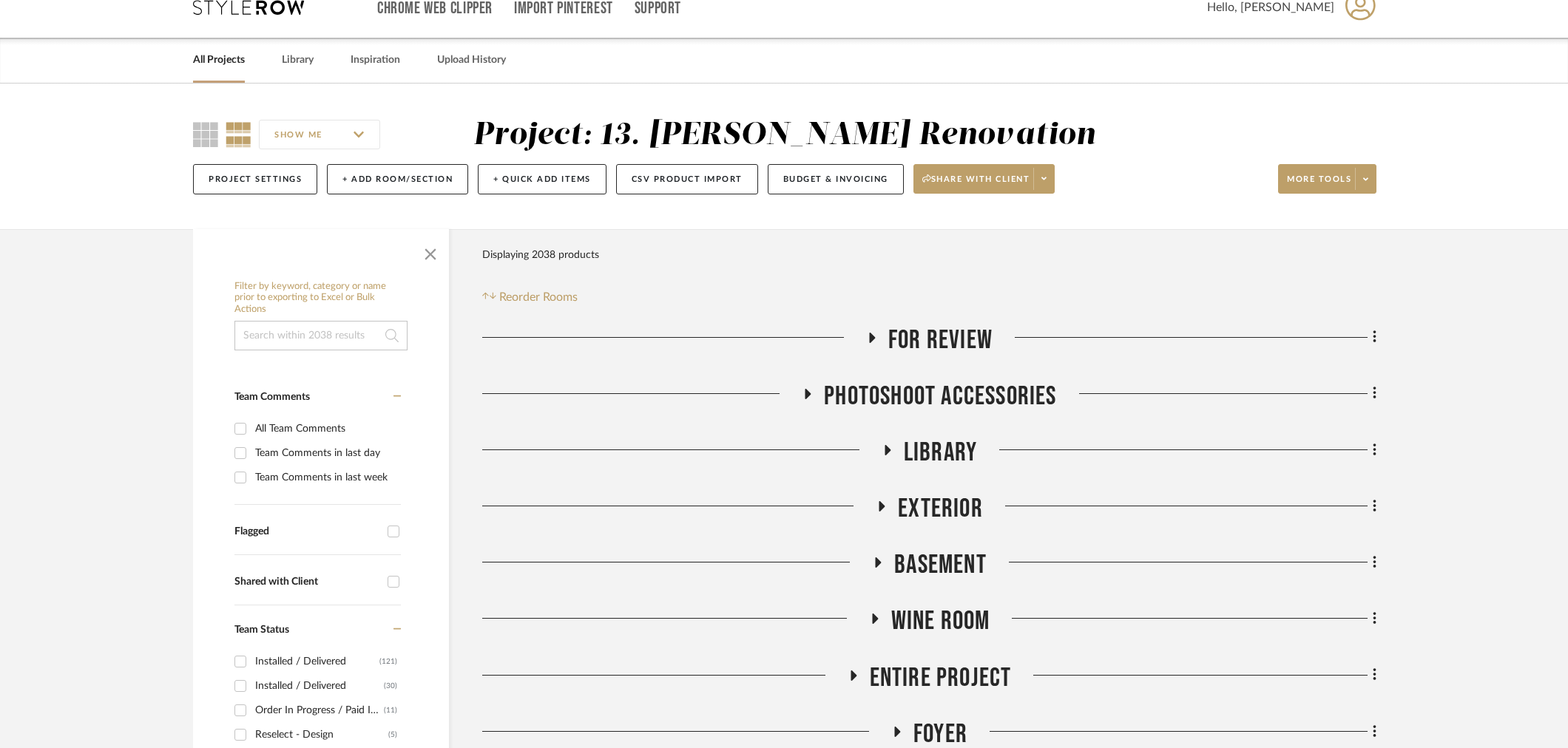
scroll to position [82, 0]
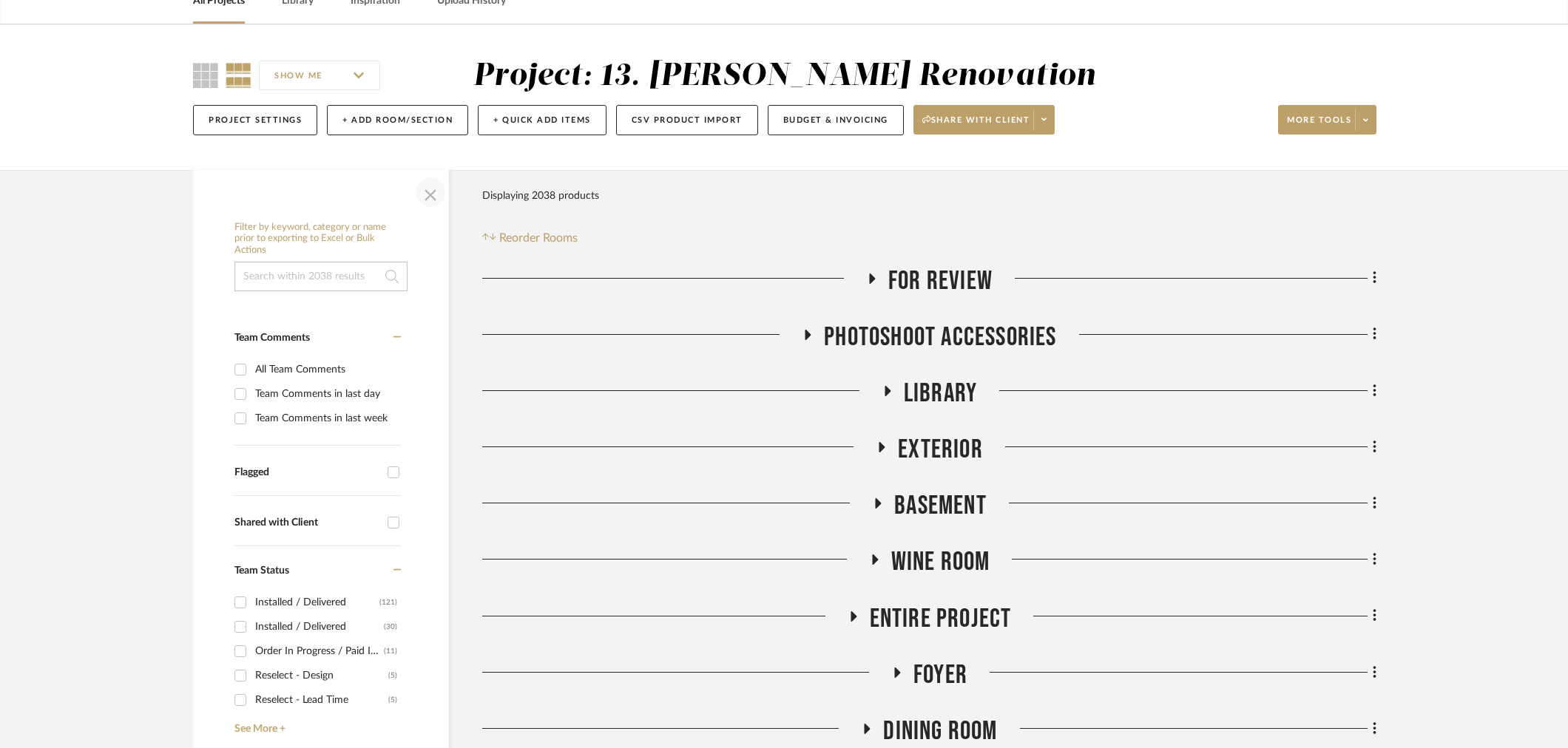
click at [437, 183] on span "button" at bounding box center [430, 192] width 35 height 35
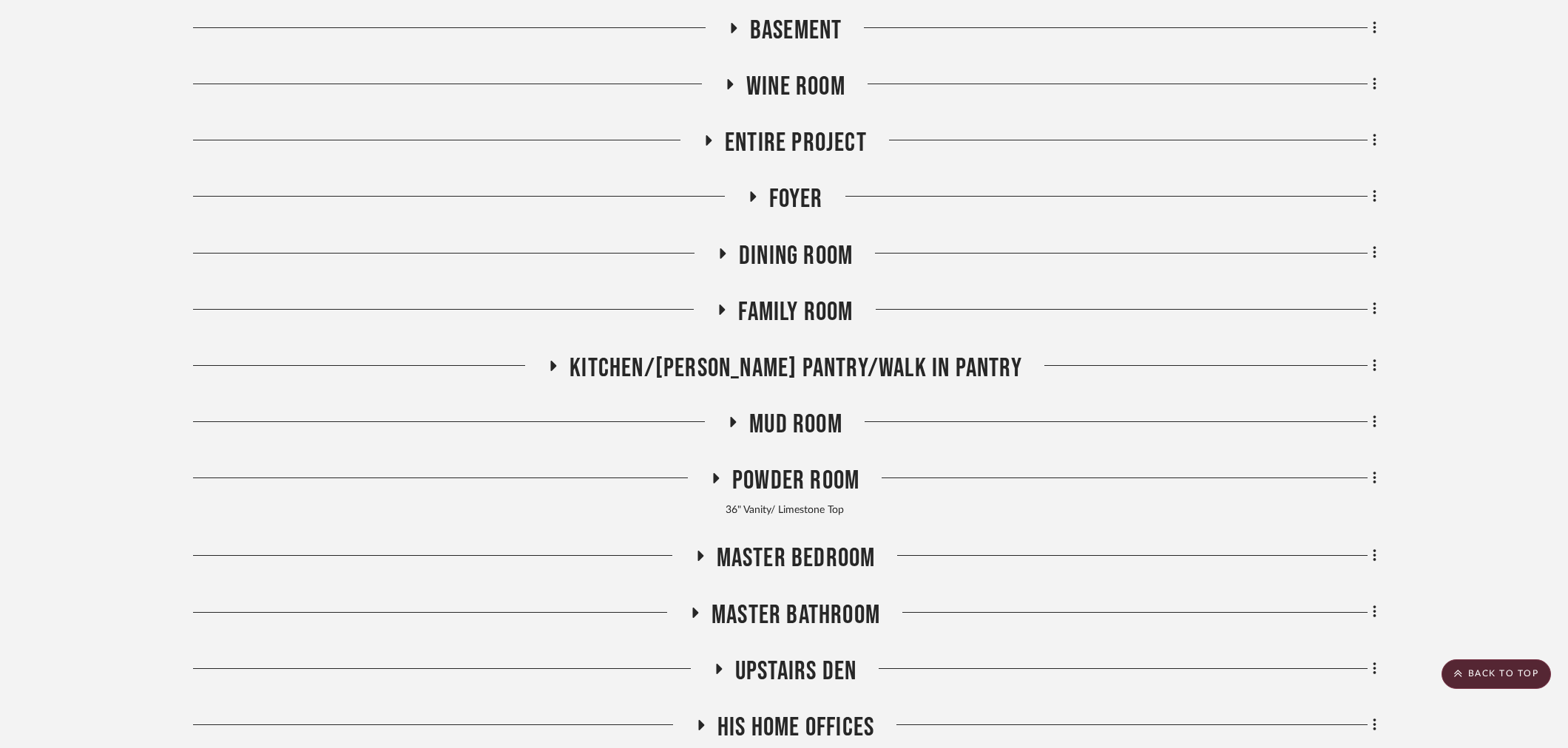
scroll to position [574, 0]
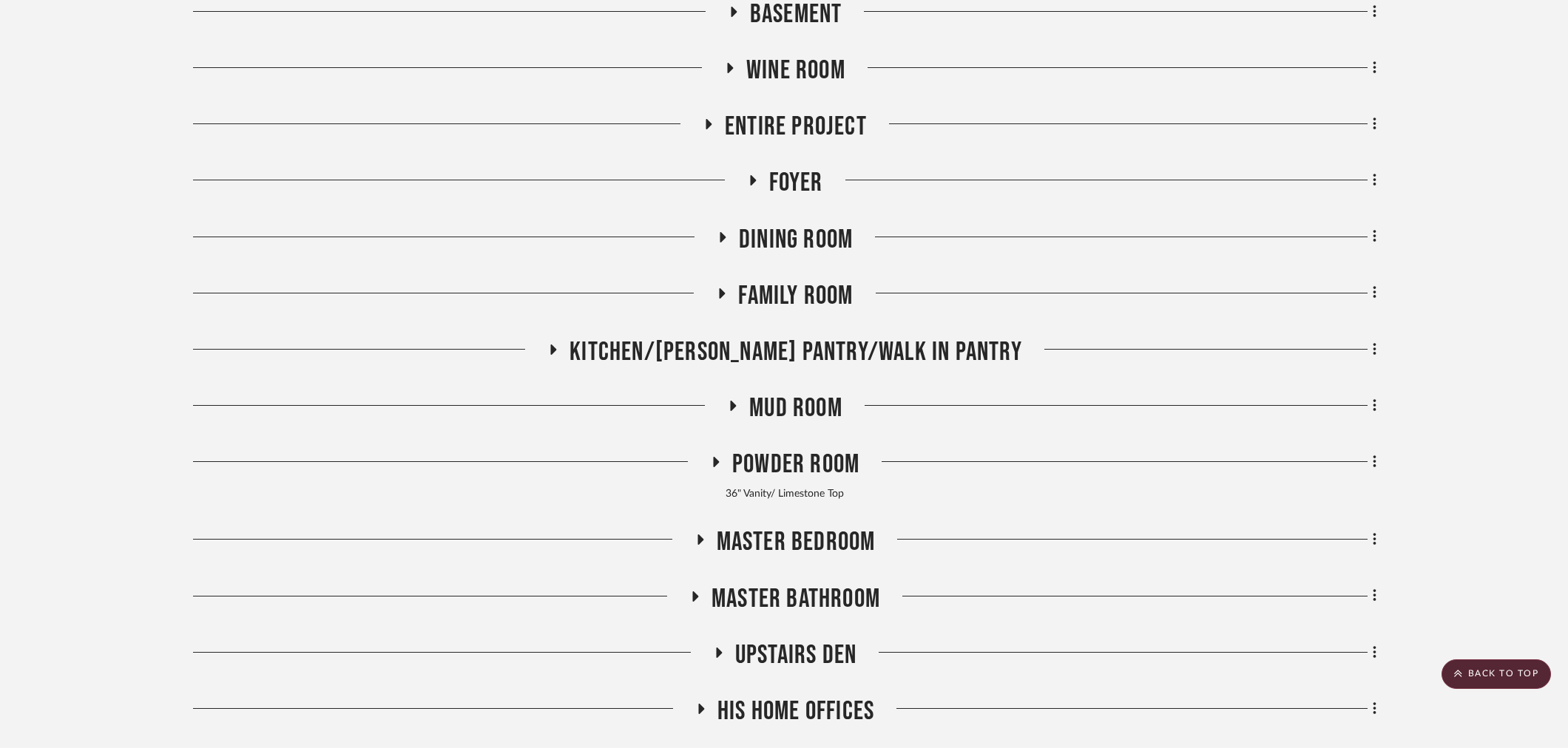
click at [806, 604] on span "Master Bathroom" at bounding box center [795, 599] width 168 height 31
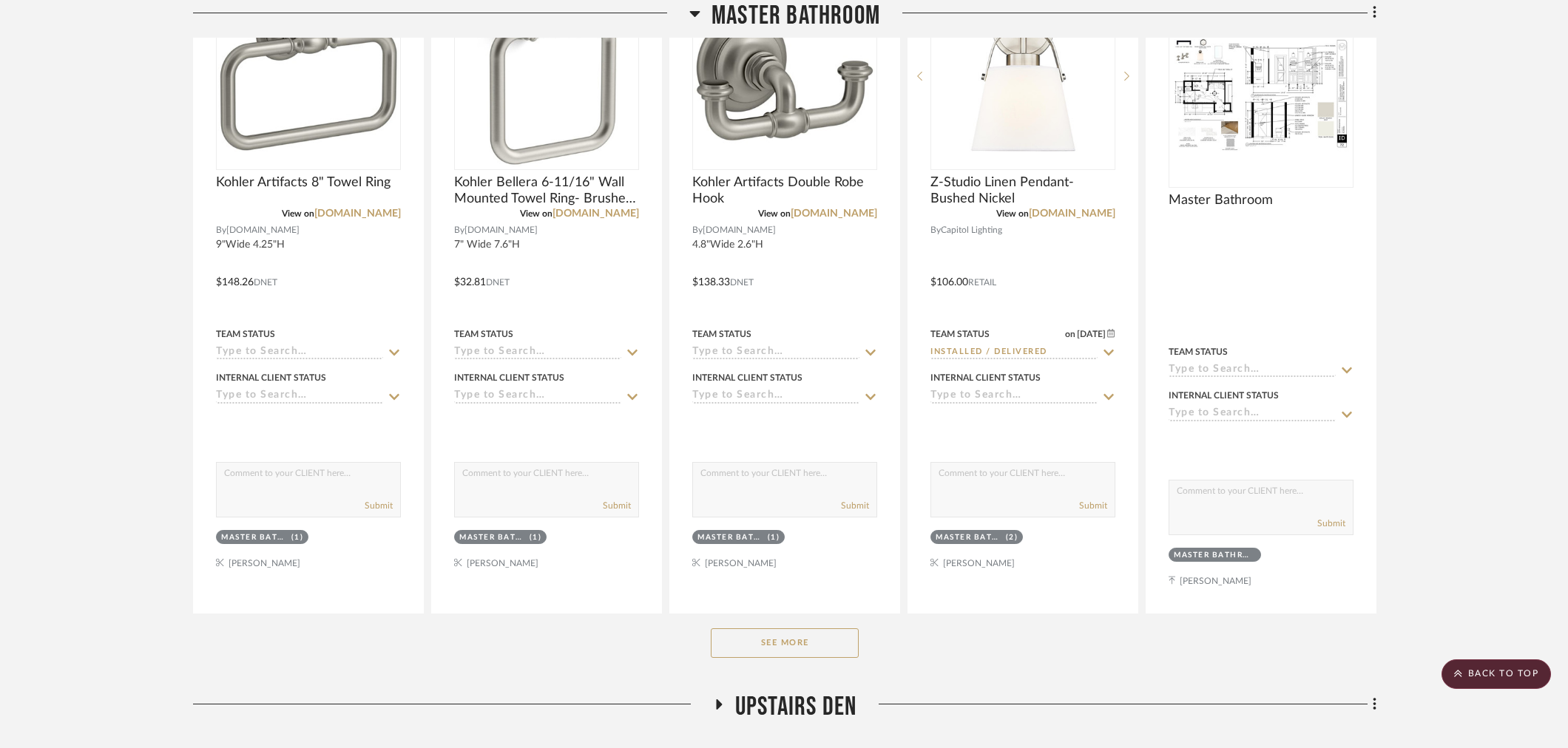
scroll to position [1314, 0]
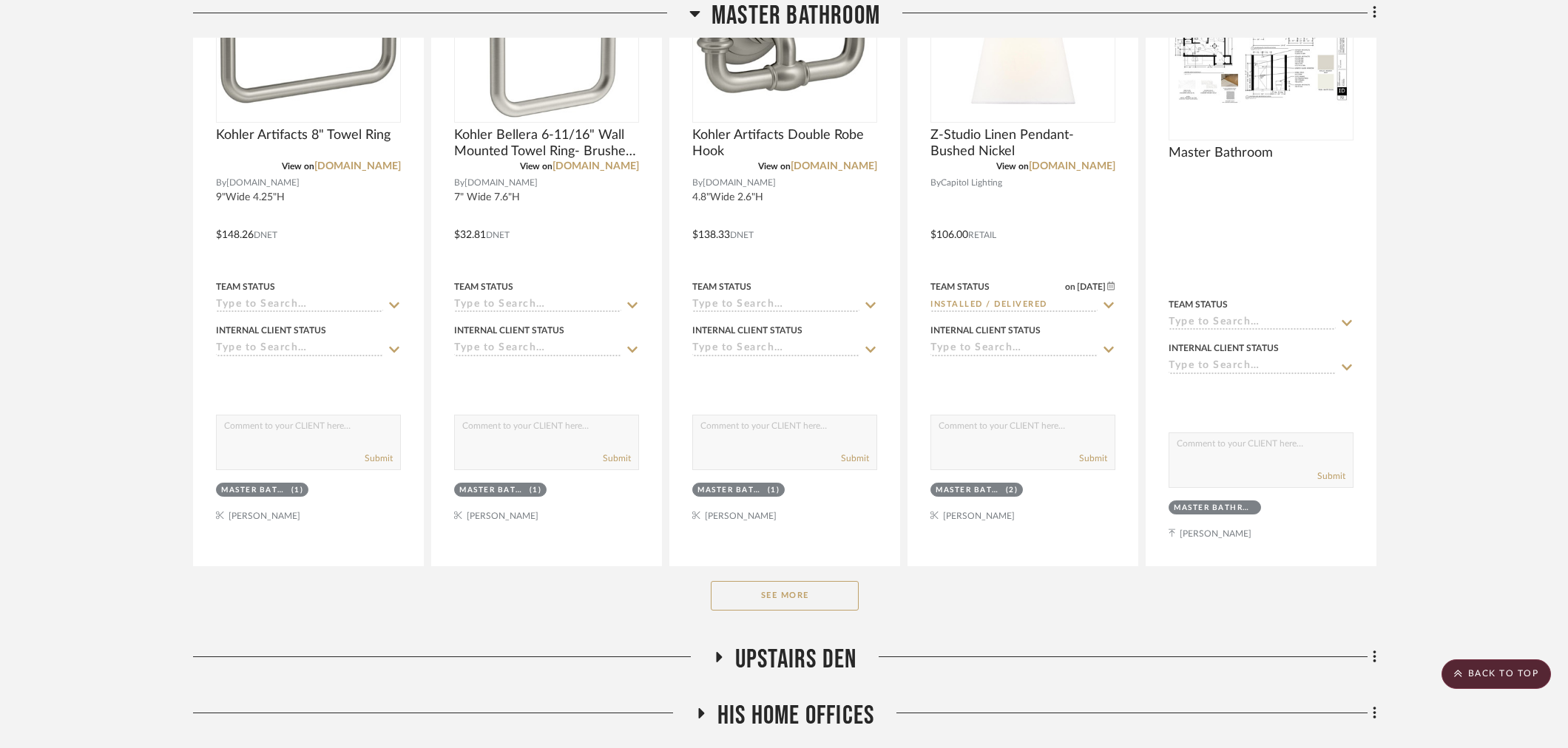
click at [799, 601] on button "See More" at bounding box center [784, 595] width 148 height 29
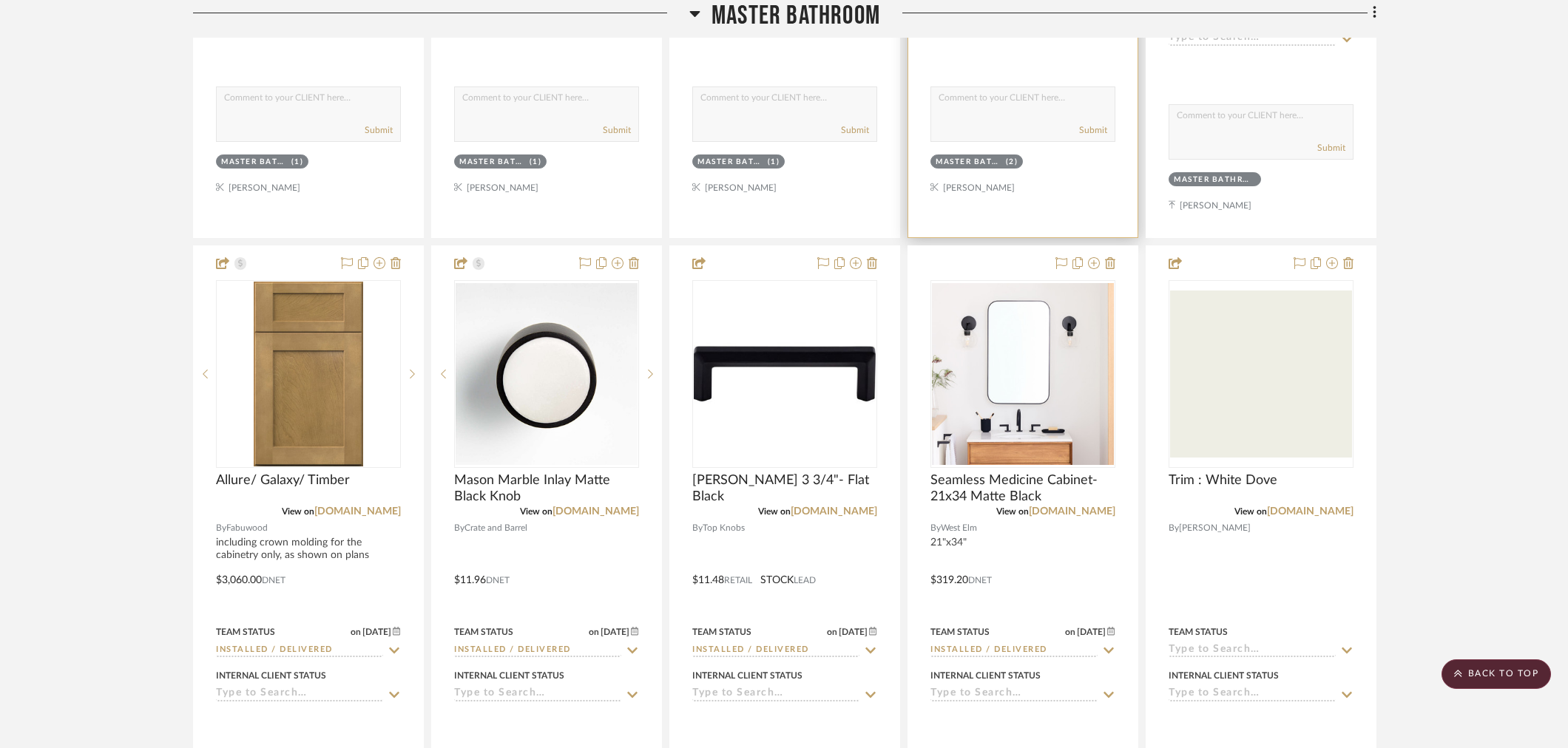
scroll to position [1642, 0]
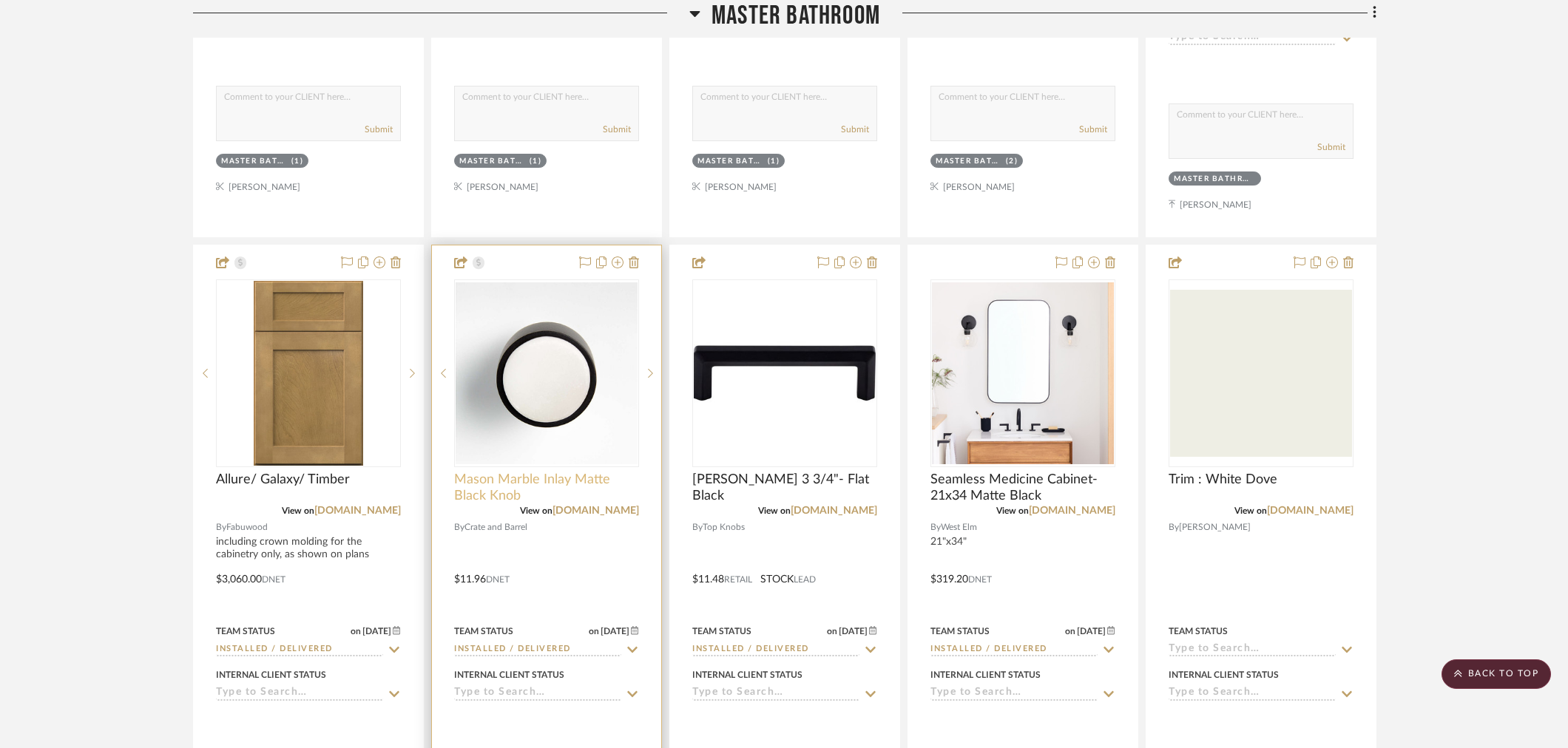
click at [485, 478] on span "Mason Marble Inlay Matte Black Knob" at bounding box center [546, 488] width 184 height 32
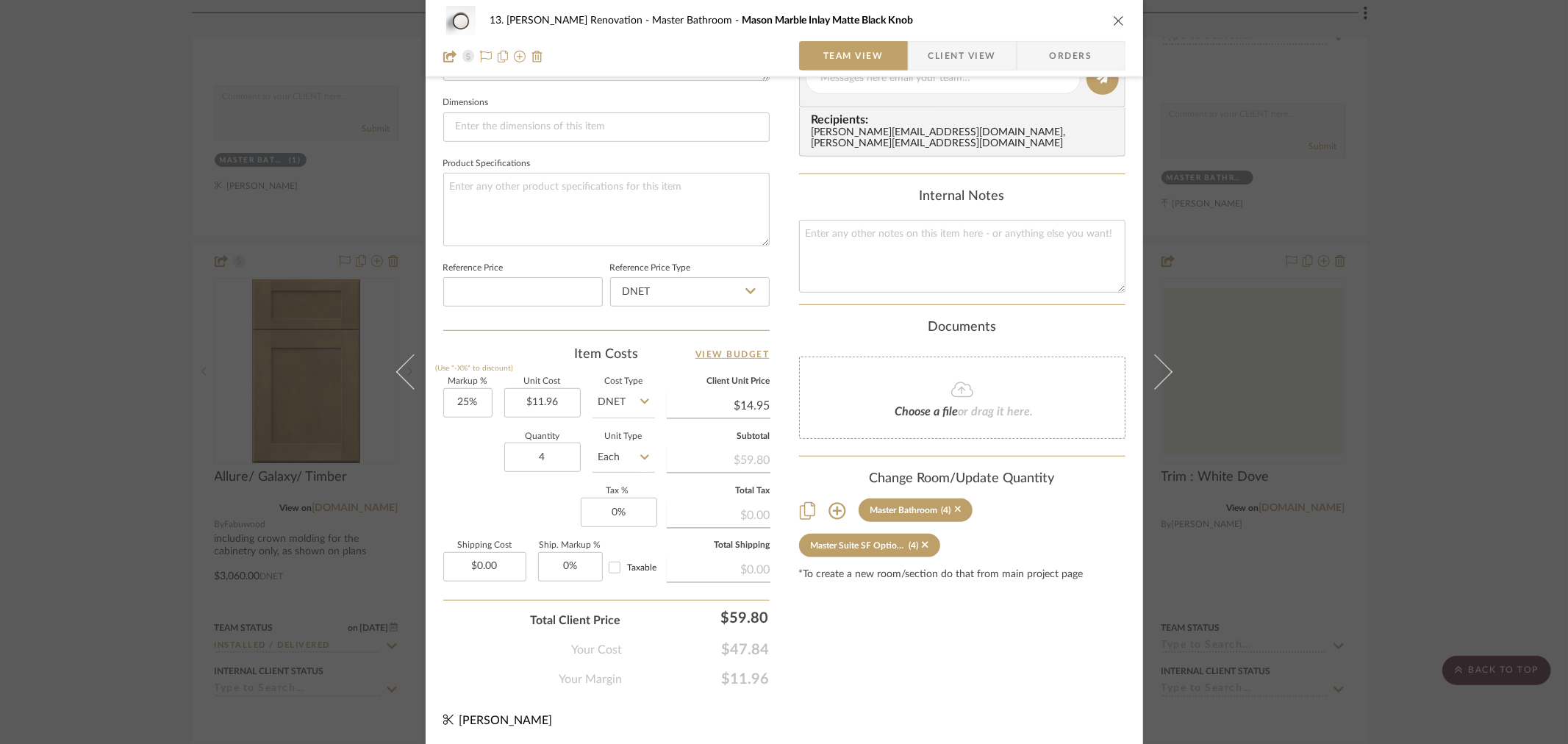
scroll to position [623, 0]
click at [10, 436] on div "13. [PERSON_NAME] Renovation Master Bathroom Mason Marble Inlay Matte Black Kno…" at bounding box center [784, 372] width 1568 height 744
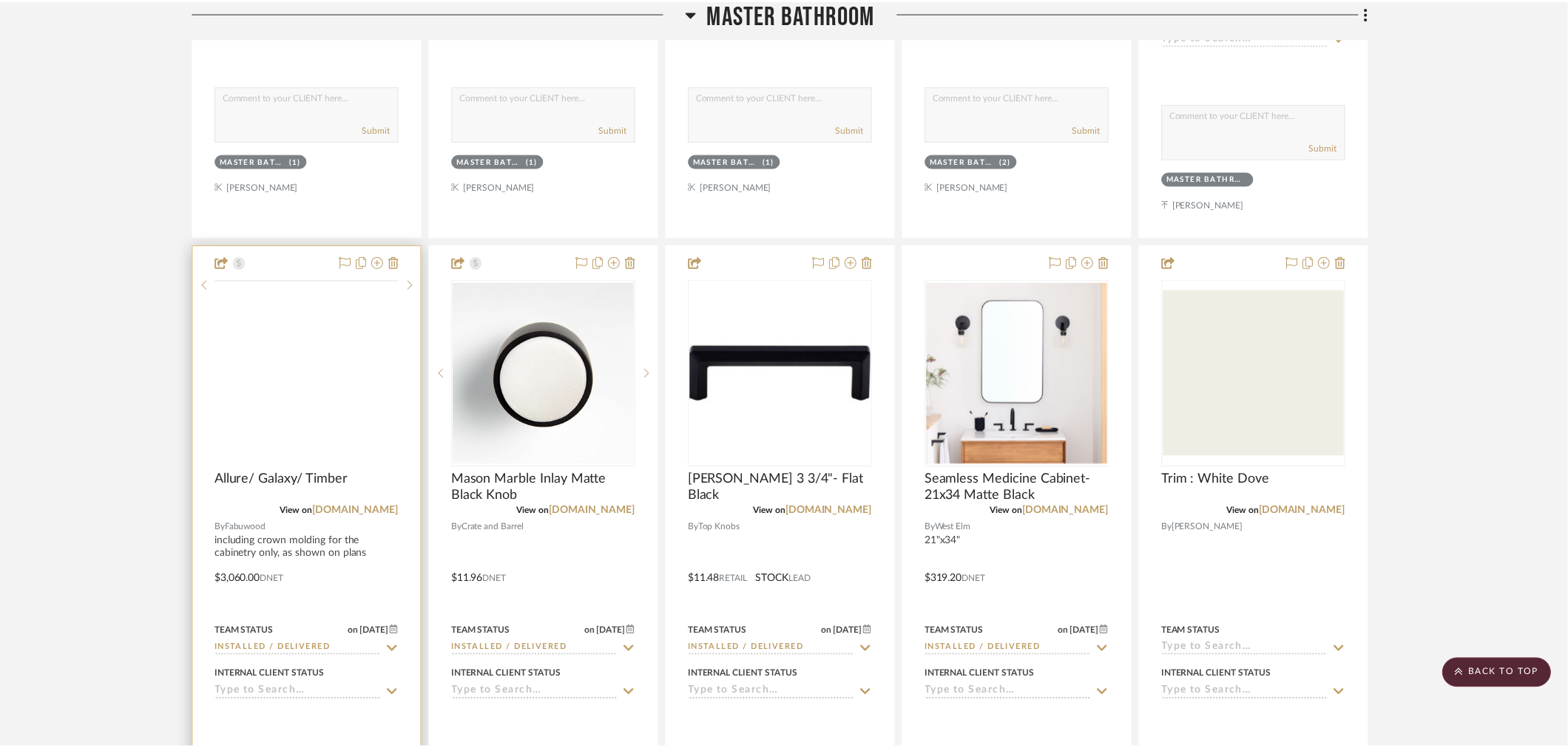
scroll to position [1642, 0]
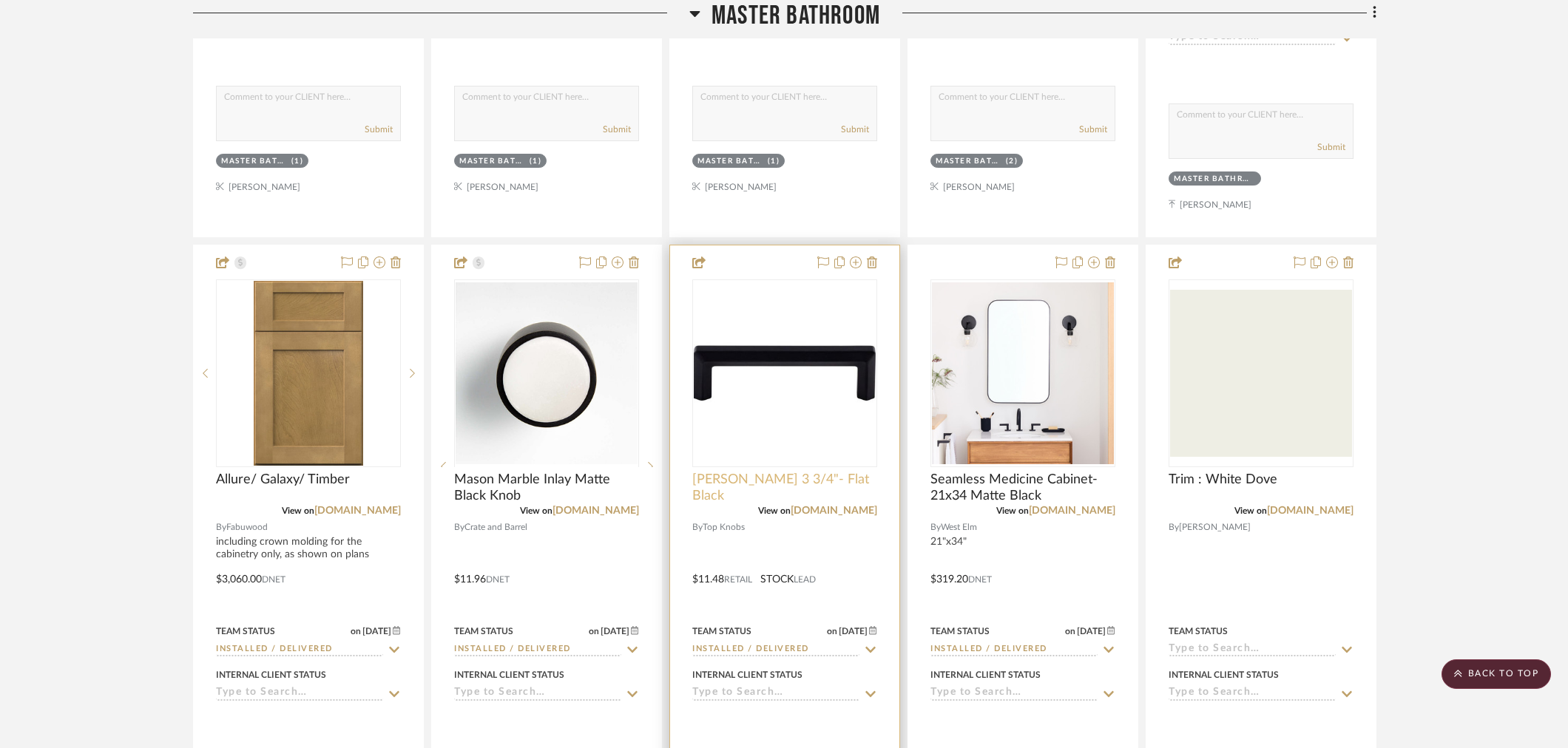
click at [725, 474] on span "[PERSON_NAME] 3 3/4"- Flat Black" at bounding box center [784, 488] width 184 height 32
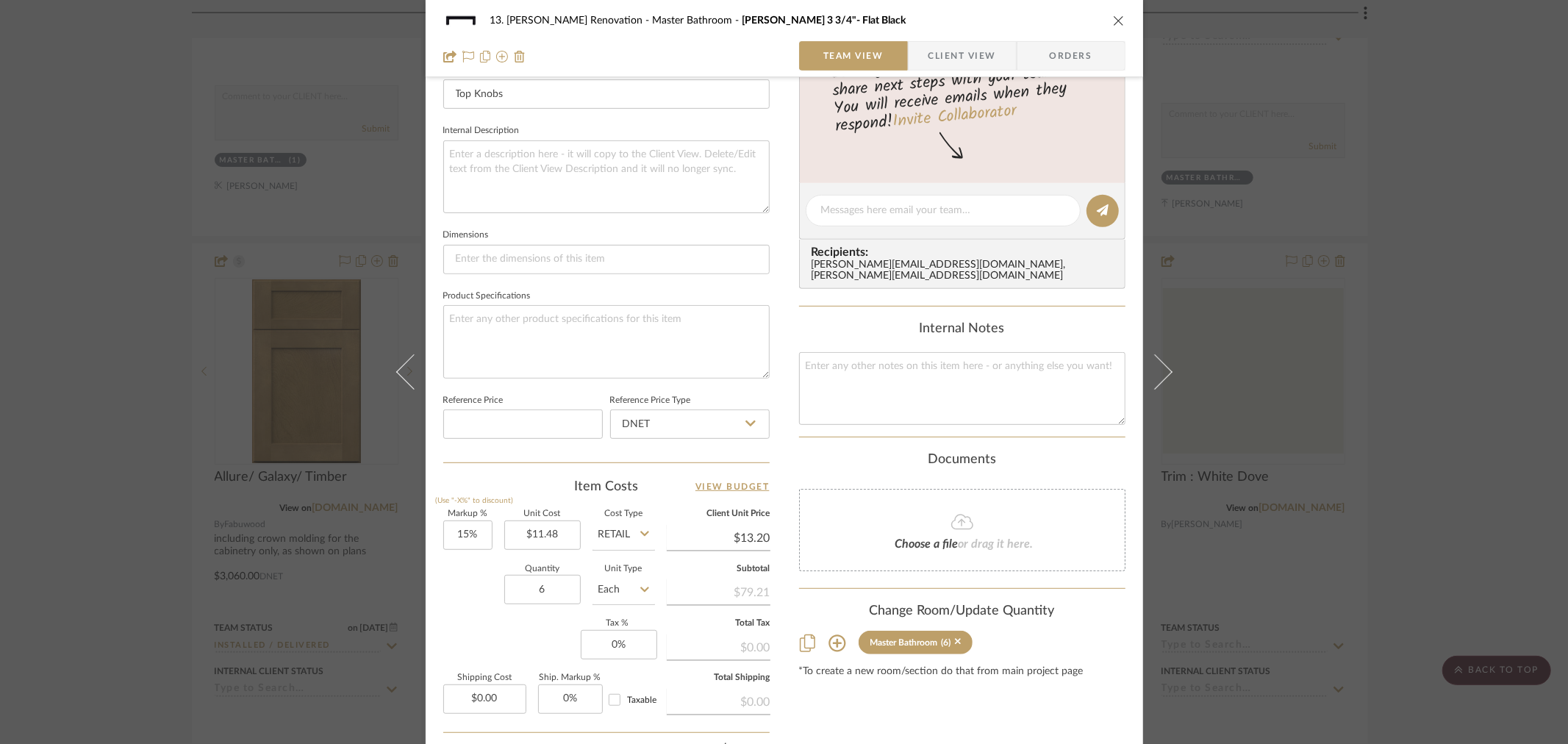
scroll to position [623, 0]
